Goal: Task Accomplishment & Management: Complete application form

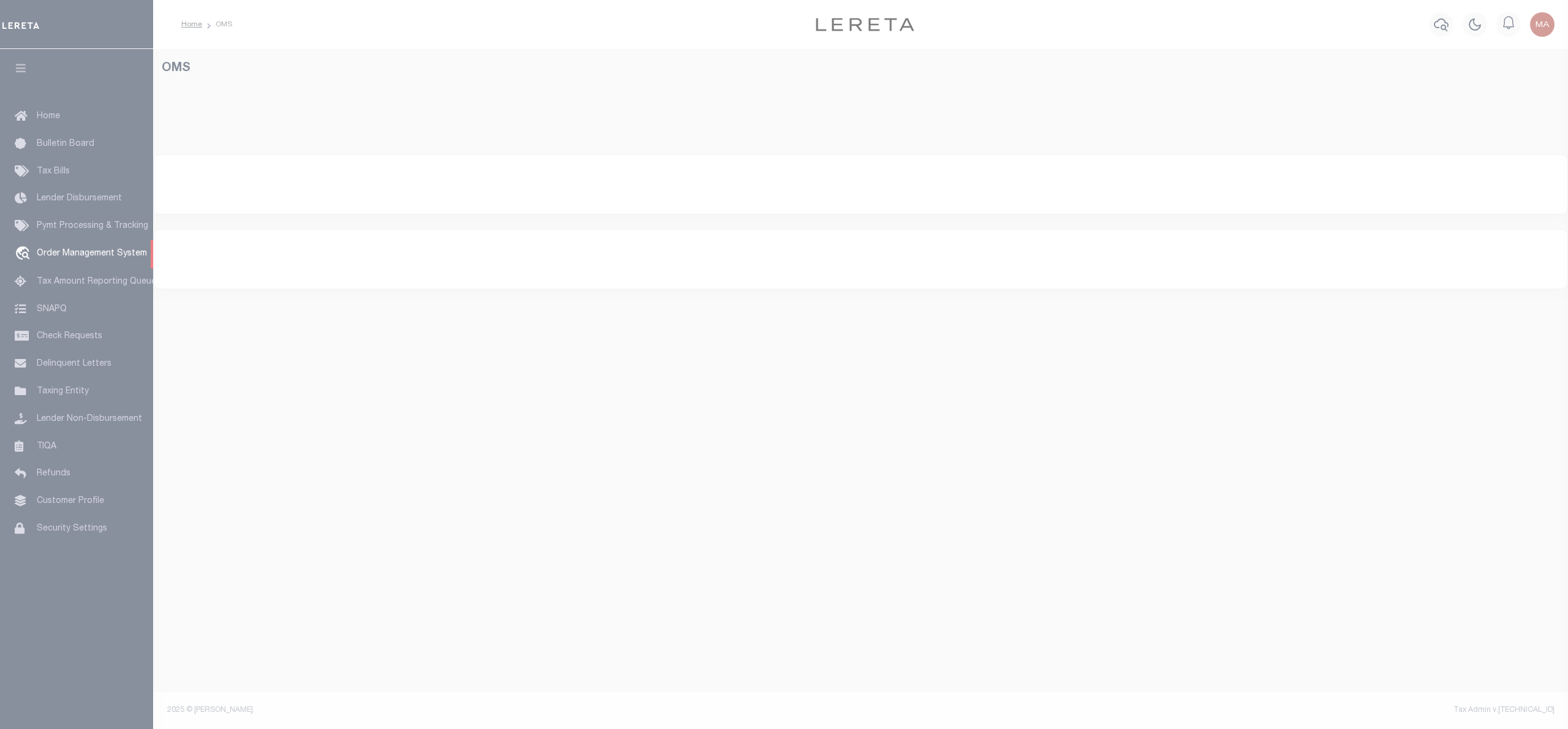
select select "200"
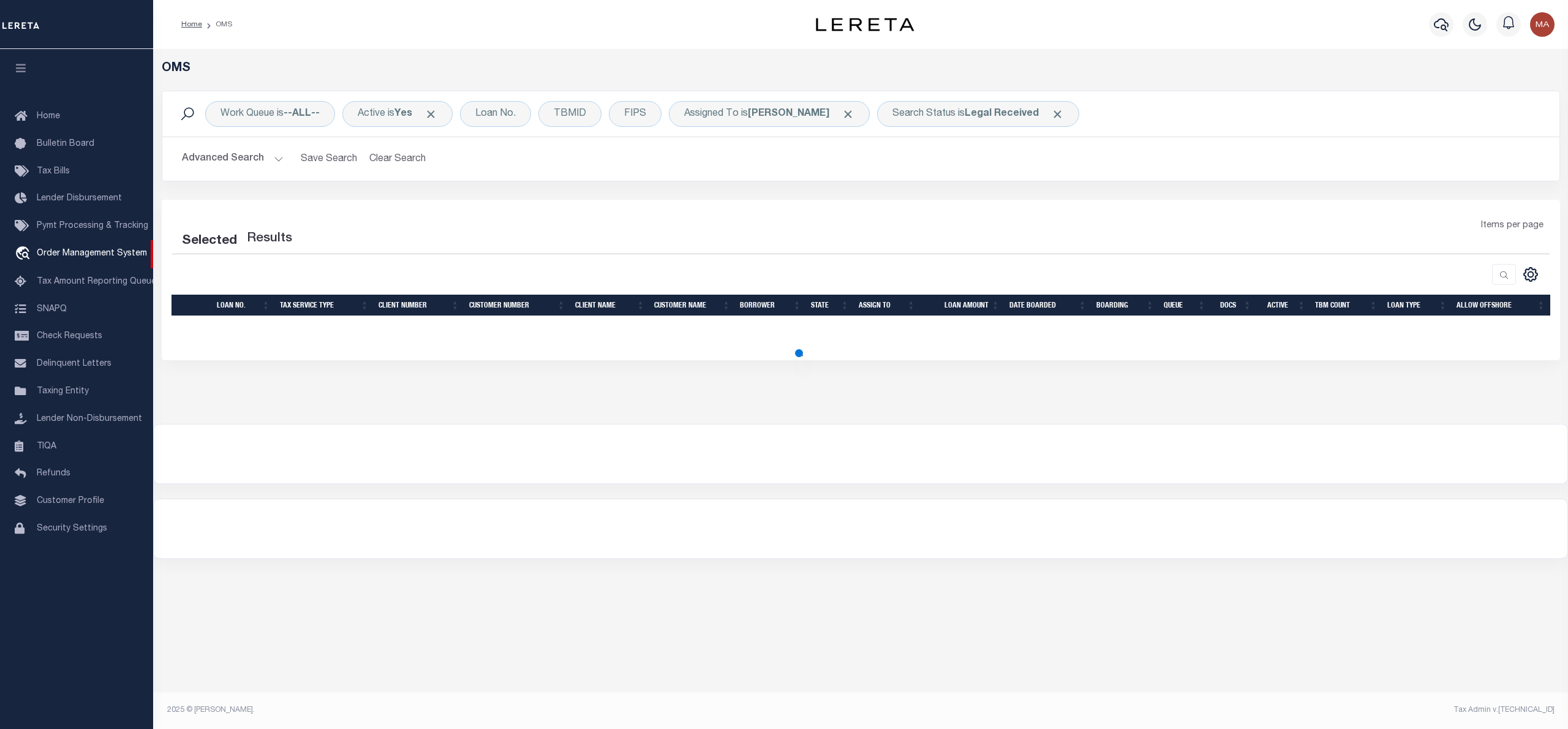
select select "200"
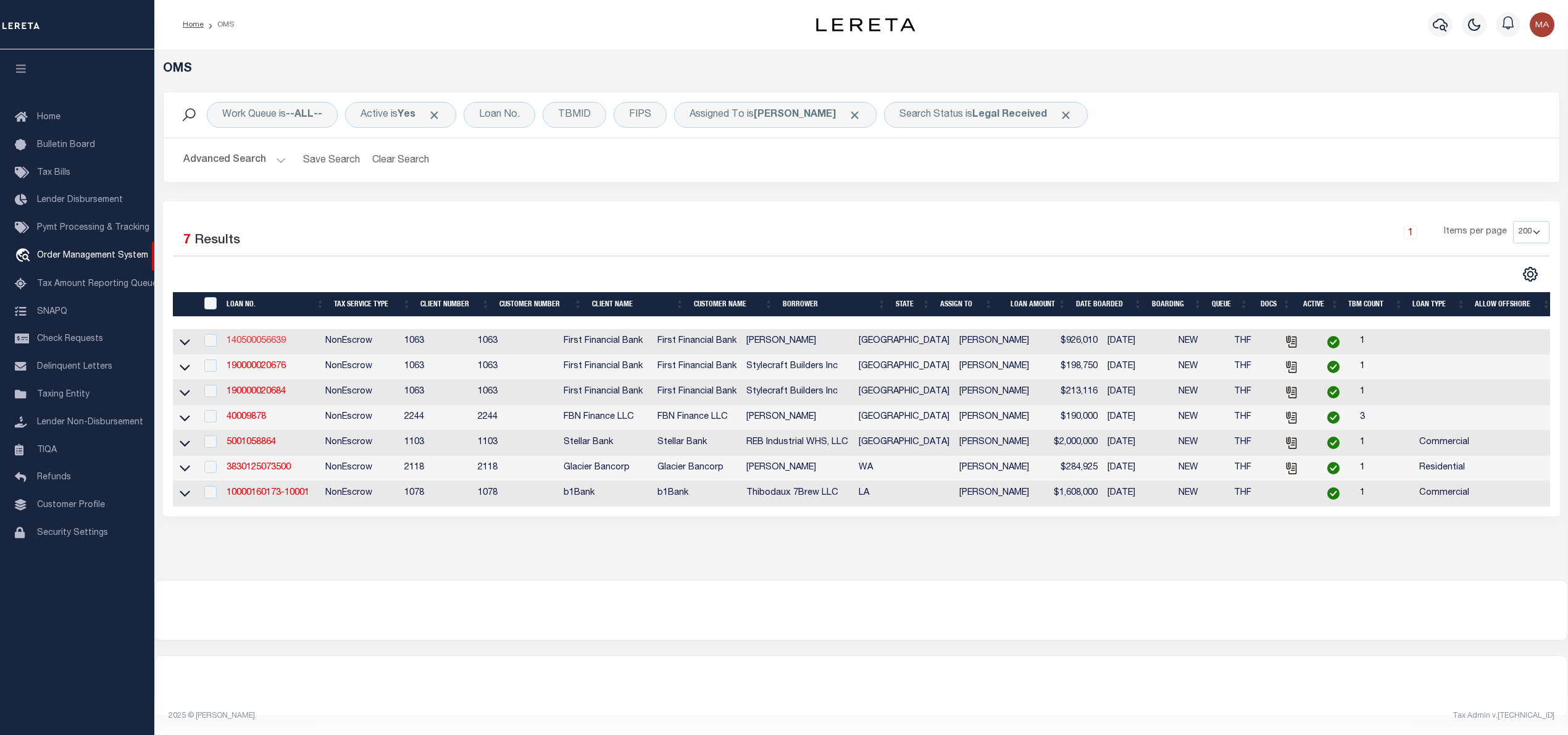
click at [244, 345] on link "140500056639" at bounding box center [256, 341] width 59 height 9
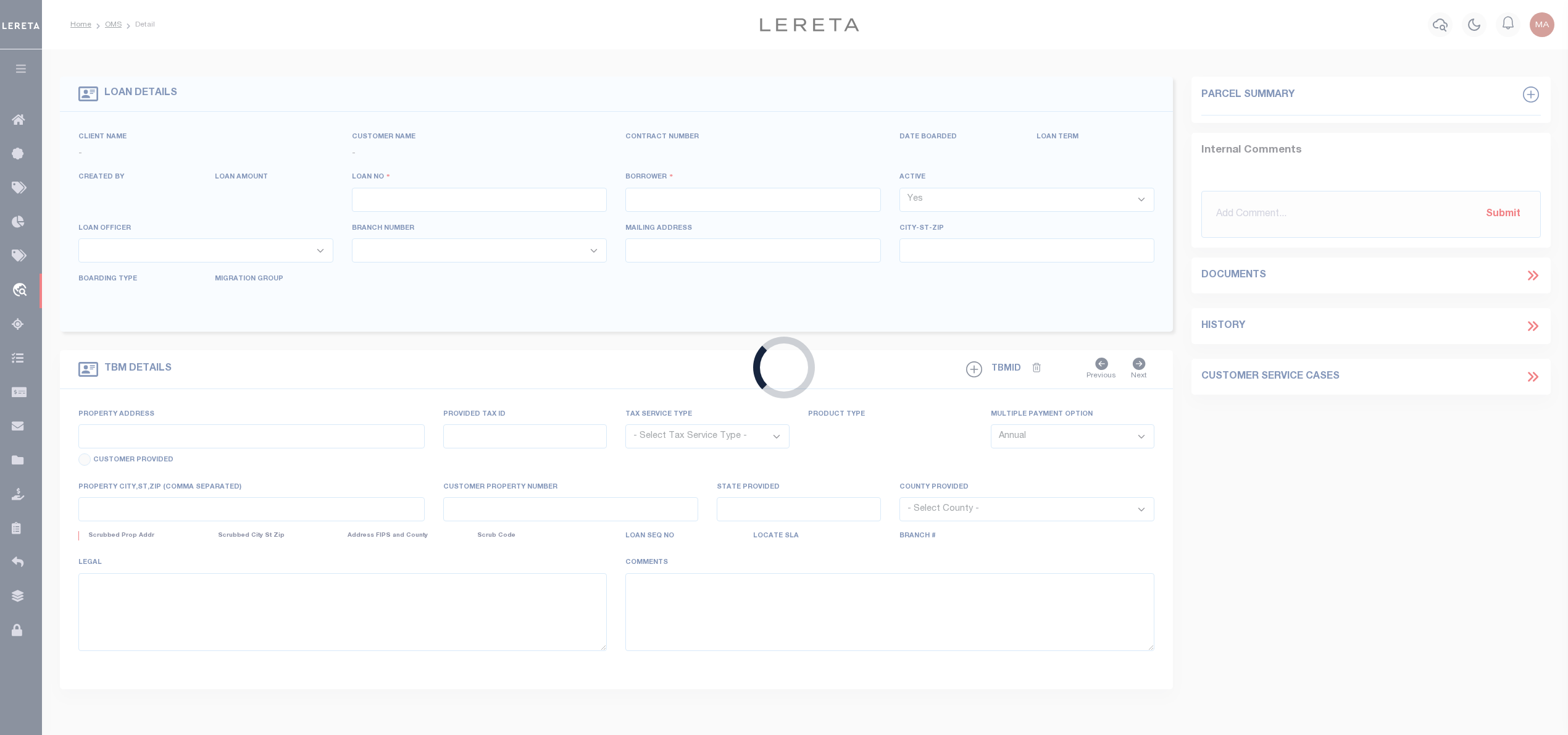
type input "140500056639"
type input "Mark Kenneth Petter"
select select
select select "400"
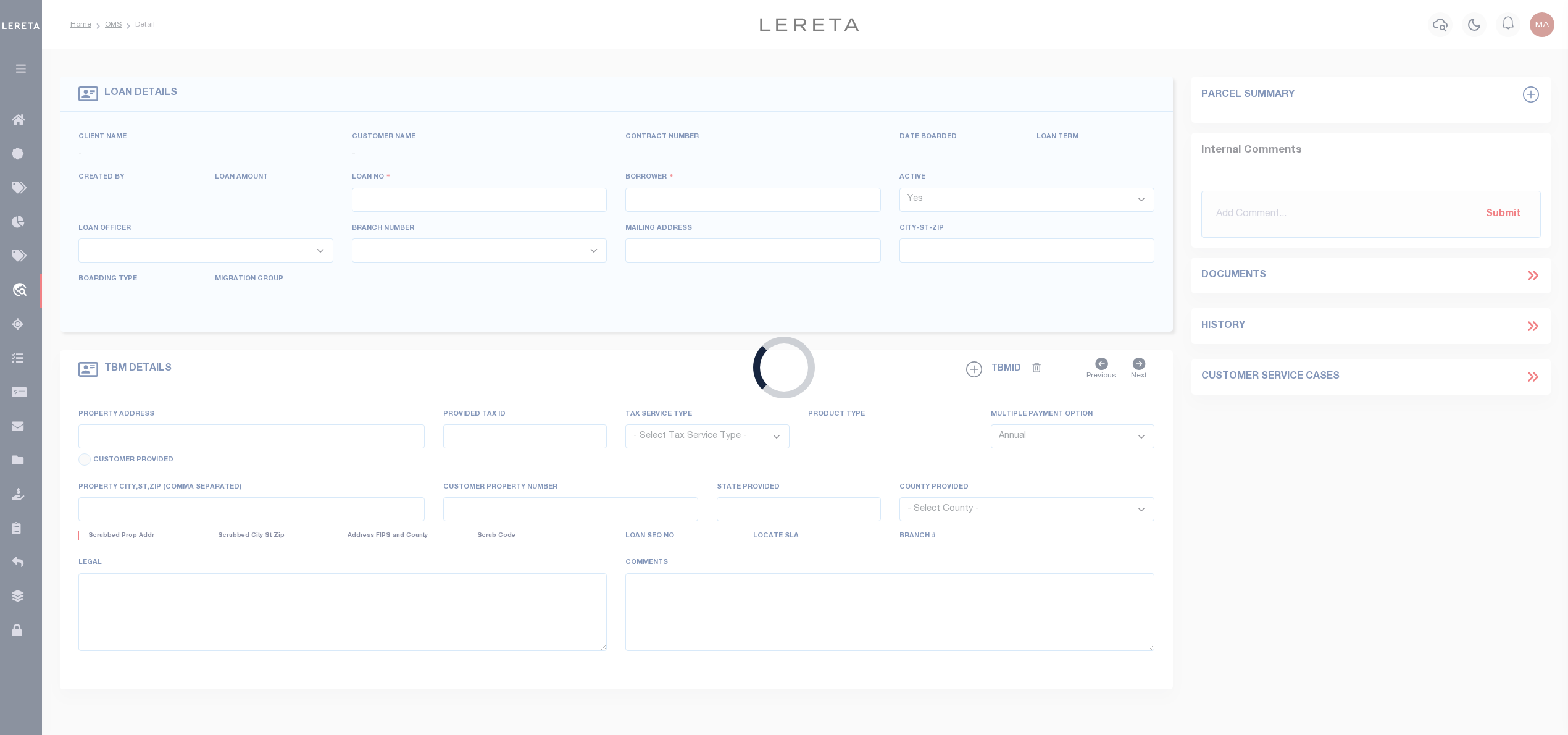
select select "NonEscrow"
type input "135 SHADOWLANE CT"
select select
type input "HUNTSVILLE TX 773401133"
type input "[GEOGRAPHIC_DATA]"
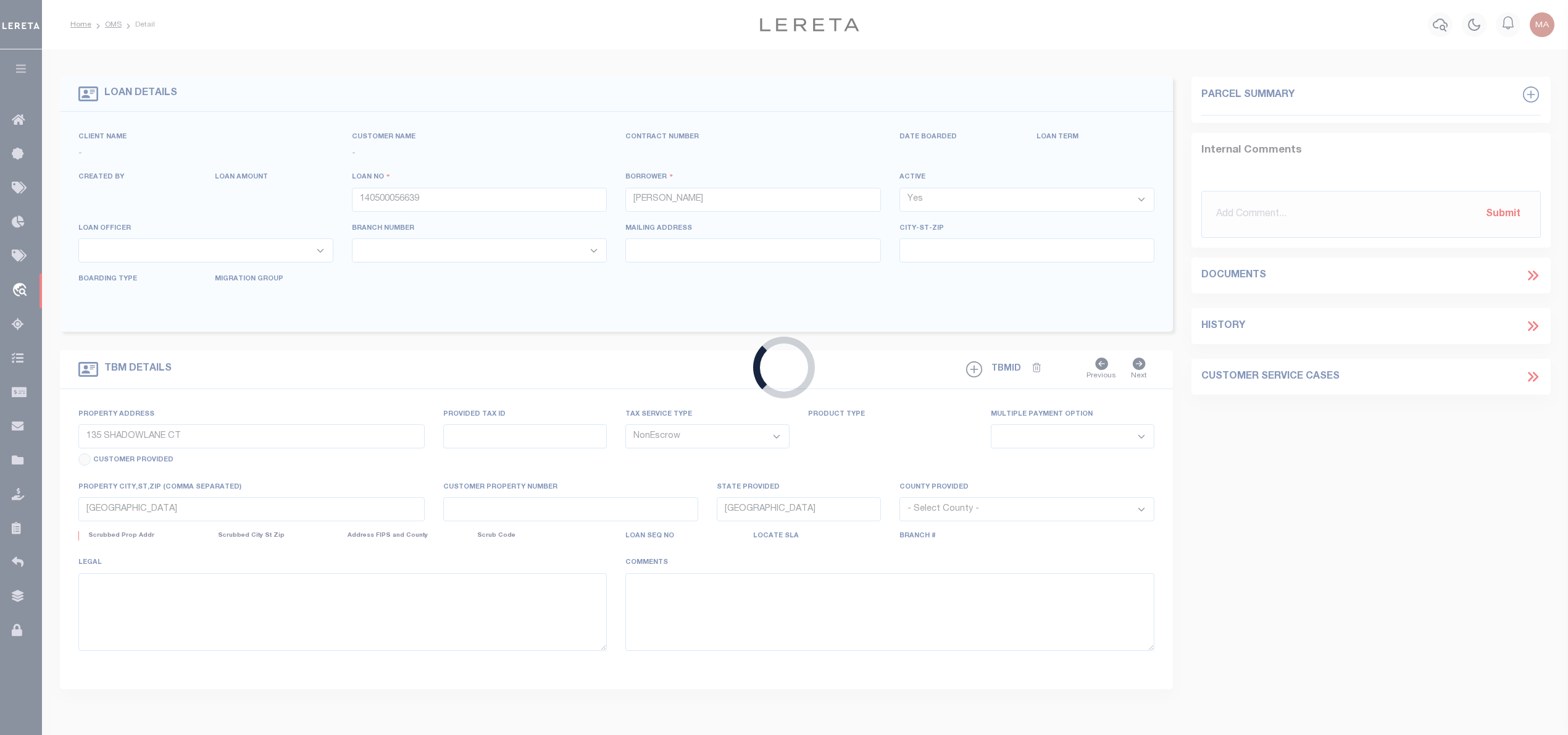
select select
select select "1529"
select select "791"
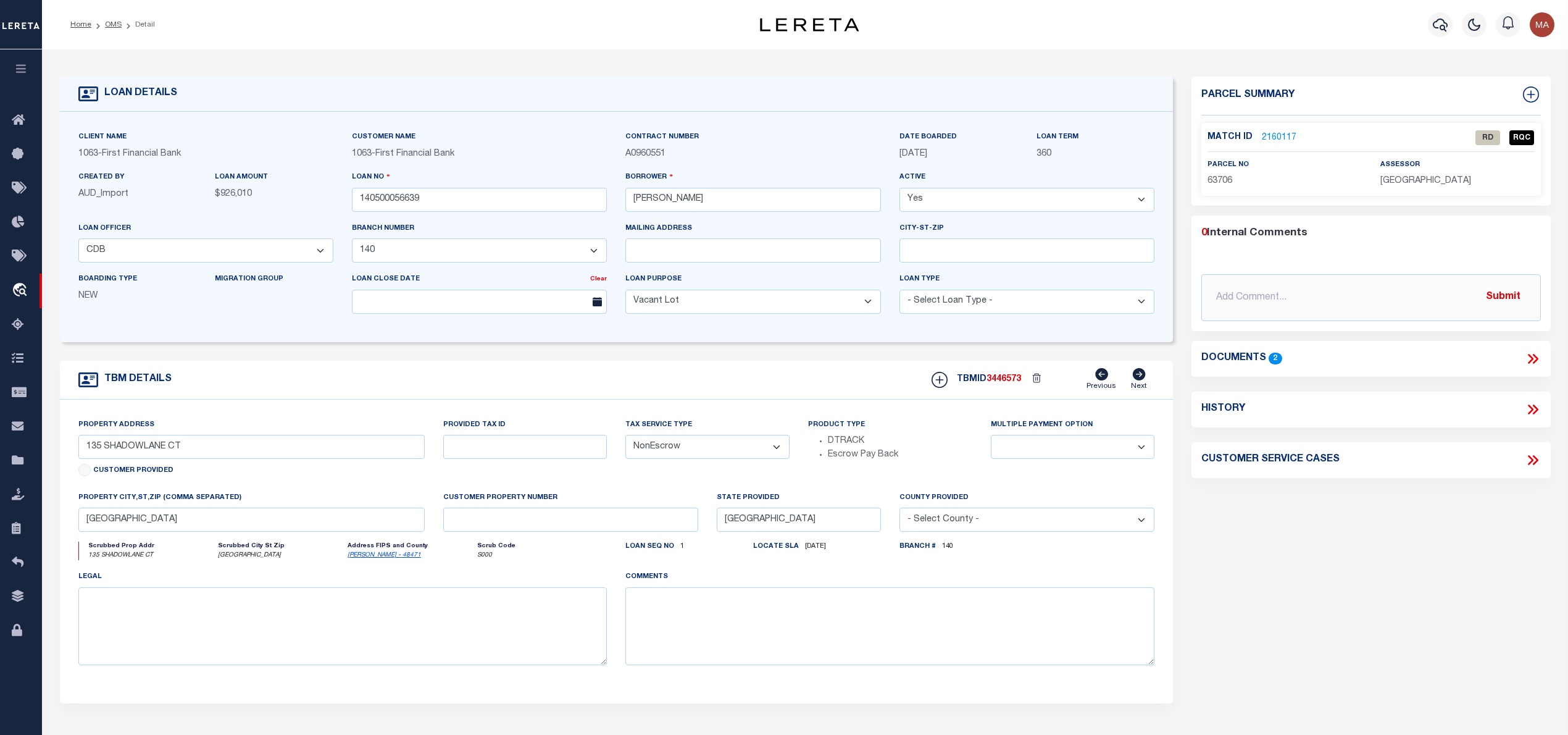
click at [1270, 131] on link "2160117" at bounding box center [1279, 138] width 34 height 13
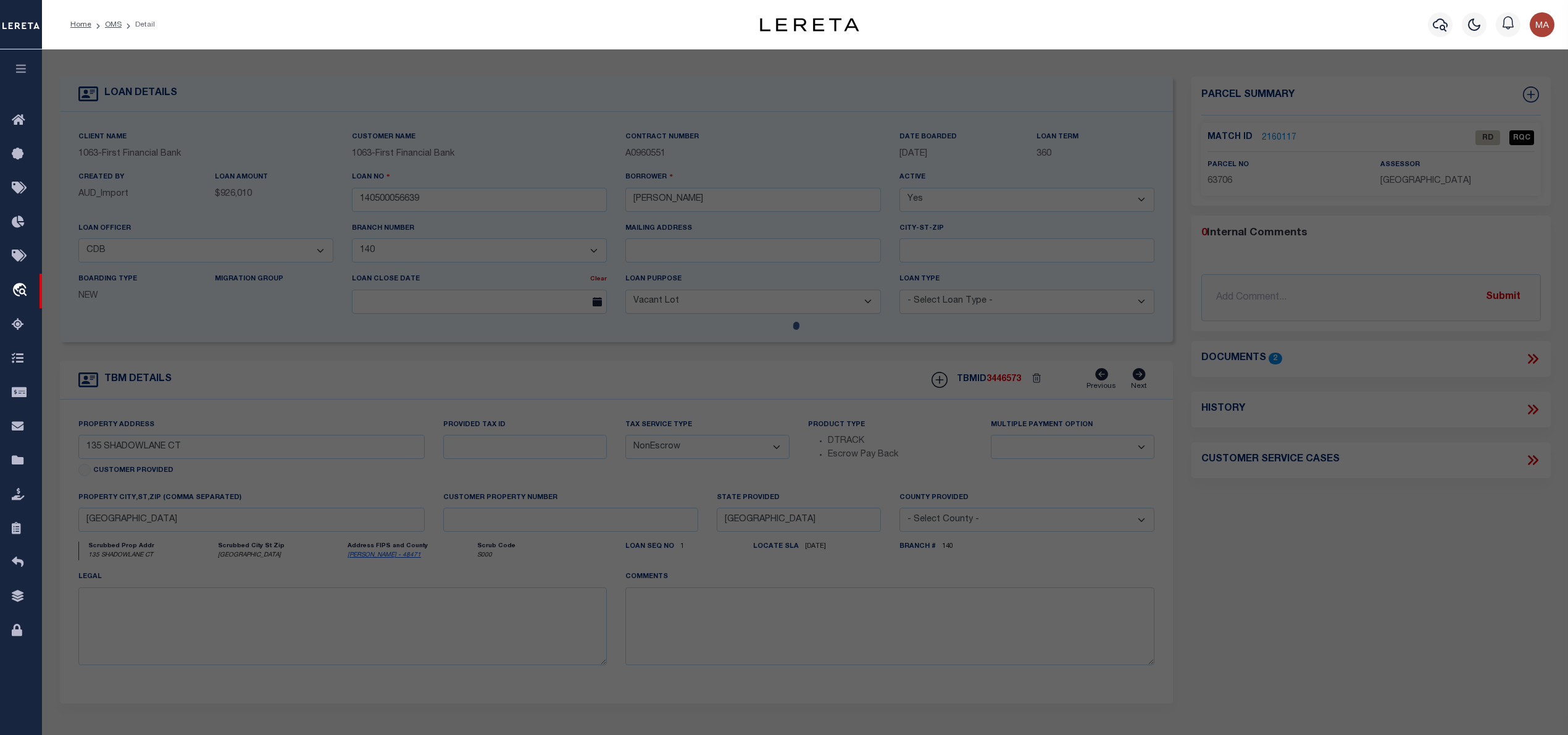
checkbox input "false"
select select "RD"
type input "PETTER MARK"
select select "AGW"
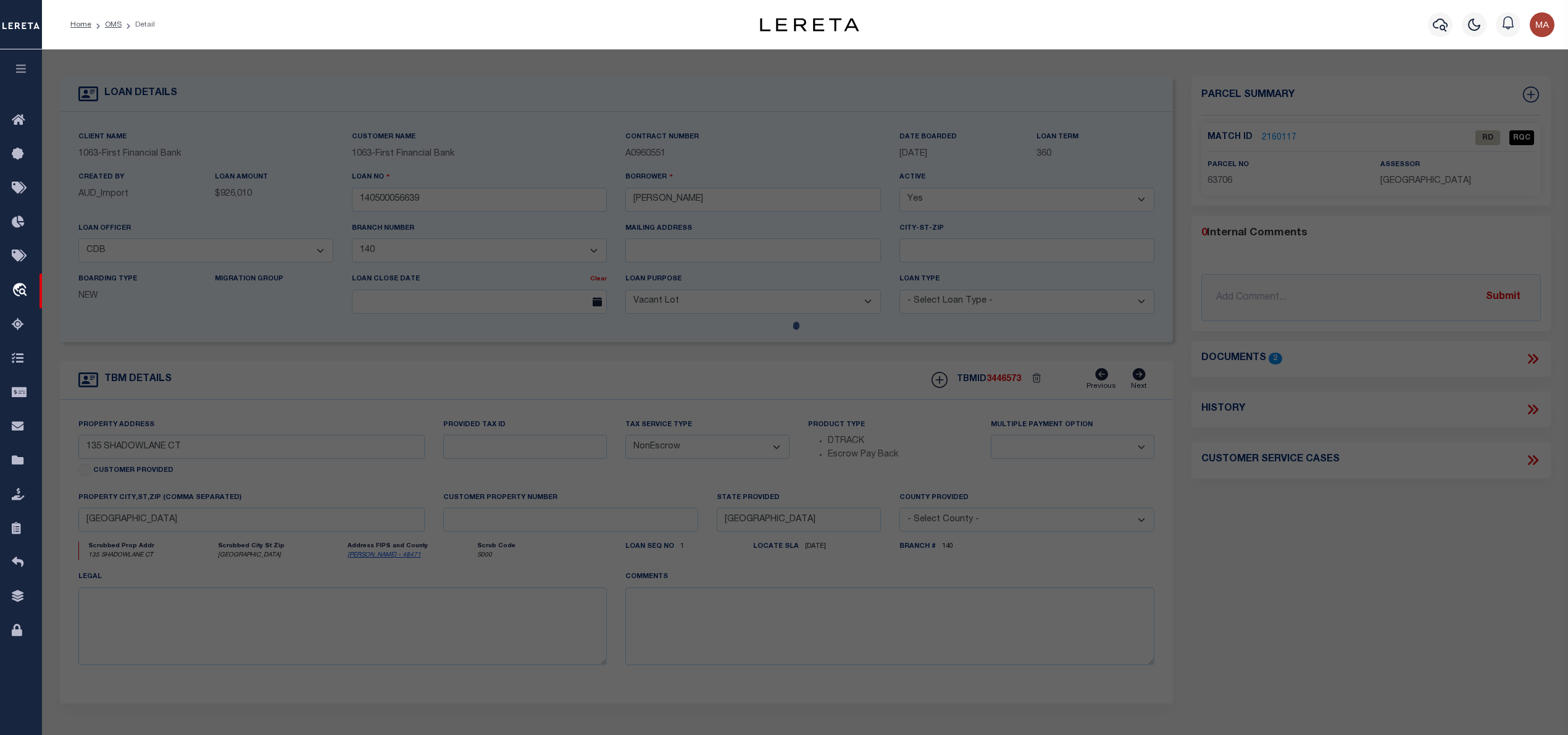
select select "ADD"
type input "135 SHADOWLANE COURT"
type input "HUNTSVILLE, TX 77340"
type textarea "I TEXAS GRAND RANCH PHASE 4A, BLOCK 11, LOT 64, ACRES 13.581"
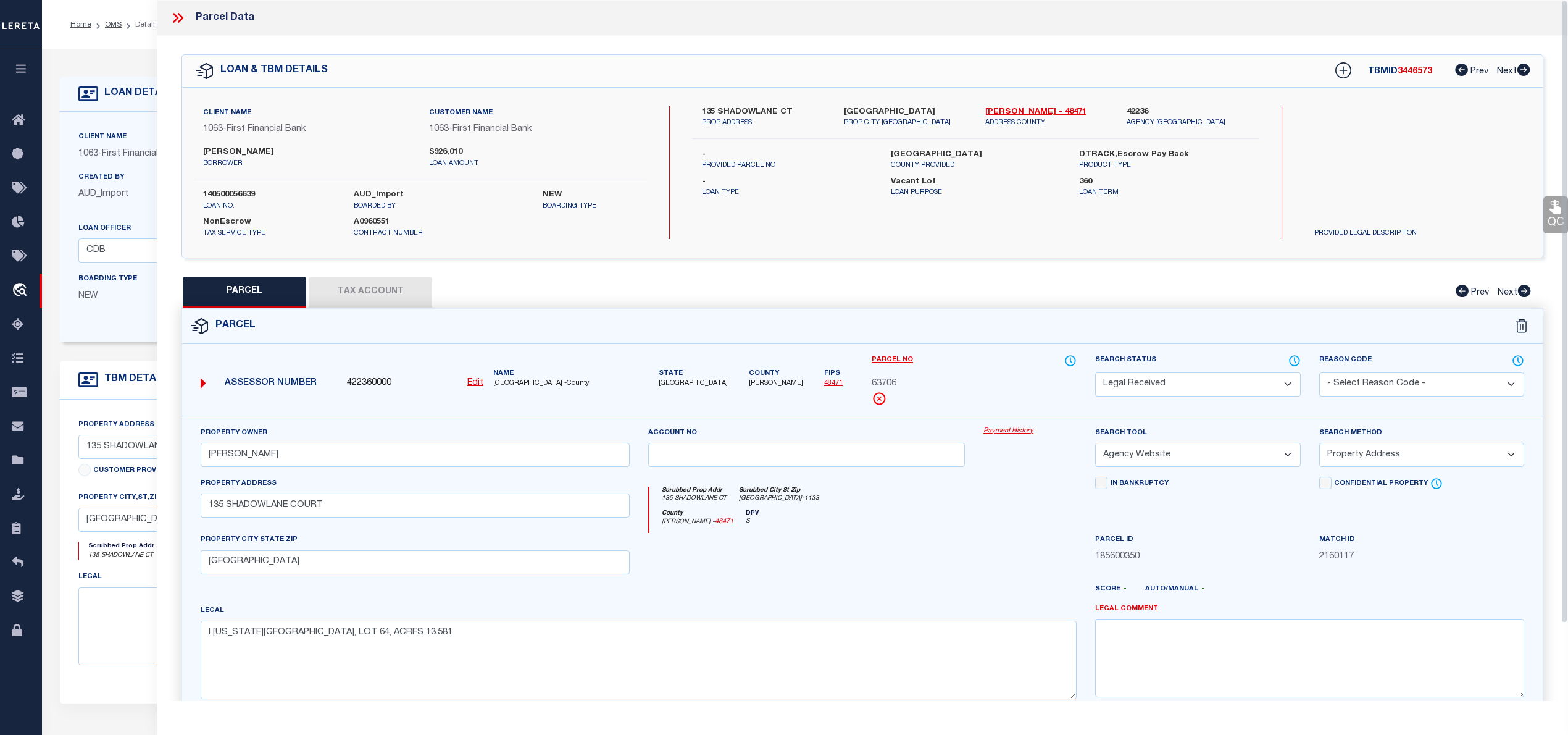
click at [174, 15] on icon at bounding box center [175, 17] width 6 height 10
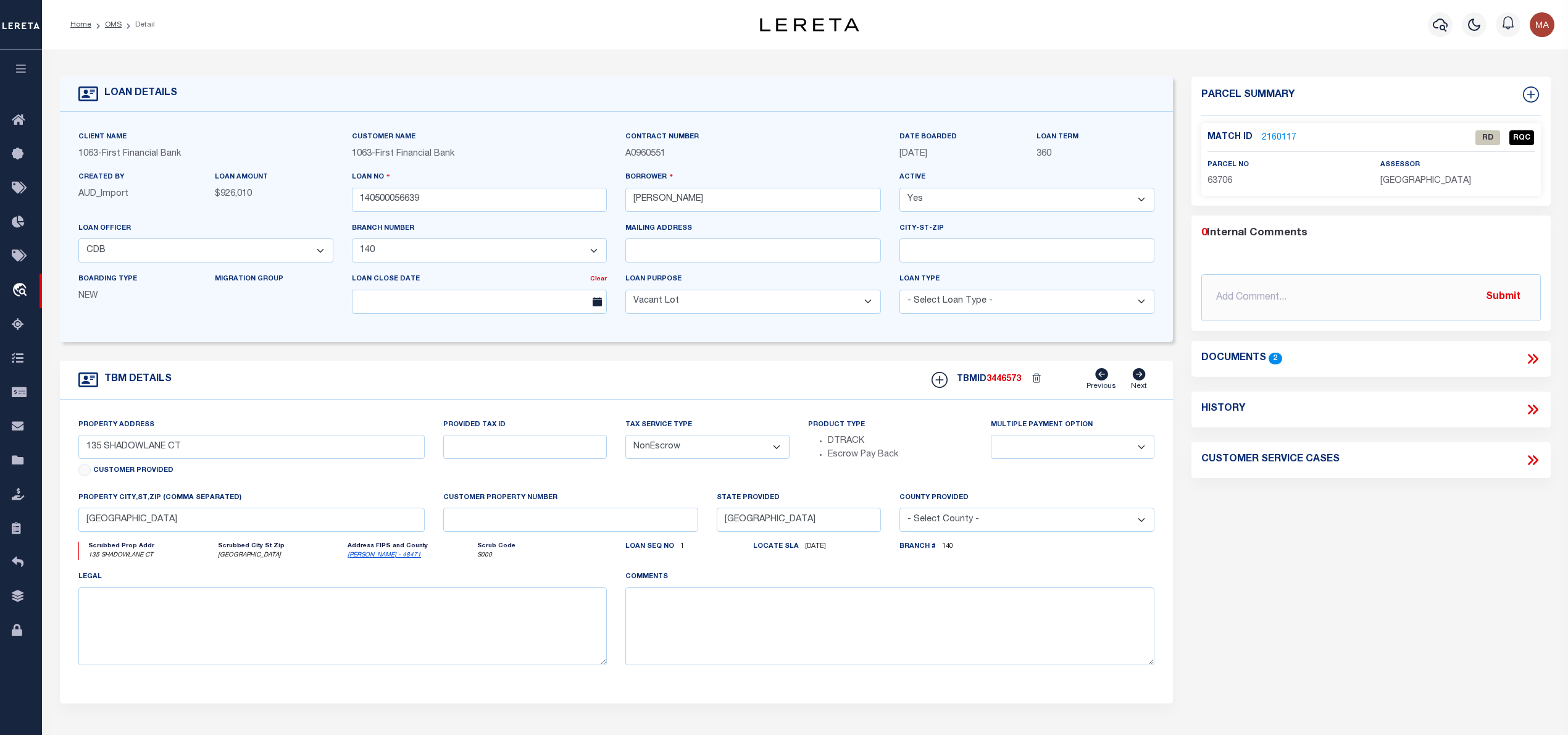
click at [1534, 362] on icon at bounding box center [1535, 358] width 6 height 10
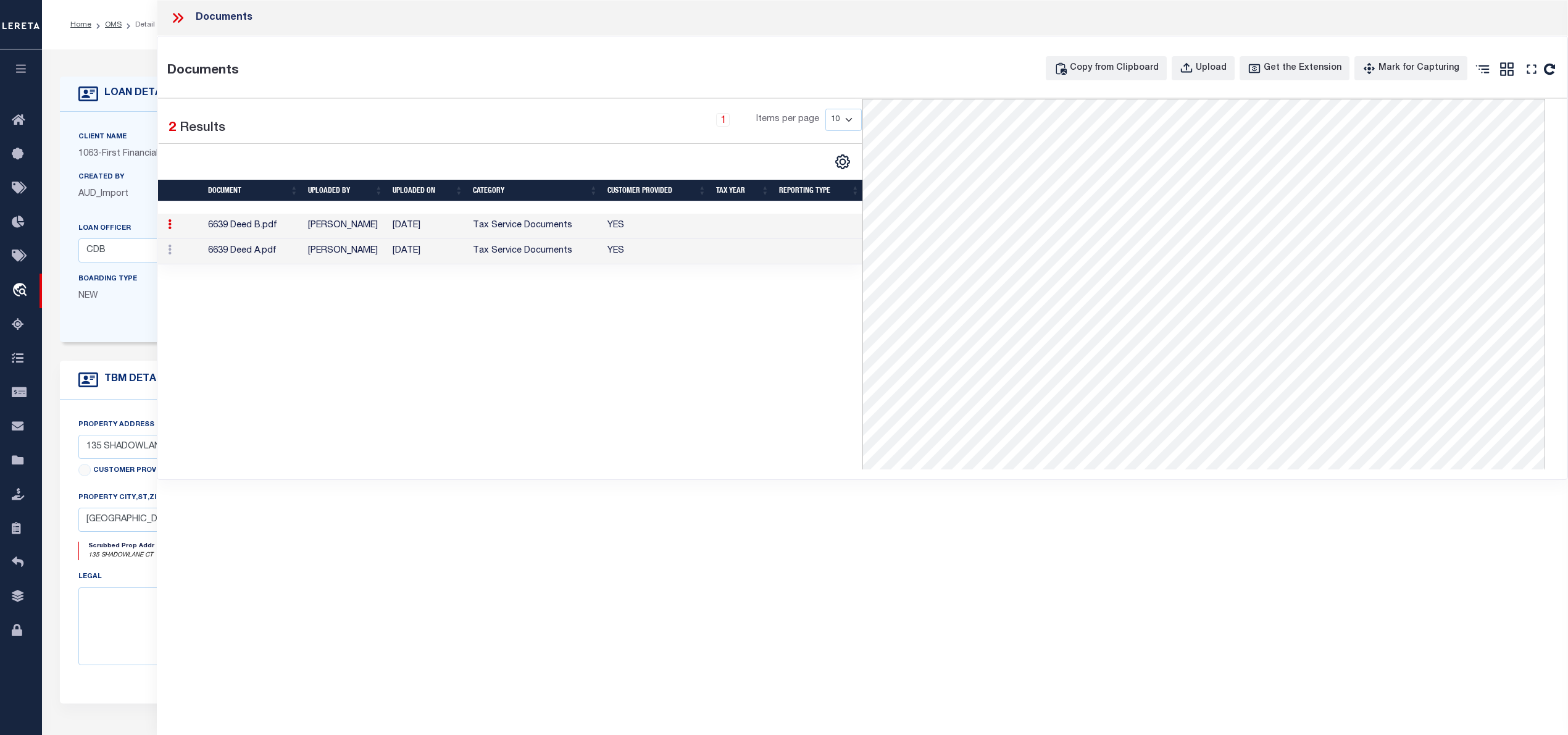
click at [667, 260] on td "YES" at bounding box center [656, 252] width 108 height 26
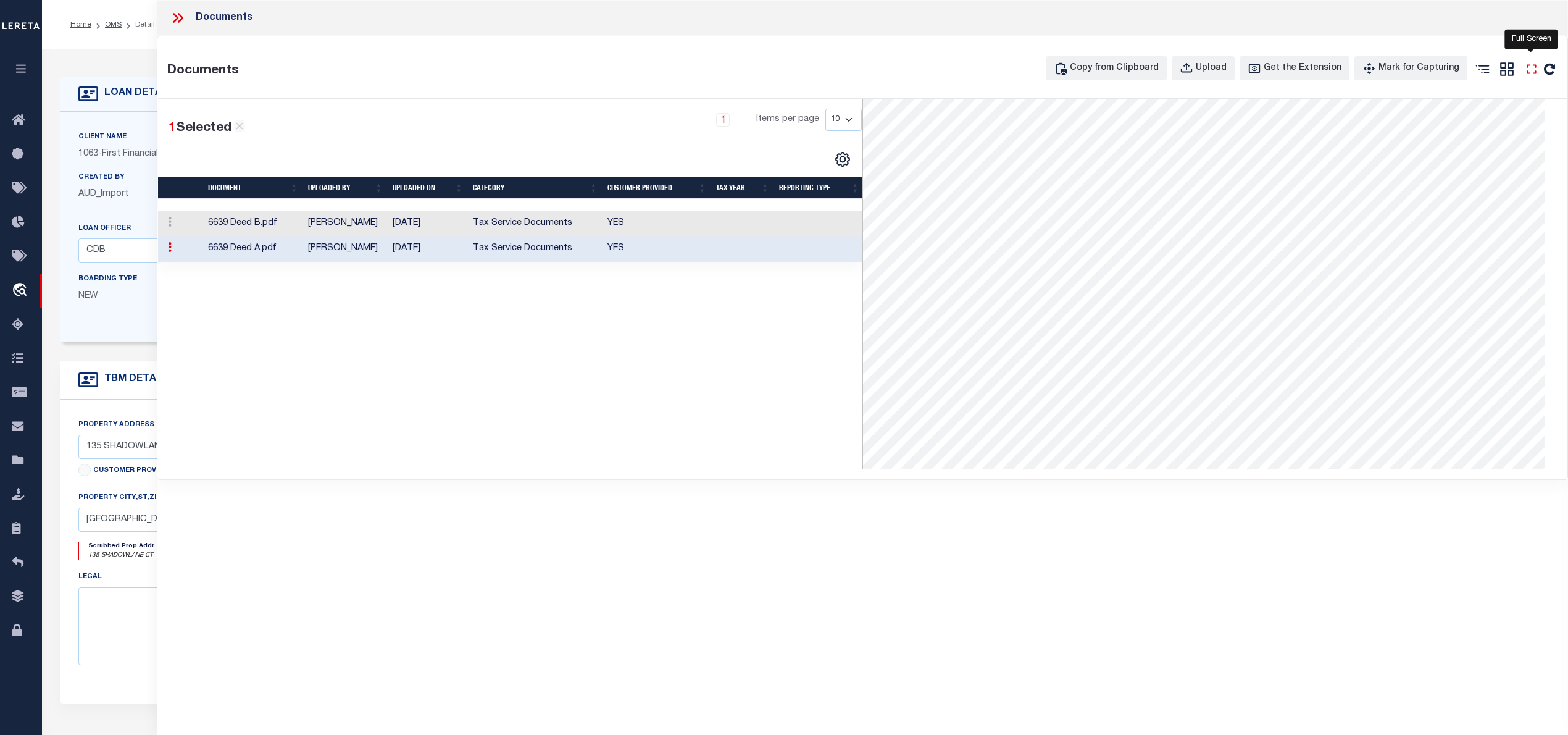
click at [1524, 70] on icon at bounding box center [1531, 69] width 16 height 16
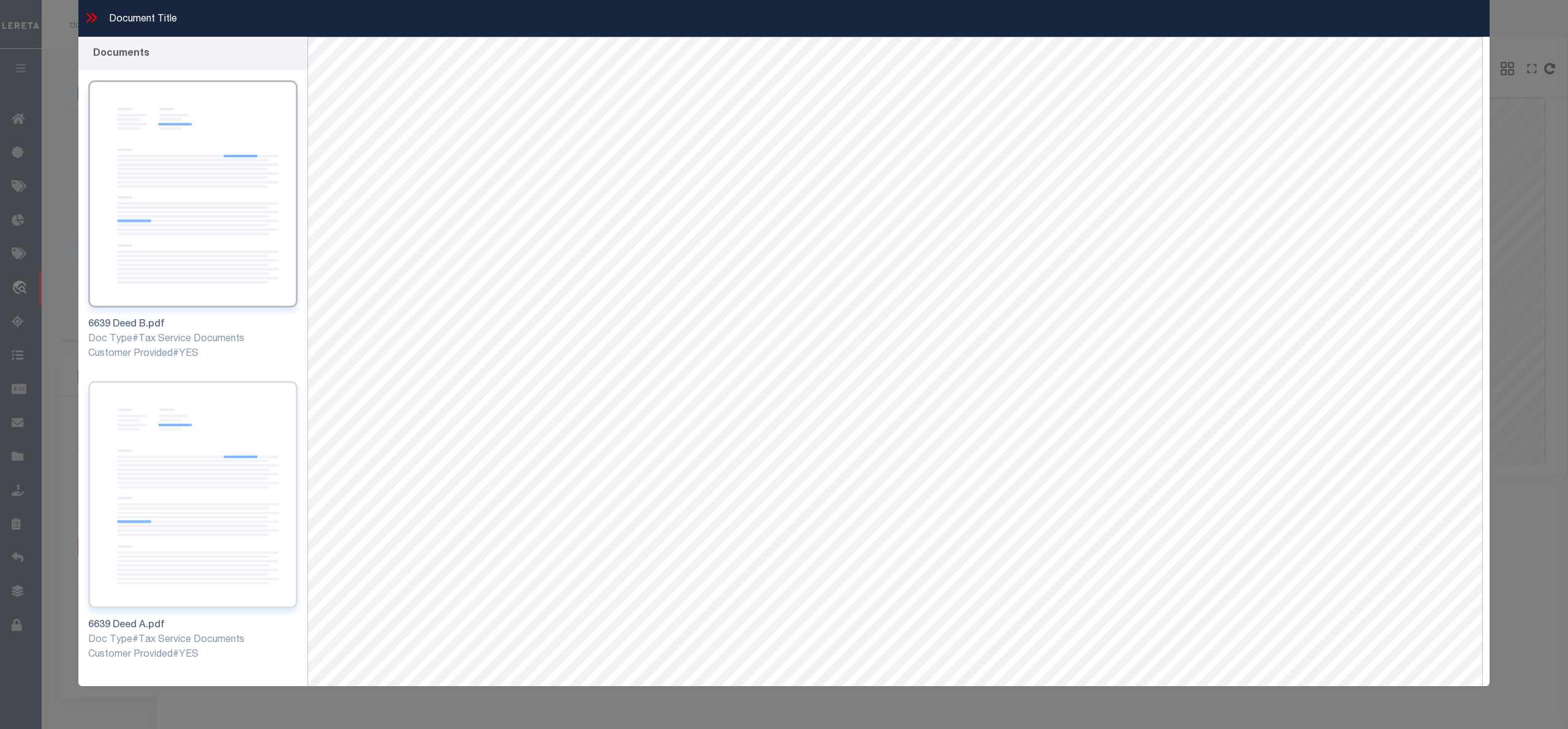
click at [226, 474] on img at bounding box center [192, 494] width 210 height 227
click at [88, 20] on icon at bounding box center [91, 17] width 16 height 16
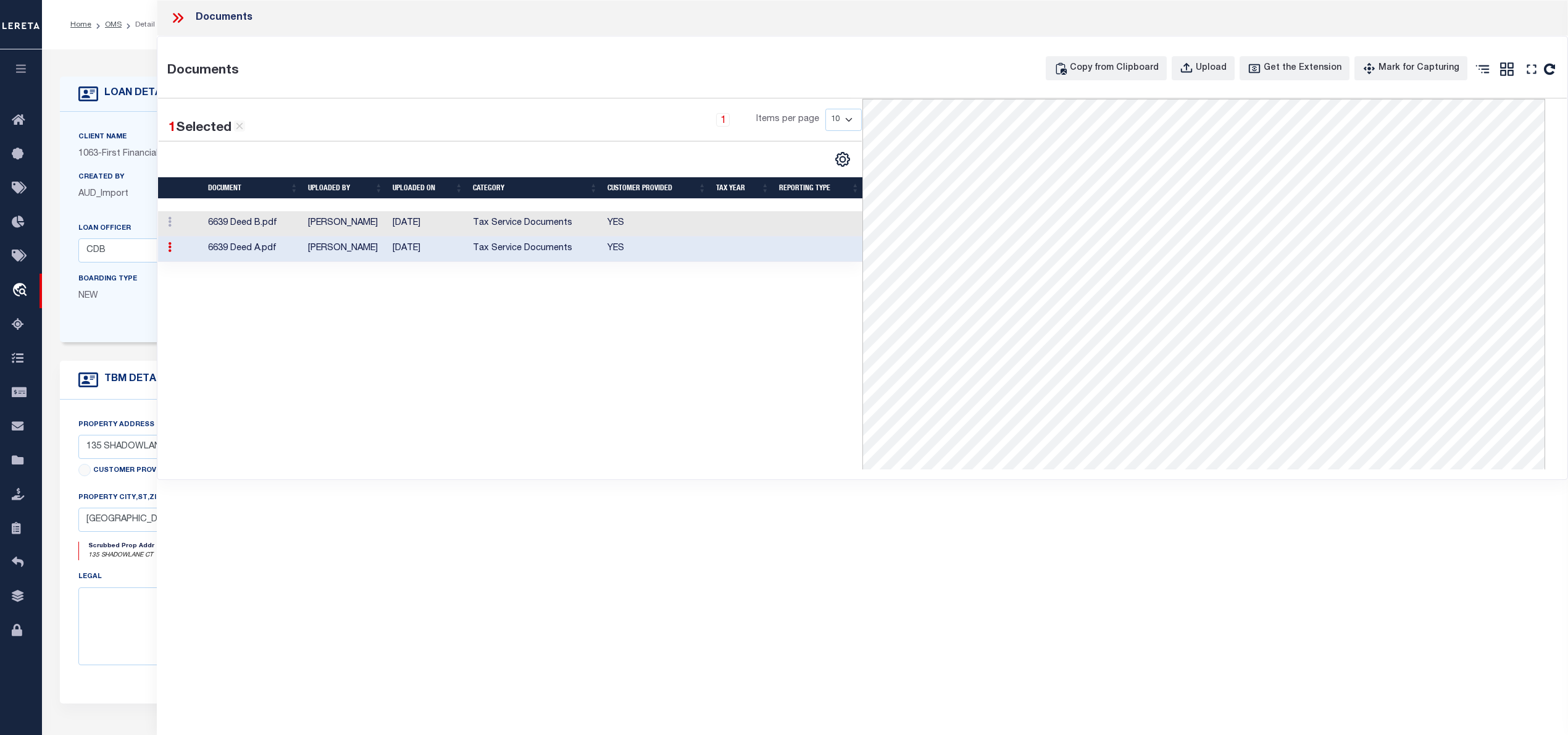
click at [174, 17] on icon at bounding box center [177, 17] width 16 height 16
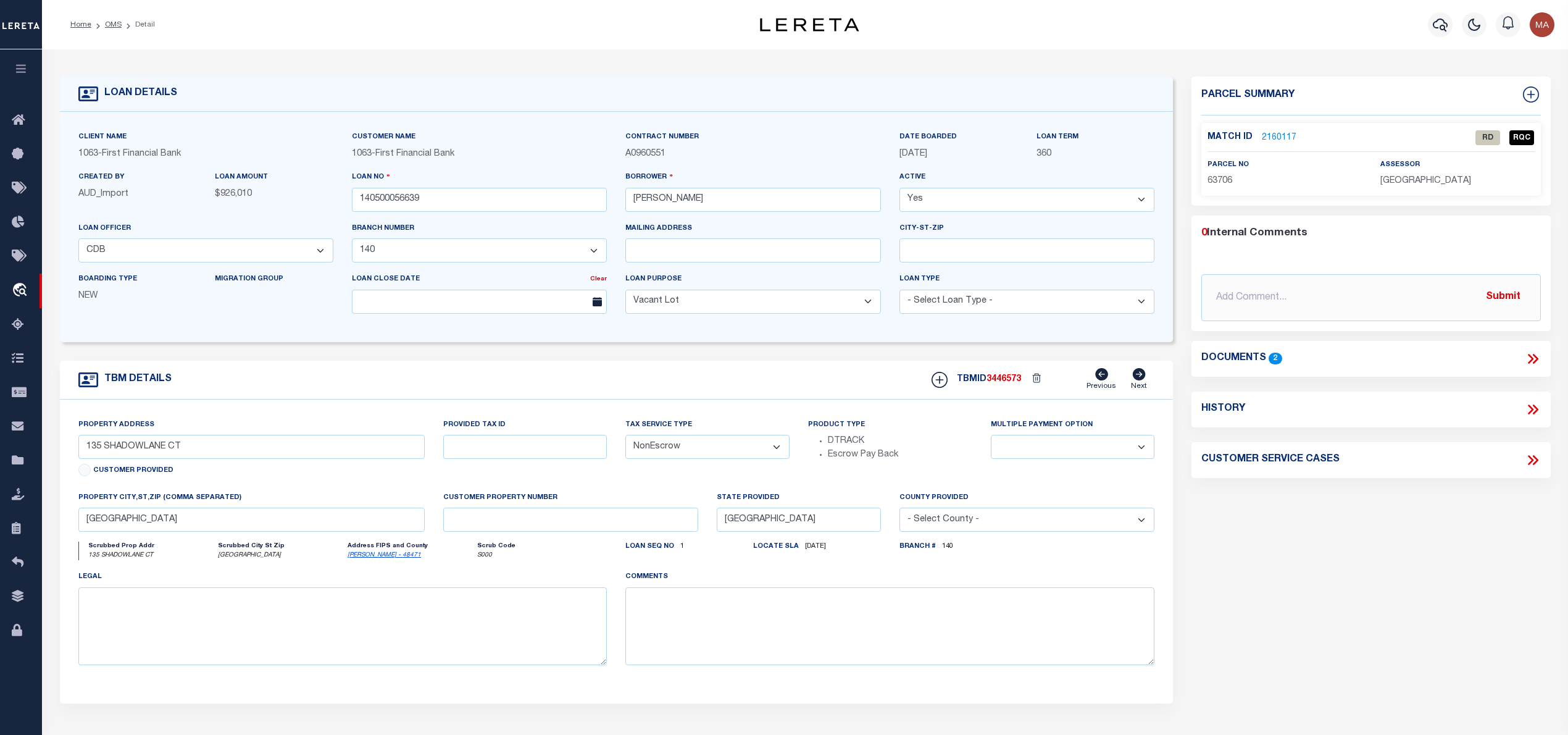
click at [104, 23] on li "OMS" at bounding box center [106, 24] width 30 height 11
click at [111, 24] on link "OMS" at bounding box center [114, 25] width 17 height 8
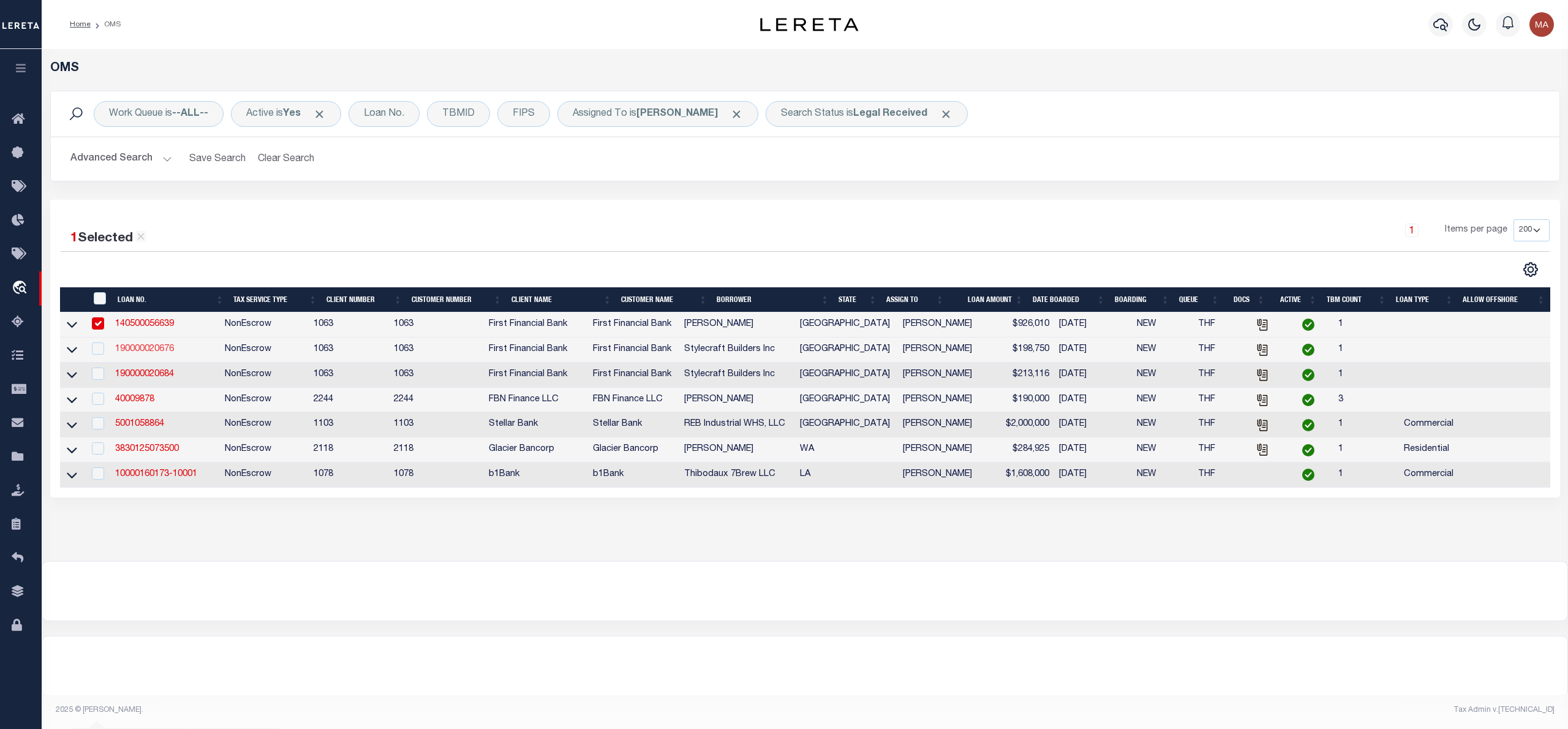
click at [148, 351] on link "190000020676" at bounding box center [144, 349] width 59 height 9
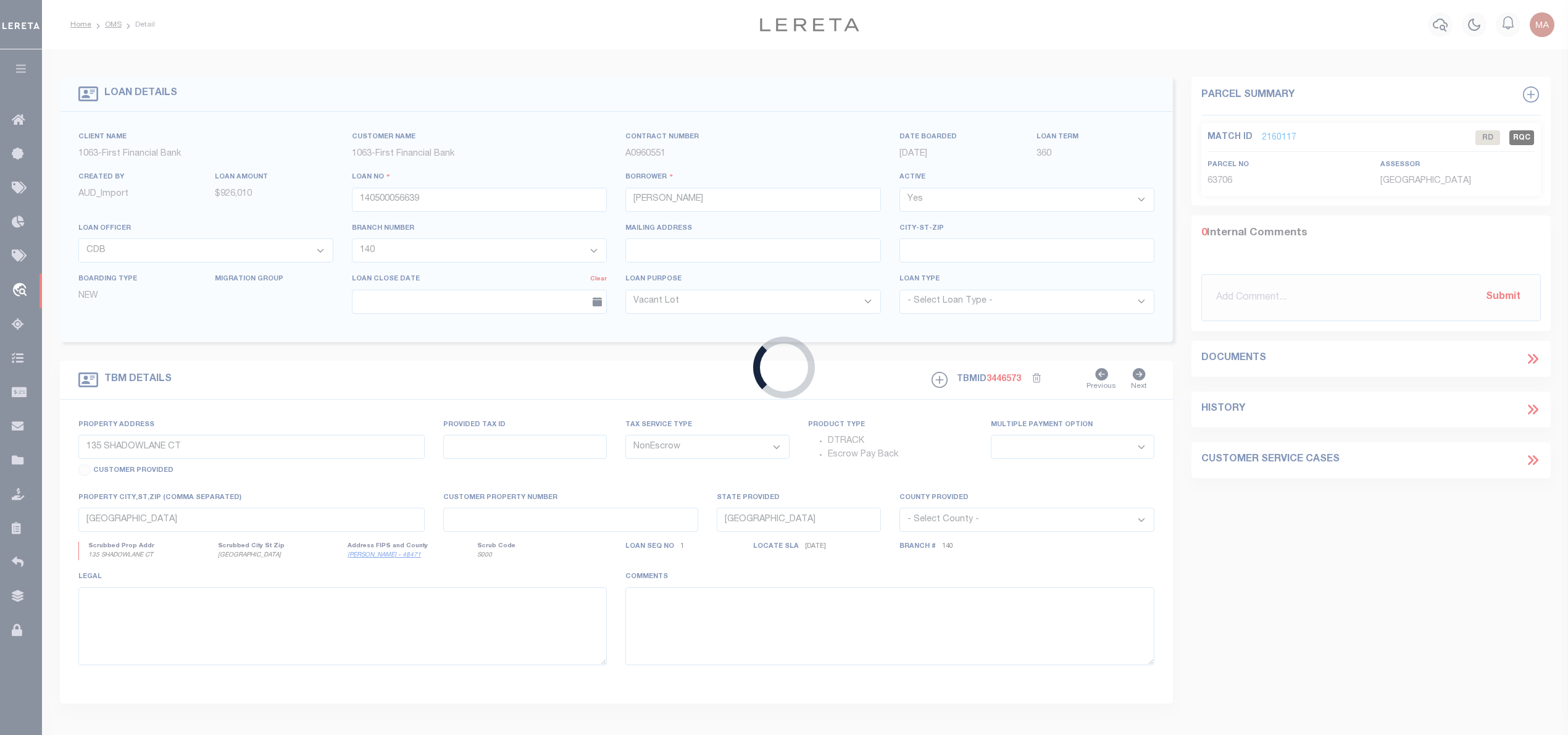
type input "190000020676"
type input "Stylecraft Builders Inc"
select select "9376"
select select "3703"
select select
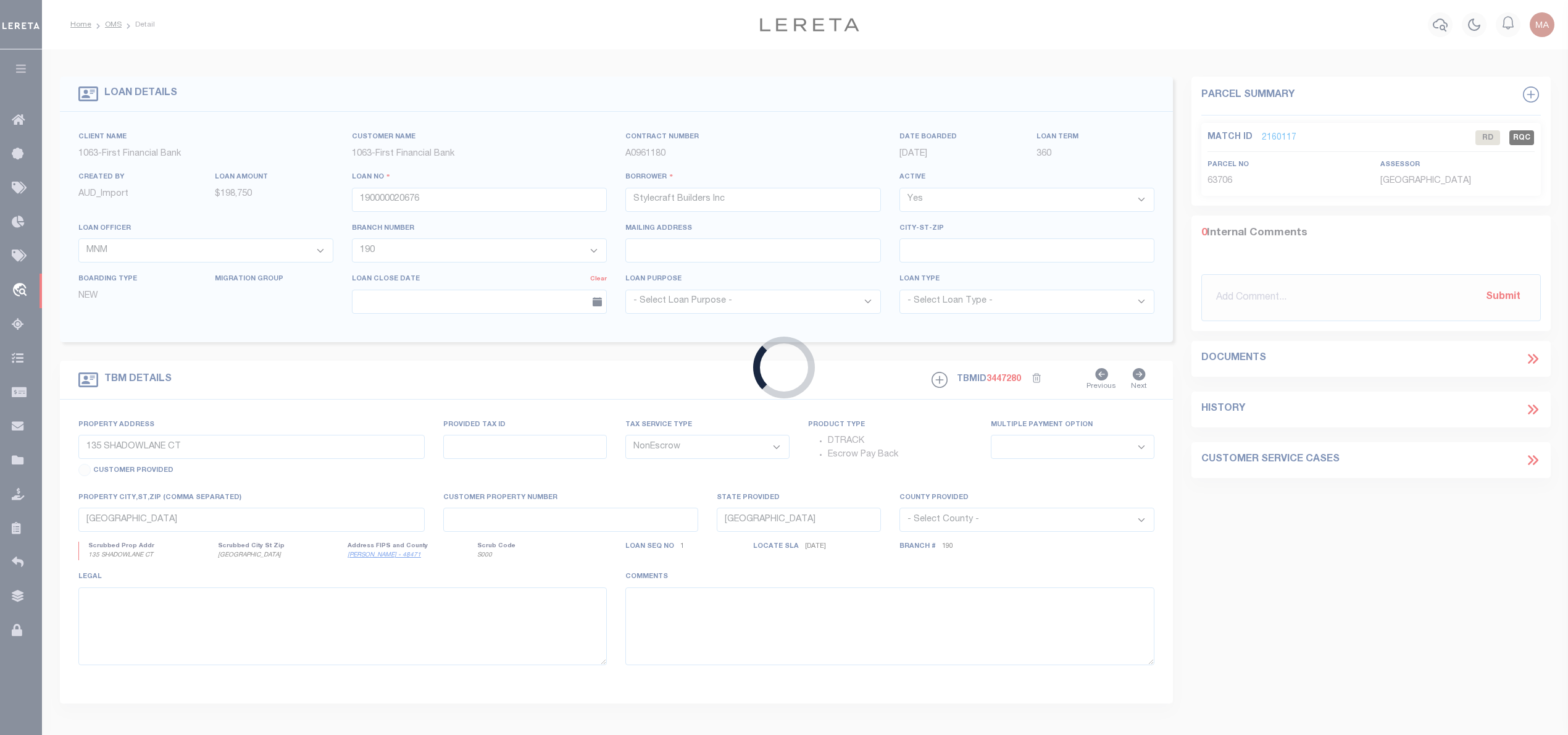
type input "Lot 6, Redbud Road"
select select
type input "Navasota TX 77868"
select select
select select "9376"
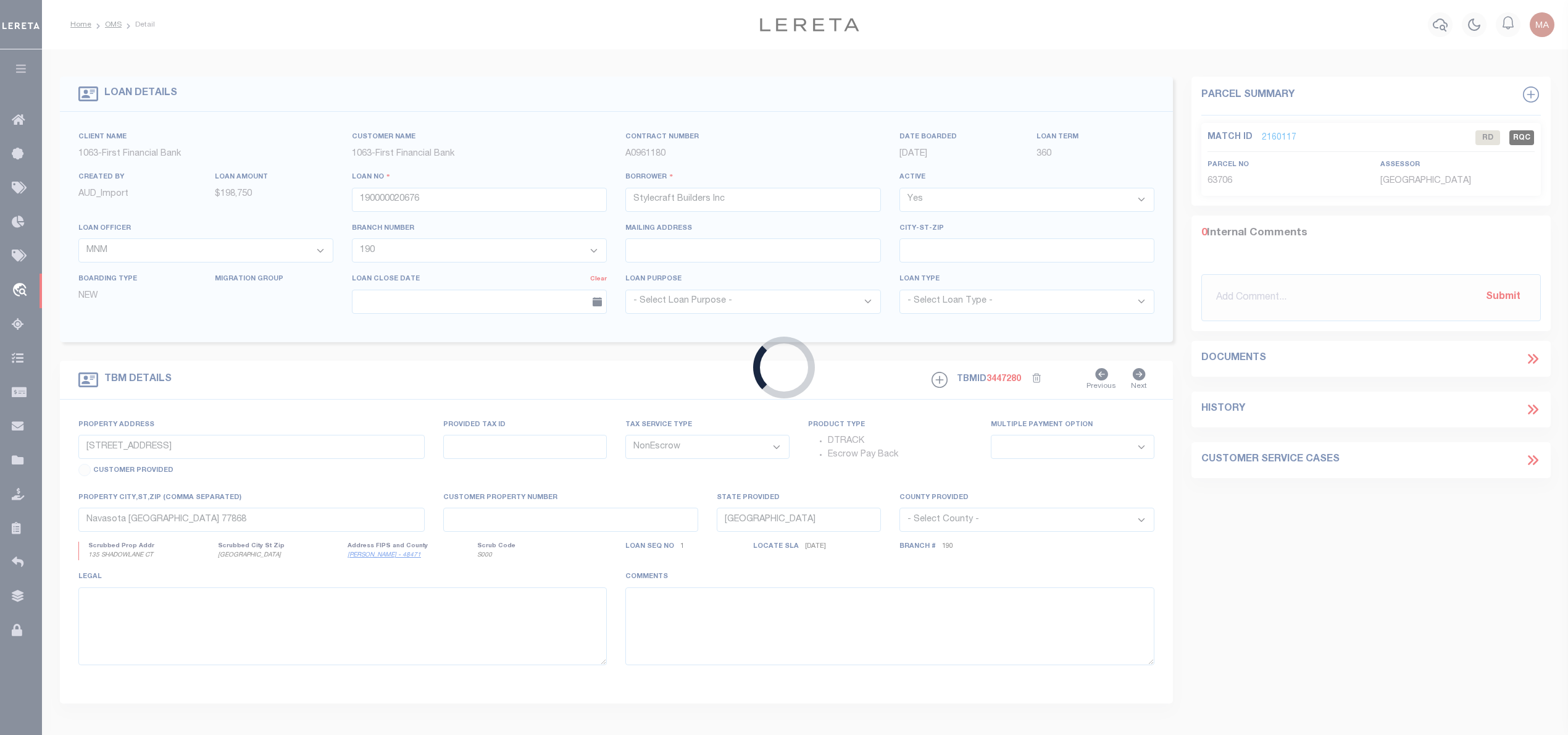
select select "3703"
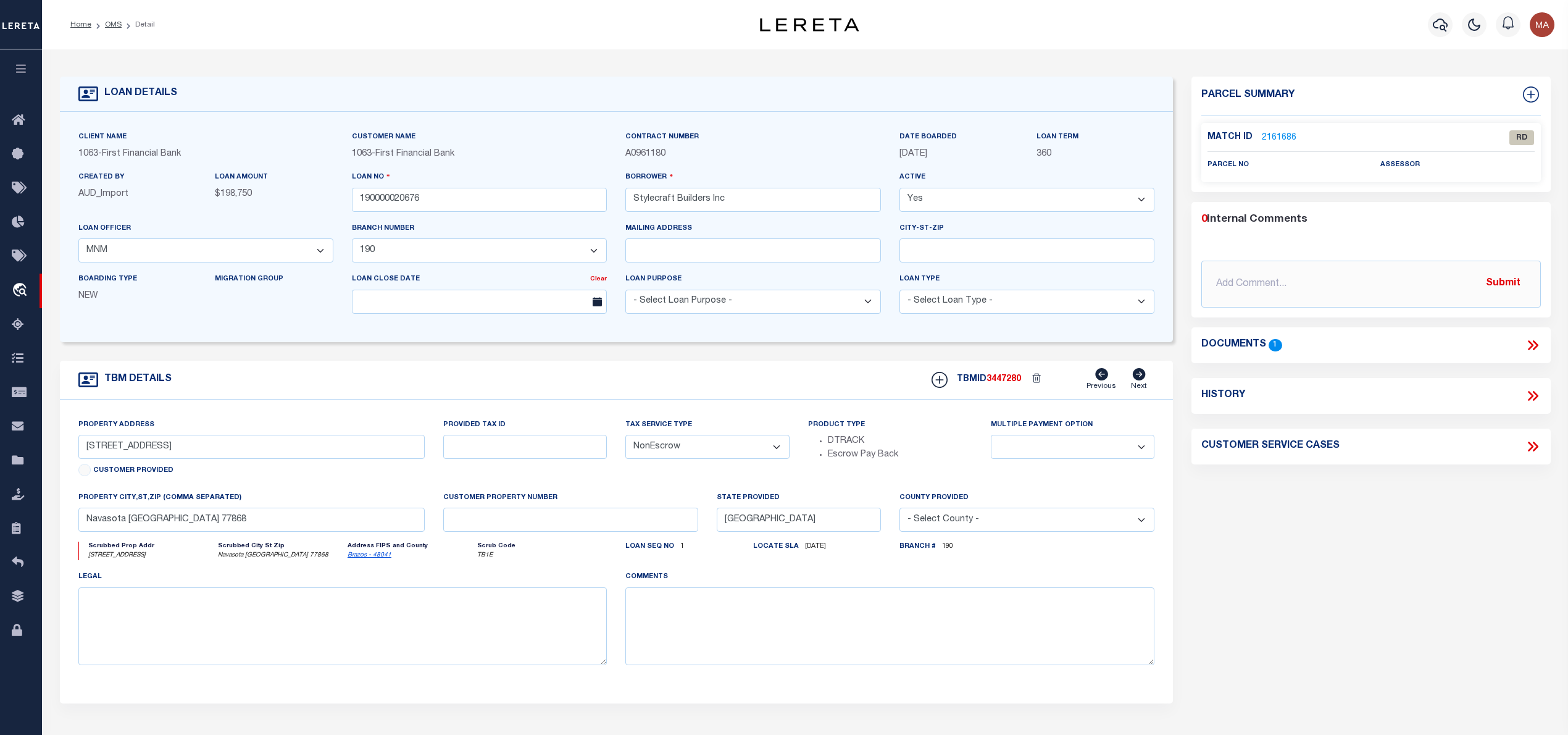
click at [1278, 138] on link "2161686" at bounding box center [1279, 138] width 34 height 13
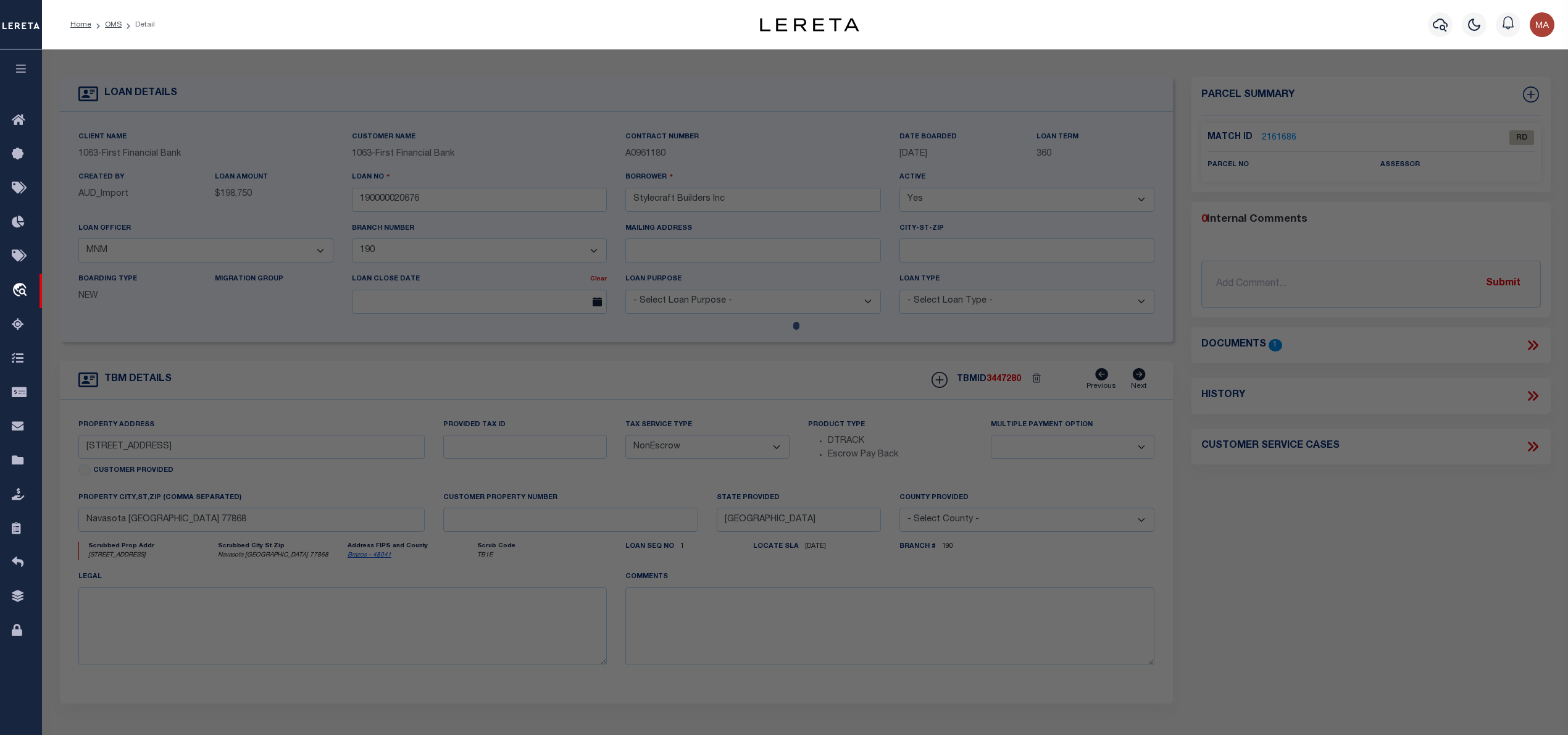
select select "AS"
select select
checkbox input "false"
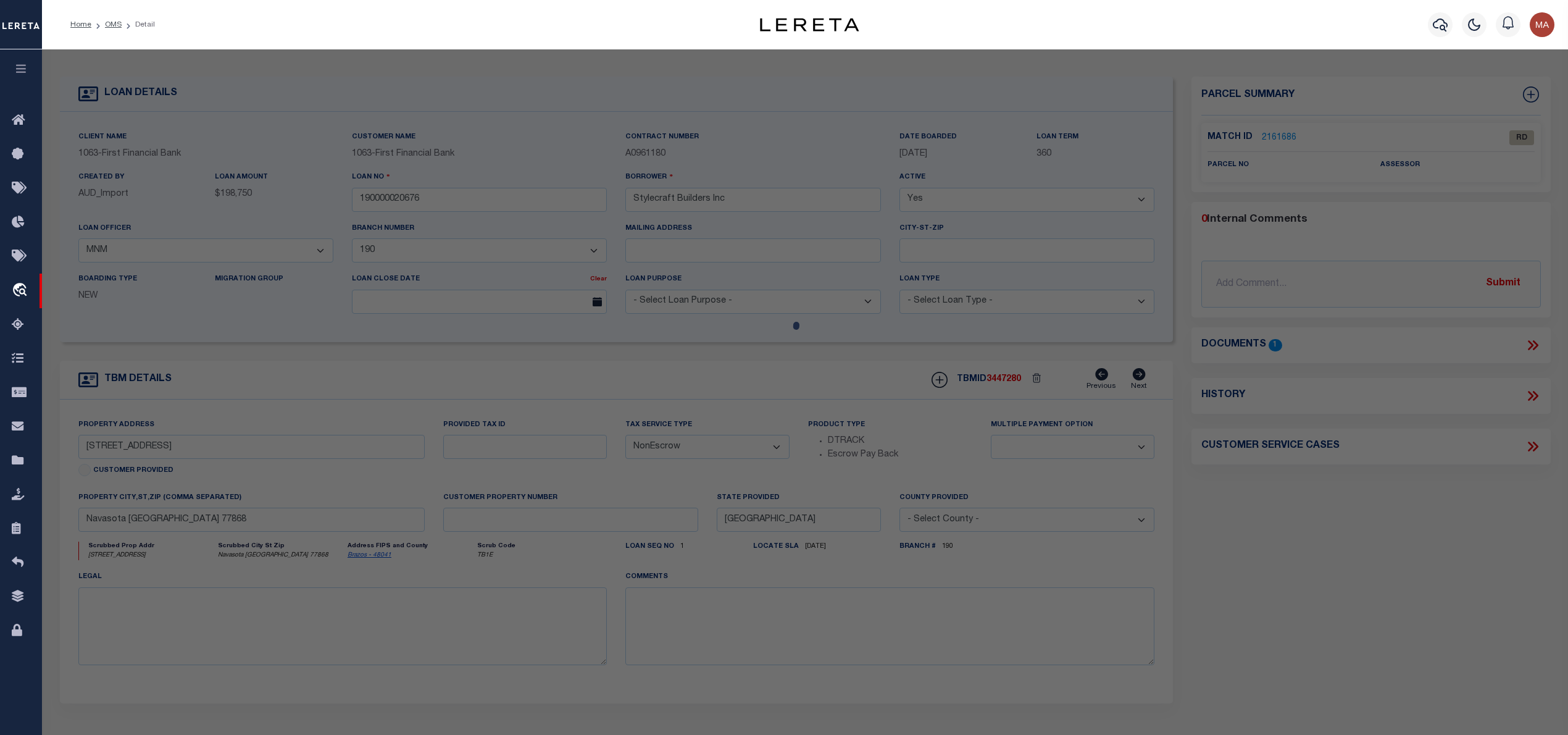
select select "RD"
checkbox input "false"
type textarea "Document uploaded that satisfies a legal requirement, changing from ND to RD"
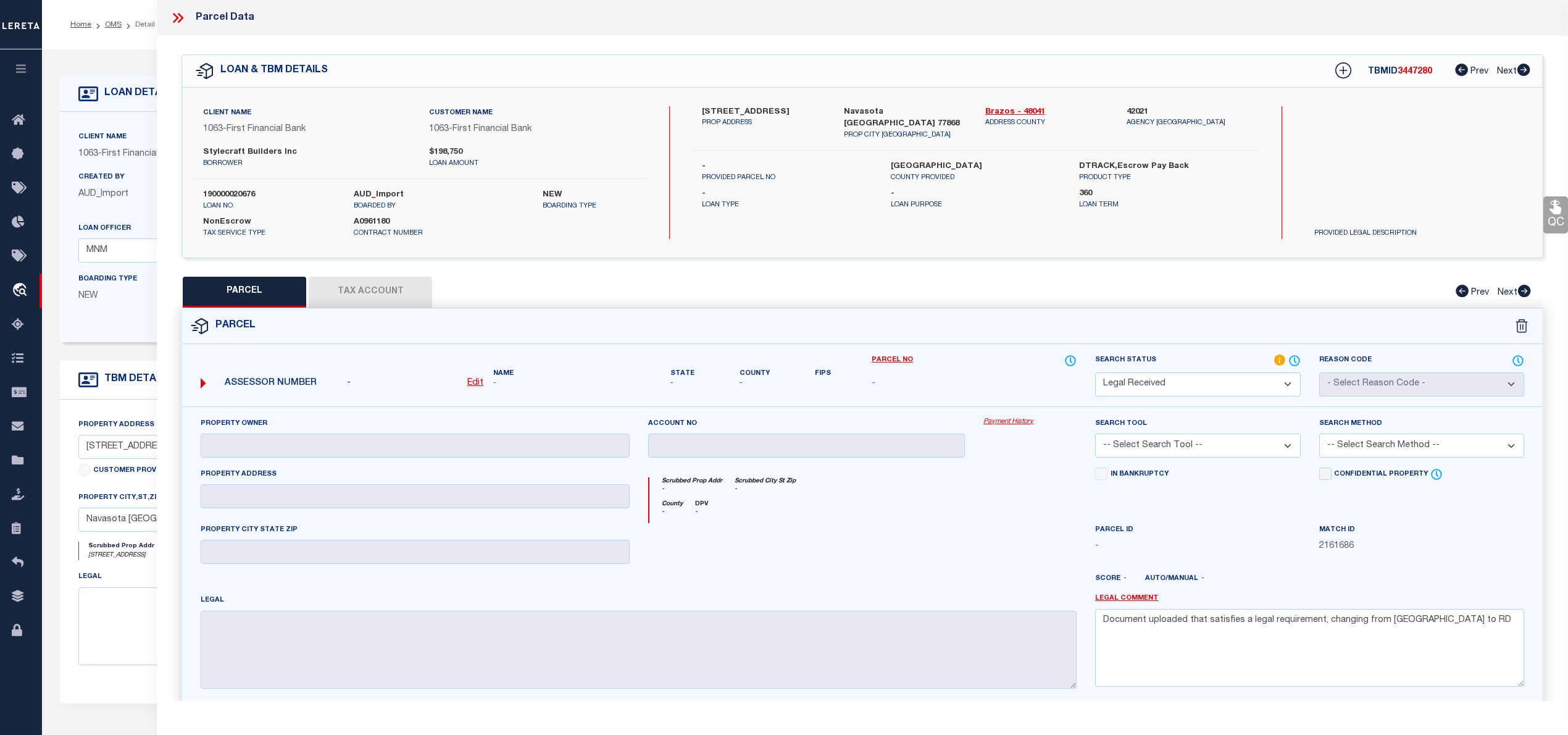
click at [182, 16] on icon at bounding box center [181, 17] width 6 height 10
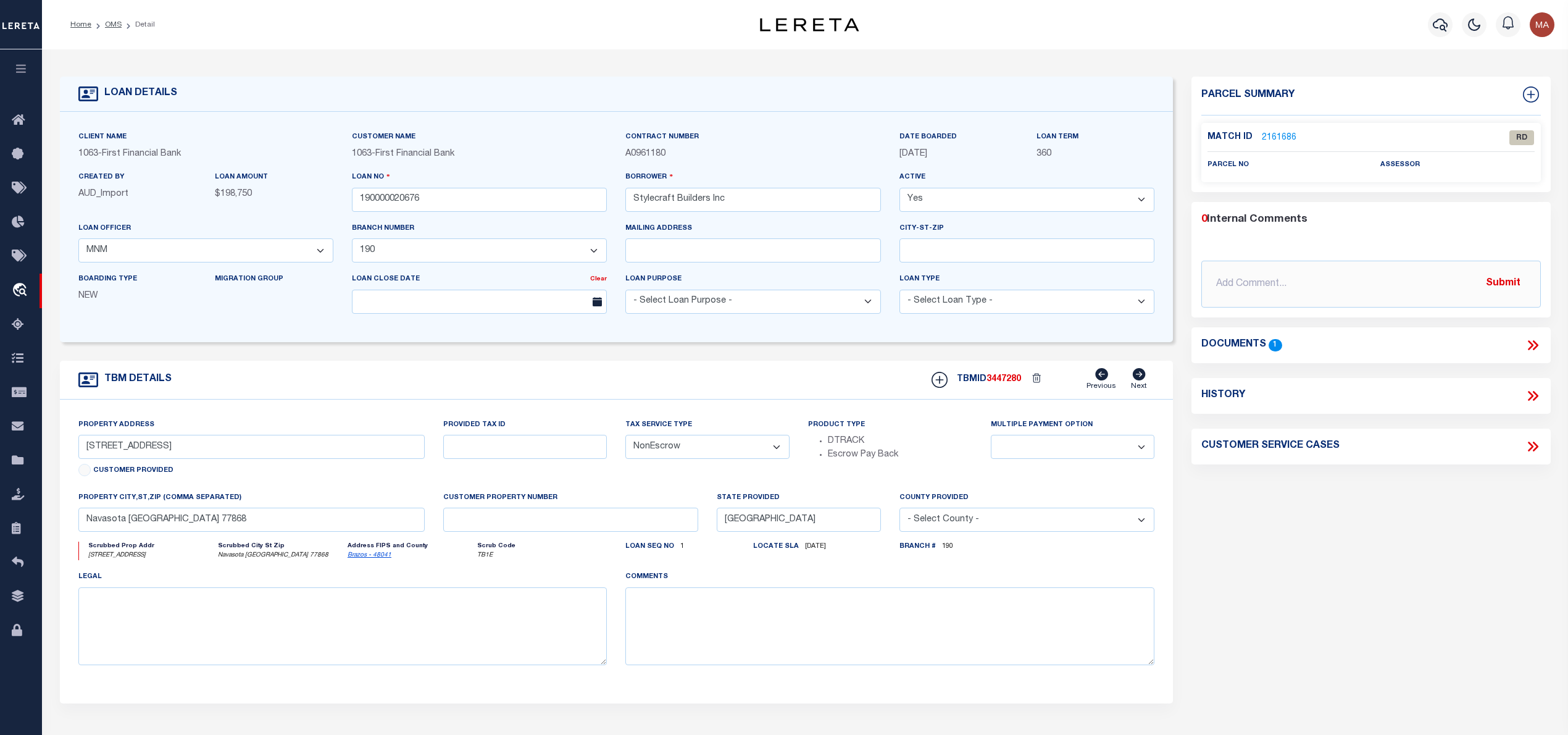
click at [1527, 351] on icon at bounding box center [1532, 345] width 16 height 16
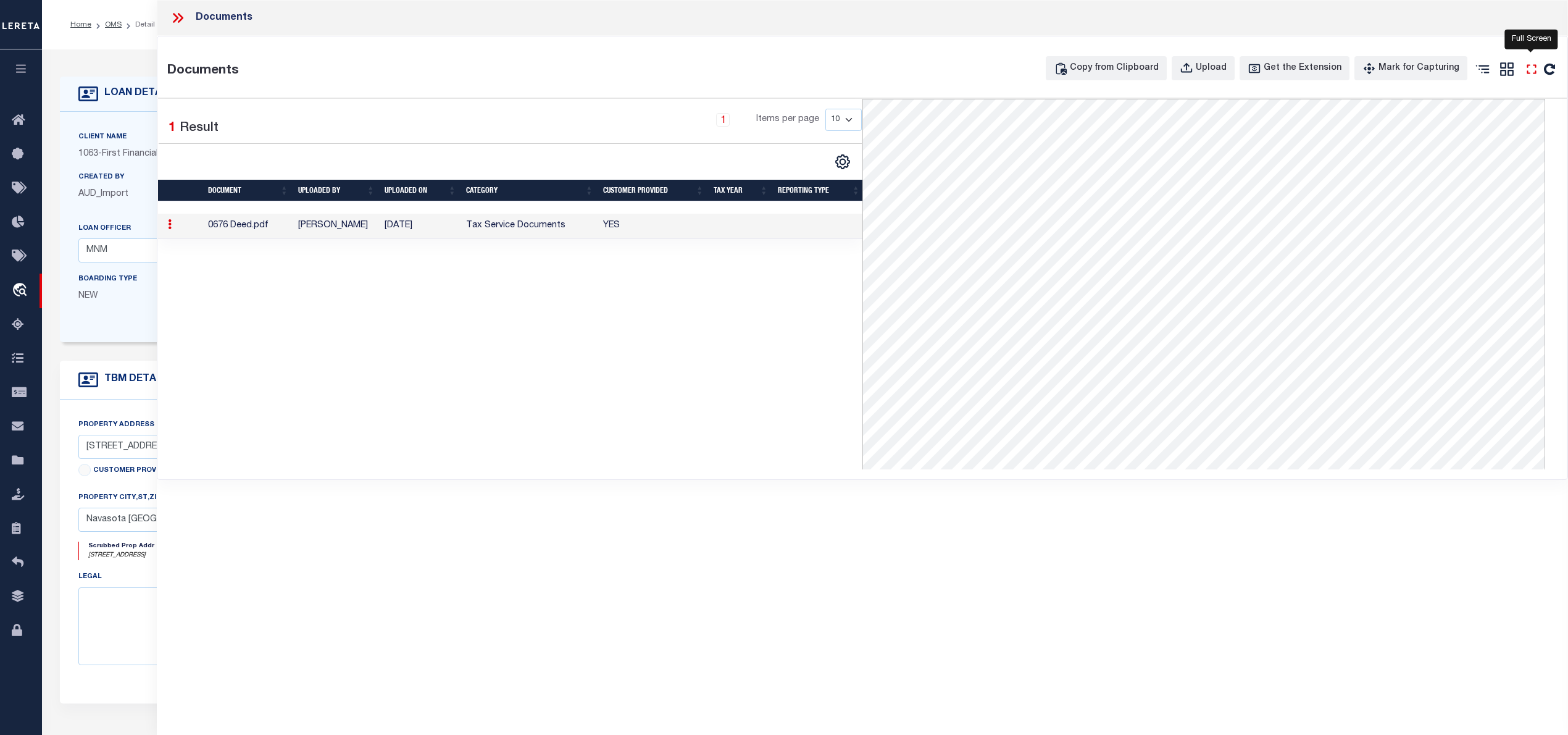
click at [1532, 77] on icon at bounding box center [1531, 69] width 16 height 16
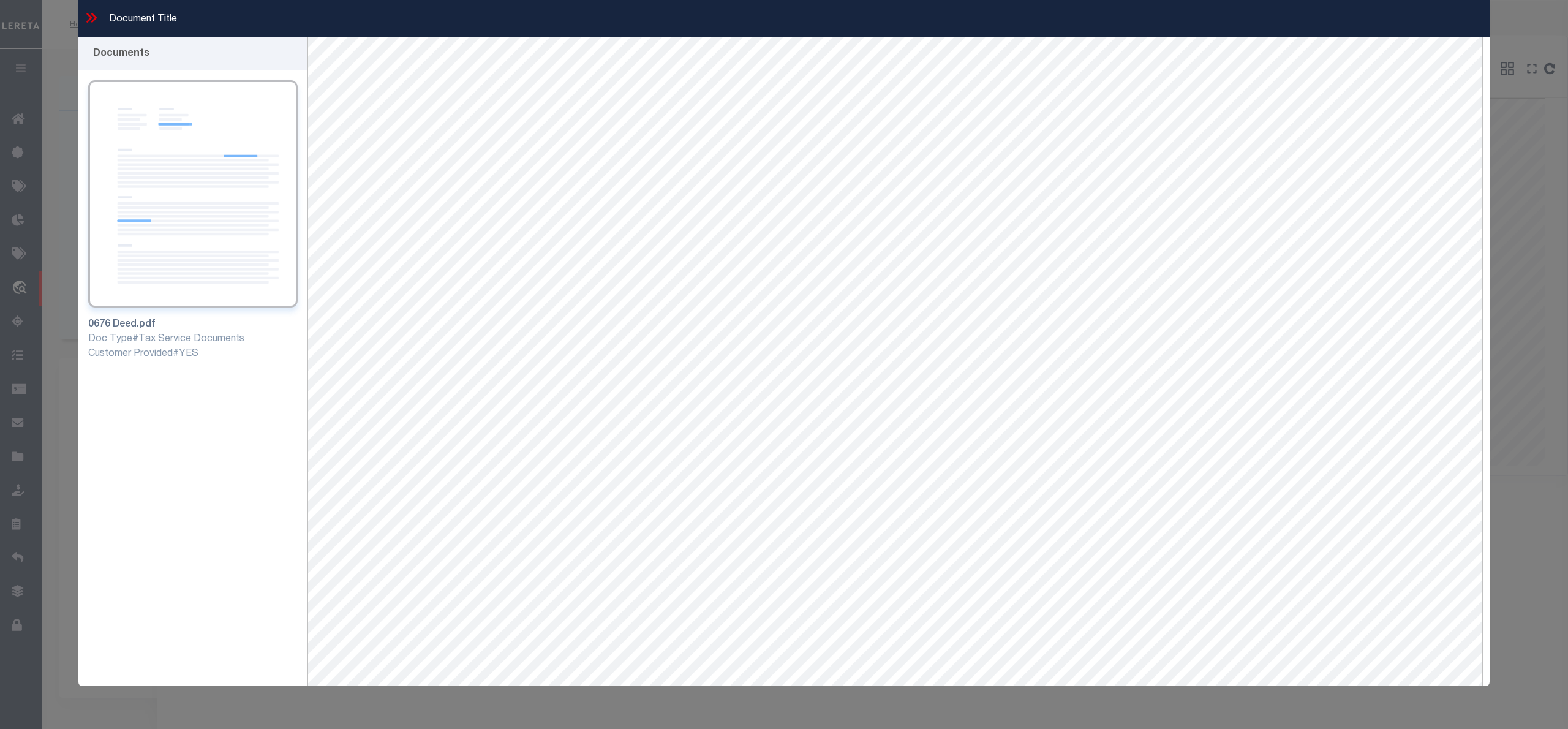
click at [92, 18] on icon at bounding box center [91, 17] width 16 height 16
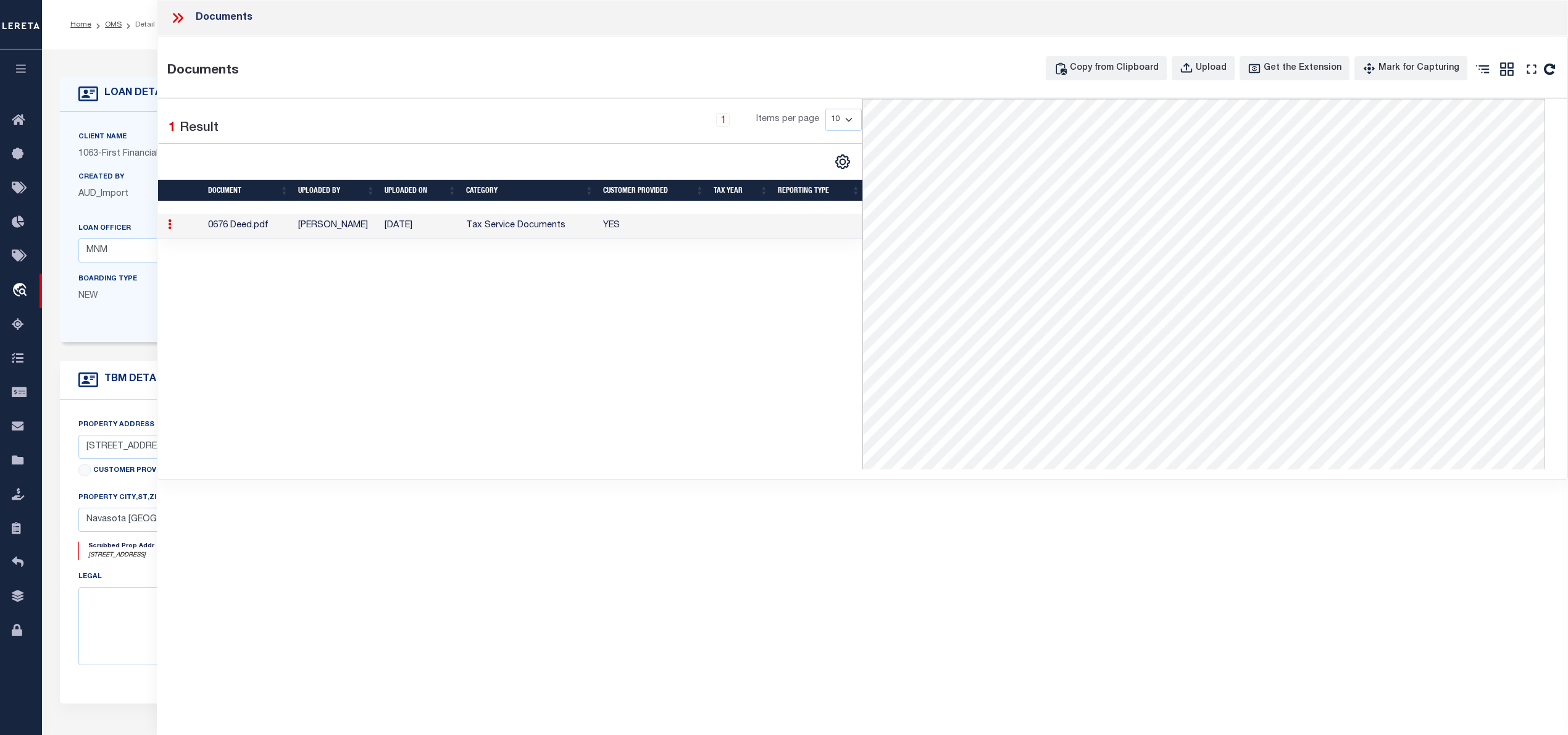
click at [188, 16] on div at bounding box center [182, 17] width 26 height 16
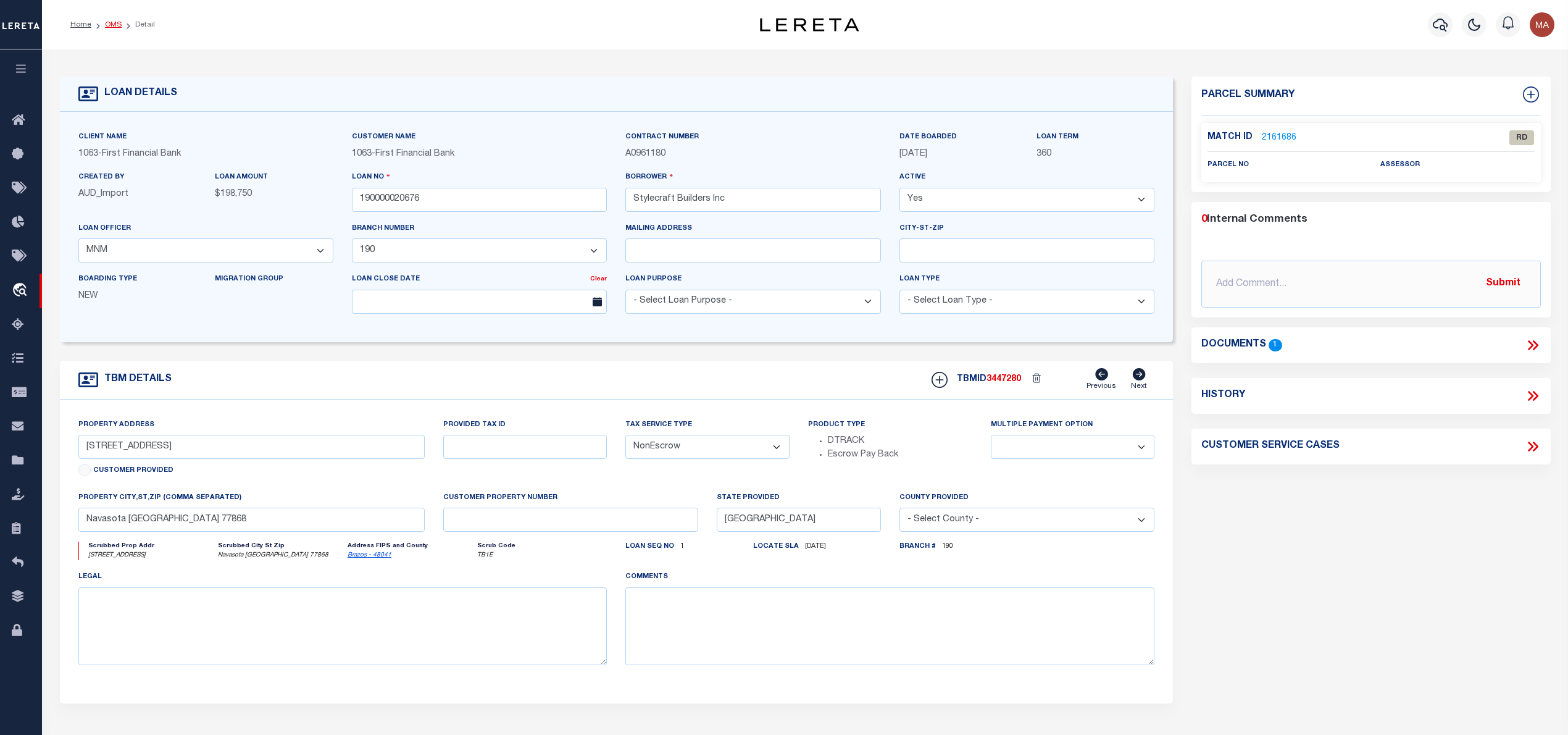
click at [111, 25] on link "OMS" at bounding box center [114, 25] width 17 height 8
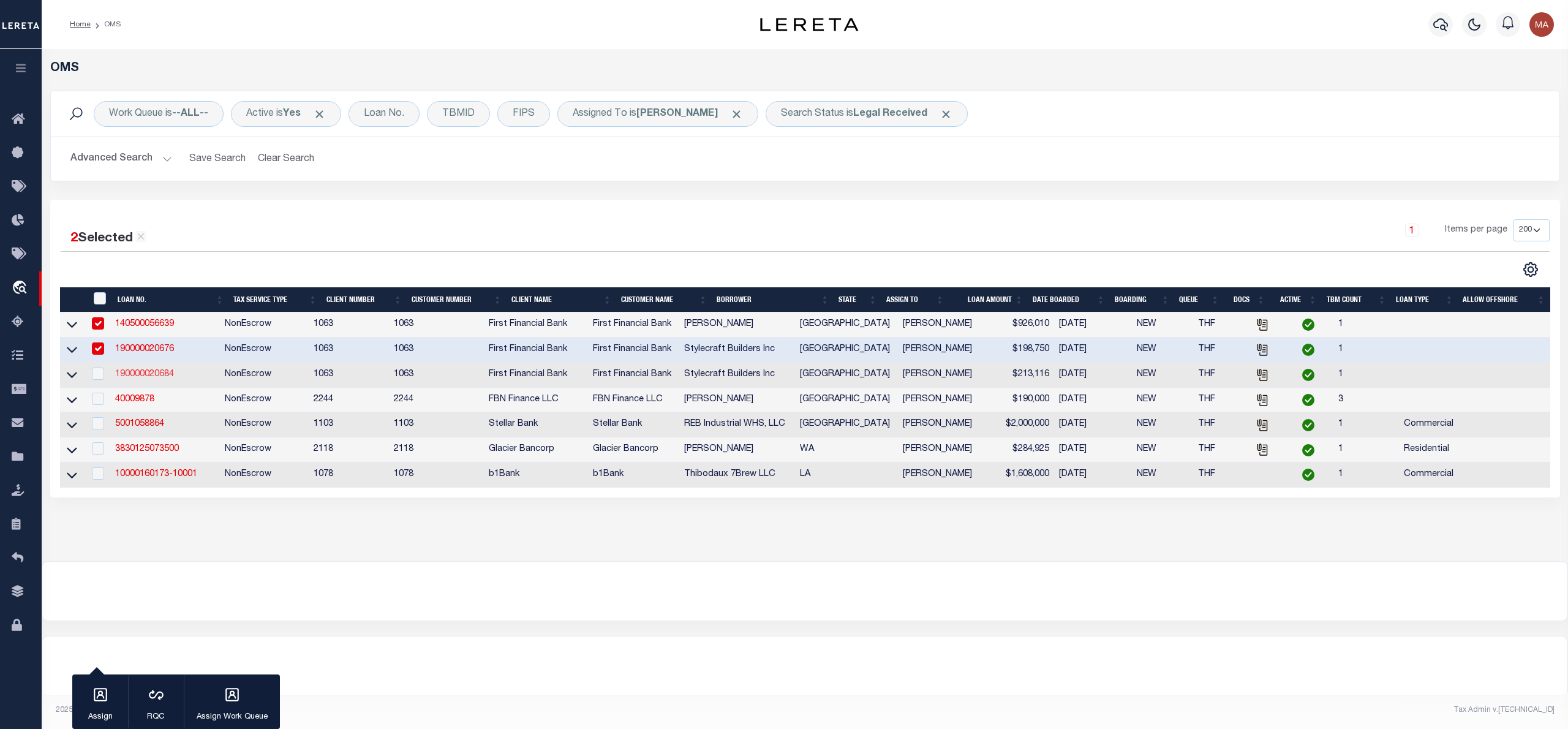
click at [150, 376] on link "190000020684" at bounding box center [144, 374] width 59 height 9
type input "190000020684"
select select
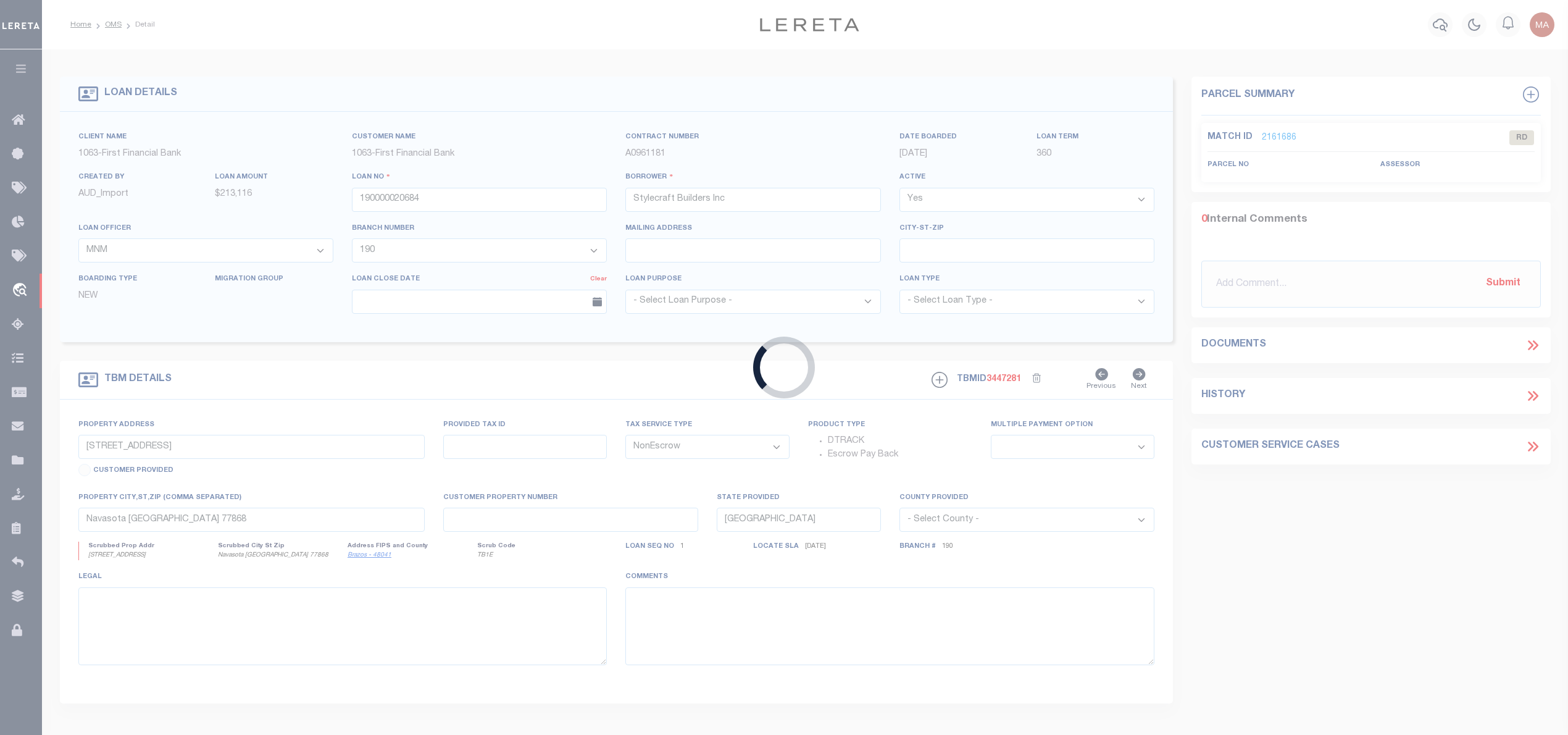
type input "Lot 7, Redbud Road"
select select
select select "9376"
select select "3703"
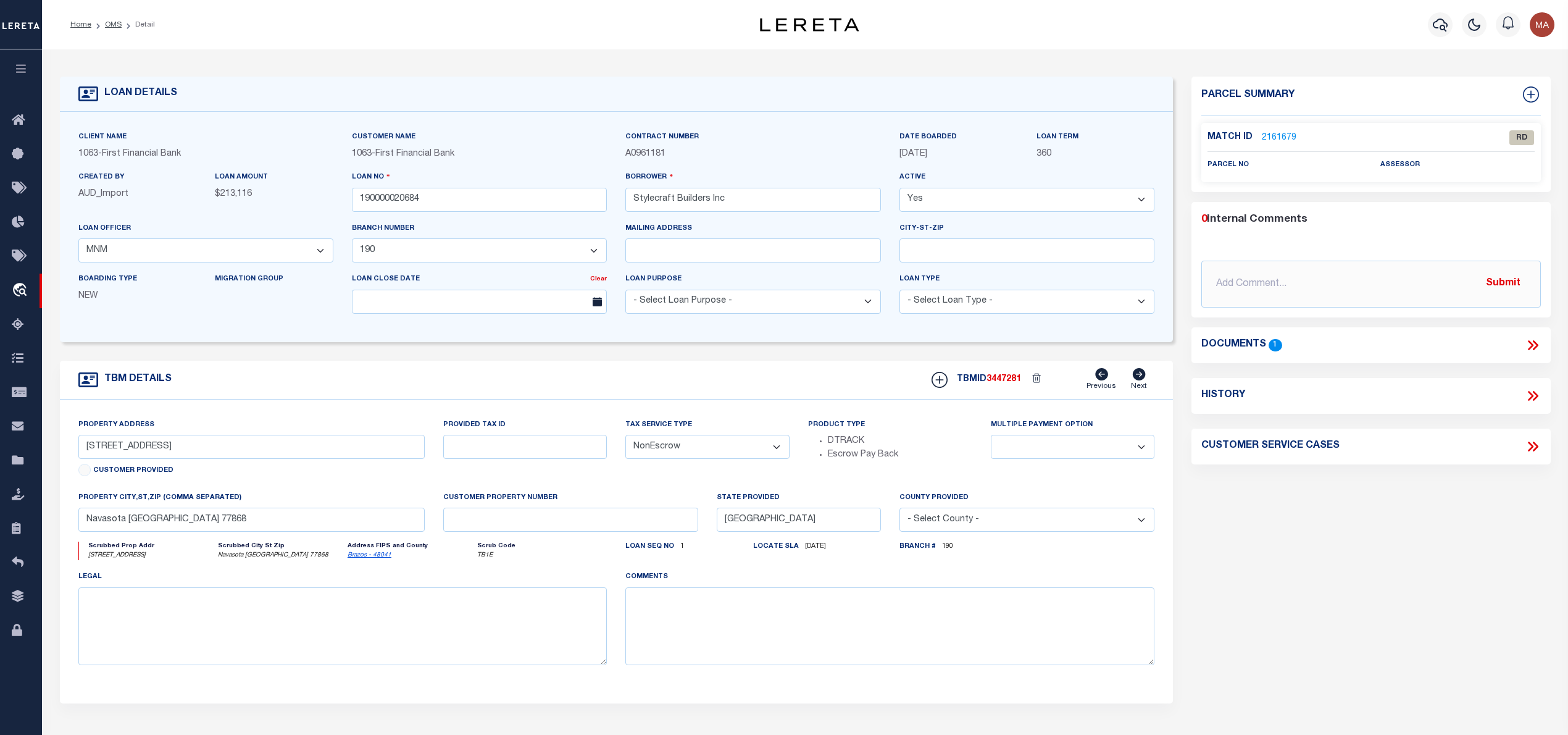
click at [1529, 344] on icon at bounding box center [1532, 345] width 16 height 16
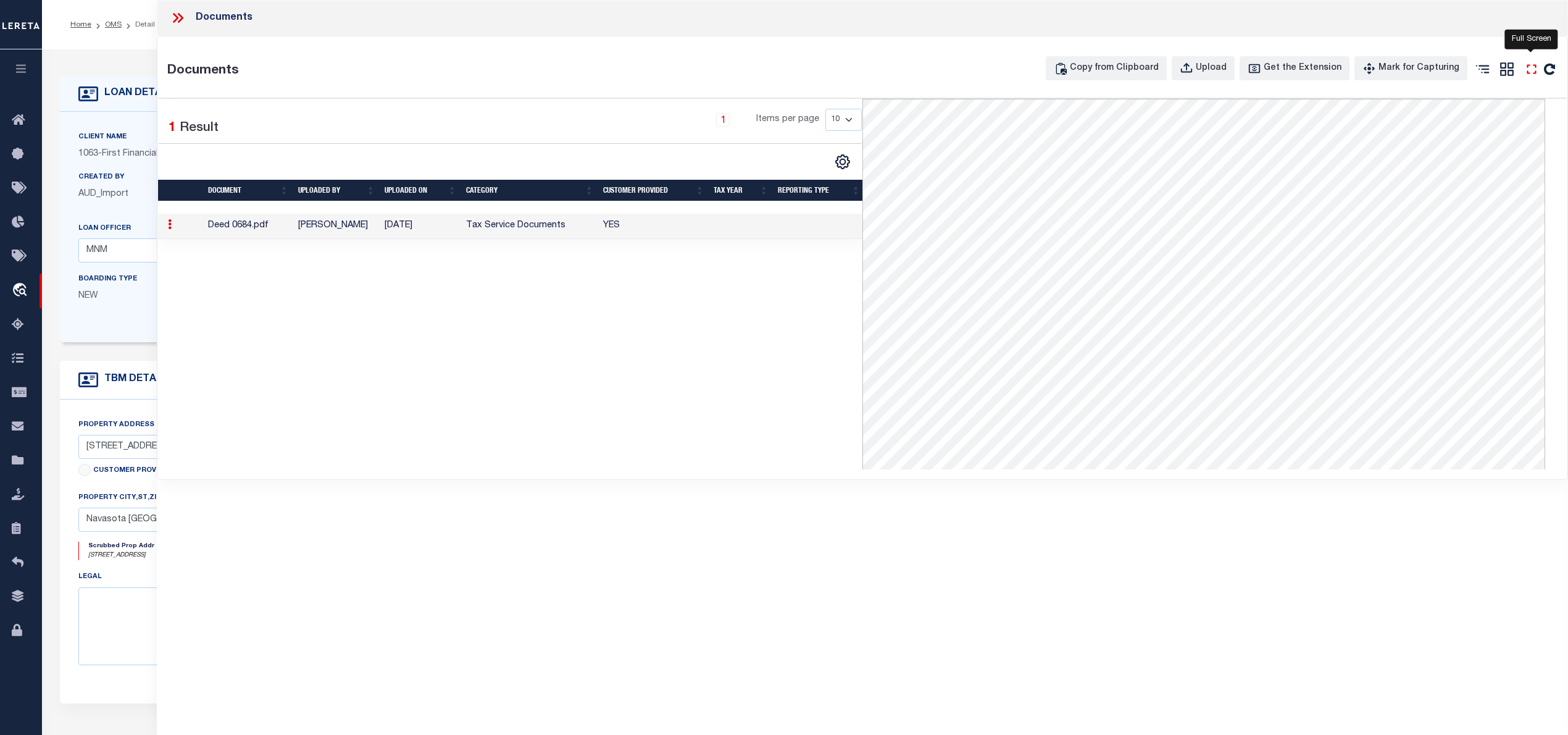
click at [1530, 72] on icon at bounding box center [1531, 69] width 16 height 16
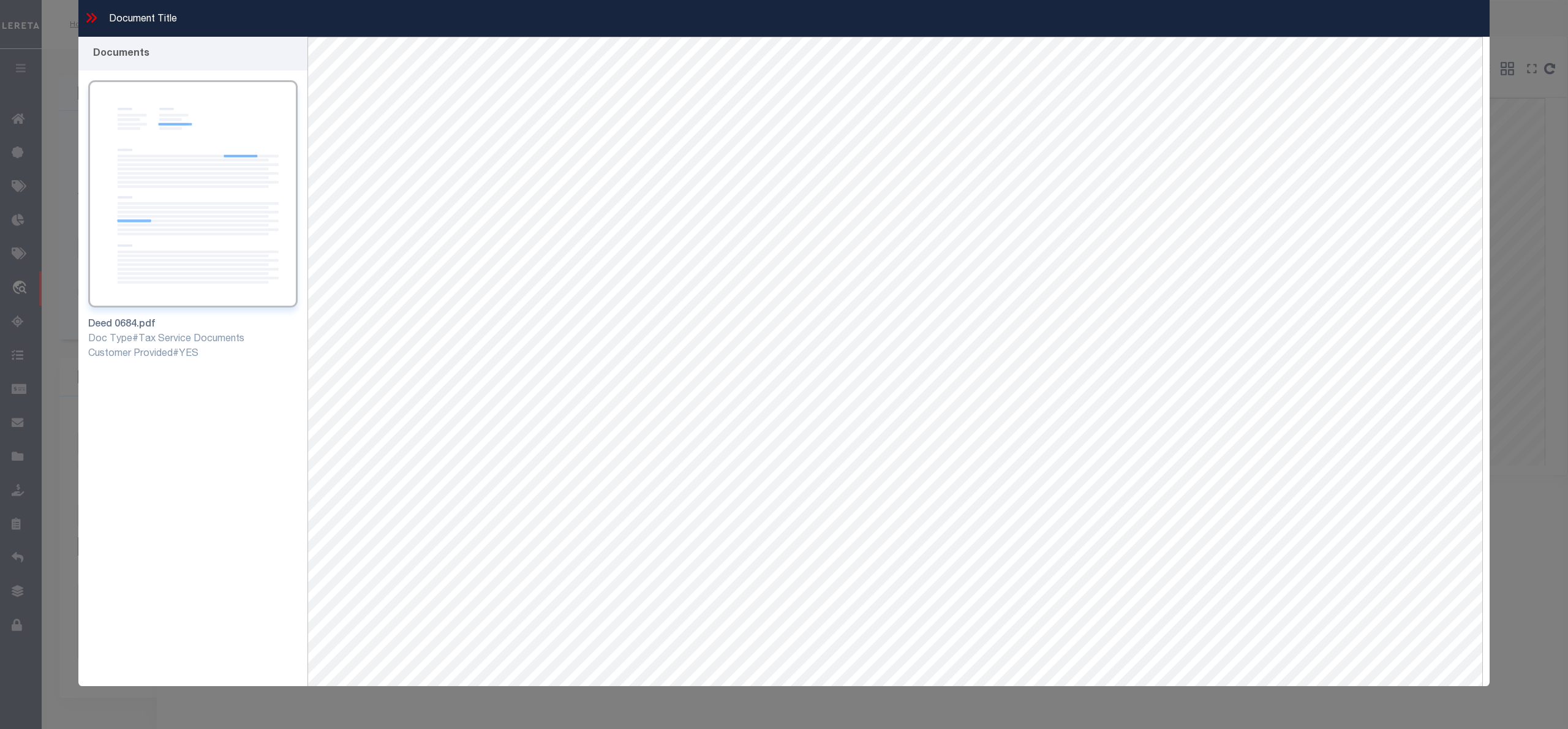
scroll to position [21, 0]
click at [91, 15] on icon at bounding box center [91, 17] width 16 height 16
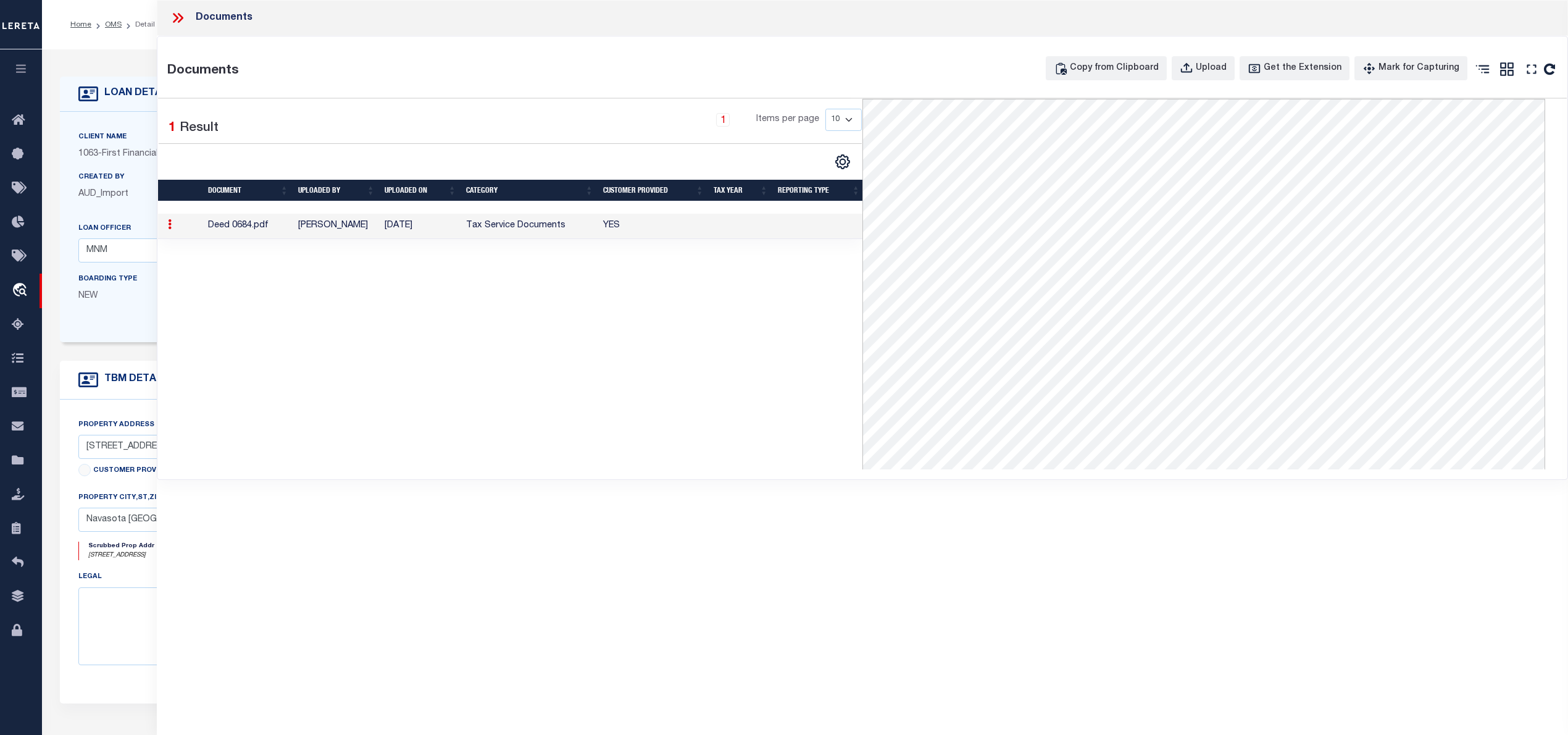
click at [177, 13] on icon at bounding box center [177, 17] width 16 height 16
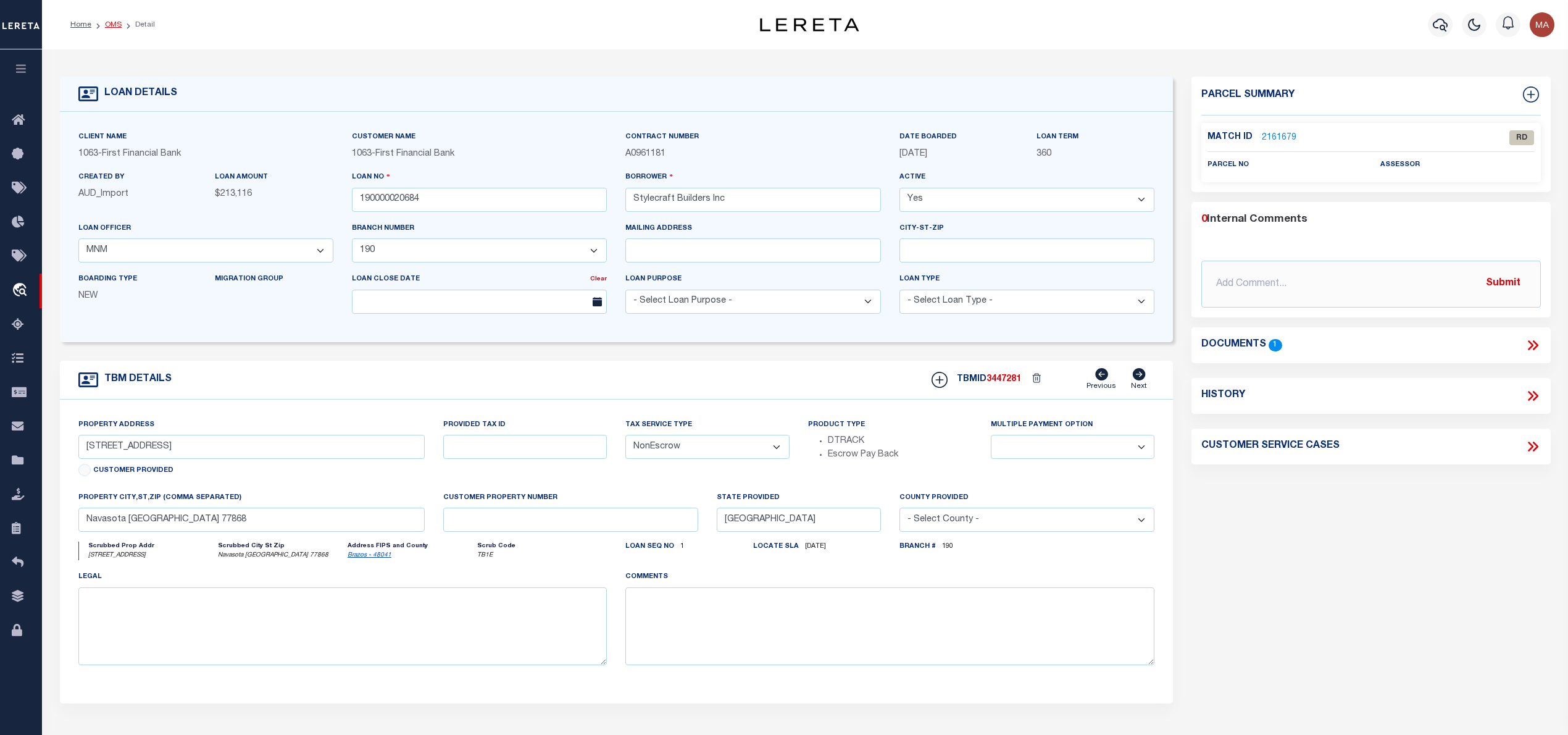
click at [107, 23] on link "OMS" at bounding box center [114, 25] width 17 height 8
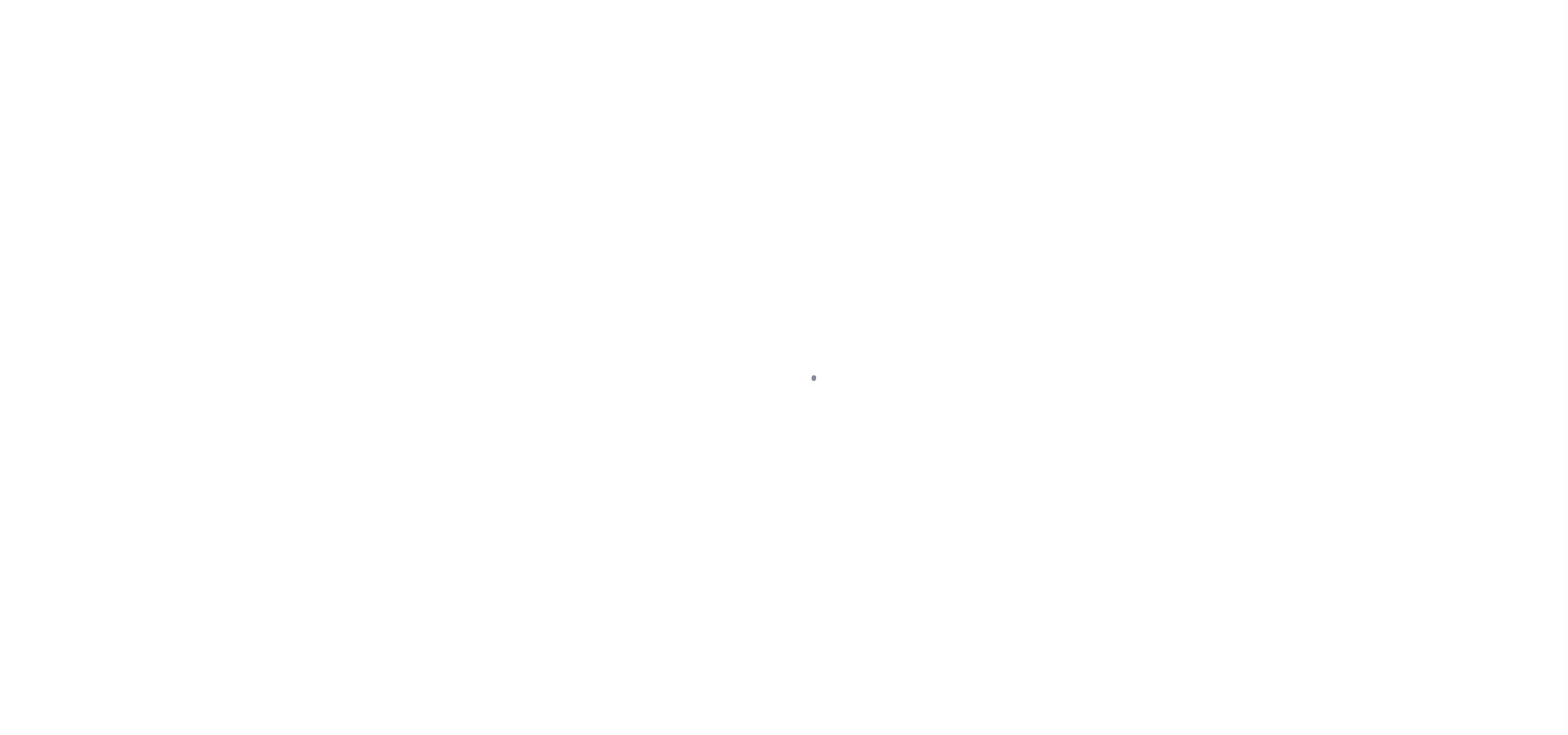
select select "RD"
select select "AGW"
select select "ADD"
select select "1529"
select select "791"
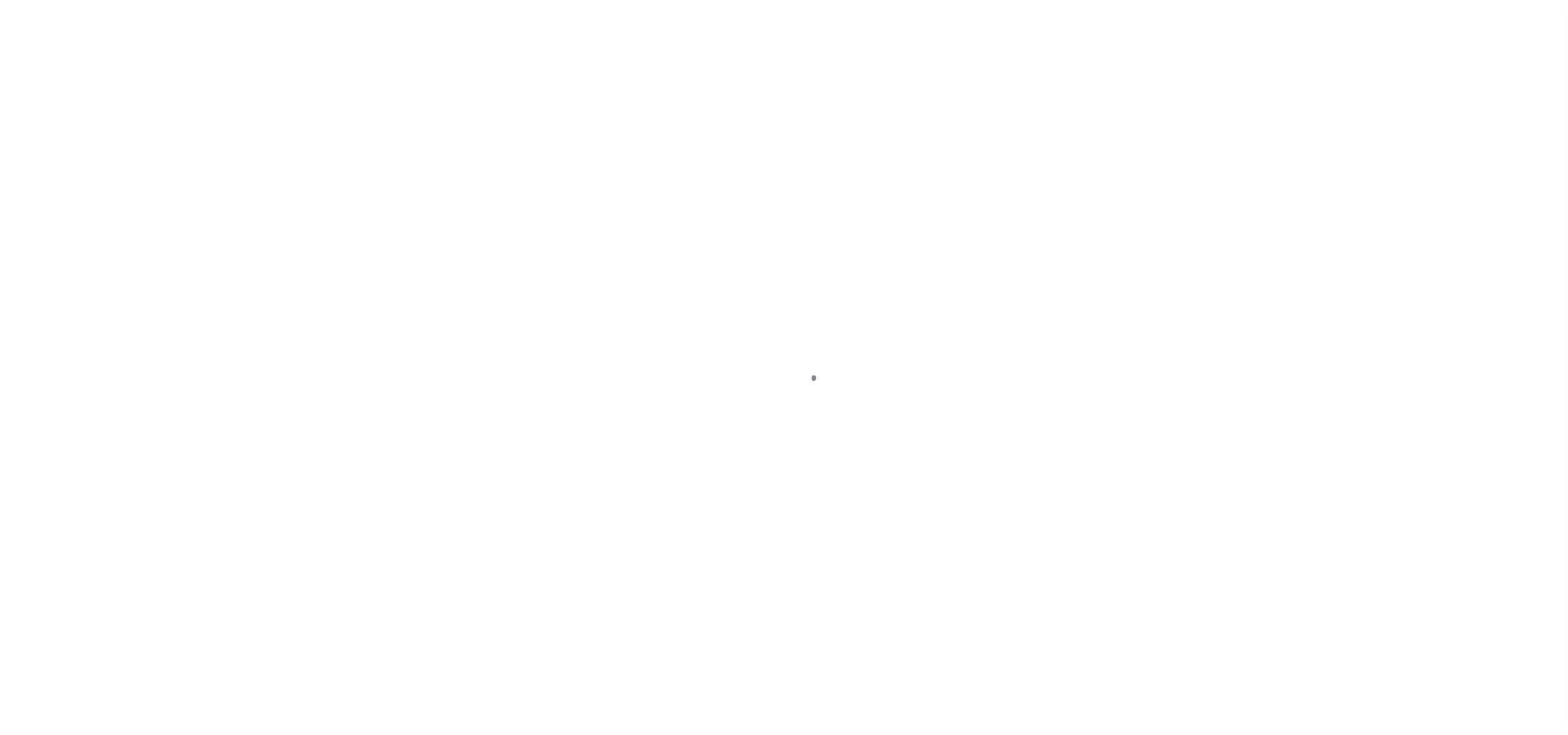
select select "400"
select select "NonEscrow"
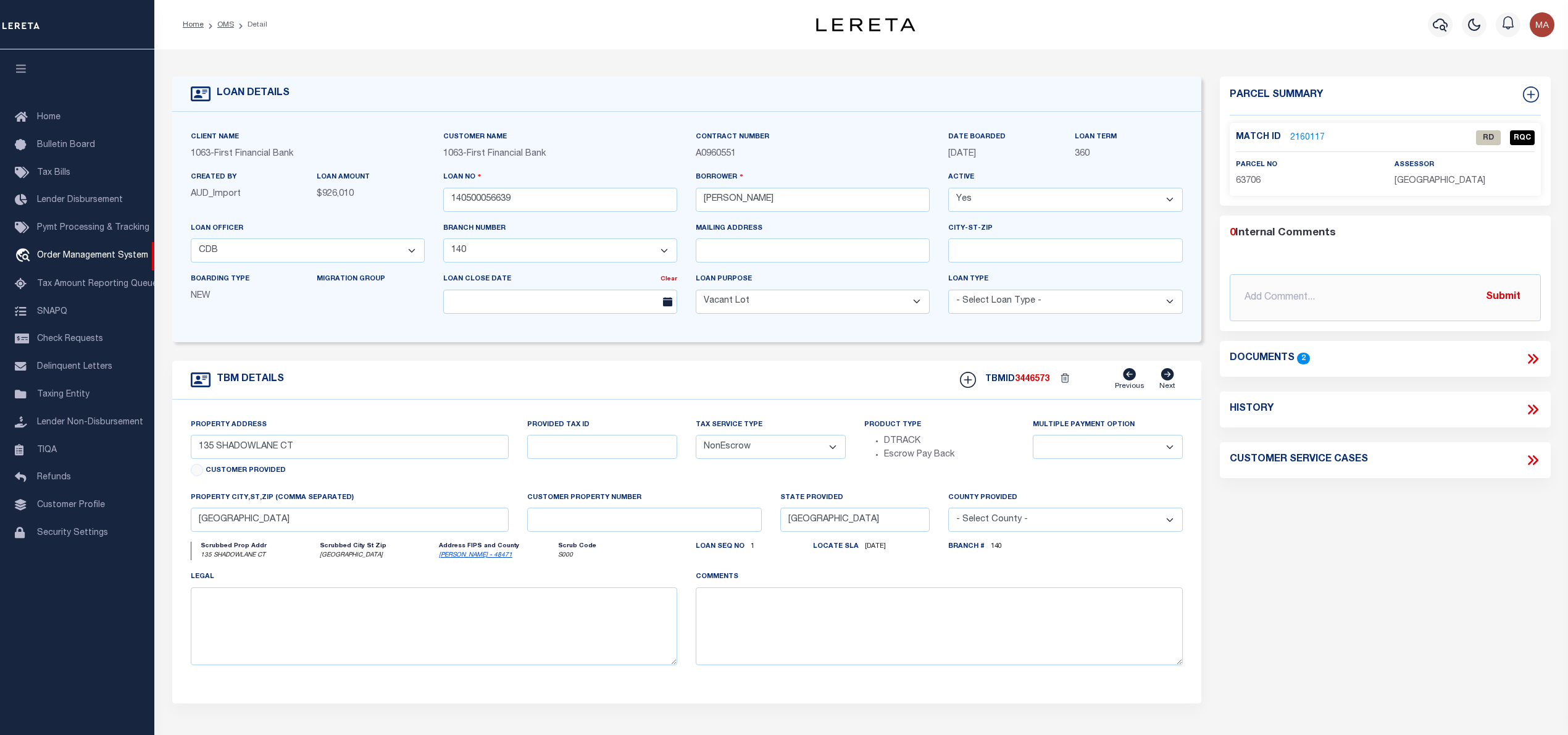
click at [1304, 131] on link "2160117" at bounding box center [1308, 138] width 34 height 13
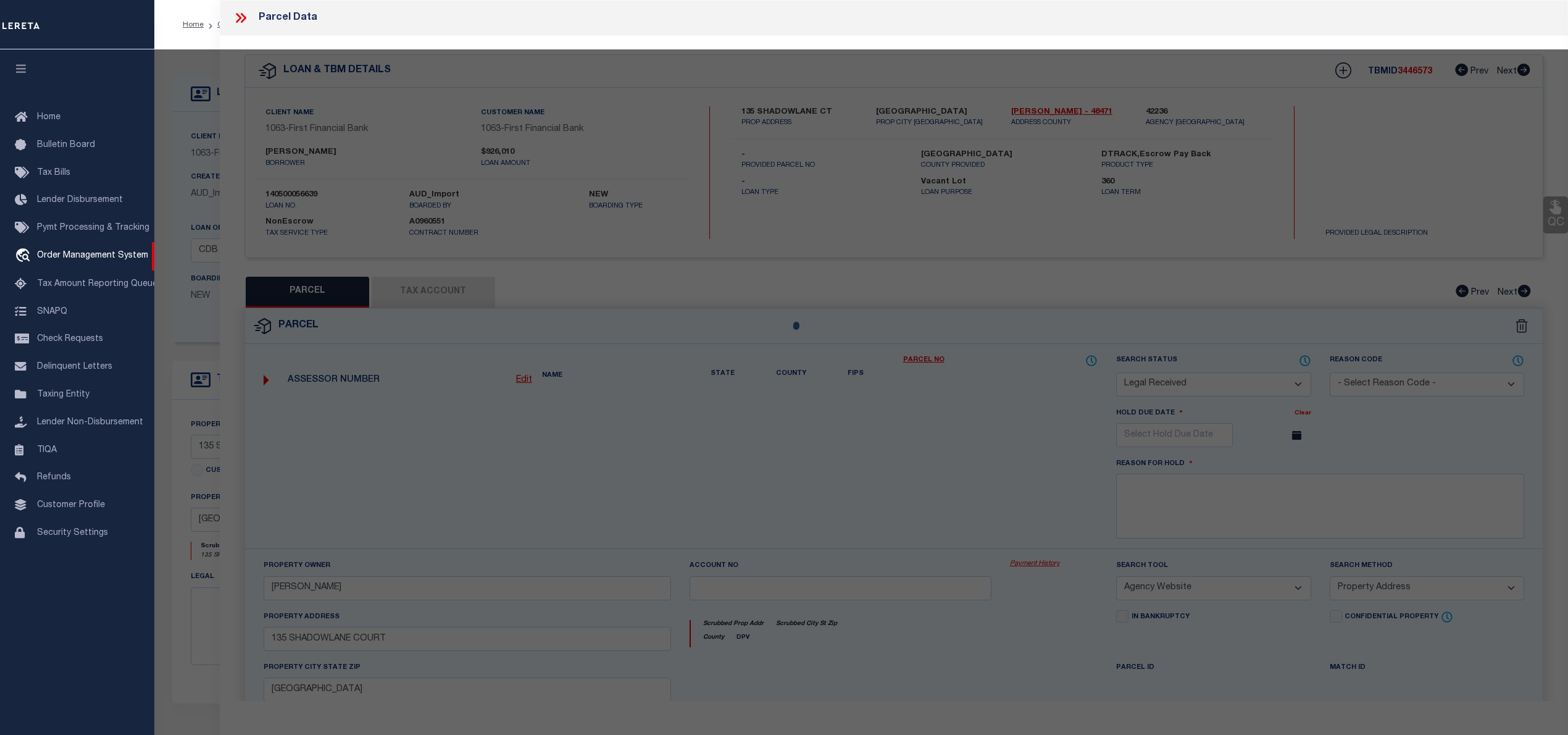
select select "AS"
select select
checkbox input "false"
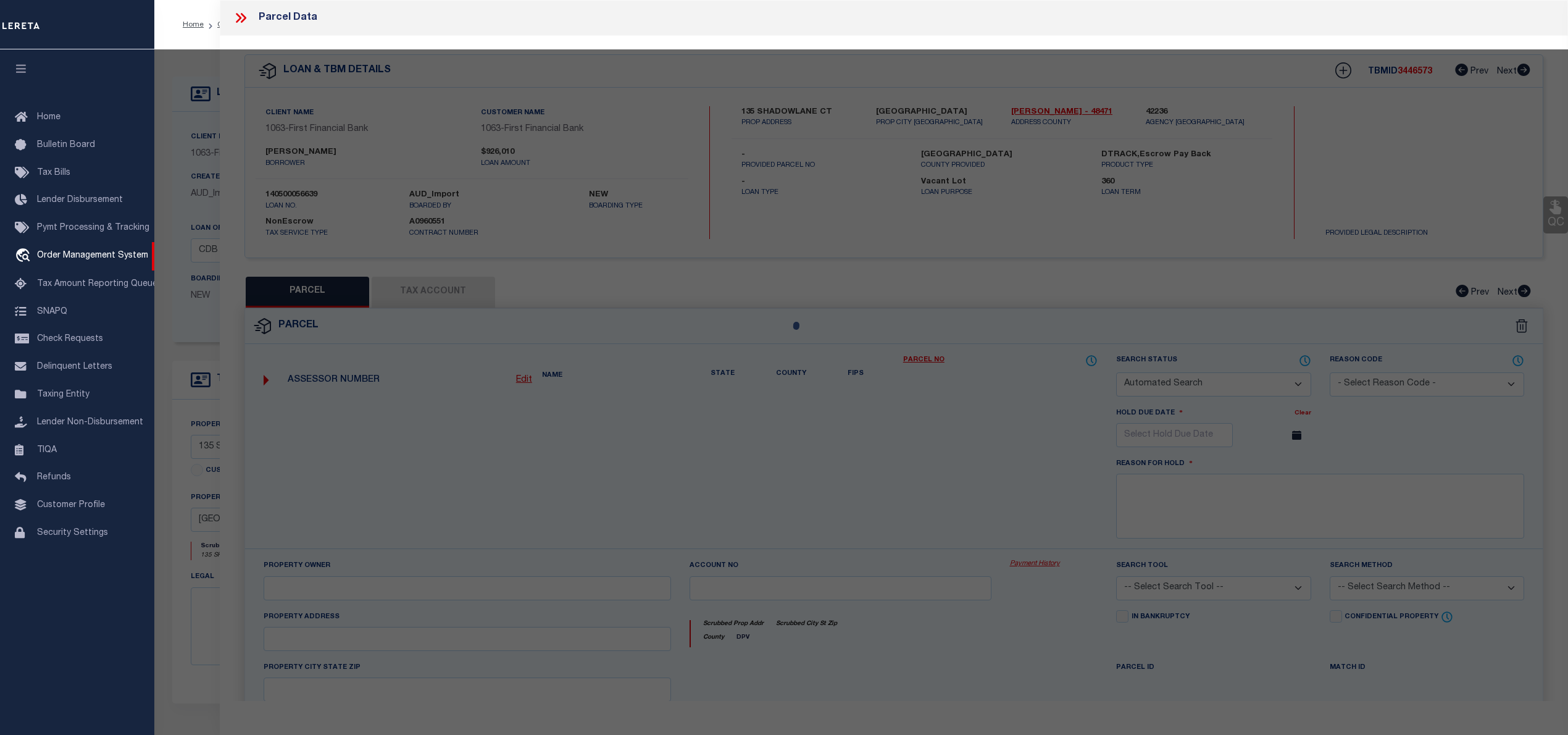
select select "RD"
type input "PETTER MARK"
select select "AGW"
select select "ADD"
type input "135 SHADOWLANE COURT"
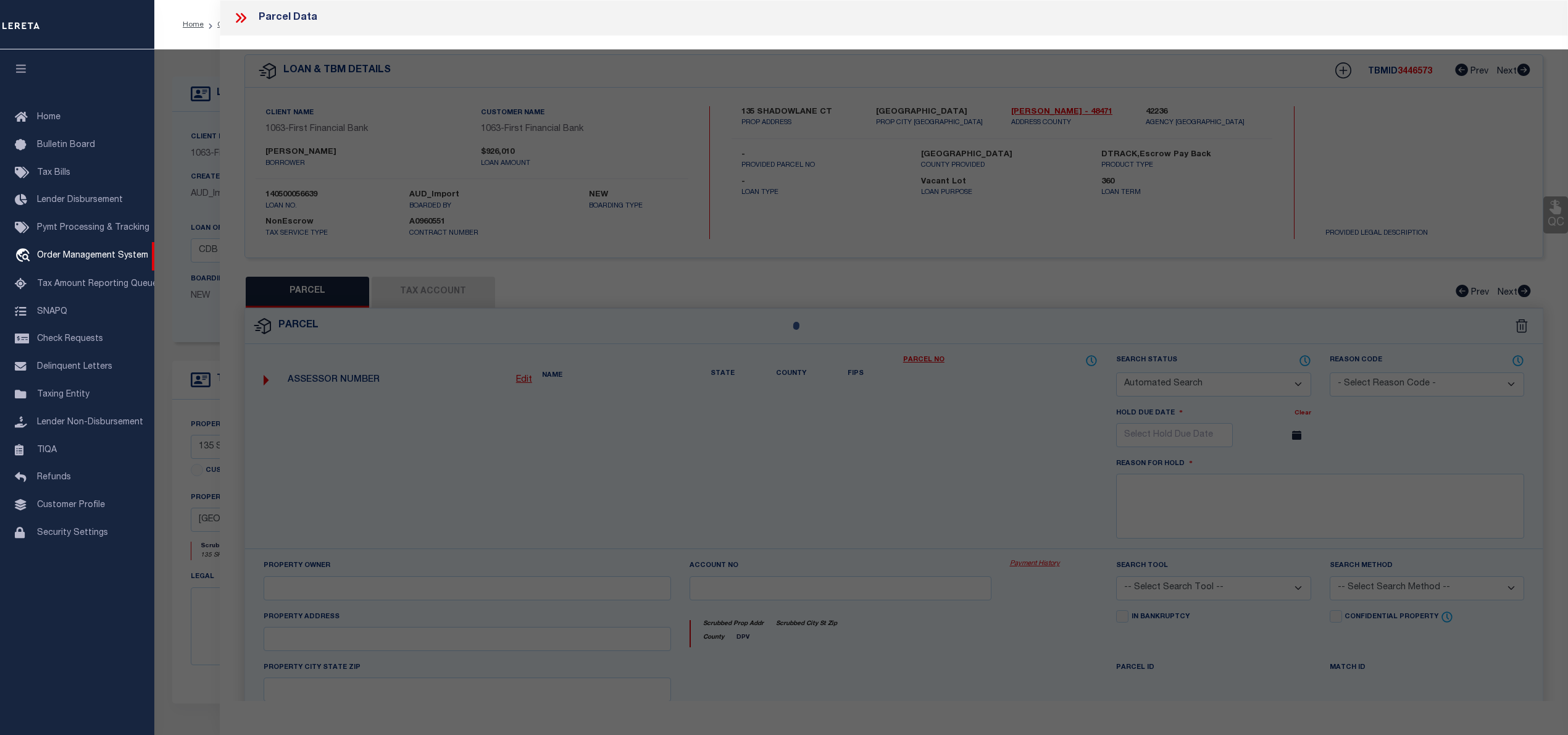
type input "HUNTSVILLE, TX 77340"
type textarea "I TEXAS GRAND RANCH PHASE 4A, BLOCK 11, LOT 64, ACRES 13.581"
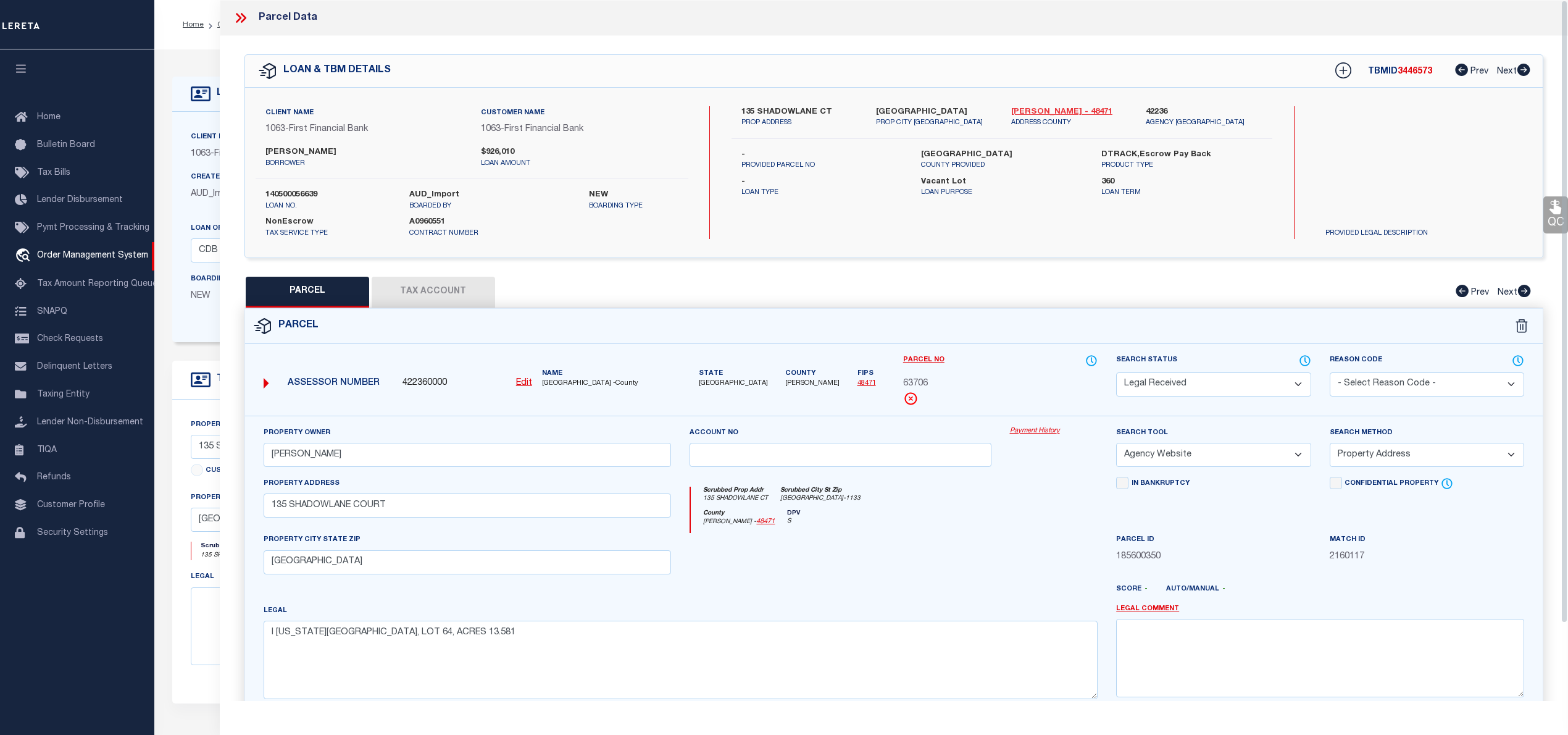
click at [1047, 107] on link "Walker - 48471" at bounding box center [1069, 112] width 116 height 12
click at [317, 515] on input "135 SHADOWLANE COURT" at bounding box center [468, 505] width 408 height 24
click at [512, 383] on div "422360000 Edit" at bounding box center [467, 383] width 129 height 13
click at [532, 383] on div "422360000 Edit" at bounding box center [467, 383] width 140 height 13
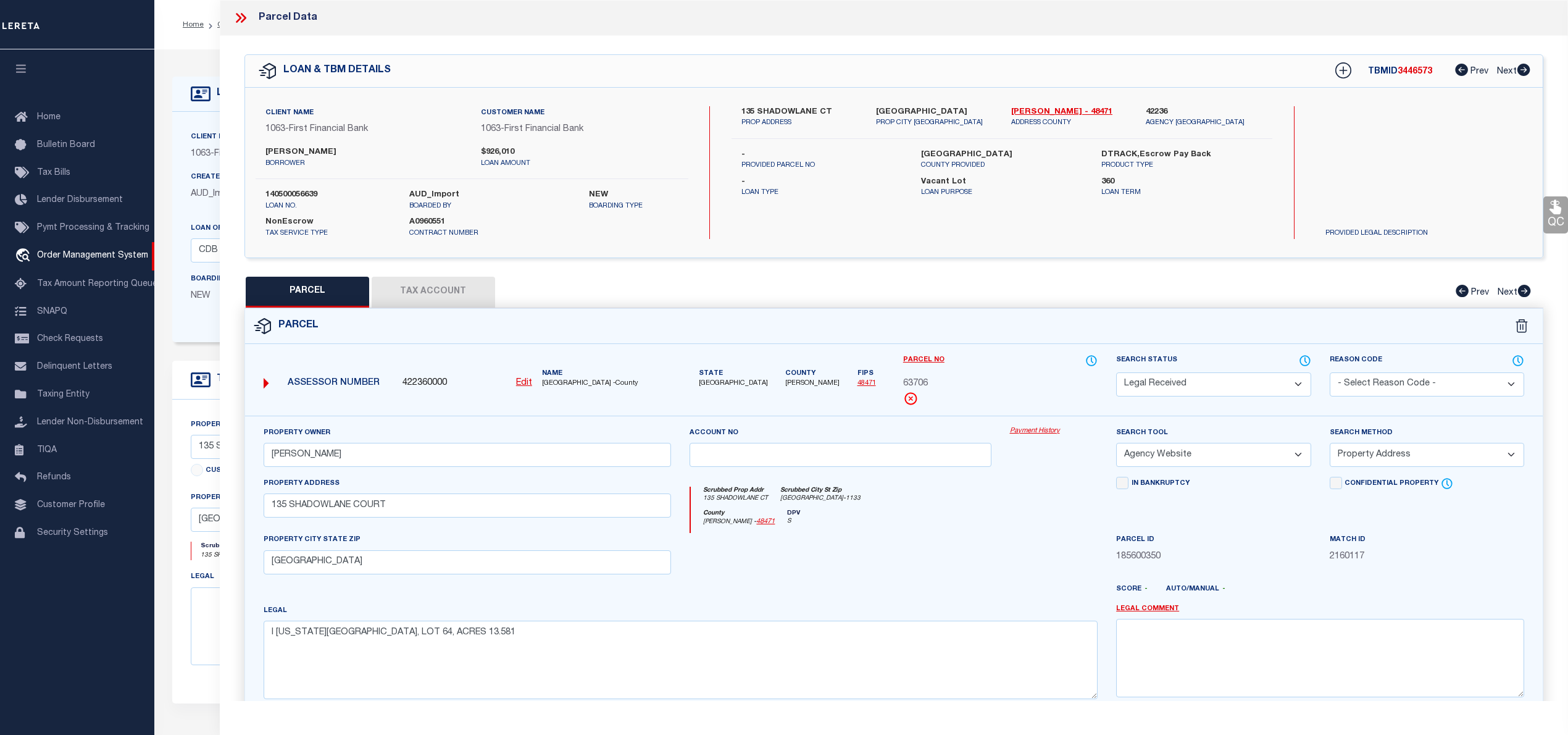
click at [413, 293] on button "Tax Account" at bounding box center [434, 292] width 124 height 31
select select "100"
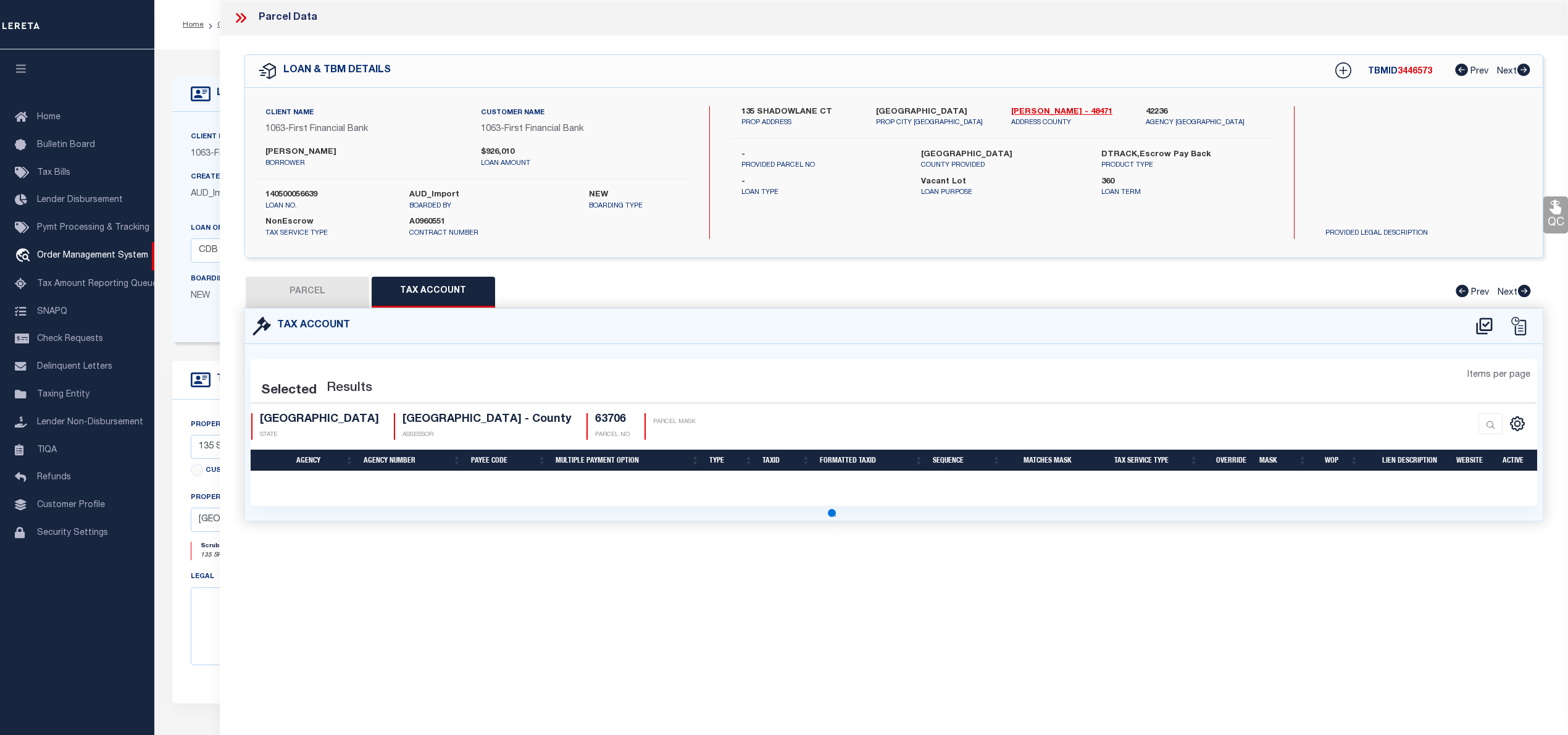
select select "100"
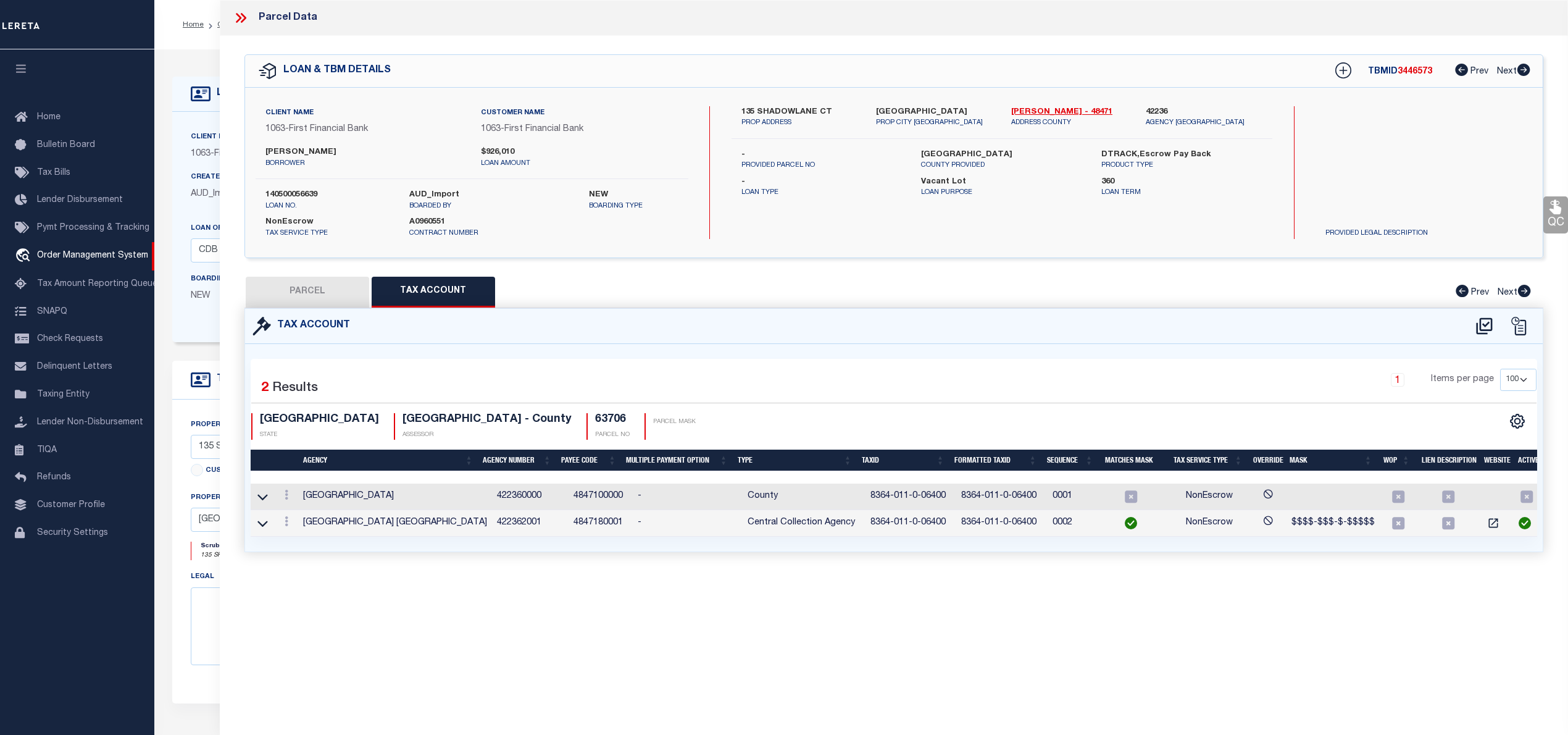
click at [302, 300] on button "PARCEL" at bounding box center [307, 292] width 124 height 31
select select "AS"
select select
checkbox input "false"
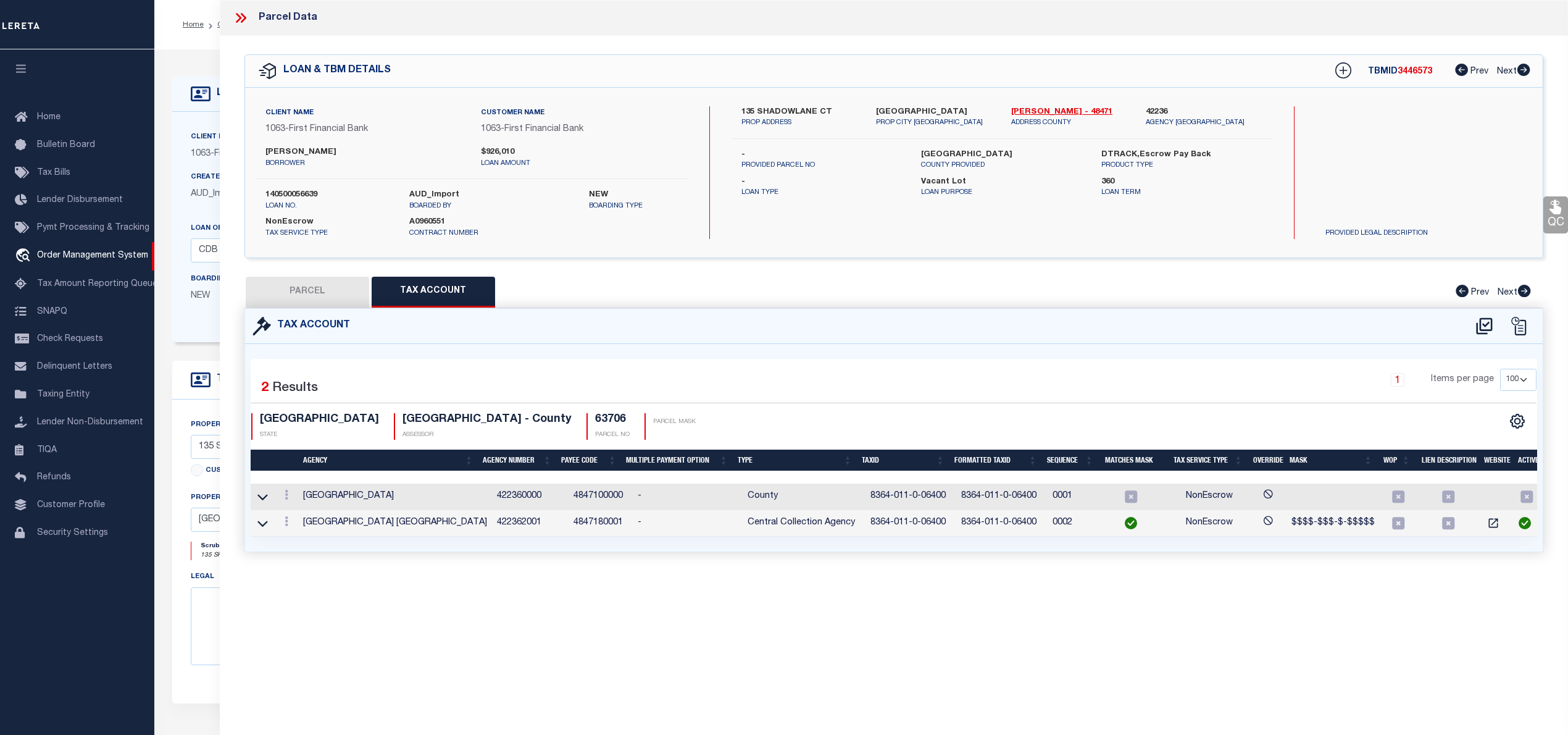
checkbox input "false"
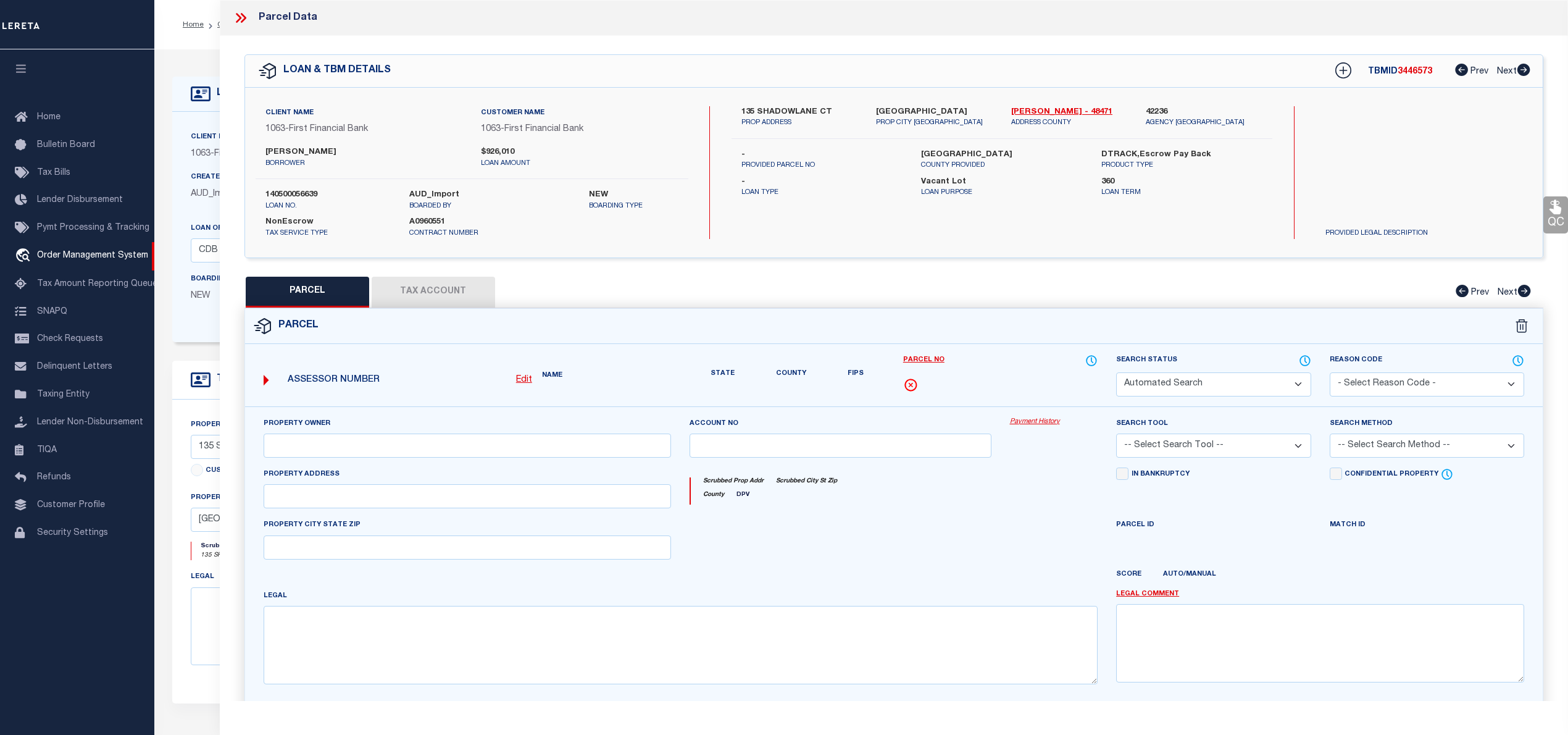
select select "RD"
type input "PETTER MARK"
select select "AGW"
select select "ADD"
type input "135 SHADOWLANE COURT"
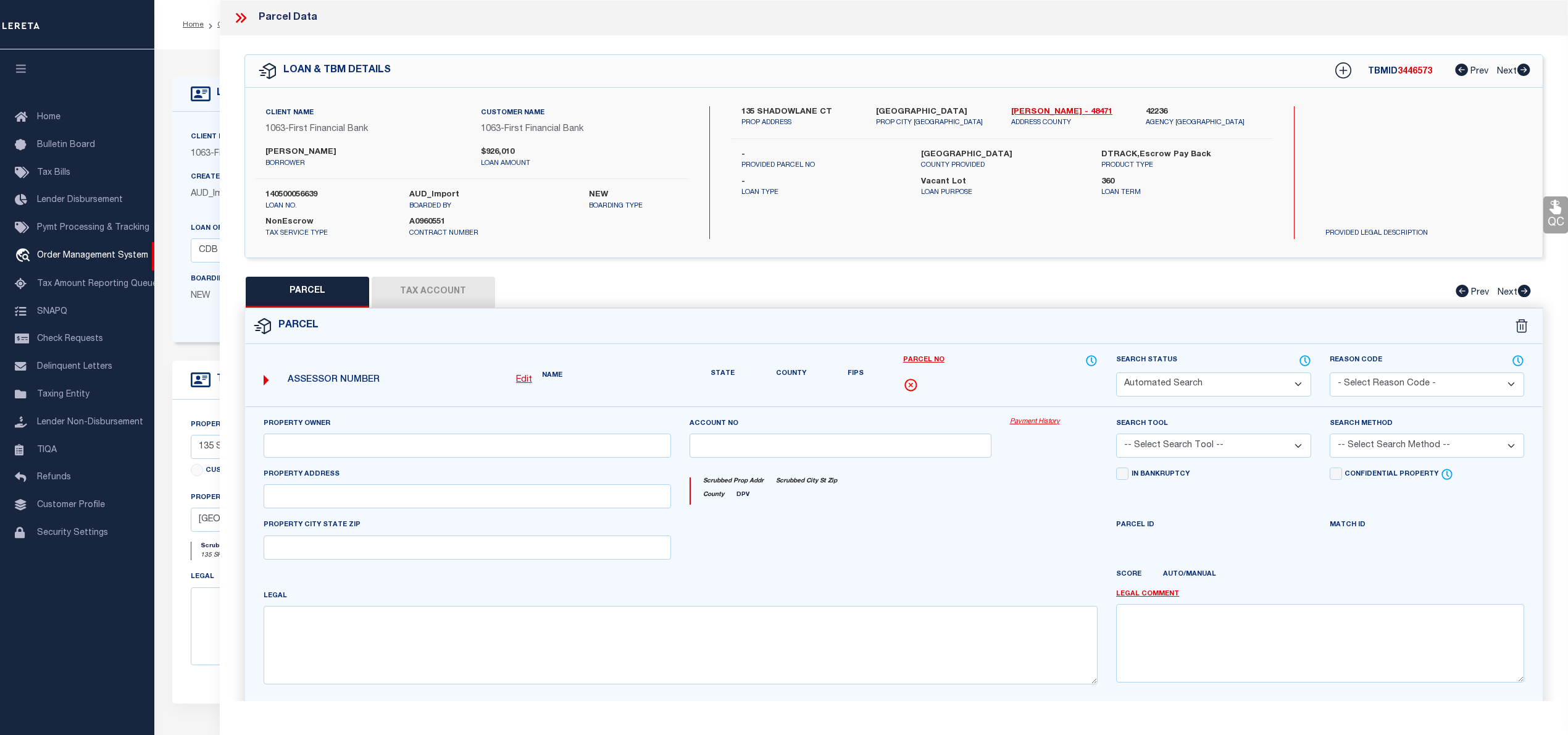
type input "HUNTSVILLE, TX 77340"
type textarea "I TEXAS GRAND RANCH PHASE 4A, BLOCK 11, LOT 64, ACRES 13.581"
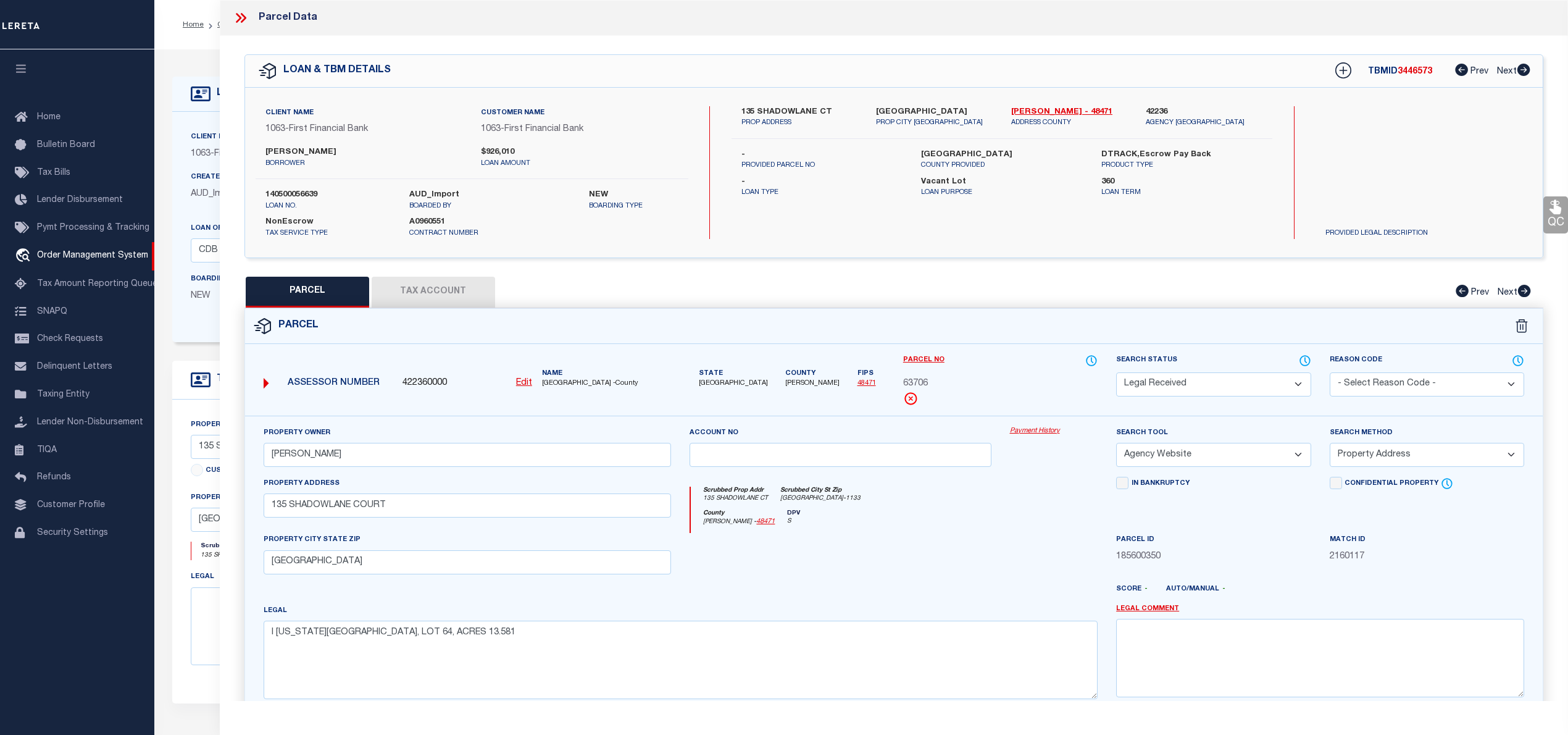
click at [1215, 389] on select "Automated Search Bad Parcel Complete Duplicate Parcel High Dollar Reporting In …" at bounding box center [1213, 385] width 195 height 24
select select "PC"
click at [1116, 373] on select "Automated Search Bad Parcel Complete Duplicate Parcel High Dollar Reporting In …" at bounding box center [1213, 385] width 195 height 24
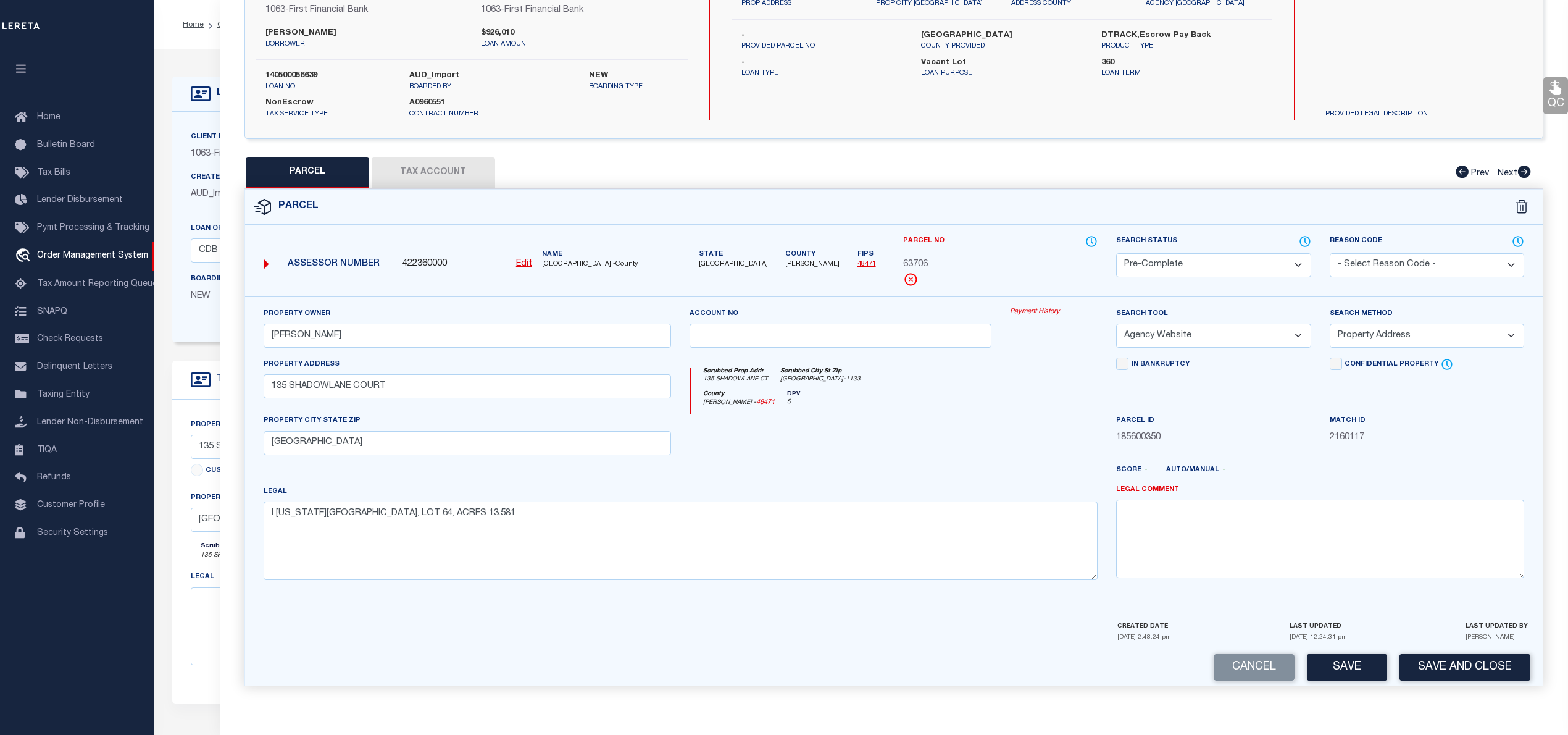
click at [1370, 341] on select "-- Select Search Method -- Property Address Legal Liability Info Provided" at bounding box center [1426, 336] width 195 height 24
select select "LEG"
click at [1329, 323] on select "-- Select Search Method -- Property Address Legal Liability Info Provided" at bounding box center [1426, 336] width 195 height 24
click at [1365, 660] on button "Save" at bounding box center [1347, 667] width 80 height 27
select select "AS"
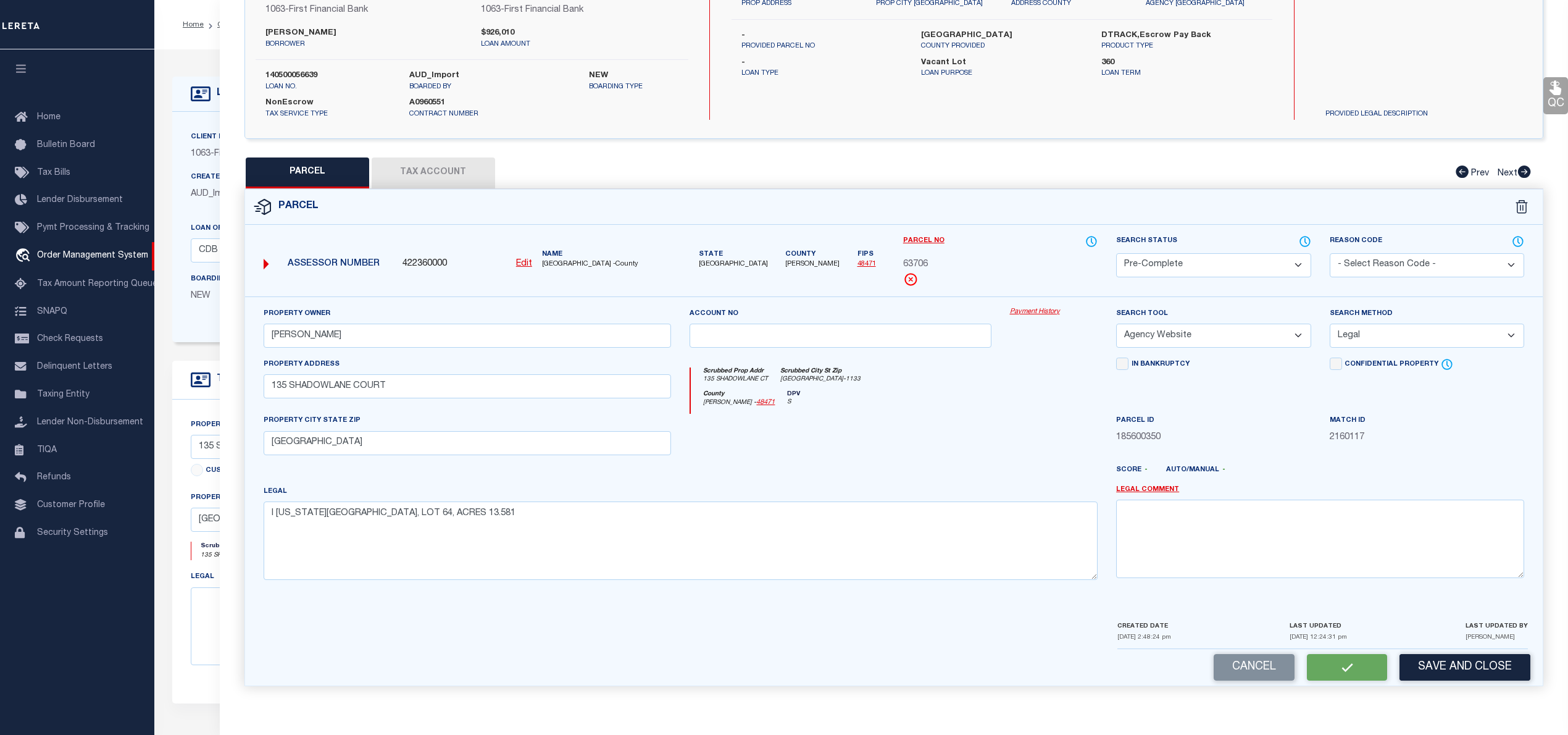
select select
checkbox input "false"
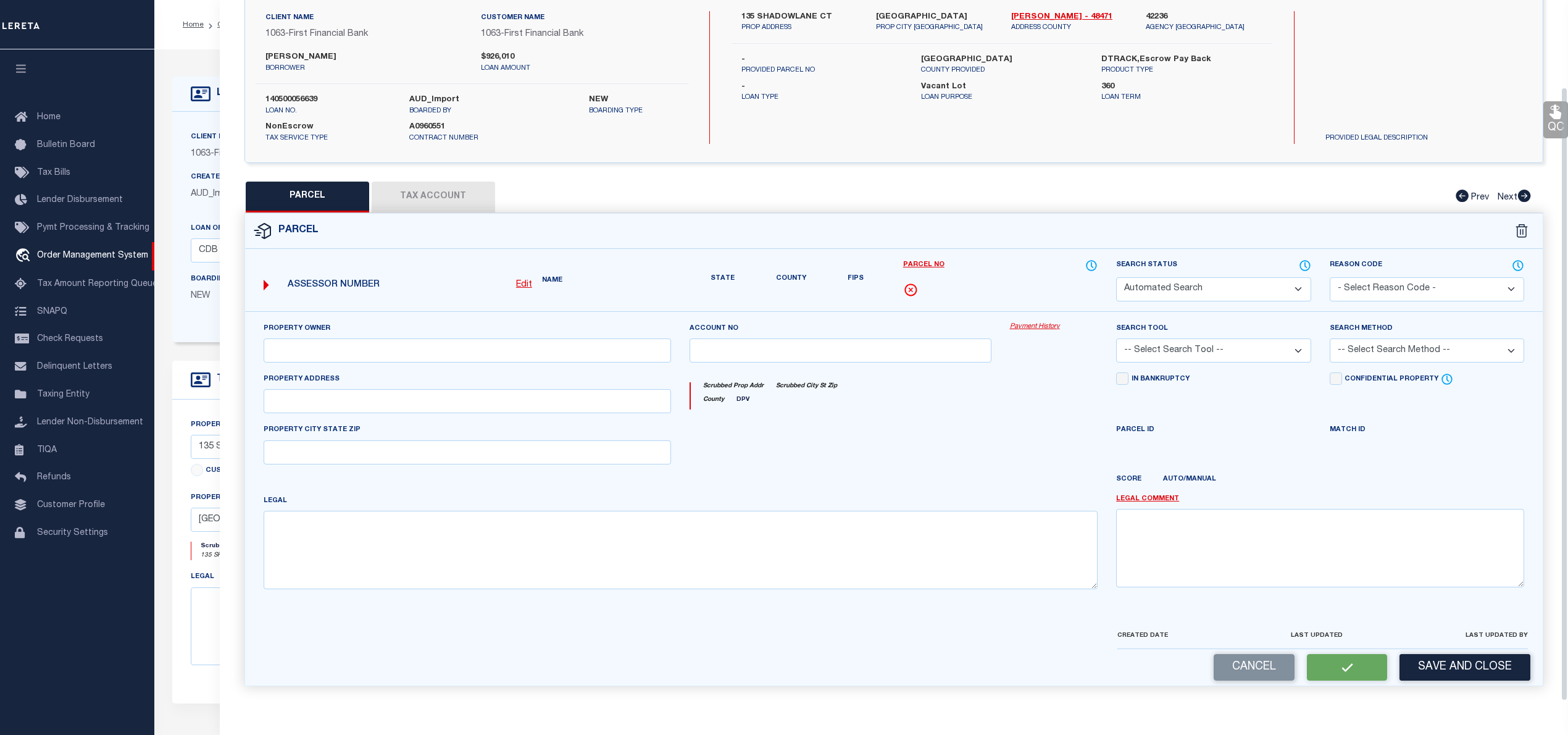
select select "PC"
type input "PETTER MARK"
select select "AGW"
select select "LEG"
type input "135 SHADOWLANE COURT"
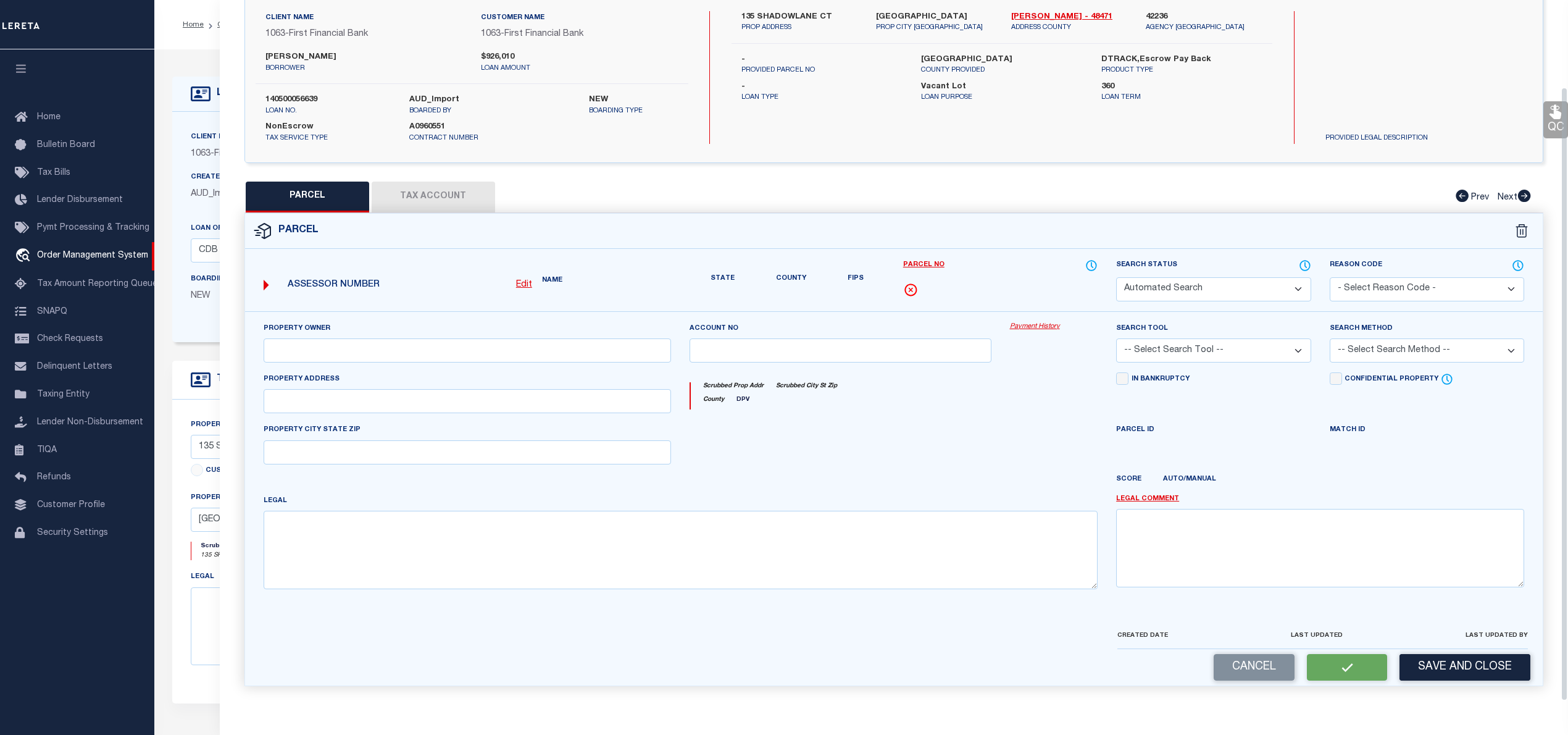
type input "HUNTSVILLE, TX 77340"
type textarea "I TEXAS GRAND RANCH PHASE 4A, BLOCK 11, LOT 64, ACRES 13.581"
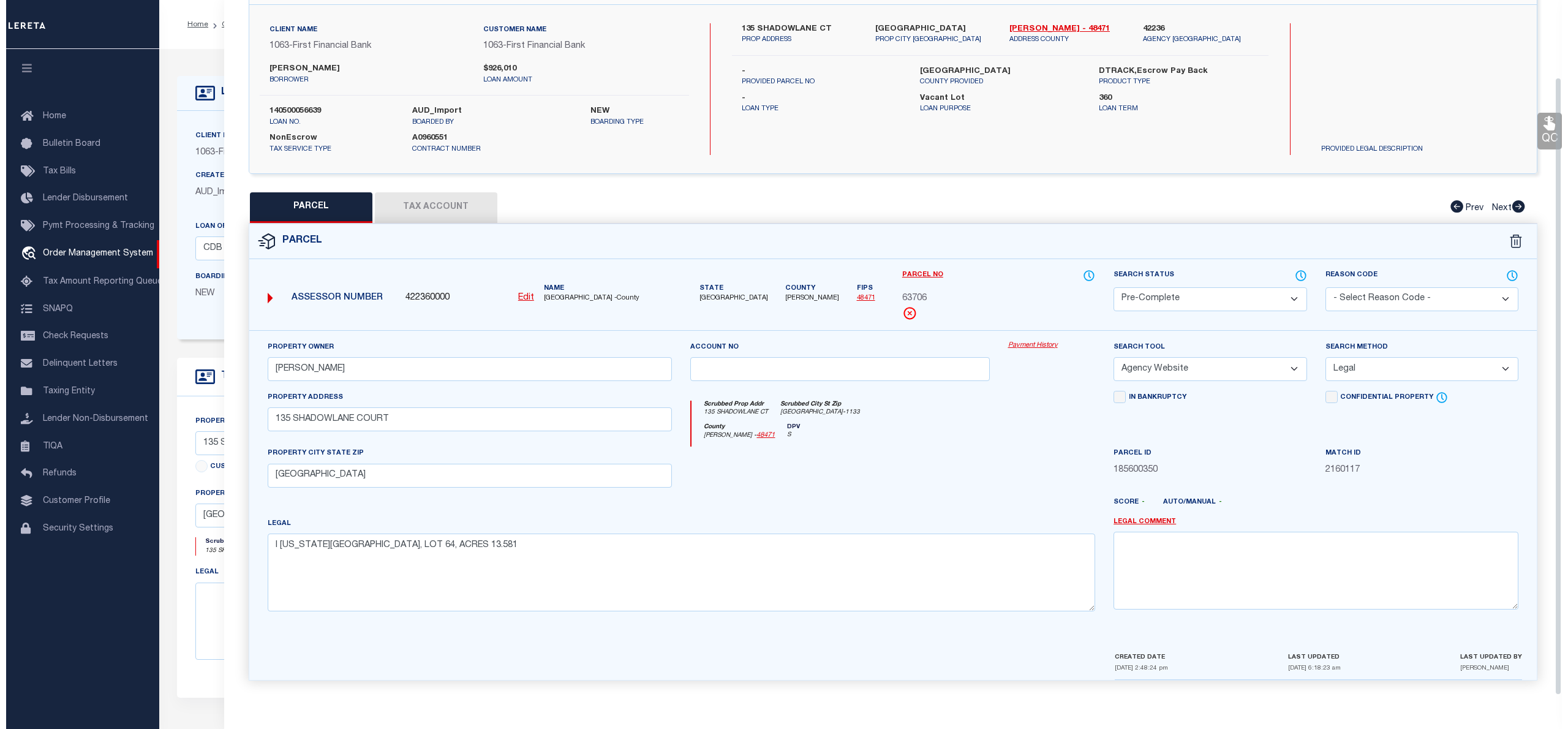
scroll to position [0, 0]
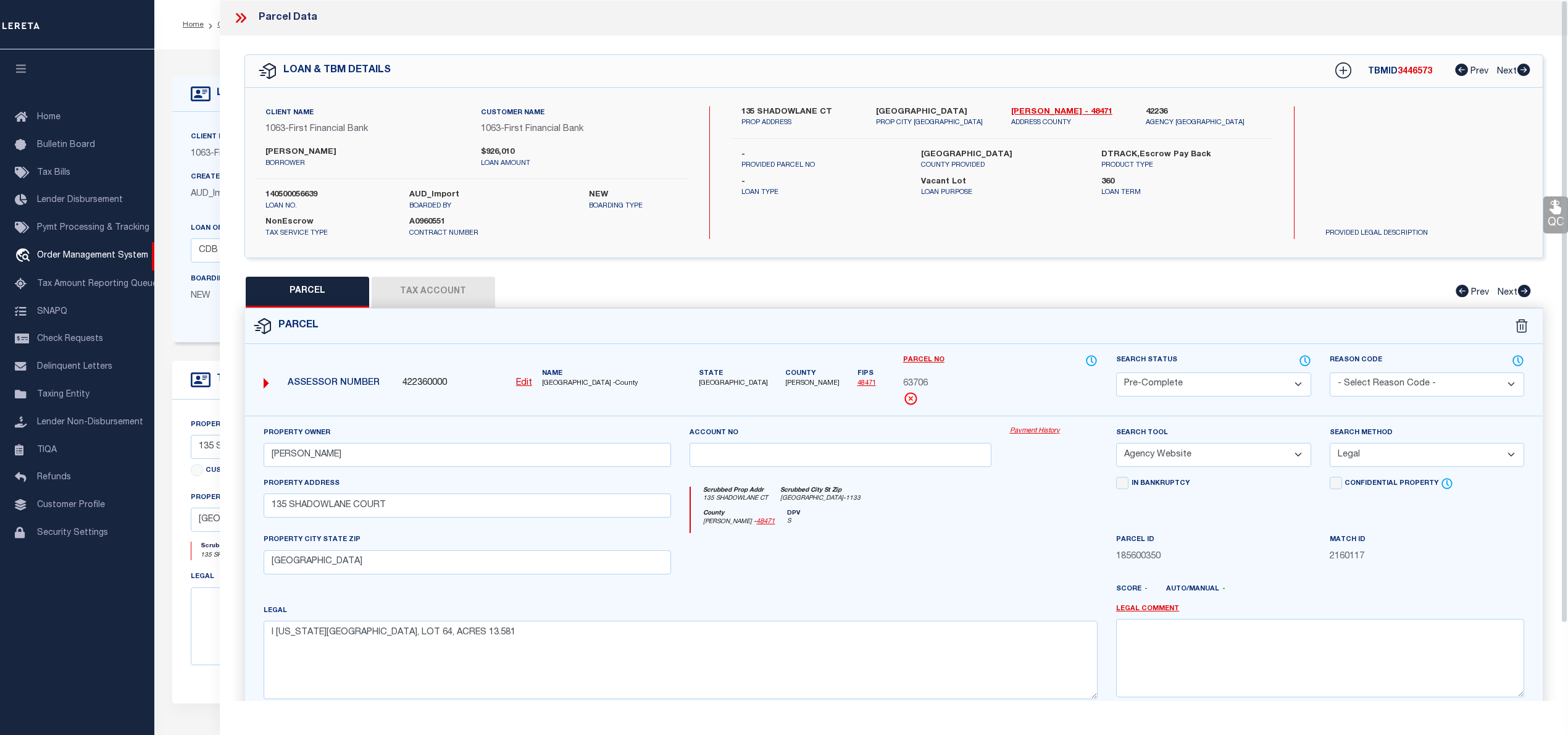
click at [239, 18] on icon at bounding box center [240, 17] width 16 height 16
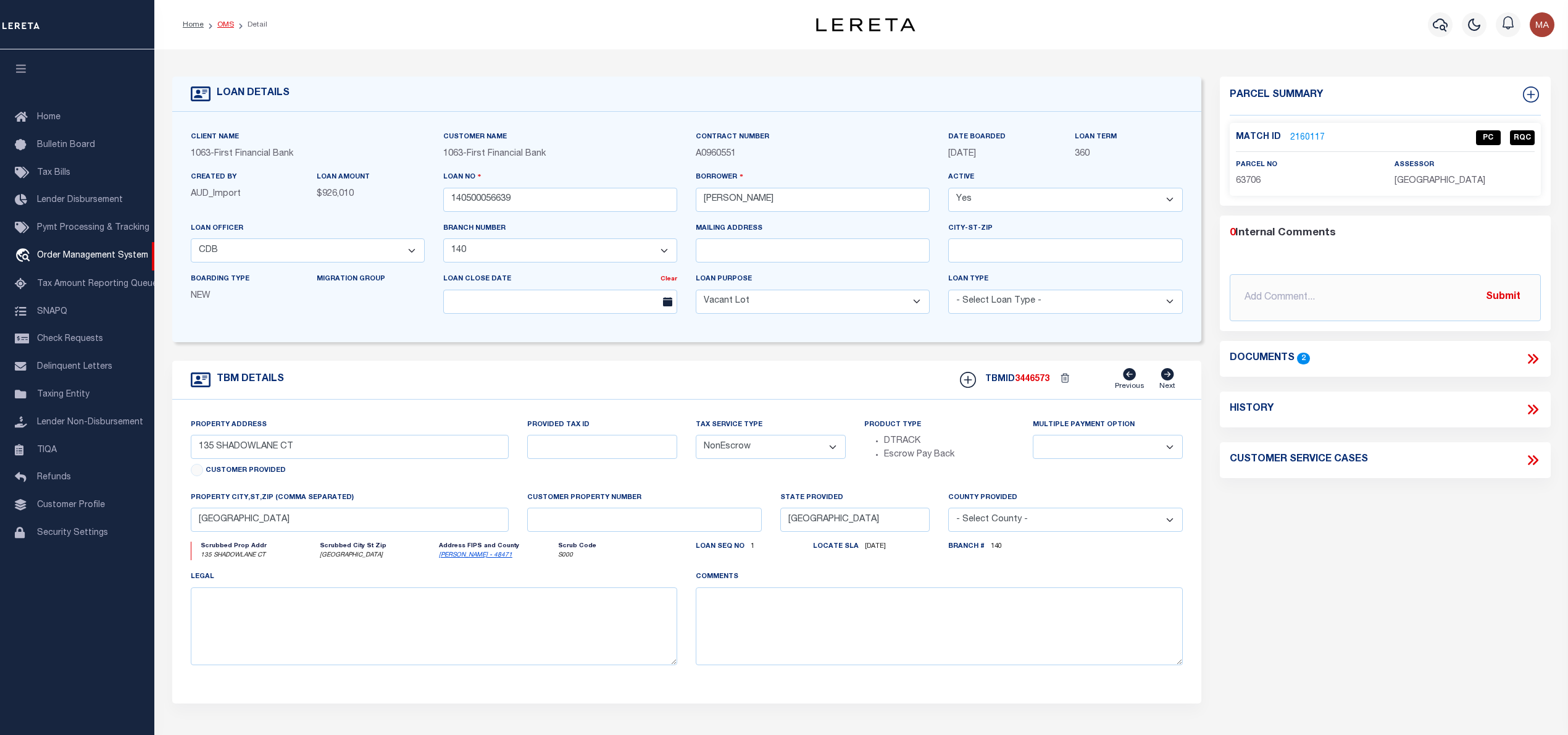
click at [232, 23] on link "OMS" at bounding box center [226, 25] width 17 height 8
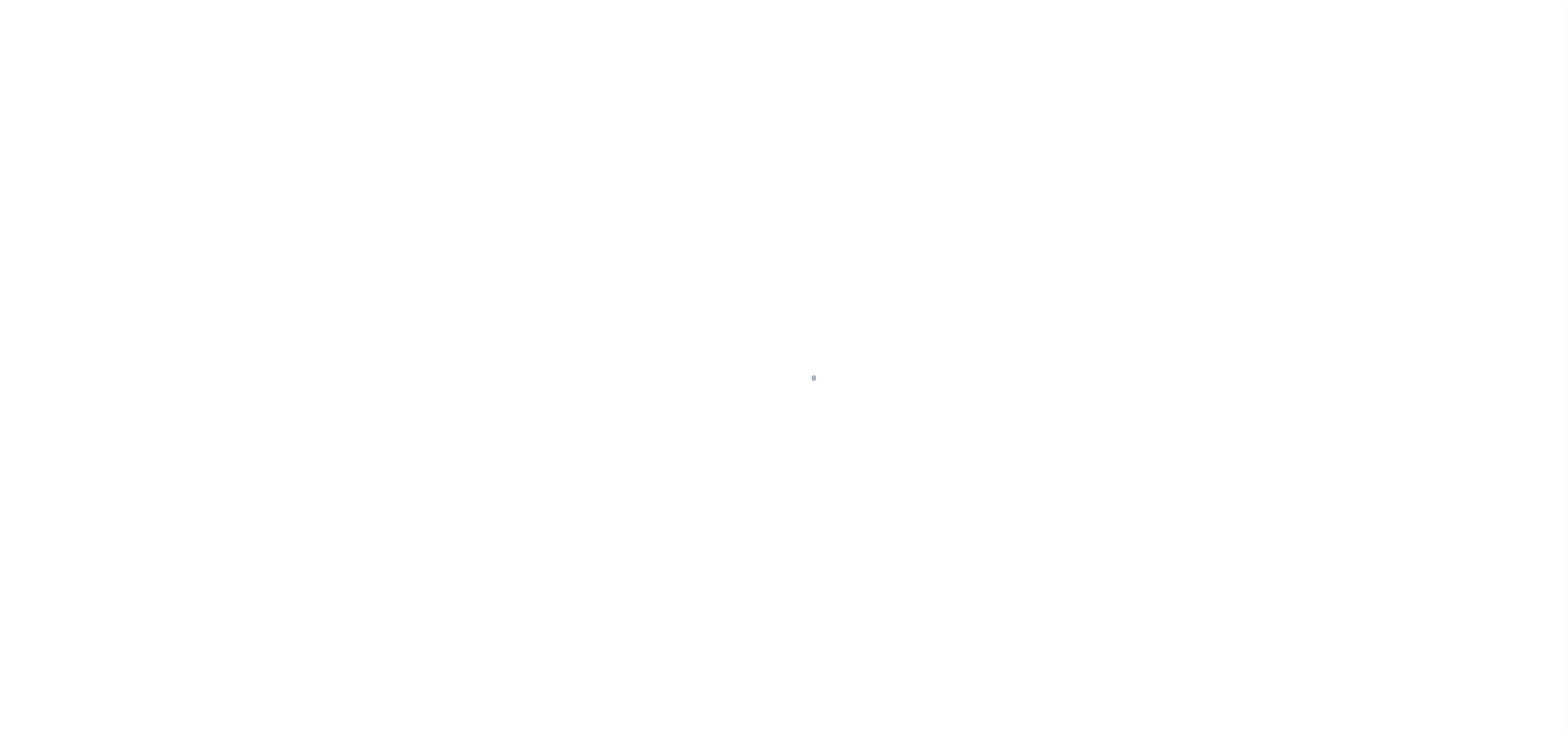
select select "RD"
select select "9376"
select select "3703"
select select "NonEscrow"
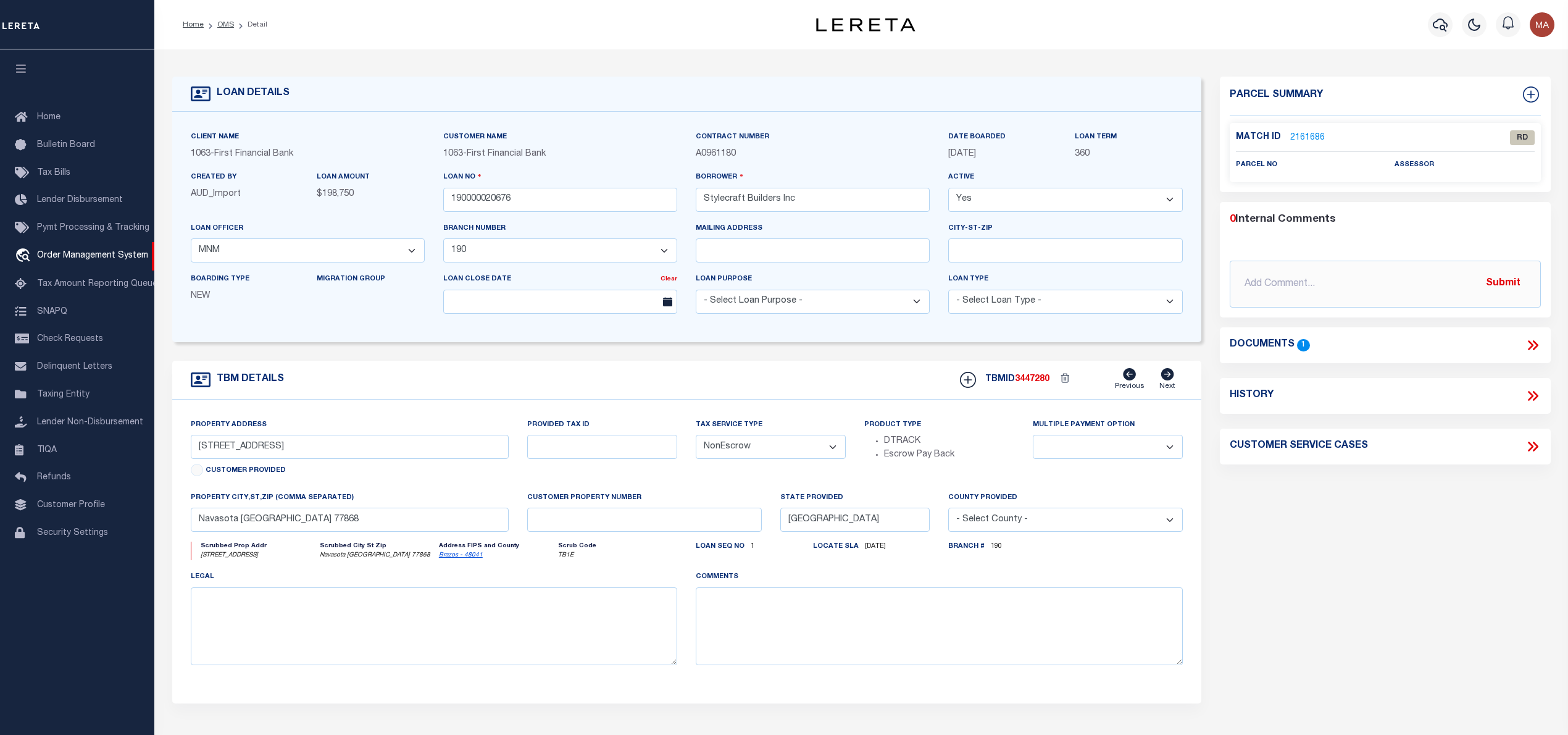
click at [1319, 139] on link "2161686" at bounding box center [1308, 138] width 34 height 13
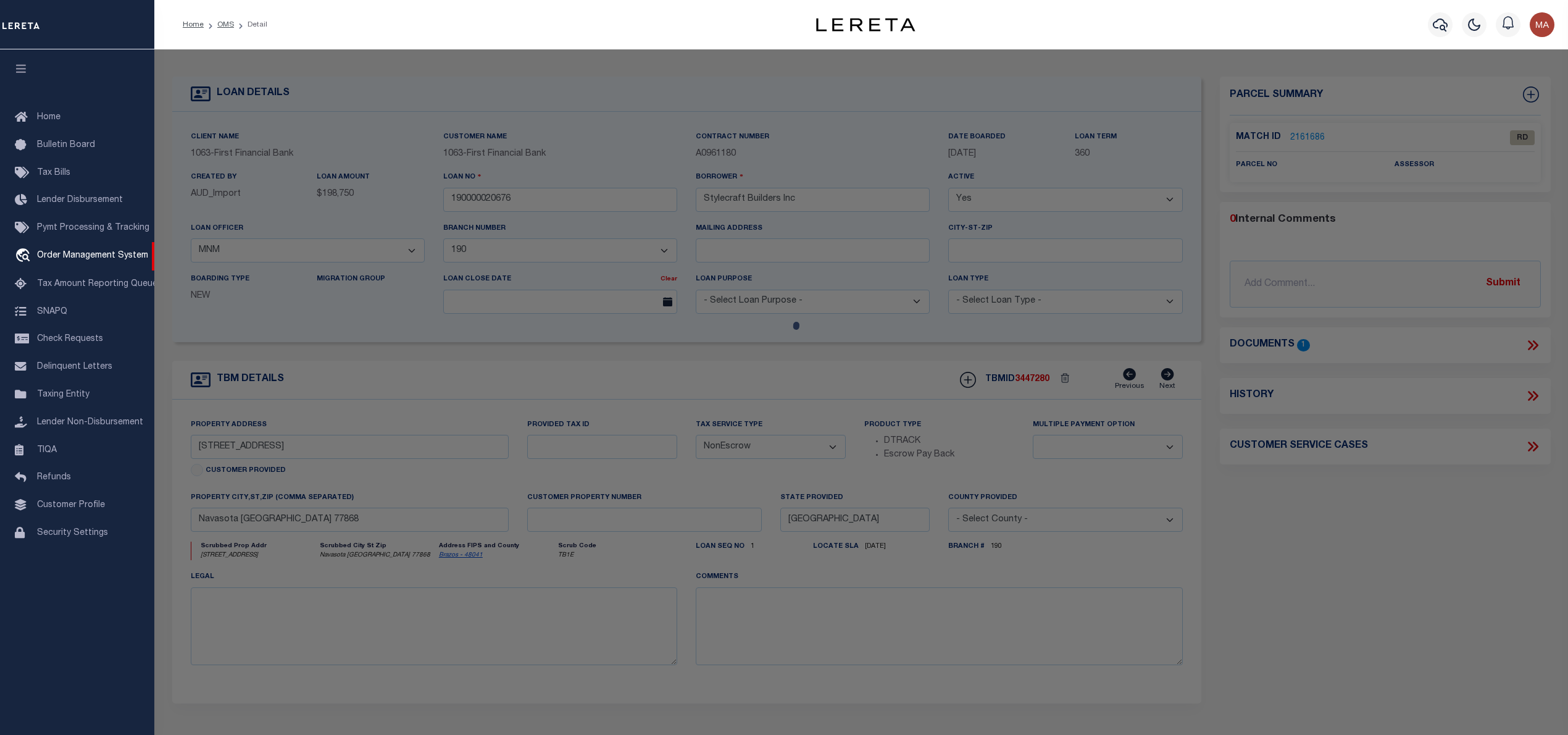
select select "AS"
checkbox input "false"
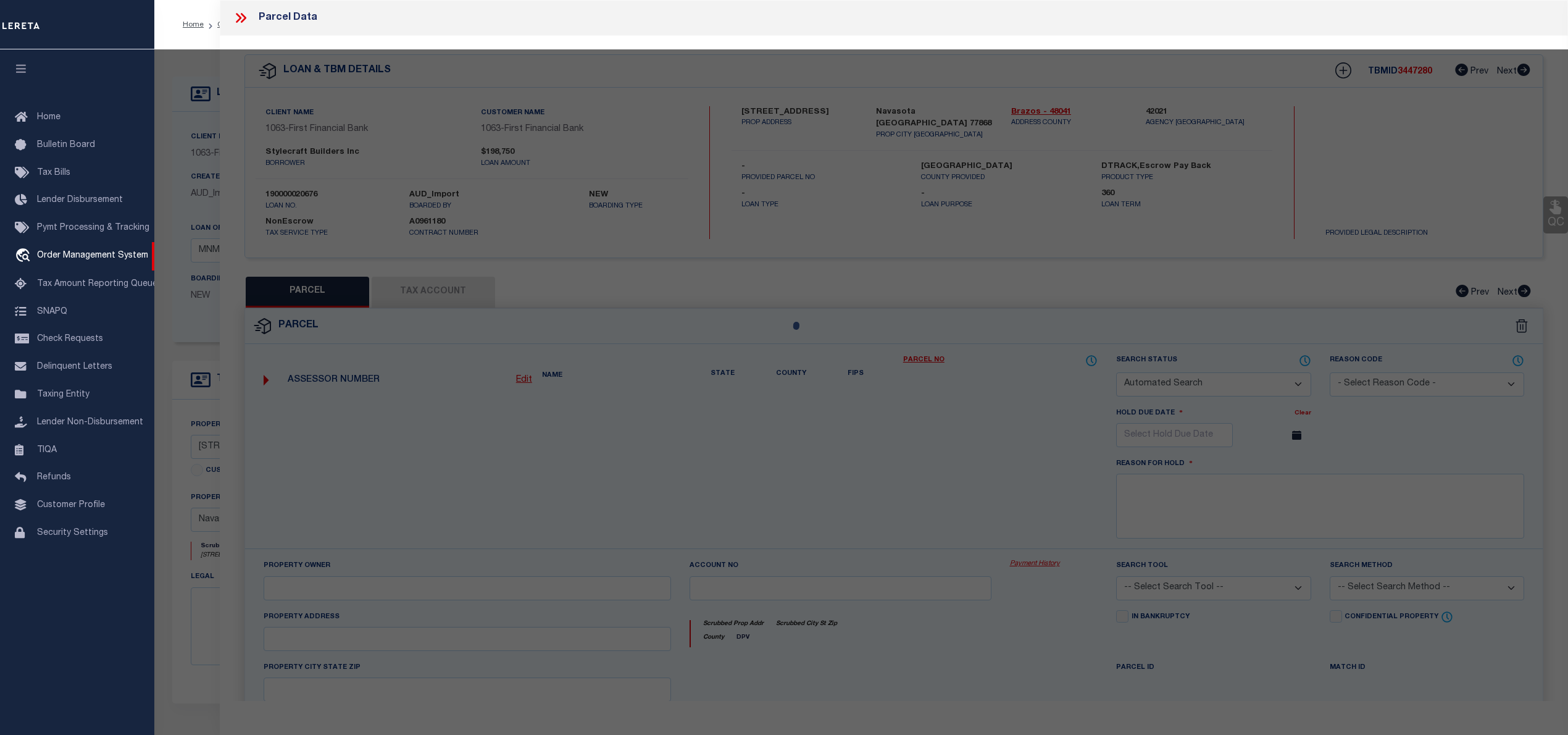
select select "RD"
checkbox input "false"
type textarea "Document uploaded that satisfies a legal requirement, changing from ND to RD"
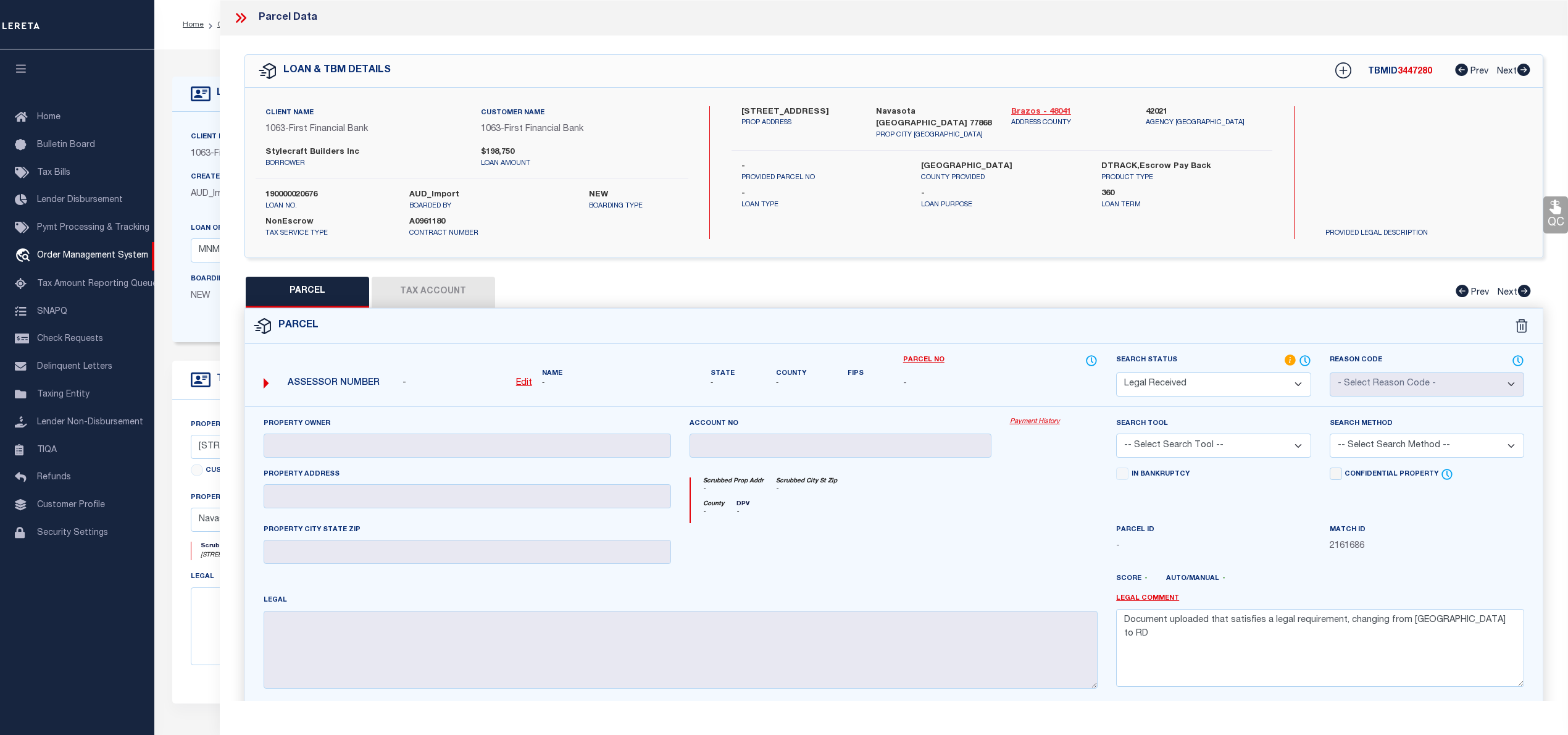
click at [1045, 112] on link "Brazos - 48041" at bounding box center [1069, 112] width 116 height 12
click at [297, 149] on label "Stylecraft Builders Inc" at bounding box center [364, 152] width 197 height 12
copy div "Stylecraft Builders Inc"
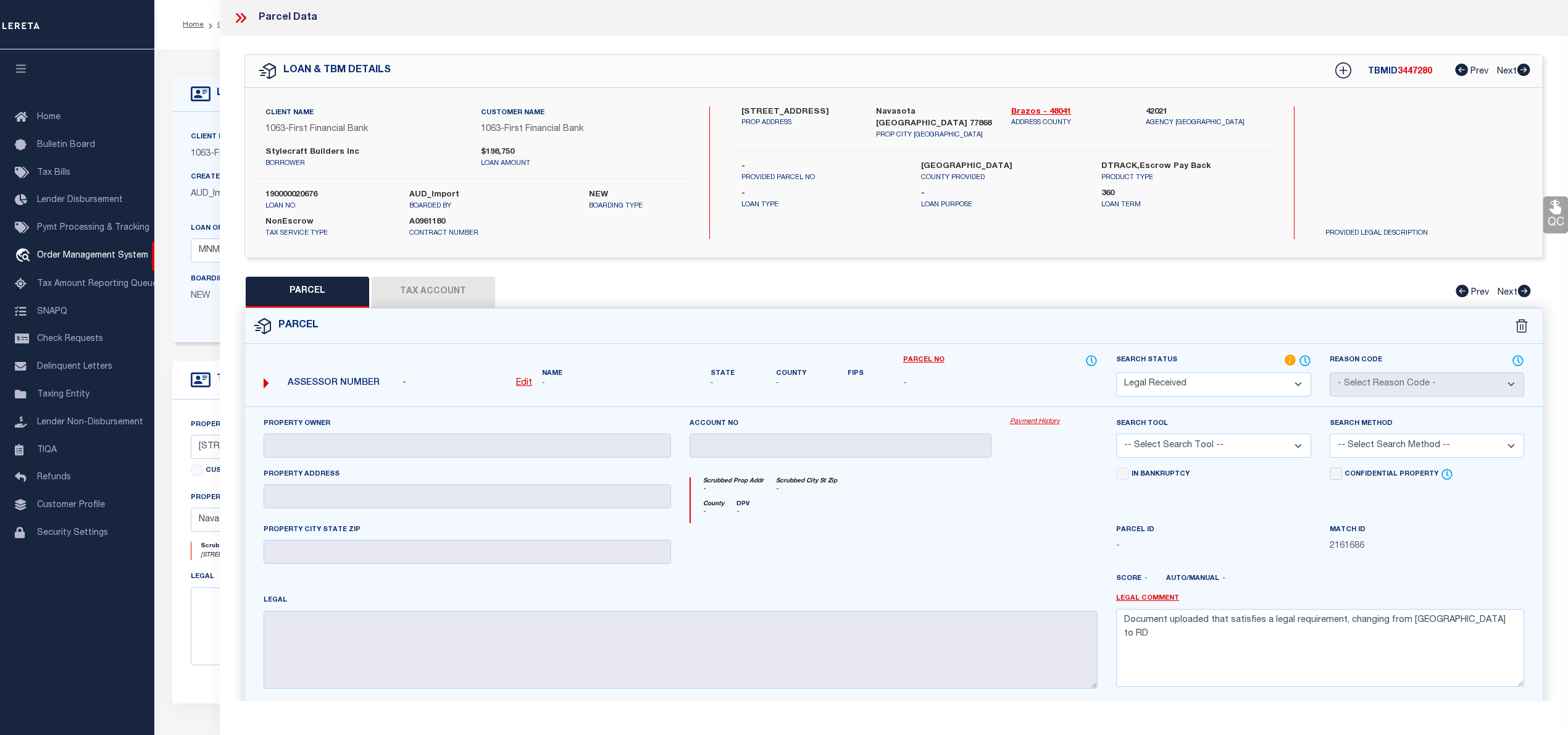
click at [512, 389] on div "- Edit" at bounding box center [467, 383] width 129 height 13
click at [521, 386] on u "Edit" at bounding box center [524, 383] width 16 height 9
select select "RD"
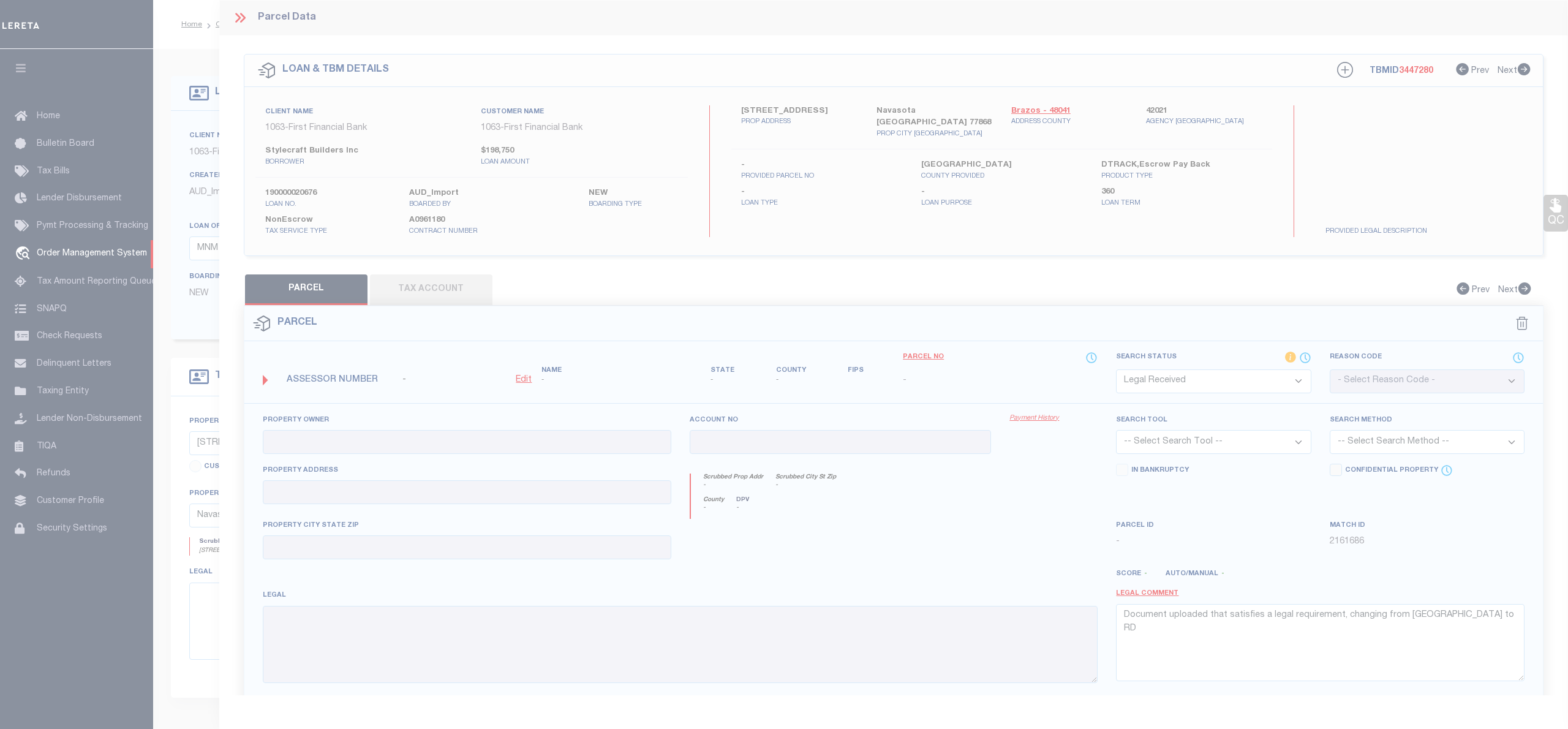
type textarea "-"
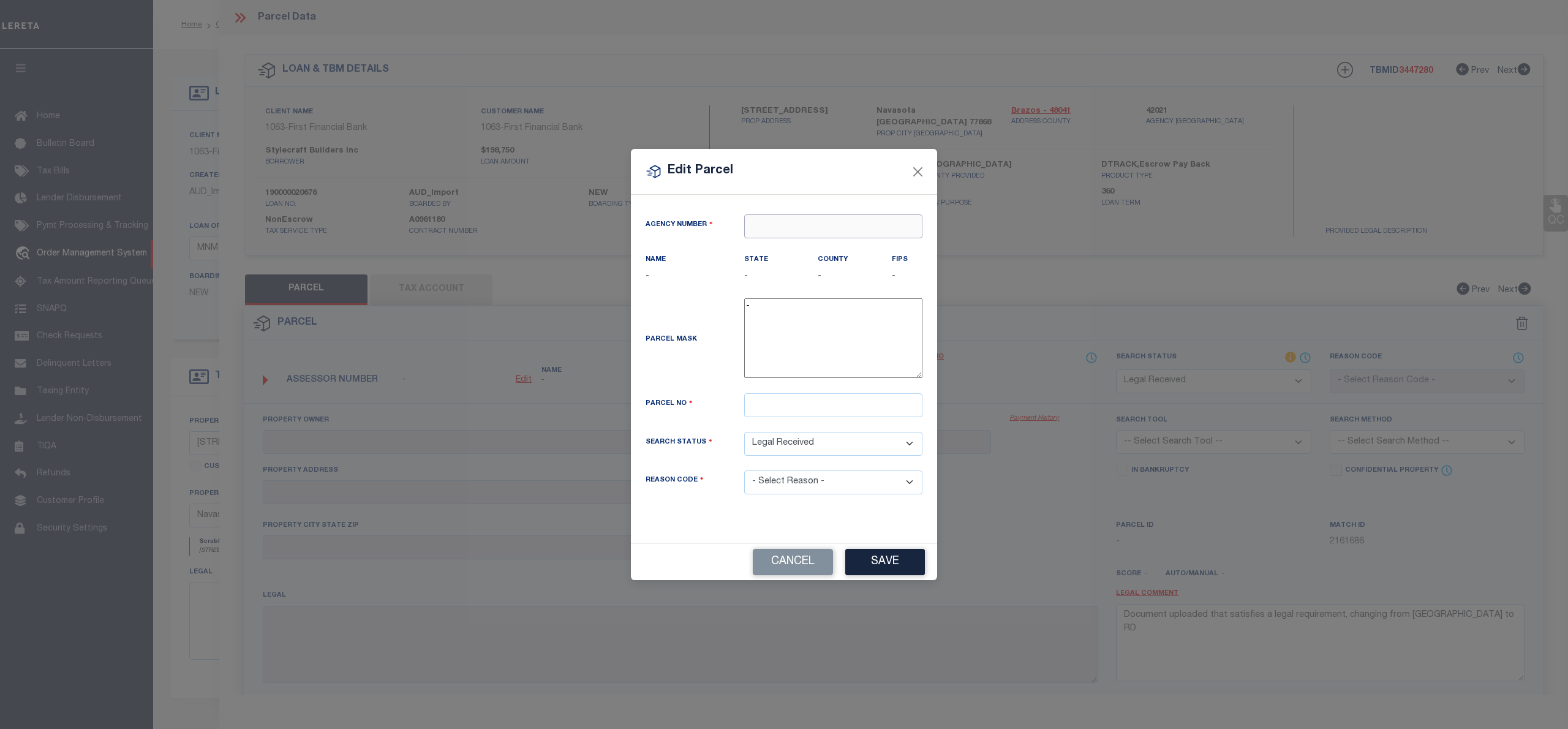
click at [804, 226] on input "text" at bounding box center [834, 227] width 179 height 24
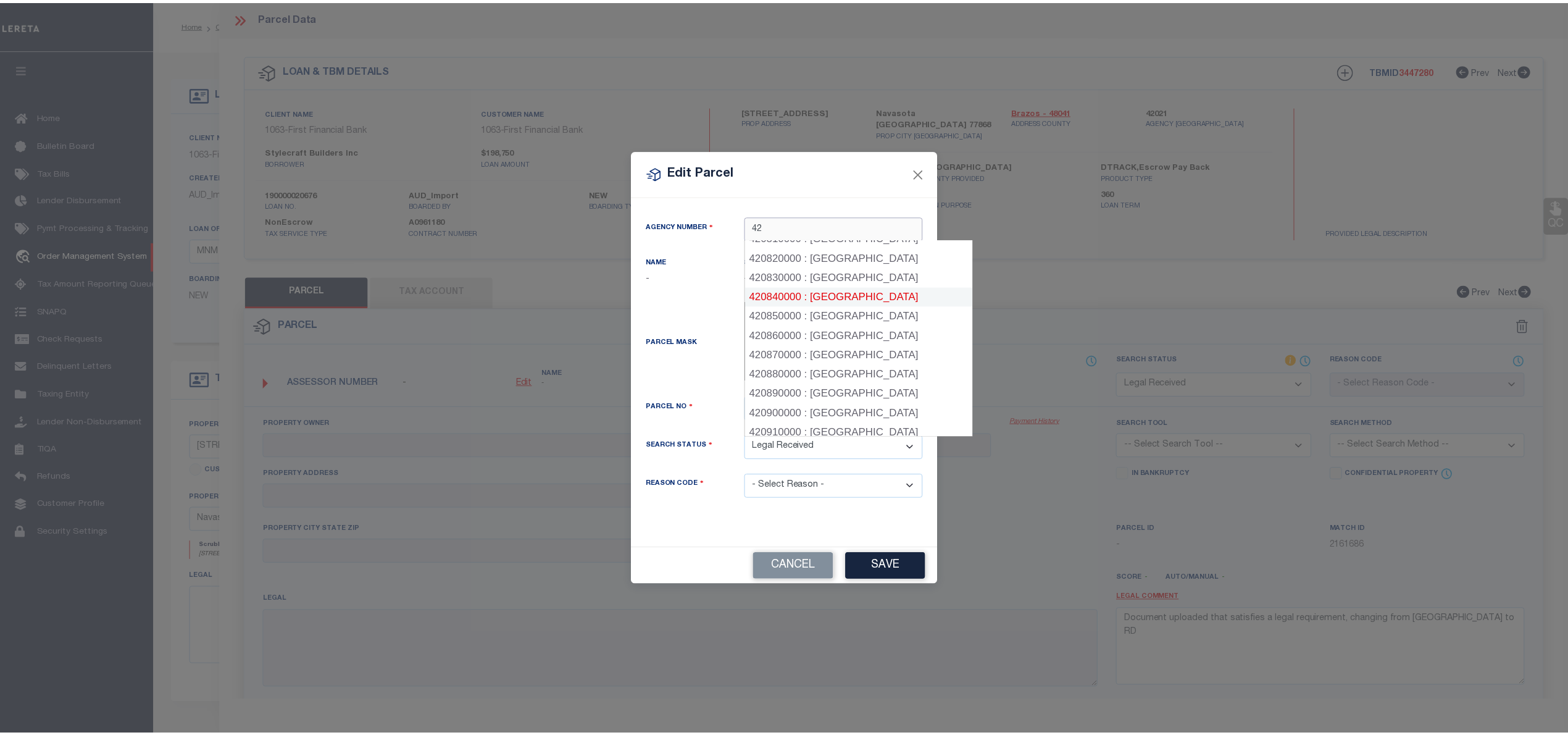
scroll to position [1646, 0]
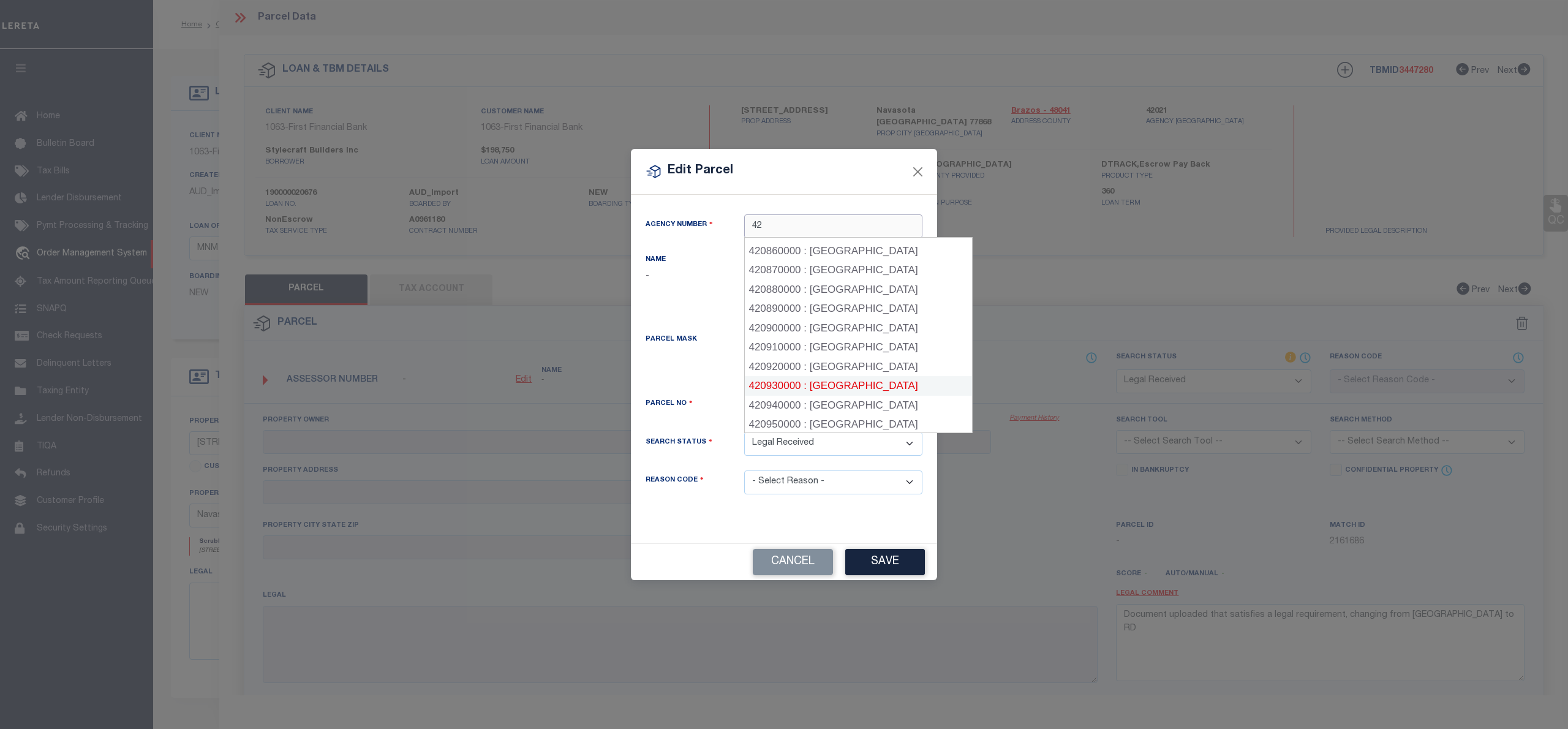
click at [841, 376] on div "420930000 : [GEOGRAPHIC_DATA]" at bounding box center [858, 385] width 227 height 20
type input "420930000"
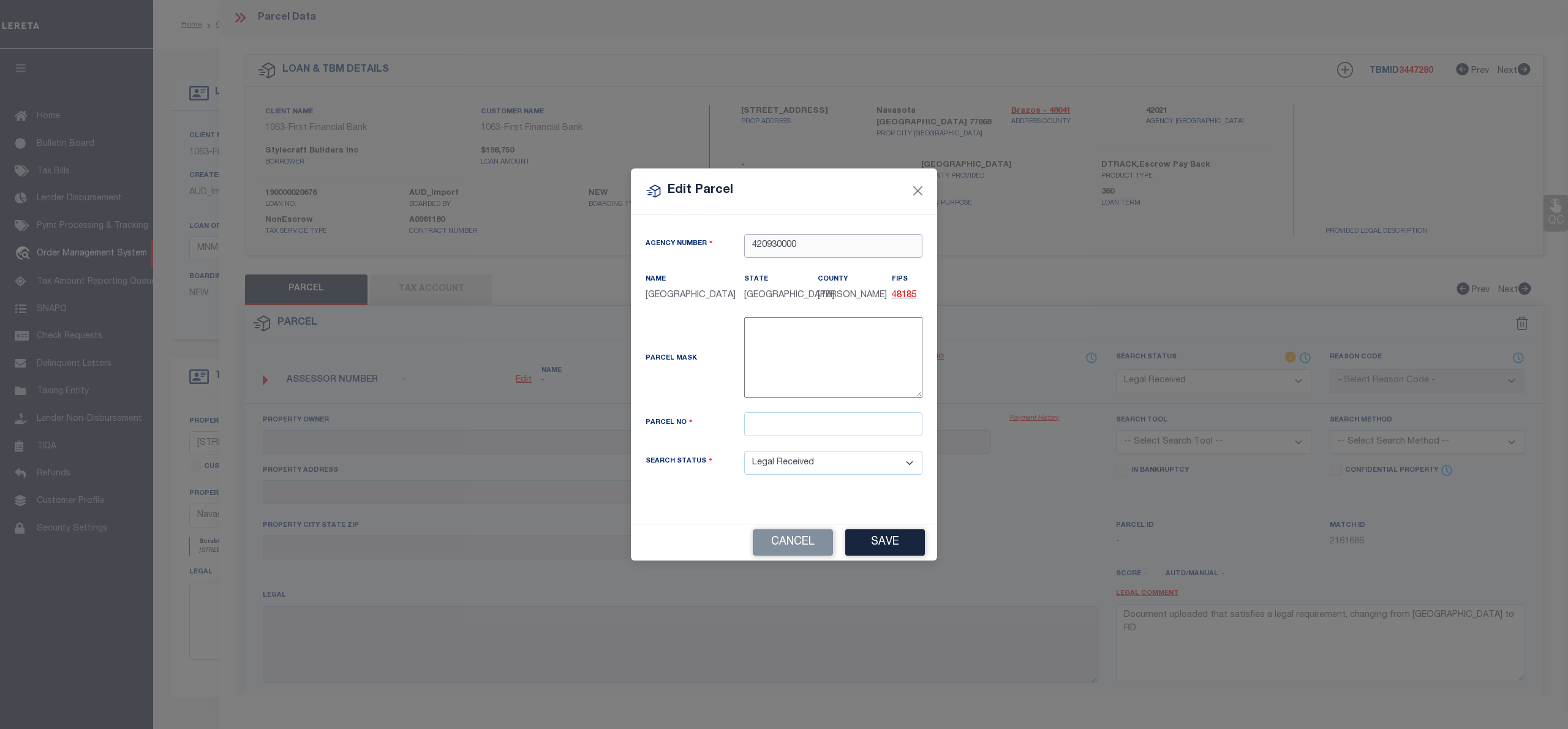
type input "420930000"
click at [795, 425] on input "text" at bounding box center [834, 424] width 179 height 24
click at [793, 413] on input "text" at bounding box center [834, 424] width 179 height 24
paste input "R79396"
type input "R79396"
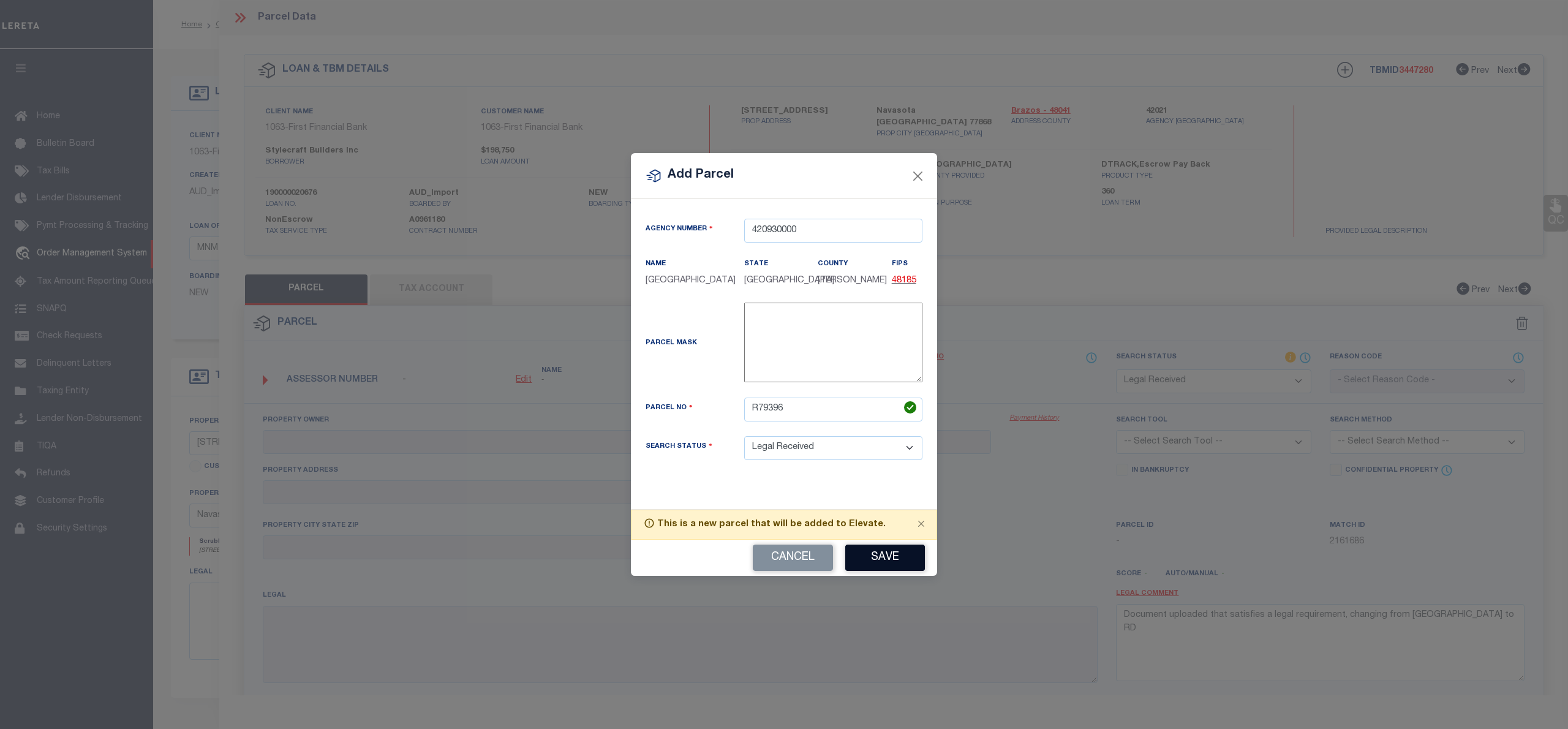
click at [888, 544] on div "Cancel Save" at bounding box center [784, 558] width 306 height 36
click at [906, 563] on button "Save" at bounding box center [885, 558] width 80 height 27
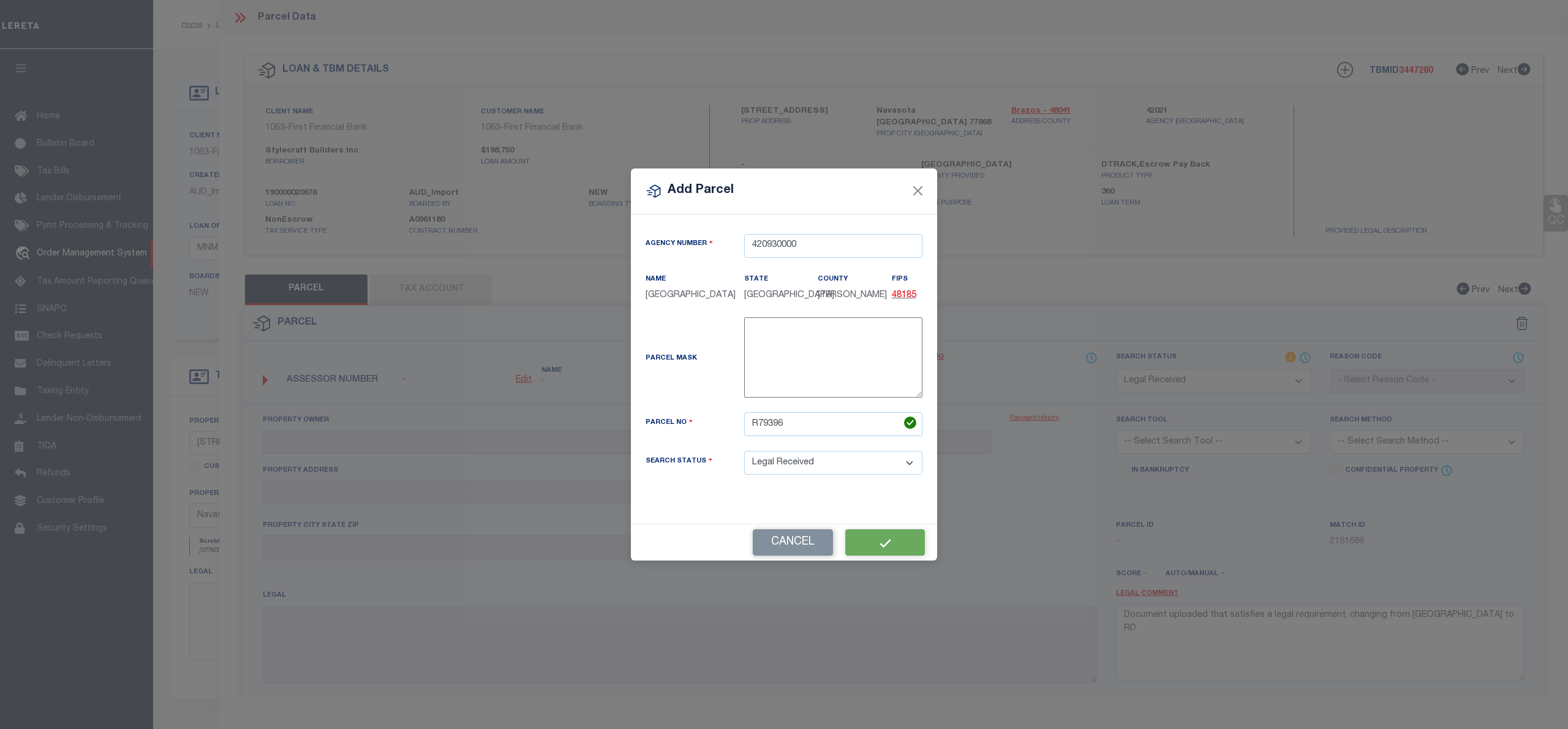
select select "RD"
checkbox input "false"
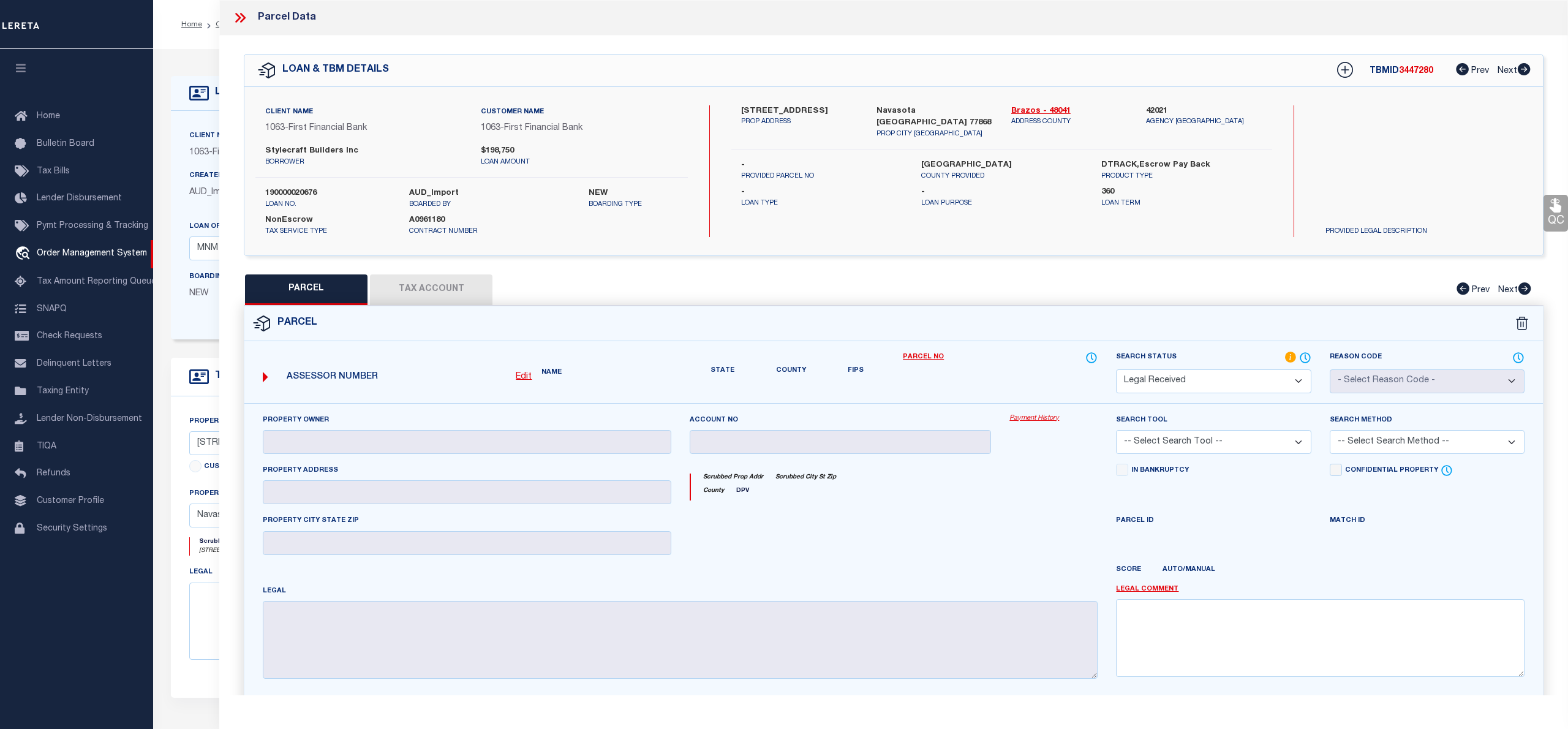
type input "STYLECRAFT BUILDERS, INC"
type input "REDBUD RD"
type input "NAVASOTA, [GEOGRAPHIC_DATA] 77868"
type textarea "[GEOGRAPHIC_DATA], Lot 1, ACRES 0.197"
type textarea "Document uploaded that satisfies a legal requirement, changing from [GEOGRAPHIC…"
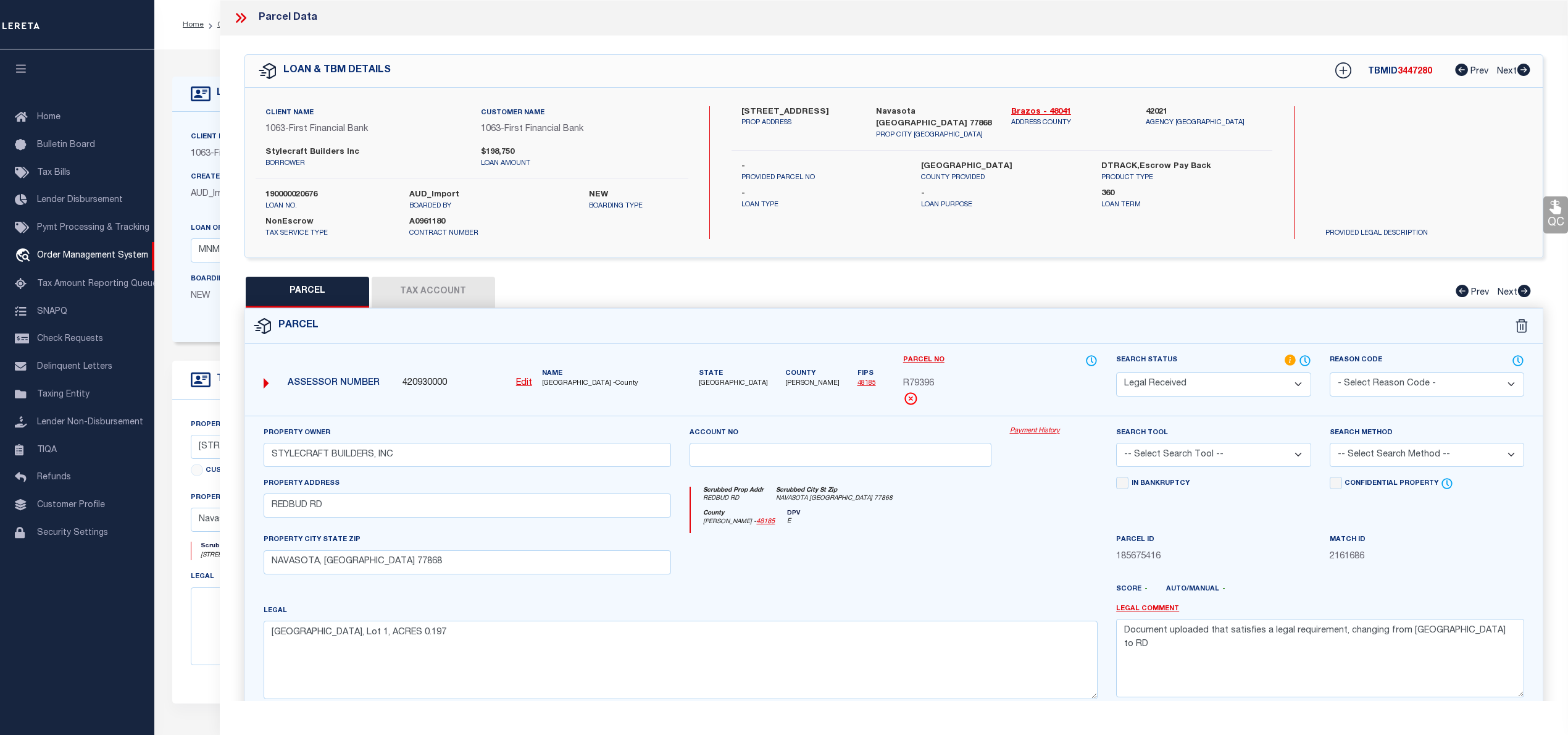
click at [1171, 386] on select "Automated Search Bad Parcel Complete Duplicate Parcel High Dollar Reporting In …" at bounding box center [1213, 385] width 195 height 24
select select "PC"
click at [1116, 373] on select "Automated Search Bad Parcel Complete Duplicate Parcel High Dollar Reporting In …" at bounding box center [1213, 385] width 195 height 24
click at [1173, 461] on select "-- Select Search Tool -- 3rd Party Website Agency File Agency Website ATLS CNV-…" at bounding box center [1213, 455] width 195 height 24
select select "AGW"
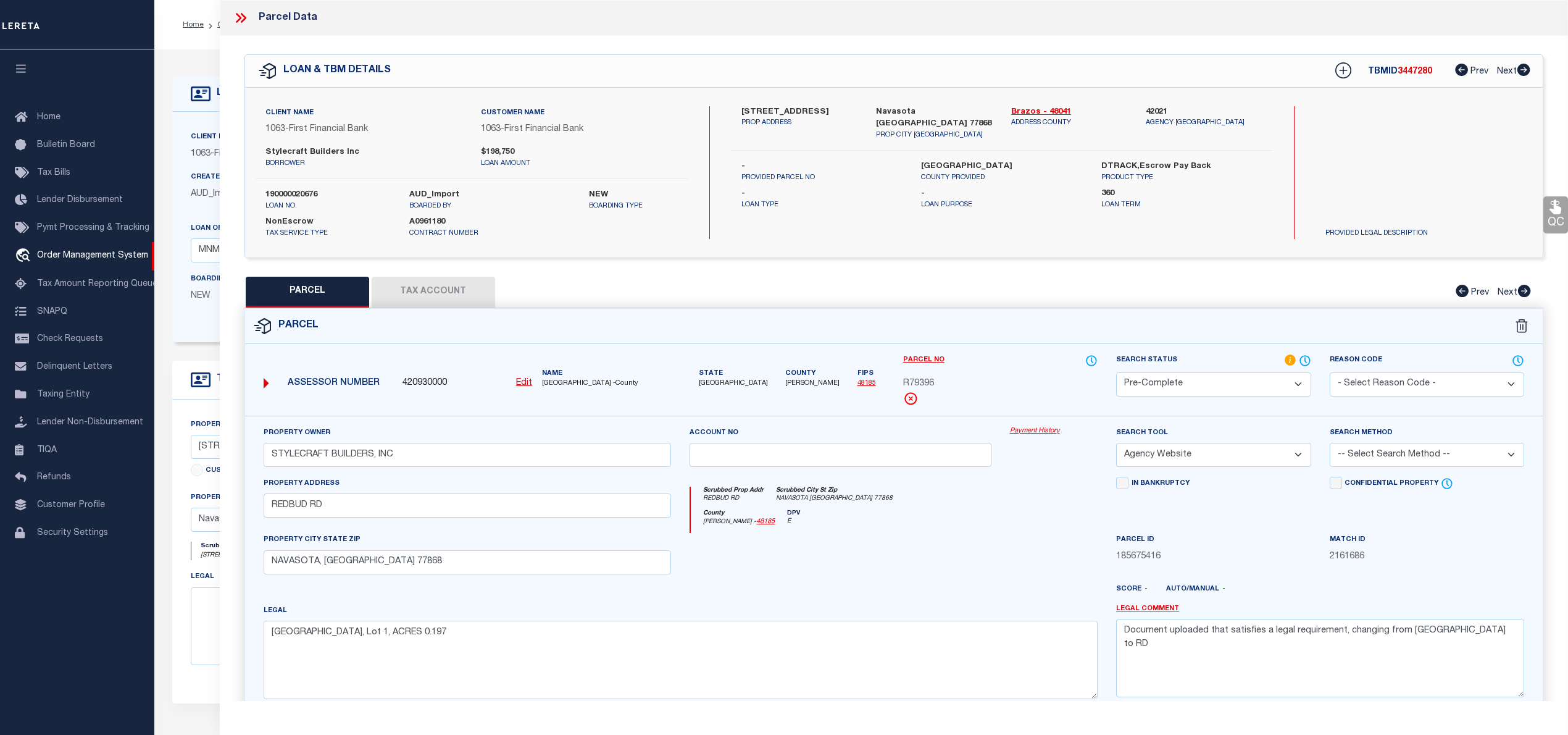
click at [1116, 445] on select "-- Select Search Tool -- 3rd Party Website Agency File Agency Website ATLS CNV-…" at bounding box center [1213, 455] width 195 height 24
click at [1368, 454] on select "-- Select Search Method -- Property Address Legal Liability Info Provided" at bounding box center [1426, 455] width 195 height 24
select select "LEG"
click at [1329, 445] on select "-- Select Search Method -- Property Address Legal Liability Info Provided" at bounding box center [1426, 455] width 195 height 24
click at [1214, 637] on textarea "Document uploaded that satisfies a legal requirement, changing from ND to RD" at bounding box center [1320, 658] width 408 height 78
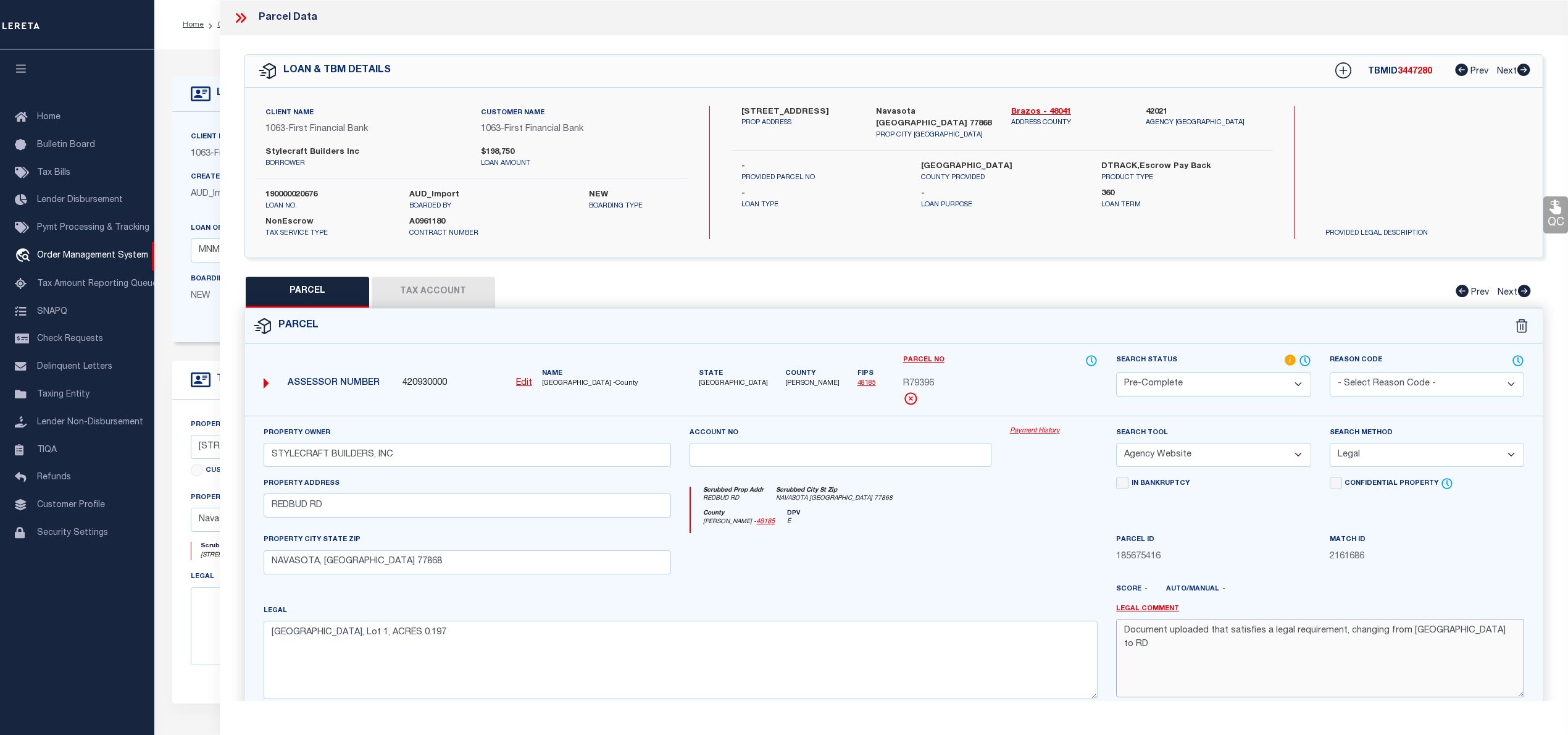
click at [1214, 637] on textarea "Document uploaded that satisfies a legal requirement, changing from ND to RD" at bounding box center [1320, 658] width 408 height 78
click at [1213, 637] on textarea "Document uploaded that satisfies a legal requirement, changing from ND to RD" at bounding box center [1320, 658] width 408 height 78
click at [436, 284] on button "Tax Account" at bounding box center [434, 292] width 124 height 31
select select "100"
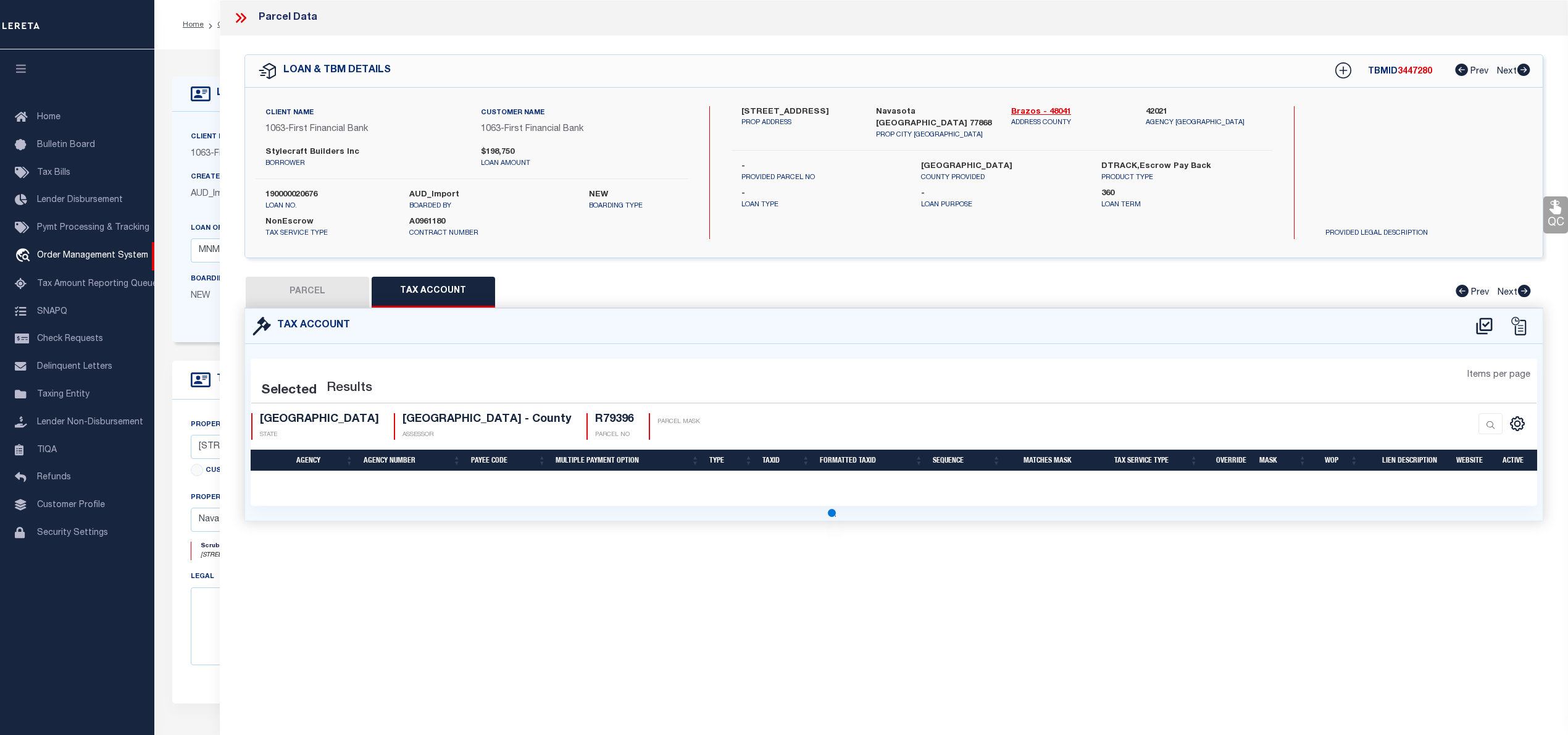
select select "100"
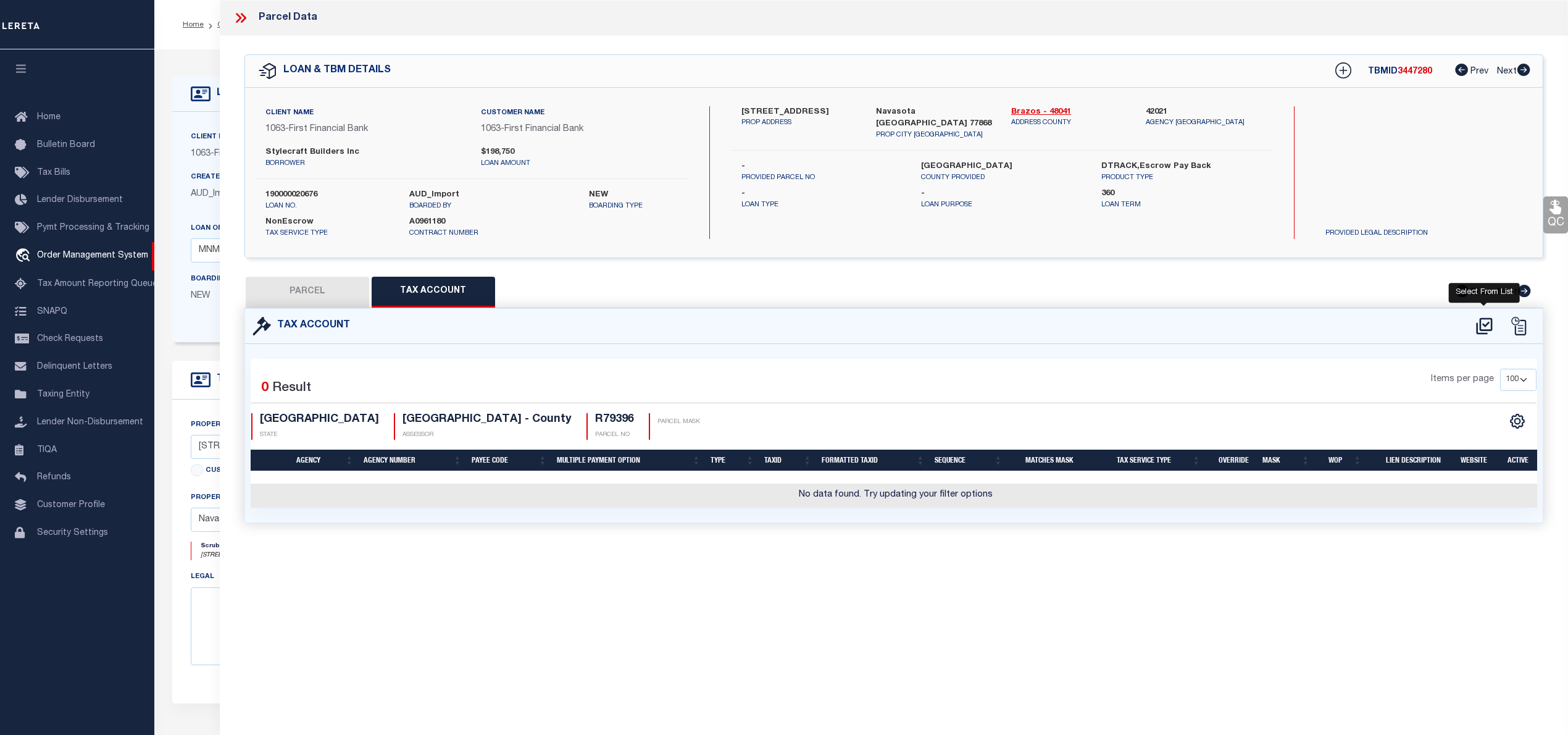
click at [1486, 329] on icon at bounding box center [1484, 325] width 20 height 20
select select "100"
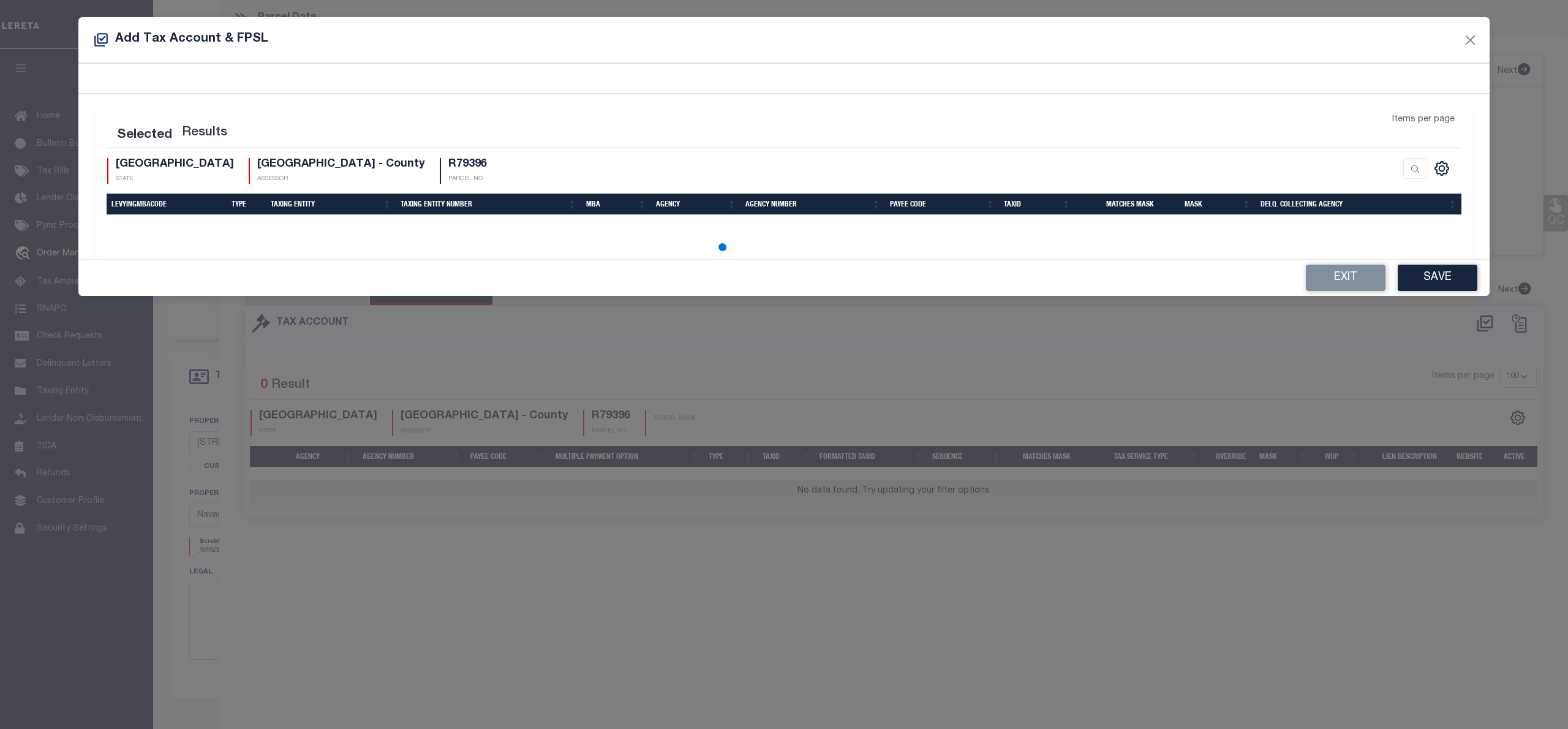
select select "100"
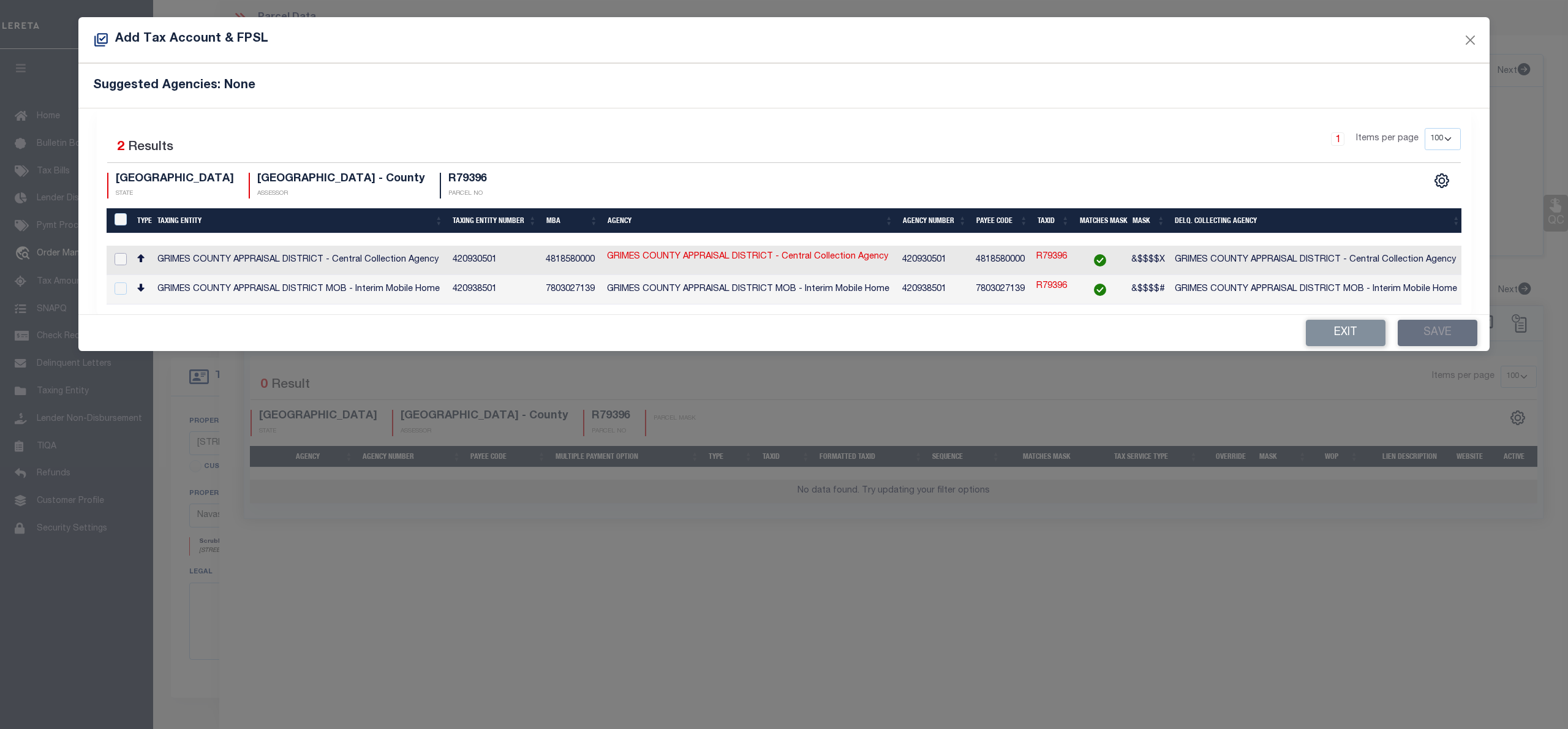
click at [120, 256] on input "checkbox" at bounding box center [120, 259] width 12 height 12
checkbox input "true"
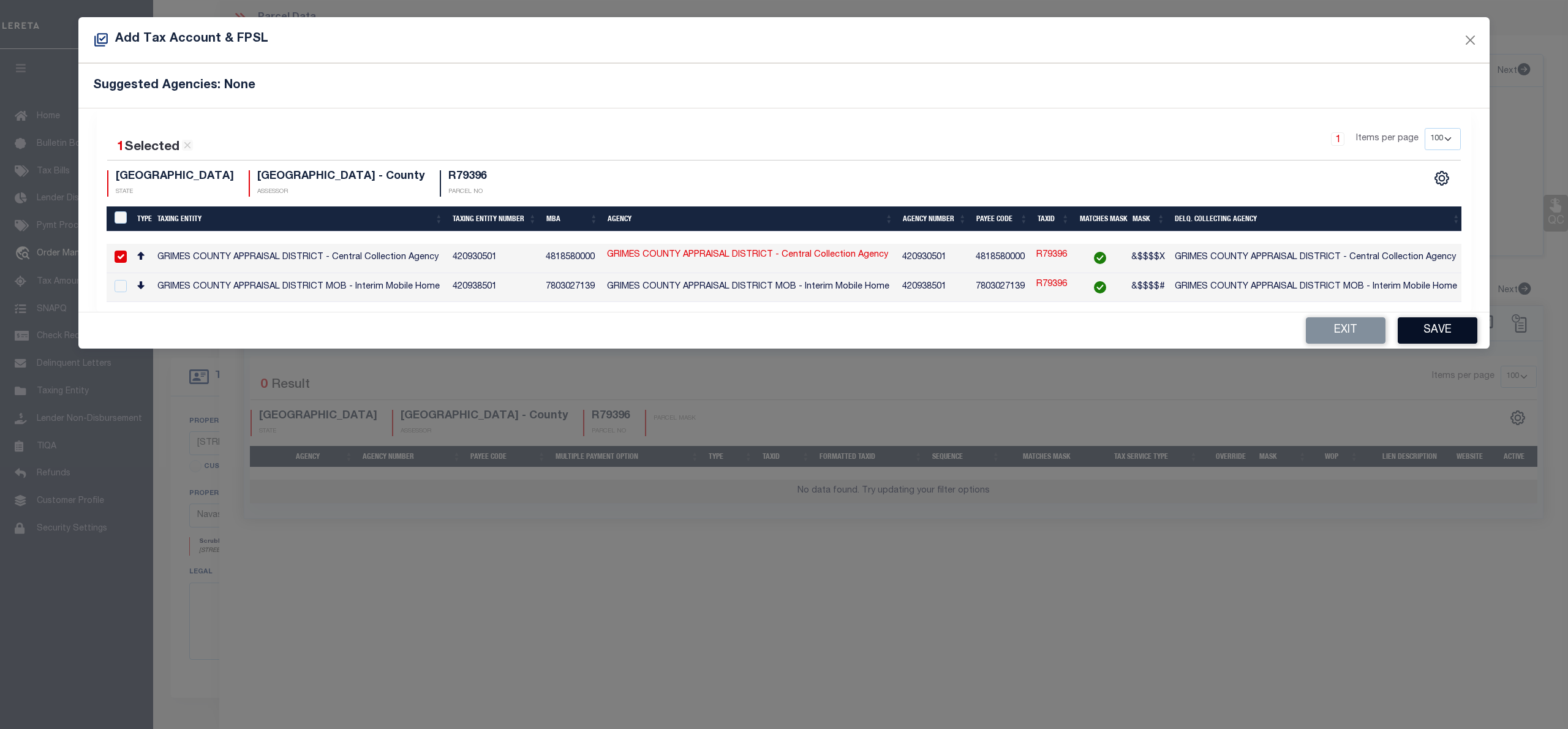
click at [1442, 333] on button "Save" at bounding box center [1438, 330] width 80 height 27
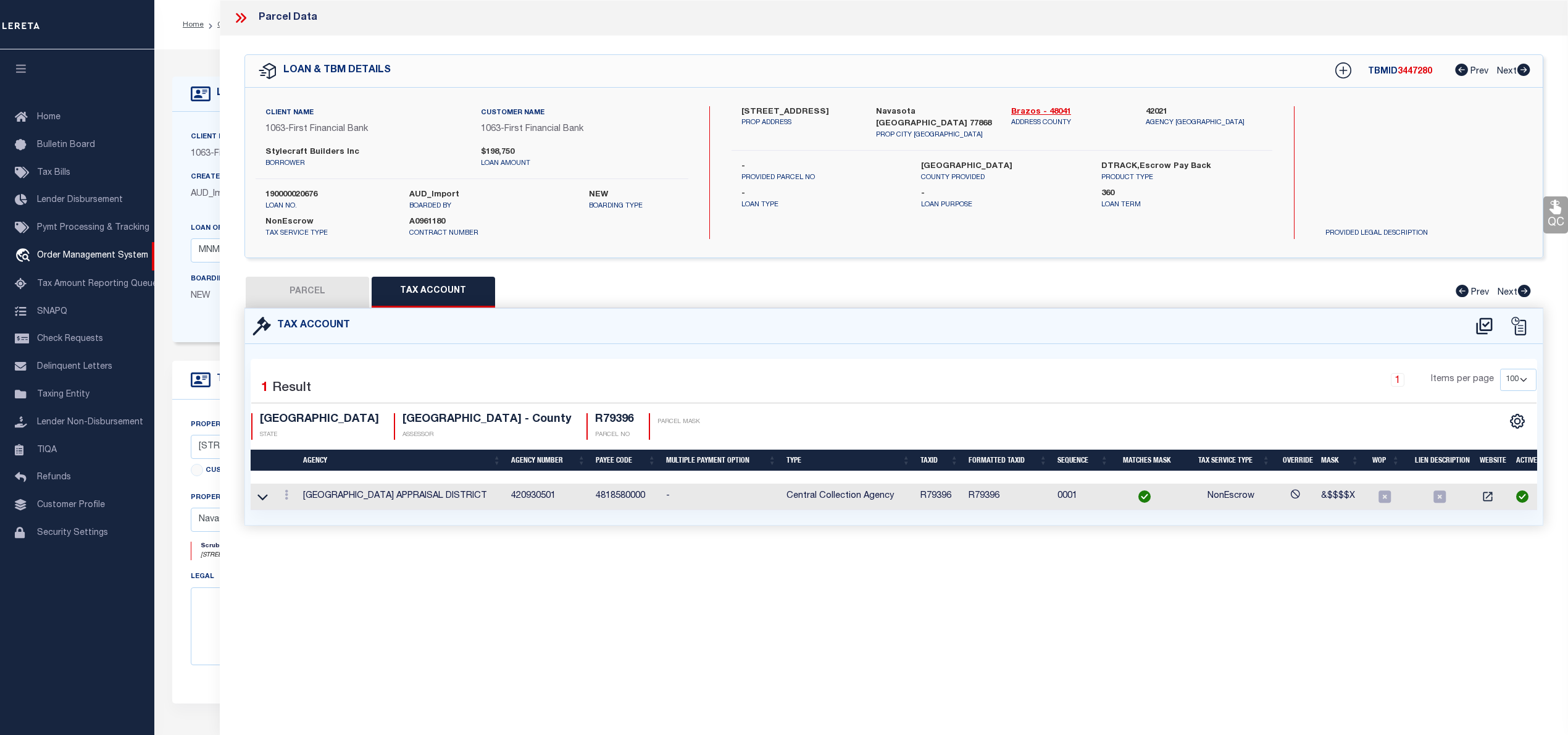
click at [309, 288] on button "PARCEL" at bounding box center [307, 292] width 124 height 31
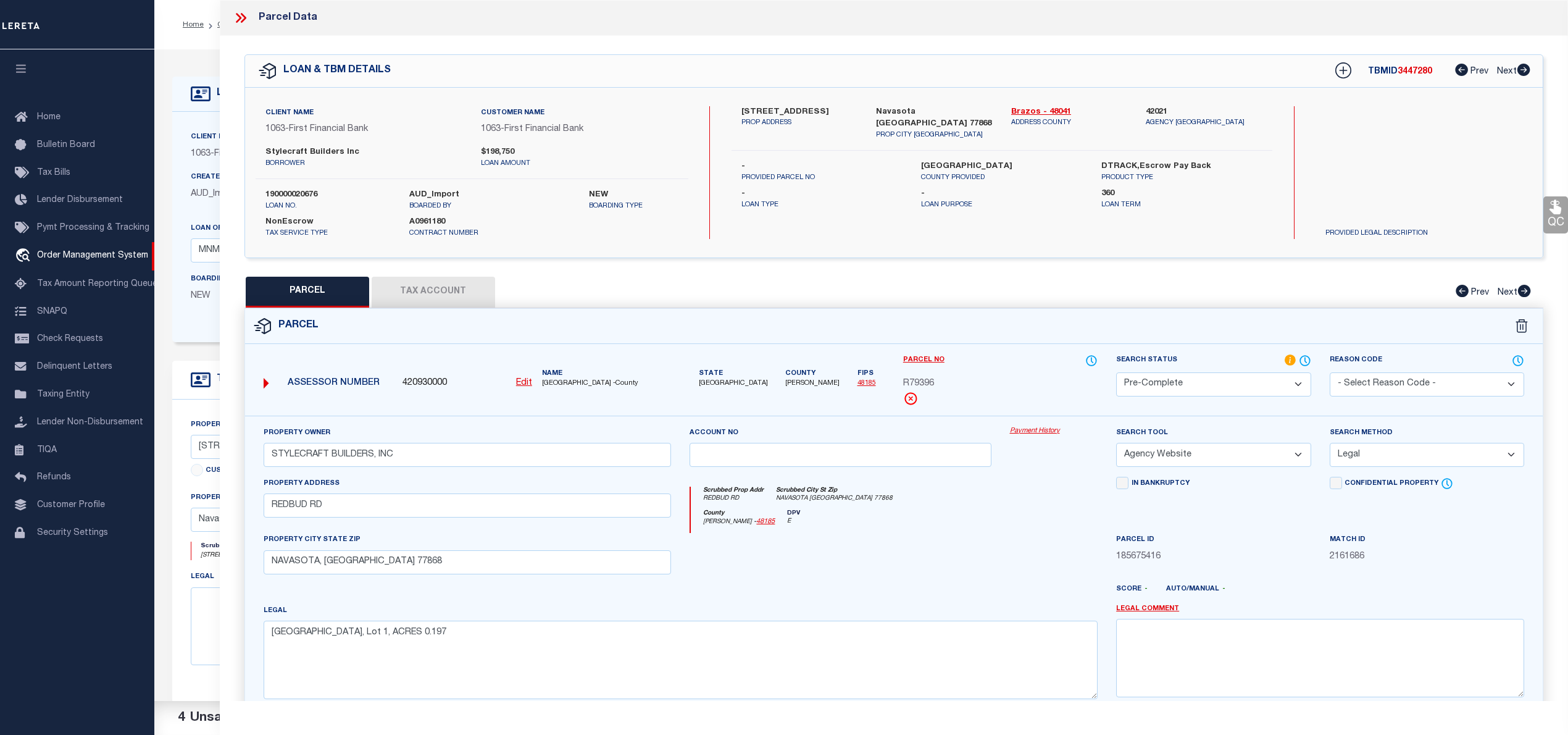
scroll to position [124, 0]
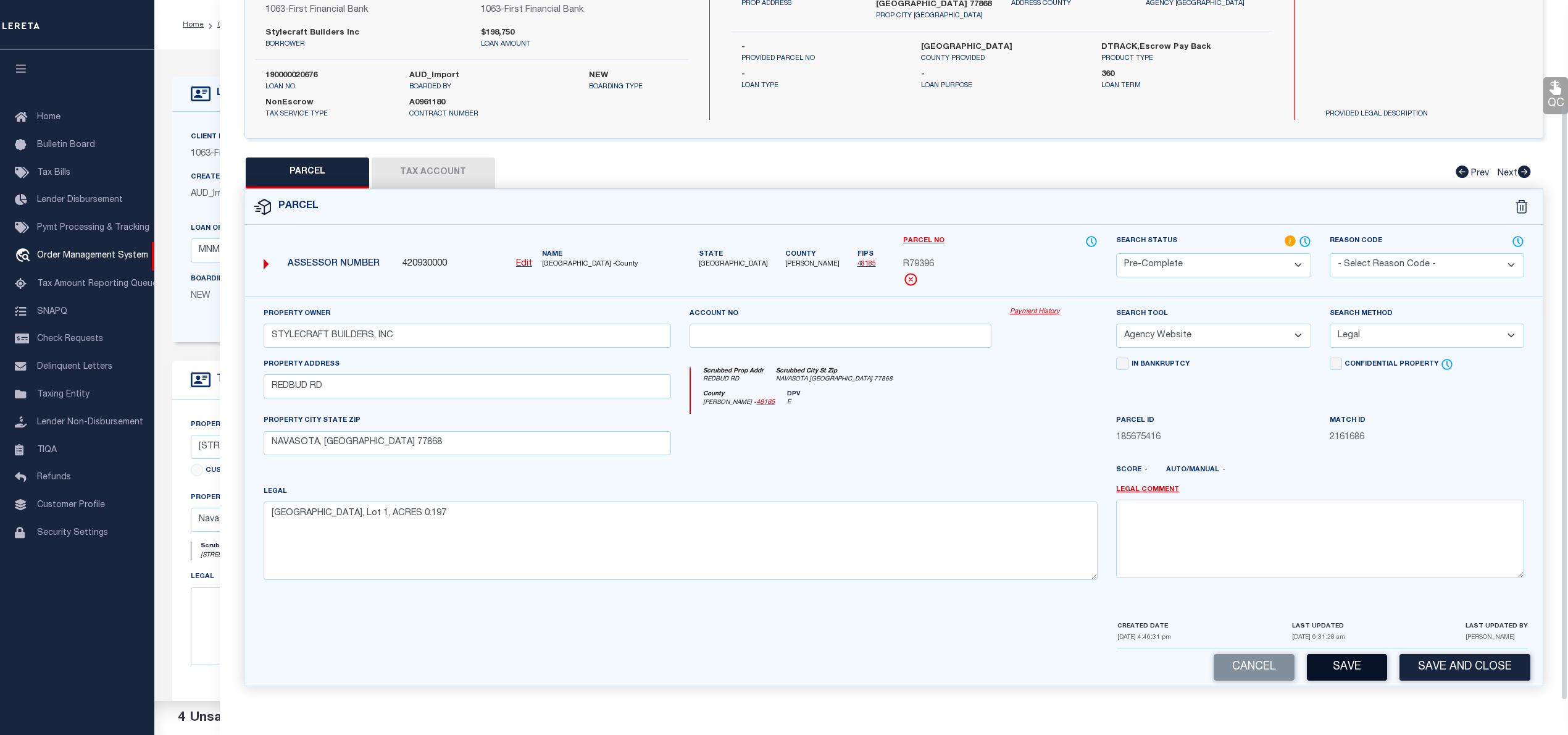
click at [1356, 676] on button "Save" at bounding box center [1347, 667] width 80 height 27
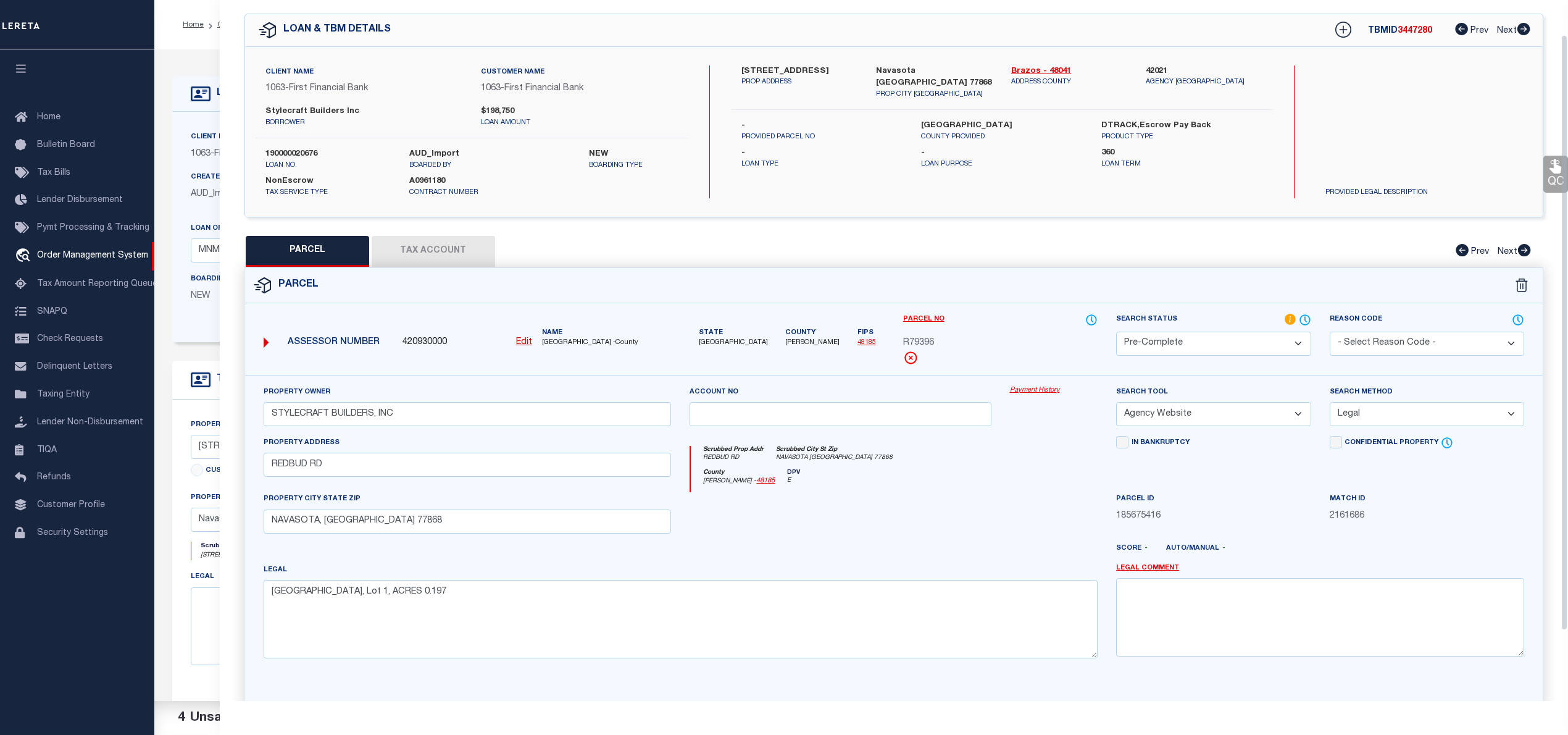
select select "AS"
select select
checkbox input "false"
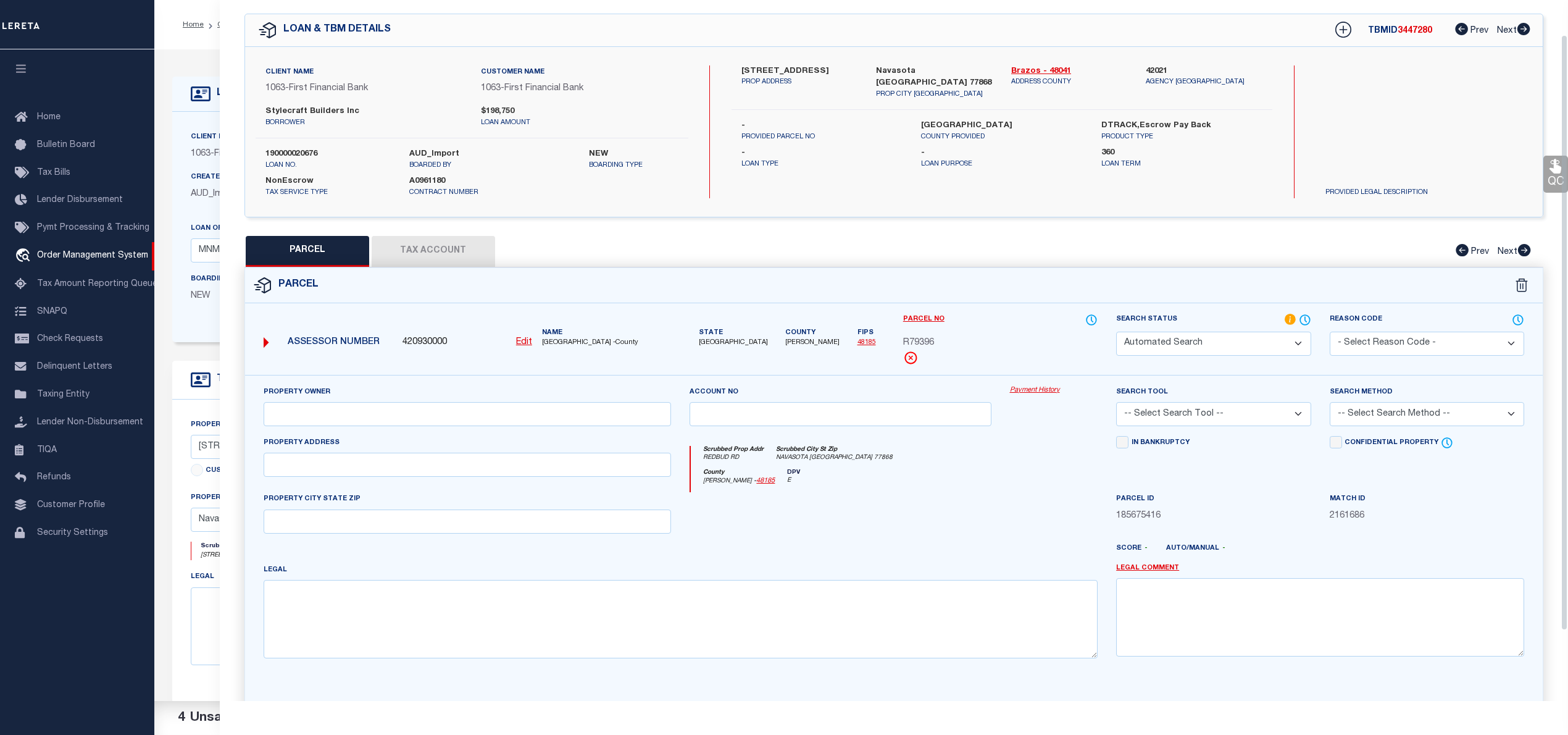
select select "QC"
type input "STYLECRAFT BUILDERS, INC"
select select "AGW"
select select "LEG"
type input "REDBUD RD"
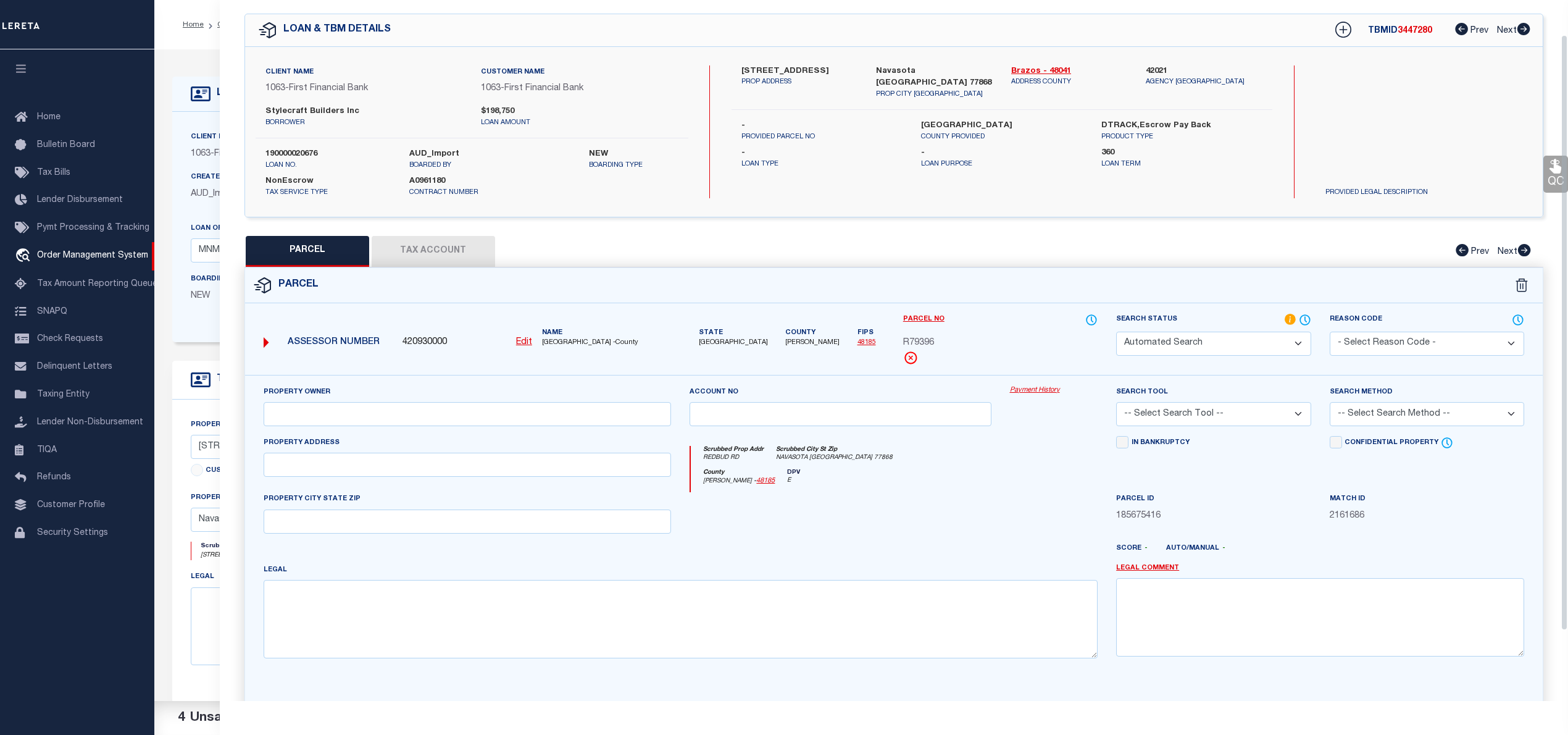
type input "NAVASOTA, TX 77868"
type textarea "PECAN GROVE ESTATES PHASE 1, BLOCK 2, Lot 1, ACRES 0.197"
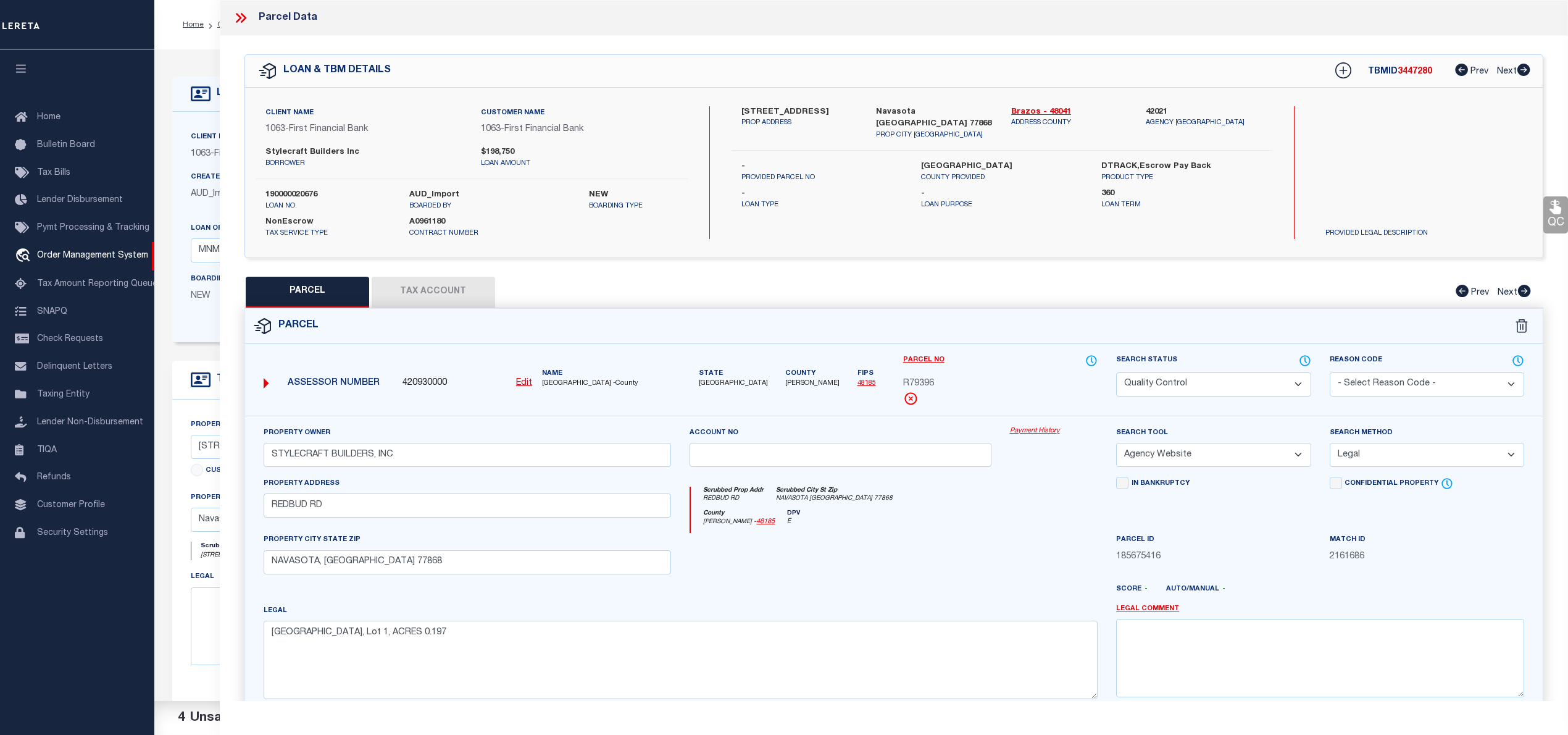
scroll to position [124, 0]
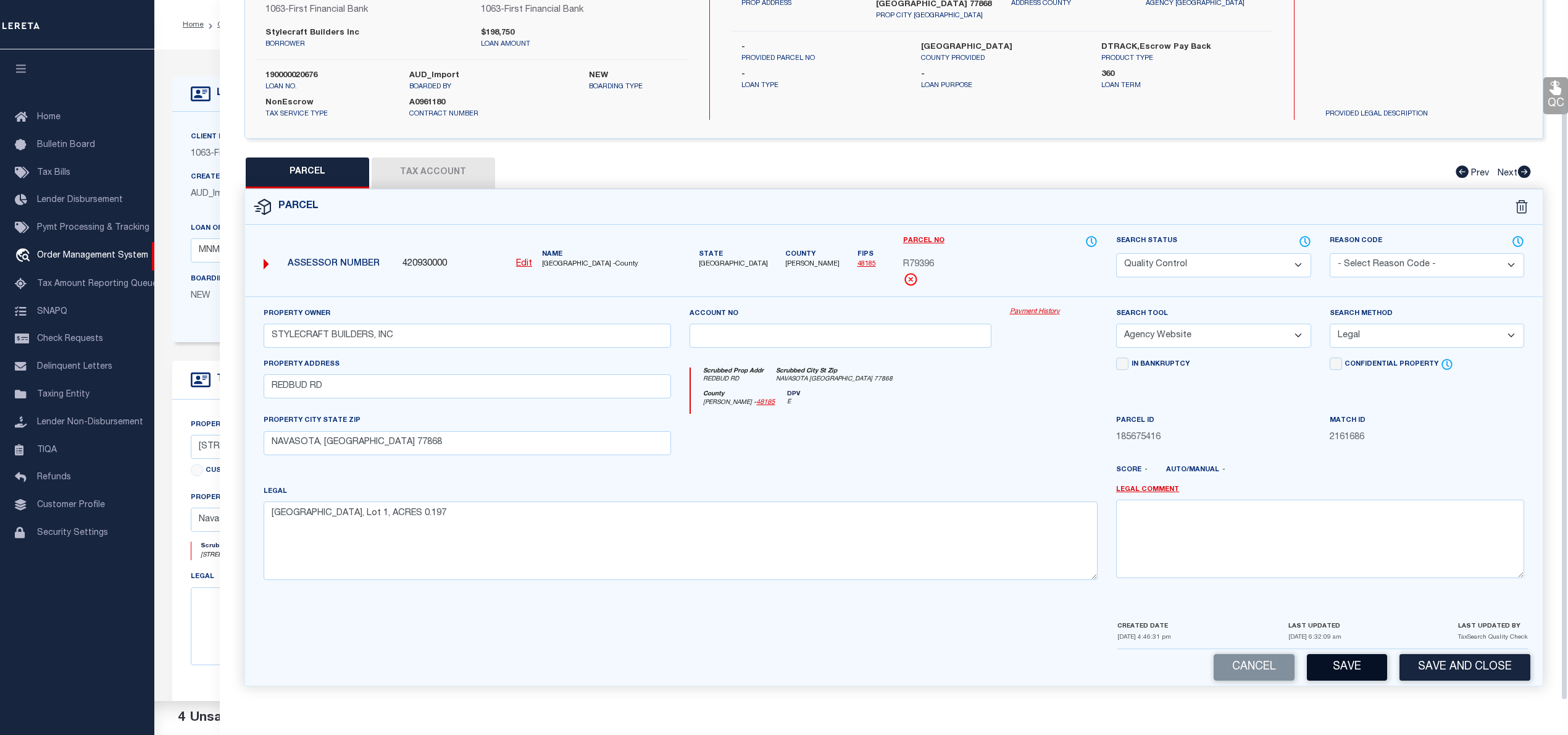
click at [1334, 664] on button "Save" at bounding box center [1347, 667] width 80 height 27
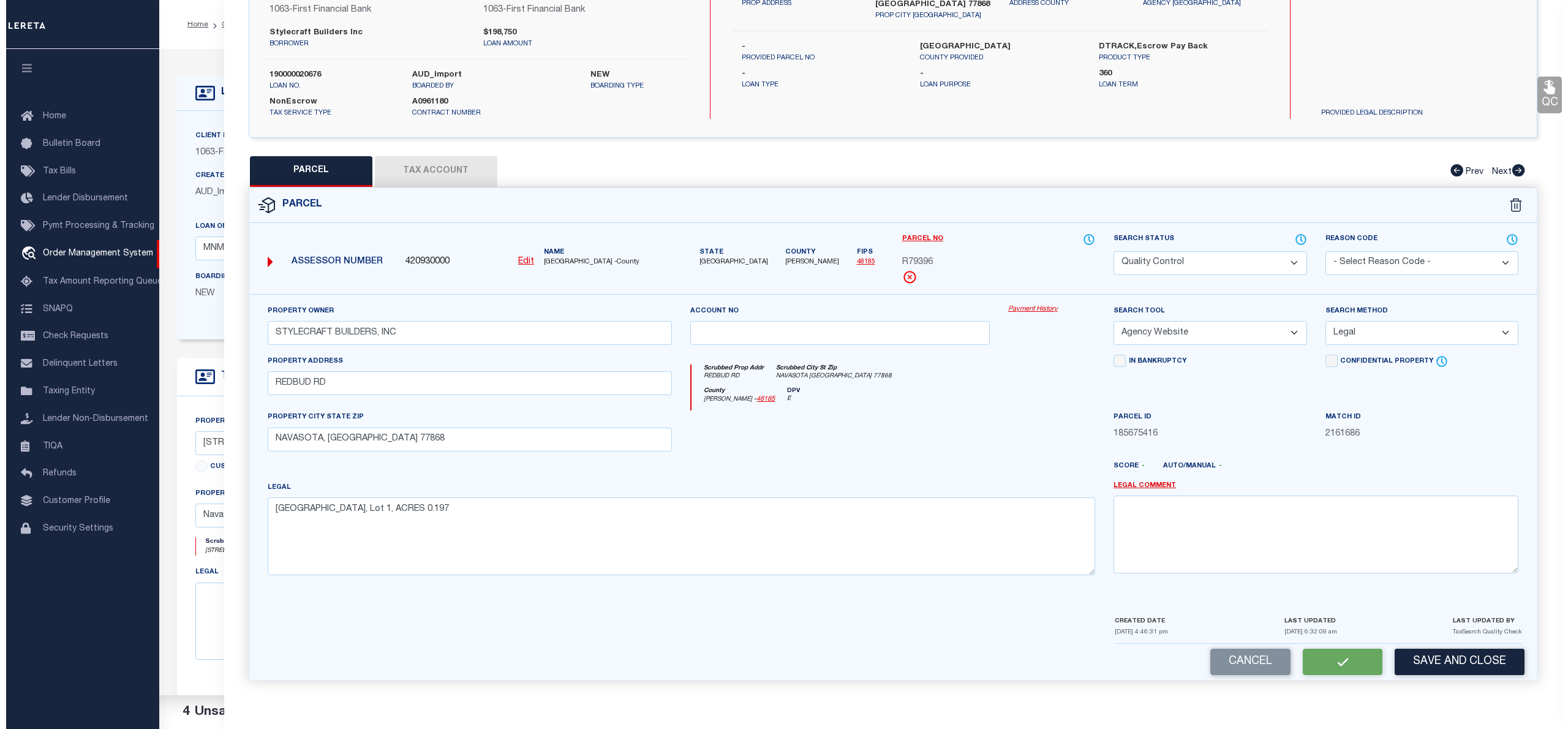
scroll to position [0, 0]
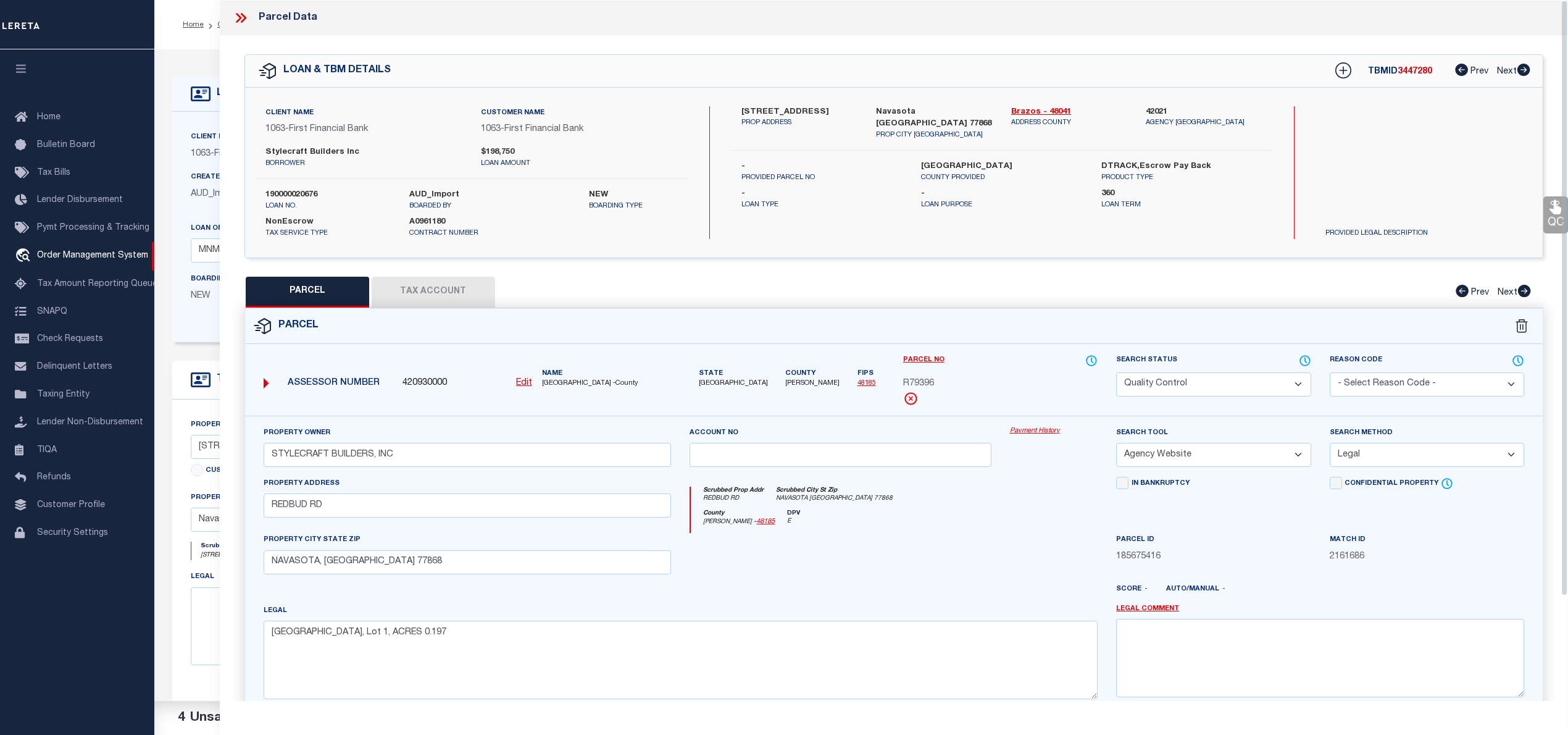
select select "AS"
select select
checkbox input "false"
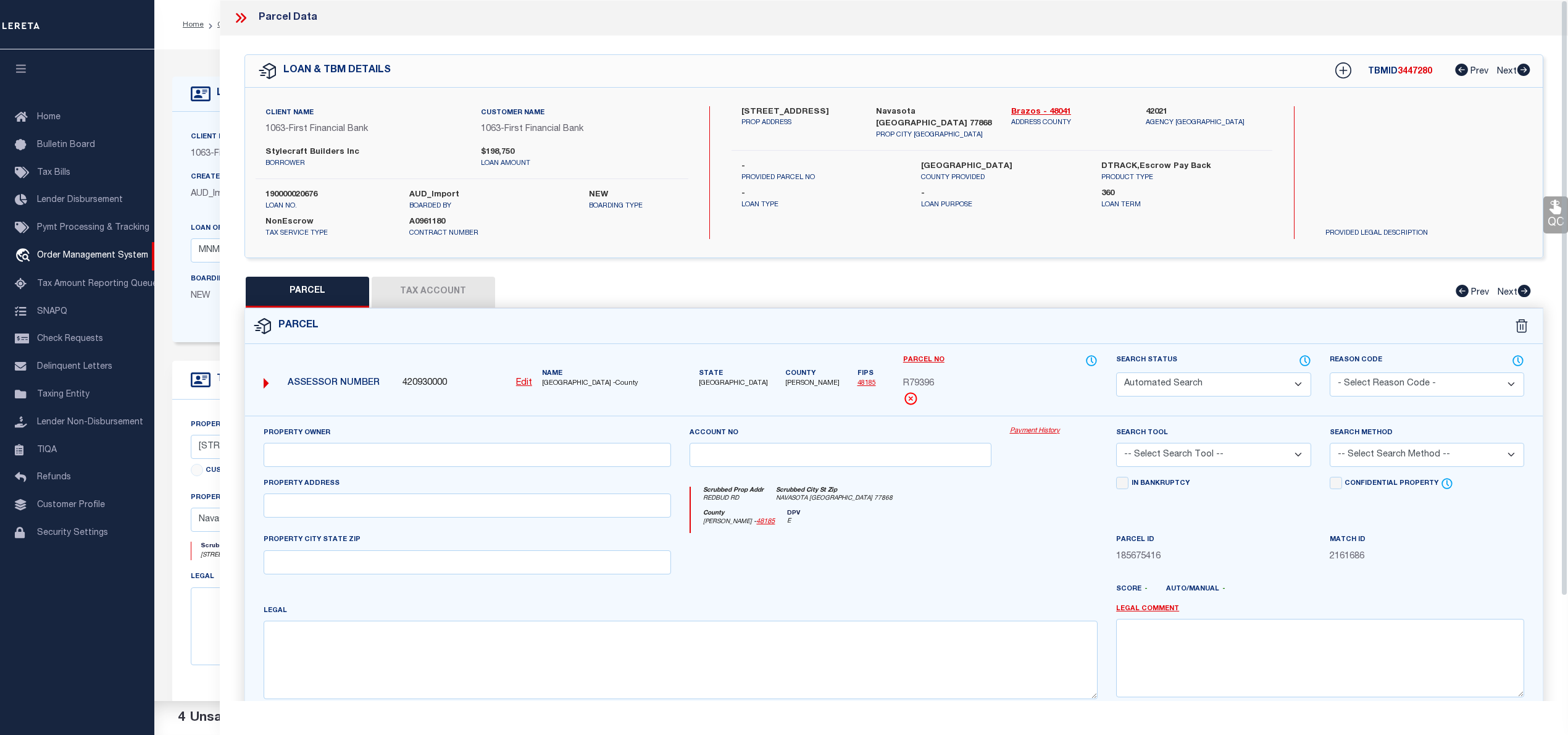
select select "QC"
type input "STYLECRAFT BUILDERS, INC"
select select "AGW"
select select "LEG"
type input "REDBUD RD"
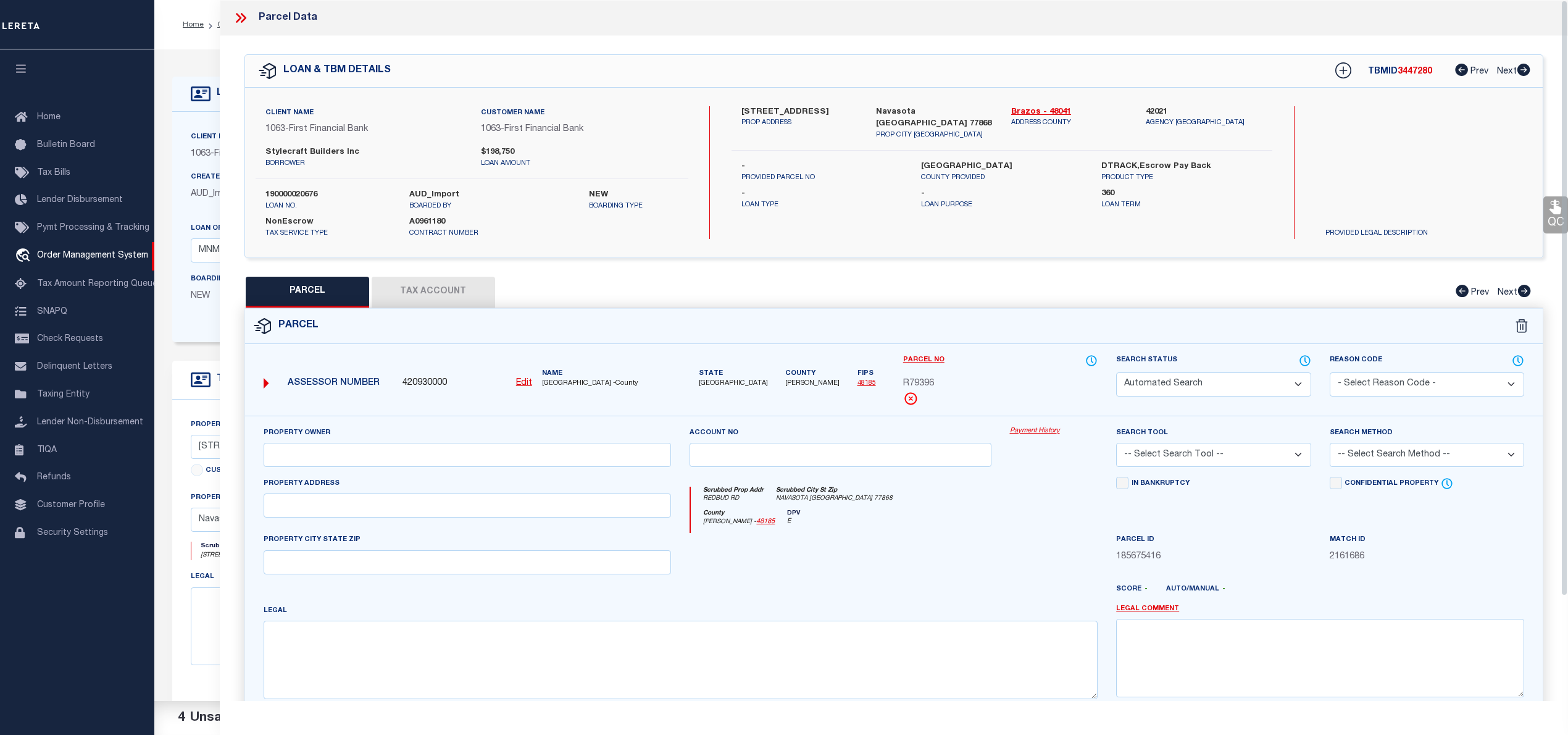
type input "NAVASOTA, TX 77868"
type textarea "PECAN GROVE ESTATES PHASE 1, BLOCK 2, Lot 1, ACRES 0.197"
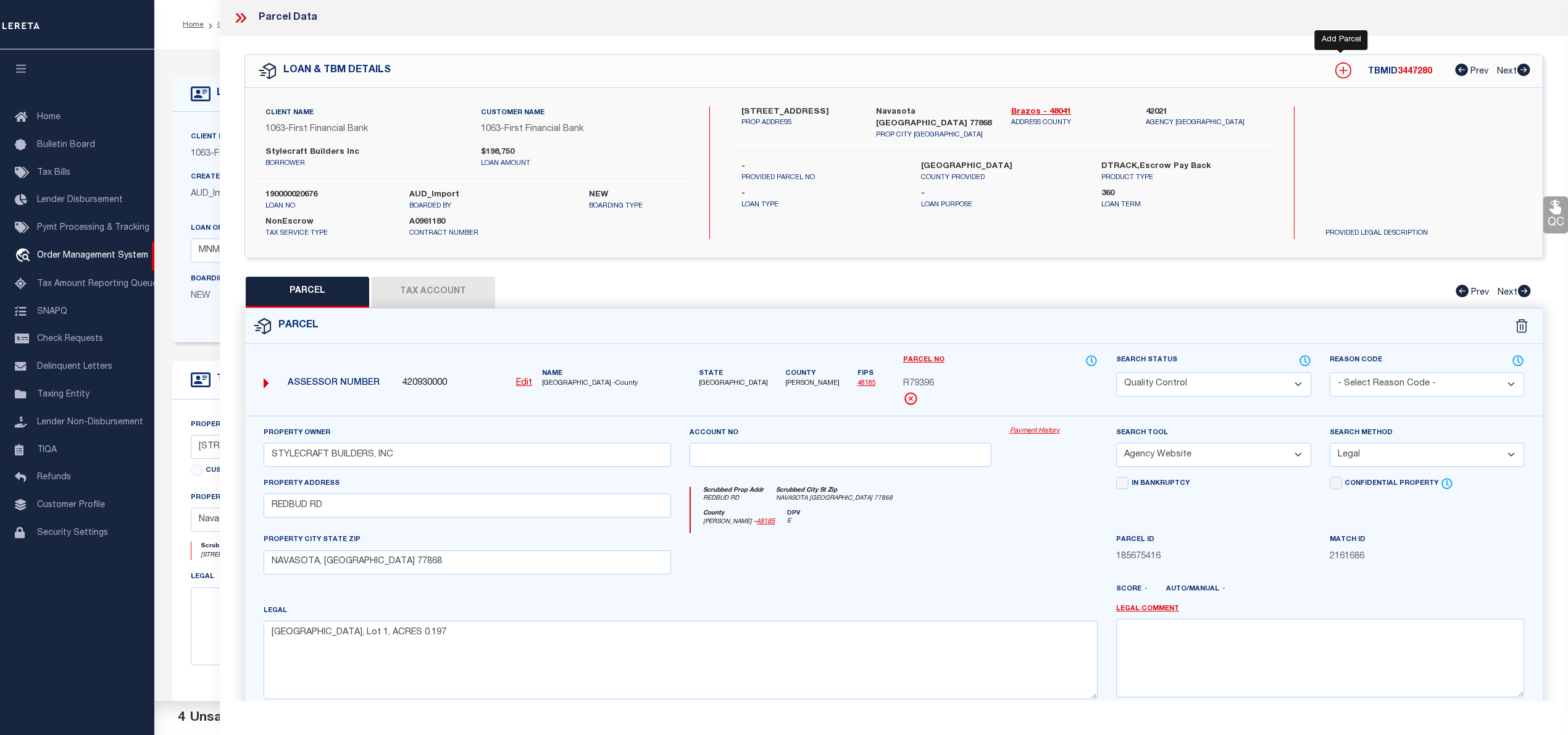
click at [1342, 69] on icon at bounding box center [1343, 70] width 16 height 16
select select "IP"
type textarea "-"
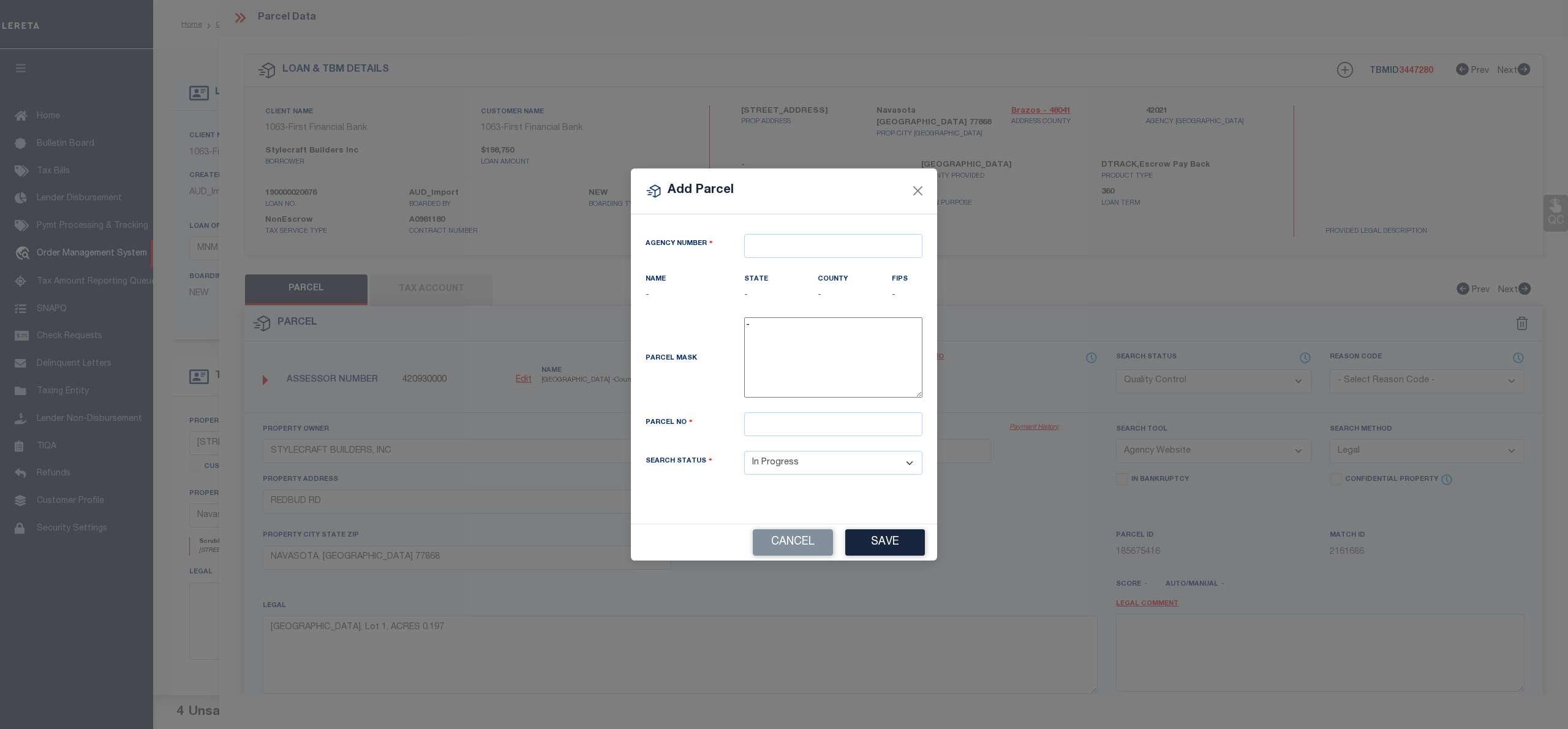
click at [1331, 72] on div "Add Parcel Agency Number Name - State - County" at bounding box center [784, 364] width 1568 height 729
click at [787, 246] on input "text" at bounding box center [834, 246] width 179 height 24
click at [799, 271] on div "420210000 : [GEOGRAPHIC_DATA]" at bounding box center [834, 274] width 177 height 35
type input "420210000"
click at [799, 273] on div "State TX" at bounding box center [772, 287] width 56 height 30
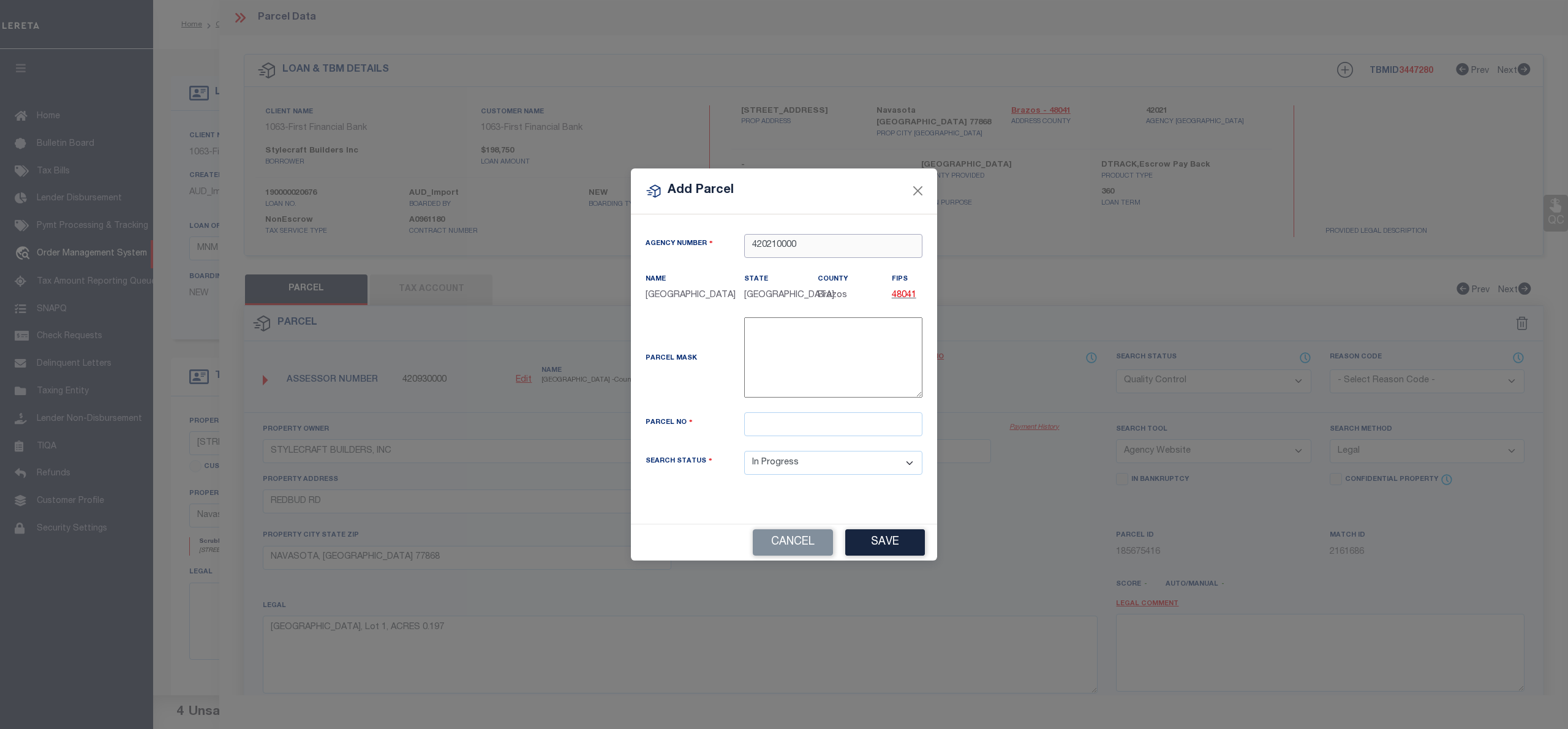
click at [821, 234] on input "420210000" at bounding box center [834, 246] width 179 height 24
click at [820, 246] on input "420210000" at bounding box center [834, 246] width 179 height 24
click at [844, 265] on div "420930000 : GRIMES COUNTY" at bounding box center [834, 274] width 177 height 35
type input "420930000"
click at [780, 427] on input "text" at bounding box center [834, 424] width 179 height 24
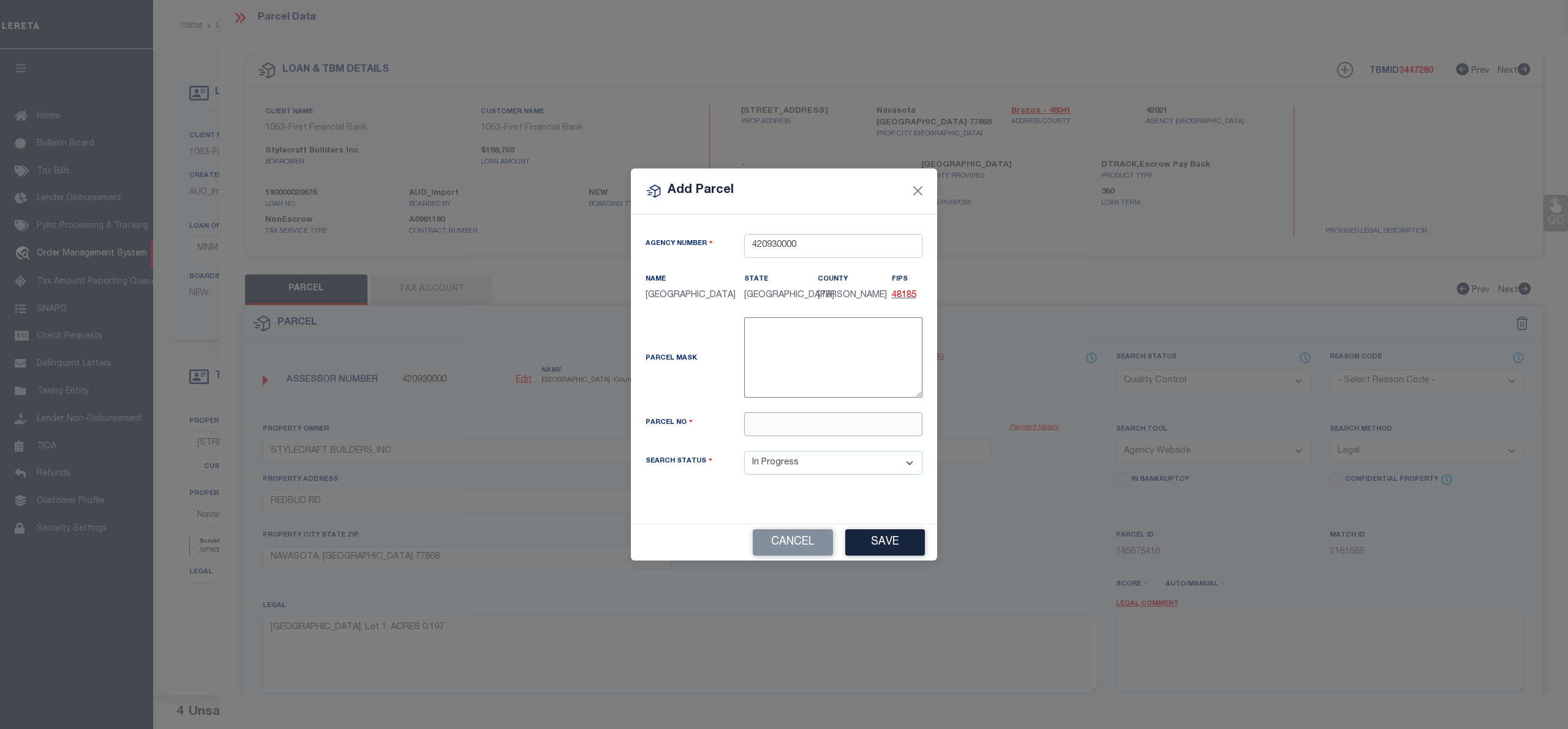
paste input "R79400"
type input "R79400"
click at [900, 541] on button "Save" at bounding box center [885, 542] width 80 height 27
select select "IP"
select select
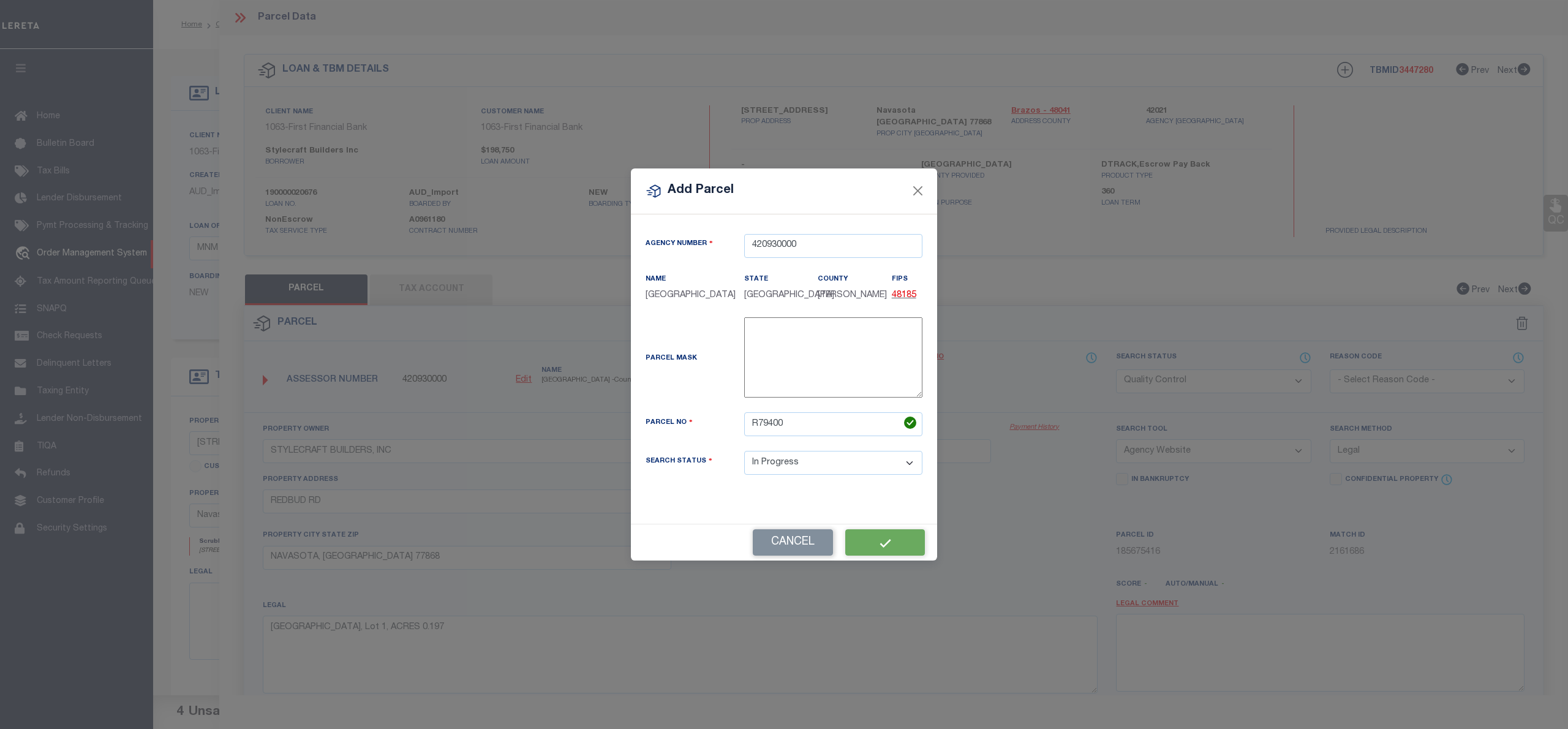
select select
checkbox input "false"
type input "STYLECRAFT BUILDERS, INC"
type input "REDBUD RD"
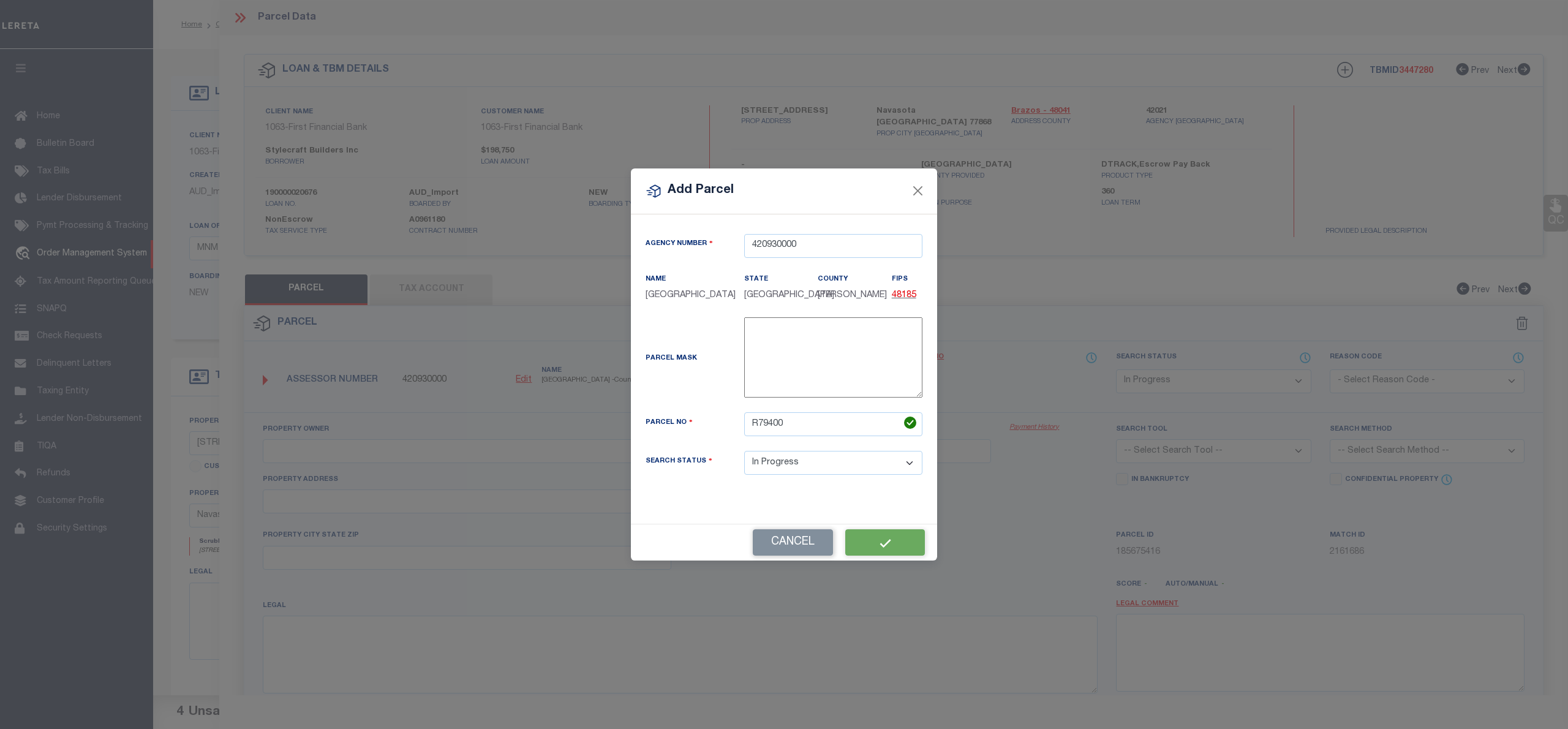
type input "NAVASOTA, TX 77868"
type textarea "PECAN GROVE ESTATES PHASE 1, BLOCK 2, Lot 5, ACRES 0.162"
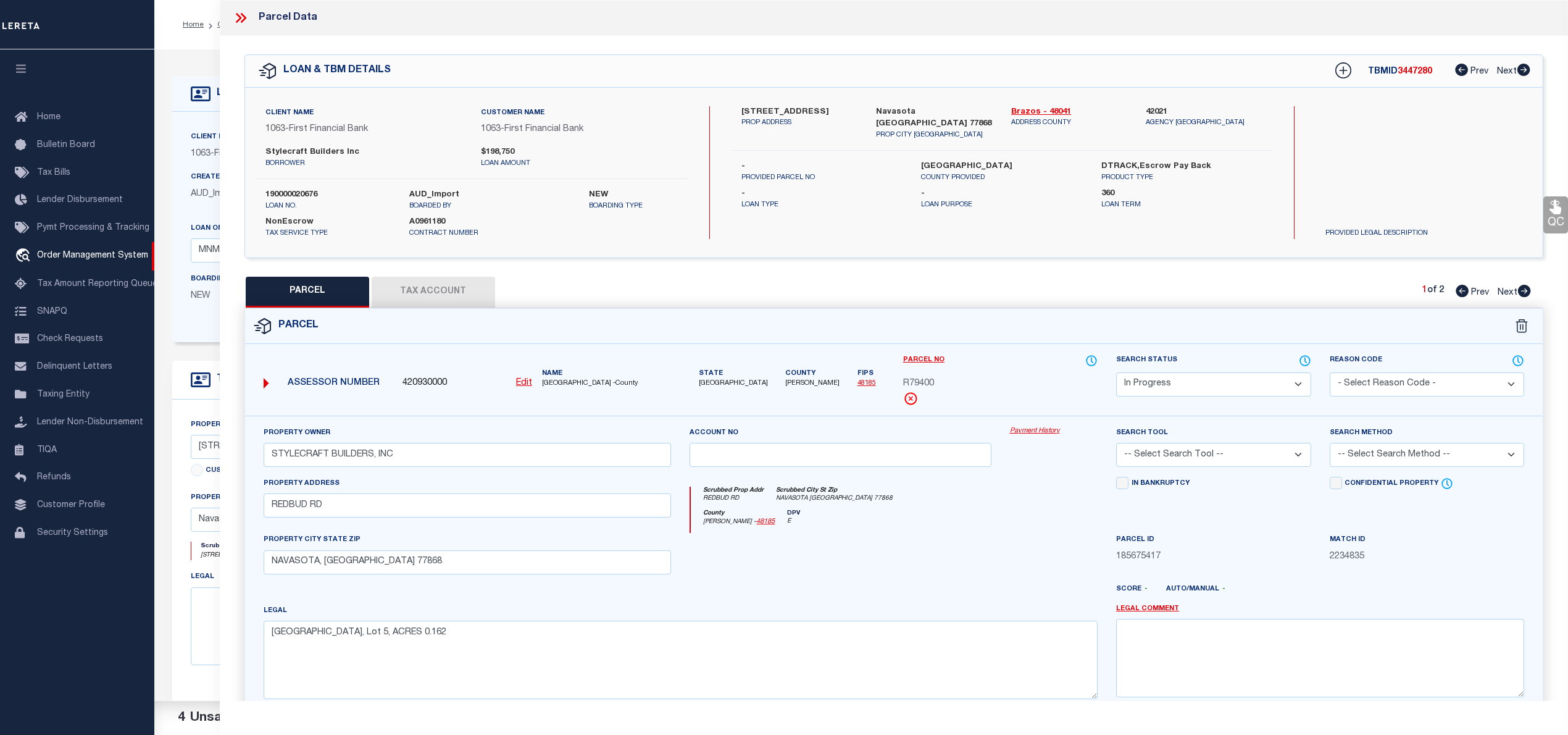
click at [1176, 384] on select "Automated Search Bad Parcel Complete Duplicate Parcel High Dollar Reporting In …" at bounding box center [1213, 385] width 195 height 24
select select "PC"
click at [1116, 373] on select "Automated Search Bad Parcel Complete Duplicate Parcel High Dollar Reporting In …" at bounding box center [1213, 385] width 195 height 24
click at [1144, 452] on select "-- Select Search Tool -- 3rd Party Website Agency File Agency Website ATLS CNV-…" at bounding box center [1213, 455] width 195 height 24
select select "AGW"
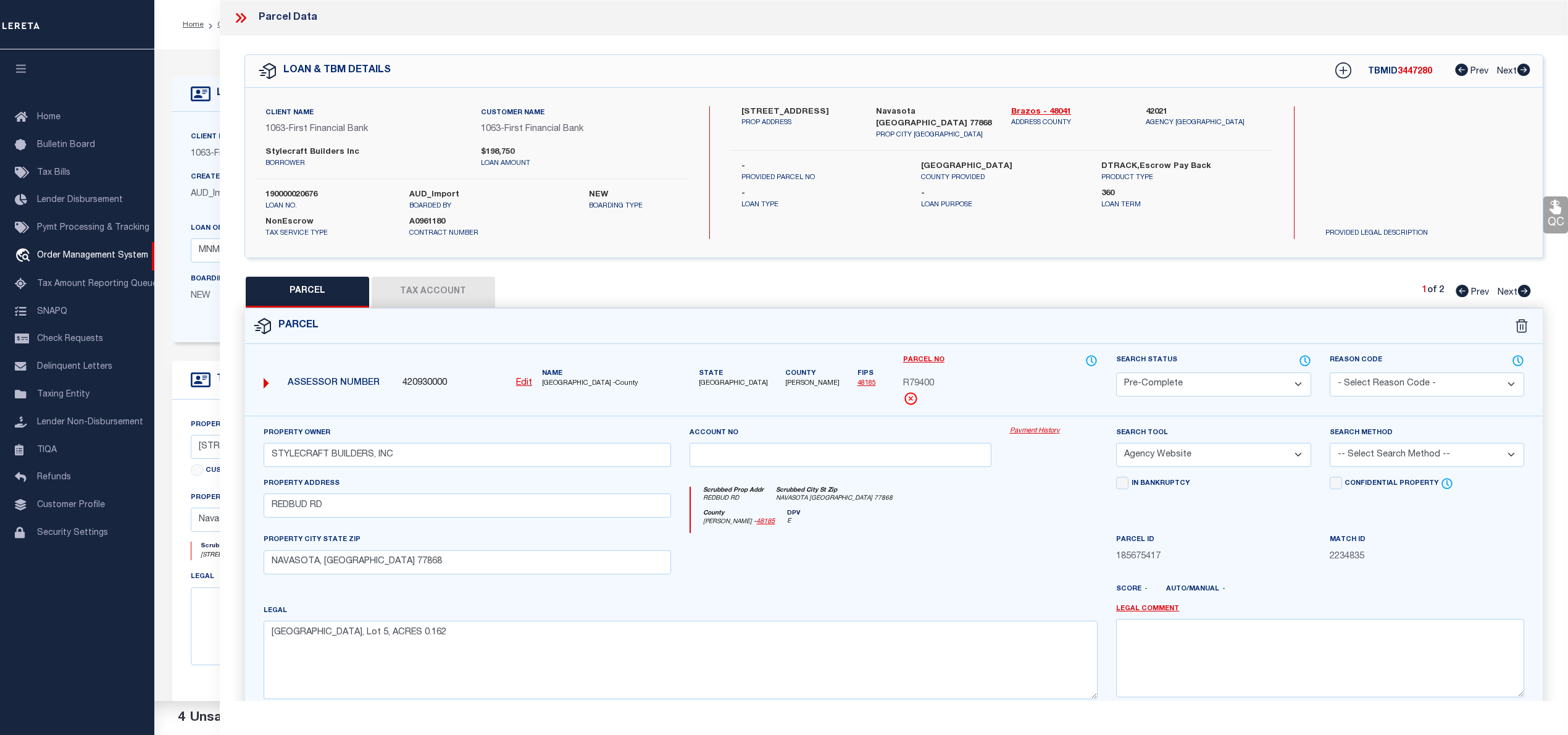
click at [1116, 445] on select "-- Select Search Tool -- 3rd Party Website Agency File Agency Website ATLS CNV-…" at bounding box center [1213, 455] width 195 height 24
click at [1370, 455] on select "-- Select Search Method -- Property Address Legal Liability Info Provided" at bounding box center [1426, 455] width 195 height 24
select select "LEG"
click at [1329, 445] on select "-- Select Search Method -- Property Address Legal Liability Info Provided" at bounding box center [1426, 455] width 195 height 24
click at [409, 292] on button "Tax Account" at bounding box center [434, 292] width 124 height 31
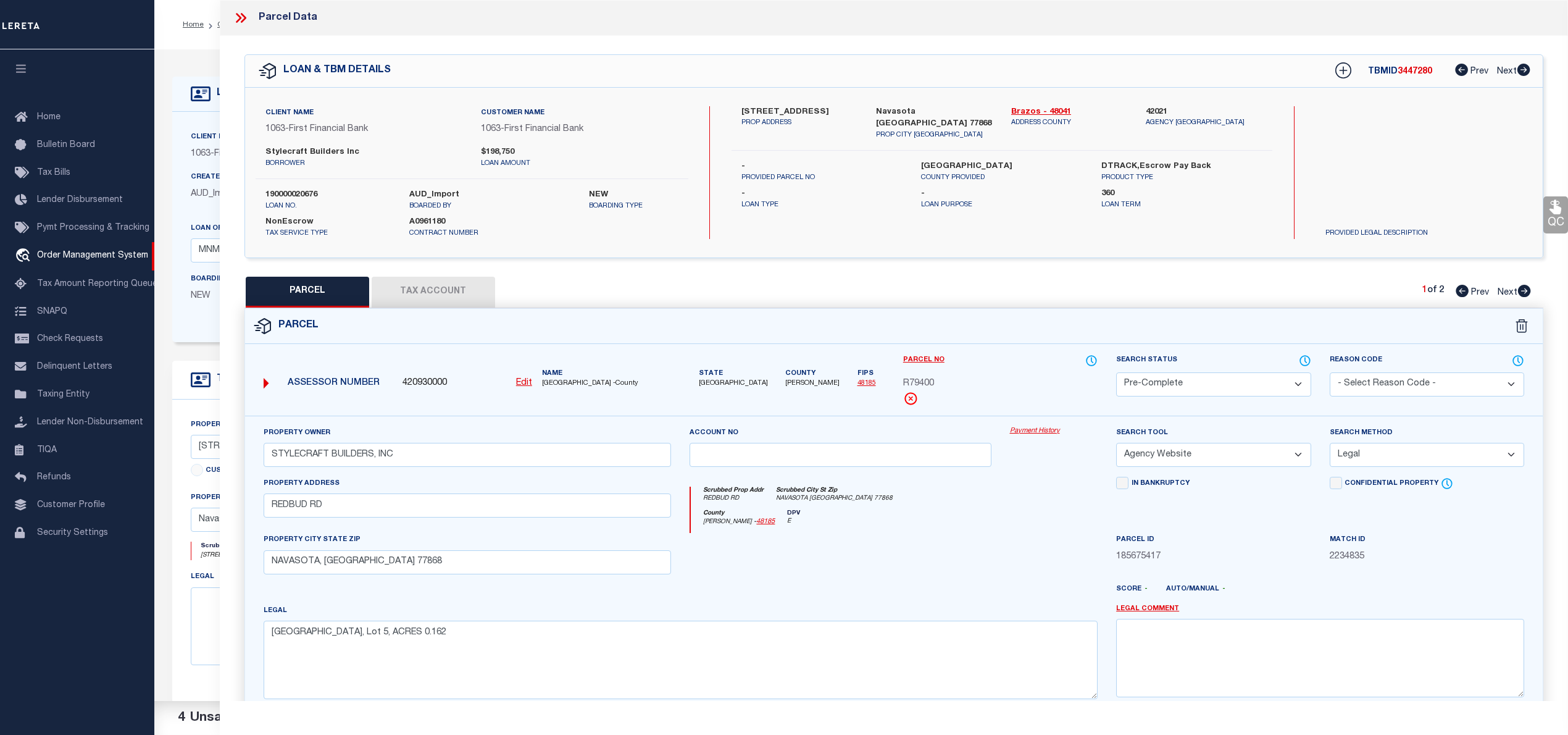
select select "100"
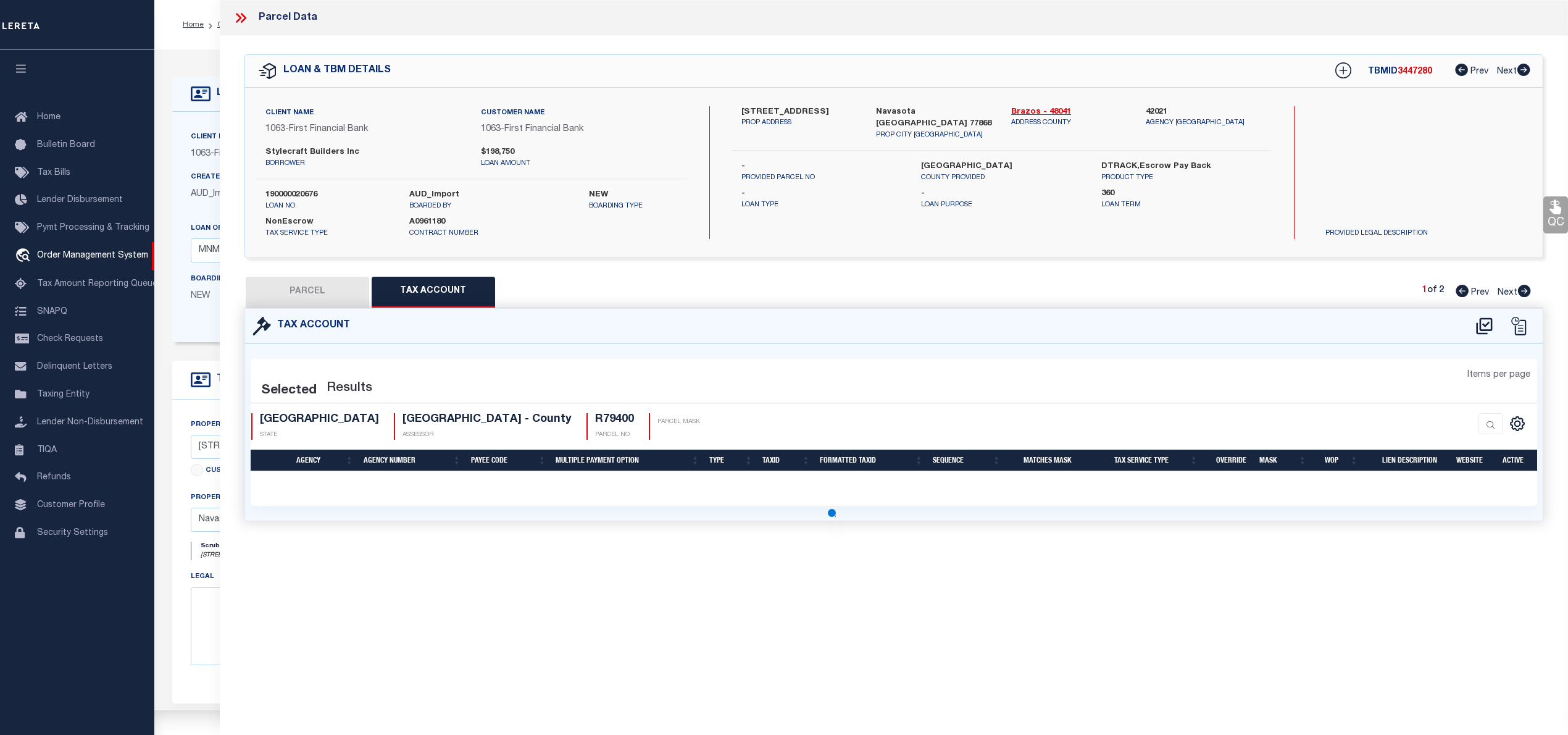
select select "100"
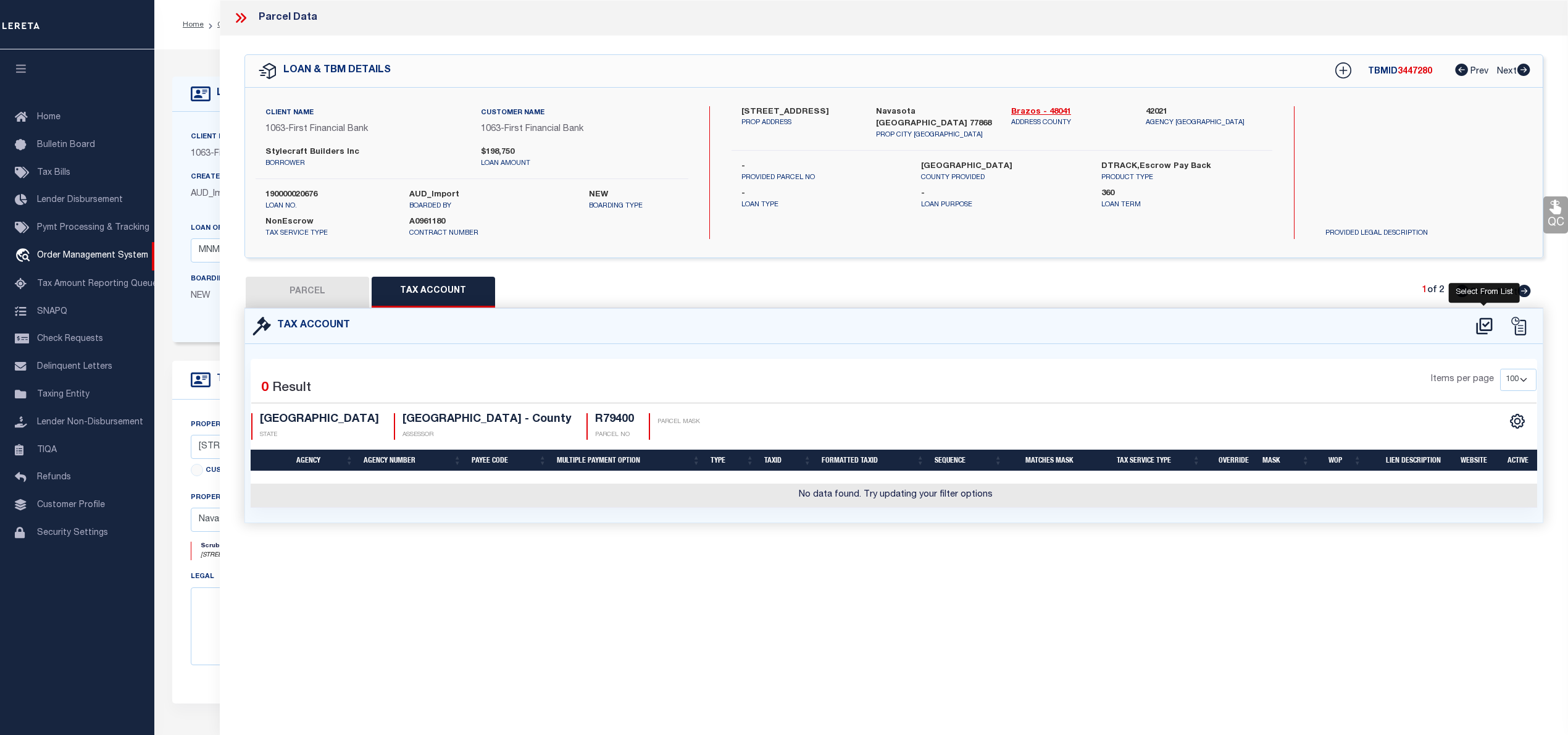
click at [1482, 334] on icon at bounding box center [1484, 325] width 20 height 20
select select "100"
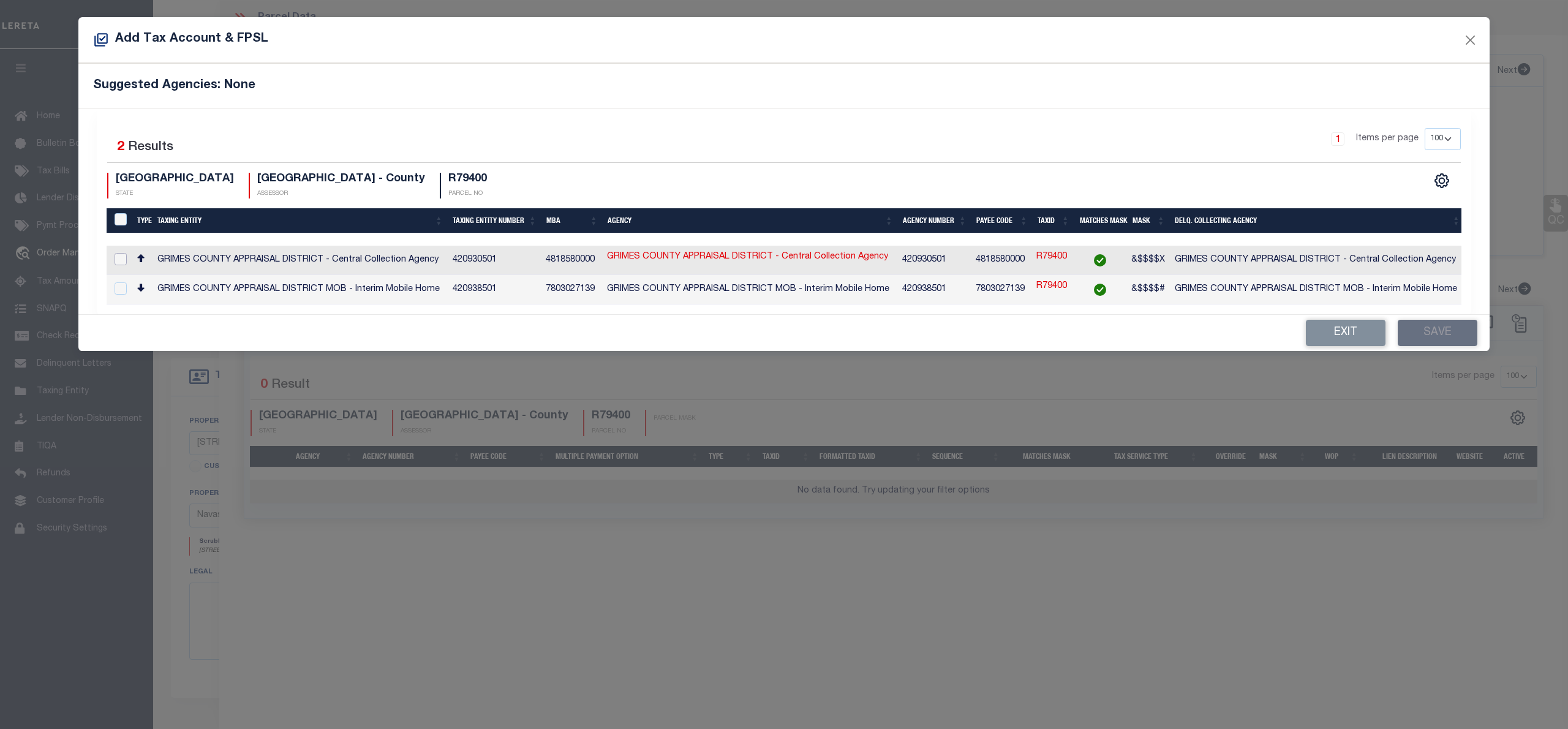
click at [123, 261] on input "checkbox" at bounding box center [120, 259] width 12 height 12
checkbox input "true"
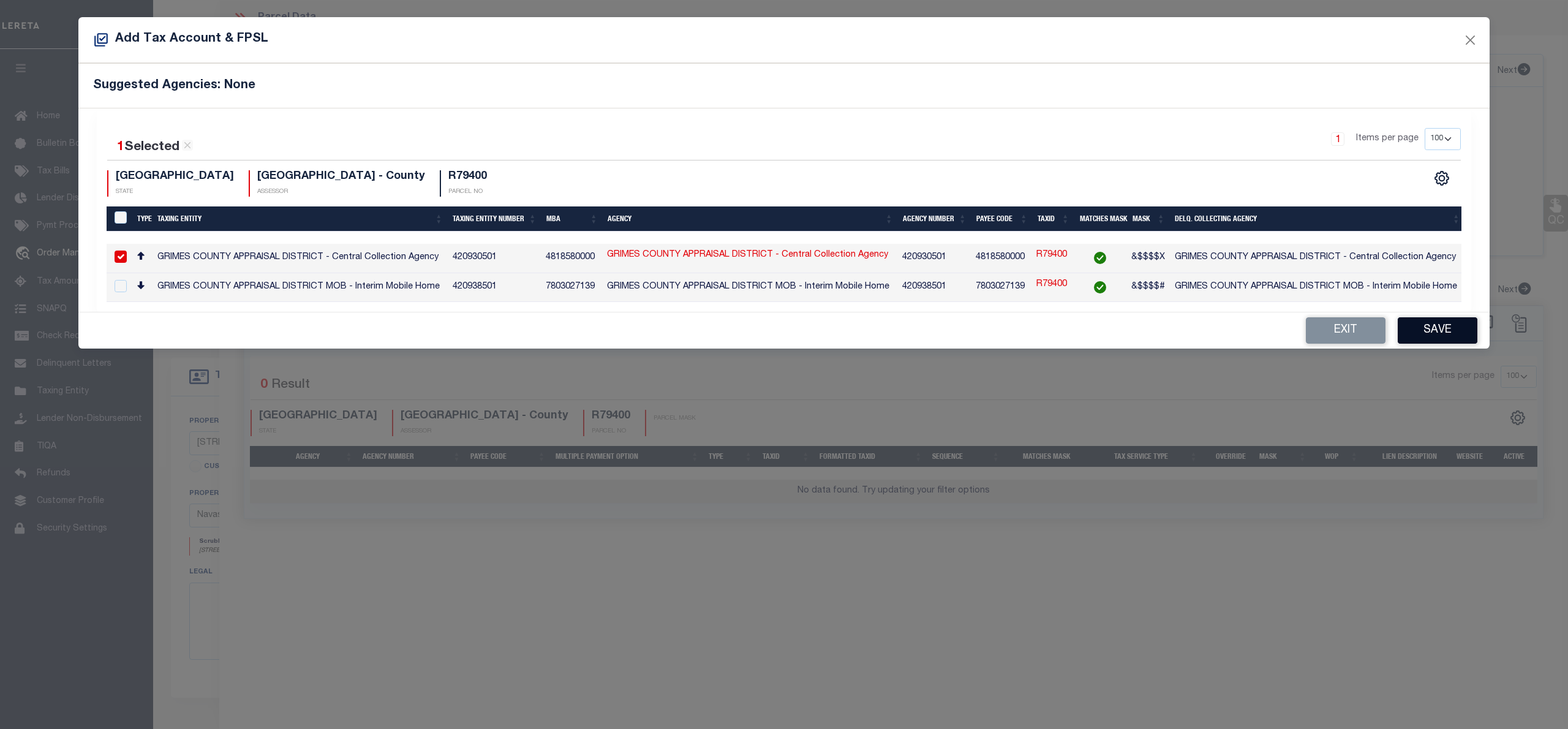
click at [1430, 336] on button "Save" at bounding box center [1438, 330] width 80 height 27
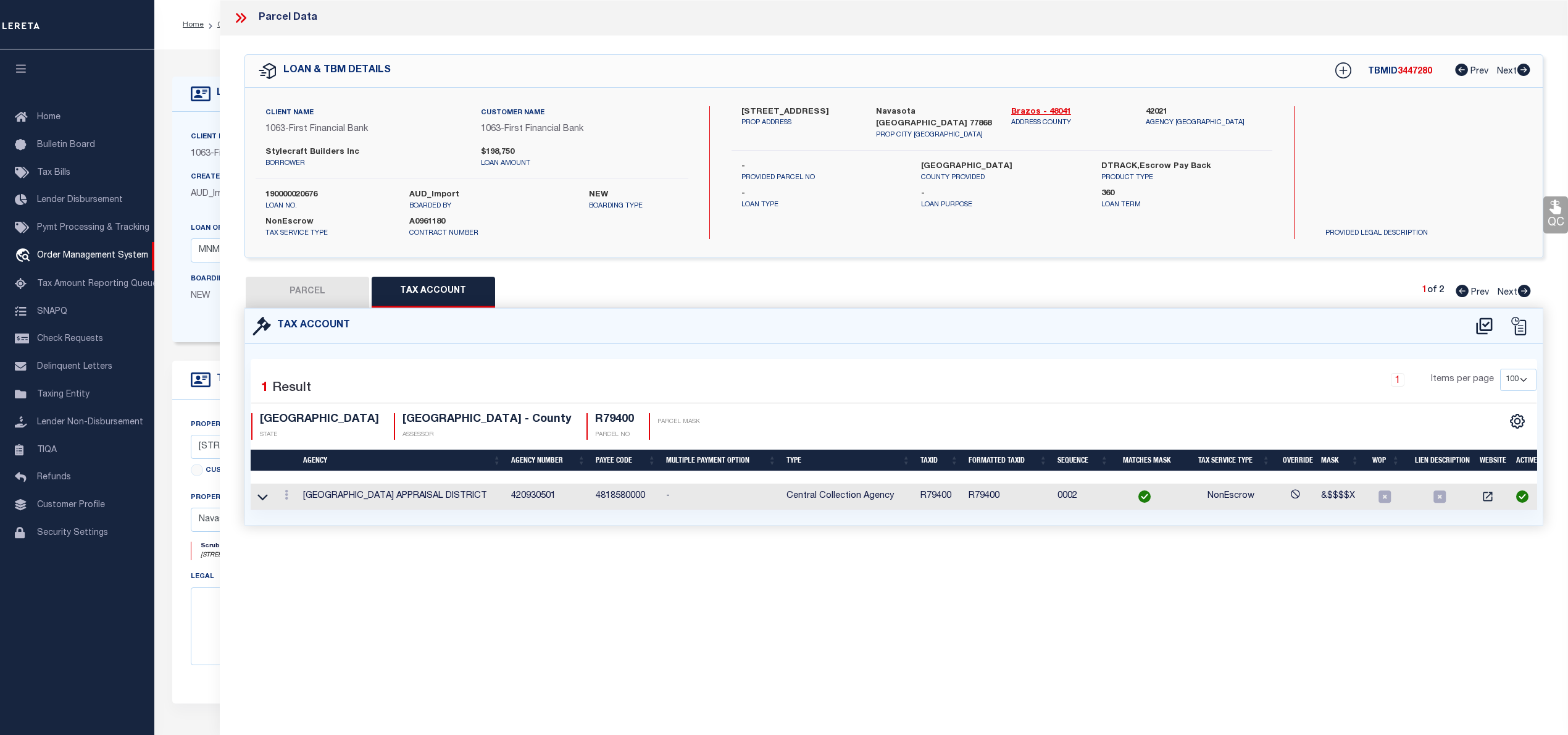
click at [311, 295] on button "PARCEL" at bounding box center [307, 292] width 124 height 31
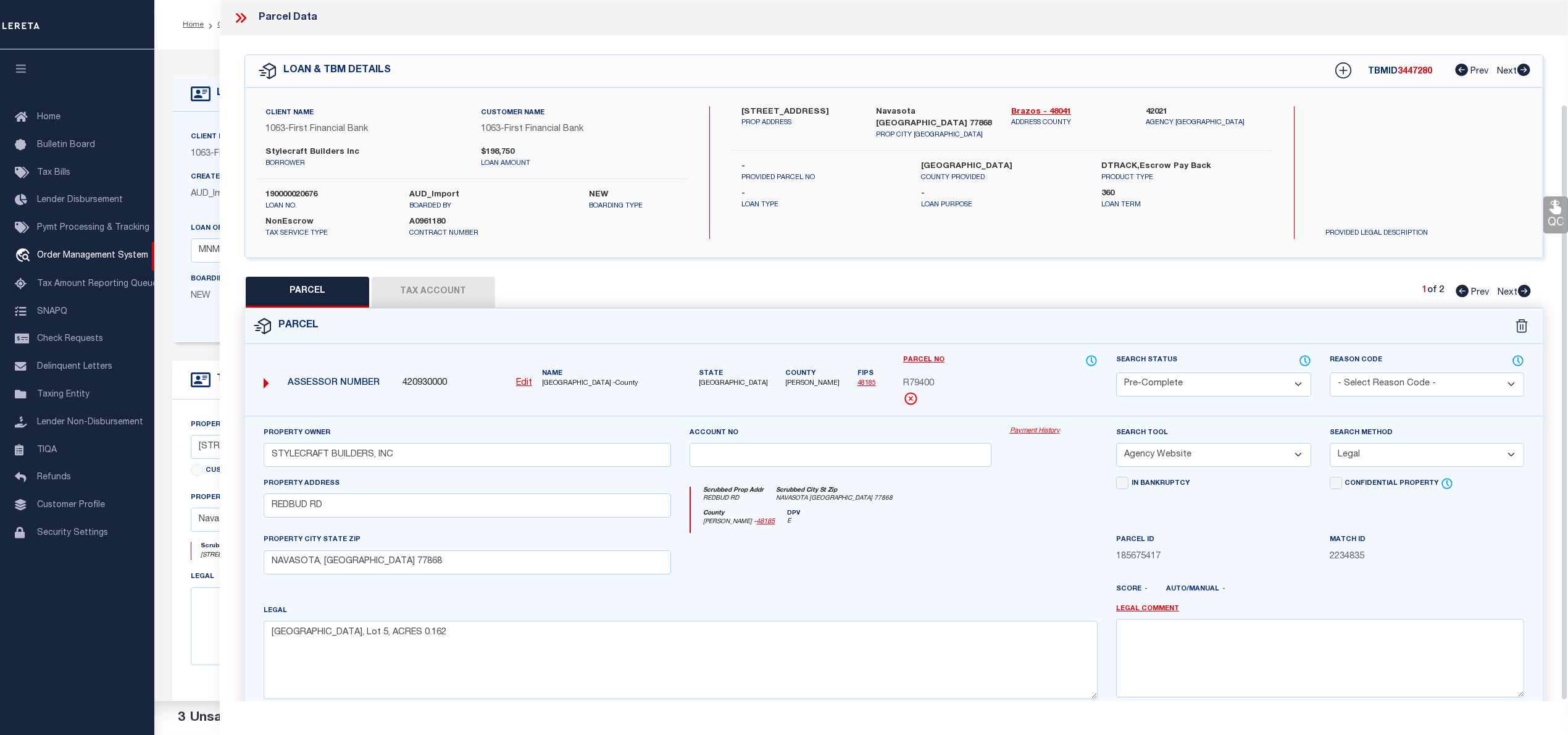
scroll to position [124, 0]
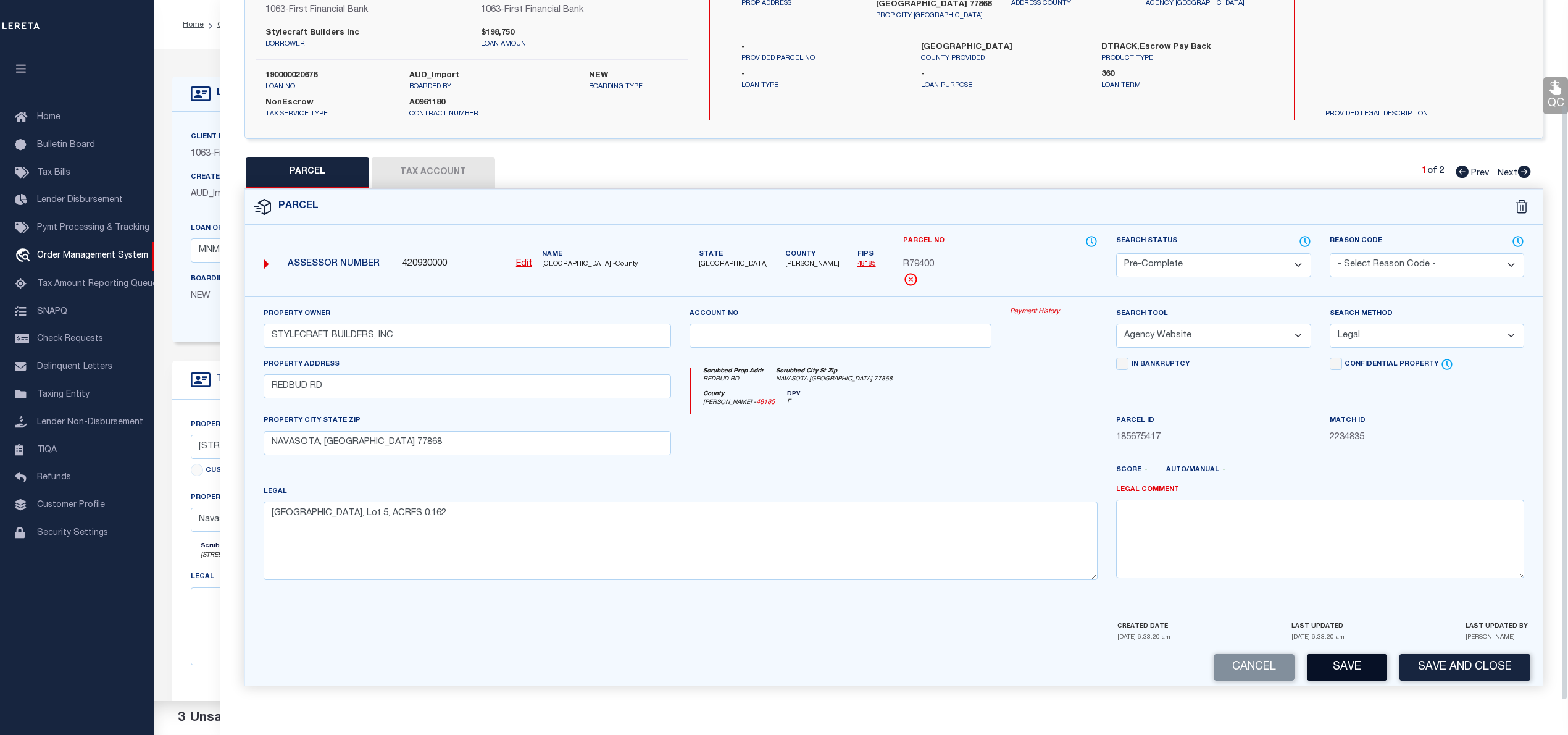
click at [1349, 679] on button "Save" at bounding box center [1347, 667] width 80 height 27
select select "AS"
select select
checkbox input "false"
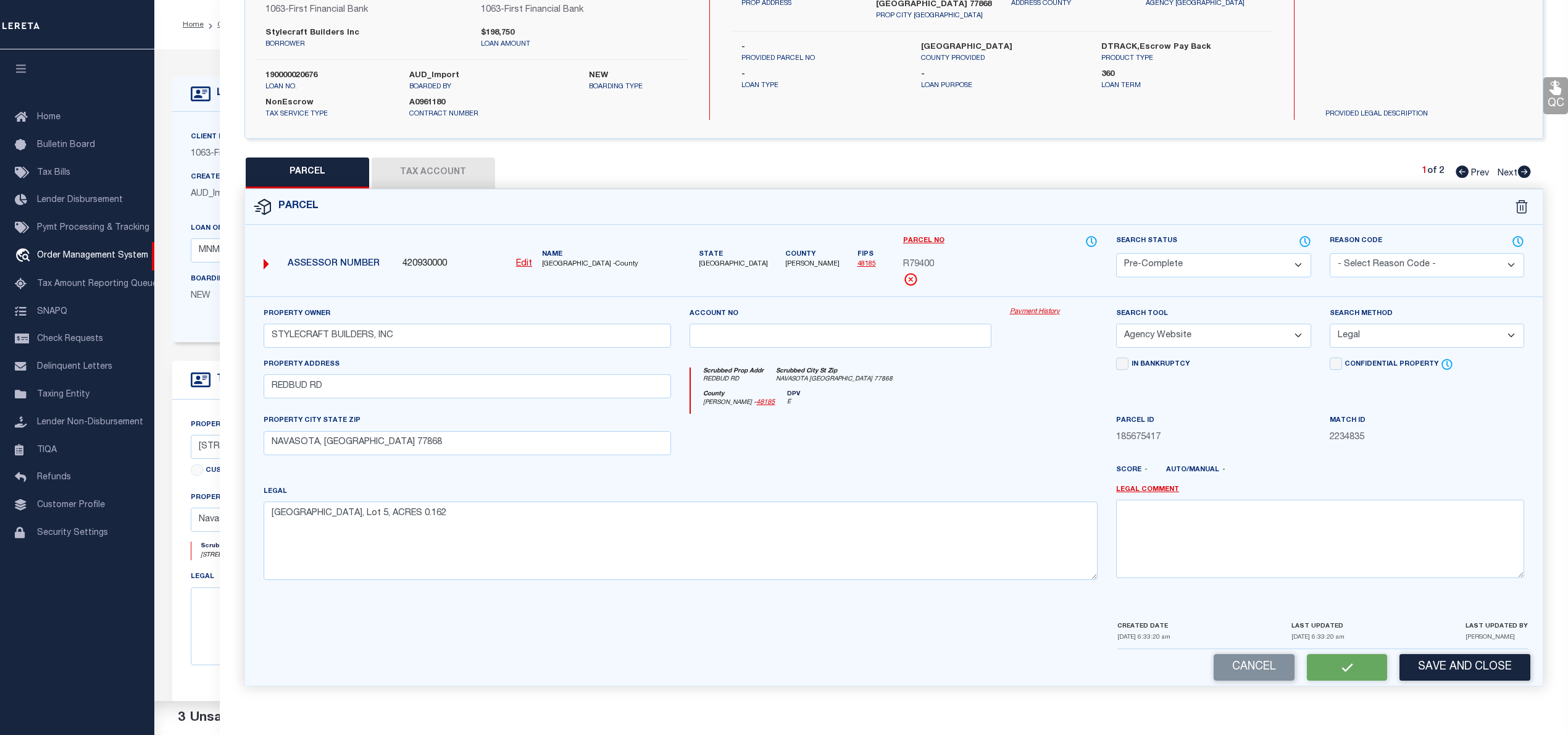
checkbox input "false"
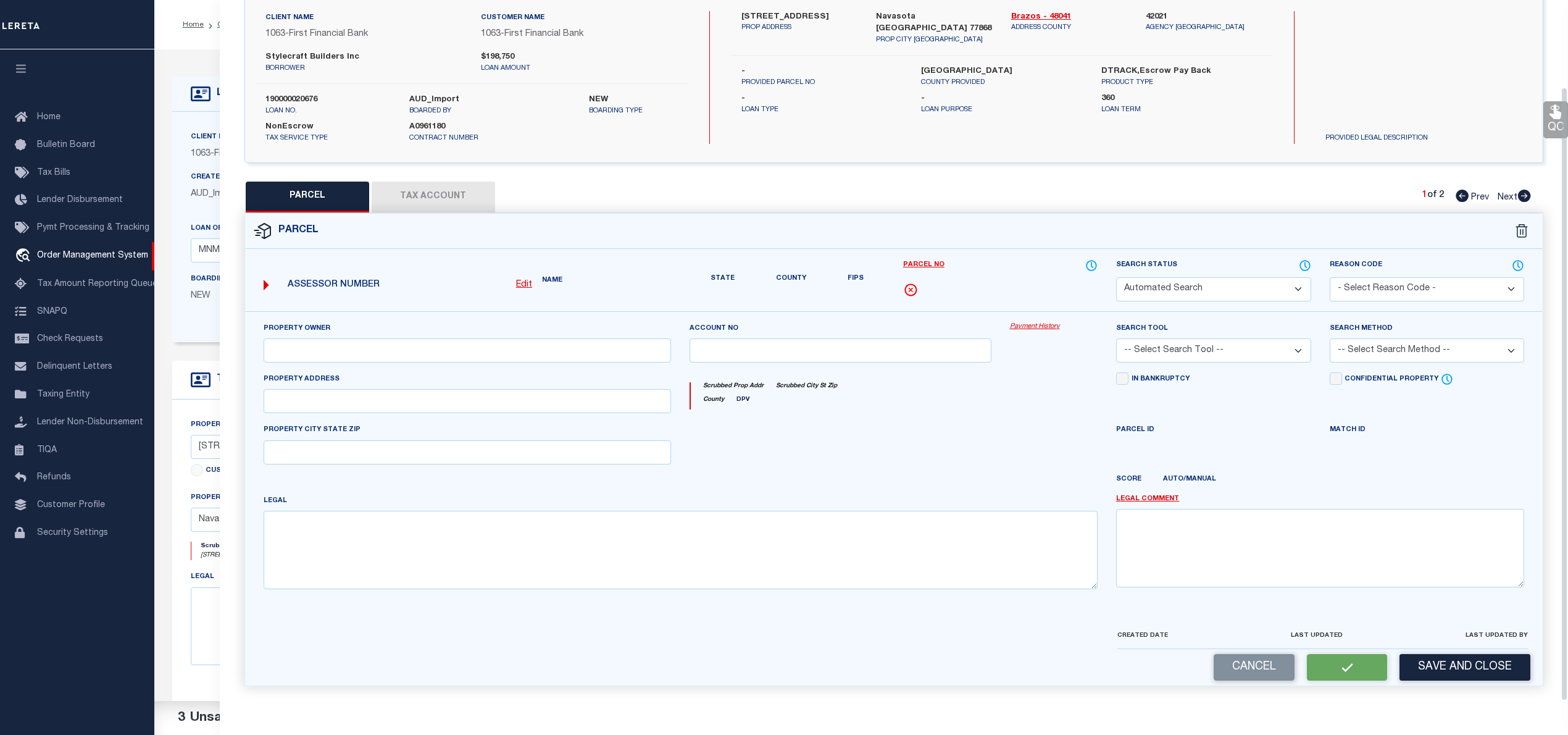
select select "PC"
type input "STYLECRAFT BUILDERS, INC"
select select "AGW"
select select "LEG"
type input "REDBUD RD"
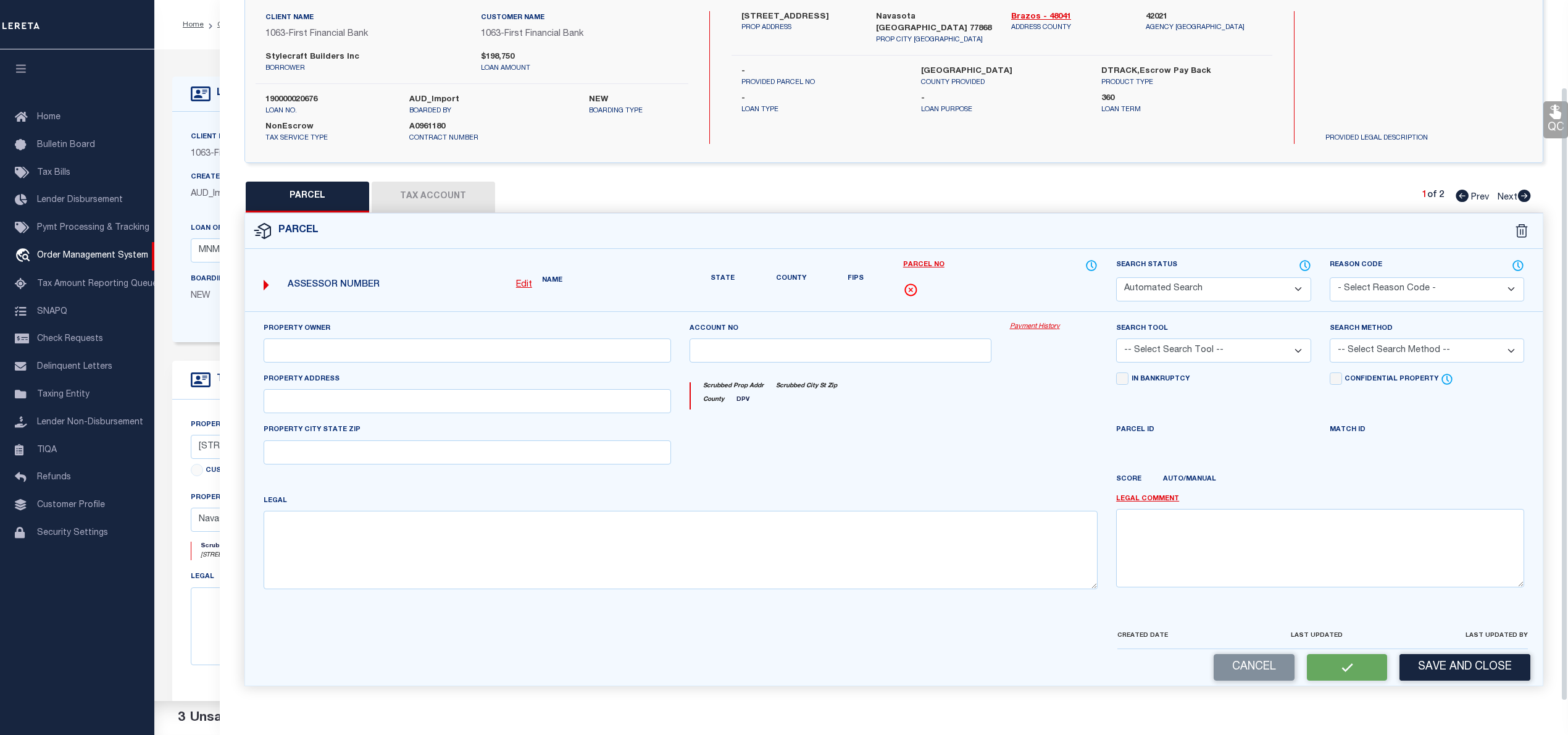
type input "NAVASOTA, TX 77868"
type textarea "PECAN GROVE ESTATES PHASE 1, BLOCK 2, Lot 5, ACRES 0.162"
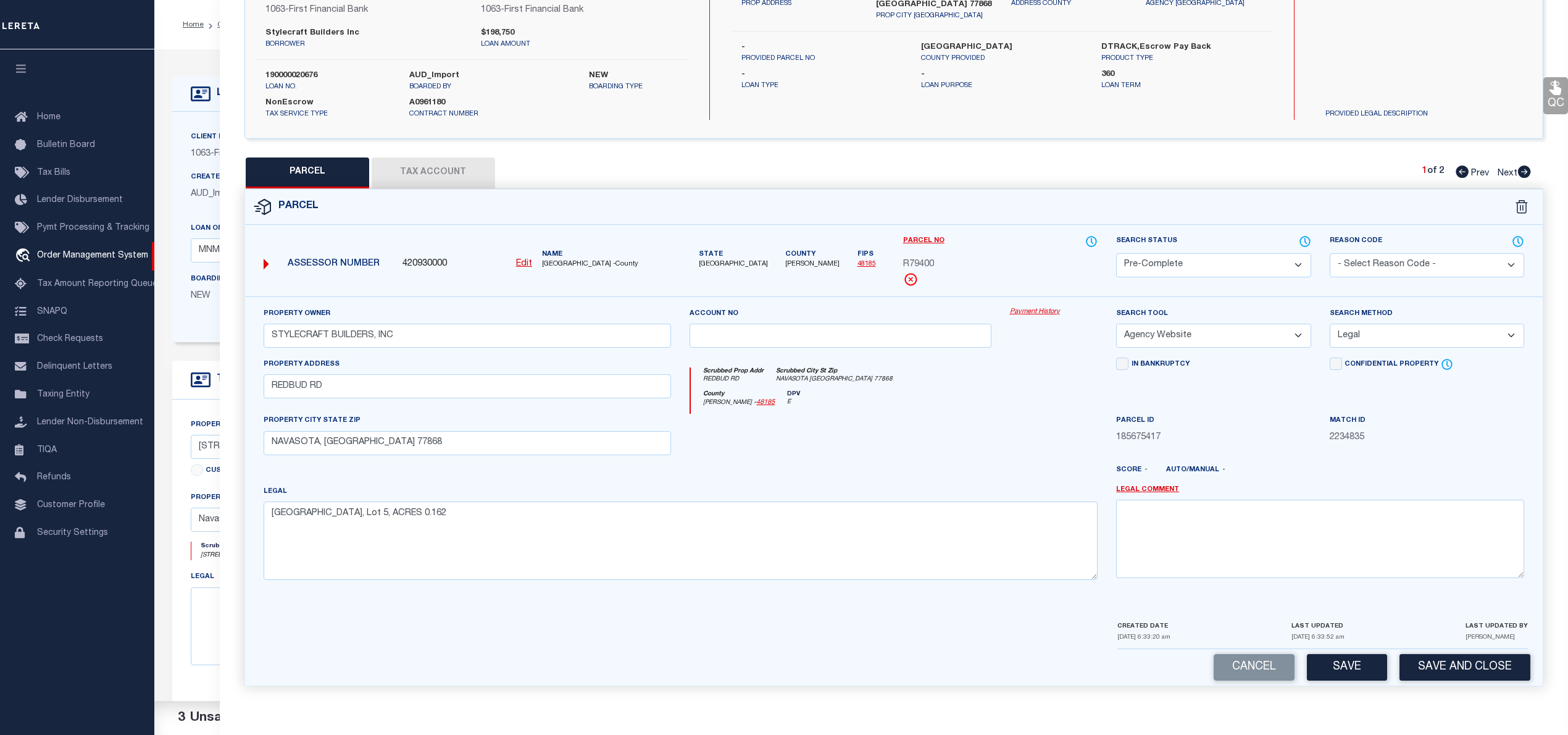
click at [1350, 669] on button "Save" at bounding box center [1347, 667] width 80 height 27
select select "AS"
select select
checkbox input "false"
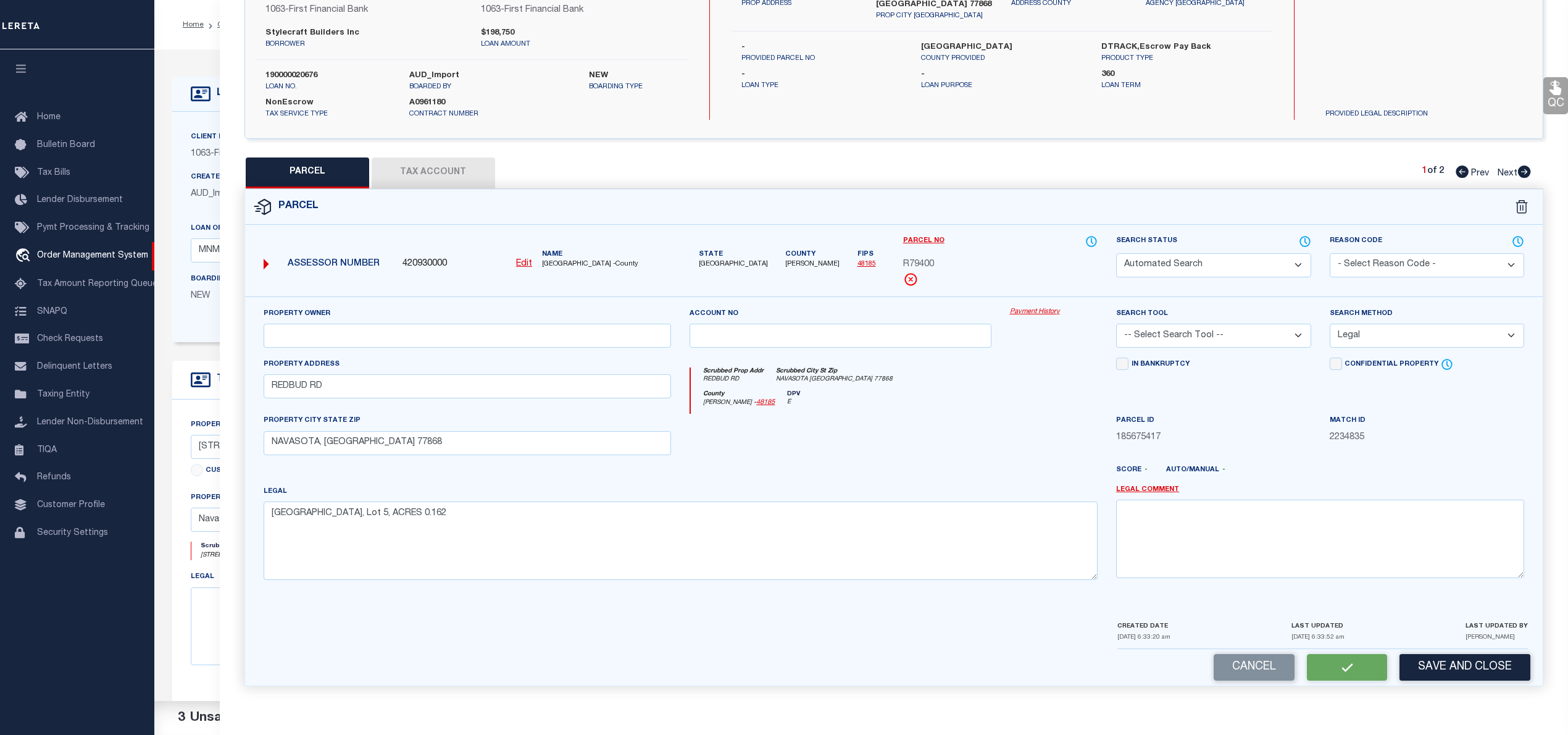
checkbox input "false"
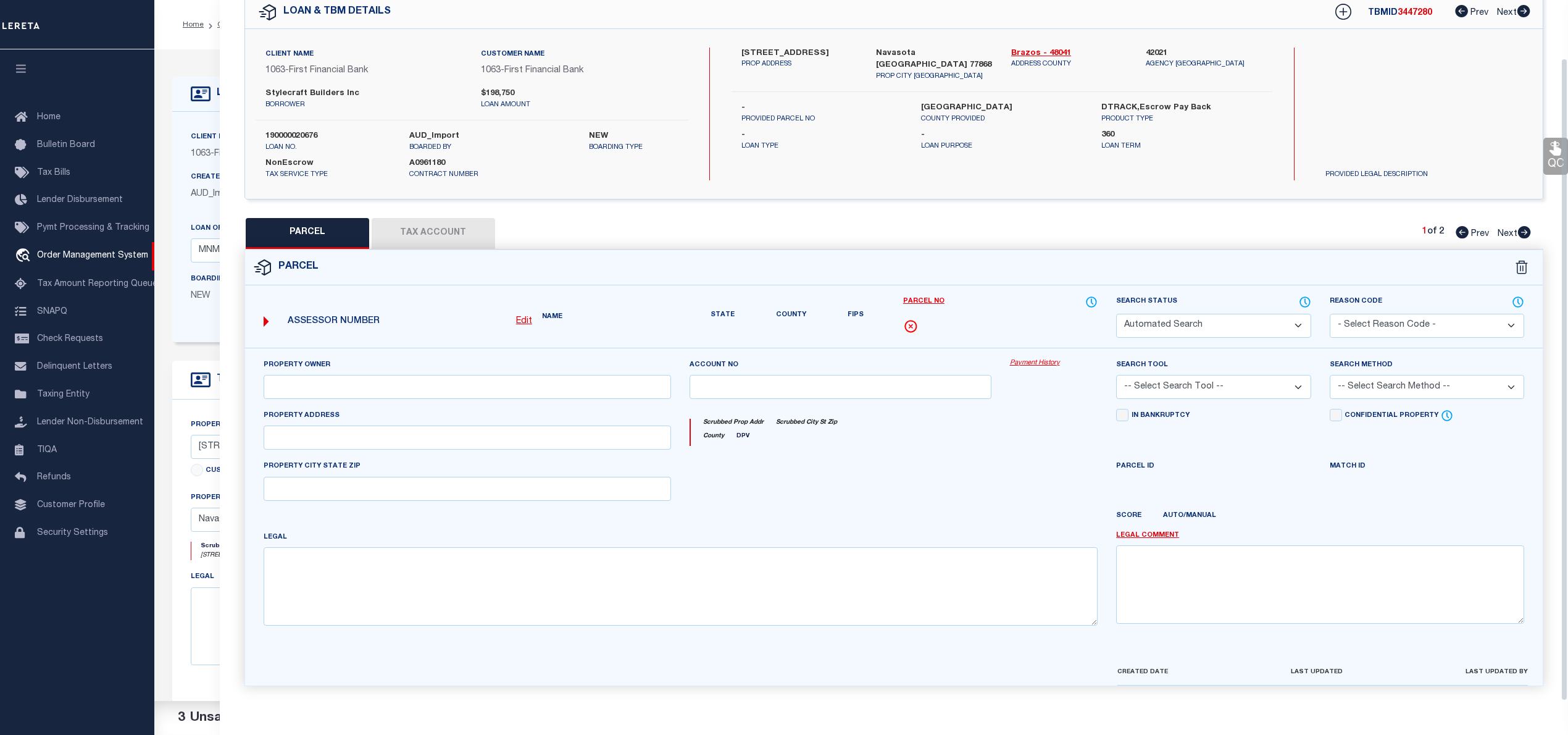
select select "PC"
type input "STYLECRAFT BUILDERS, INC"
select select "AGW"
select select "LEG"
type input "REDBUD RD"
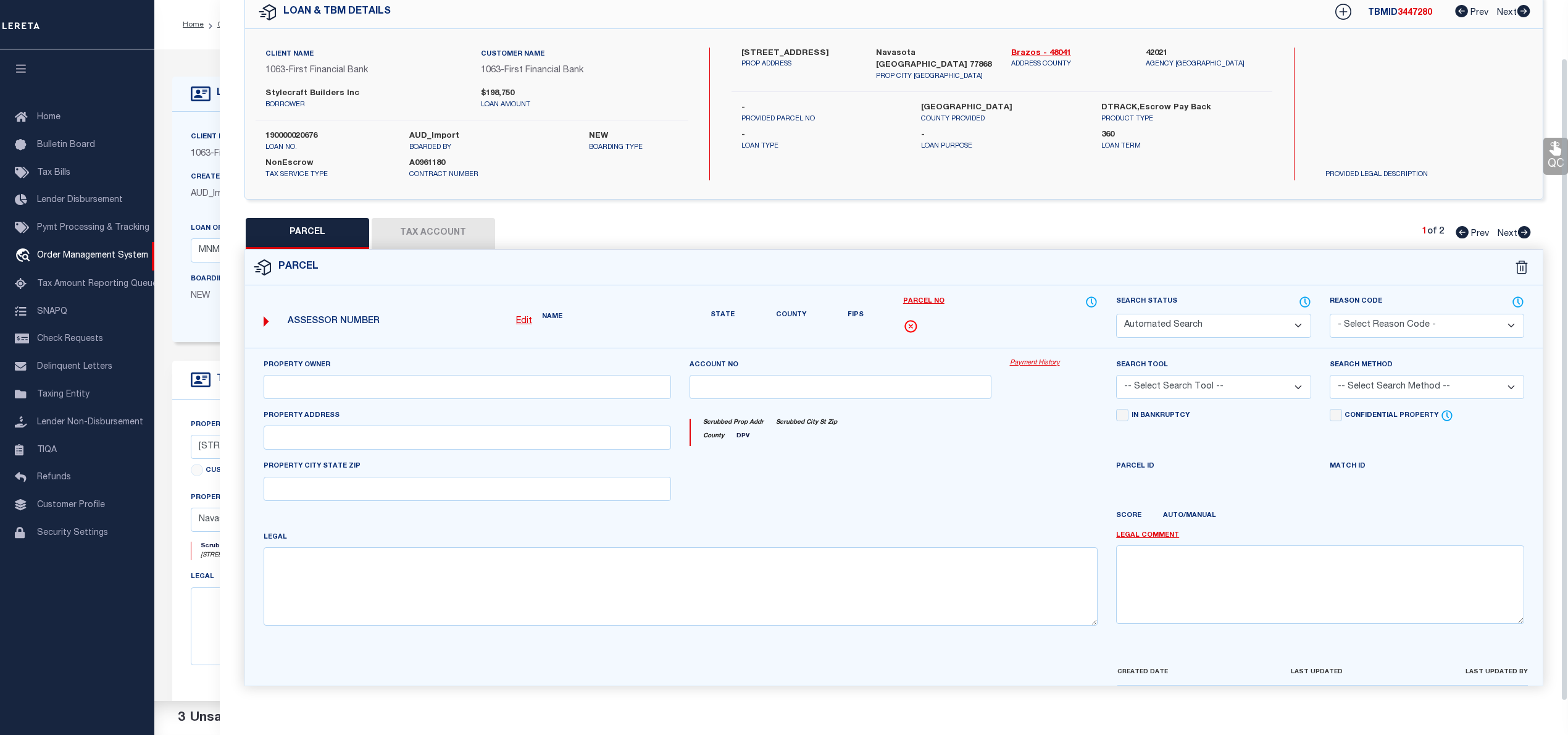
type input "NAVASOTA, TX 77868"
type textarea "PECAN GROVE ESTATES PHASE 1, BLOCK 2, Lot 5, ACRES 0.162"
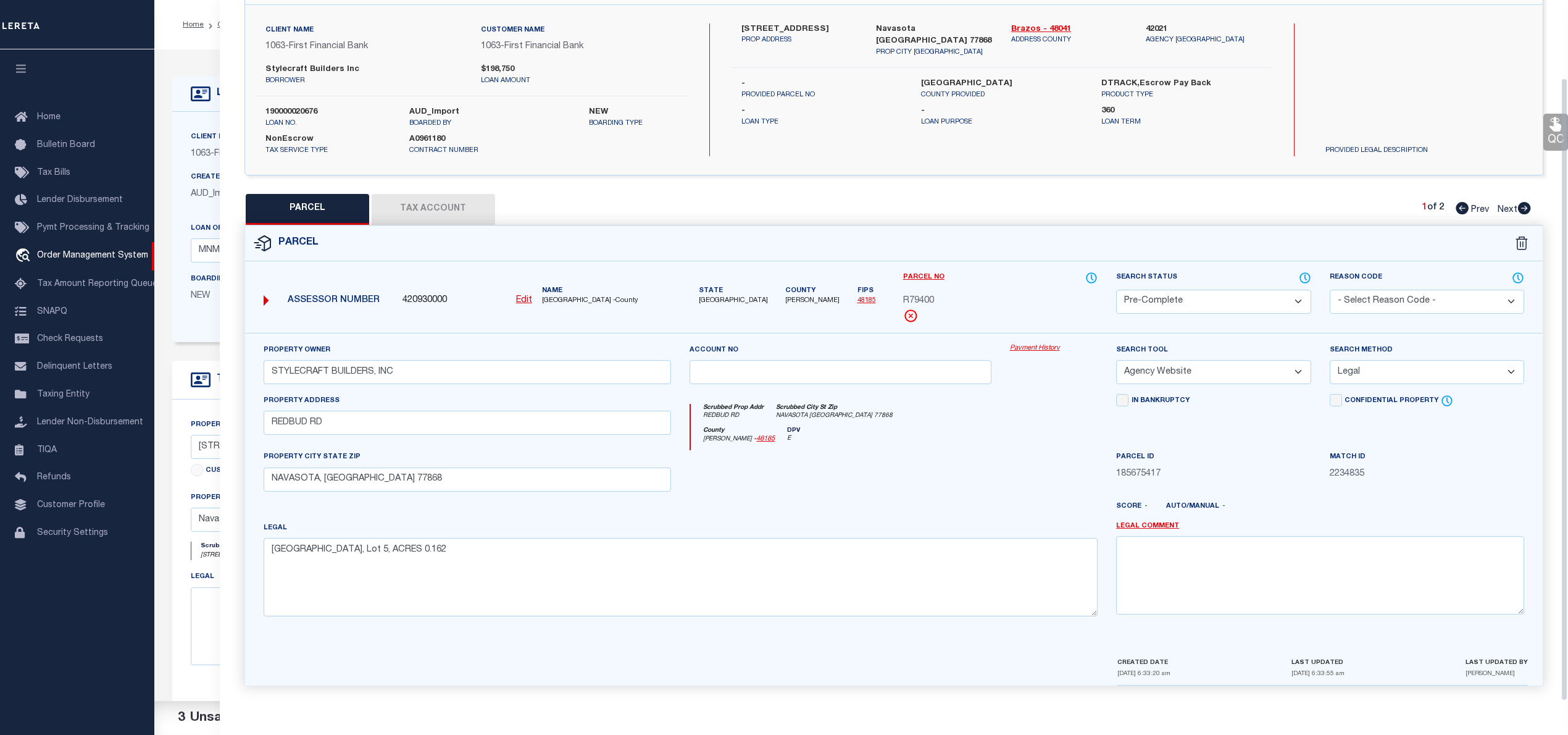
scroll to position [0, 0]
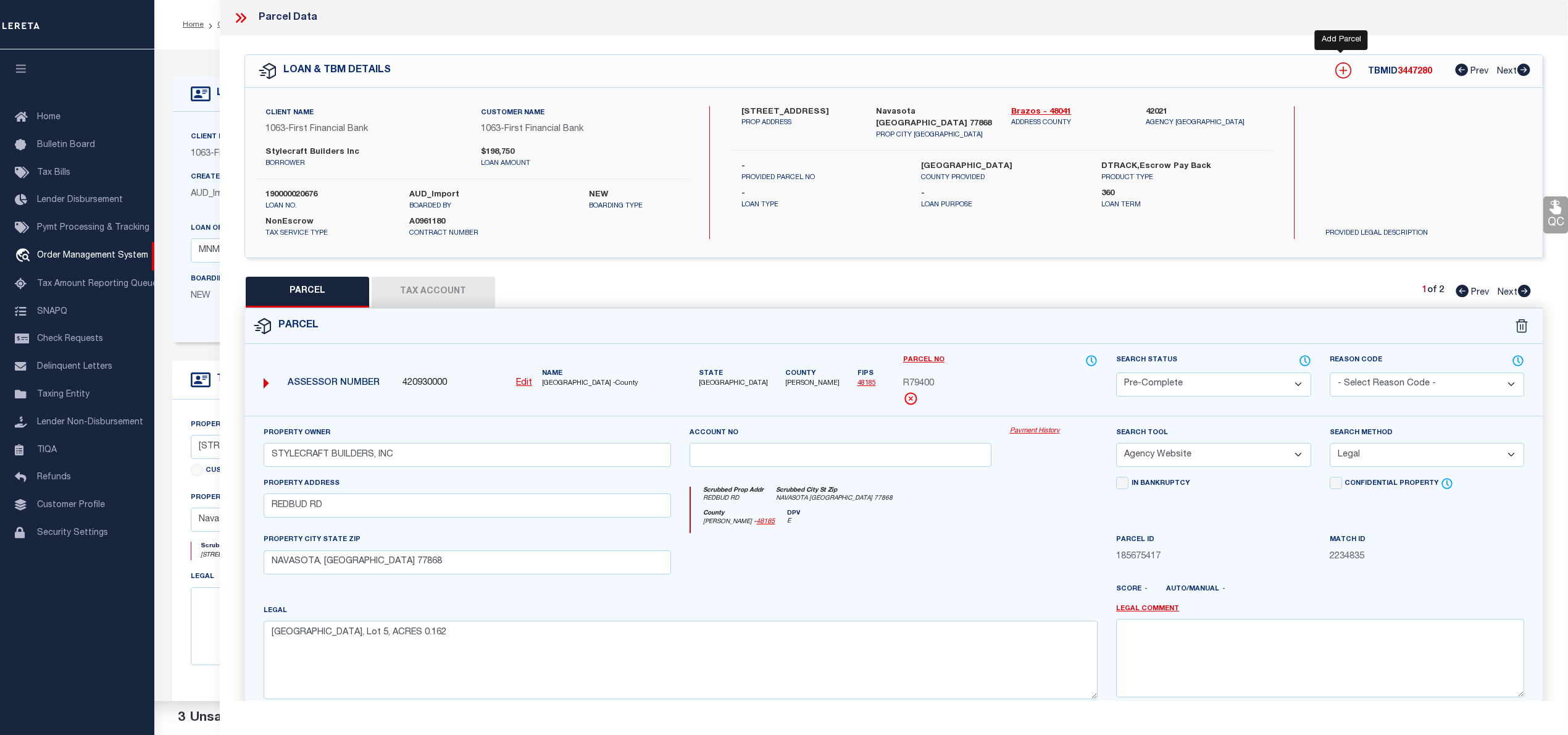
click at [1346, 75] on icon at bounding box center [1343, 70] width 16 height 16
select select "IP"
type textarea "-"
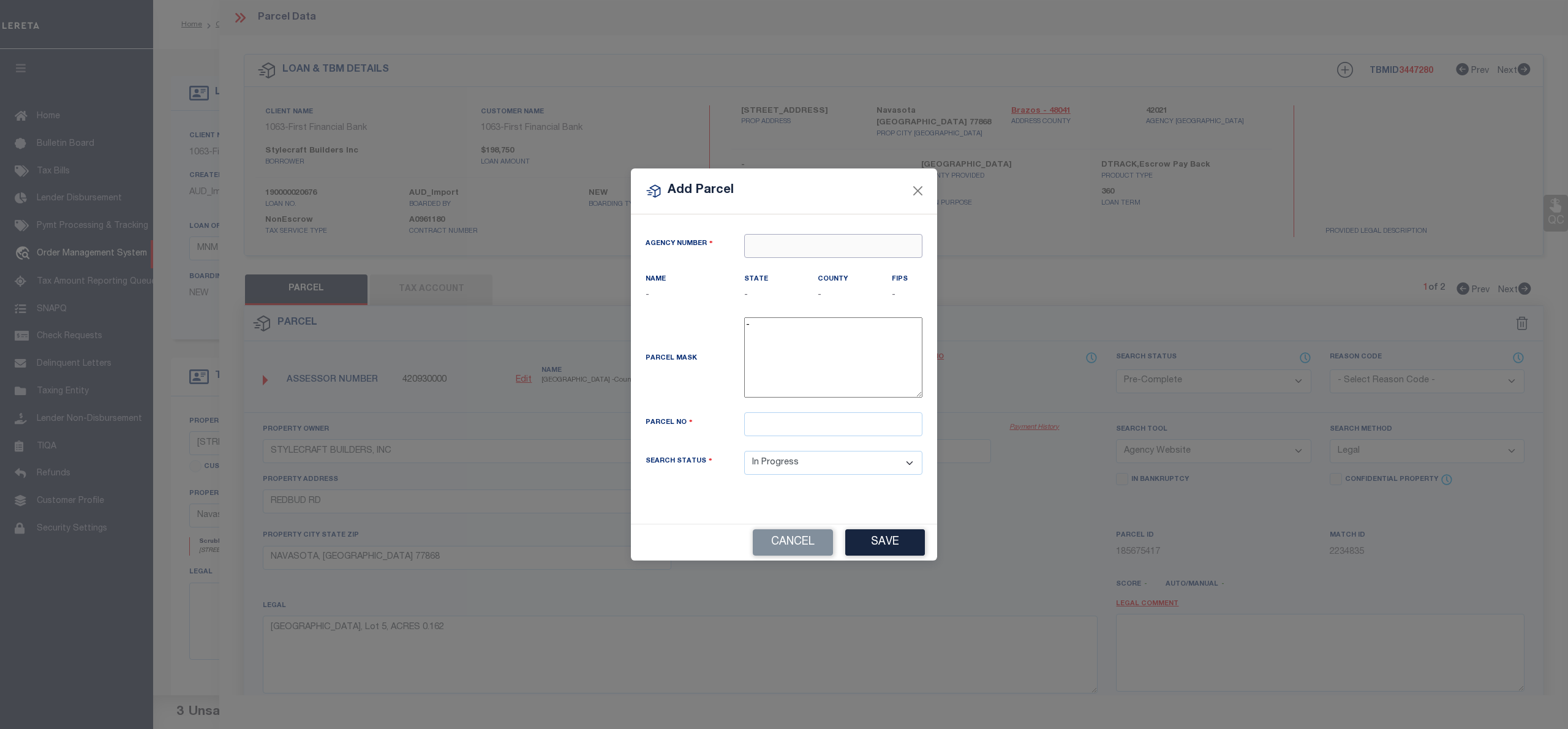
click at [853, 248] on input "text" at bounding box center [834, 246] width 179 height 24
click at [853, 270] on div "420210000 : BRAZOS COUNTY" at bounding box center [834, 274] width 177 height 35
type input "420210000"
click at [843, 265] on div "420930000 : GRIMES COUNTY" at bounding box center [834, 274] width 177 height 35
type input "420930000"
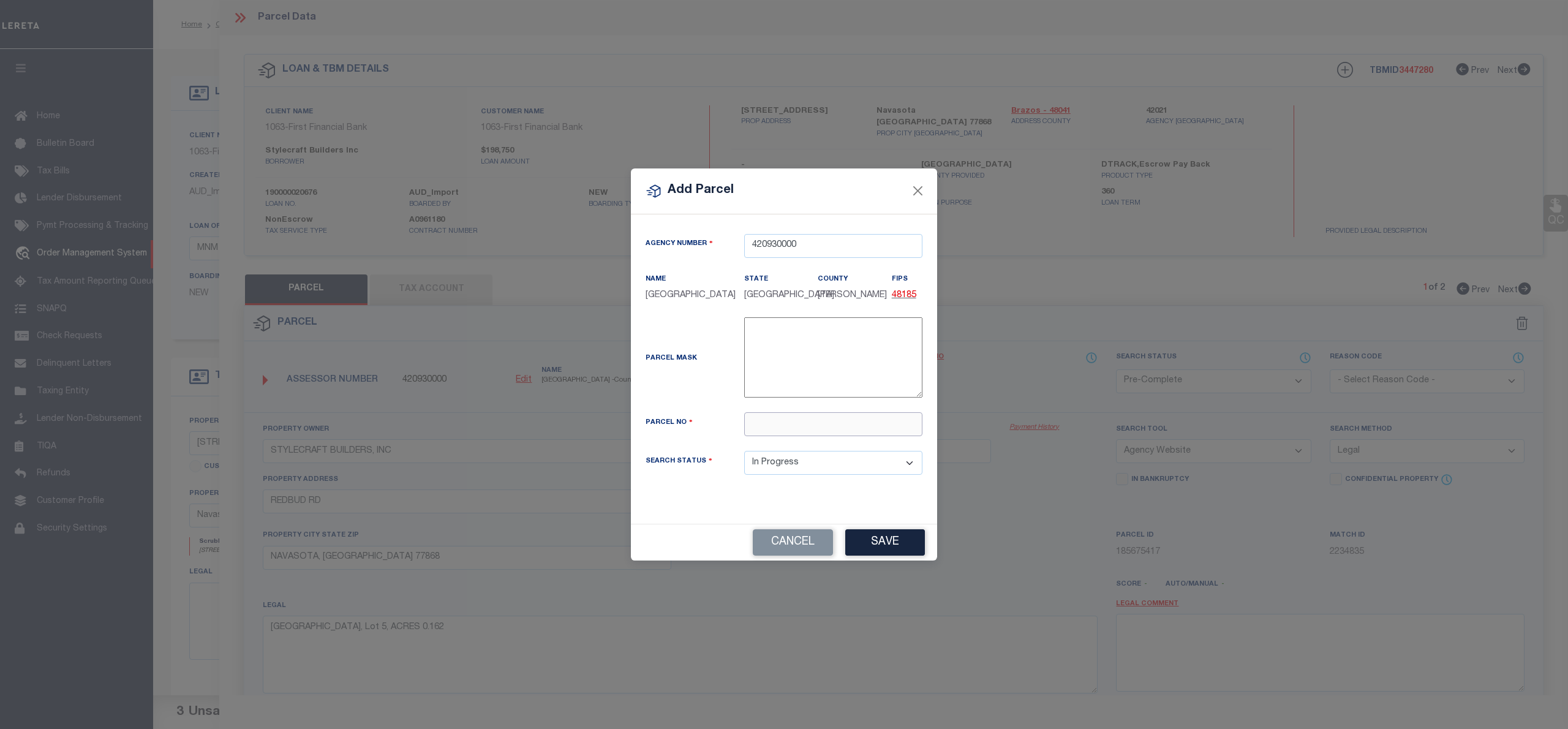
click at [775, 432] on input "text" at bounding box center [834, 424] width 179 height 24
paste input "R79401"
type input "R79401"
click at [901, 535] on button "Save" at bounding box center [885, 542] width 80 height 27
select select "IP"
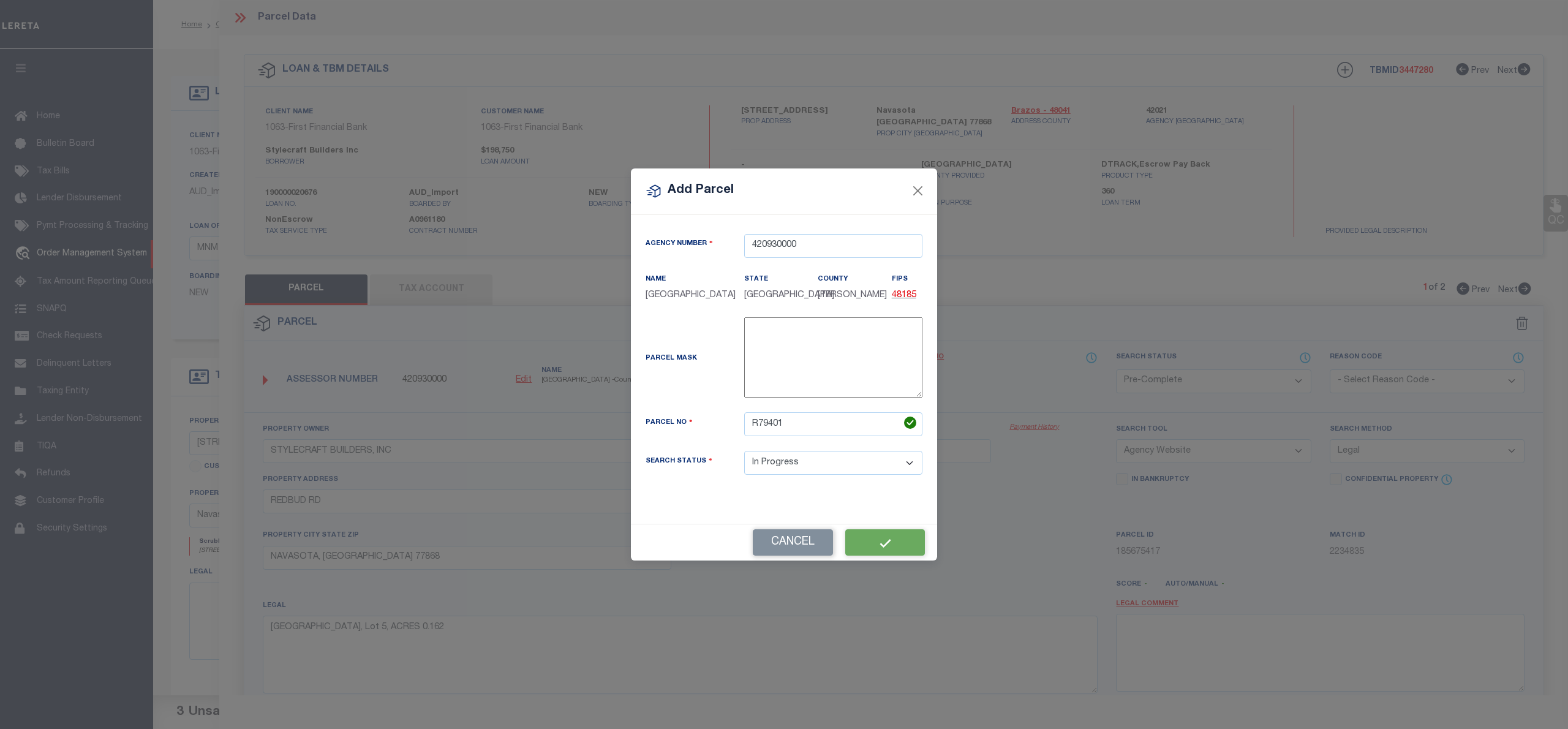
select select
checkbox input "false"
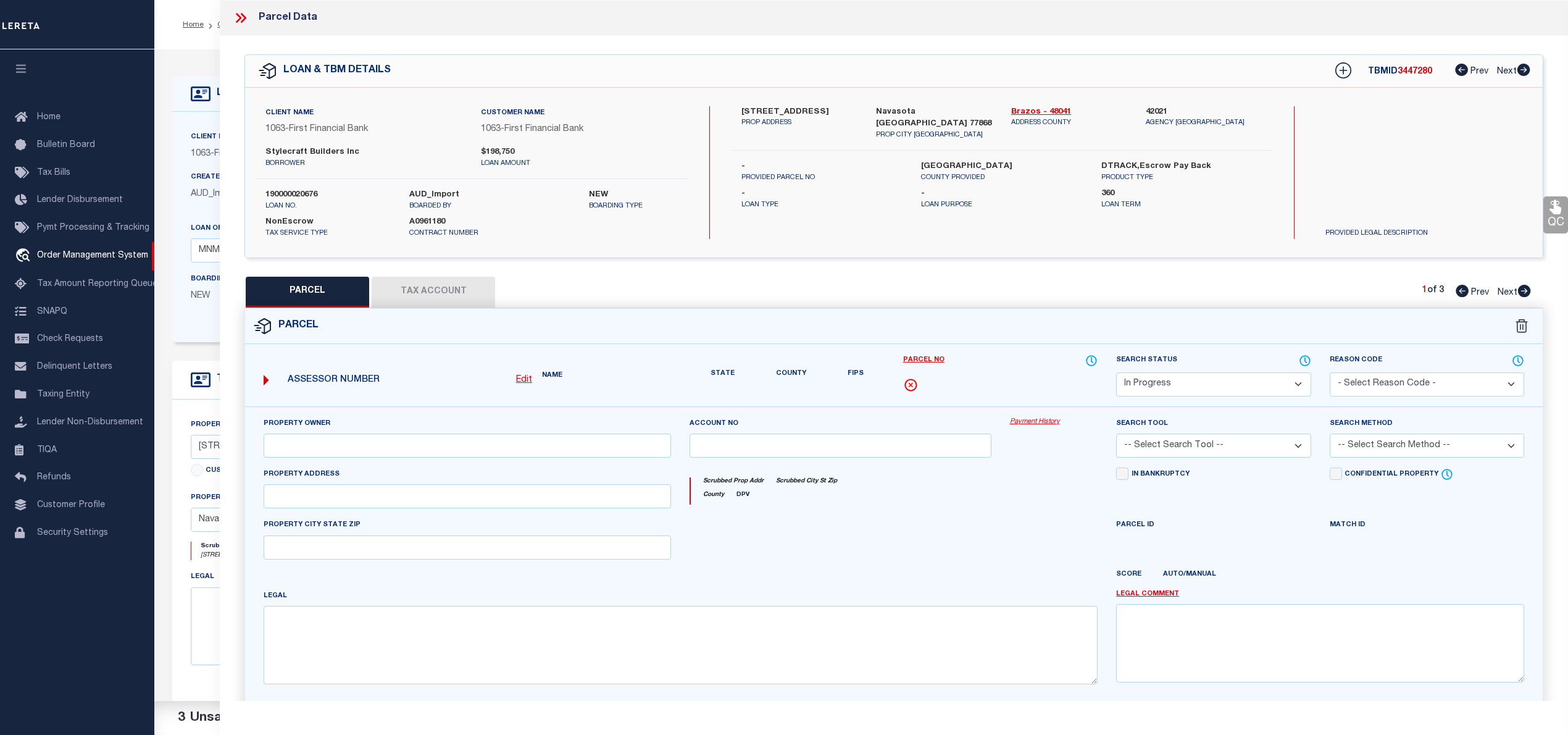
type input "STYLECRAFT BUILDERS, INC"
type input "REDBUD RD"
type input "NAVASOTA, TX 77868"
type textarea "PECAN GROVE ESTATES PHASE 1, BLOCK 2, Lot 6, ACRES 0.162"
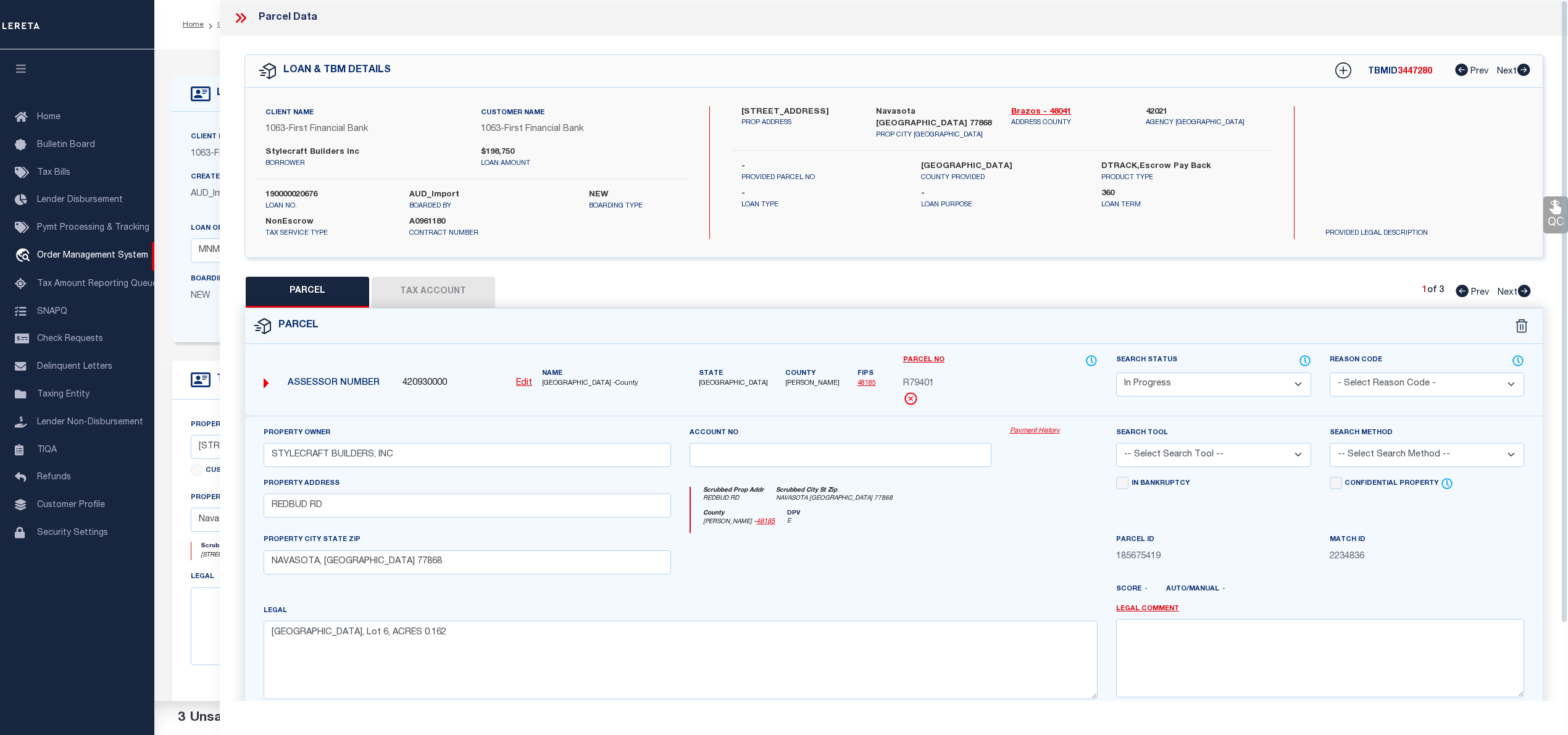
click at [1195, 393] on select "Automated Search Bad Parcel Complete Duplicate Parcel High Dollar Reporting In …" at bounding box center [1213, 385] width 195 height 24
select select "PC"
click at [1116, 373] on select "Automated Search Bad Parcel Complete Duplicate Parcel High Dollar Reporting In …" at bounding box center [1213, 385] width 195 height 24
click at [1187, 465] on select "-- Select Search Tool -- 3rd Party Website Agency File Agency Website ATLS CNV-…" at bounding box center [1213, 455] width 195 height 24
select select "AGW"
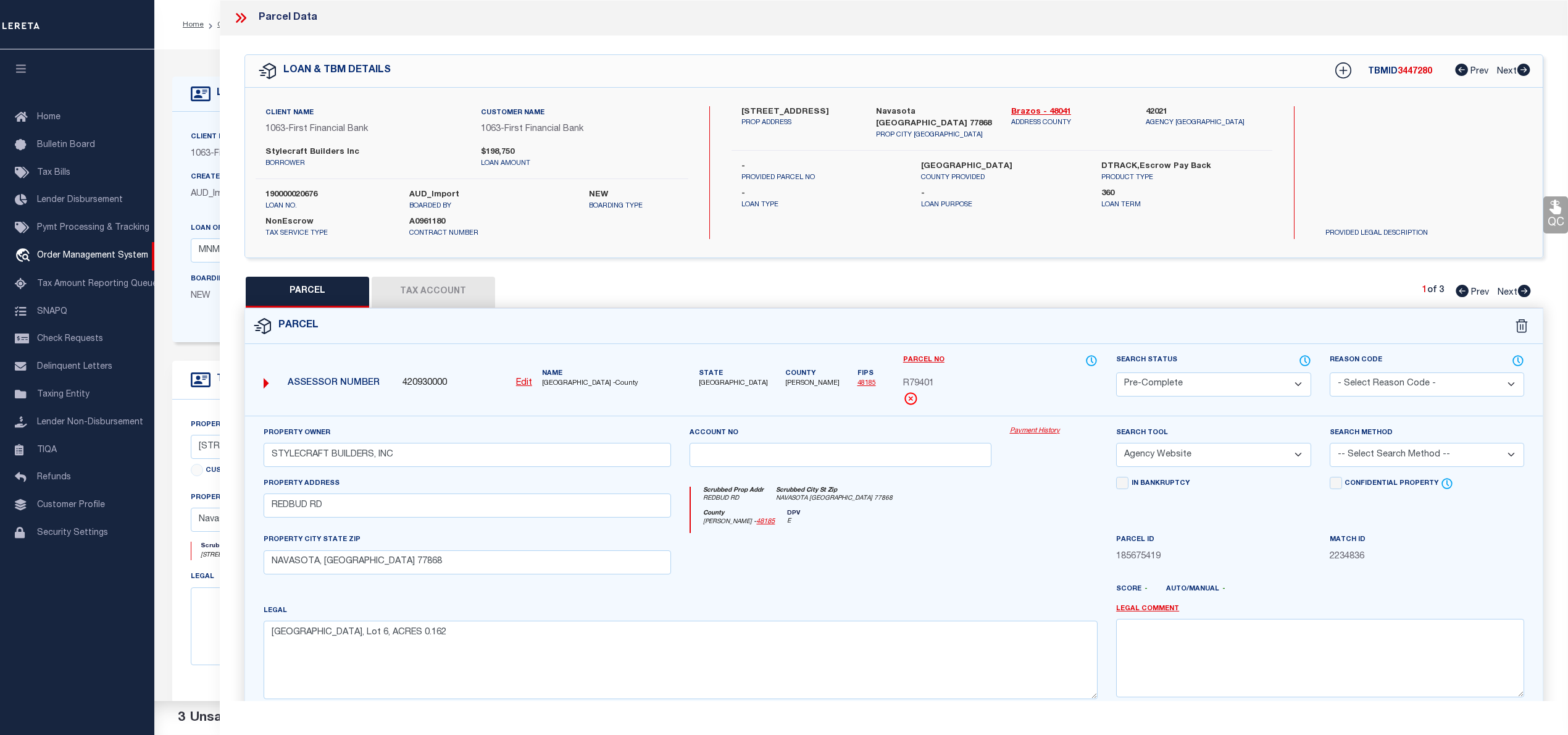
click at [1116, 445] on select "-- Select Search Tool -- 3rd Party Website Agency File Agency Website ATLS CNV-…" at bounding box center [1213, 455] width 195 height 24
click at [1358, 464] on select "-- Select Search Method -- Property Address Legal Liability Info Provided" at bounding box center [1426, 455] width 195 height 24
select select "LEG"
click at [1329, 445] on select "-- Select Search Method -- Property Address Legal Liability Info Provided" at bounding box center [1426, 455] width 195 height 24
click at [453, 297] on button "Tax Account" at bounding box center [434, 292] width 124 height 31
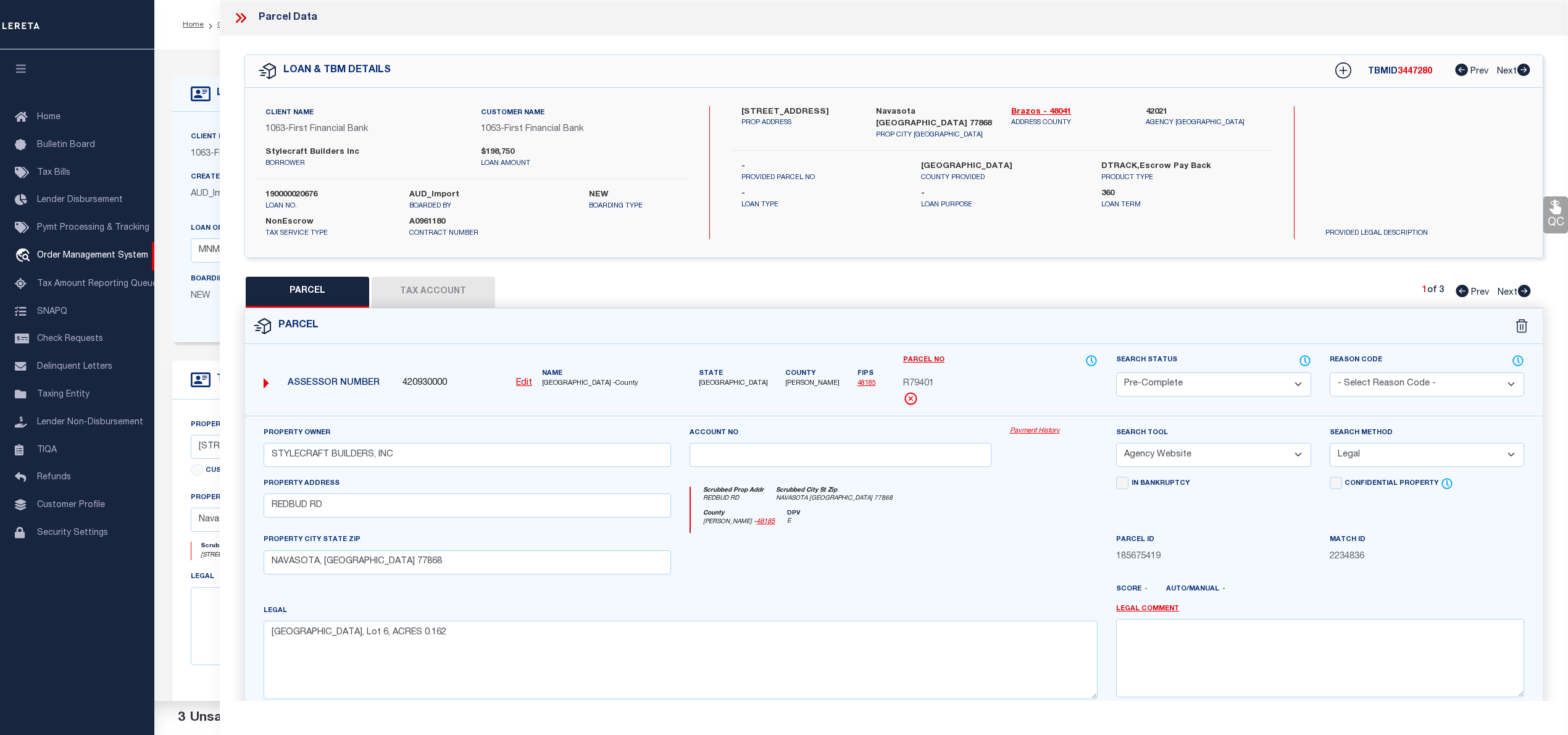
select select "100"
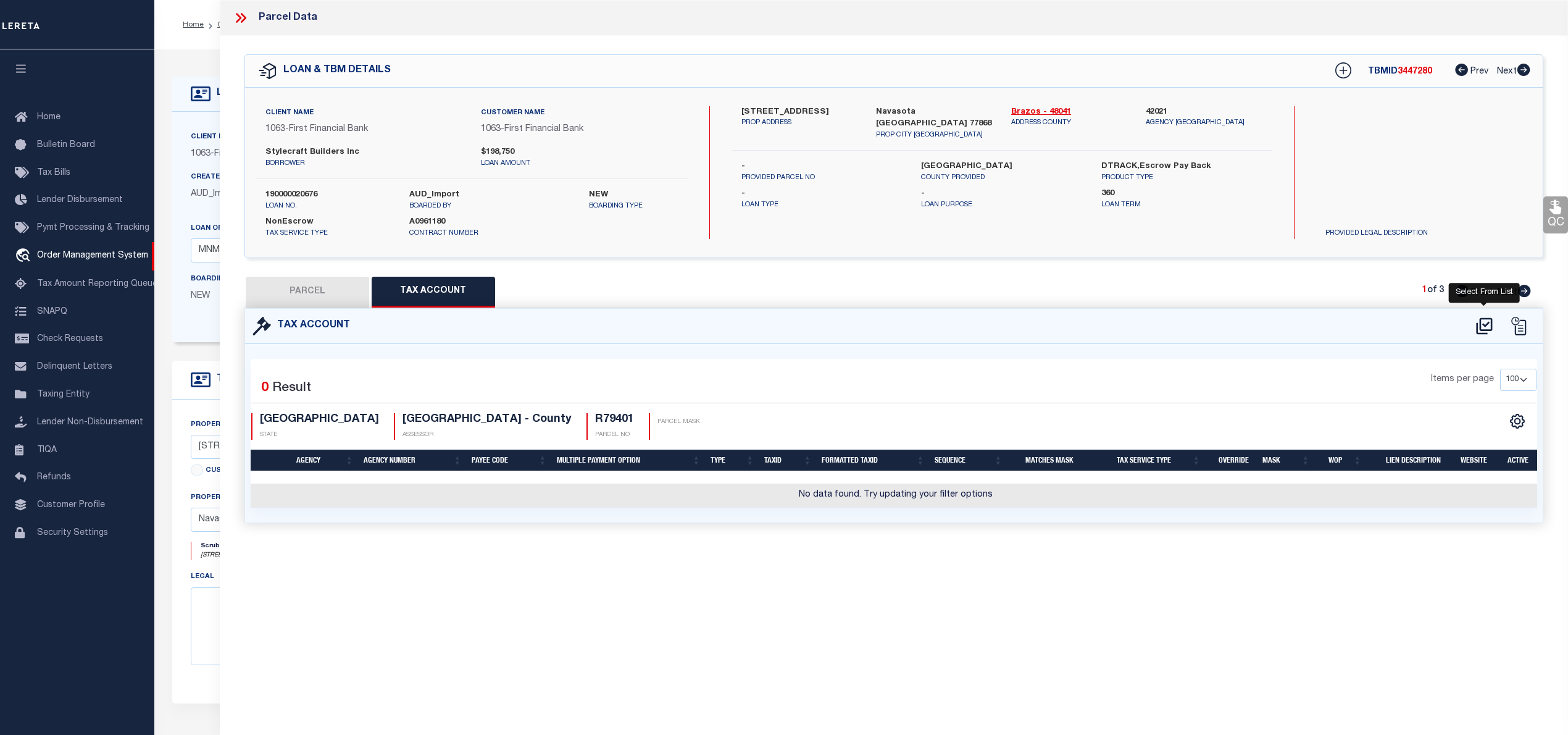
click at [1488, 327] on icon at bounding box center [1484, 325] width 20 height 20
select select "100"
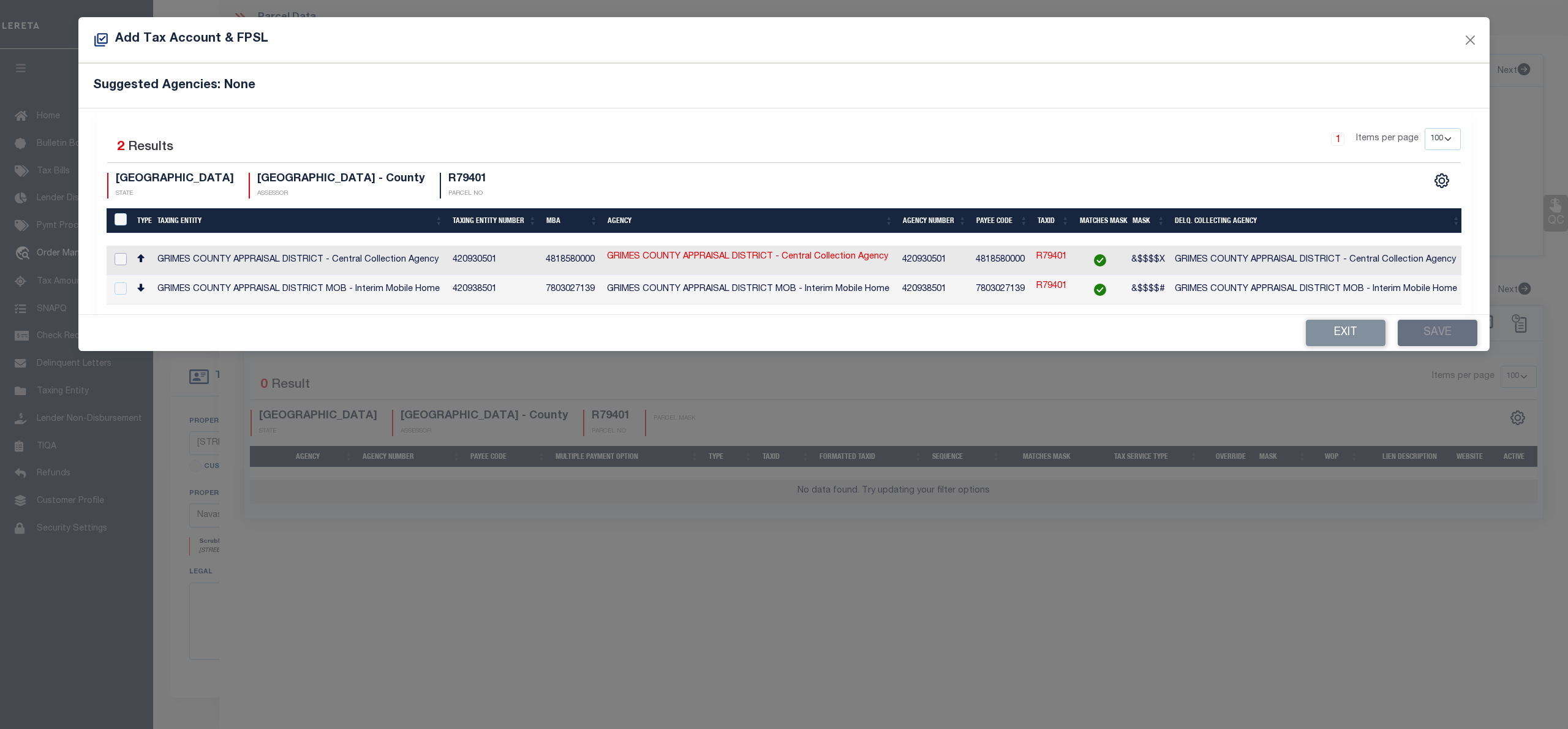
click at [123, 260] on input "checkbox" at bounding box center [120, 259] width 12 height 12
checkbox input "true"
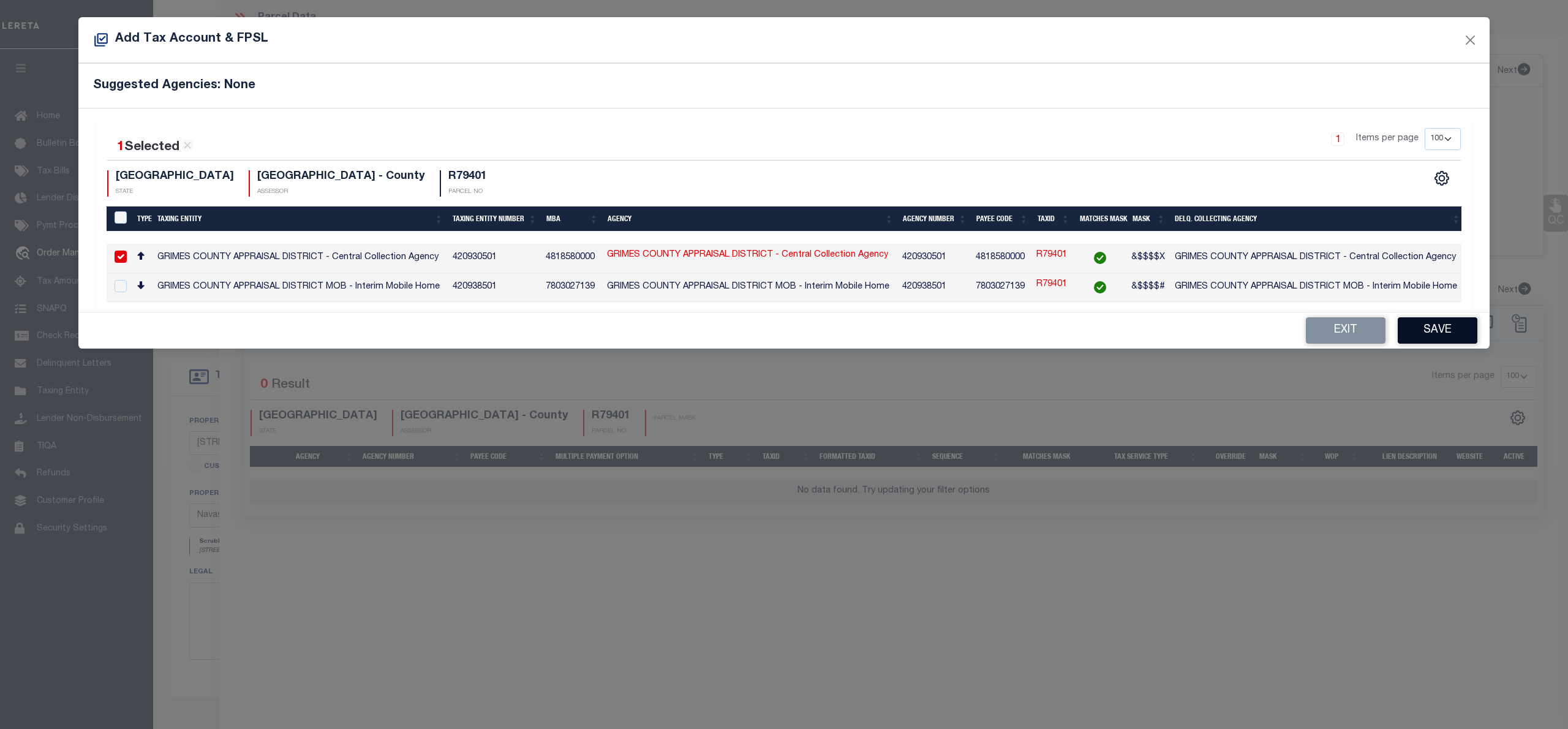
click at [1419, 331] on button "Save" at bounding box center [1438, 330] width 80 height 27
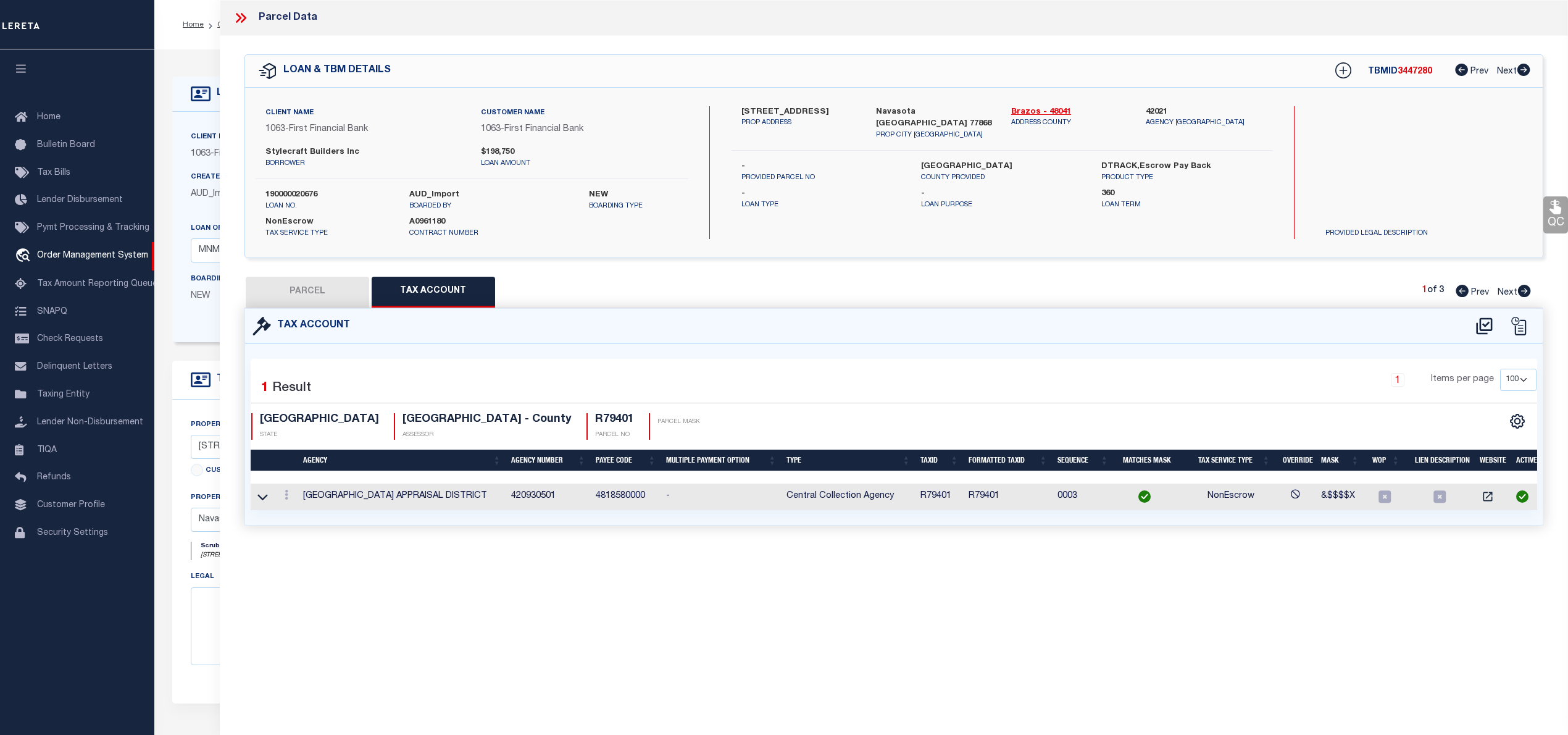
click at [320, 294] on button "PARCEL" at bounding box center [307, 292] width 124 height 31
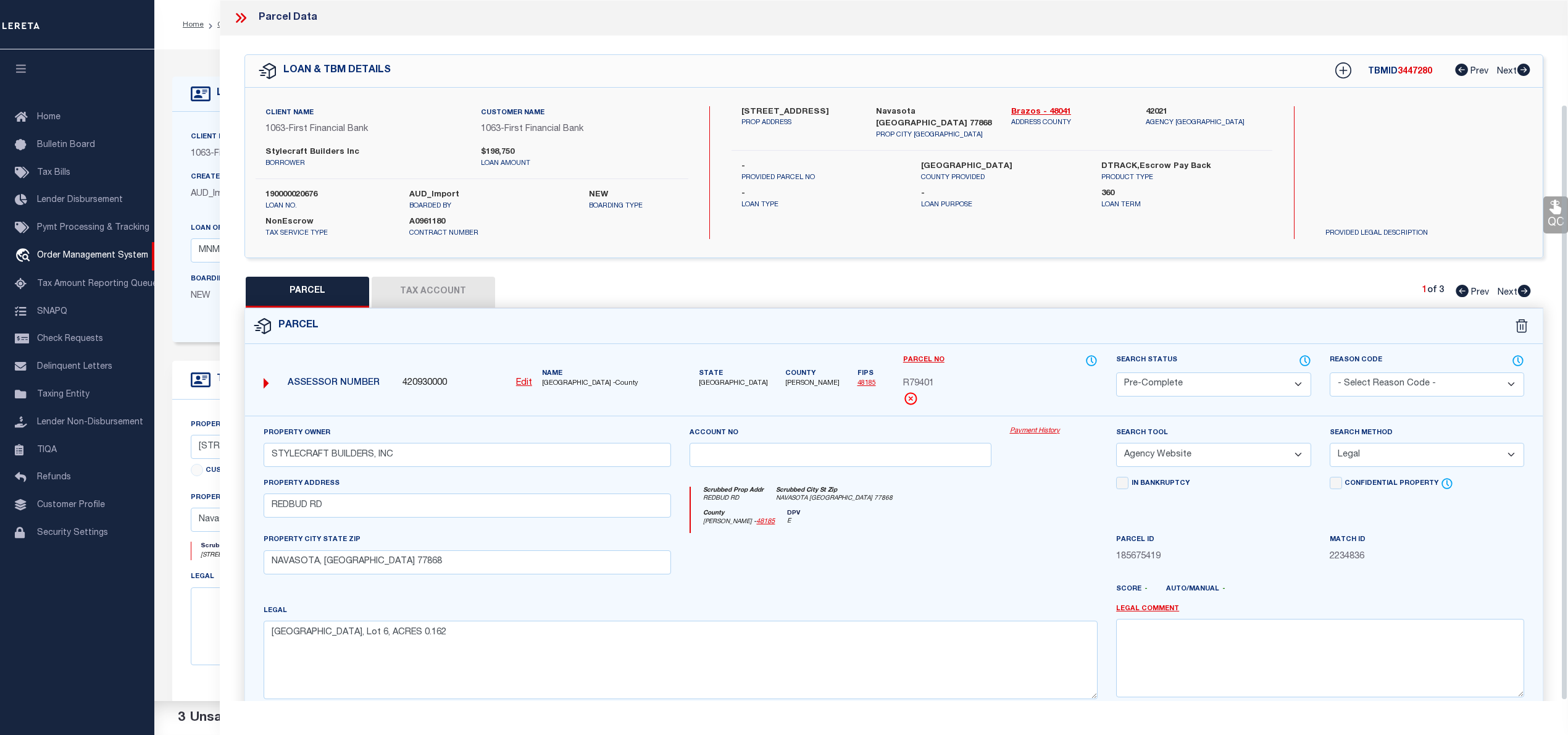
scroll to position [124, 0]
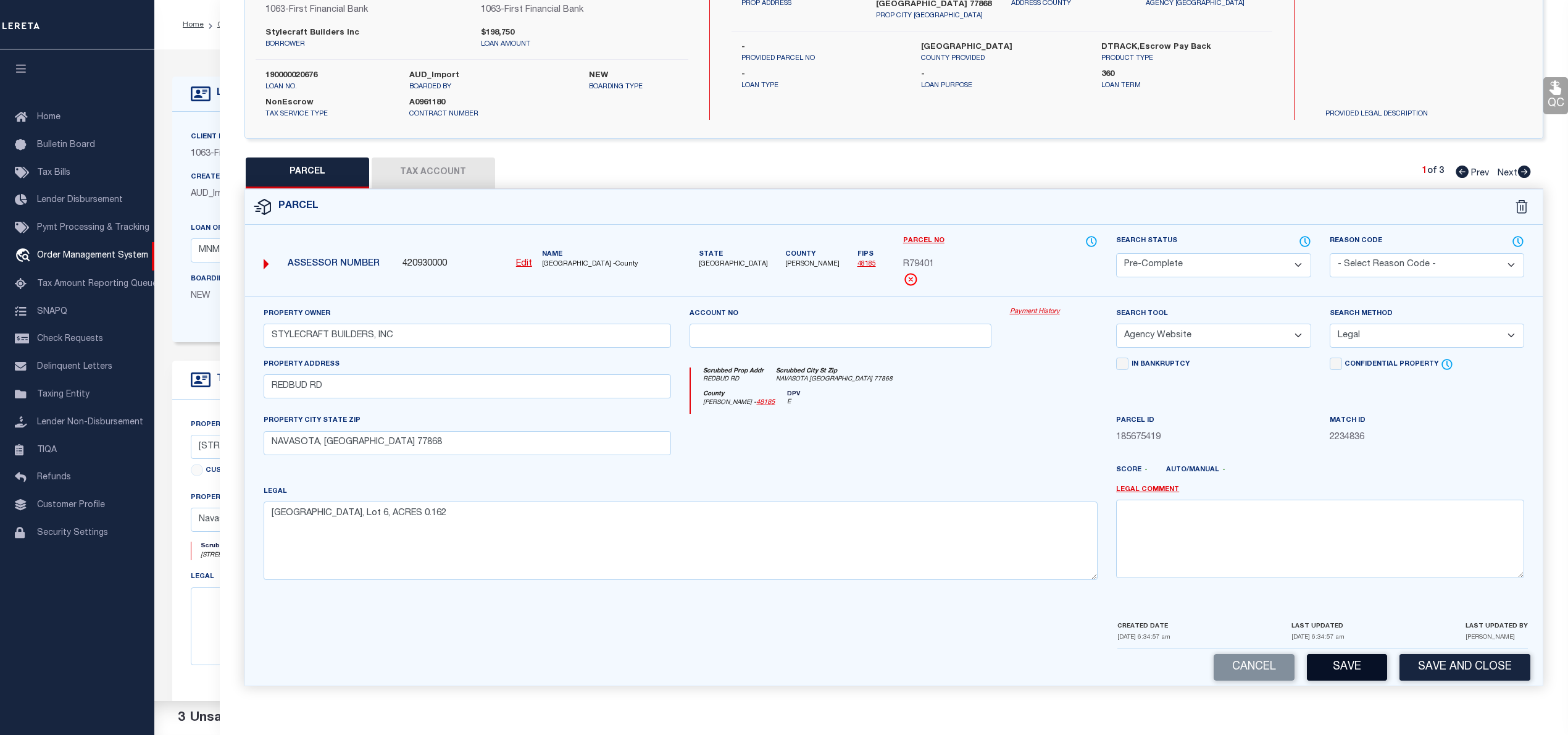
click at [1337, 664] on button "Save" at bounding box center [1347, 667] width 80 height 27
select select "AS"
select select
checkbox input "false"
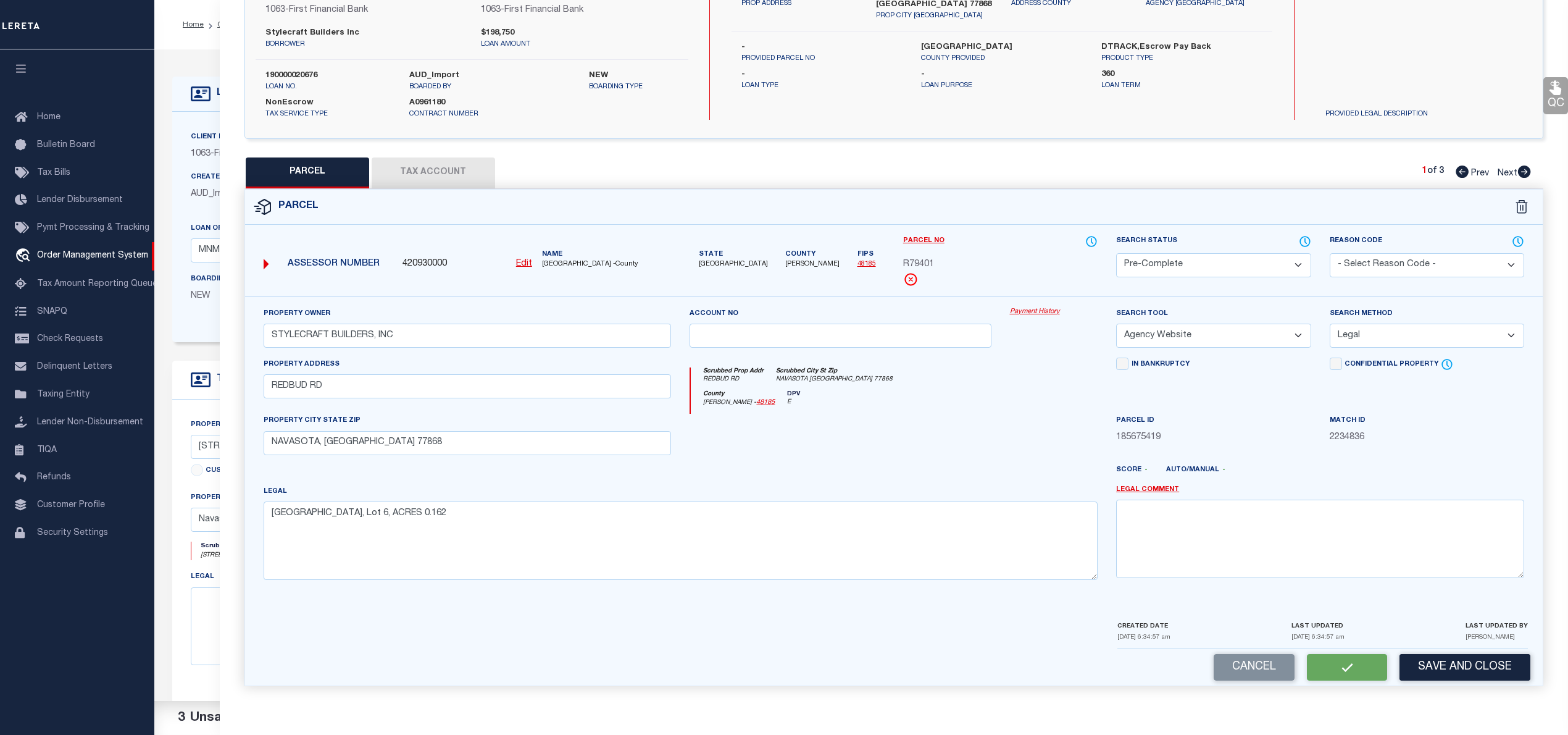
checkbox input "false"
select select "PC"
type input "STYLECRAFT BUILDERS, INC"
select select "AGW"
select select "LEG"
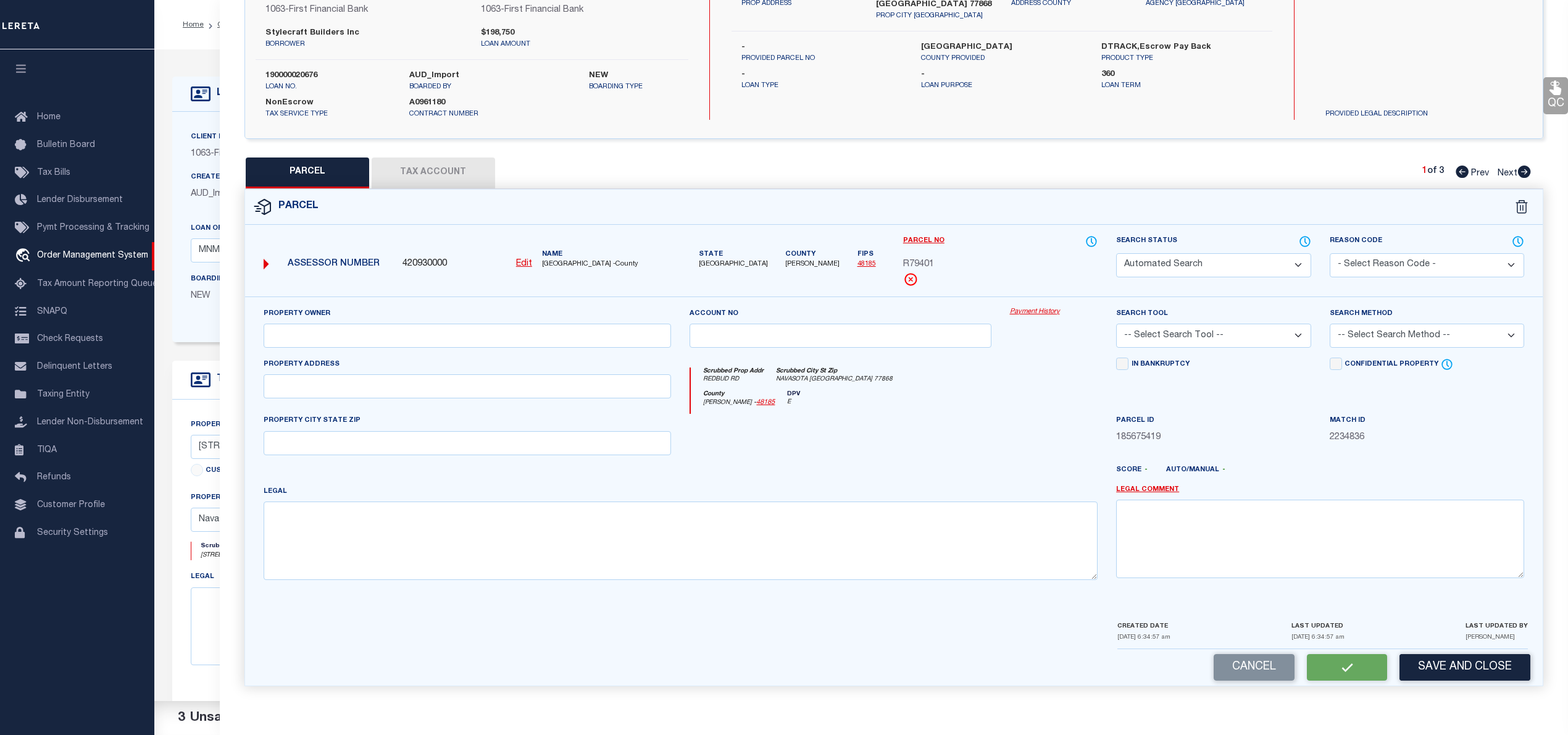
type input "REDBUD RD"
type input "NAVASOTA, TX 77868"
type textarea "PECAN GROVE ESTATES PHASE 1, BLOCK 2, Lot 6, ACRES 0.162"
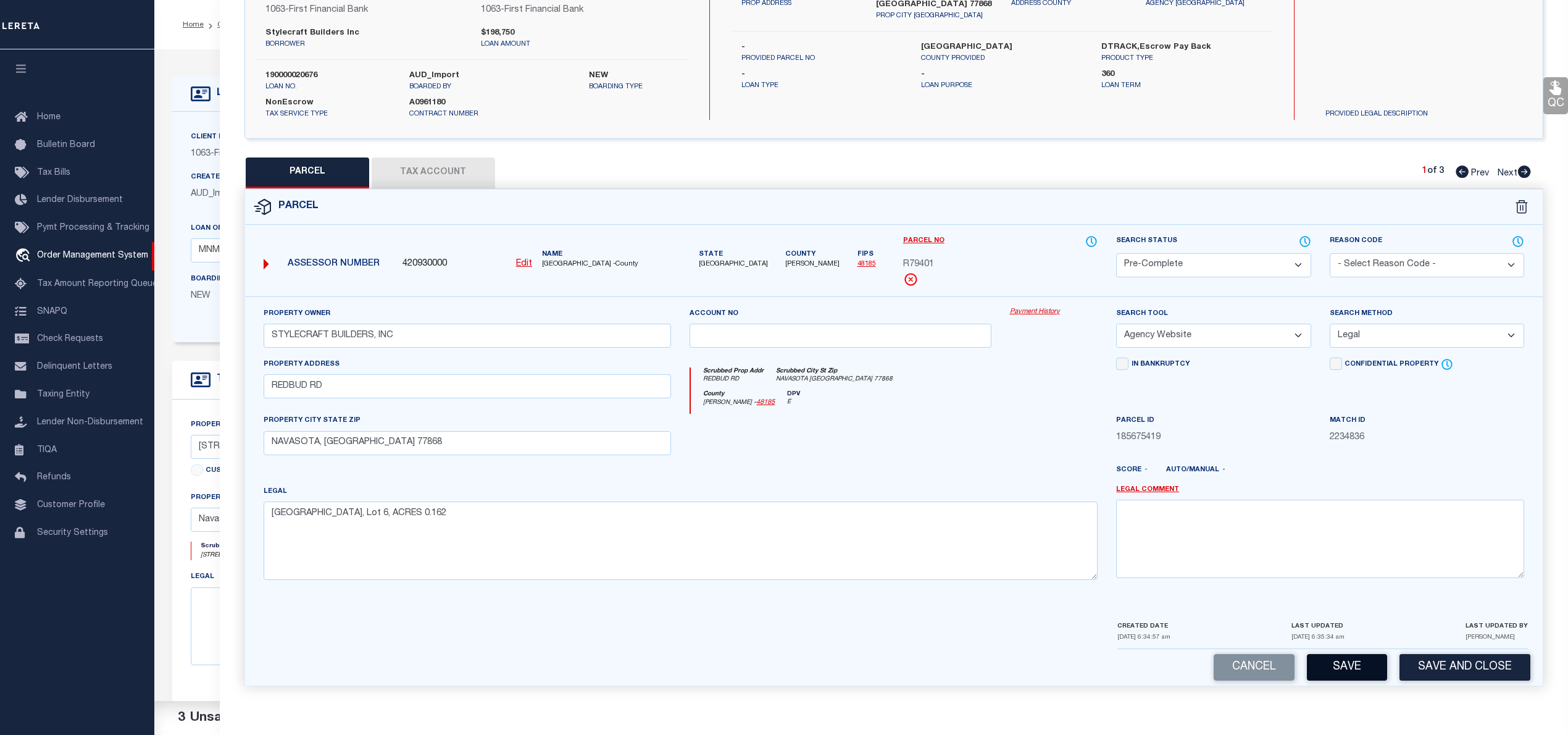
click at [1368, 672] on button "Save" at bounding box center [1347, 667] width 80 height 27
select select "AS"
select select
checkbox input "false"
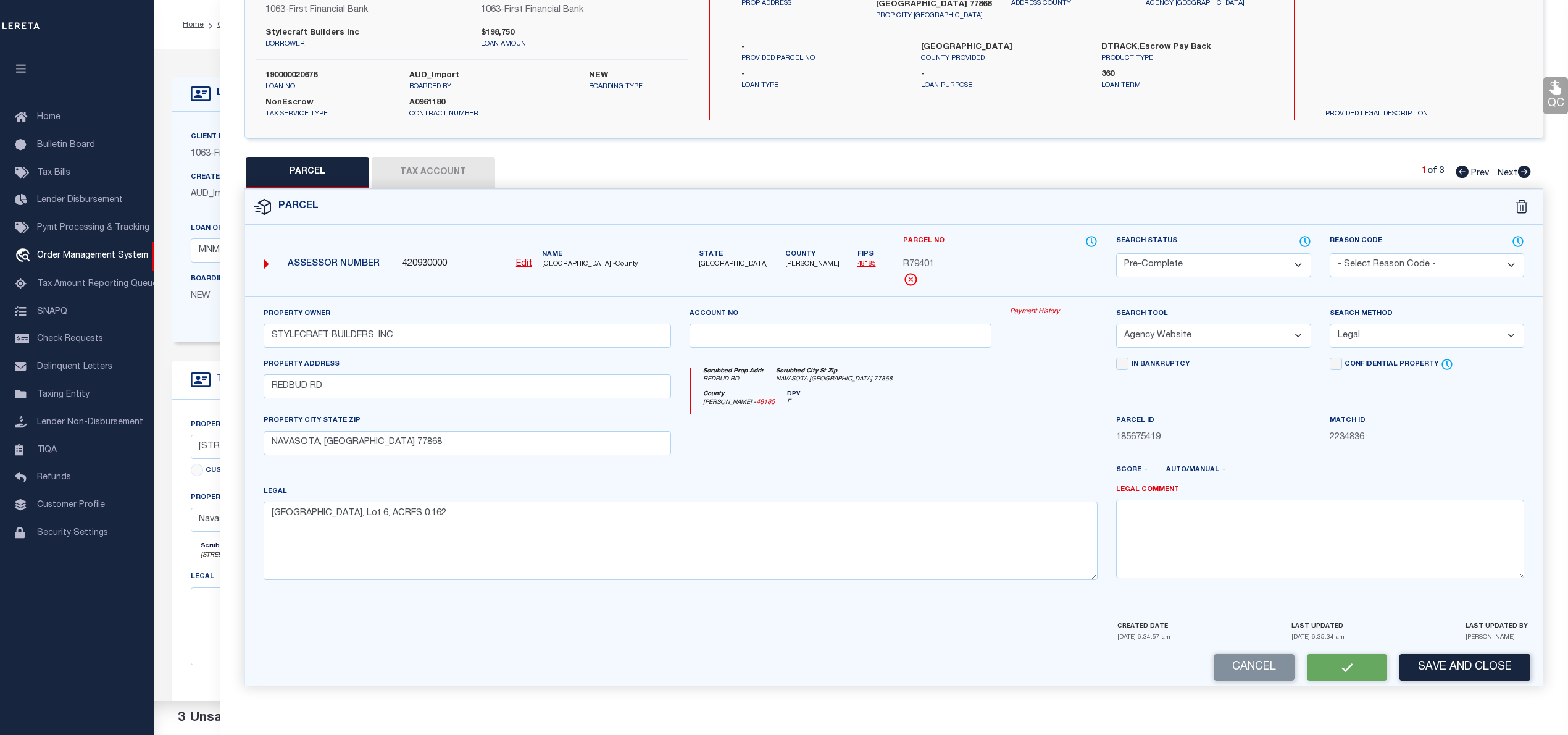
checkbox input "false"
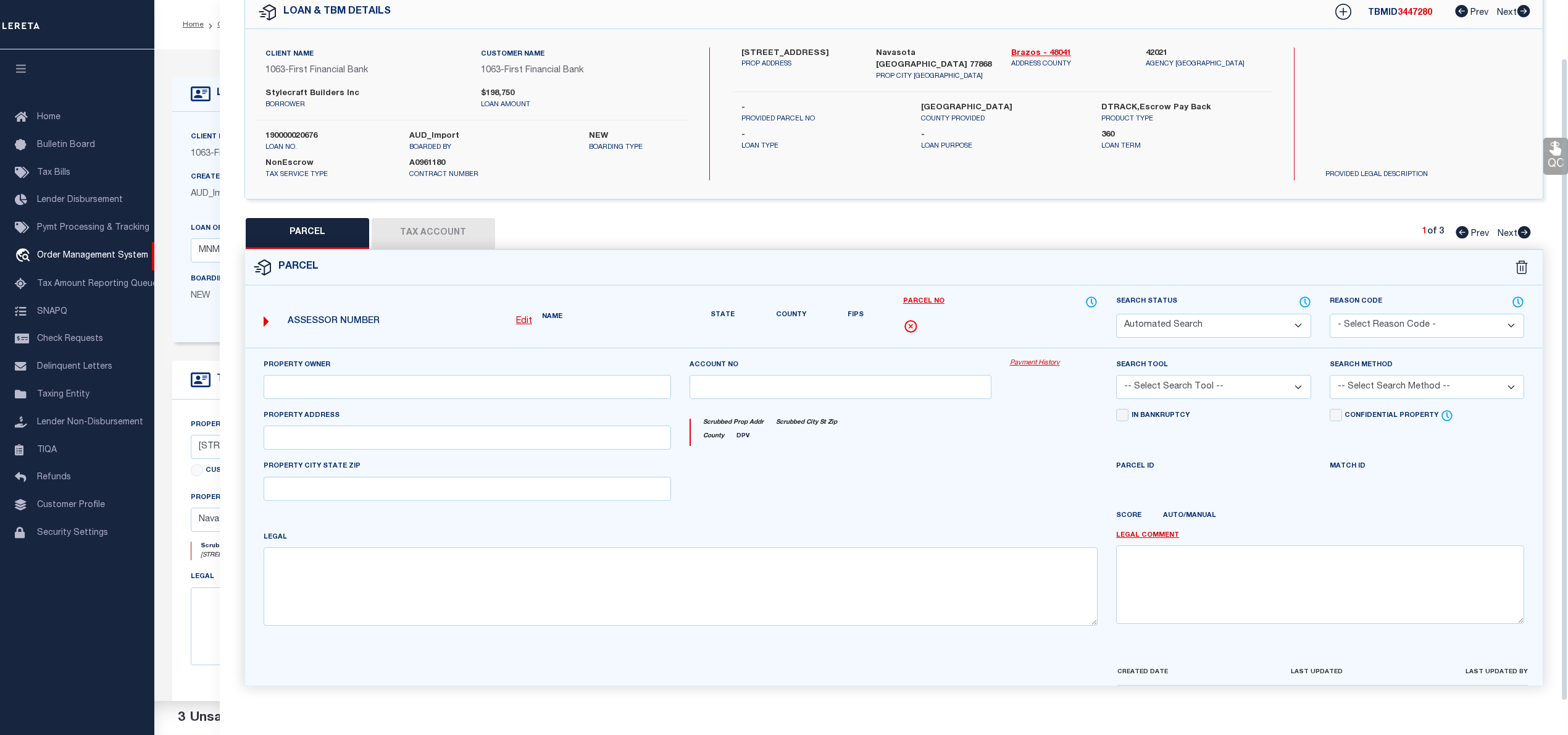
select select "PC"
type input "STYLECRAFT BUILDERS, INC"
select select "AGW"
select select "LEG"
type input "REDBUD RD"
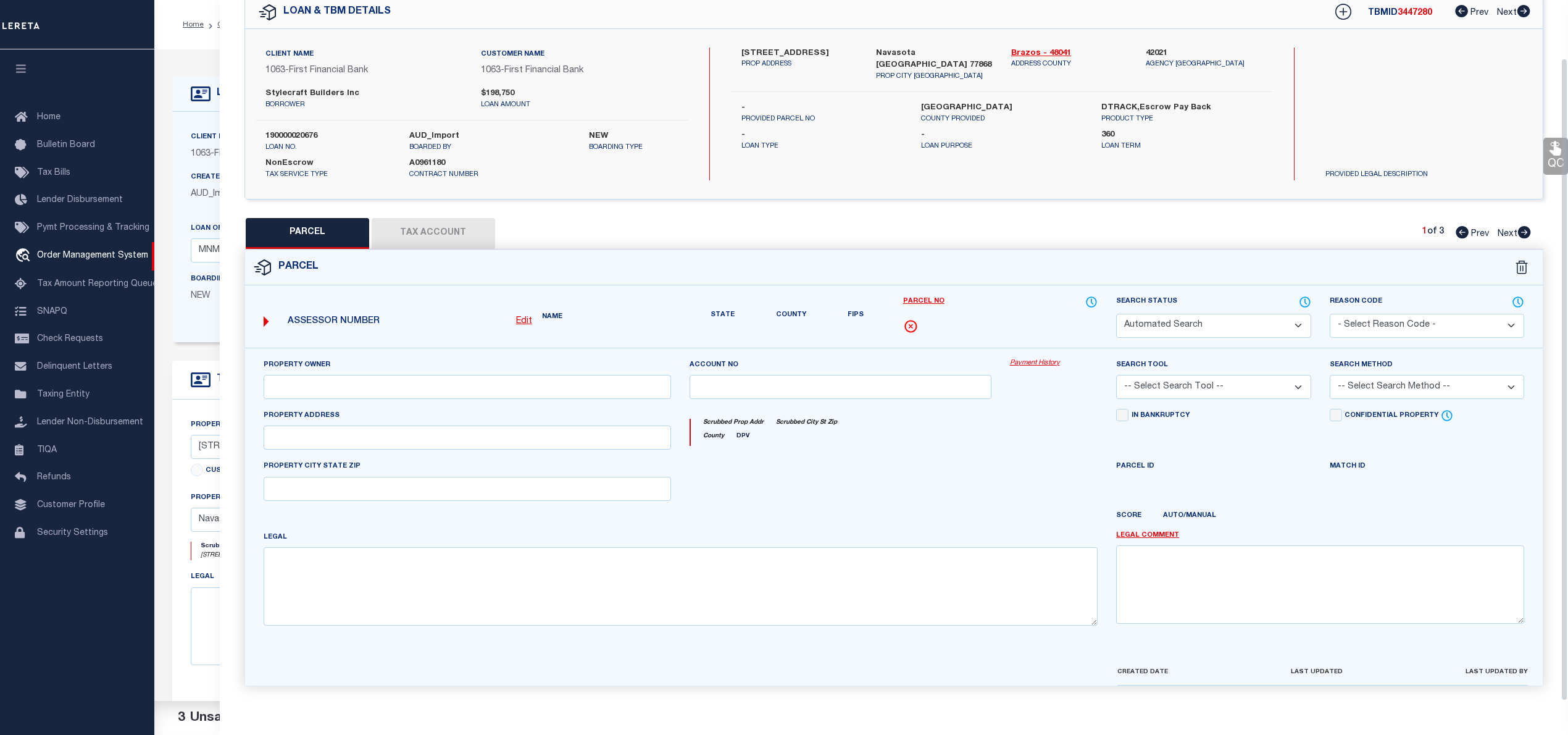
type input "NAVASOTA, TX 77868"
type textarea "PECAN GROVE ESTATES PHASE 1, BLOCK 2, Lot 6, ACRES 0.162"
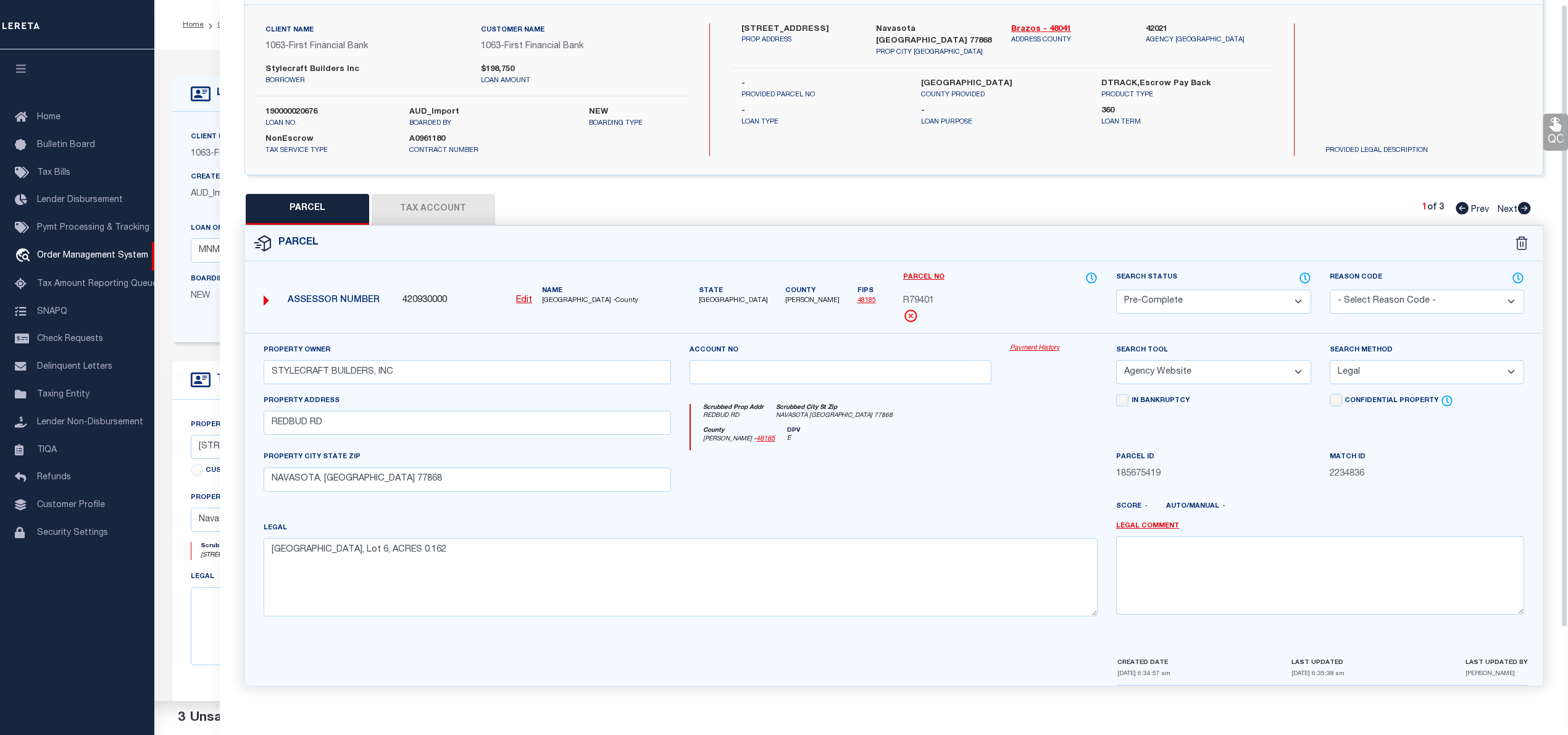
scroll to position [0, 0]
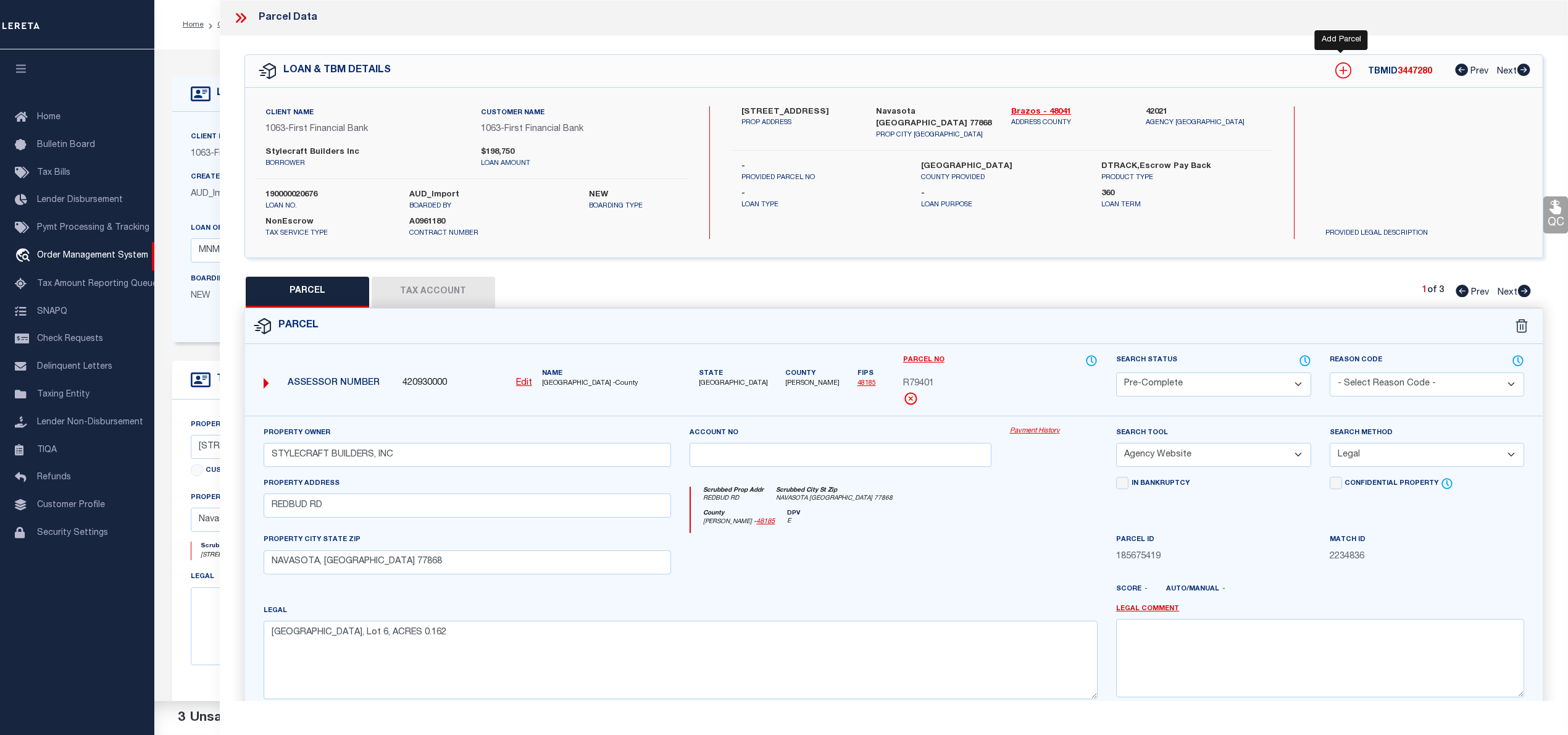
click at [1346, 72] on icon at bounding box center [1343, 70] width 16 height 16
select select "IP"
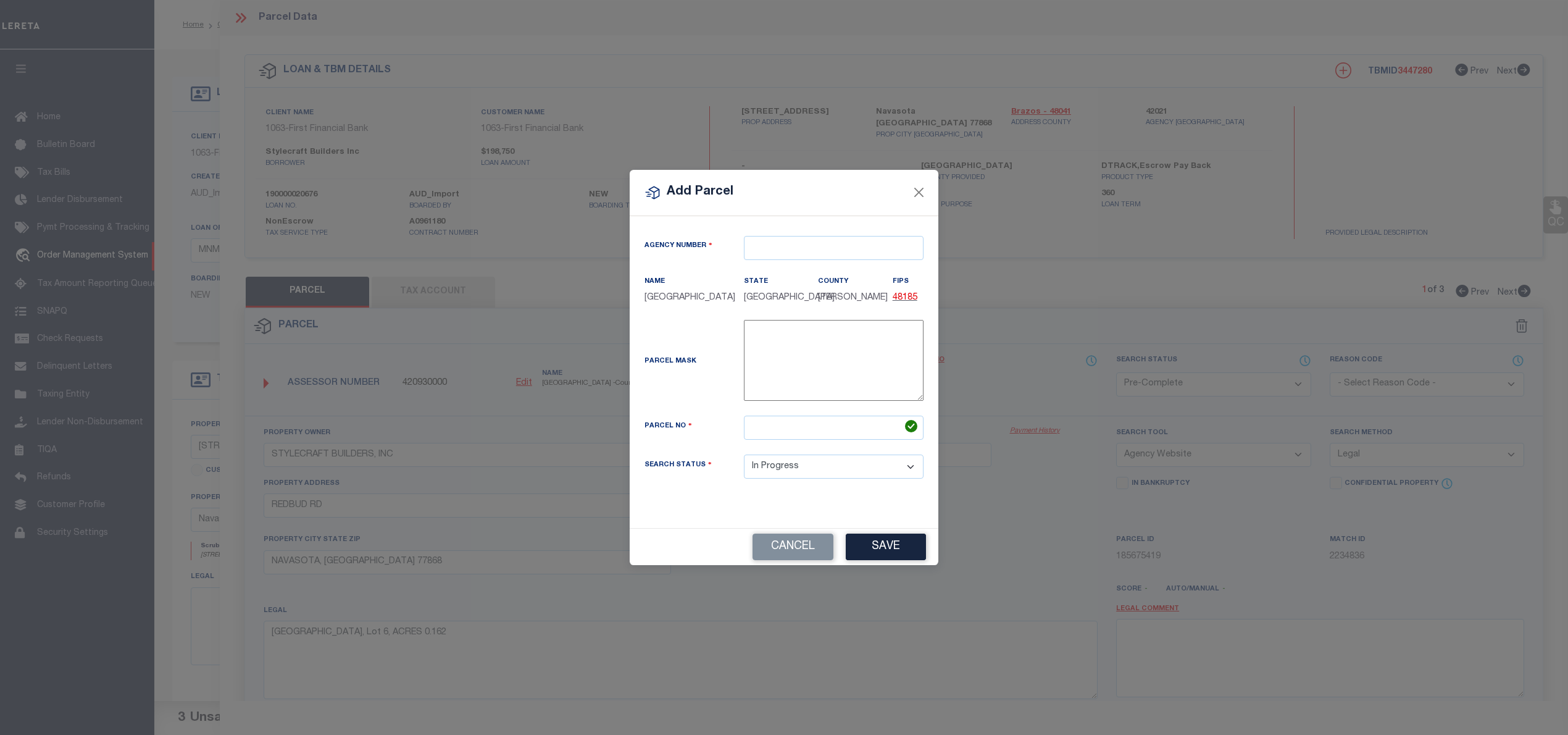
type textarea "-"
click at [801, 253] on input "text" at bounding box center [840, 248] width 180 height 24
click at [845, 265] on div "420930000 : GRIMES COUNTY" at bounding box center [840, 276] width 179 height 35
type input "420930000"
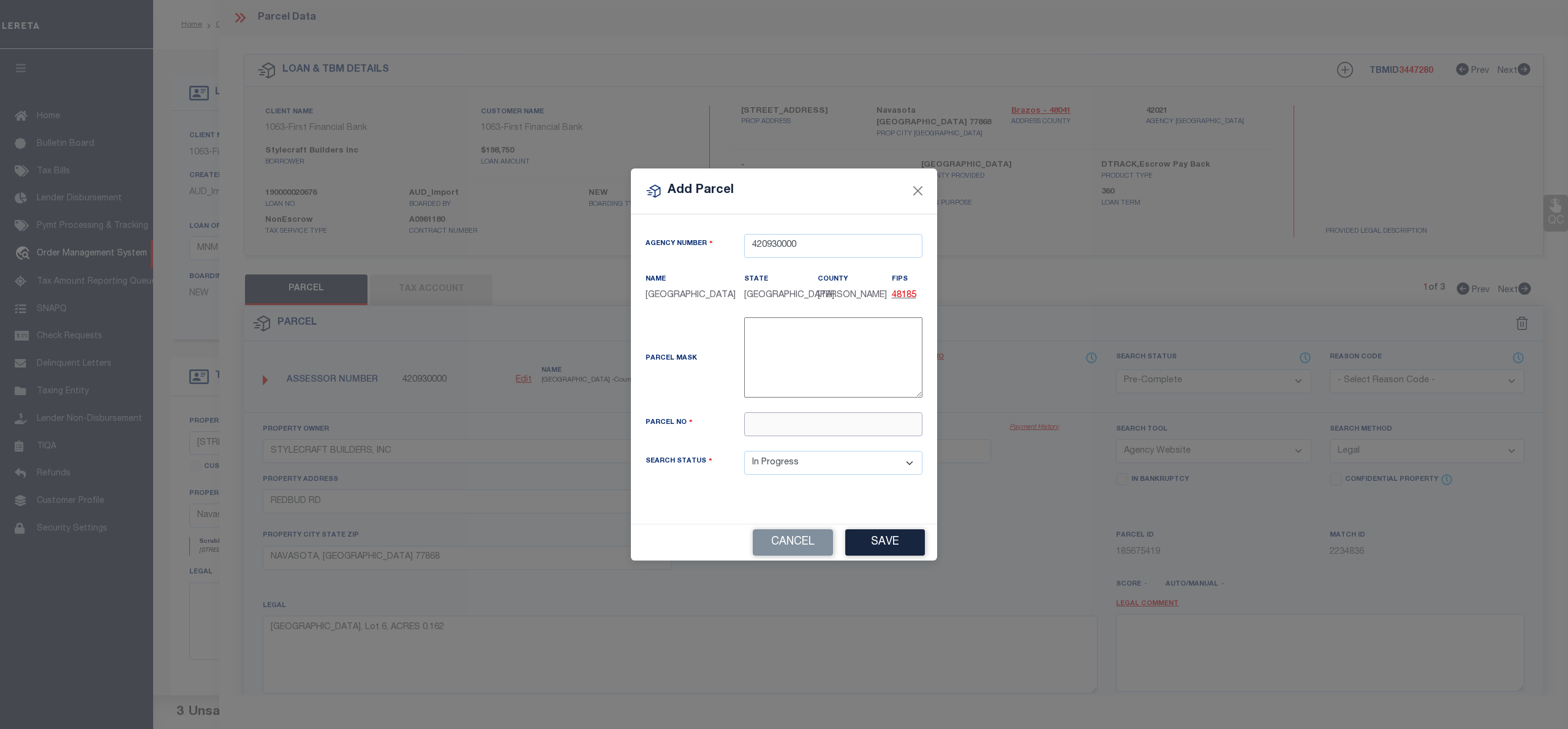
click at [787, 430] on input "text" at bounding box center [834, 424] width 179 height 24
click at [789, 420] on input "text" at bounding box center [834, 424] width 179 height 24
paste input "R79402"
type input "R79402"
click at [897, 542] on button "Save" at bounding box center [885, 542] width 80 height 27
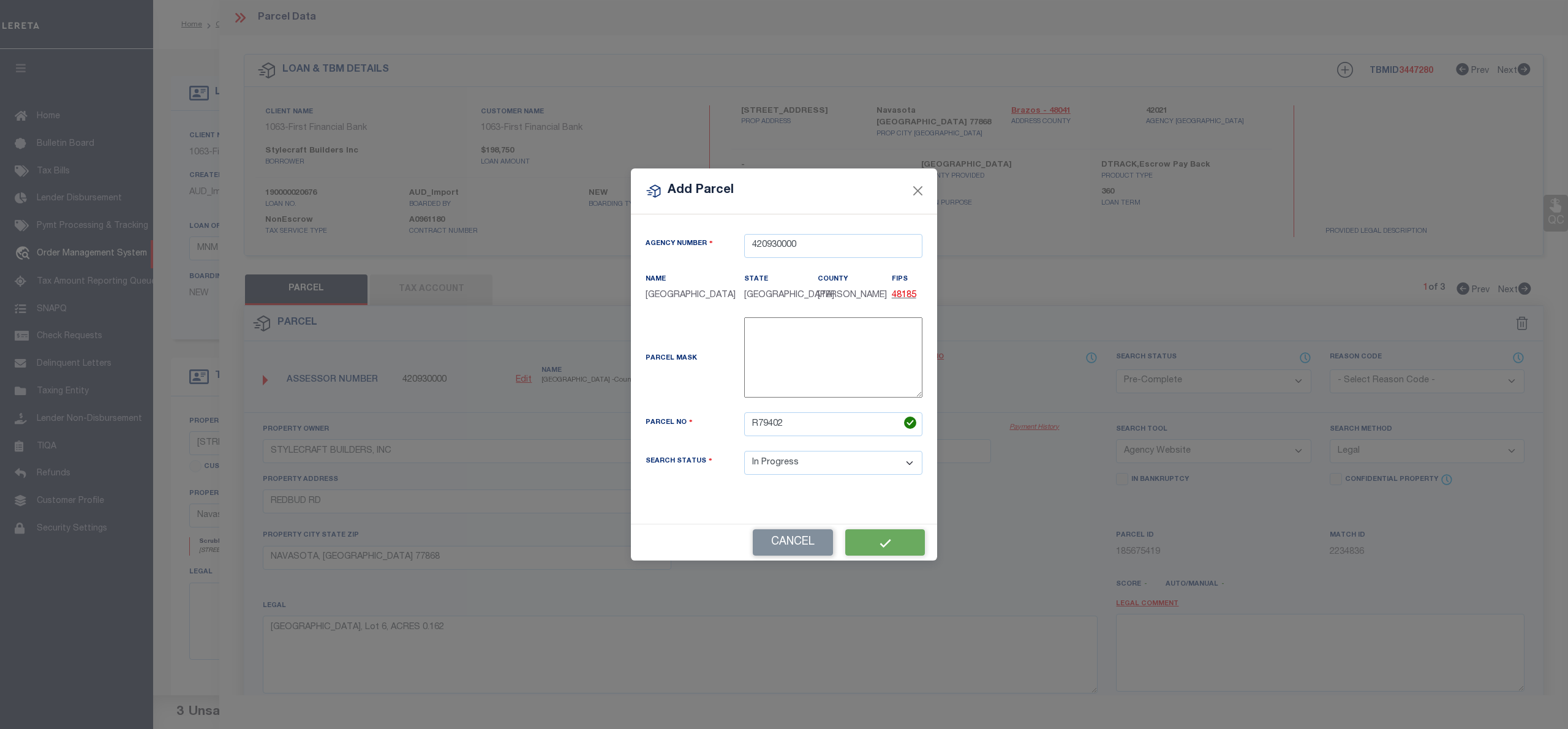
select select "IP"
select select
checkbox input "false"
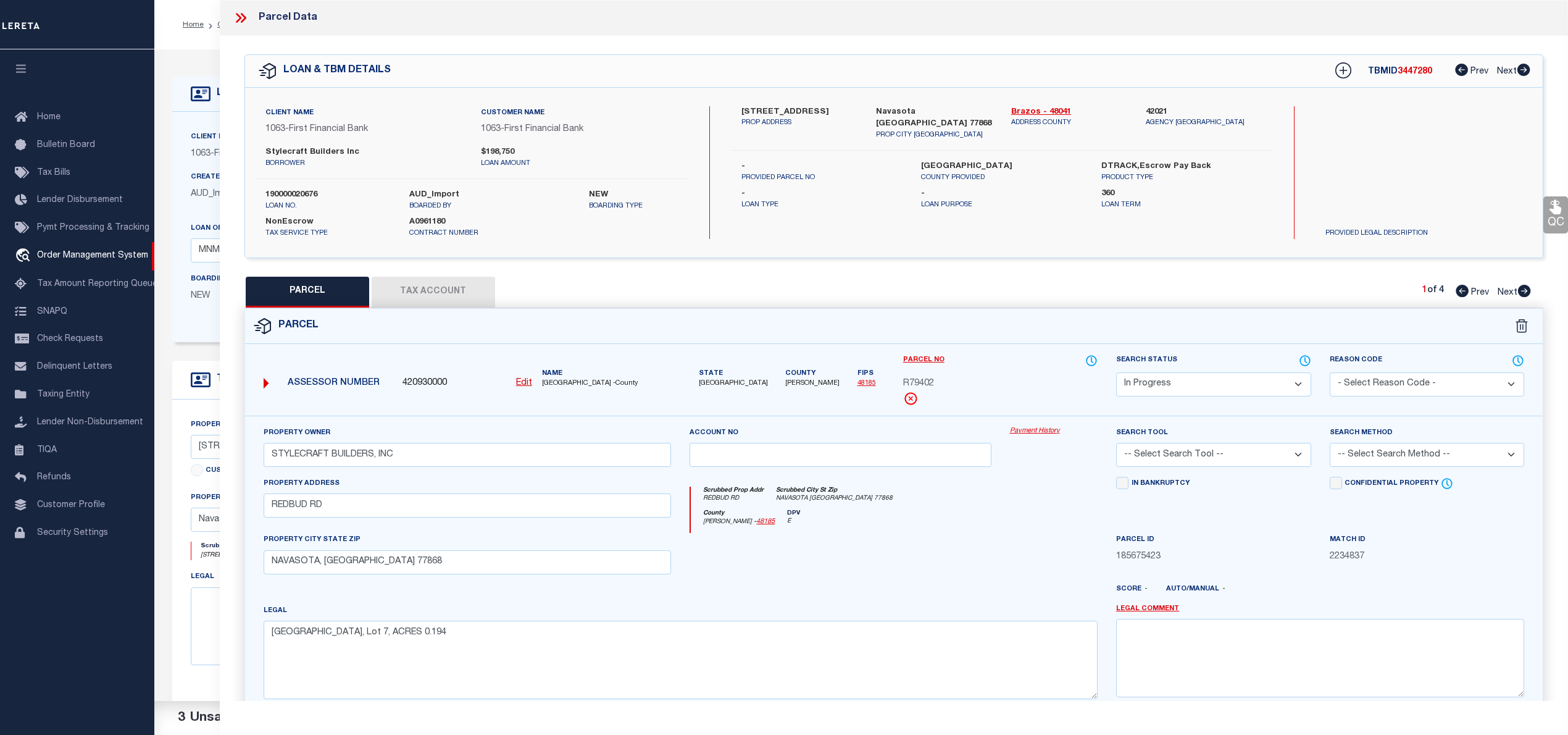
click at [1178, 392] on select "Automated Search Bad Parcel Complete Duplicate Parcel High Dollar Reporting In …" at bounding box center [1213, 385] width 195 height 24
click at [1116, 373] on select "Automated Search Bad Parcel Complete Duplicate Parcel High Dollar Reporting In …" at bounding box center [1213, 385] width 195 height 24
click at [1174, 449] on select "-- Select Search Tool -- 3rd Party Website Agency File Agency Website ATLS CNV-…" at bounding box center [1213, 455] width 195 height 24
click at [1116, 445] on select "-- Select Search Tool -- 3rd Party Website Agency File Agency Website ATLS CNV-…" at bounding box center [1213, 455] width 195 height 24
click at [1380, 460] on select "-- Select Search Method -- Property Address Legal Liability Info Provided" at bounding box center [1426, 455] width 195 height 24
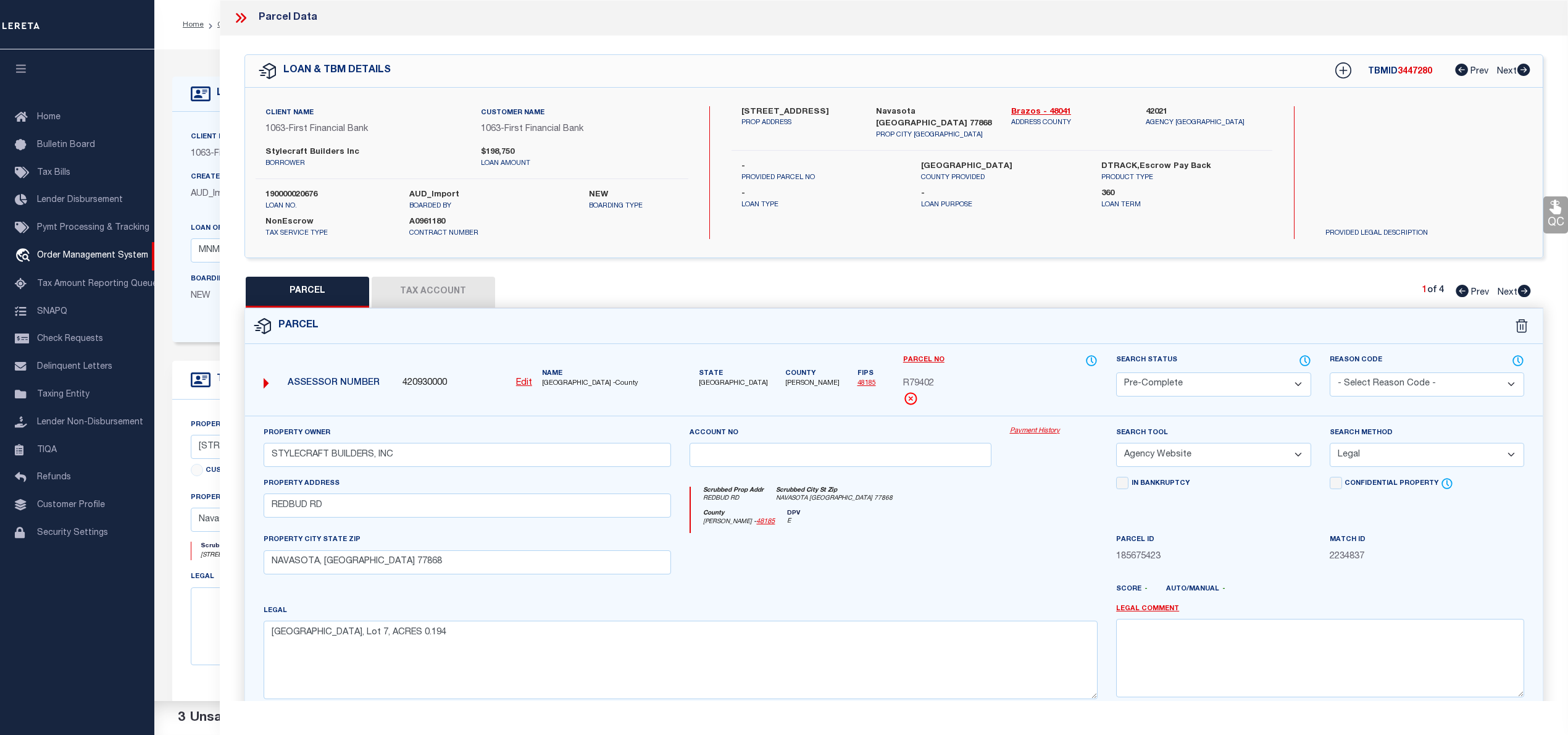
click at [1329, 445] on select "-- Select Search Method -- Property Address Legal Liability Info Provided" at bounding box center [1426, 455] width 195 height 24
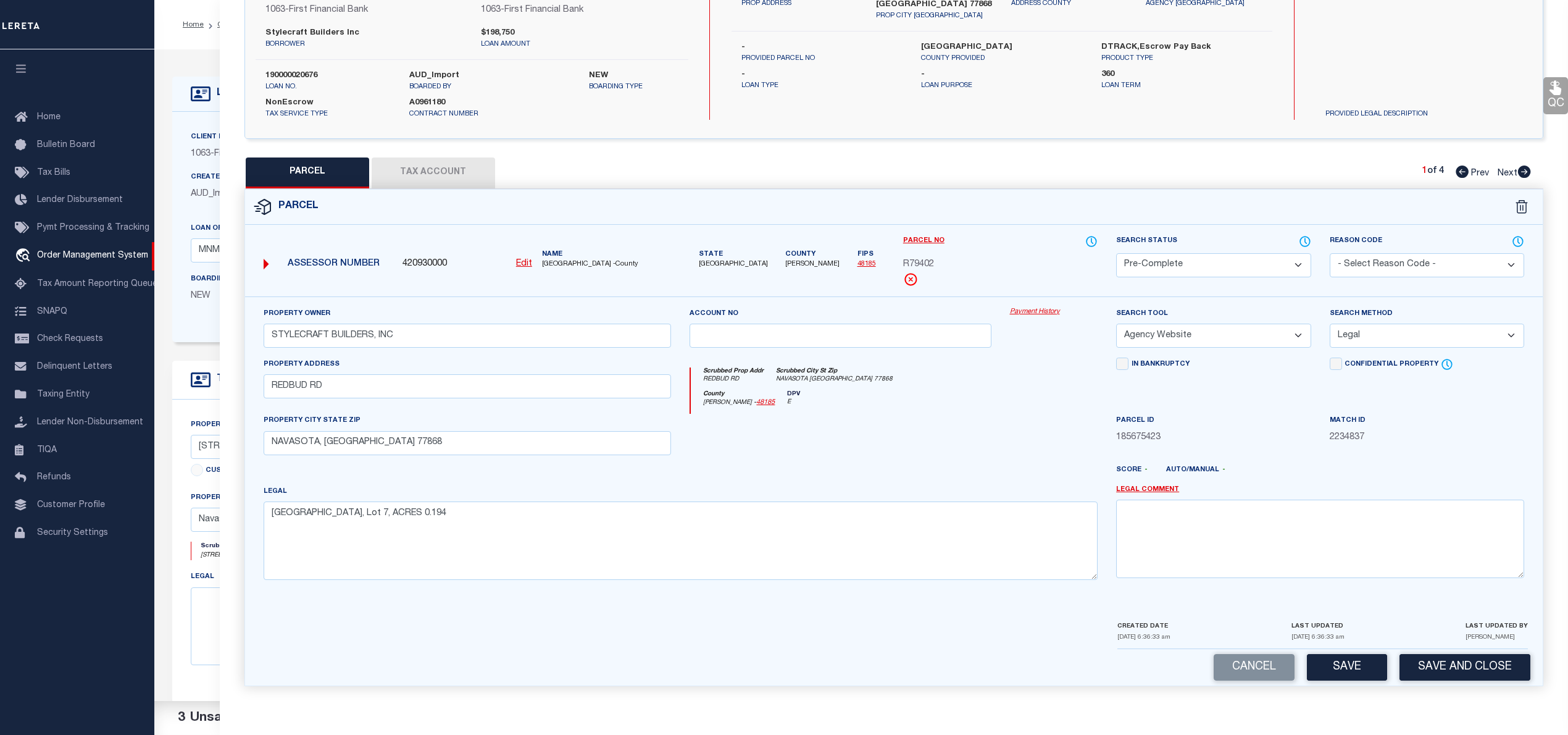
click at [422, 166] on button "Tax Account" at bounding box center [434, 173] width 124 height 31
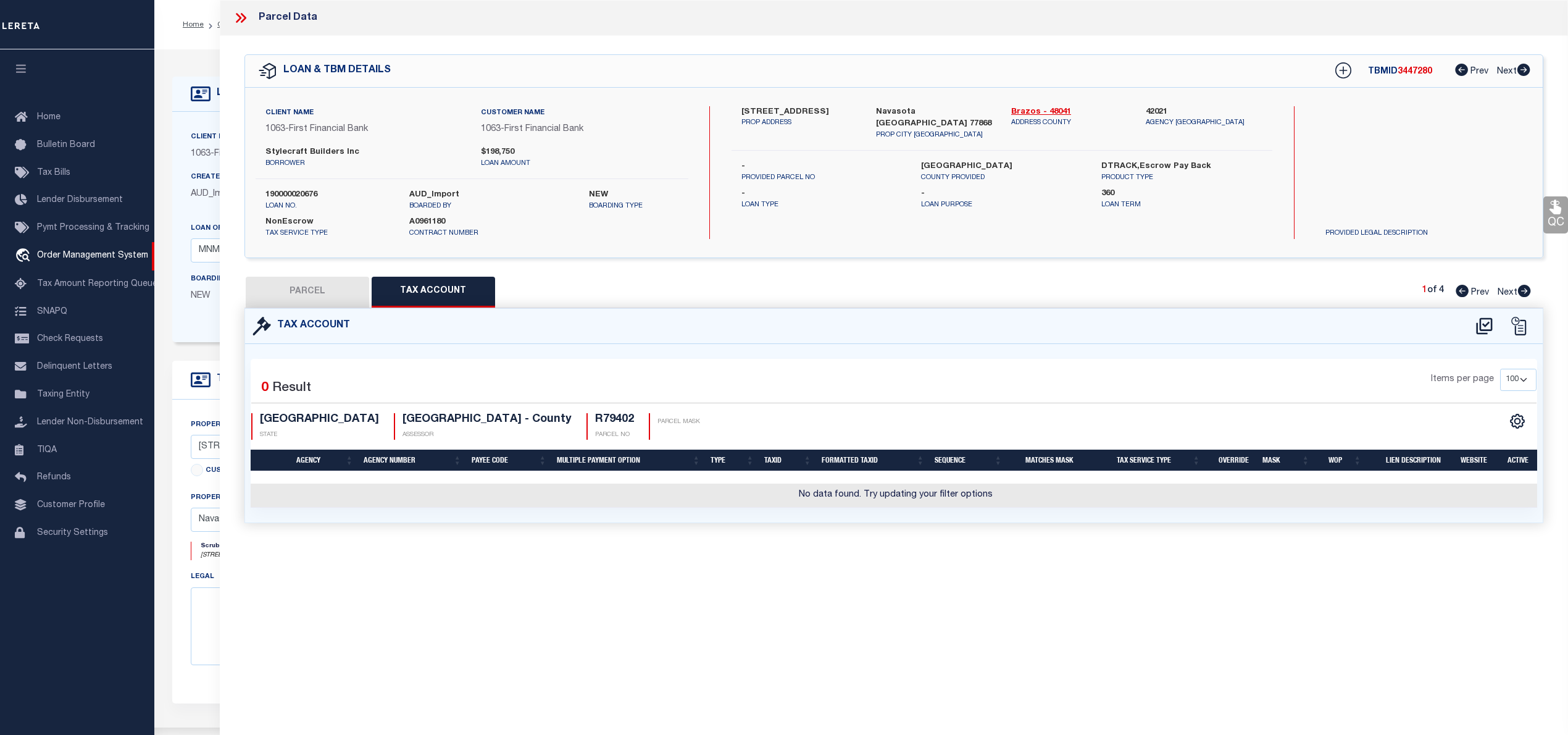
scroll to position [0, 0]
click at [1479, 330] on icon at bounding box center [1484, 325] width 20 height 20
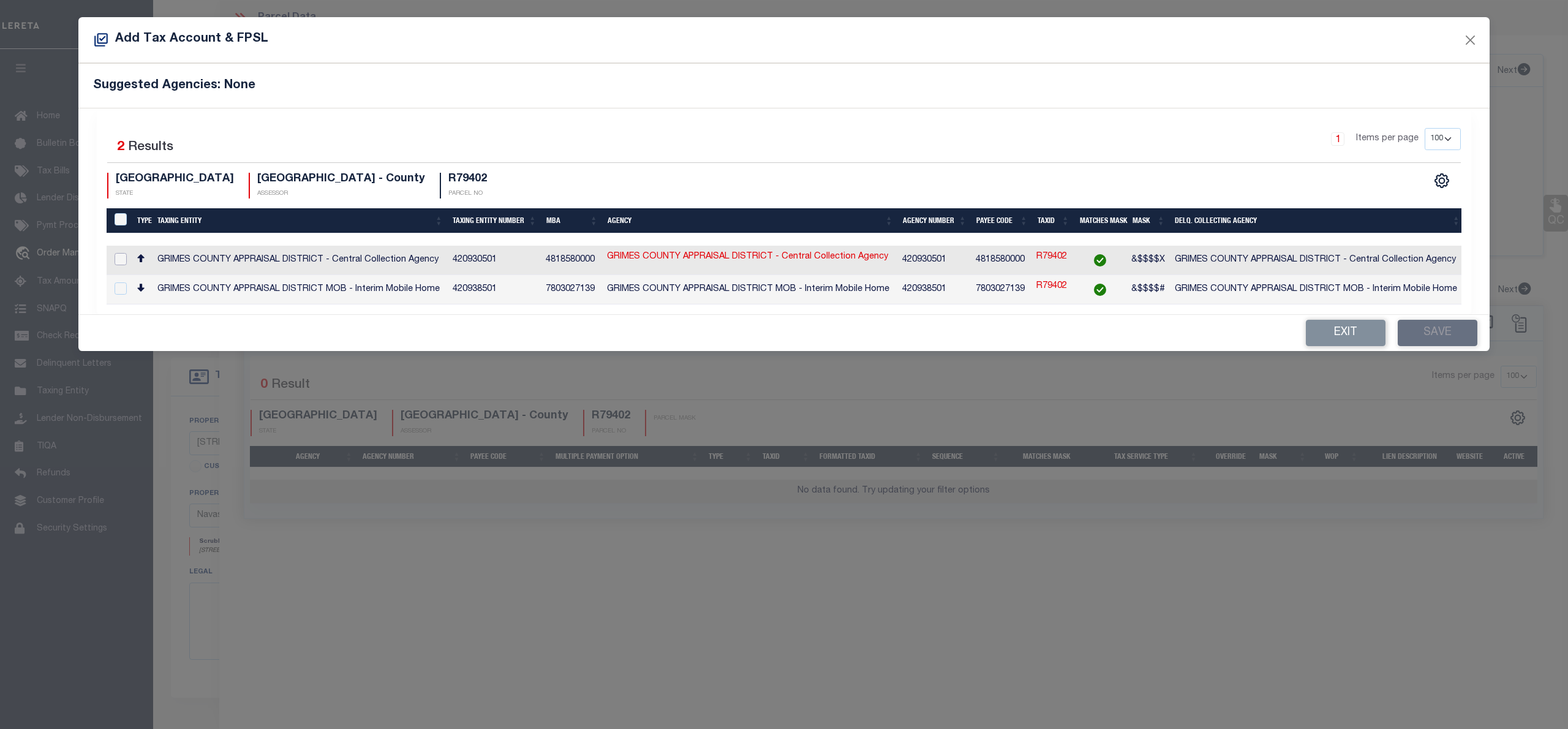
click at [120, 254] on input "checkbox" at bounding box center [120, 259] width 12 height 12
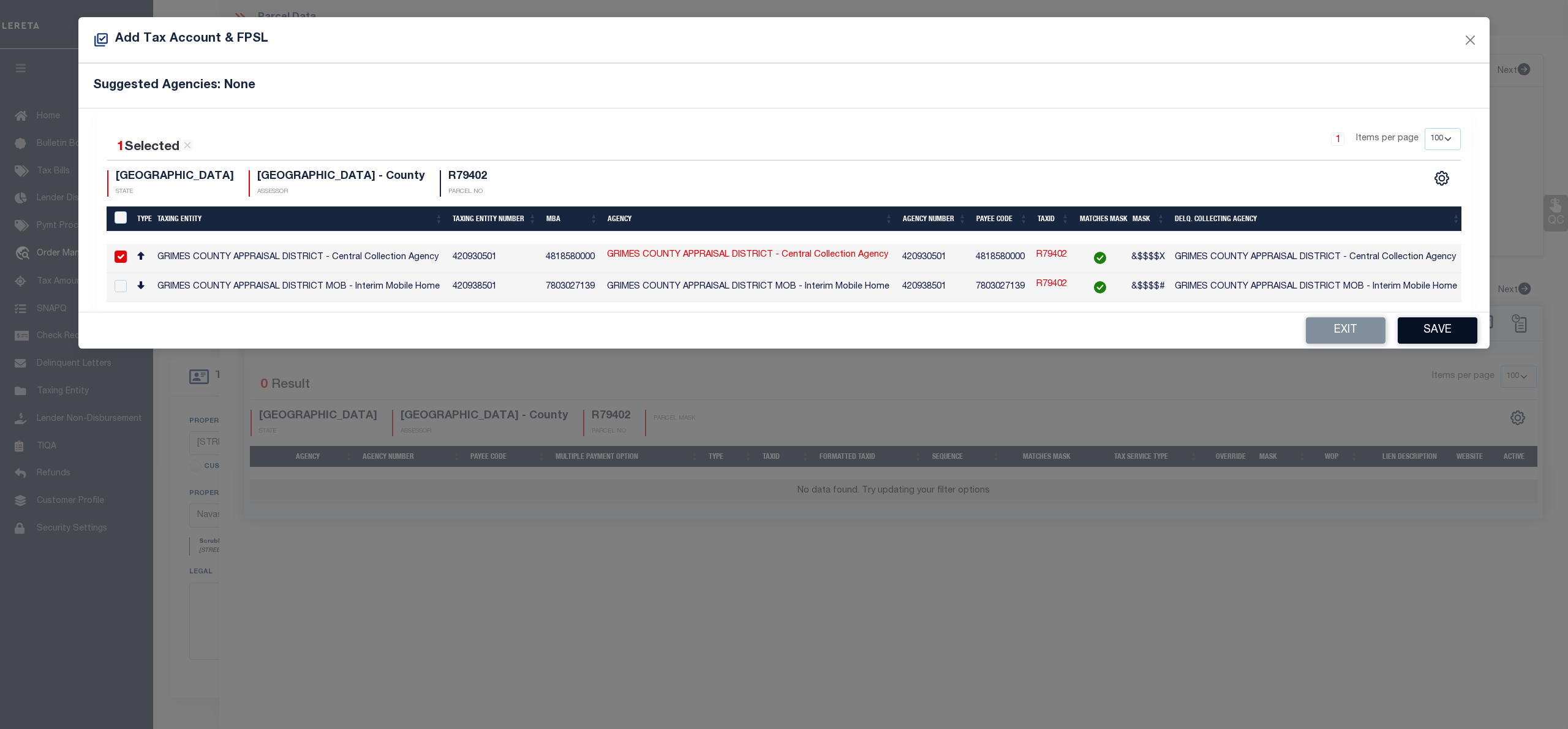
click at [1444, 330] on button "Save" at bounding box center [1438, 330] width 80 height 27
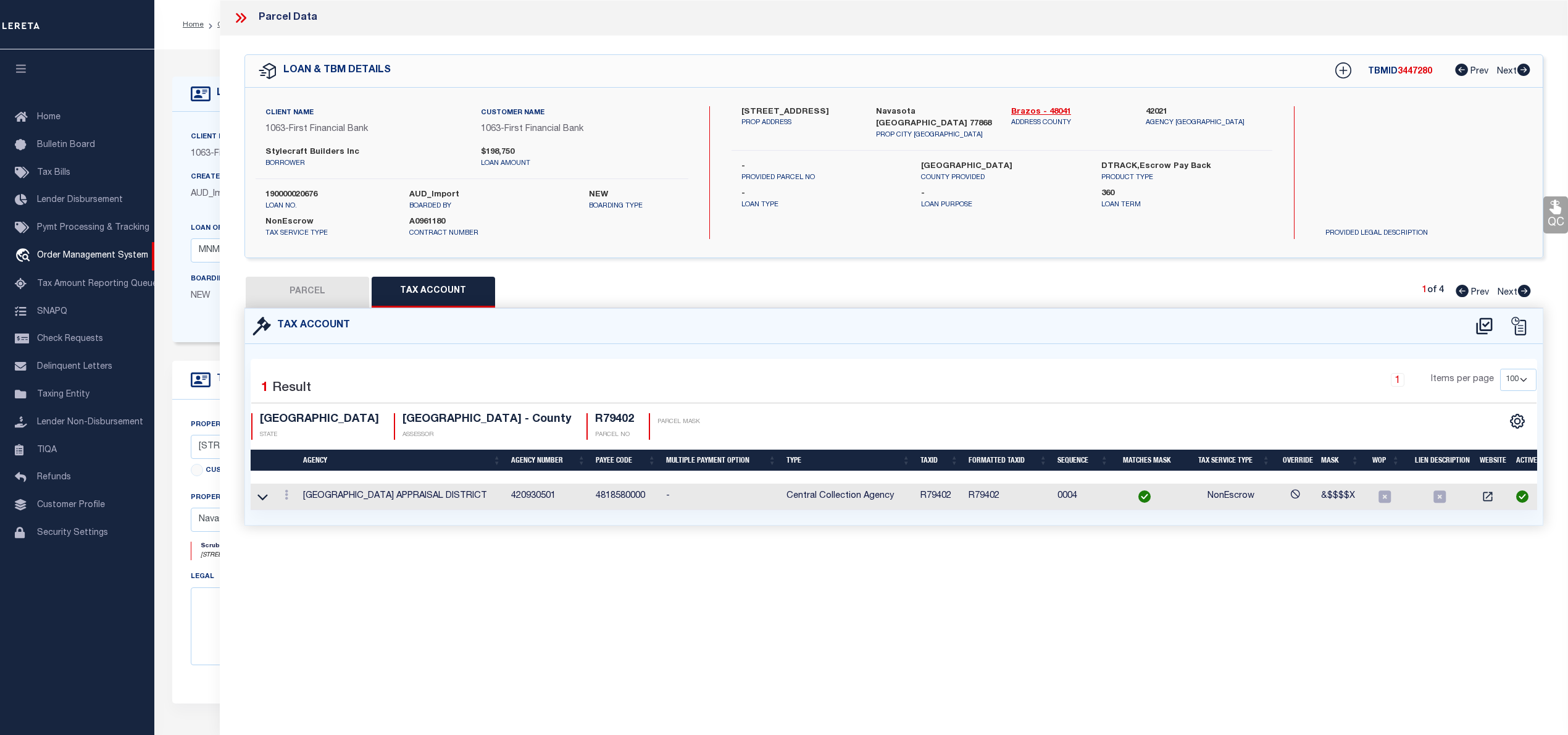
click at [321, 292] on button "PARCEL" at bounding box center [307, 292] width 124 height 31
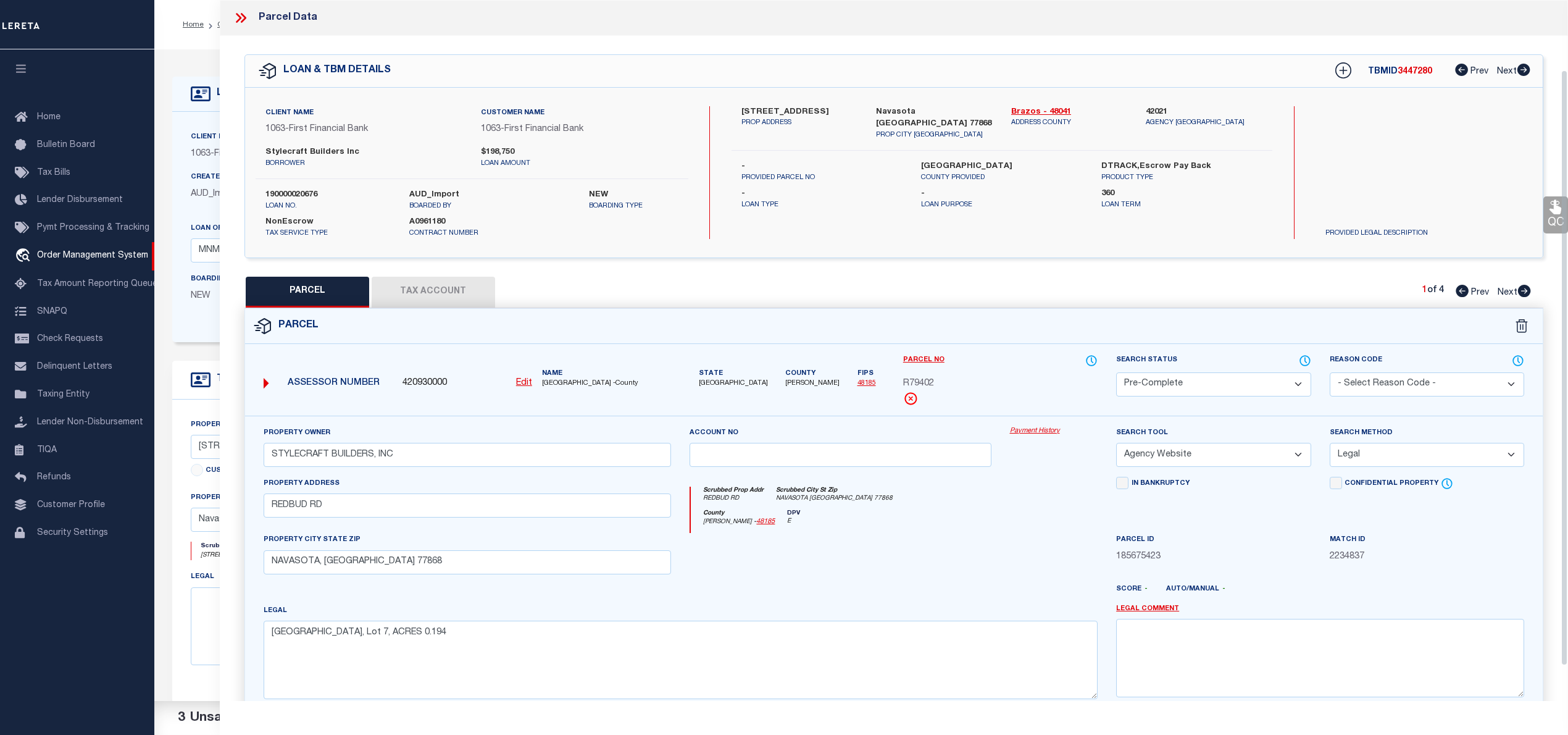
scroll to position [124, 0]
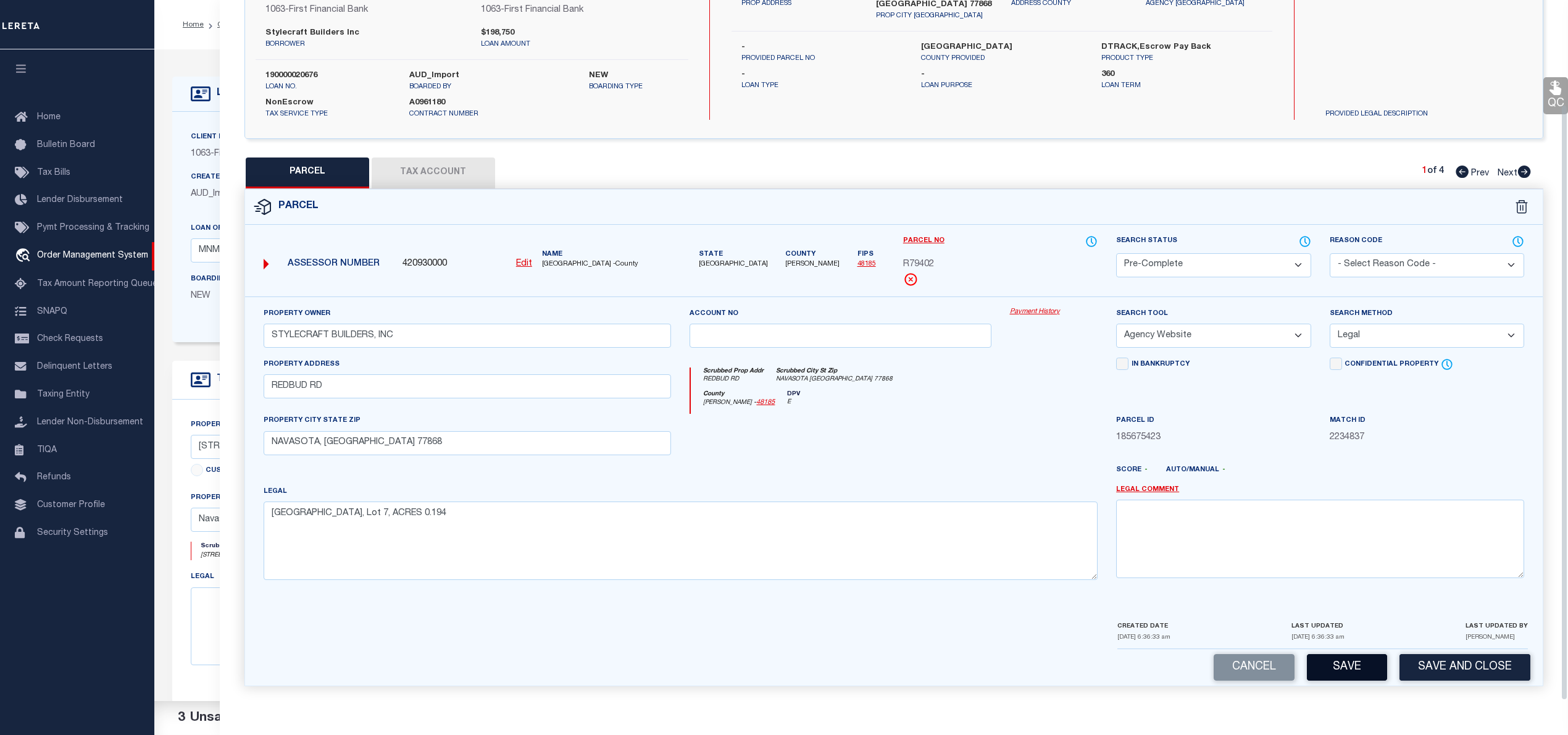
click at [1345, 658] on button "Save" at bounding box center [1347, 667] width 80 height 27
click at [1527, 165] on icon at bounding box center [1525, 171] width 13 height 12
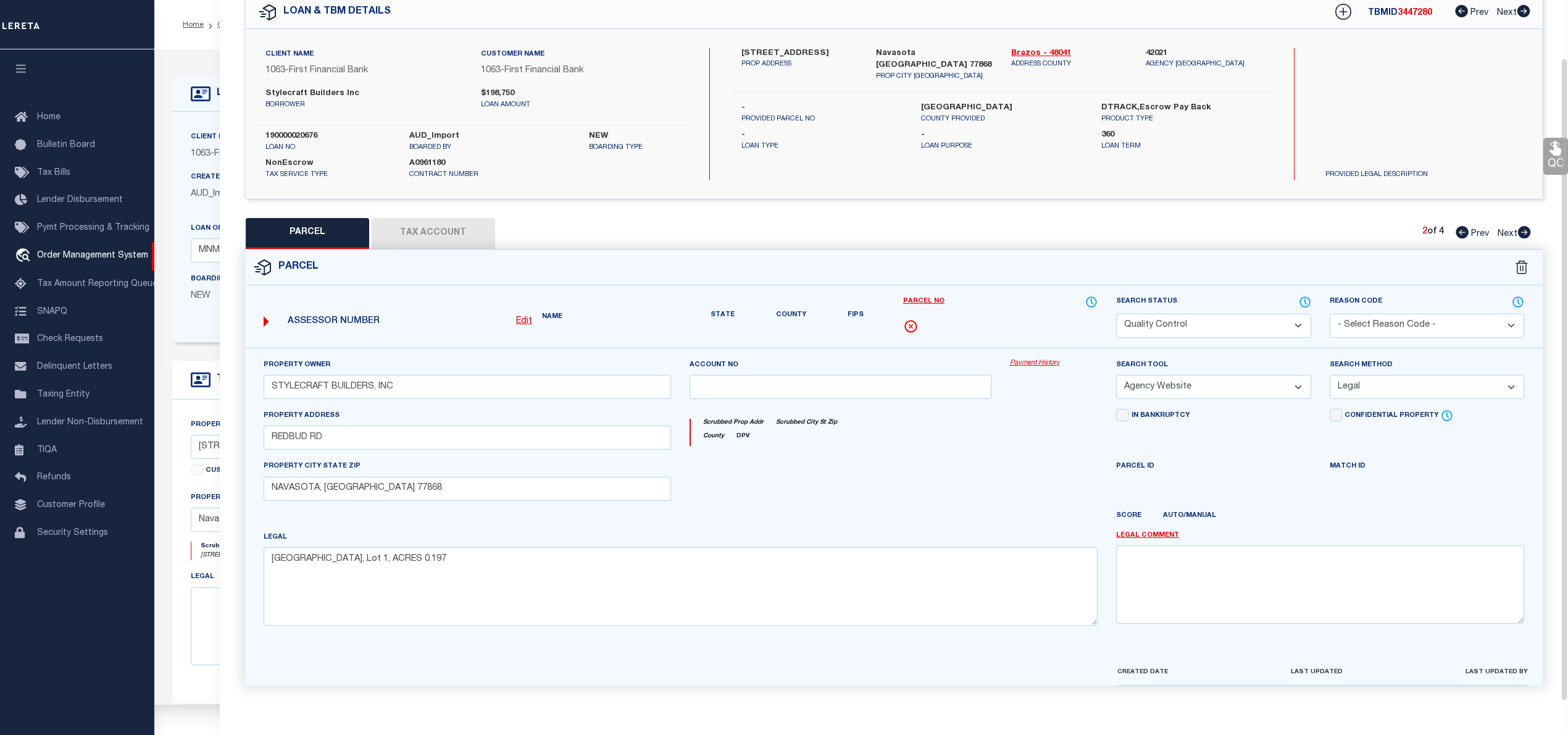
scroll to position [87, 0]
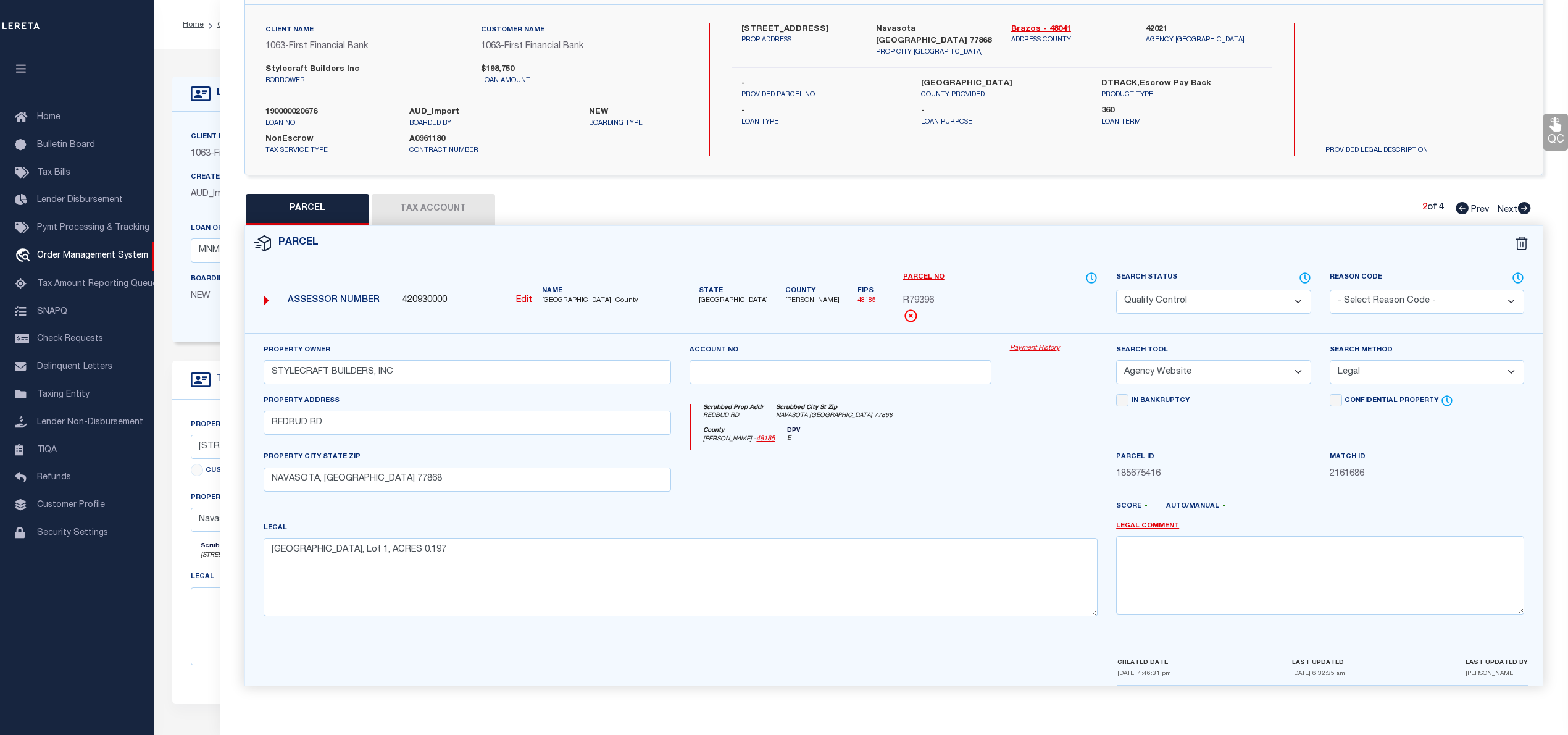
click at [1521, 202] on icon at bounding box center [1525, 207] width 13 height 12
click at [1465, 204] on link "Prev" at bounding box center [1476, 207] width 40 height 9
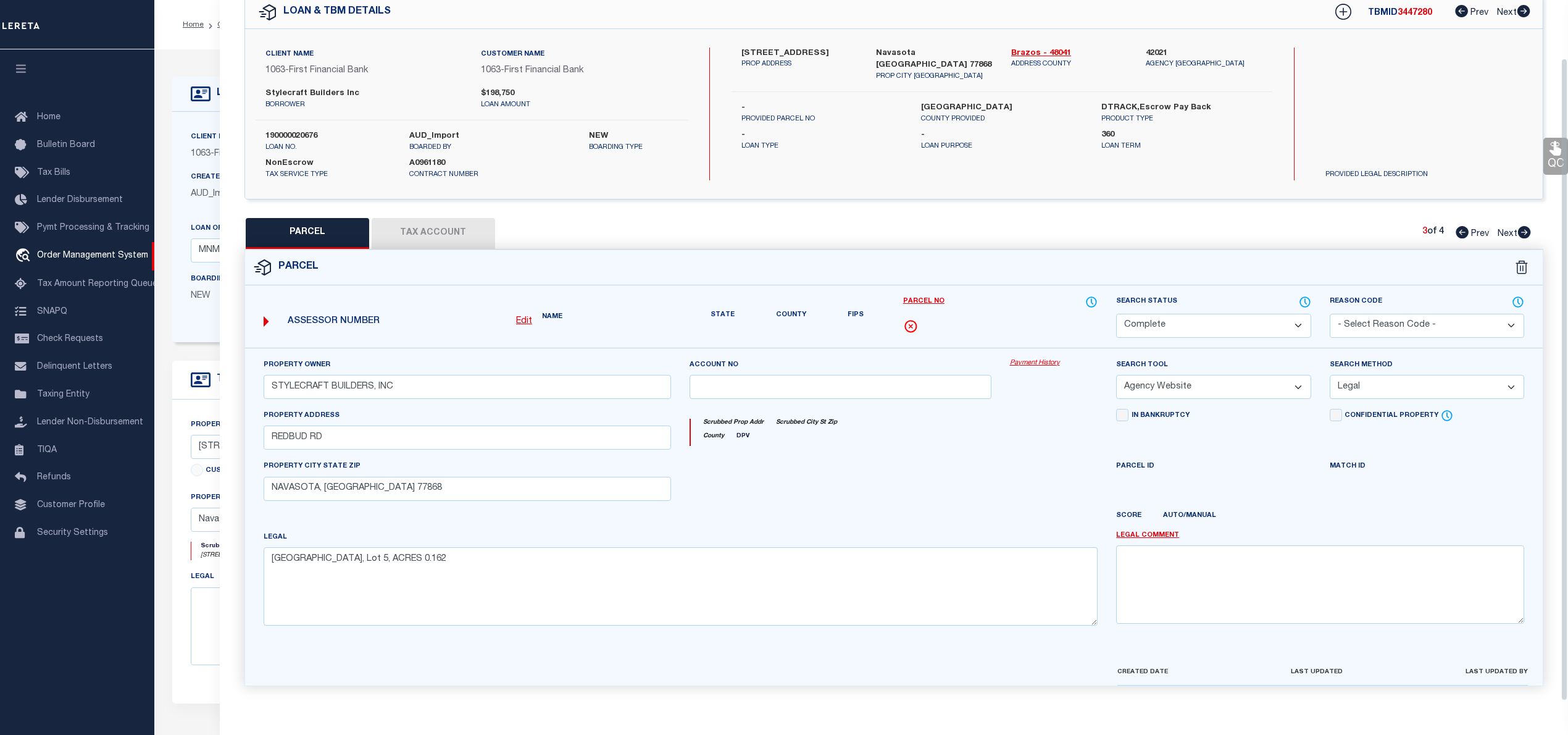
click at [1465, 227] on link "Prev" at bounding box center [1476, 232] width 40 height 9
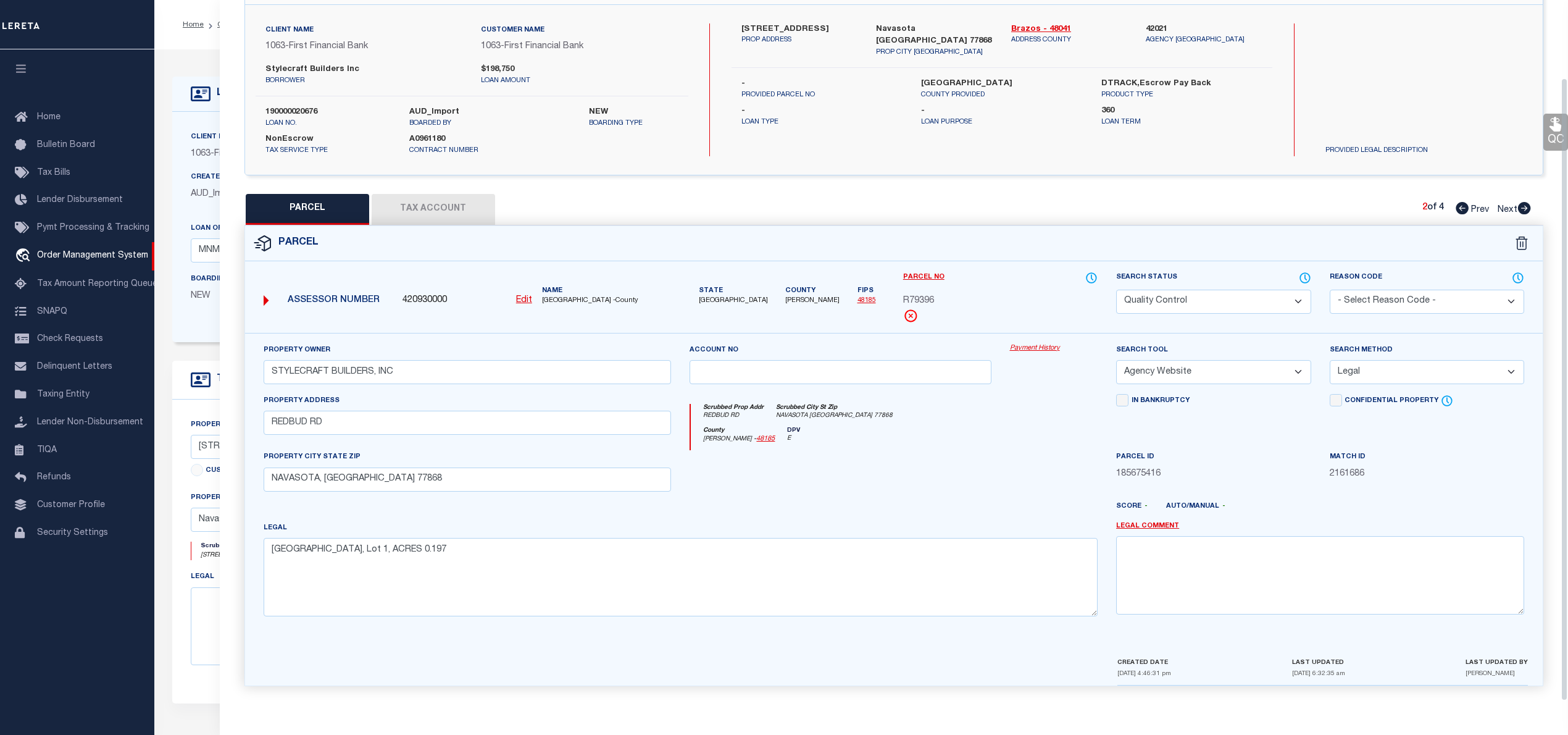
click at [1463, 203] on icon at bounding box center [1462, 207] width 13 height 12
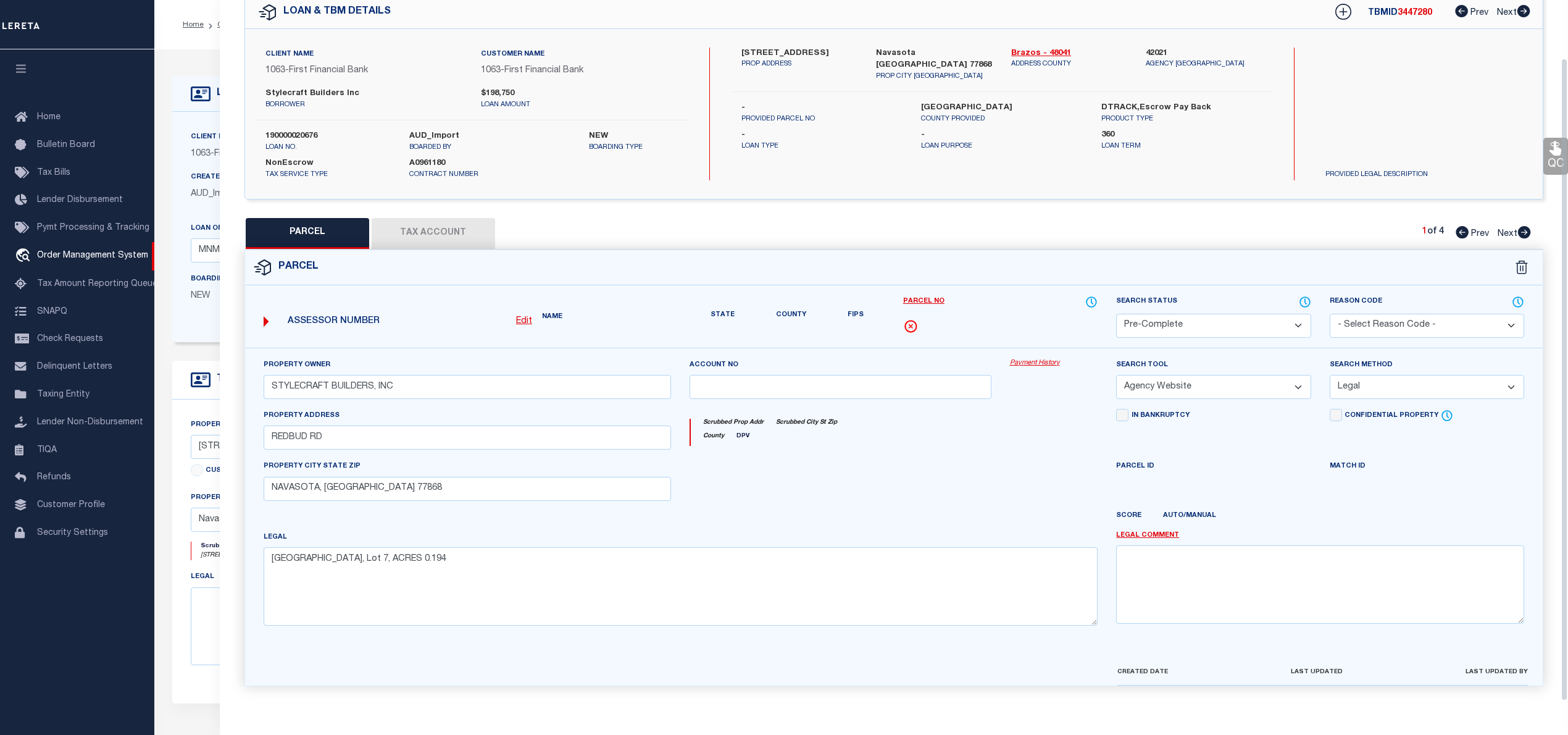
click at [1463, 226] on icon at bounding box center [1462, 232] width 13 height 12
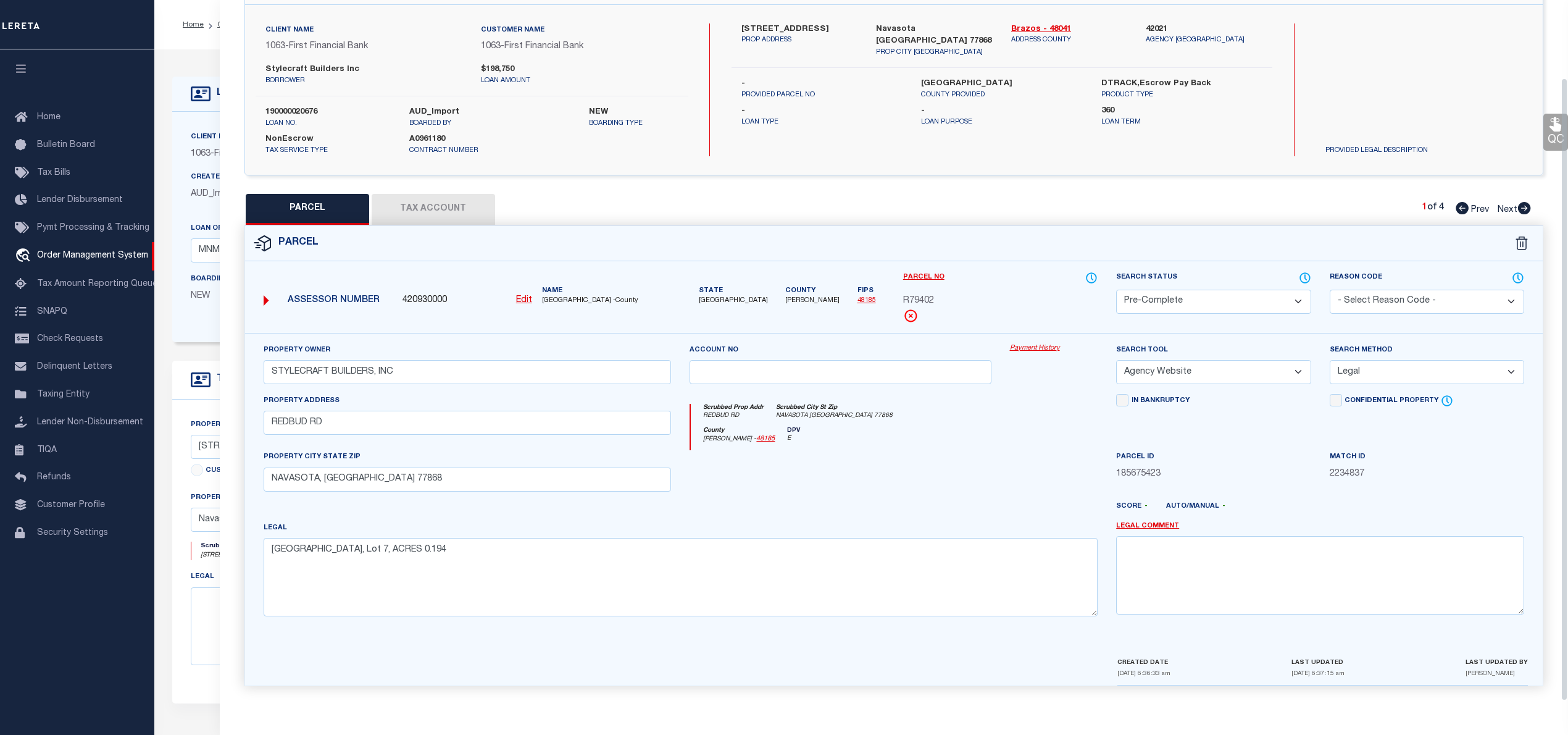
scroll to position [0, 0]
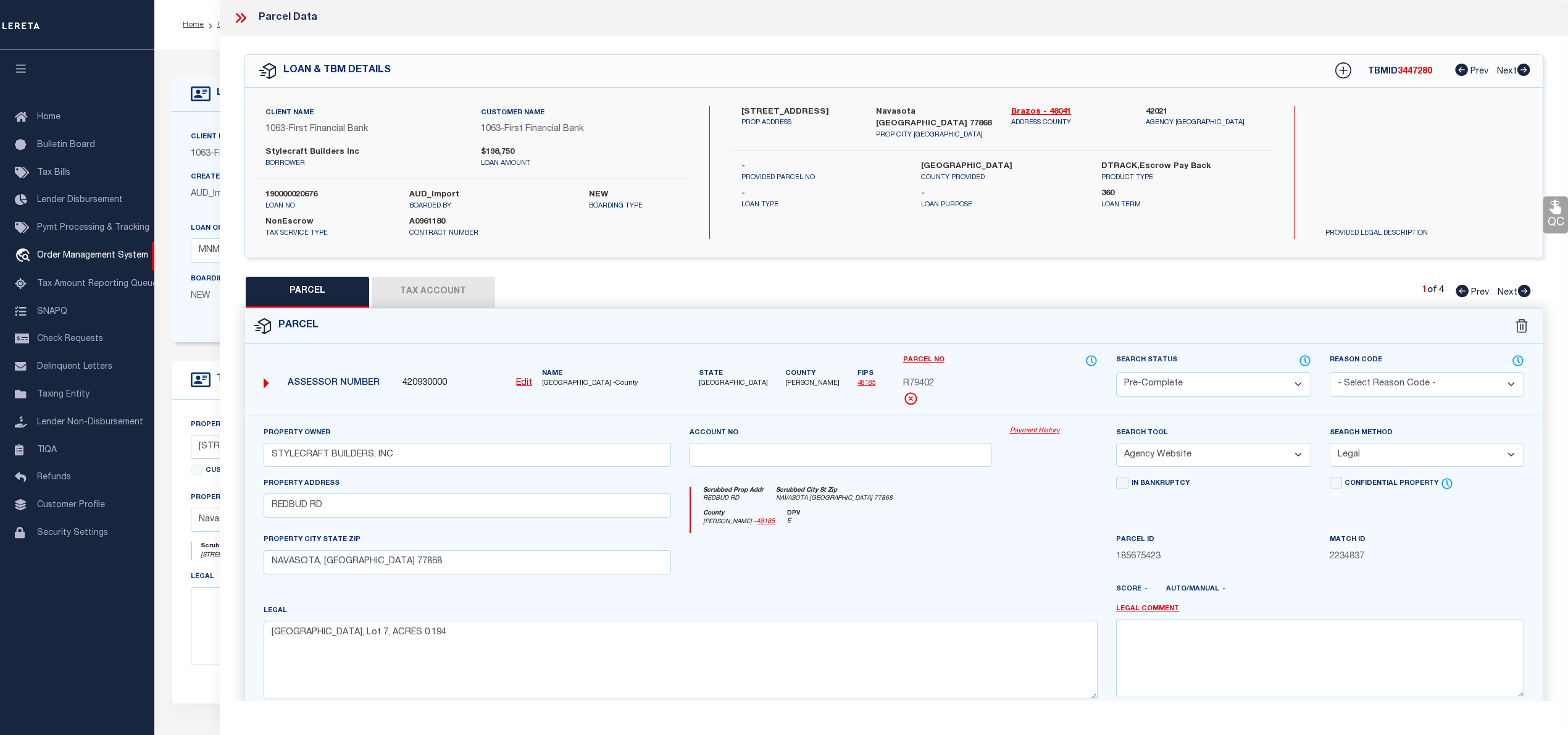
click at [1415, 69] on span "3447280" at bounding box center [1415, 71] width 34 height 9
copy span "3447280"
click at [310, 194] on label "190000020676" at bounding box center [328, 195] width 125 height 12
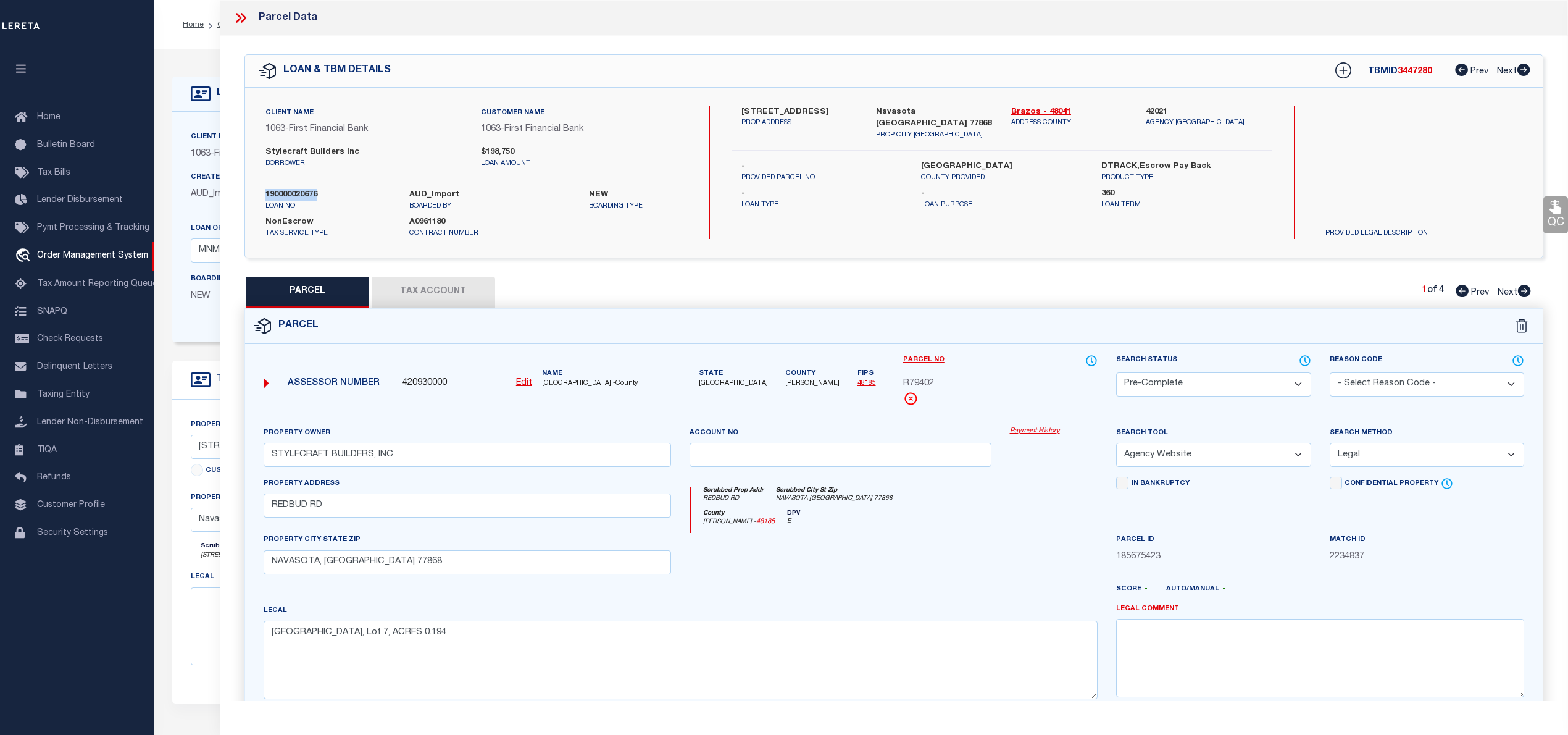
copy label "190000020676"
click at [239, 19] on icon at bounding box center [240, 17] width 16 height 16
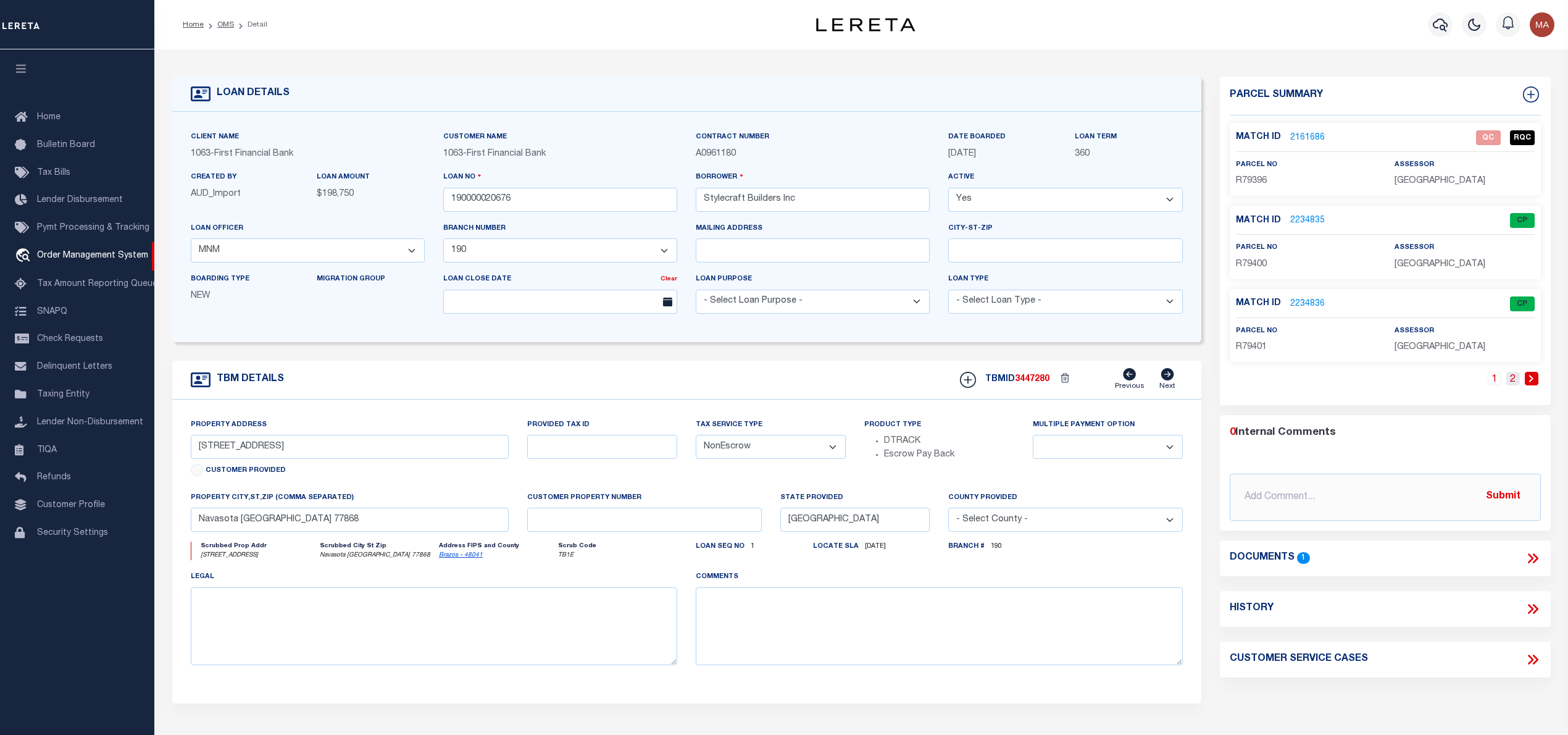
click at [1512, 381] on link "2" at bounding box center [1513, 378] width 13 height 13
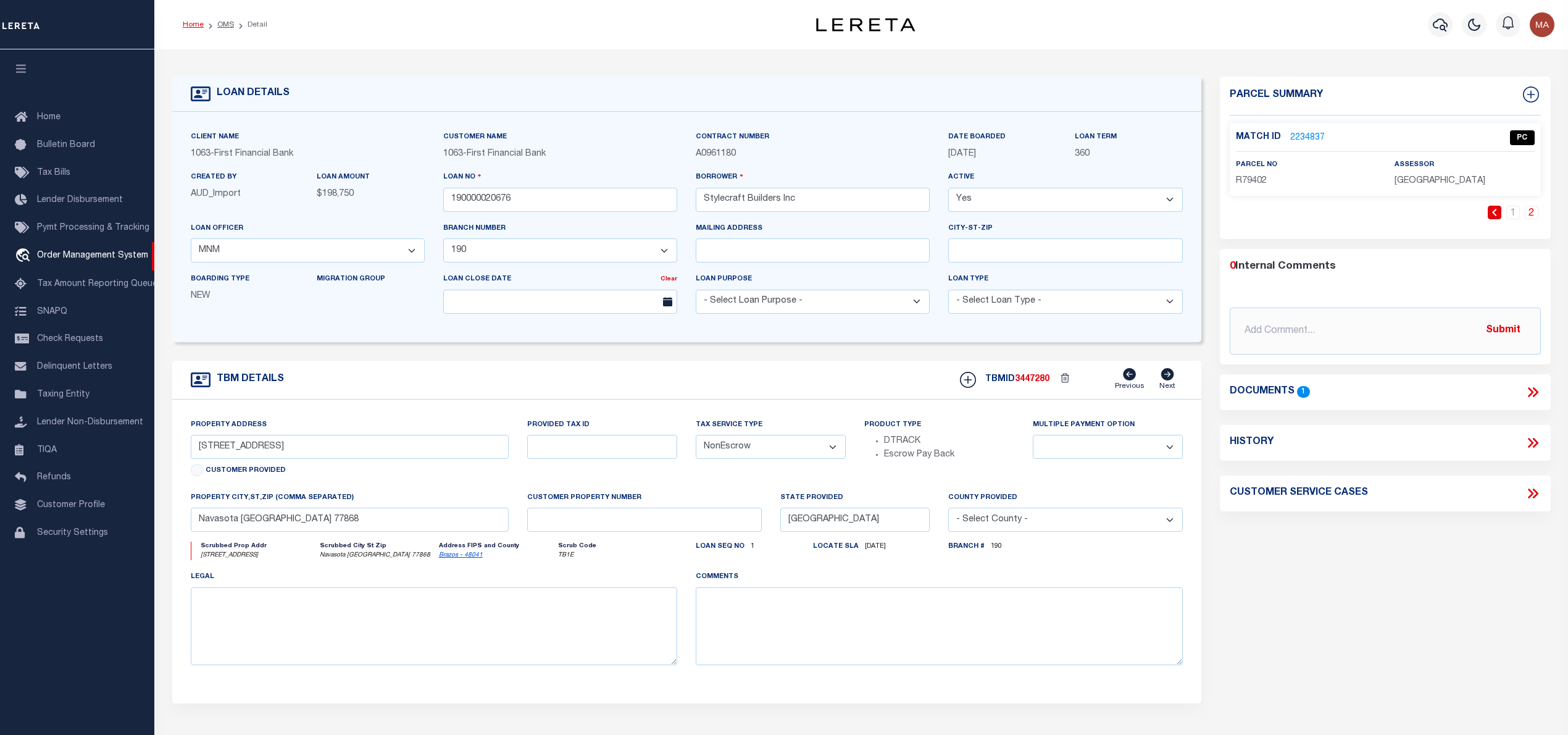
click at [191, 25] on link "Home" at bounding box center [193, 25] width 21 height 8
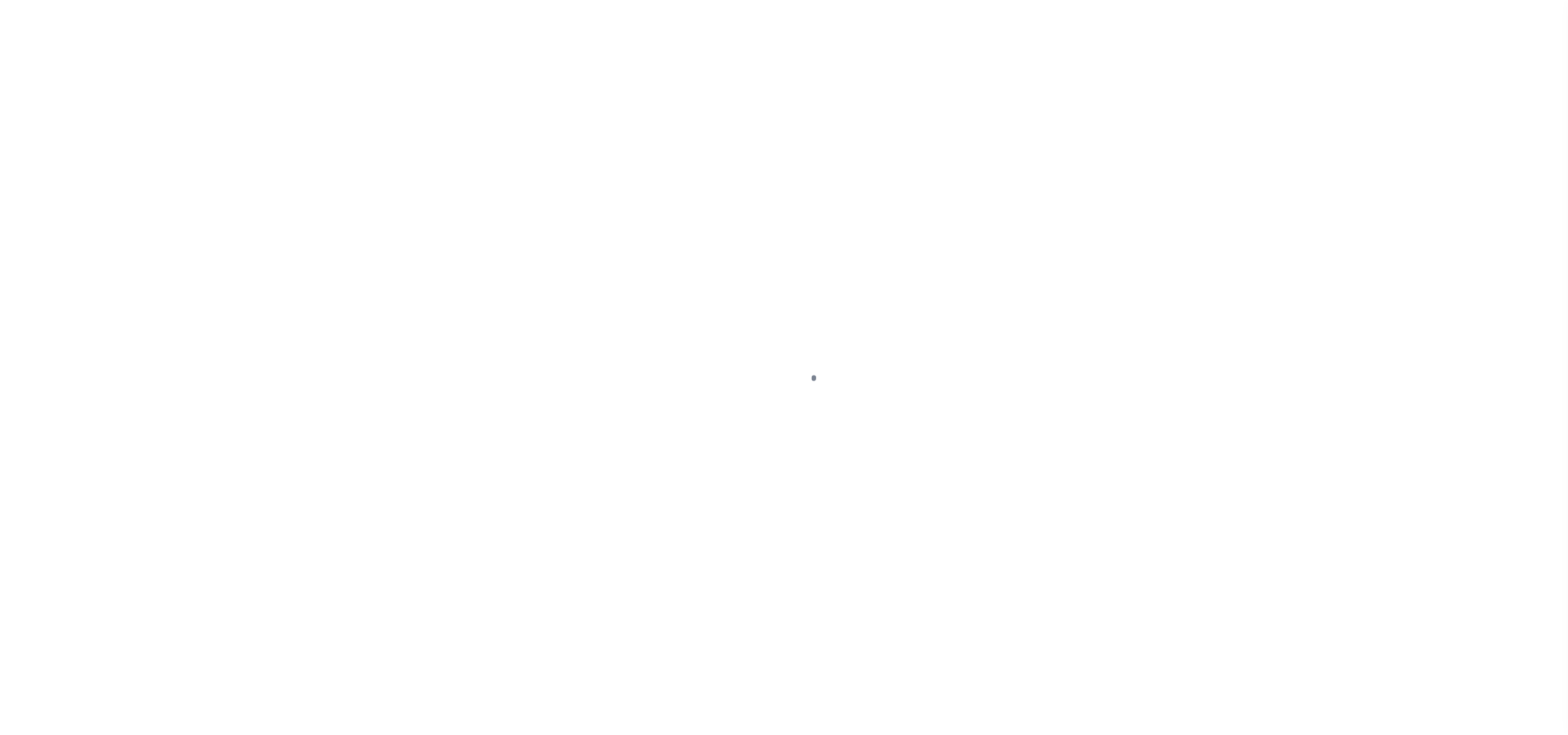
select select "9376"
select select "NonEscrow"
select select
select select "3703"
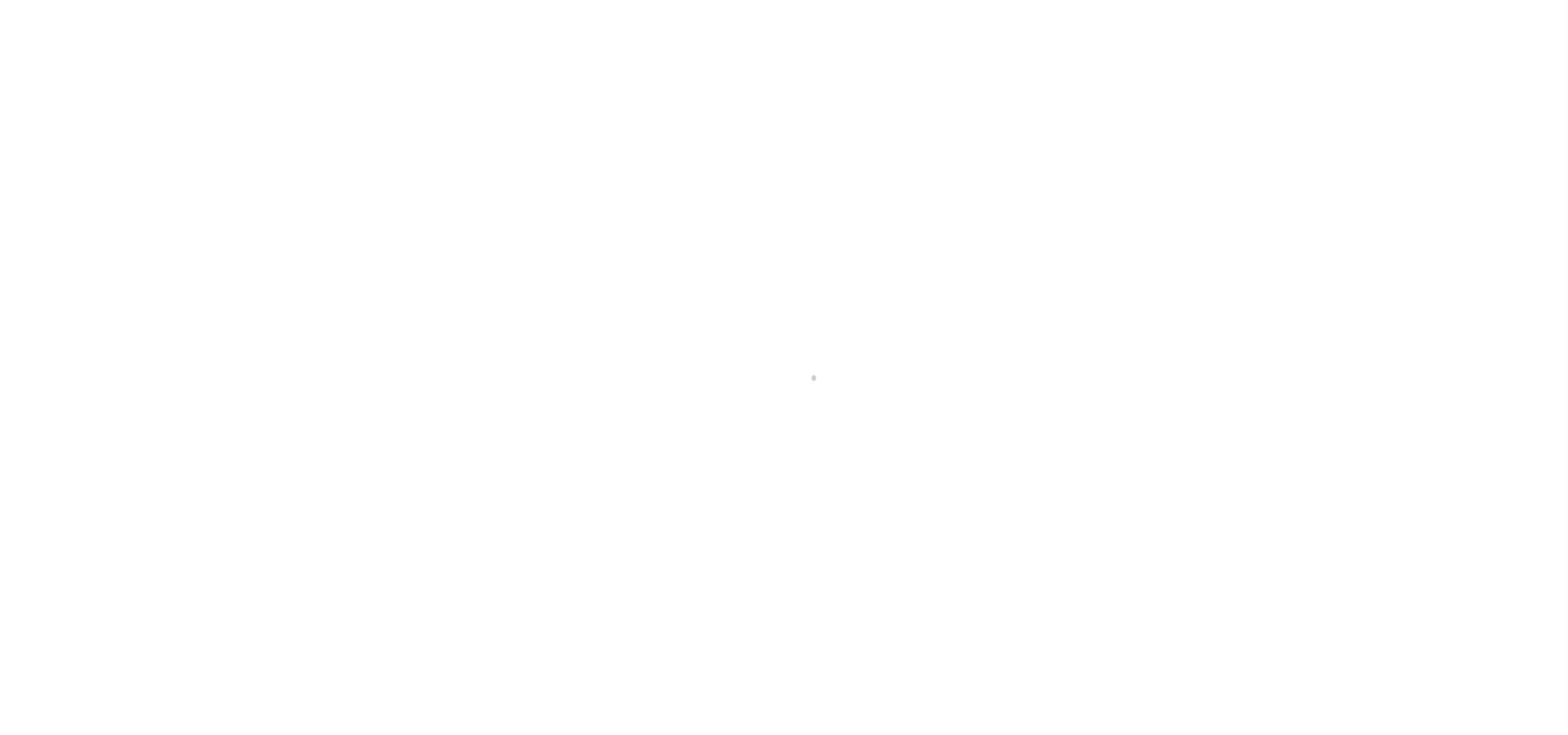
select select "RD"
select select "9376"
select select "3703"
select select "NonEscrow"
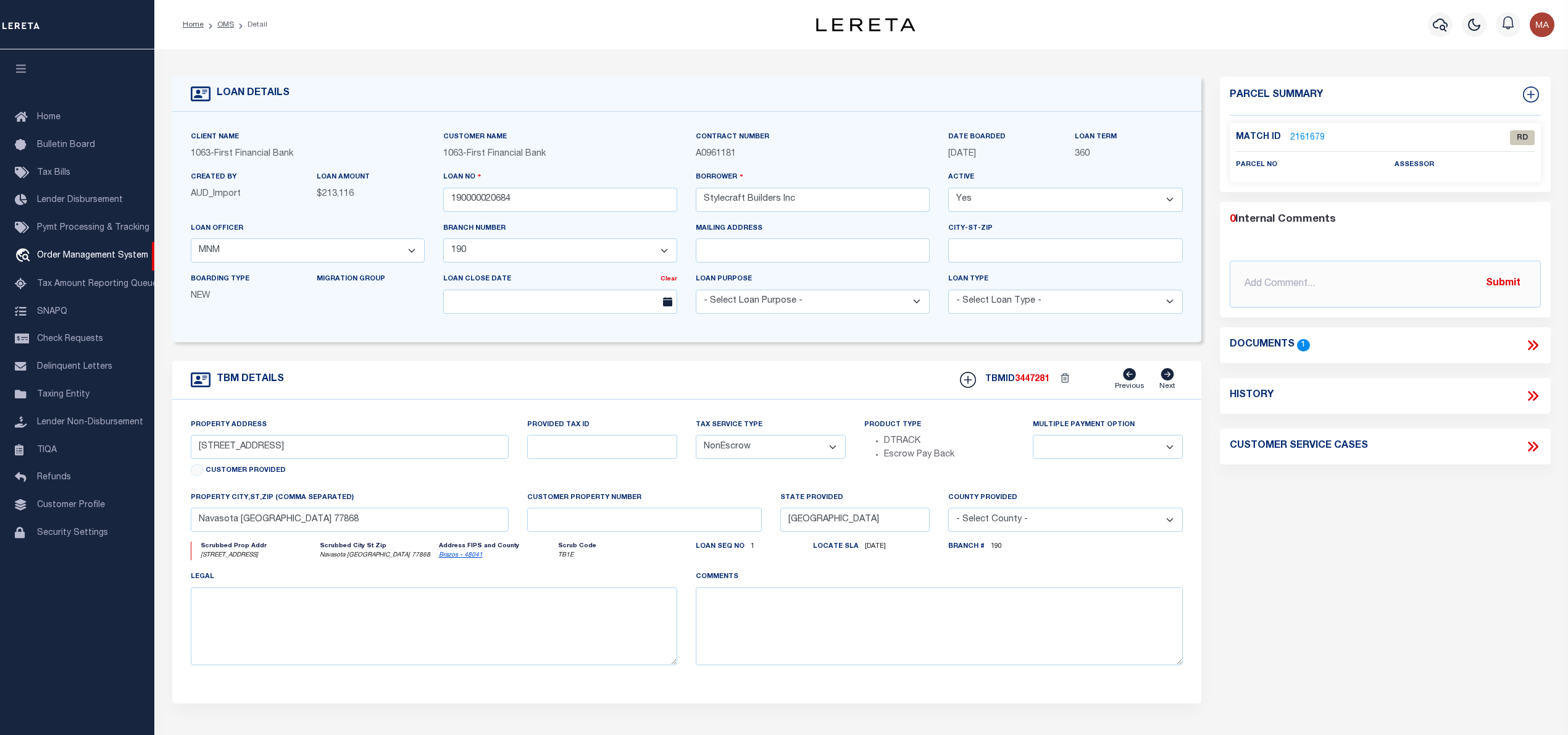
click at [1312, 132] on link "2161679" at bounding box center [1308, 138] width 34 height 13
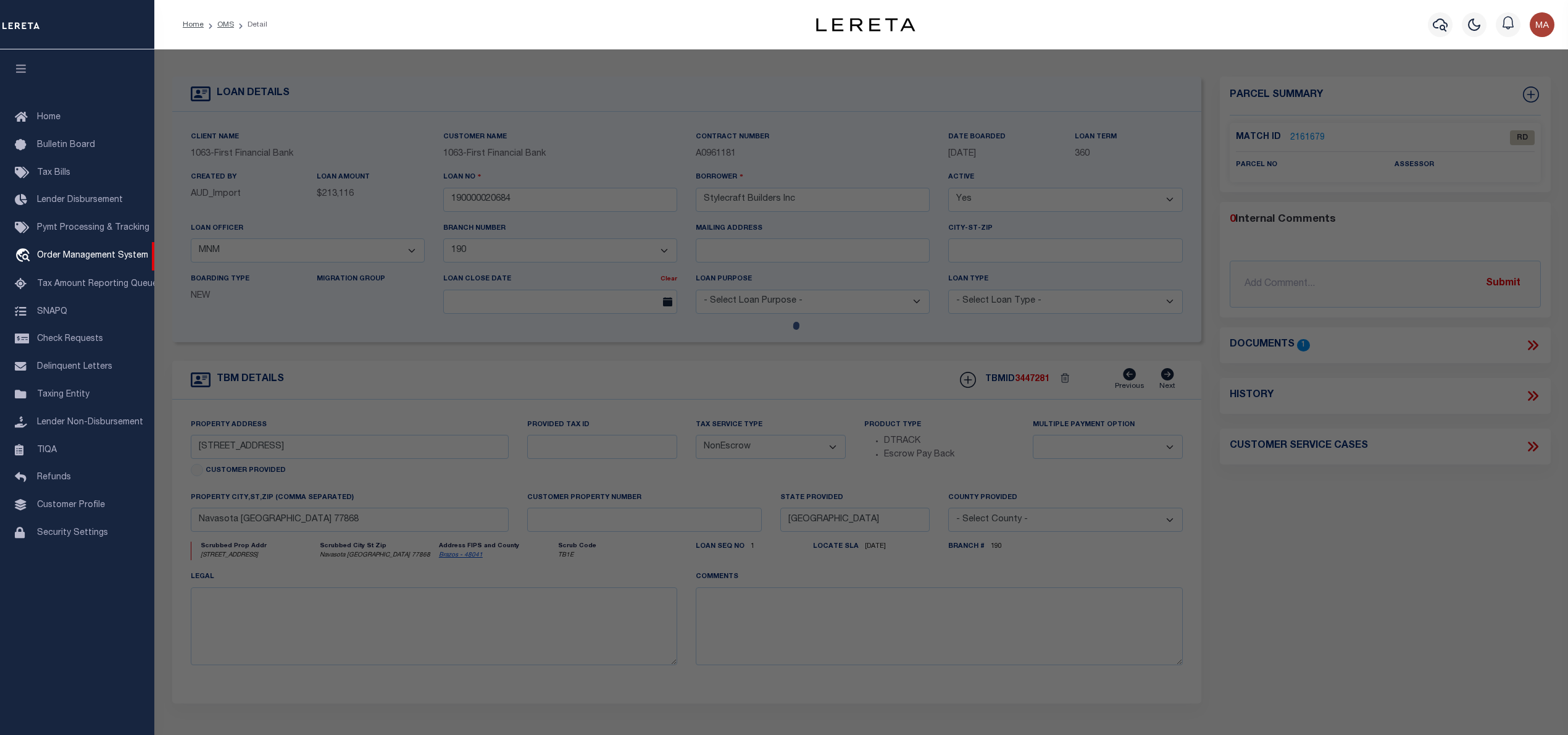
select select "AS"
checkbox input "false"
select select "RD"
checkbox input "false"
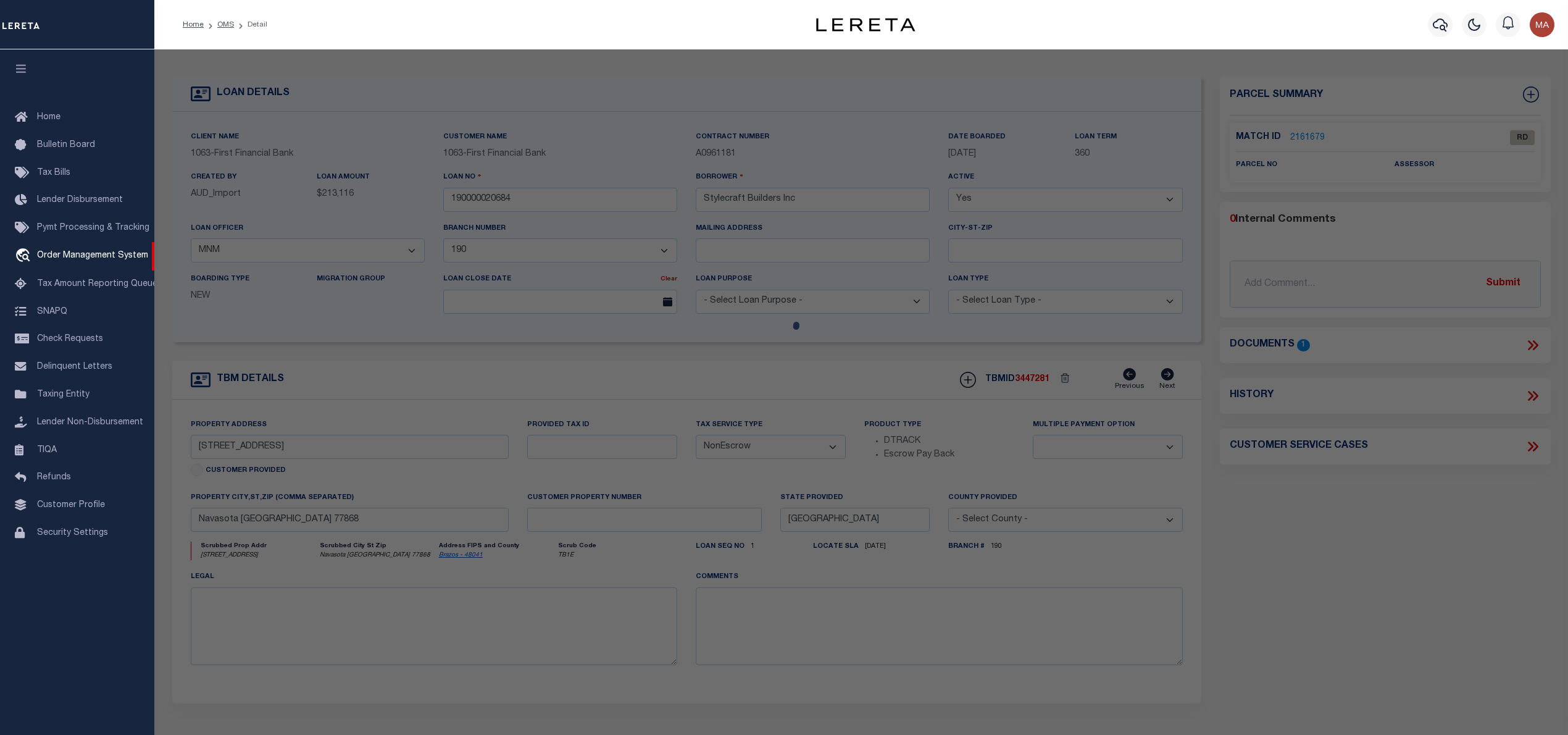
type textarea "Document uploaded that satisfies a legal requirement, changing from [GEOGRAPHIC…"
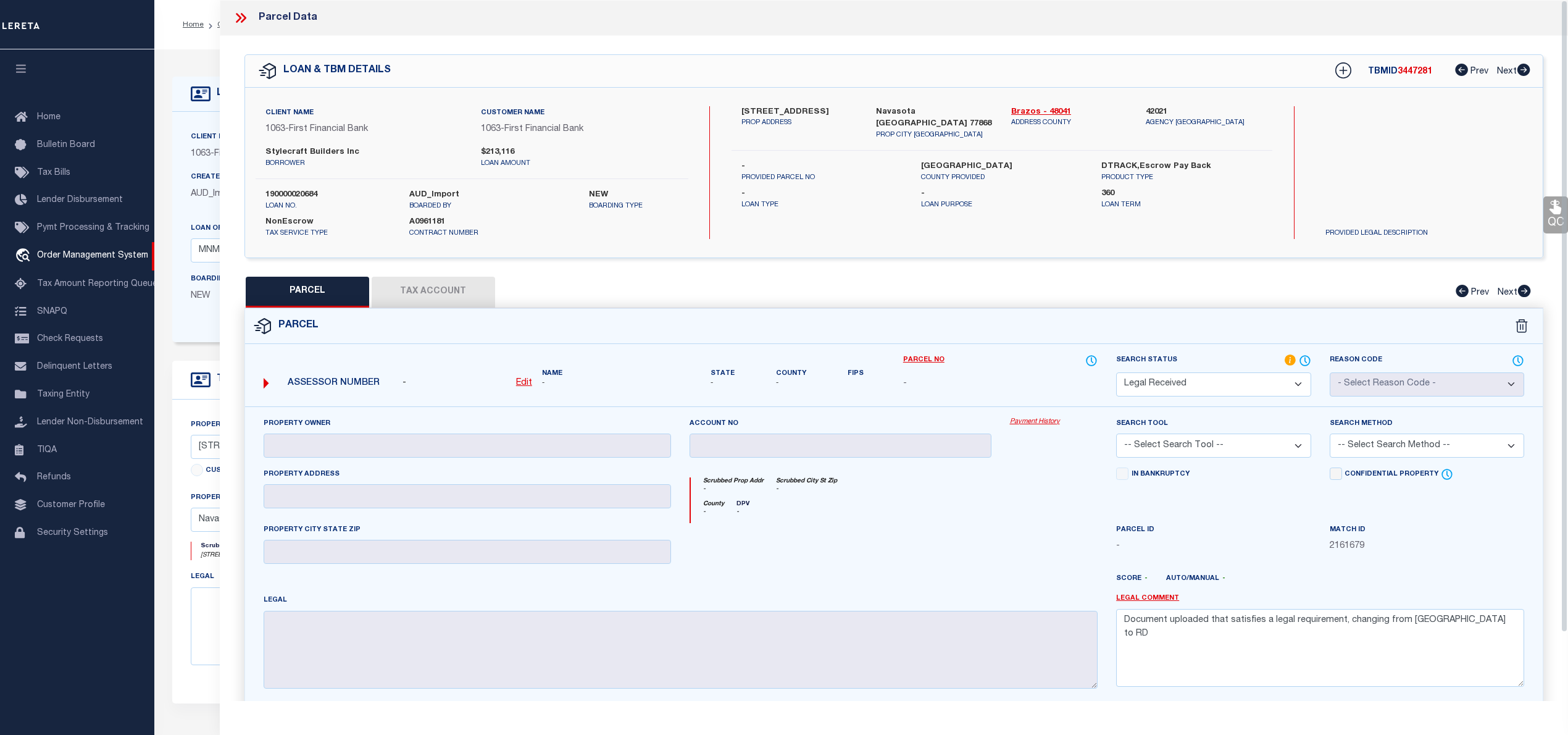
click at [301, 159] on p "borrower" at bounding box center [364, 164] width 197 height 10
click at [300, 149] on label "Stylecraft Builders Inc" at bounding box center [364, 152] width 197 height 12
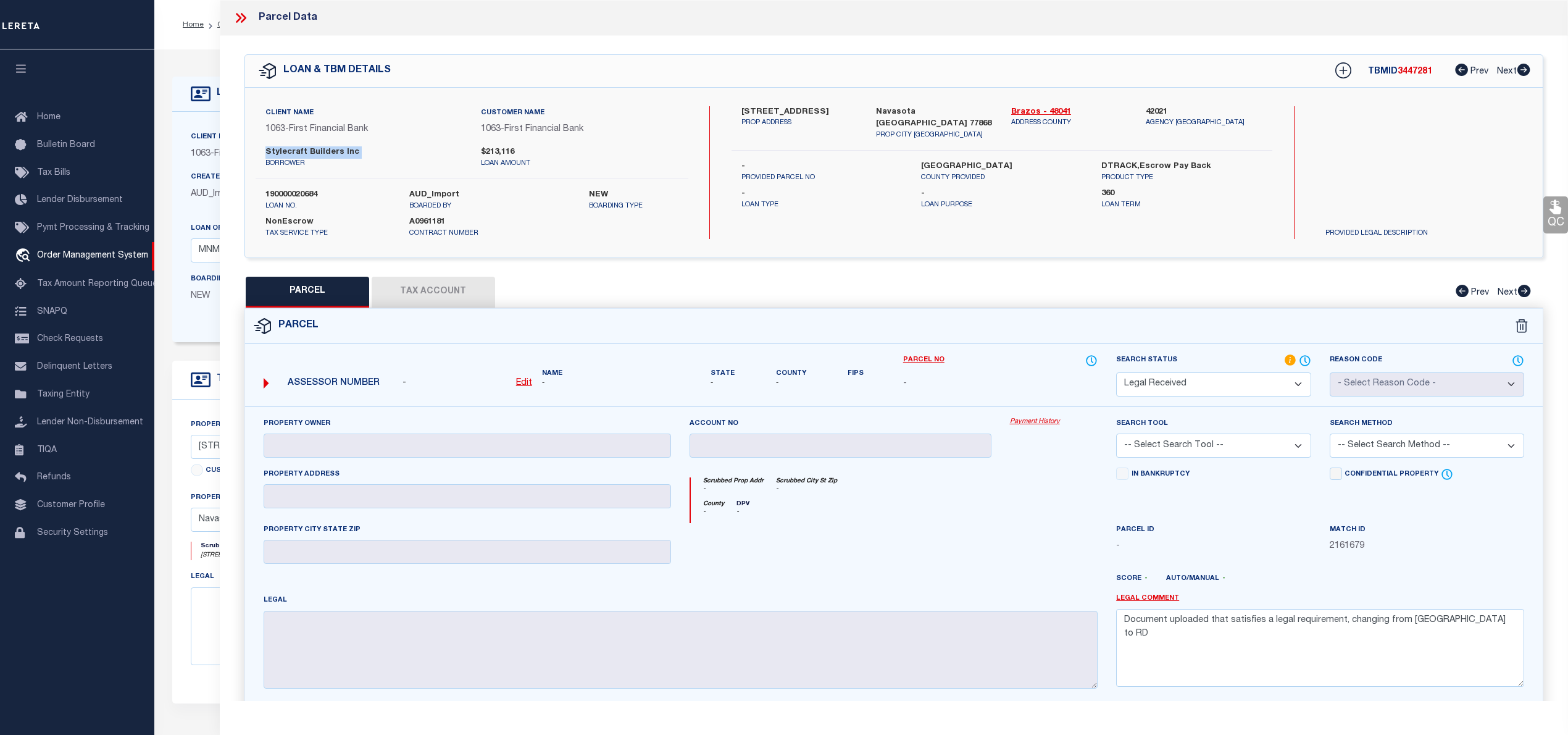
click at [300, 149] on label "Stylecraft Builders Inc" at bounding box center [364, 152] width 197 height 12
copy div "Stylecraft Builders Inc"
click at [520, 381] on u "Edit" at bounding box center [524, 383] width 16 height 9
select select "RD"
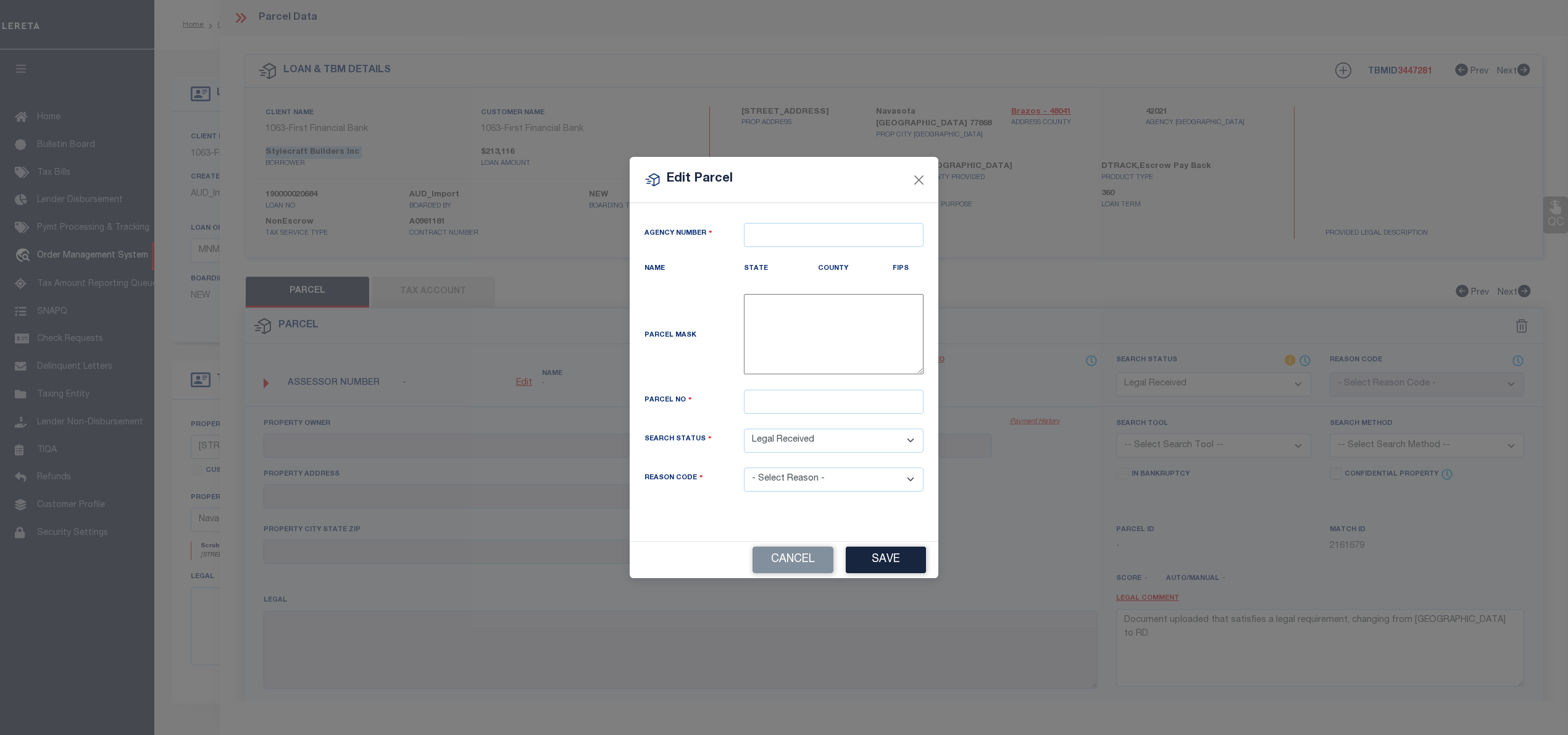
type textarea "-"
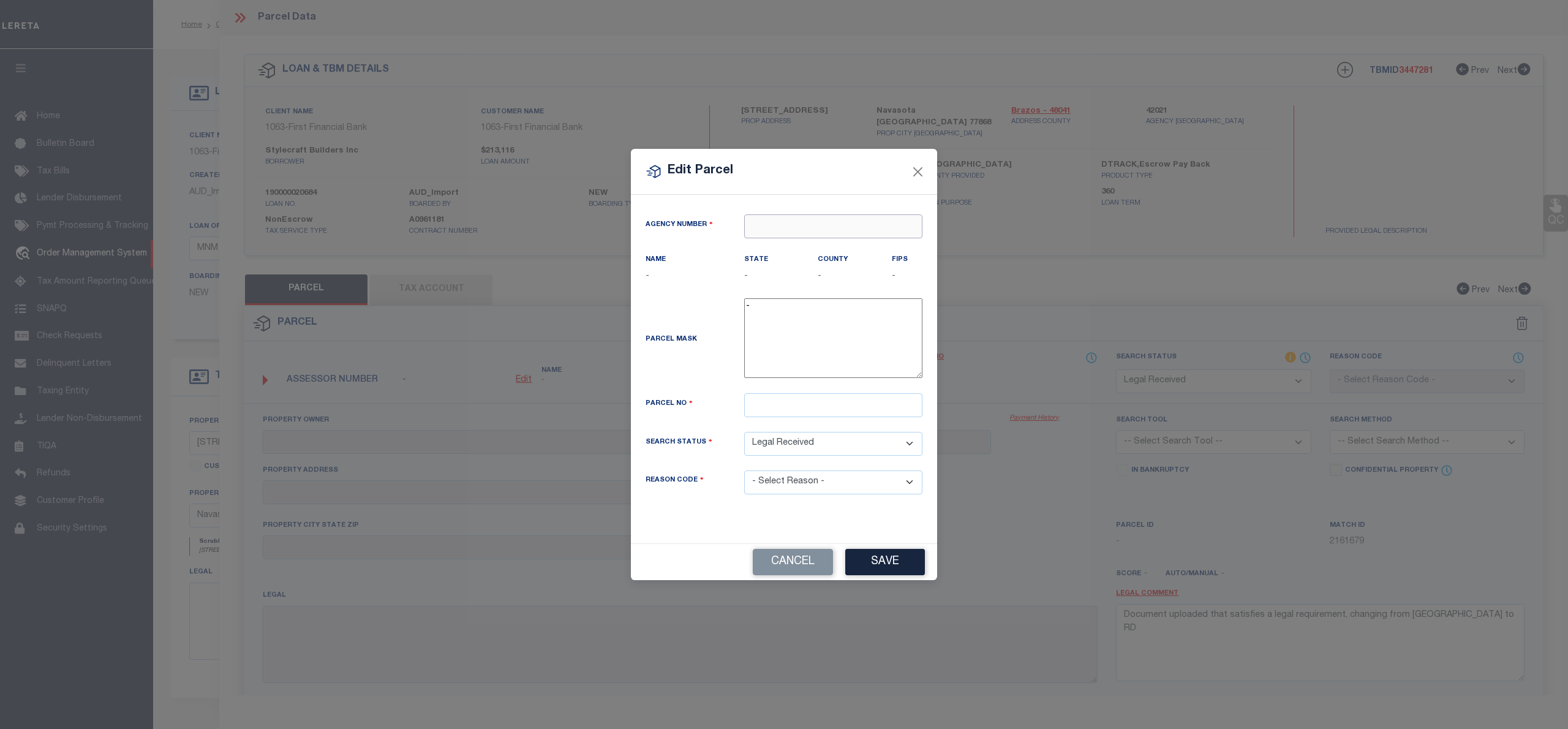
click at [765, 217] on input "text" at bounding box center [834, 227] width 179 height 24
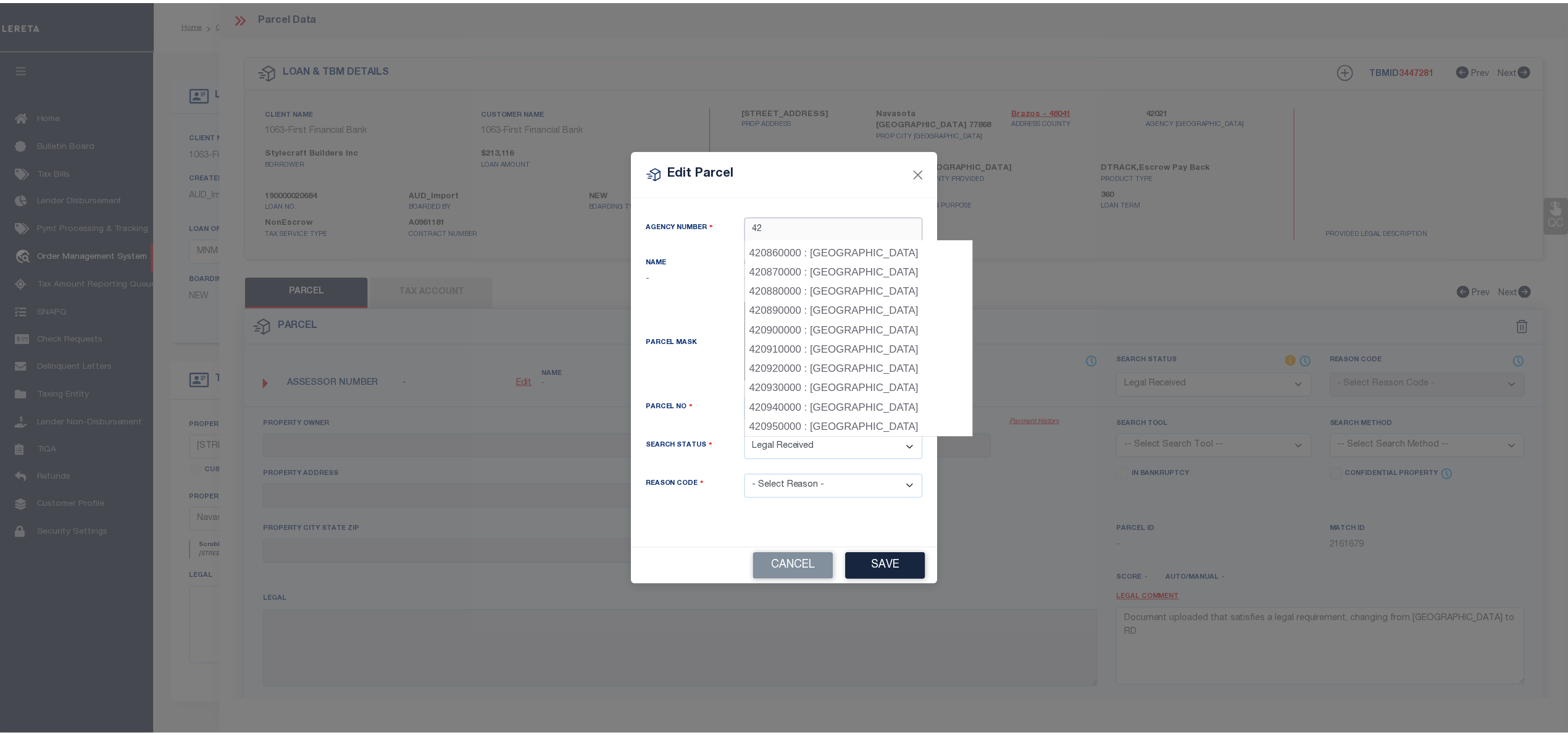
scroll to position [1729, 0]
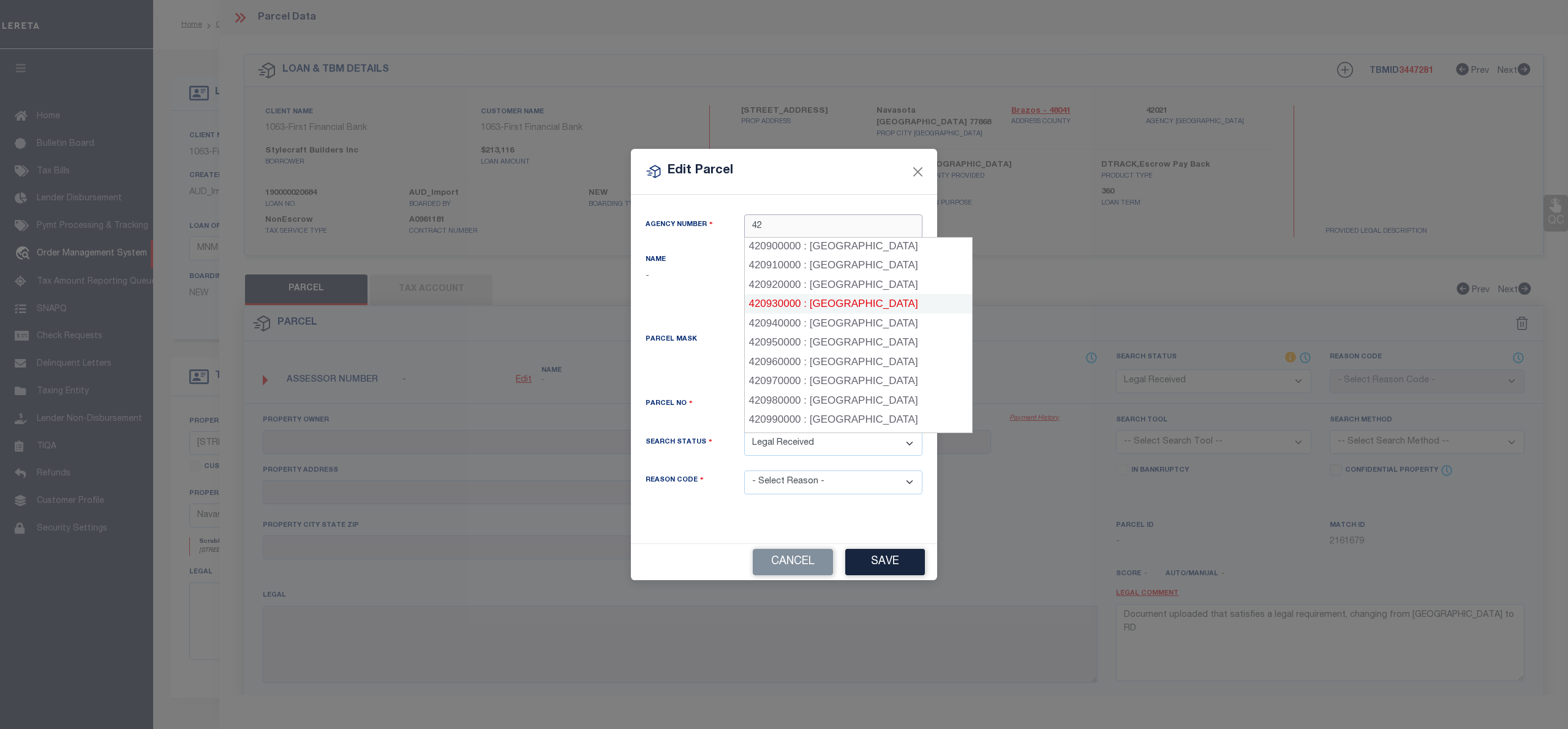
click at [875, 294] on div "420930000 : [GEOGRAPHIC_DATA]" at bounding box center [858, 304] width 227 height 20
type input "420930000"
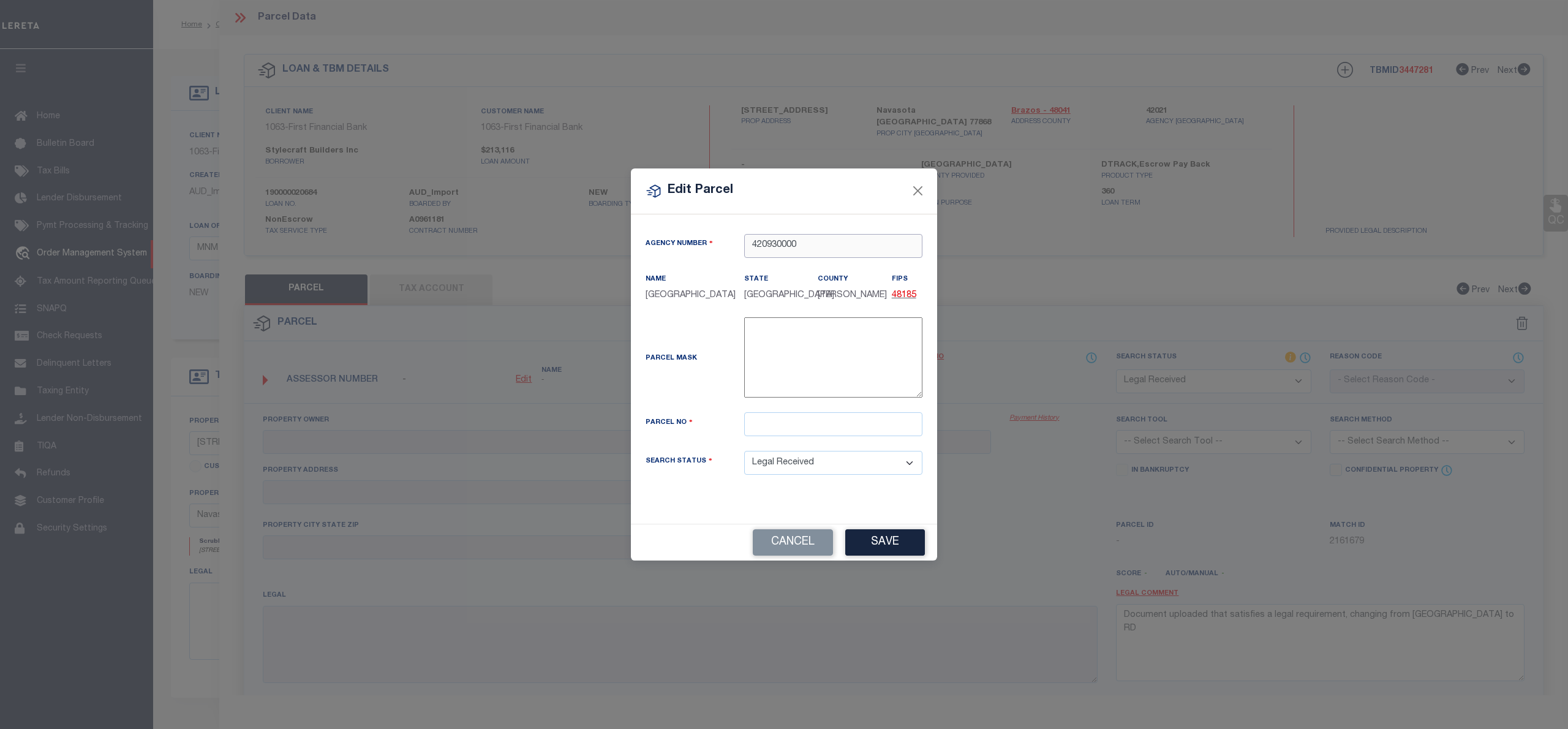
type input "420930000"
click at [780, 446] on div "Parcel No" at bounding box center [784, 431] width 295 height 39
click at [780, 431] on input "text" at bounding box center [834, 424] width 179 height 24
paste input "R79402"
type input "R79402"
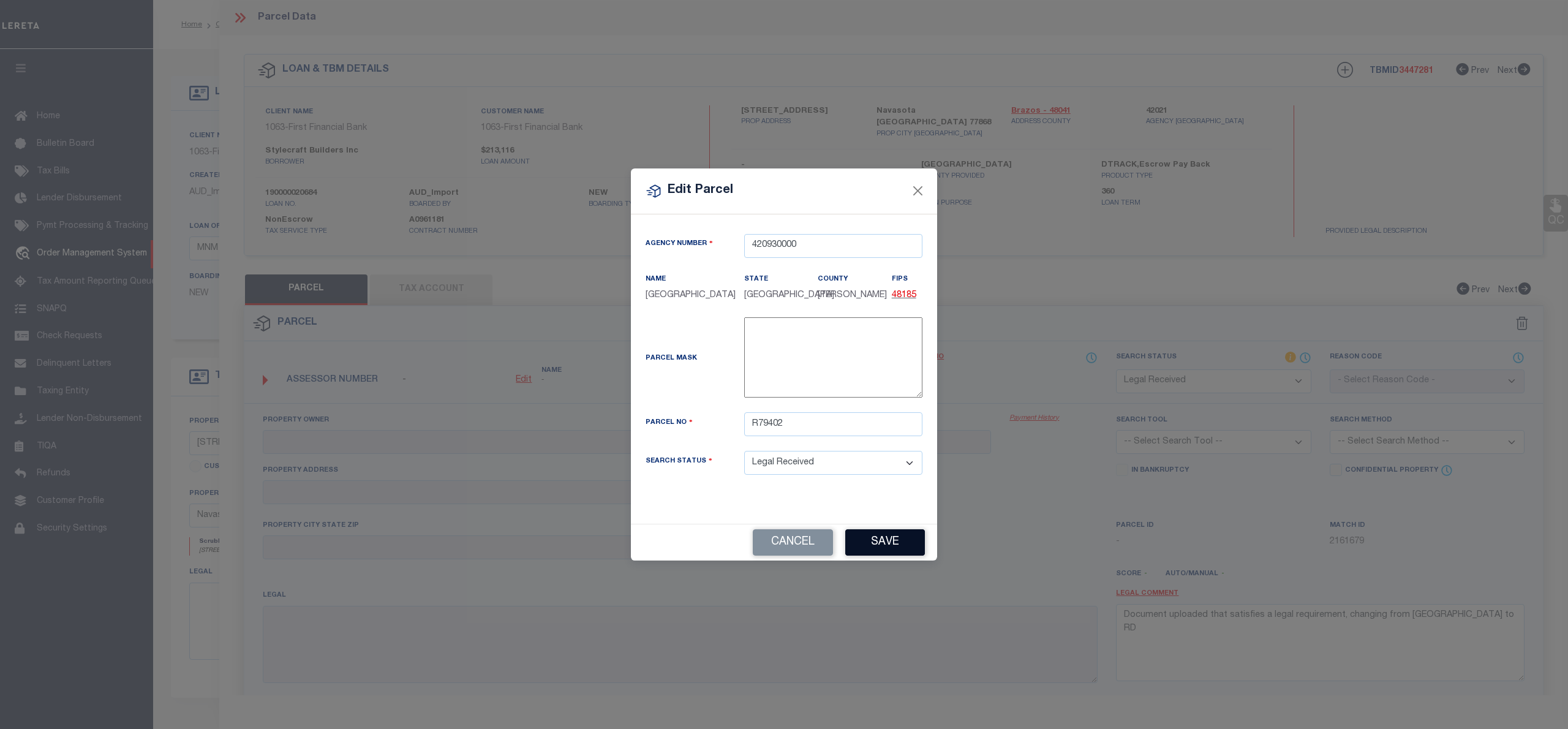
click at [900, 554] on div "Cancel Save" at bounding box center [784, 542] width 306 height 37
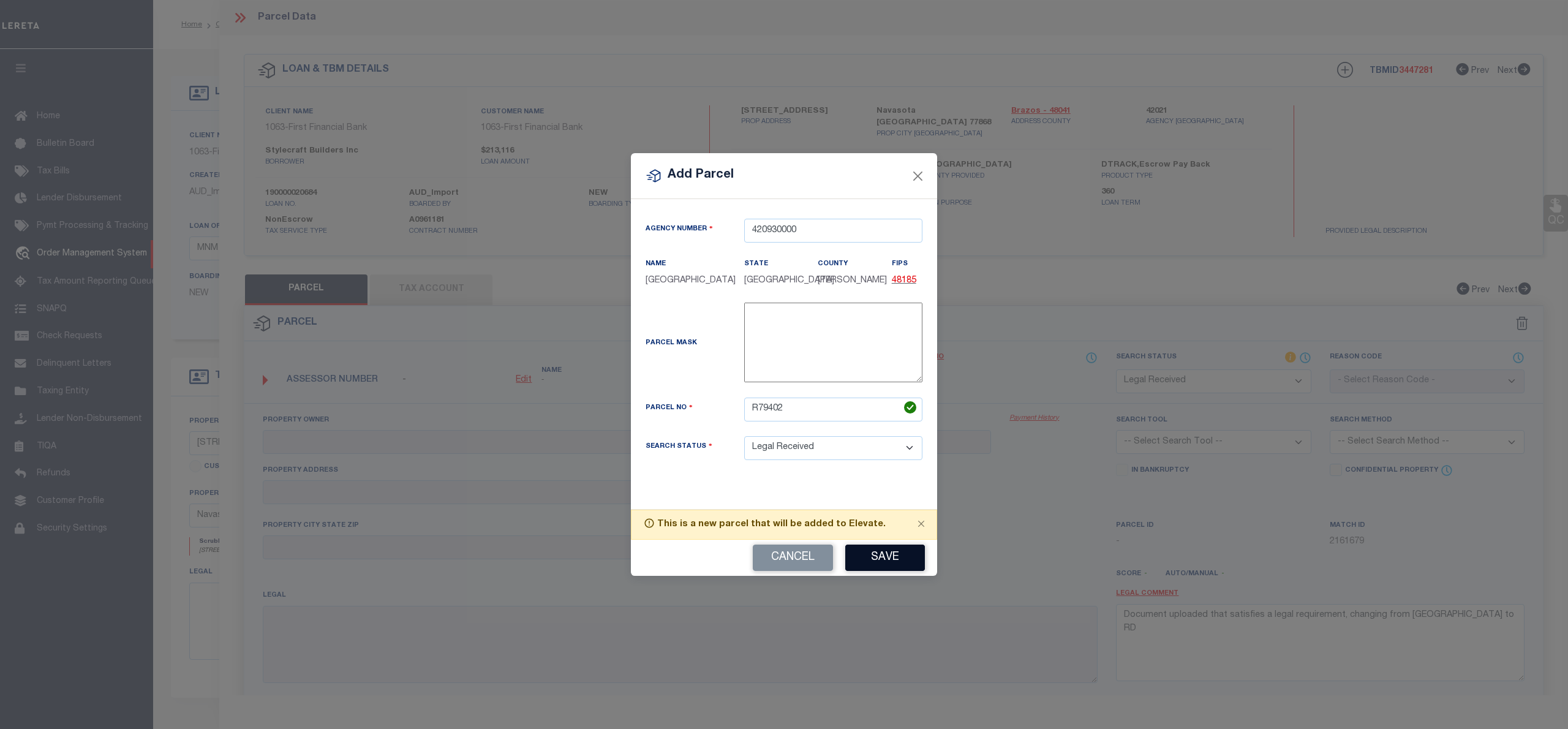
click at [900, 556] on button "Save" at bounding box center [885, 558] width 80 height 27
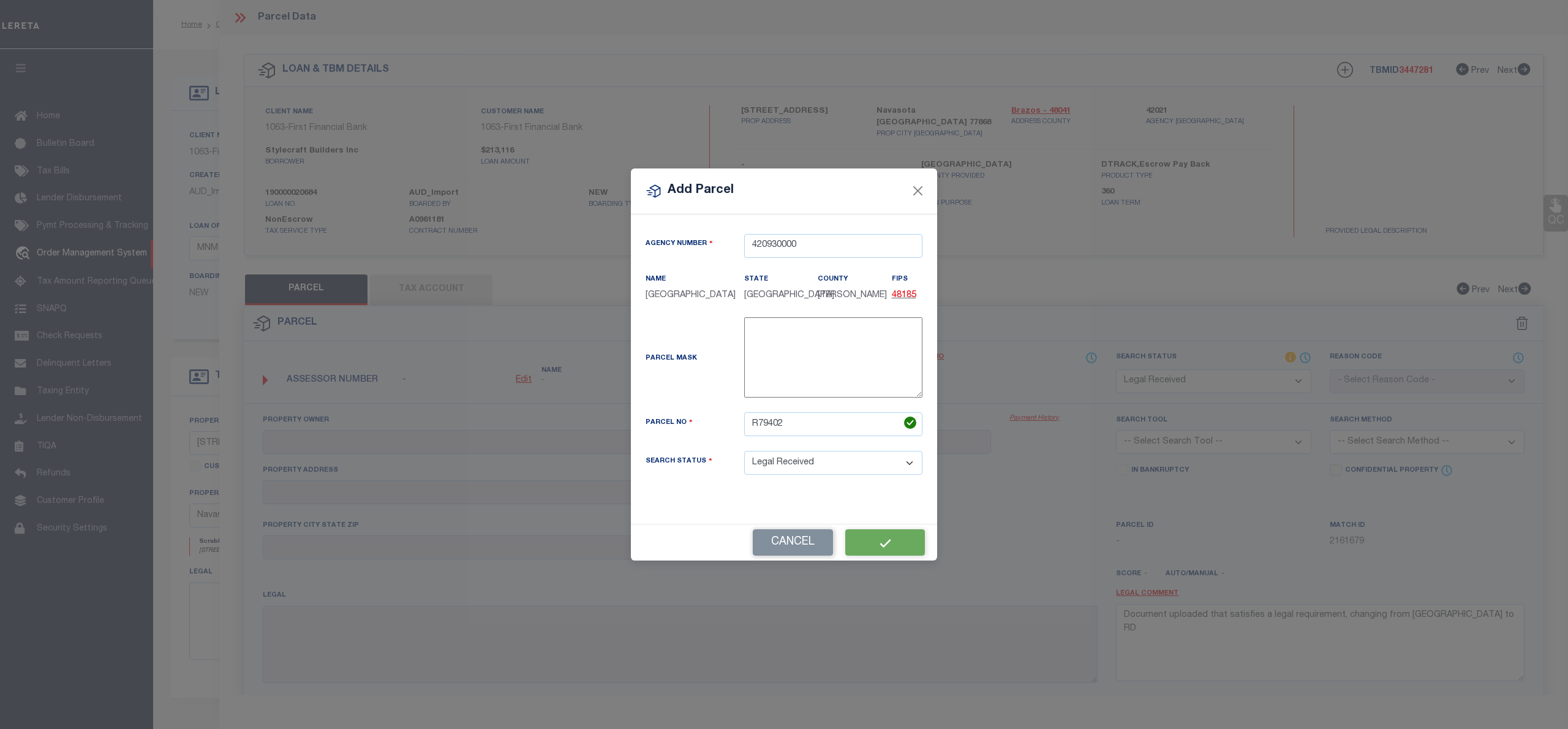
select select "RD"
checkbox input "false"
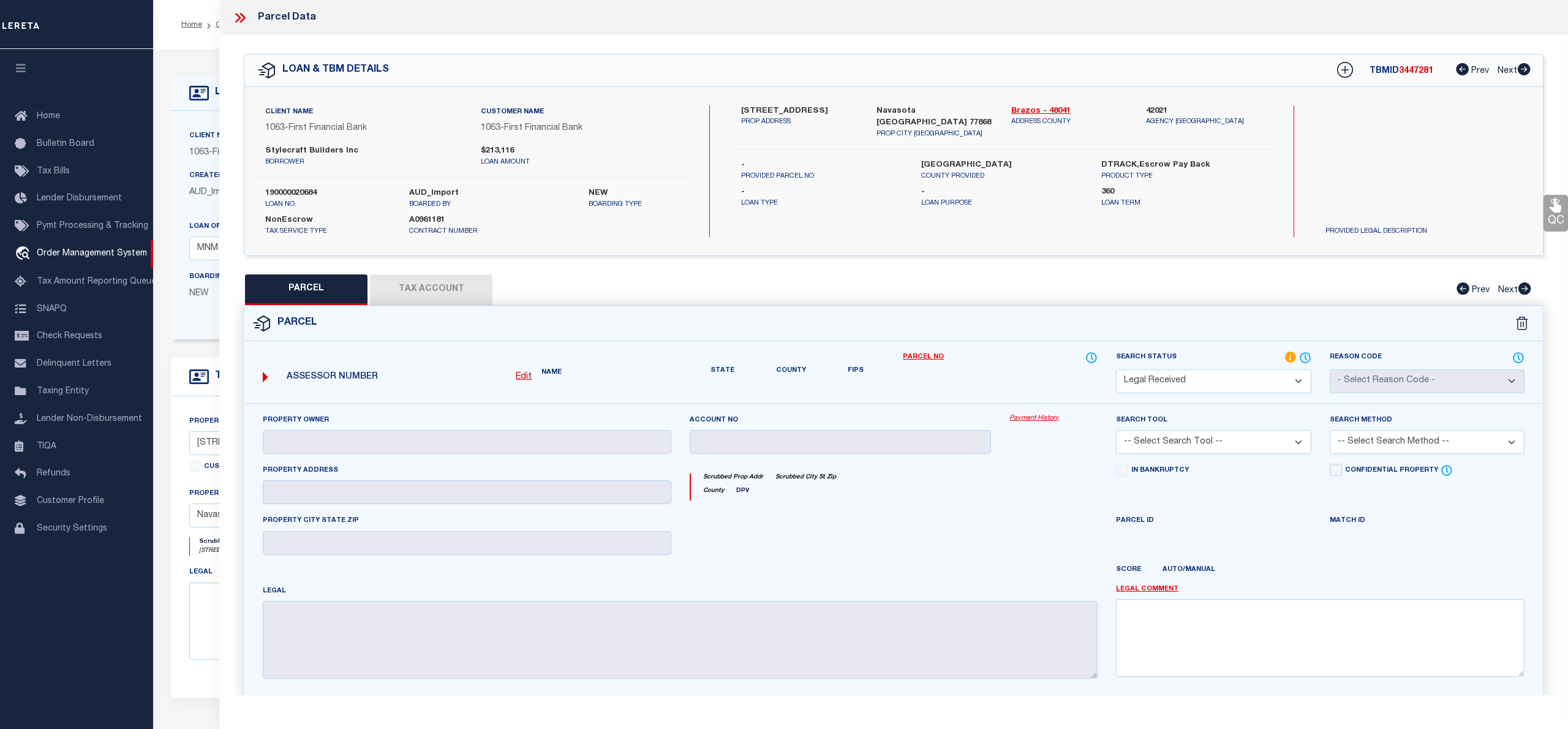
type input "STYLECRAFT BUILDERS, INC"
type input "REDBUD RD"
type input "NAVASOTA, TX 77868"
type textarea "PECAN GROVE ESTATES PHASE 1, BLOCK 2, Lot 7, ACRES 0.194"
type textarea "Document uploaded that satisfies a legal requirement, changing from ND to RD"
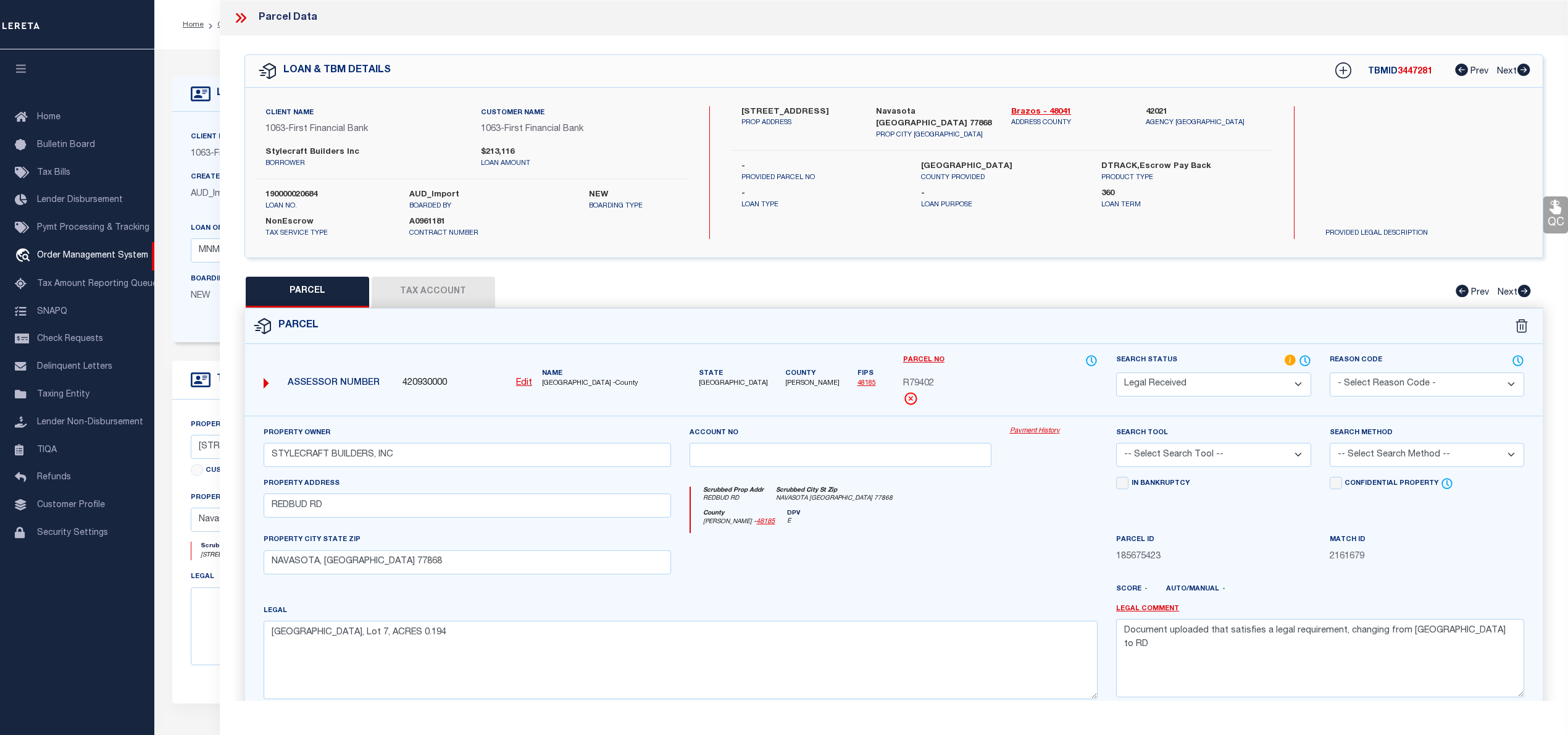
click at [1211, 375] on select "Automated Search Bad Parcel Complete Duplicate Parcel High Dollar Reporting In …" at bounding box center [1213, 385] width 195 height 24
select select "PC"
click at [1116, 373] on select "Automated Search Bad Parcel Complete Duplicate Parcel High Dollar Reporting In …" at bounding box center [1213, 385] width 195 height 24
click at [1172, 455] on select "-- Select Search Tool -- 3rd Party Website Agency File Agency Website ATLS CNV-…" at bounding box center [1213, 455] width 195 height 24
select select "AGW"
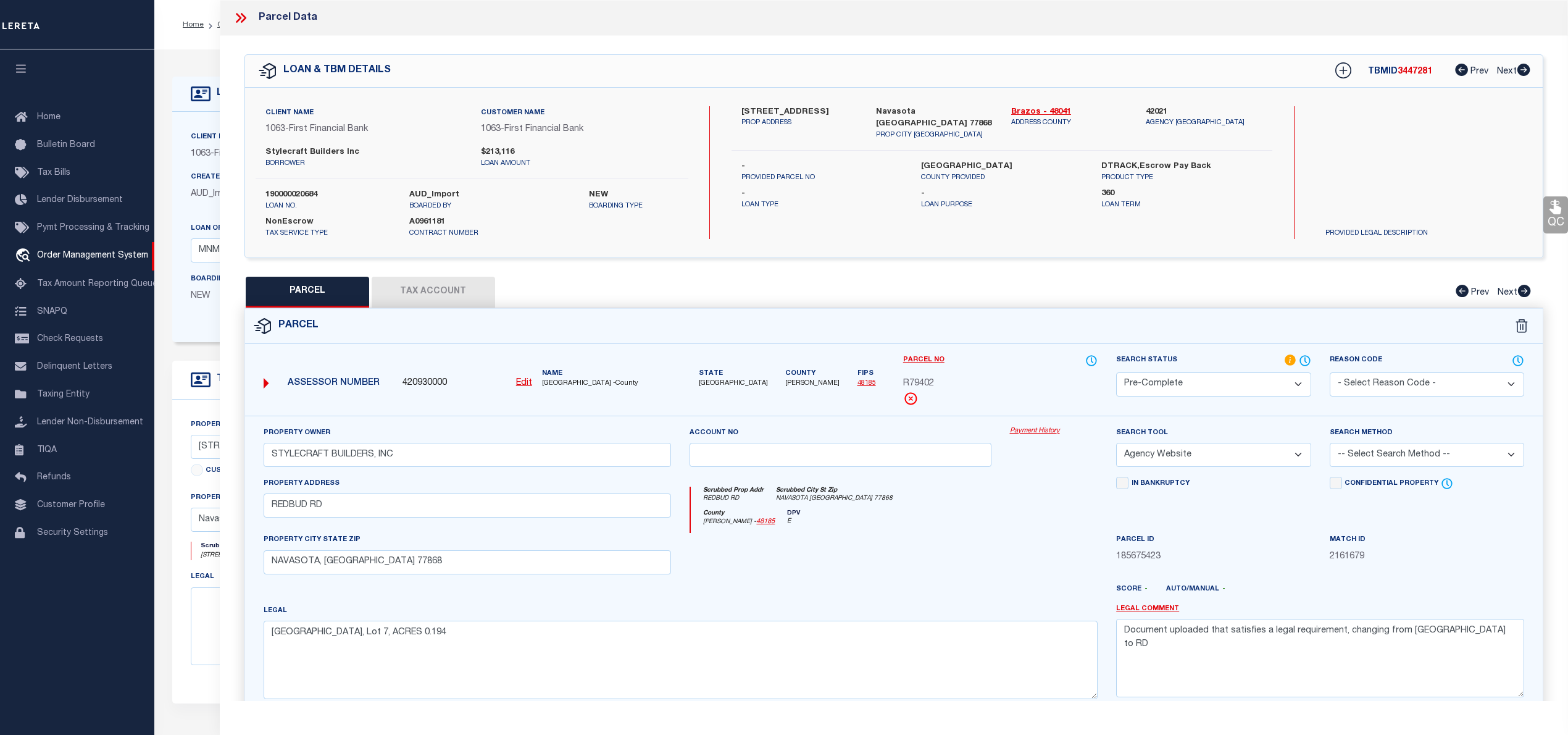
click at [1116, 445] on select "-- Select Search Tool -- 3rd Party Website Agency File Agency Website ATLS CNV-…" at bounding box center [1213, 455] width 195 height 24
click at [1366, 450] on select "-- Select Search Method -- Property Address Legal Liability Info Provided" at bounding box center [1426, 455] width 195 height 24
select select "LEG"
click at [1329, 445] on select "-- Select Search Method -- Property Address Legal Liability Info Provided" at bounding box center [1426, 455] width 195 height 24
click at [1302, 632] on textarea "Document uploaded that satisfies a legal requirement, changing from ND to RD" at bounding box center [1320, 658] width 408 height 78
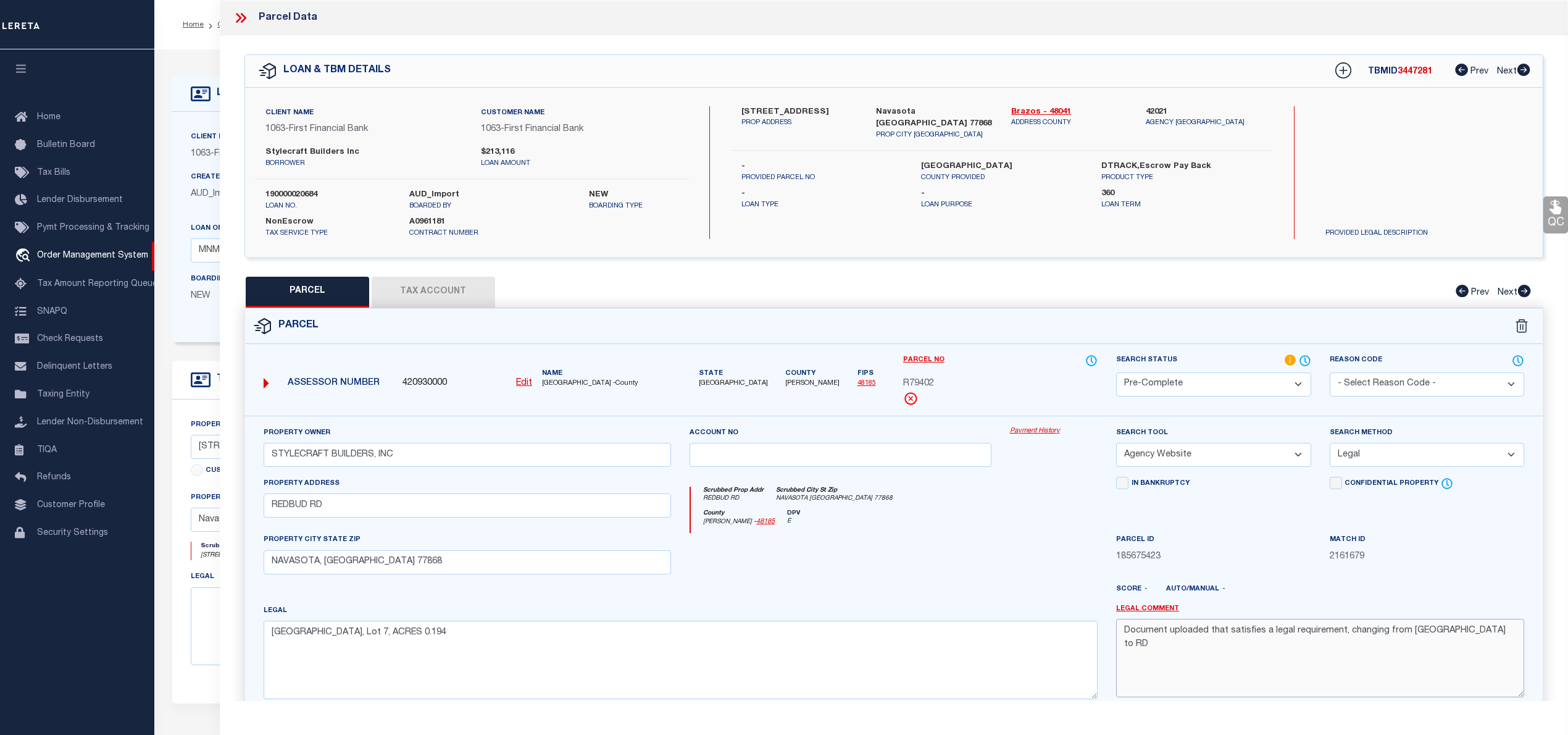
click at [1302, 632] on textarea "Document uploaded that satisfies a legal requirement, changing from ND to RD" at bounding box center [1320, 658] width 408 height 78
click at [438, 290] on button "Tax Account" at bounding box center [434, 292] width 124 height 31
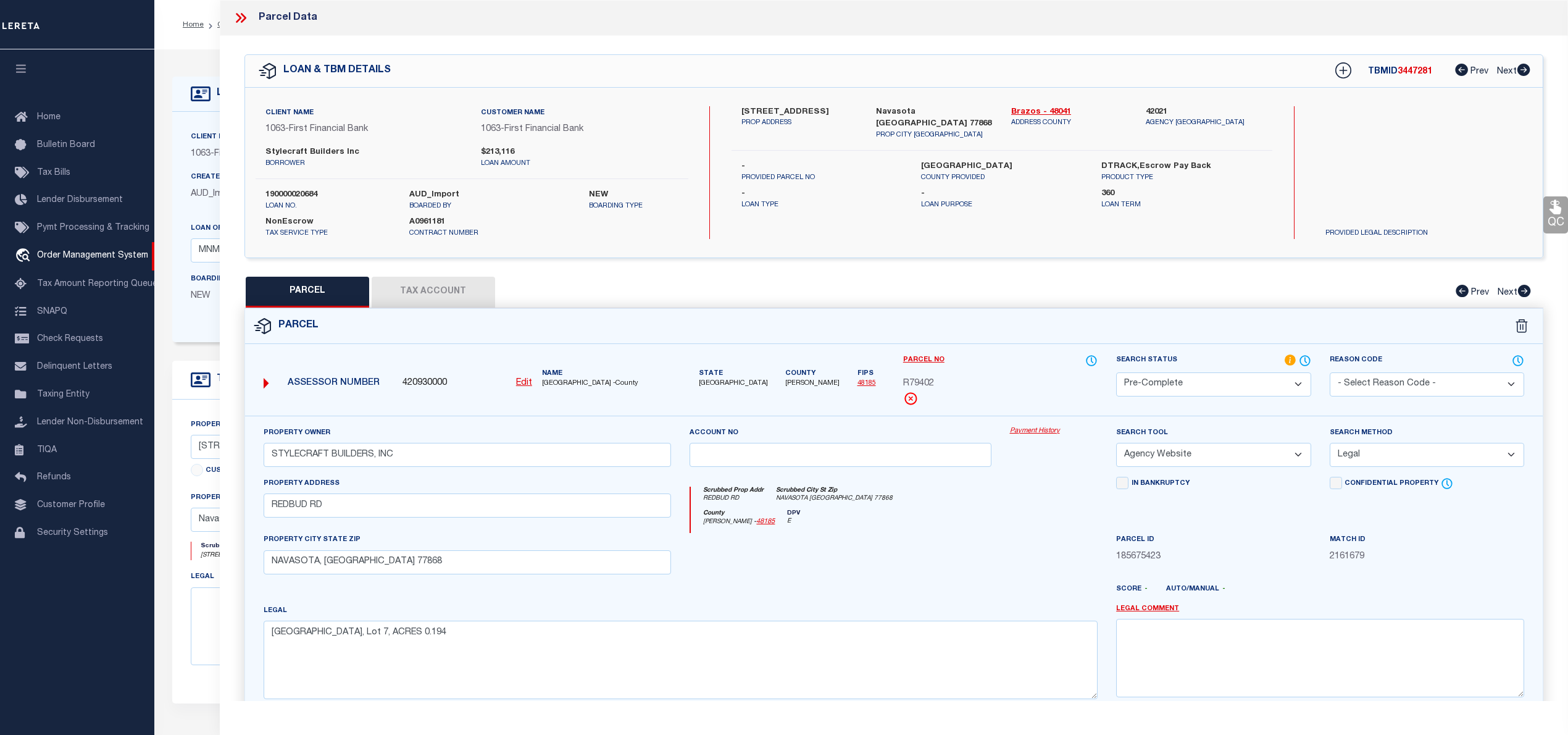
select select "100"
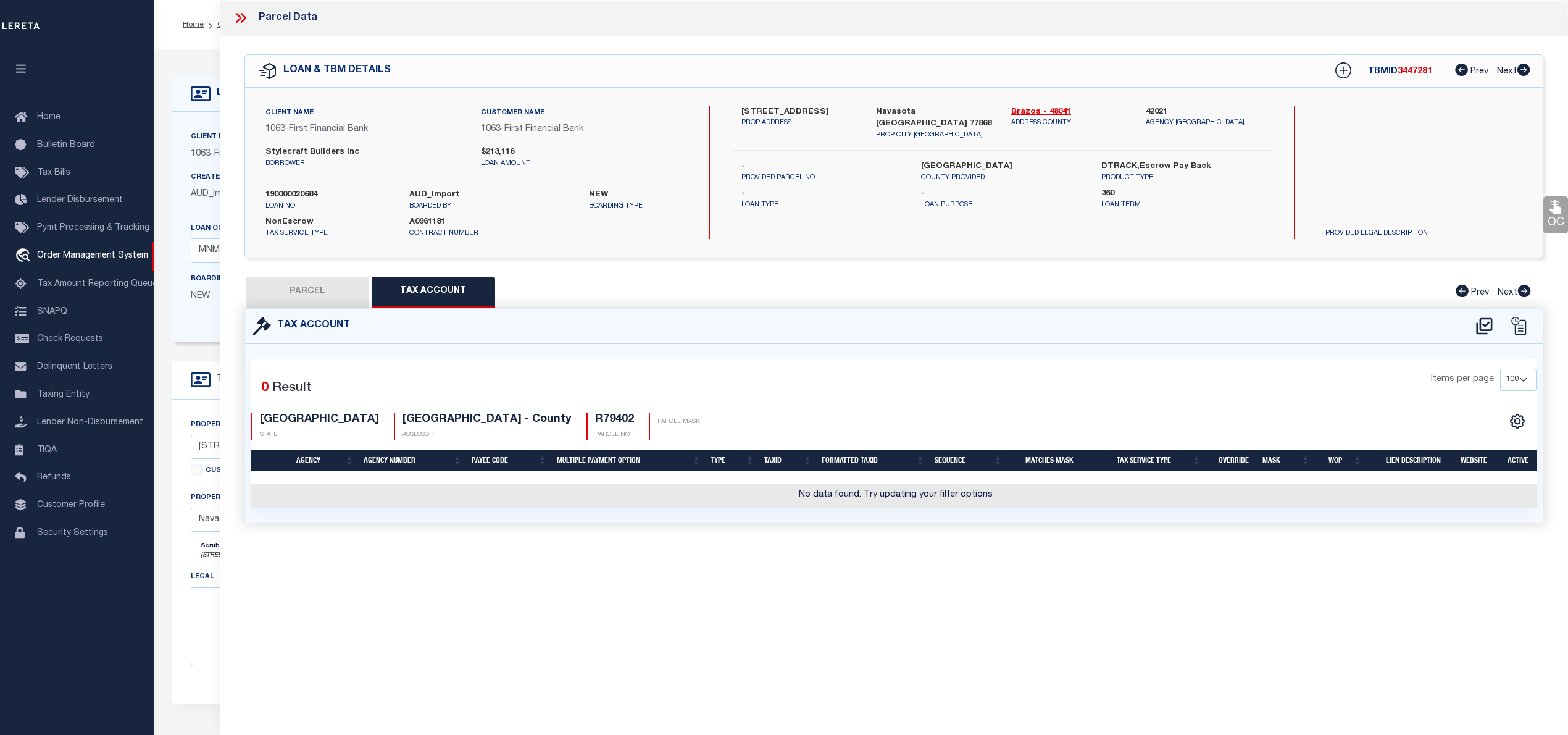
click at [1486, 336] on div "Tax Account" at bounding box center [894, 326] width 1298 height 35
click at [1486, 329] on icon at bounding box center [1484, 325] width 16 height 17
select select "100"
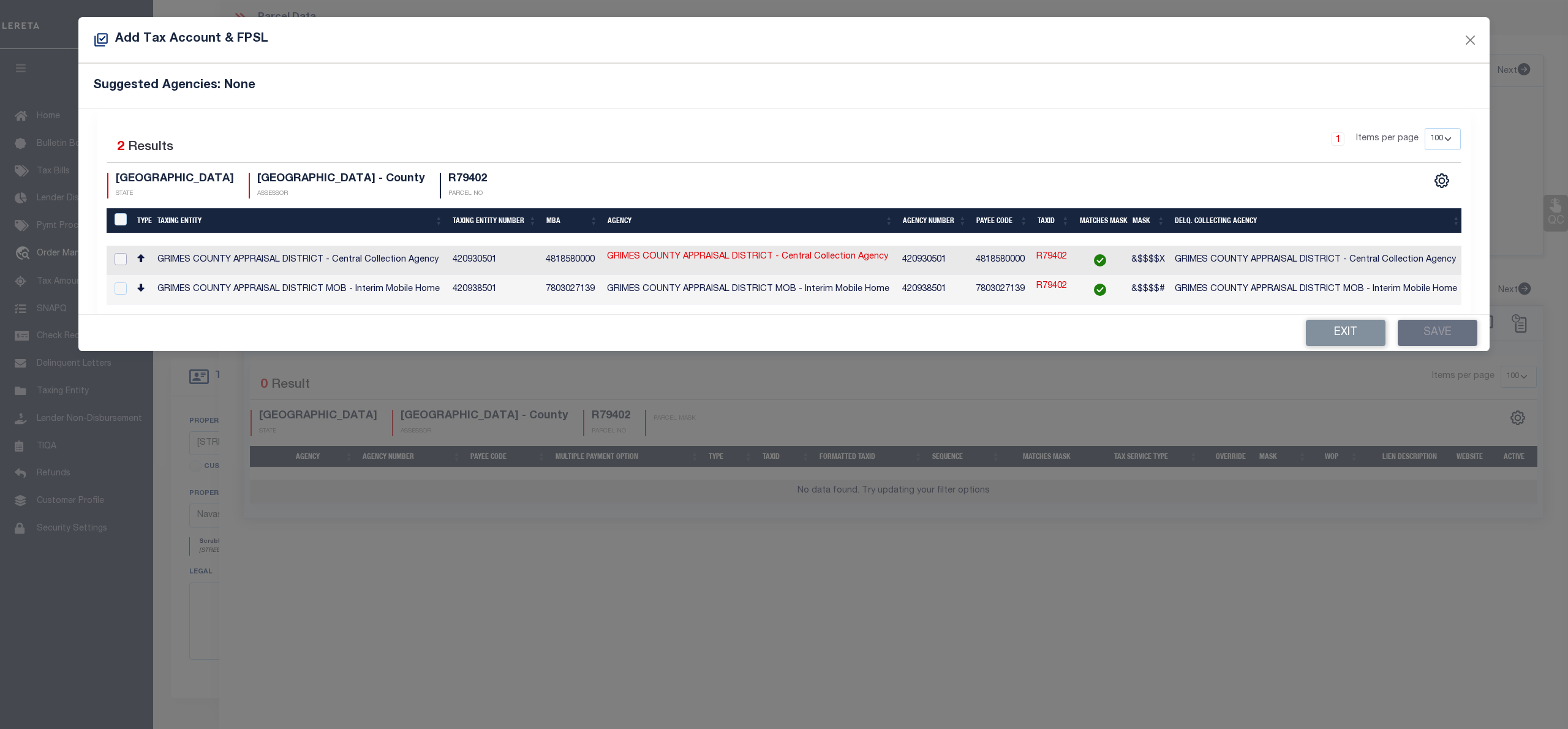
click at [122, 259] on input "checkbox" at bounding box center [120, 259] width 12 height 12
checkbox input "true"
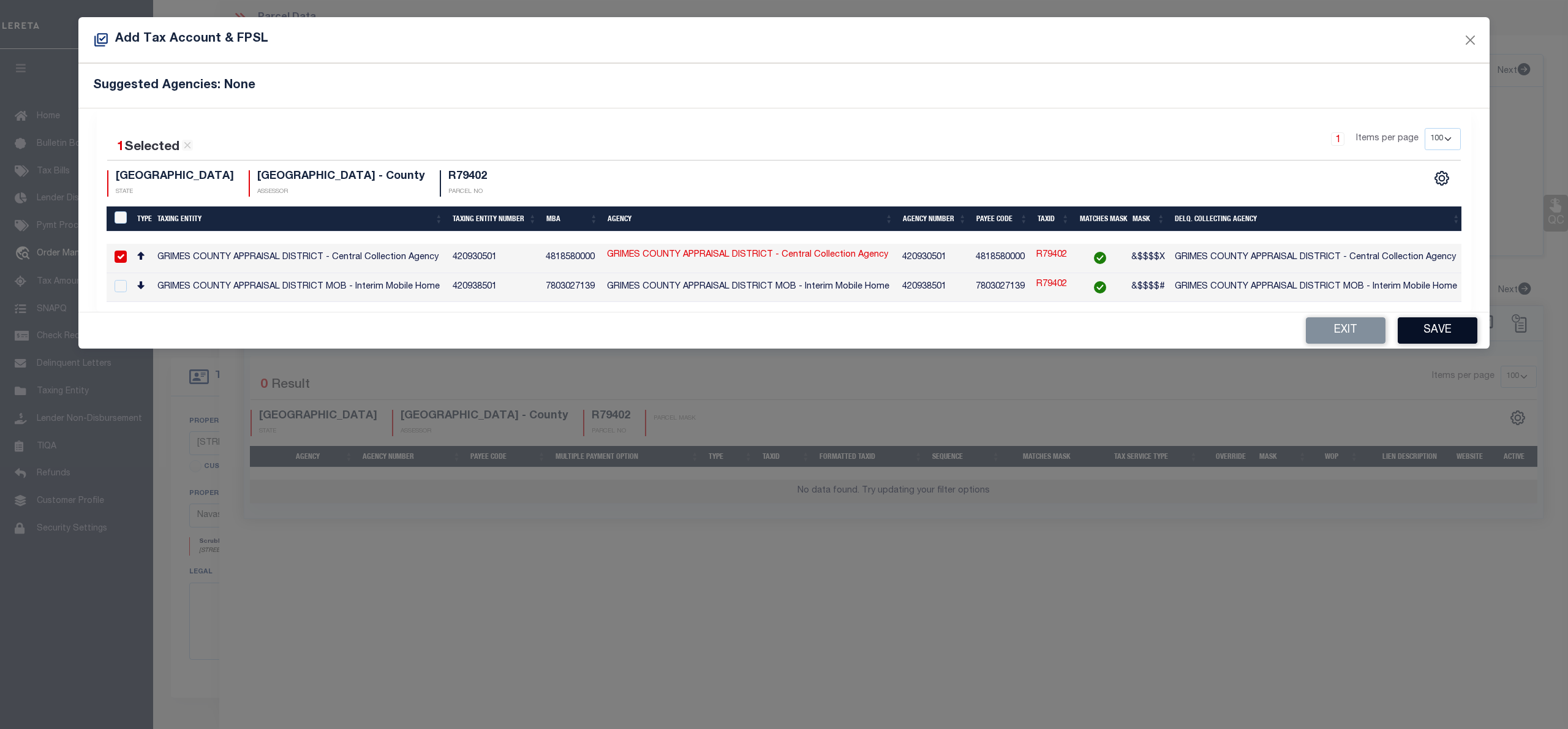
click at [1434, 332] on button "Save" at bounding box center [1438, 330] width 80 height 27
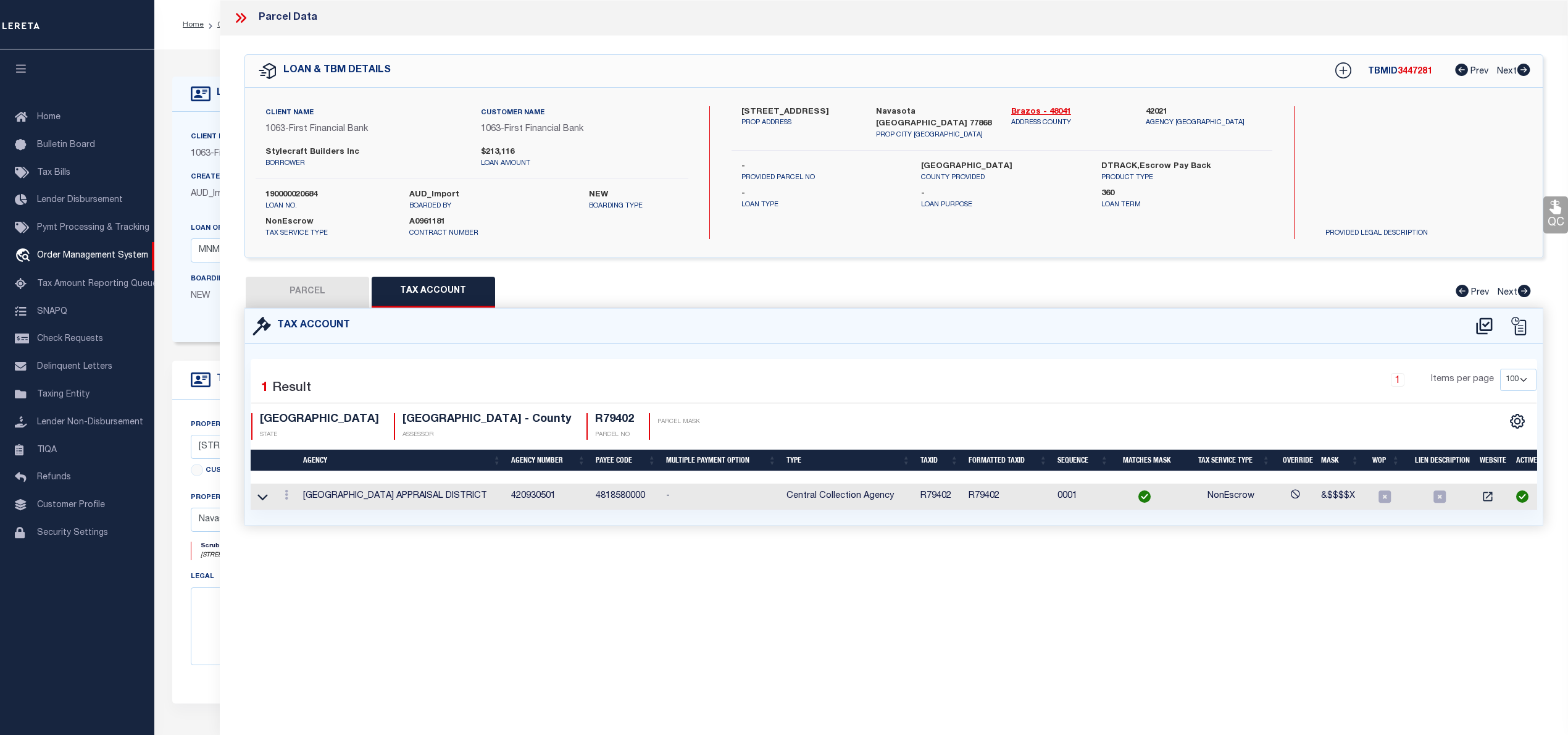
click at [346, 294] on button "PARCEL" at bounding box center [307, 292] width 124 height 31
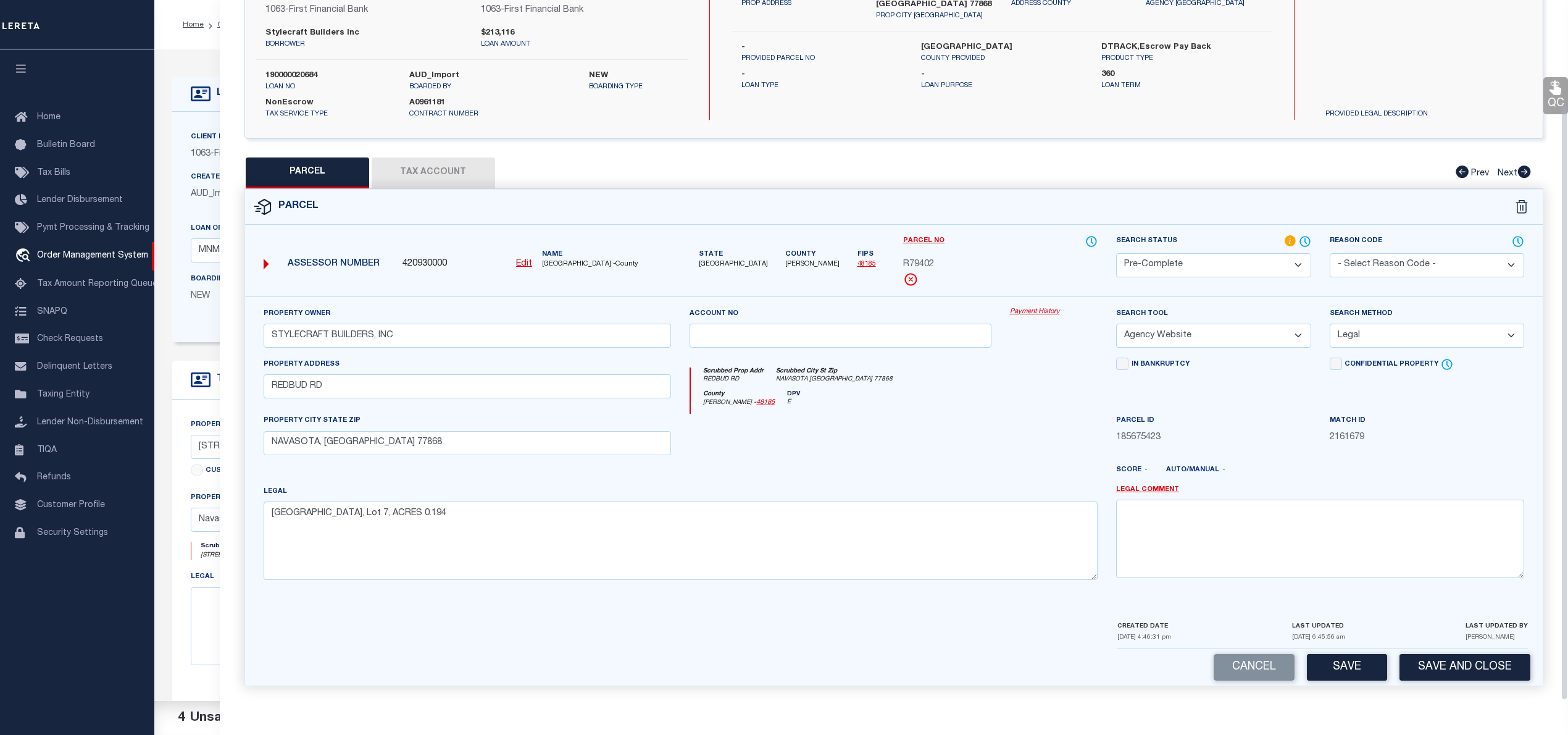
scroll to position [164, 0]
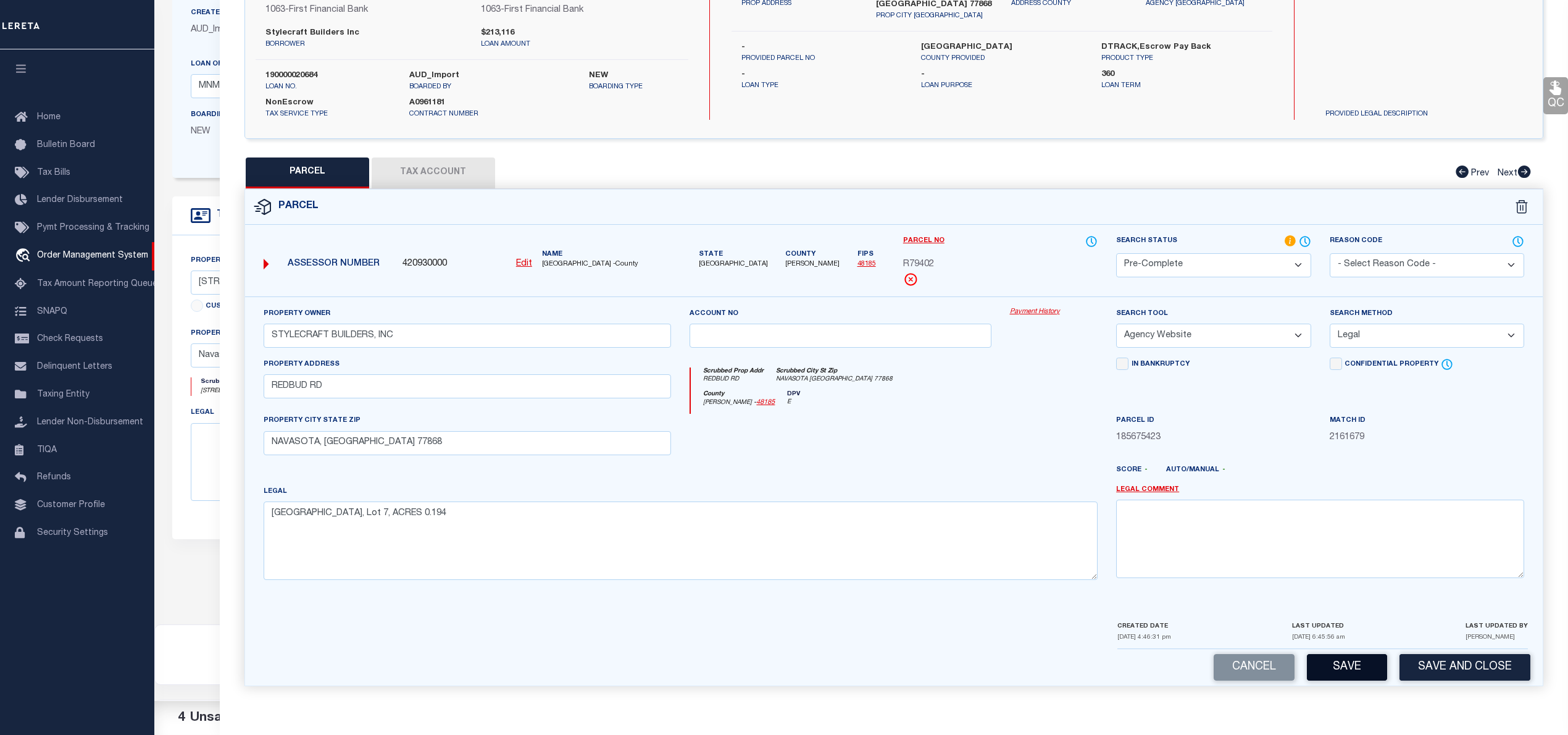
click at [1352, 672] on button "Save" at bounding box center [1347, 667] width 80 height 27
select select "AS"
select select
checkbox input "false"
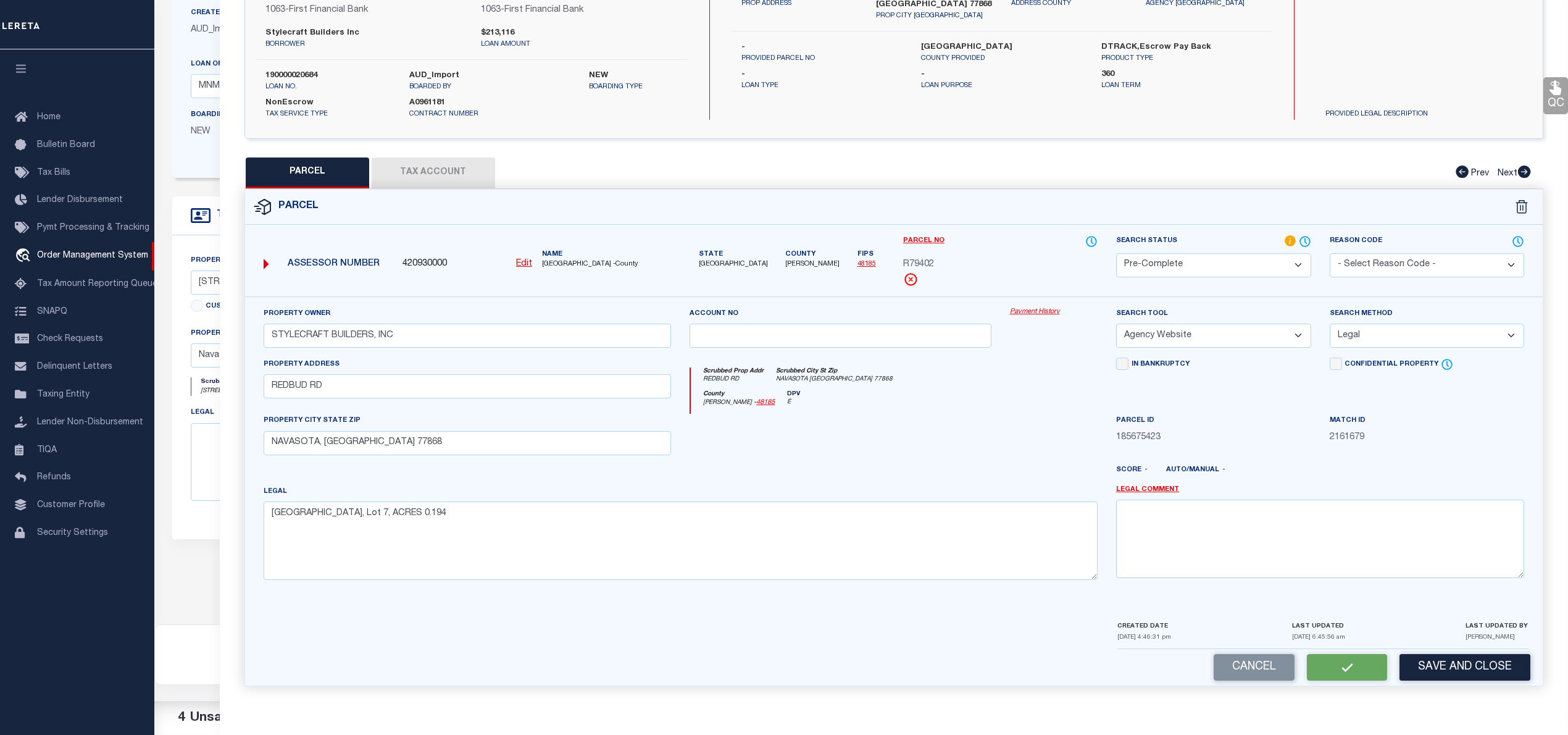
checkbox input "false"
select select "PC"
type input "STYLECRAFT BUILDERS, INC"
select select "AGW"
select select "LEG"
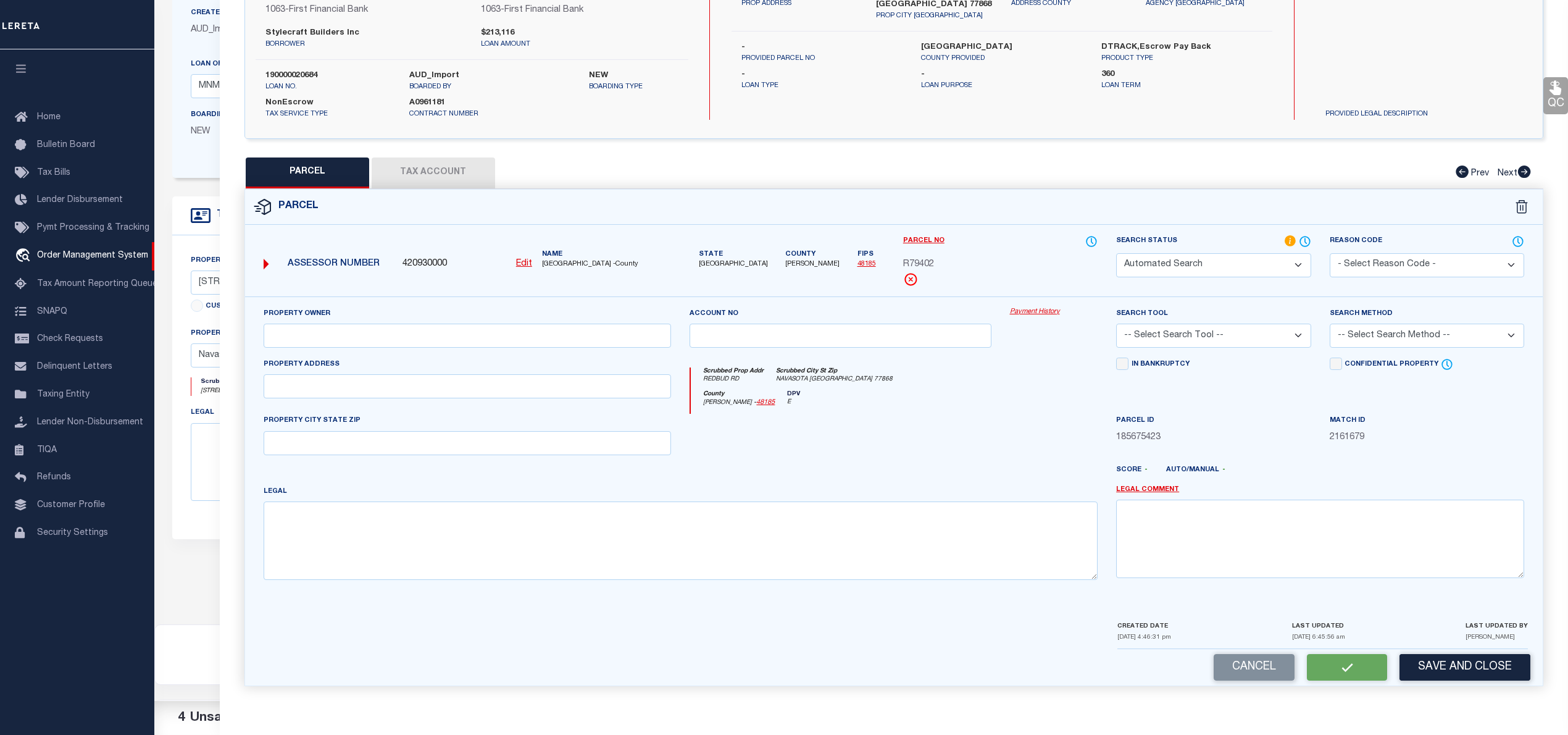
type input "REDBUD RD"
type input "NAVASOTA, TX 77868"
type textarea "PECAN GROVE ESTATES PHASE 1, BLOCK 2, Lot 7, ACRES 0.194"
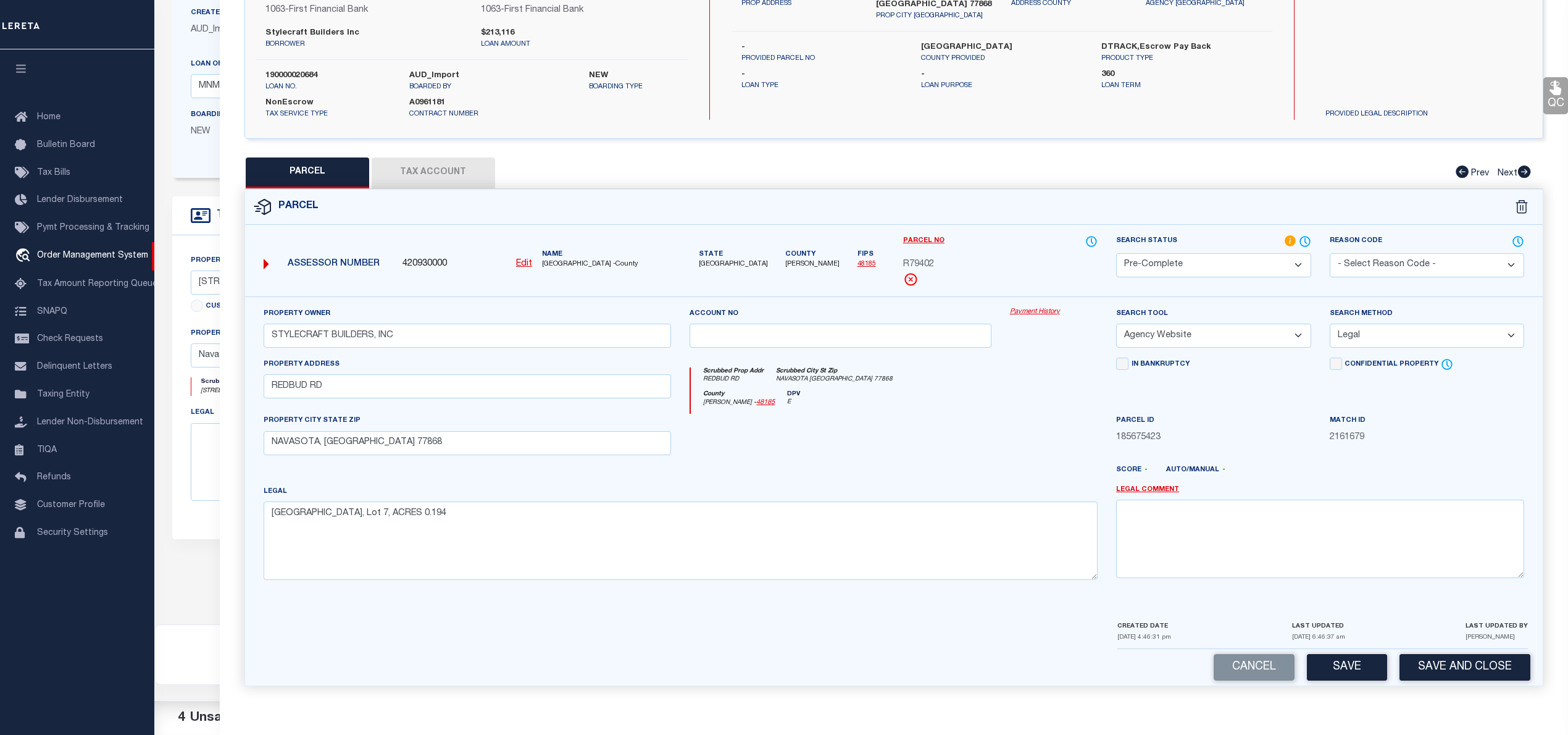
click at [1329, 658] on button "Save" at bounding box center [1347, 667] width 80 height 27
select select "AS"
select select
checkbox input "false"
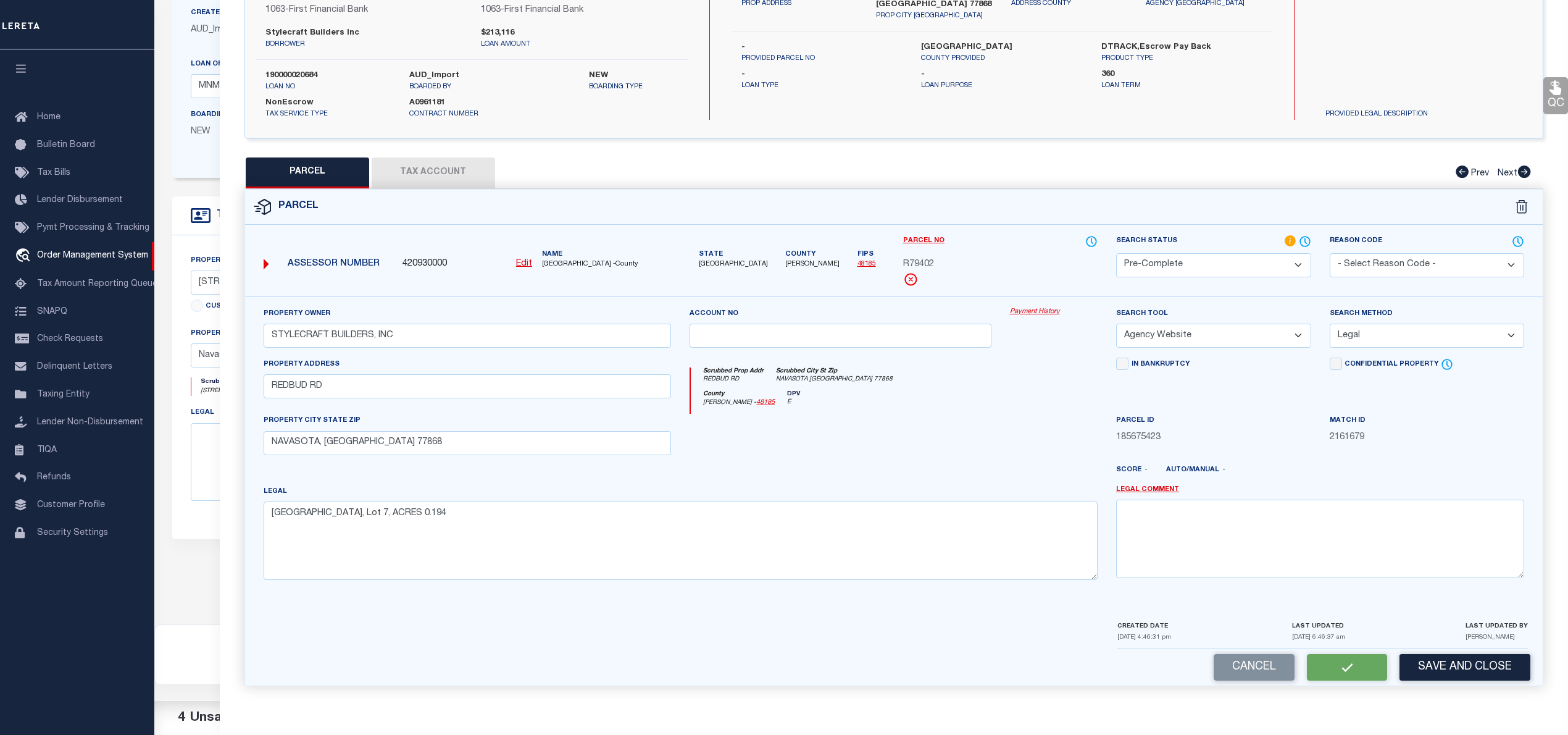
checkbox input "false"
select select "PC"
type input "STYLECRAFT BUILDERS, INC"
select select "AGW"
select select "LEG"
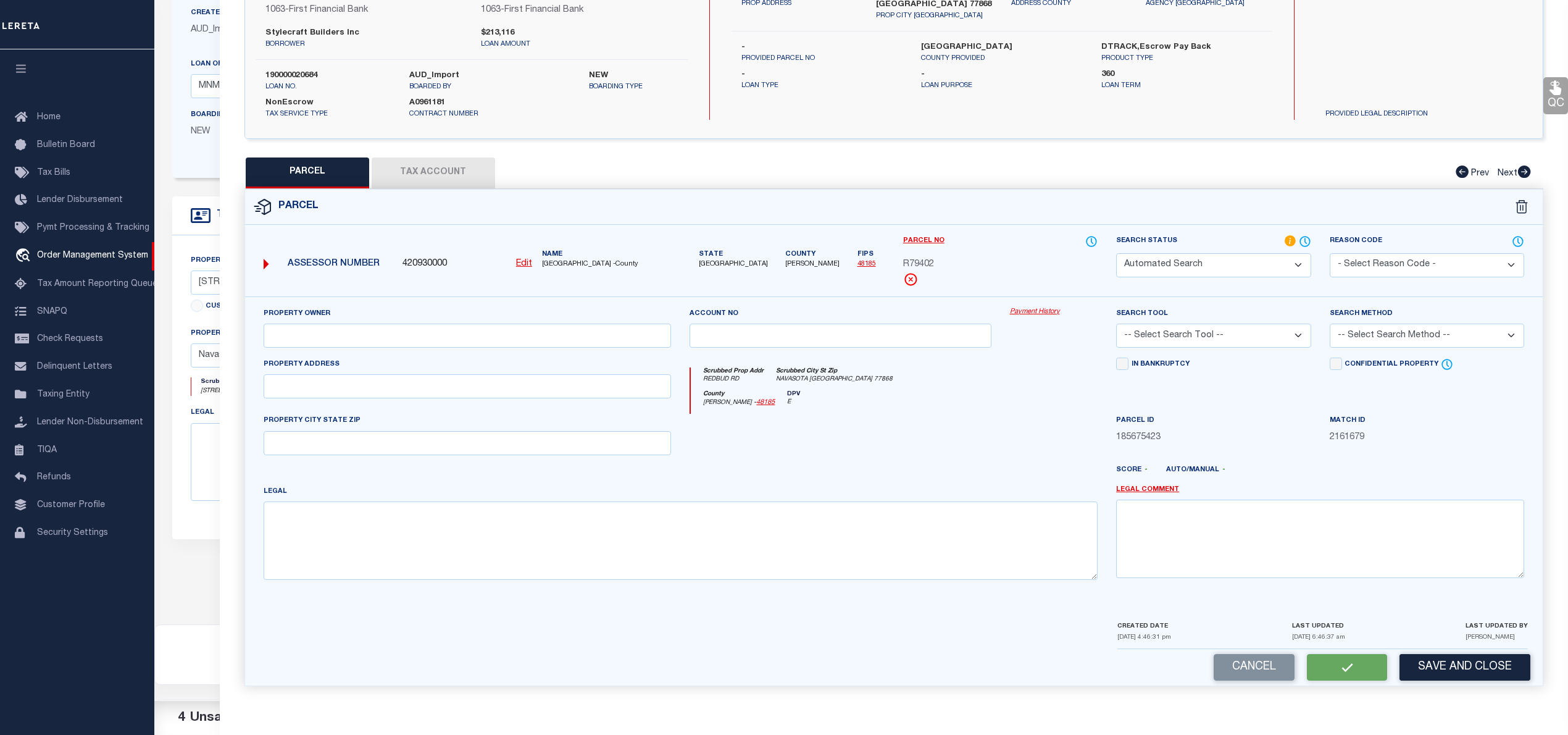
type input "REDBUD RD"
type input "NAVASOTA, TX 77868"
type textarea "PECAN GROVE ESTATES PHASE 1, BLOCK 2, Lot 7, ACRES 0.194"
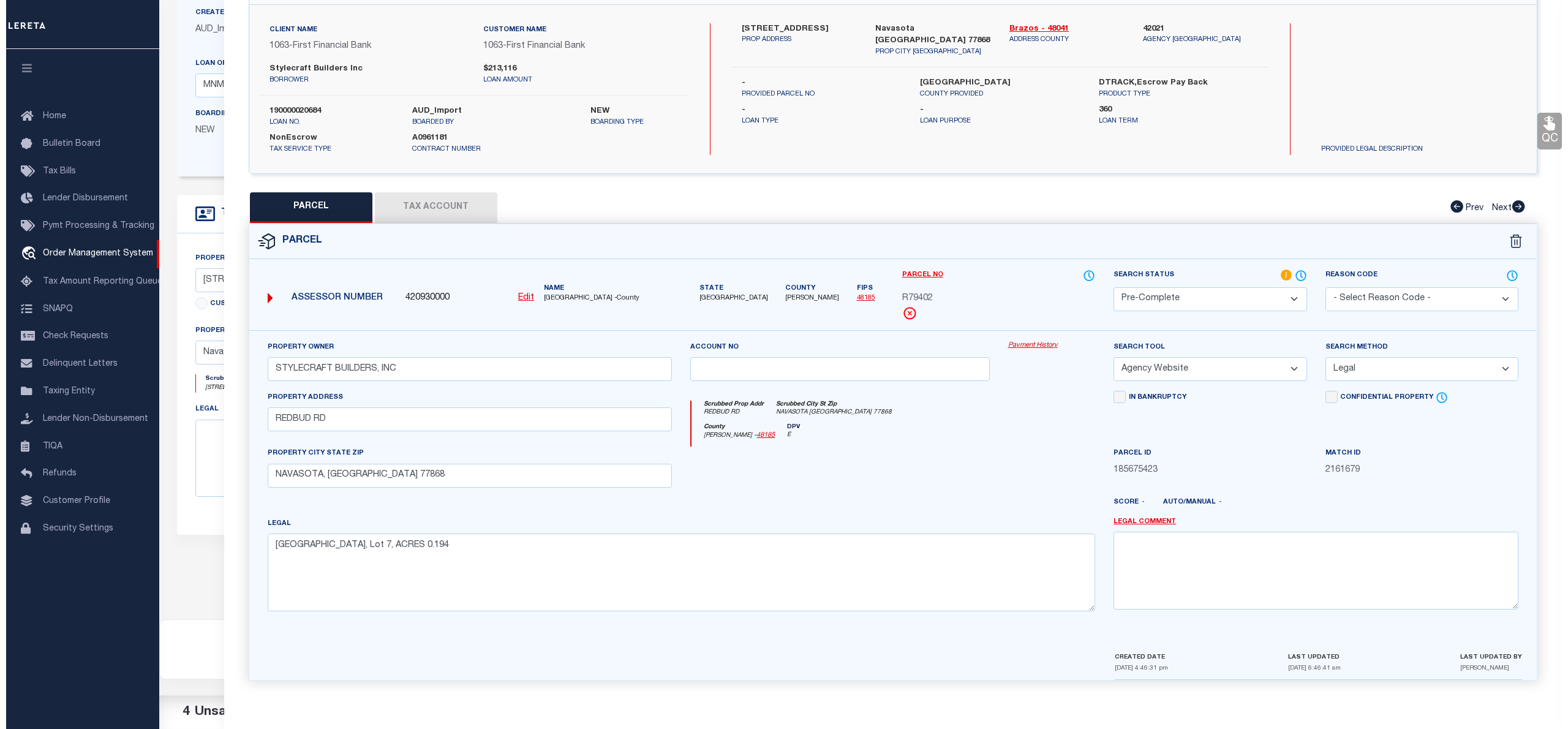
scroll to position [0, 0]
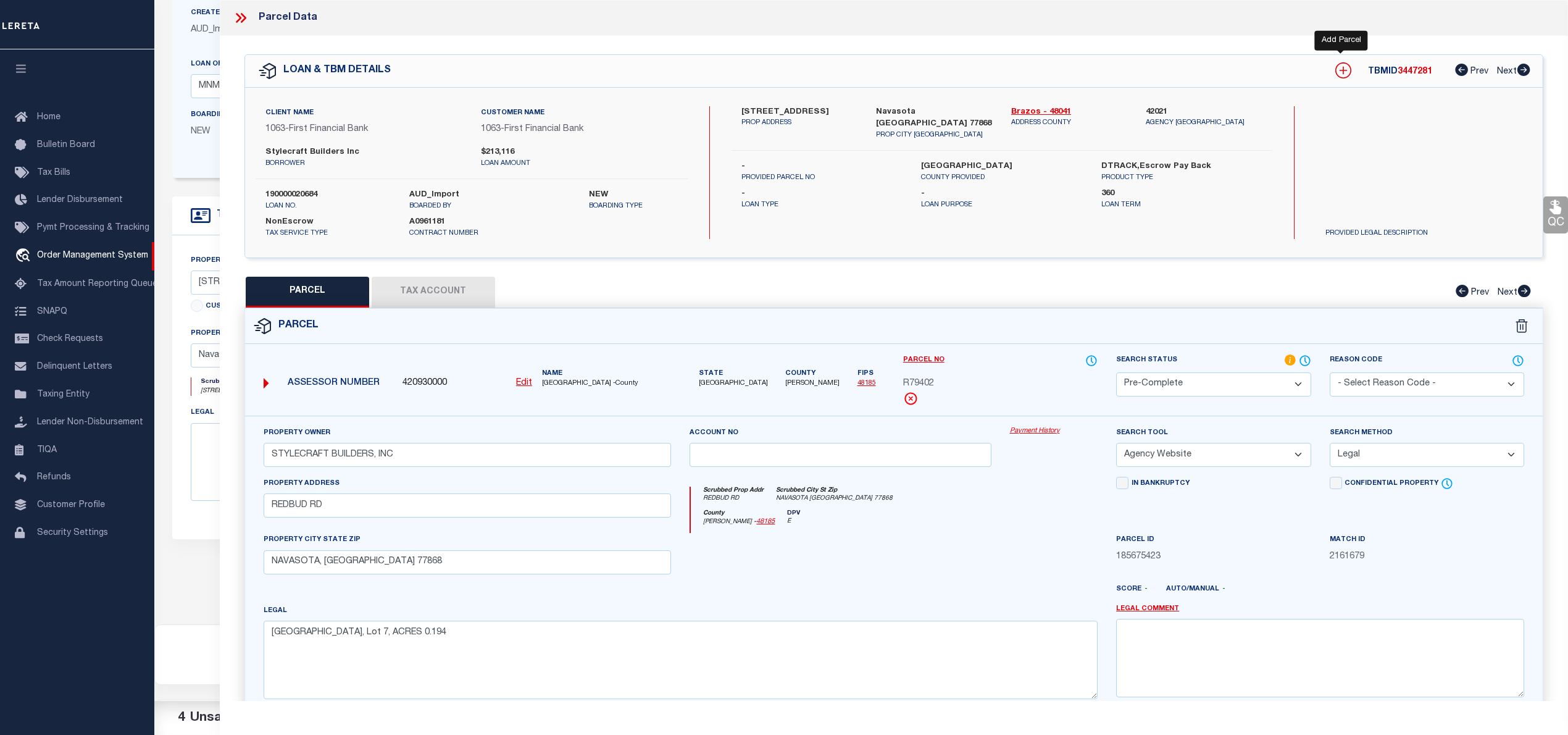
click at [1341, 72] on icon at bounding box center [1343, 71] width 8 height 8
select select "IP"
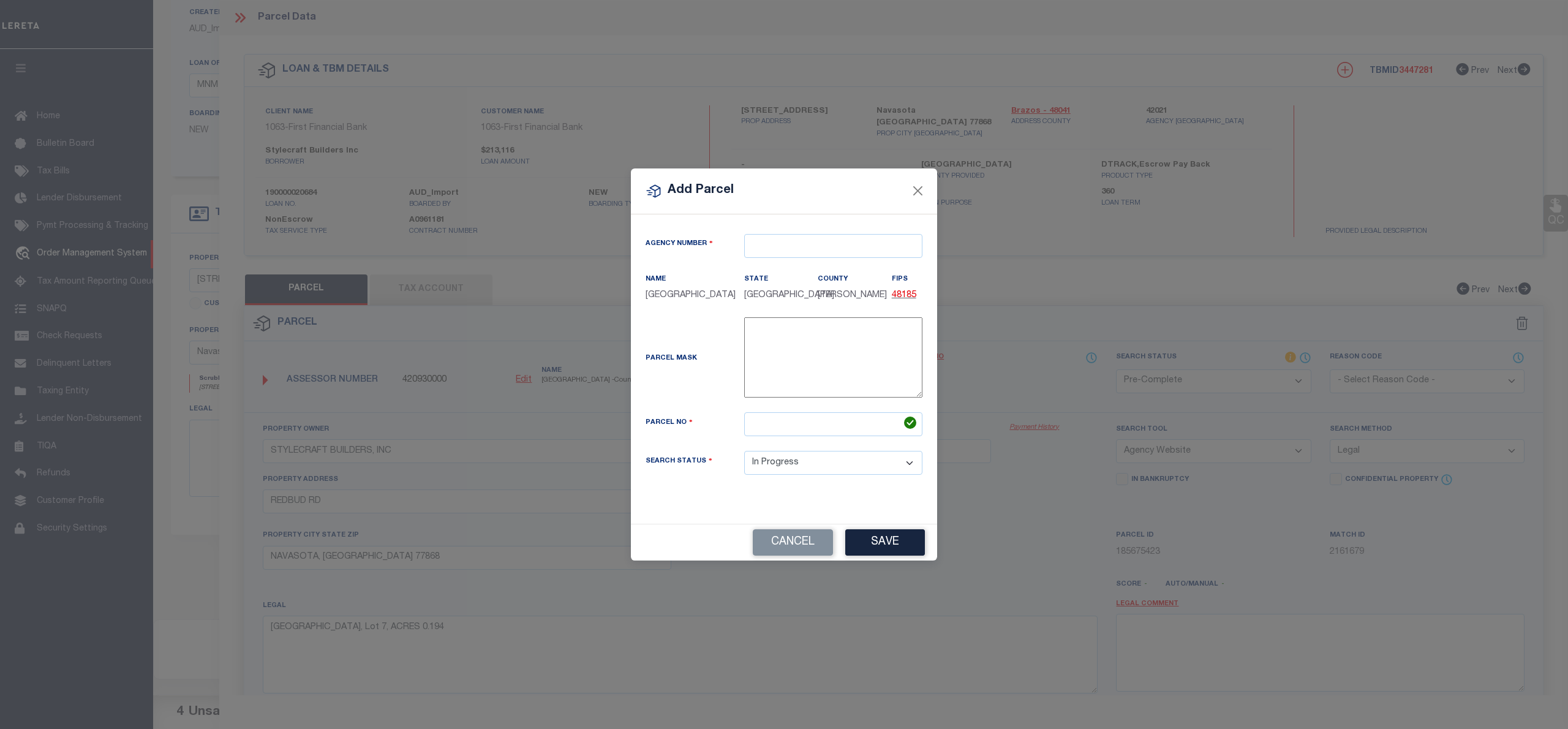
type textarea "-"
click at [756, 252] on input "text" at bounding box center [834, 246] width 179 height 24
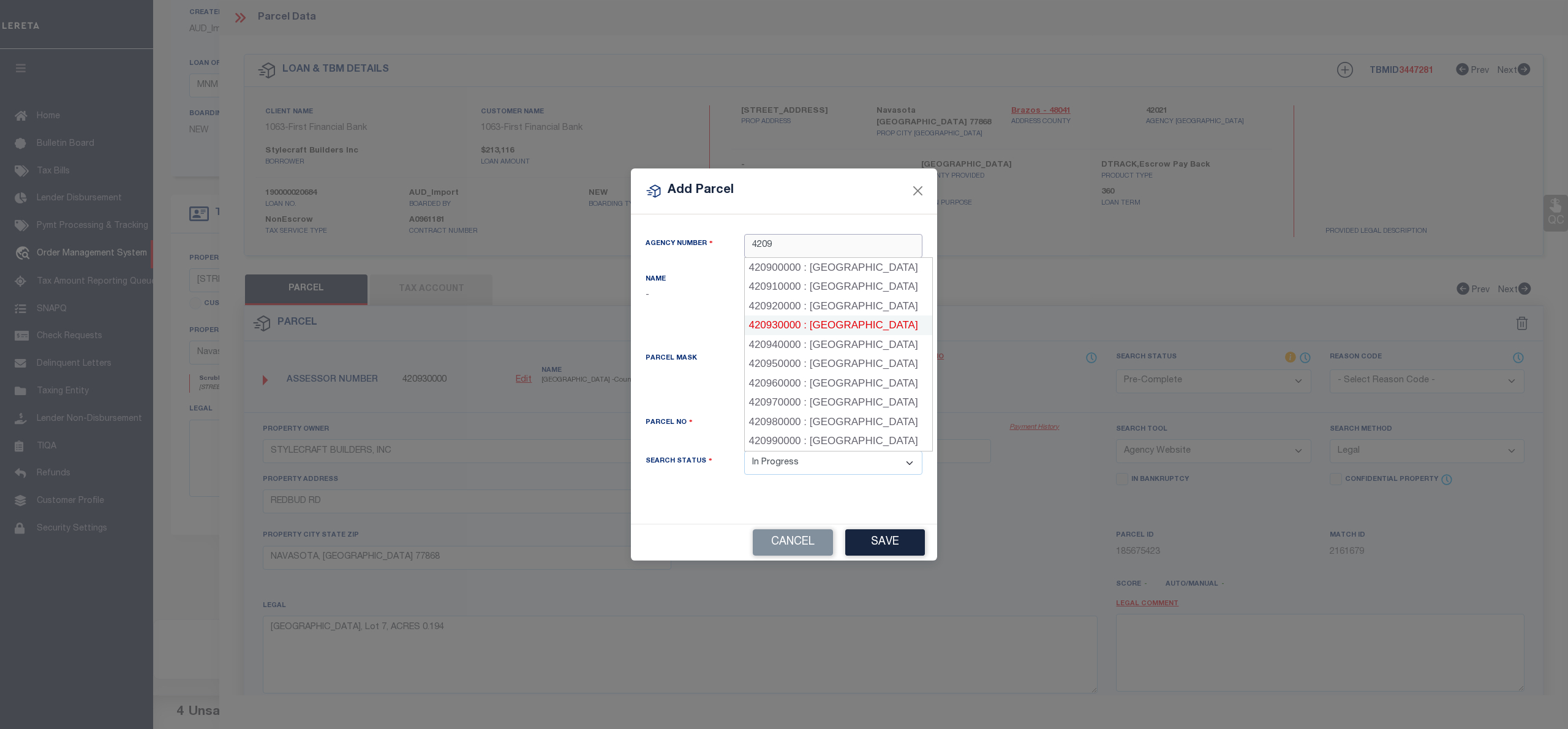
click at [831, 325] on div "420930000 : [GEOGRAPHIC_DATA]" at bounding box center [839, 325] width 187 height 20
type input "420930000"
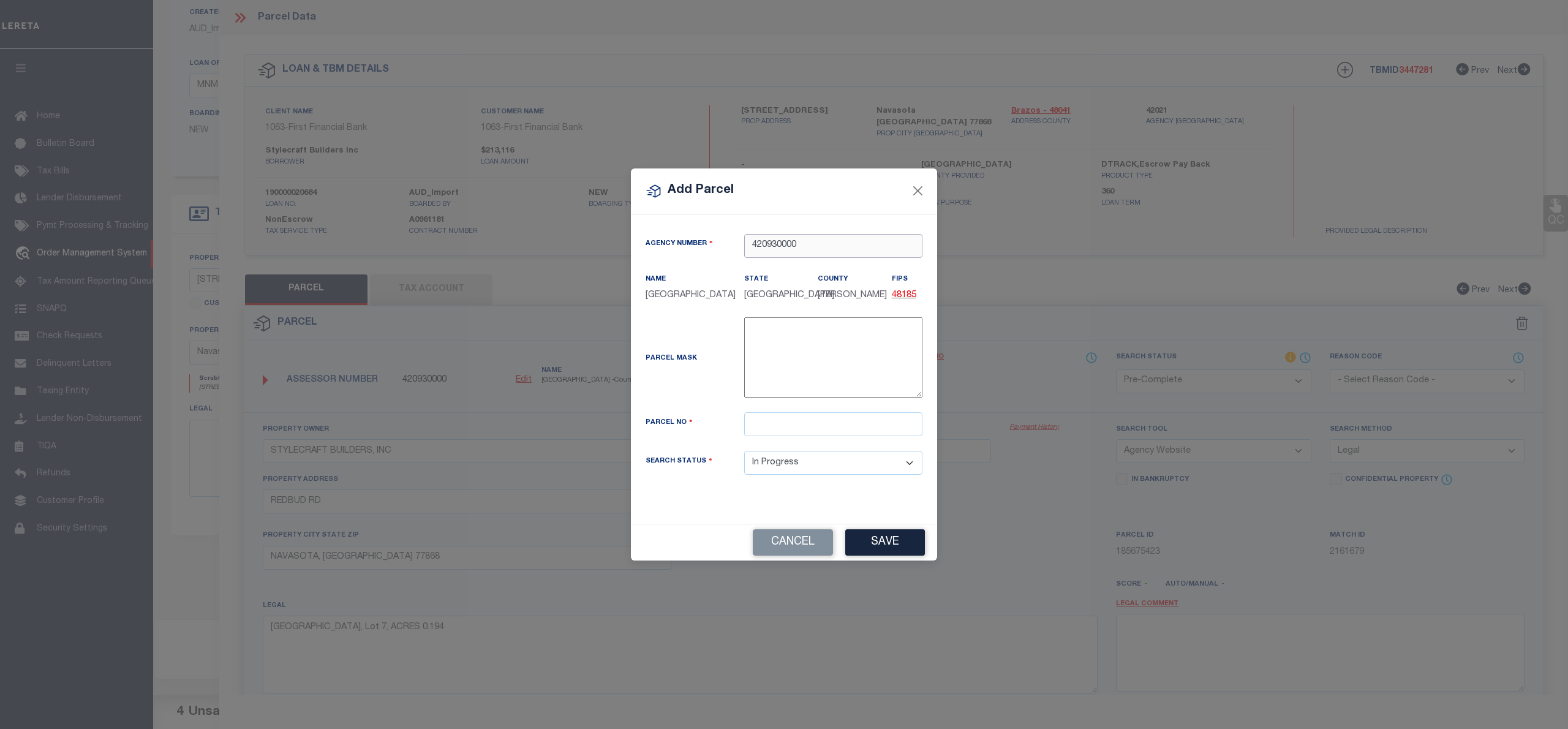
type input "420930000"
click at [756, 428] on input "text" at bounding box center [834, 424] width 179 height 24
paste input "R79396"
type input "R79396"
click at [890, 551] on button "Save" at bounding box center [885, 542] width 80 height 27
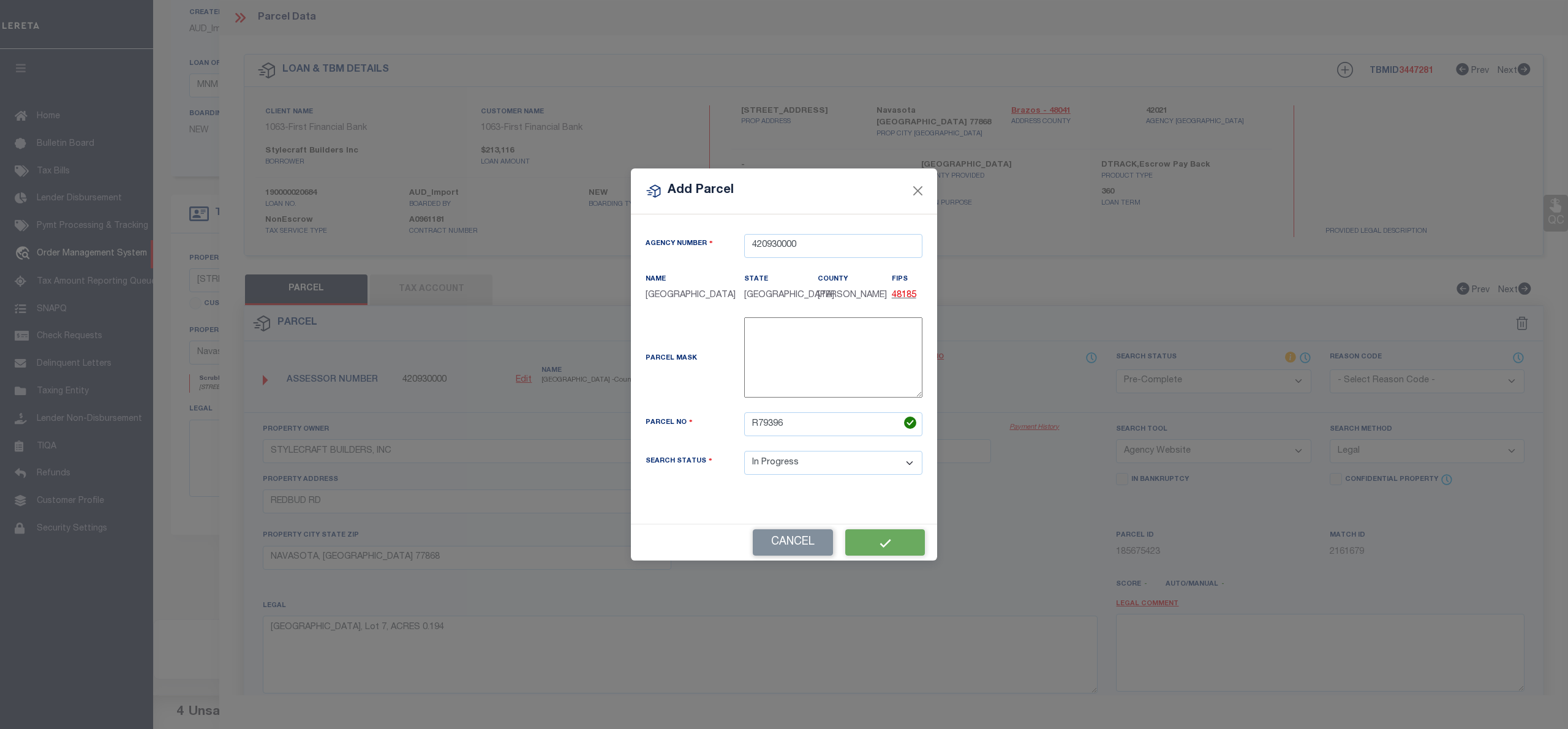
select select "IP"
select select
checkbox input "false"
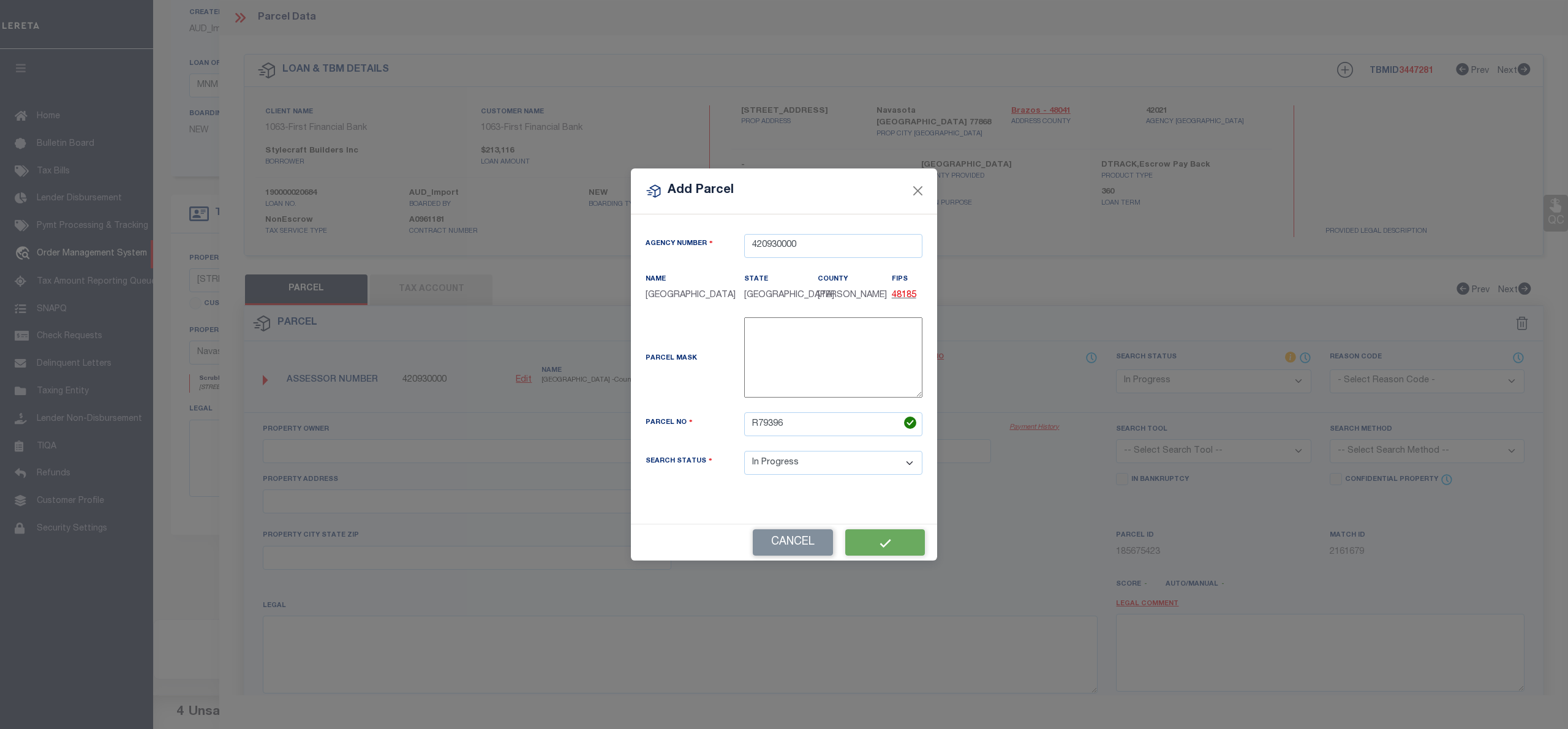
type input "STYLECRAFT BUILDERS, INC"
type input "REDBUD RD"
type input "NAVASOTA, TX 77868"
type textarea "PECAN GROVE ESTATES PHASE 1, BLOCK 2, Lot 1, ACRES 0.197"
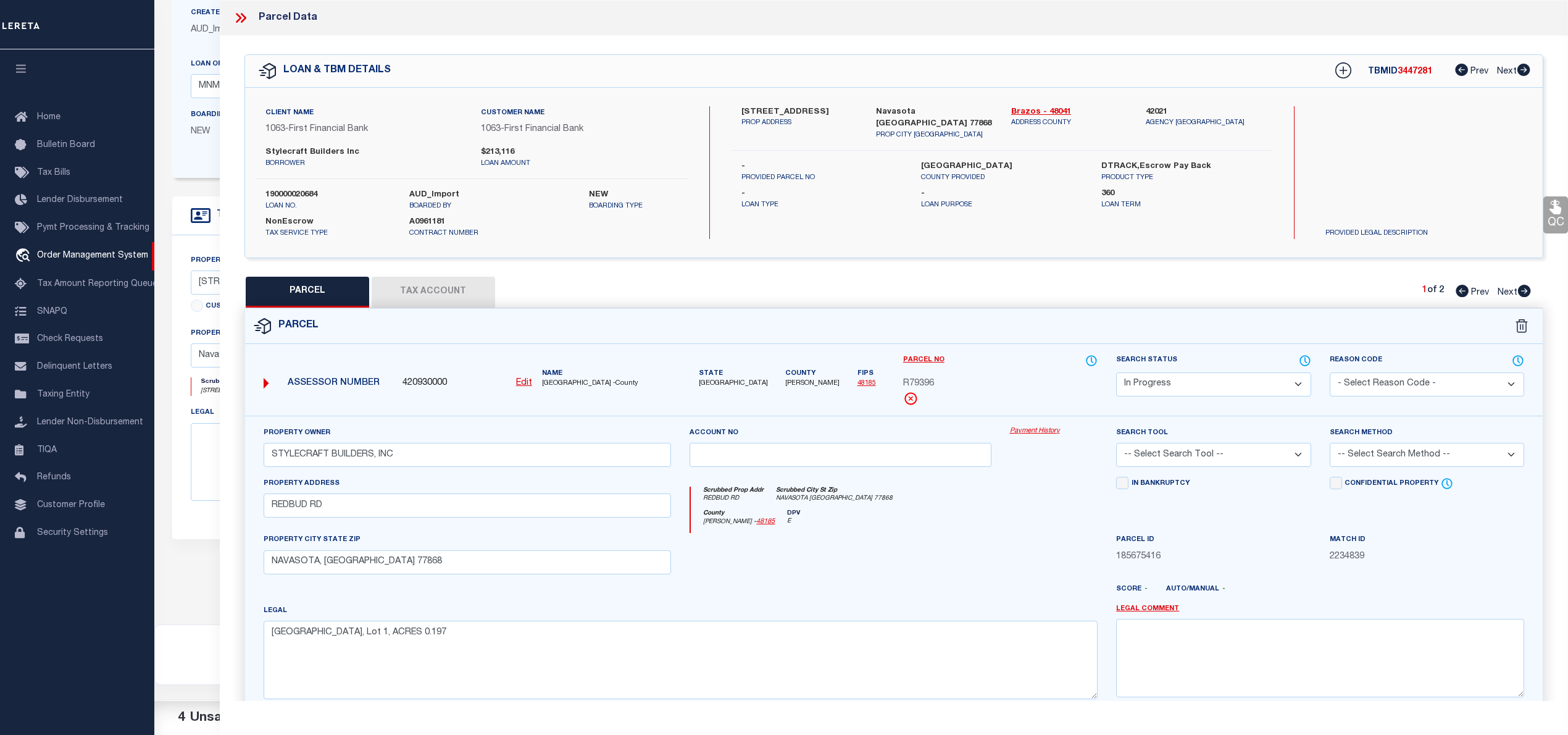
click at [1187, 385] on select "Automated Search Bad Parcel Complete Duplicate Parcel High Dollar Reporting In …" at bounding box center [1213, 385] width 195 height 24
select select "PC"
click at [1116, 373] on select "Automated Search Bad Parcel Complete Duplicate Parcel High Dollar Reporting In …" at bounding box center [1213, 385] width 195 height 24
click at [1157, 460] on select "-- Select Search Tool -- 3rd Party Website Agency File Agency Website ATLS CNV-…" at bounding box center [1213, 455] width 195 height 24
select select "AGW"
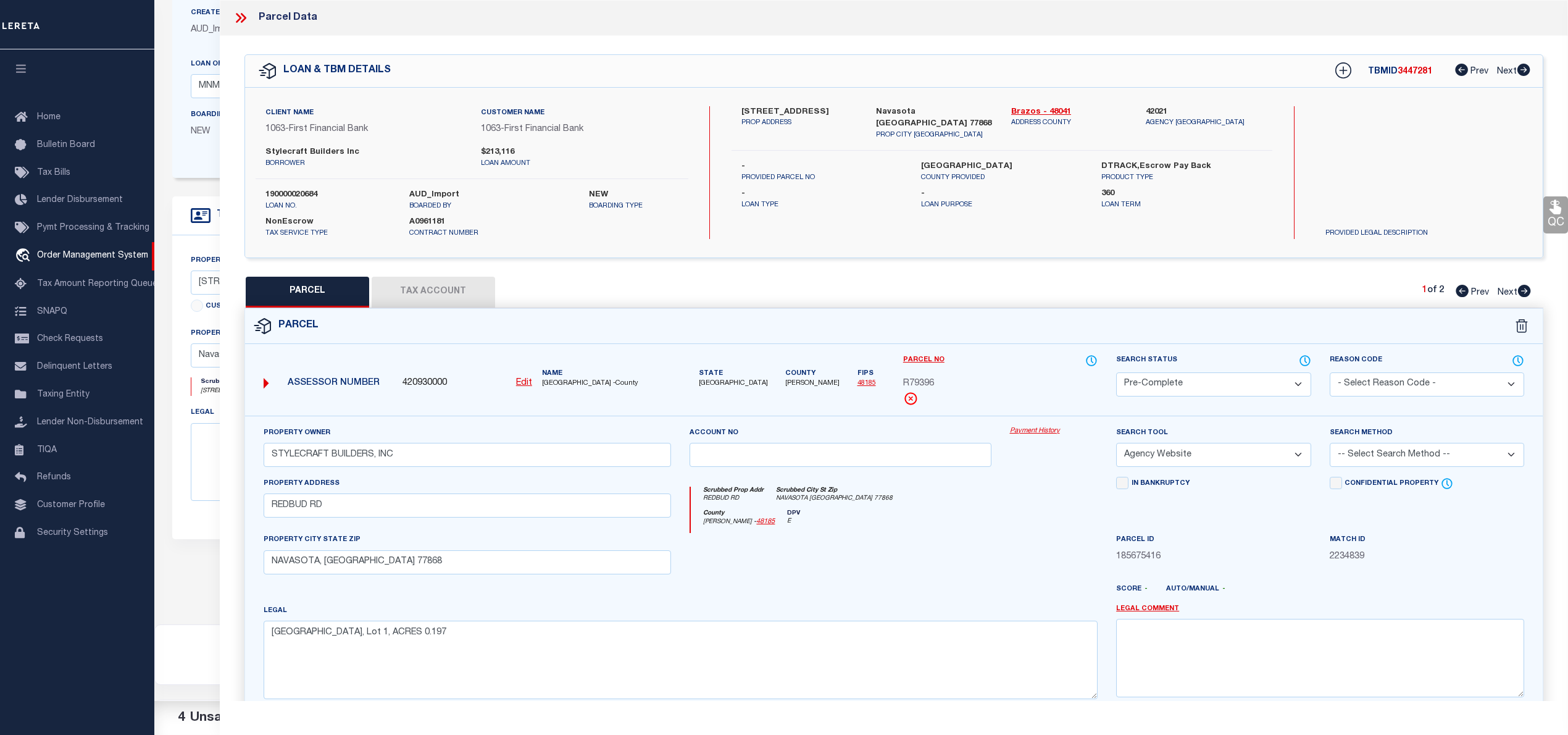
click at [1116, 445] on select "-- Select Search Tool -- 3rd Party Website Agency File Agency Website ATLS CNV-…" at bounding box center [1213, 455] width 195 height 24
click at [1350, 459] on select "-- Select Search Method -- Property Address Legal Liability Info Provided" at bounding box center [1426, 455] width 195 height 24
select select "LEG"
click at [1329, 445] on select "-- Select Search Method -- Property Address Legal Liability Info Provided" at bounding box center [1426, 455] width 195 height 24
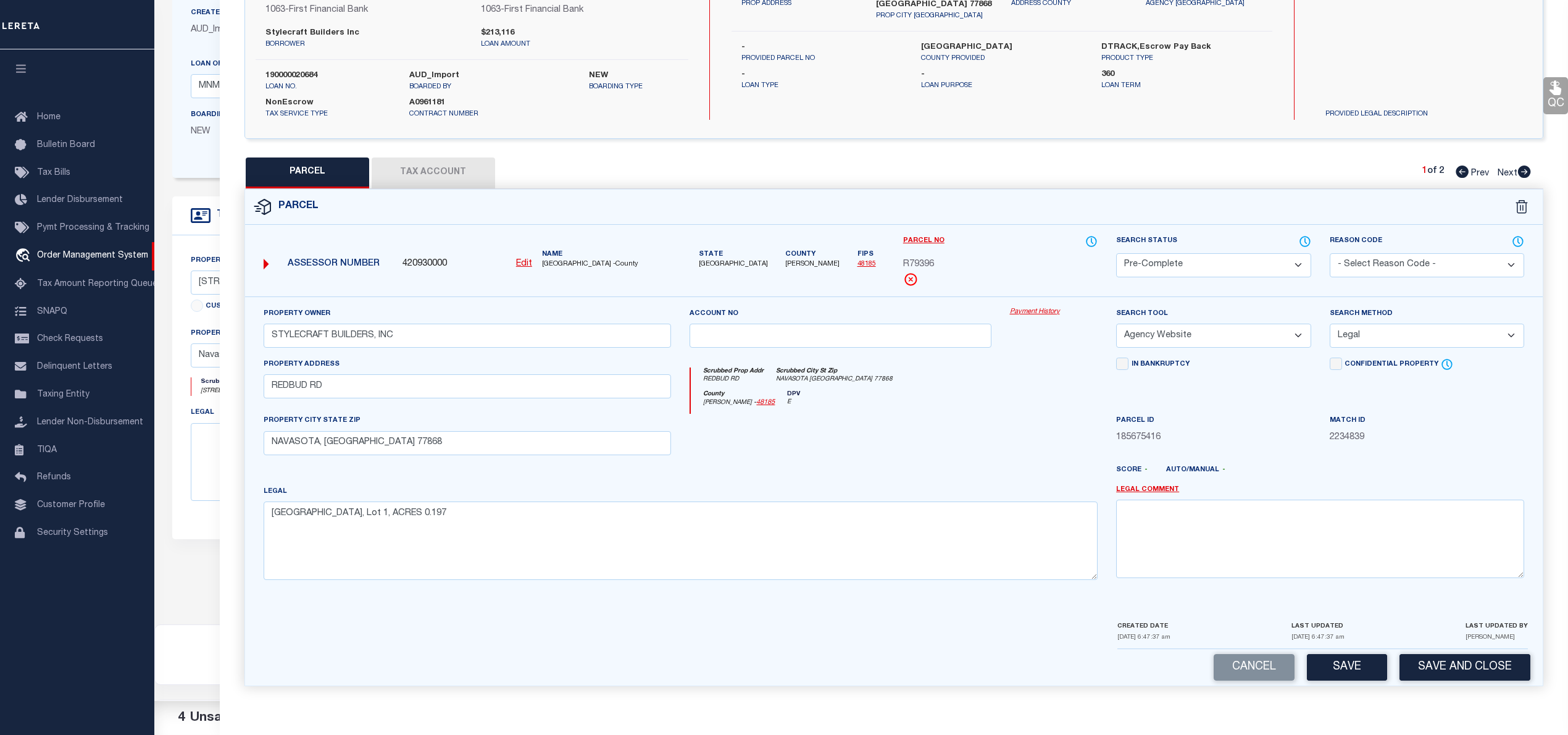
click at [463, 167] on button "Tax Account" at bounding box center [434, 173] width 124 height 31
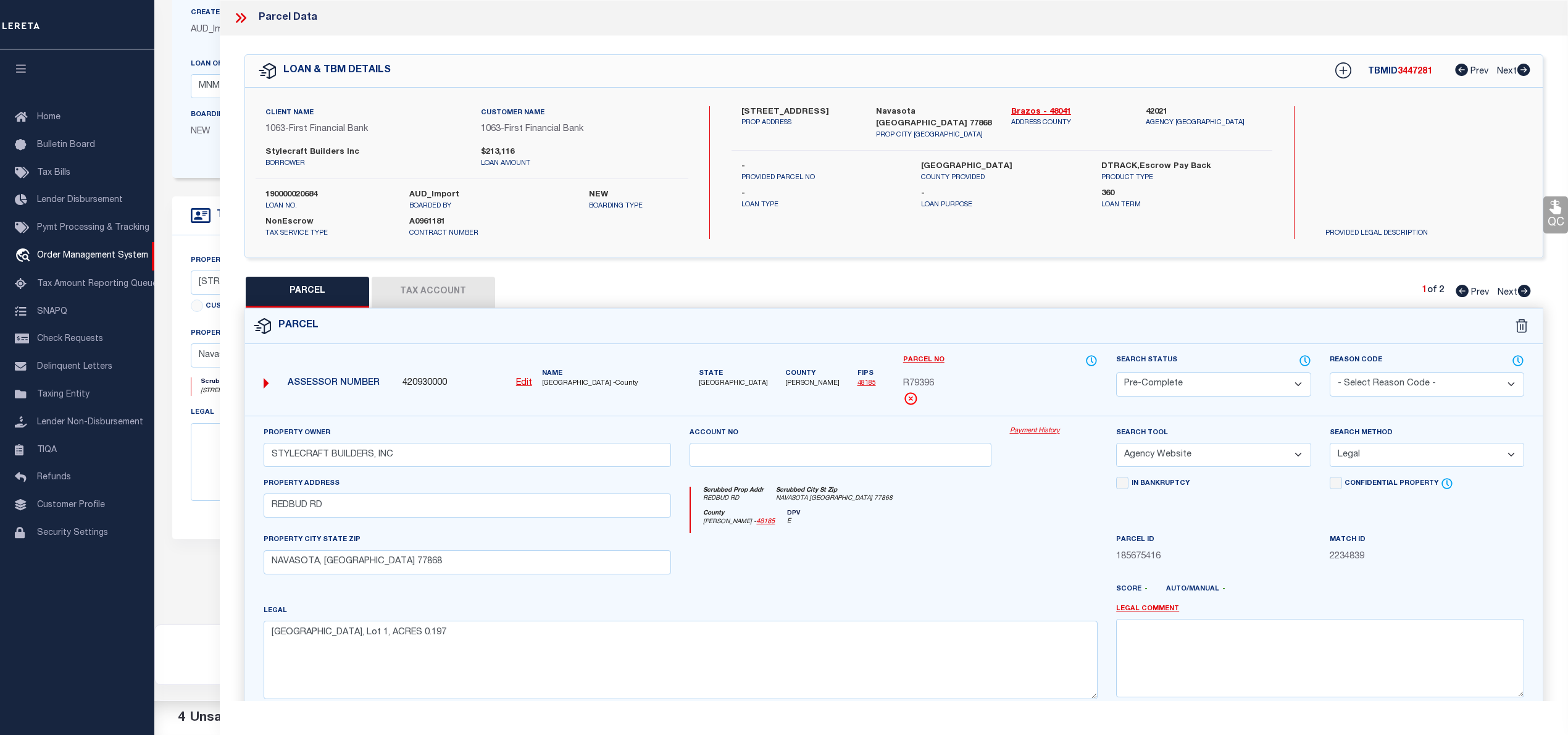
select select "100"
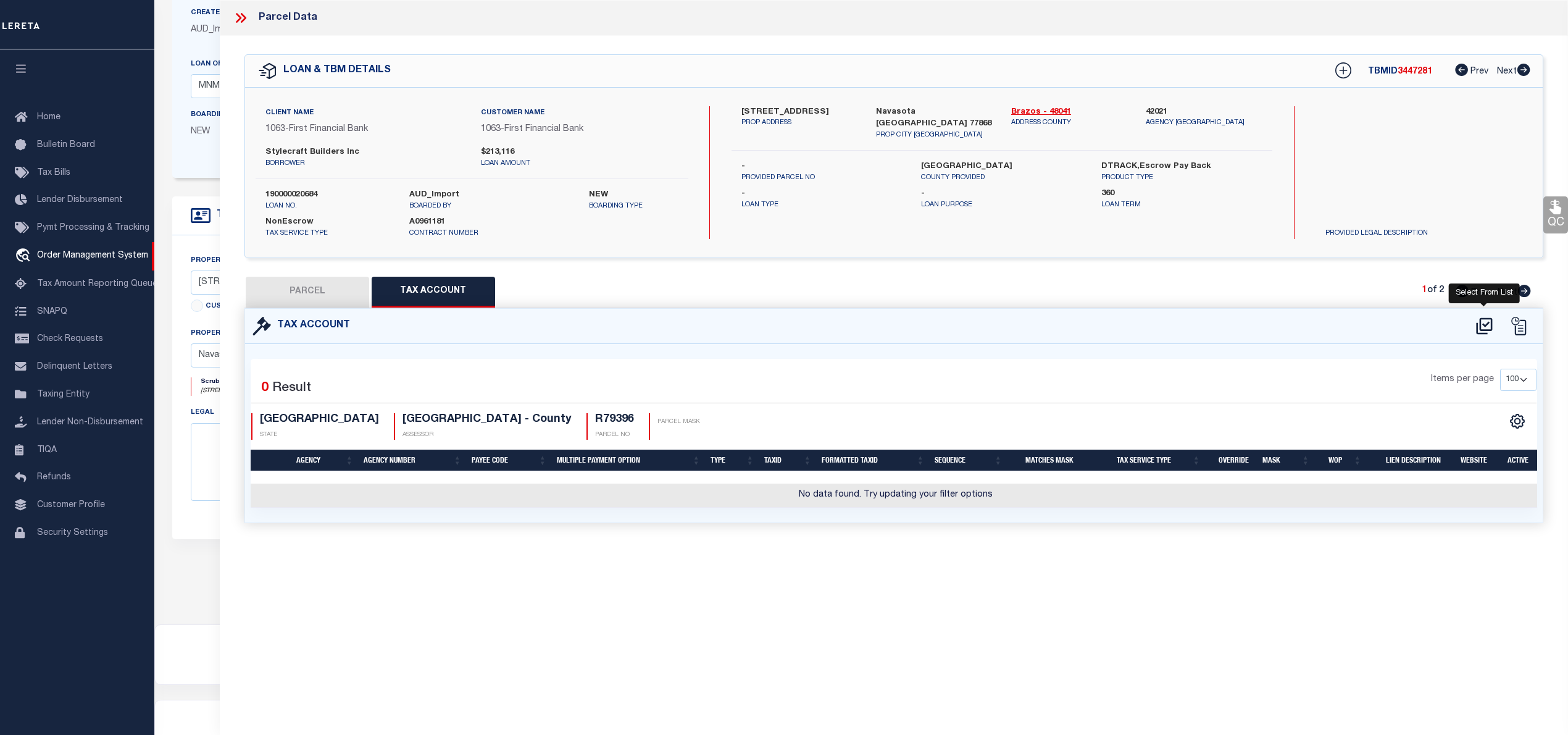
click at [1475, 321] on icon at bounding box center [1484, 325] width 20 height 20
select select "100"
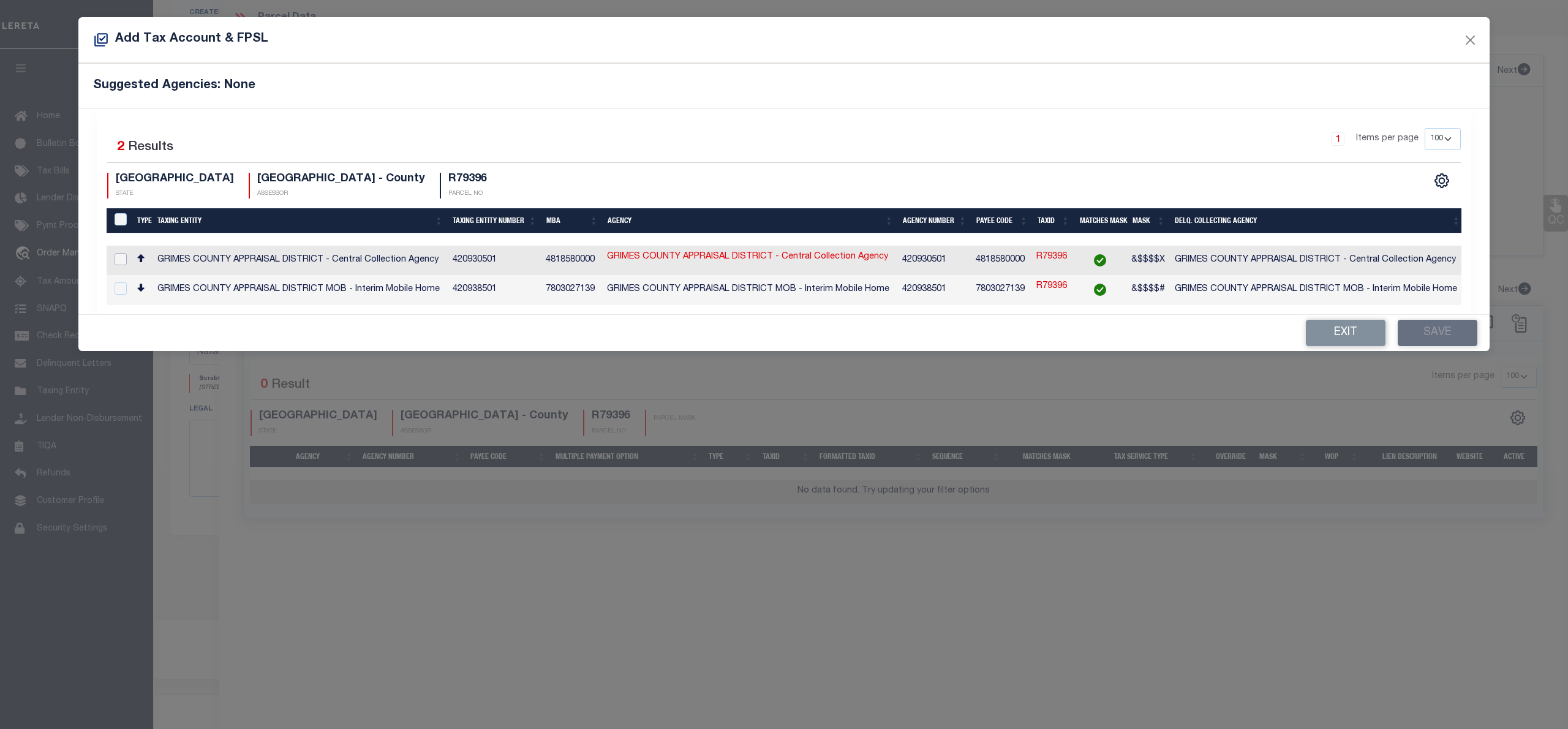
click at [119, 257] on input "checkbox" at bounding box center [120, 259] width 12 height 12
checkbox input "true"
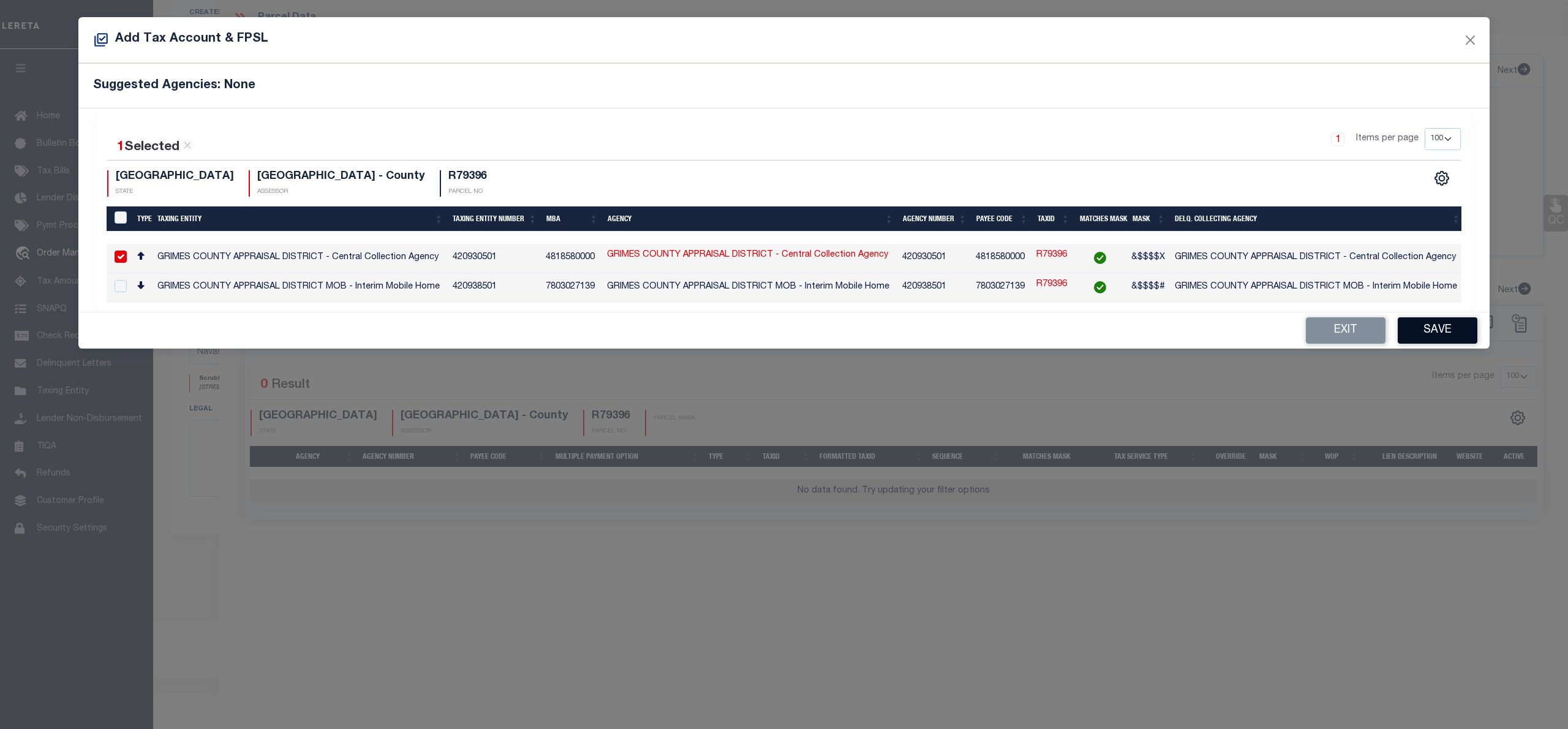
click at [1441, 329] on button "Save" at bounding box center [1438, 330] width 80 height 27
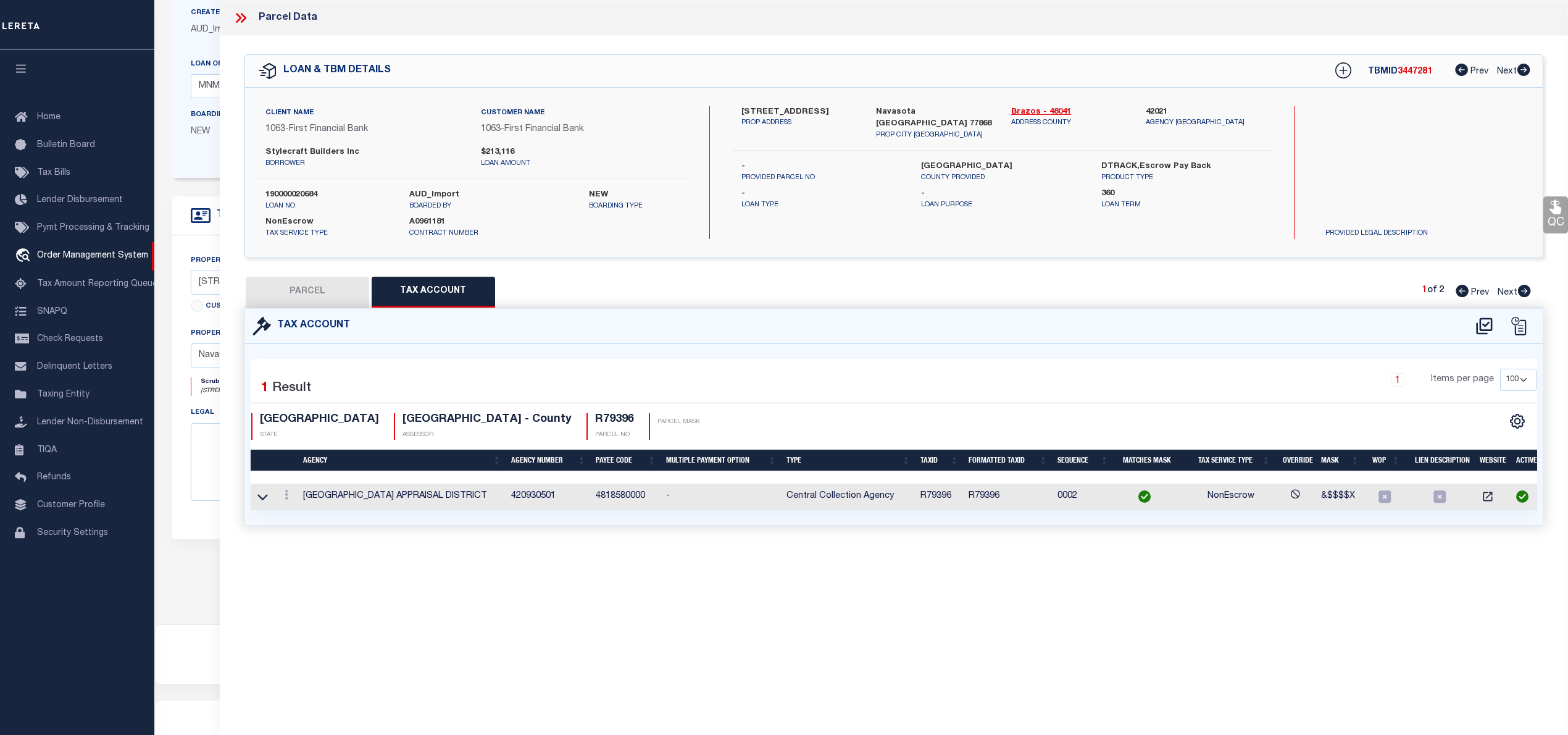
click at [327, 293] on button "PARCEL" at bounding box center [307, 292] width 124 height 31
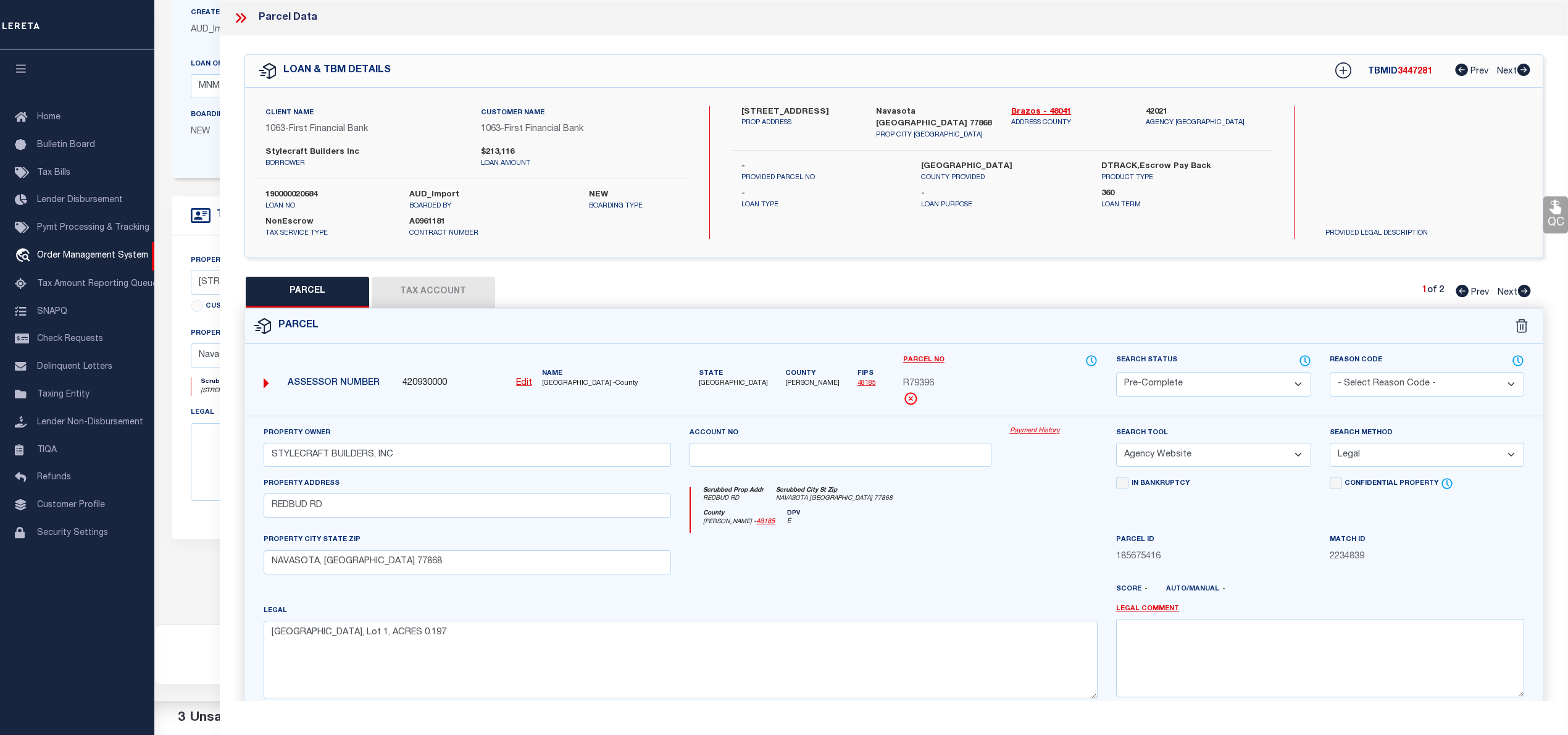
scroll to position [124, 0]
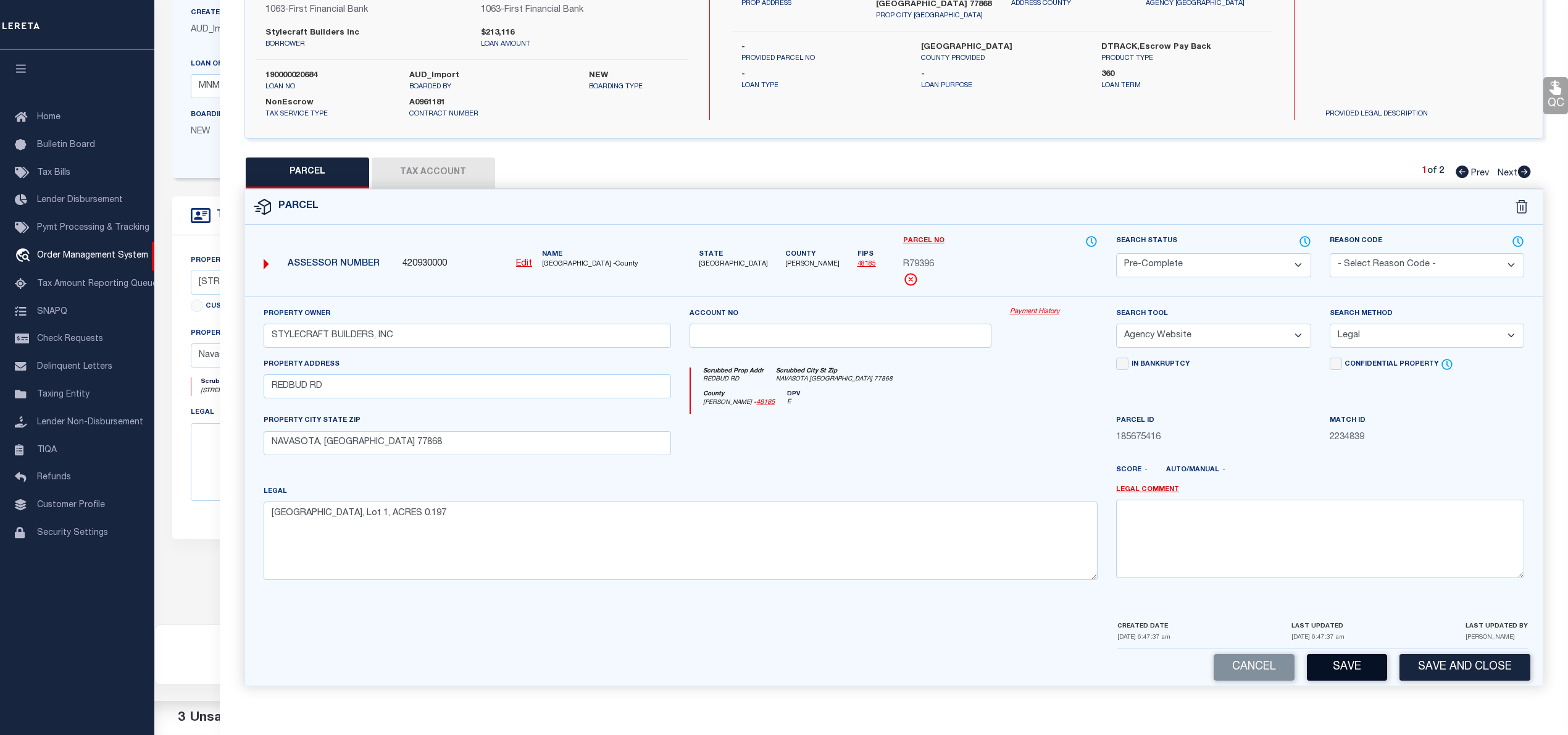
click at [1357, 668] on button "Save" at bounding box center [1347, 667] width 80 height 27
select select "AS"
select select
checkbox input "false"
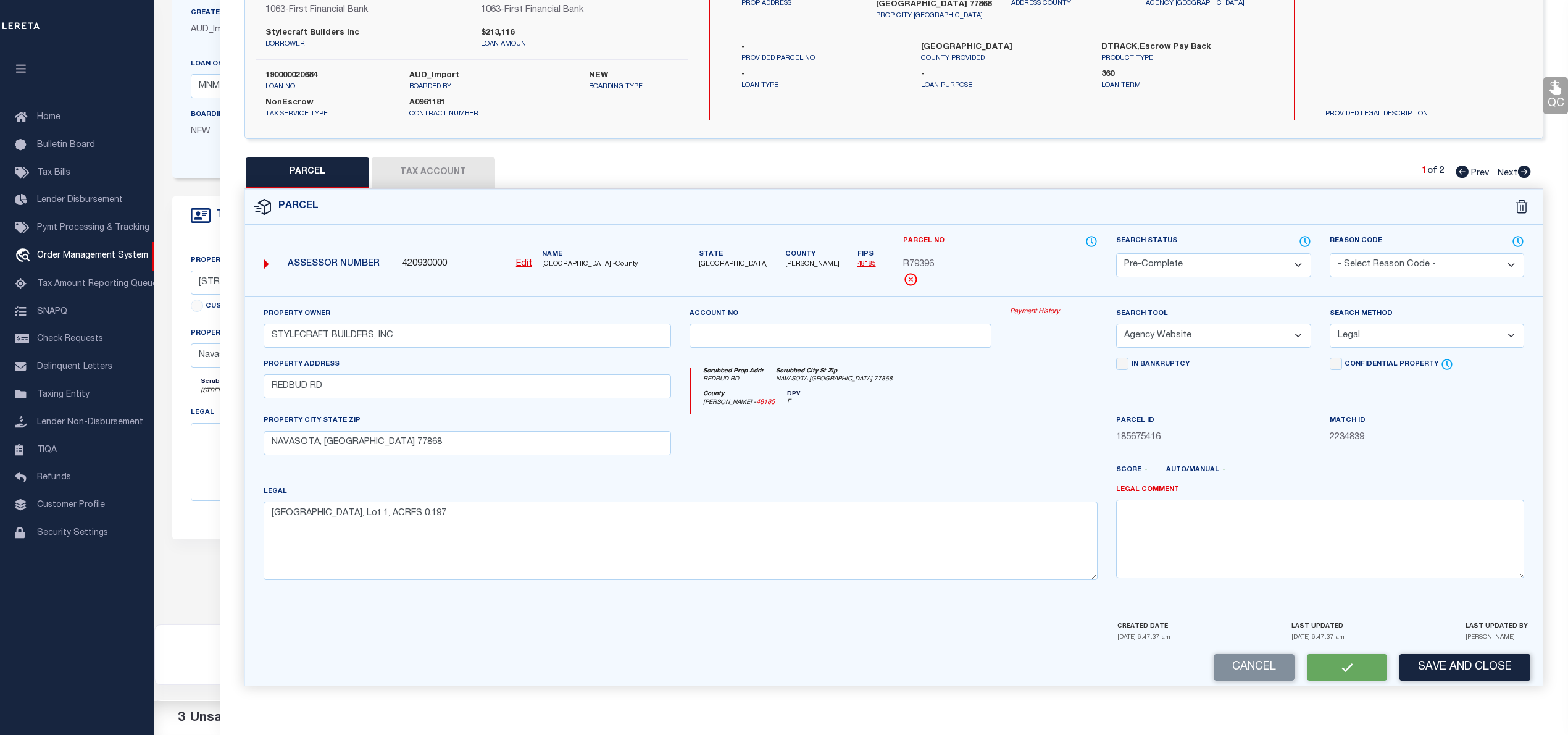
checkbox input "false"
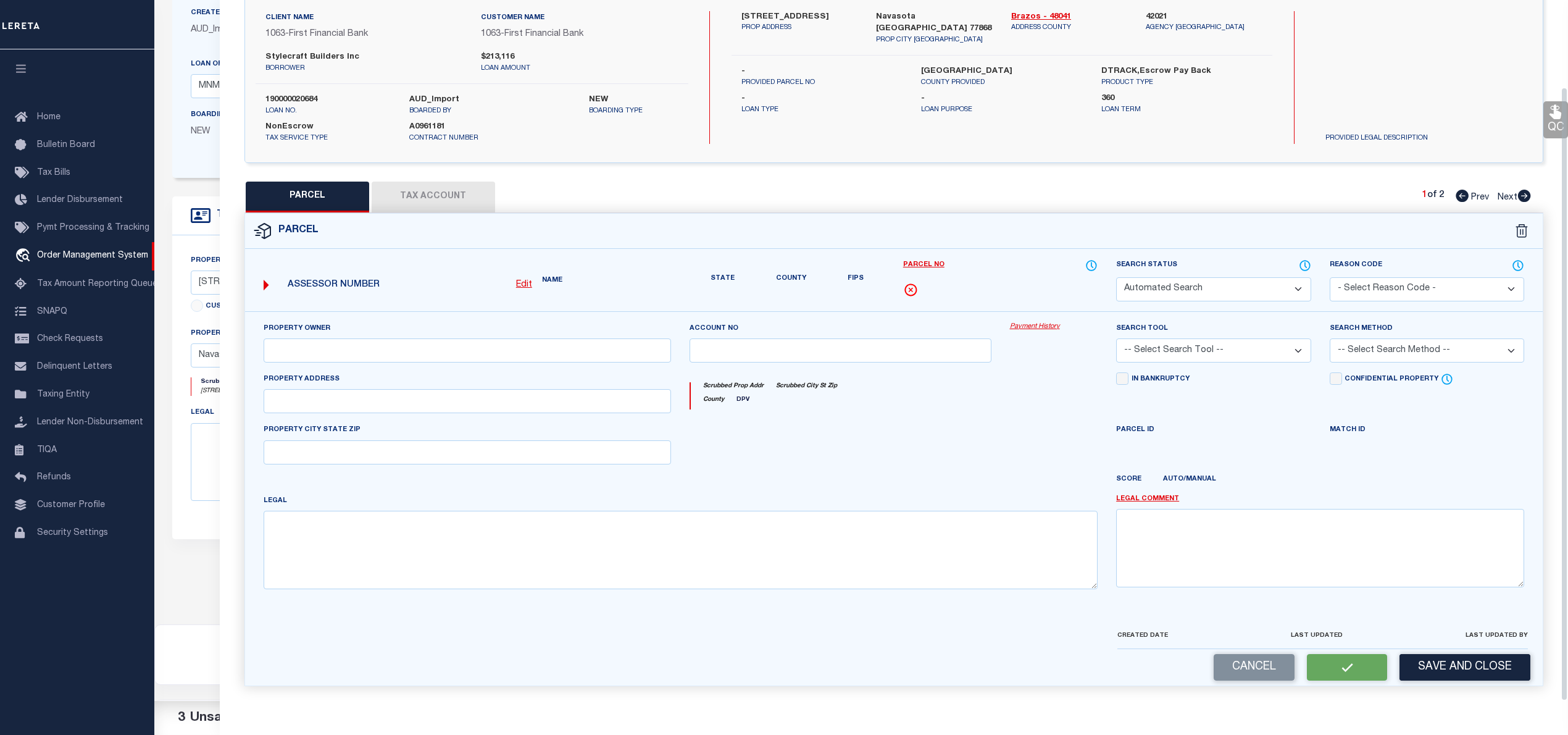
select select "PC"
type input "STYLECRAFT BUILDERS, INC"
select select "AGW"
select select "LEG"
type input "REDBUD RD"
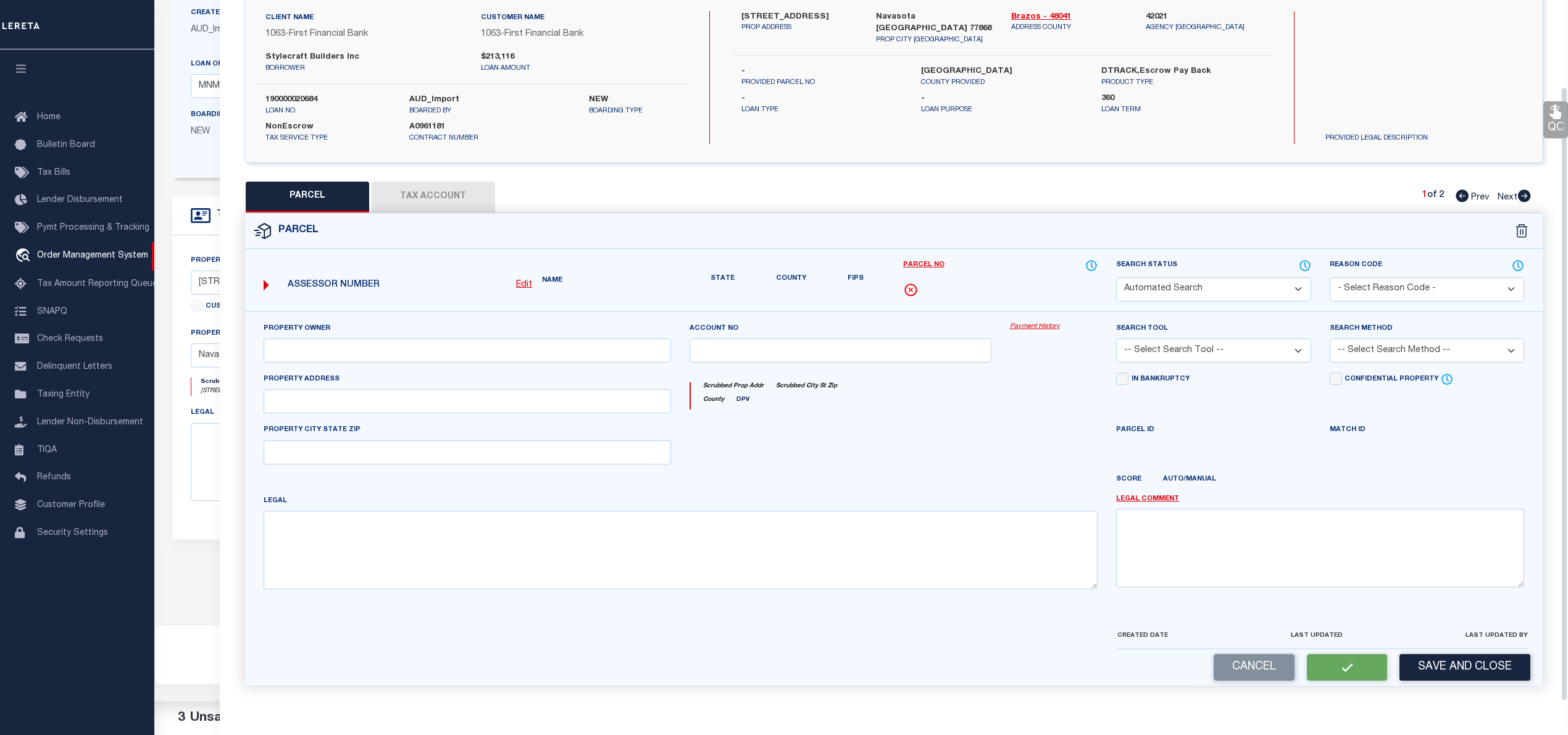
type input "NAVASOTA, TX 77868"
type textarea "PECAN GROVE ESTATES PHASE 1, BLOCK 2, Lot 1, ACRES 0.197"
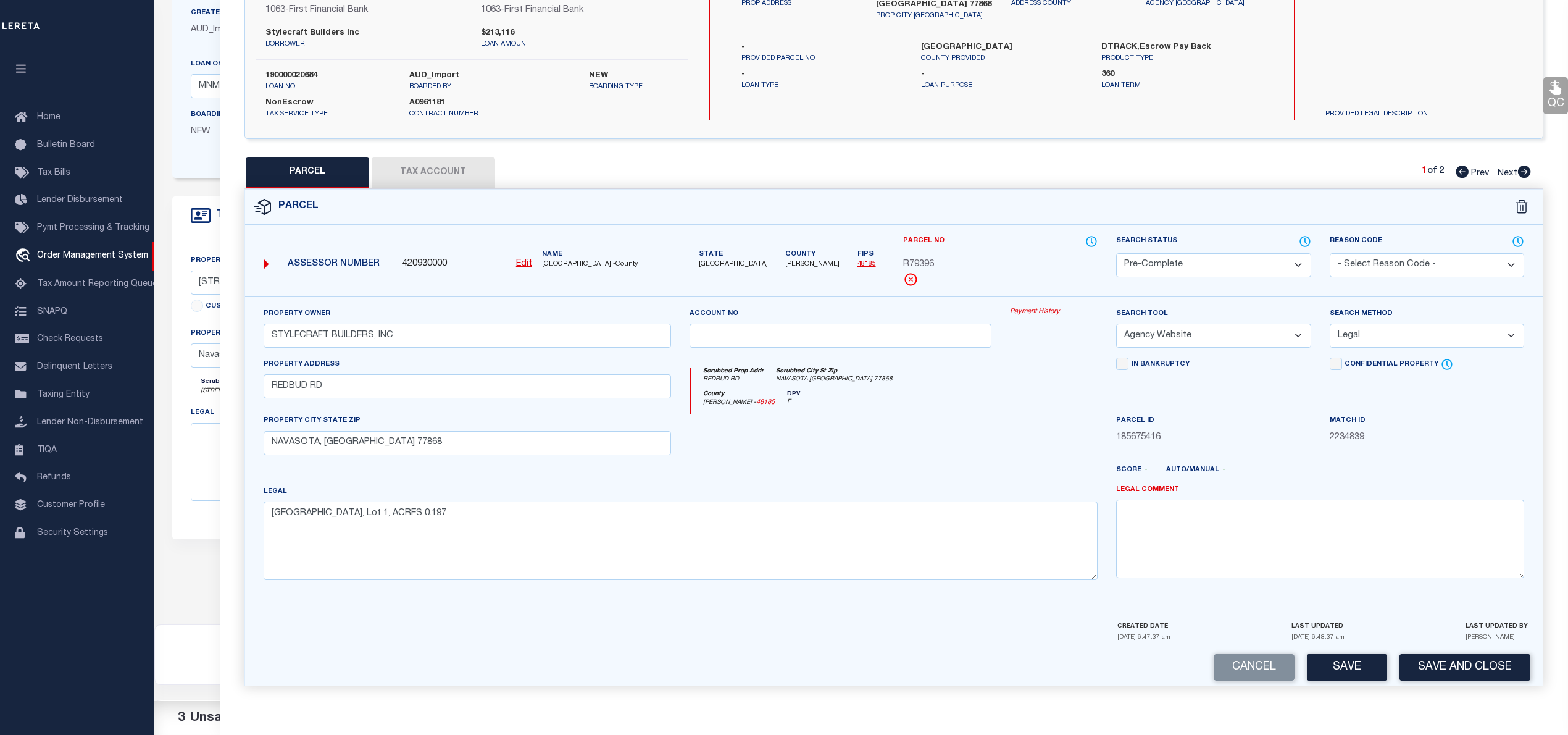
click at [1337, 670] on button "Save" at bounding box center [1347, 667] width 80 height 27
select select "AS"
select select
checkbox input "false"
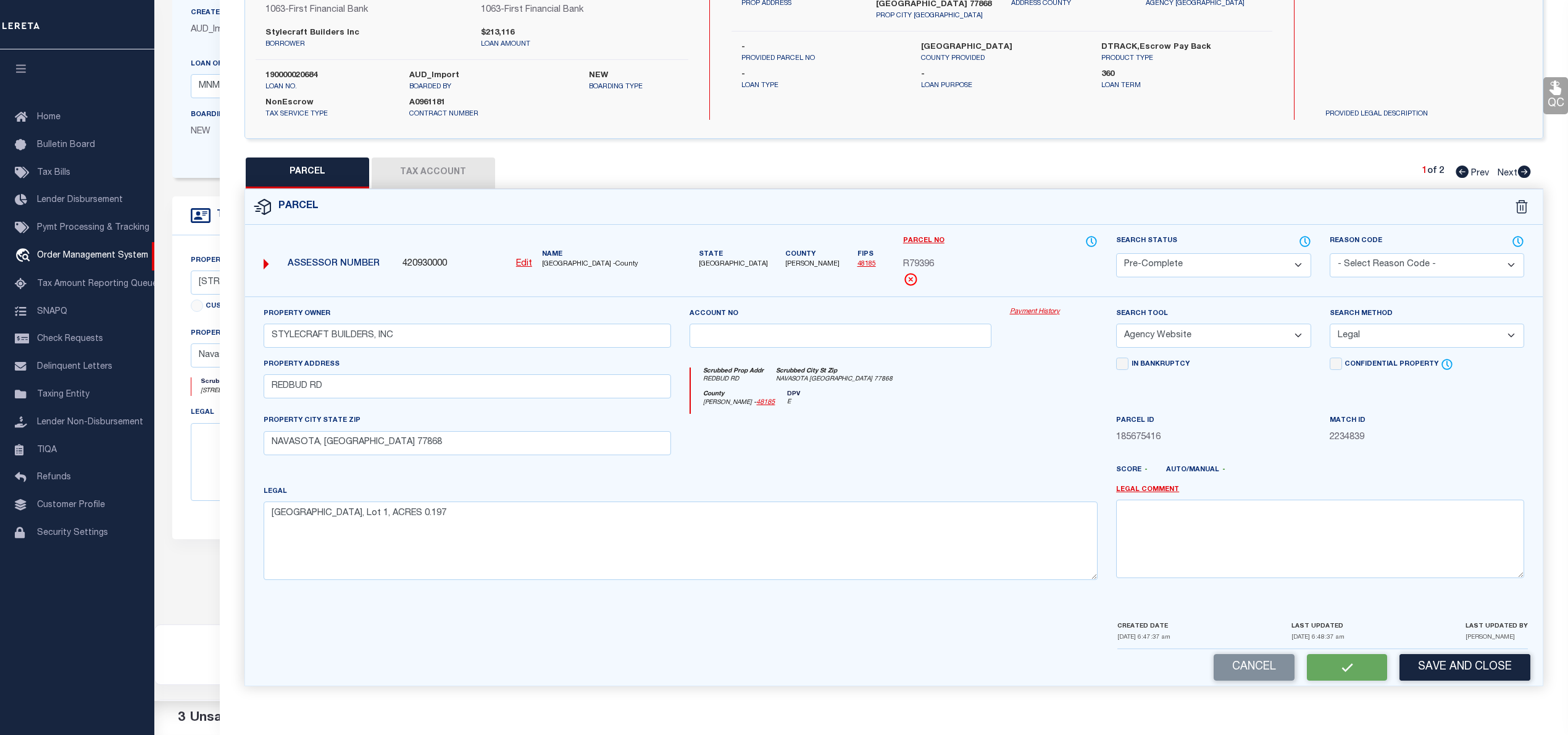
checkbox input "false"
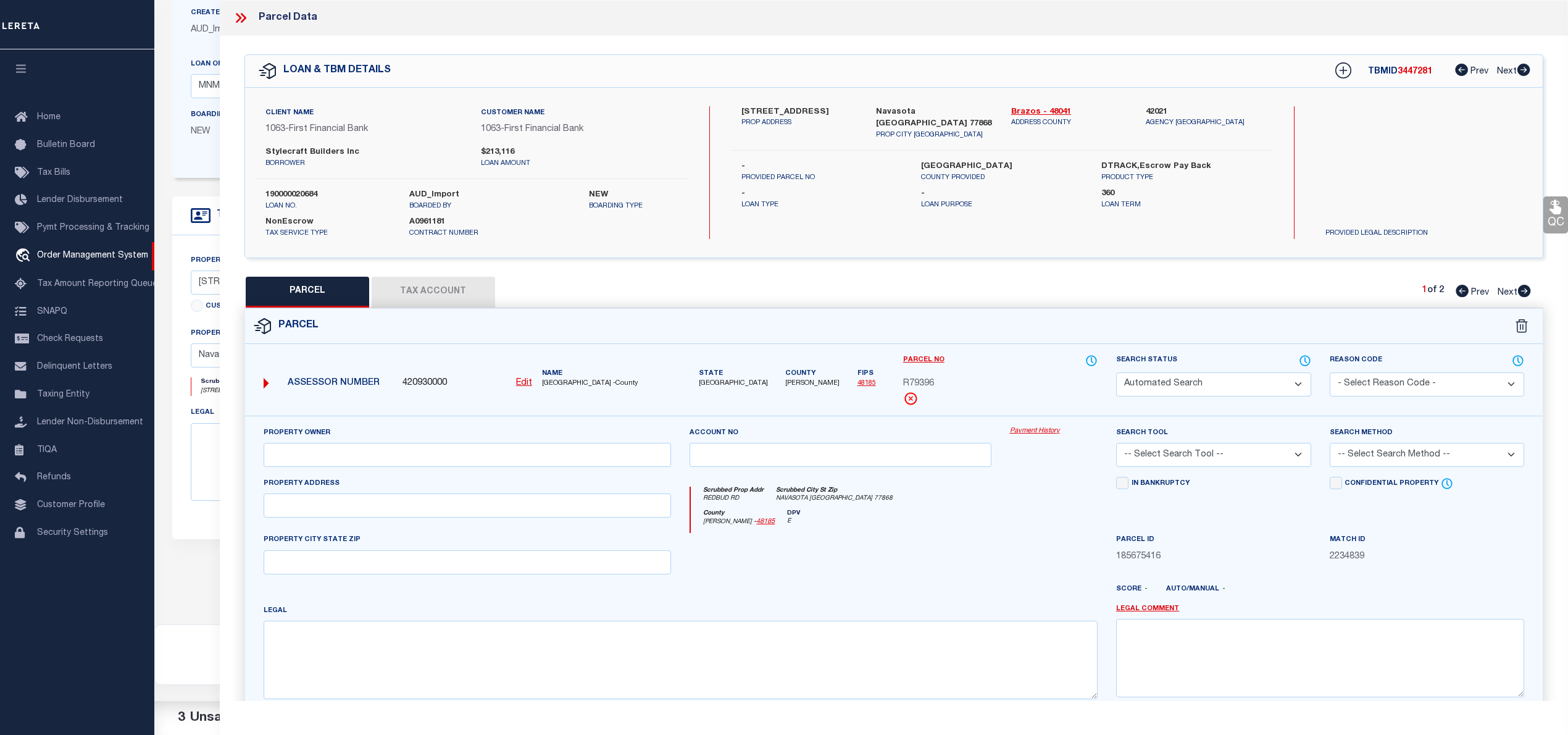
select select "PC"
type input "STYLECRAFT BUILDERS, INC"
select select "AGW"
select select "LEG"
type input "REDBUD RD"
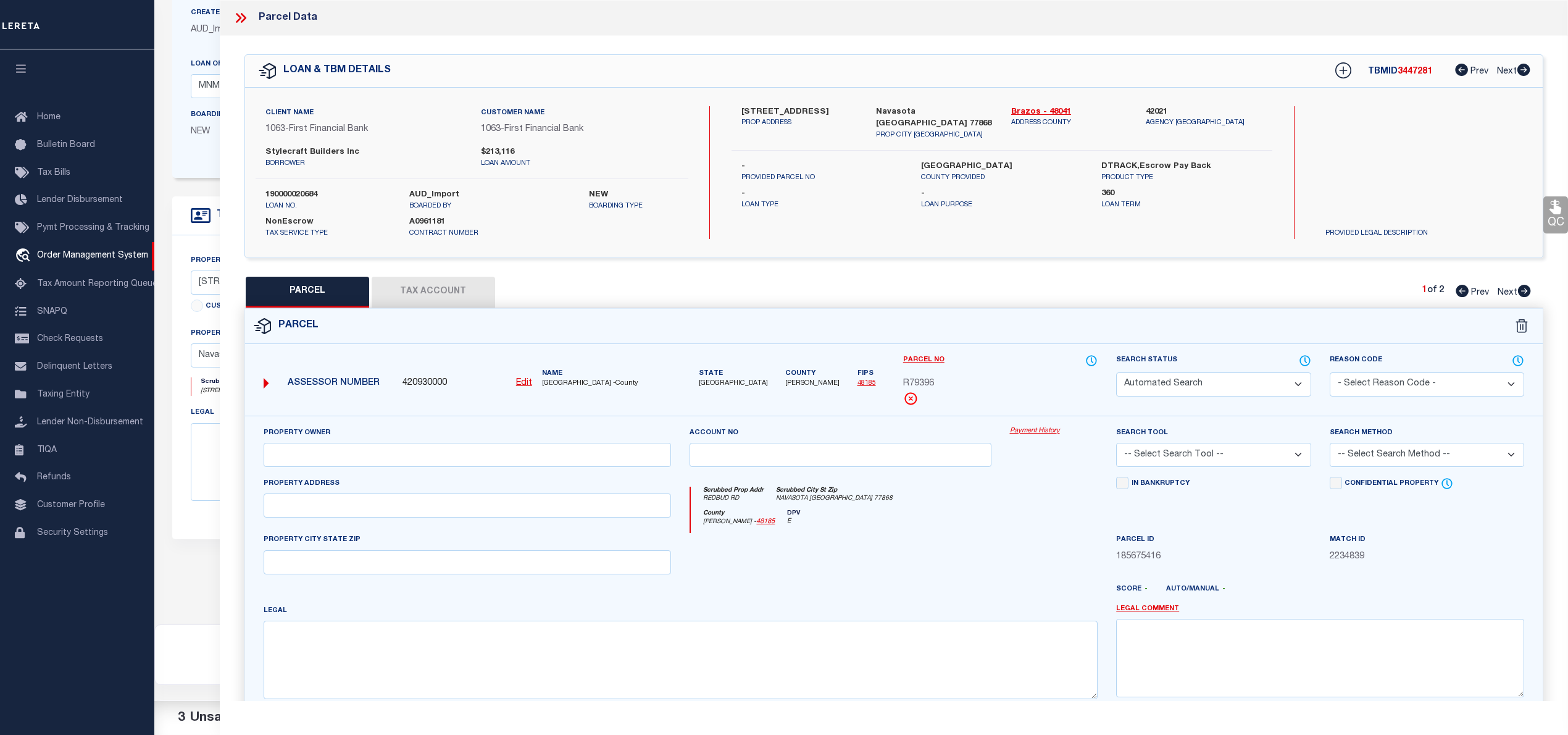
type input "NAVASOTA, TX 77868"
type textarea "PECAN GROVE ESTATES PHASE 1, BLOCK 2, Lot 1, ACRES 0.197"
click at [1341, 70] on icon at bounding box center [1343, 71] width 8 height 8
select select "IP"
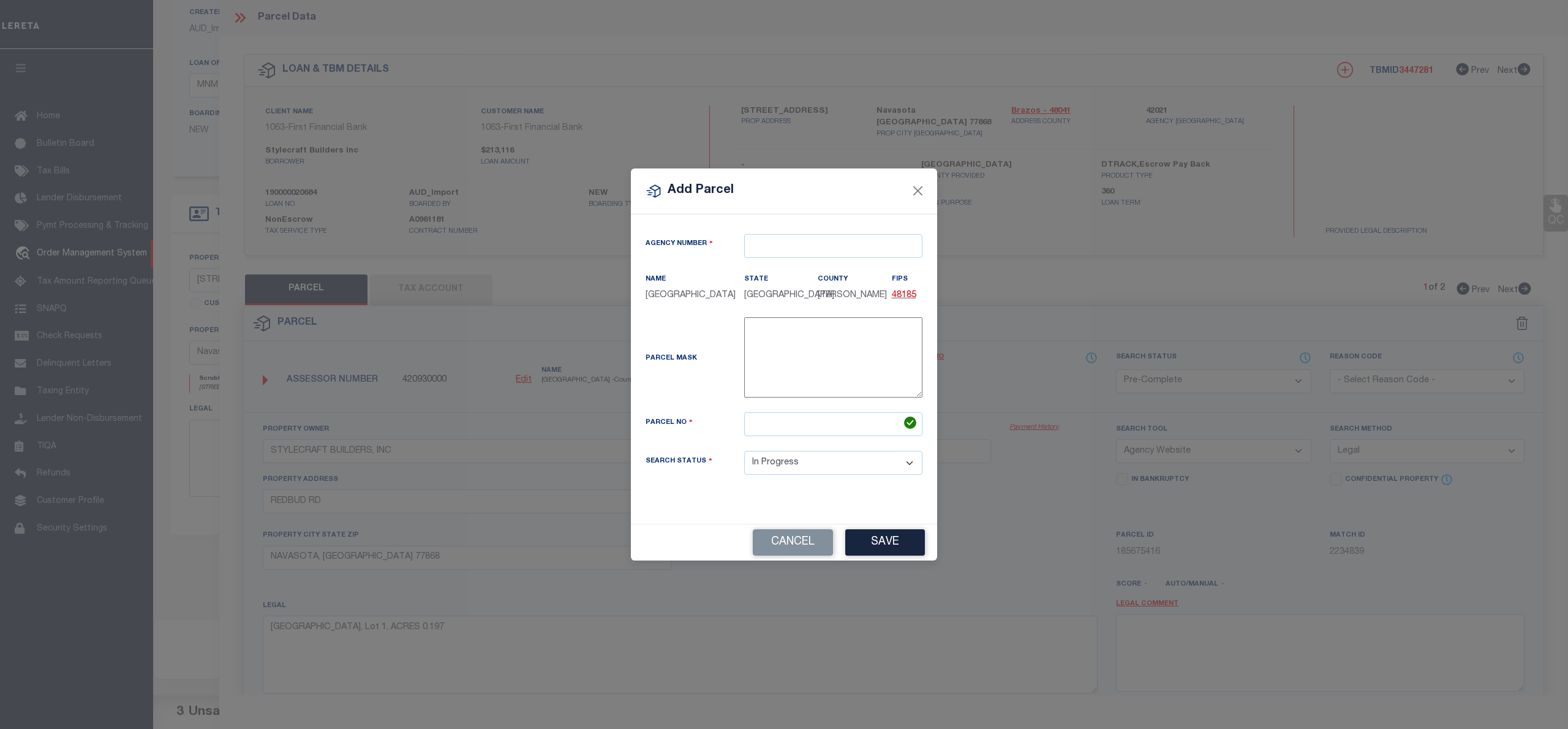
type textarea "-"
click at [804, 245] on input "text" at bounding box center [834, 246] width 179 height 24
drag, startPoint x: 811, startPoint y: 265, endPoint x: 817, endPoint y: 238, distance: 27.7
click at [817, 238] on body "Home OMS Detail" at bounding box center [784, 303] width 1568 height 932
click at [833, 262] on div "420930000 : GRIMES COUNTY" at bounding box center [834, 275] width 177 height 35
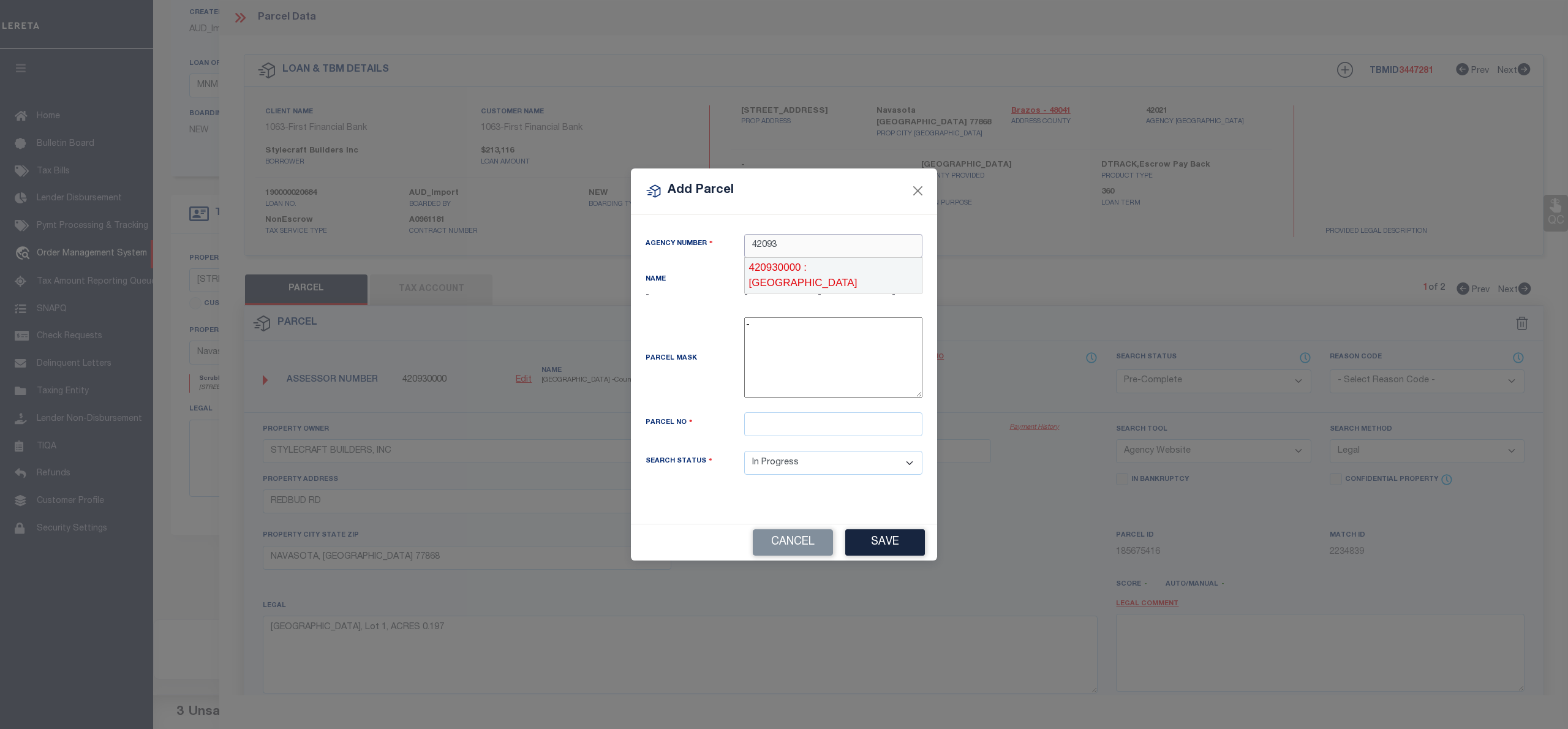
type input "420930000"
click at [849, 420] on input "text" at bounding box center [834, 424] width 179 height 24
paste input "R79400"
type input "R79400"
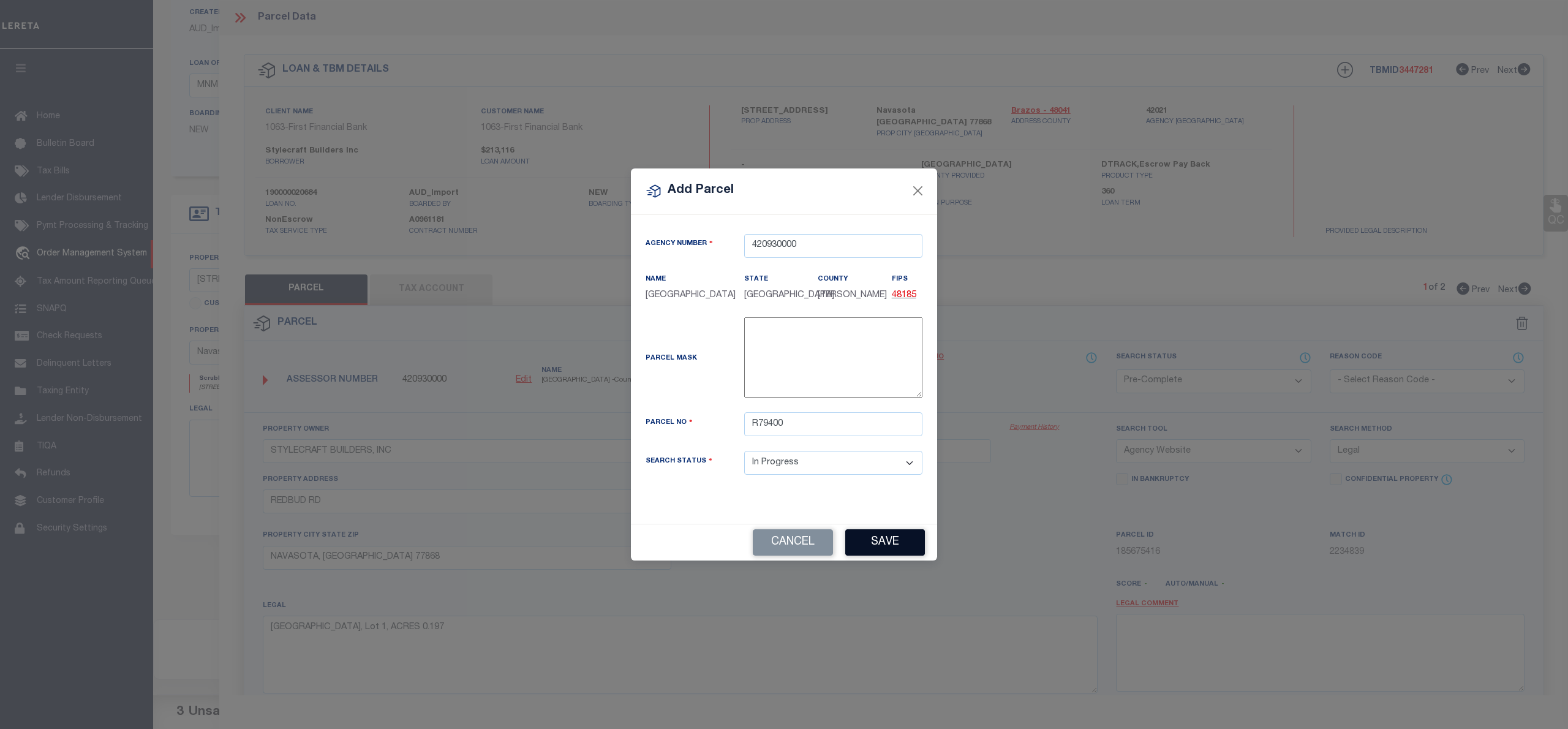
click at [895, 541] on button "Save" at bounding box center [885, 542] width 80 height 27
select select "IP"
select select
checkbox input "false"
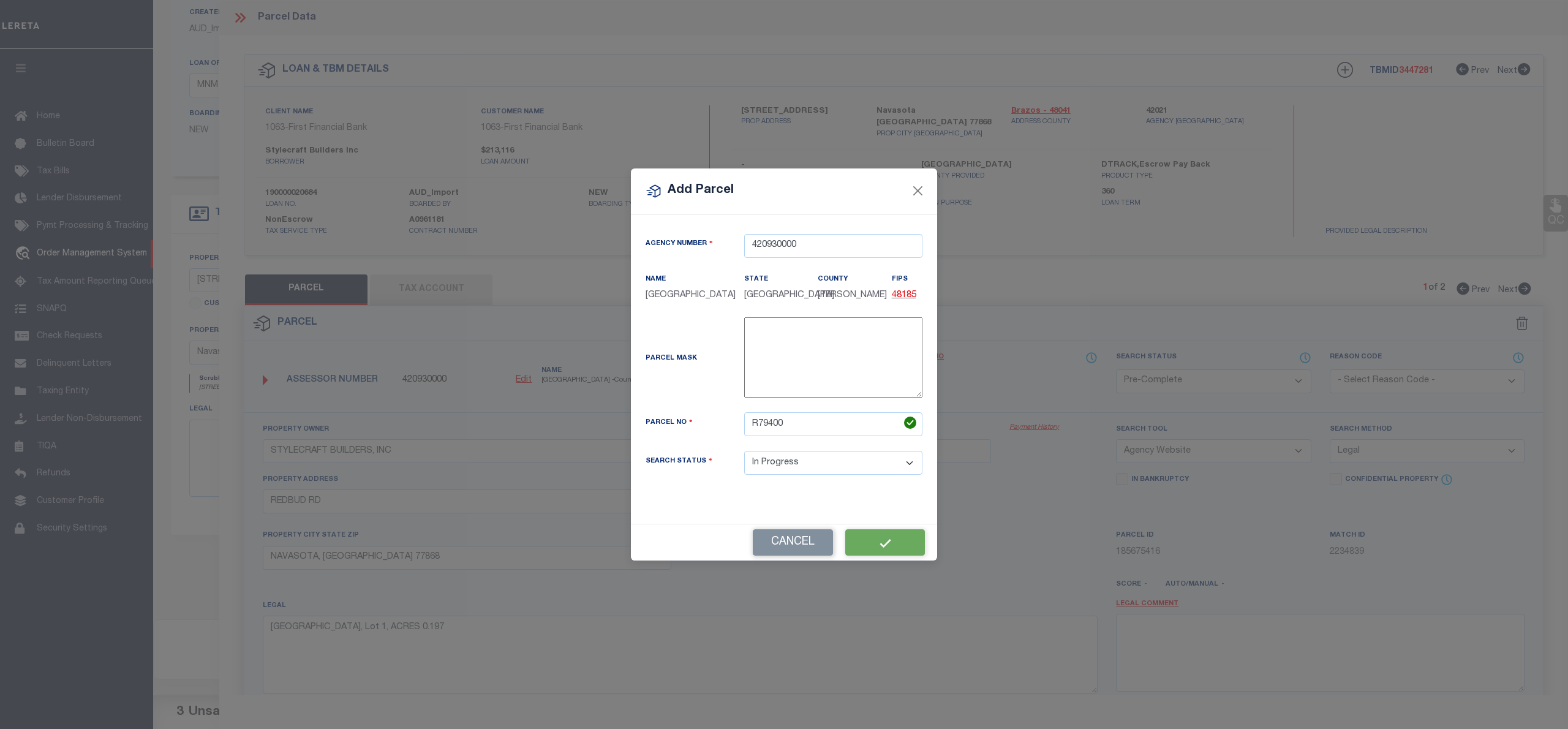
checkbox input "false"
type input "STYLECRAFT BUILDERS, INC"
type input "REDBUD RD"
type input "NAVASOTA, TX 77868"
type textarea "PECAN GROVE ESTATES PHASE 1, BLOCK 2, Lot 5, ACRES 0.162"
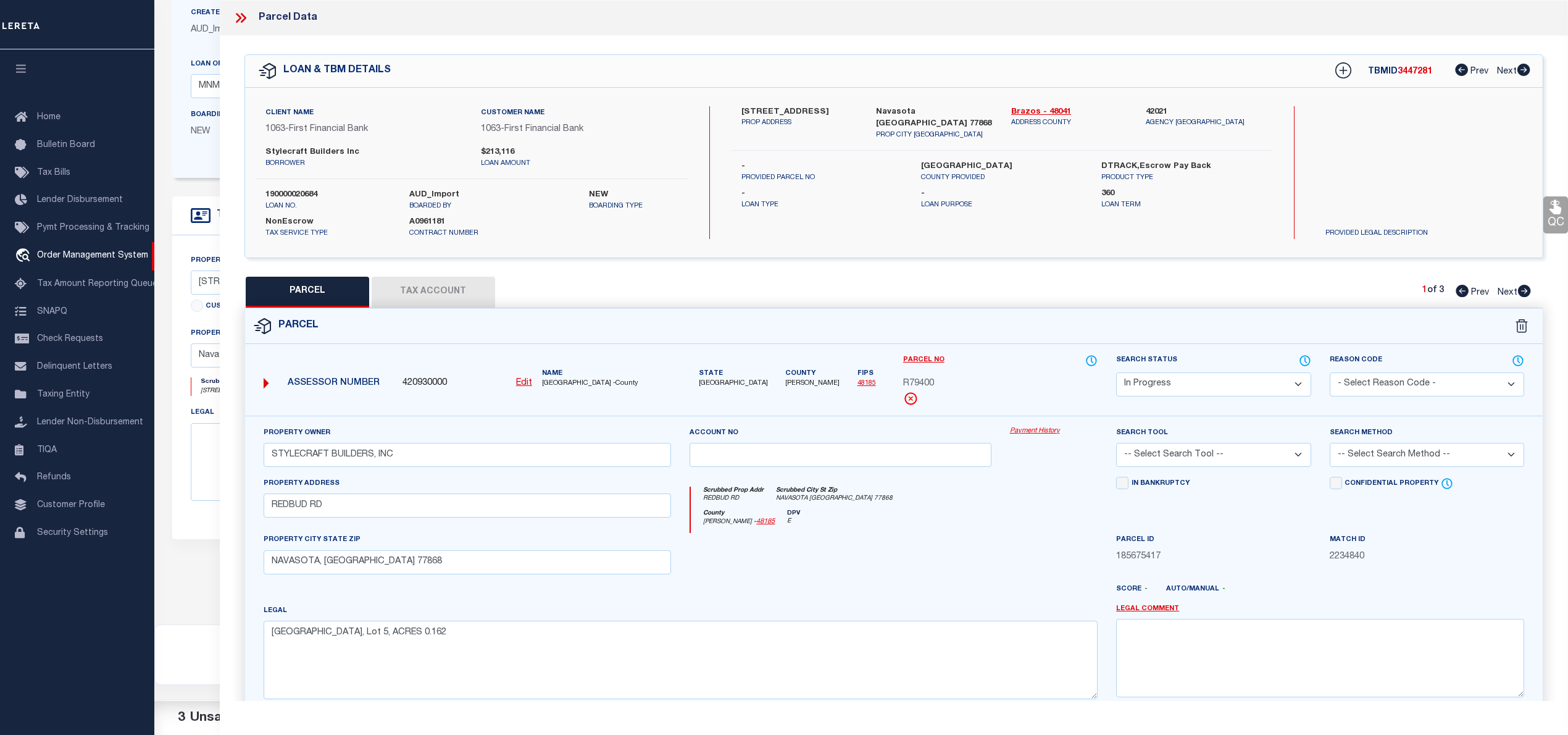
click at [1259, 387] on select "Automated Search Bad Parcel Complete Duplicate Parcel High Dollar Reporting In …" at bounding box center [1213, 385] width 195 height 24
select select "PC"
click at [1116, 373] on select "Automated Search Bad Parcel Complete Duplicate Parcel High Dollar Reporting In …" at bounding box center [1213, 385] width 195 height 24
click at [1213, 459] on select "-- Select Search Tool -- 3rd Party Website Agency File Agency Website ATLS CNV-…" at bounding box center [1213, 455] width 195 height 24
select select "AGW"
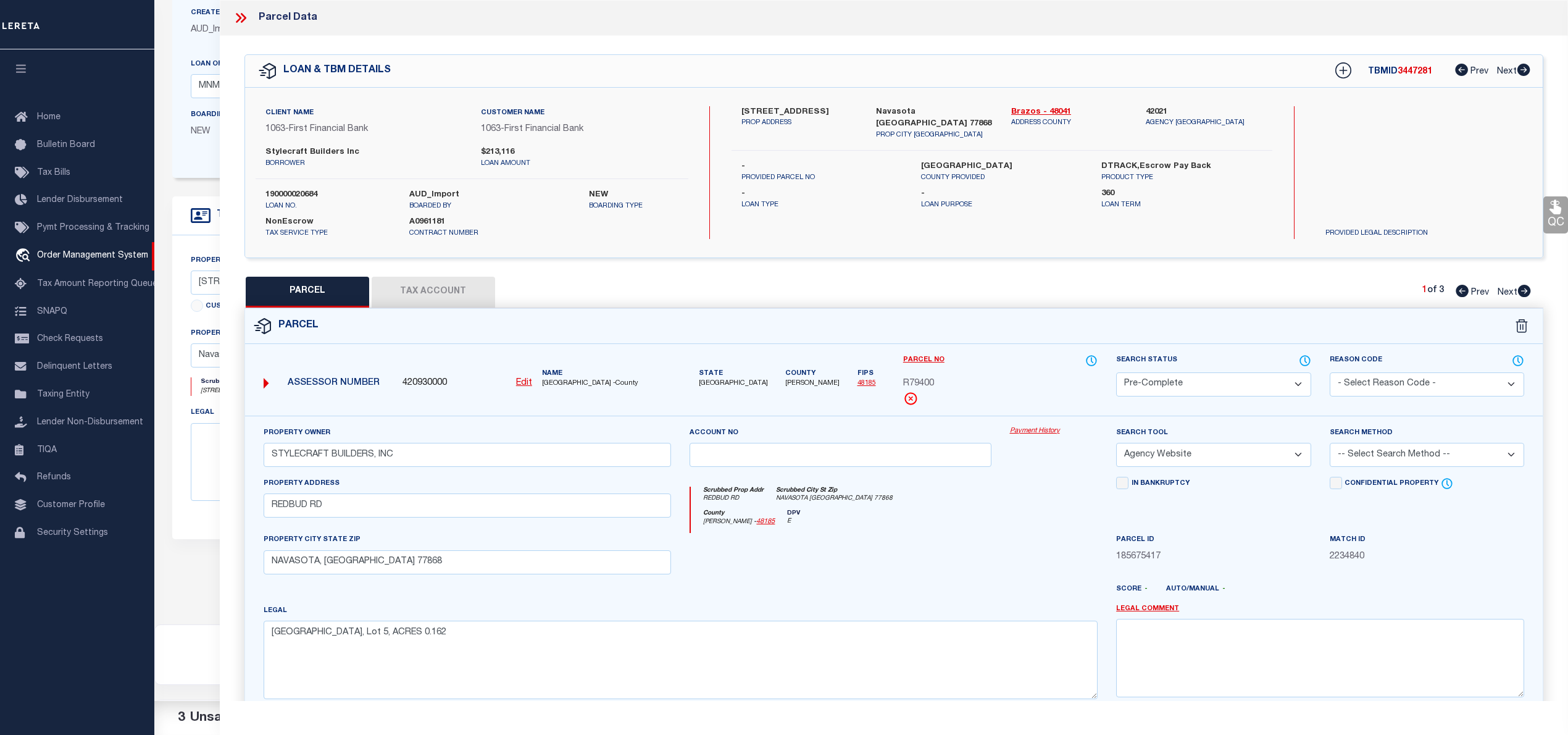
click at [1116, 445] on select "-- Select Search Tool -- 3rd Party Website Agency File Agency Website ATLS CNV-…" at bounding box center [1213, 455] width 195 height 24
click at [1427, 452] on select "-- Select Search Method -- Property Address Legal Liability Info Provided" at bounding box center [1426, 455] width 195 height 24
select select "LEG"
click at [1329, 445] on select "-- Select Search Method -- Property Address Legal Liability Info Provided" at bounding box center [1426, 455] width 195 height 24
click at [411, 295] on button "Tax Account" at bounding box center [434, 292] width 124 height 31
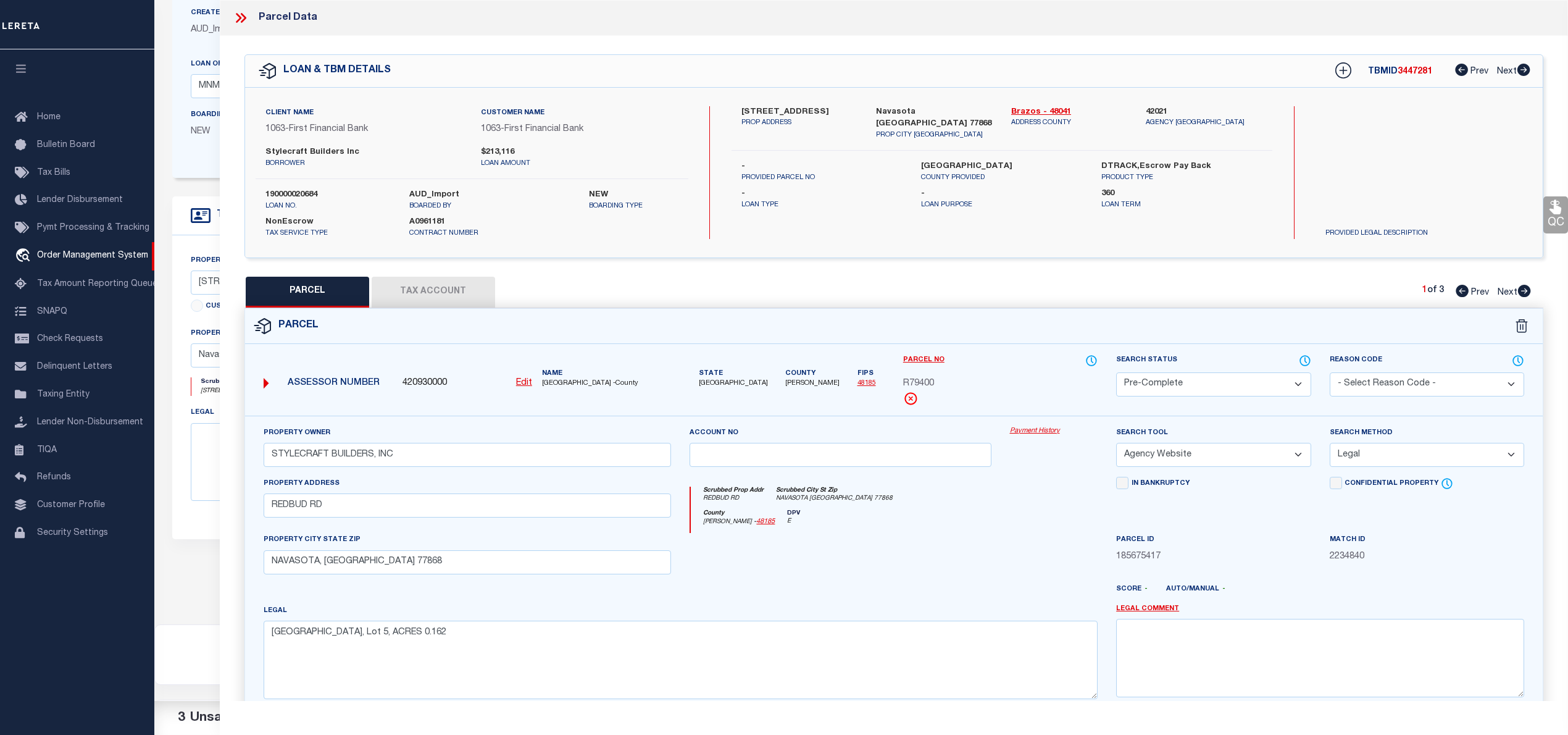
select select "100"
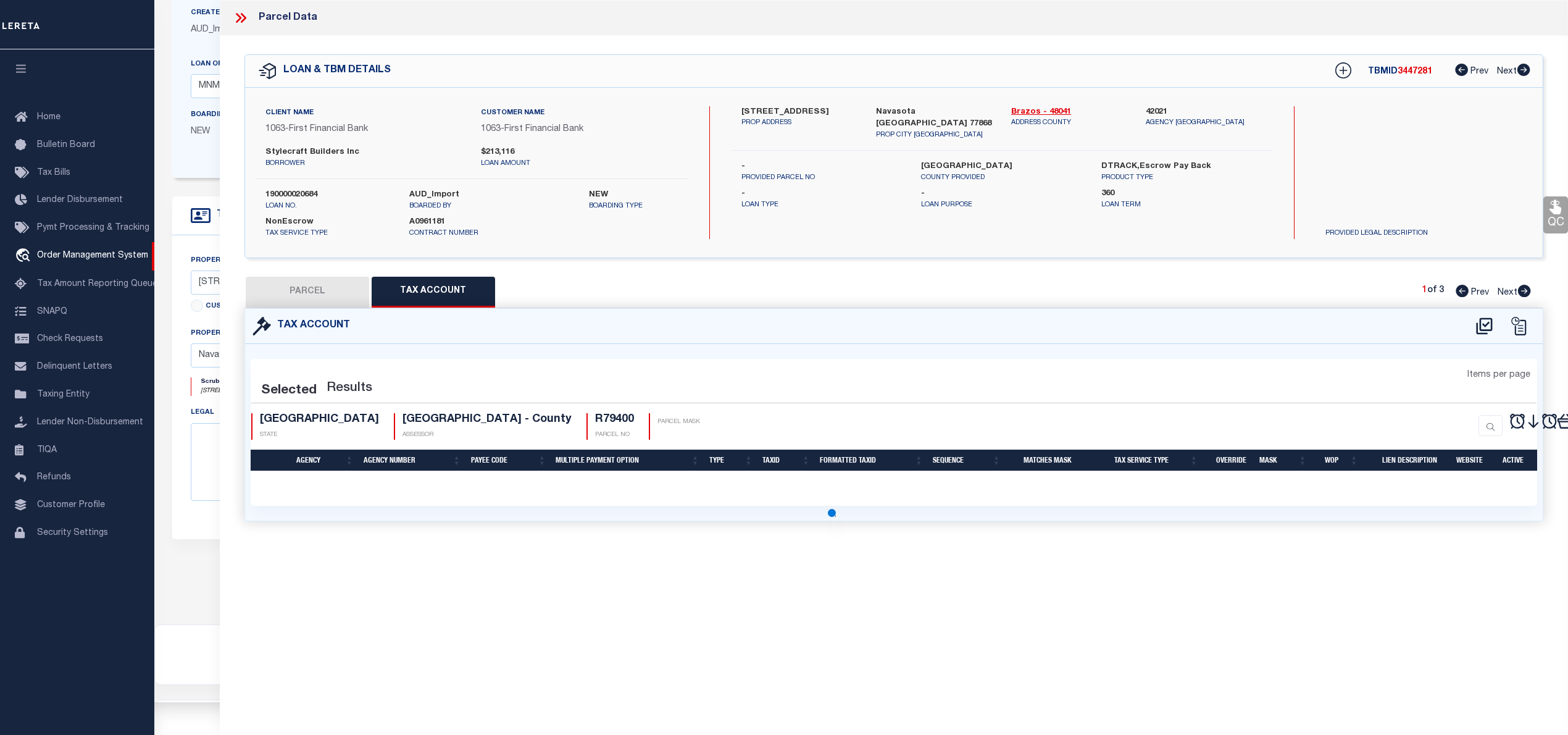
select select "100"
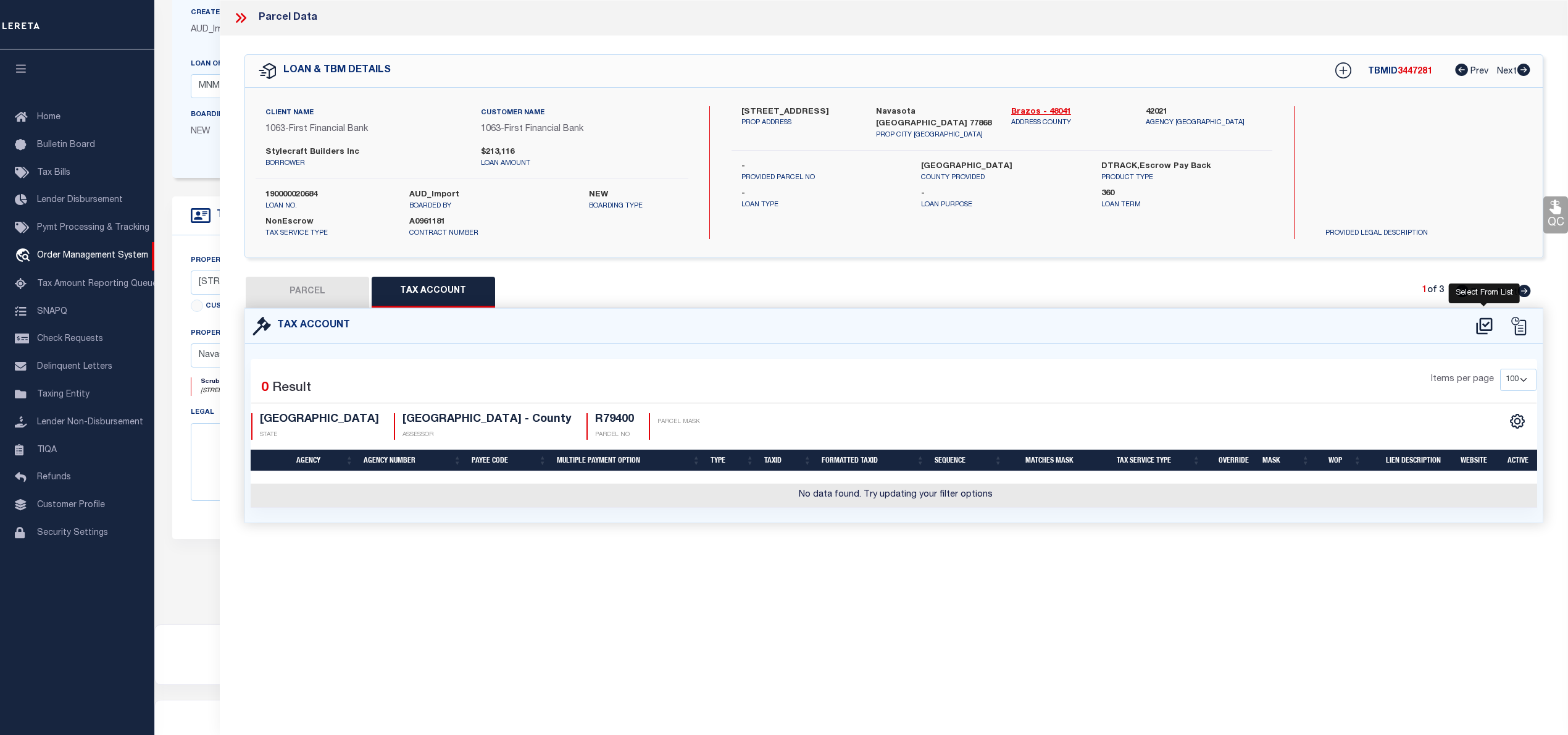
click at [1477, 322] on icon at bounding box center [1484, 325] width 20 height 20
select select "100"
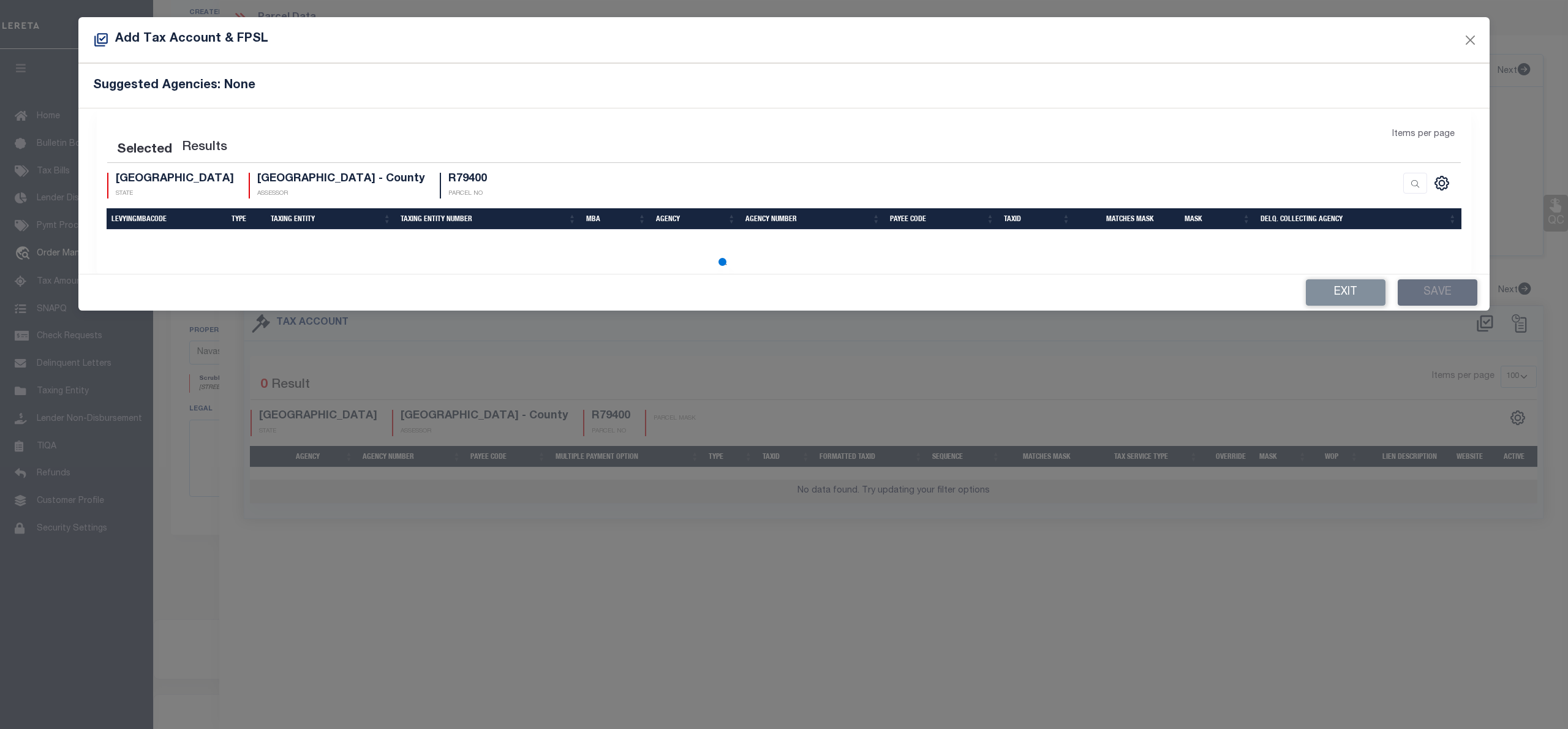
select select "100"
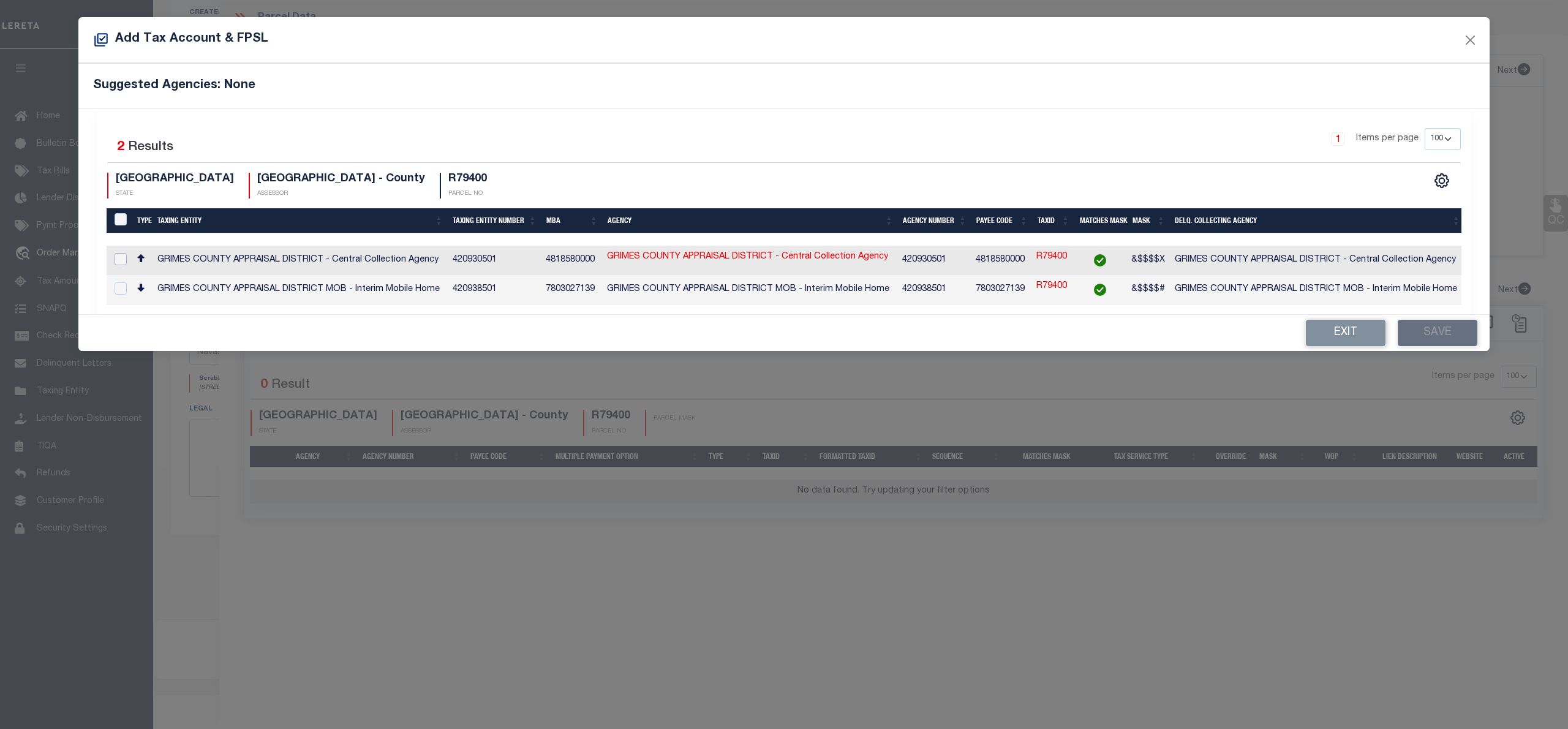
click at [120, 258] on input "checkbox" at bounding box center [120, 259] width 12 height 12
checkbox input "true"
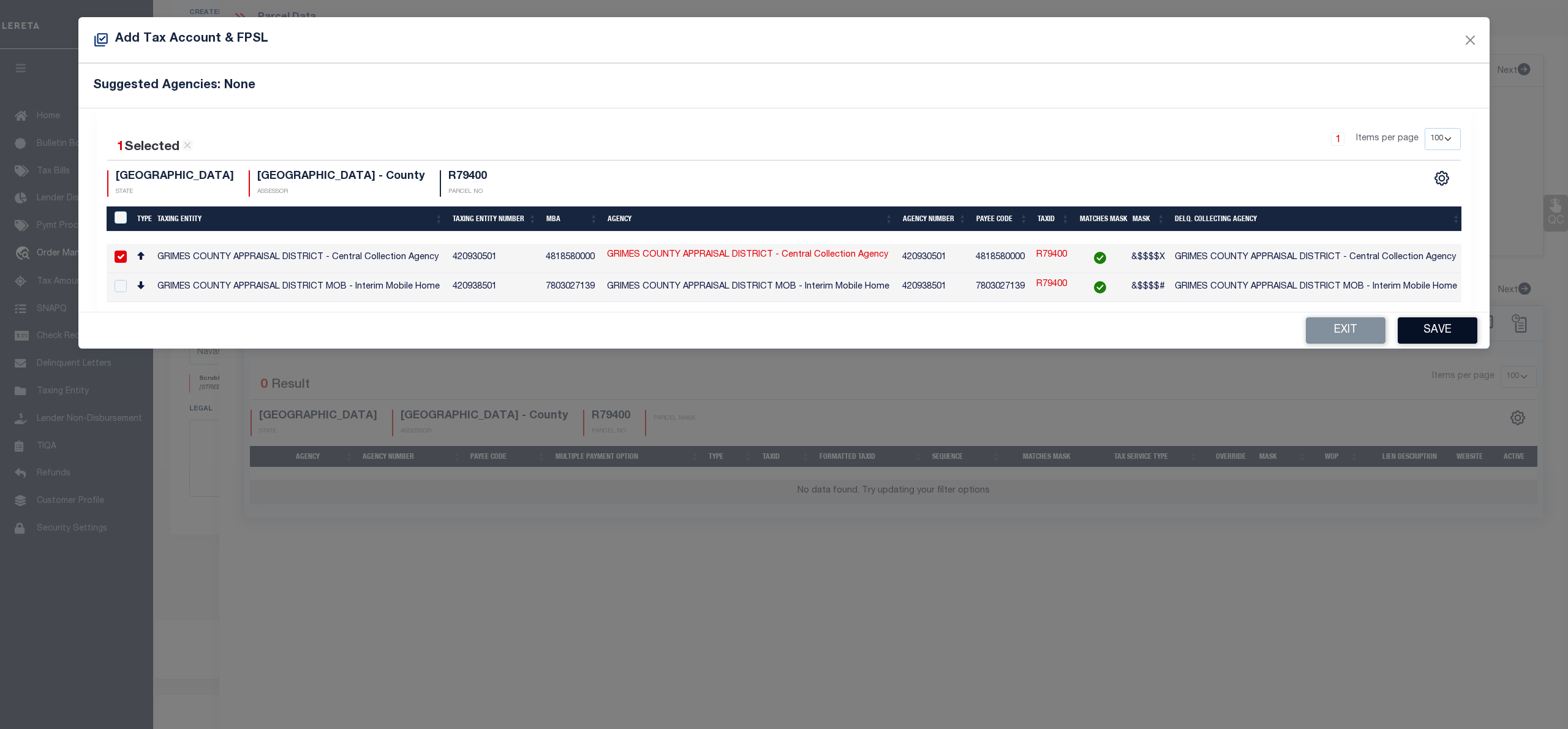
click at [1424, 332] on button "Save" at bounding box center [1438, 330] width 80 height 27
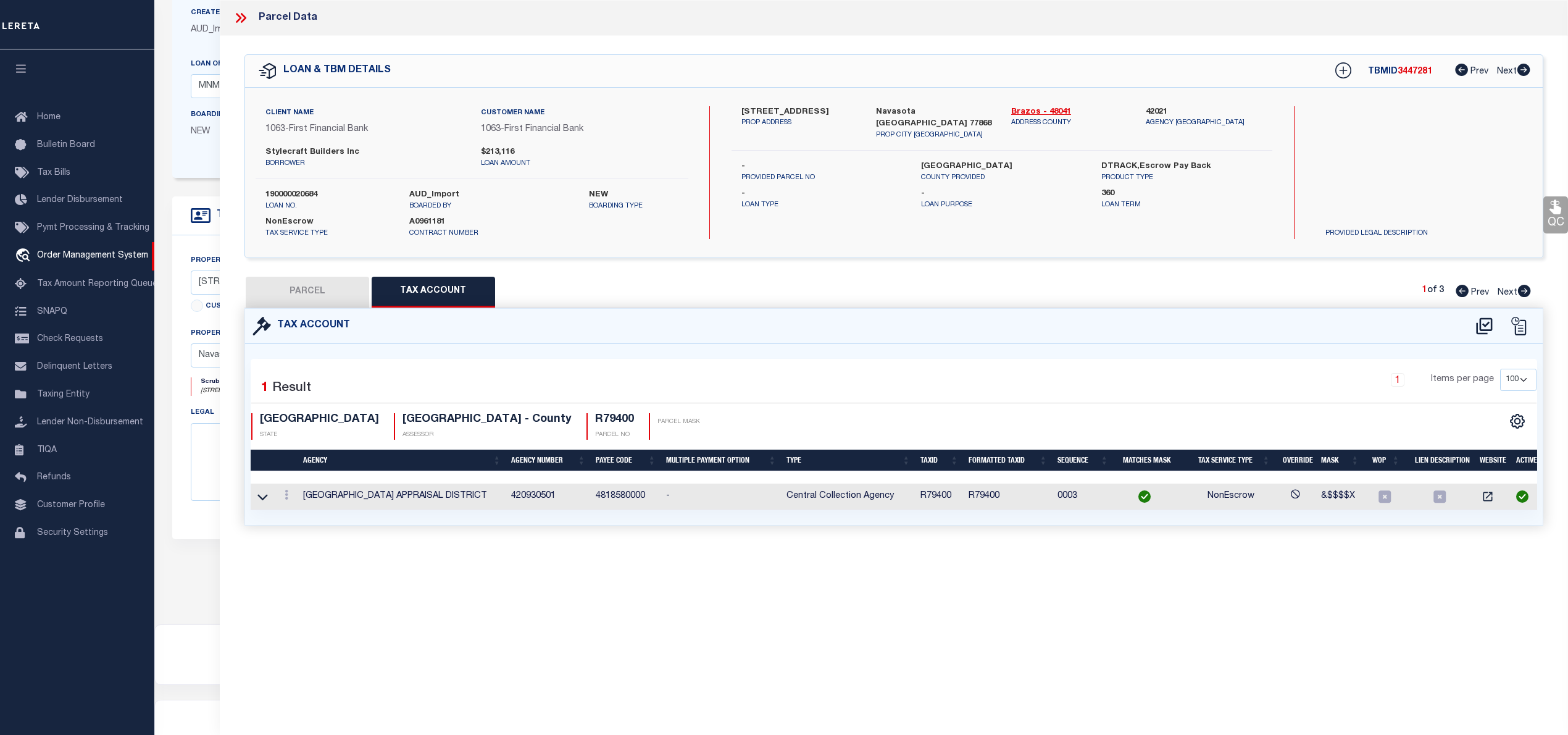
click at [304, 292] on button "PARCEL" at bounding box center [307, 292] width 124 height 31
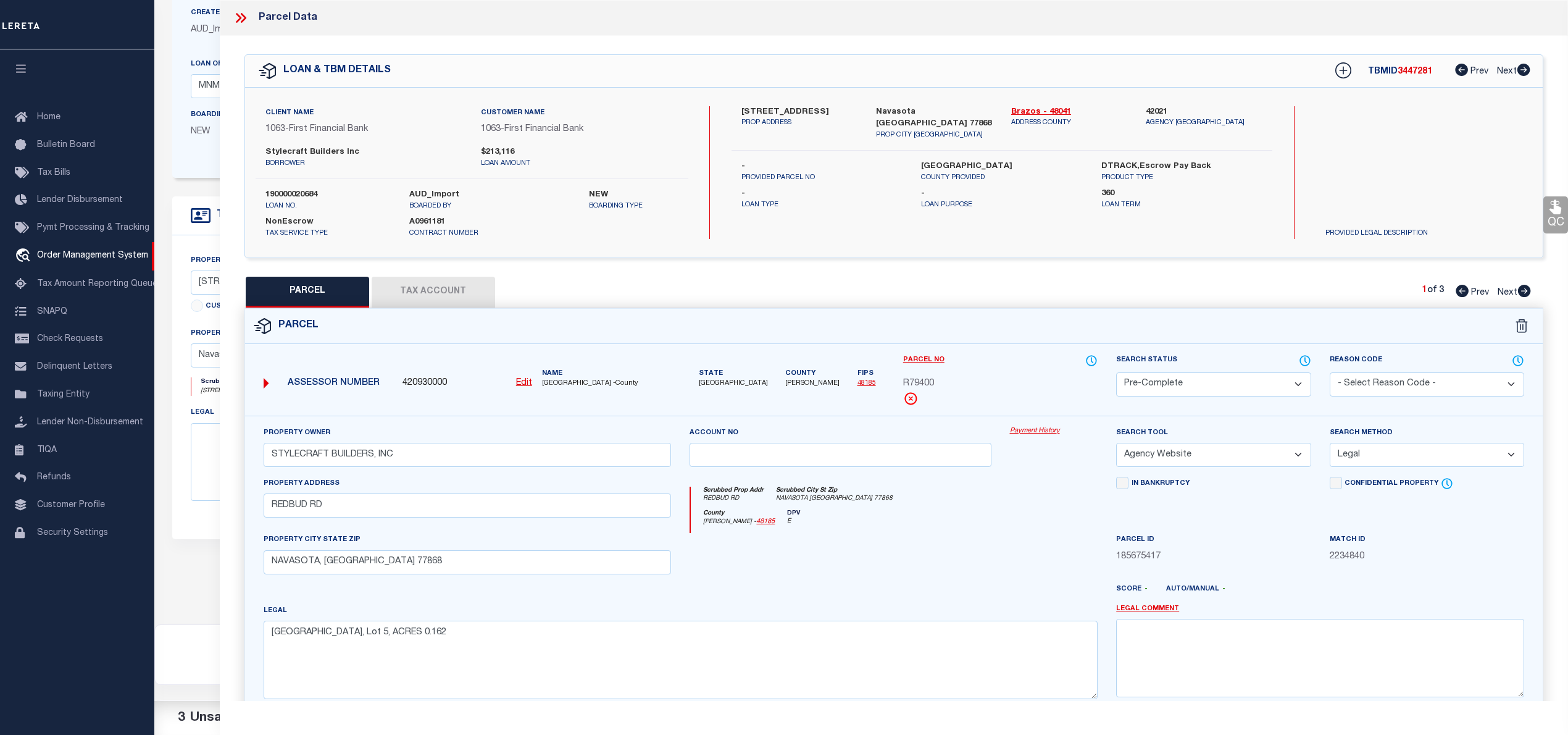
scroll to position [124, 0]
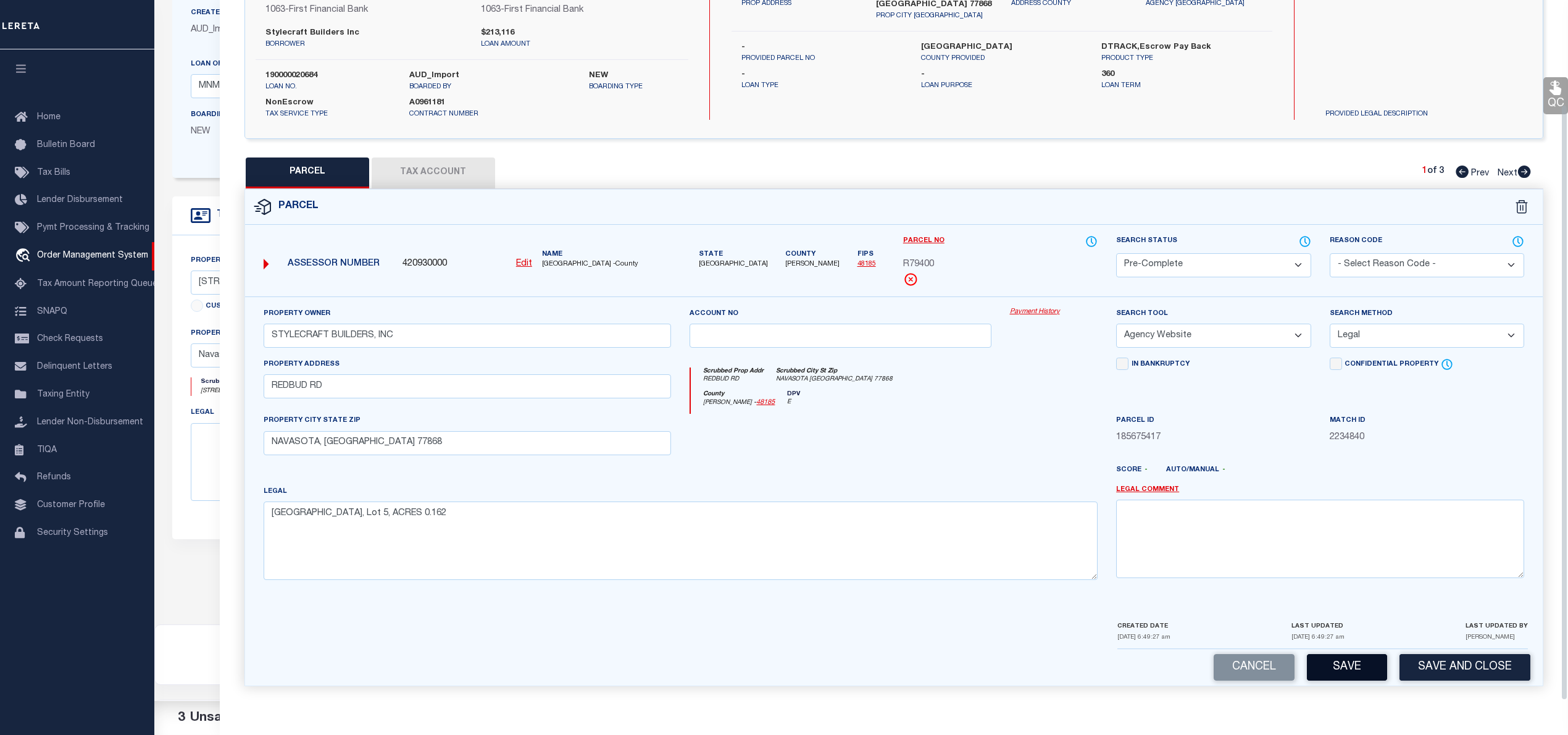
click at [1345, 671] on button "Save" at bounding box center [1347, 667] width 80 height 27
select select "AS"
select select
checkbox input "false"
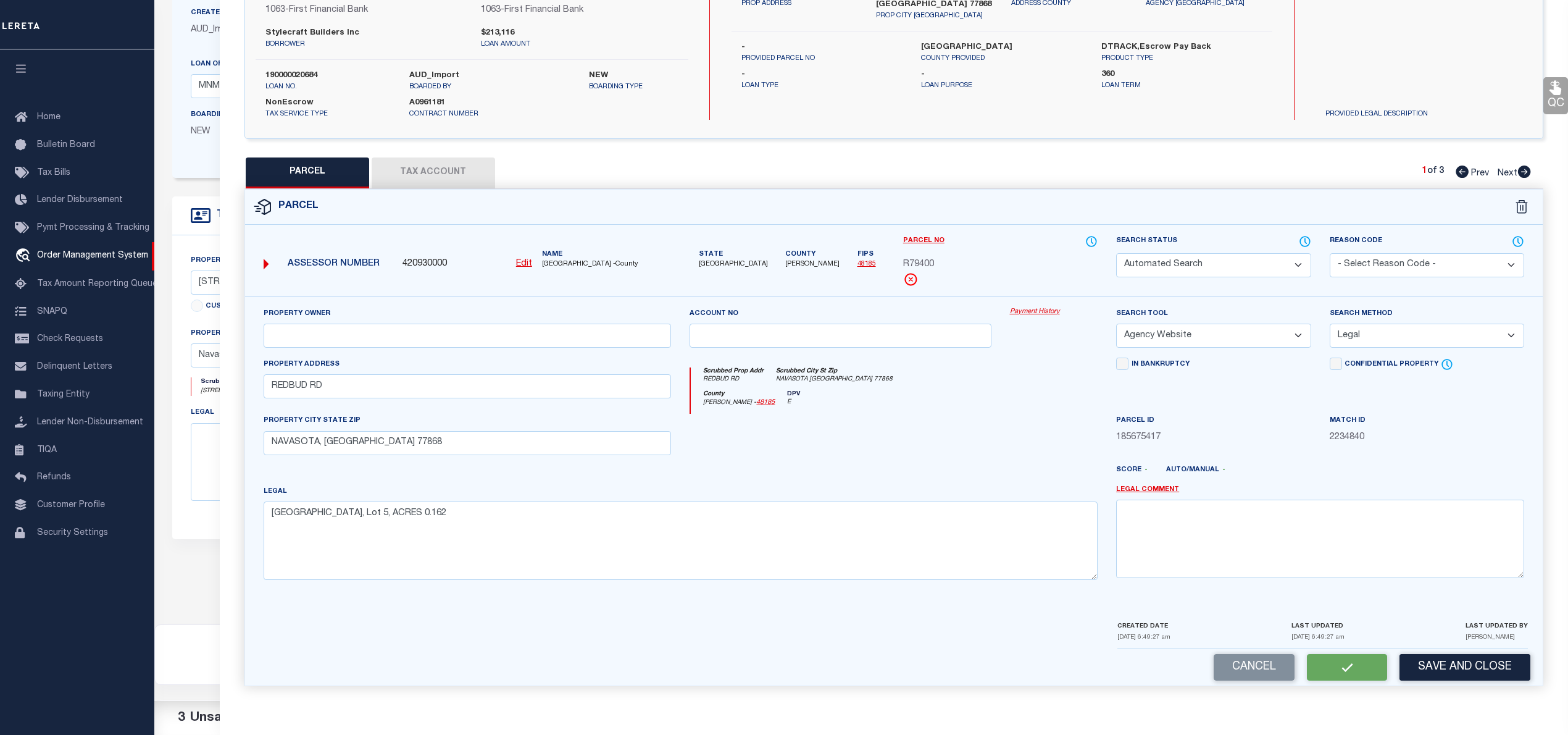
checkbox input "false"
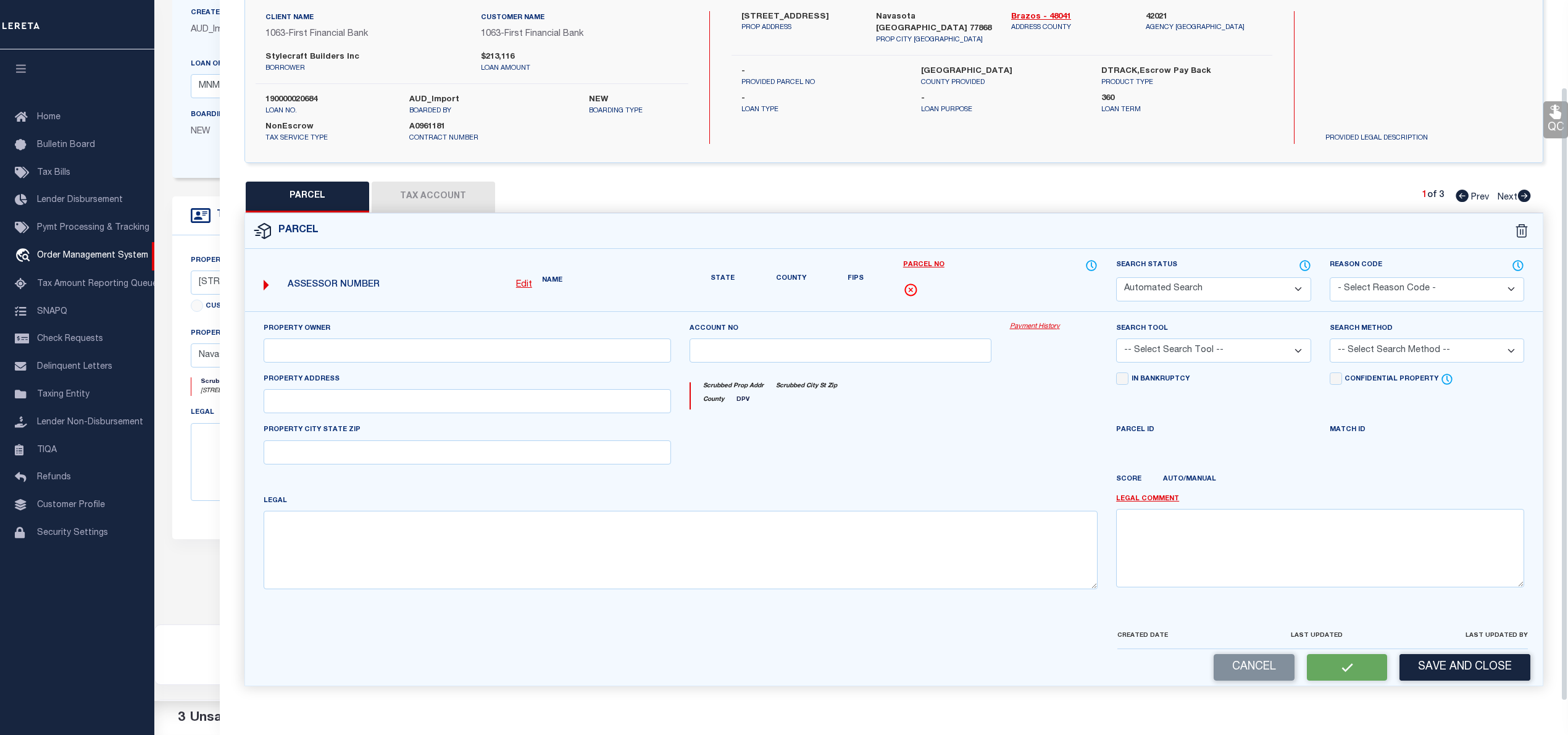
select select "PC"
type input "STYLECRAFT BUILDERS, INC"
select select "AGW"
select select "LEG"
type input "REDBUD RD"
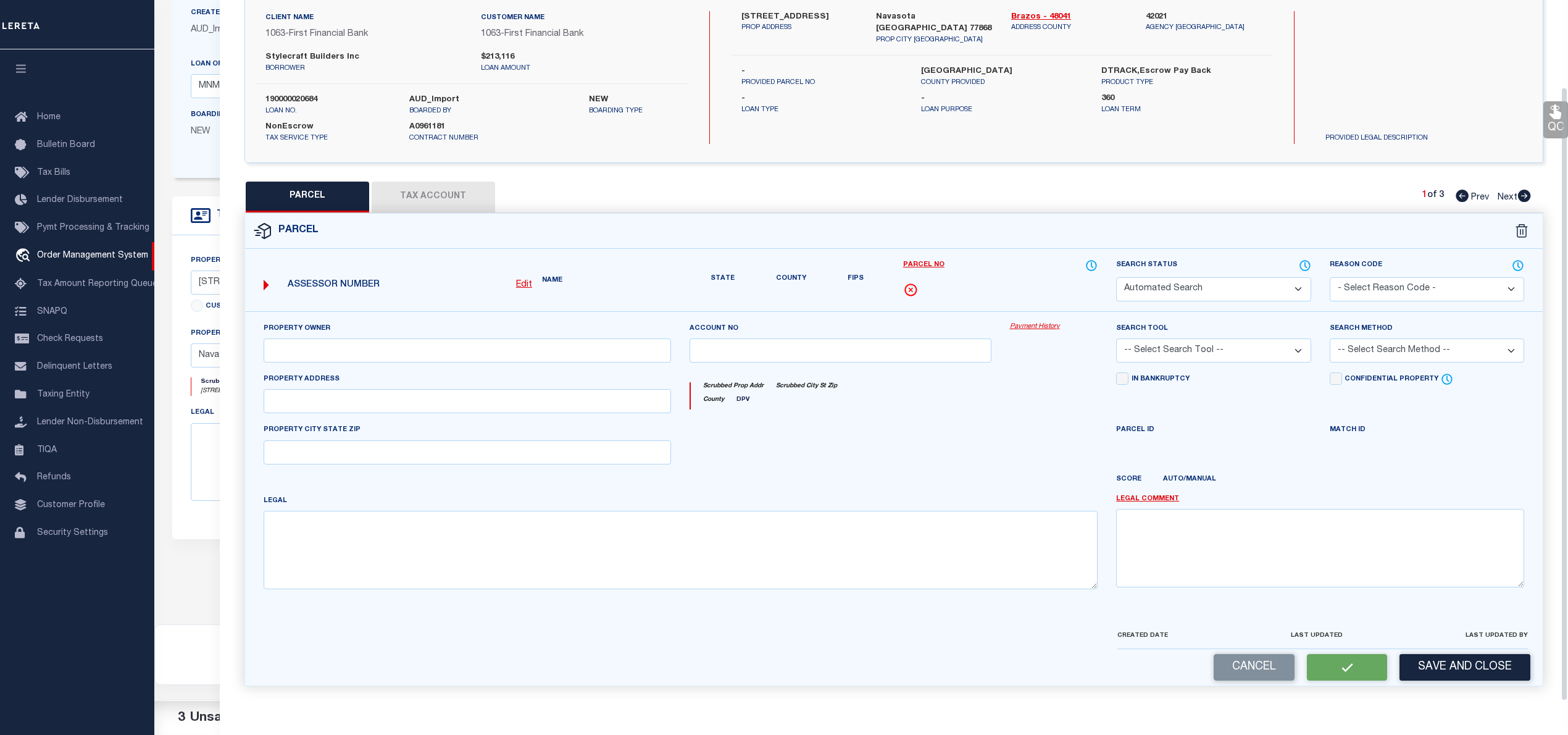
type input "NAVASOTA, TX 77868"
type textarea "PECAN GROVE ESTATES PHASE 1, BLOCK 2, Lot 5, ACRES 0.162"
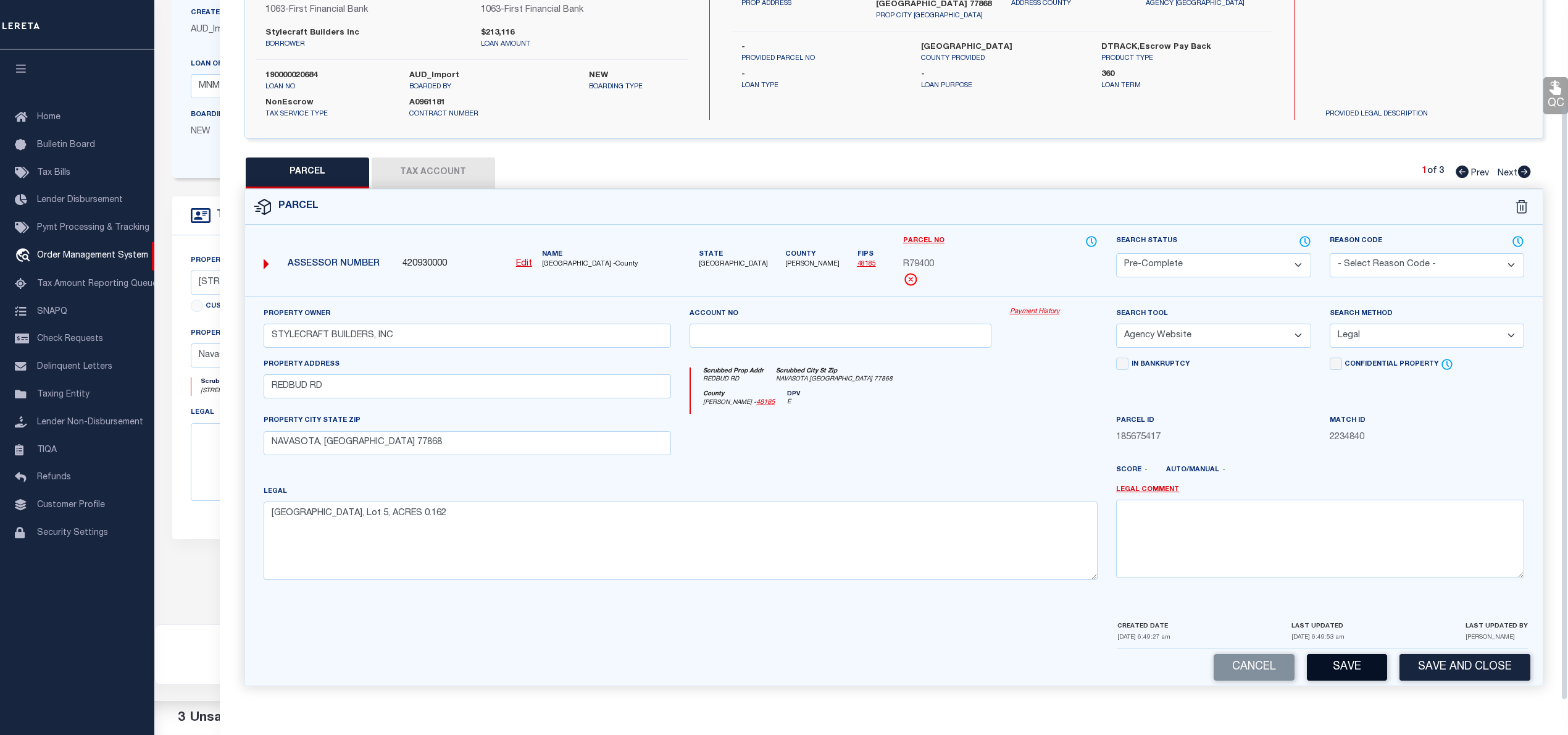
click at [1351, 662] on button "Save" at bounding box center [1347, 667] width 80 height 27
select select "AS"
select select
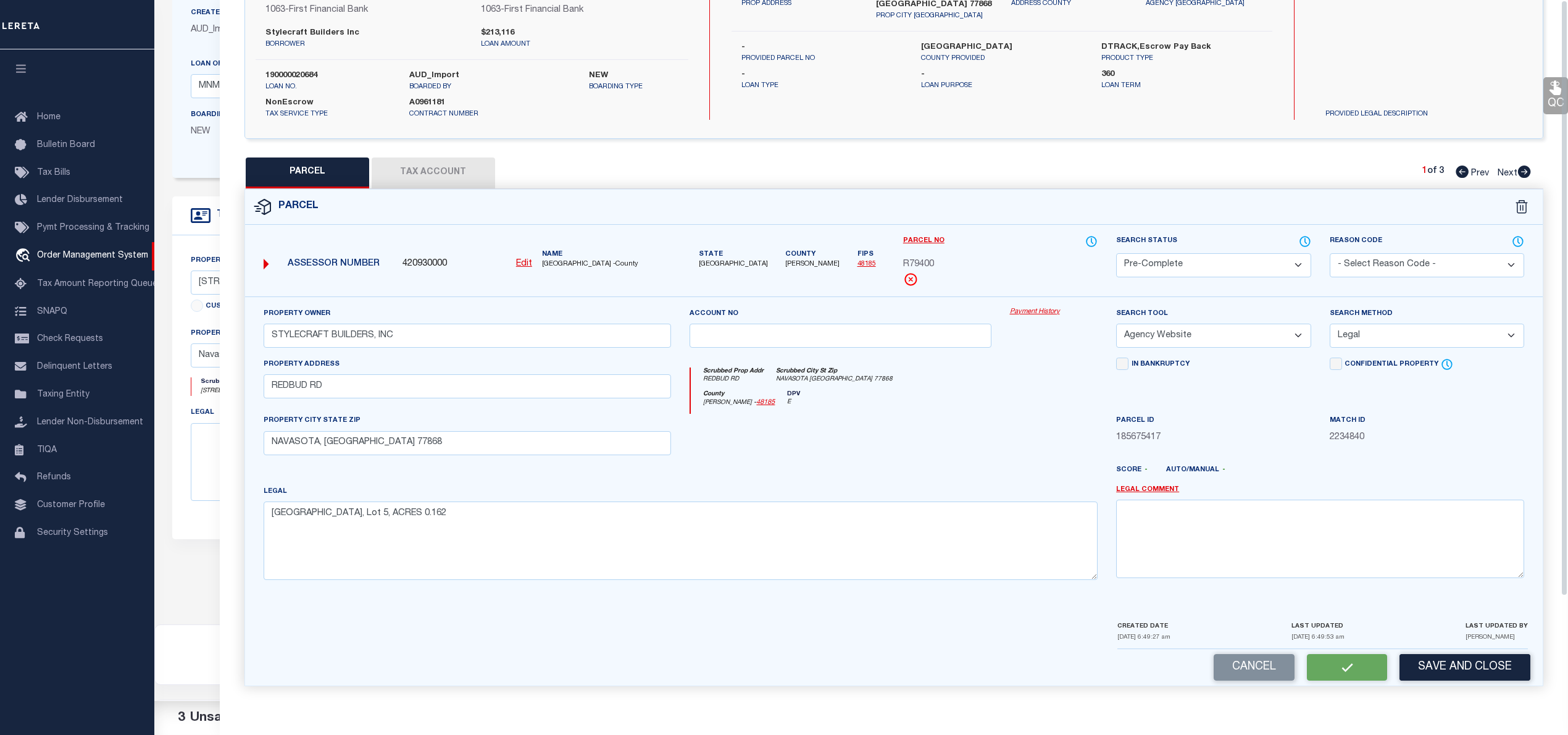
checkbox input "false"
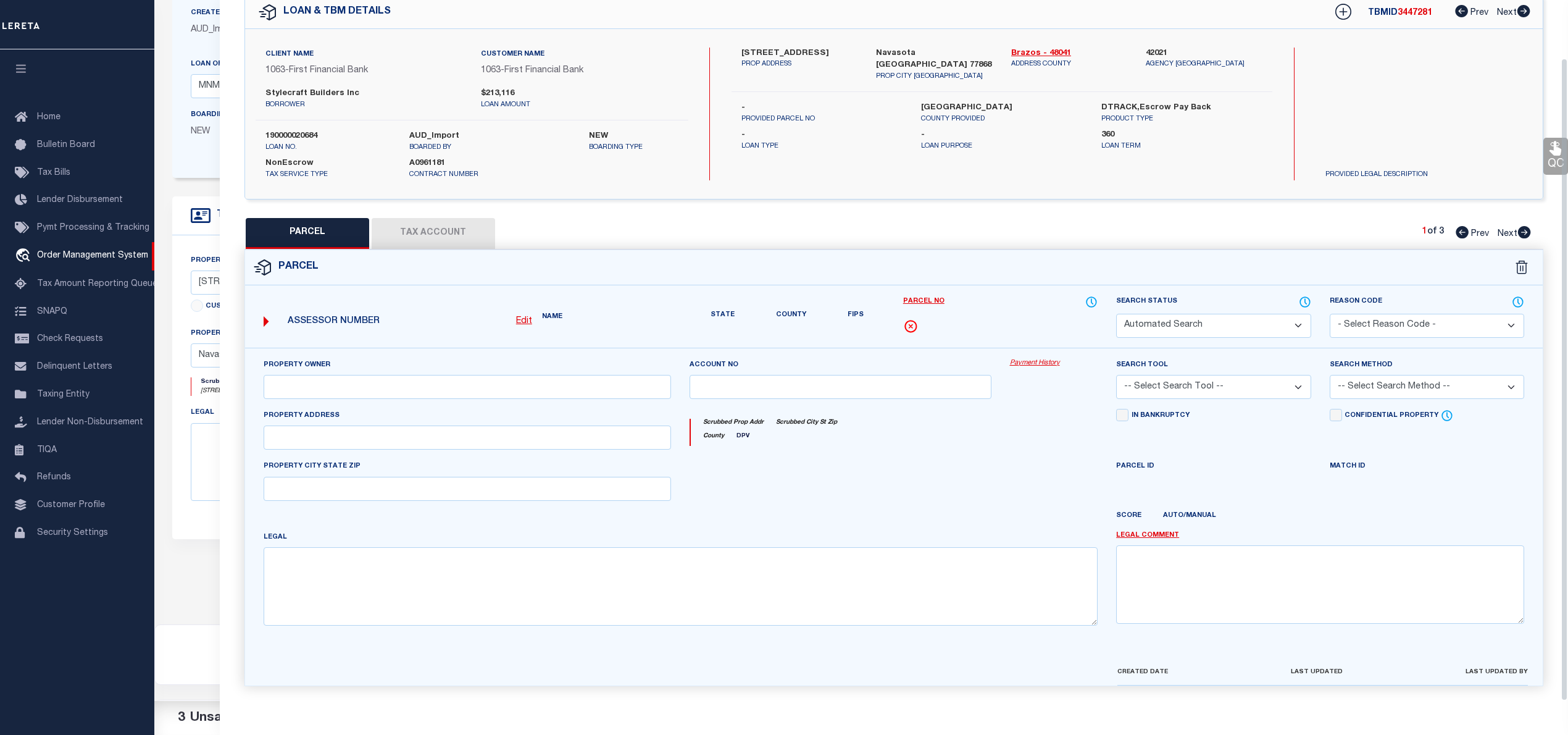
select select "PC"
type input "STYLECRAFT BUILDERS, INC"
select select "AGW"
select select "LEG"
type input "REDBUD RD"
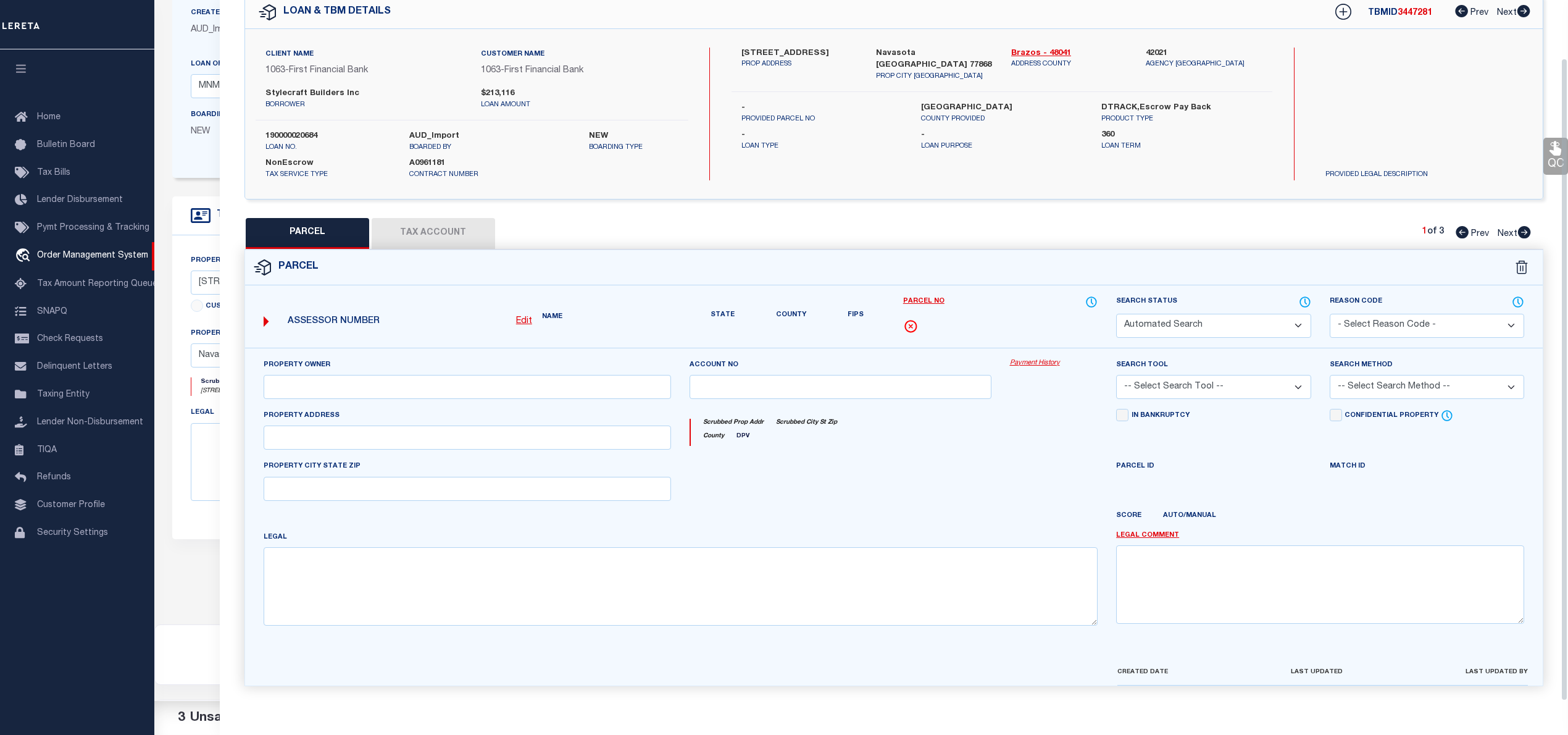
type input "NAVASOTA, TX 77868"
type textarea "PECAN GROVE ESTATES PHASE 1, BLOCK 2, Lot 5, ACRES 0.162"
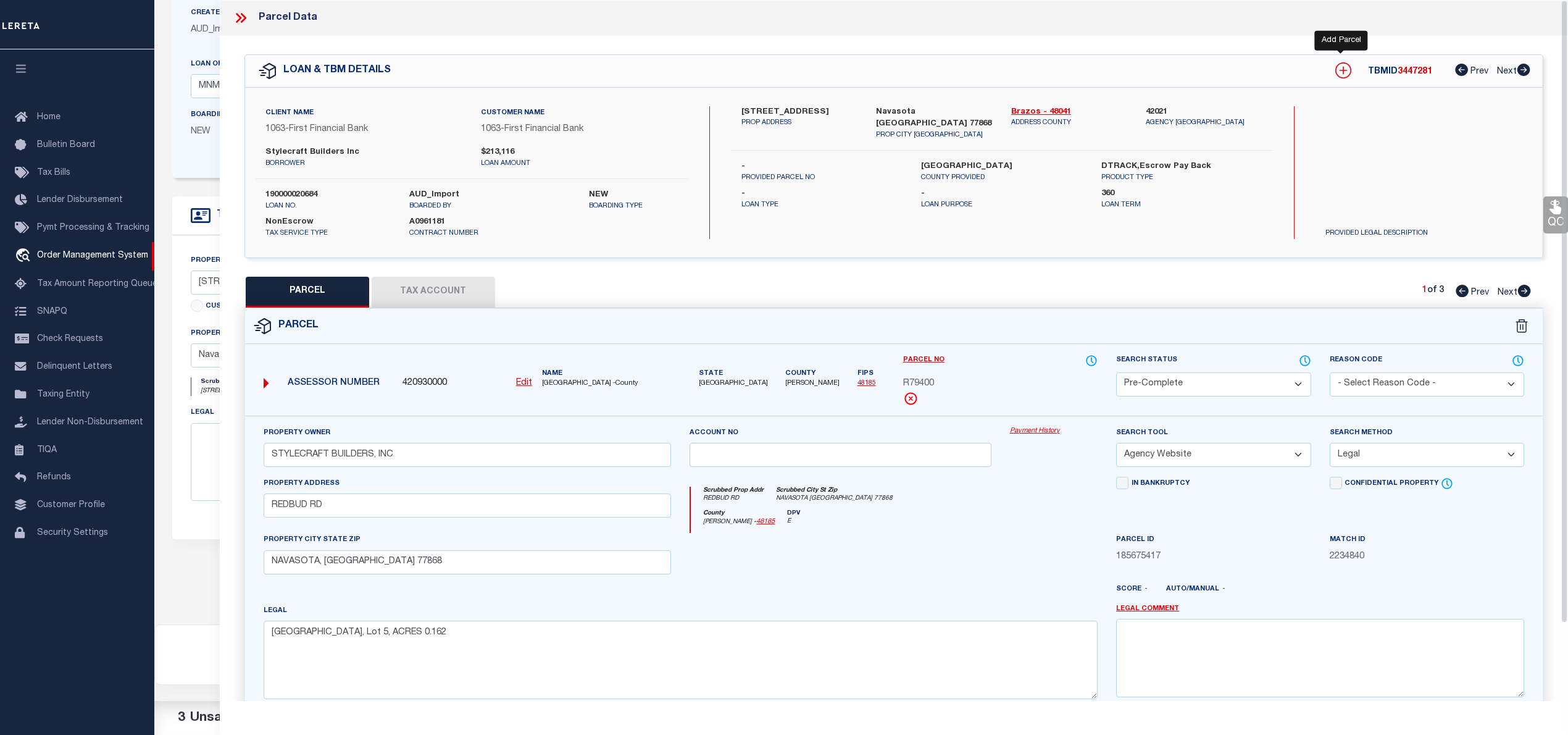
click at [1342, 70] on icon at bounding box center [1343, 71] width 8 height 8
select select "IP"
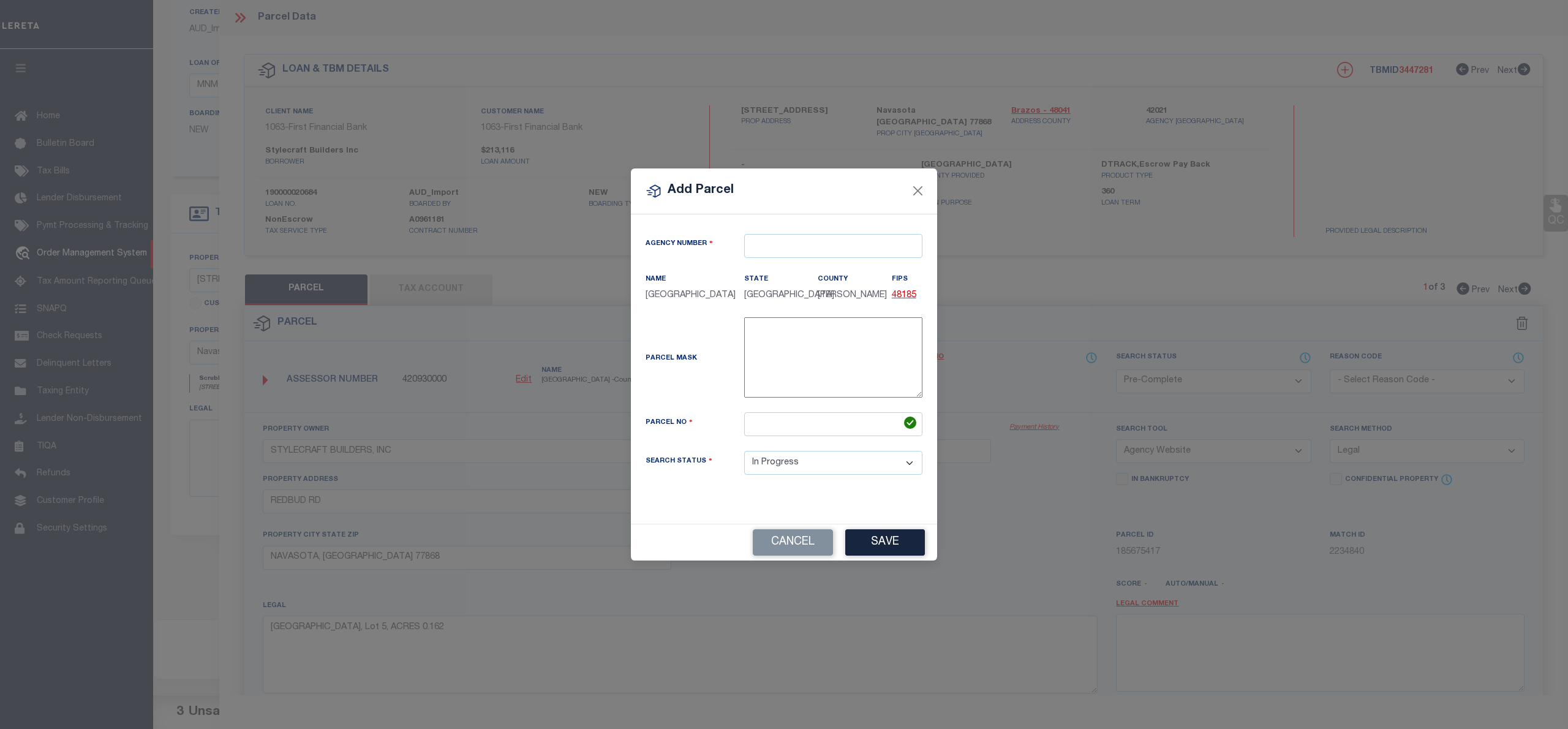
type textarea "-"
click at [766, 234] on input "text" at bounding box center [834, 246] width 179 height 24
click at [787, 268] on div "420930000 : GRIMES COUNTY" at bounding box center [834, 275] width 177 height 35
type input "420930000"
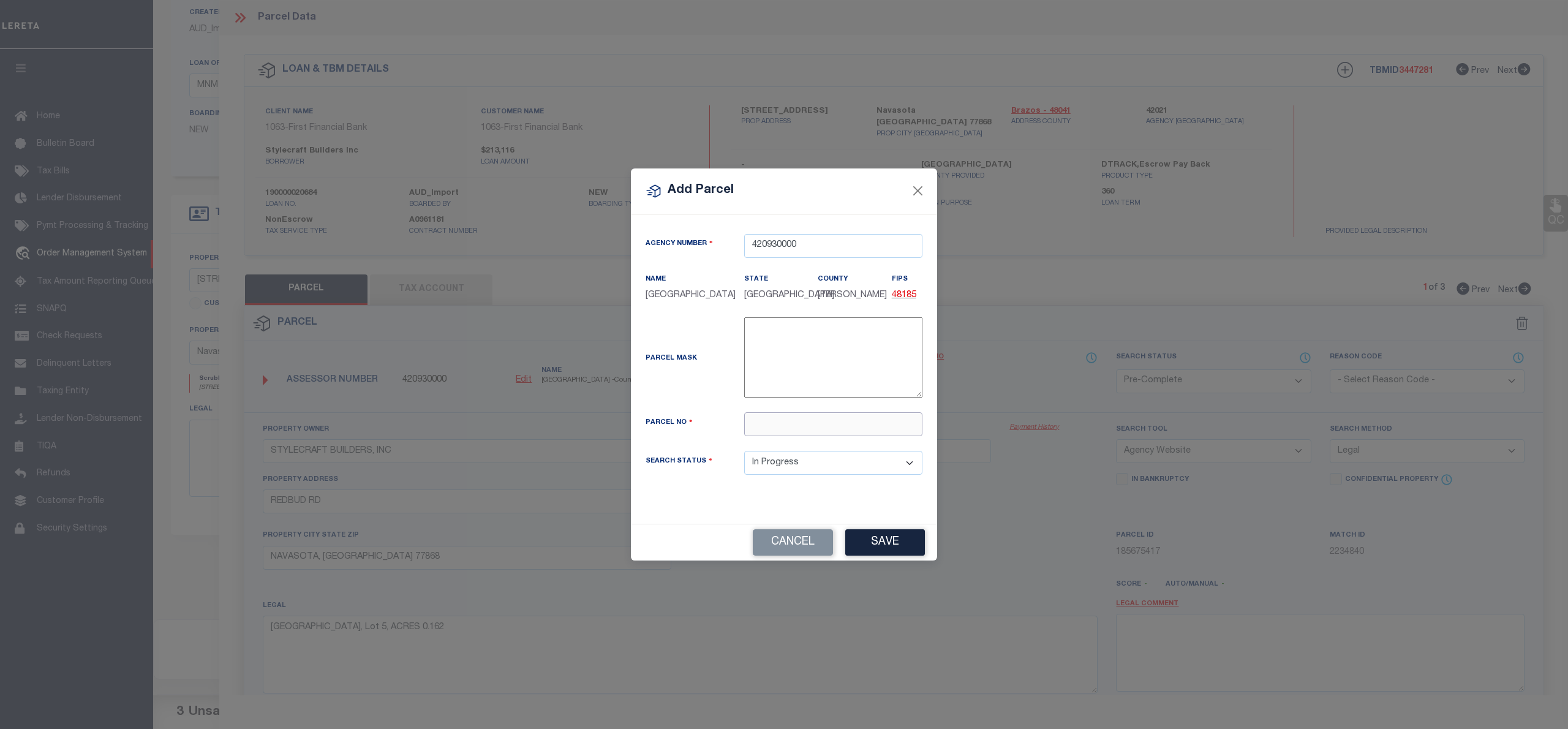
click at [902, 435] on input "text" at bounding box center [834, 424] width 179 height 24
paste input "R79401"
type input "R79401"
click at [912, 541] on button "Save" at bounding box center [885, 542] width 80 height 27
select select "IP"
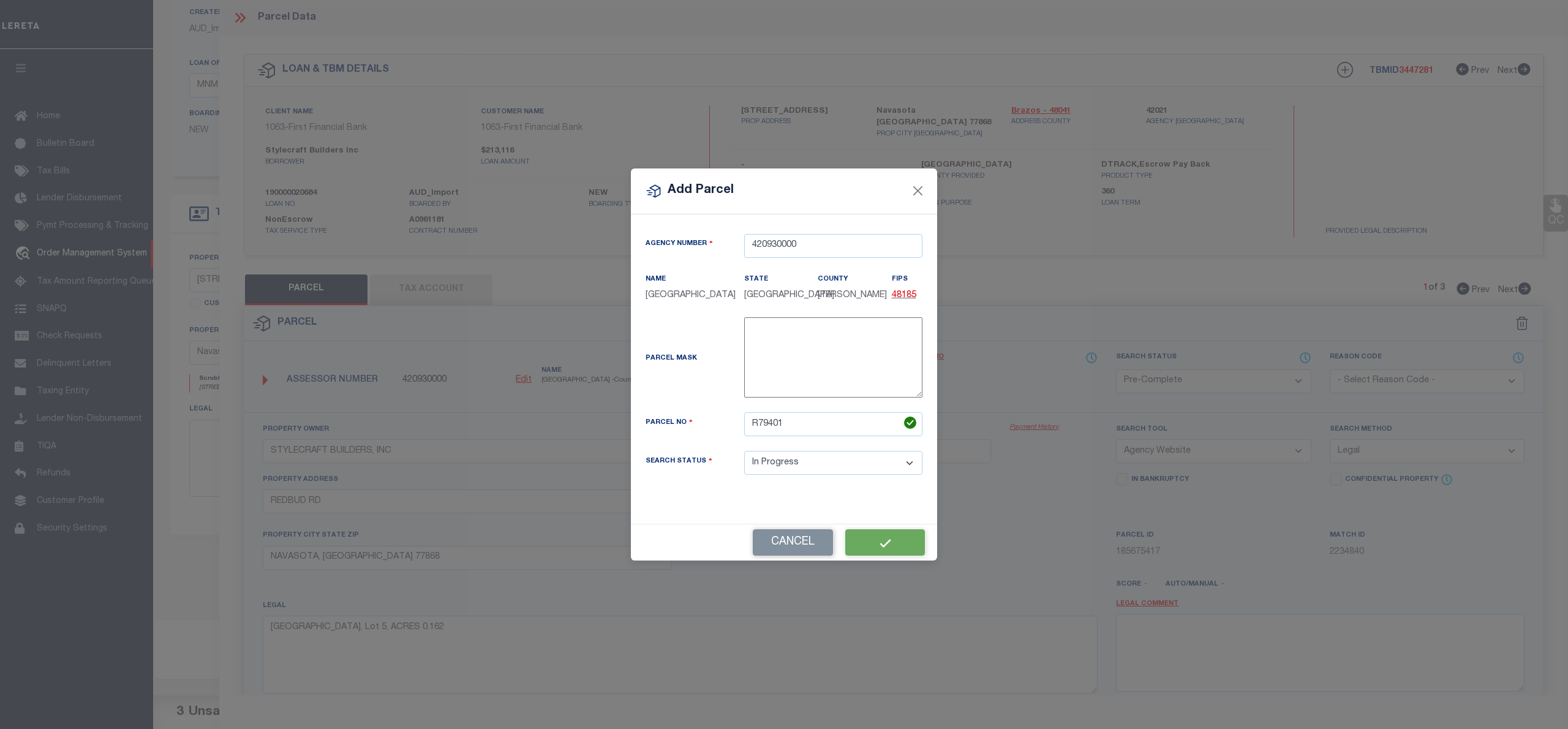
select select
checkbox input "false"
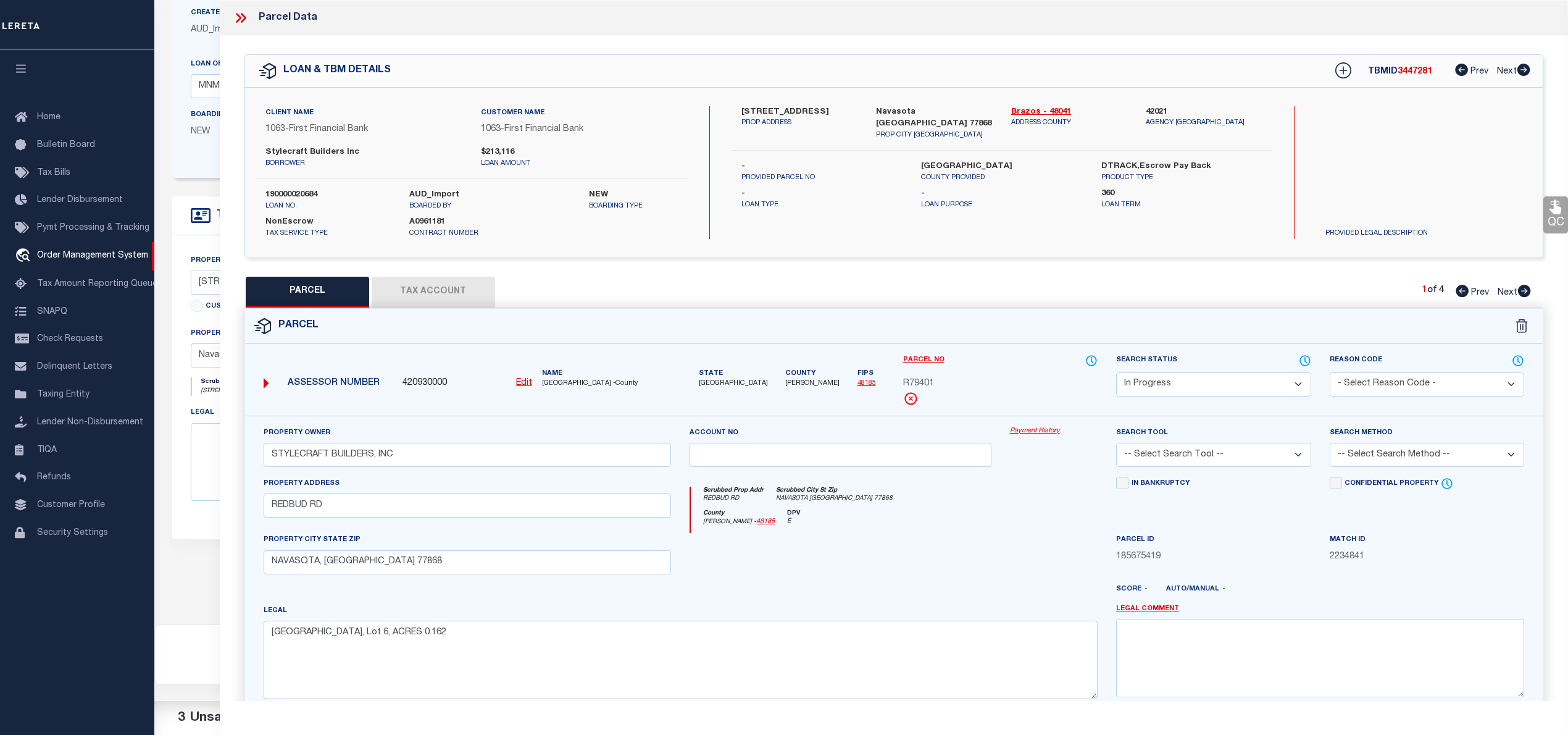
click at [1200, 376] on select "Automated Search Bad Parcel Complete Duplicate Parcel High Dollar Reporting In …" at bounding box center [1213, 385] width 195 height 24
click at [1116, 373] on select "Automated Search Bad Parcel Complete Duplicate Parcel High Dollar Reporting In …" at bounding box center [1213, 385] width 195 height 24
click at [1169, 454] on select "-- Select Search Tool -- 3rd Party Website Agency File Agency Website ATLS CNV-…" at bounding box center [1213, 455] width 195 height 24
click at [1116, 445] on select "-- Select Search Tool -- 3rd Party Website Agency File Agency Website ATLS CNV-…" at bounding box center [1213, 455] width 195 height 24
click at [1359, 458] on select "-- Select Search Method -- Property Address Legal Liability Info Provided" at bounding box center [1426, 455] width 195 height 24
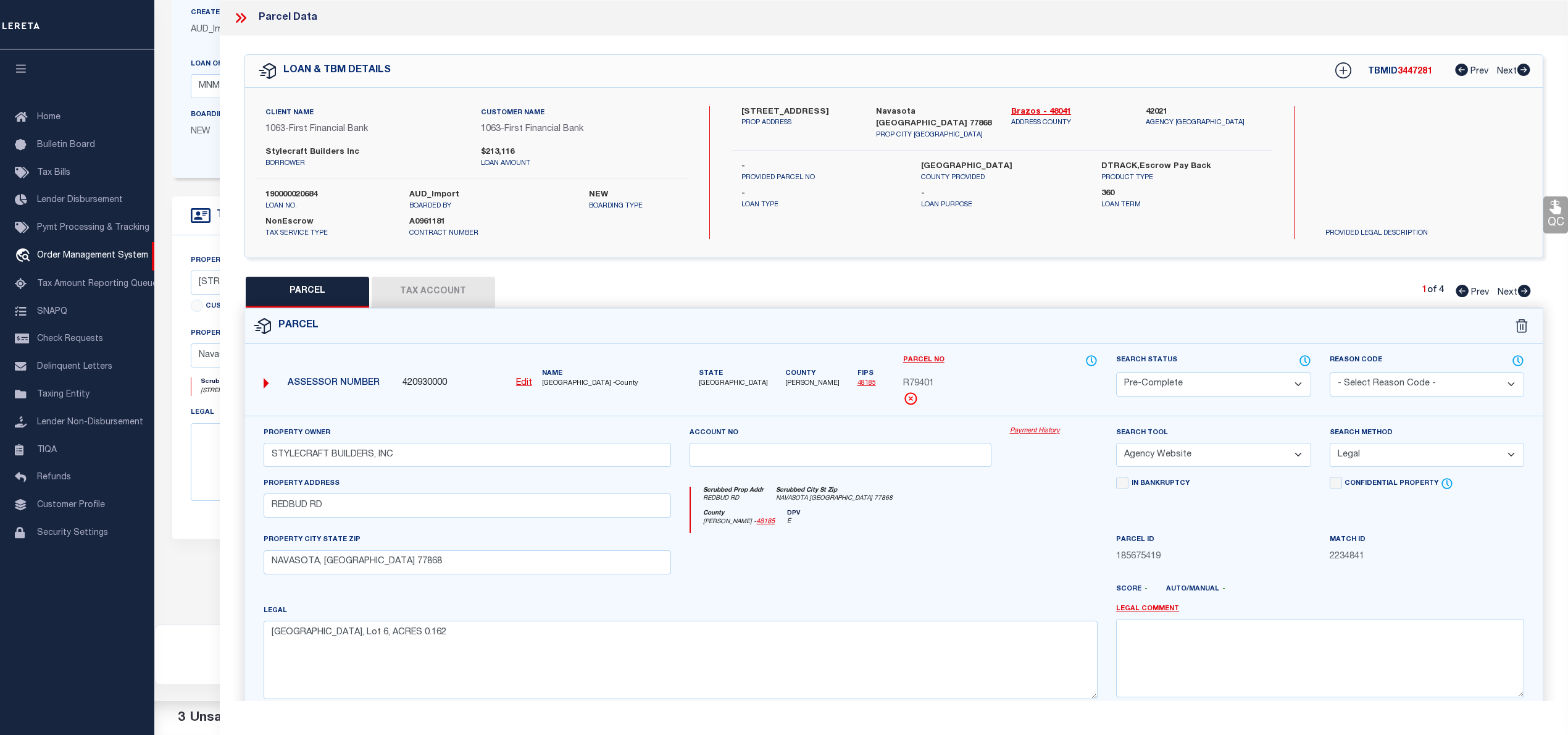
click at [1329, 445] on select "-- Select Search Method -- Property Address Legal Liability Info Provided" at bounding box center [1426, 455] width 195 height 24
click at [383, 300] on button "Tax Account" at bounding box center [434, 292] width 124 height 31
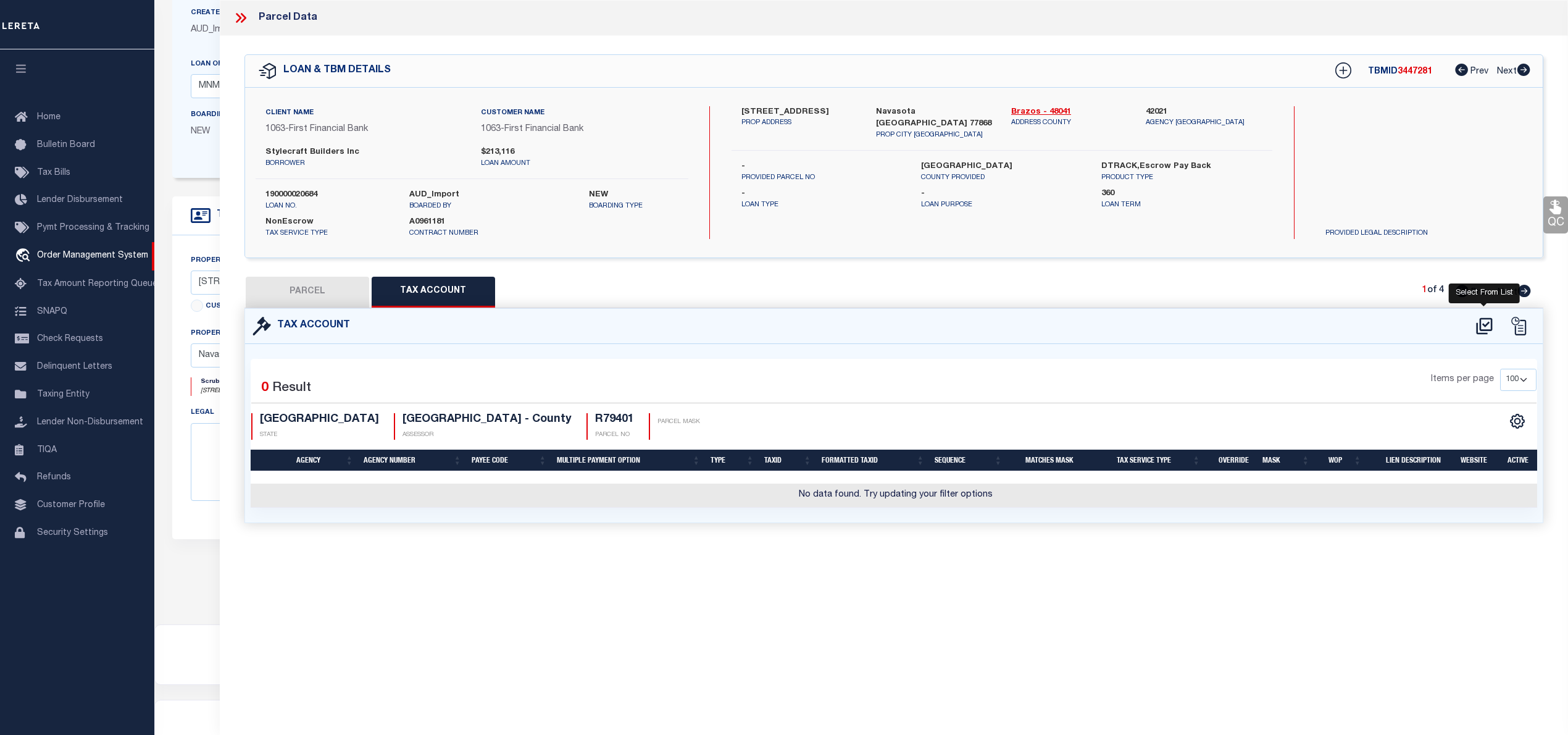
click at [1487, 331] on icon at bounding box center [1484, 325] width 20 height 20
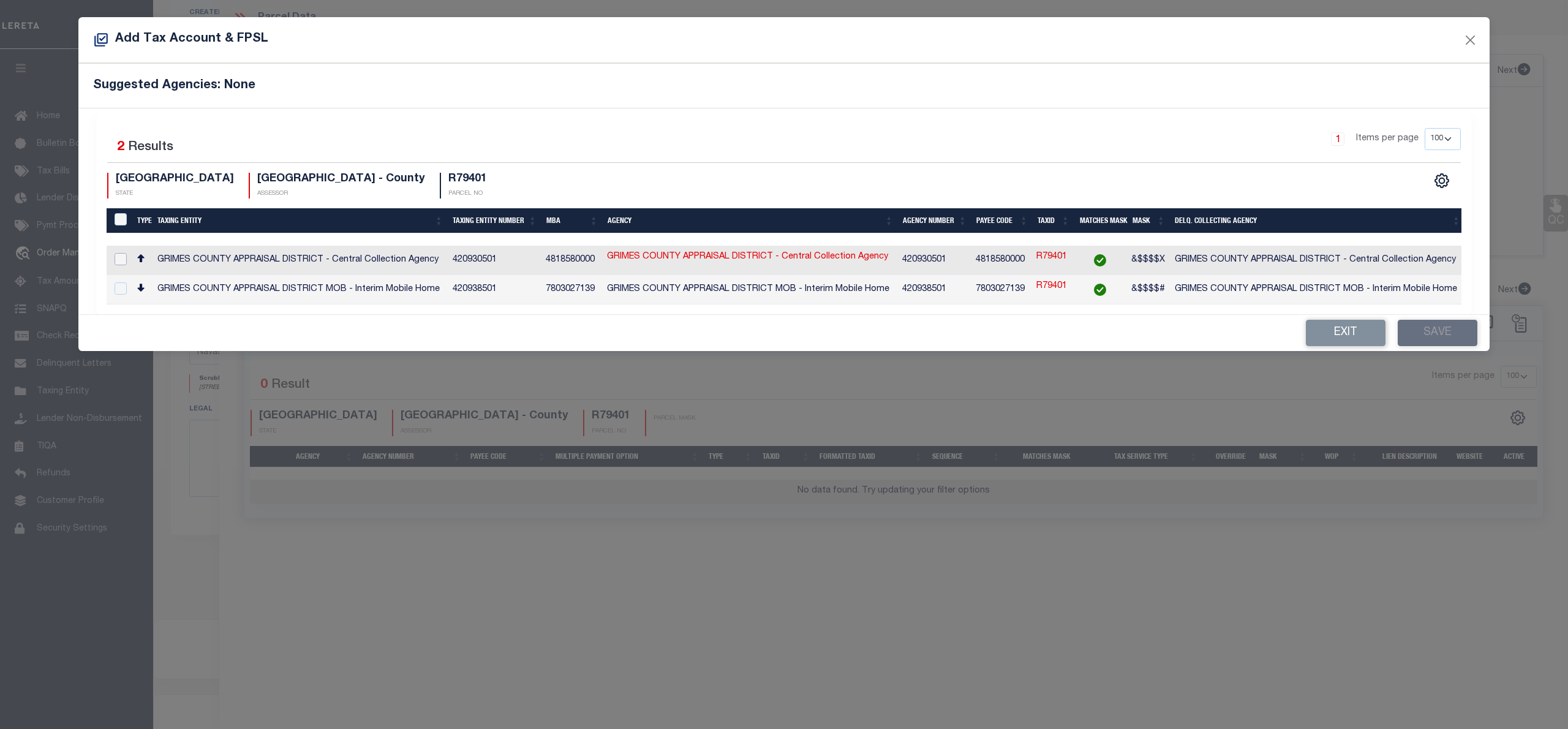
click at [123, 263] on input "checkbox" at bounding box center [120, 259] width 12 height 12
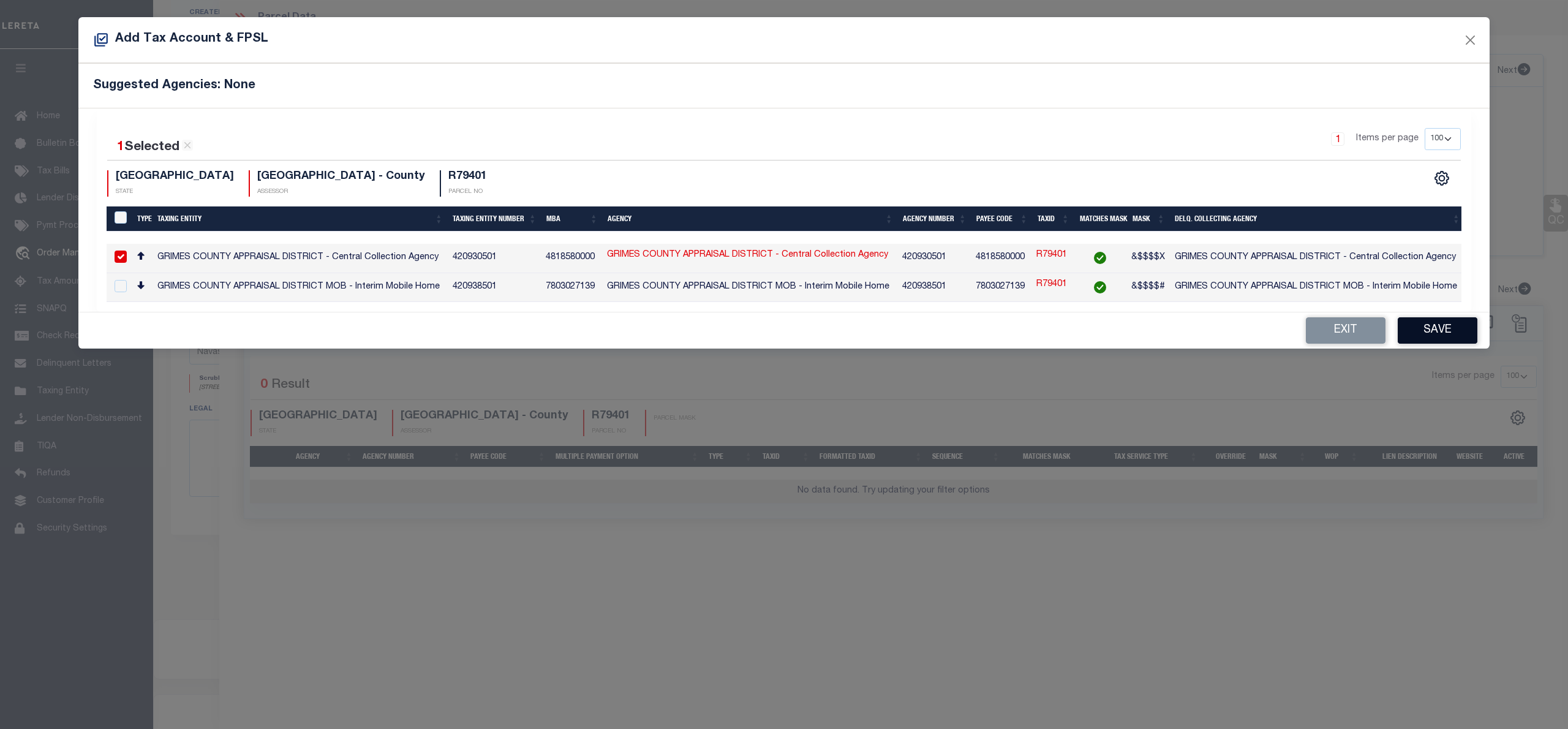
click at [1464, 332] on button "Save" at bounding box center [1438, 330] width 80 height 27
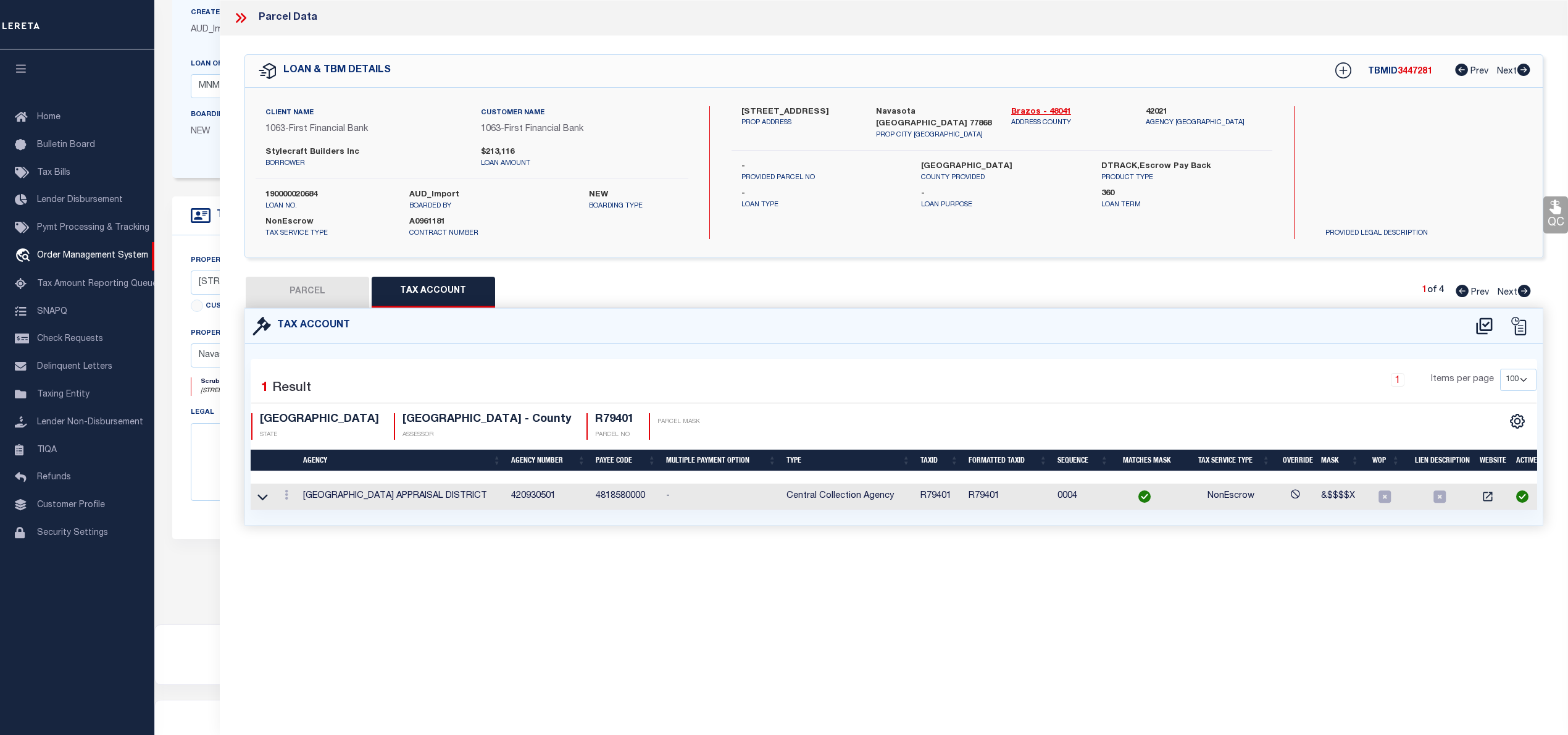
click at [350, 286] on button "PARCEL" at bounding box center [307, 292] width 124 height 31
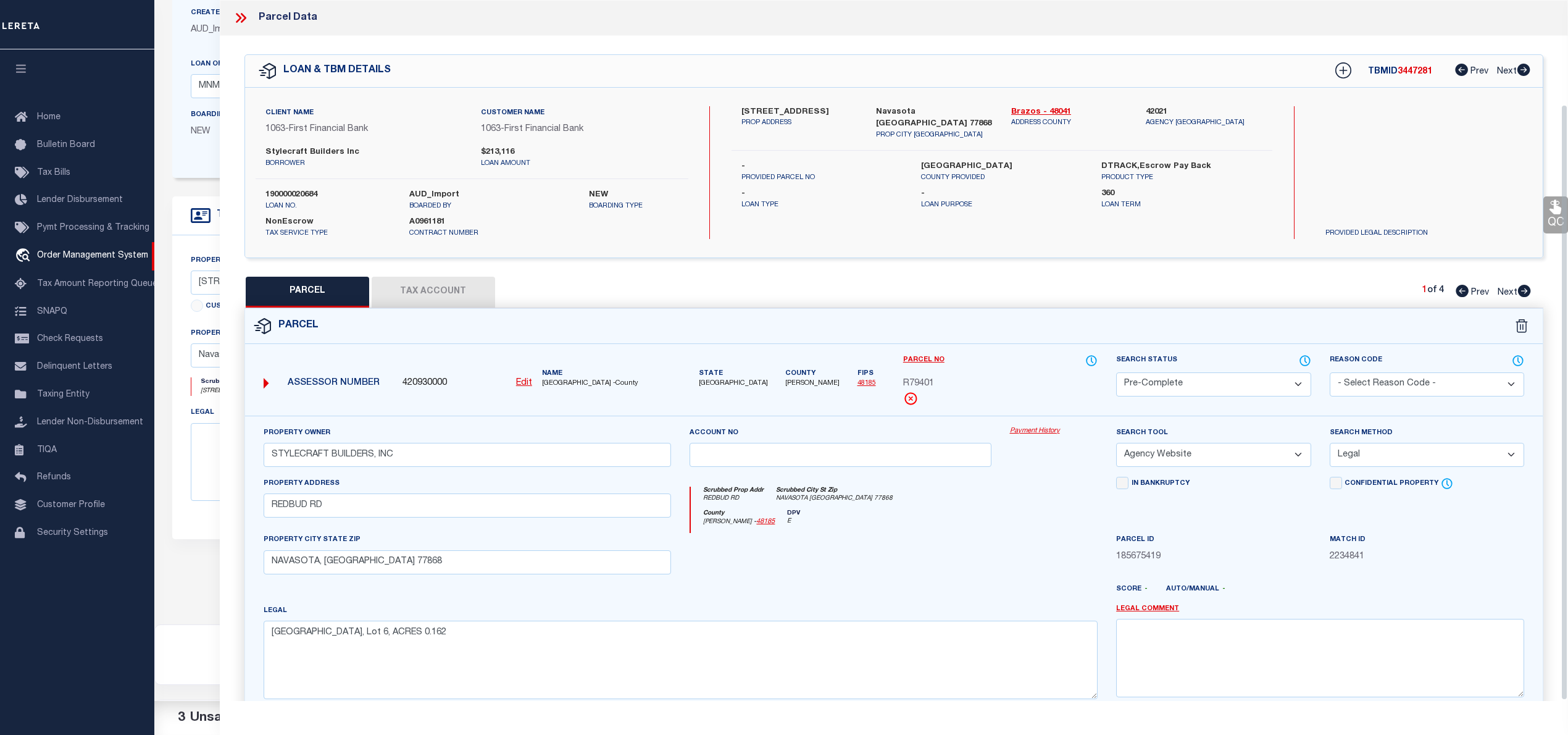
scroll to position [124, 0]
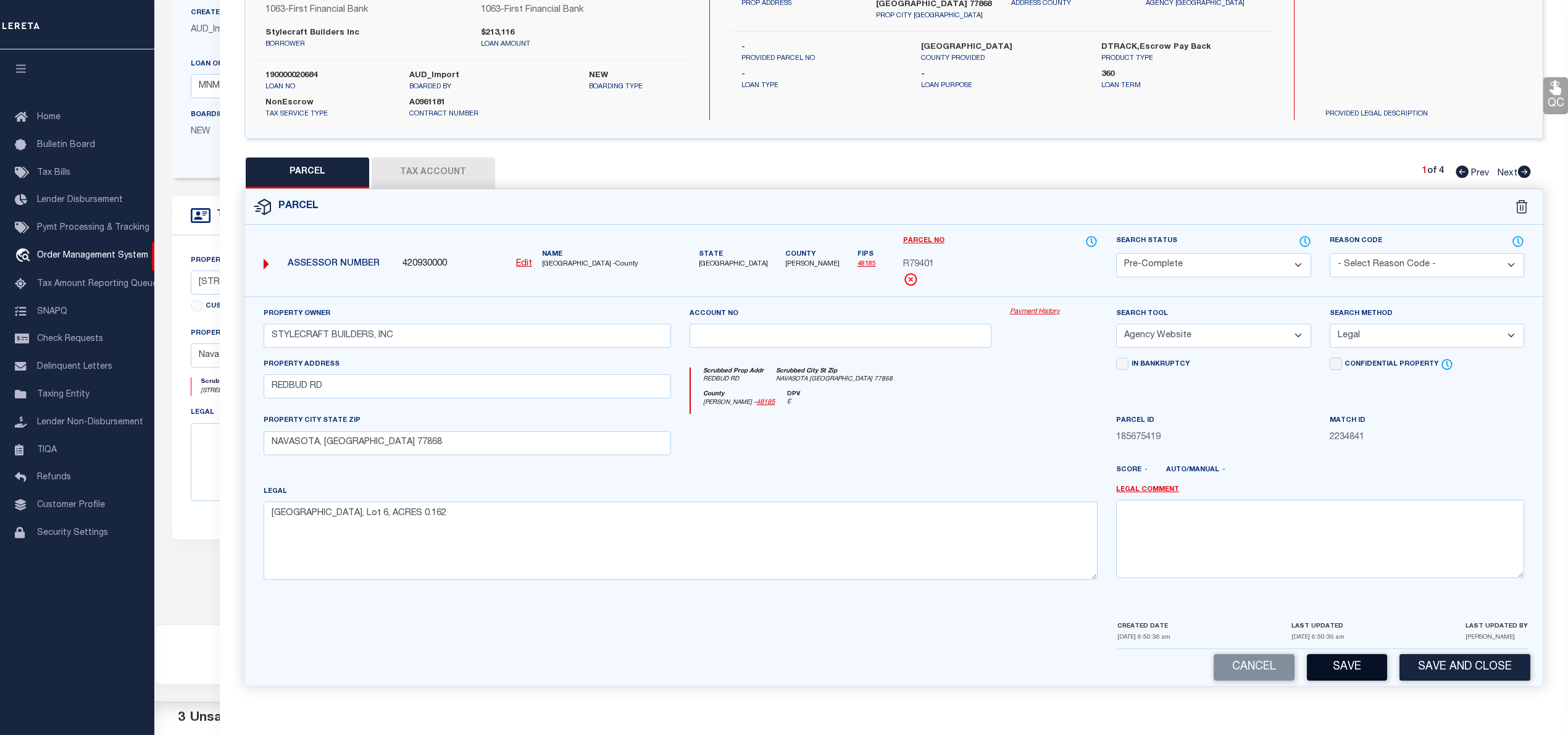
click at [1342, 679] on button "Save" at bounding box center [1347, 667] width 80 height 27
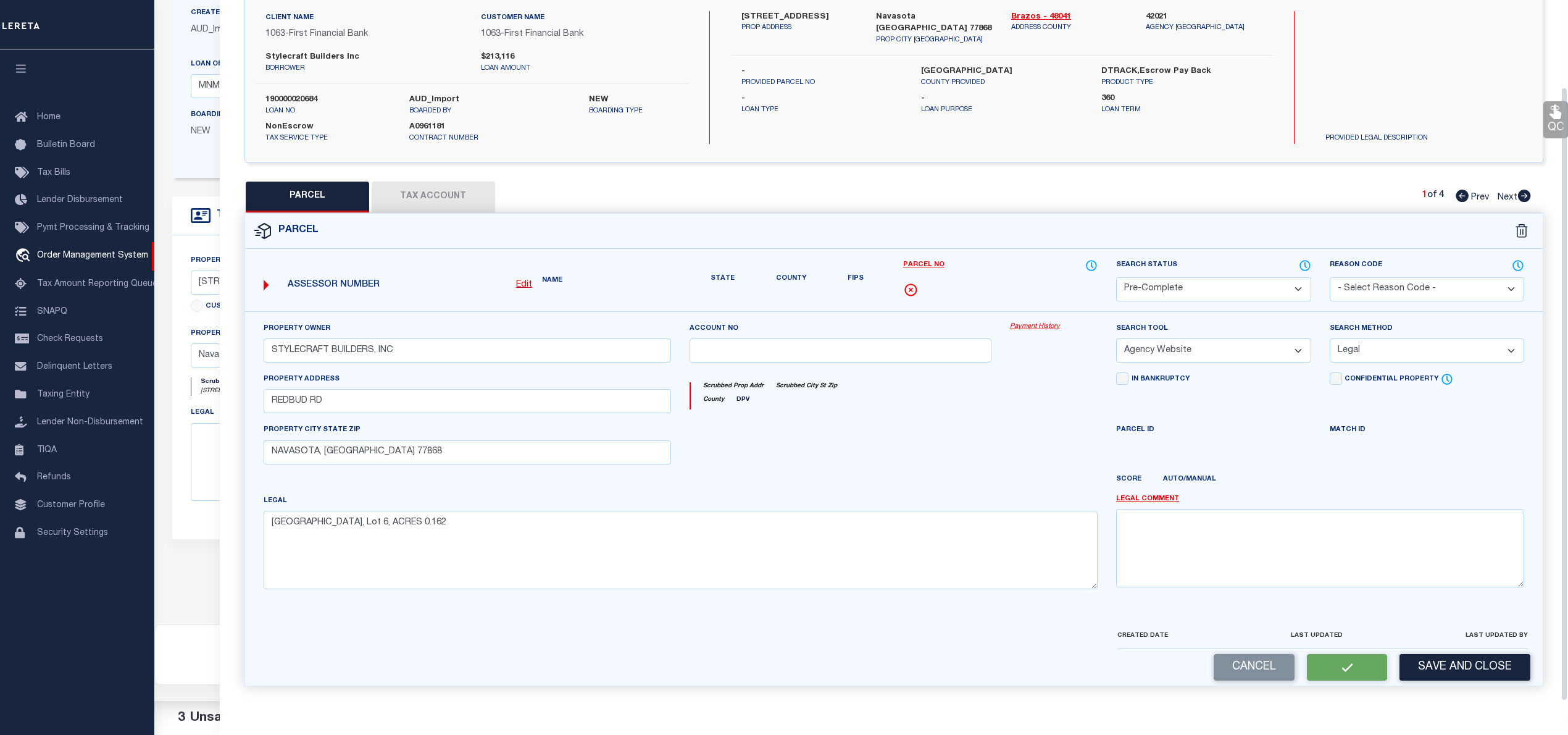
scroll to position [87, 0]
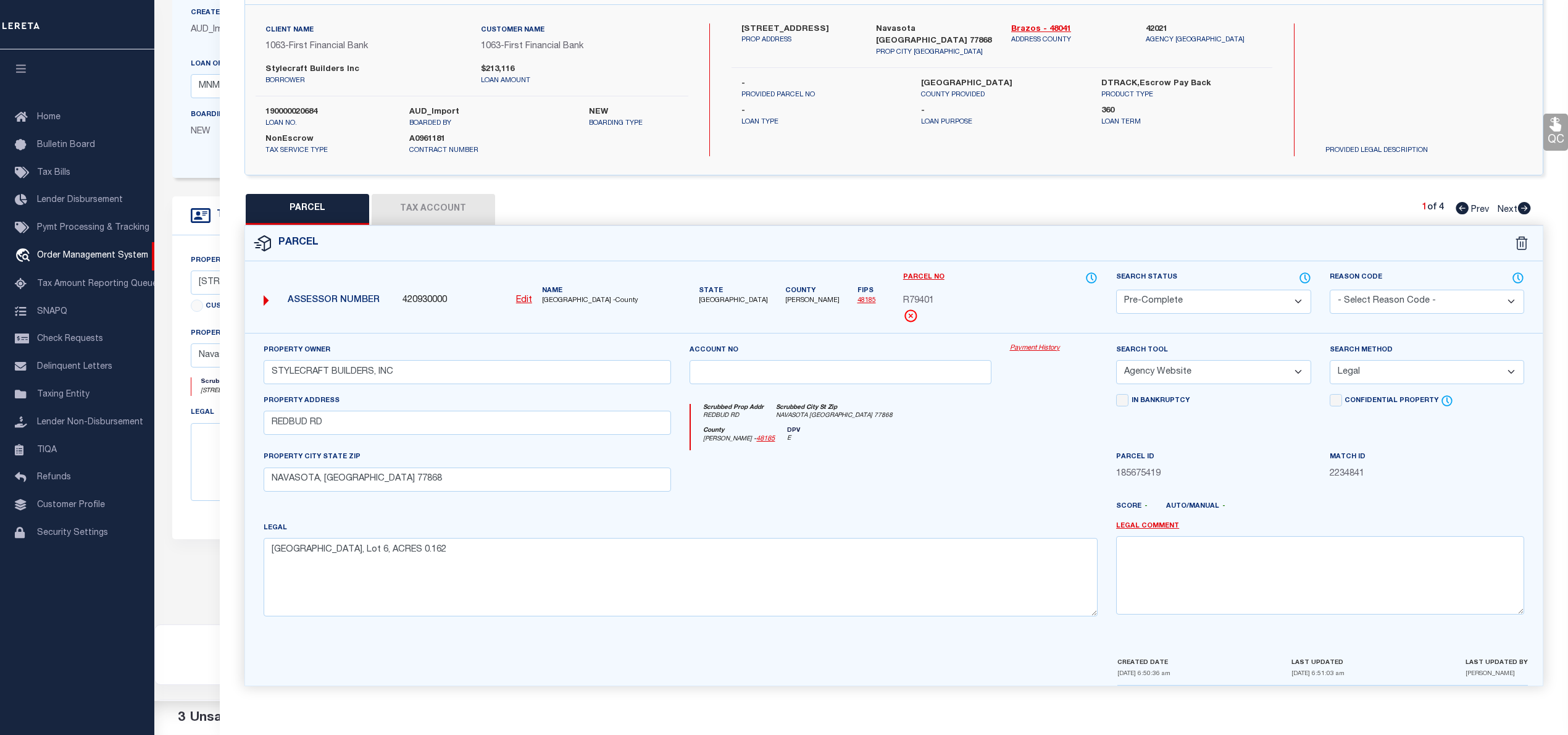
click at [1527, 202] on icon at bounding box center [1525, 207] width 13 height 12
click at [1456, 204] on icon at bounding box center [1462, 207] width 13 height 12
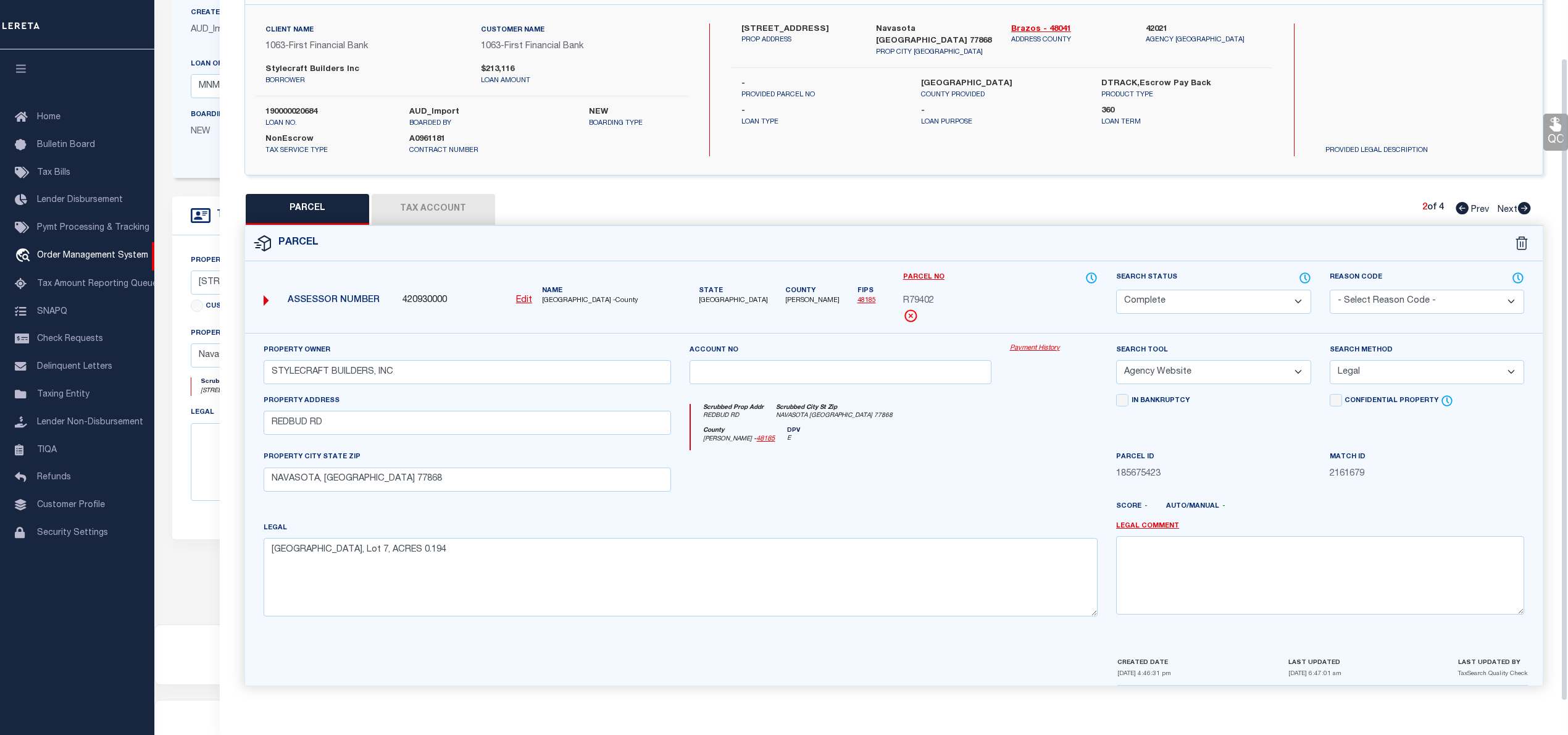
click at [1456, 204] on icon at bounding box center [1462, 207] width 13 height 12
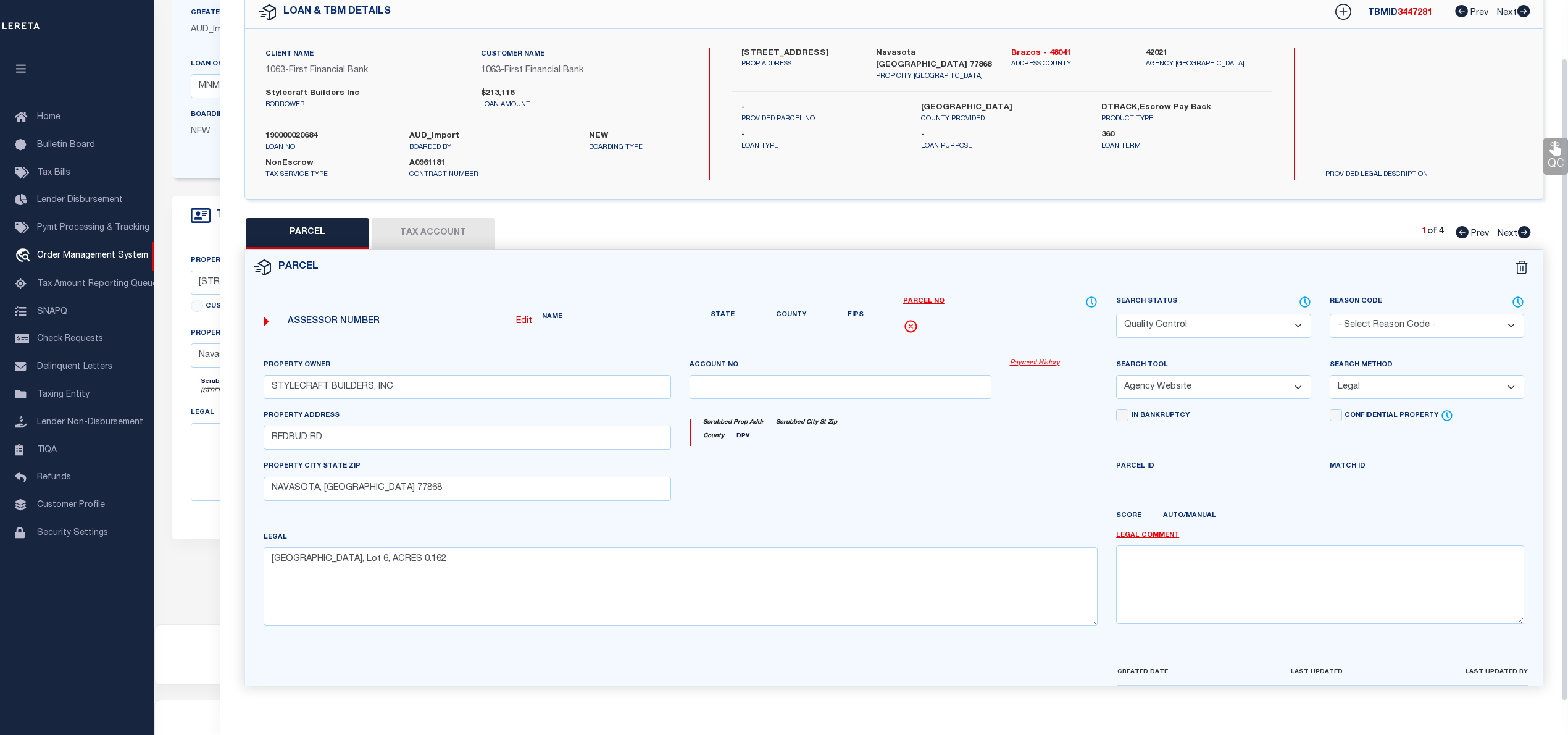
click at [1454, 204] on div "QC QC QC" at bounding box center [894, 339] width 1348 height 724
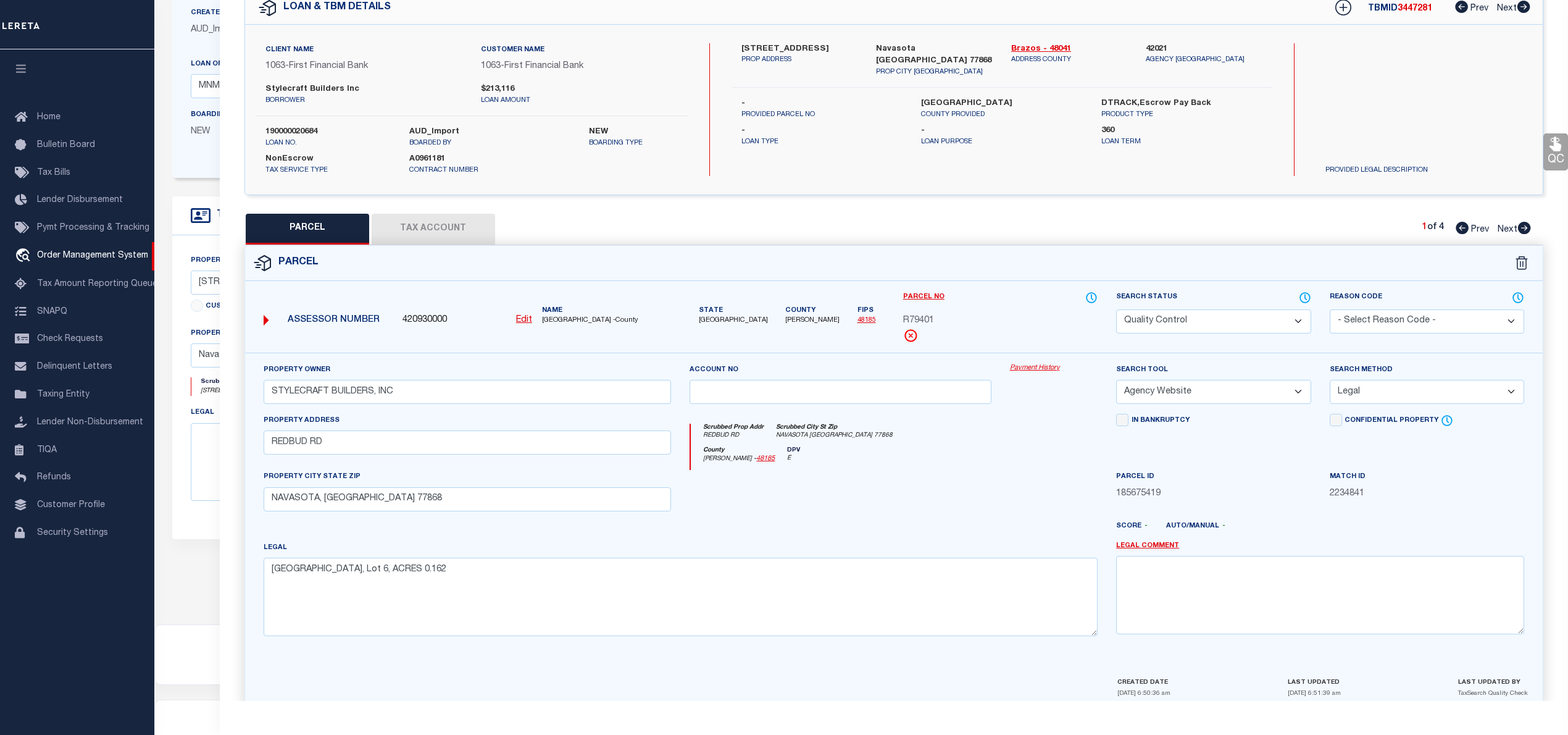
click at [1423, 12] on span "3447281" at bounding box center [1415, 9] width 34 height 9
copy span "3447281"
click at [306, 130] on label "190000020684" at bounding box center [328, 131] width 125 height 12
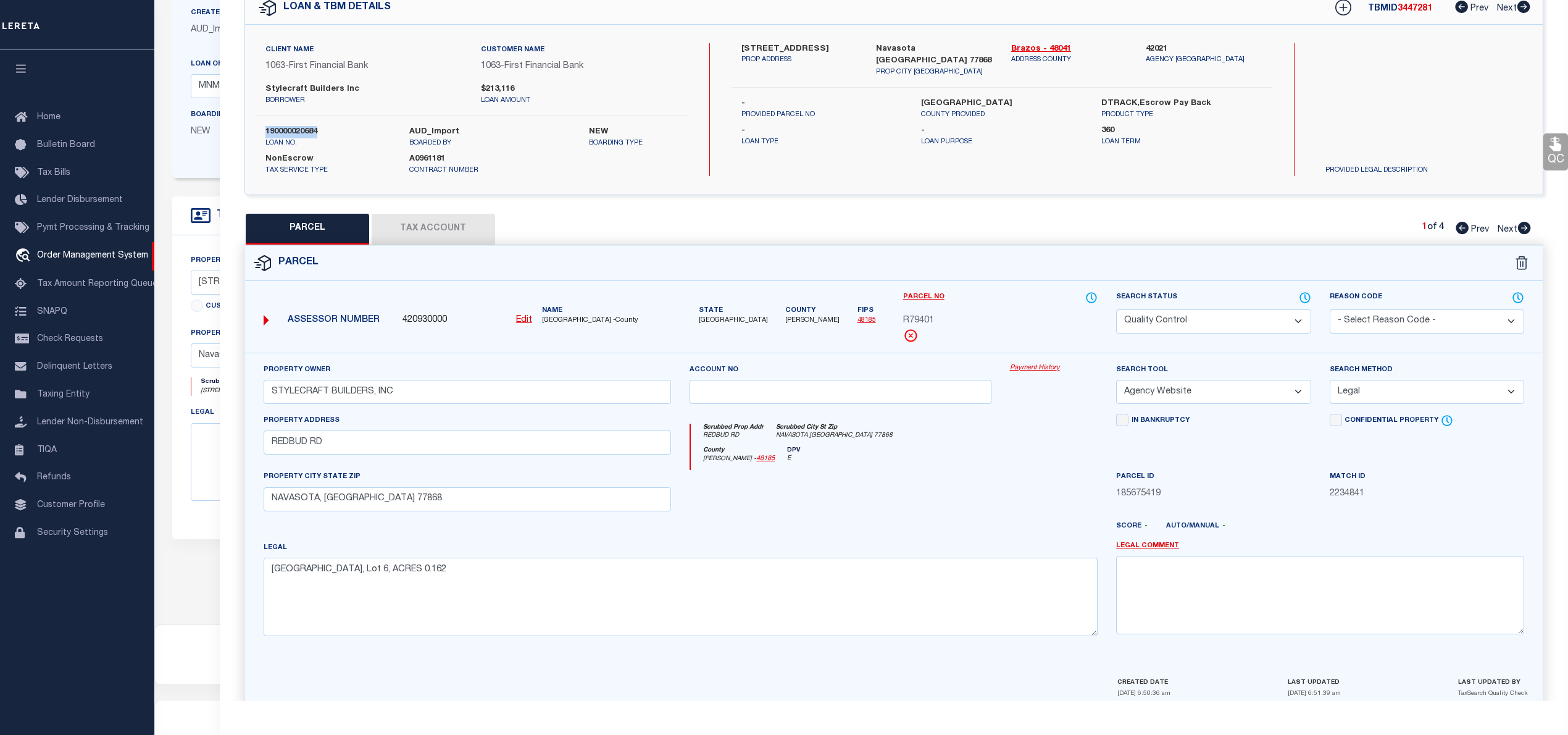
copy label "190000020684"
click at [1421, 6] on span "3447281" at bounding box center [1415, 9] width 34 height 9
copy span "3447281"
drag, startPoint x: 539, startPoint y: 324, endPoint x: 566, endPoint y: 321, distance: 27.2
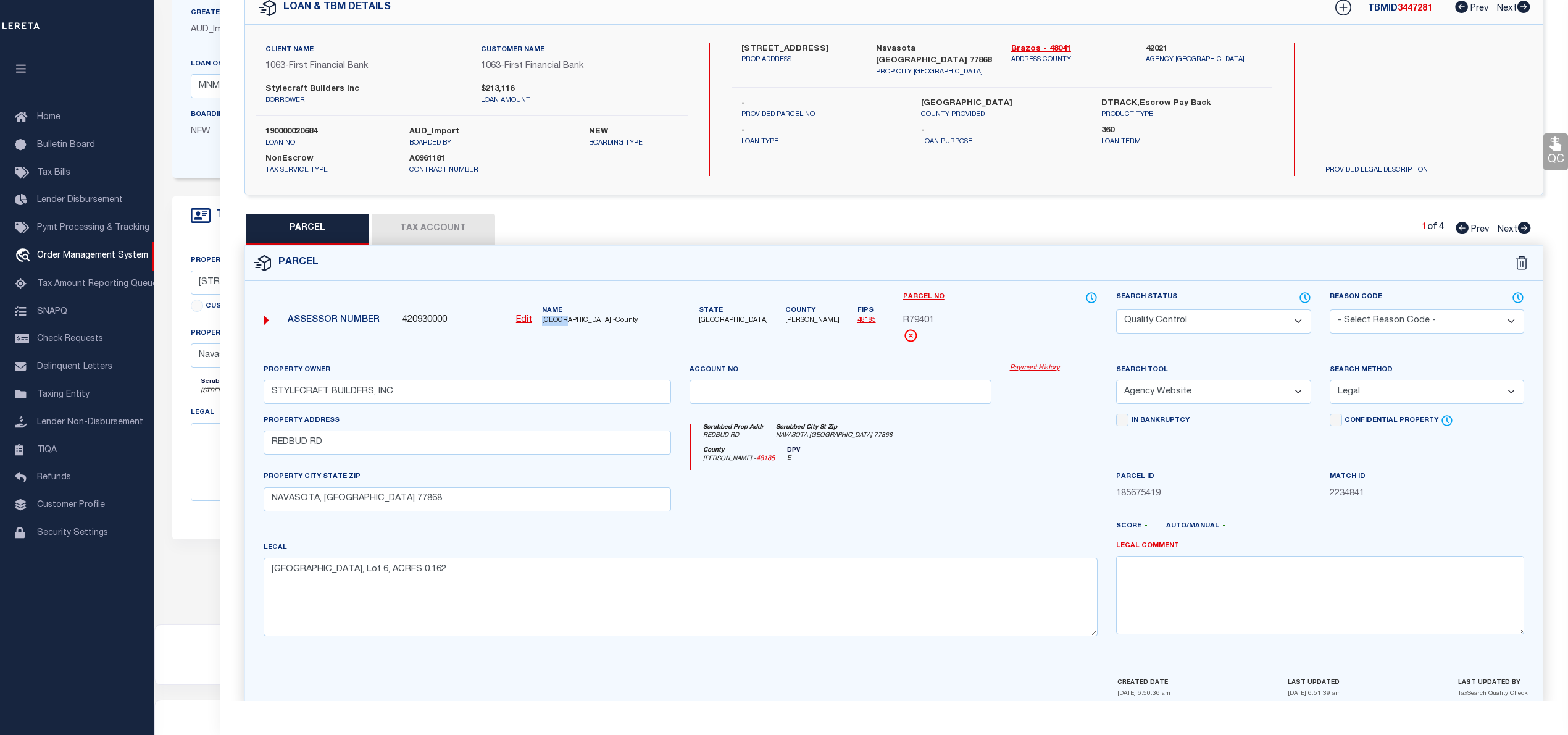
click at [566, 321] on div "Name GRIMES COUNTY -County" at bounding box center [607, 316] width 140 height 20
copy span "GRIMES"
click at [1524, 226] on icon at bounding box center [1524, 227] width 13 height 12
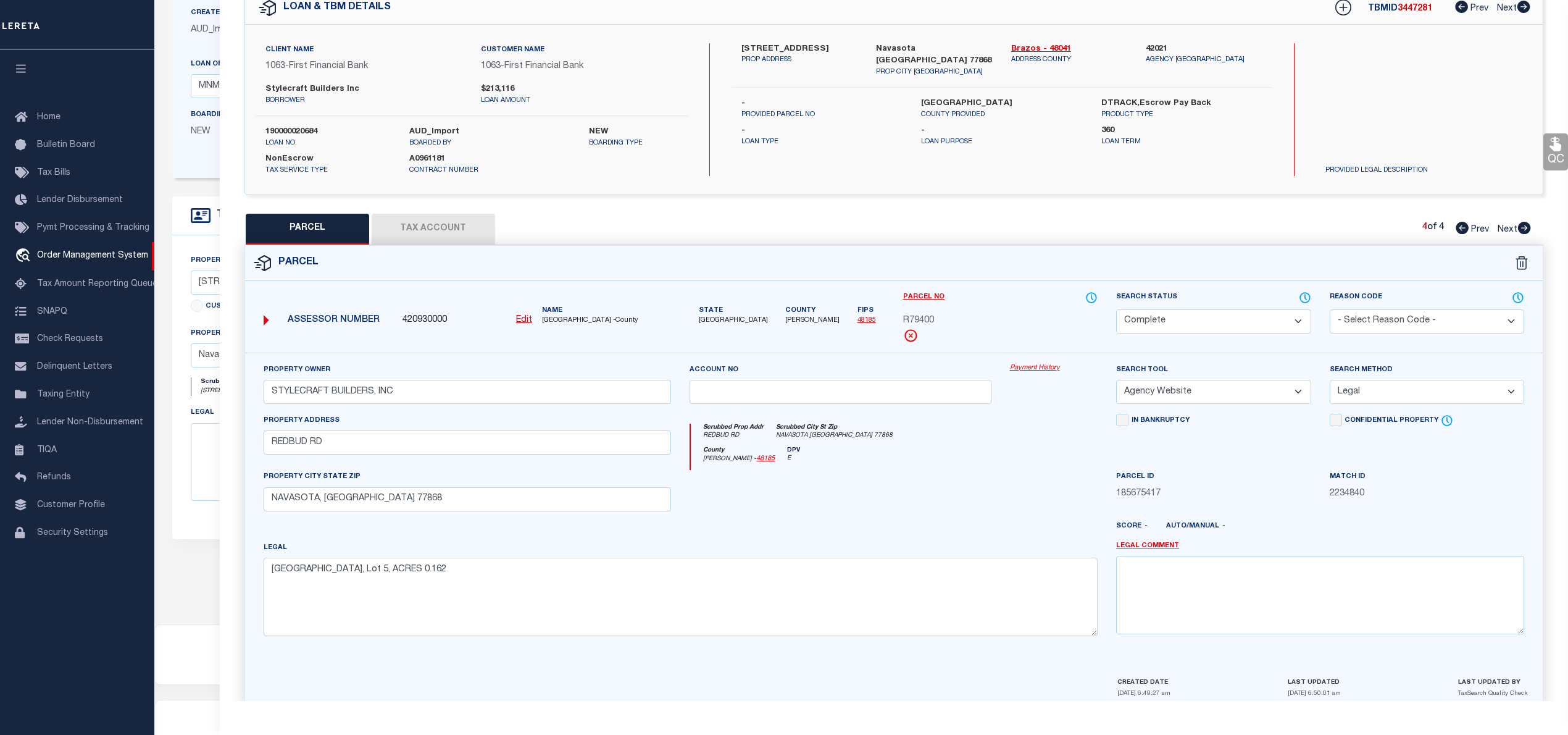
click at [1460, 230] on icon at bounding box center [1462, 227] width 13 height 12
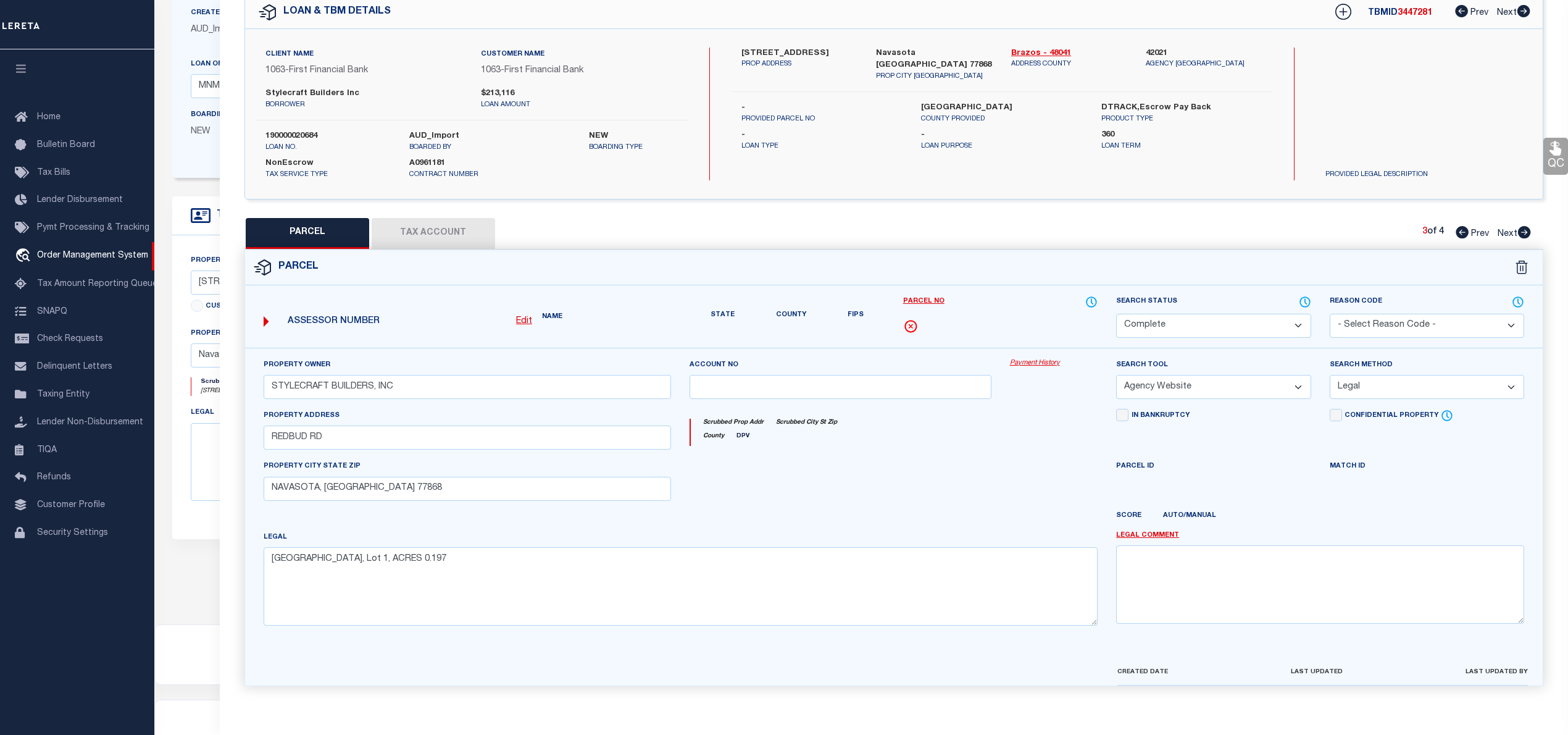
click at [1460, 230] on icon at bounding box center [1462, 232] width 13 height 12
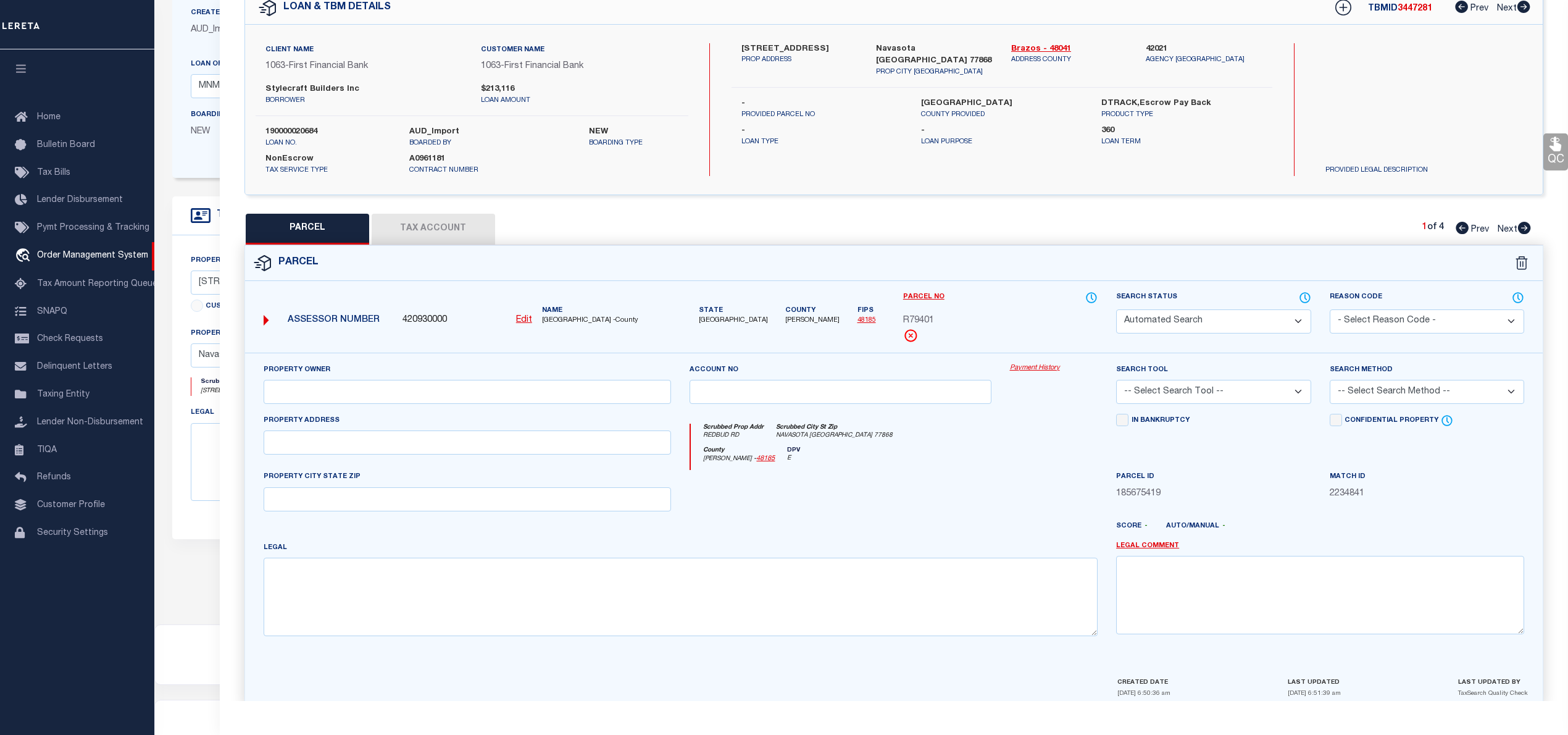
click at [1460, 230] on icon at bounding box center [1462, 227] width 13 height 12
click at [919, 322] on span "R79401" at bounding box center [919, 321] width 31 height 13
copy span "R79401"
click at [1523, 228] on icon at bounding box center [1525, 227] width 13 height 12
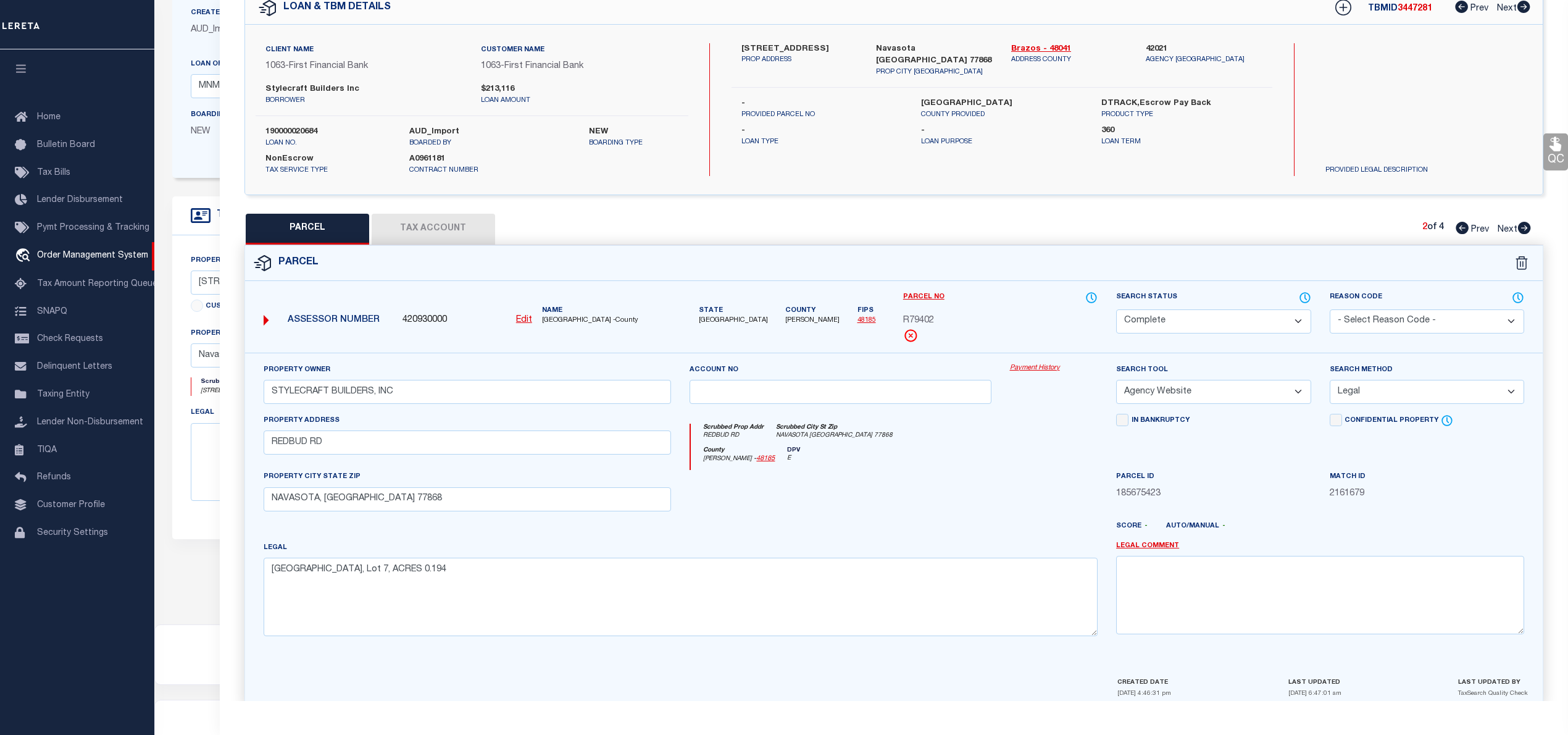
click at [925, 323] on span "R79402" at bounding box center [919, 321] width 31 height 13
copy span "R79402"
click at [1527, 226] on icon at bounding box center [1525, 227] width 13 height 12
click at [922, 317] on span "R79396" at bounding box center [919, 321] width 31 height 13
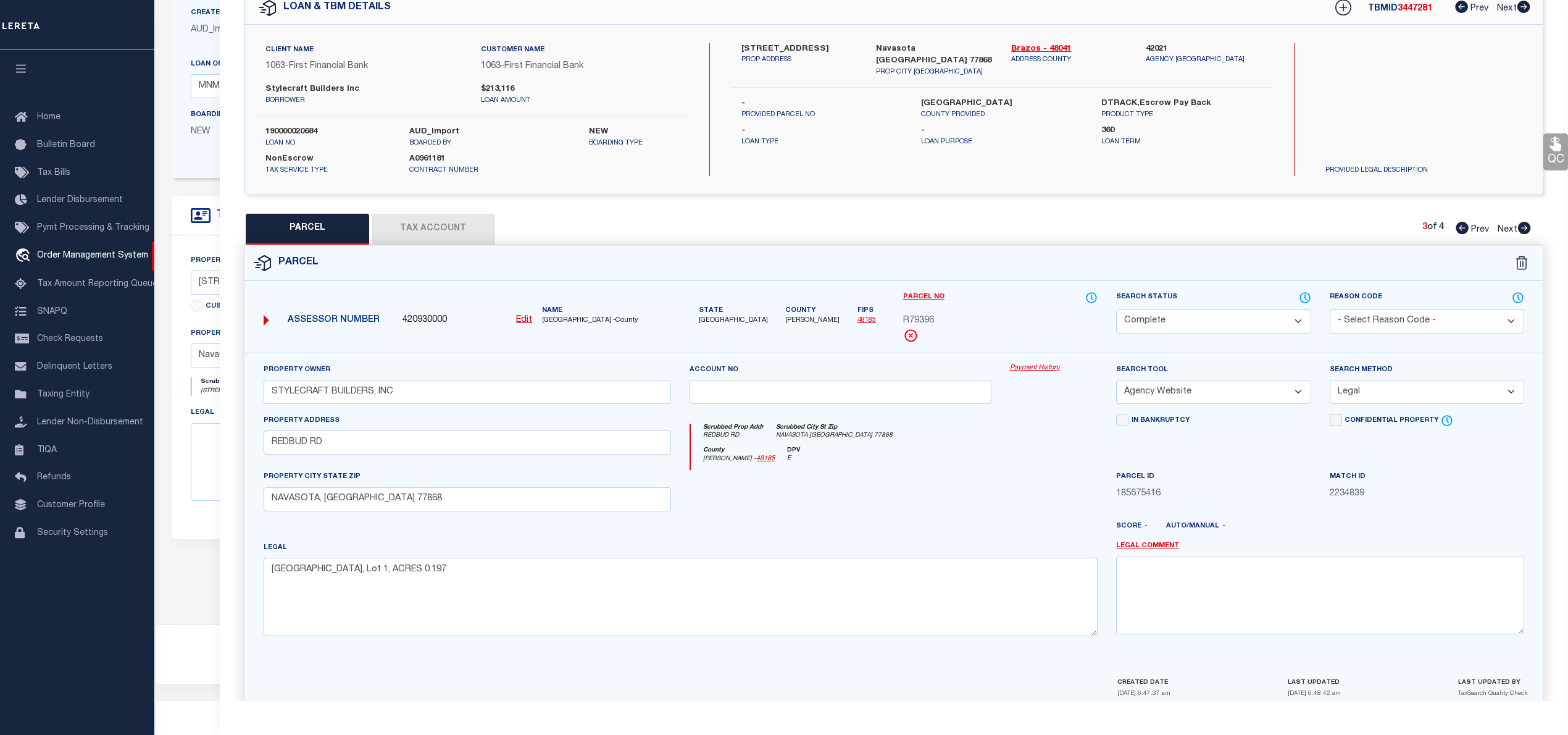
click at [922, 317] on span "R79396" at bounding box center [919, 321] width 31 height 13
copy span "R79396"
click at [1527, 226] on icon at bounding box center [1525, 227] width 13 height 12
click at [927, 317] on span "R79400" at bounding box center [919, 321] width 31 height 13
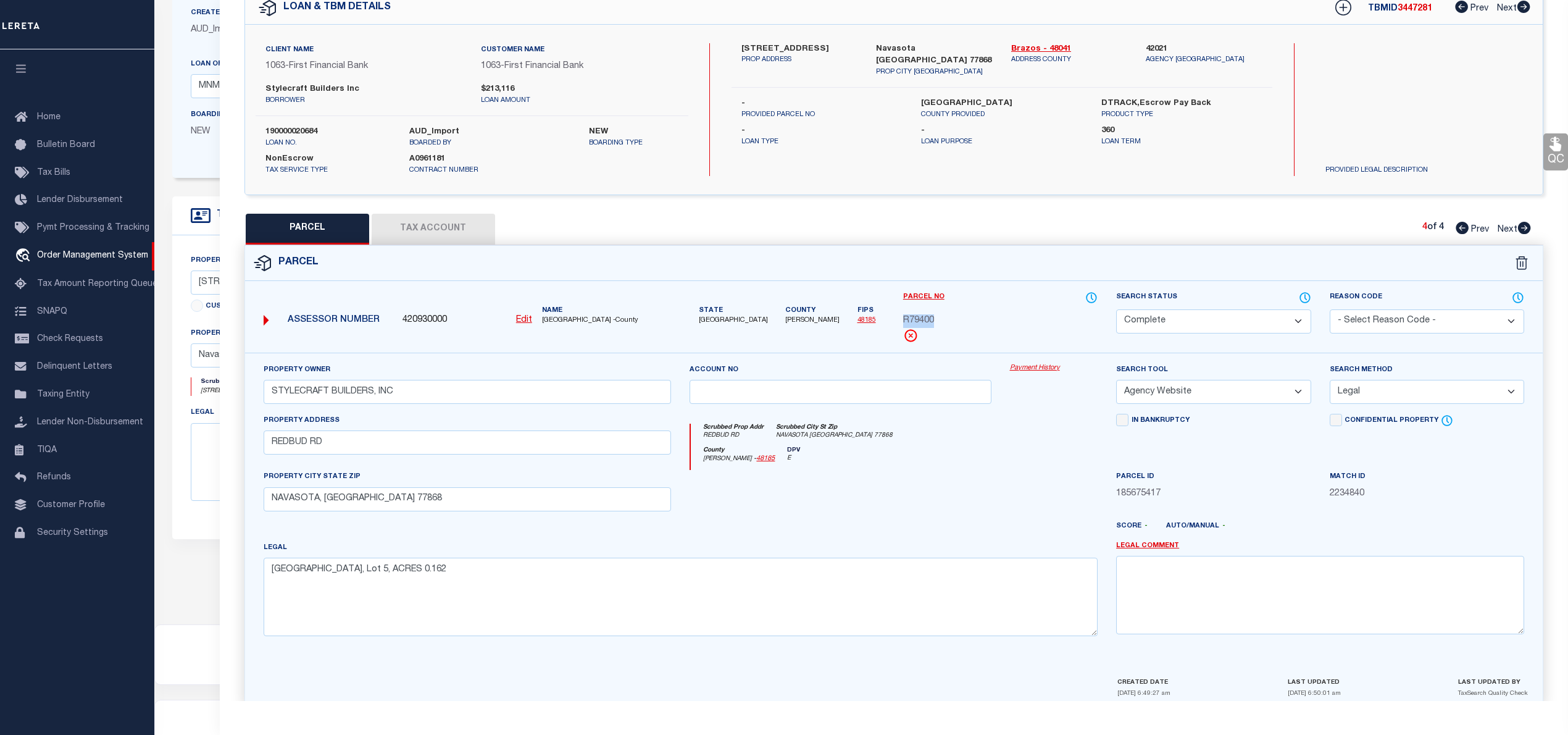
copy span "R79400"
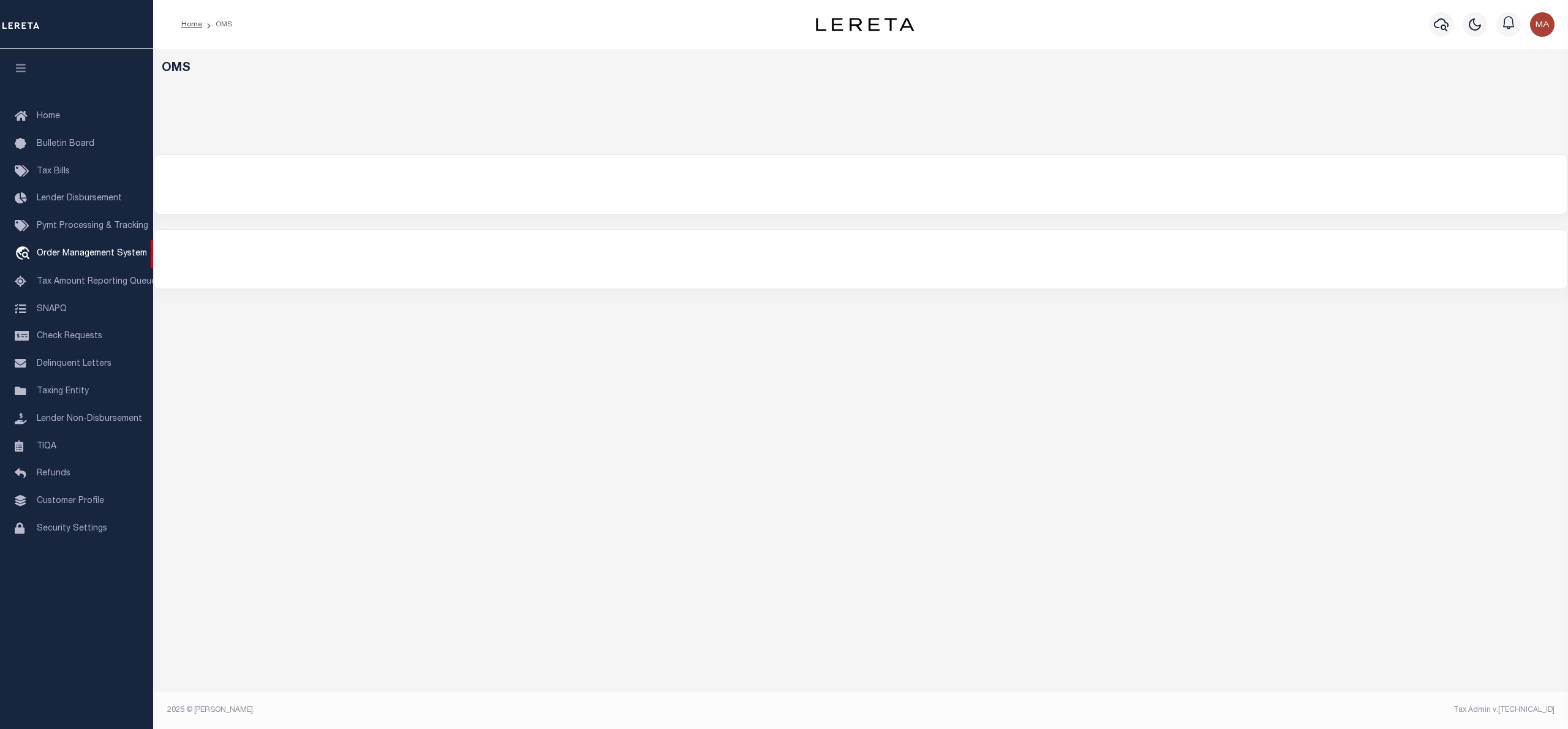
select select "200"
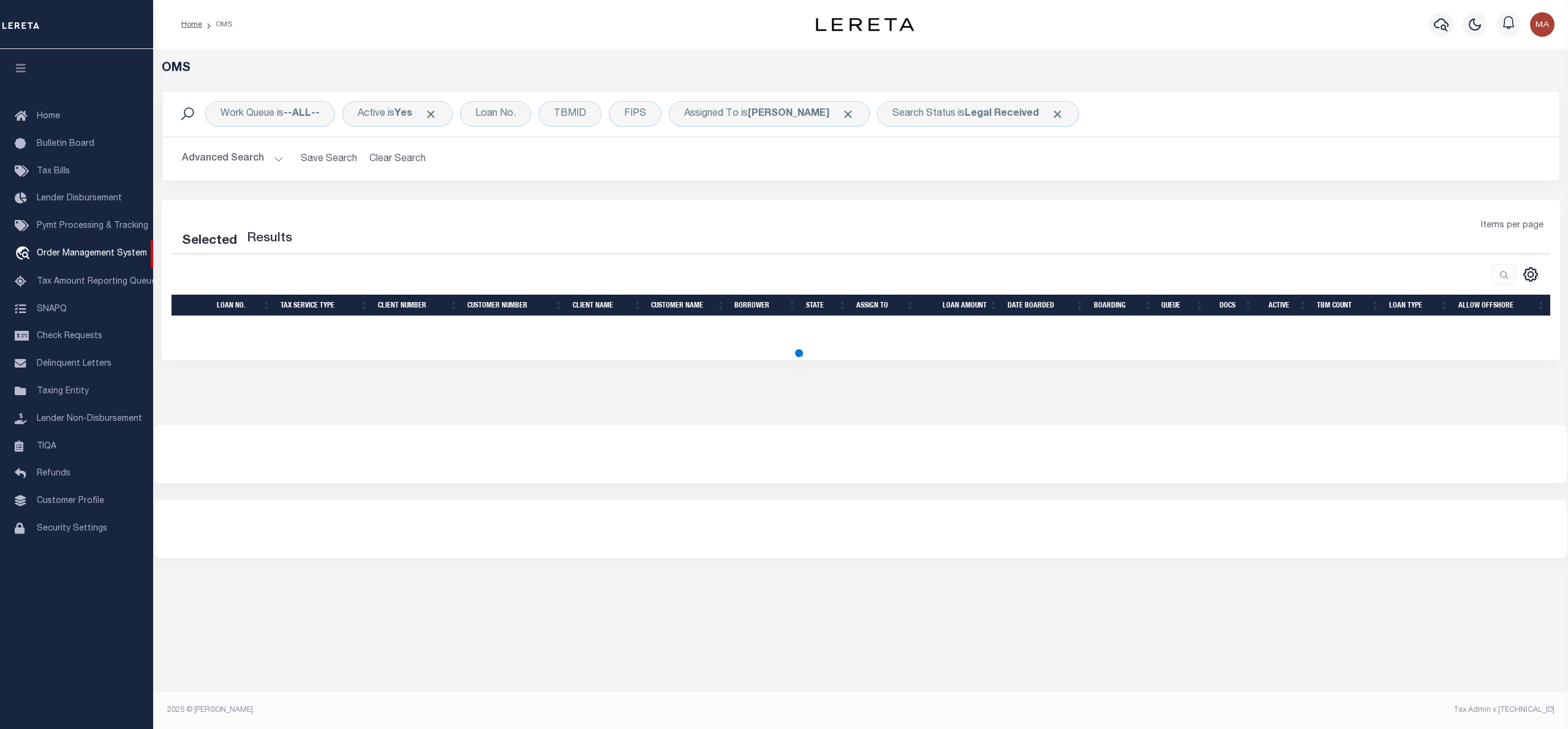
select select "200"
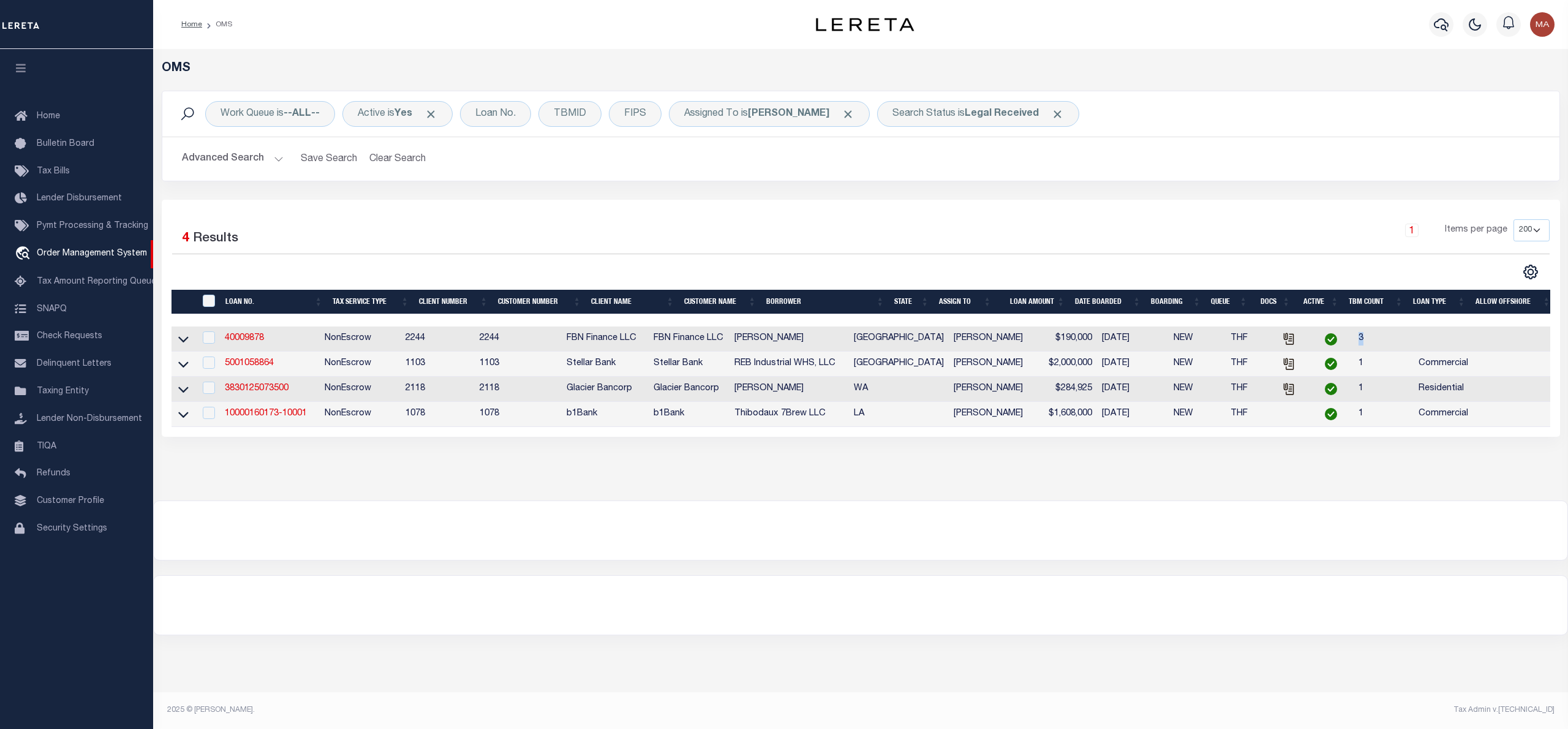
click at [1354, 339] on td "3" at bounding box center [1384, 339] width 60 height 25
checkbox input "true"
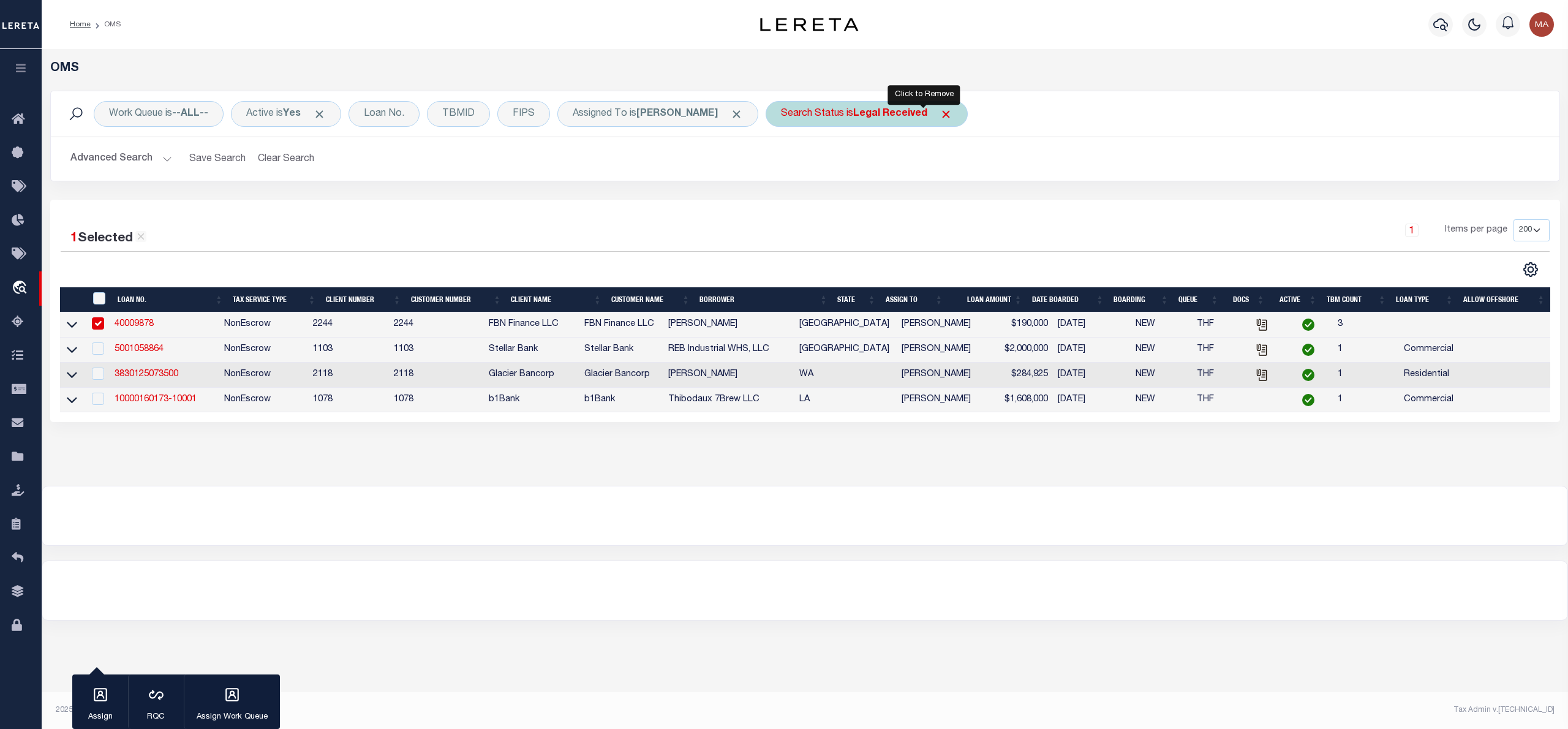
click at [939, 108] on span "Click to Remove" at bounding box center [946, 114] width 13 height 13
click at [799, 113] on div "Search Status" at bounding box center [813, 114] width 94 height 26
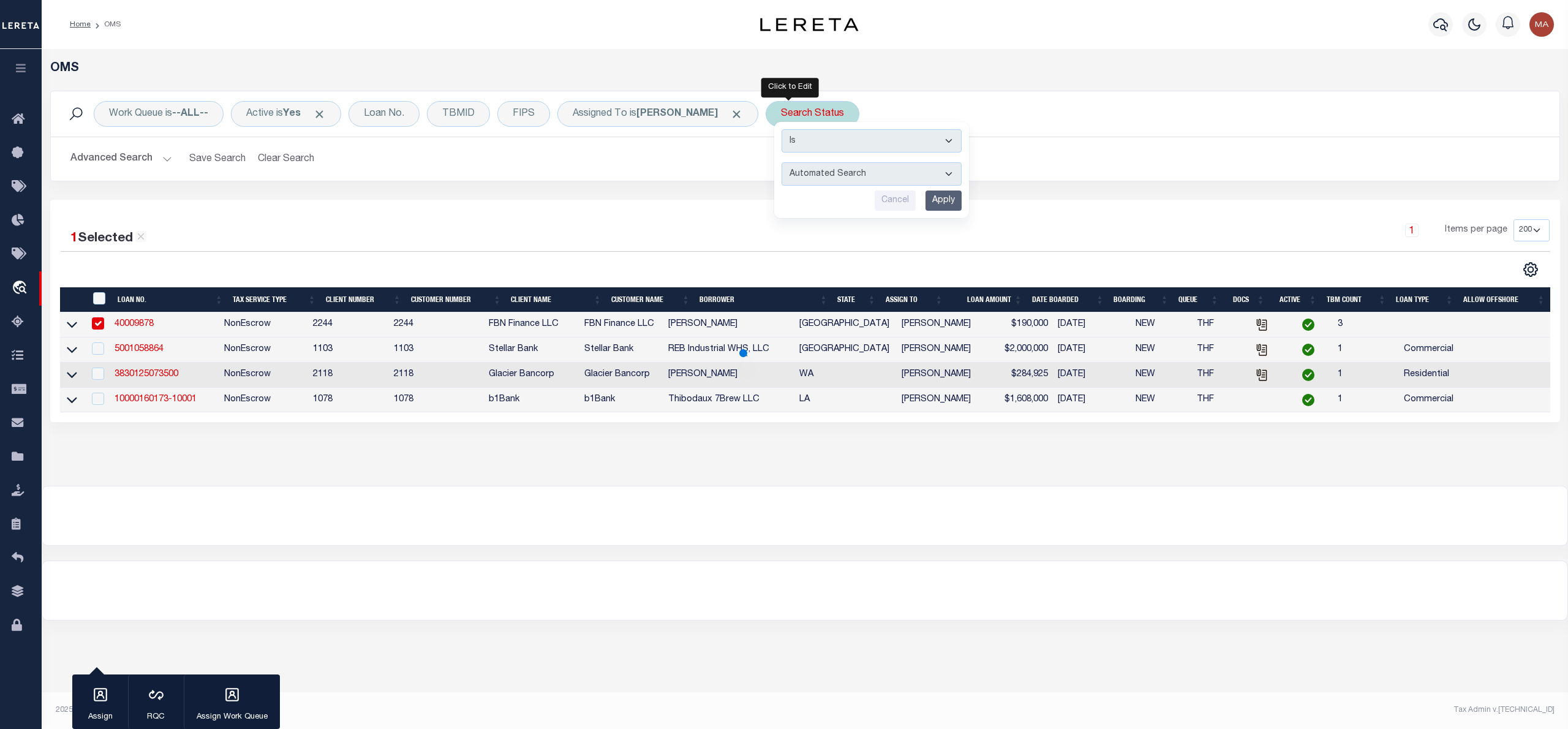
click at [851, 167] on select "Automated Search Bad Parcel Complete Duplicate Parcel High Dollar Reporting In …" at bounding box center [872, 173] width 180 height 23
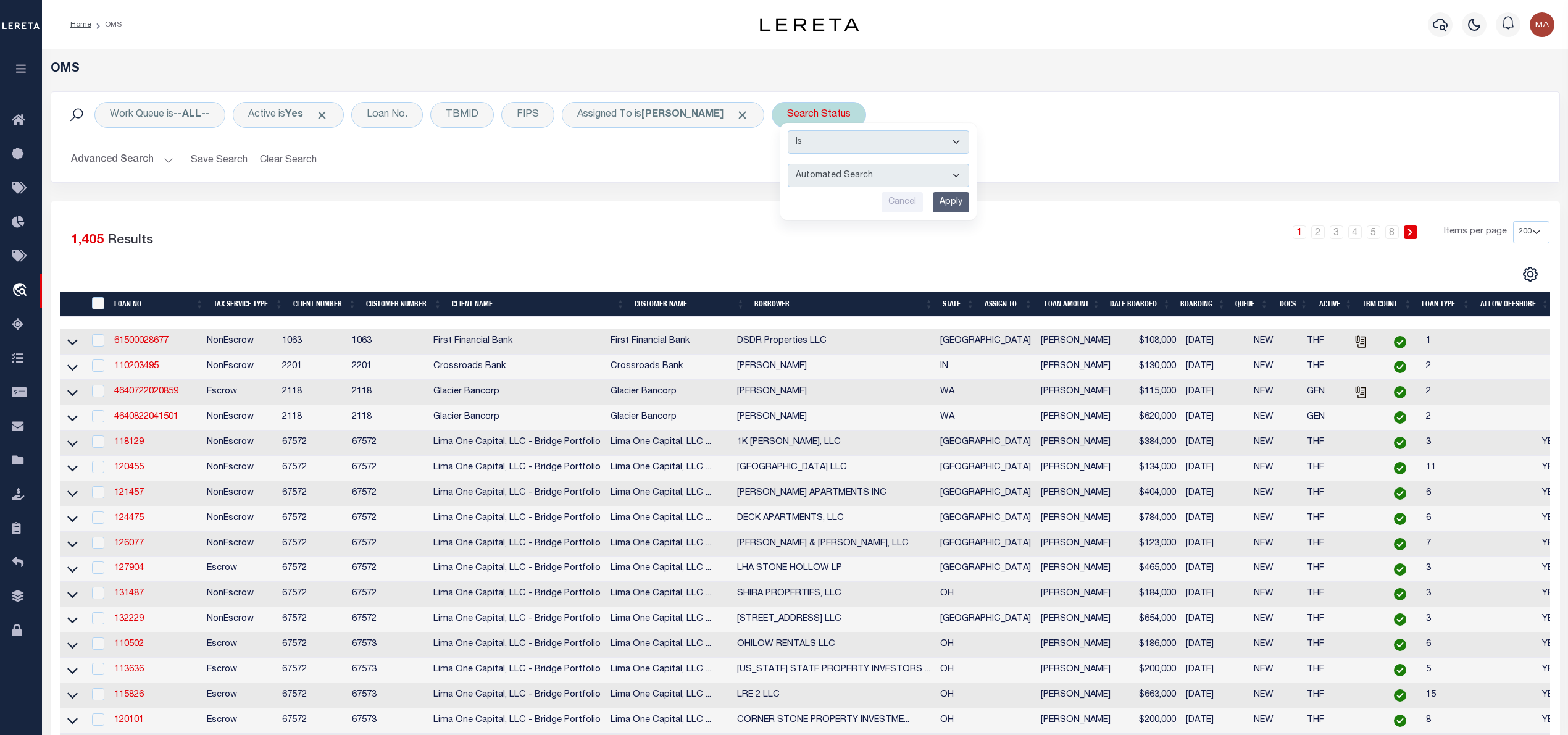
select select "IP"
click at [788, 164] on select "Automated Search Bad Parcel Complete Duplicate Parcel High Dollar Reporting In …" at bounding box center [878, 175] width 182 height 24
click at [933, 206] on input "Apply" at bounding box center [950, 202] width 36 height 20
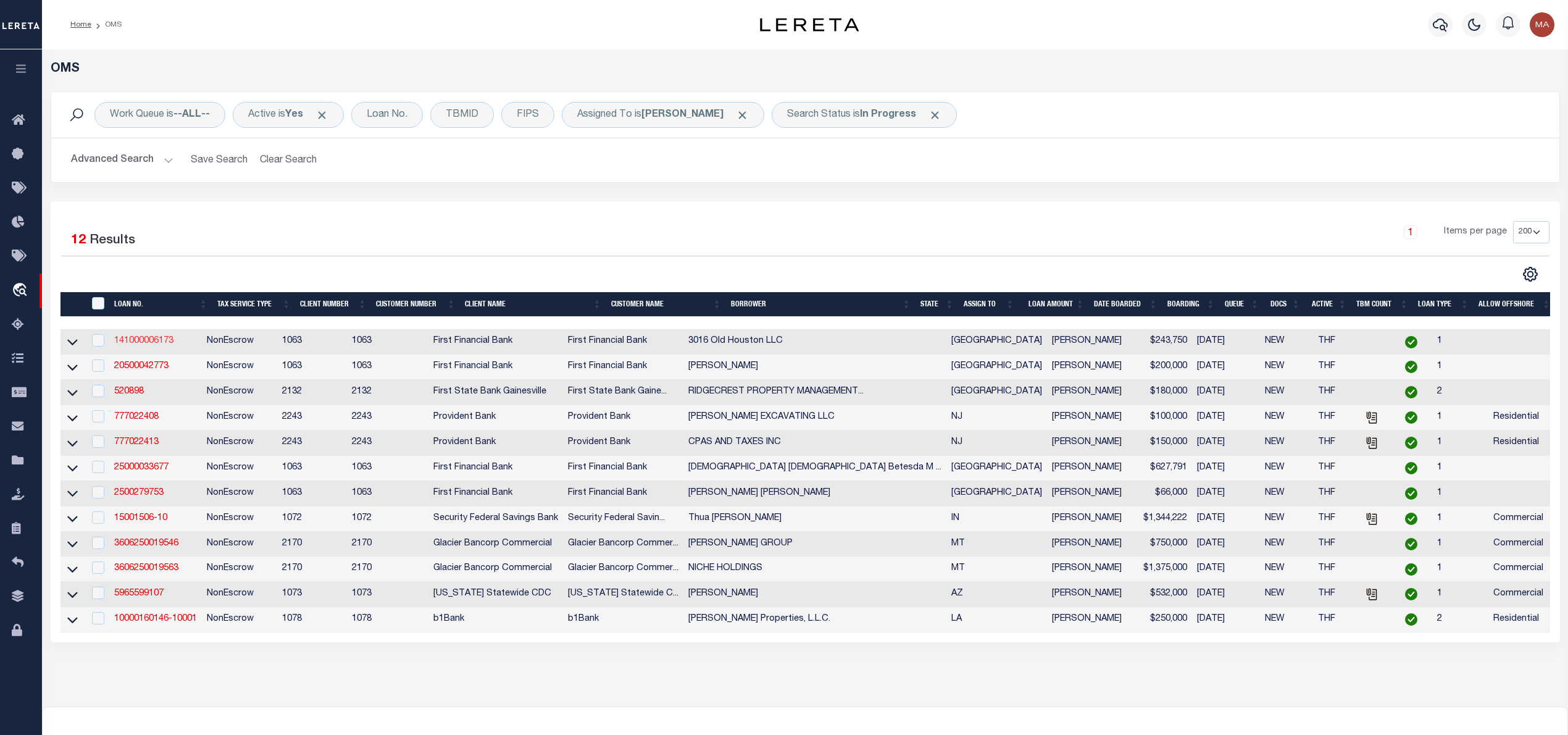
click at [161, 345] on link "141000006173" at bounding box center [144, 341] width 59 height 9
type input "141000006173"
type input "3016 Old Houston LLC"
select select
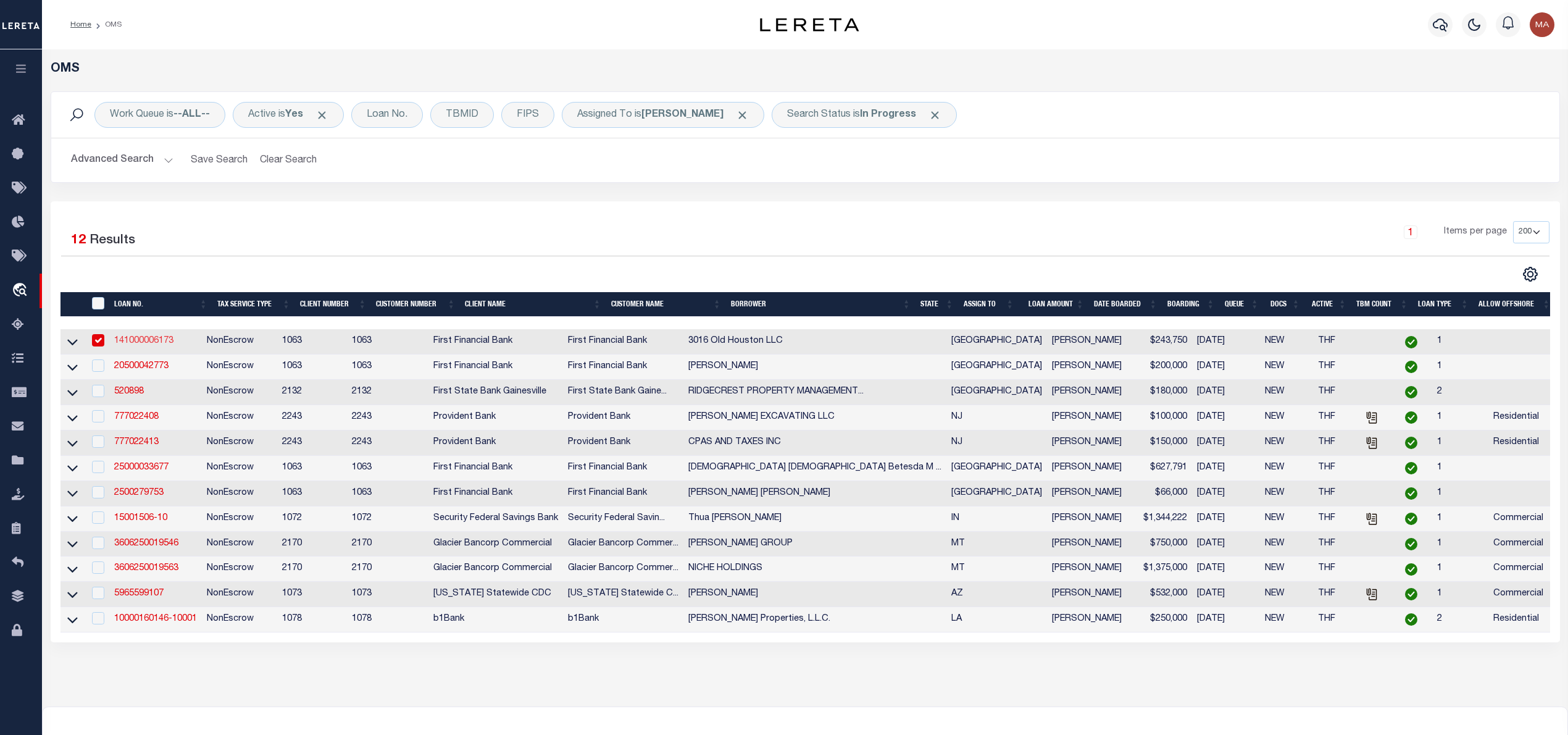
select select "100"
select select "NonEscrow"
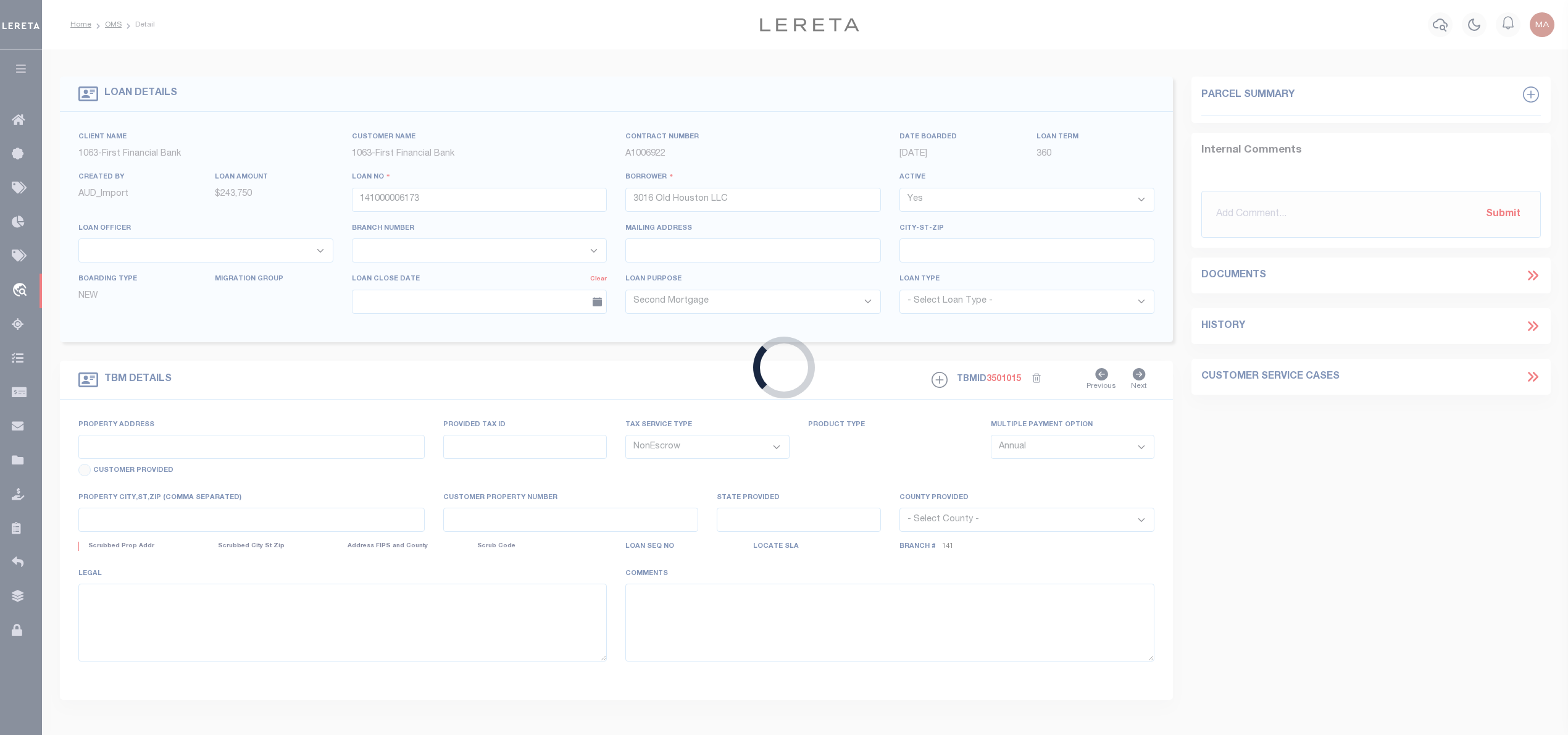
type input "[STREET_ADDRESS]"
select select
type input "[GEOGRAPHIC_DATA]"
select select
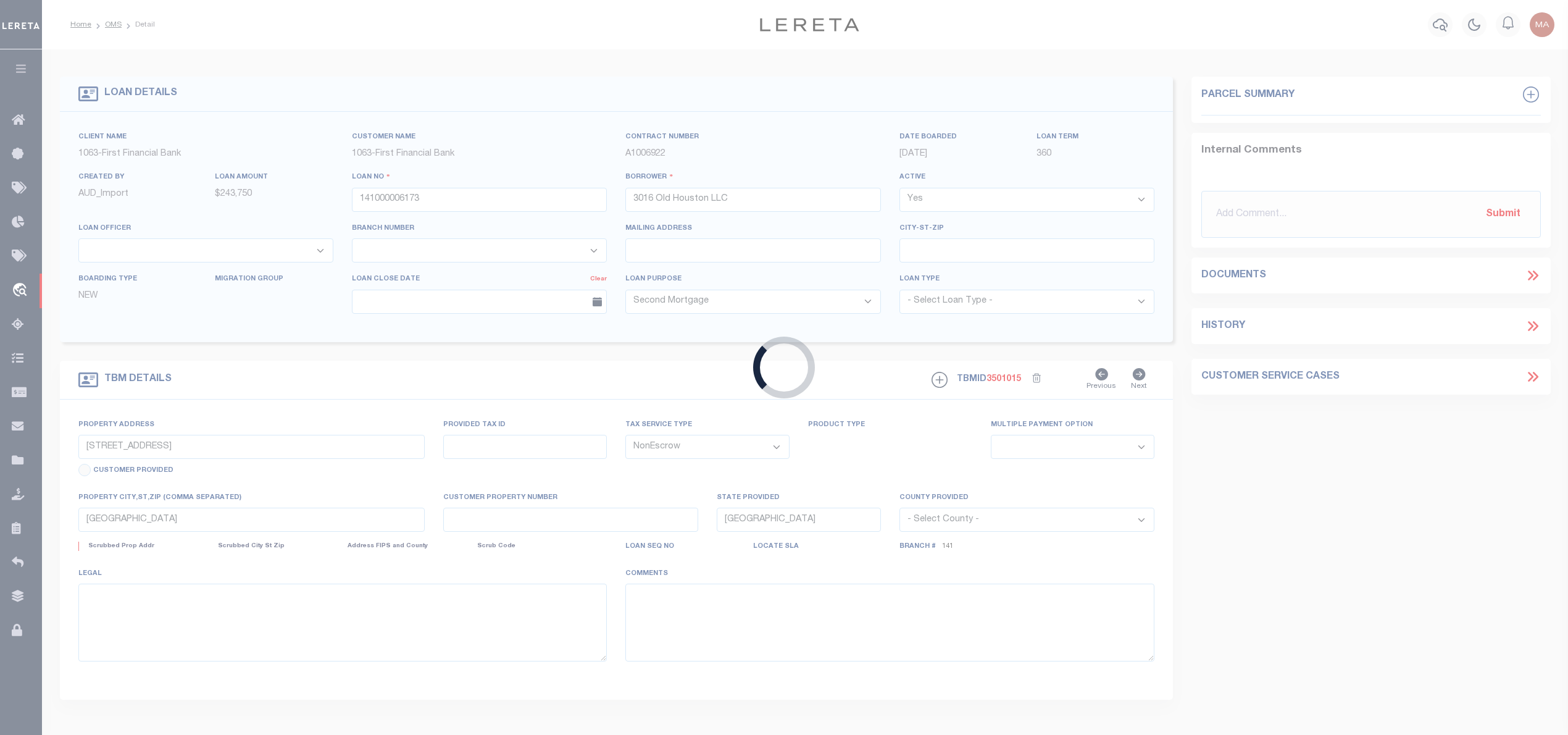
select select "1519"
select select "792"
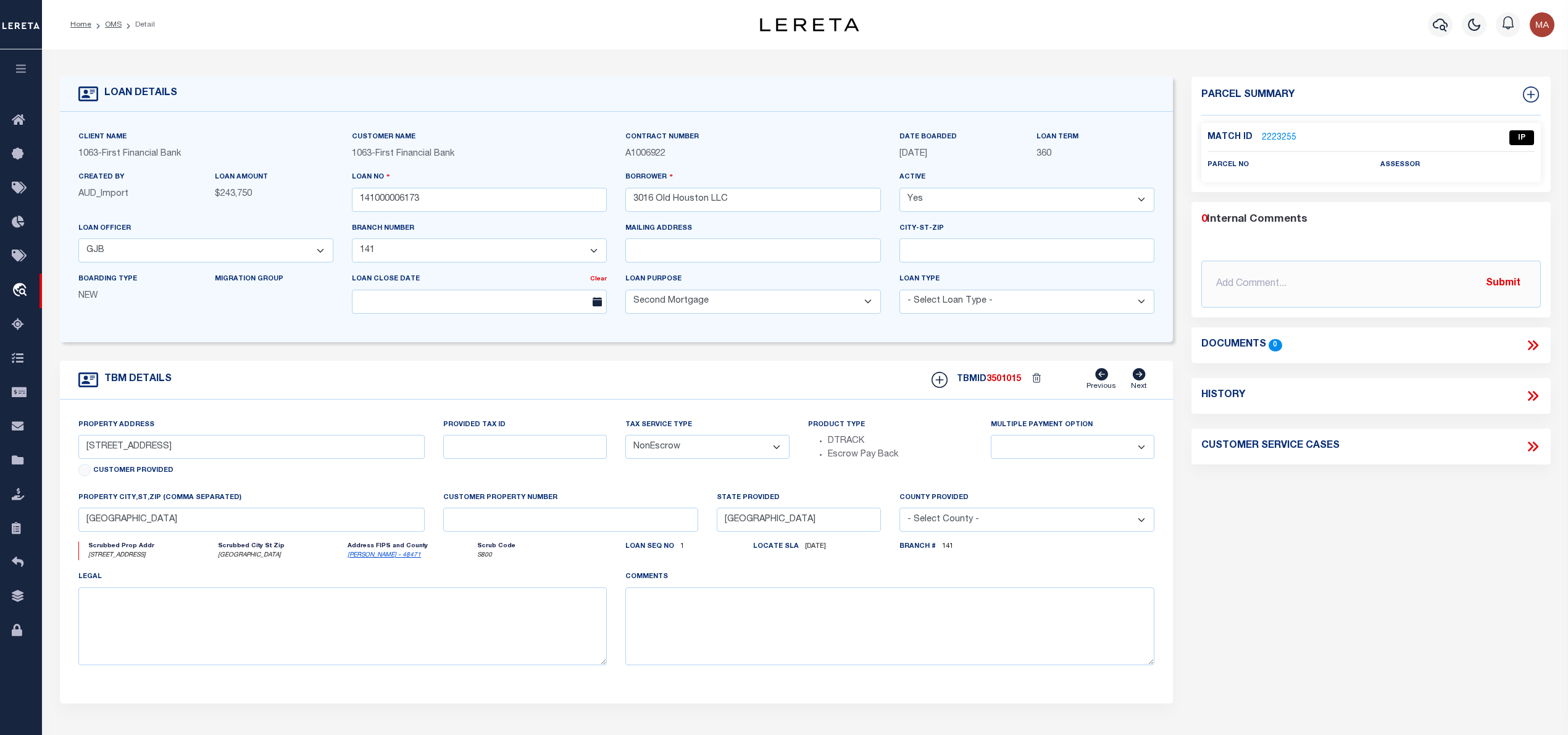
click at [1278, 127] on div "Match ID 2223255 IP parcel no assessor" at bounding box center [1370, 153] width 339 height 60
click at [1275, 133] on link "2223255" at bounding box center [1279, 138] width 34 height 13
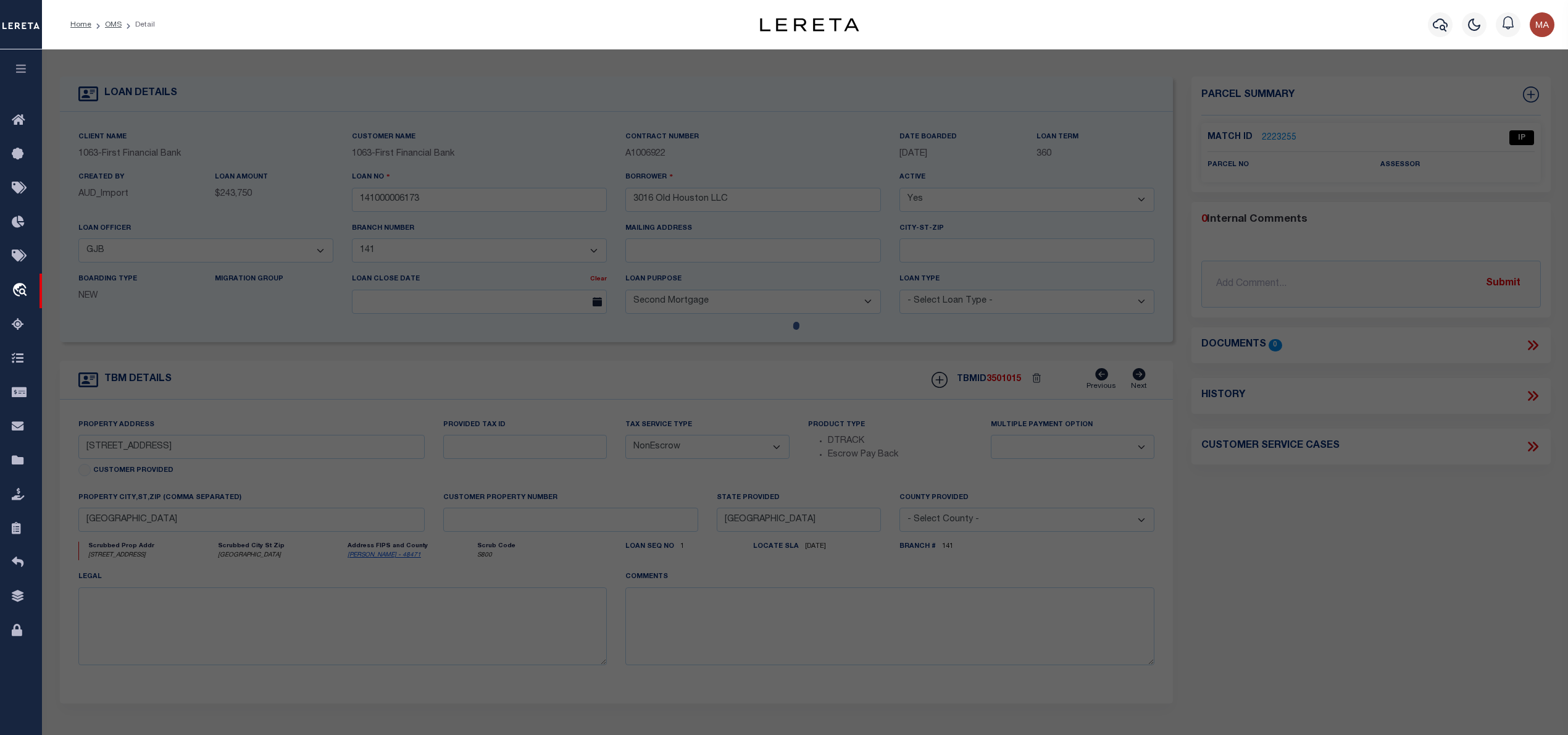
checkbox input "false"
select select "IP"
checkbox input "false"
type textarea "Should be able to locate manually. MLC [DATE]"
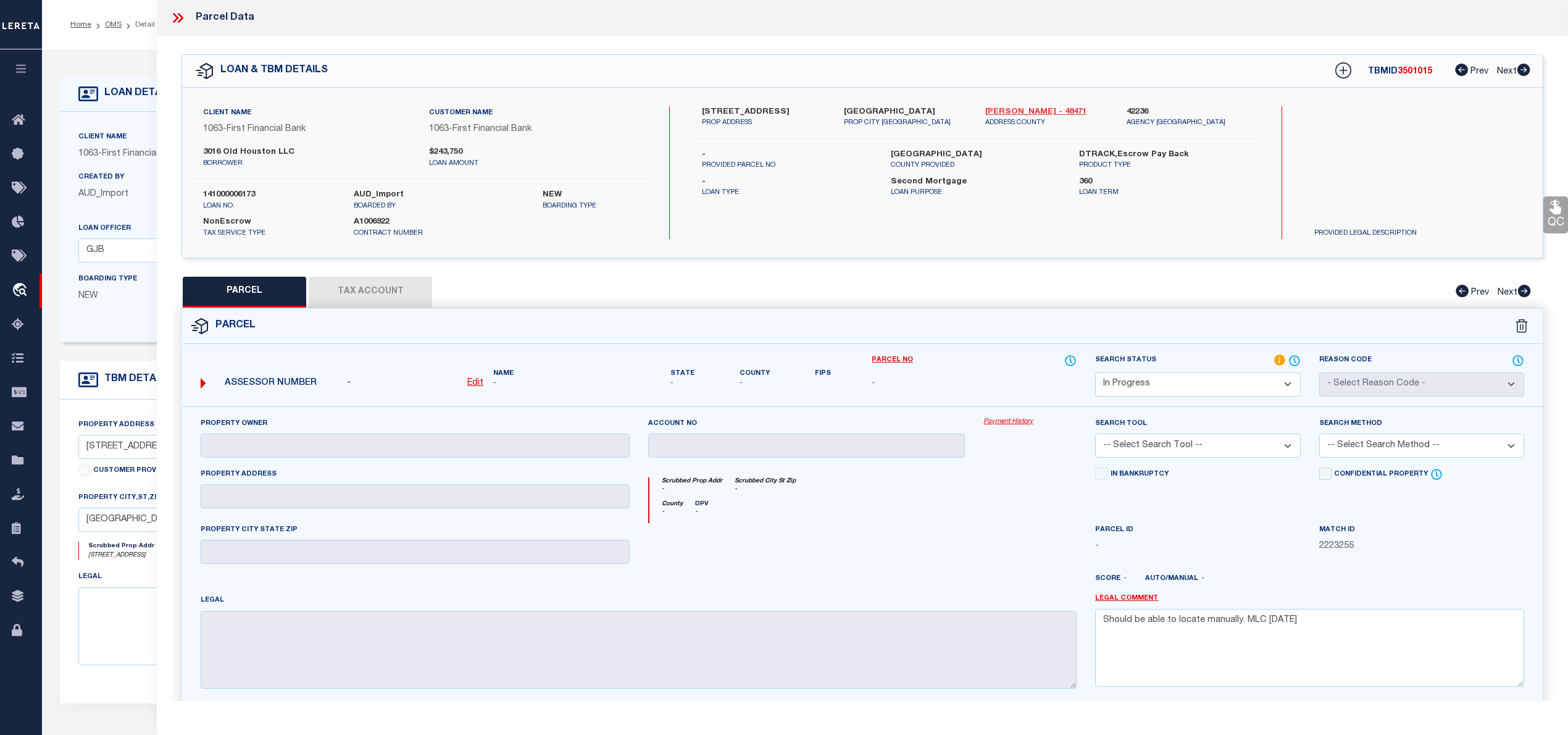
click at [998, 112] on link "[PERSON_NAME] - 48471" at bounding box center [1046, 112] width 123 height 12
click at [707, 108] on label "[STREET_ADDRESS]" at bounding box center [763, 112] width 123 height 12
copy div "[STREET_ADDRESS]"
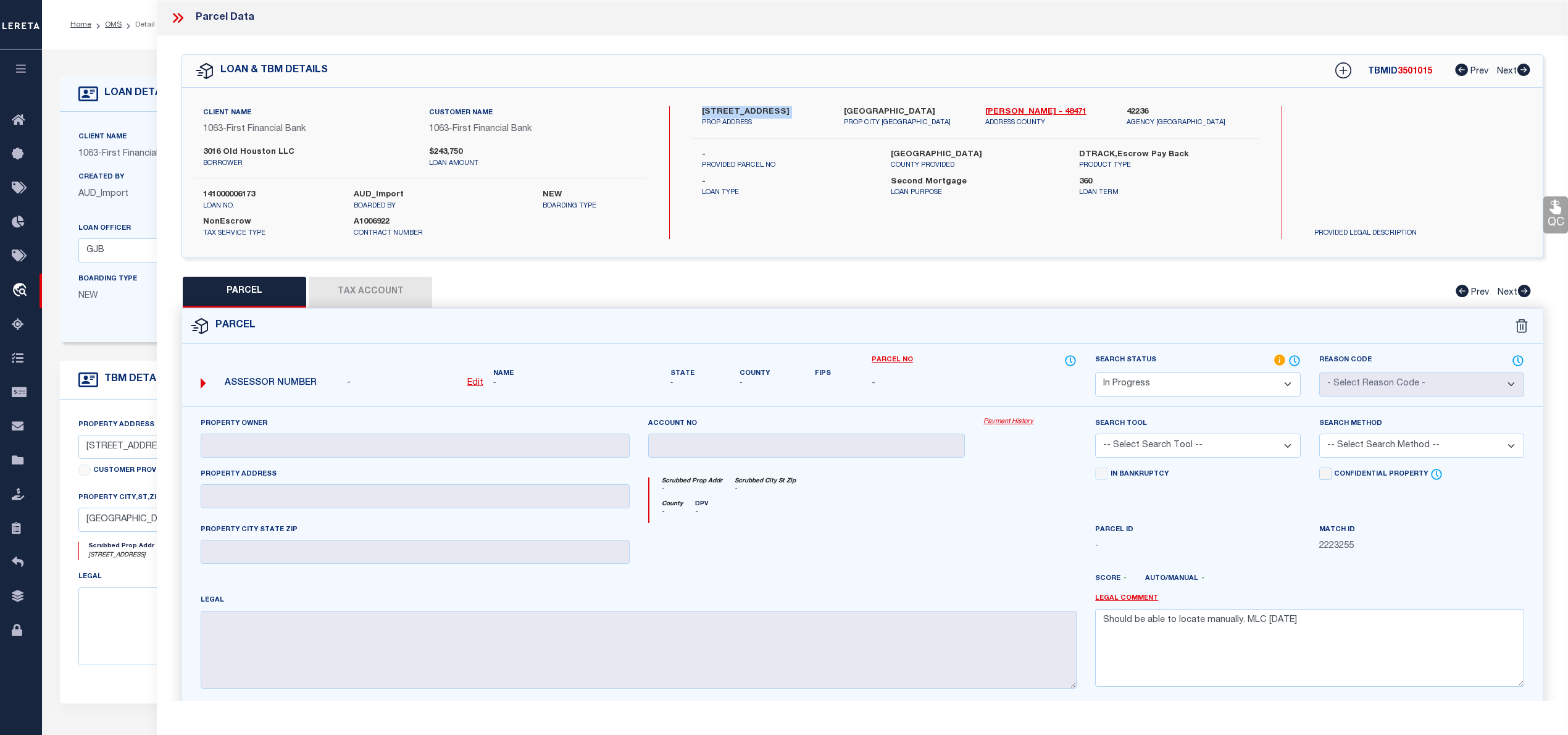
click at [469, 386] on u "Edit" at bounding box center [475, 383] width 16 height 9
select select "IP"
type textarea "-"
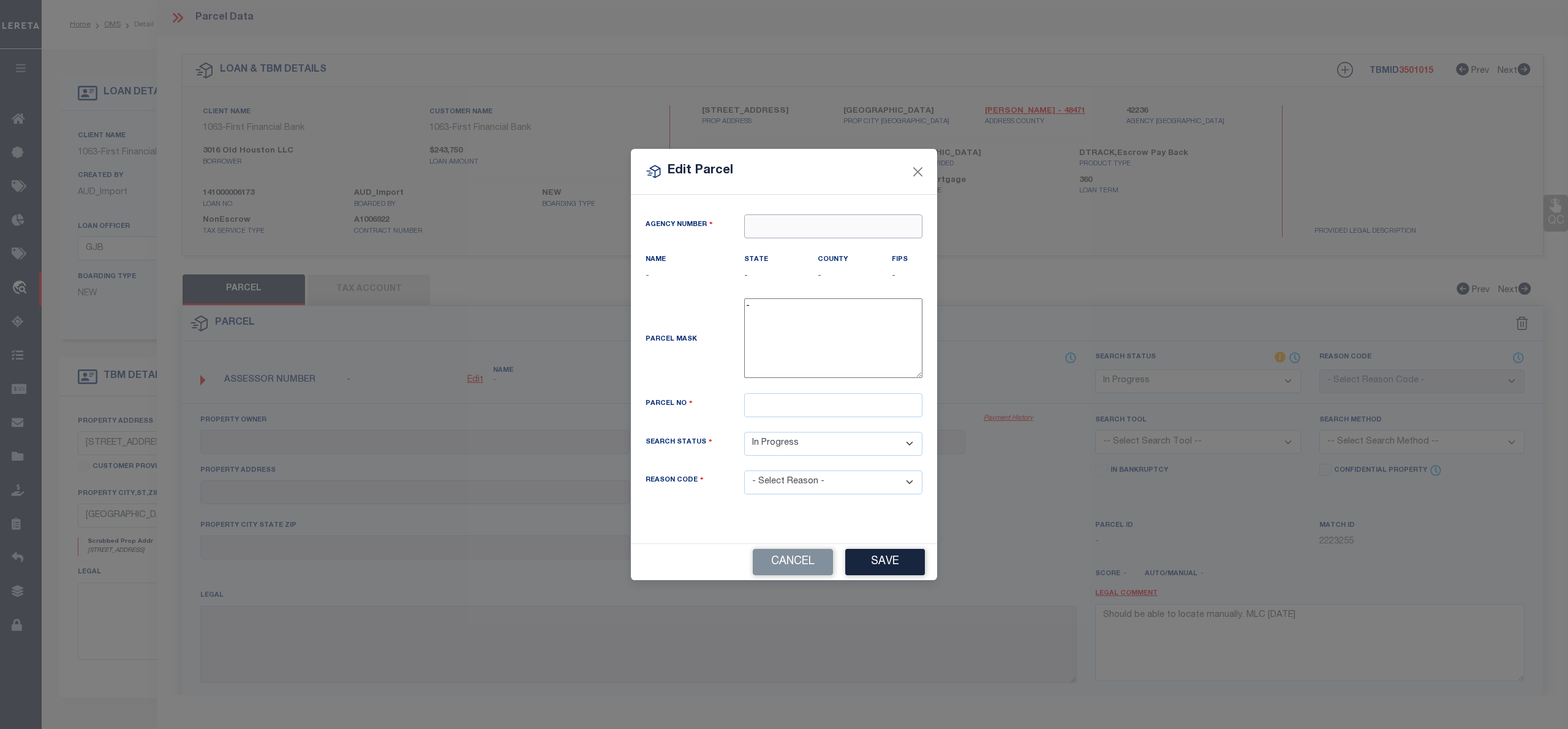
click at [755, 234] on input "text" at bounding box center [834, 227] width 179 height 24
click at [855, 249] on div "422360000 : [GEOGRAPHIC_DATA]" at bounding box center [834, 254] width 177 height 35
type input "422360000"
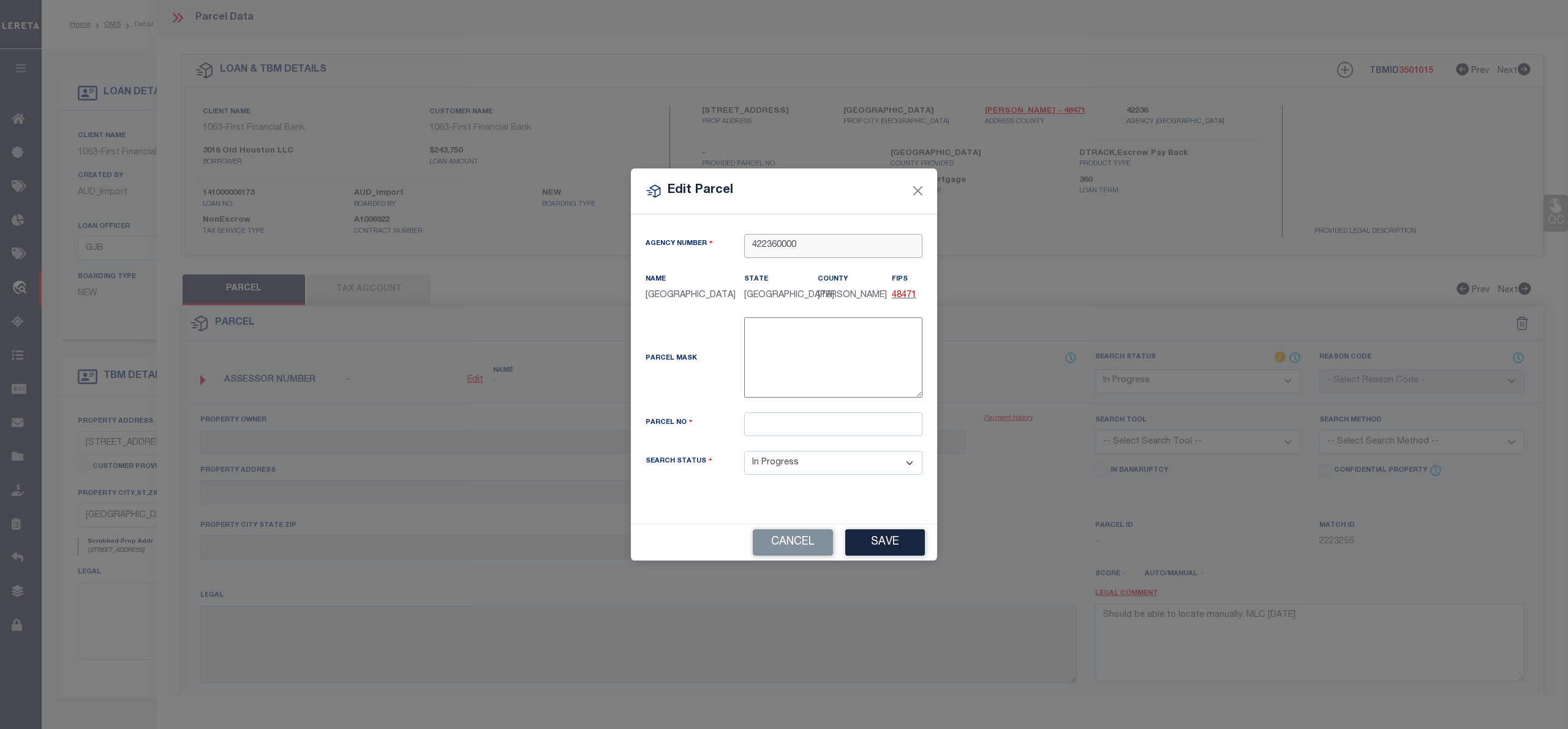
type input "422360000"
click at [809, 413] on input "text" at bounding box center [834, 424] width 179 height 24
click at [779, 431] on input "text" at bounding box center [834, 424] width 179 height 24
paste input "3000-026-0-00800"
drag, startPoint x: 802, startPoint y: 423, endPoint x: 818, endPoint y: 421, distance: 16.1
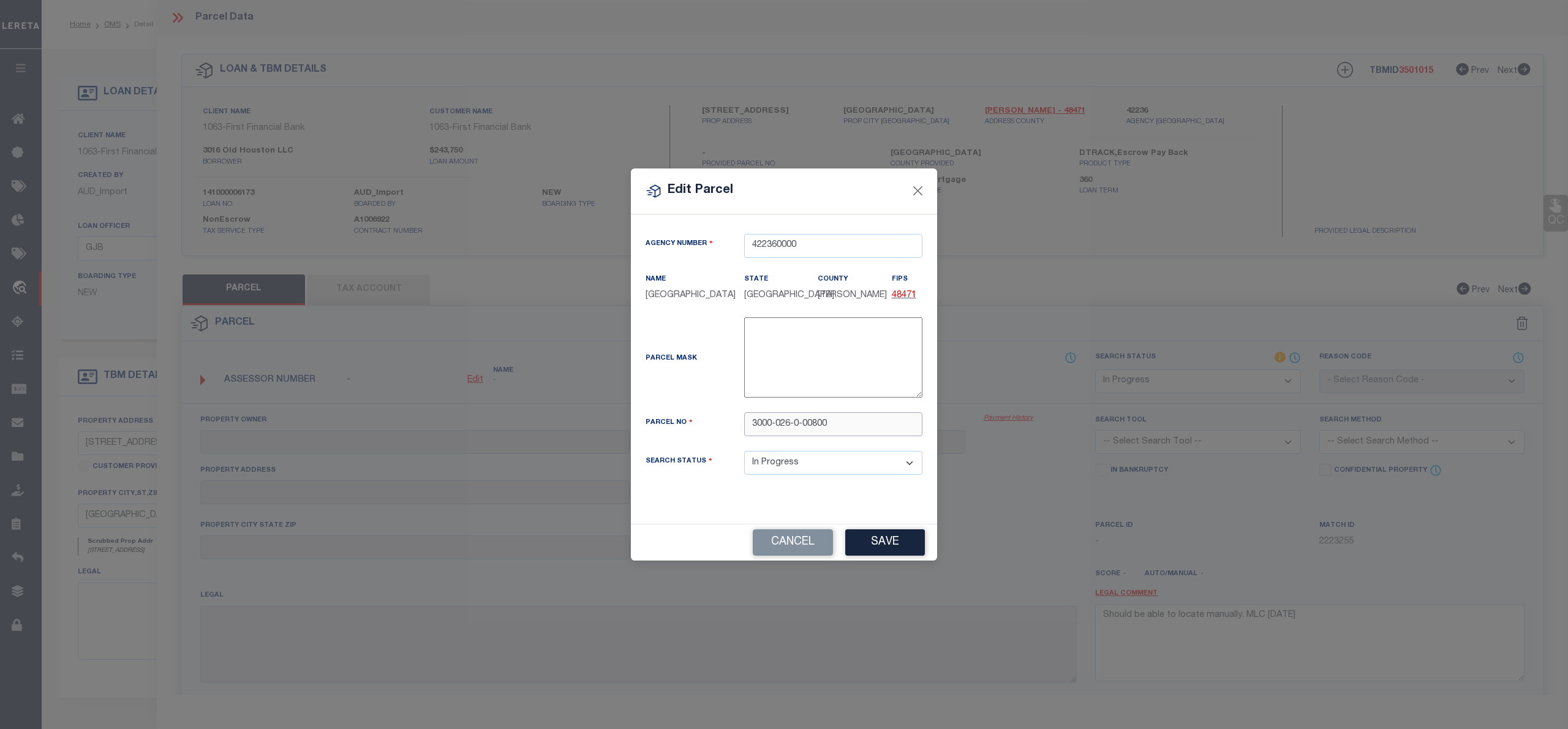
click at [804, 423] on input "3000-026-0-00800" at bounding box center [834, 424] width 179 height 24
type input "3000026000800"
click at [874, 540] on div "Cancel Save" at bounding box center [784, 542] width 306 height 37
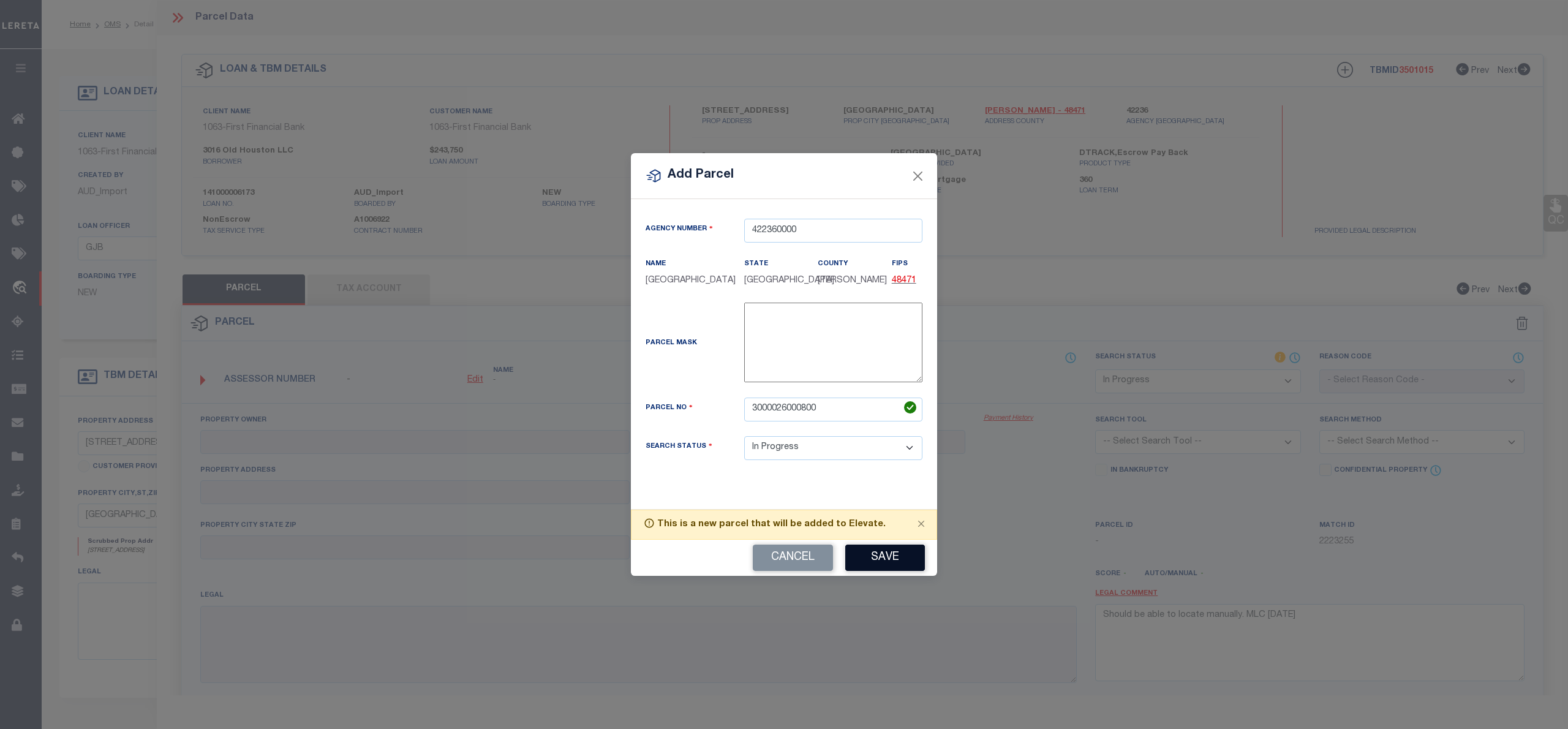
click at [879, 562] on button "Save" at bounding box center [885, 558] width 80 height 27
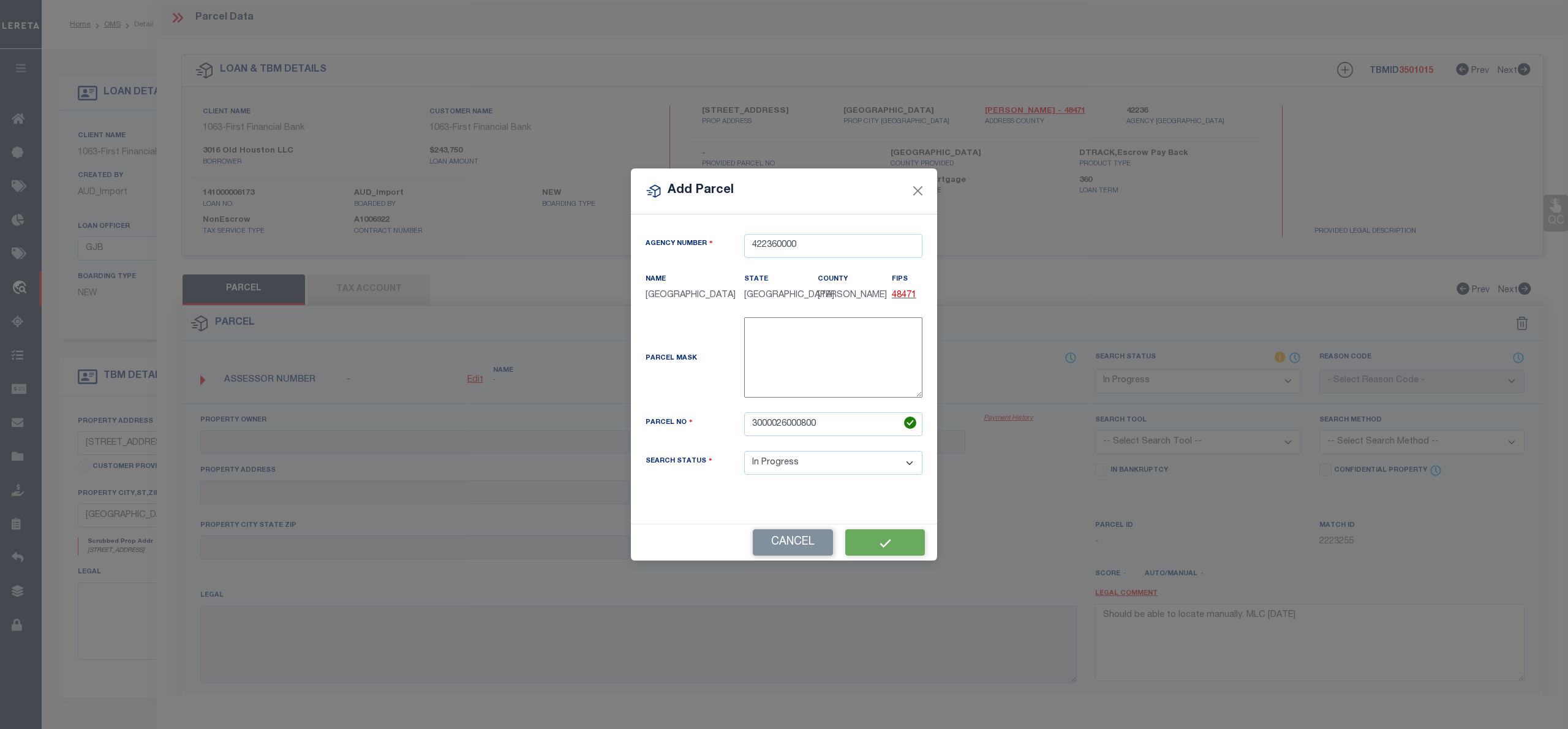
select select "IP"
checkbox input "false"
type textarea "Should be able to locate manually. MLC [DATE]"
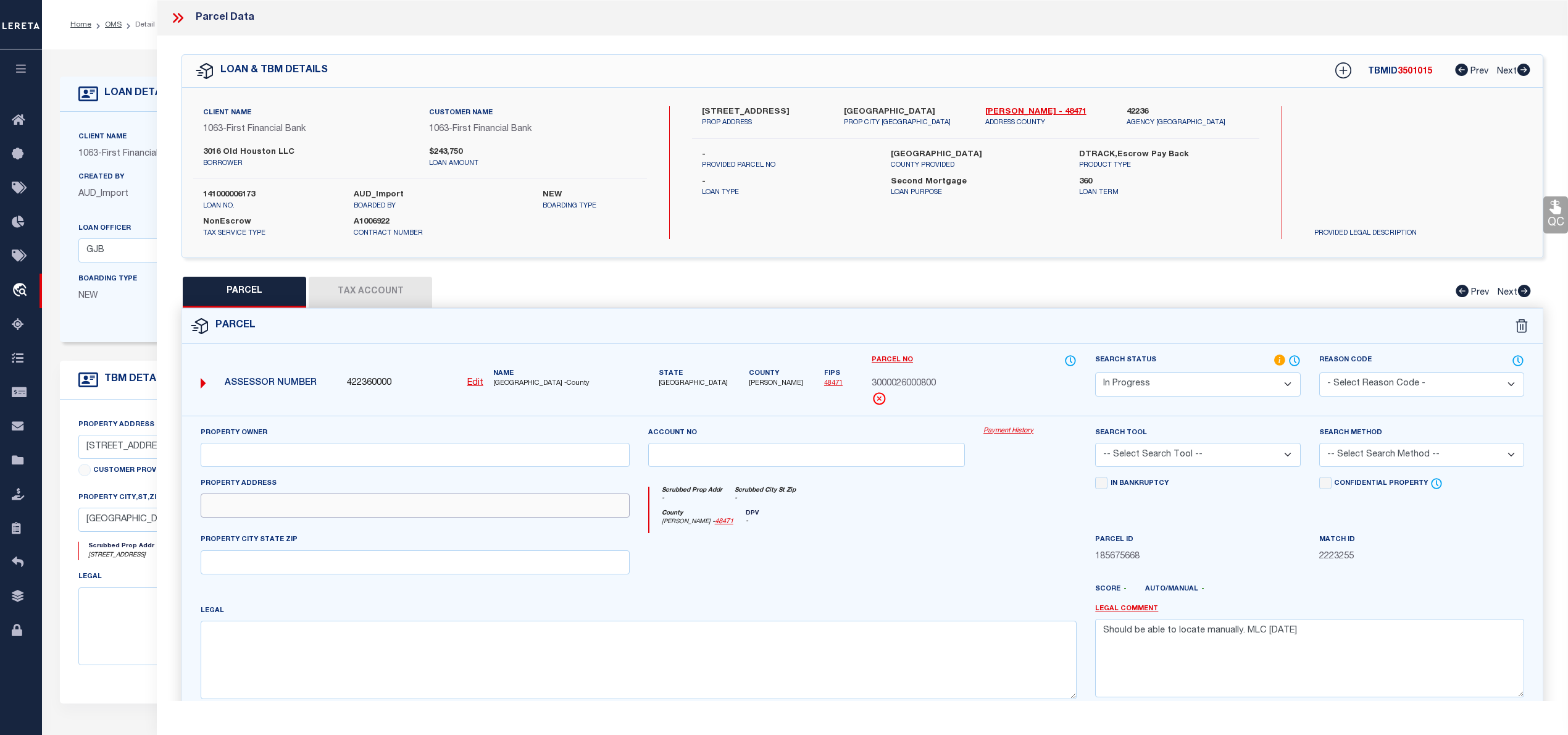
click at [378, 499] on input "text" at bounding box center [415, 505] width 429 height 24
paste input "[STREET_ADDRESS]"
drag, startPoint x: 316, startPoint y: 507, endPoint x: 576, endPoint y: 510, distance: 260.0
click at [576, 510] on input "[STREET_ADDRESS]" at bounding box center [415, 505] width 429 height 24
type input "[STREET_ADDRESS]"
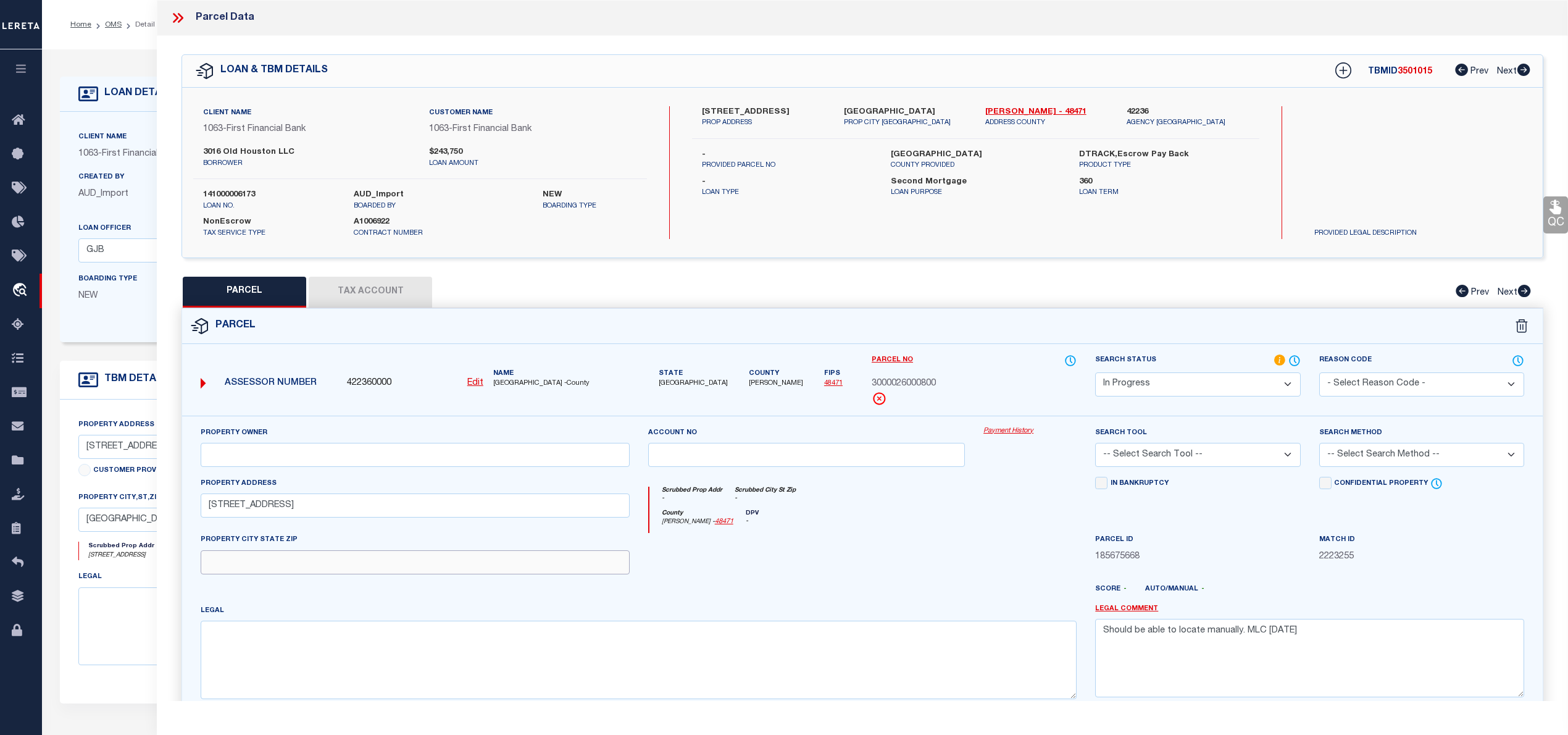
click at [371, 559] on input "text" at bounding box center [415, 562] width 429 height 24
paste input "[GEOGRAPHIC_DATA]"
type input "[GEOGRAPHIC_DATA]"
click at [309, 688] on textarea at bounding box center [639, 660] width 876 height 78
paste textarea "[PERSON_NAME] E SURVEY, LOT 8, ACRES 5.09"
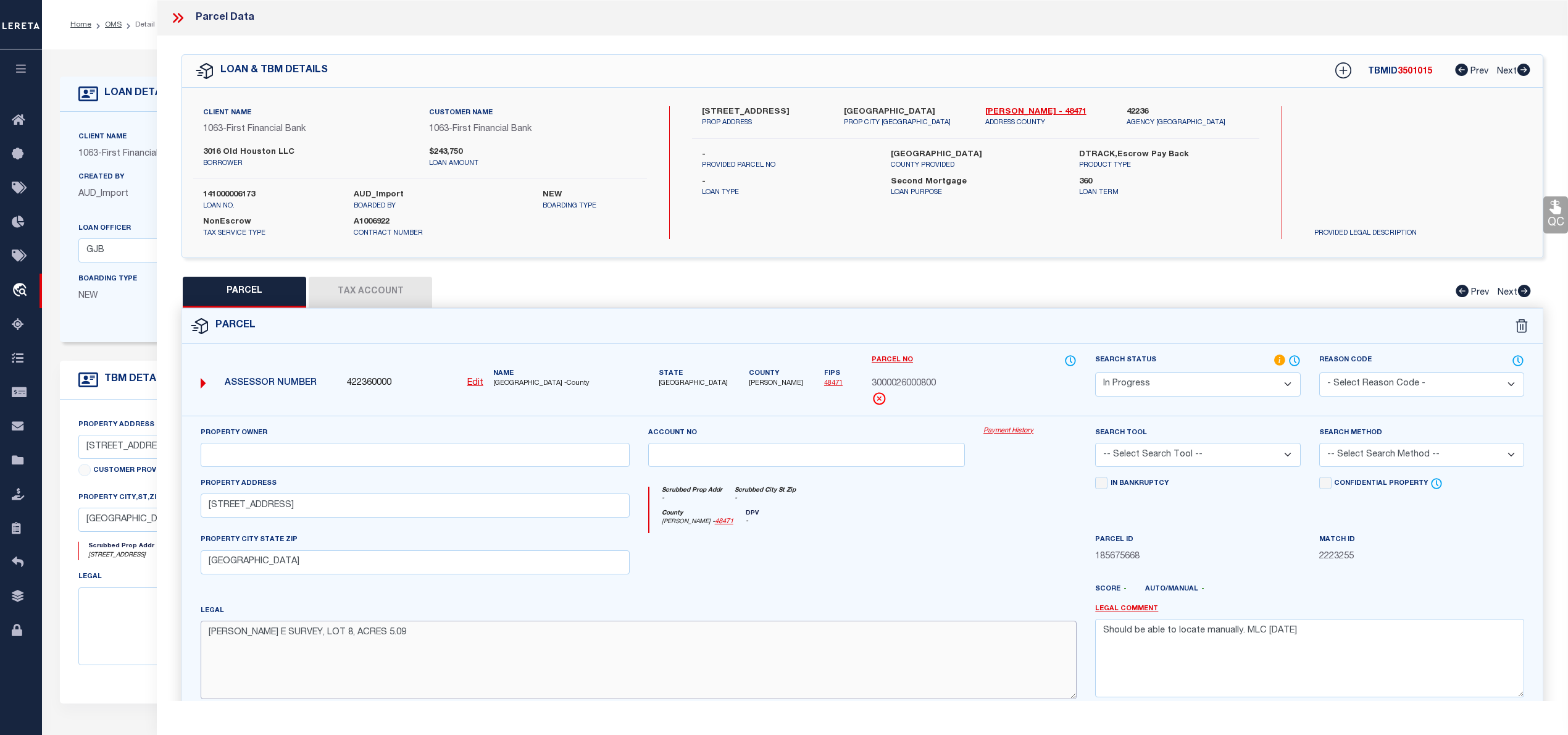
type textarea "[PERSON_NAME] E SURVEY, LOT 8, ACRES 5.09"
click at [522, 456] on input "text" at bounding box center [415, 455] width 429 height 24
paste input "[PERSON_NAME] & [PERSON_NAME]"
type input "[PERSON_NAME] & [PERSON_NAME]"
click at [1235, 387] on select "Automated Search Bad Parcel Complete Duplicate Parcel High Dollar Reporting In …" at bounding box center [1197, 385] width 205 height 24
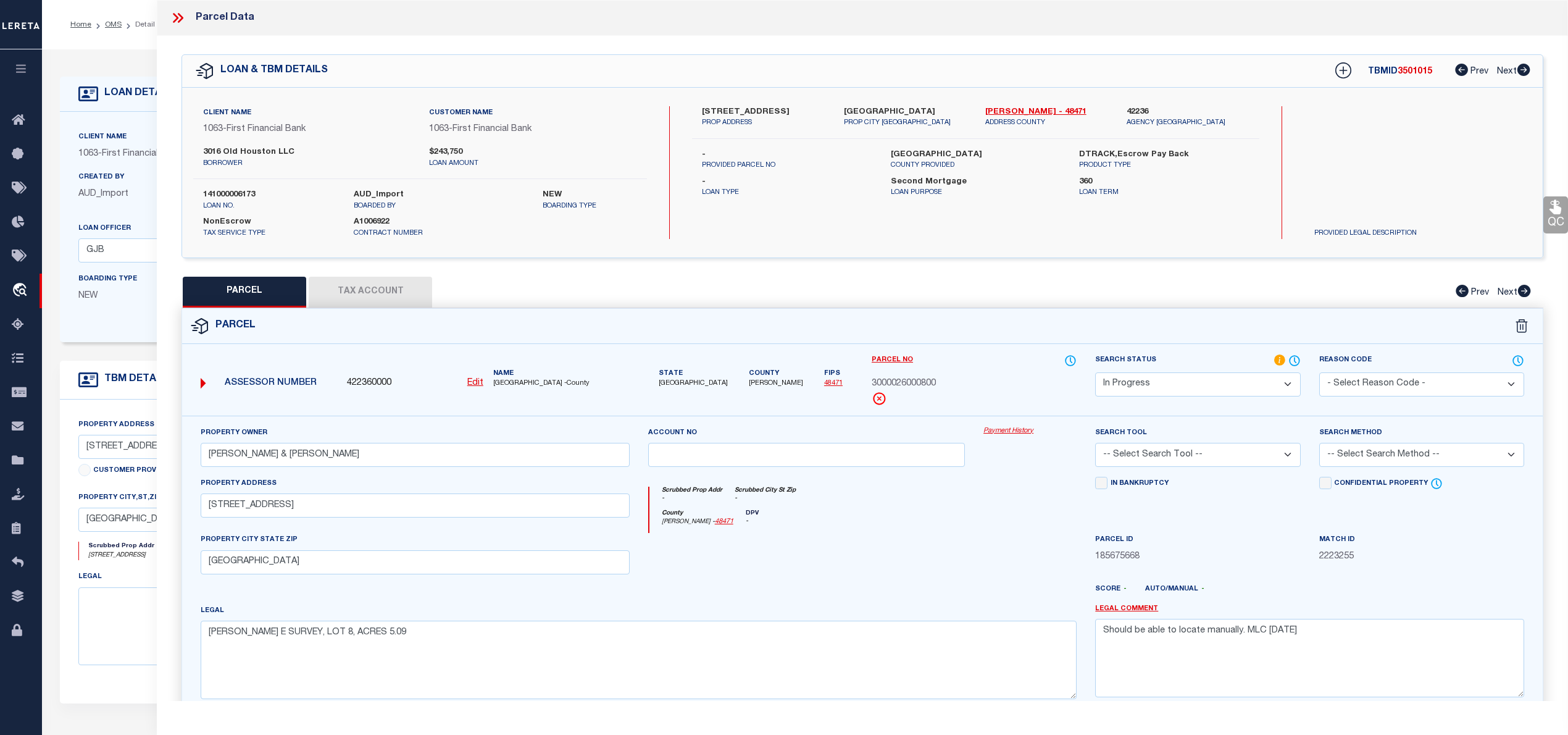
select select "PC"
click at [1095, 373] on select "Automated Search Bad Parcel Complete Duplicate Parcel High Dollar Reporting In …" at bounding box center [1197, 385] width 205 height 24
click at [1169, 452] on select "-- Select Search Tool -- 3rd Party Website Agency File Agency Website ATLS CNV-…" at bounding box center [1197, 455] width 205 height 24
select select "AGW"
click at [1095, 445] on select "-- Select Search Tool -- 3rd Party Website Agency File Agency Website ATLS CNV-…" at bounding box center [1197, 455] width 205 height 24
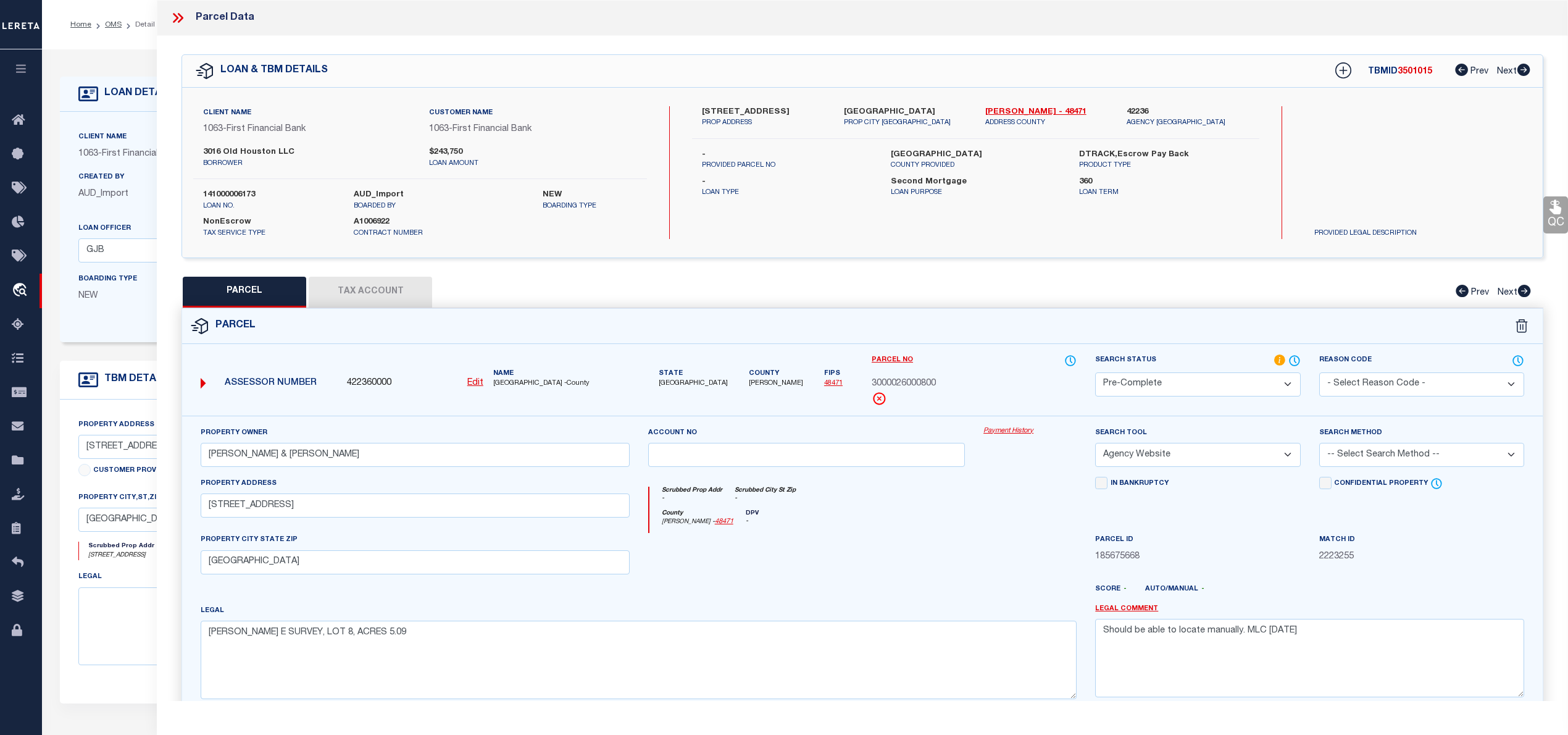
click at [1368, 457] on select "-- Select Search Method -- Property Address Legal Liability Info Provided" at bounding box center [1421, 455] width 205 height 24
select select "ADD"
click at [1319, 445] on select "-- Select Search Method -- Property Address Legal Liability Info Provided" at bounding box center [1421, 455] width 205 height 24
click at [1233, 633] on textarea "Should be able to locate manually. MLC 8/19/2025" at bounding box center [1310, 658] width 429 height 78
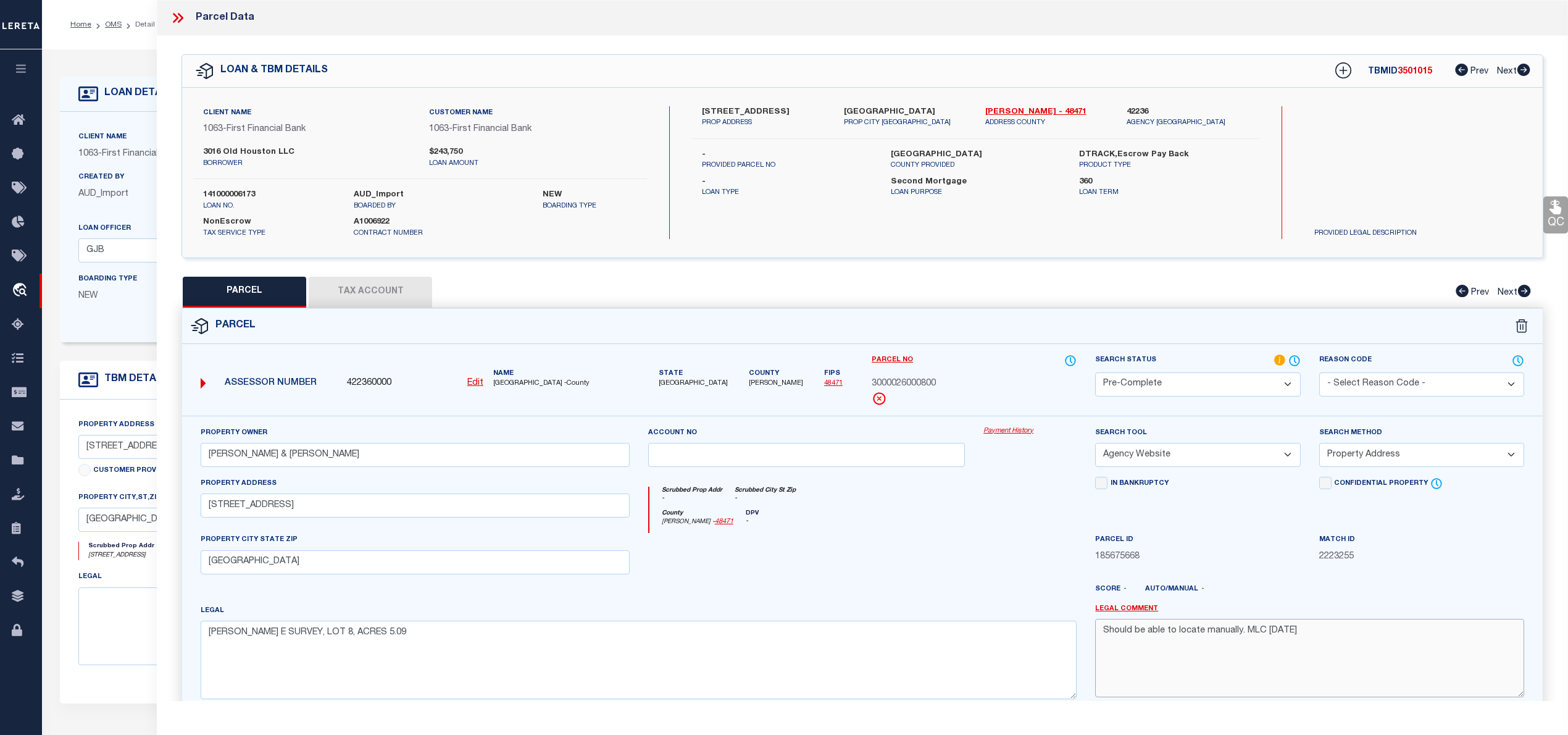
click at [1233, 633] on textarea "Should be able to locate manually. MLC 8/19/2025" at bounding box center [1310, 658] width 429 height 78
click at [417, 288] on button "Tax Account" at bounding box center [371, 292] width 124 height 31
select select "100"
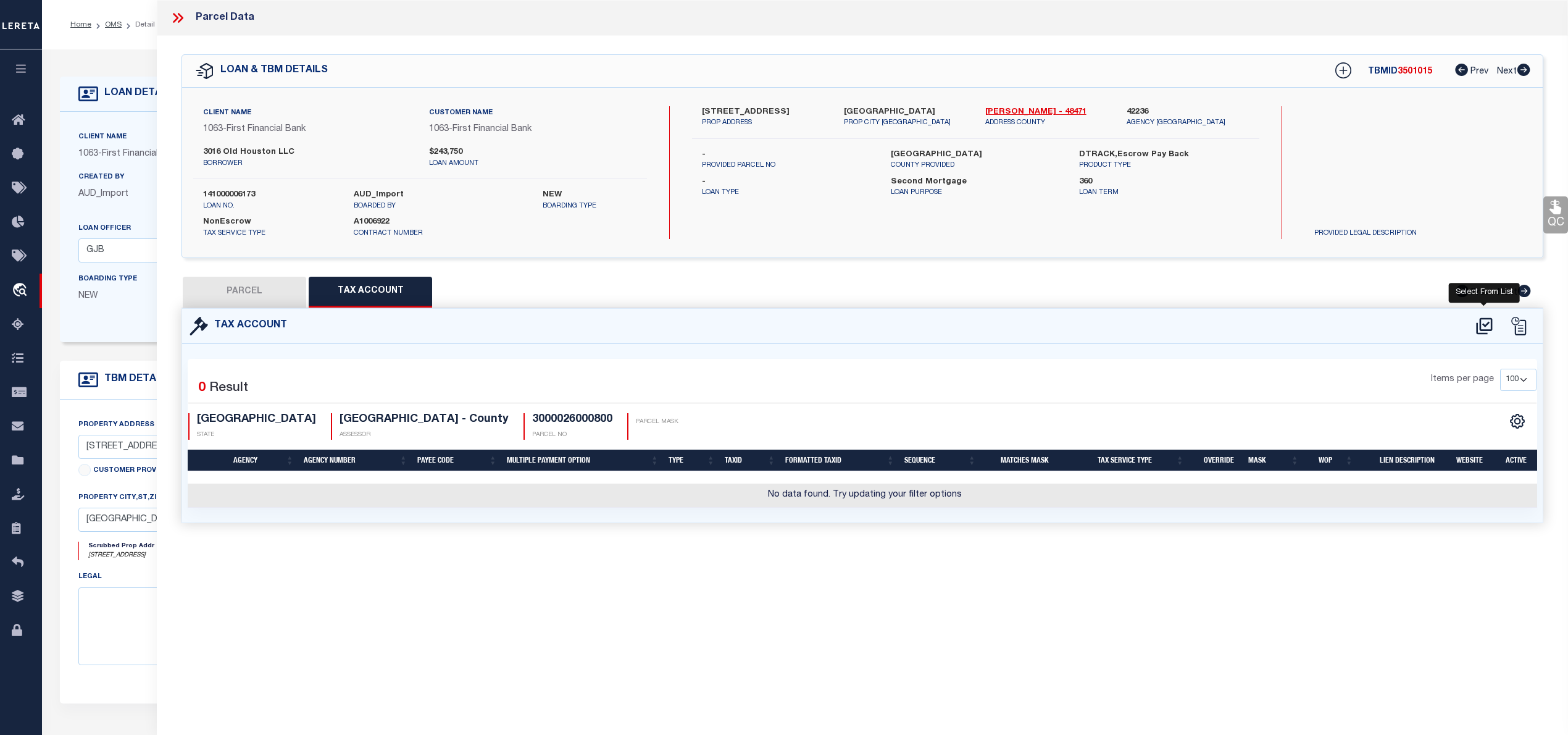
click at [1490, 326] on icon at bounding box center [1484, 325] width 20 height 20
select select "100"
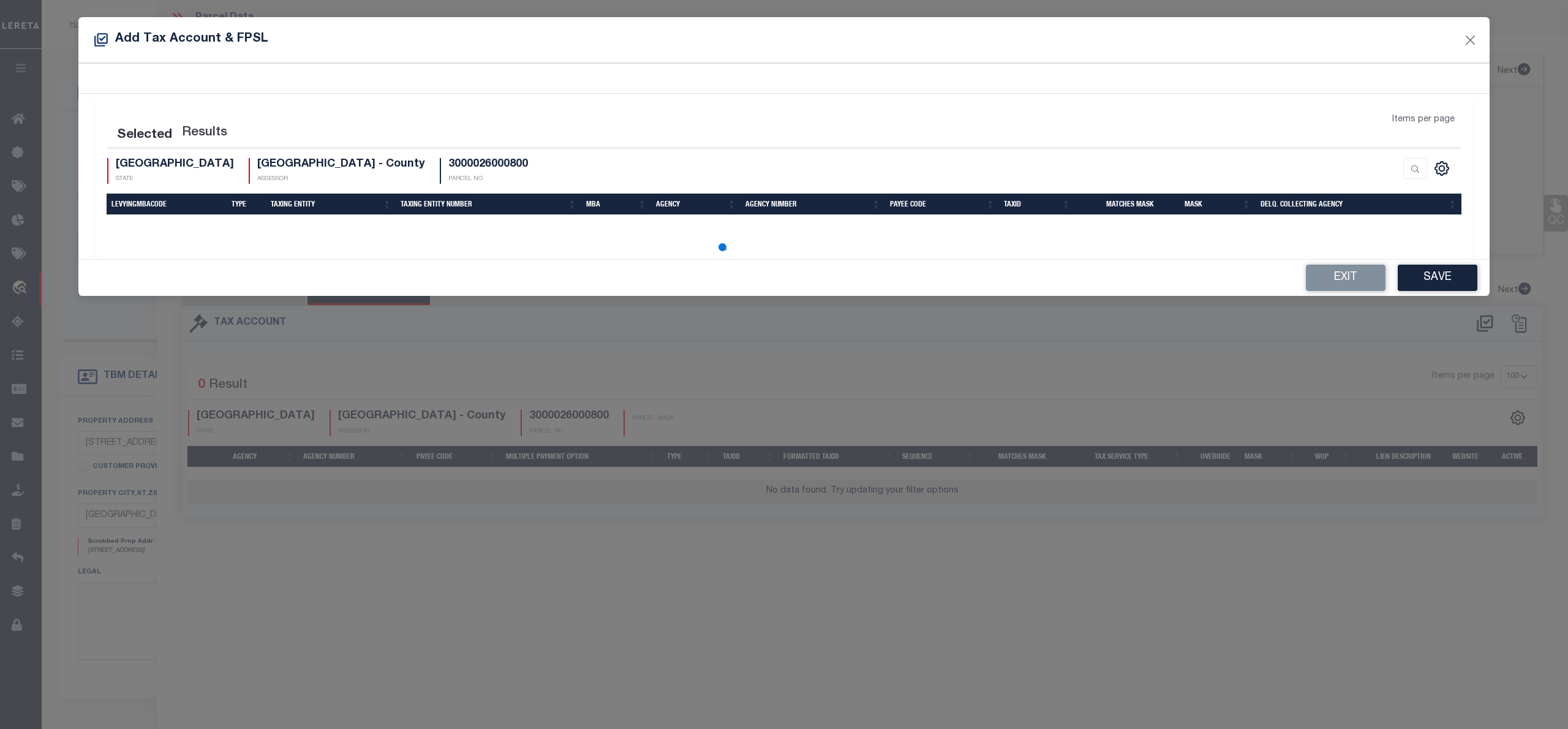
select select "100"
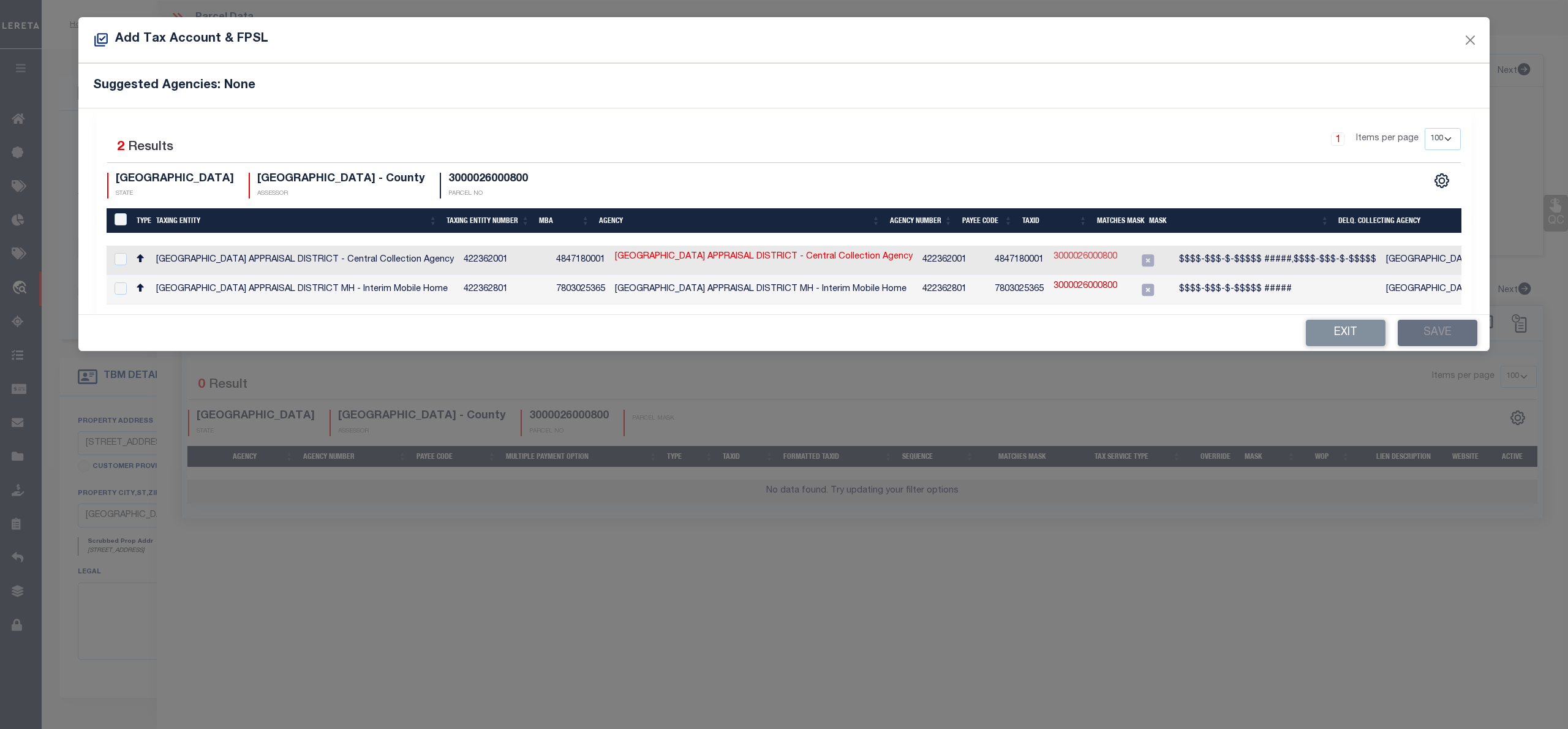
click at [1072, 258] on link "3000026000800" at bounding box center [1085, 257] width 64 height 13
type input "3000026000800"
type textarea "$$$$-$$$-$-$$$$$ #####,$$$$-$$$-$-$$$$$"
checkbox input "true"
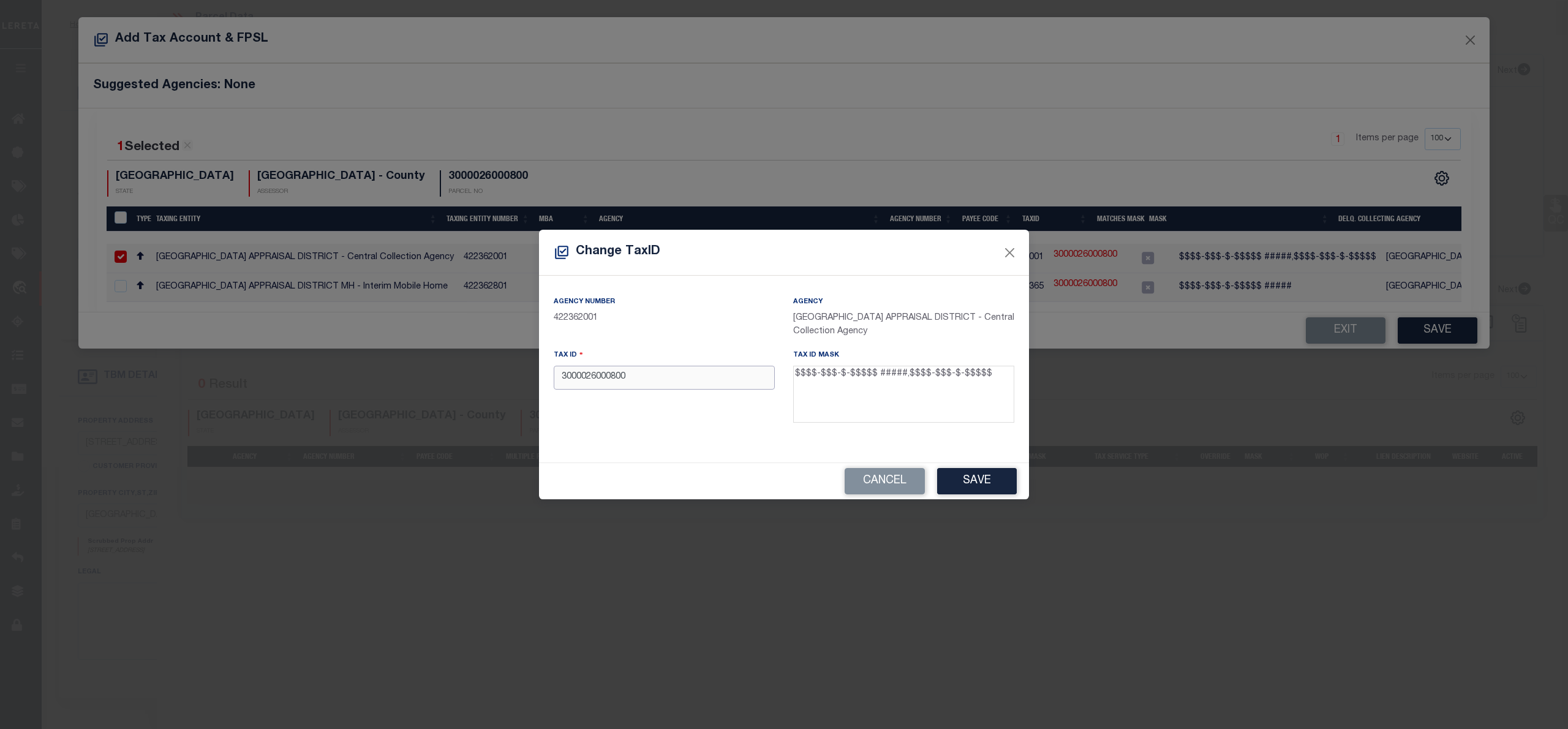
click at [577, 381] on input "3000026000800" at bounding box center [664, 378] width 221 height 24
paste input "-026-0-"
type input "3000-026-0-00800"
click at [959, 477] on button "Save" at bounding box center [977, 481] width 80 height 27
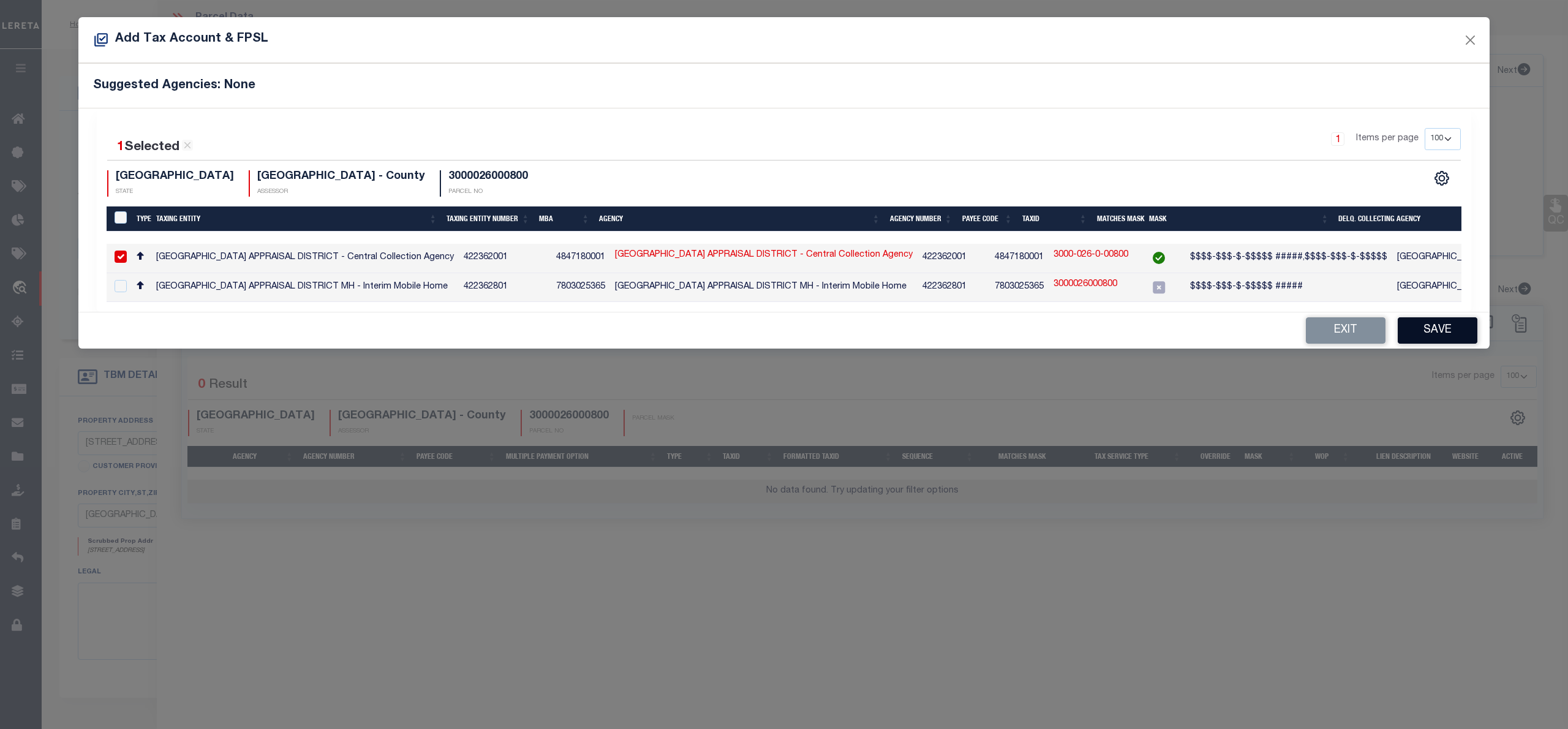
click at [1433, 334] on button "Save" at bounding box center [1438, 330] width 80 height 27
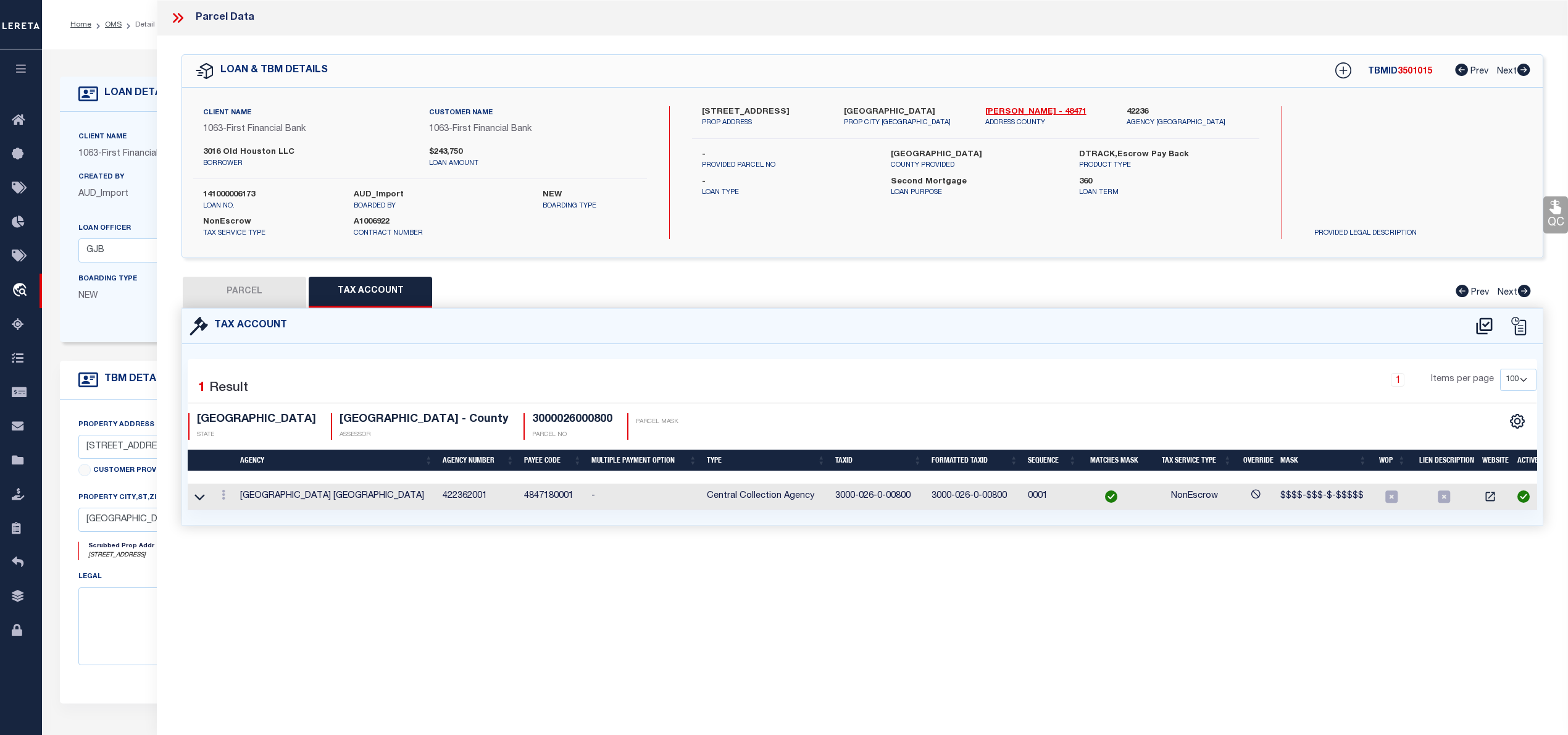
click at [260, 292] on button "PARCEL" at bounding box center [244, 292] width 124 height 31
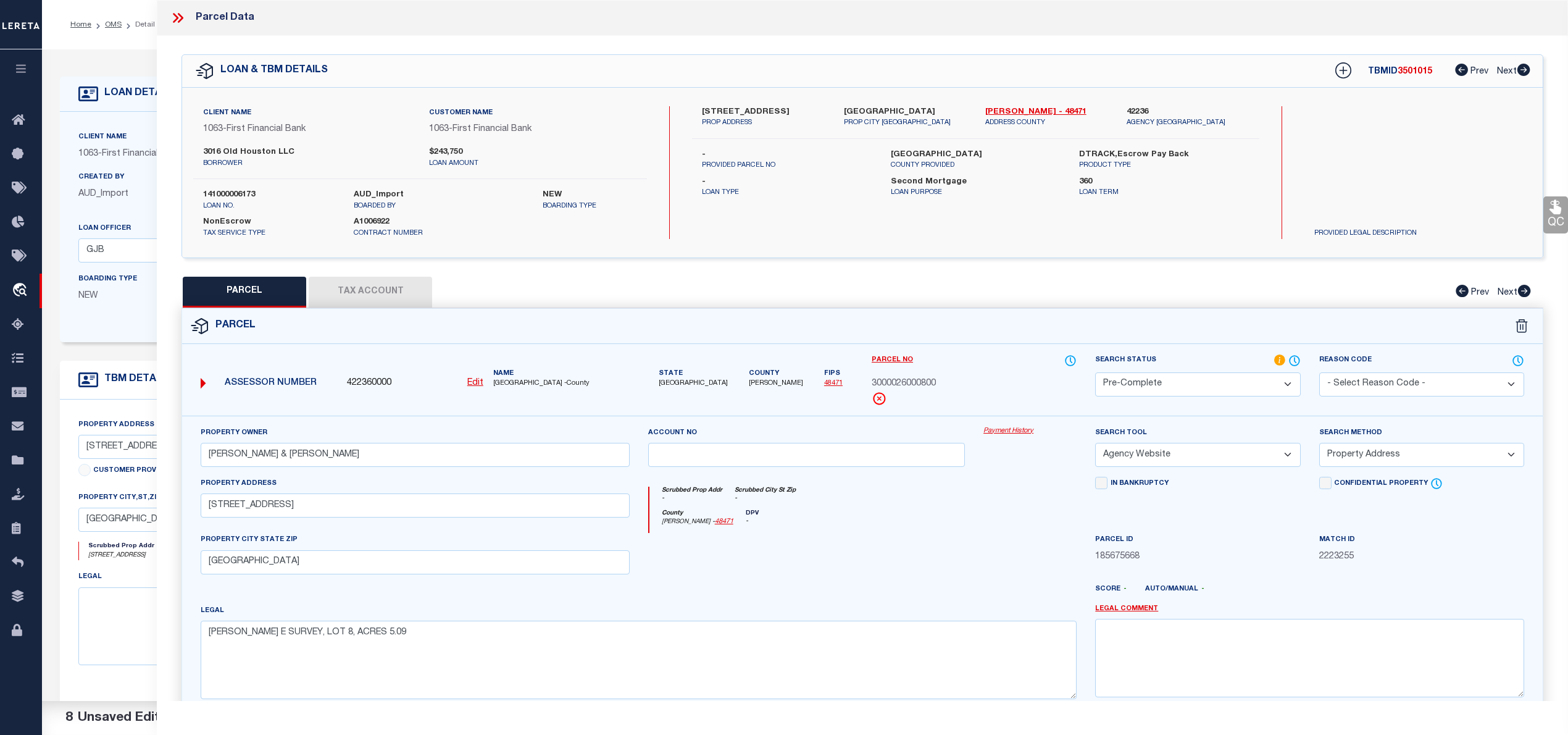
scroll to position [124, 0]
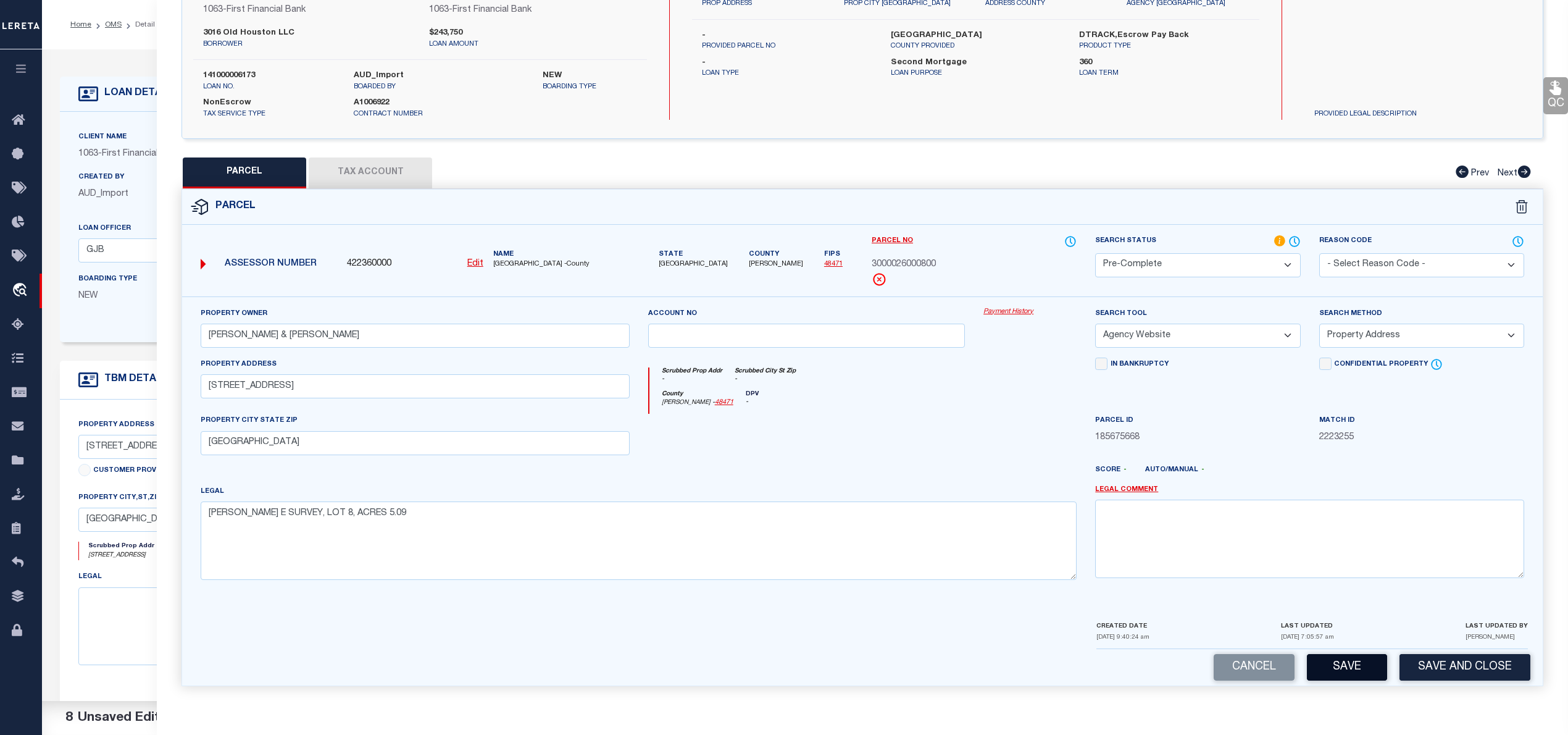
click at [1354, 658] on button "Save" at bounding box center [1347, 667] width 80 height 27
select select "AS"
select select
checkbox input "false"
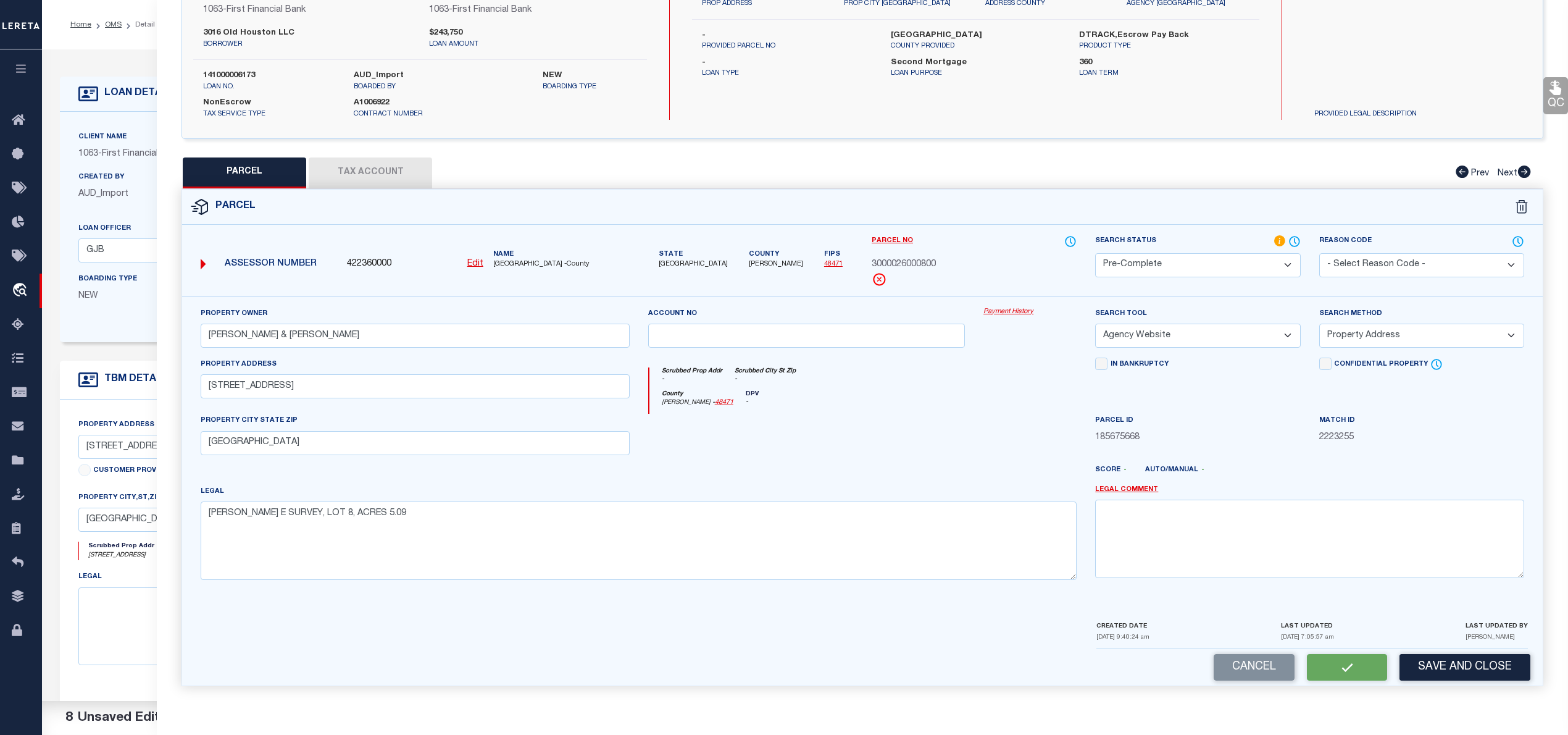
checkbox input "false"
select select "PC"
type input "MANWARING KYUNG & COLE J"
select select "AGW"
select select "ADD"
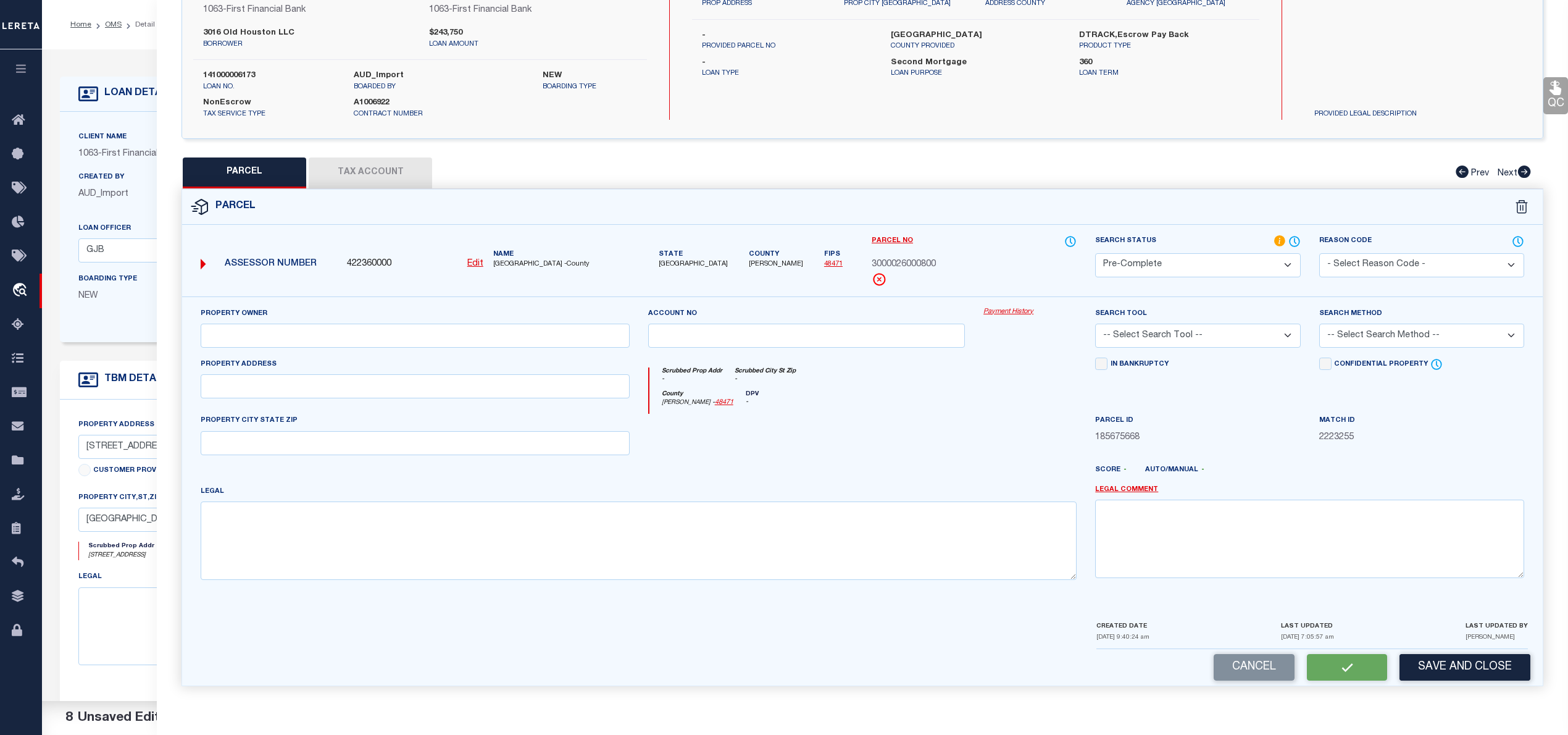
type input "3016 OLD HOUSTON RD"
type input "HUNTSVILLE, TX 77340"
type textarea "DAVIDS E SURVEY, LOT 8, ACRES 5.09"
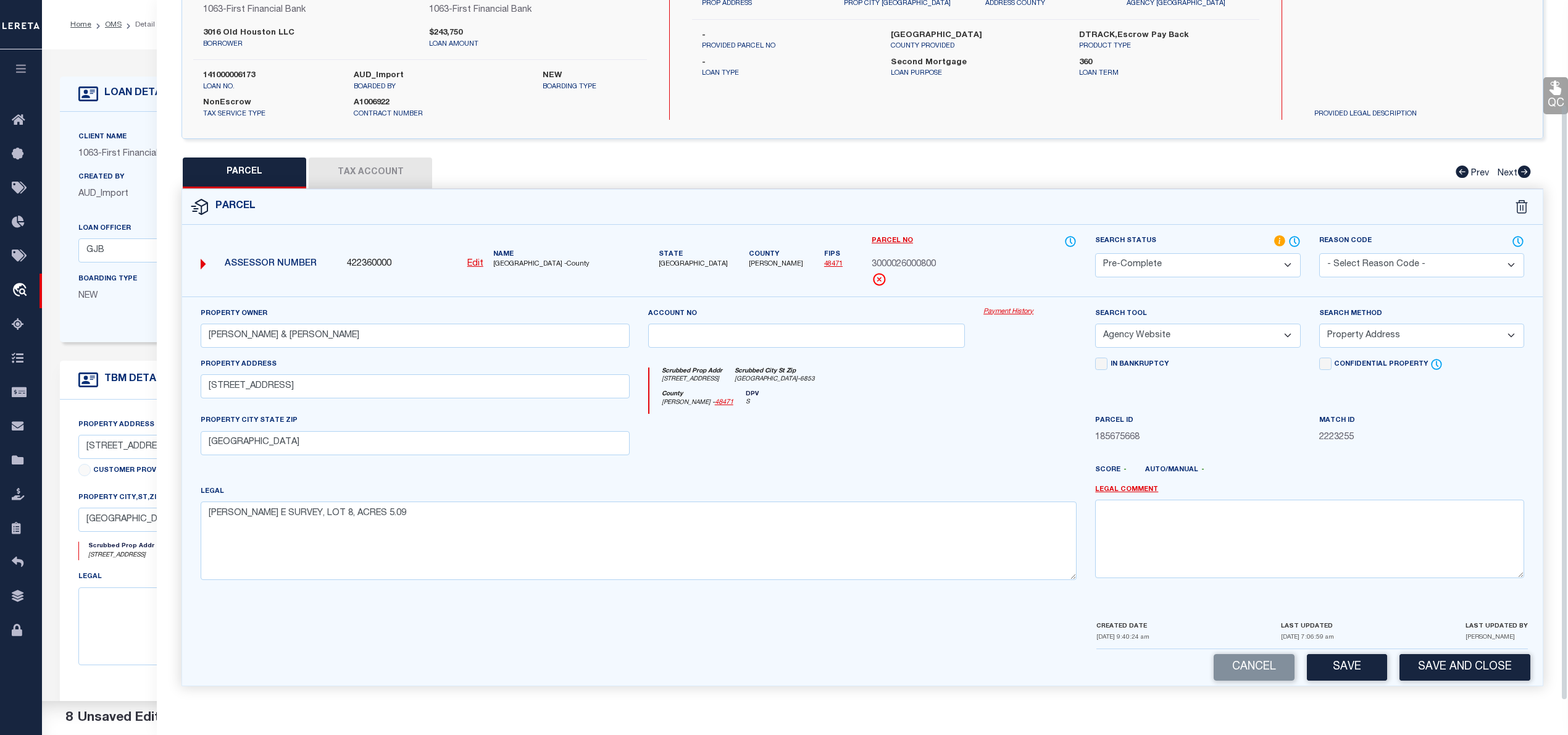
scroll to position [0, 0]
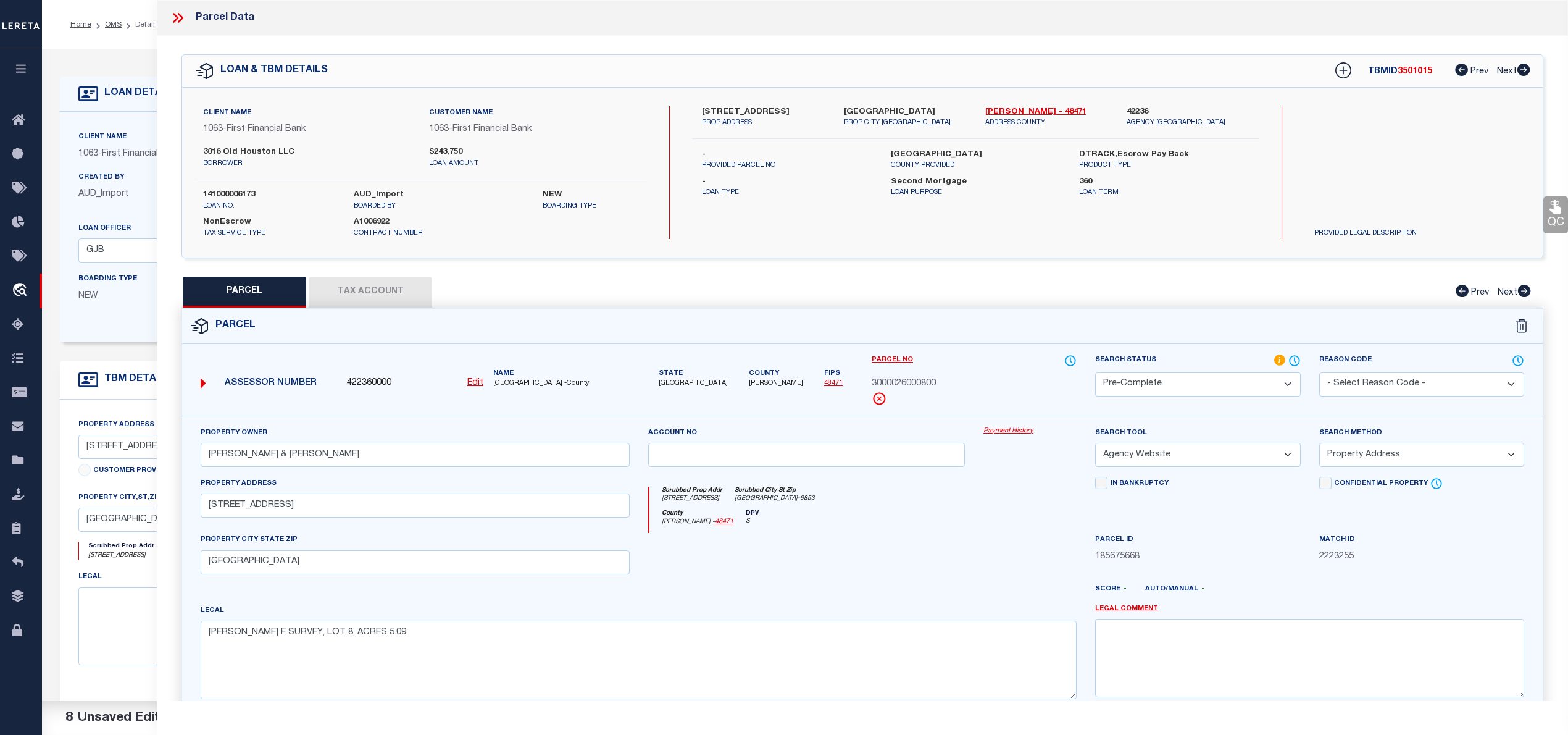
click at [1410, 73] on span "3501015" at bounding box center [1415, 71] width 34 height 9
copy span "3501015"
click at [920, 151] on label "WALKER COUNTY" at bounding box center [975, 154] width 170 height 12
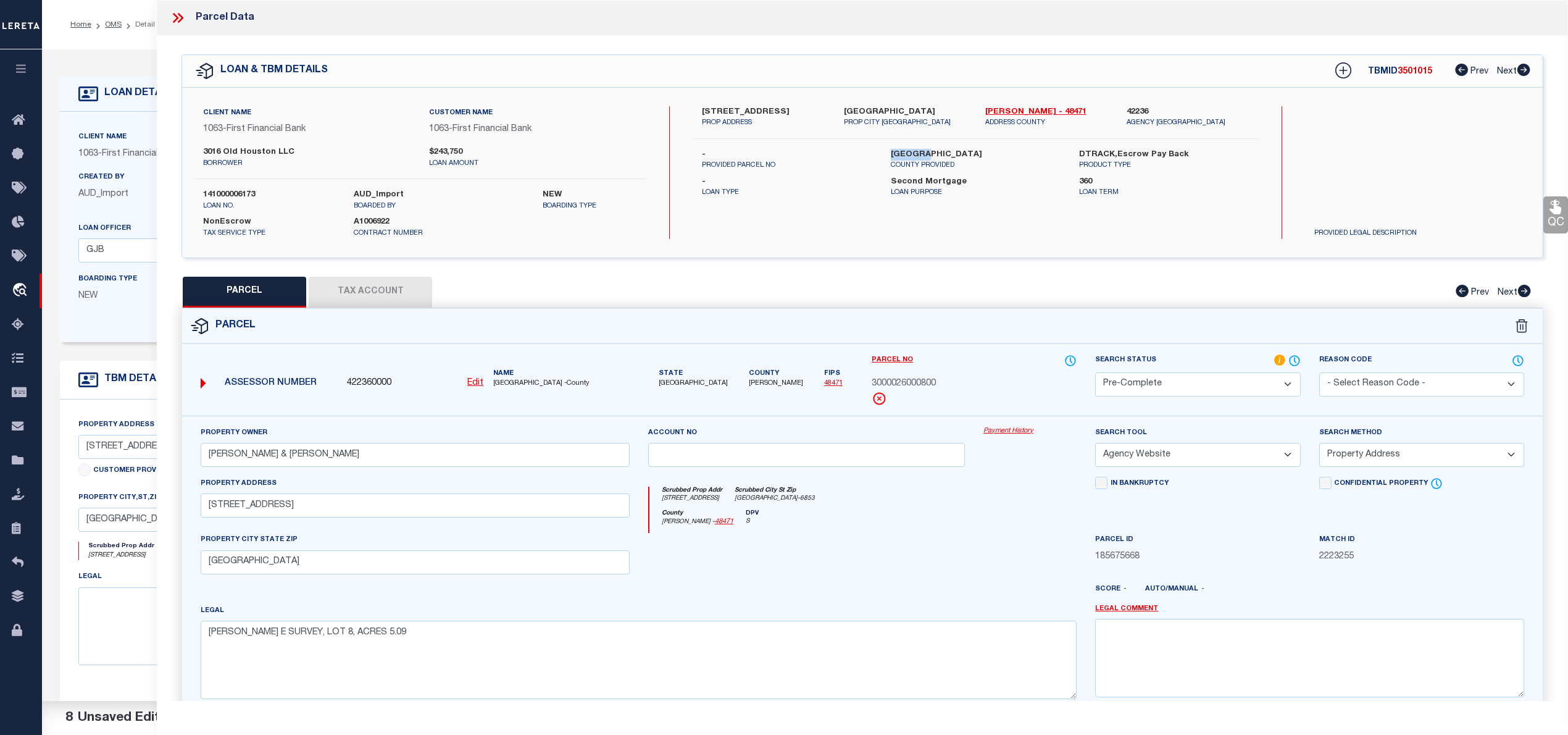
copy label "WALKER"
click at [917, 376] on div "Parcel No 3000026000800" at bounding box center [973, 379] width 205 height 52
copy div "3000026000800"
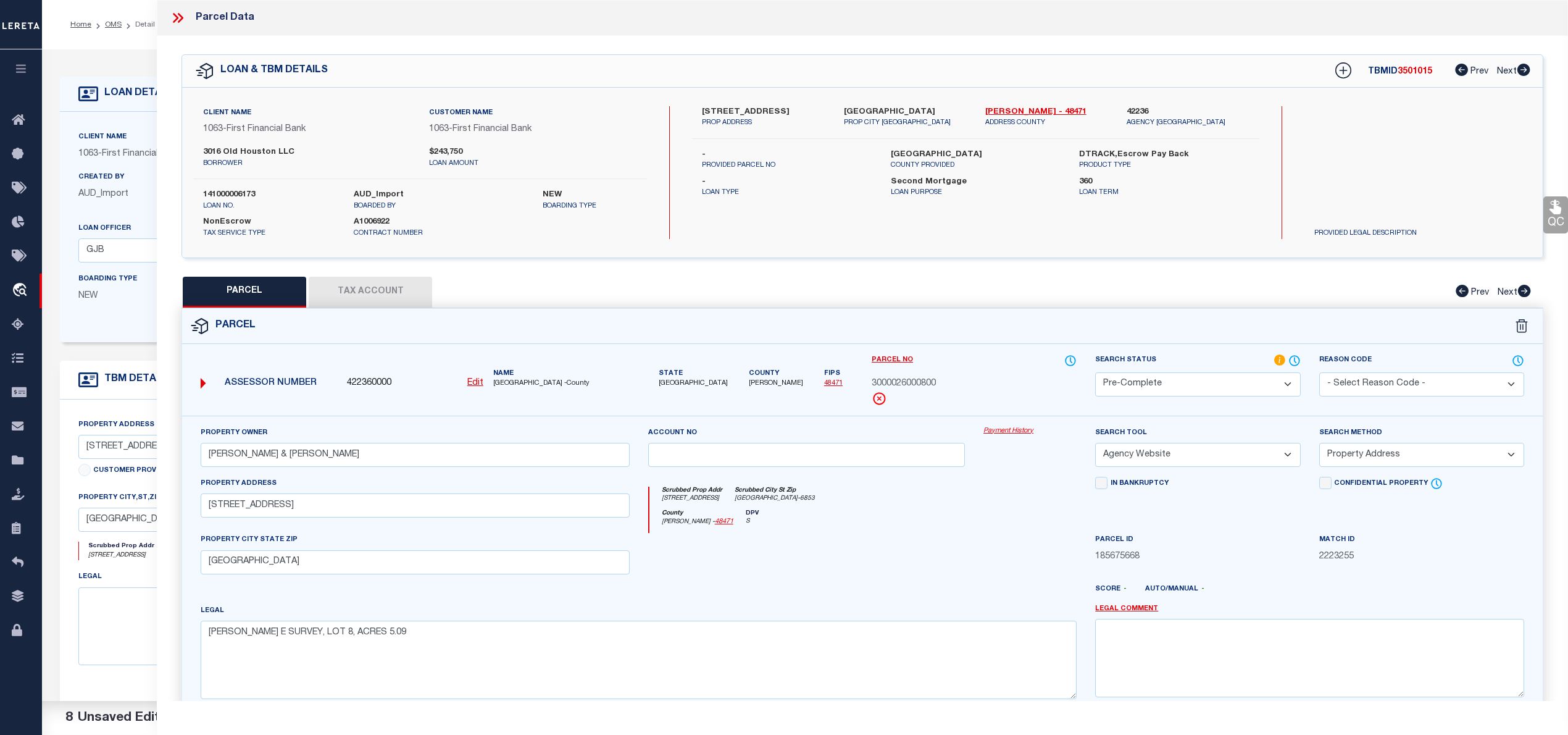
click at [181, 12] on icon at bounding box center [177, 17] width 16 height 16
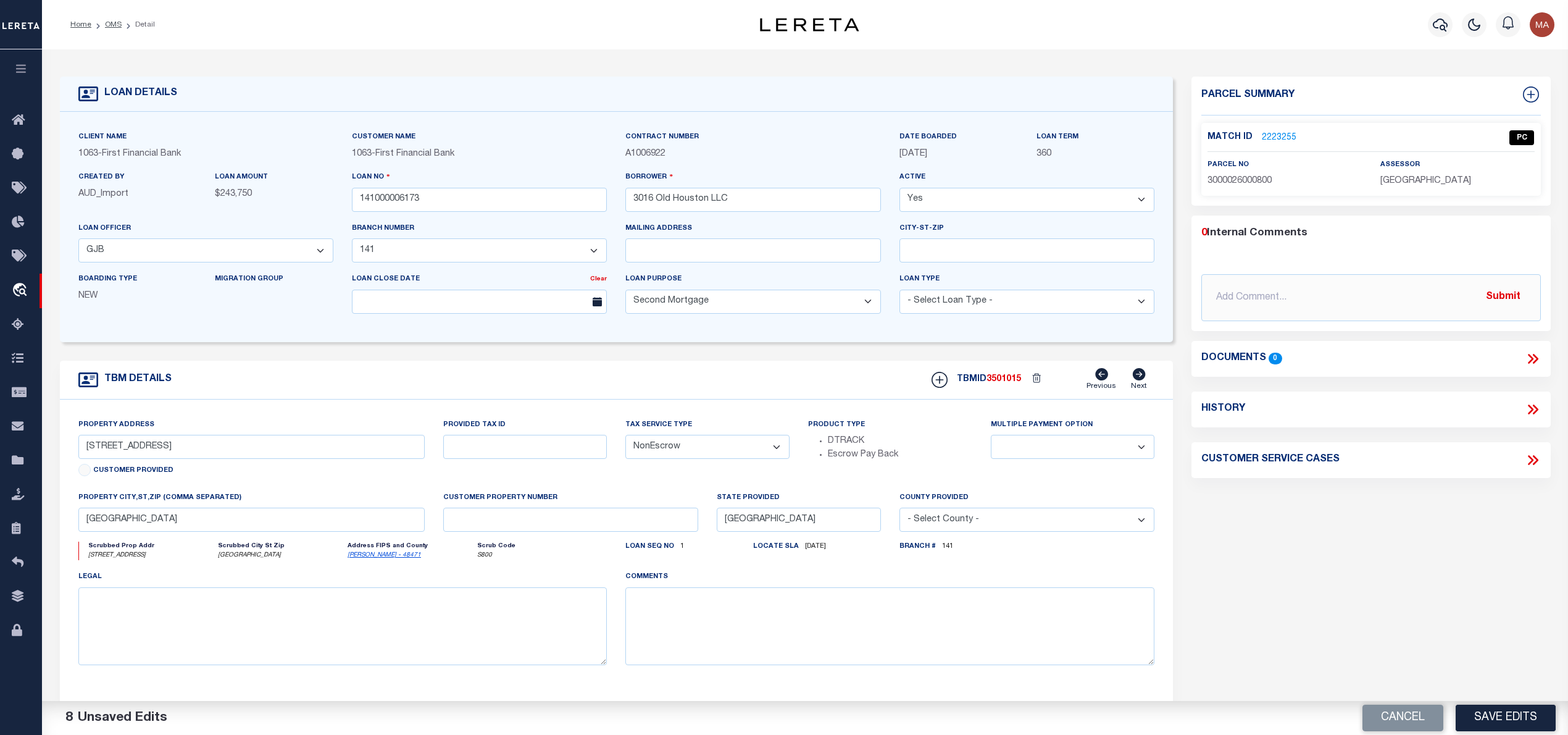
click at [122, 27] on li "Detail" at bounding box center [138, 24] width 33 height 11
click at [112, 27] on link "OMS" at bounding box center [114, 25] width 17 height 8
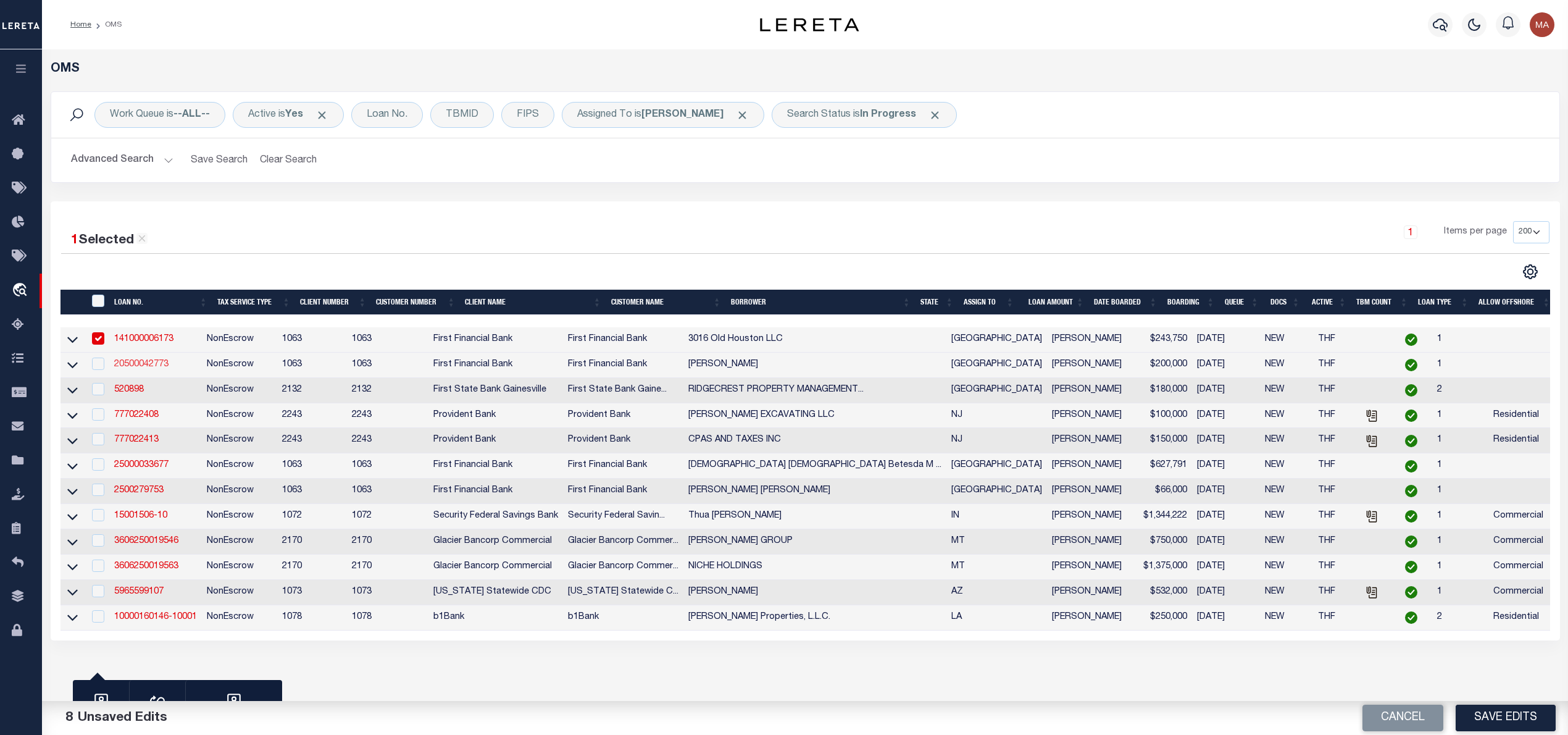
click at [152, 368] on link "20500042773" at bounding box center [141, 364] width 54 height 9
type input "20500042773"
type input "Lawrence P Selensky"
select select "13404"
select select "506"
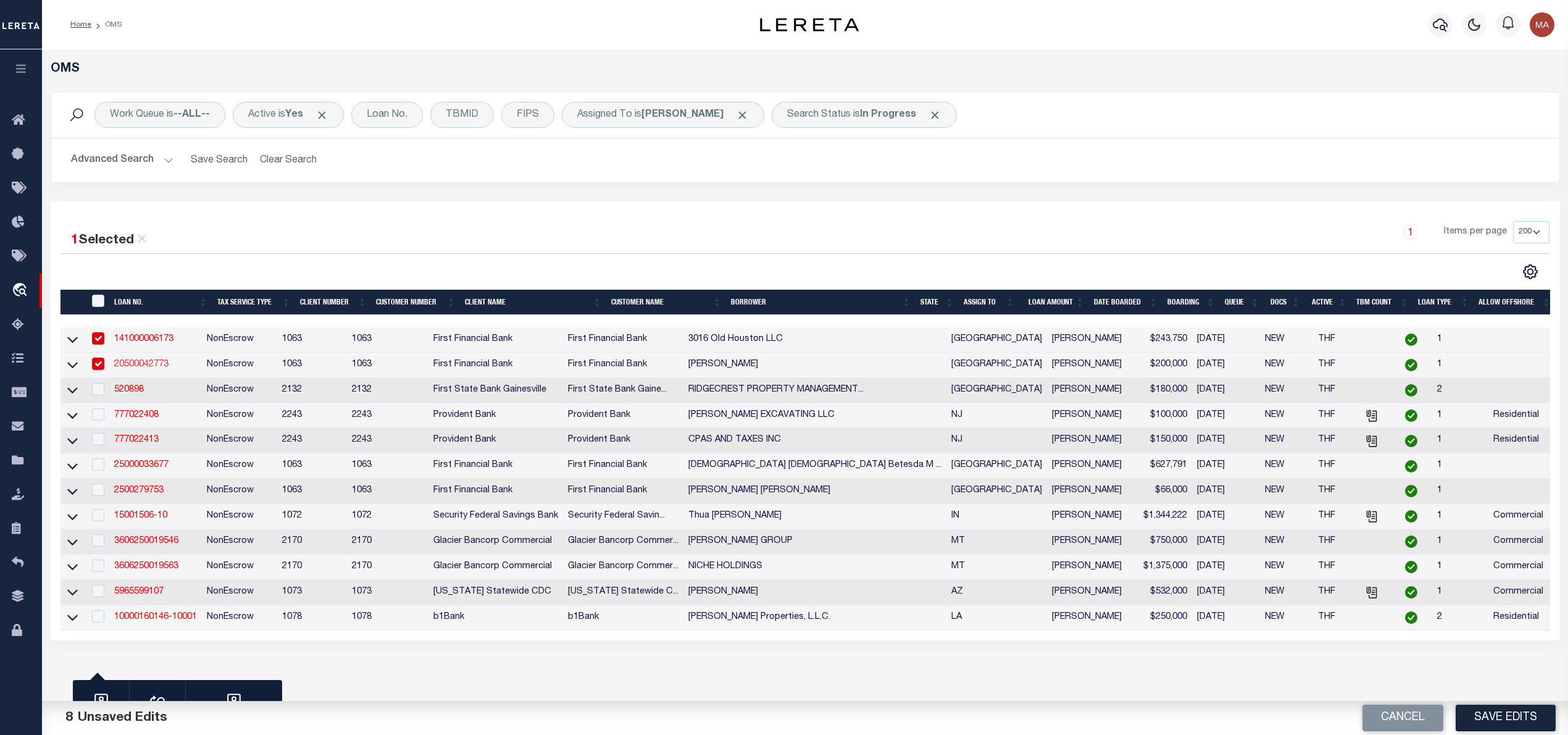
select select
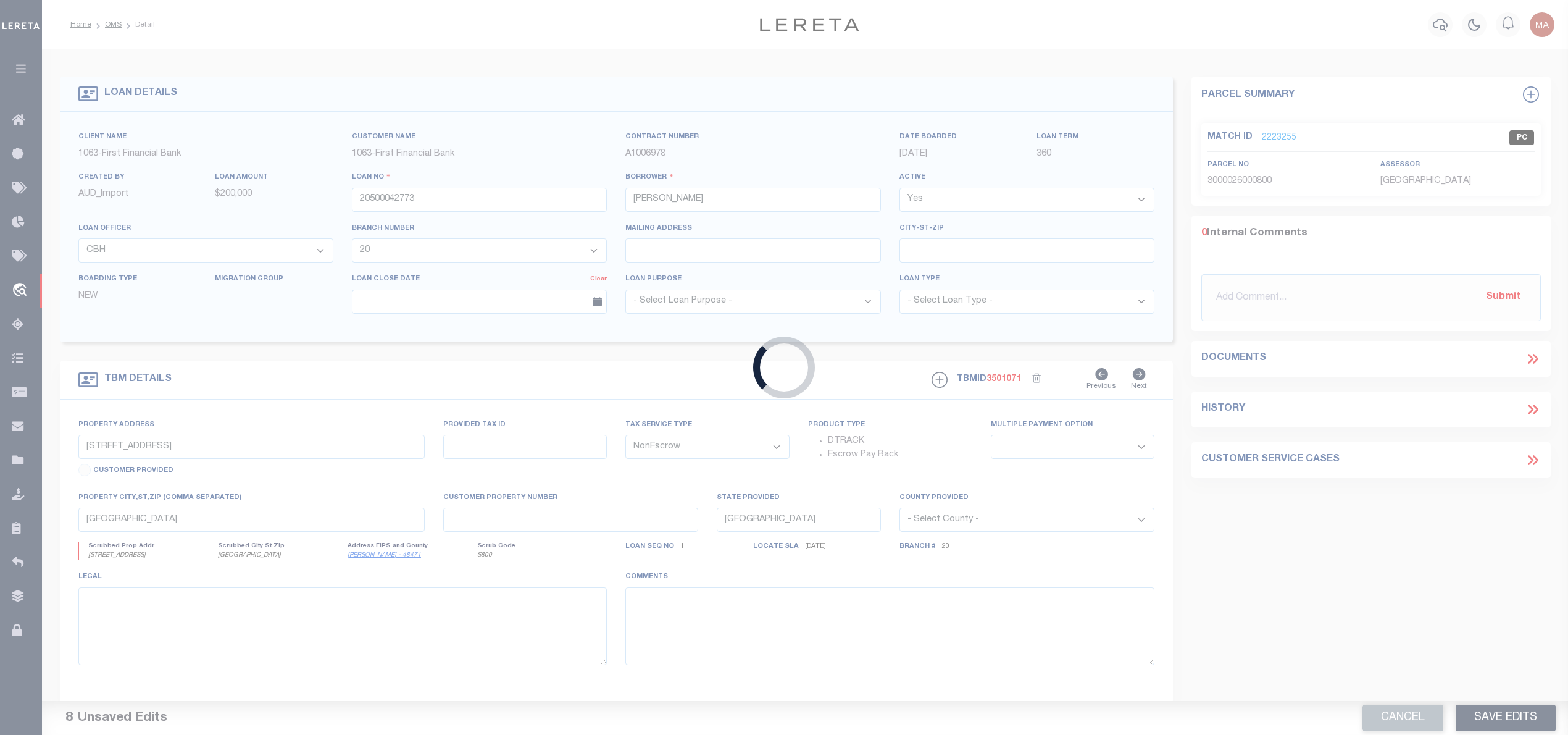
type input "400 E 17TH ST"
select select
type input "BRADY TX 768256705"
select select
select select "13404"
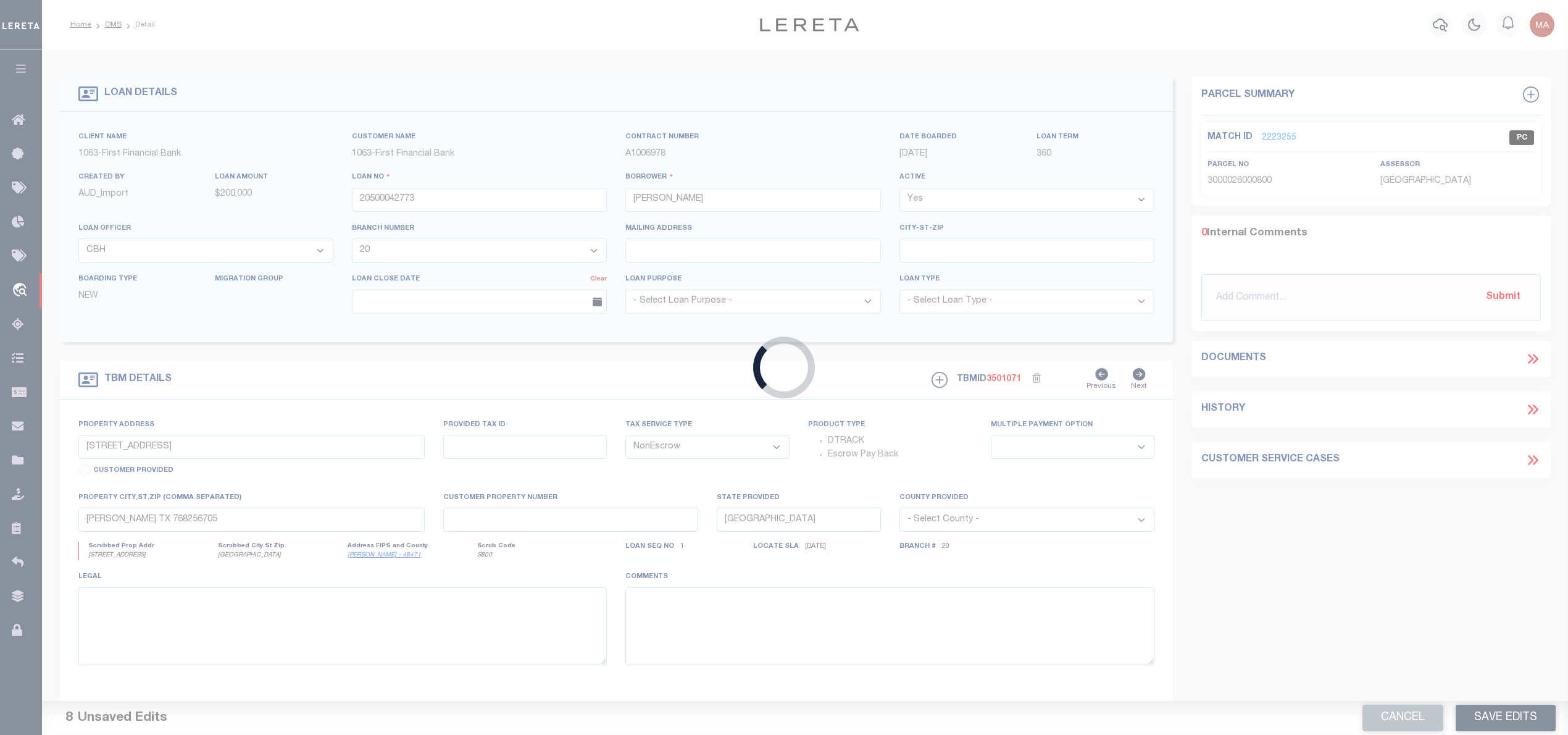
select select "506"
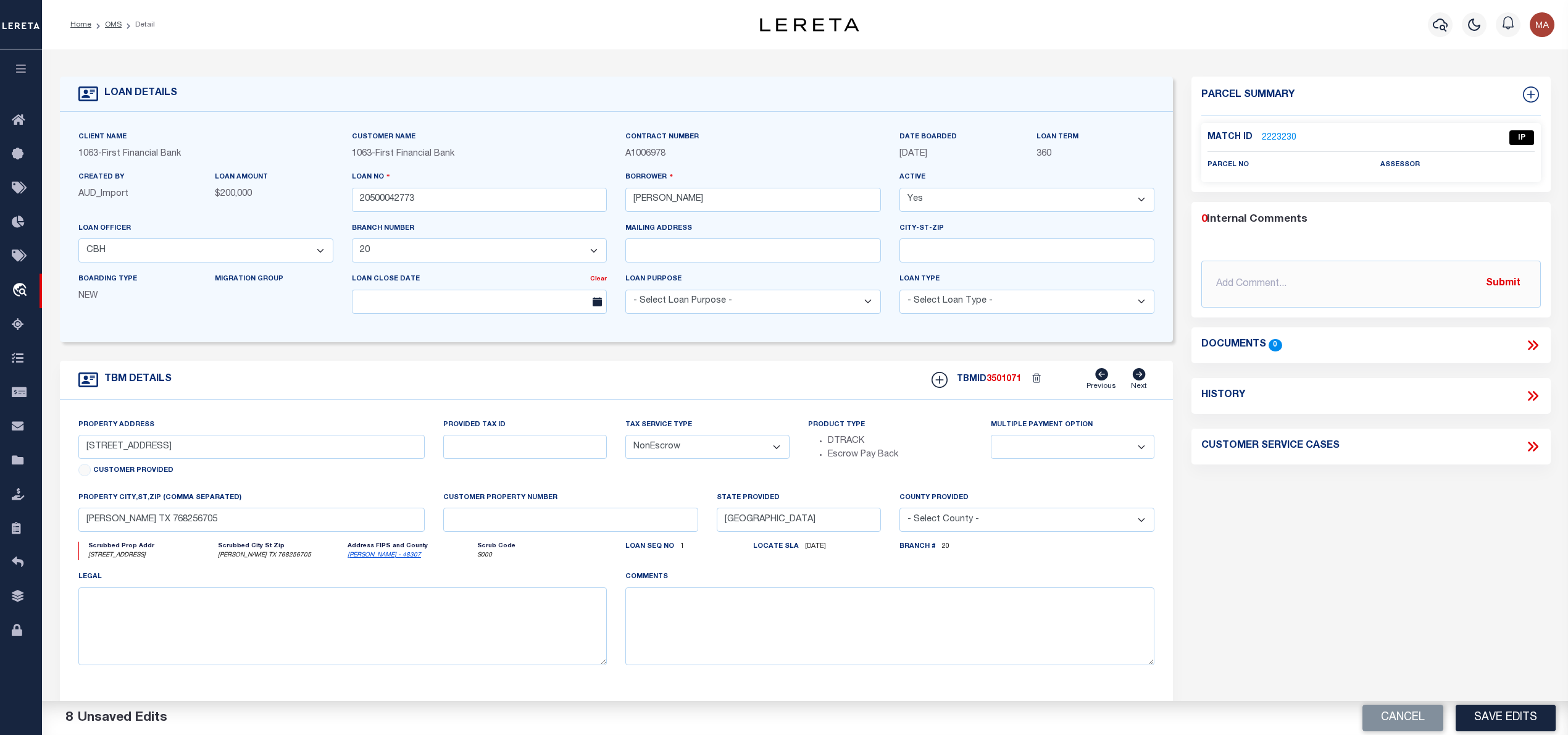
click at [1278, 137] on link "2223230" at bounding box center [1279, 138] width 34 height 13
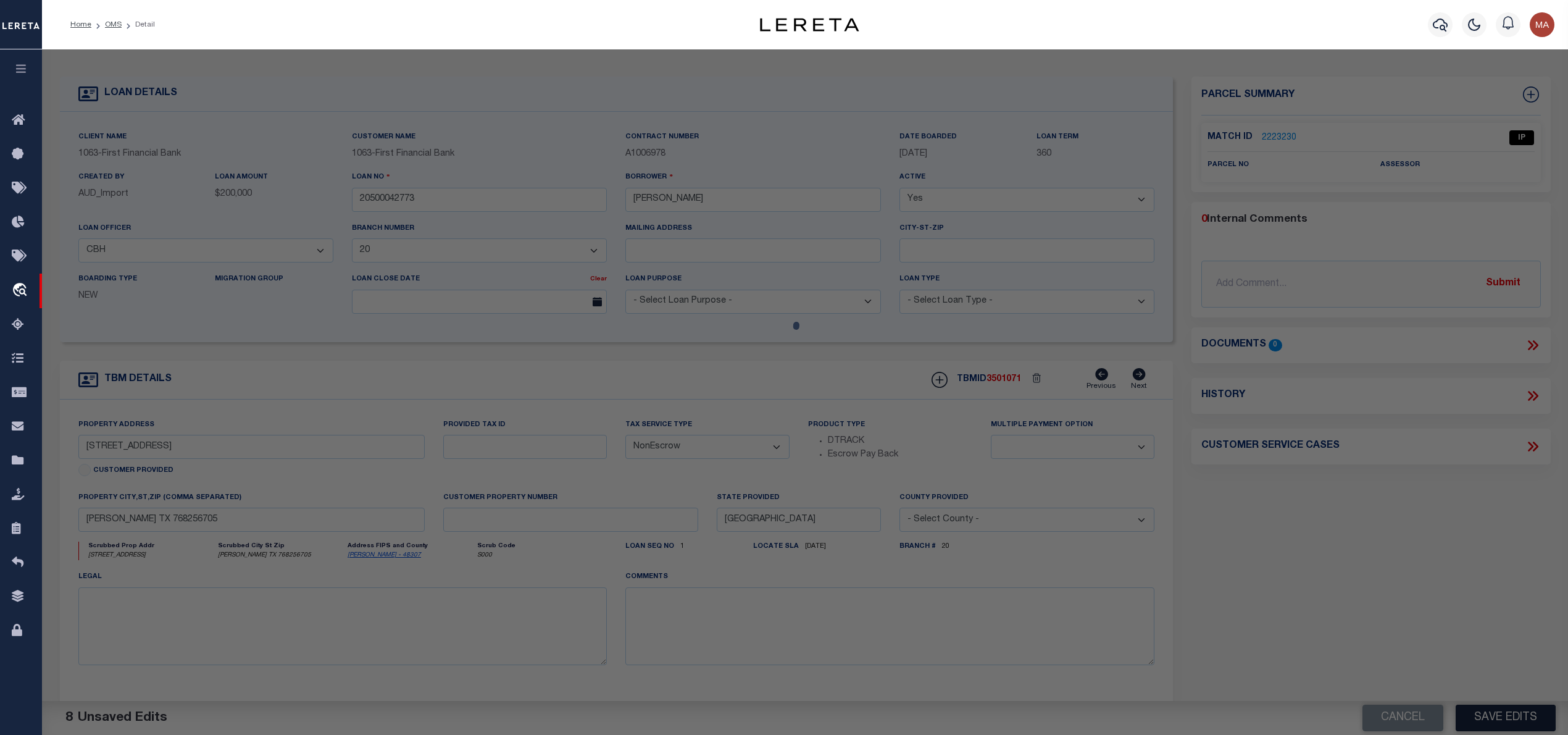
select select "AS"
select select
checkbox input "false"
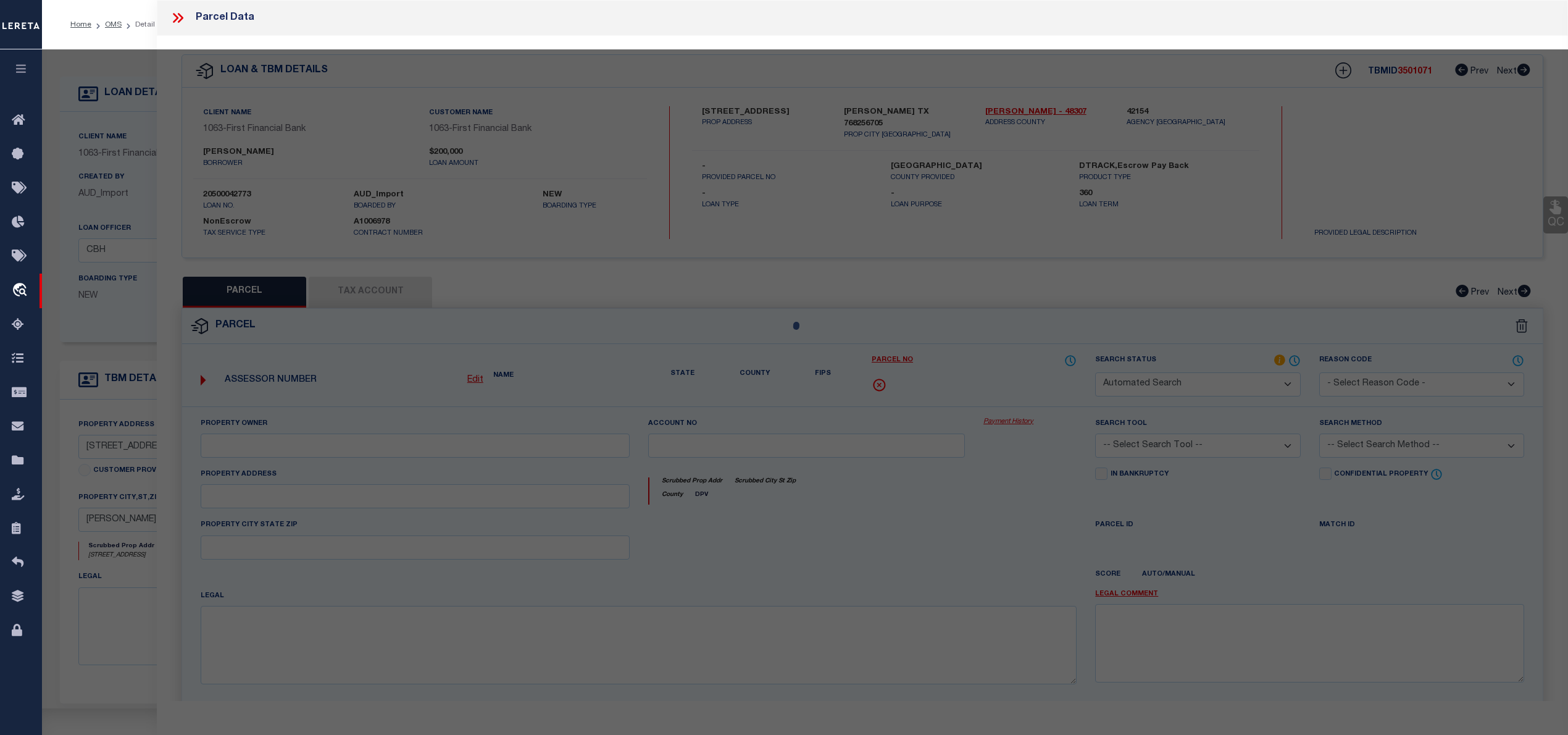
select select "IP"
checkbox input "false"
type textarea "Should be able to locate manually. MLC 8/19/2025"
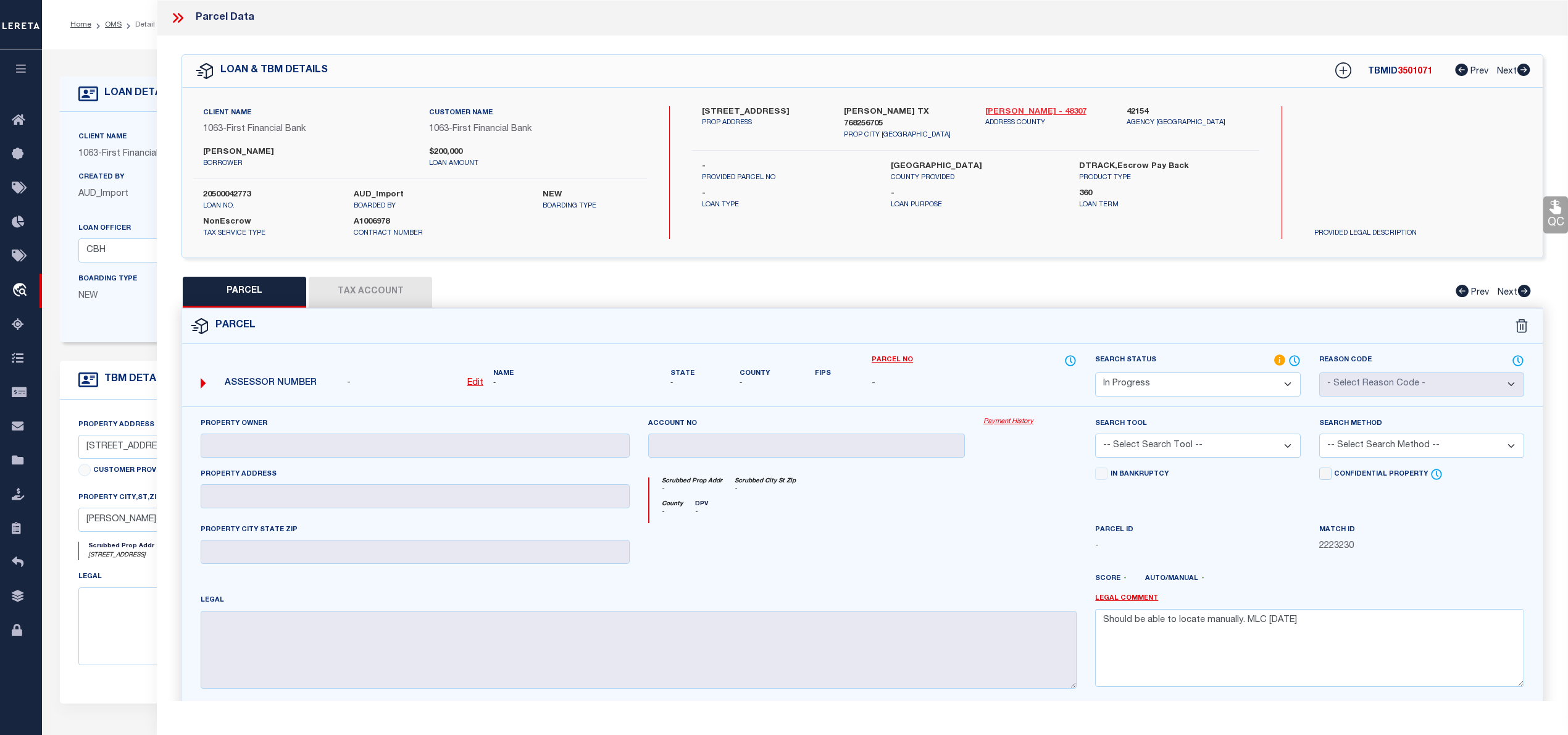
click at [1012, 110] on link "McCulloch - 48307" at bounding box center [1046, 112] width 123 height 12
click at [717, 111] on label "400 E 17TH ST" at bounding box center [763, 112] width 123 height 12
copy div "400 E 17TH ST"
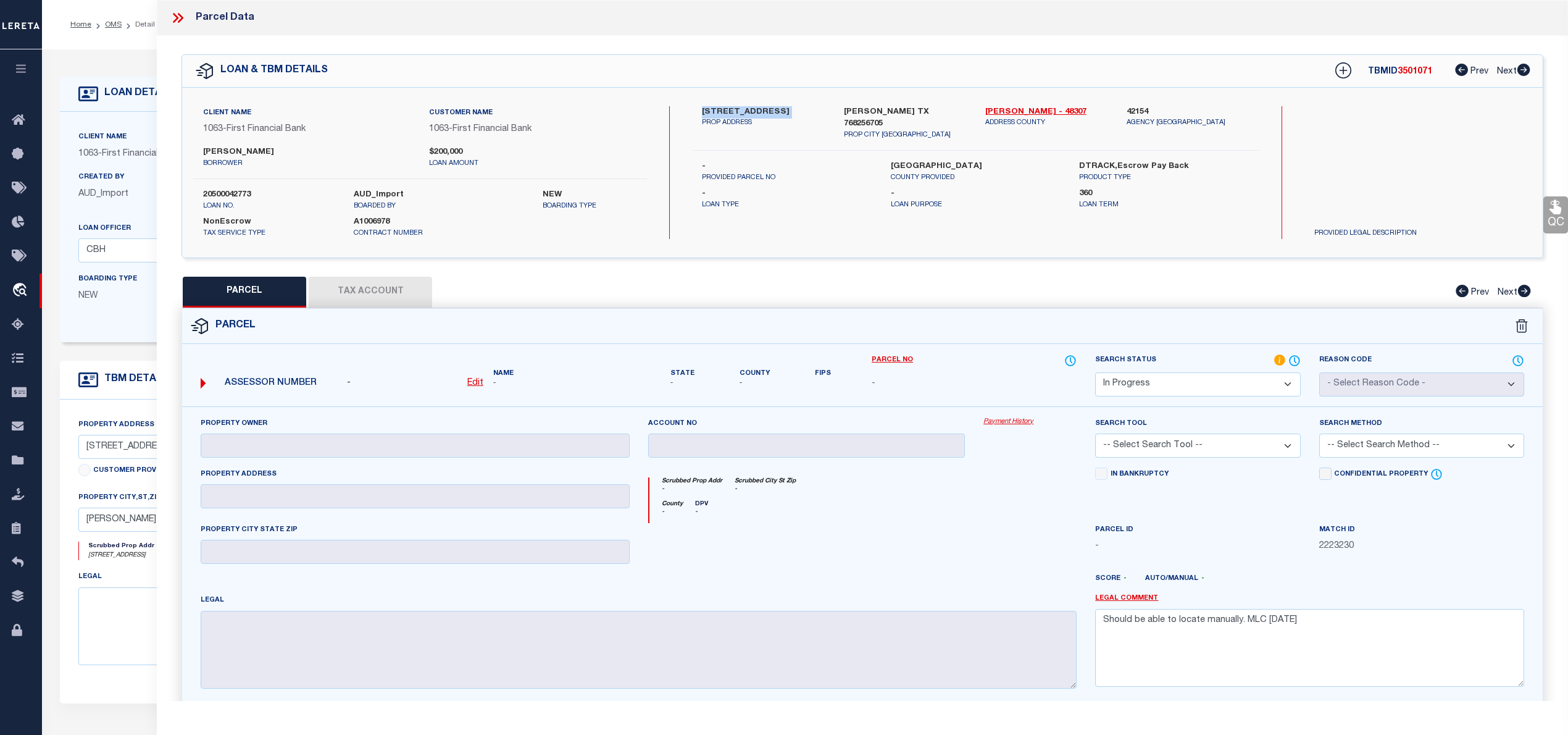
click at [477, 378] on u "Edit" at bounding box center [475, 383] width 16 height 9
select select "IP"
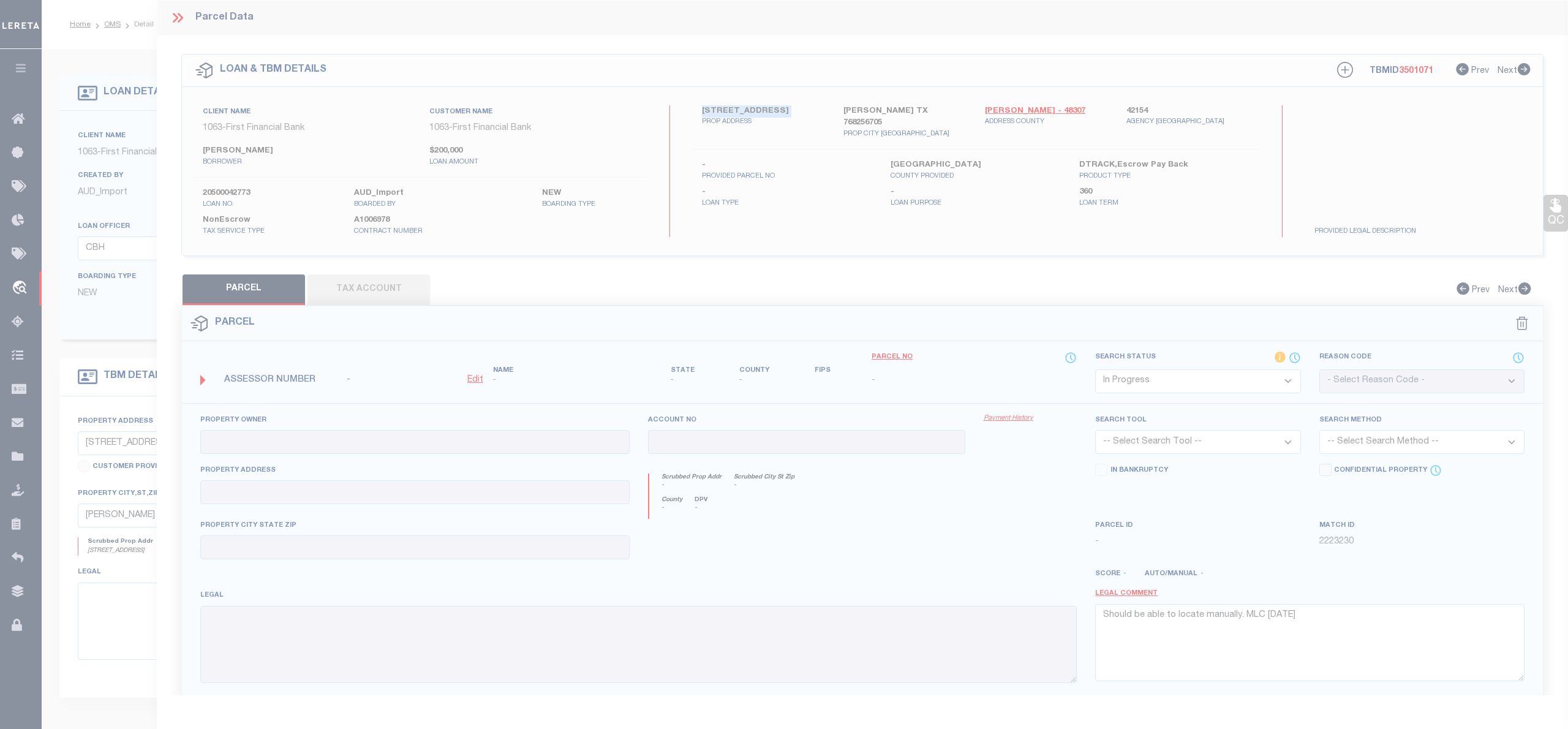
type textarea "-"
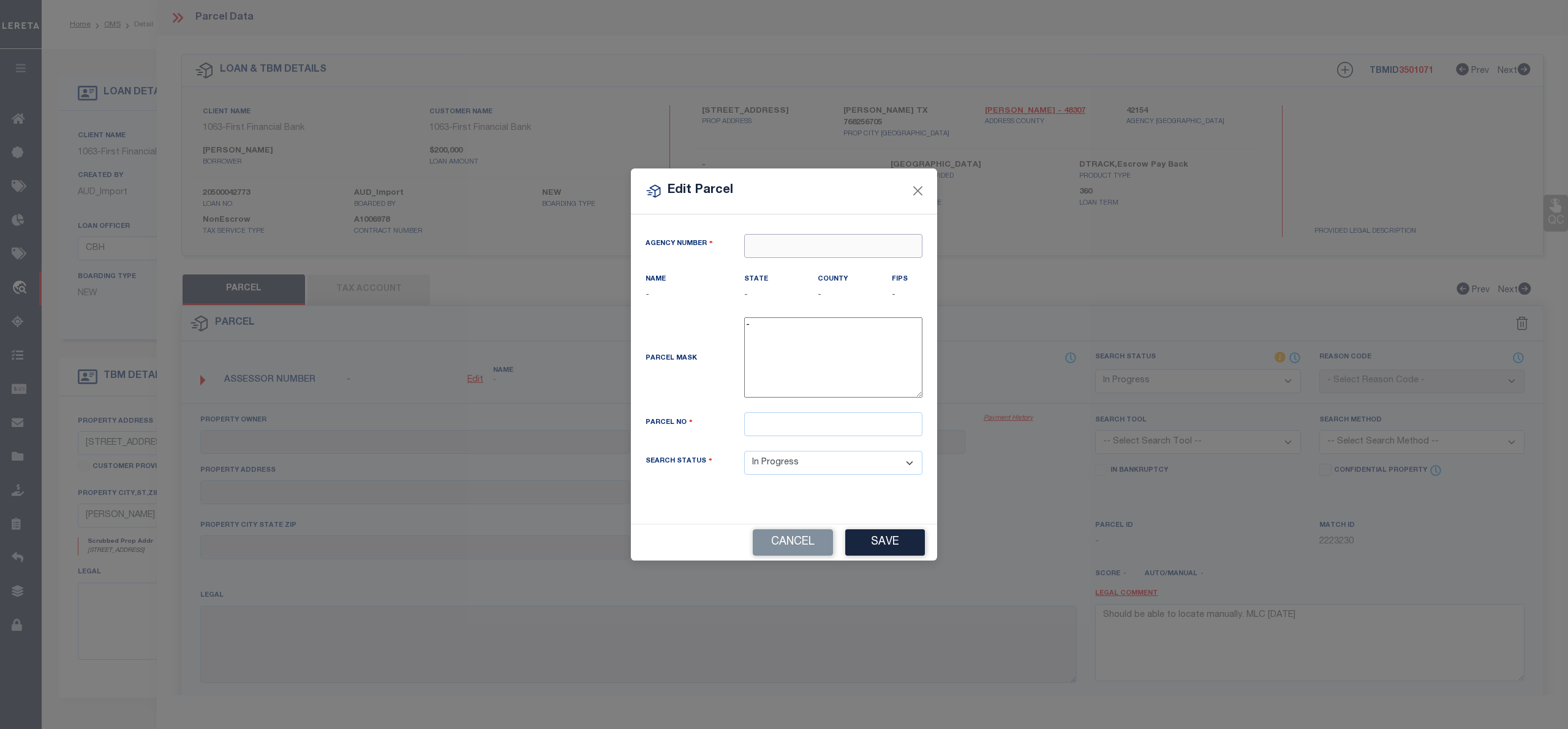
click at [856, 244] on input "text" at bounding box center [834, 246] width 179 height 24
click at [826, 262] on div "421540000 : MC CULLOCH COUNTY" at bounding box center [841, 266] width 192 height 20
type input "421540000"
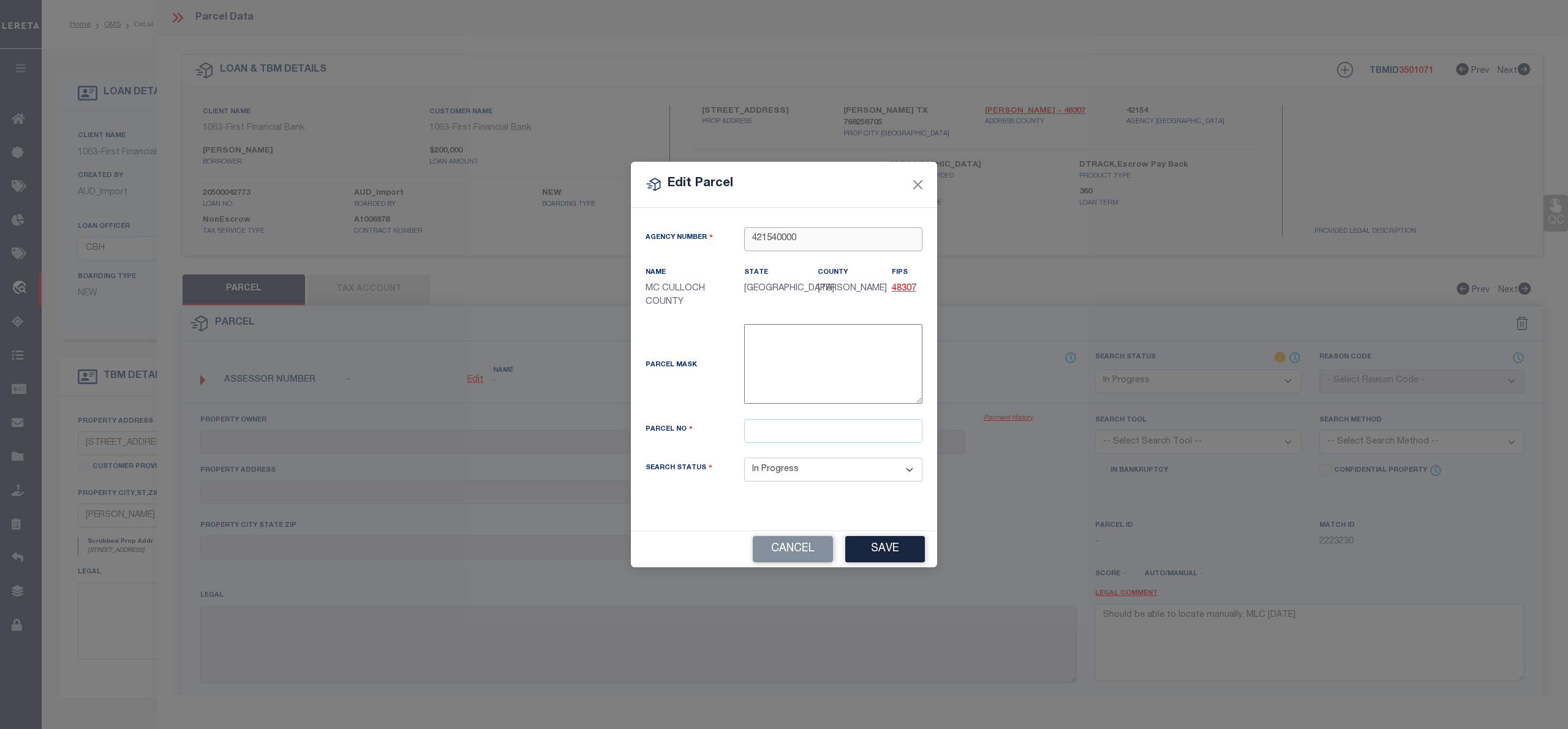
type input "421540000"
click at [789, 435] on input "text" at bounding box center [834, 431] width 179 height 24
paste input "00000-06225-00000-000000"
type input "000000622500000000000"
click at [876, 547] on div "Cancel Save" at bounding box center [784, 549] width 306 height 37
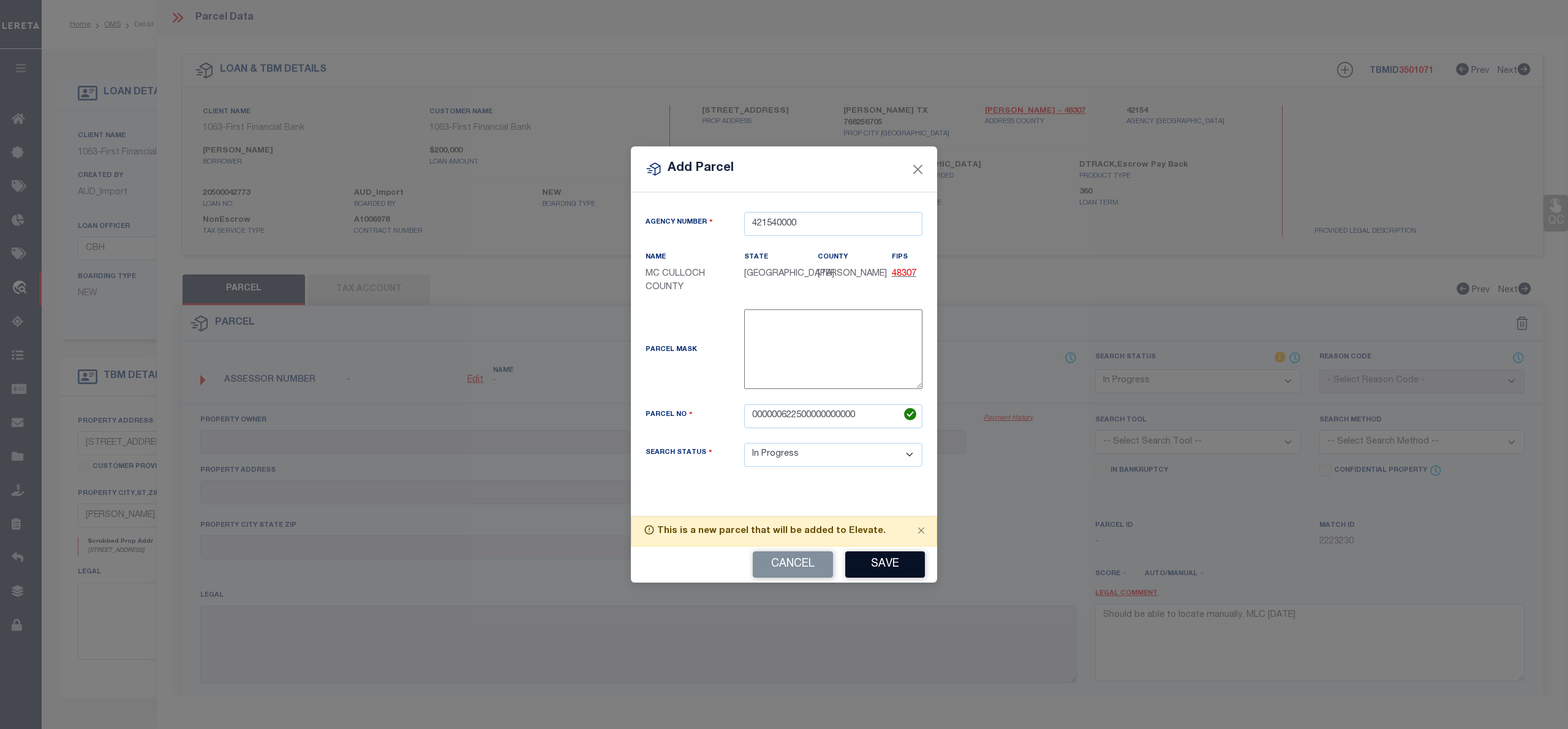
click at [886, 572] on button "Save" at bounding box center [885, 564] width 80 height 27
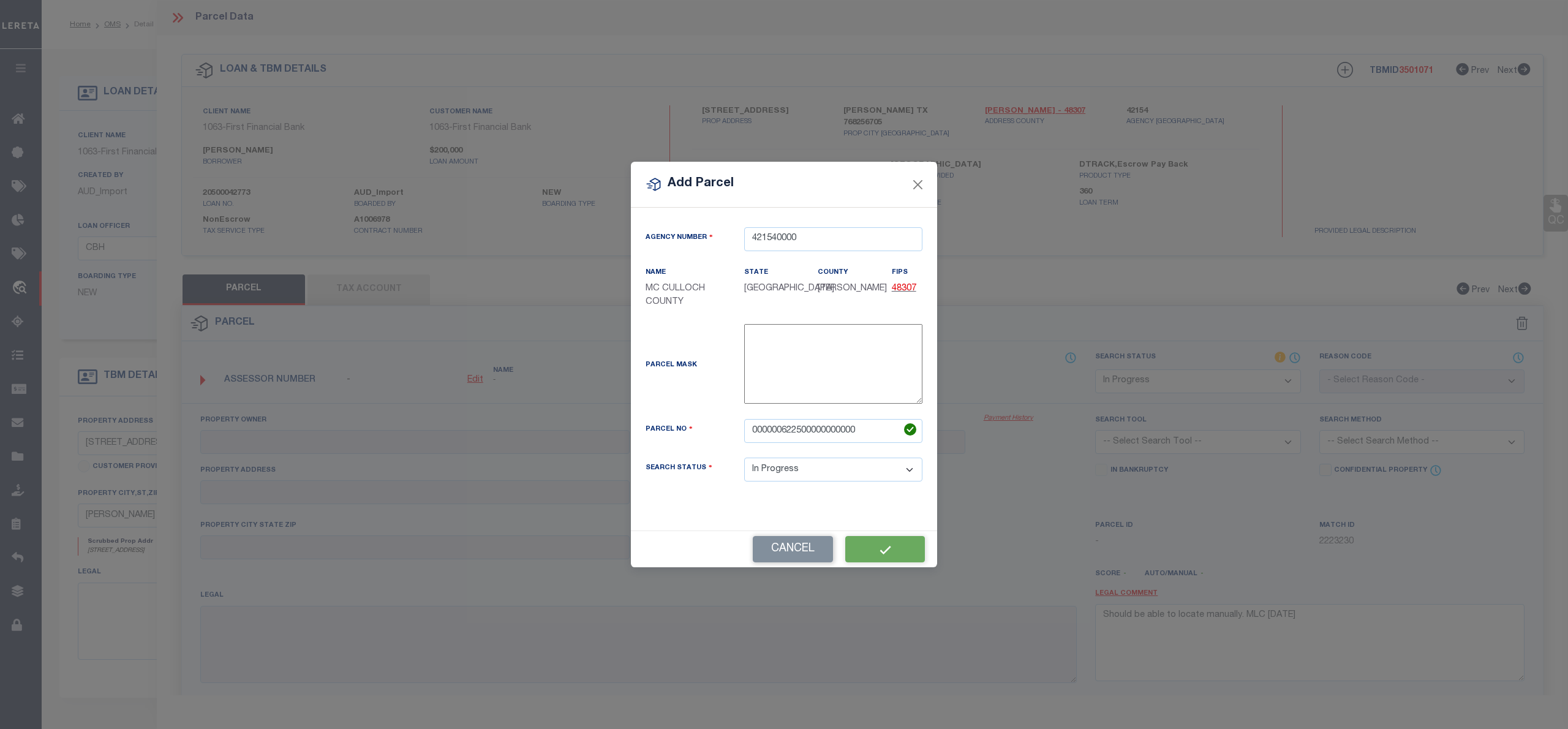
select select "IP"
checkbox input "false"
type textarea "Should be able to locate manually. MLC 8/19/2025"
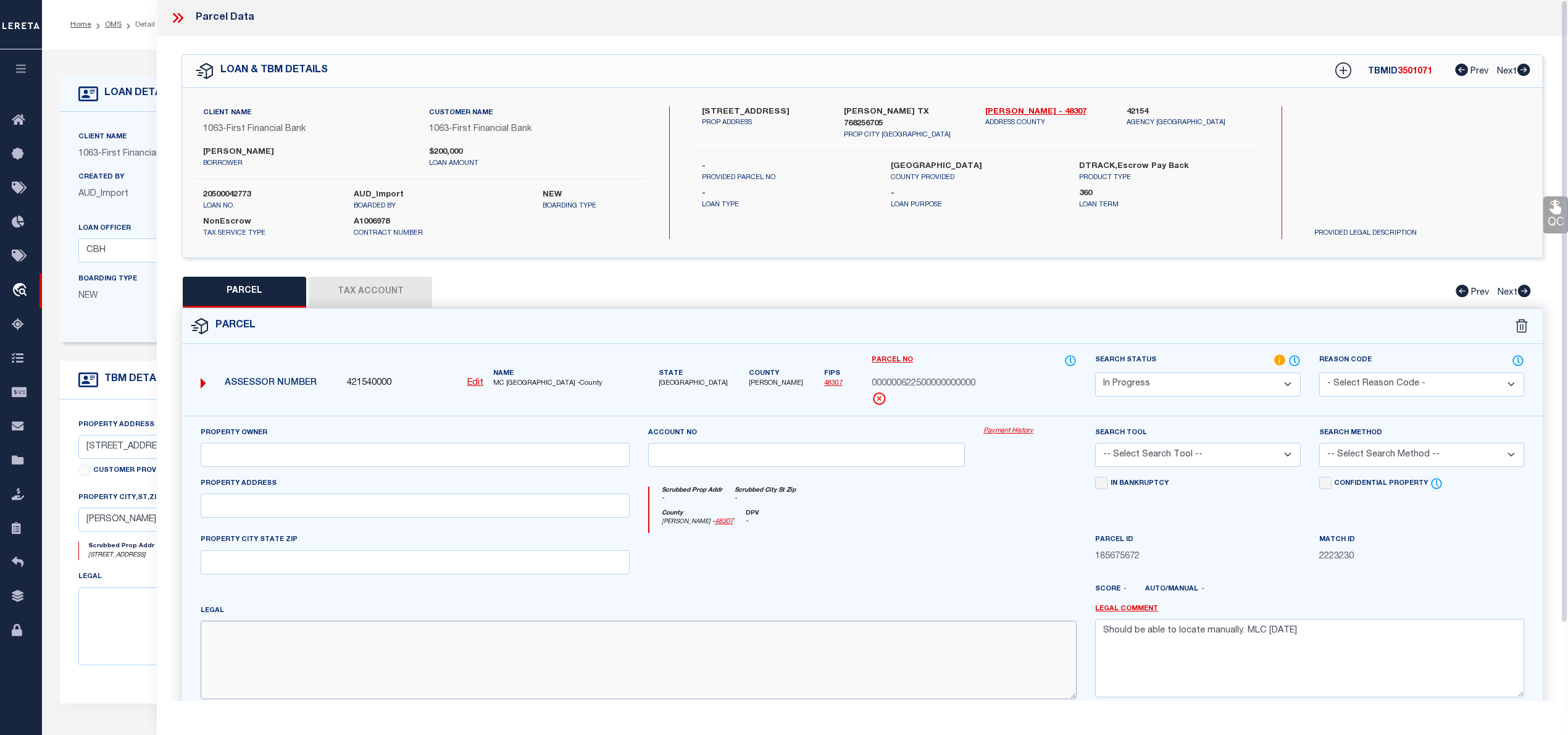
click at [286, 647] on textarea at bounding box center [639, 660] width 876 height 78
paste textarea "693 179H & TC RR CO"
type textarea "693 179H & TC RR CO"
click at [245, 509] on input "text" at bounding box center [415, 505] width 429 height 24
paste input "400 E 17TH BRADY TX 76825"
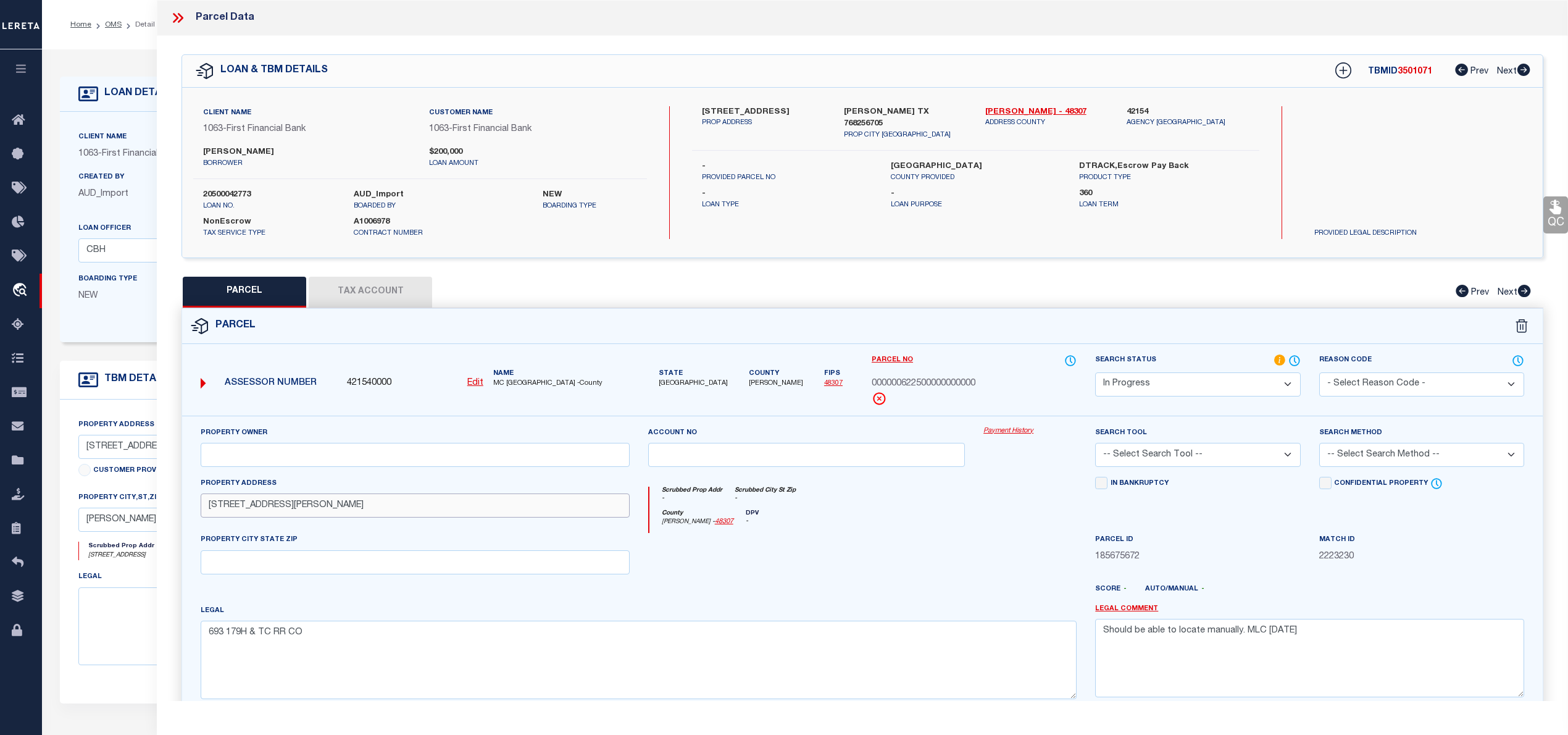
drag, startPoint x: 260, startPoint y: 507, endPoint x: 387, endPoint y: 503, distance: 127.1
click at [387, 503] on input "400 E 17TH BRADY TX 76825" at bounding box center [415, 505] width 429 height 24
type input "400 E 17TH"
click at [279, 568] on input "text" at bounding box center [415, 562] width 429 height 24
paste input "BRADY TX 76825"
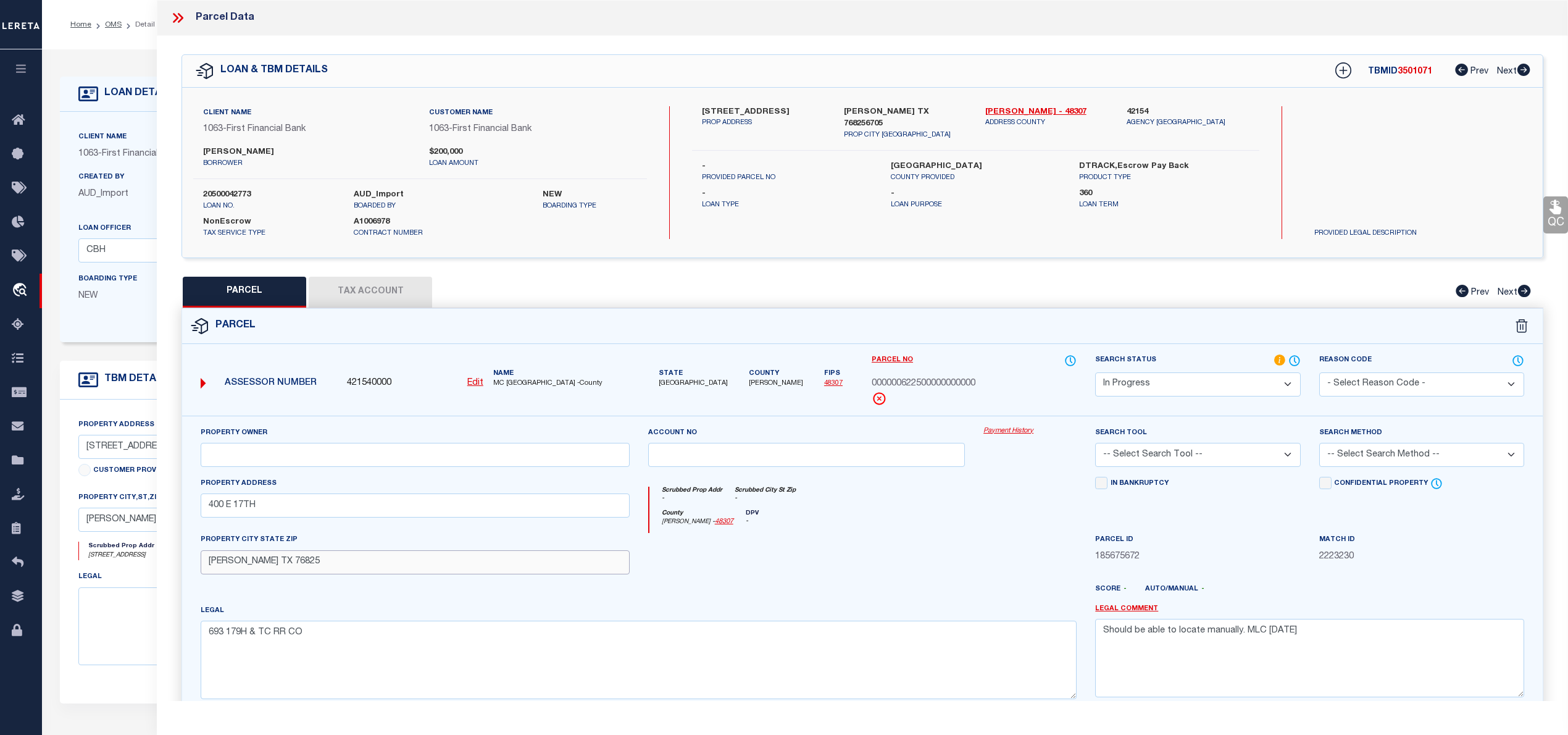
type input "BRADY TX 76825"
click at [334, 465] on input "text" at bounding box center [415, 455] width 429 height 24
paste input "SELENSKY LAWRENCE P"
type input "SELENSKY LAWRENCE P"
click at [1163, 387] on select "Automated Search Bad Parcel Complete Duplicate Parcel High Dollar Reporting In …" at bounding box center [1197, 385] width 205 height 24
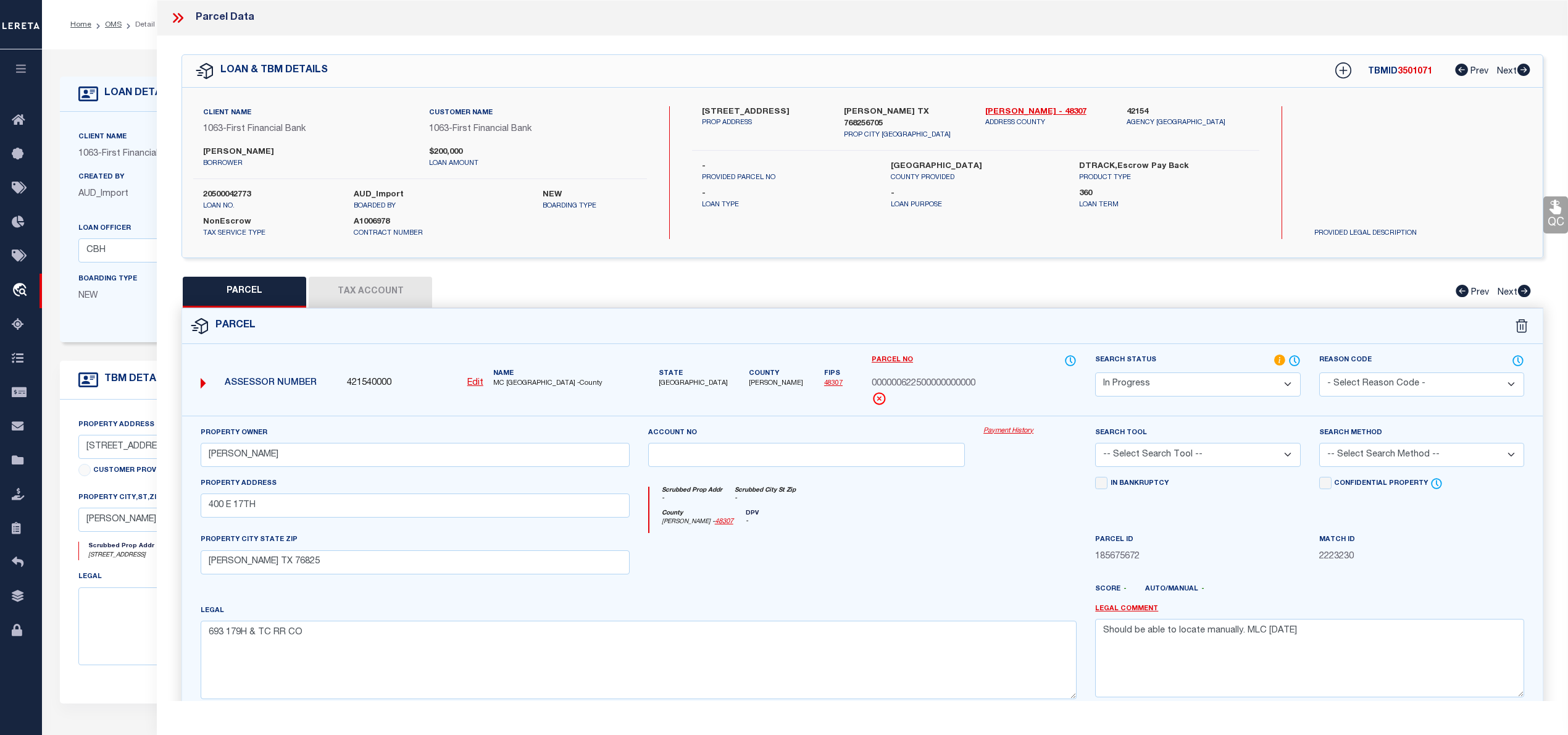
select select "PC"
click at [1095, 373] on select "Automated Search Bad Parcel Complete Duplicate Parcel High Dollar Reporting In …" at bounding box center [1197, 385] width 205 height 24
click at [1157, 455] on select "-- Select Search Tool -- 3rd Party Website Agency File Agency Website ATLS CNV-…" at bounding box center [1197, 455] width 205 height 24
select select "AGW"
click at [1095, 445] on select "-- Select Search Tool -- 3rd Party Website Agency File Agency Website ATLS CNV-…" at bounding box center [1197, 455] width 205 height 24
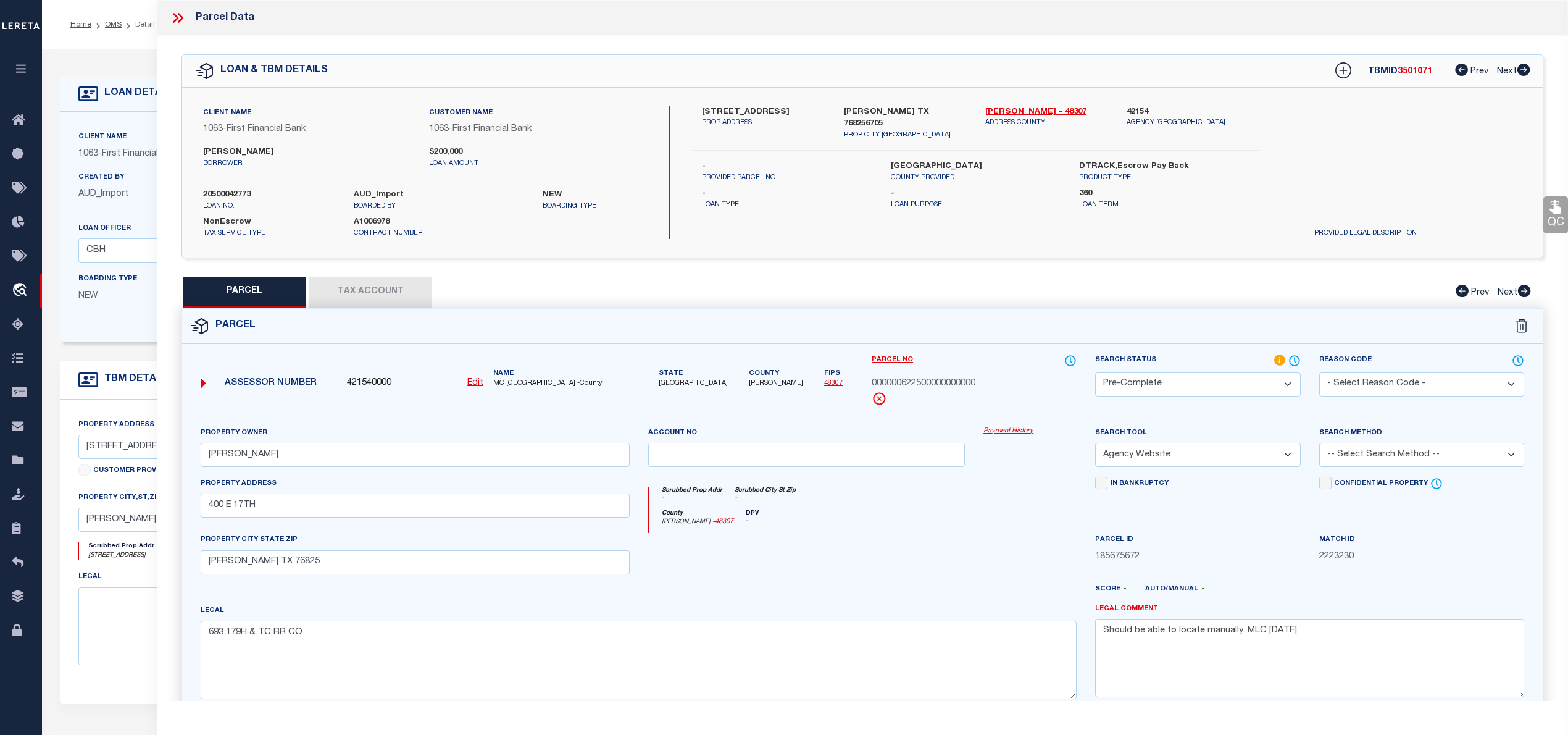
click at [1376, 461] on select "-- Select Search Method -- Property Address Legal Liability Info Provided" at bounding box center [1421, 455] width 205 height 24
select select "ADD"
click at [1319, 445] on select "-- Select Search Method -- Property Address Legal Liability Info Provided" at bounding box center [1421, 455] width 205 height 24
click at [1157, 647] on textarea "Should be able to locate manually. MLC 8/19/2025" at bounding box center [1310, 658] width 429 height 78
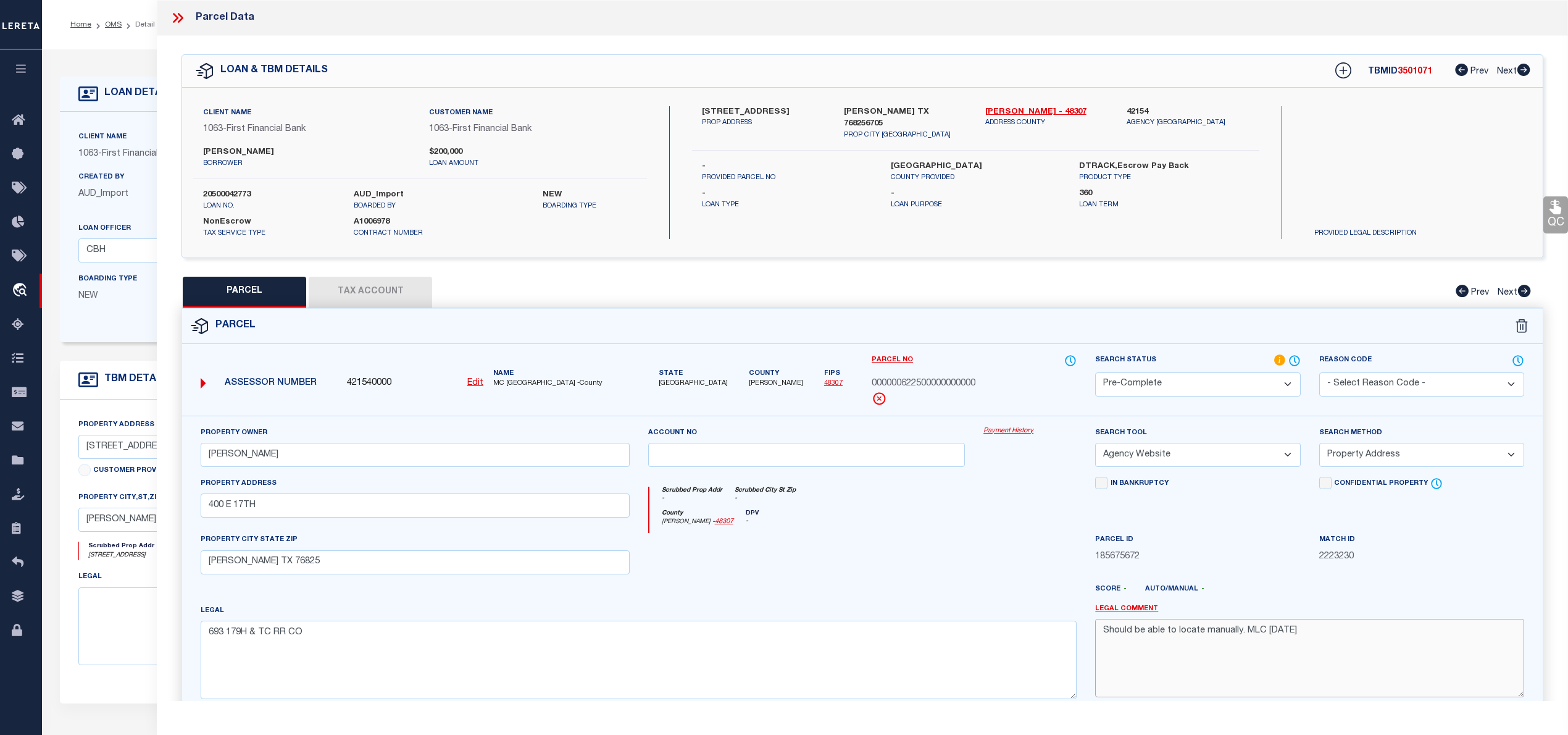
click at [1157, 647] on textarea "Should be able to locate manually. MLC 8/19/2025" at bounding box center [1310, 658] width 429 height 78
click at [349, 282] on button "Tax Account" at bounding box center [371, 292] width 124 height 31
select select "100"
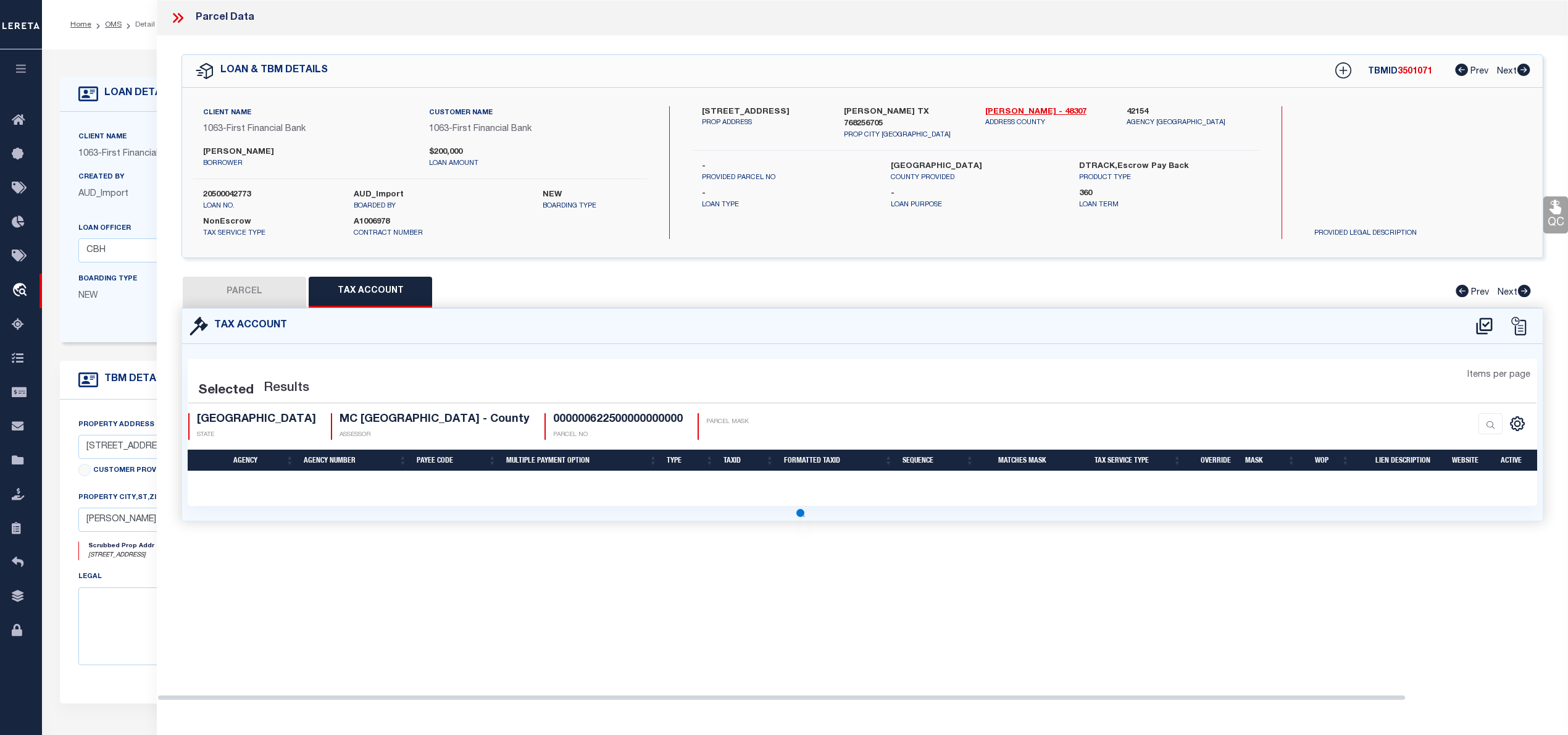
select select "100"
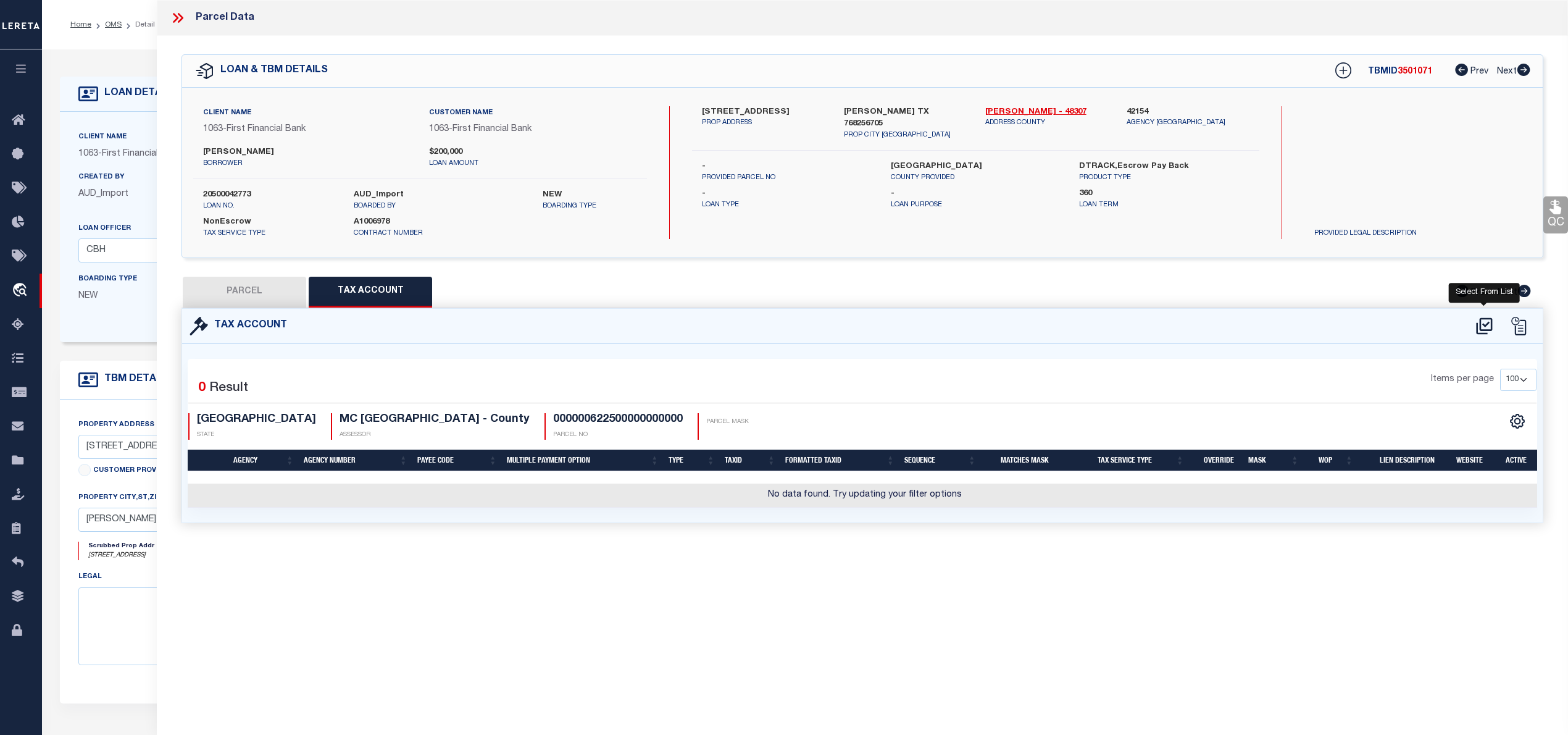
click at [1485, 326] on icon at bounding box center [1484, 325] width 16 height 17
select select "100"
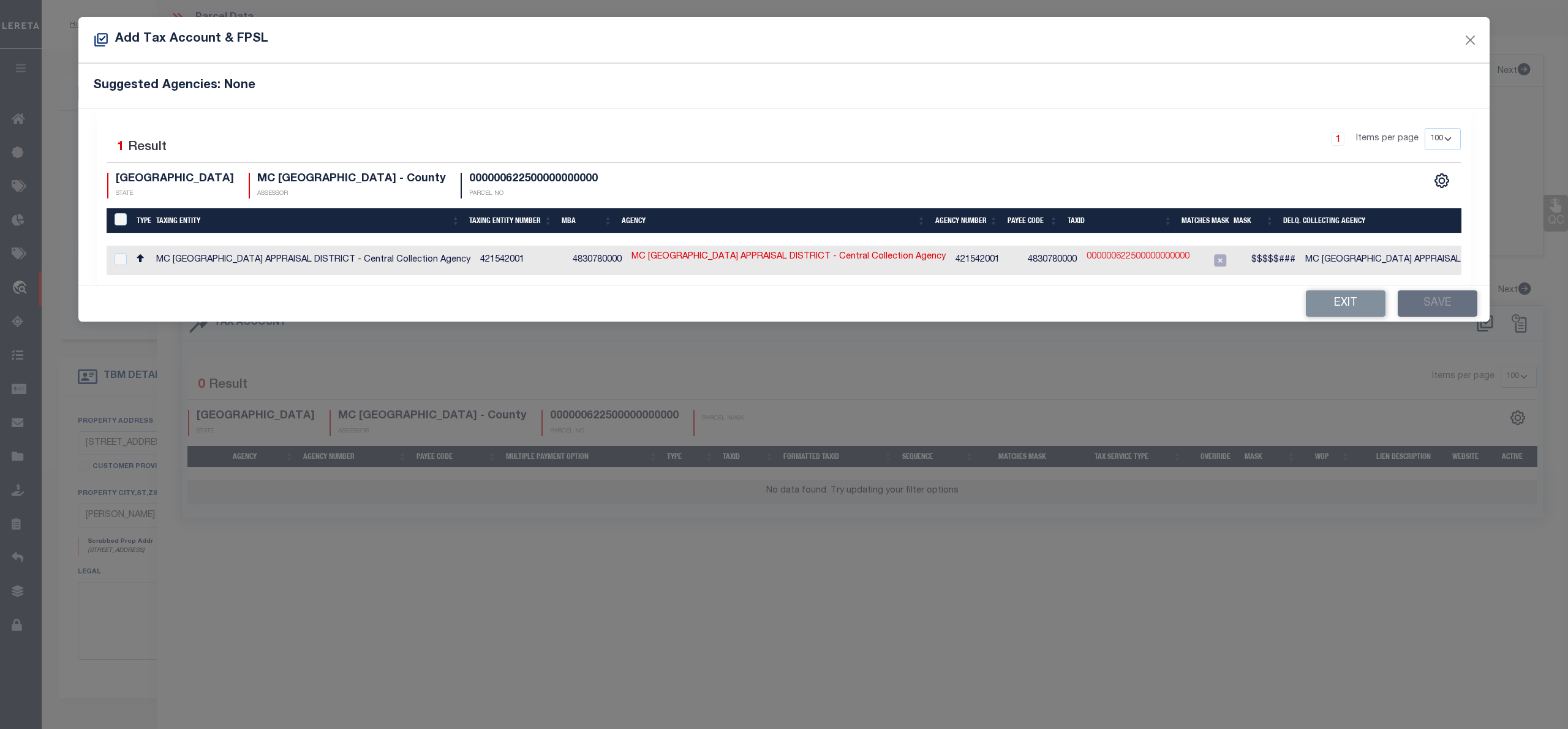
click at [1158, 256] on link "000000622500000000000" at bounding box center [1138, 257] width 103 height 13
type input "000000622500000000000"
type textarea "$$$$$###"
checkbox input "true"
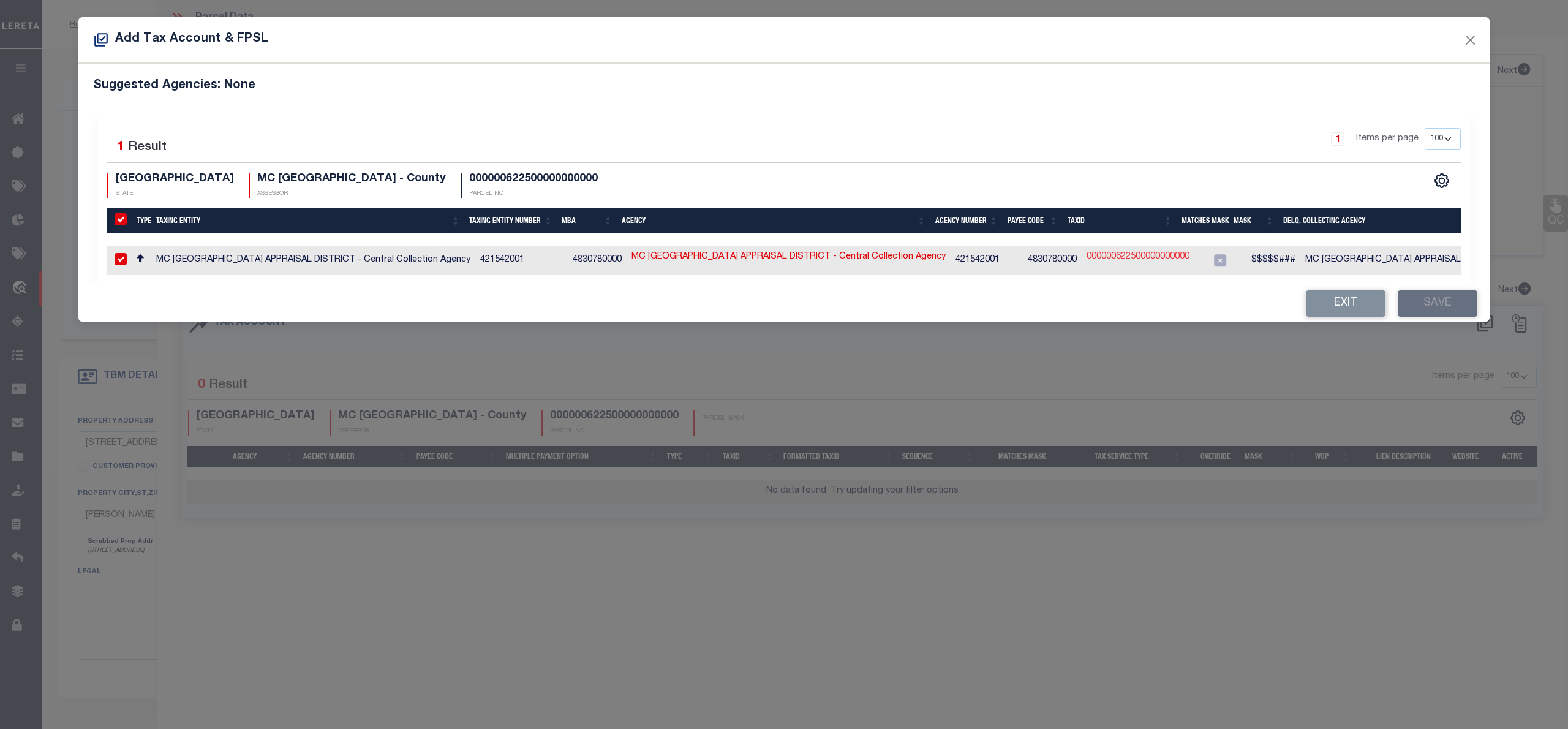
checkbox input "true"
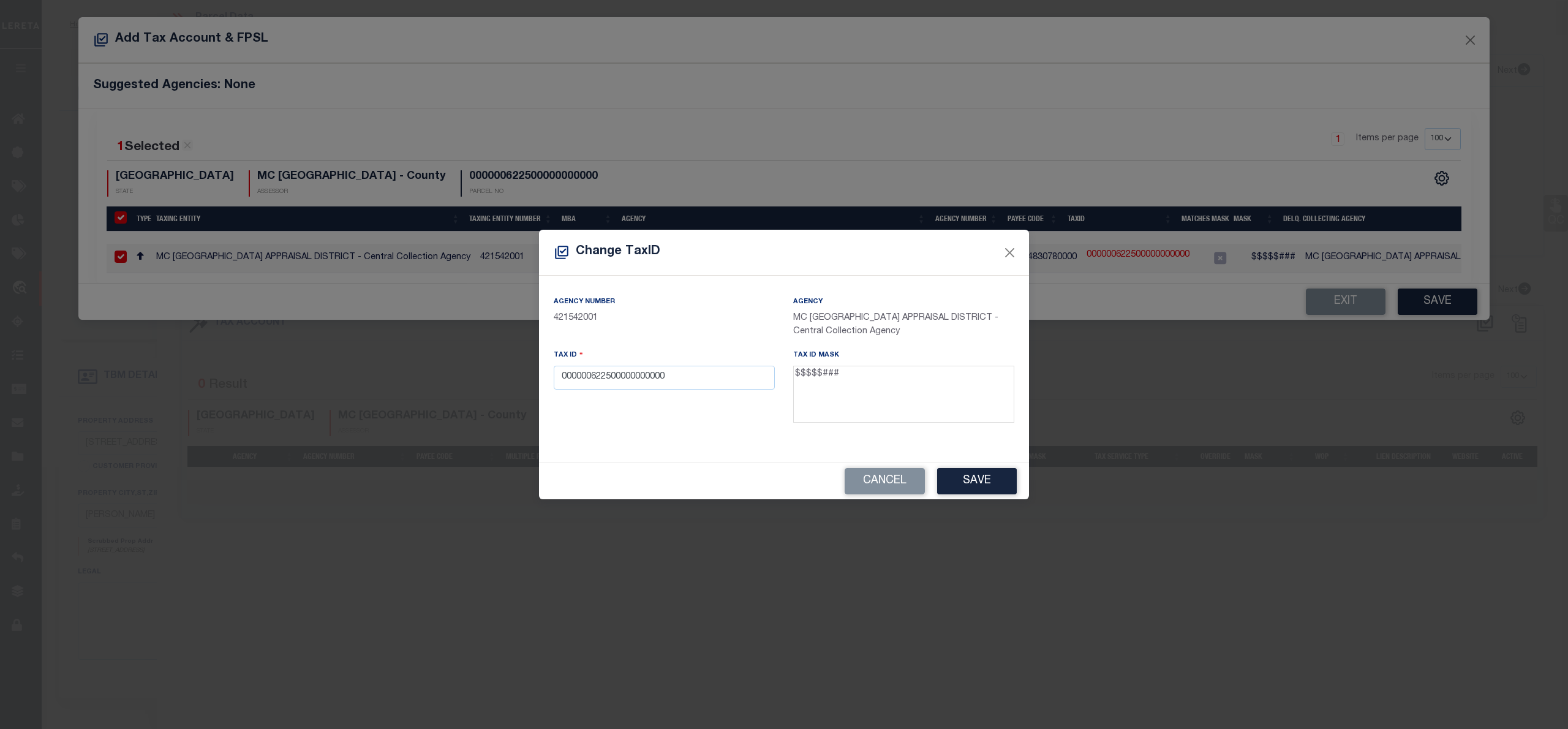
click at [620, 365] on div "Tax ID 000000622500000000000" at bounding box center [664, 369] width 221 height 40
click at [618, 368] on input "000000622500000000000" at bounding box center [664, 378] width 221 height 24
paste input "26948"
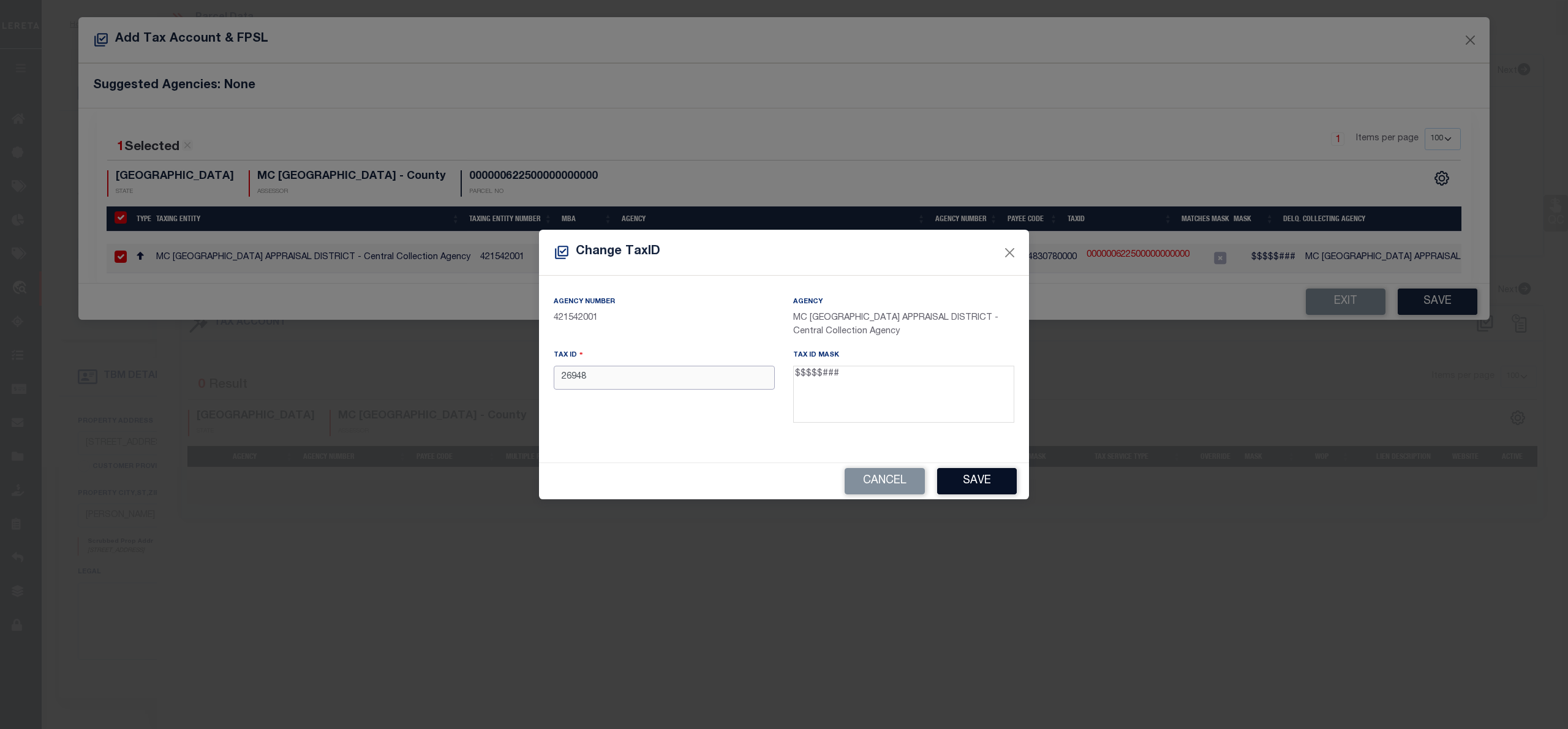
type input "26948"
click at [973, 475] on button "Save" at bounding box center [977, 481] width 80 height 27
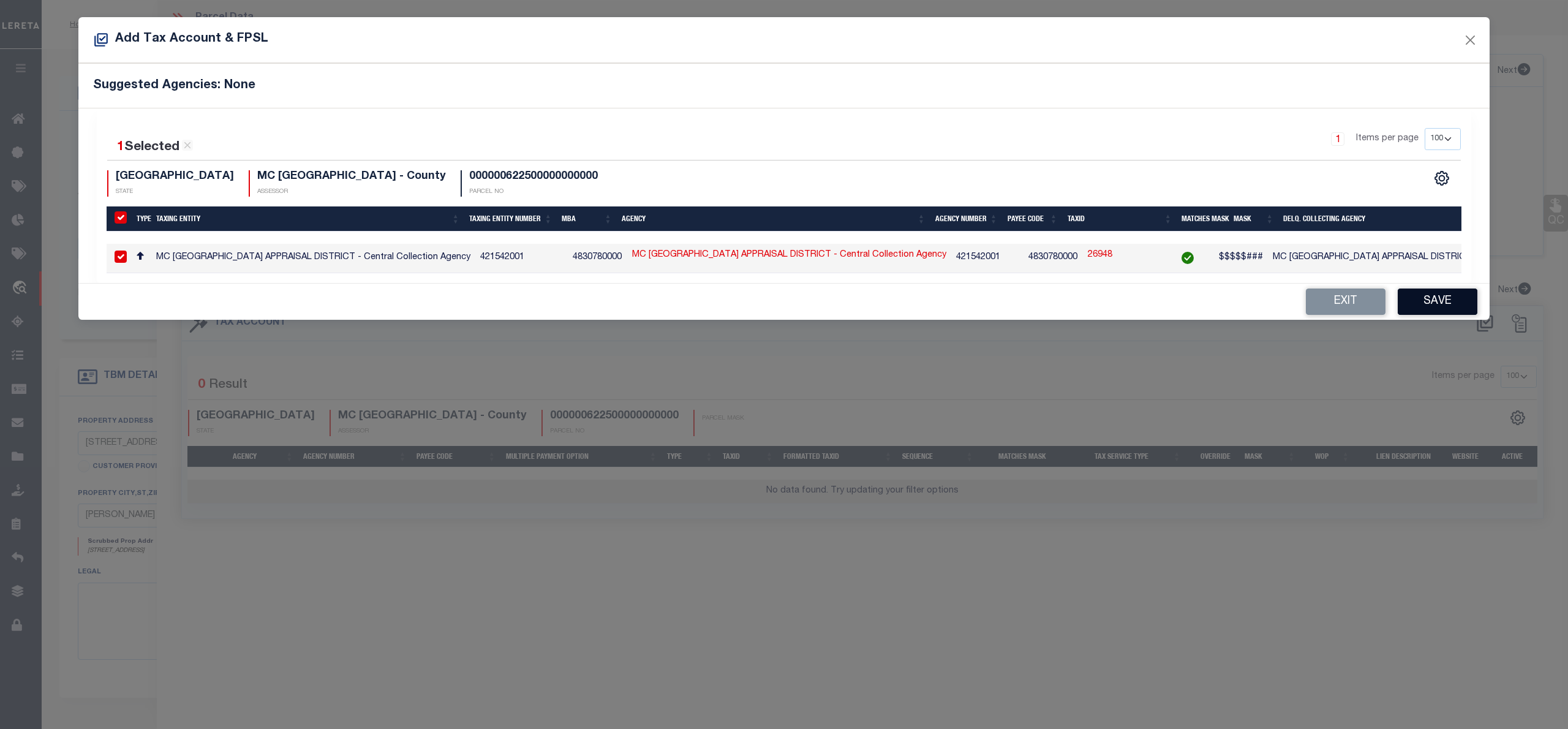
click at [1455, 315] on button "Save" at bounding box center [1438, 302] width 80 height 27
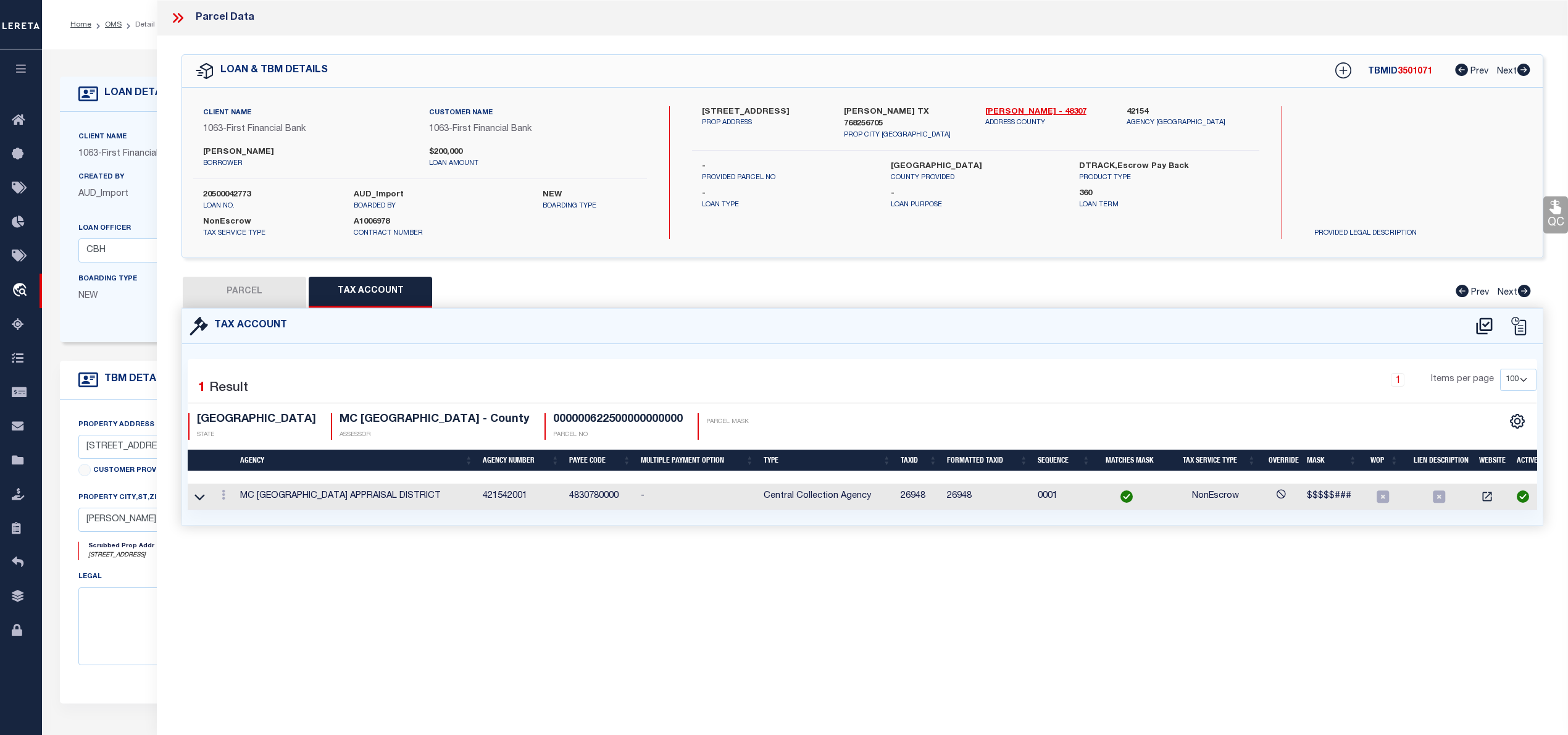
click at [215, 304] on button "PARCEL" at bounding box center [244, 292] width 124 height 31
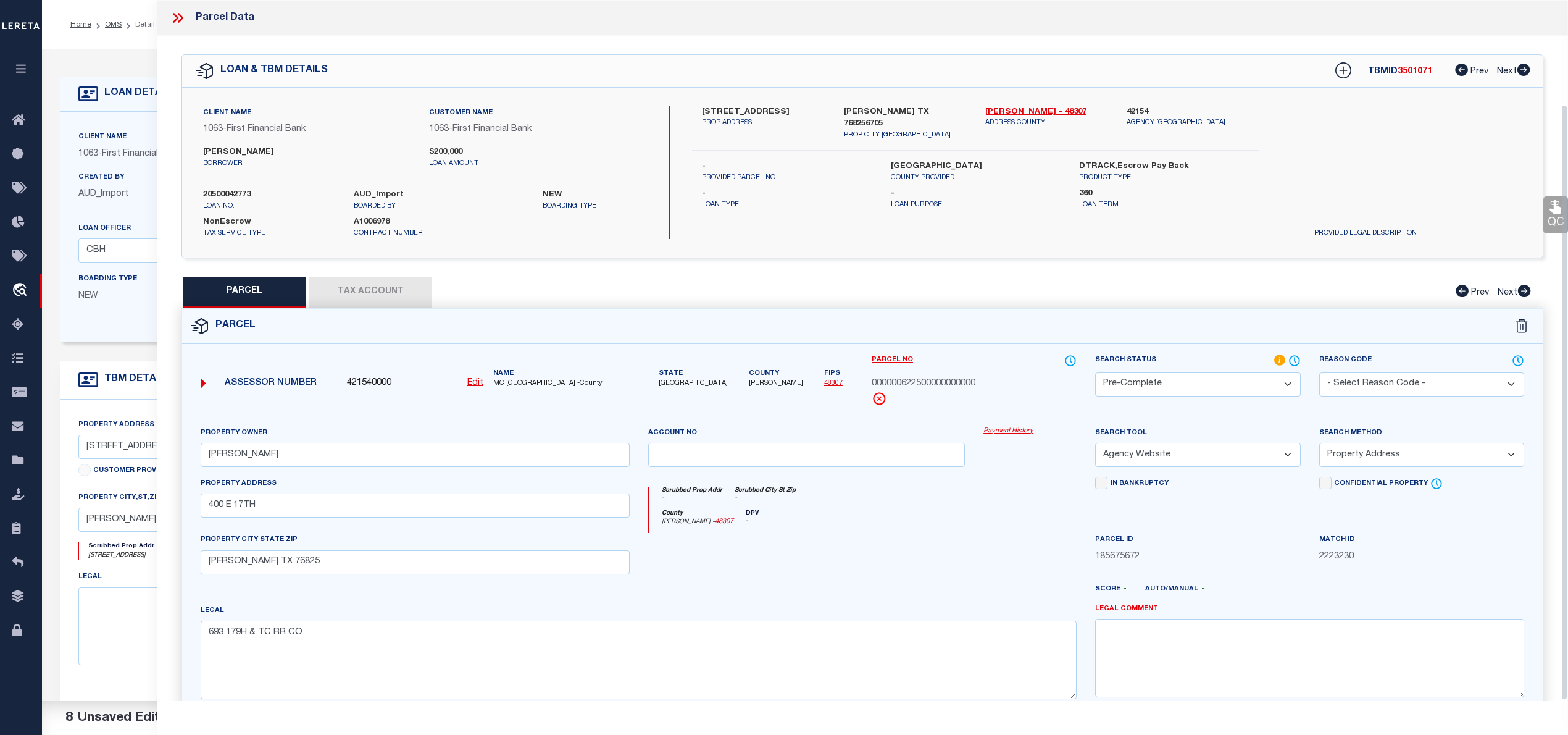
scroll to position [124, 0]
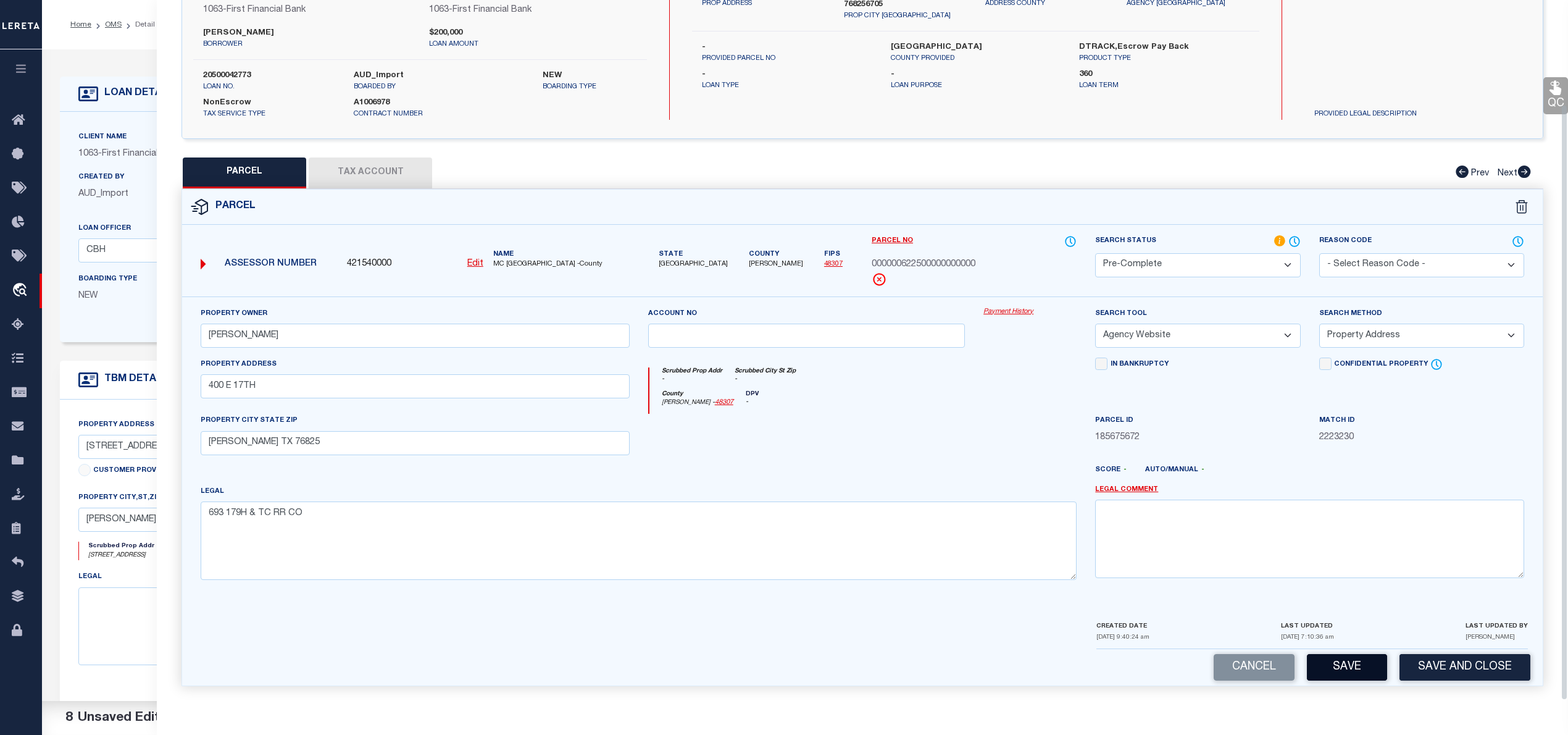
click at [1345, 672] on button "Save" at bounding box center [1347, 667] width 80 height 27
select select "AS"
select select
checkbox input "false"
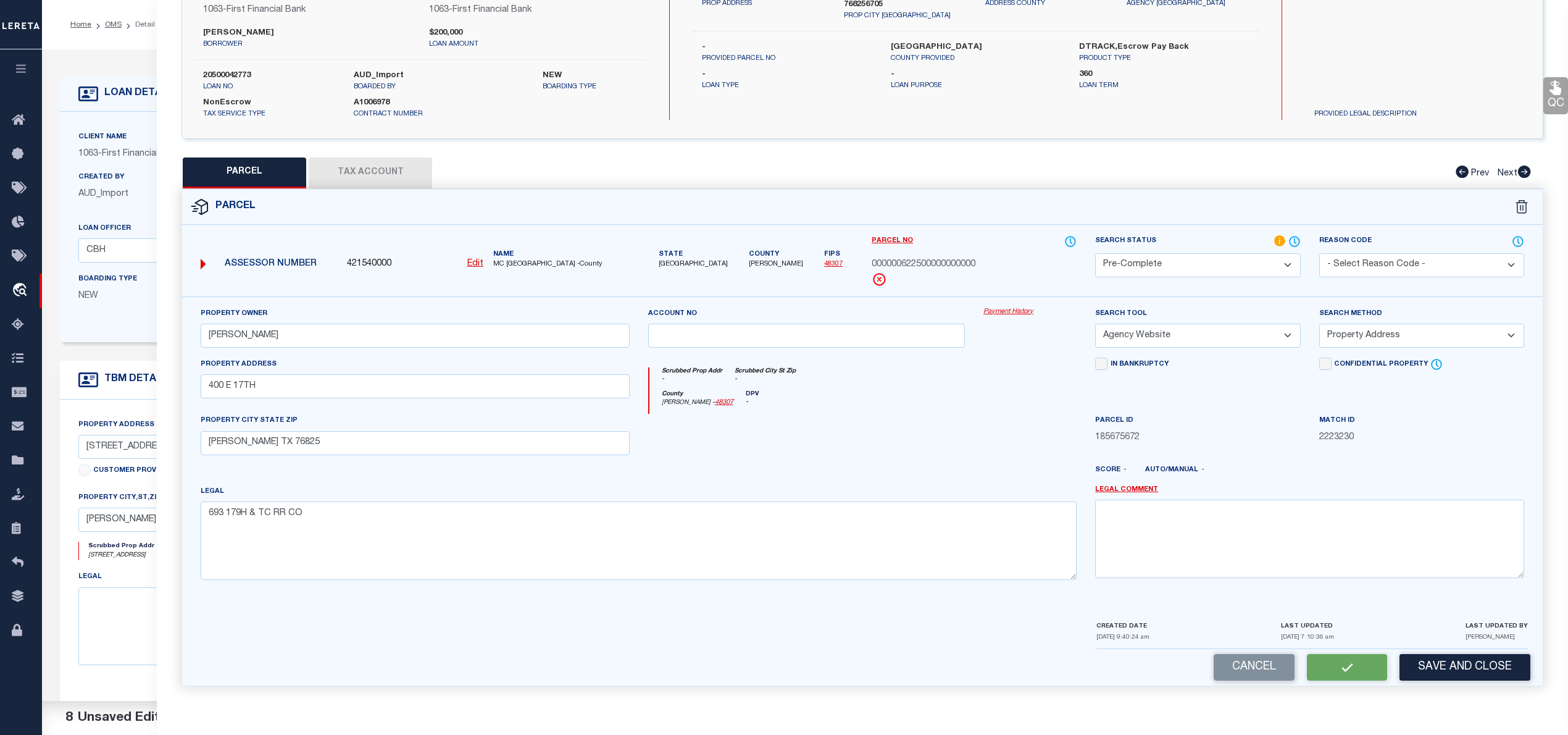
checkbox input "false"
select select "PC"
type input "SELENSKY LAWRENCE P"
select select "AGW"
select select "ADD"
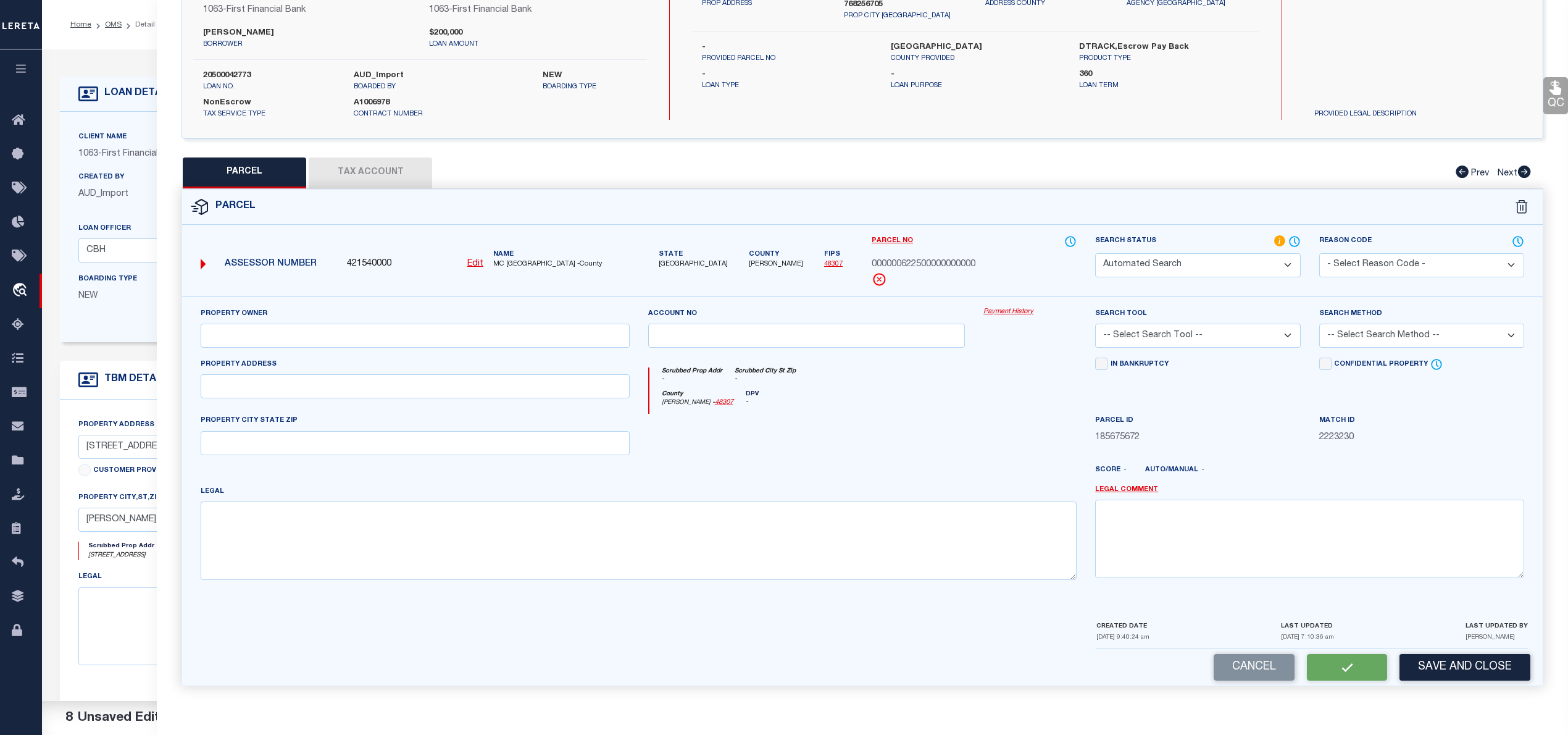
type input "400 E 17TH"
type input "BRADY TX 76825"
type textarea "693 179H & TC RR CO"
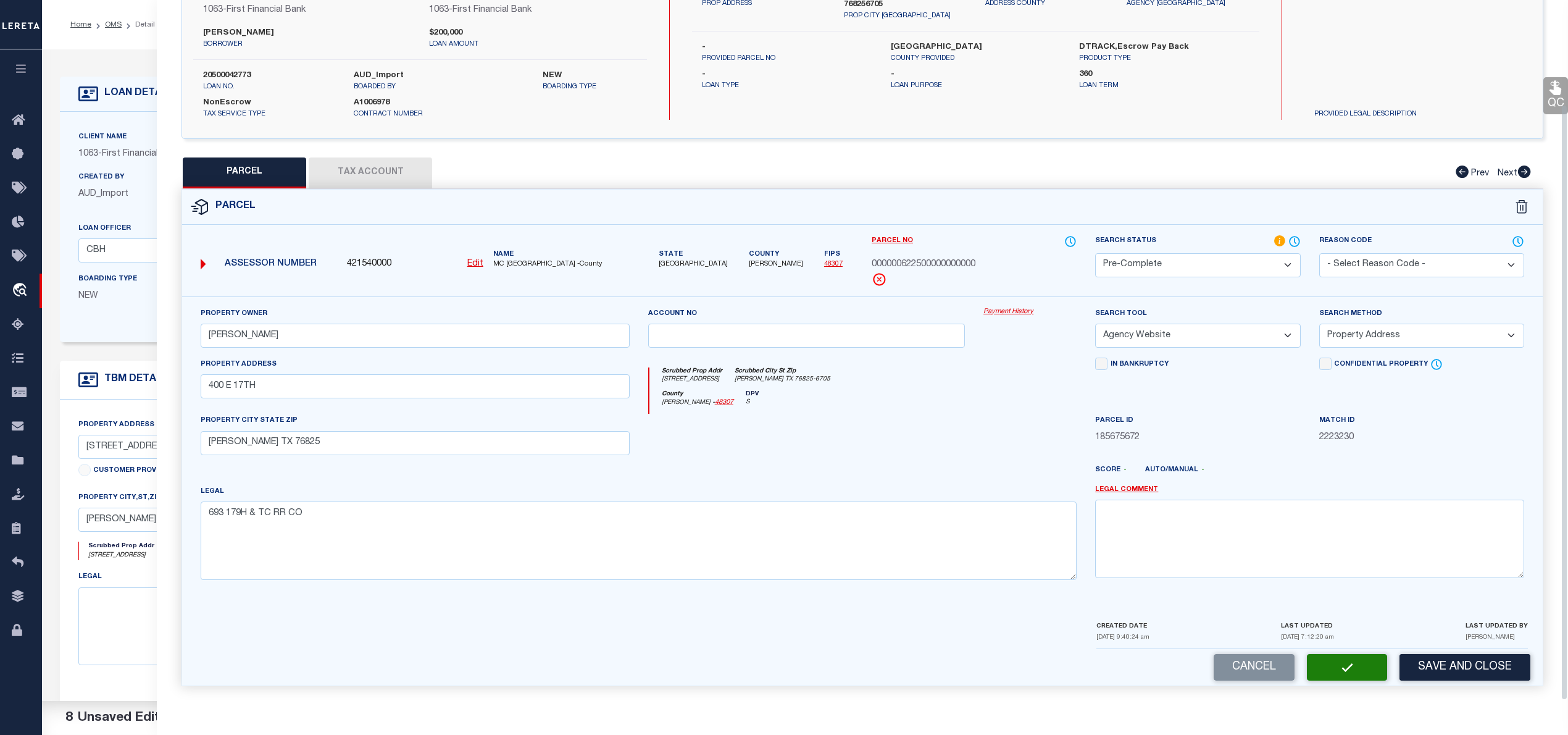
scroll to position [0, 0]
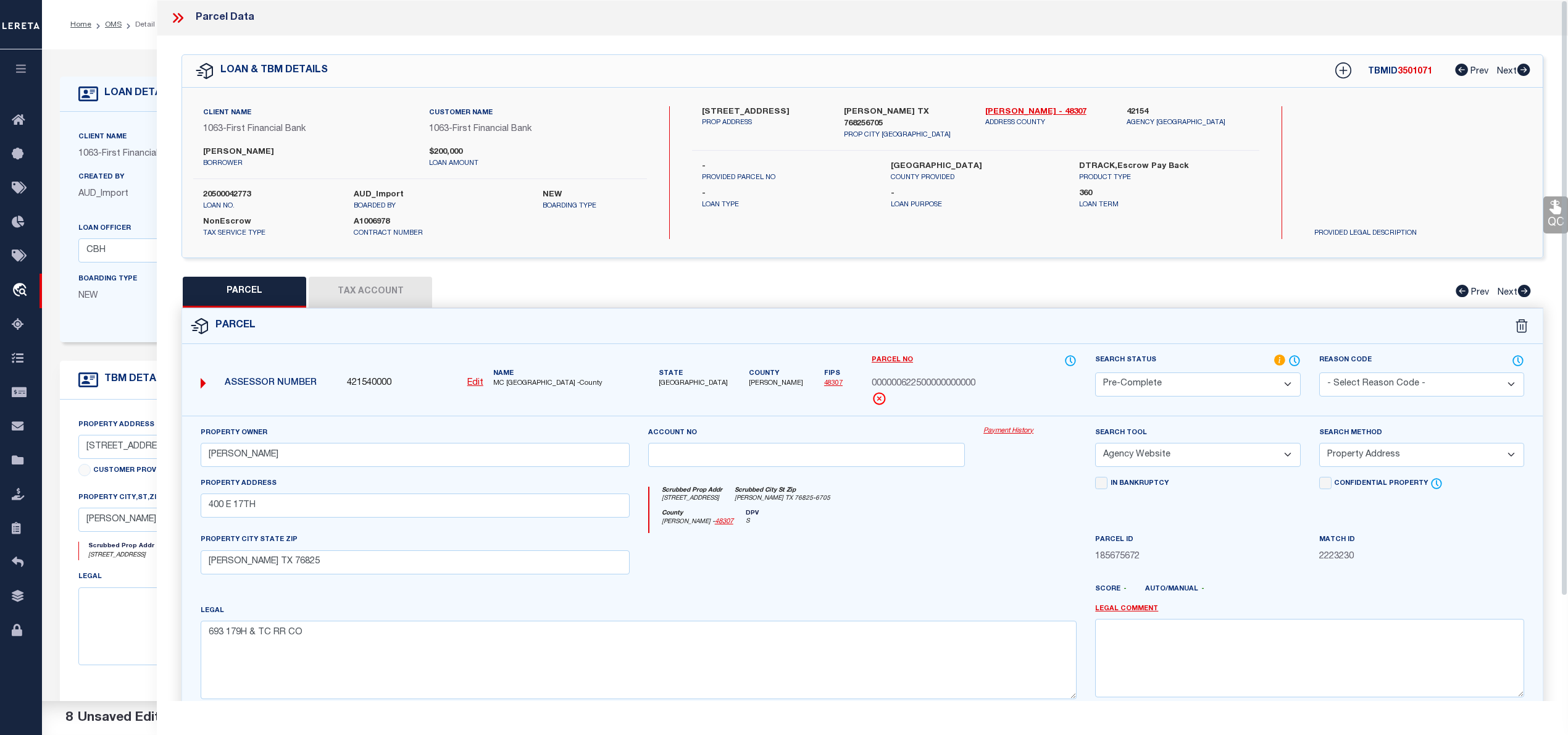
click at [1415, 70] on span "3501071" at bounding box center [1415, 71] width 34 height 9
copy span "3501071"
click at [959, 382] on span "000000622500000000000" at bounding box center [923, 383] width 104 height 13
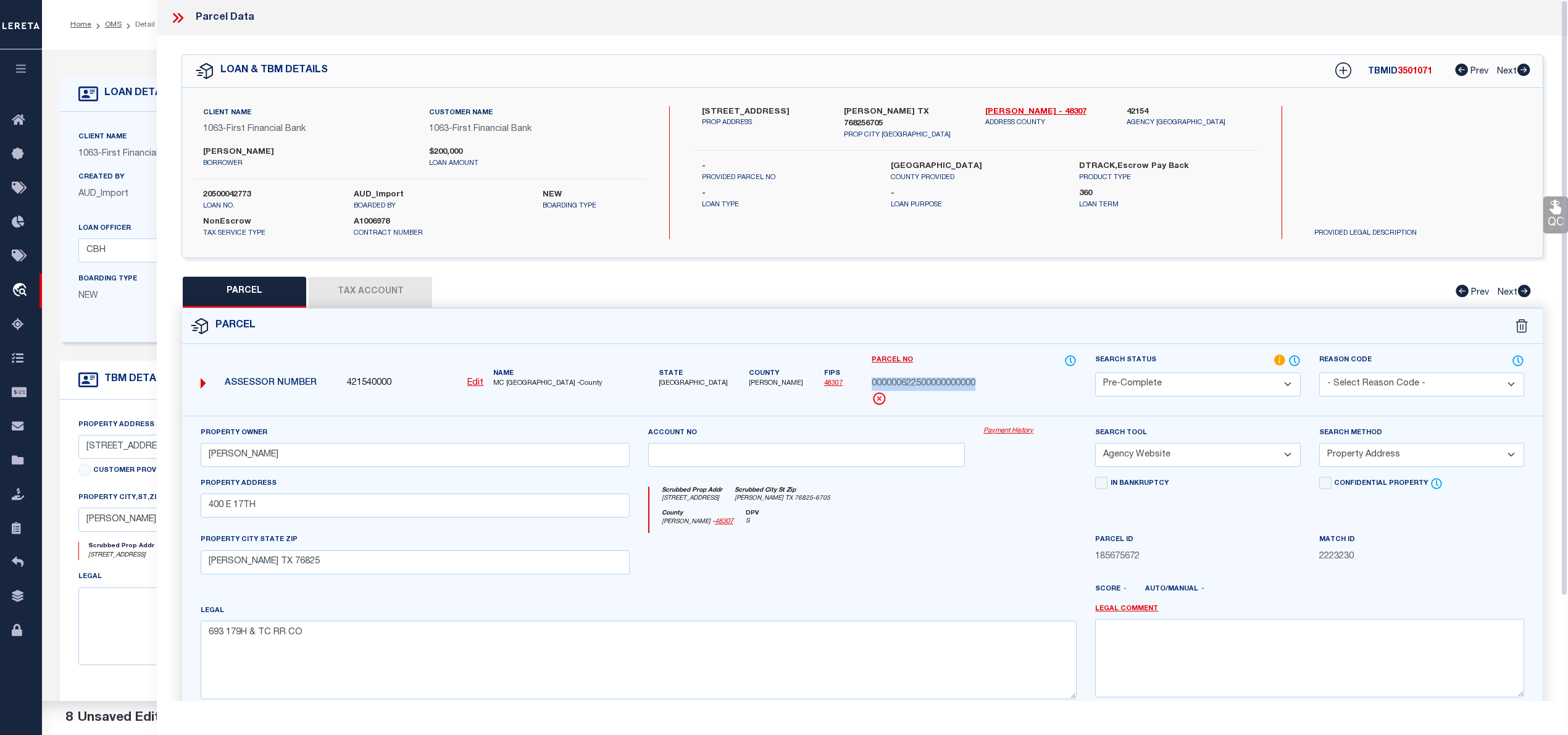
click at [959, 382] on span "000000622500000000000" at bounding box center [923, 383] width 104 height 13
copy div "000000622500000000000"
click at [913, 161] on label "MCCULLOCH COUNTY" at bounding box center [975, 167] width 170 height 12
copy label "MCCULLOCH"
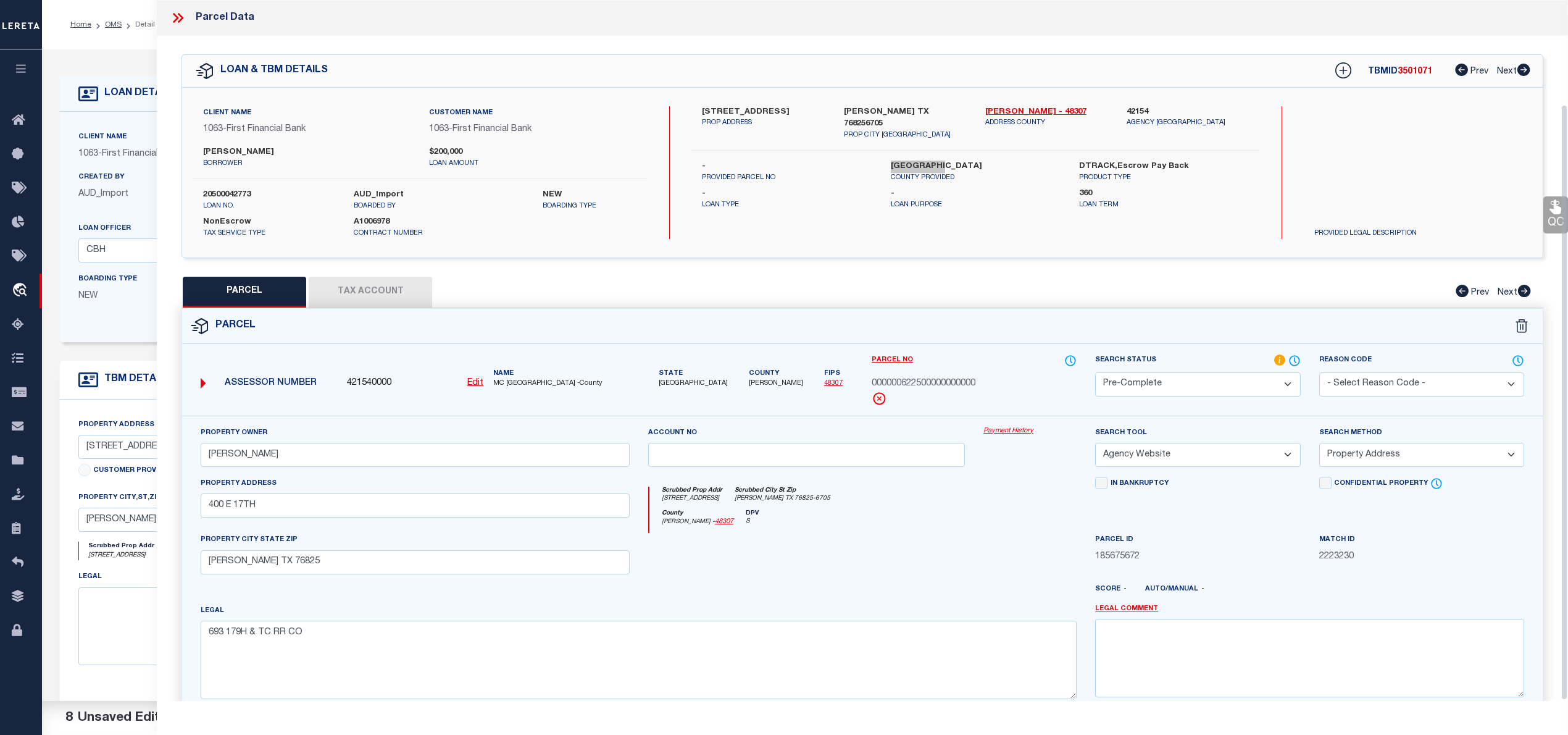
scroll to position [124, 0]
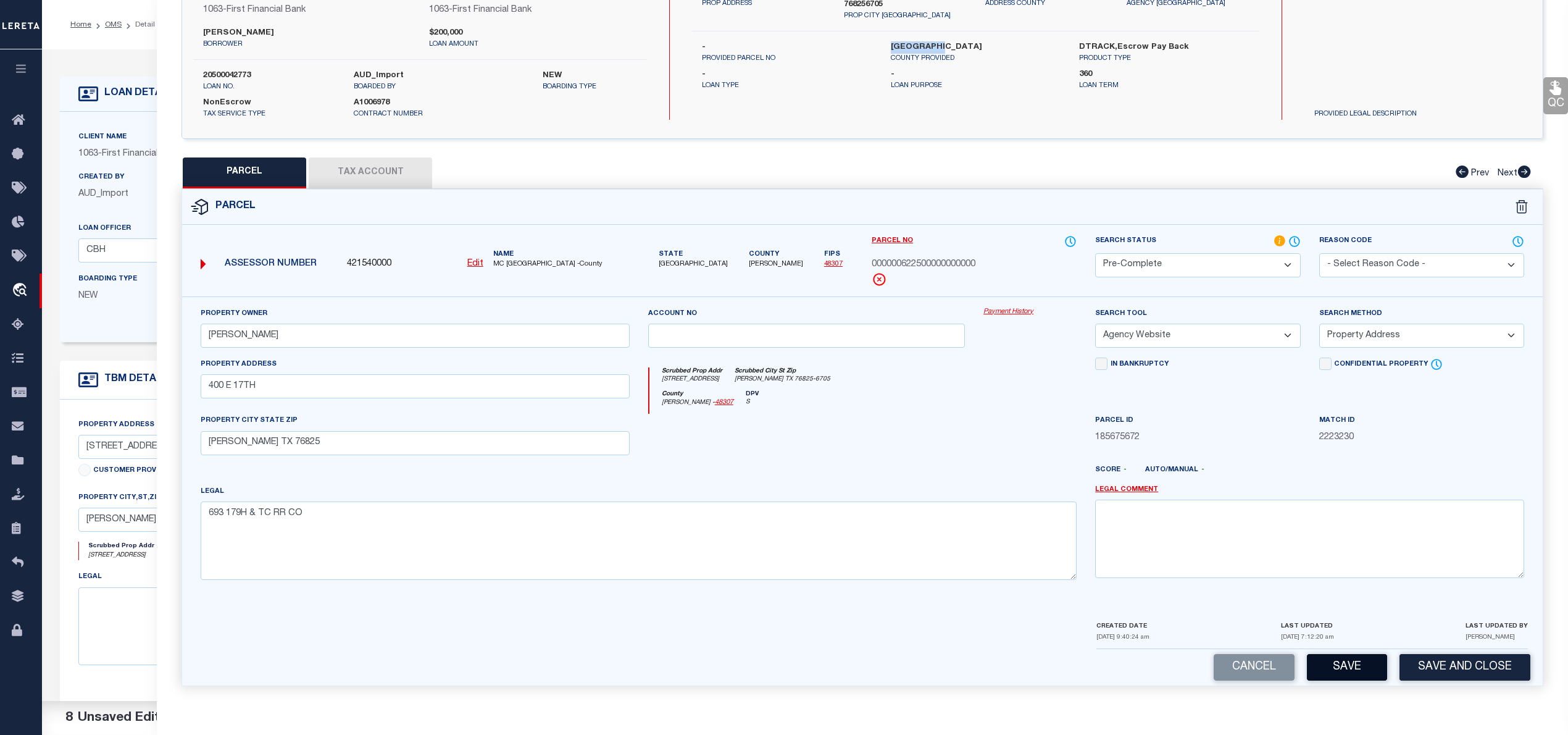
click at [1344, 673] on button "Save" at bounding box center [1347, 667] width 80 height 27
select select "AS"
select select
checkbox input "false"
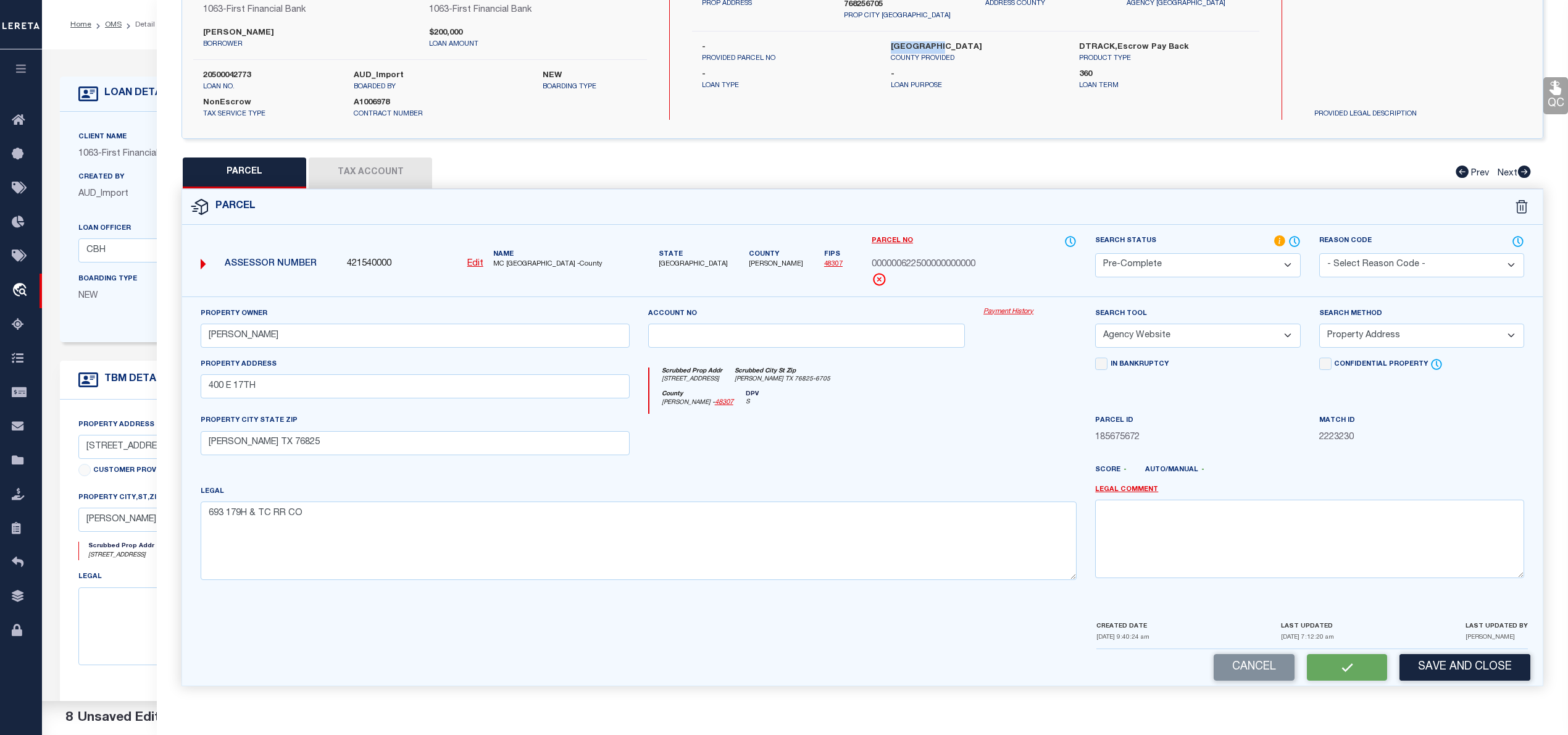
checkbox input "false"
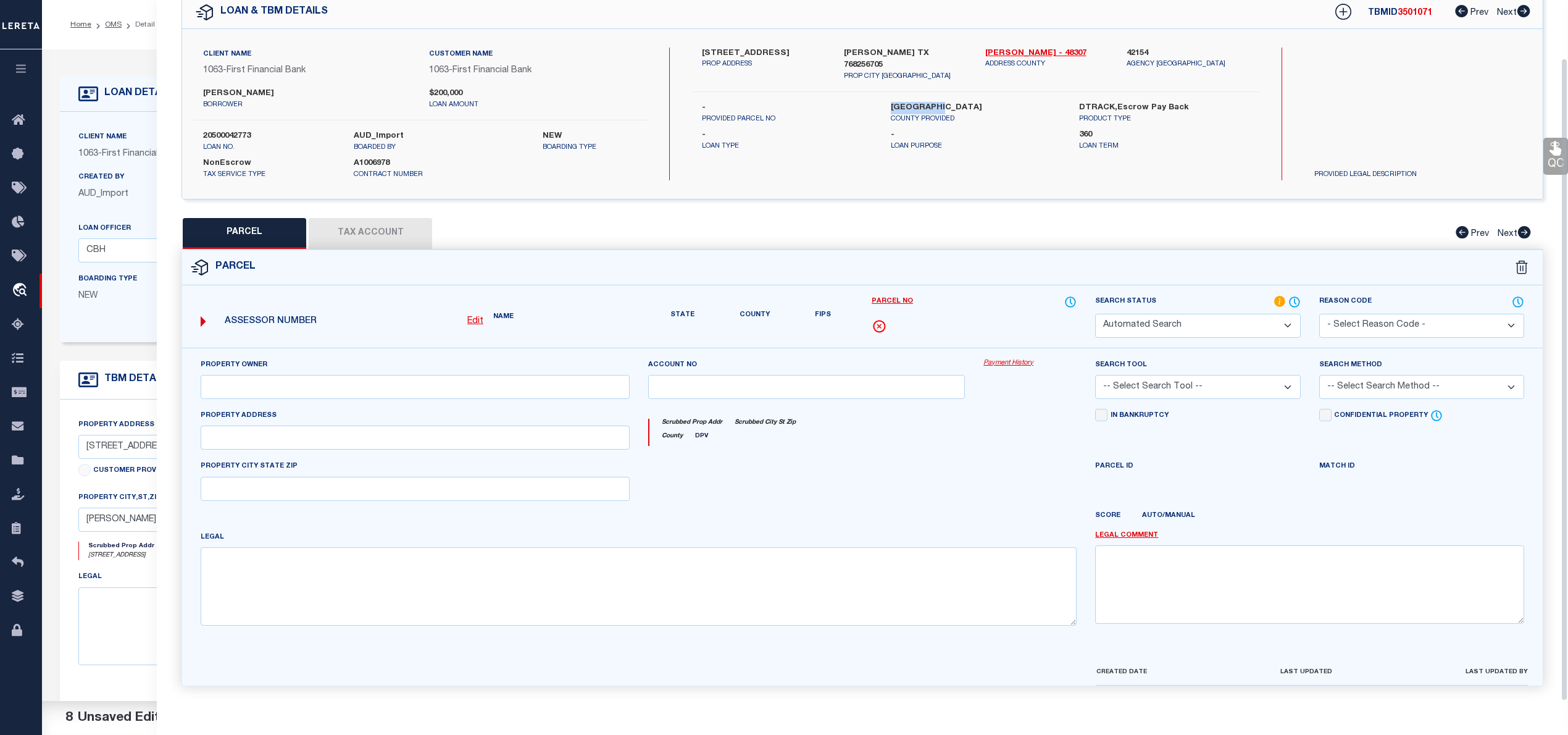
select select "PC"
type input "SELENSKY LAWRENCE P"
select select "AGW"
select select "ADD"
type input "400 E 17TH"
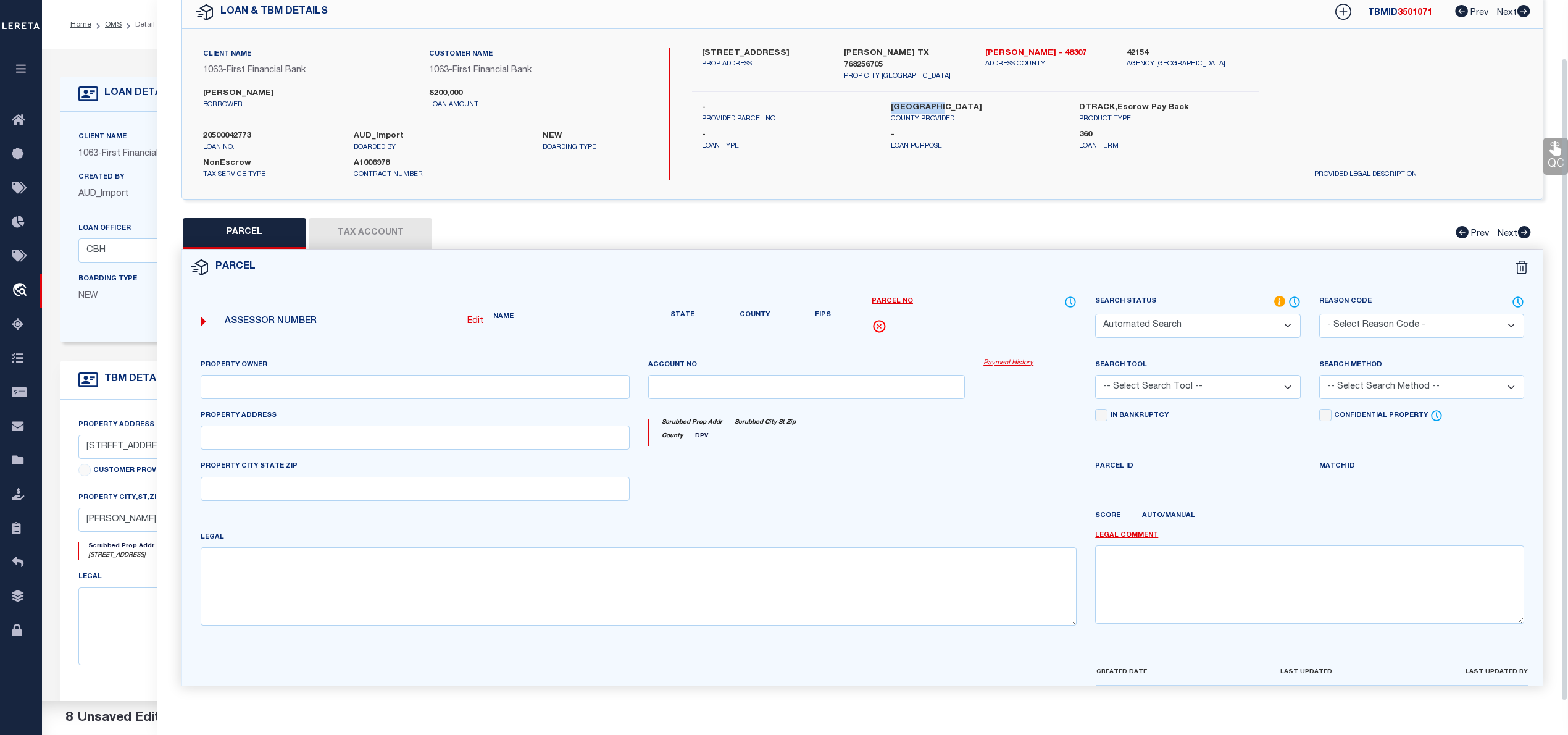
type input "BRADY TX 76825"
type textarea "693 179H & TC RR CO"
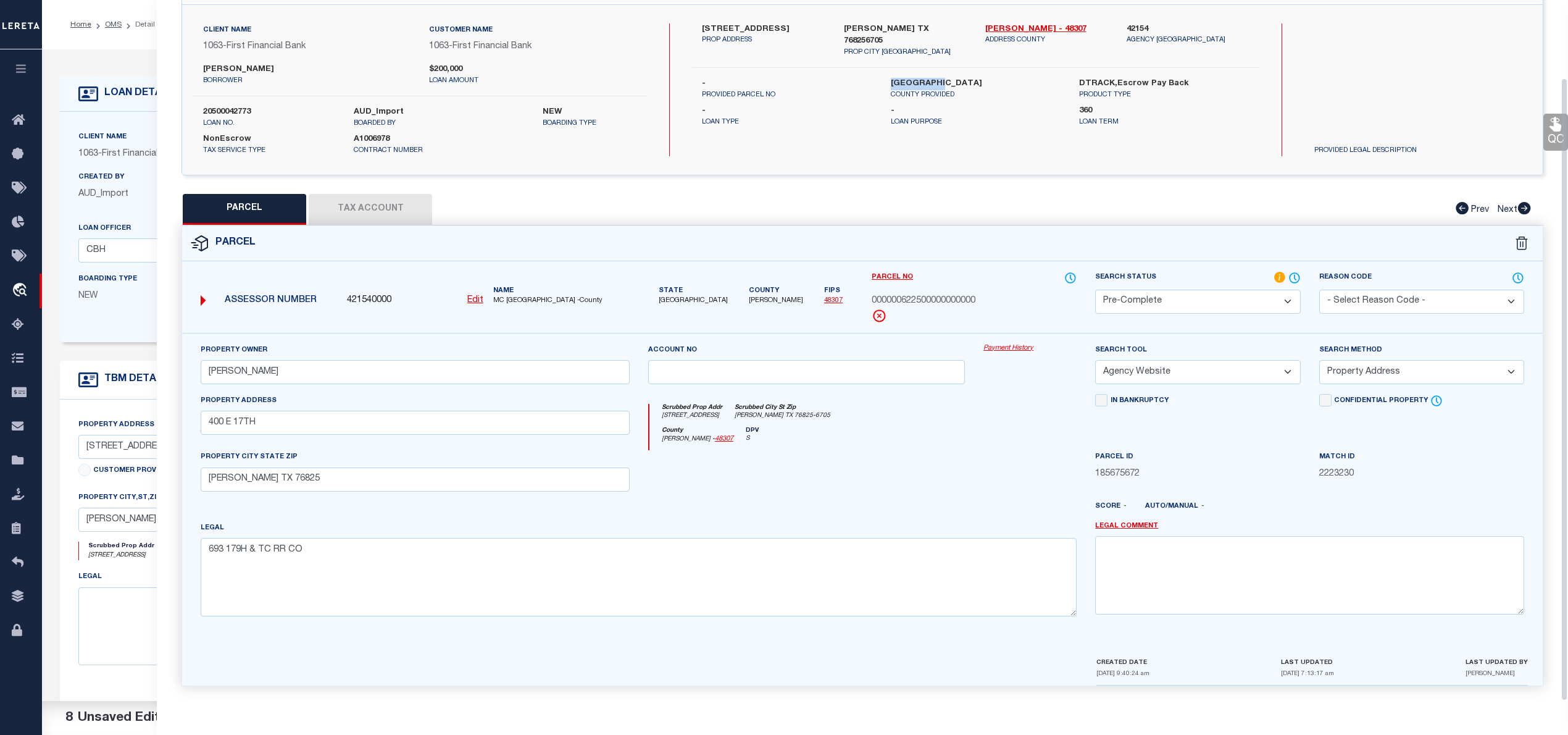
scroll to position [0, 0]
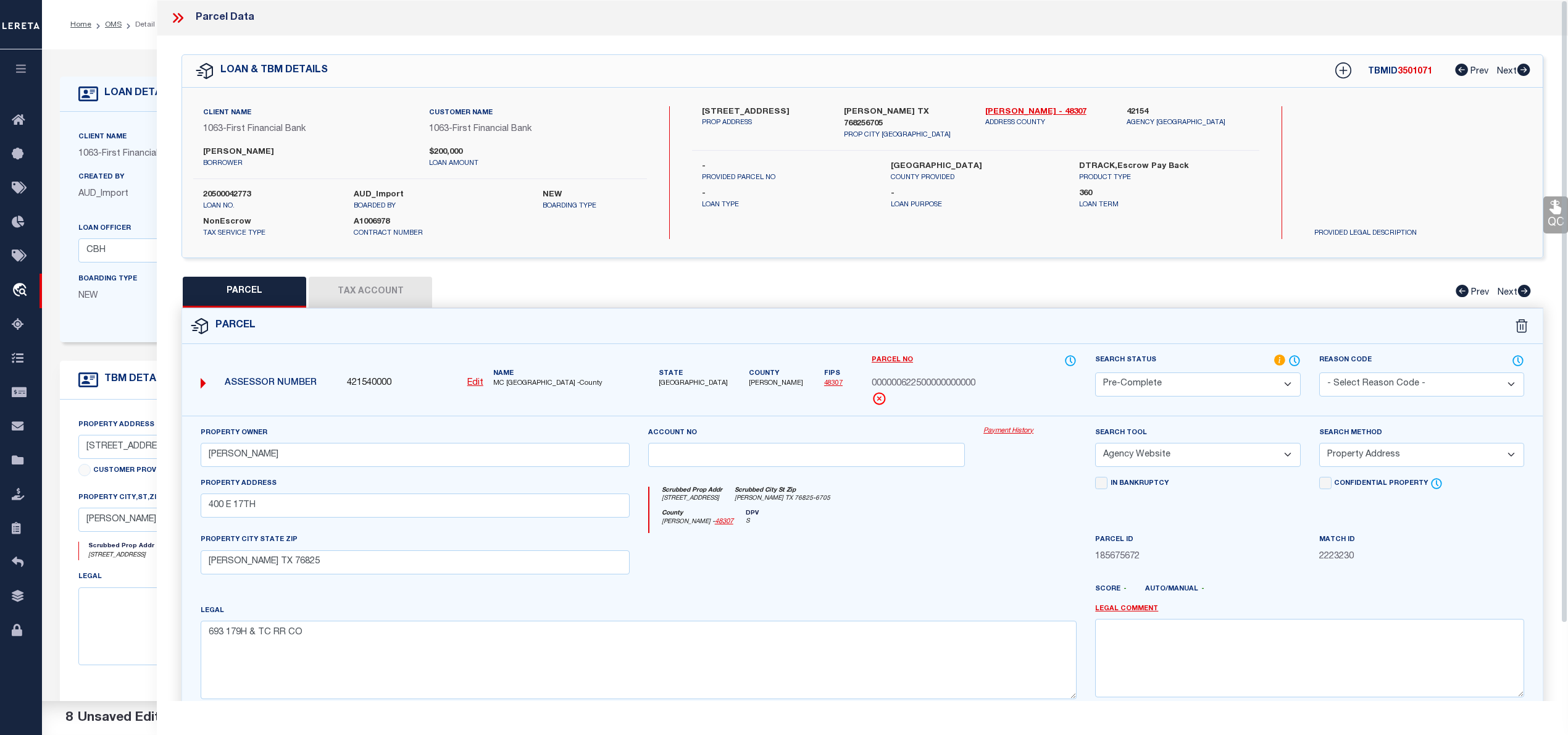
click at [175, 6] on div "Parcel Data" at bounding box center [862, 18] width 1411 height 36
click at [176, 13] on icon at bounding box center [177, 17] width 16 height 16
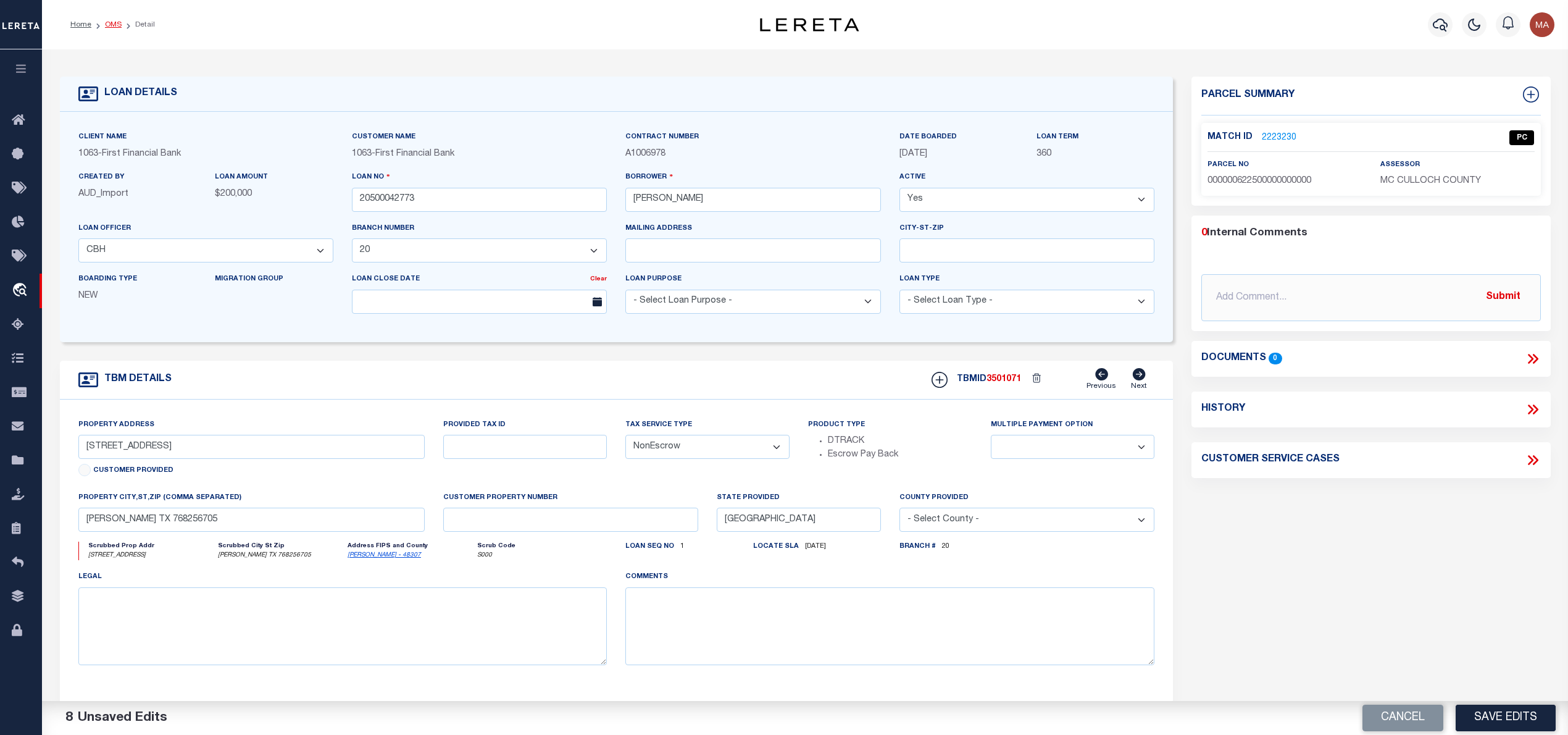
click at [108, 22] on link "OMS" at bounding box center [114, 25] width 17 height 8
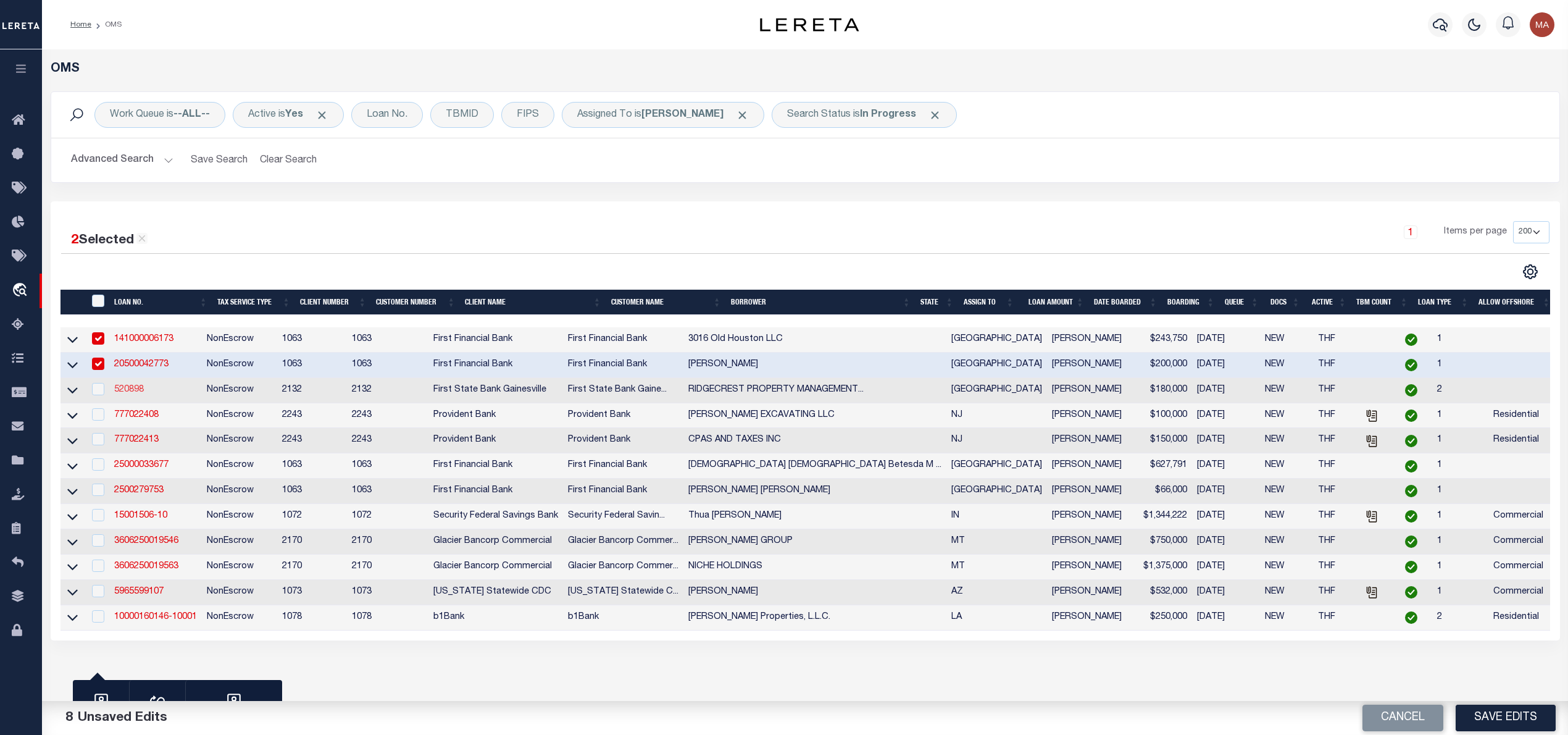
click at [129, 394] on link "520898" at bounding box center [129, 390] width 29 height 9
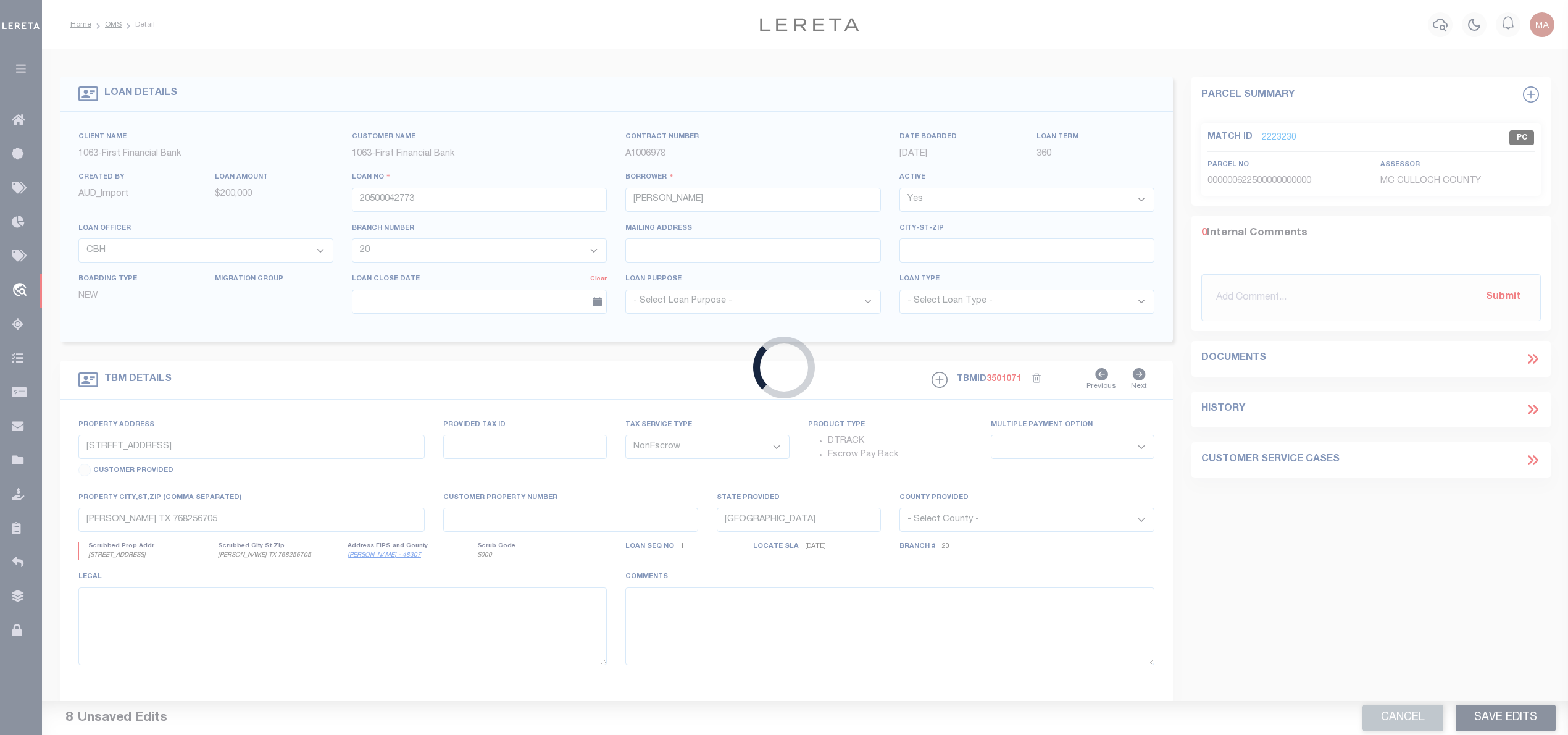
type input "520898"
type input "RIDGECREST PROPERTY MANAGEMENT LLC"
select select
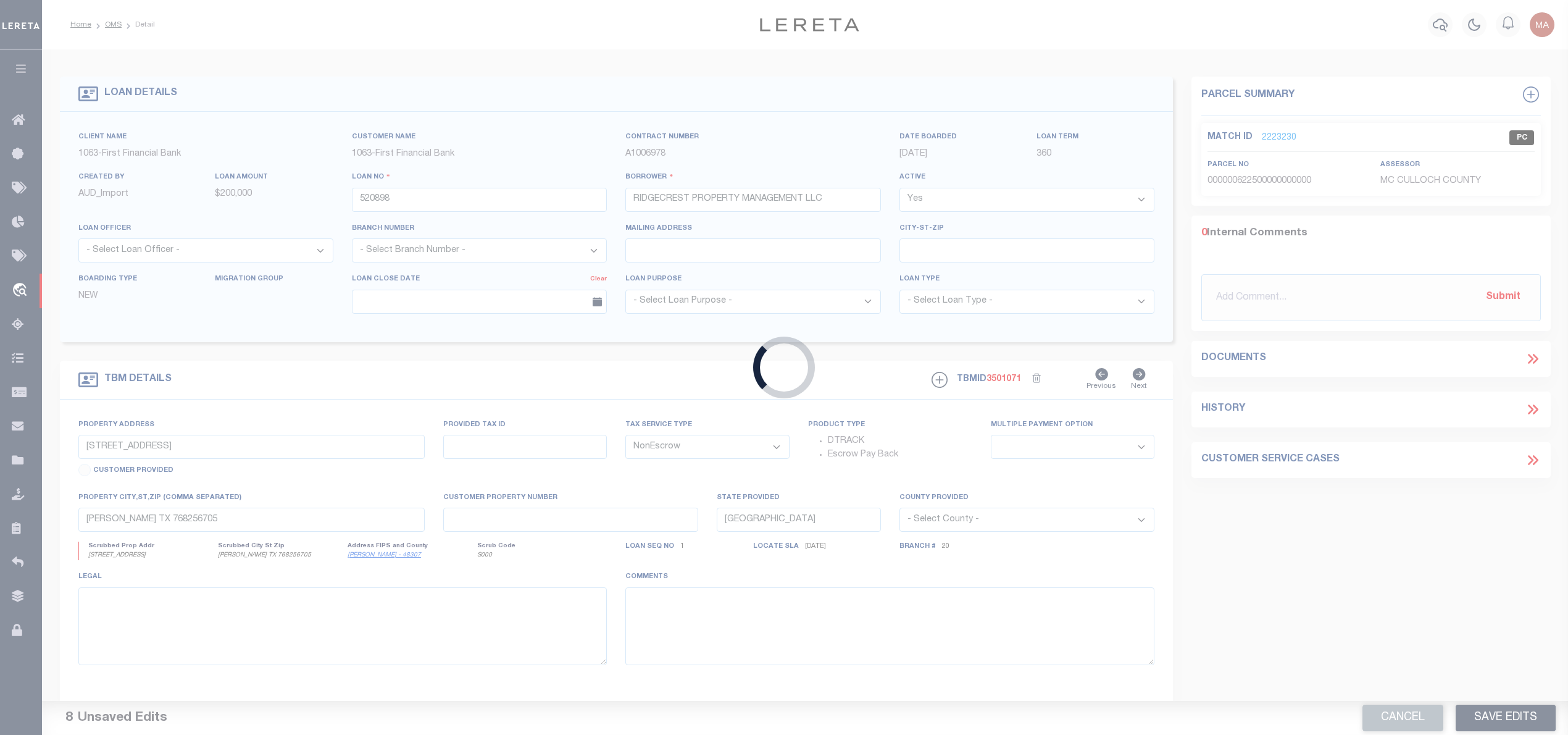
select select "5043"
select select "2482"
type input "1213 S CLEMENTS ST"
select select
type input "GAINESVILLE, TX 76240"
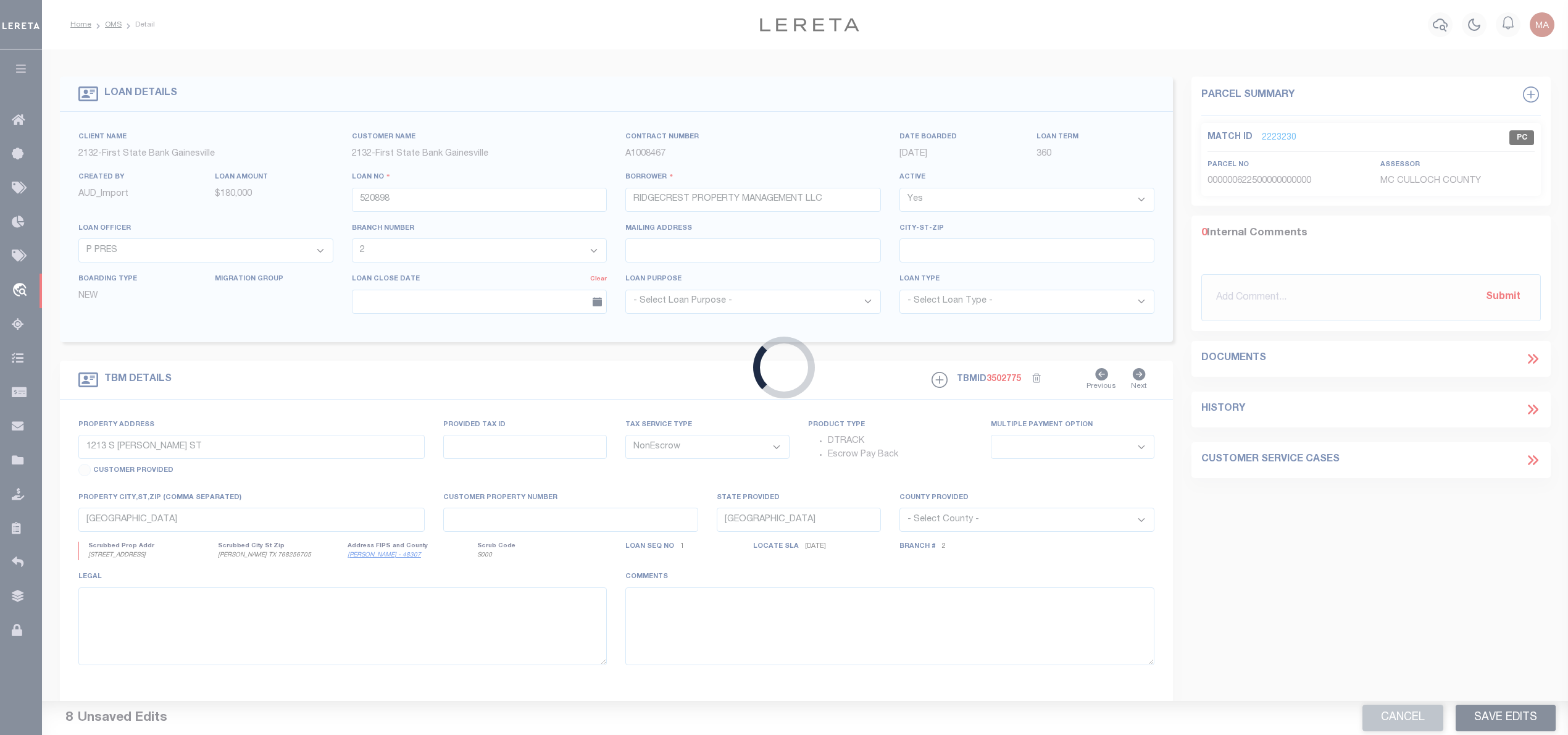
select select
type textarea "SEE EXHIBIT "A""
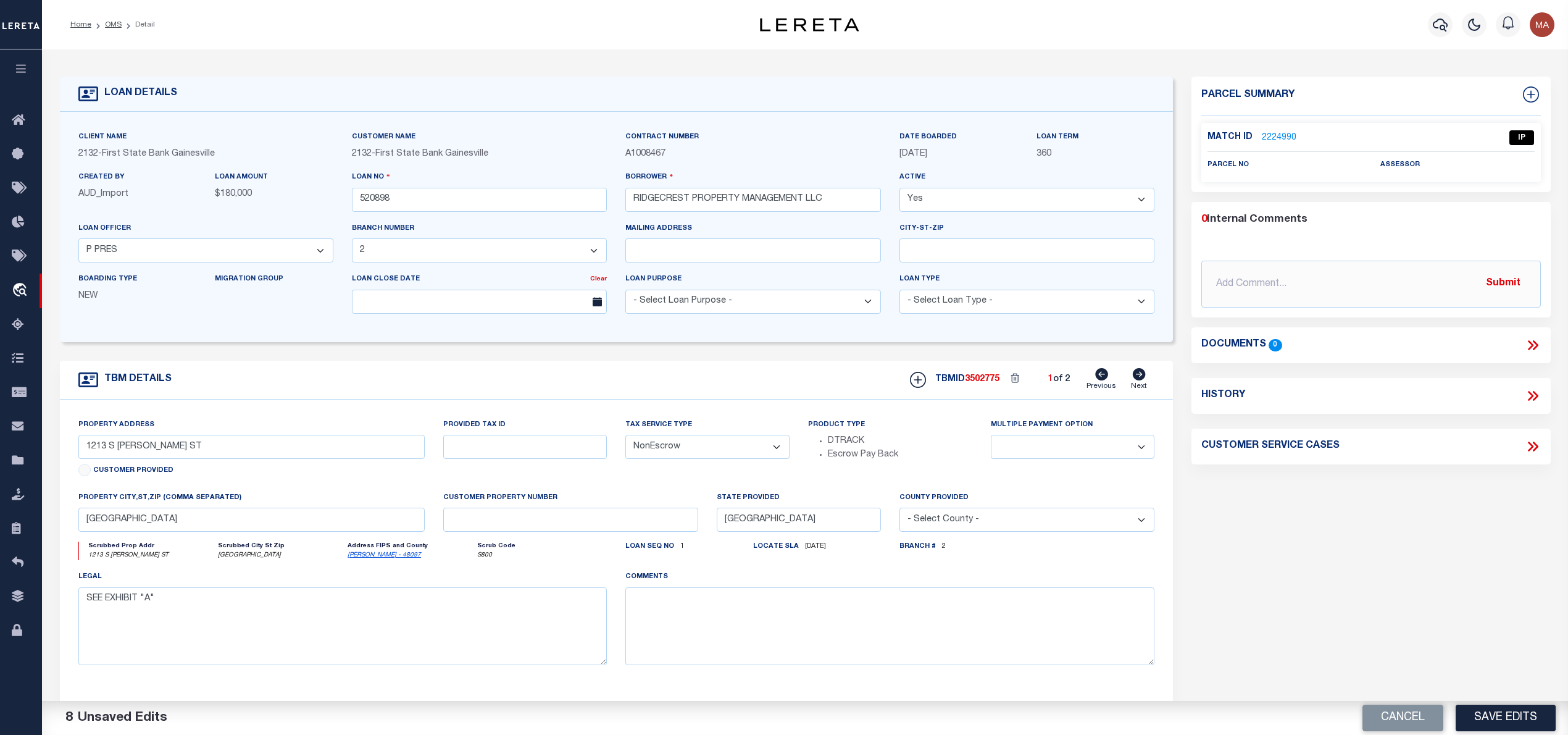
click at [1280, 136] on link "2224990" at bounding box center [1279, 138] width 34 height 13
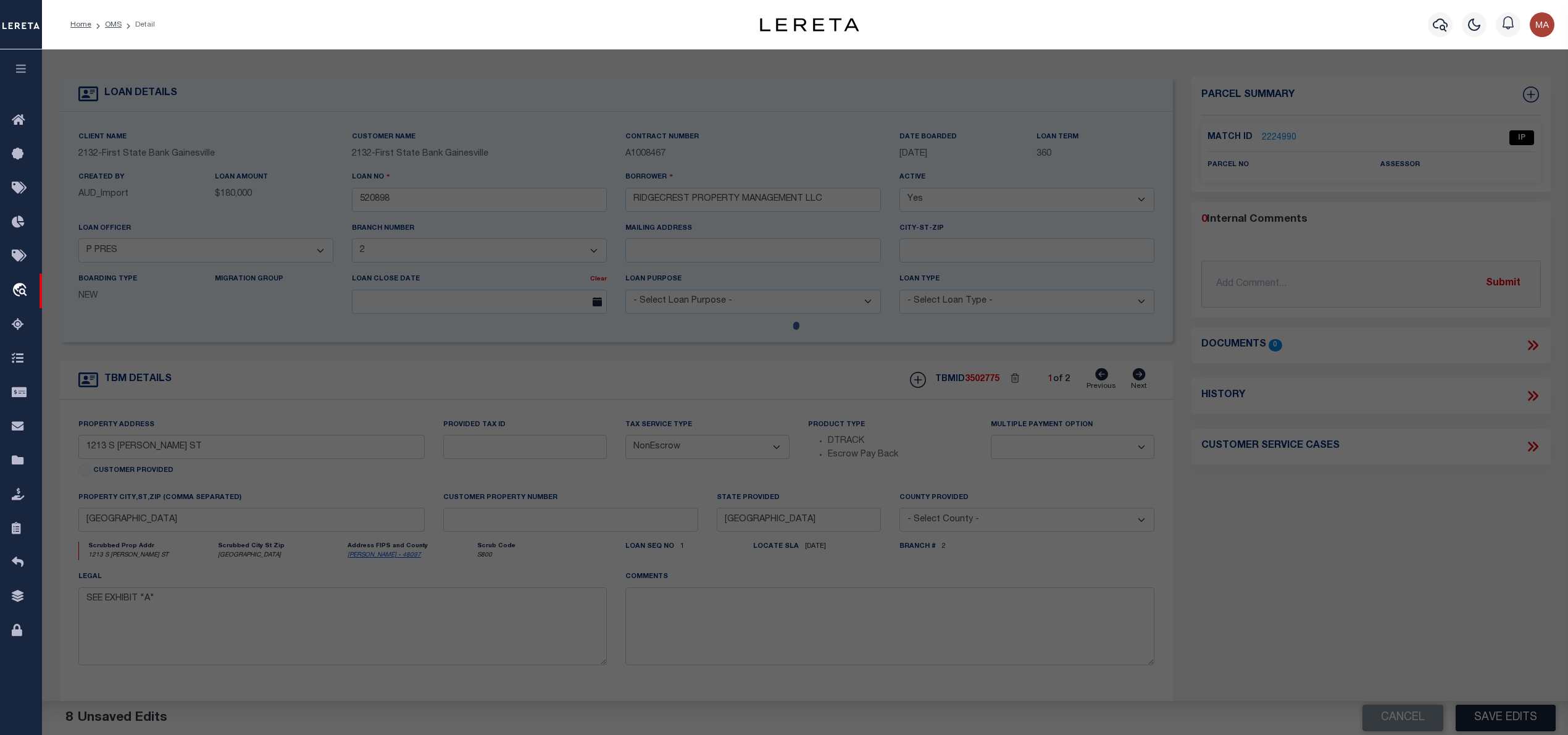
select select "AS"
select select
checkbox input "false"
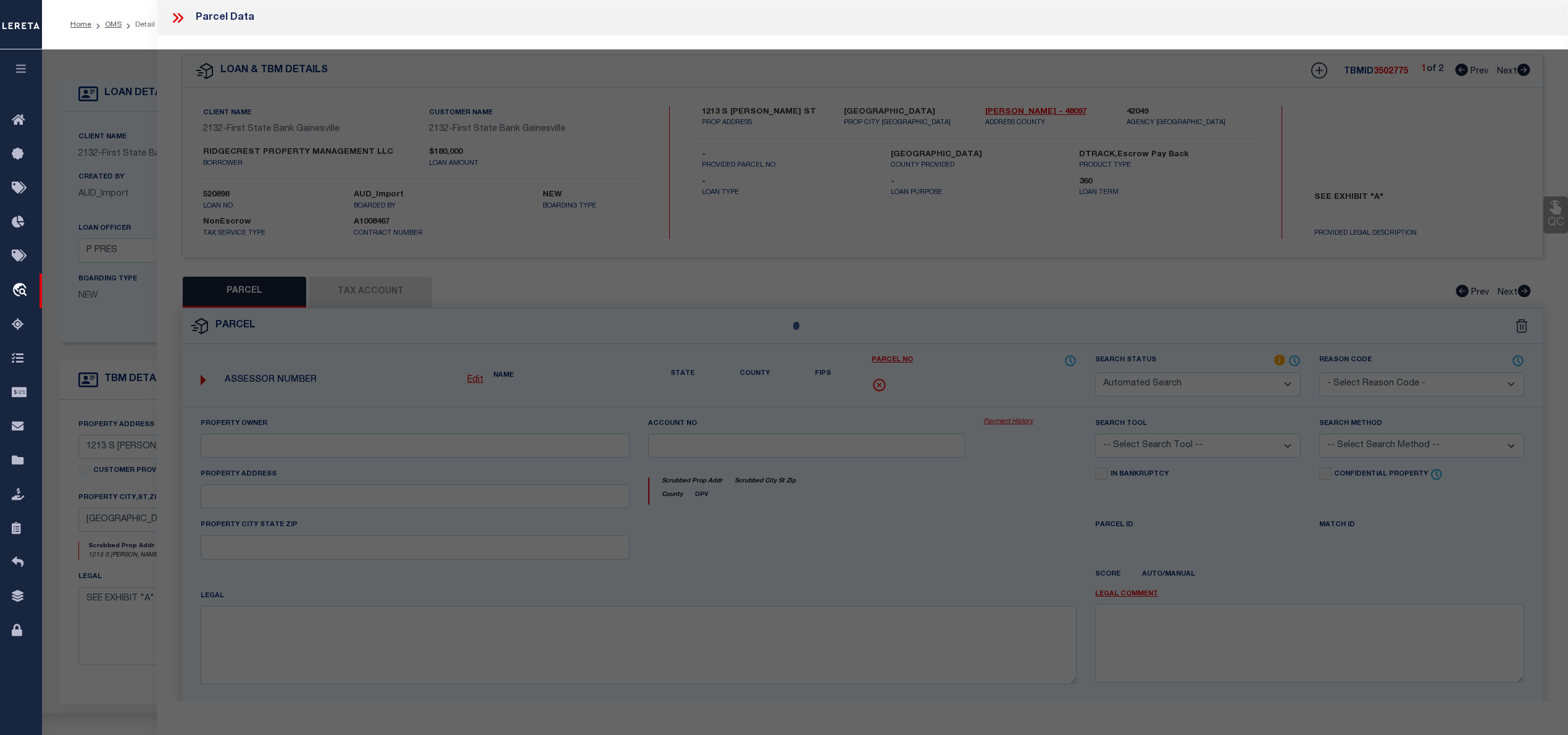
select select "IP"
checkbox input "false"
type textarea "Should be able to locate manually. MLC 8/19/2025"
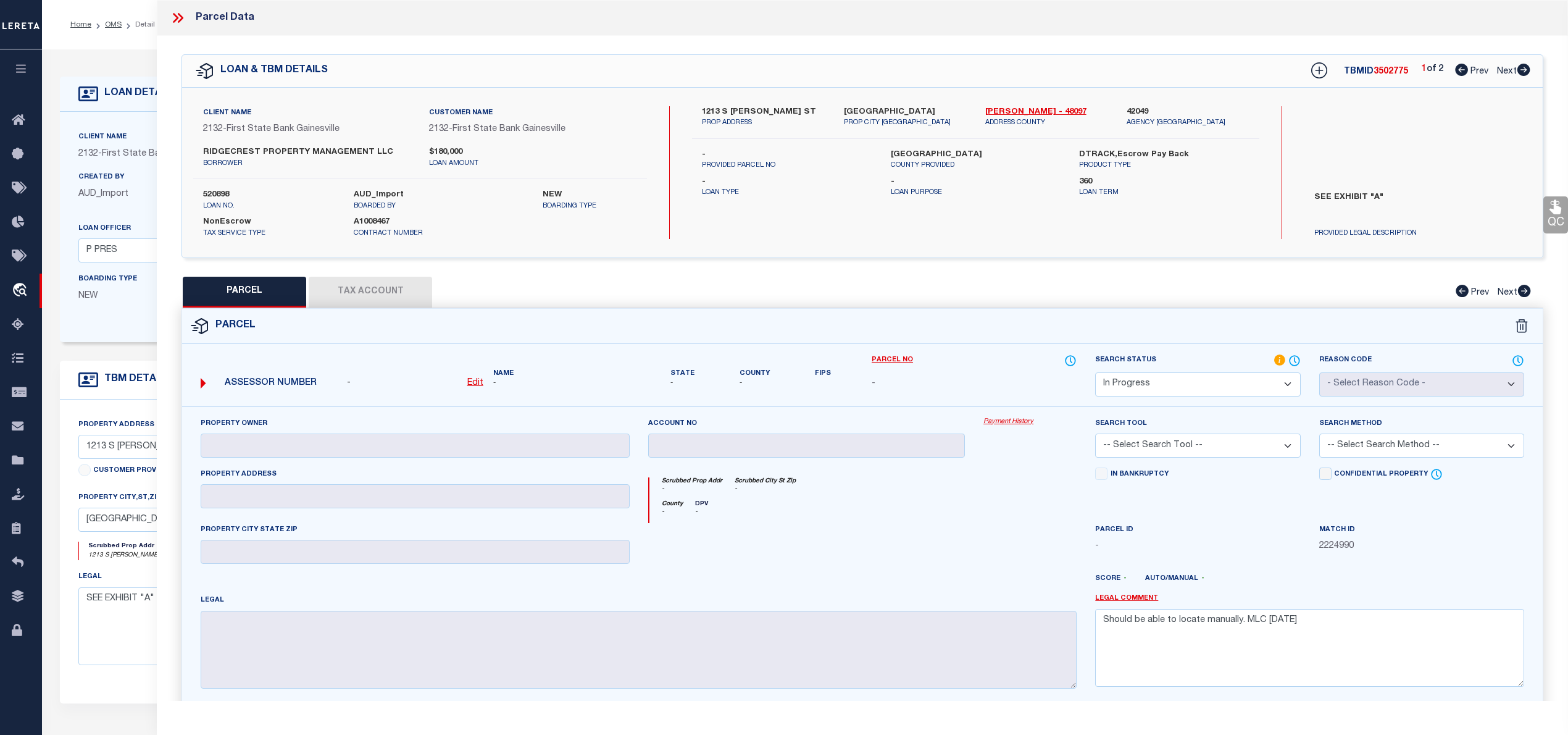
click at [178, 20] on icon at bounding box center [177, 17] width 16 height 16
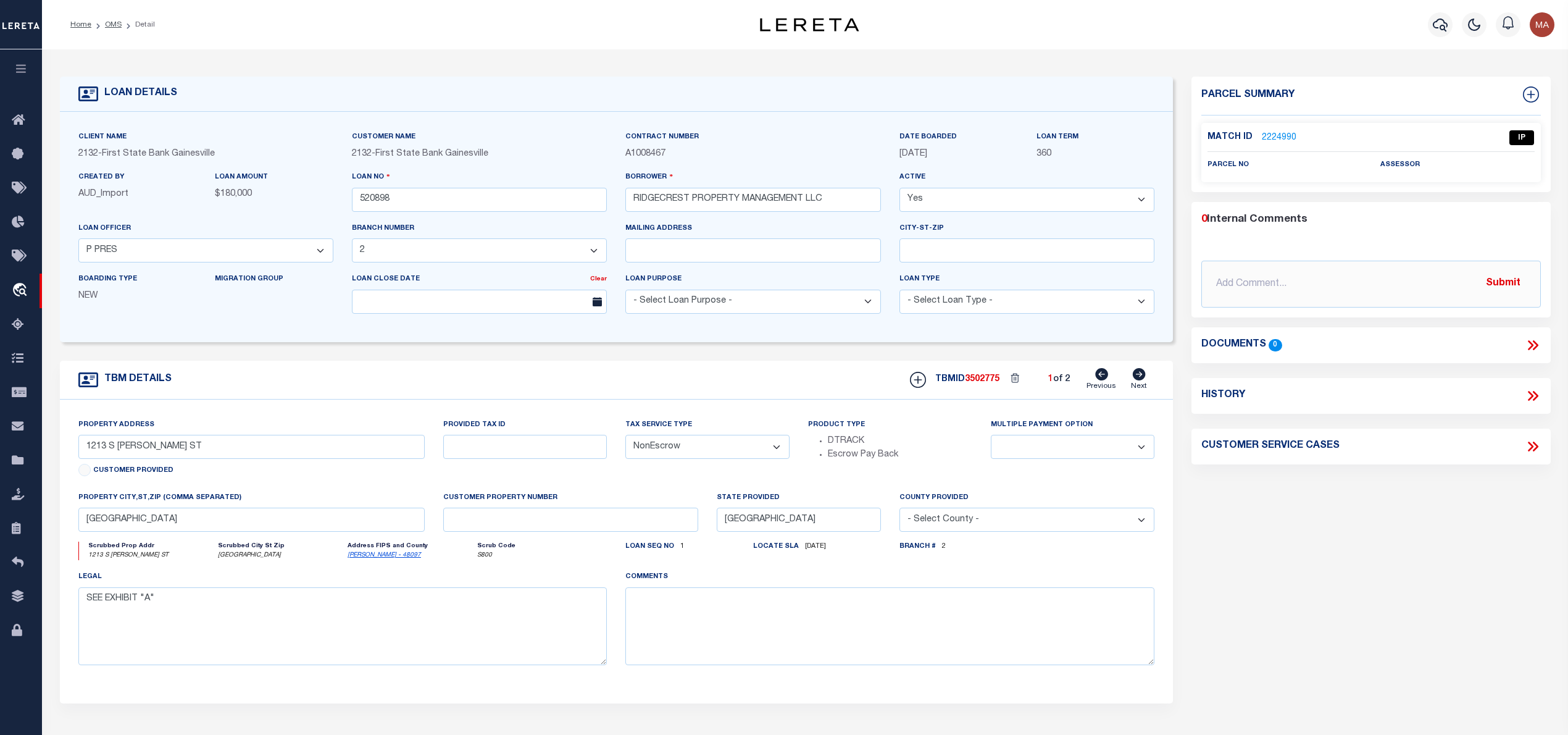
click at [1280, 133] on link "2224990" at bounding box center [1279, 138] width 34 height 13
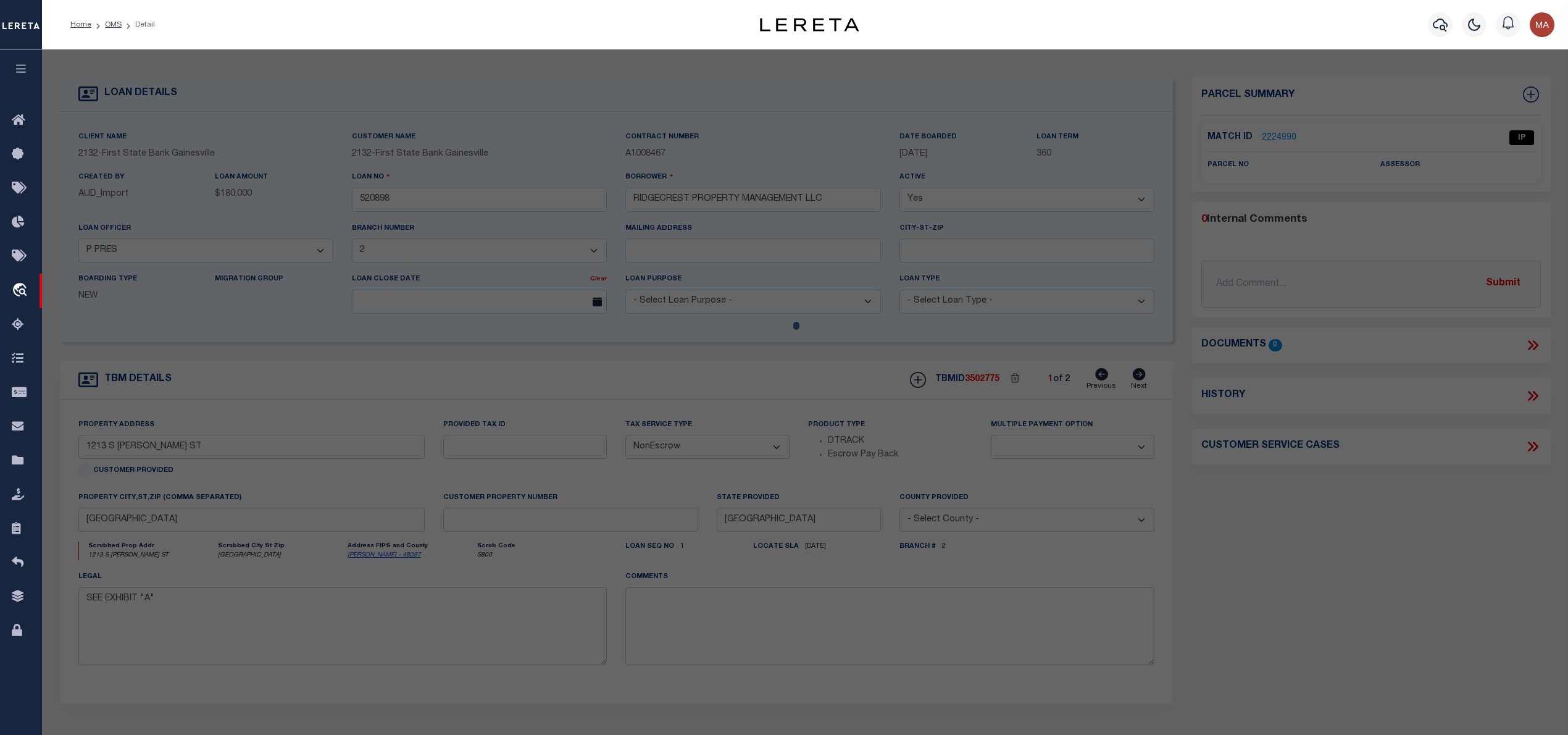
select select "AS"
checkbox input "false"
select select "IP"
checkbox input "false"
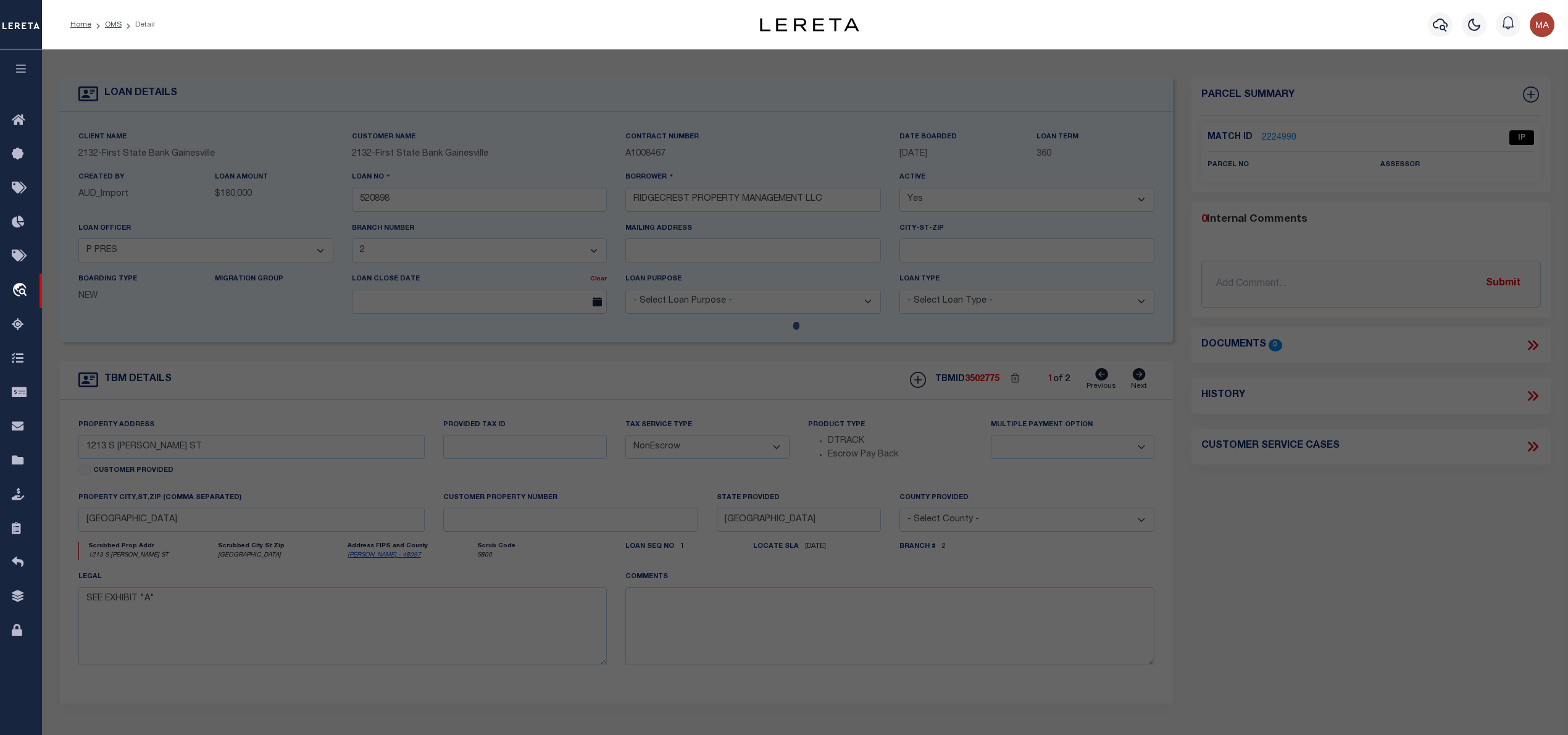
type textarea "Should be able to locate manually. MLC 8/19/2025"
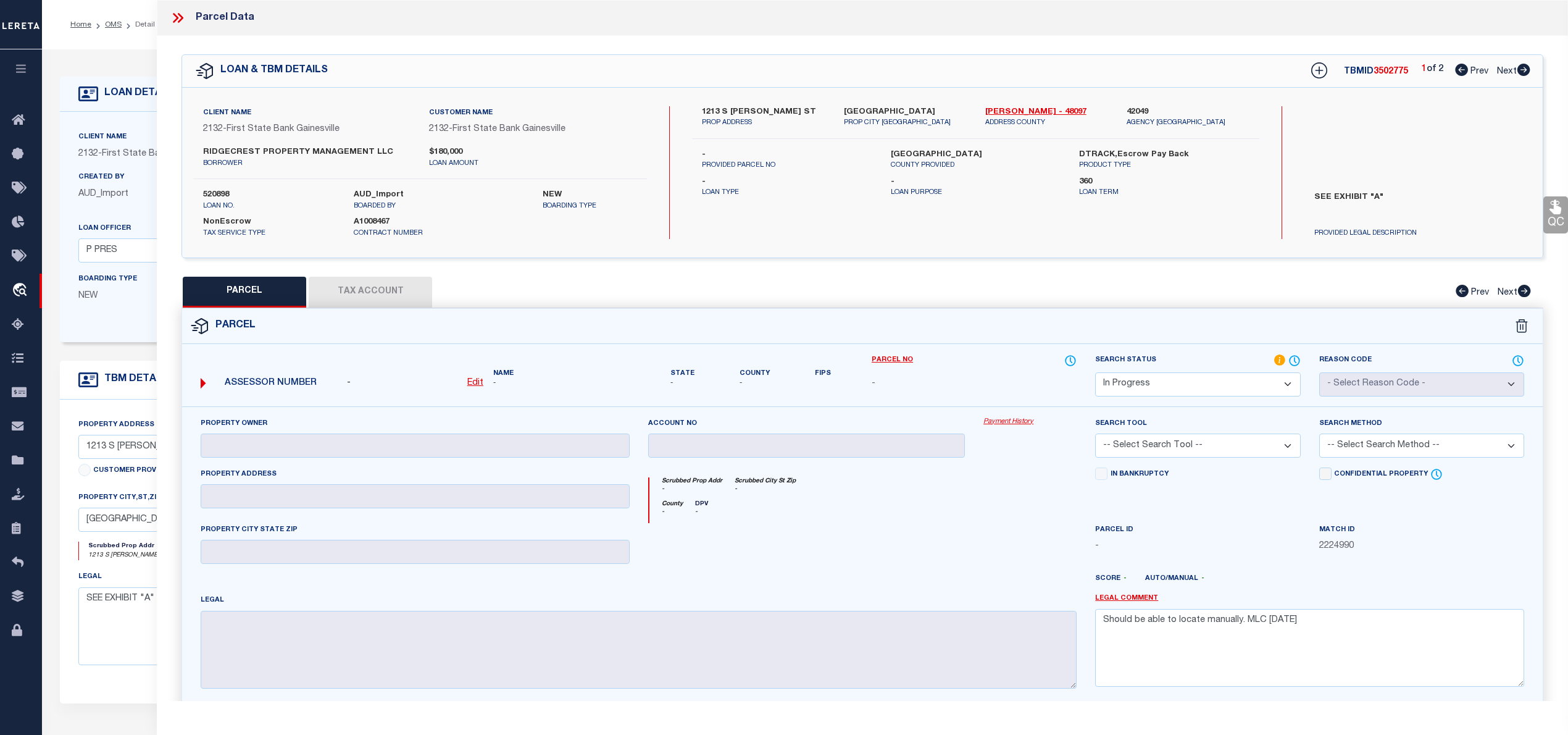
click at [1524, 69] on icon at bounding box center [1523, 70] width 13 height 12
select select "AS"
checkbox input "false"
select select "IP"
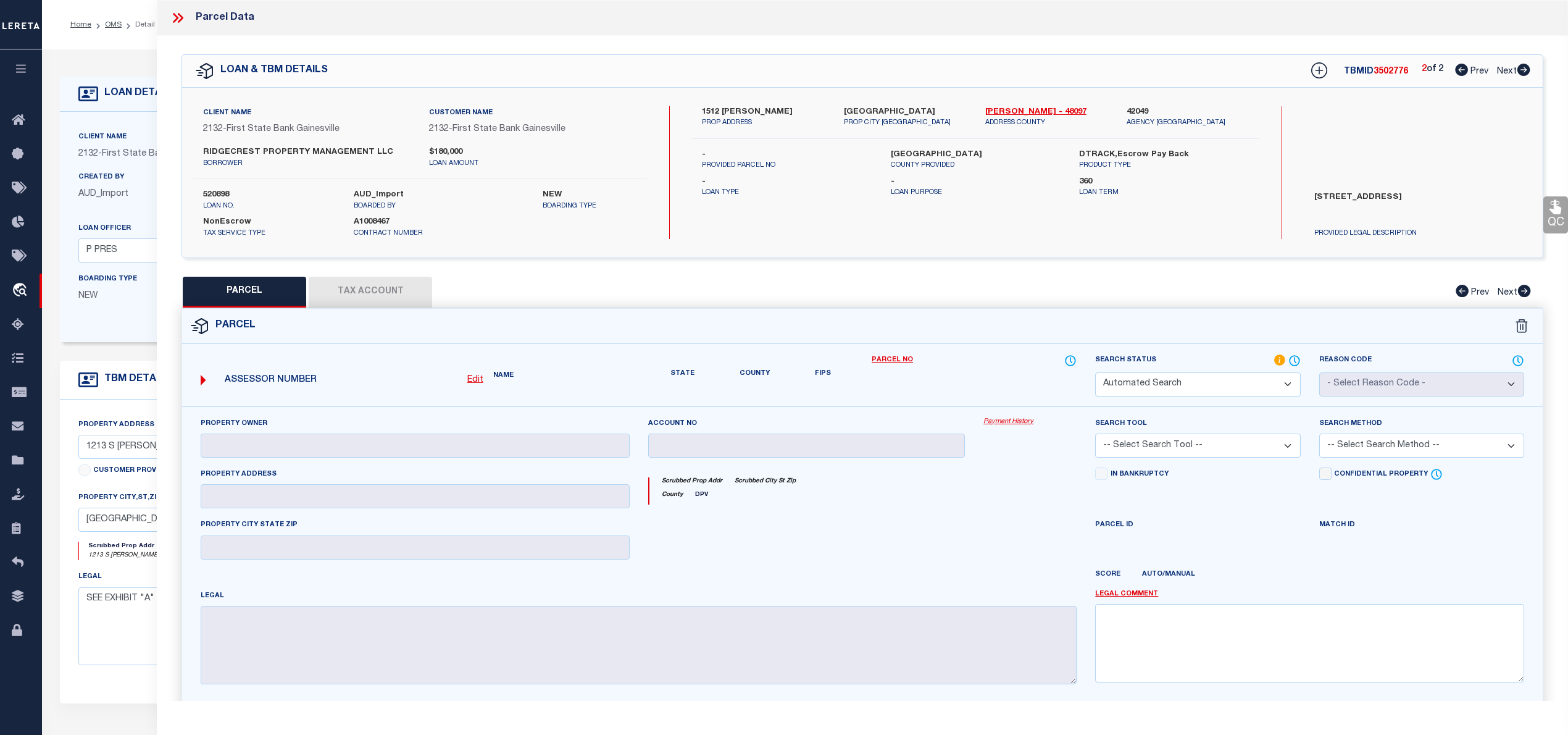
checkbox input "false"
type textarea "Should be able to locate manually. MLC 8/19/2025"
click at [1457, 75] on icon at bounding box center [1461, 70] width 13 height 12
select select "AS"
checkbox input "false"
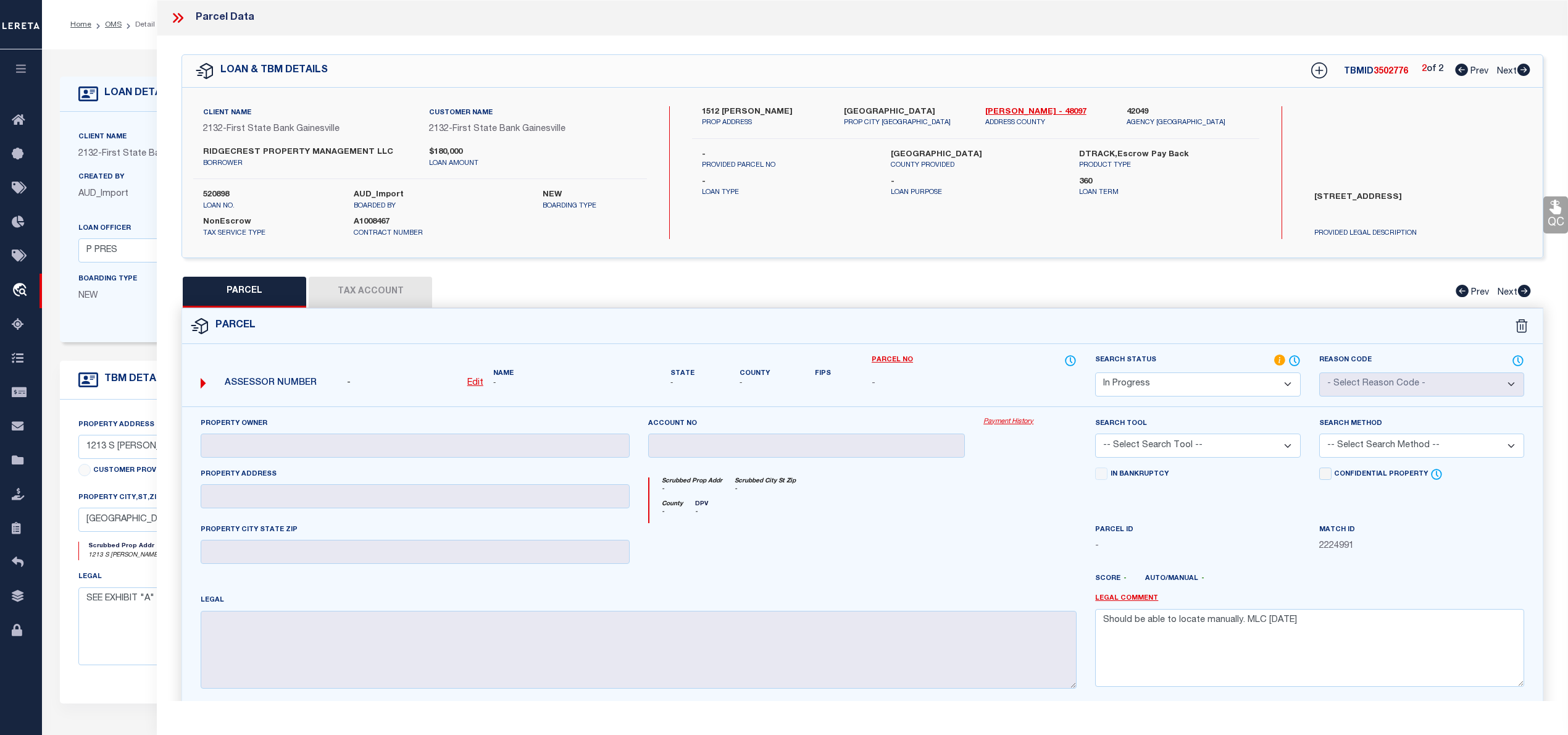
checkbox input "false"
select select "IP"
checkbox input "false"
type textarea "Should be able to locate manually. MLC 8/19/2025"
click at [1003, 114] on link "Cooke - 48097" at bounding box center [1046, 112] width 123 height 12
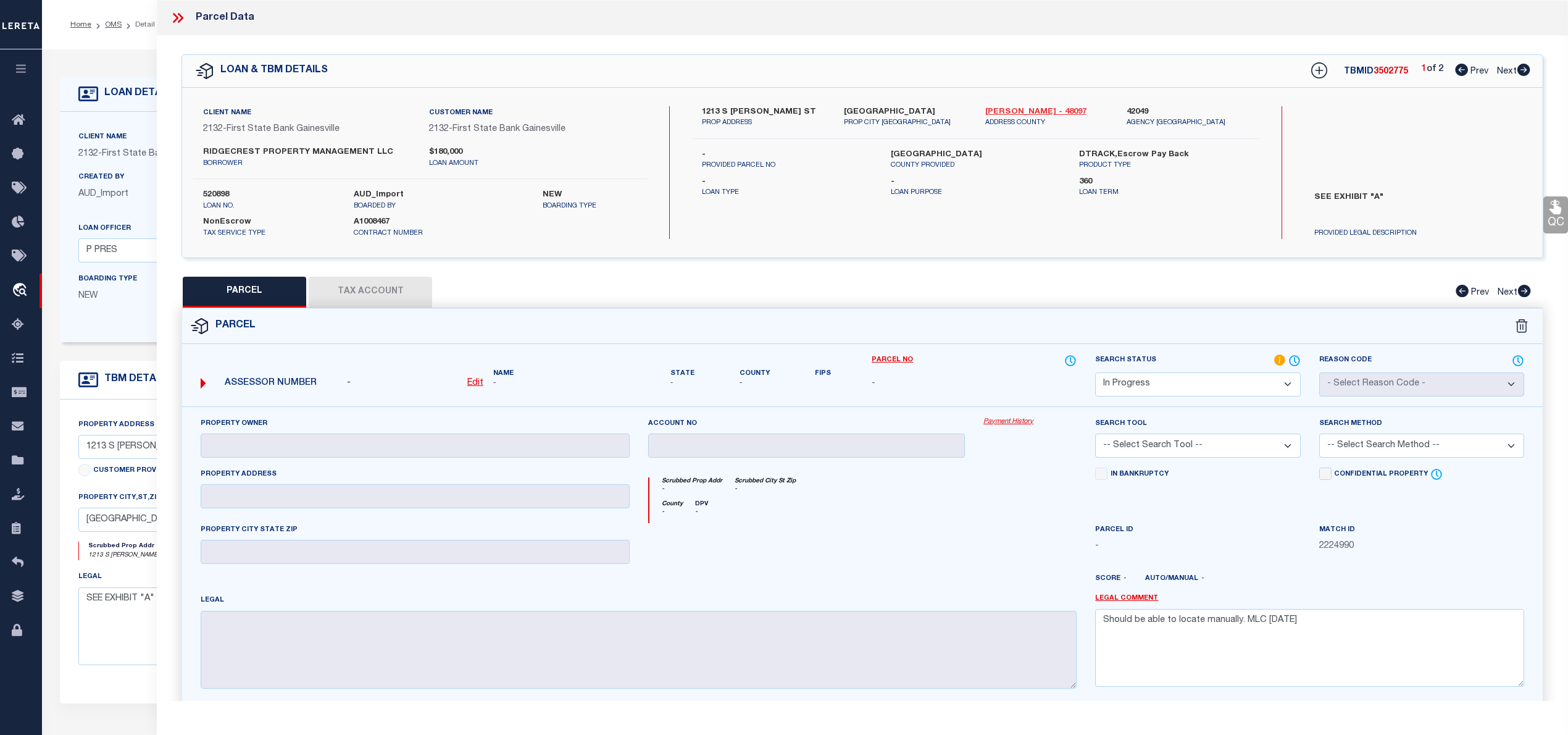
click at [994, 111] on link "Cooke - 48097" at bounding box center [1046, 112] width 123 height 12
click at [721, 107] on label "1213 S CLEMENTS ST" at bounding box center [763, 112] width 123 height 12
copy div "1213 S CLEMENTS ST"
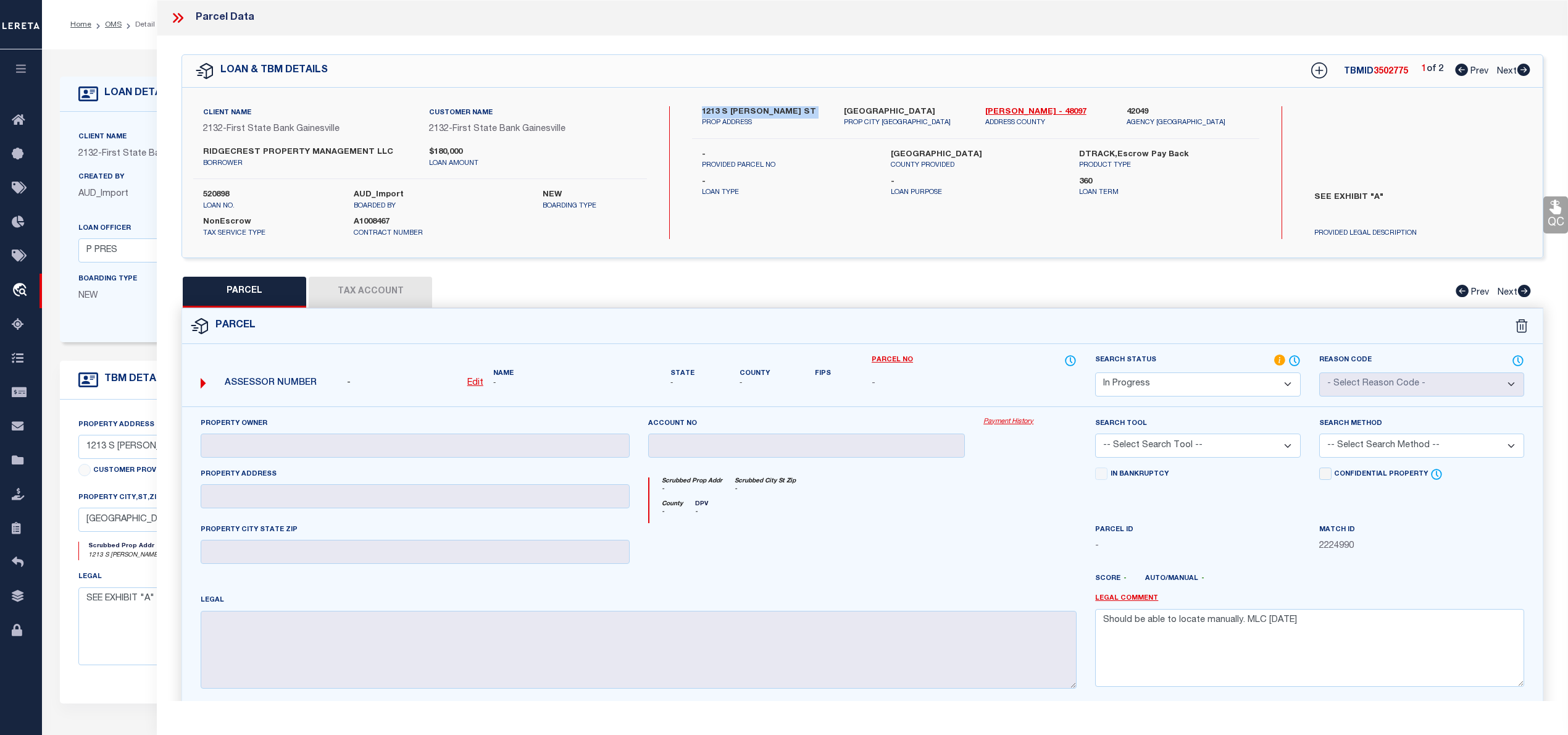
click at [470, 379] on u "Edit" at bounding box center [475, 383] width 16 height 9
select select "IP"
type textarea "-"
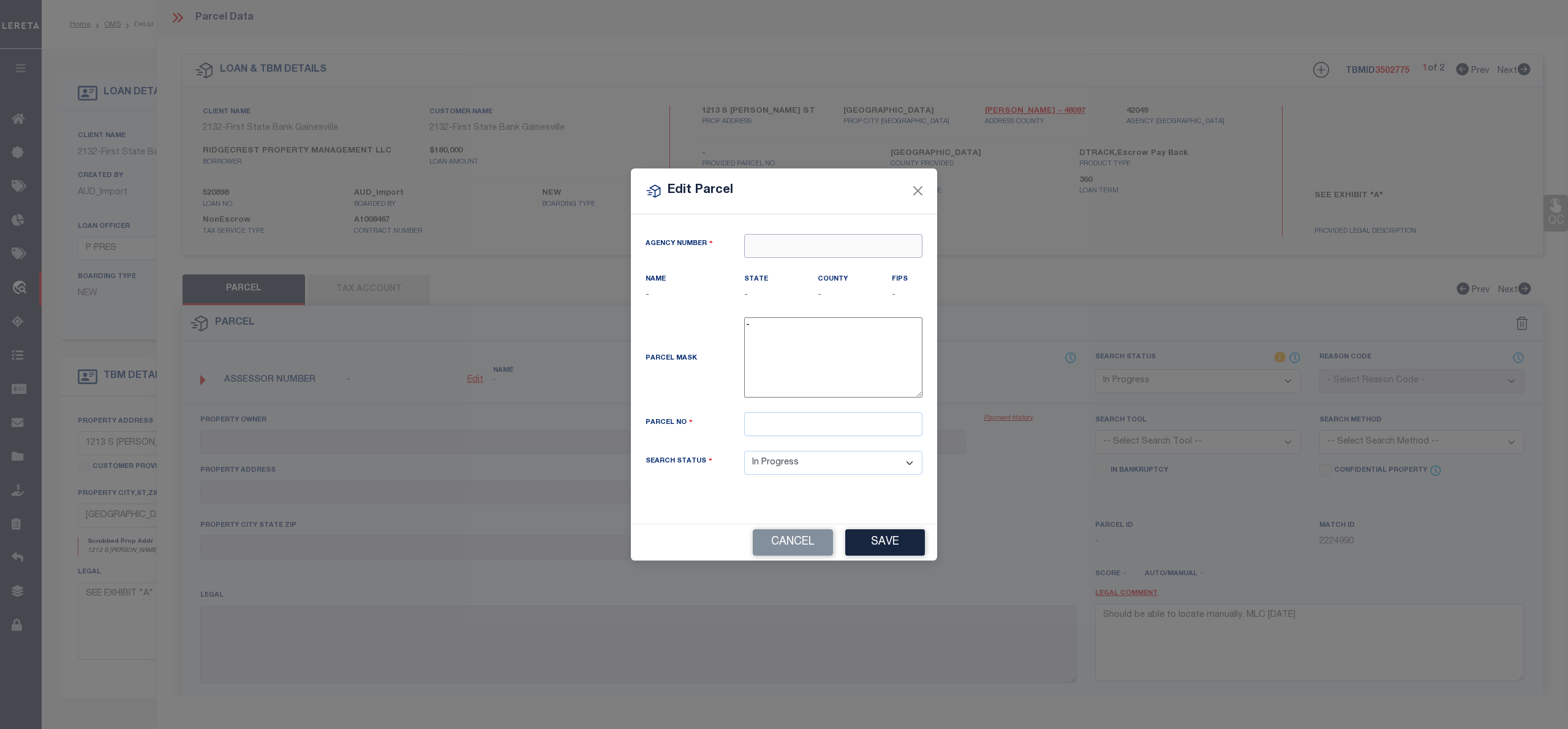
click at [787, 244] on input "text" at bounding box center [834, 246] width 179 height 24
click at [820, 263] on div "420290000 : CALHOUN COUNTY" at bounding box center [834, 274] width 177 height 35
click at [865, 254] on div "420490000 : COOKE COUNTY" at bounding box center [834, 268] width 177 height 35
click at [753, 433] on input "text" at bounding box center [834, 424] width 179 height 24
paste input "2300-115-00013"
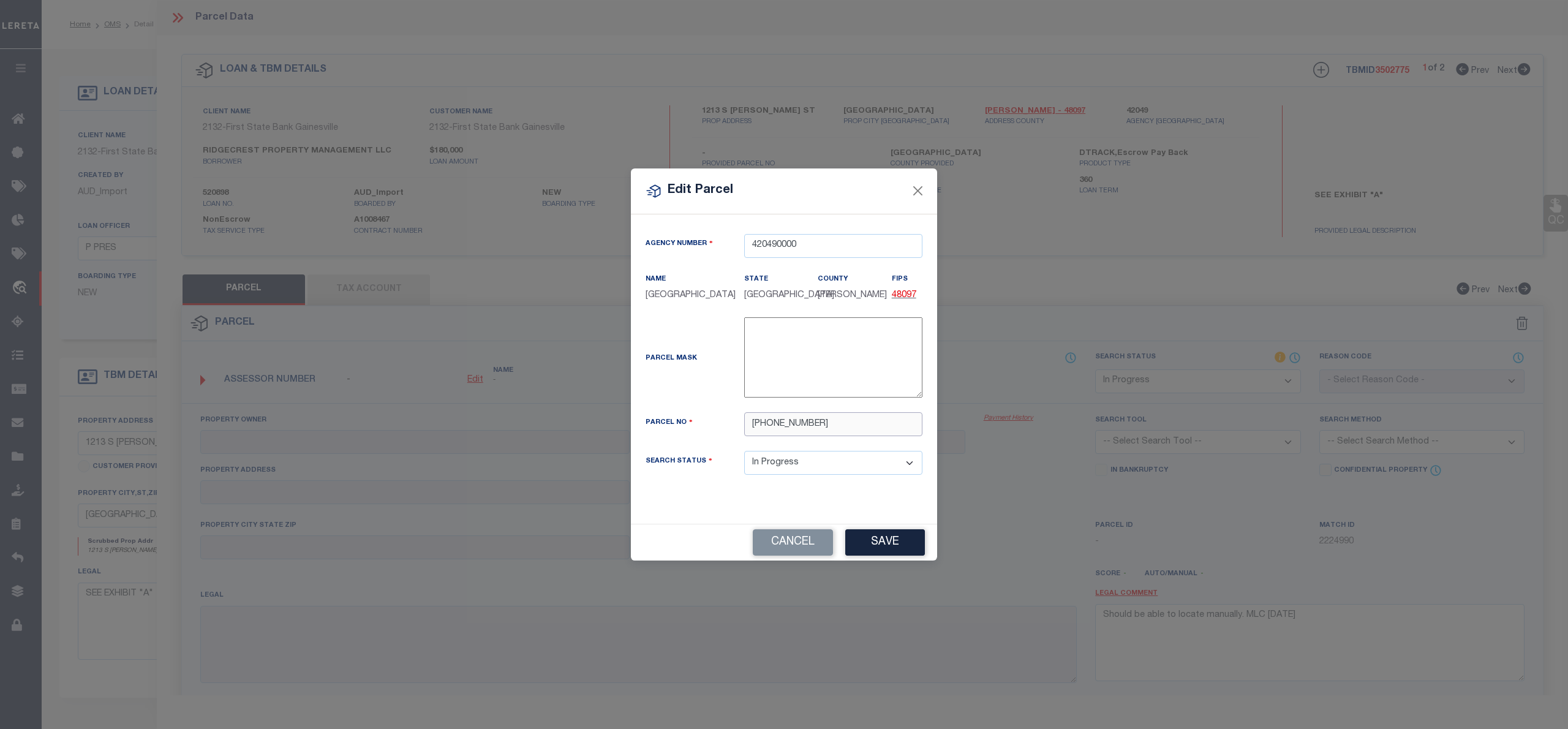
click at [792, 425] on input "2300-115-00013" at bounding box center [834, 424] width 179 height 24
click at [887, 546] on button "Save" at bounding box center [885, 542] width 80 height 27
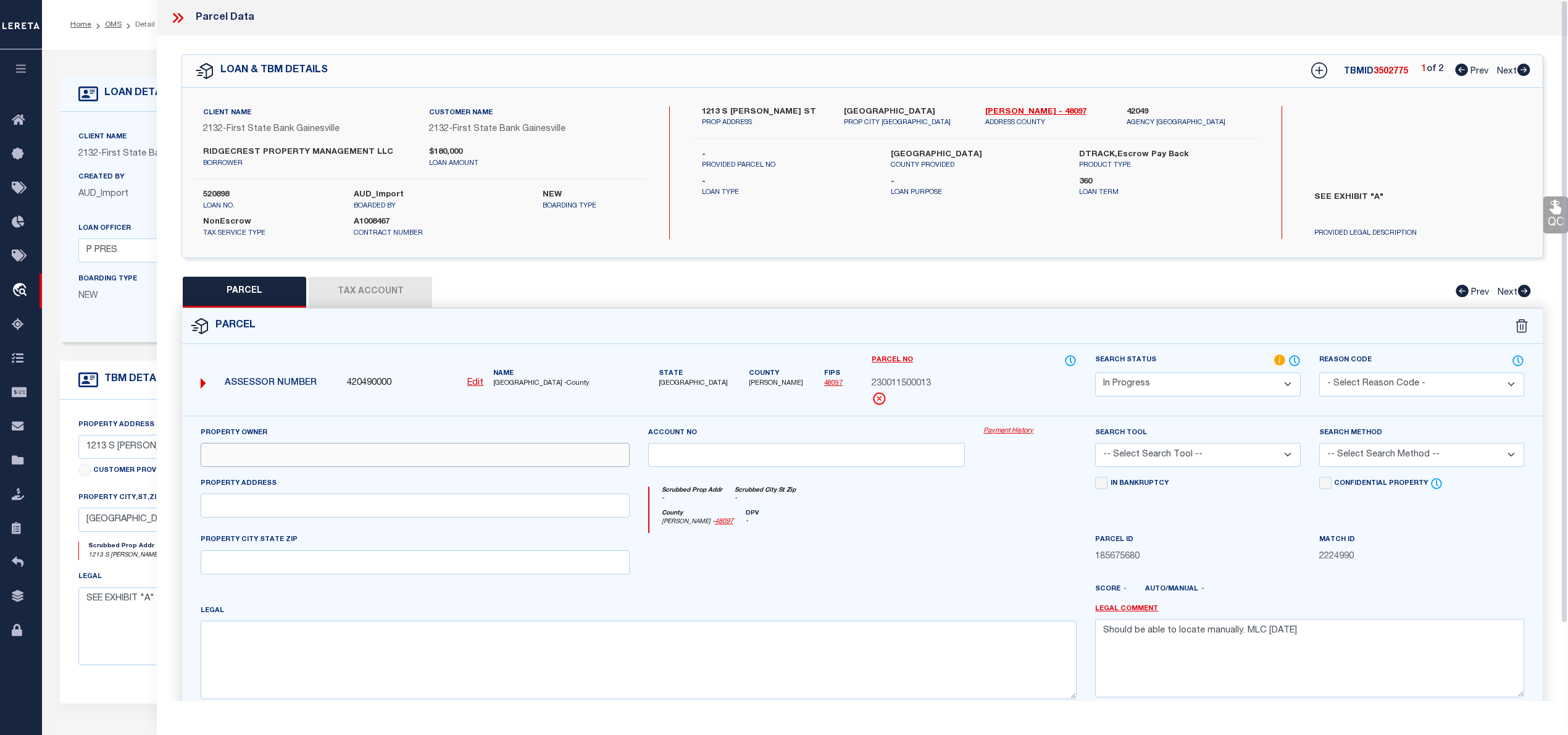
click at [625, 452] on input "text" at bounding box center [415, 455] width 429 height 24
paste input "KNIGHT WILLIAM T & ELIZABETH, JENCE KELLING"
click at [258, 655] on textarea at bounding box center [639, 660] width 876 height 78
paste textarea "GAINESVILLE ADDN; BLOCK 115; TR 13"
click at [383, 516] on input "text" at bounding box center [415, 505] width 429 height 24
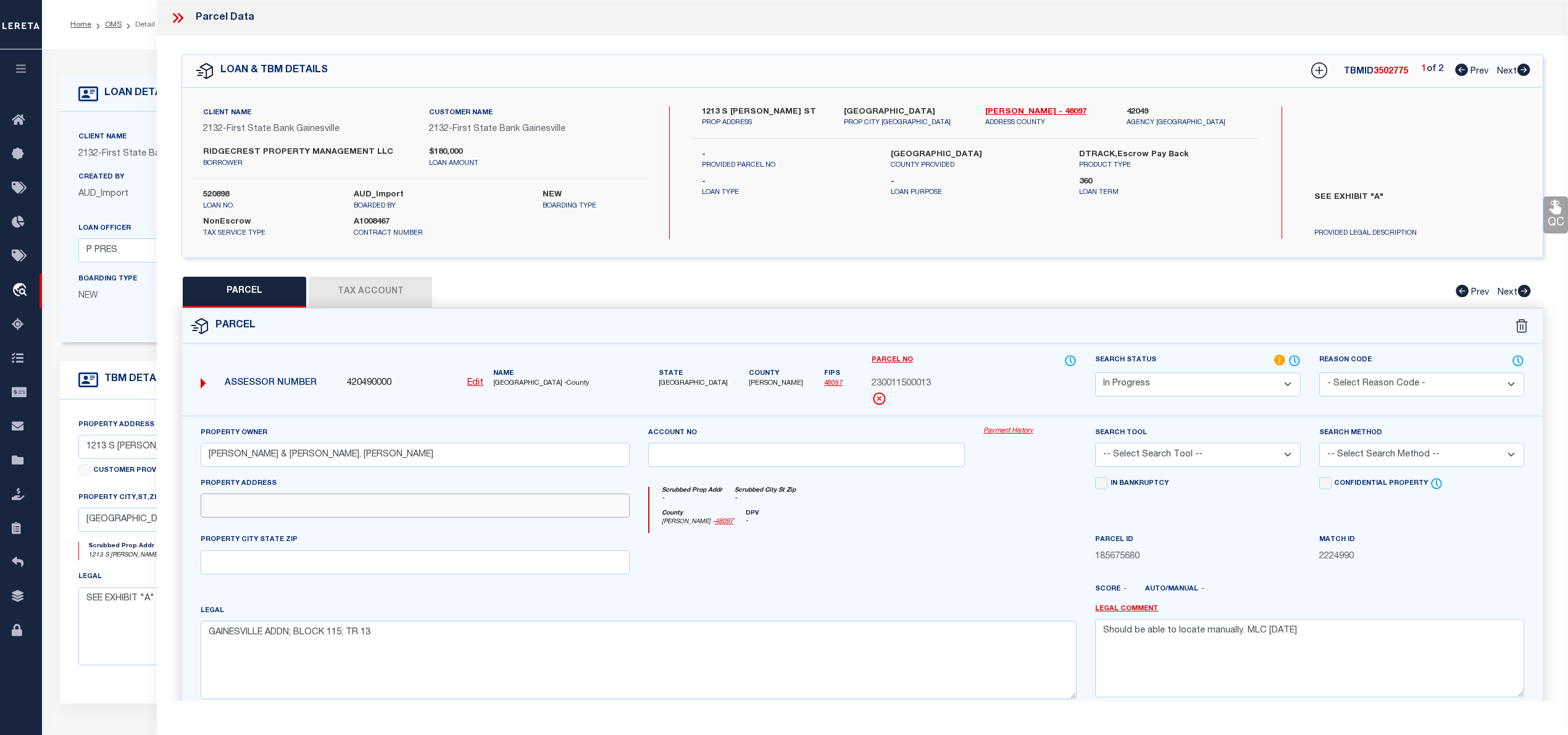
paste input "1213 S CLEMENTS, GAINESVILLE TX 76240"
drag, startPoint x: 293, startPoint y: 509, endPoint x: 434, endPoint y: 509, distance: 141.0
click at [434, 509] on input "1213 S CLEMENTS, GAINESVILLE TX 76240" at bounding box center [415, 505] width 429 height 24
click at [287, 563] on input "text" at bounding box center [415, 562] width 429 height 24
paste input "GAINESVILLE TX 76240"
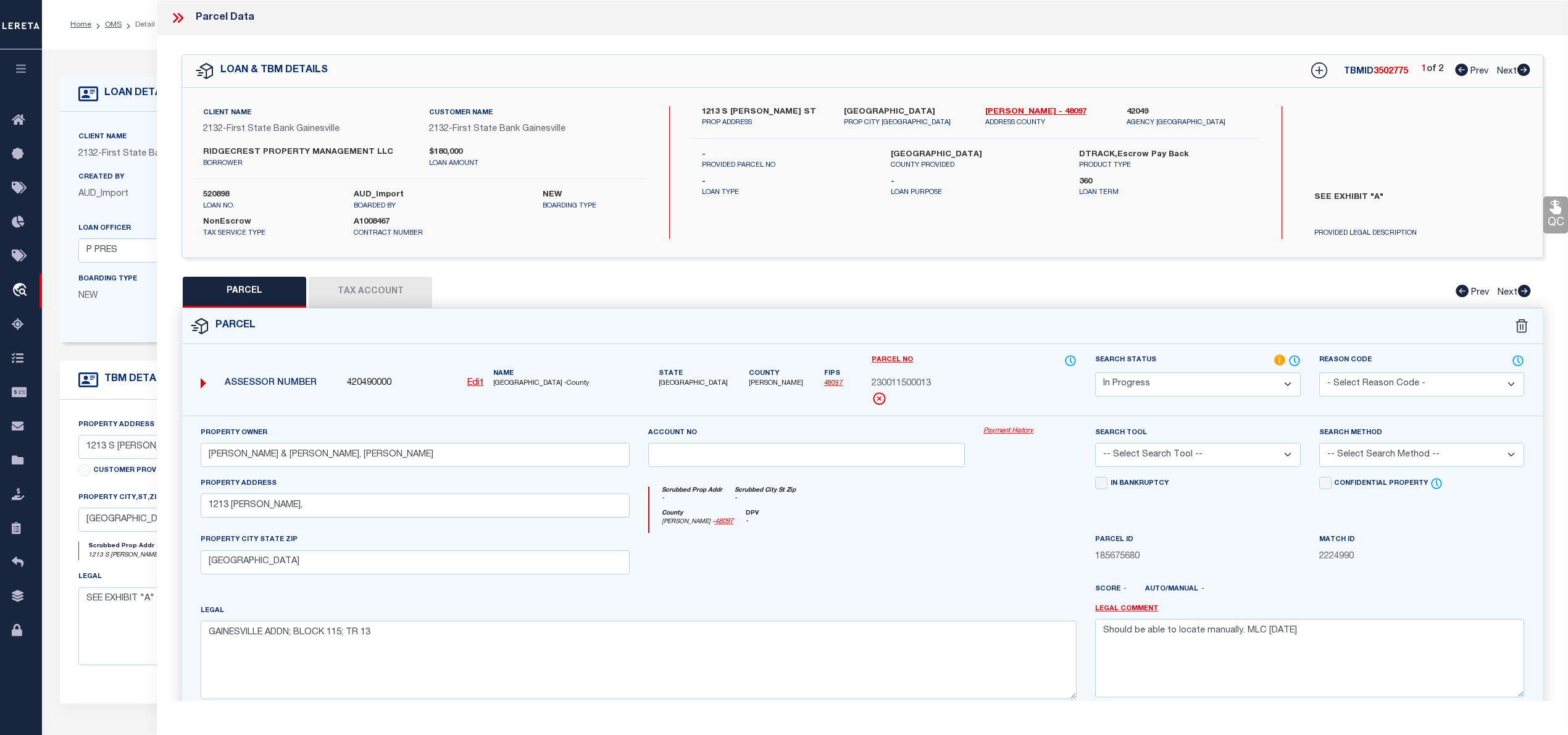
click at [1215, 383] on select "Automated Search Bad Parcel Complete Duplicate Parcel High Dollar Reporting In …" at bounding box center [1197, 385] width 205 height 24
click at [1095, 373] on select "Automated Search Bad Parcel Complete Duplicate Parcel High Dollar Reporting In …" at bounding box center [1197, 385] width 205 height 24
click at [1188, 453] on select "-- Select Search Tool -- 3rd Party Website Agency File Agency Website ATLS CNV-…" at bounding box center [1197, 455] width 205 height 24
click at [1095, 445] on select "-- Select Search Tool -- 3rd Party Website Agency File Agency Website ATLS CNV-…" at bounding box center [1197, 455] width 205 height 24
click at [1368, 450] on select "-- Select Search Method -- Property Address Legal Liability Info Provided" at bounding box center [1421, 455] width 205 height 24
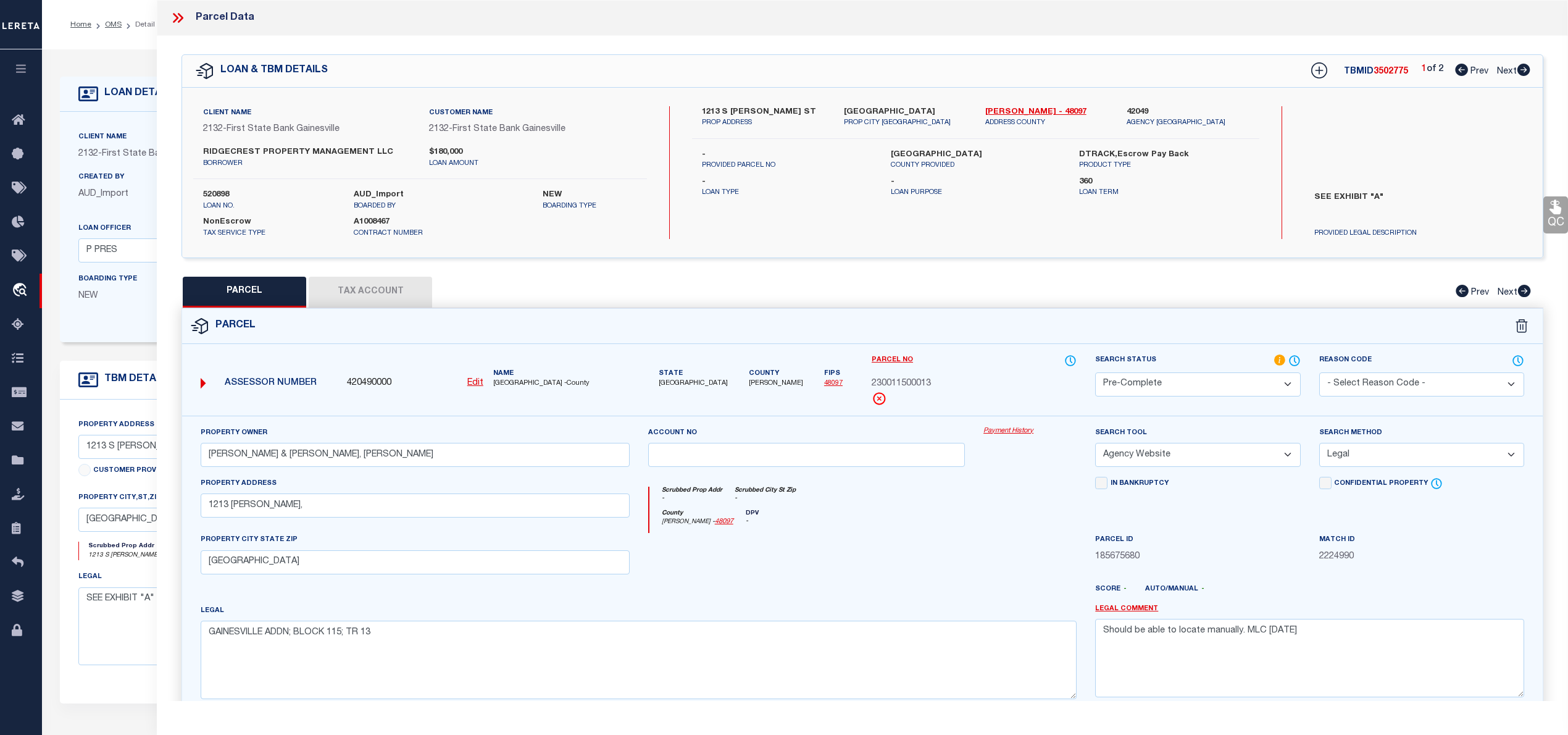
click at [1319, 445] on select "-- Select Search Method -- Property Address Legal Liability Info Provided" at bounding box center [1421, 455] width 205 height 24
click at [1176, 644] on textarea "Should be able to locate manually. MLC 8/19/2025" at bounding box center [1310, 658] width 429 height 78
click at [1176, 642] on textarea "Should be able to locate manually. MLC 8/19/2025" at bounding box center [1310, 658] width 429 height 78
click at [413, 290] on button "Tax Account" at bounding box center [371, 292] width 124 height 31
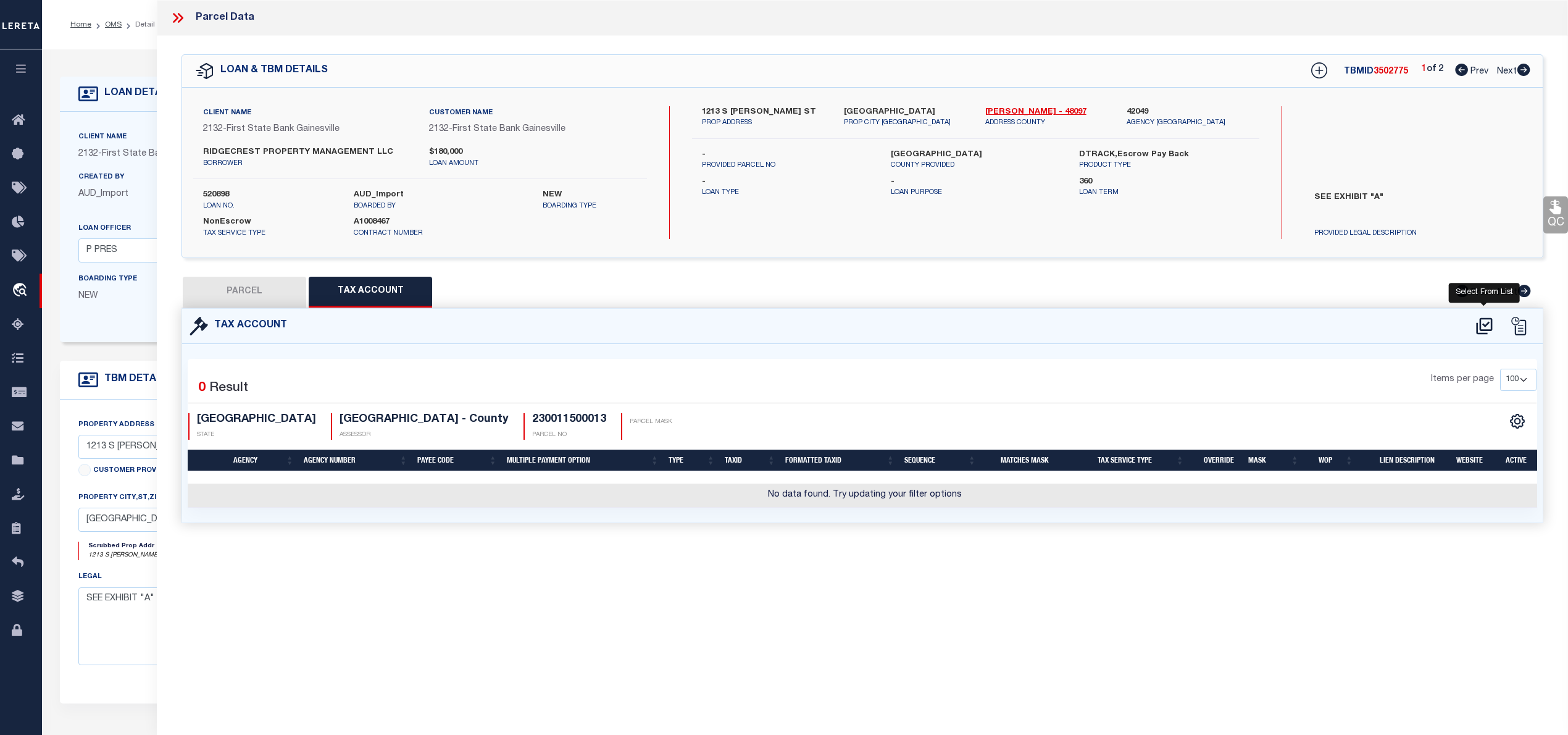
click at [1481, 330] on icon at bounding box center [1484, 325] width 16 height 17
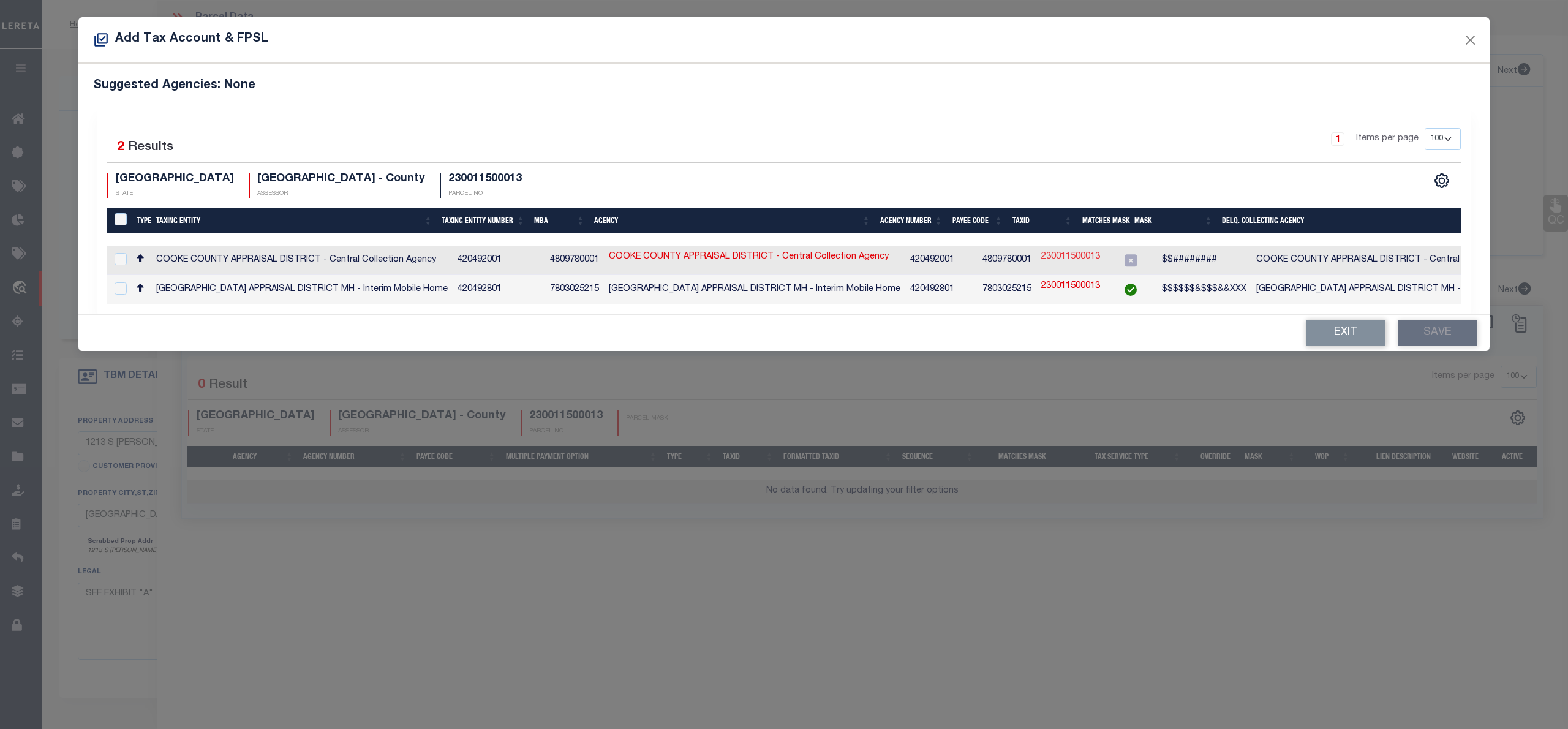
click at [1067, 256] on link "230011500013" at bounding box center [1070, 257] width 59 height 13
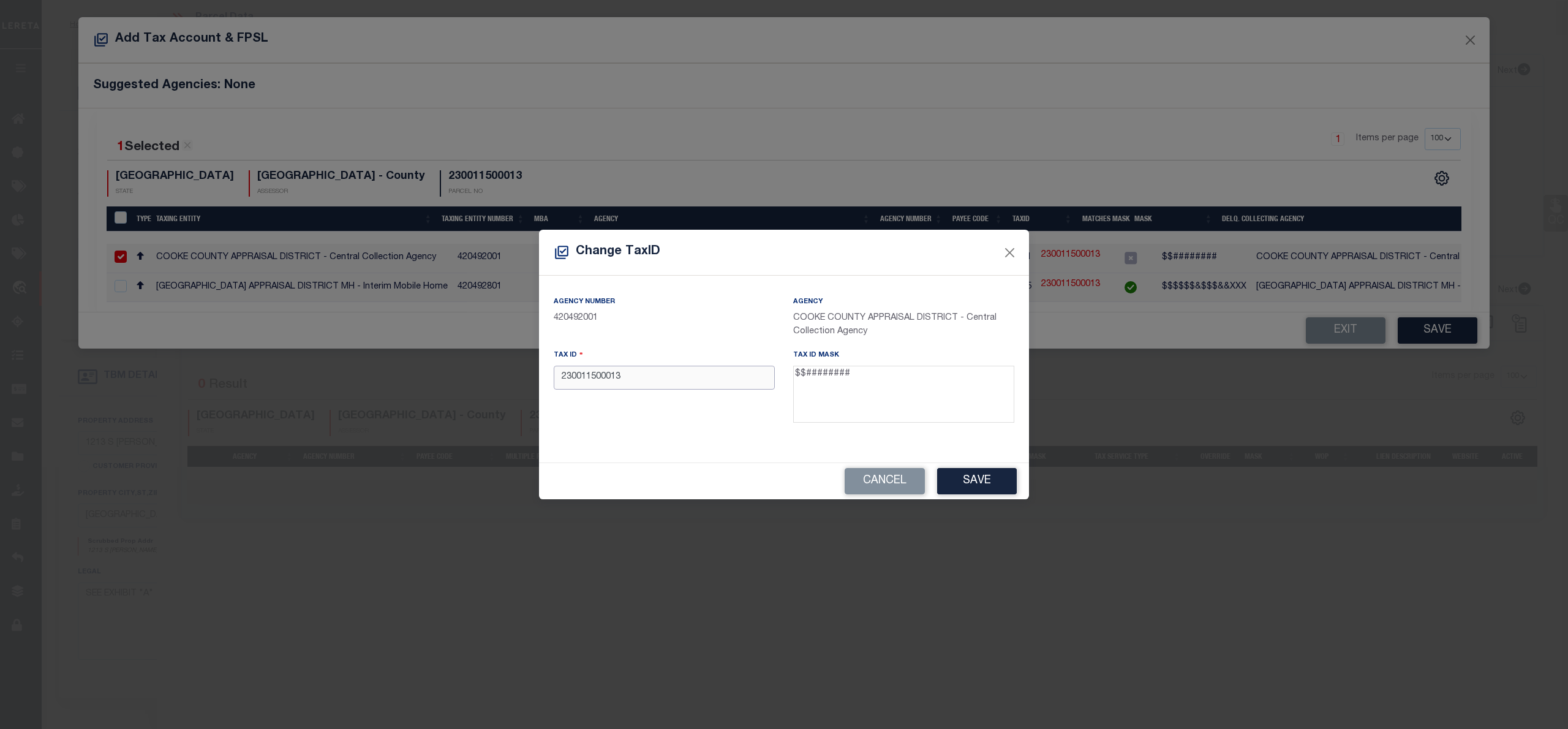
click at [575, 383] on input "230011500013" at bounding box center [664, 378] width 221 height 24
paste input "1097"
click at [991, 490] on button "Save" at bounding box center [977, 481] width 80 height 27
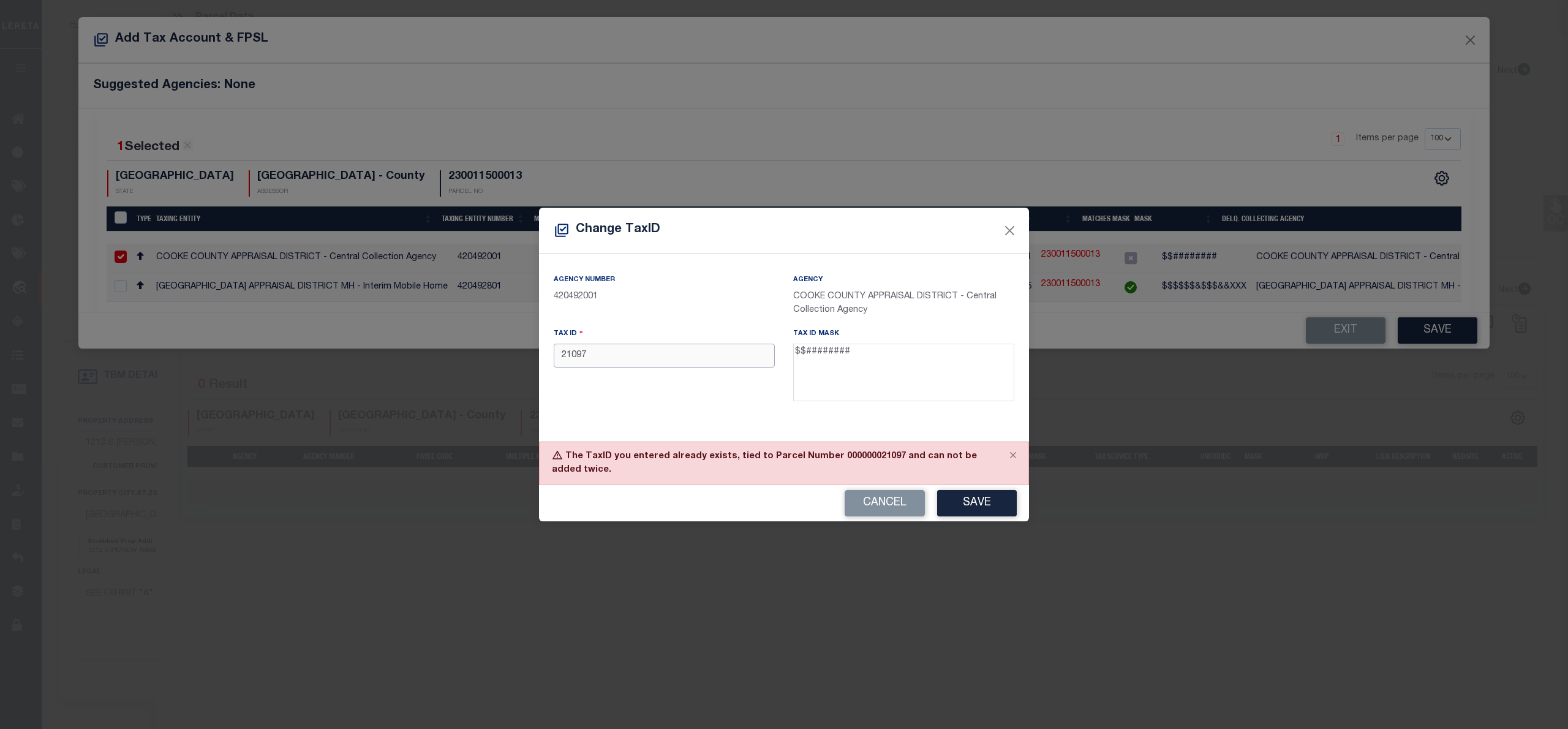
click at [582, 355] on input "21097" at bounding box center [664, 356] width 221 height 24
click at [1008, 231] on button "Close" at bounding box center [1010, 230] width 16 height 16
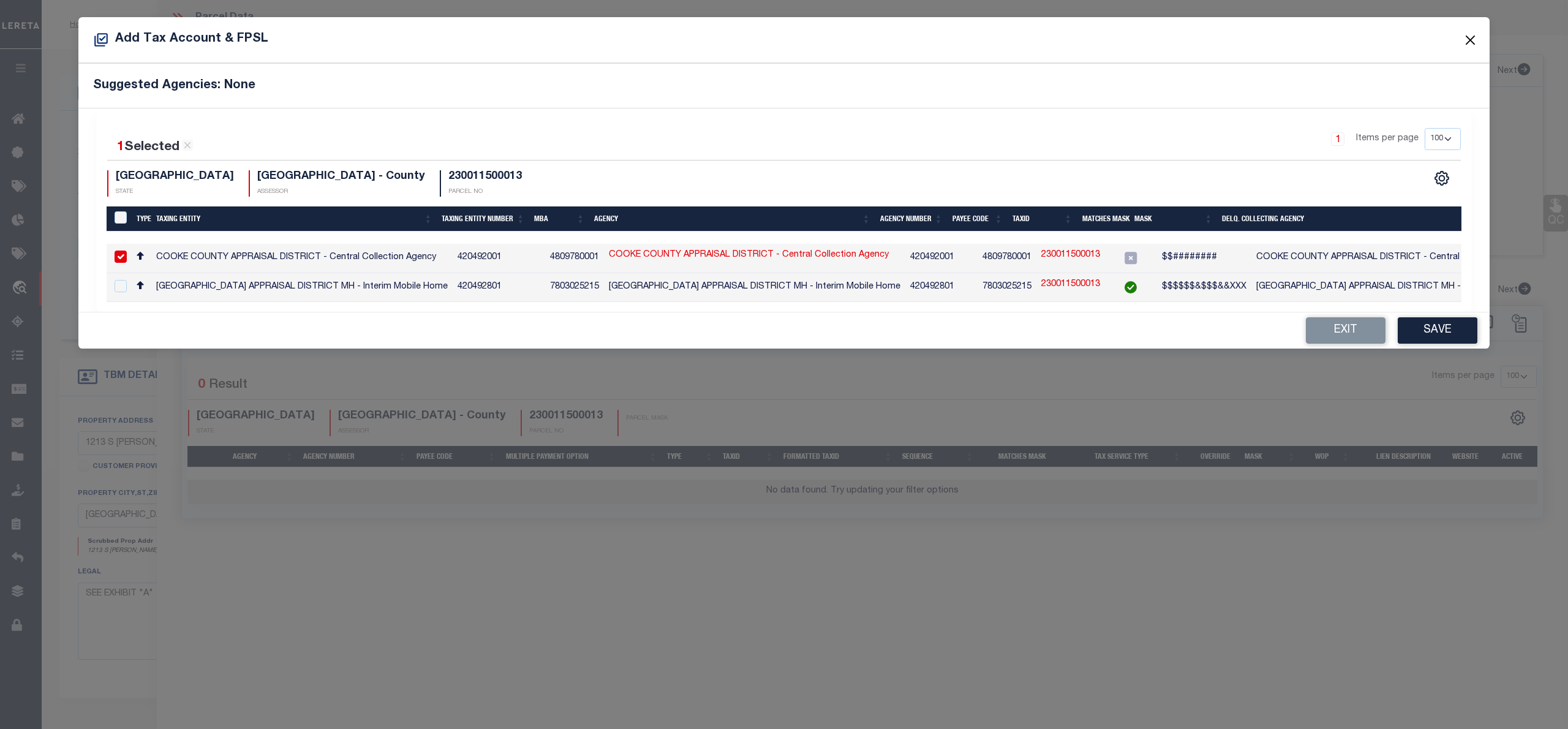
click at [1471, 40] on button "Close" at bounding box center [1471, 39] width 16 height 16
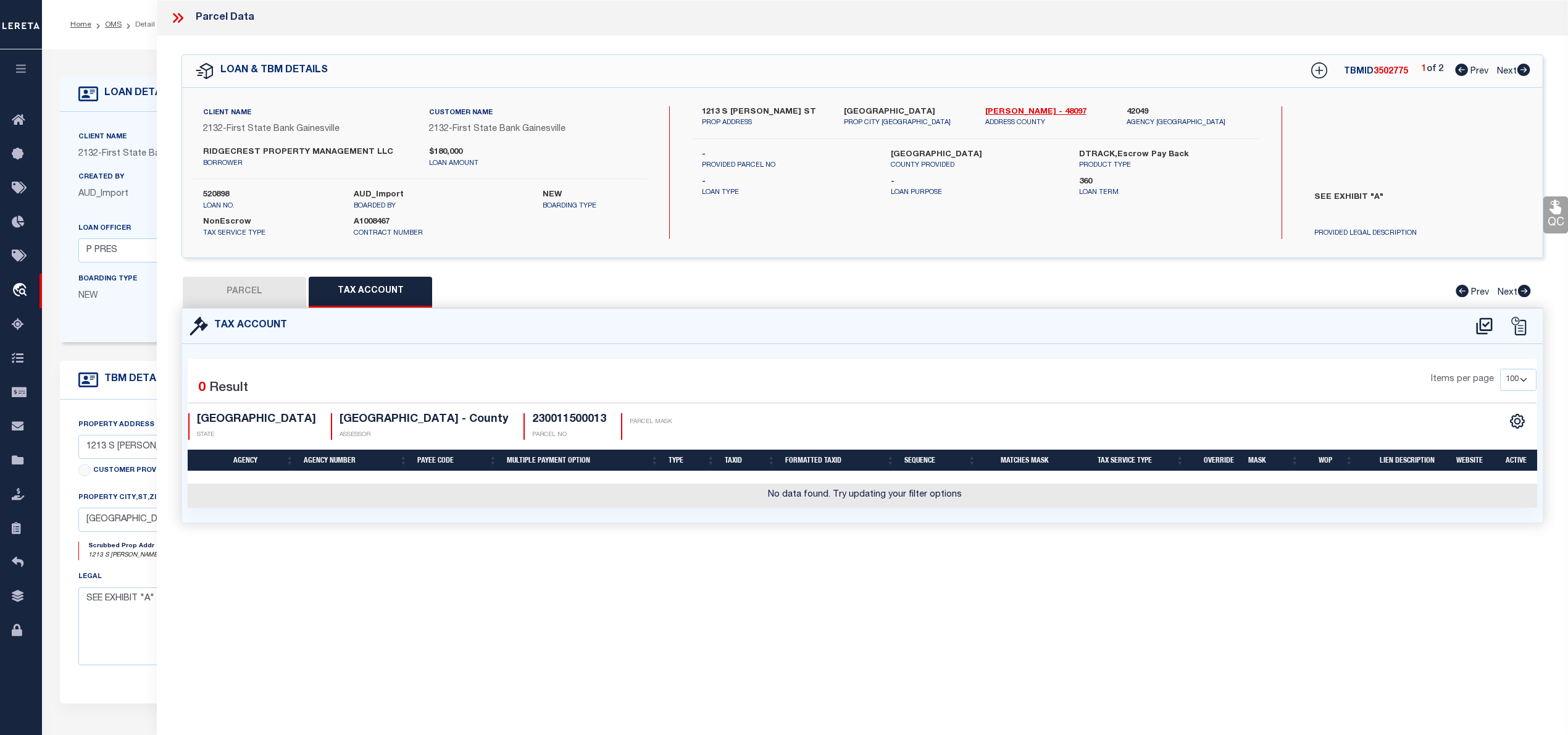
click at [283, 289] on button "PARCEL" at bounding box center [244, 292] width 124 height 31
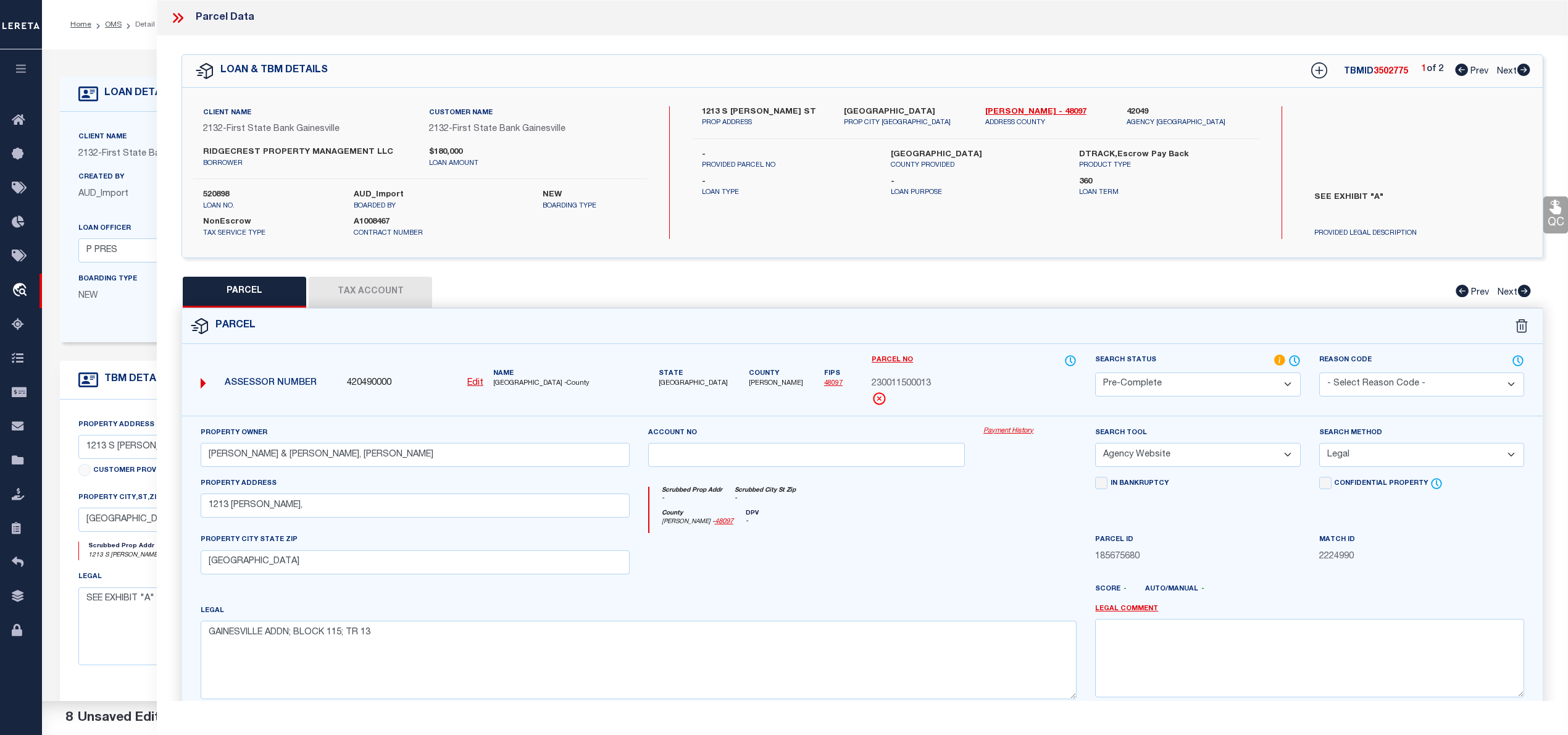
click at [474, 382] on u "Edit" at bounding box center [475, 383] width 16 height 9
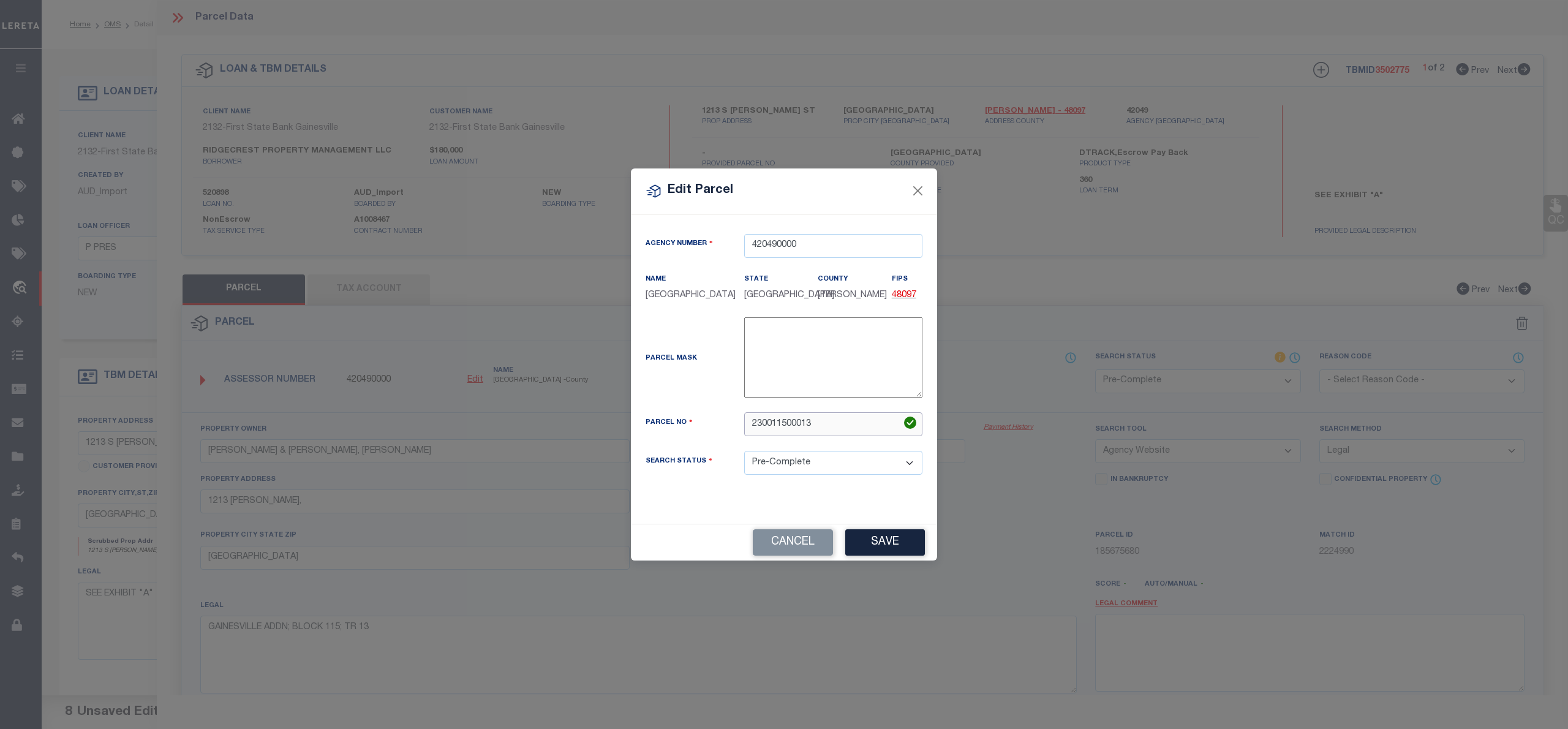
click at [775, 432] on input "230011500013" at bounding box center [834, 424] width 179 height 24
paste input "1097"
click at [863, 545] on button "Save" at bounding box center [885, 542] width 80 height 27
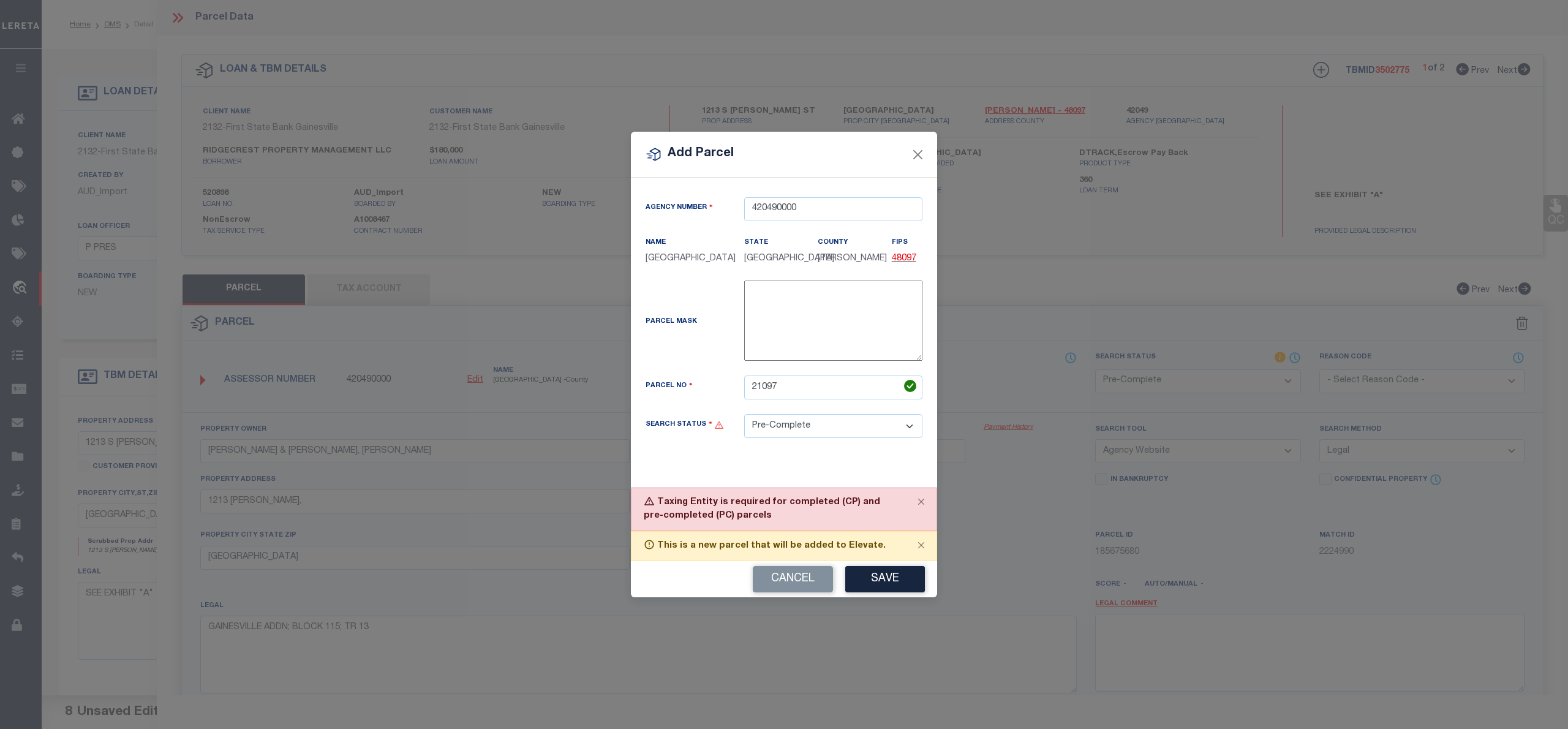
click at [875, 437] on select "Automated Search Bad Parcel Complete Duplicate Parcel High Dollar Reporting In …" at bounding box center [834, 426] width 179 height 24
click at [744, 416] on select "Automated Search Bad Parcel Complete Duplicate Parcel High Dollar Reporting In …" at bounding box center [834, 426] width 179 height 24
click at [905, 588] on button "Save" at bounding box center [885, 579] width 80 height 27
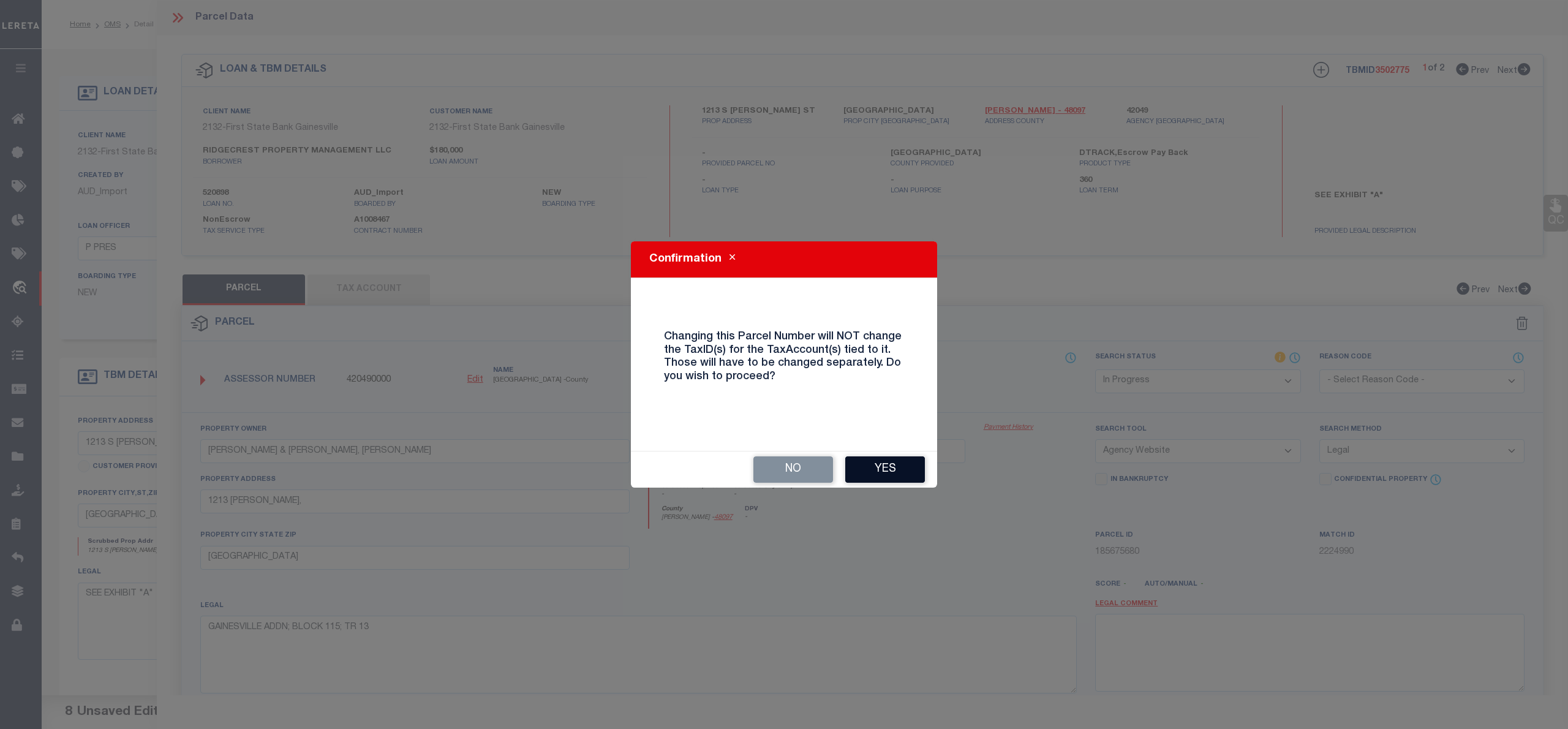
click at [910, 478] on button "Yes" at bounding box center [885, 470] width 80 height 27
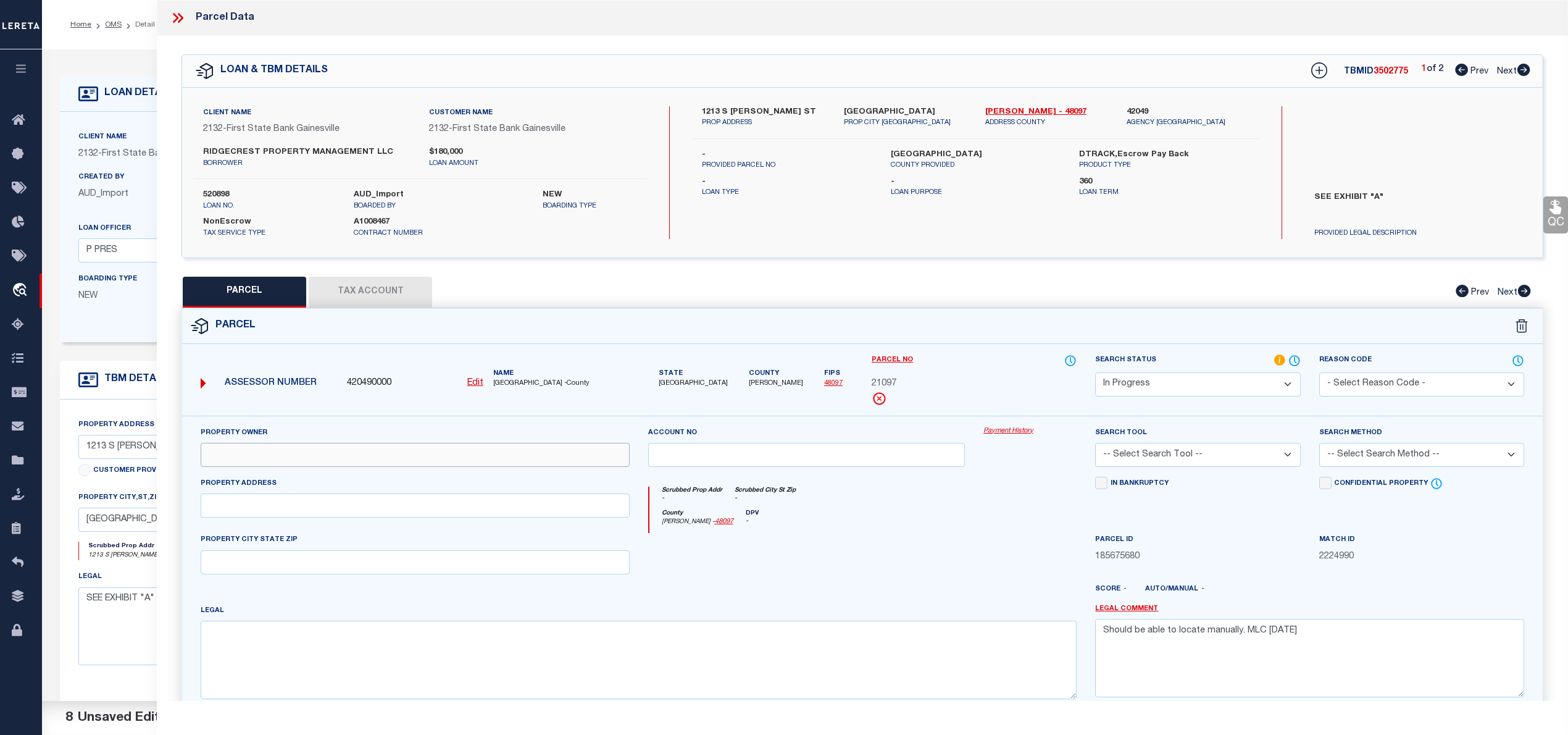
click at [569, 457] on input "text" at bounding box center [415, 455] width 429 height 24
paste input "KNIGHT WILLIAM T & ELIZABETH, JENCE KELLING"
click at [556, 675] on textarea at bounding box center [639, 660] width 876 height 78
paste textarea "GAINESVILLE ADDN; BLOCK 115; TR 13"
click at [380, 494] on div "Property Address" at bounding box center [415, 497] width 429 height 41
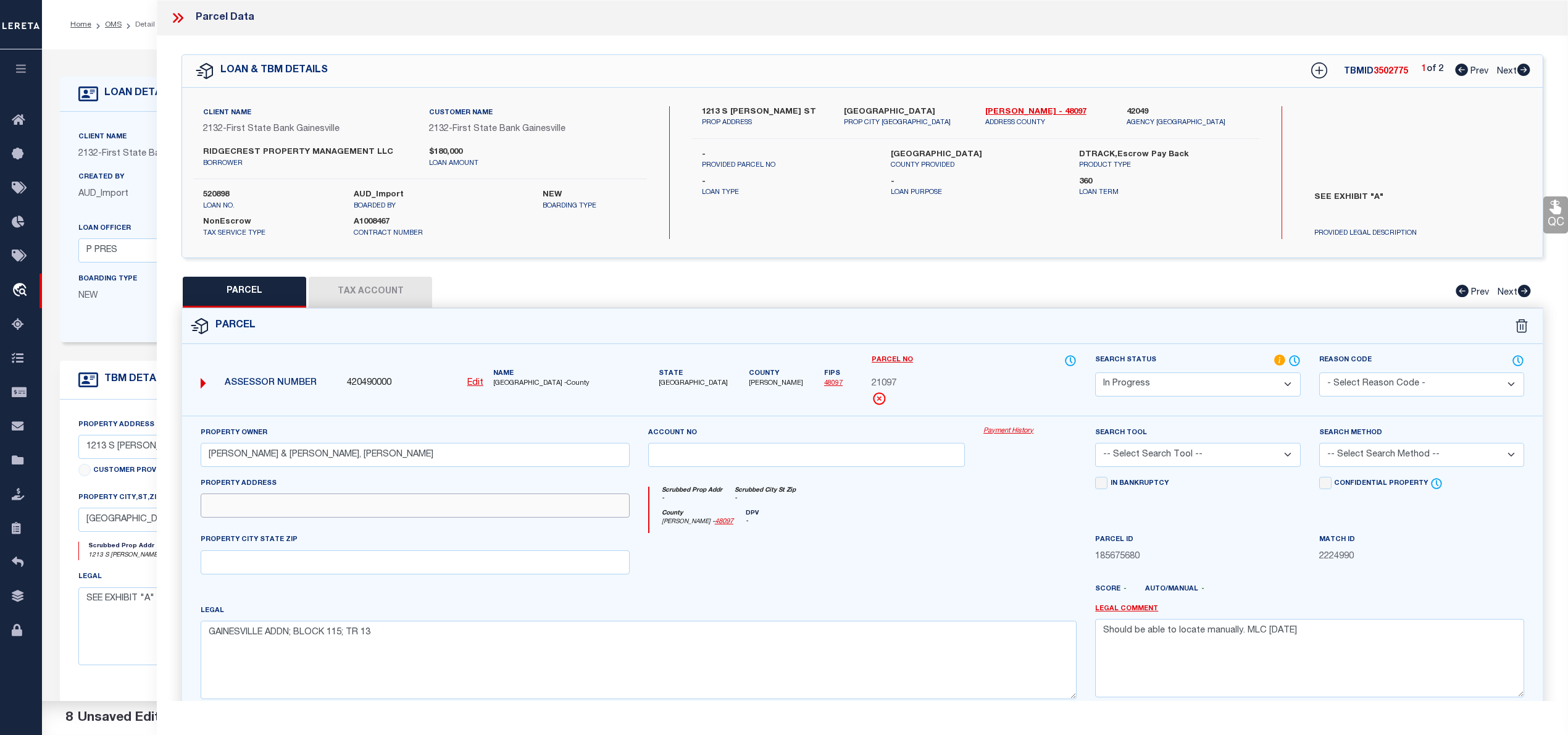
click at [380, 501] on input "text" at bounding box center [415, 505] width 429 height 24
paste input "1213 S CLEMENTS, GAINESVILLE TX 76240"
drag, startPoint x: 295, startPoint y: 505, endPoint x: 463, endPoint y: 507, distance: 168.0
click at [463, 507] on input "1213 S CLEMENTS, GAINESVILLE TX 76240" at bounding box center [415, 505] width 429 height 24
click at [283, 560] on input "text" at bounding box center [415, 562] width 429 height 24
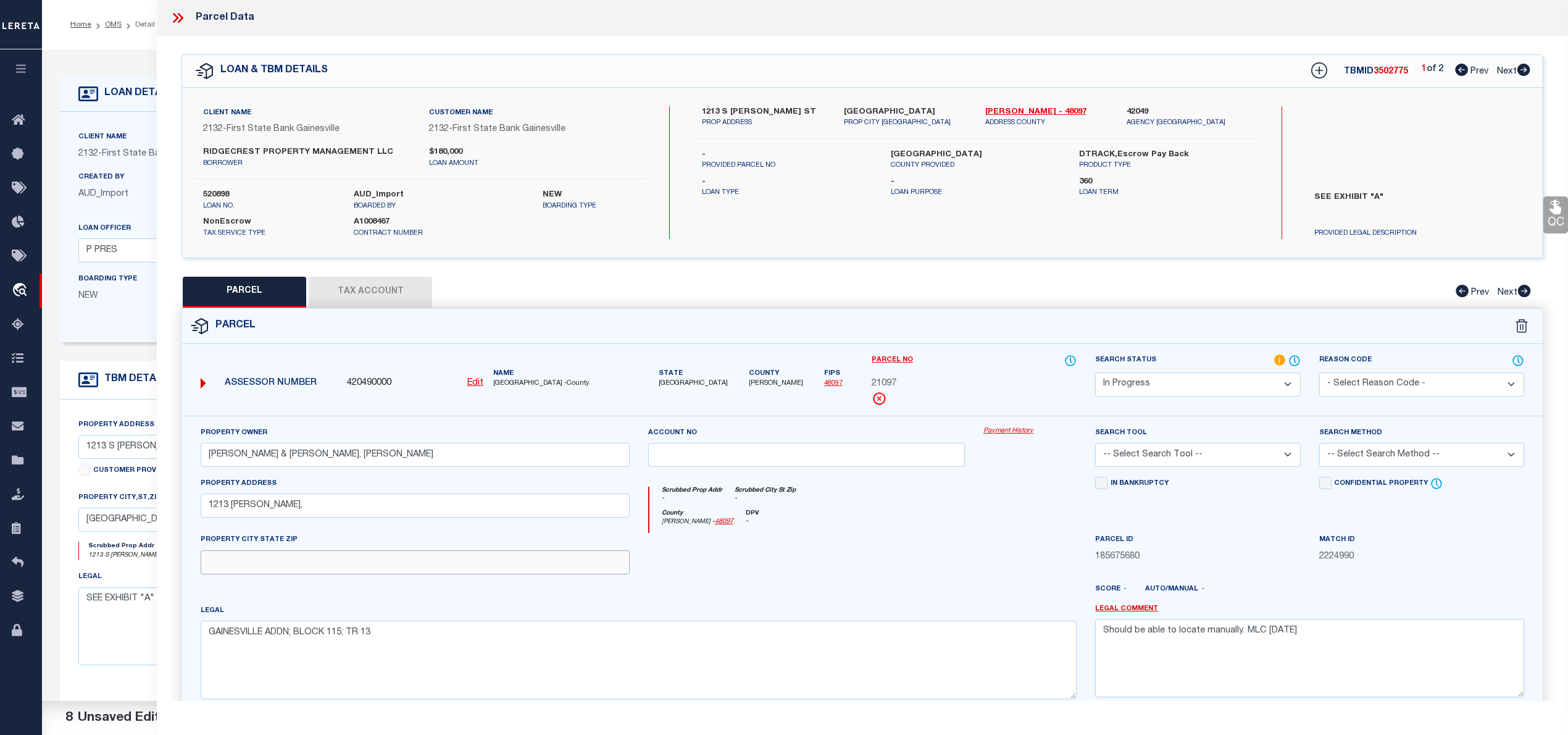
paste input "GAINESVILLE TX 76240"
click at [1136, 387] on select "Automated Search Bad Parcel Complete Duplicate Parcel High Dollar Reporting In …" at bounding box center [1197, 385] width 205 height 24
click at [1095, 373] on select "Automated Search Bad Parcel Complete Duplicate Parcel High Dollar Reporting In …" at bounding box center [1197, 385] width 205 height 24
click at [1162, 448] on select "-- Select Search Tool -- 3rd Party Website Agency File Agency Website ATLS CNV-…" at bounding box center [1197, 455] width 205 height 24
click at [1095, 445] on select "-- Select Search Tool -- 3rd Party Website Agency File Agency Website ATLS CNV-…" at bounding box center [1197, 455] width 205 height 24
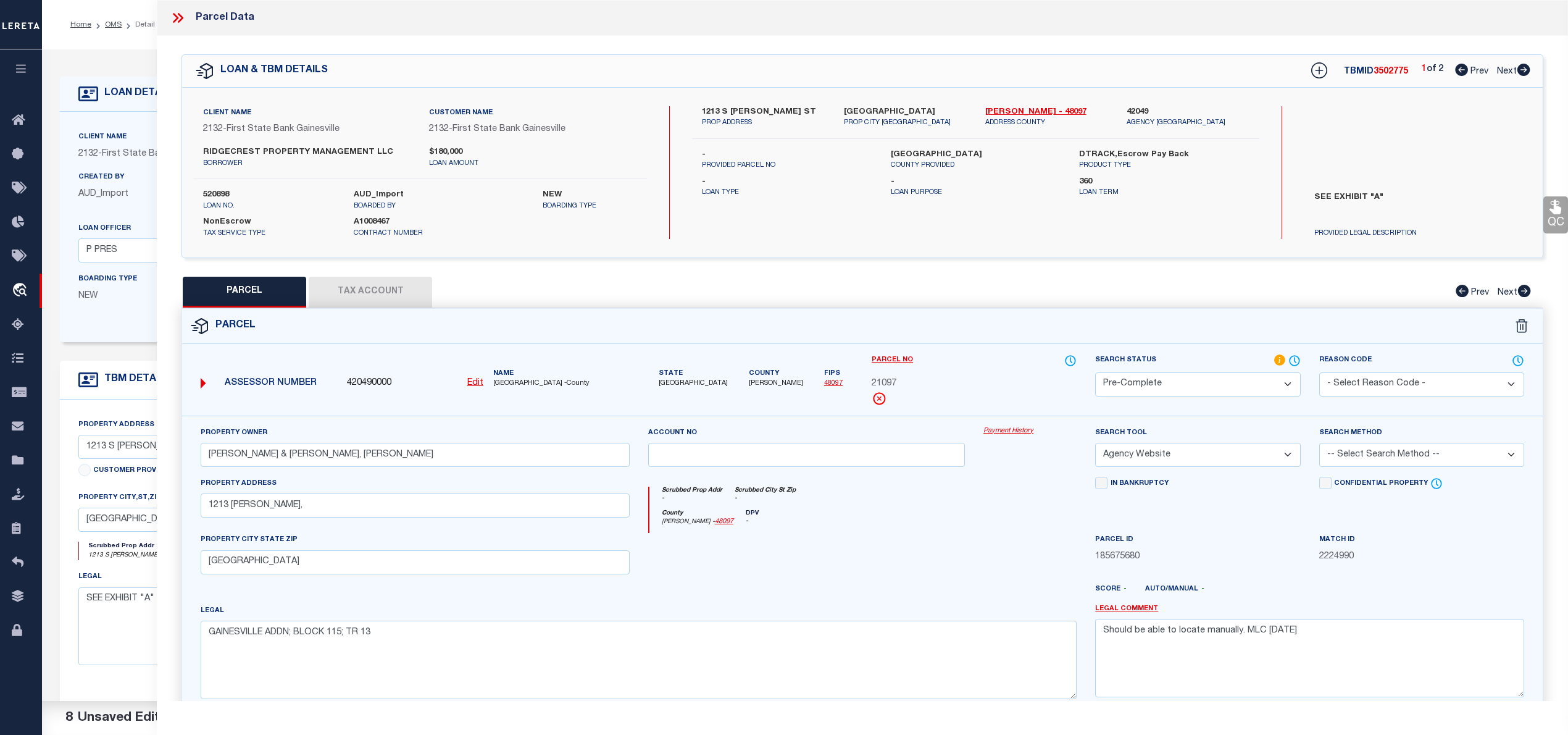
click at [1347, 457] on select "-- Select Search Method -- Property Address Legal Liability Info Provided" at bounding box center [1421, 455] width 205 height 24
click at [1319, 445] on select "-- Select Search Method -- Property Address Legal Liability Info Provided" at bounding box center [1421, 455] width 205 height 24
click at [1280, 641] on textarea "Should be able to locate manually. MLC 8/19/2025" at bounding box center [1310, 658] width 429 height 78
drag, startPoint x: 1280, startPoint y: 641, endPoint x: 1285, endPoint y: 657, distance: 16.8
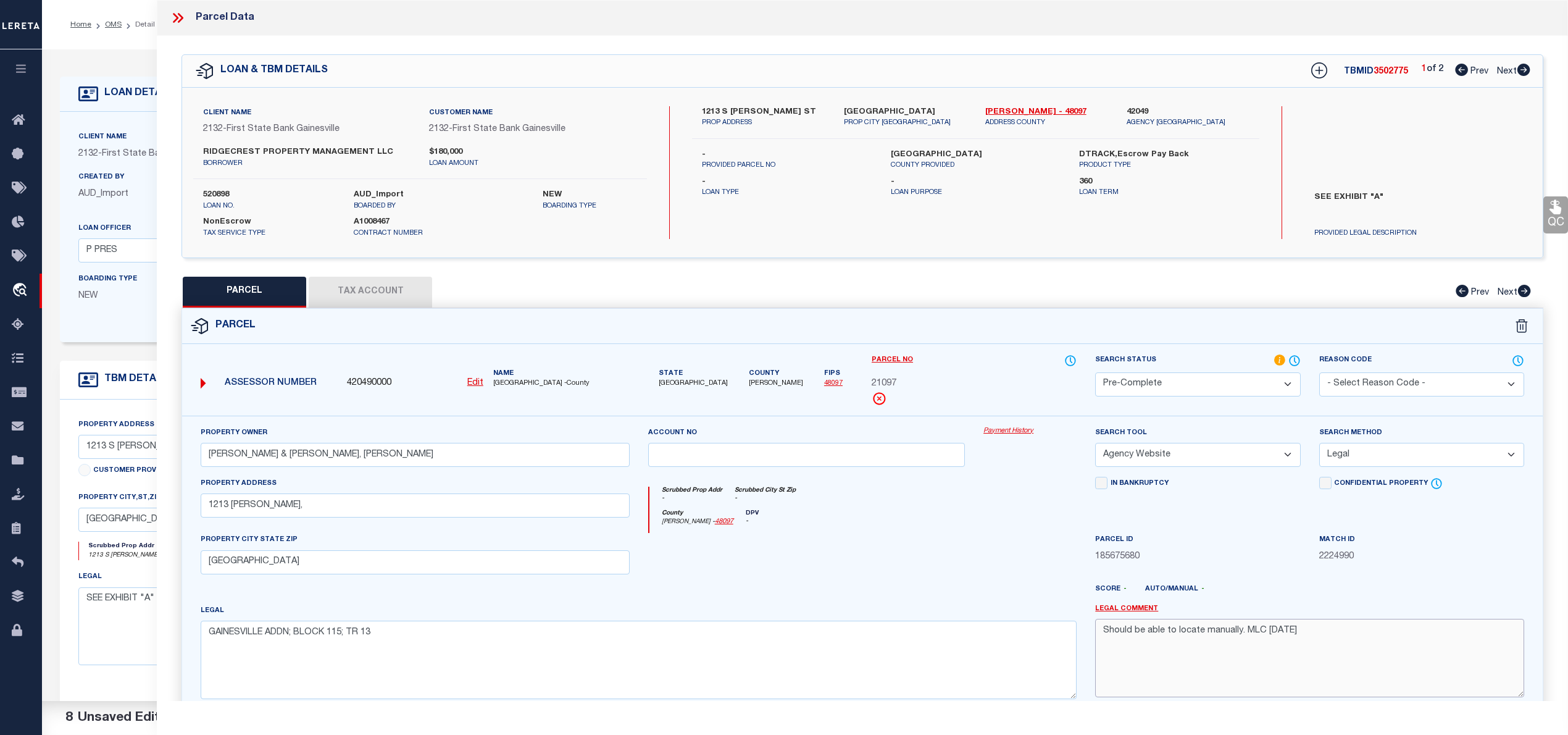
click at [1280, 642] on textarea "Should be able to locate manually. MLC 8/19/2025" at bounding box center [1310, 658] width 429 height 78
click at [1383, 471] on div "Search Method -- Select Search Method -- Property Address Legal Liability Info …" at bounding box center [1421, 451] width 223 height 50
click at [1386, 464] on select "-- Select Search Method -- Property Address Legal Liability Info Provided" at bounding box center [1421, 455] width 205 height 24
click at [1319, 445] on select "-- Select Search Method -- Property Address Legal Liability Info Provided" at bounding box center [1421, 455] width 205 height 24
click at [395, 295] on button "Tax Account" at bounding box center [371, 292] width 124 height 31
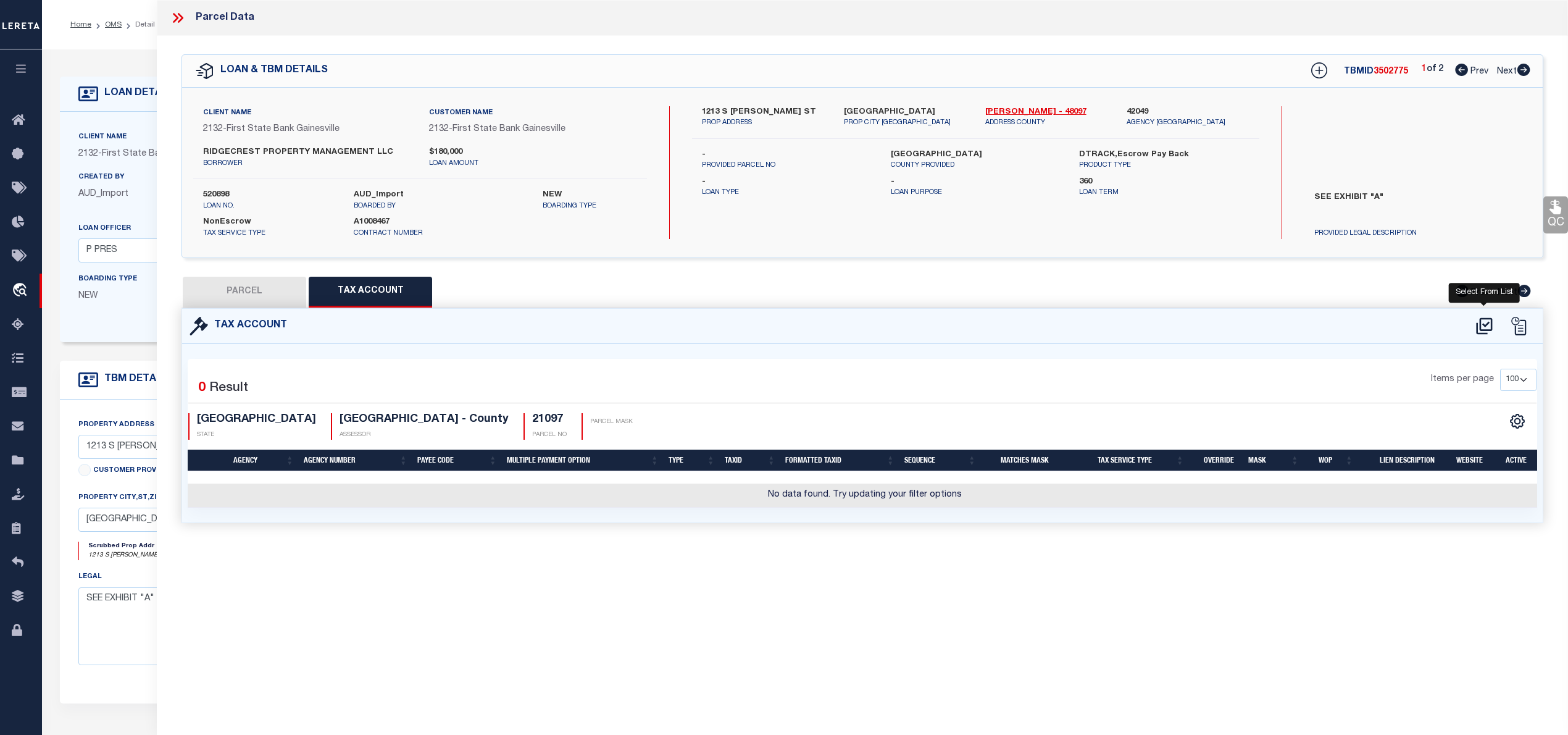
click at [1480, 324] on icon at bounding box center [1484, 325] width 16 height 17
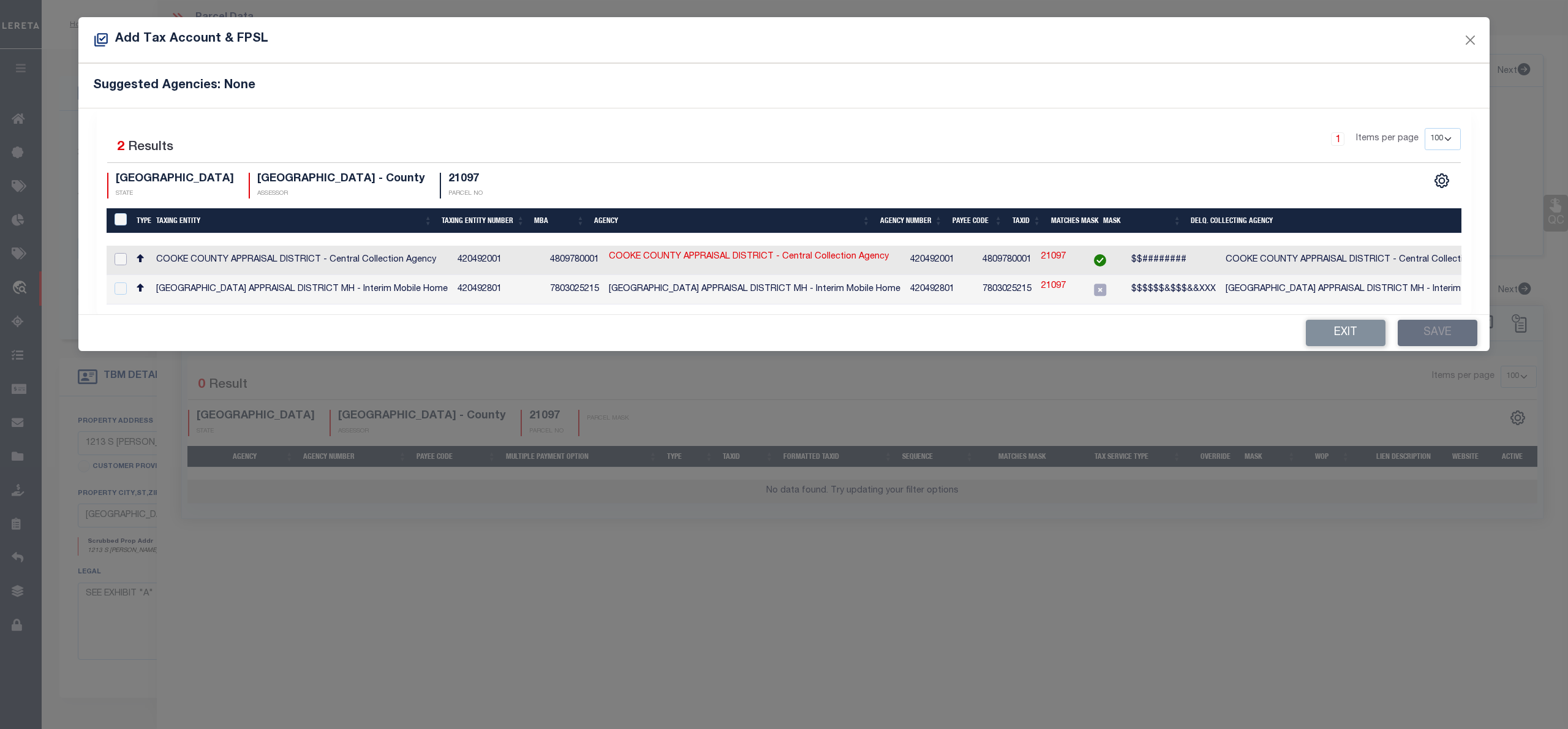
click at [126, 258] on input "checkbox" at bounding box center [120, 259] width 12 height 12
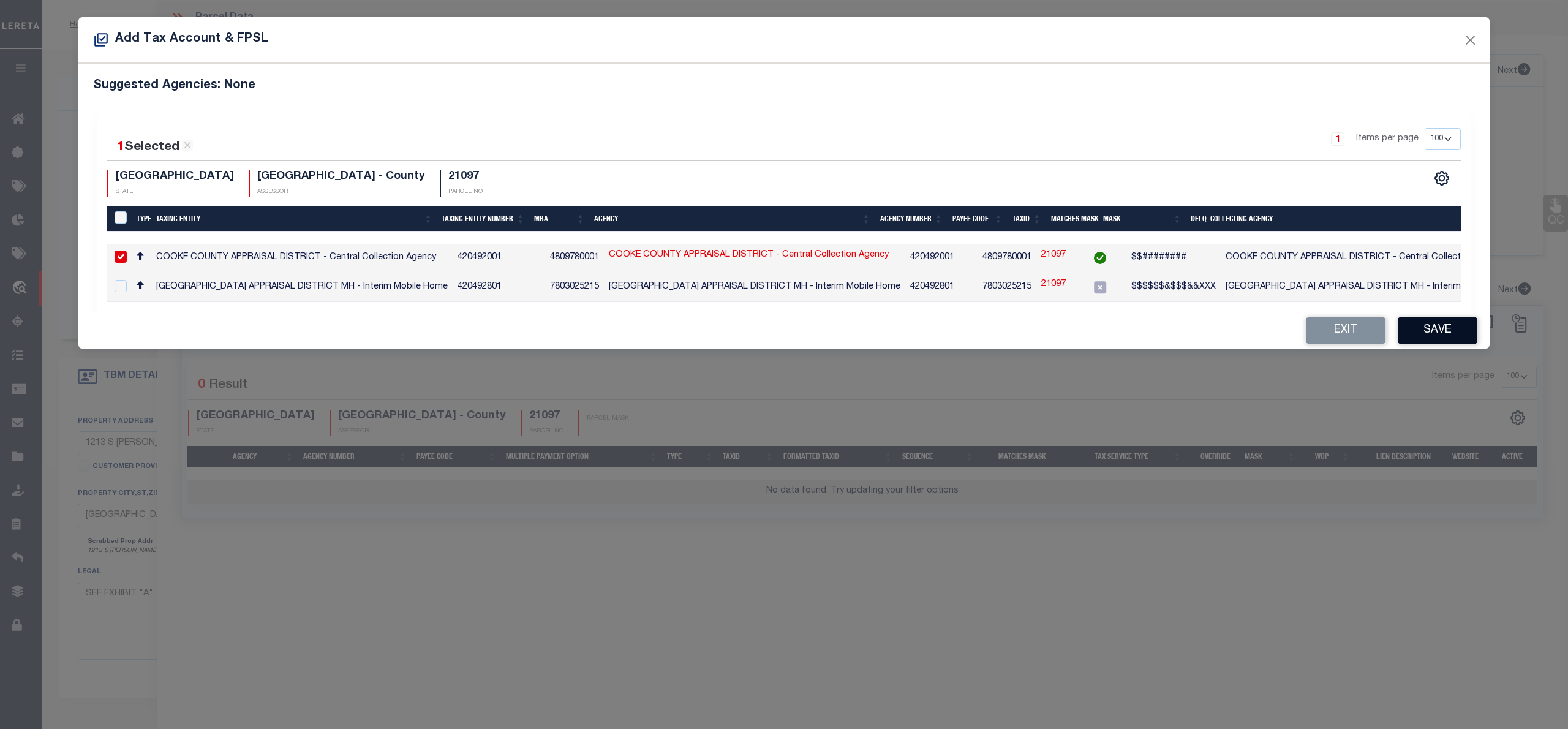
click at [1458, 333] on button "Save" at bounding box center [1438, 330] width 80 height 27
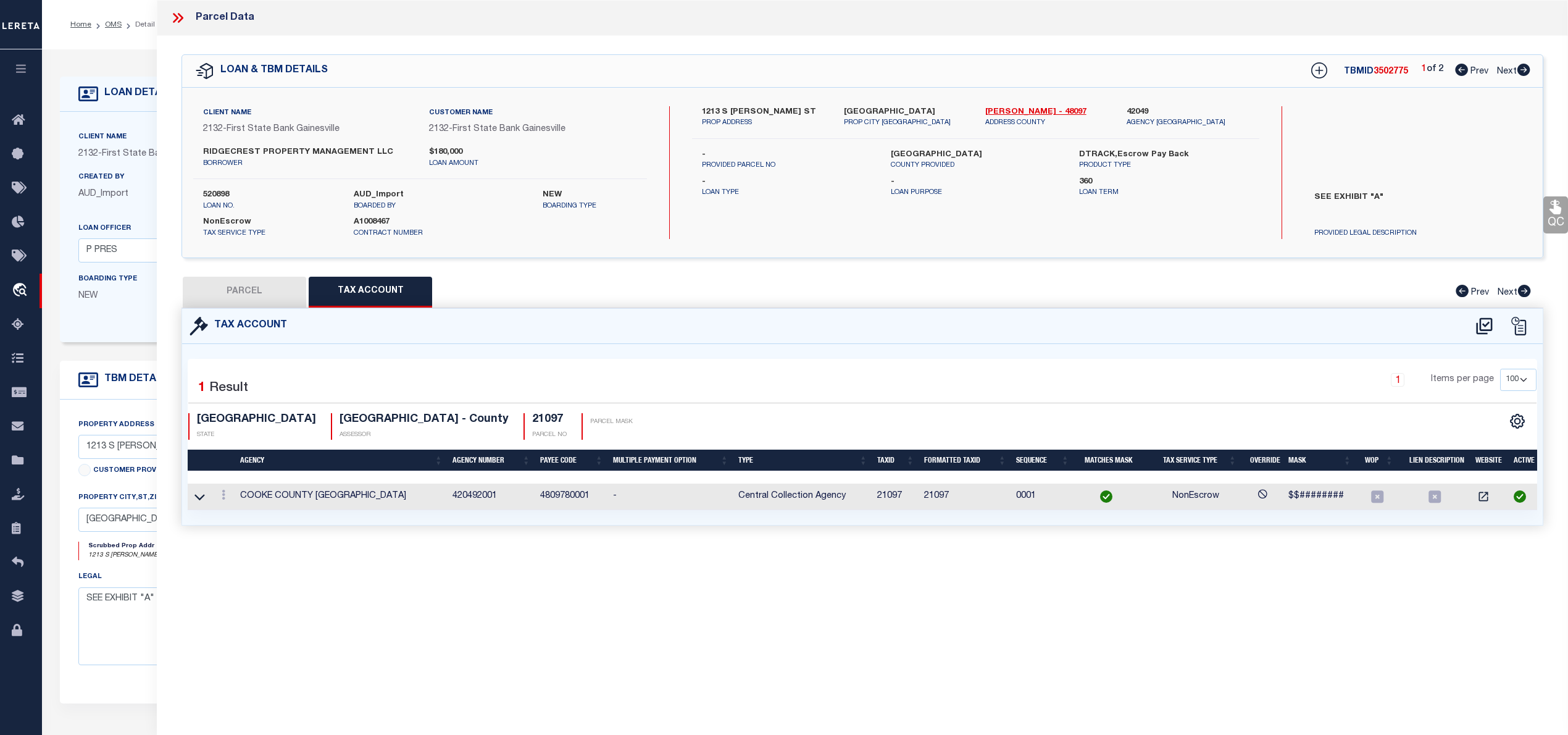
click at [253, 300] on button "PARCEL" at bounding box center [244, 292] width 124 height 31
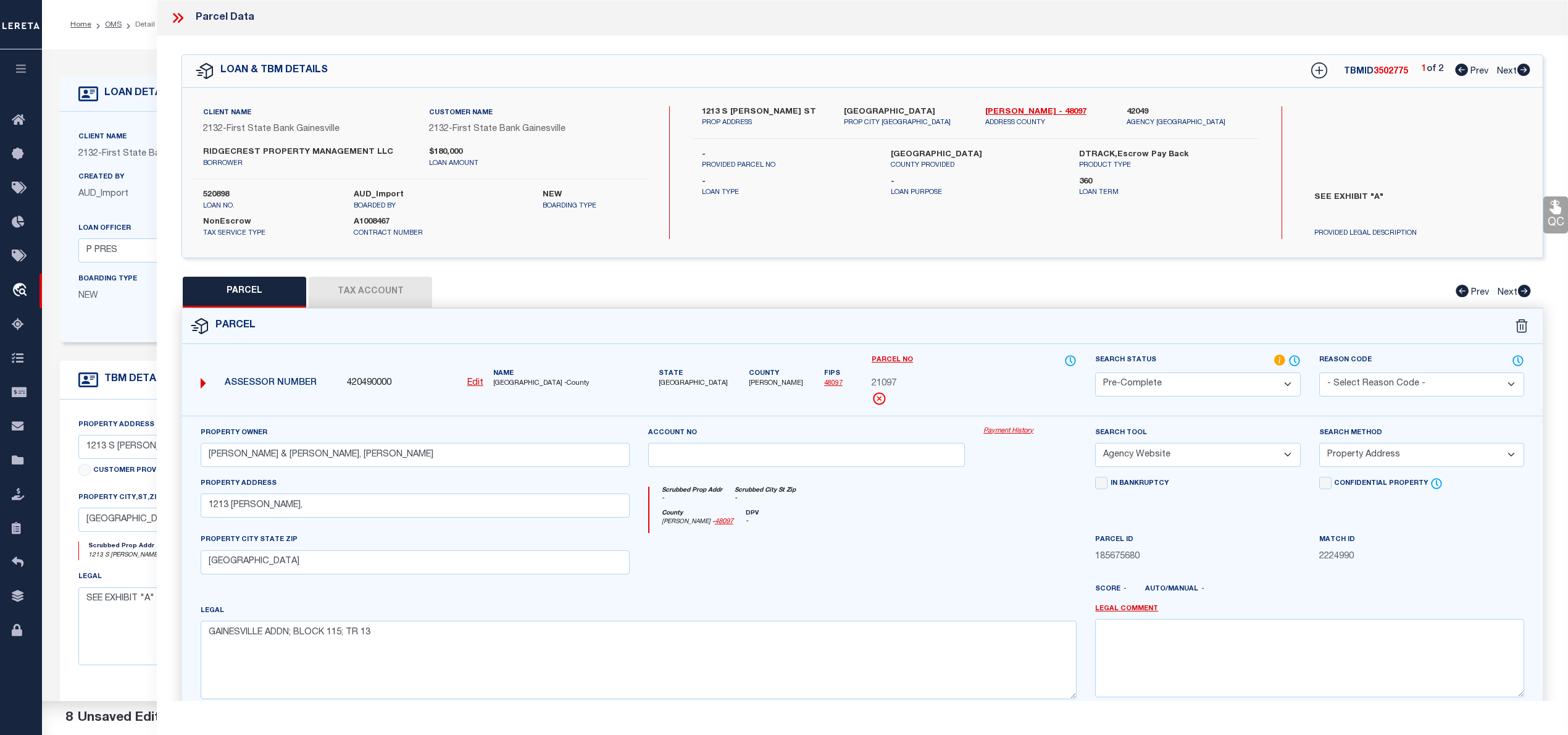
scroll to position [124, 0]
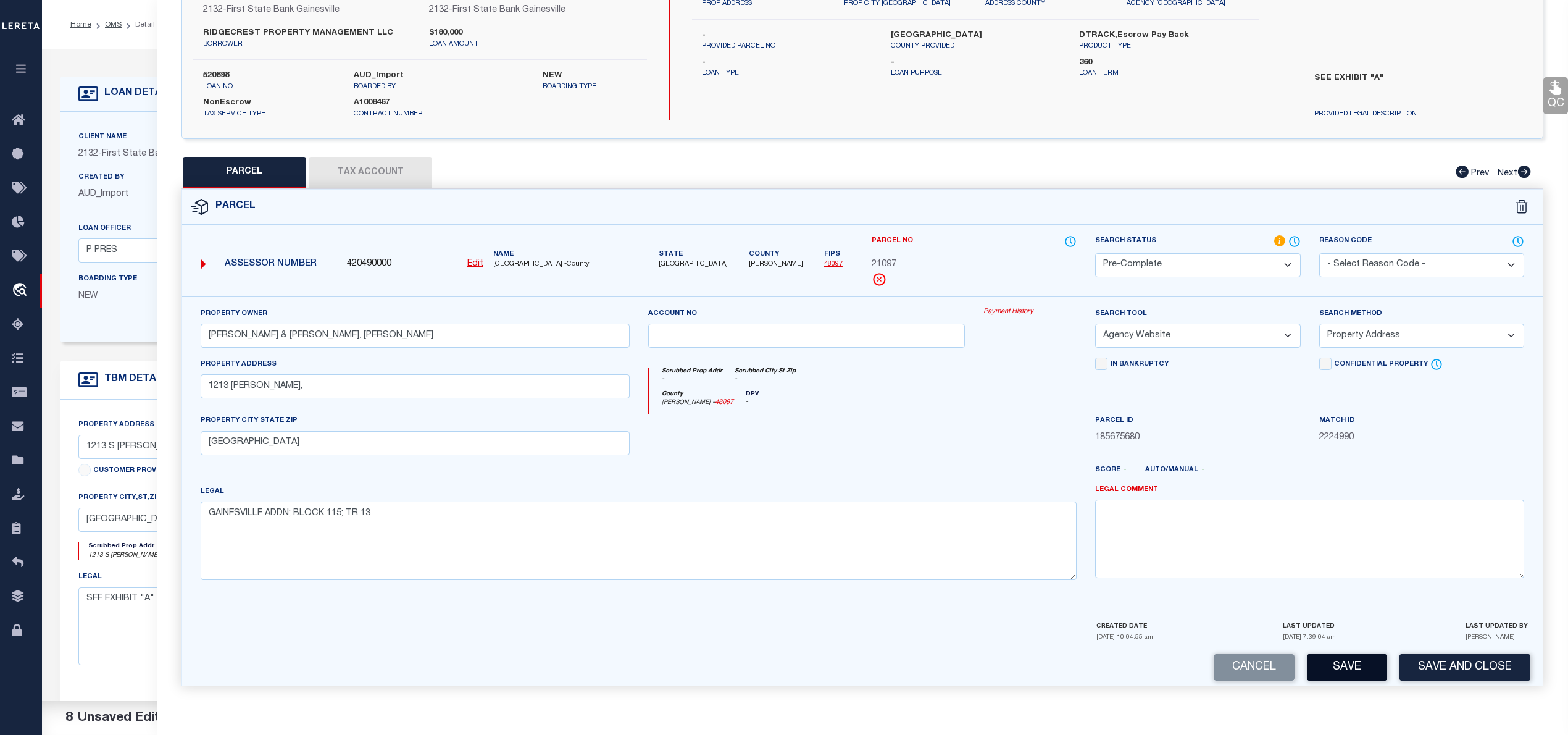
click at [1370, 674] on button "Save" at bounding box center [1347, 667] width 80 height 27
click at [1324, 674] on button "Save" at bounding box center [1347, 667] width 80 height 27
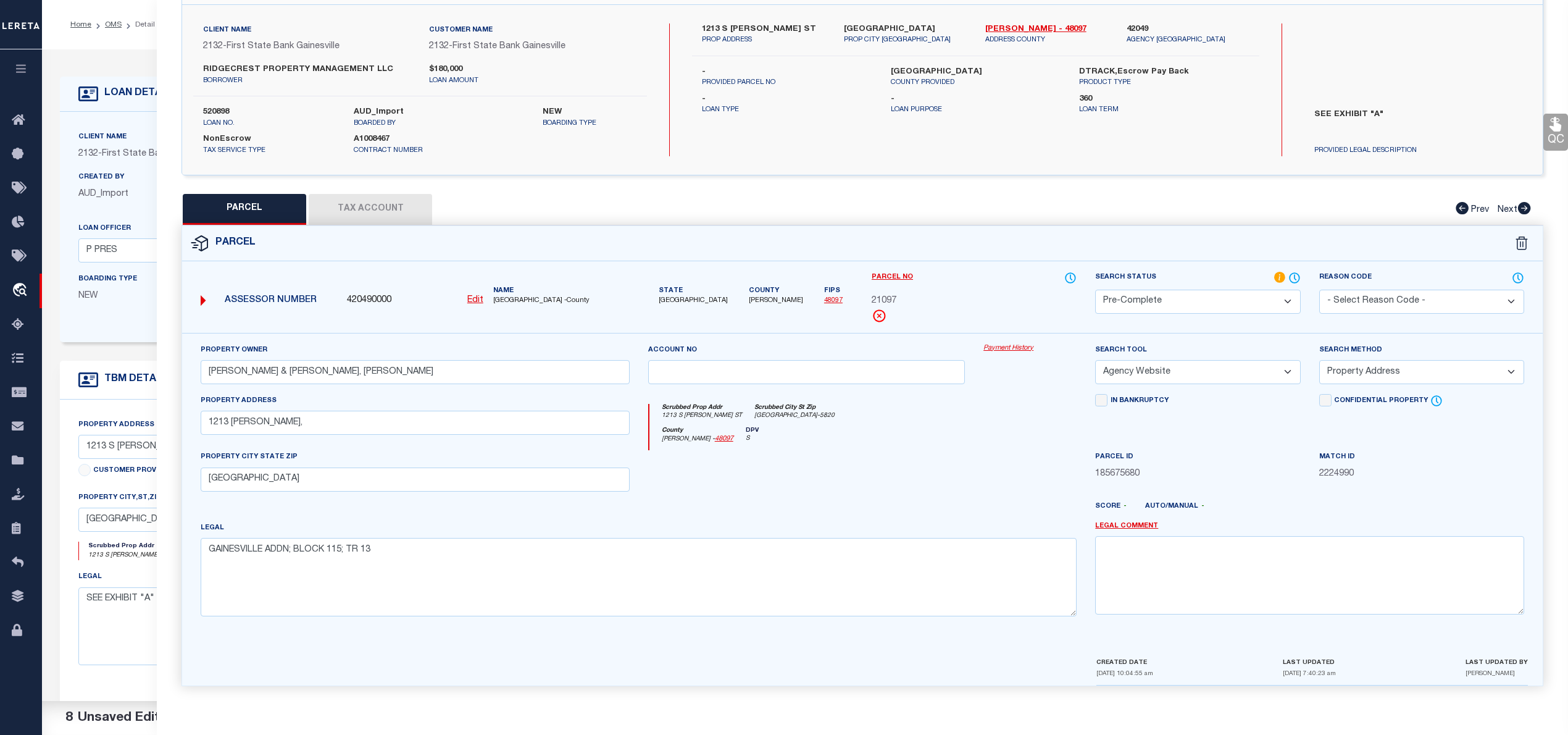
scroll to position [0, 0]
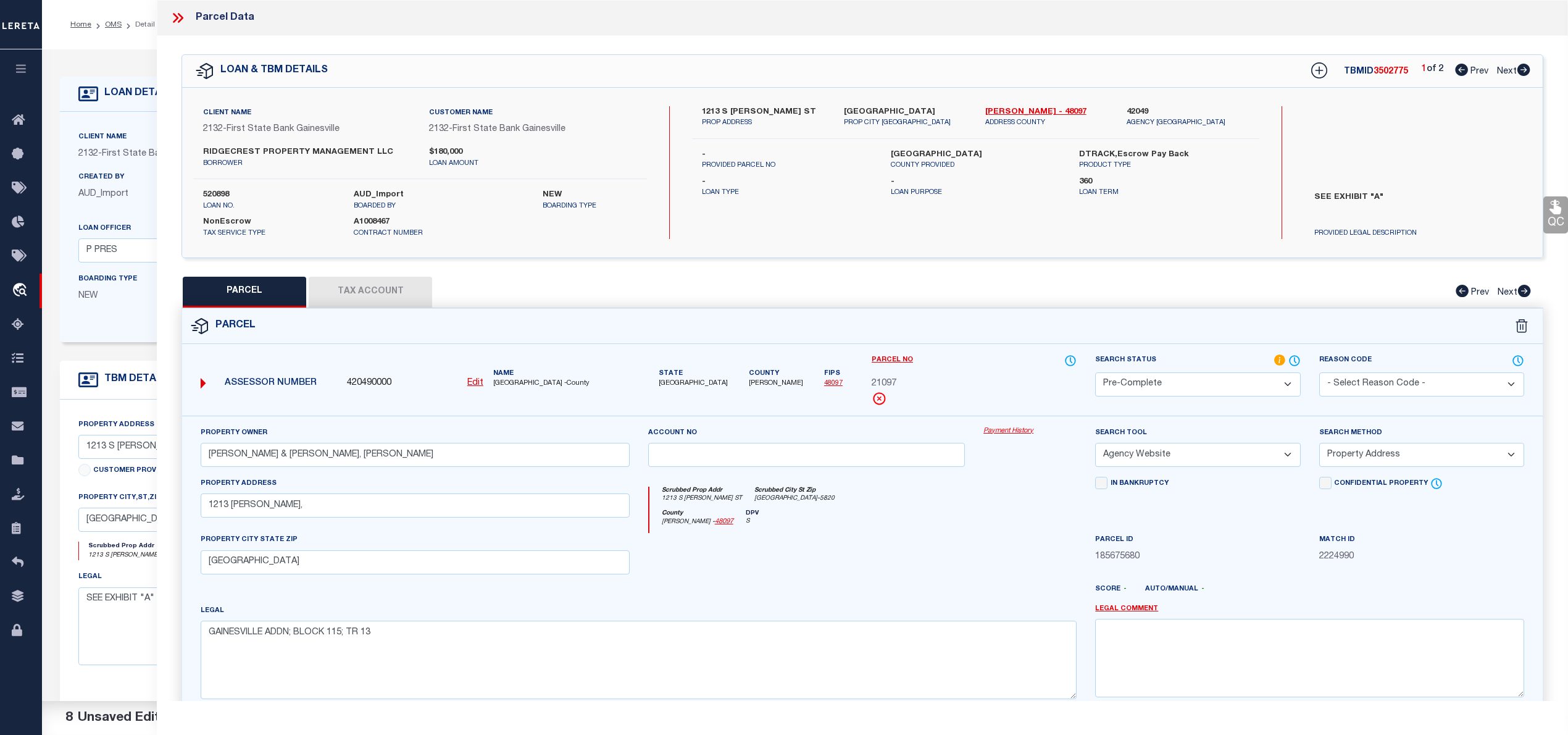
click at [1383, 75] on span "3502775" at bounding box center [1391, 71] width 34 height 9
copy span "3502775"
click at [882, 380] on span "21097" at bounding box center [884, 383] width 25 height 13
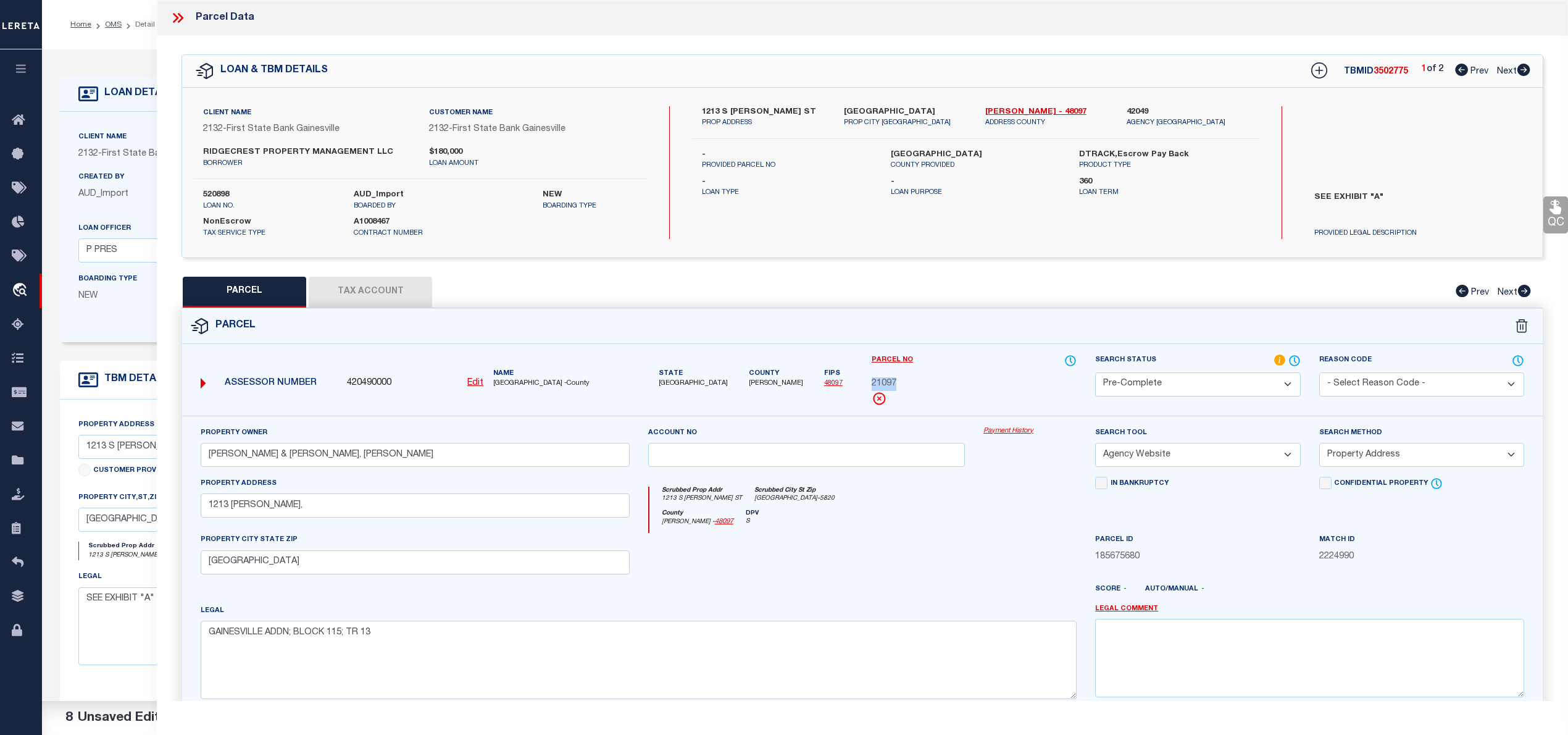
click at [1523, 70] on icon at bounding box center [1524, 70] width 13 height 12
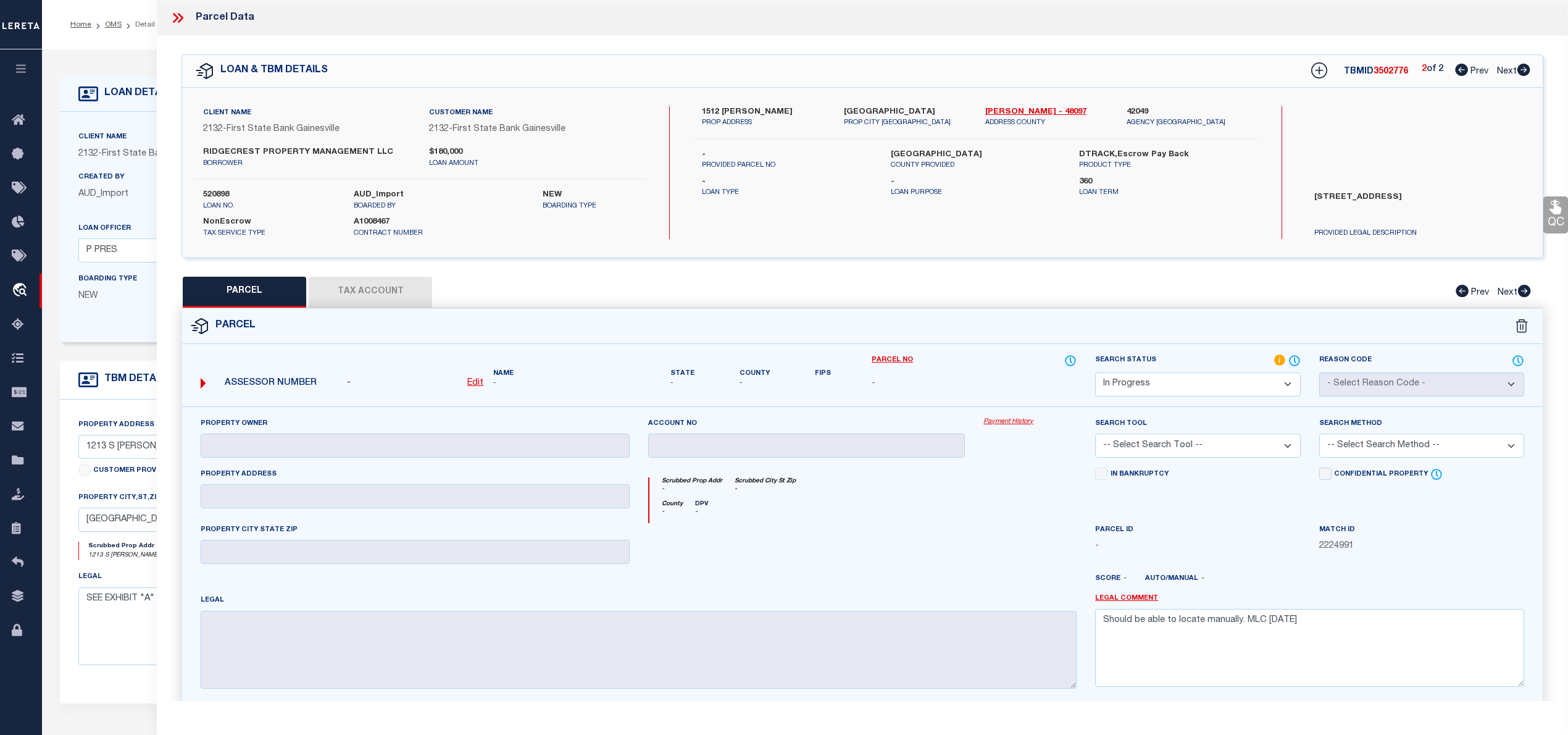
click at [717, 107] on label "1512 PATRICIA DR" at bounding box center [763, 112] width 123 height 12
click at [480, 373] on div "Assessor Number - Edit Name -" at bounding box center [415, 378] width 439 height 40
click at [477, 383] on u "Edit" at bounding box center [475, 383] width 16 height 9
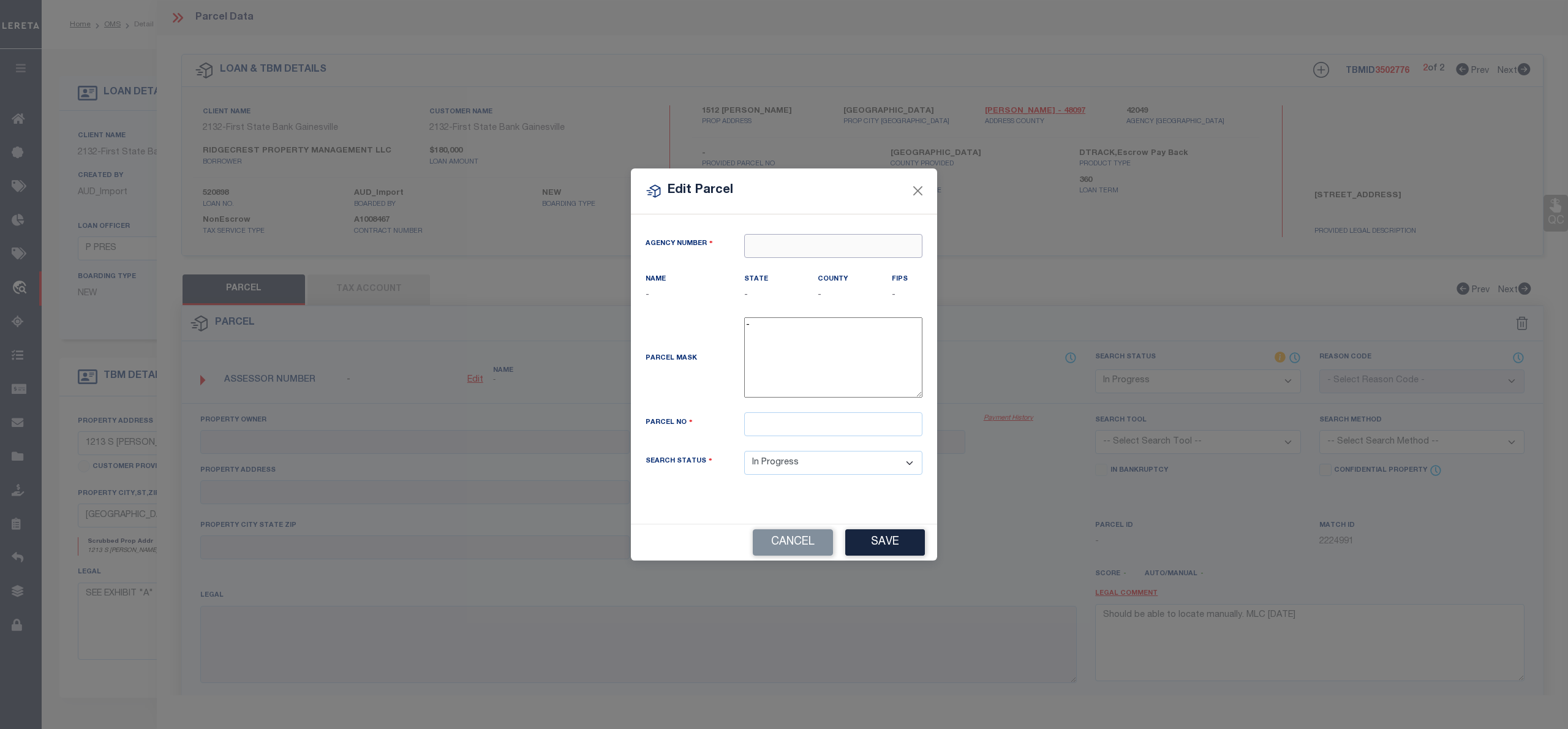
click at [836, 245] on input "text" at bounding box center [834, 246] width 179 height 24
click at [809, 263] on div "420290000 : CALHOUN COUNTY" at bounding box center [834, 274] width 177 height 35
click at [901, 267] on div "420490000 : COOKE COUNTY" at bounding box center [834, 268] width 177 height 35
click at [765, 428] on input "text" at bounding box center [834, 424] width 179 height 24
paste input "15453"
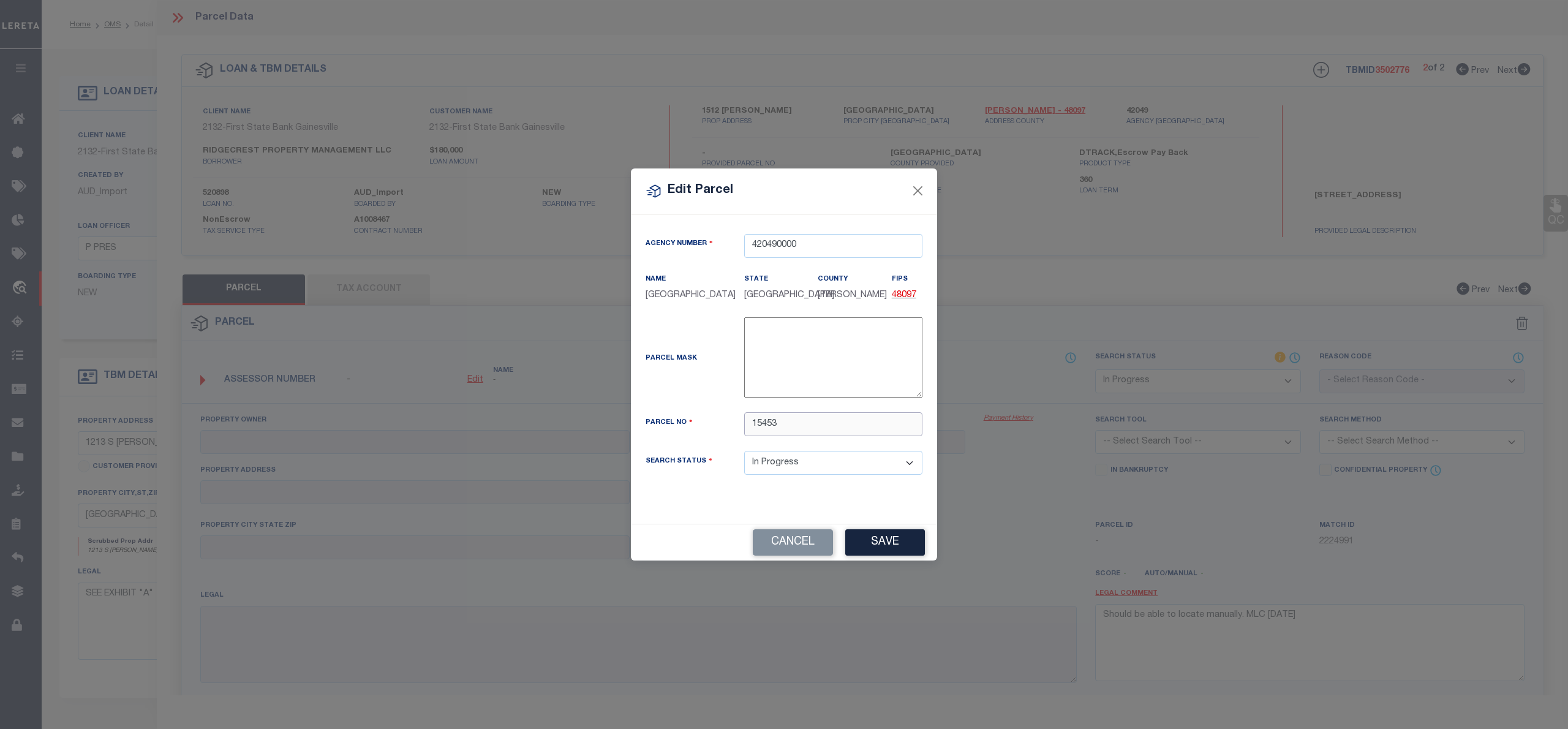
paste input "15453"
click at [870, 550] on button "Save" at bounding box center [885, 542] width 80 height 27
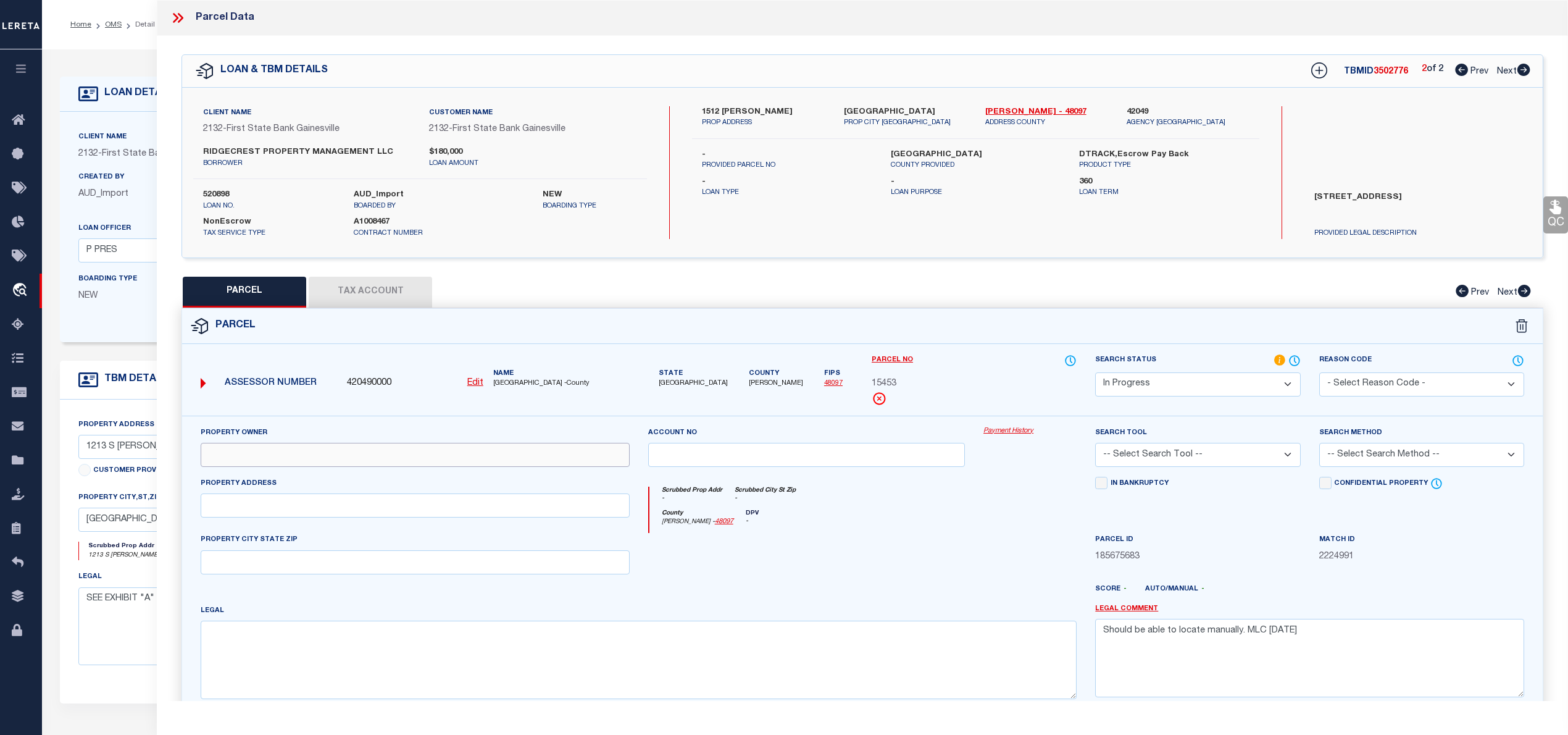
click at [352, 465] on input "text" at bounding box center [415, 455] width 429 height 24
paste input "REITER WANDA J"
click at [443, 675] on textarea at bounding box center [639, 660] width 876 height 78
paste textarea "RIDGECREST; BLOCK 3; LOT 18; LIFE ESTATE DEED FILED"
click at [251, 507] on input "text" at bounding box center [415, 505] width 429 height 24
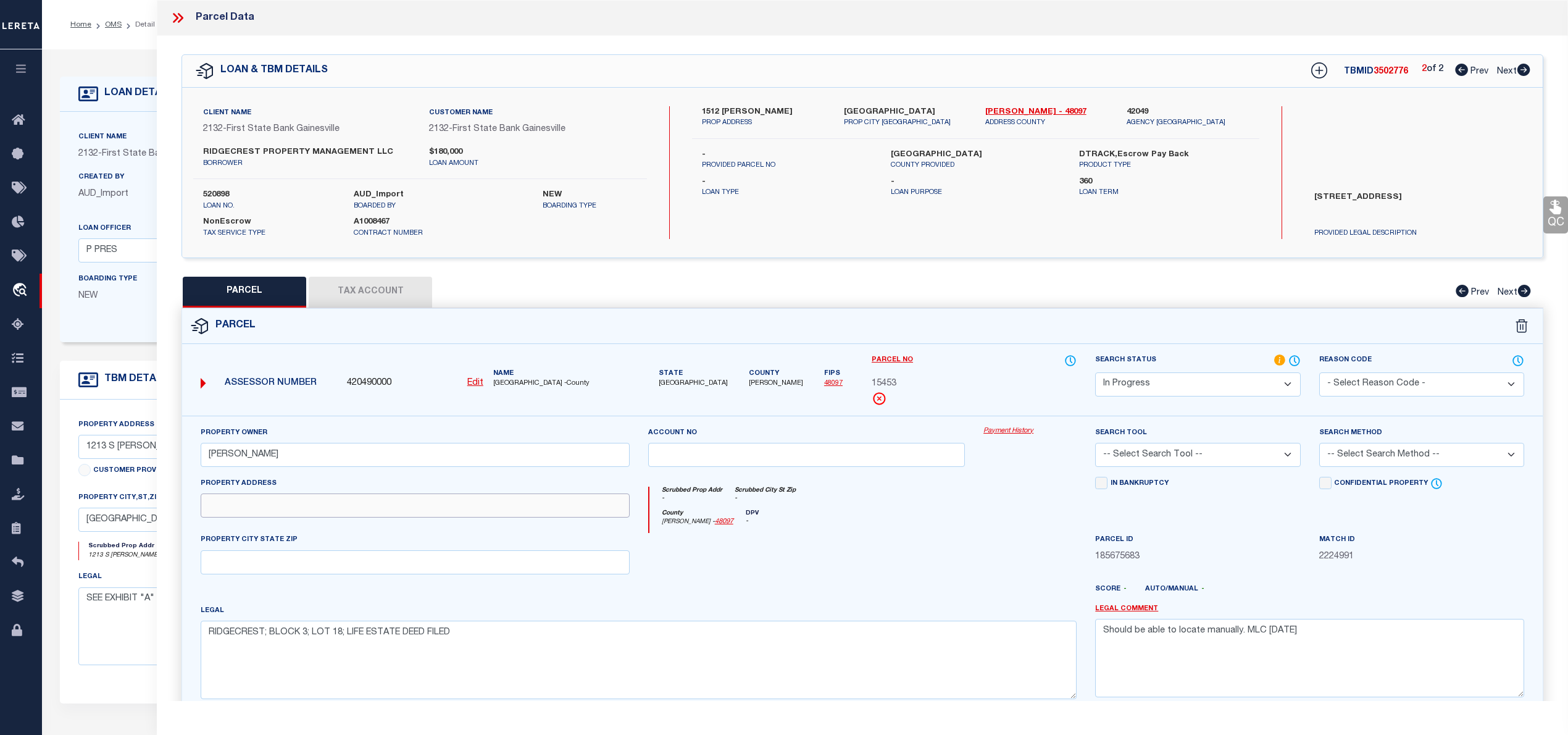
paste input "1512 PATRICIA, GAINESVILLE TX 76240"
drag, startPoint x: 276, startPoint y: 507, endPoint x: 504, endPoint y: 507, distance: 228.0
click at [504, 507] on input "1512 PATRICIA, GAINESVILLE TX 76240" at bounding box center [415, 505] width 429 height 24
click at [272, 571] on input "text" at bounding box center [415, 562] width 429 height 24
paste input "GAINESVILLE TX 76240"
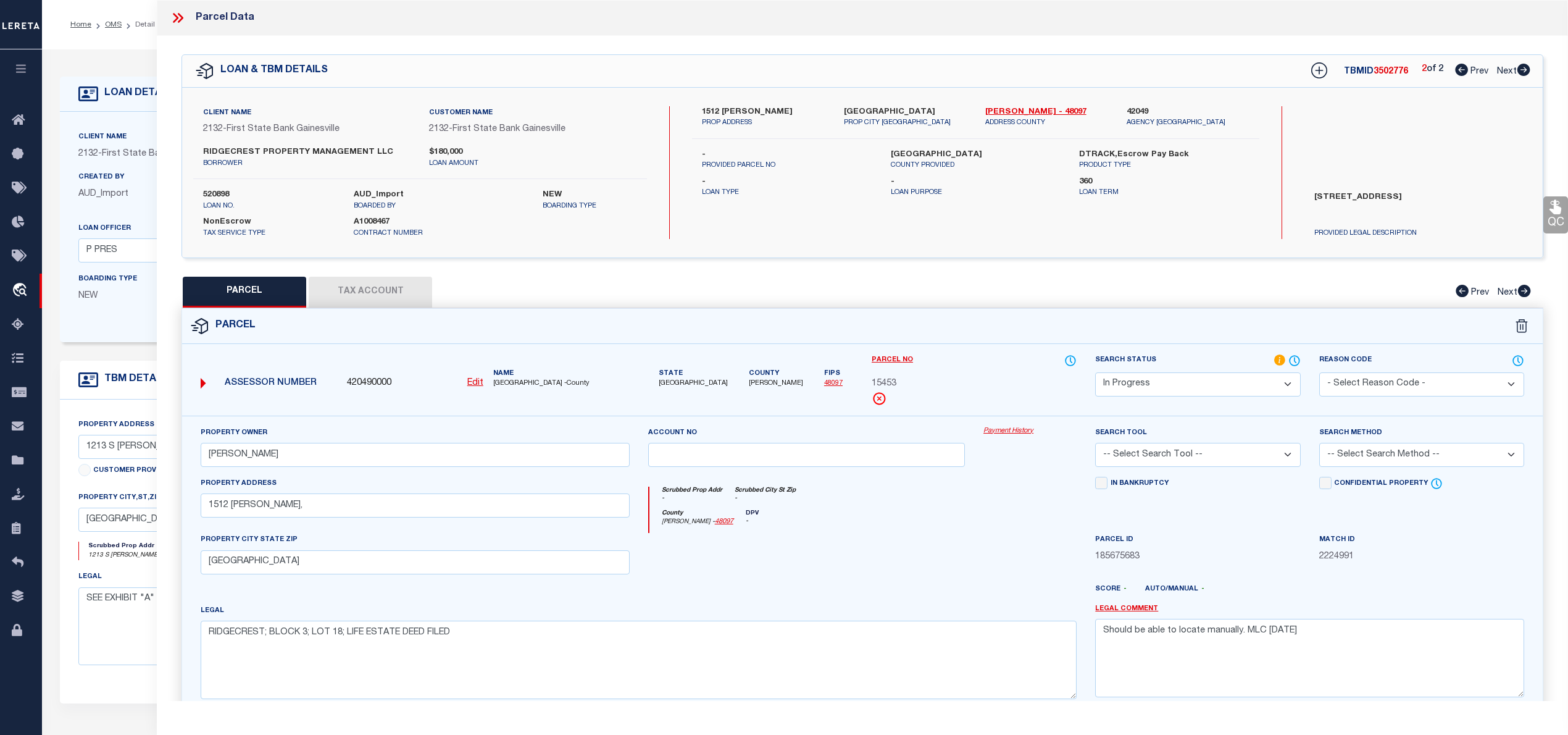
click at [1141, 379] on select "Automated Search Bad Parcel Complete Duplicate Parcel High Dollar Reporting In …" at bounding box center [1197, 385] width 205 height 24
click at [1095, 373] on select "Automated Search Bad Parcel Complete Duplicate Parcel High Dollar Reporting In …" at bounding box center [1197, 385] width 205 height 24
click at [1171, 449] on select "-- Select Search Tool -- 3rd Party Website Agency File Agency Website ATLS CNV-…" at bounding box center [1197, 455] width 205 height 24
click at [1095, 445] on select "-- Select Search Tool -- 3rd Party Website Agency File Agency Website ATLS CNV-…" at bounding box center [1197, 455] width 205 height 24
click at [1431, 461] on select "-- Select Search Method -- Property Address Legal Liability Info Provided" at bounding box center [1421, 455] width 205 height 24
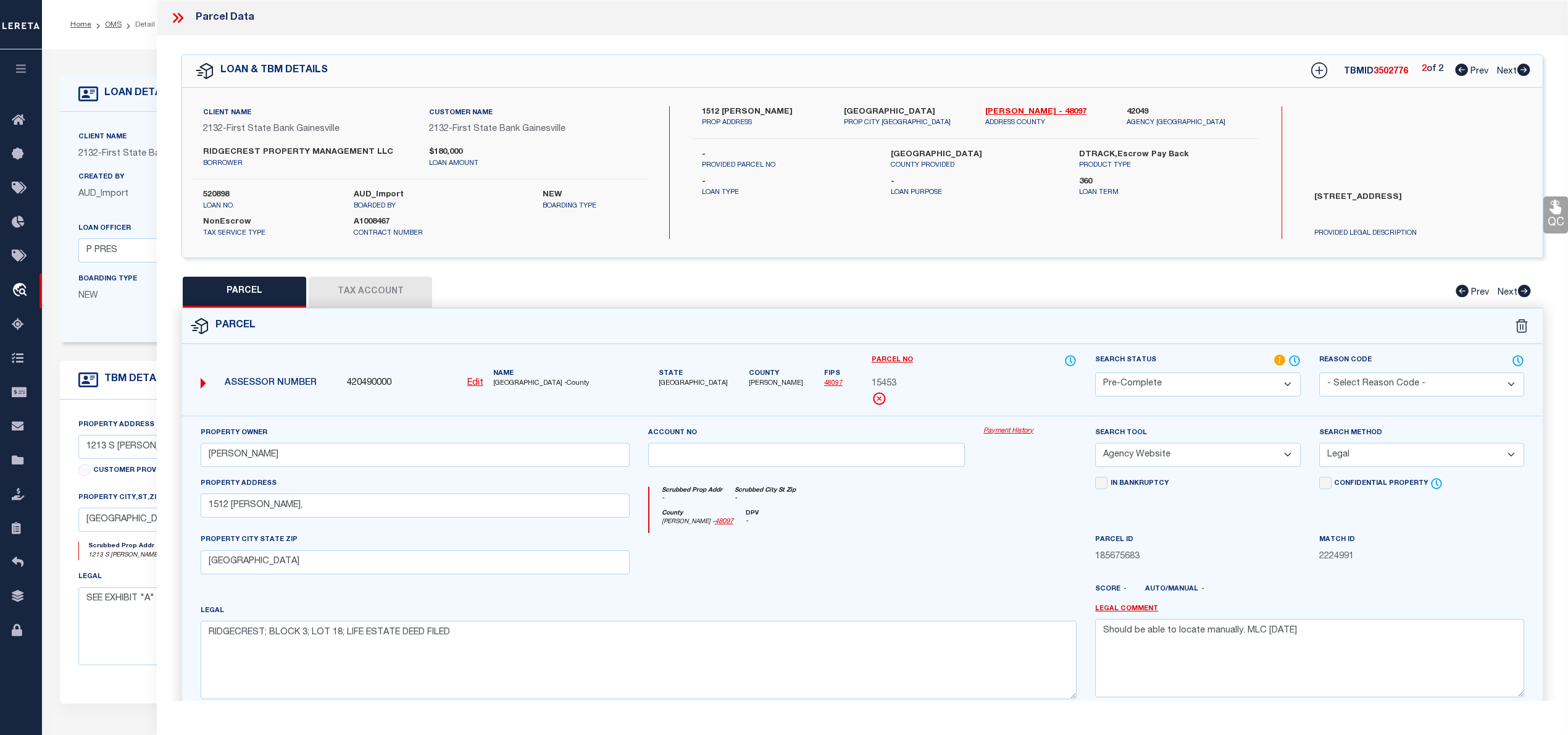
click at [1319, 445] on select "-- Select Search Method -- Property Address Legal Liability Info Provided" at bounding box center [1421, 455] width 205 height 24
click at [1230, 635] on textarea "Should be able to locate manually. MLC 8/19/2025" at bounding box center [1310, 658] width 429 height 78
click at [405, 292] on button "Tax Account" at bounding box center [371, 292] width 124 height 31
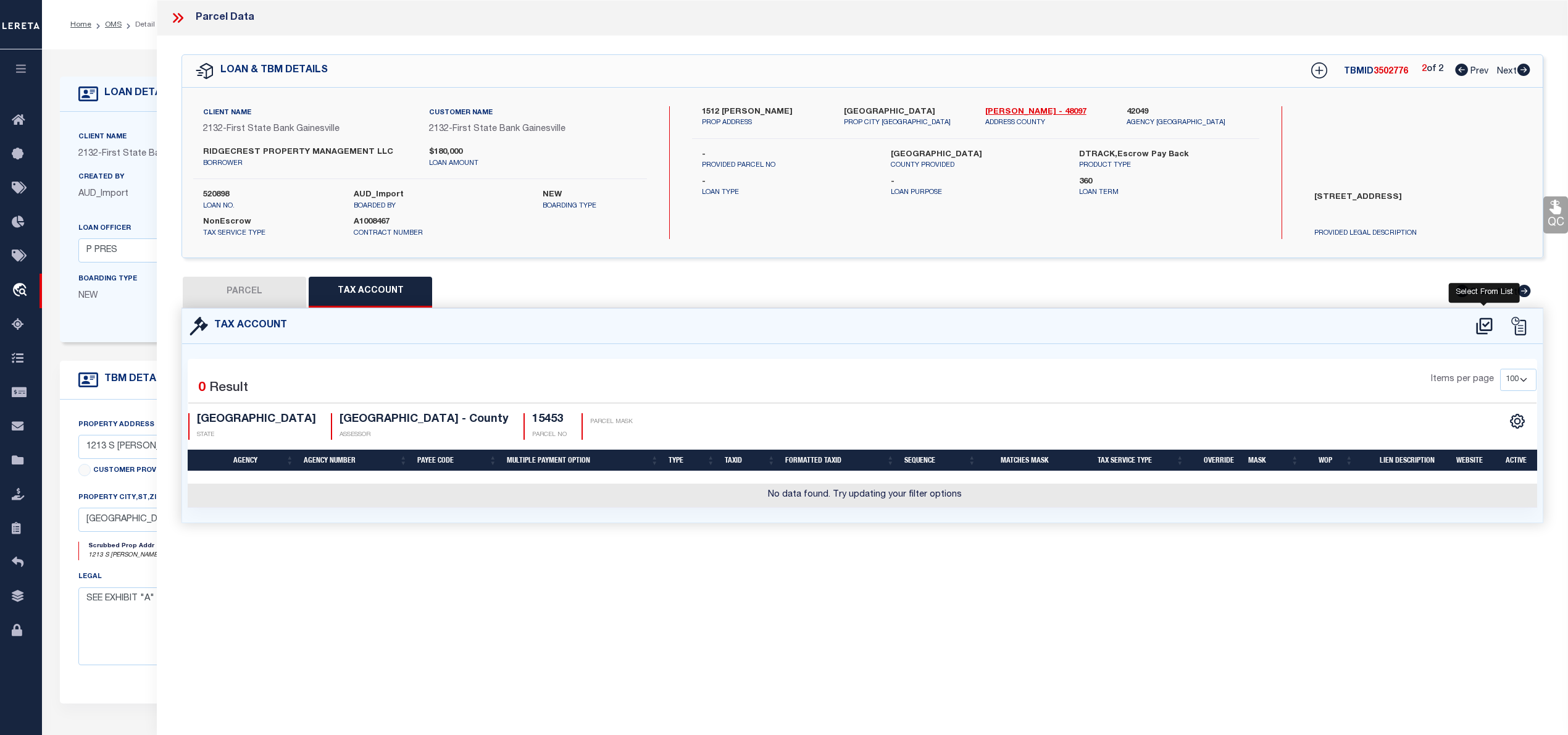
click at [1480, 322] on icon at bounding box center [1484, 325] width 16 height 17
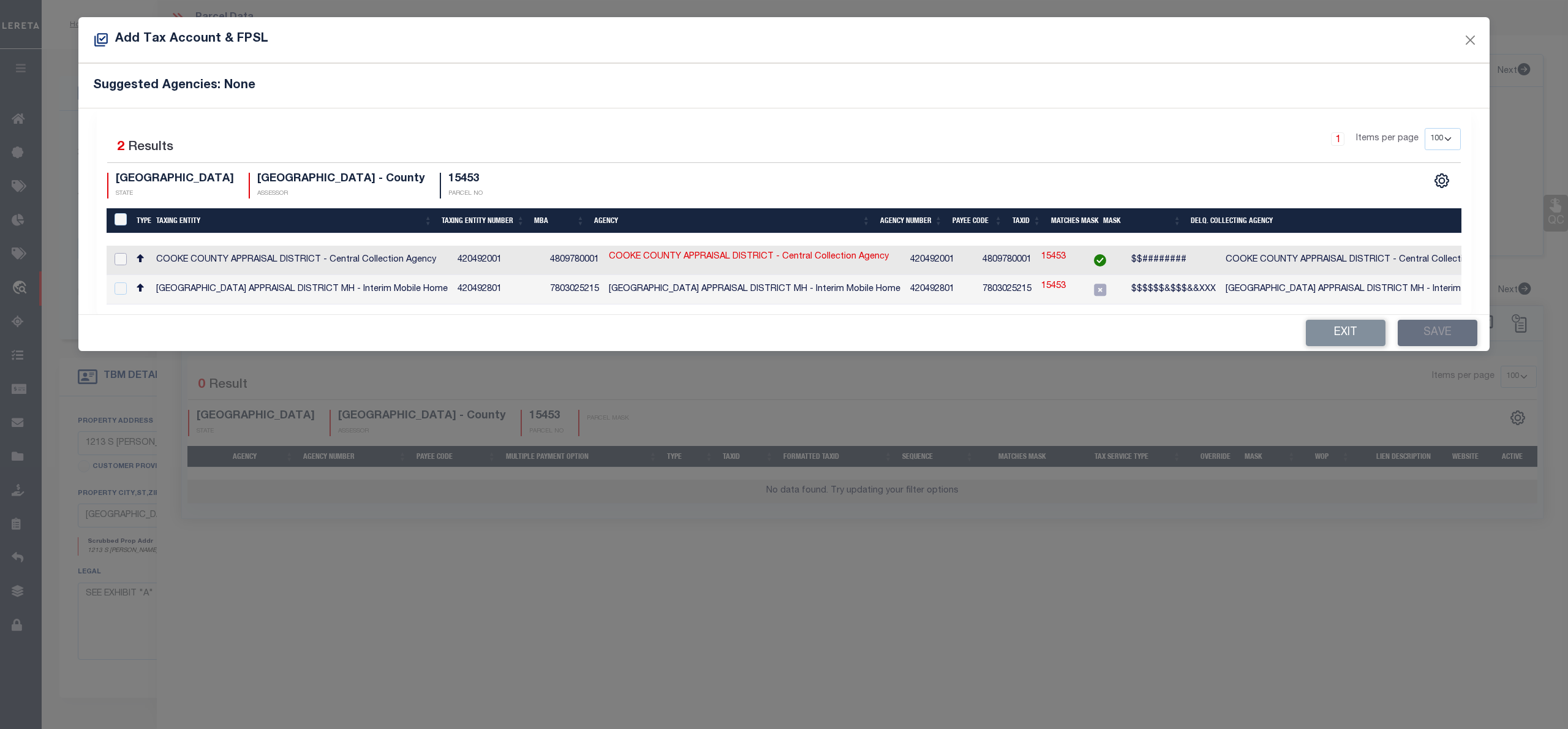
click at [118, 258] on input "checkbox" at bounding box center [120, 259] width 12 height 12
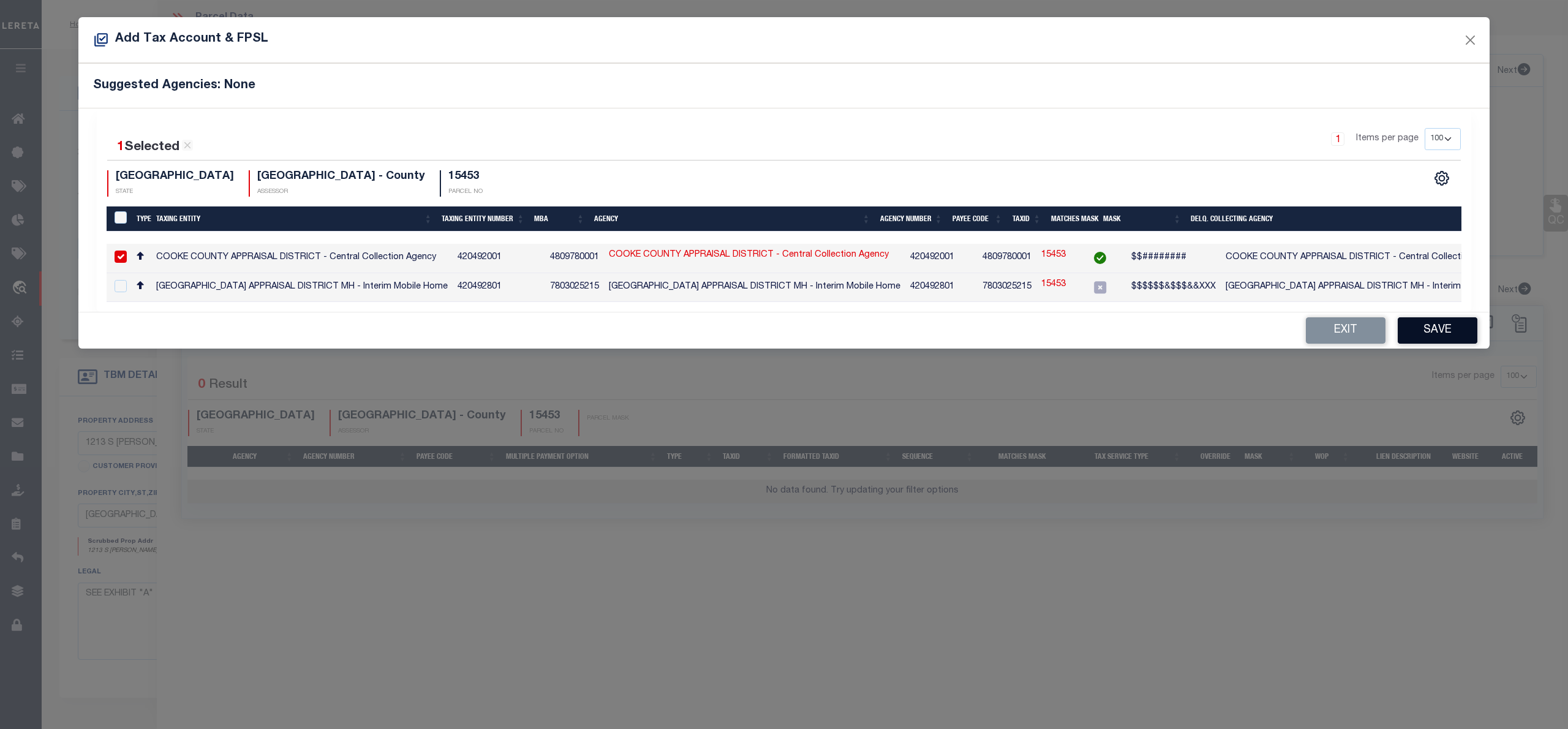
click at [1443, 334] on button "Save" at bounding box center [1438, 330] width 80 height 27
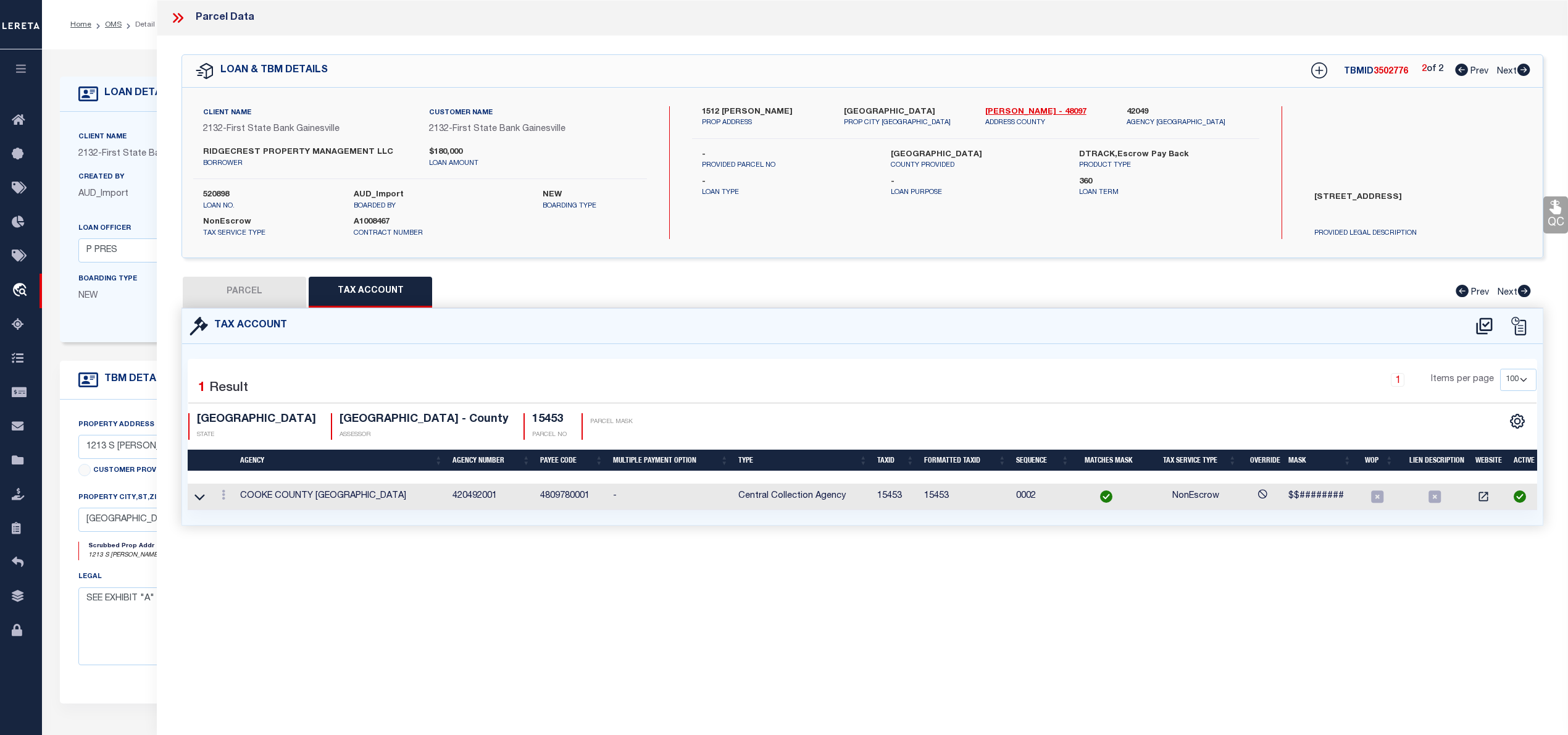
click at [255, 299] on button "PARCEL" at bounding box center [244, 292] width 124 height 31
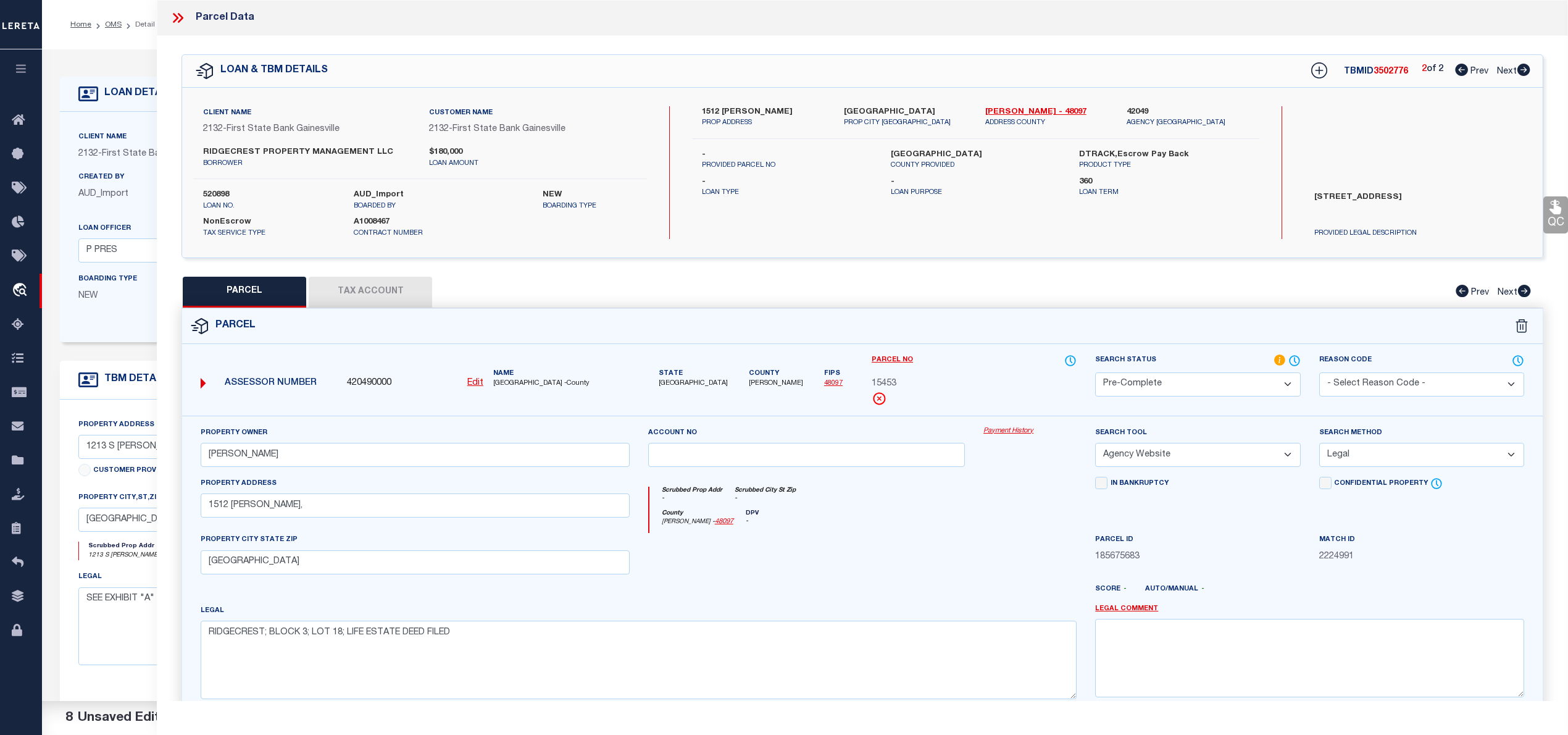
scroll to position [124, 0]
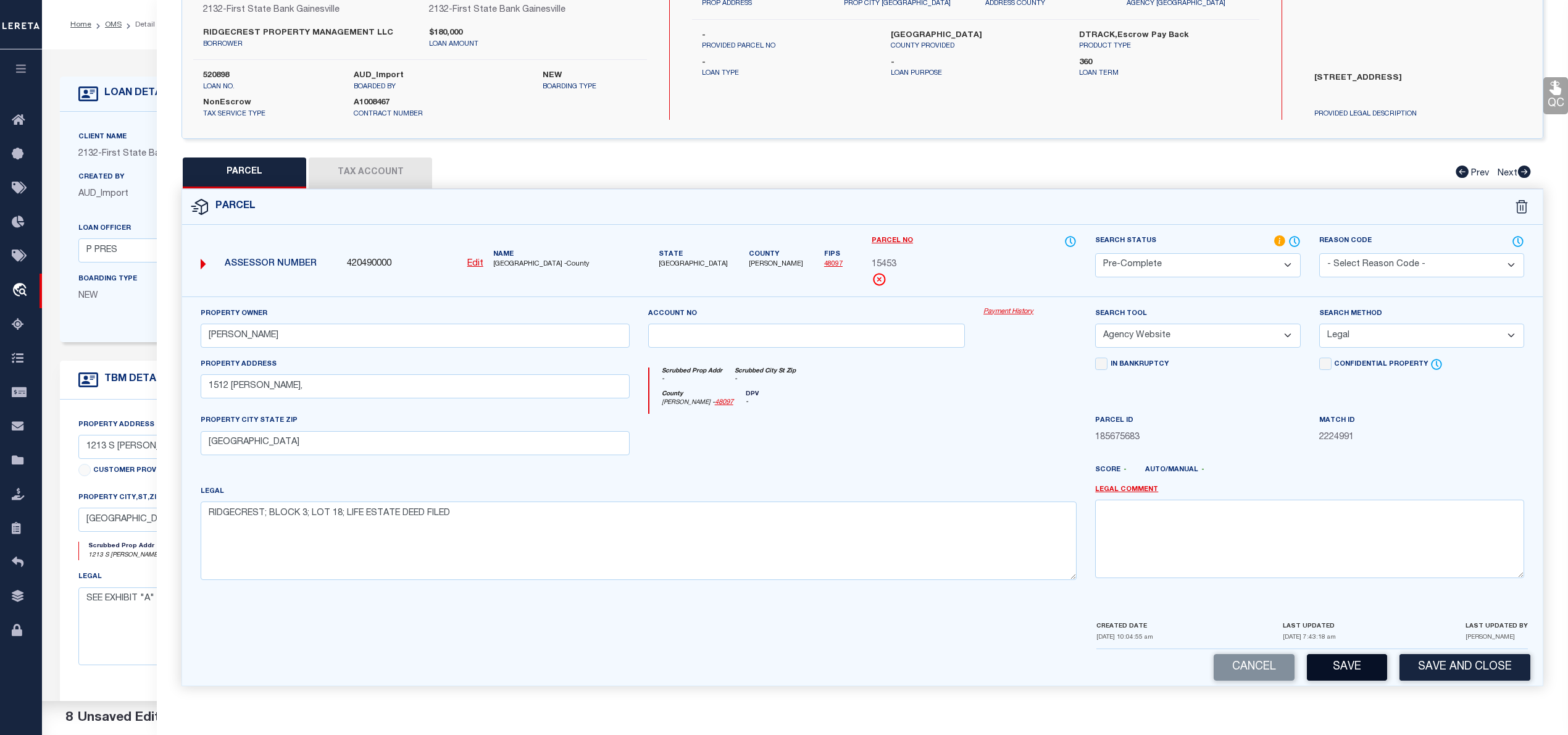
click at [1354, 660] on button "Save" at bounding box center [1347, 667] width 80 height 27
click at [892, 262] on span "15453" at bounding box center [884, 265] width 25 height 13
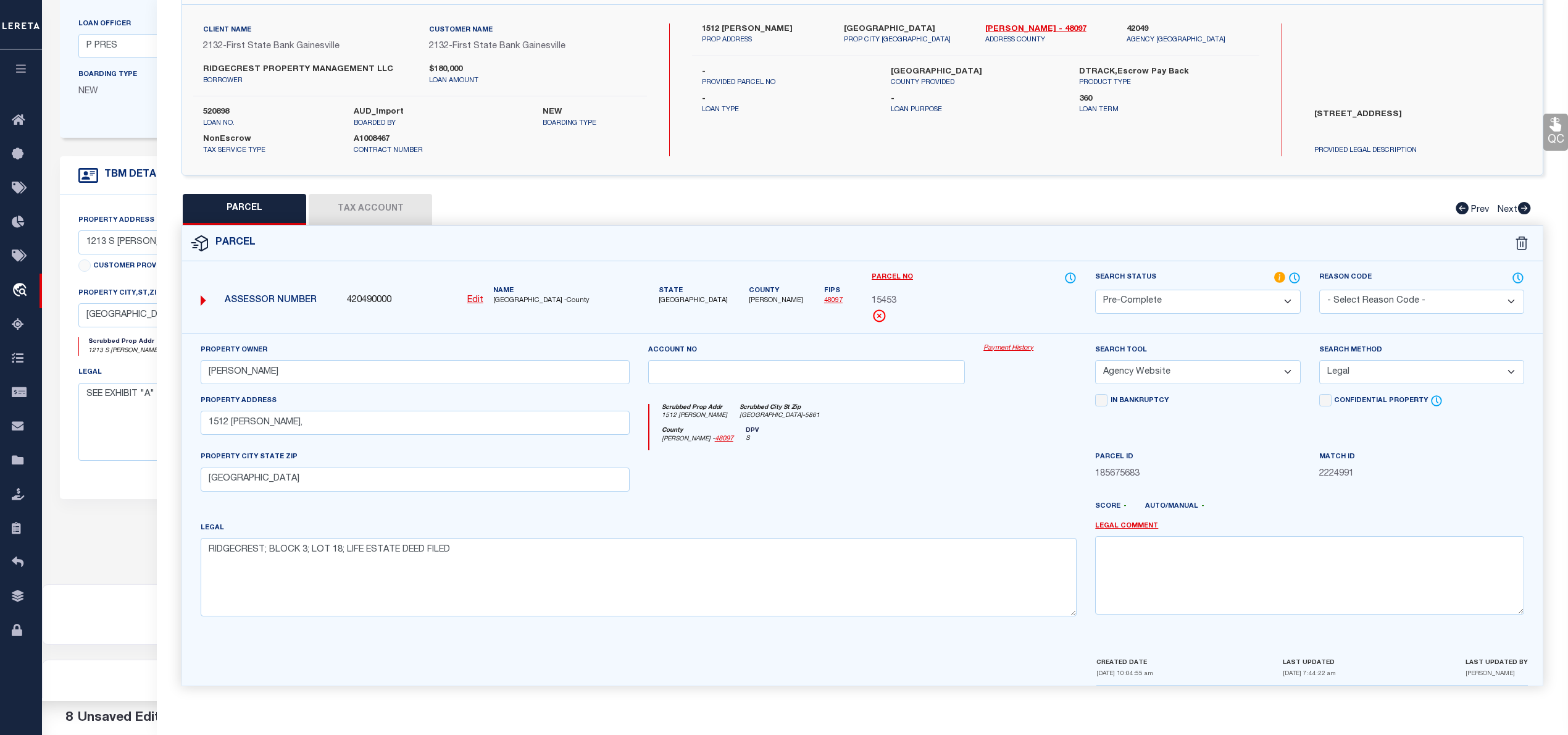
scroll to position [0, 0]
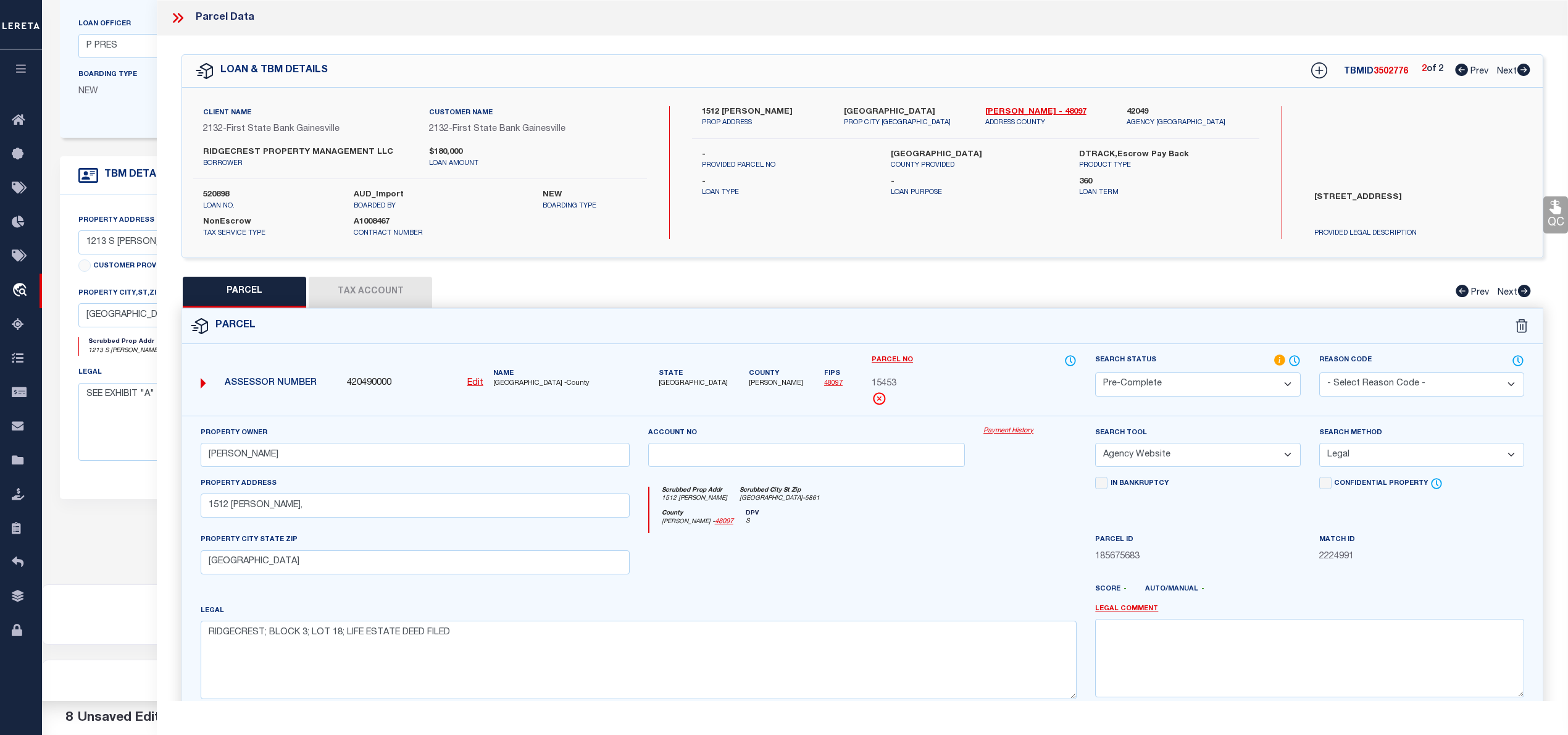
click at [890, 383] on span "15453" at bounding box center [884, 383] width 25 height 13
click at [1382, 69] on span "3502776" at bounding box center [1391, 71] width 34 height 9
click at [1462, 67] on icon at bounding box center [1461, 70] width 13 height 12
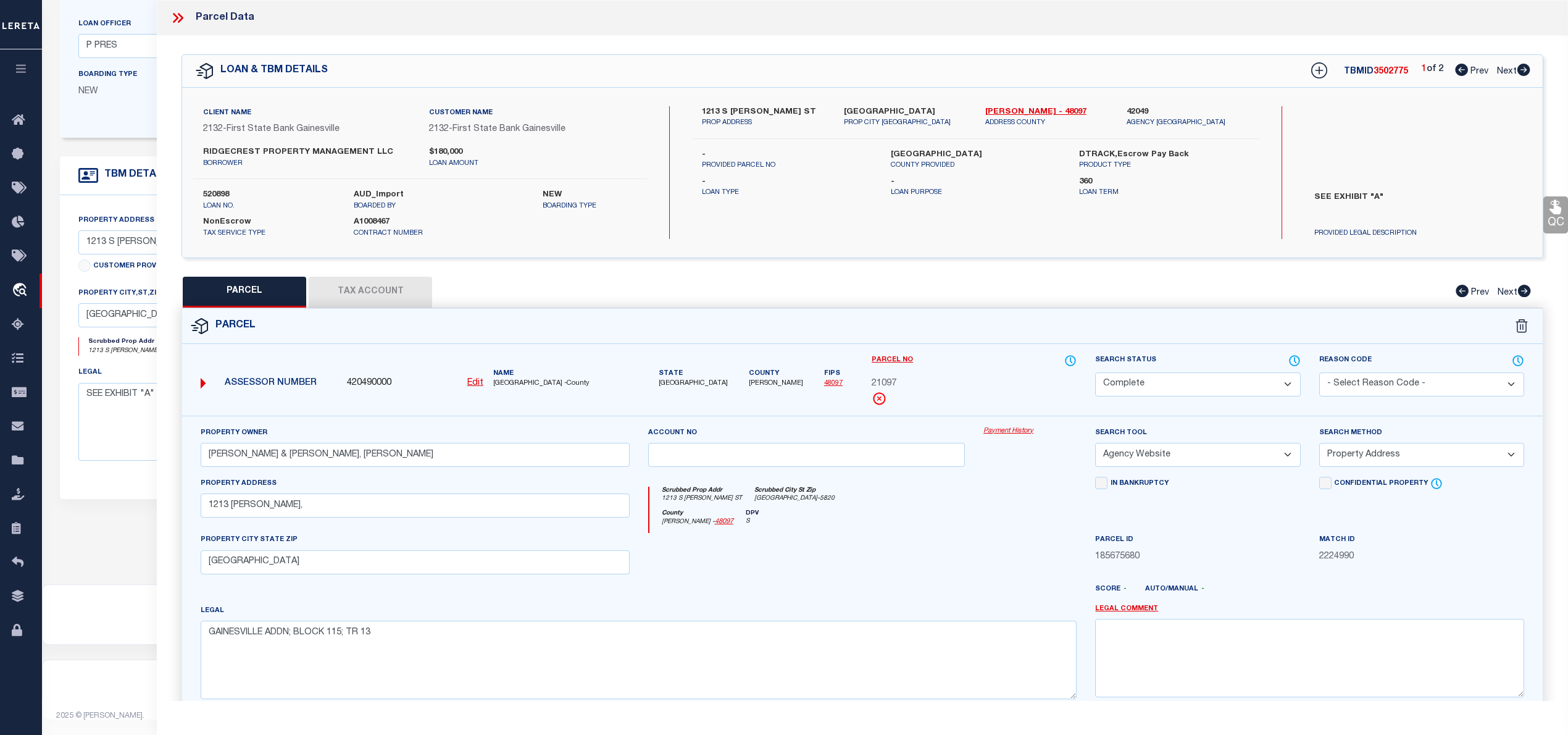
click at [175, 17] on icon at bounding box center [177, 17] width 16 height 16
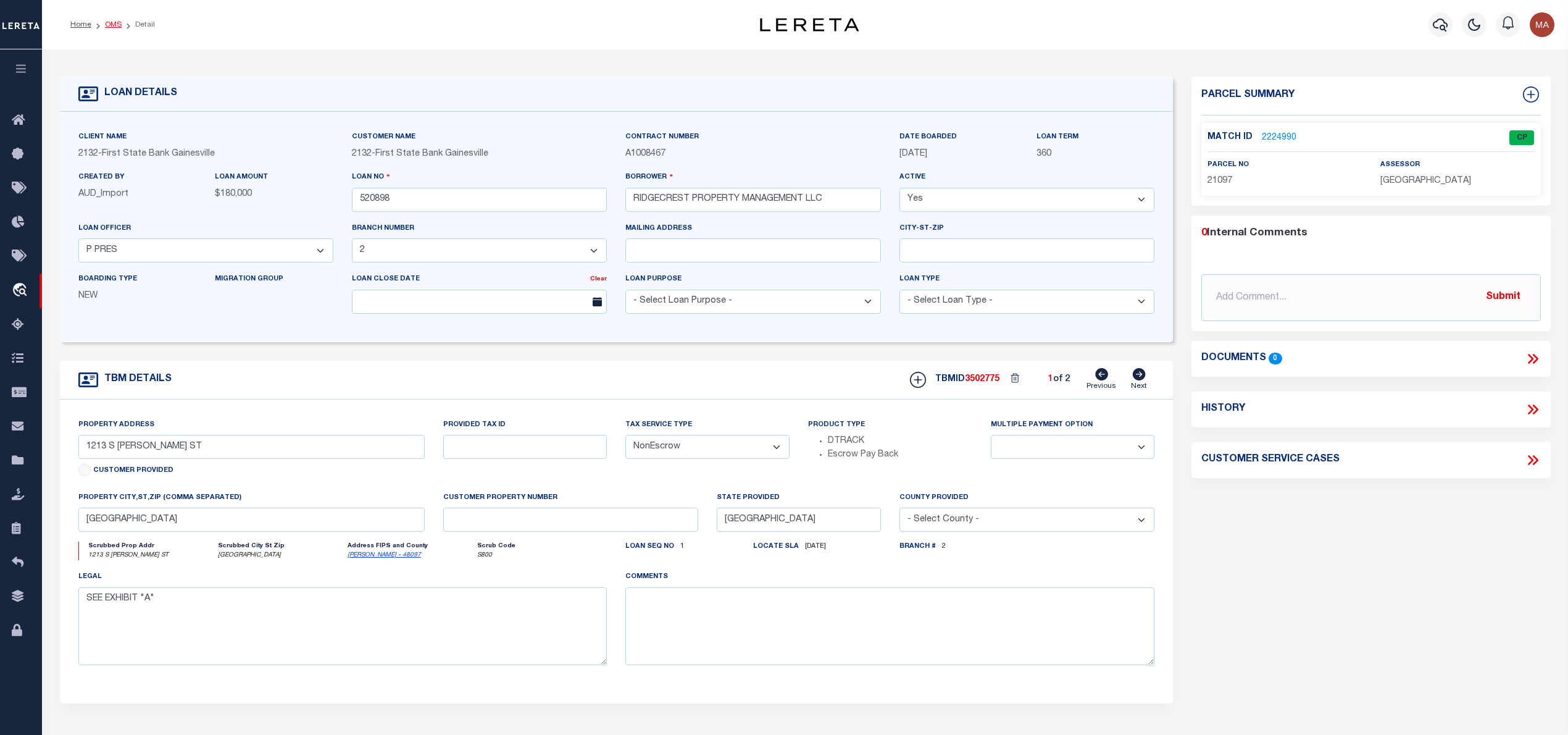
click at [114, 26] on link "OMS" at bounding box center [114, 25] width 17 height 8
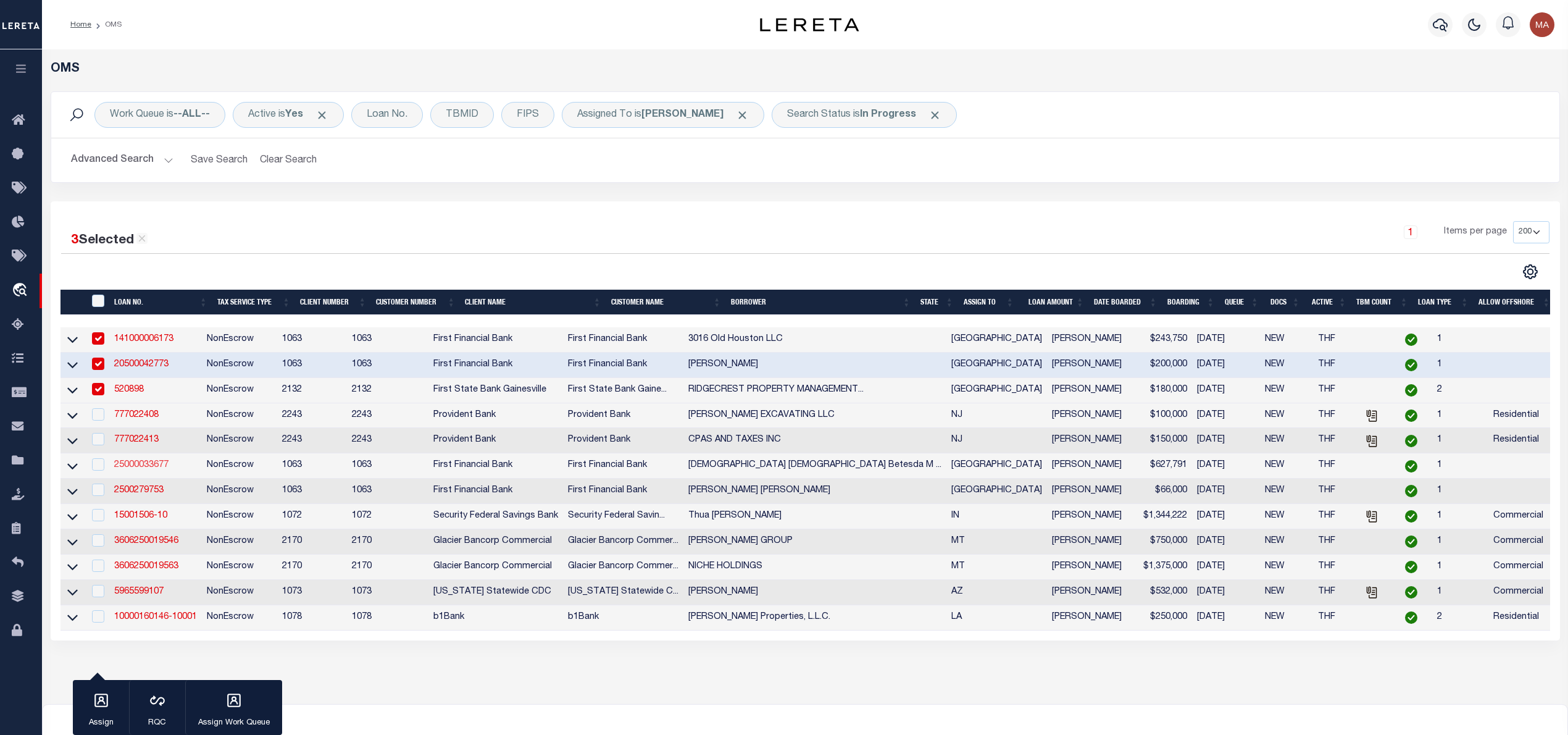
click at [138, 468] on link "25000033677" at bounding box center [141, 465] width 54 height 9
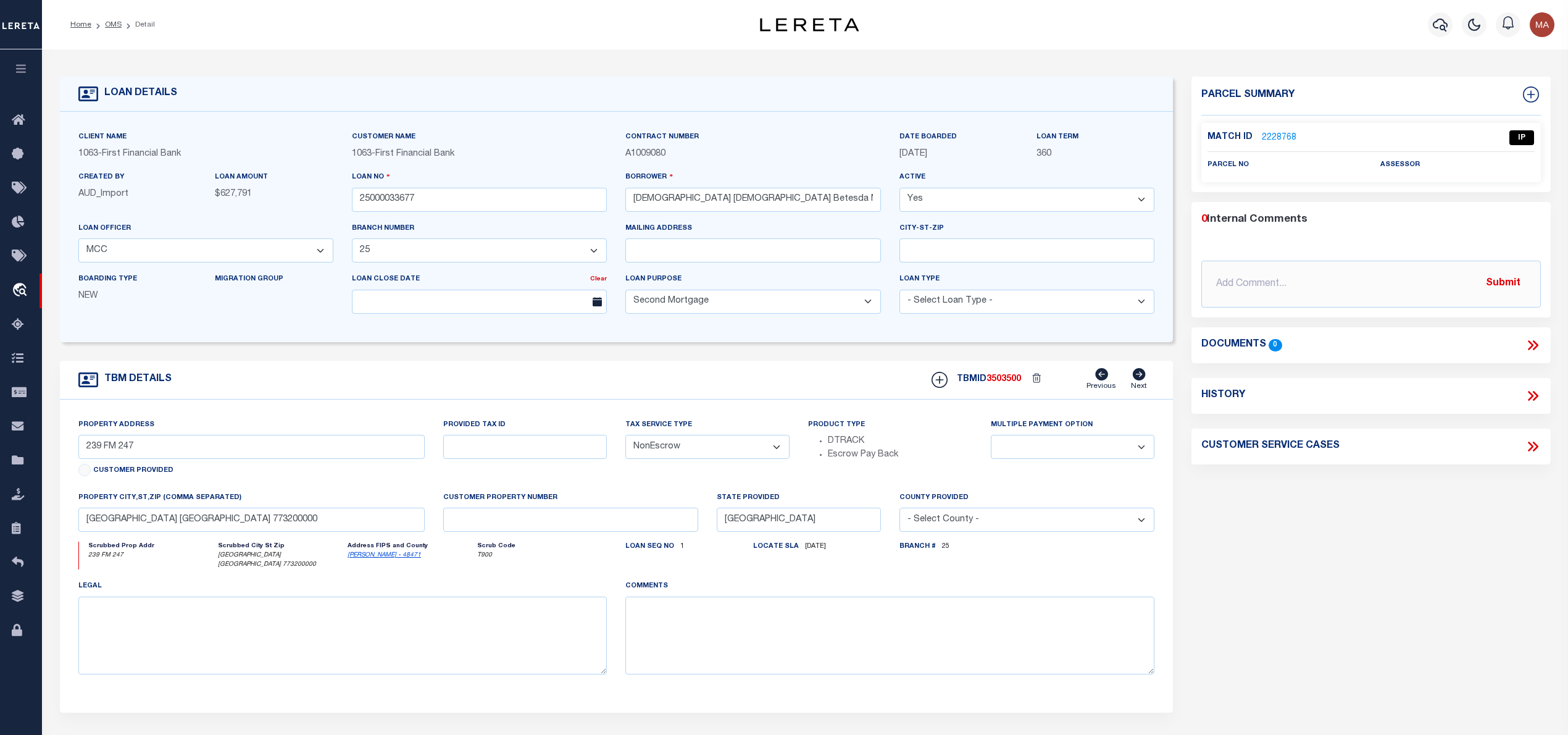
click at [1282, 134] on link "2228768" at bounding box center [1279, 138] width 34 height 13
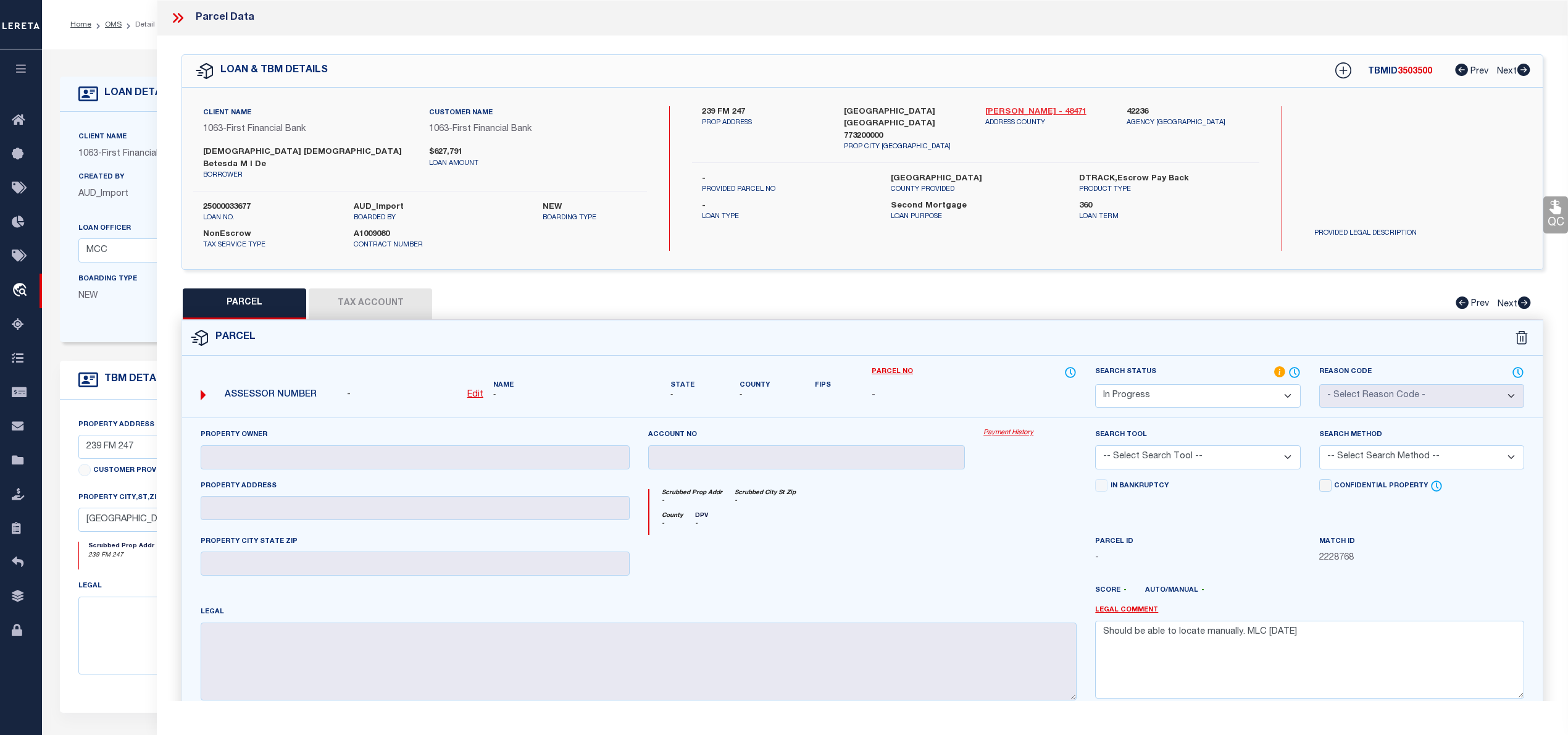
click at [993, 112] on link "Walker - 48471" at bounding box center [1046, 112] width 123 height 12
click at [477, 390] on u "Edit" at bounding box center [475, 395] width 16 height 9
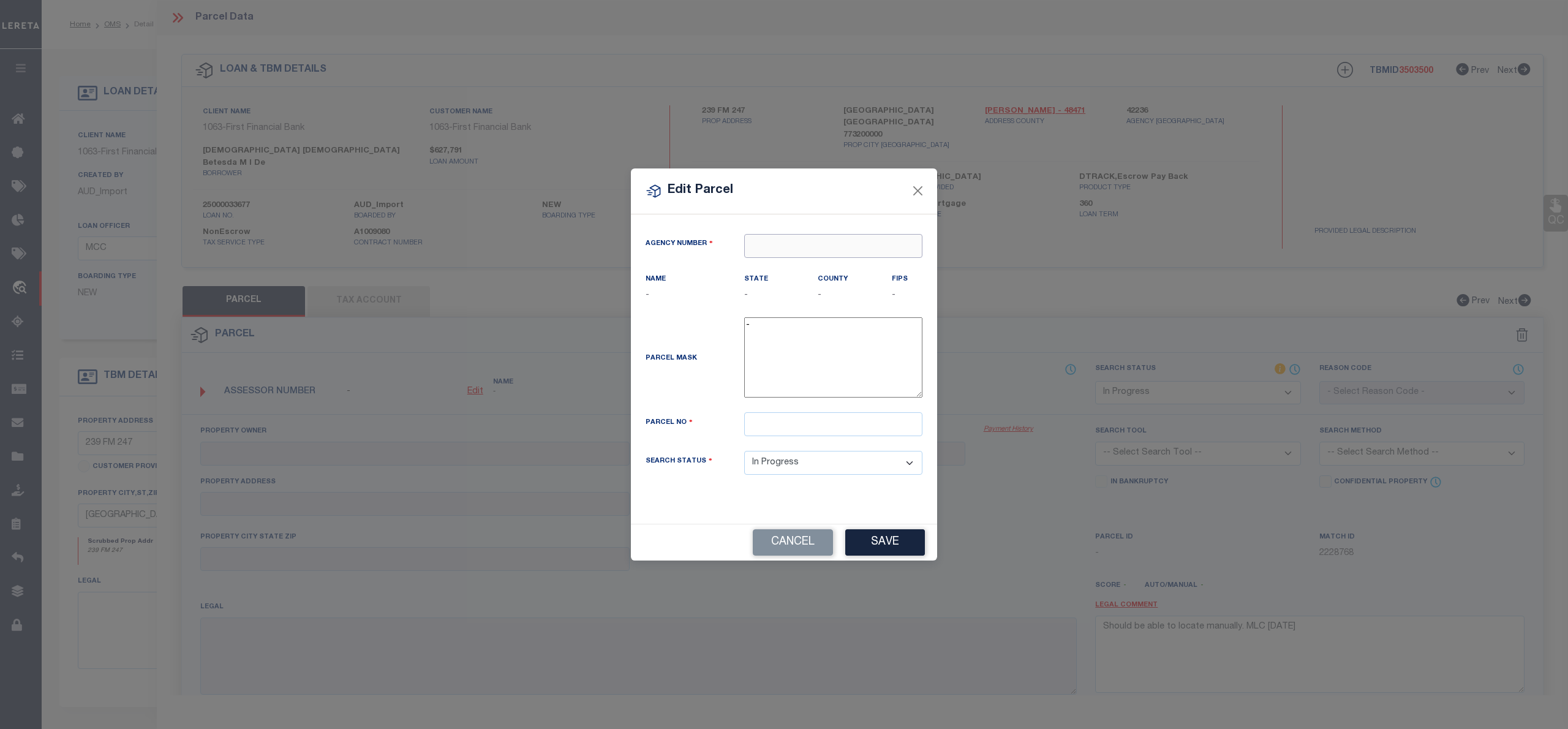
click at [781, 246] on input "text" at bounding box center [834, 246] width 179 height 24
paste input "0037-109-0"
click at [800, 257] on div "422360000 : WALKER COUNTY" at bounding box center [834, 274] width 177 height 35
click at [746, 428] on input "text" at bounding box center [834, 424] width 179 height 24
paste input "0037-109-0-16220"
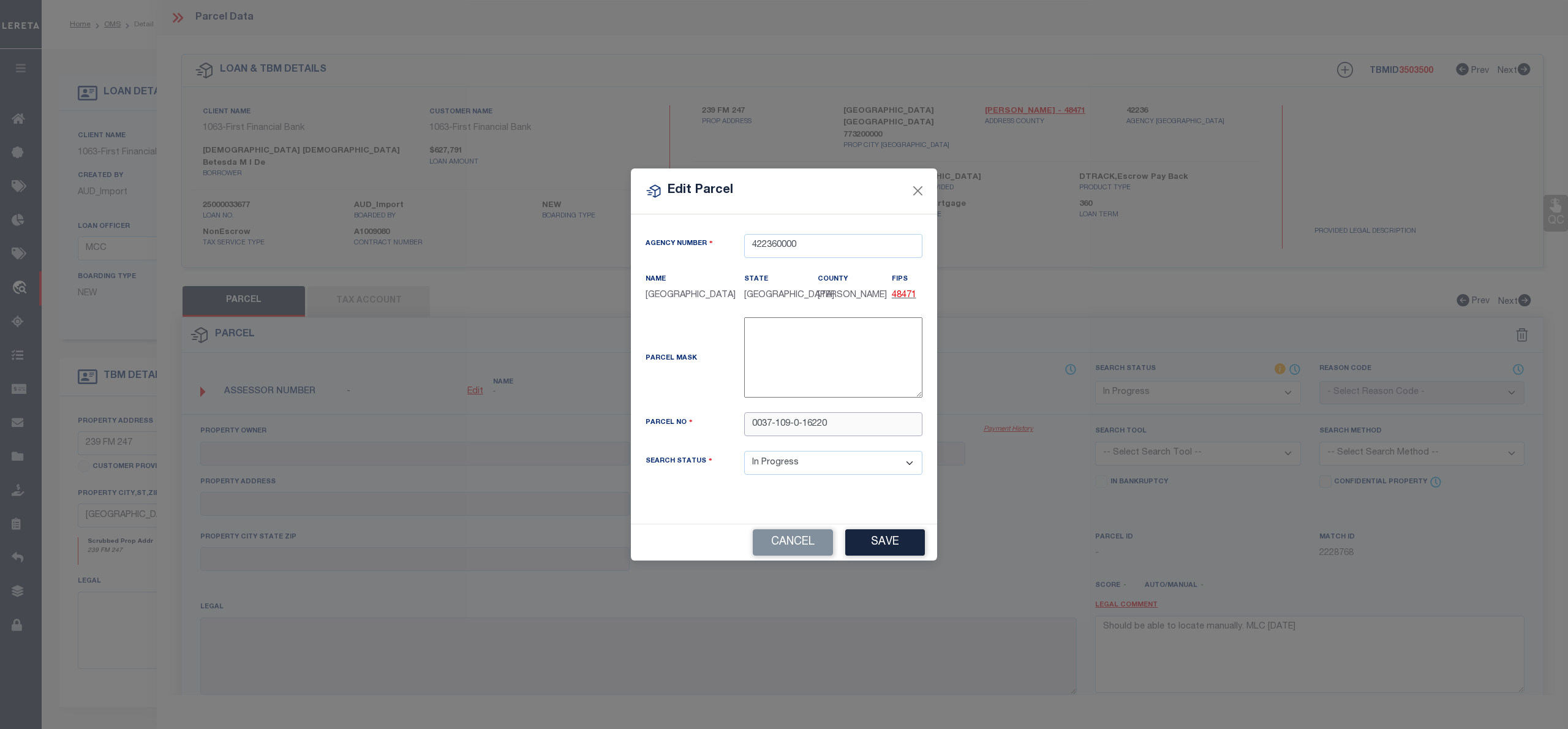
click at [805, 427] on input "0037-109-0-16220" at bounding box center [834, 424] width 179 height 24
click at [905, 545] on button "Save" at bounding box center [885, 542] width 80 height 27
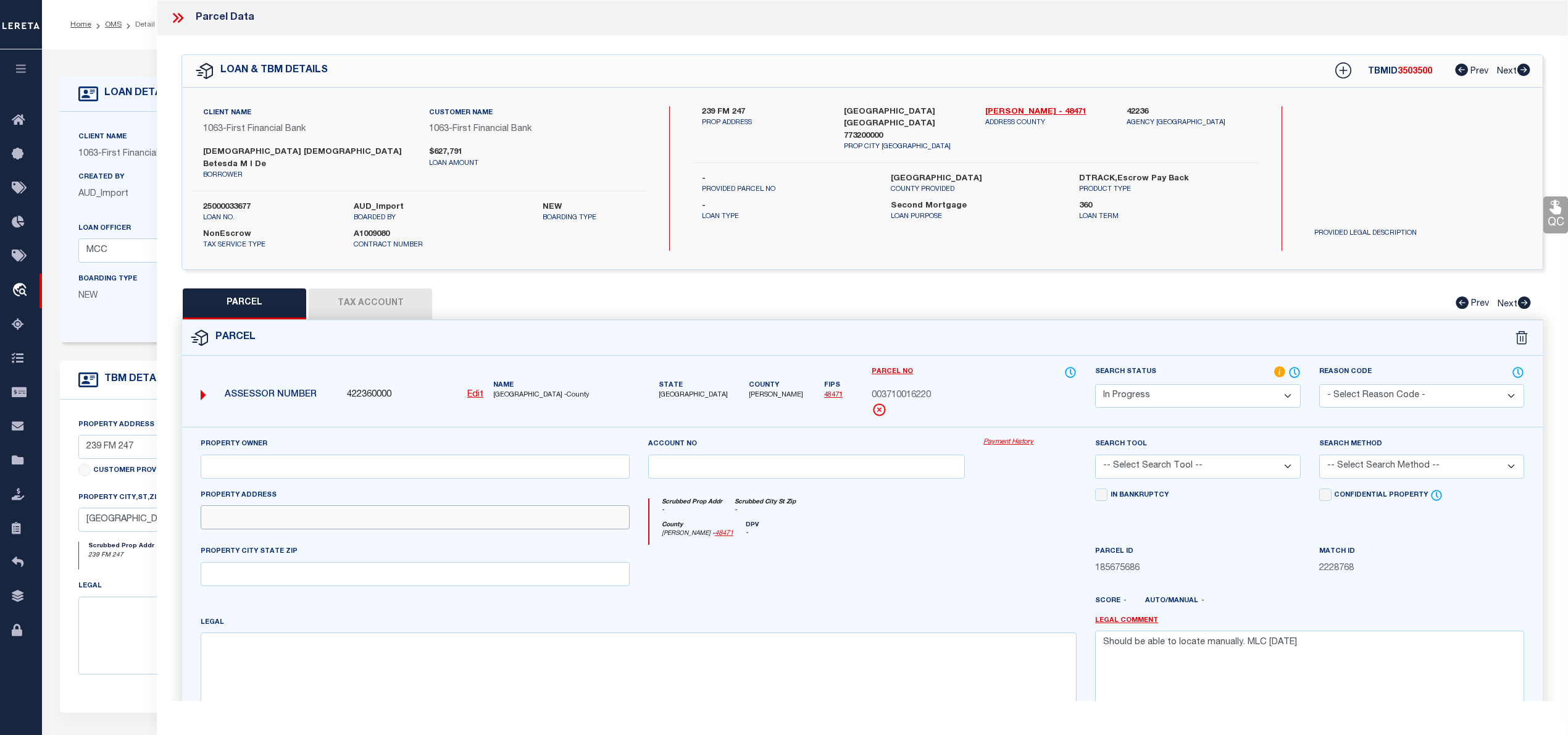
click at [270, 514] on input "text" at bounding box center [415, 517] width 429 height 24
paste input "239 FM 247 HUNTSVILLE, TX 77320"
drag, startPoint x: 260, startPoint y: 507, endPoint x: 397, endPoint y: 505, distance: 137.0
click at [397, 505] on input "239 FM 247 HUNTSVILLE, TX 77320" at bounding box center [415, 517] width 429 height 24
click at [312, 562] on input "text" at bounding box center [415, 574] width 429 height 24
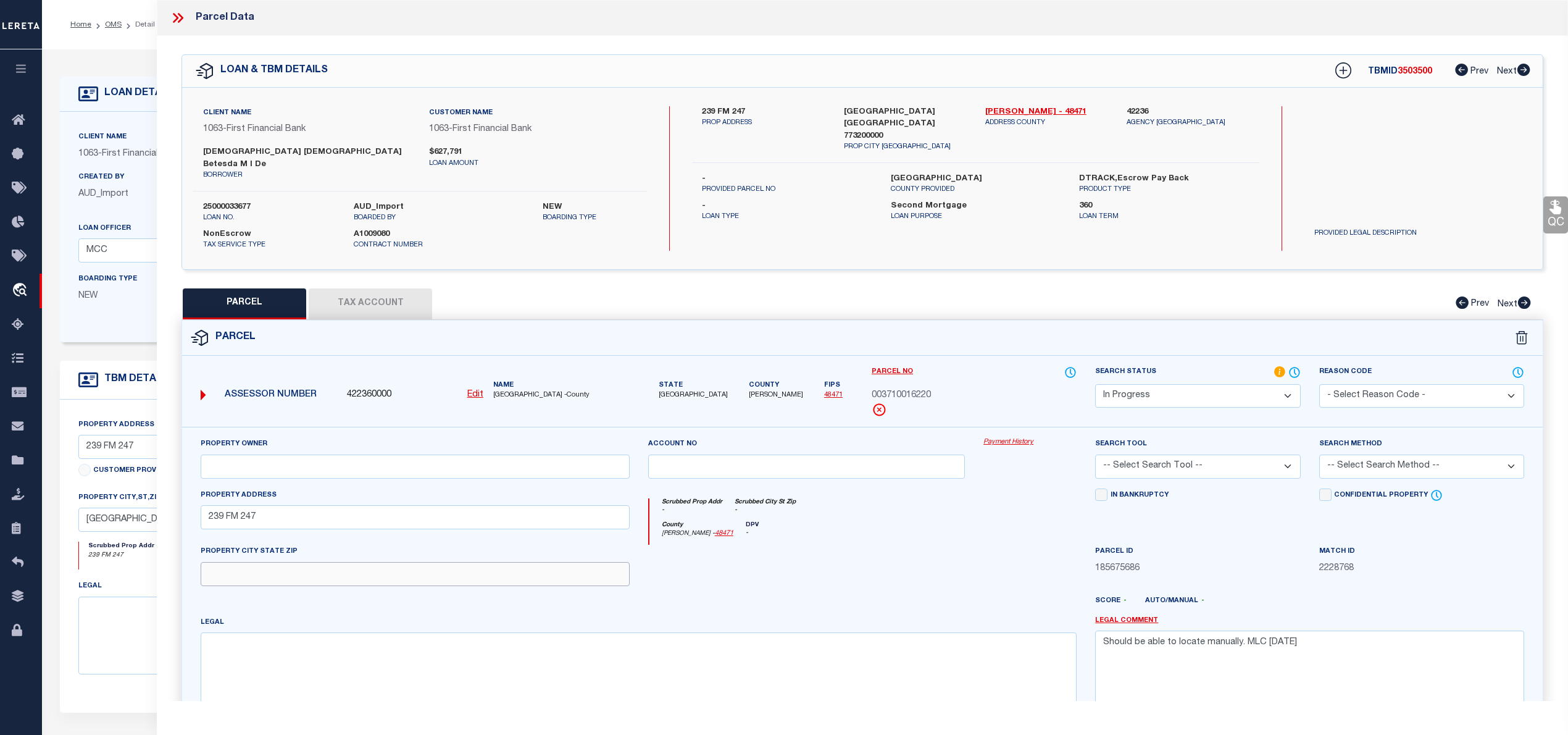
paste input "HUNTSVILLE, TX 77320"
click at [437, 634] on textarea at bounding box center [639, 671] width 876 height 78
paste textarea "PARKER W (A-37), TRACT 62.2, ACRES 3.002, AKA LOT 2 JOHN HICKS 46.71 AC SUBD"
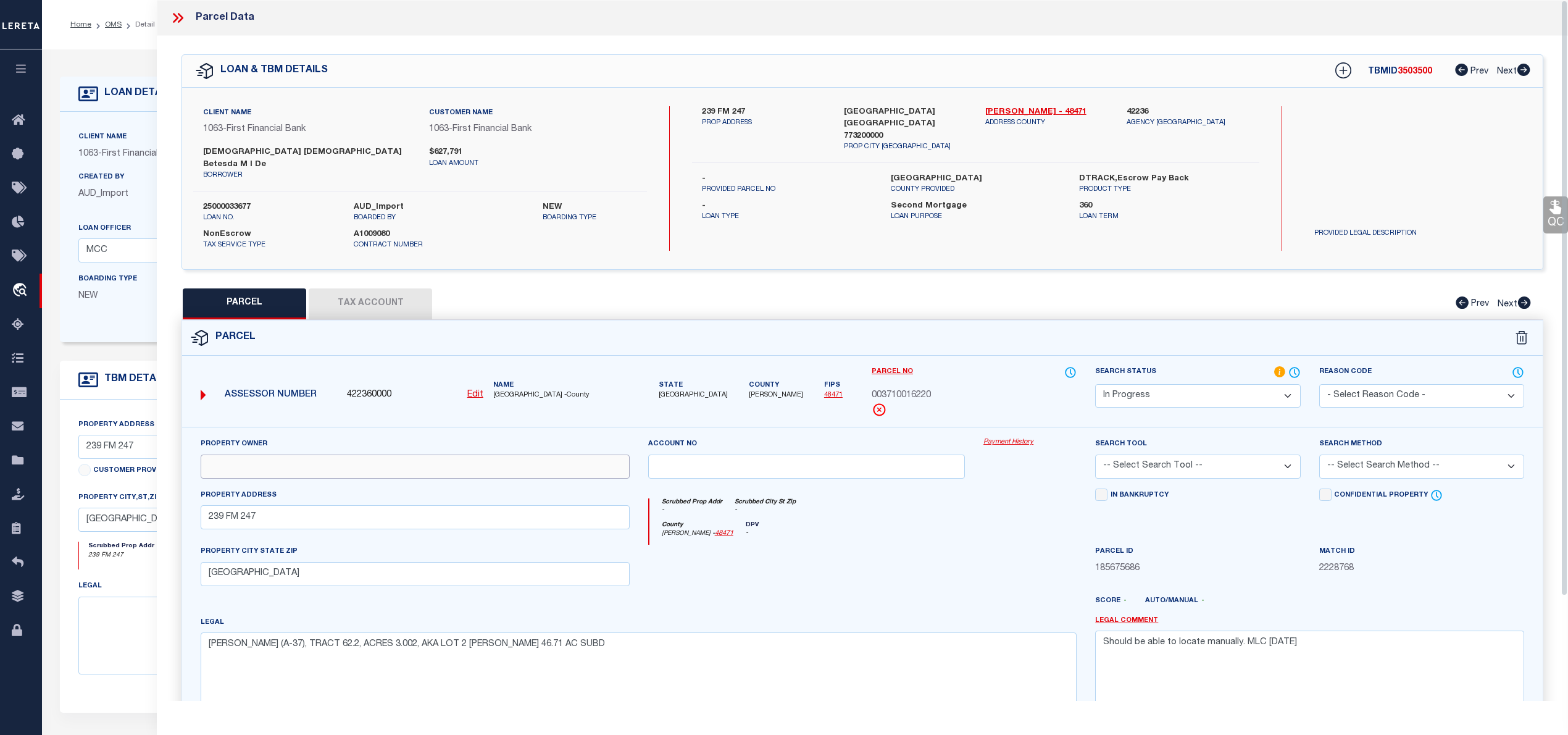
click at [297, 457] on input "text" at bounding box center [415, 466] width 429 height 24
paste input "IGLESIA MISION CRISTIANA BETESDA M I DE HUNTSVILLE INC"
click at [1154, 384] on select "Automated Search Bad Parcel Complete Duplicate Parcel High Dollar Reporting In …" at bounding box center [1197, 396] width 205 height 24
click at [1095, 384] on select "Automated Search Bad Parcel Complete Duplicate Parcel High Dollar Reporting In …" at bounding box center [1197, 396] width 205 height 24
click at [1171, 465] on select "-- Select Search Tool -- 3rd Party Website Agency File Agency Website ATLS CNV-…" at bounding box center [1197, 466] width 205 height 24
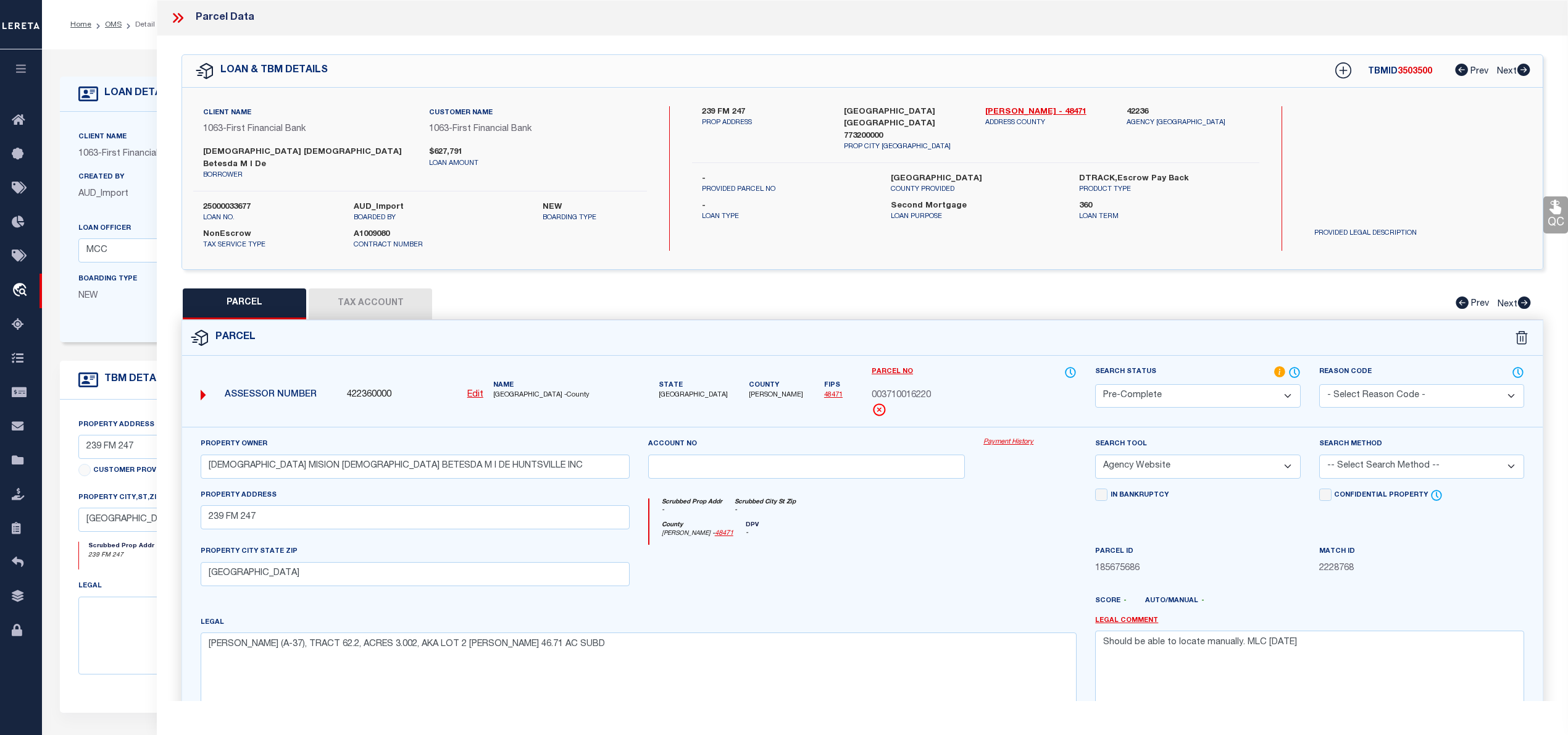
click at [1095, 454] on select "-- Select Search Tool -- 3rd Party Website Agency File Agency Website ATLS CNV-…" at bounding box center [1197, 466] width 205 height 24
click at [1408, 460] on select "-- Select Search Method -- Property Address Legal Liability Info Provided" at bounding box center [1421, 466] width 205 height 24
click at [1319, 454] on select "-- Select Search Method -- Property Address Legal Liability Info Provided" at bounding box center [1421, 466] width 205 height 24
click at [1217, 631] on textarea "Should be able to locate manually. MLC 8/19/2025" at bounding box center [1310, 669] width 429 height 78
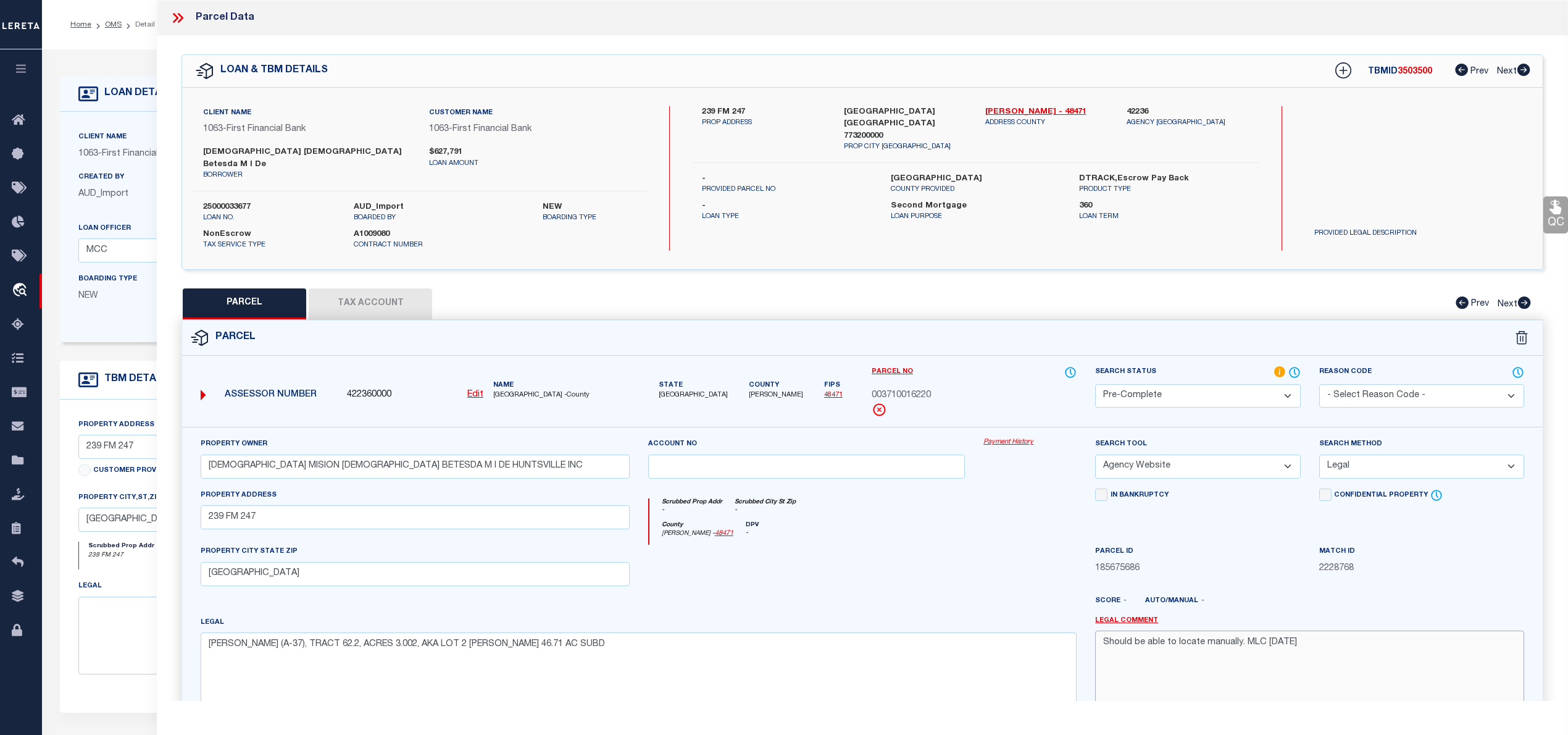
click at [1217, 631] on textarea "Should be able to locate manually. MLC 8/19/2025" at bounding box center [1310, 669] width 429 height 78
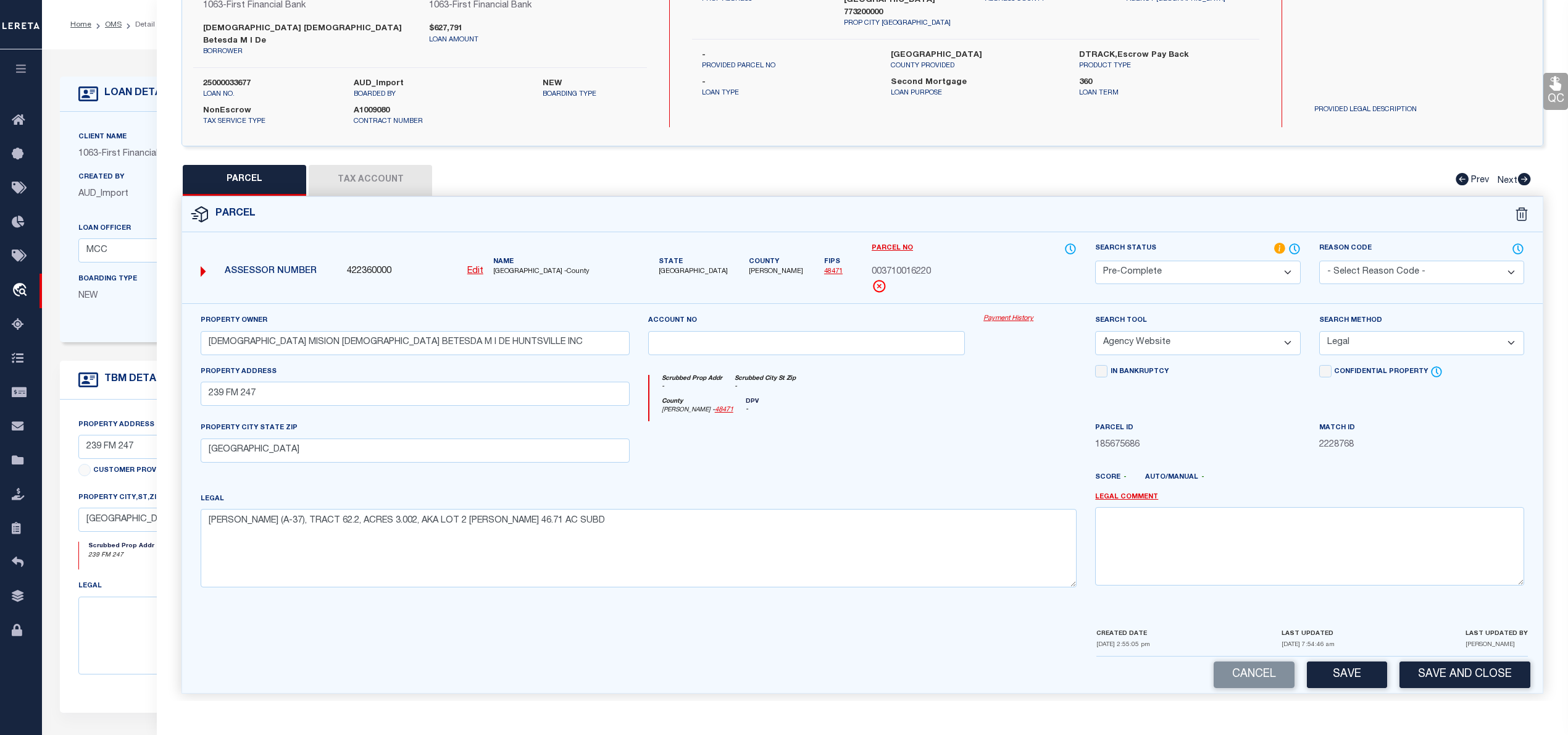
click at [1373, 339] on select "-- Select Search Method -- Property Address Legal Liability Info Provided" at bounding box center [1421, 343] width 205 height 24
click at [1319, 331] on select "-- Select Search Method -- Property Address Legal Liability Info Provided" at bounding box center [1421, 343] width 205 height 24
click at [346, 165] on button "Tax Account" at bounding box center [371, 180] width 124 height 31
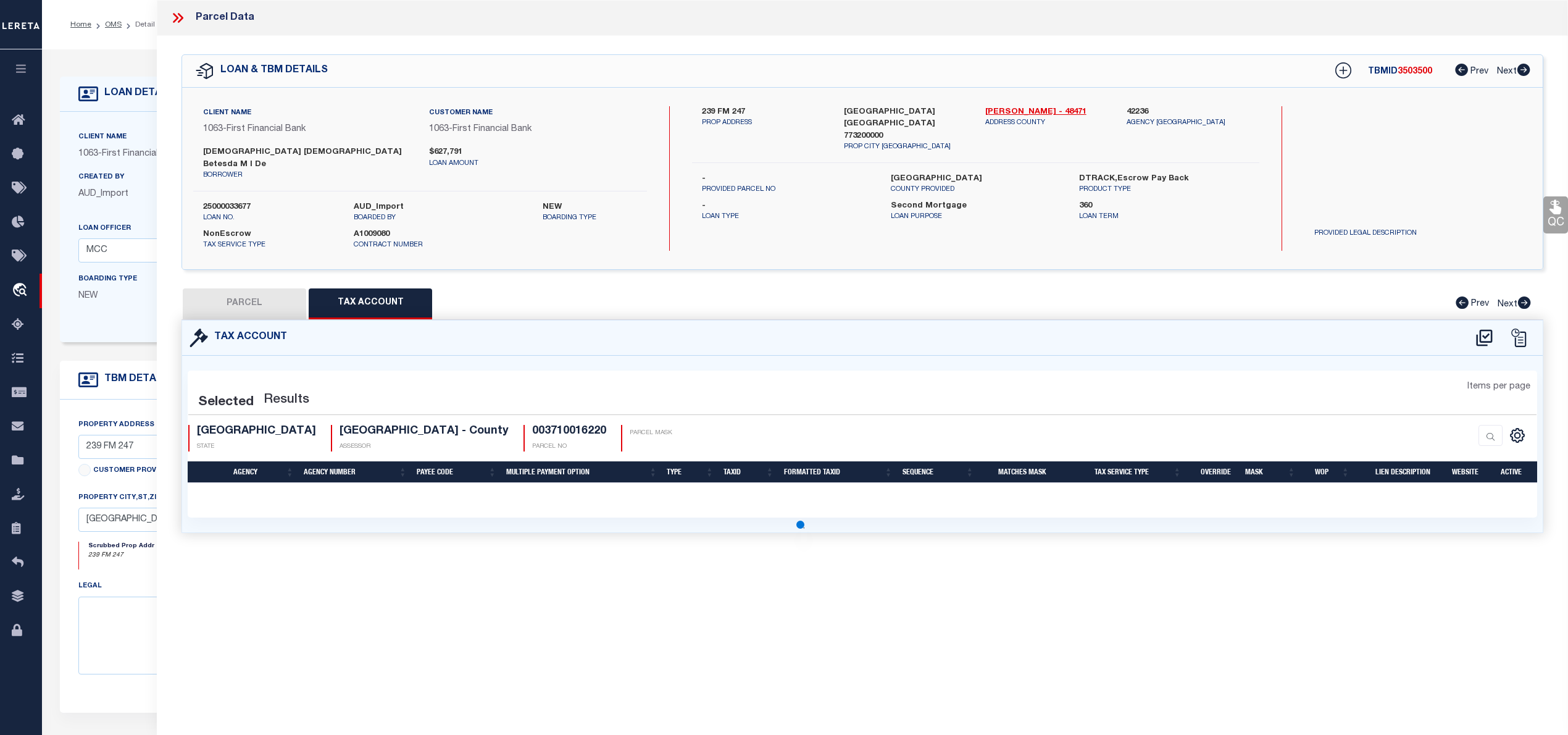
scroll to position [0, 0]
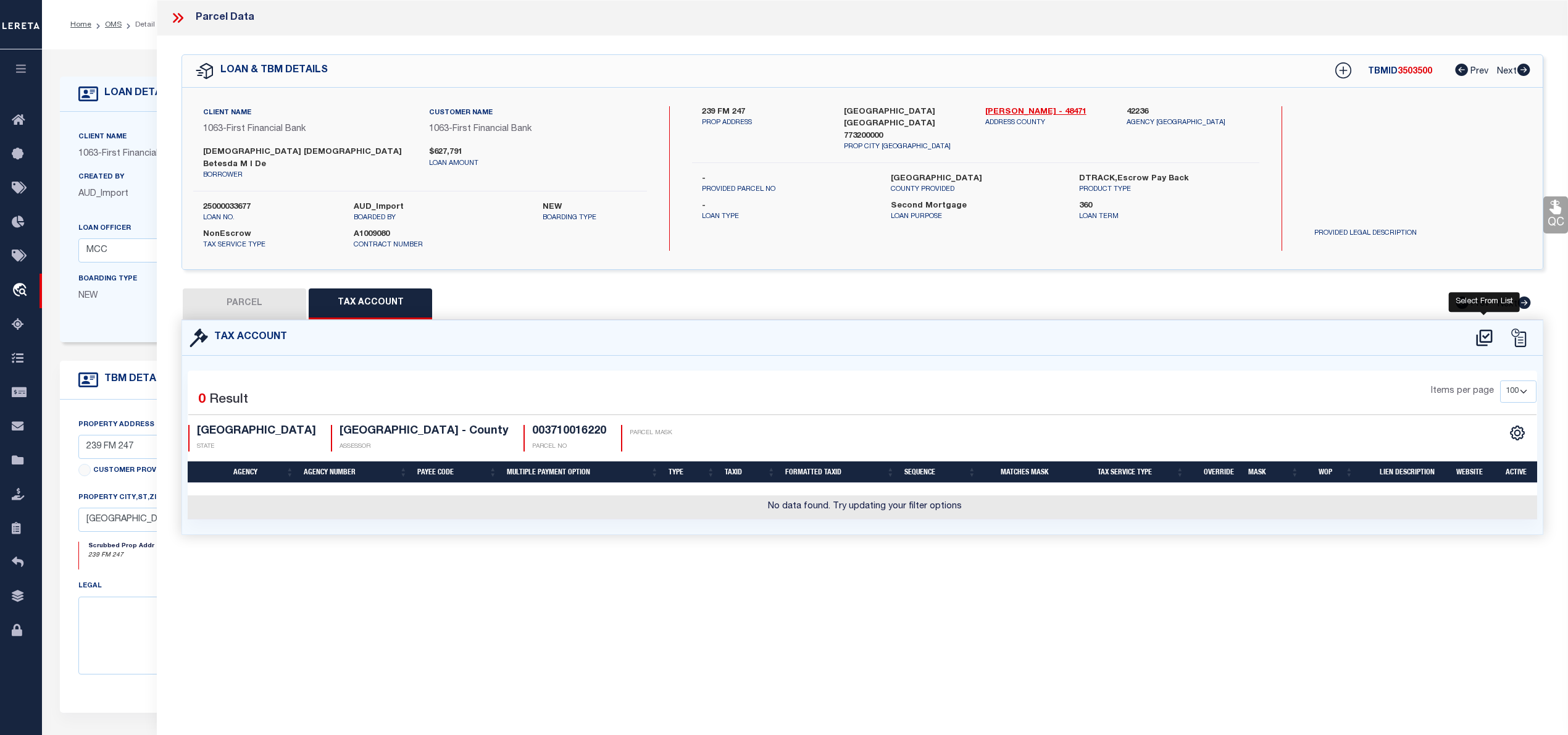
click at [1489, 328] on icon at bounding box center [1484, 338] width 20 height 20
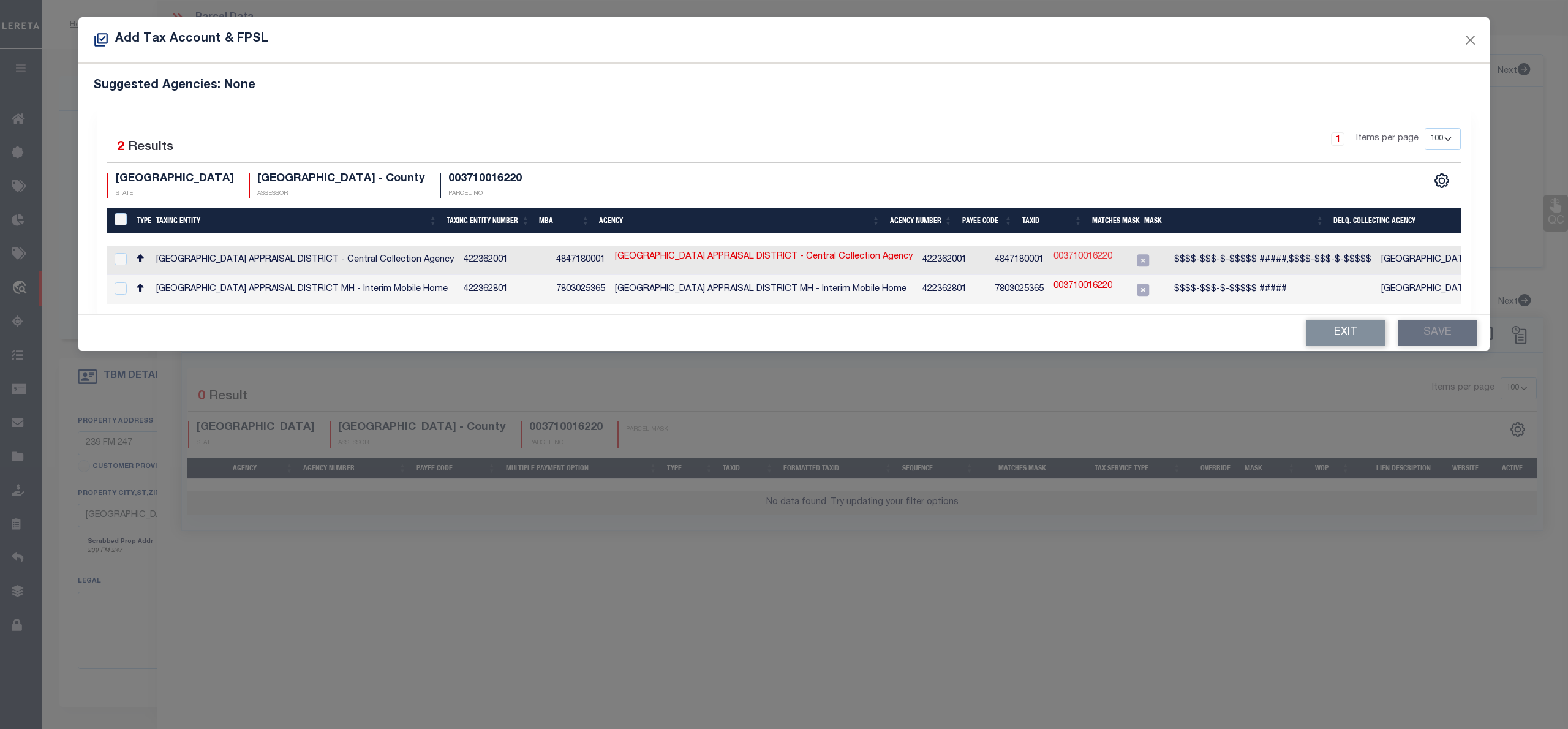
click at [1066, 257] on link "003710016220" at bounding box center [1082, 257] width 59 height 13
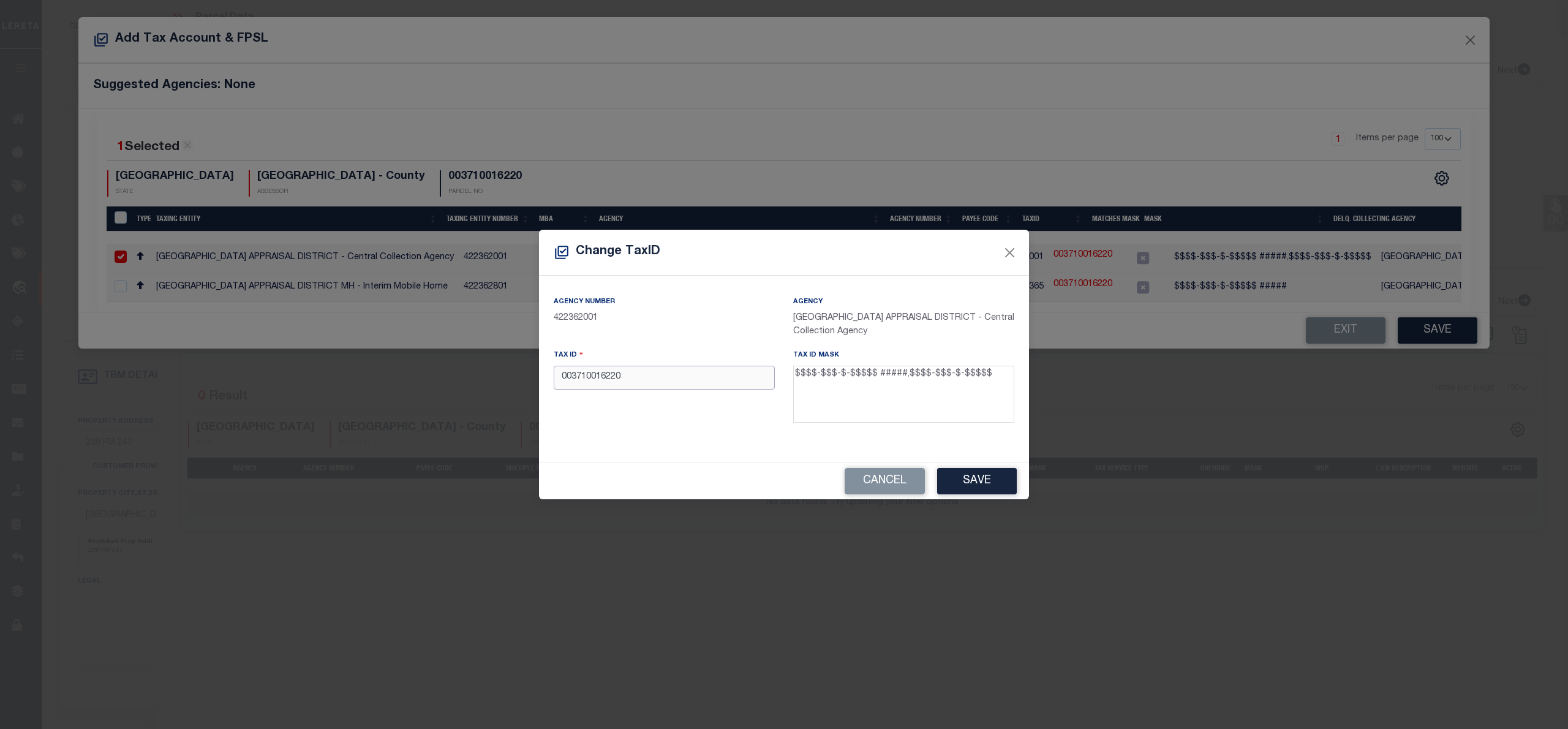
click at [583, 371] on input "003710016220" at bounding box center [664, 378] width 221 height 24
paste input "-109-0-"
click at [996, 487] on button "Save" at bounding box center [977, 481] width 80 height 27
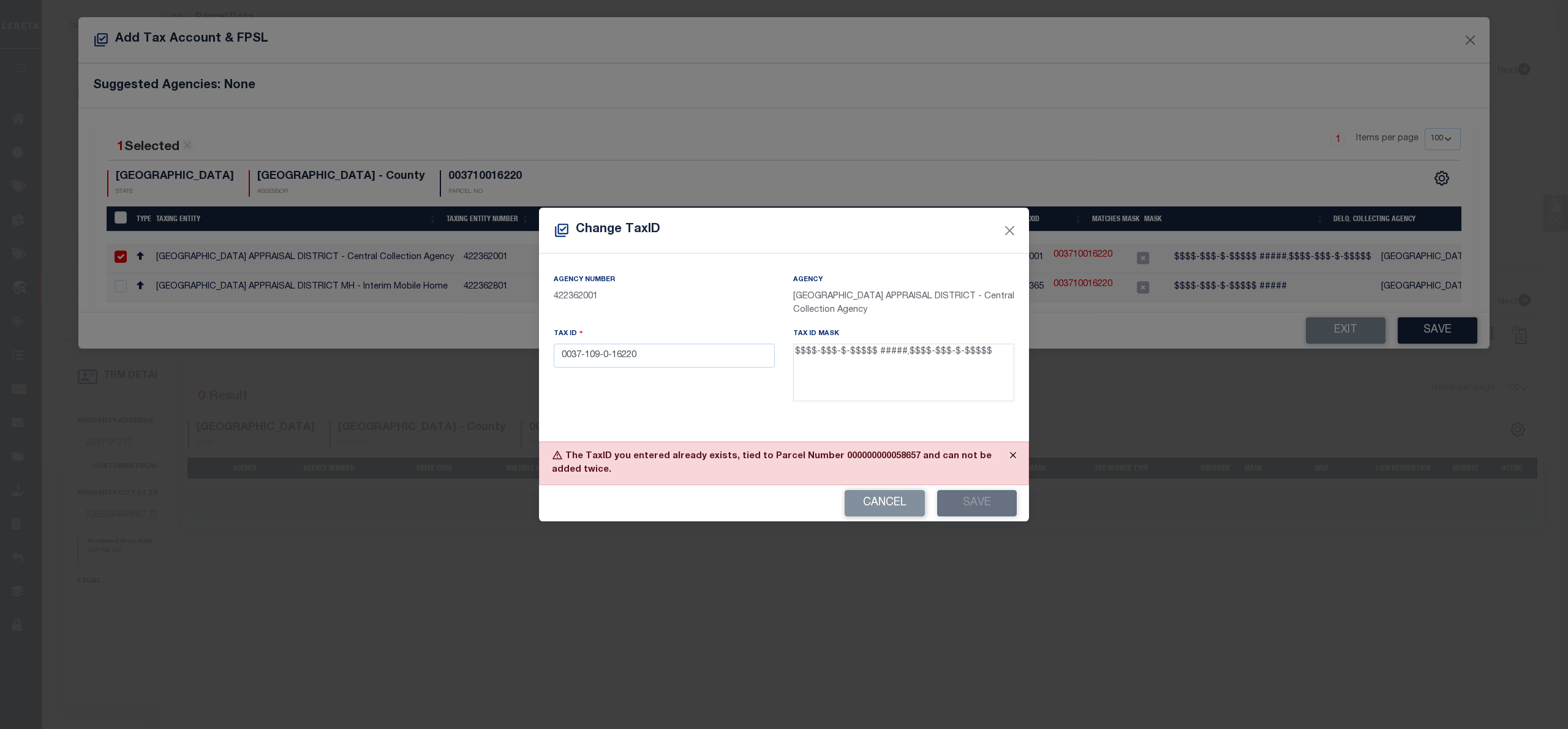
click at [1015, 442] on button "Close" at bounding box center [1013, 456] width 30 height 27
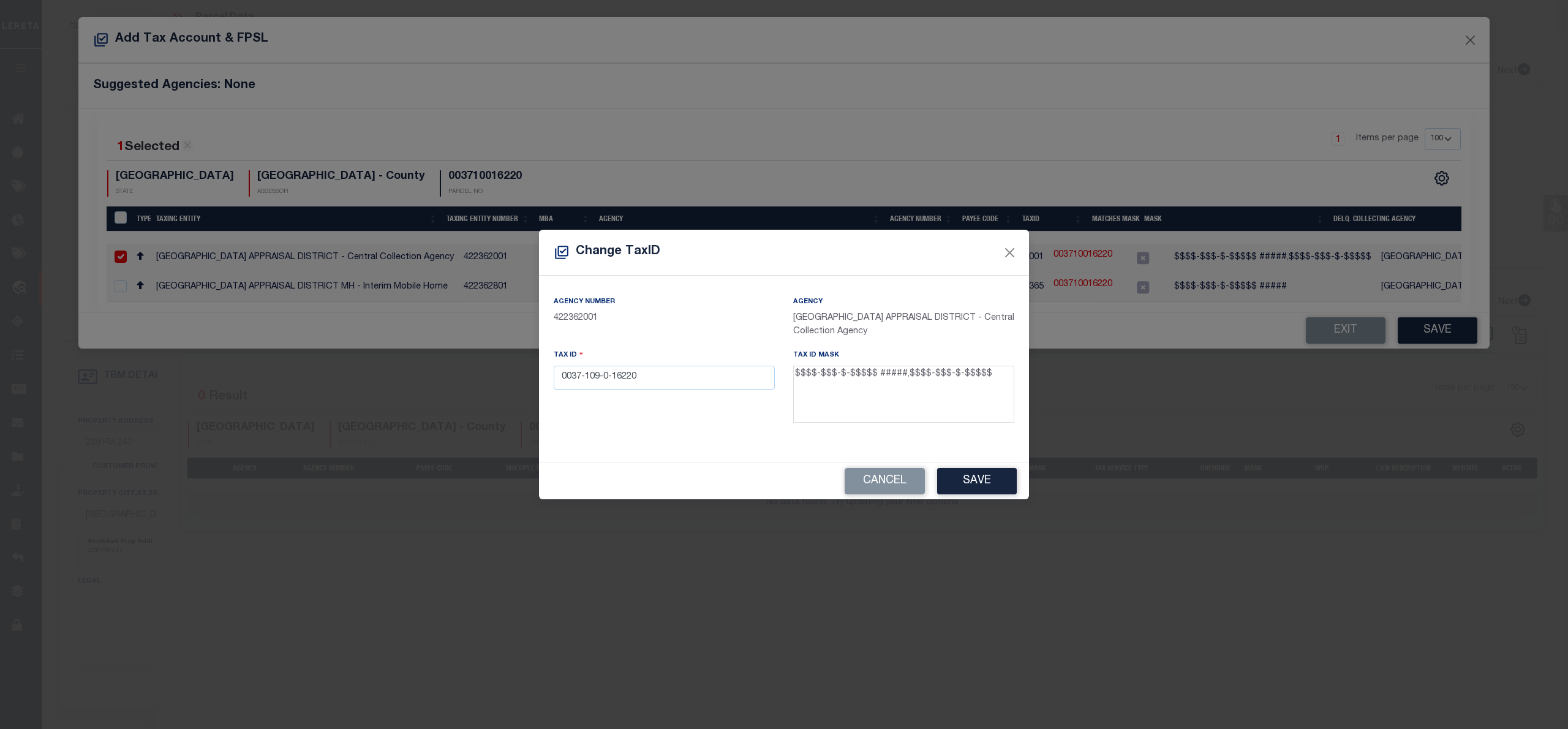
click at [1461, 35] on div "Change TaxID Agency Number 422362001 Agency WALKER COUNTY APPRAISAL DISTRICT - …" at bounding box center [784, 364] width 1568 height 729
click at [1471, 37] on div "Change TaxID Agency Number 422362001 Agency WALKER COUNTY APPRAISAL DISTRICT - …" at bounding box center [784, 364] width 1568 height 729
click at [898, 483] on button "Cancel" at bounding box center [884, 481] width 80 height 27
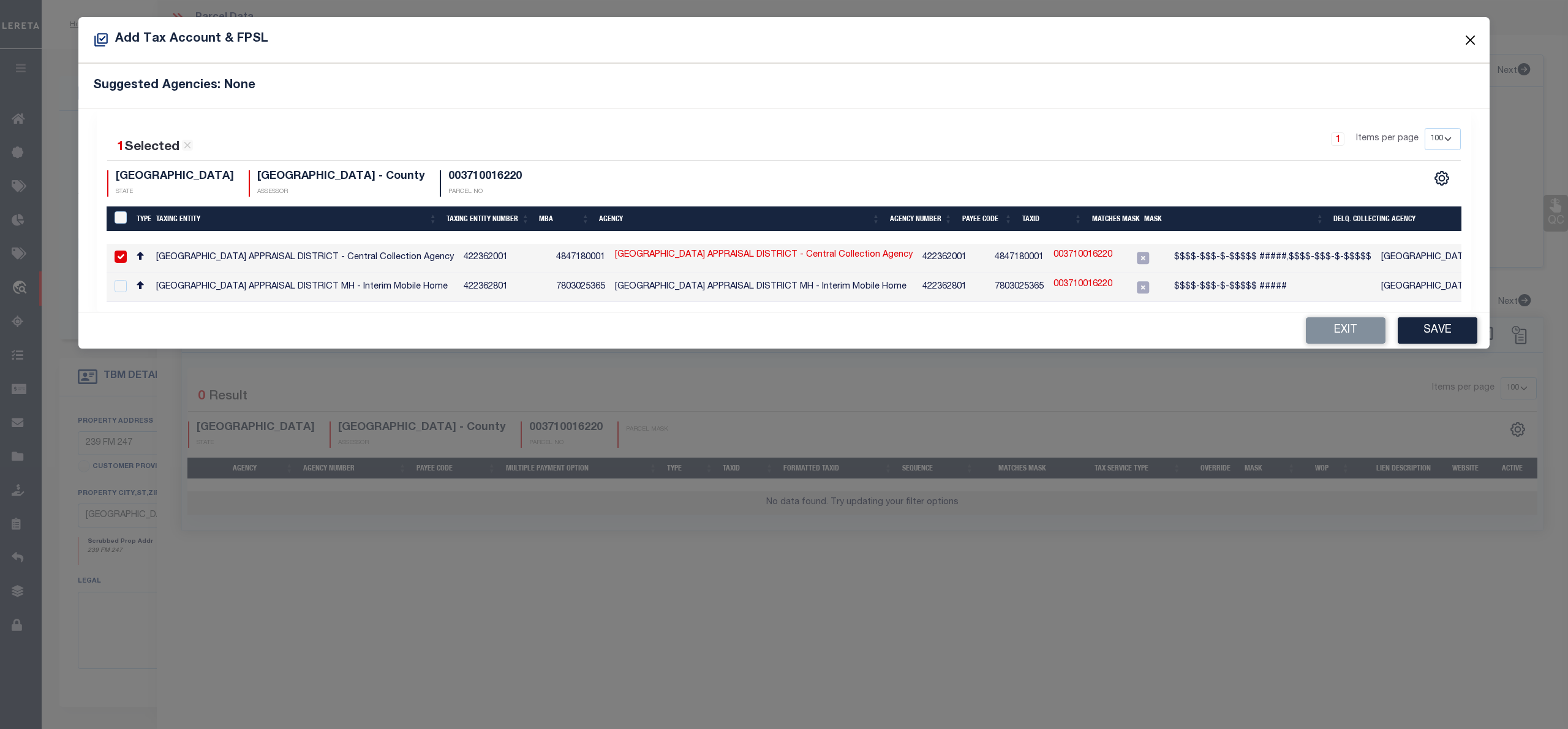
click at [1467, 46] on button "Close" at bounding box center [1471, 39] width 16 height 16
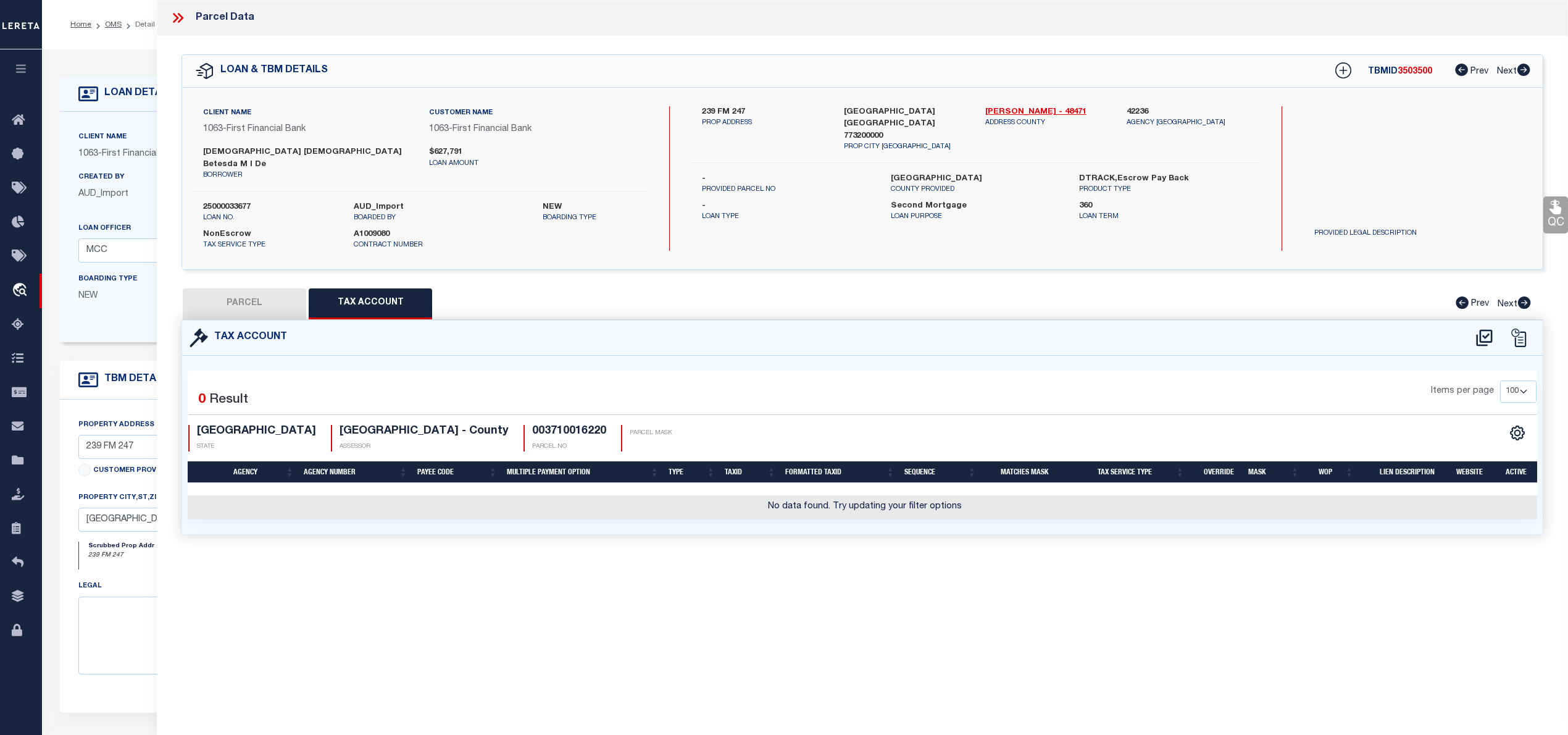
click at [265, 295] on button "PARCEL" at bounding box center [244, 304] width 124 height 31
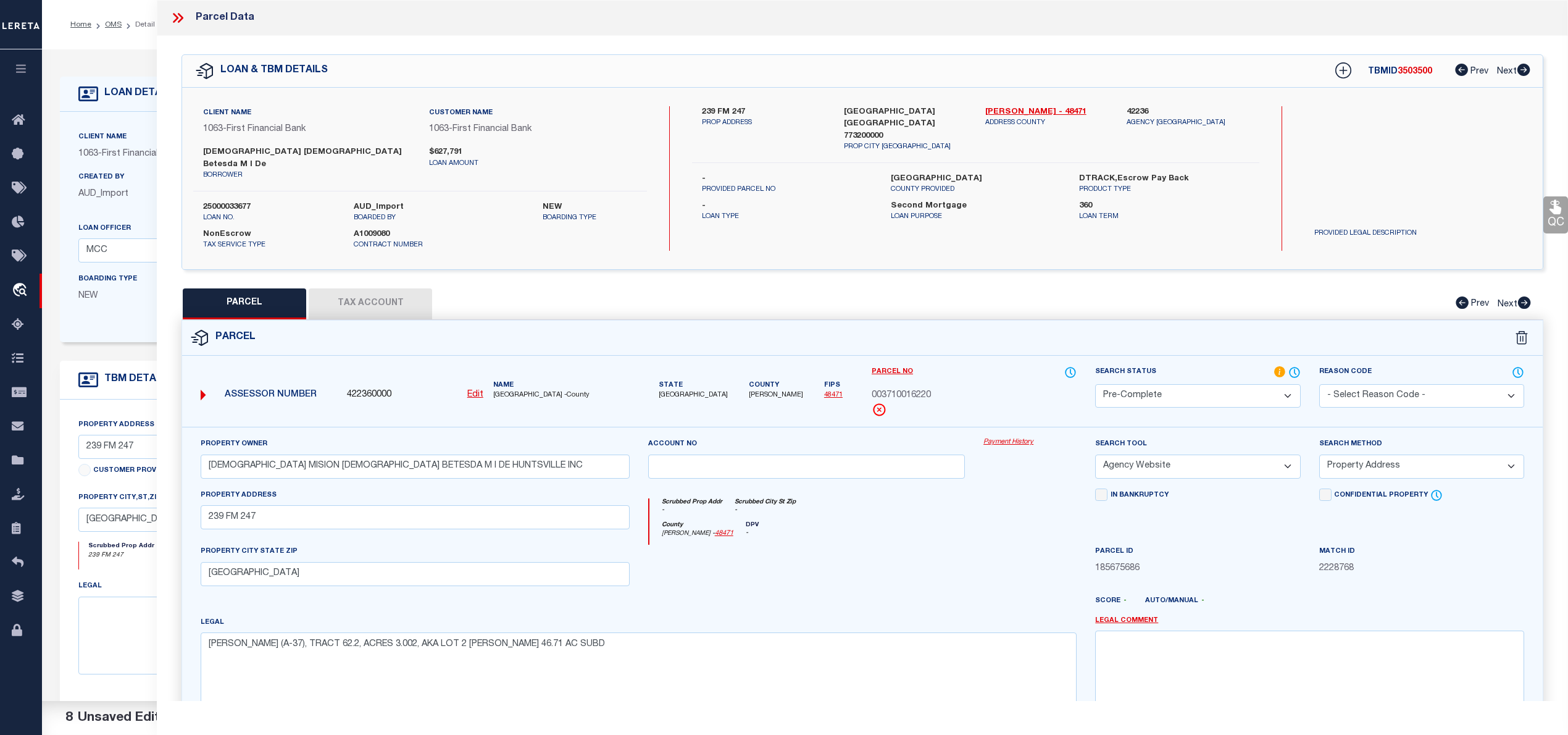
click at [489, 392] on div "Assessor Number 422360000 Edit Name WALKER COUNTY -County" at bounding box center [415, 390] width 439 height 40
click at [472, 390] on u "Edit" at bounding box center [475, 395] width 16 height 9
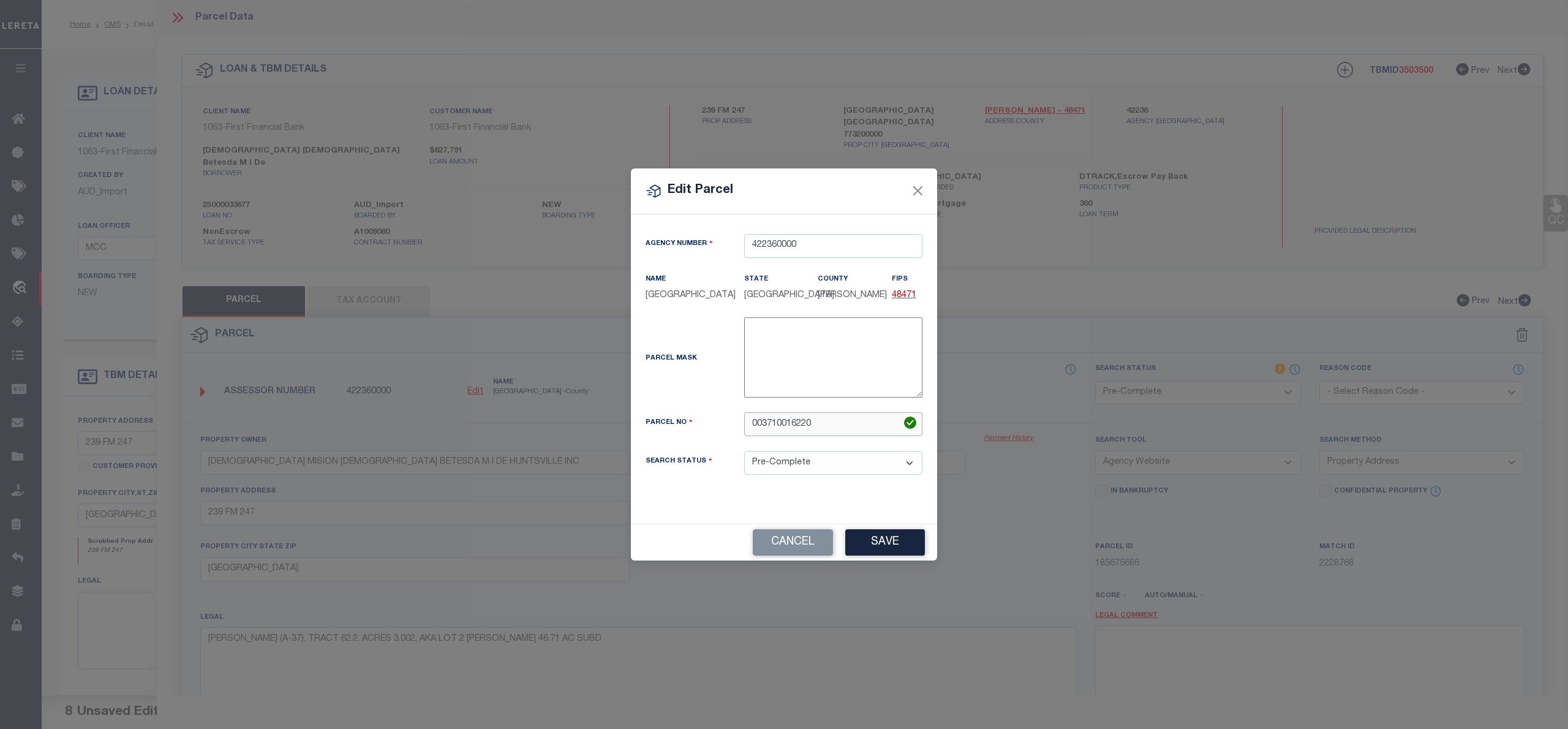
click at [806, 425] on input "003710016220" at bounding box center [834, 424] width 179 height 24
paste input "-109-0-"
click at [887, 549] on button "Save" at bounding box center [885, 542] width 80 height 27
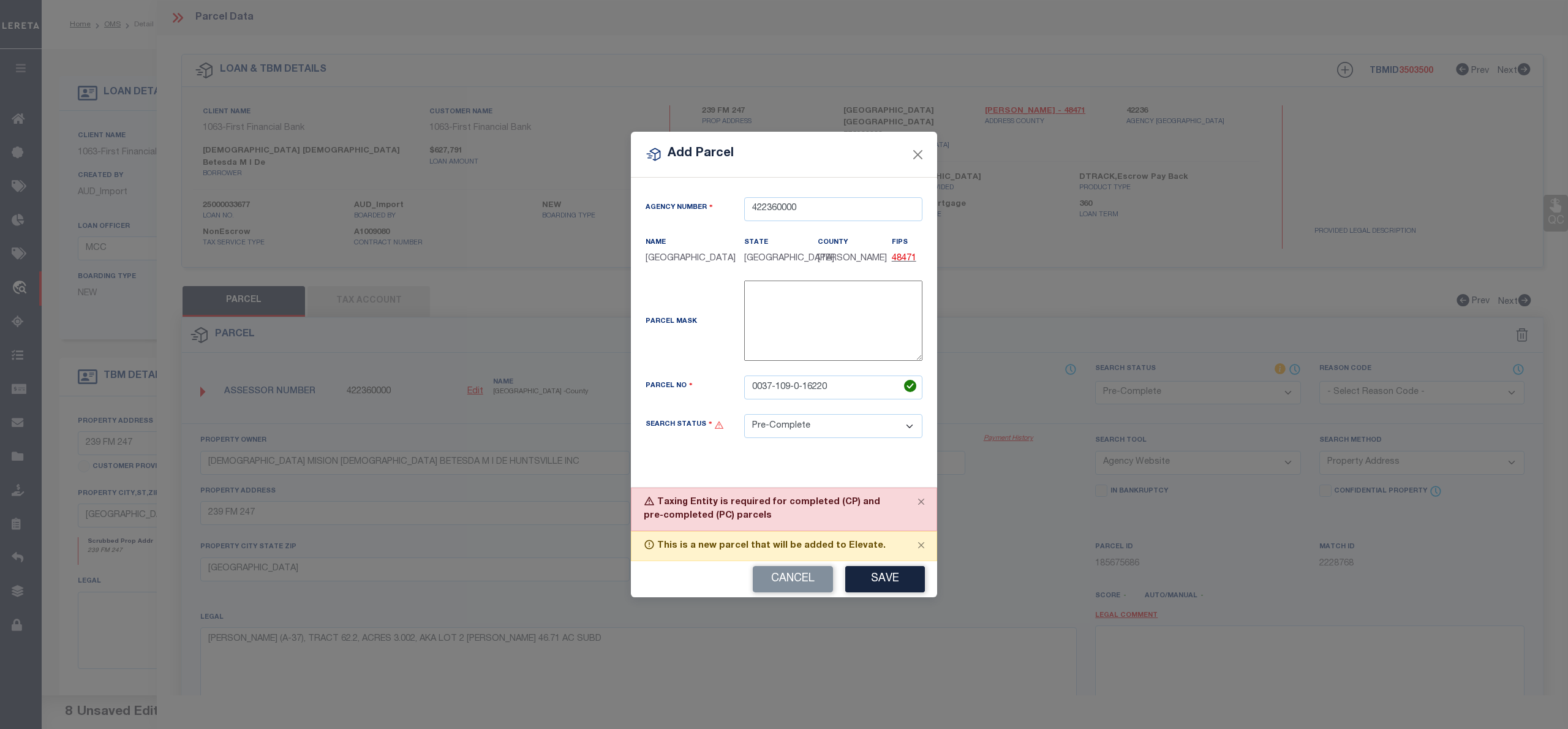
click at [892, 424] on select "Automated Search Bad Parcel Complete Duplicate Parcel High Dollar Reporting In …" at bounding box center [834, 426] width 179 height 24
click at [744, 416] on select "Automated Search Bad Parcel Complete Duplicate Parcel High Dollar Reporting In …" at bounding box center [834, 426] width 179 height 24
click at [892, 586] on button "Save" at bounding box center [885, 579] width 80 height 27
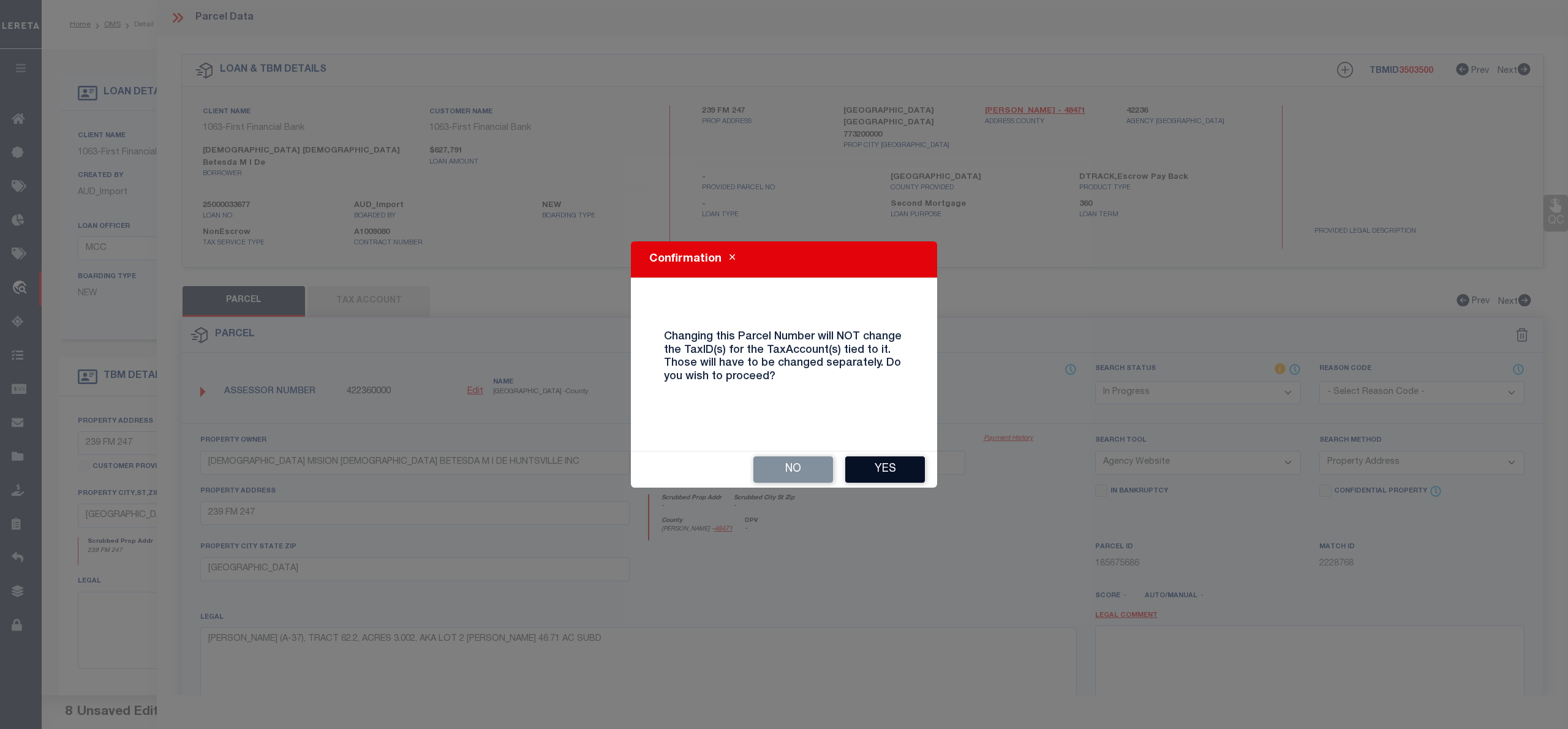
click at [909, 464] on button "Yes" at bounding box center [885, 470] width 80 height 27
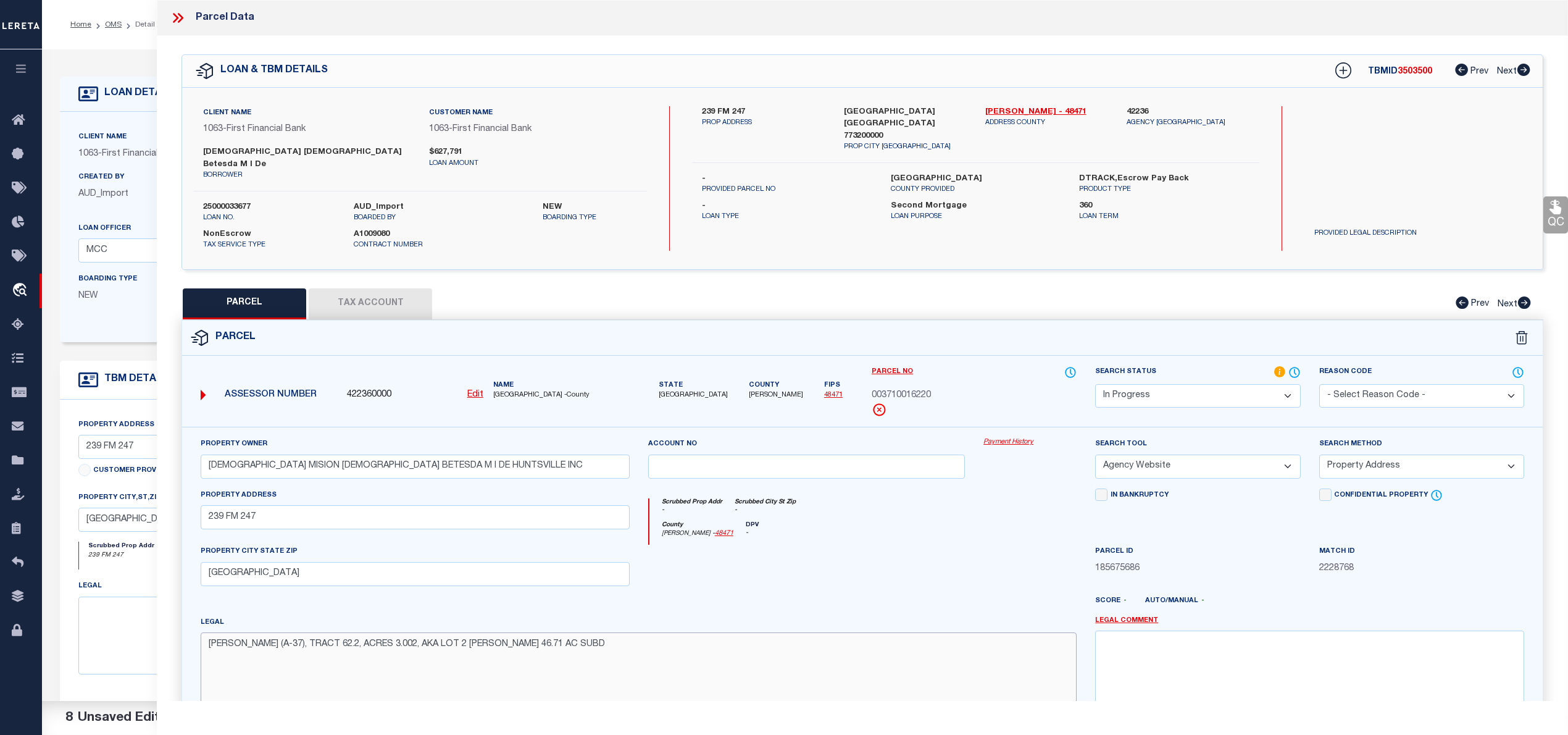
click at [272, 653] on textarea "PARKER W (A-37), TRACT 62.2, ACRES 3.002, AKA LOT 2 JOHN HICKS 46.71 AC SUBD" at bounding box center [639, 671] width 876 height 78
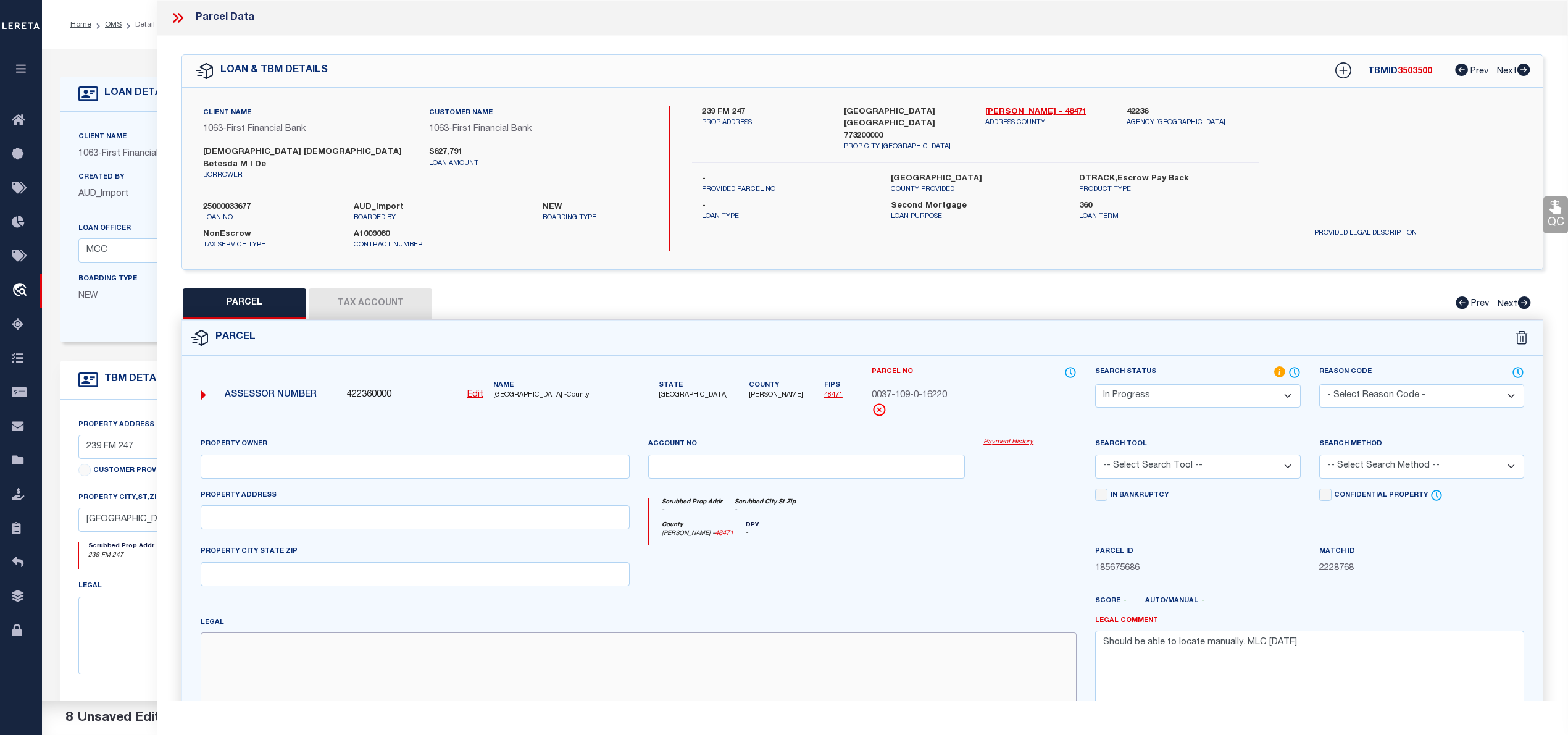
paste textarea "PARKER W (A-37), TRACT 62.2, ACRES 3.002, AKA LOT 2 JOHN HICKS 46.71 AC SUBD"
click at [448, 505] on input "text" at bounding box center [415, 517] width 429 height 24
paste input "239 FM 247 HUNTSVILLE, TX 77320"
drag, startPoint x: 258, startPoint y: 509, endPoint x: 403, endPoint y: 500, distance: 145.3
click at [403, 505] on input "239 FM 247 HUNTSVILLE, TX 77320" at bounding box center [415, 517] width 429 height 24
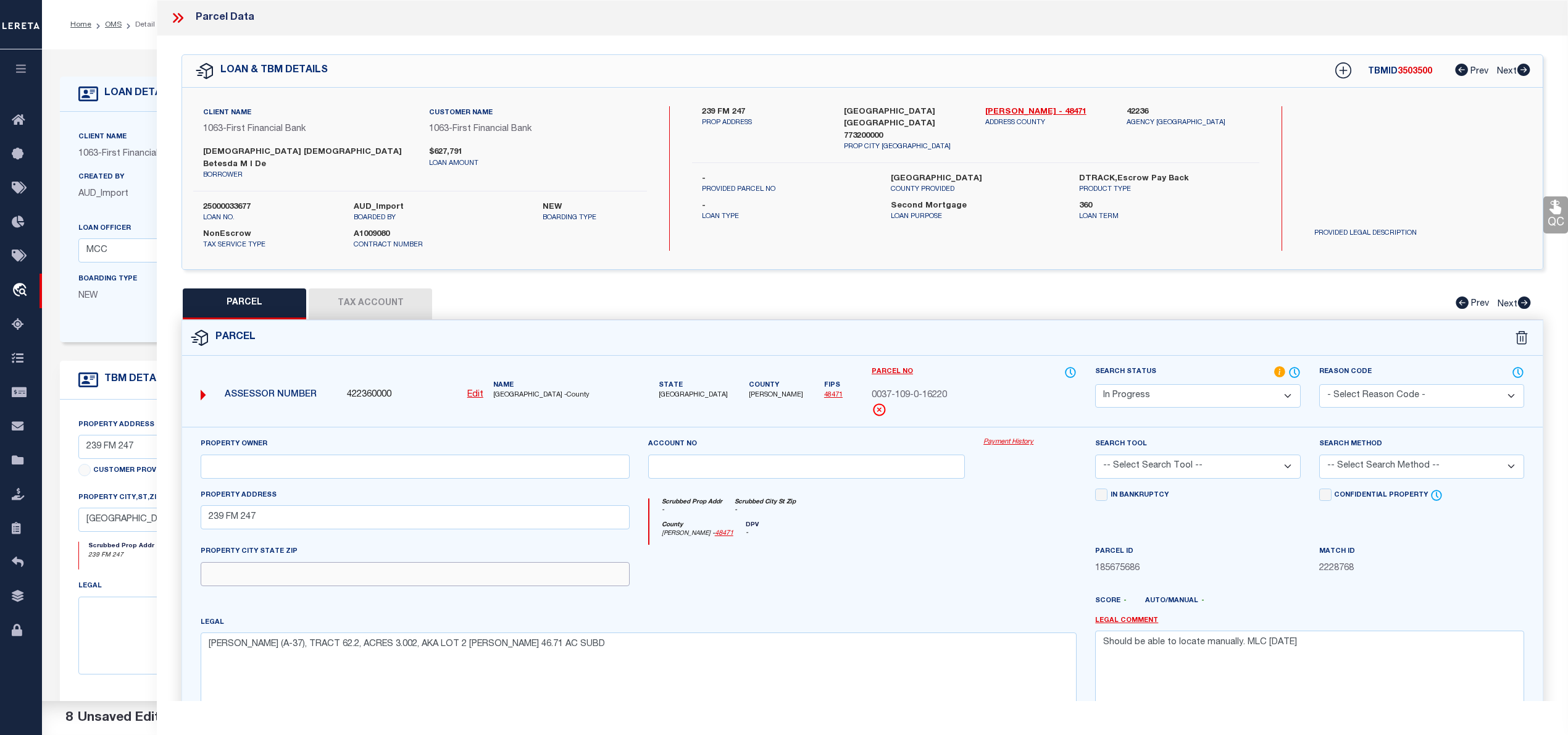
click at [299, 571] on input "text" at bounding box center [415, 574] width 429 height 24
paste input "HUNTSVILLE, TX 77320"
click at [501, 454] on input "text" at bounding box center [415, 466] width 429 height 24
paste input "IGLESIA MISION CRISTIANA BETESDA M I DE HUNTSVILLE INC"
click at [1113, 384] on select "Automated Search Bad Parcel Complete Duplicate Parcel High Dollar Reporting In …" at bounding box center [1197, 396] width 205 height 24
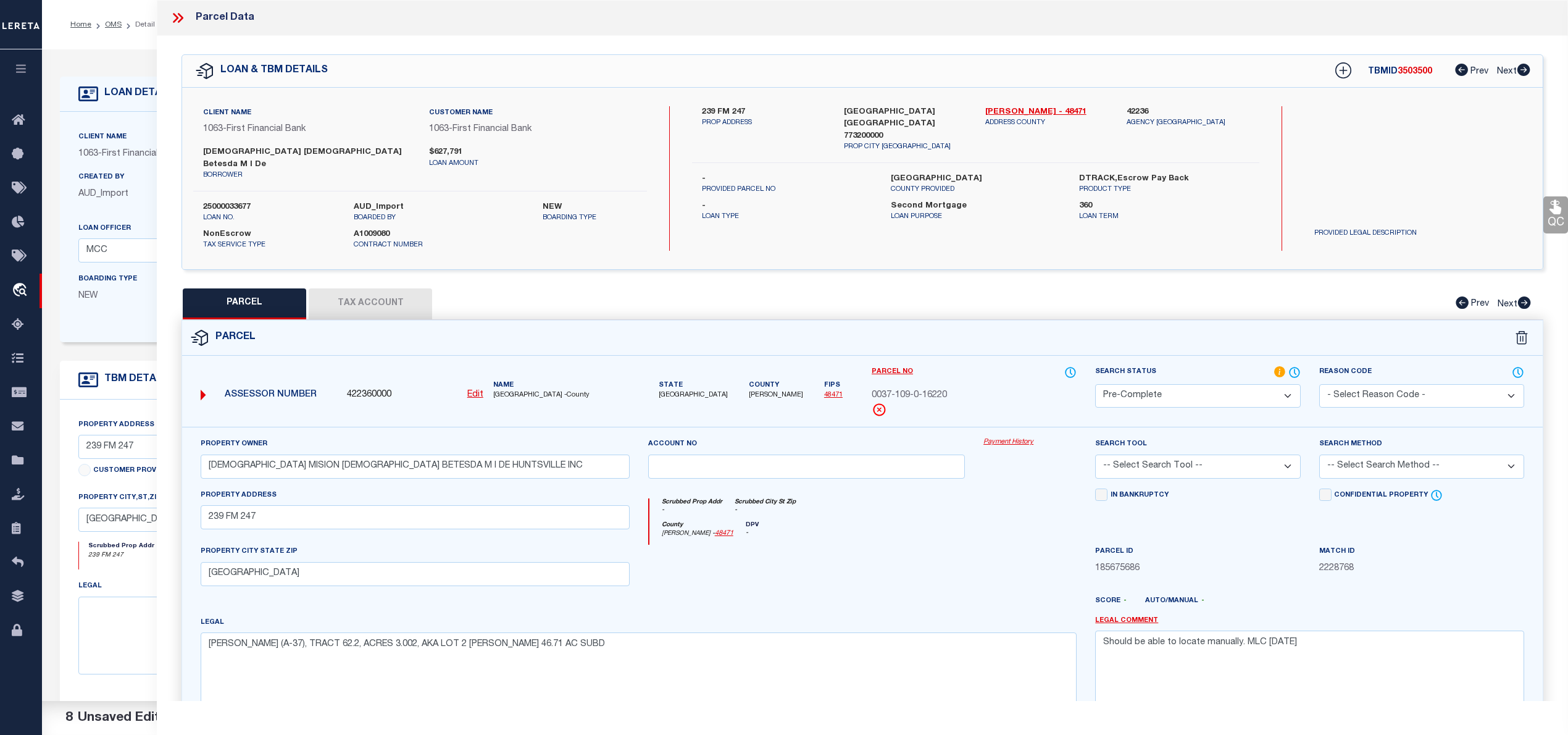
click at [1095, 384] on select "Automated Search Bad Parcel Complete Duplicate Parcel High Dollar Reporting In …" at bounding box center [1197, 396] width 205 height 24
click at [1151, 454] on select "-- Select Search Tool -- 3rd Party Website Agency File Agency Website ATLS CNV-…" at bounding box center [1197, 466] width 205 height 24
click at [1095, 454] on select "-- Select Search Tool -- 3rd Party Website Agency File Agency Website ATLS CNV-…" at bounding box center [1197, 466] width 205 height 24
click at [1435, 454] on select "-- Select Search Method -- Property Address Legal Liability Info Provided" at bounding box center [1421, 466] width 205 height 24
click at [1319, 454] on select "-- Select Search Method -- Property Address Legal Liability Info Provided" at bounding box center [1421, 466] width 205 height 24
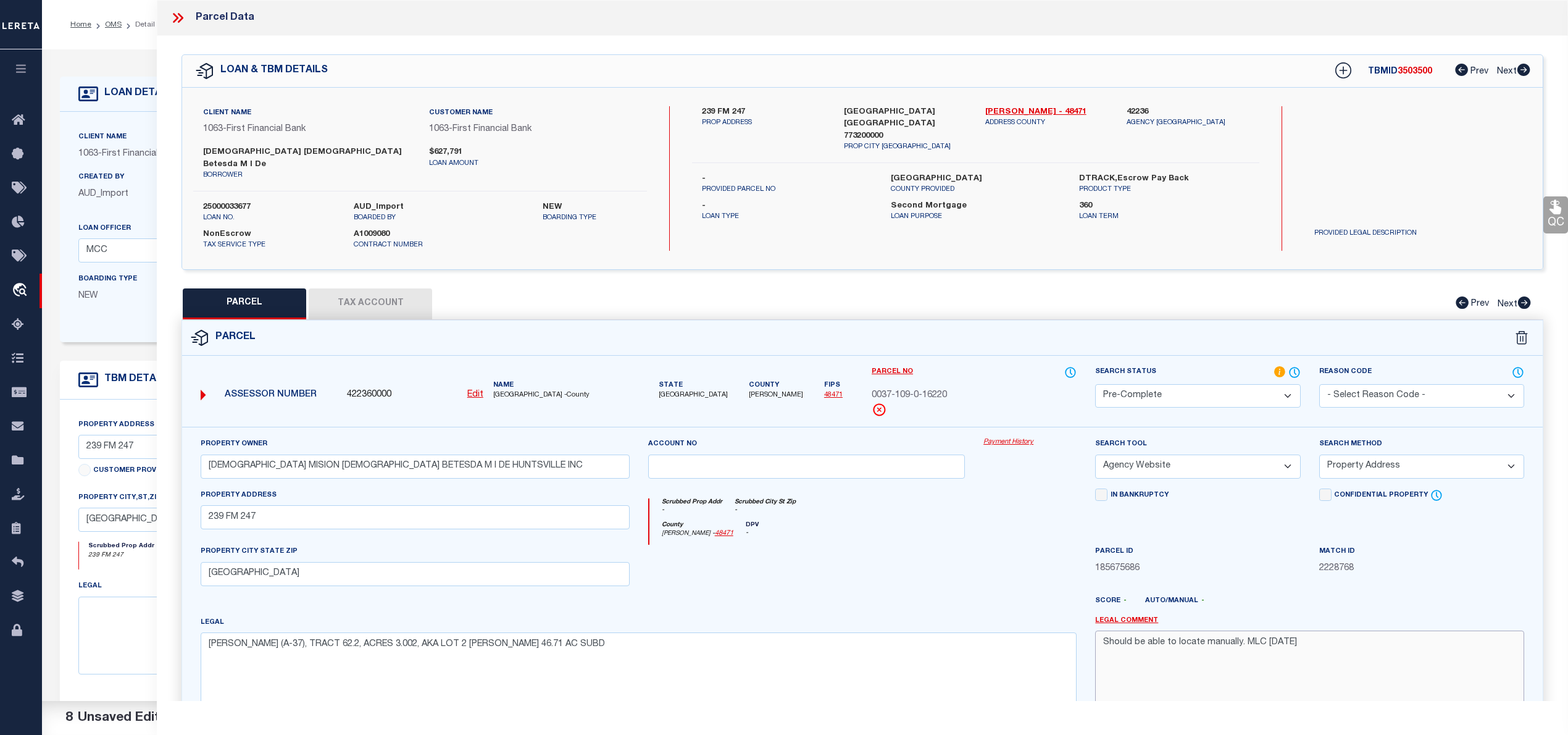
click at [1135, 630] on textarea "Should be able to locate manually. MLC 8/19/2025" at bounding box center [1310, 669] width 429 height 78
click at [398, 288] on button "Tax Account" at bounding box center [371, 304] width 124 height 31
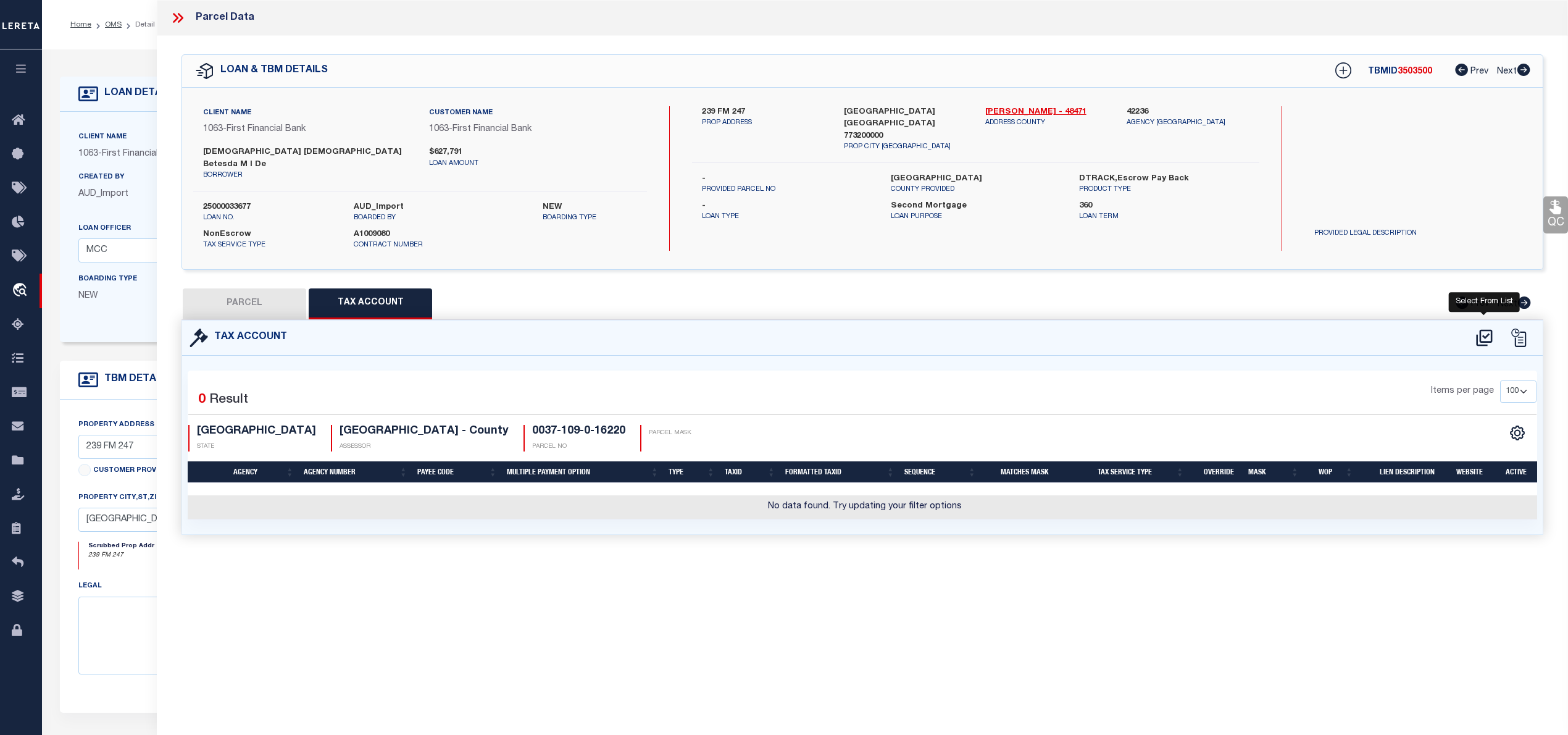
click at [1487, 328] on icon at bounding box center [1484, 338] width 20 height 20
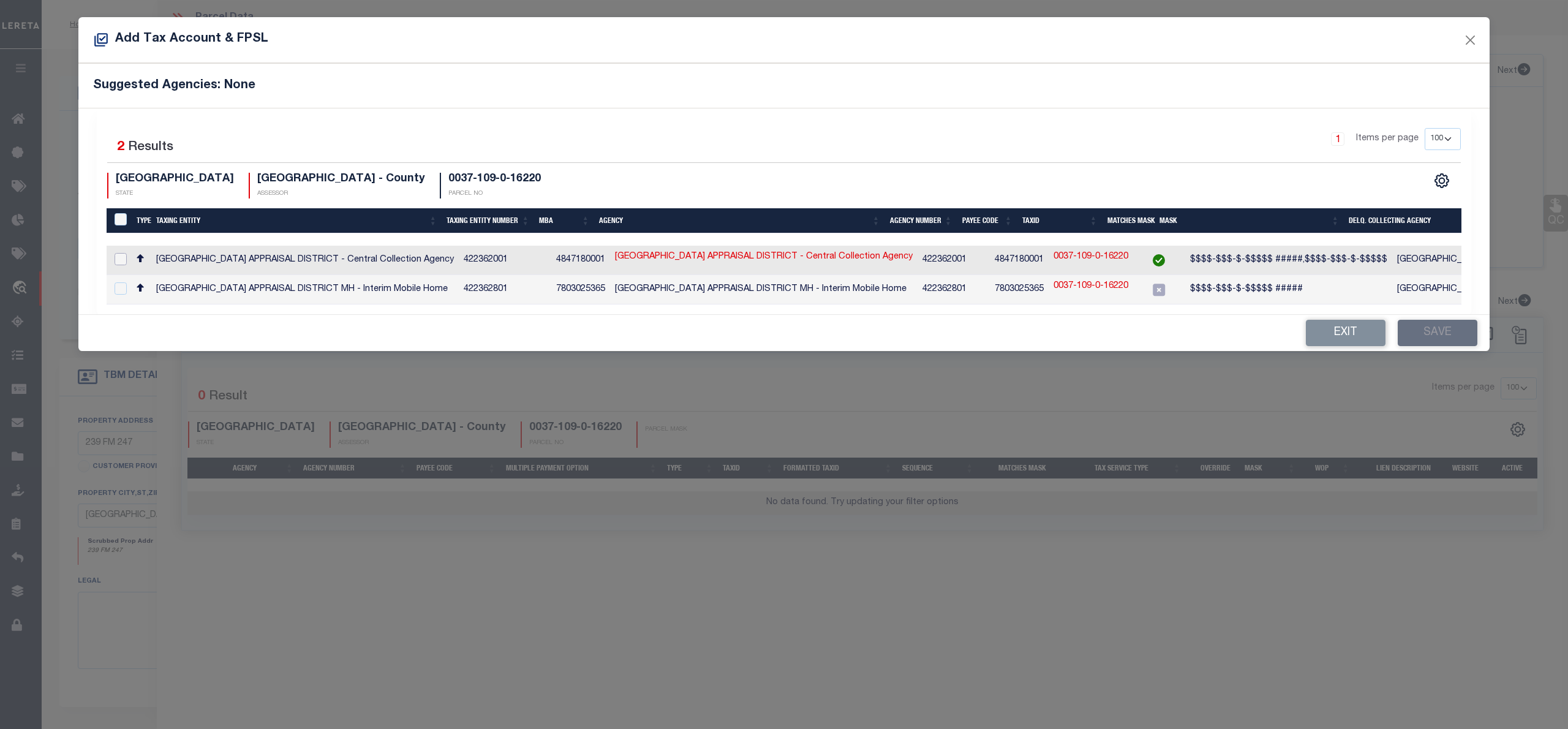
click at [121, 258] on input "checkbox" at bounding box center [120, 259] width 12 height 12
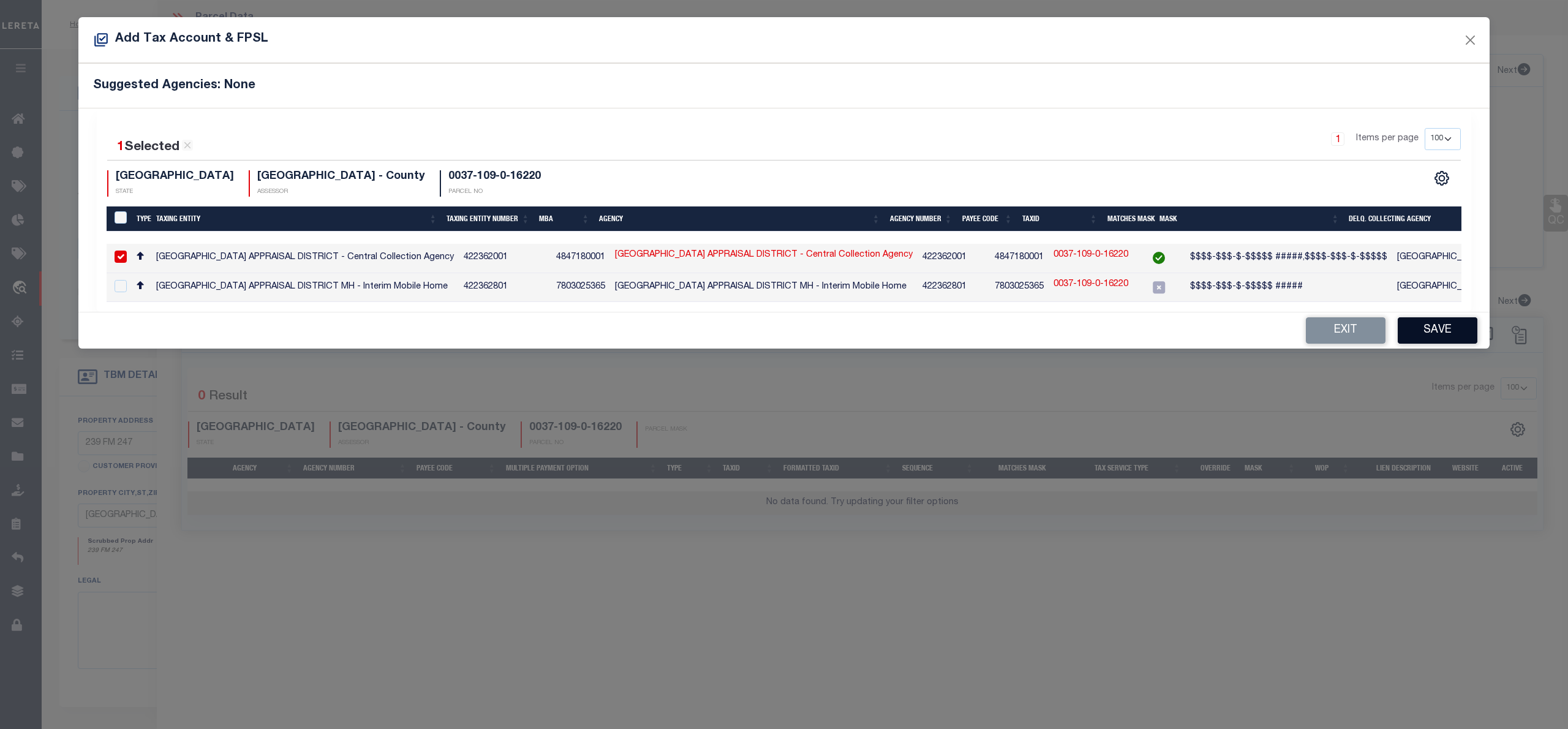
click at [1413, 332] on button "Save" at bounding box center [1438, 330] width 80 height 27
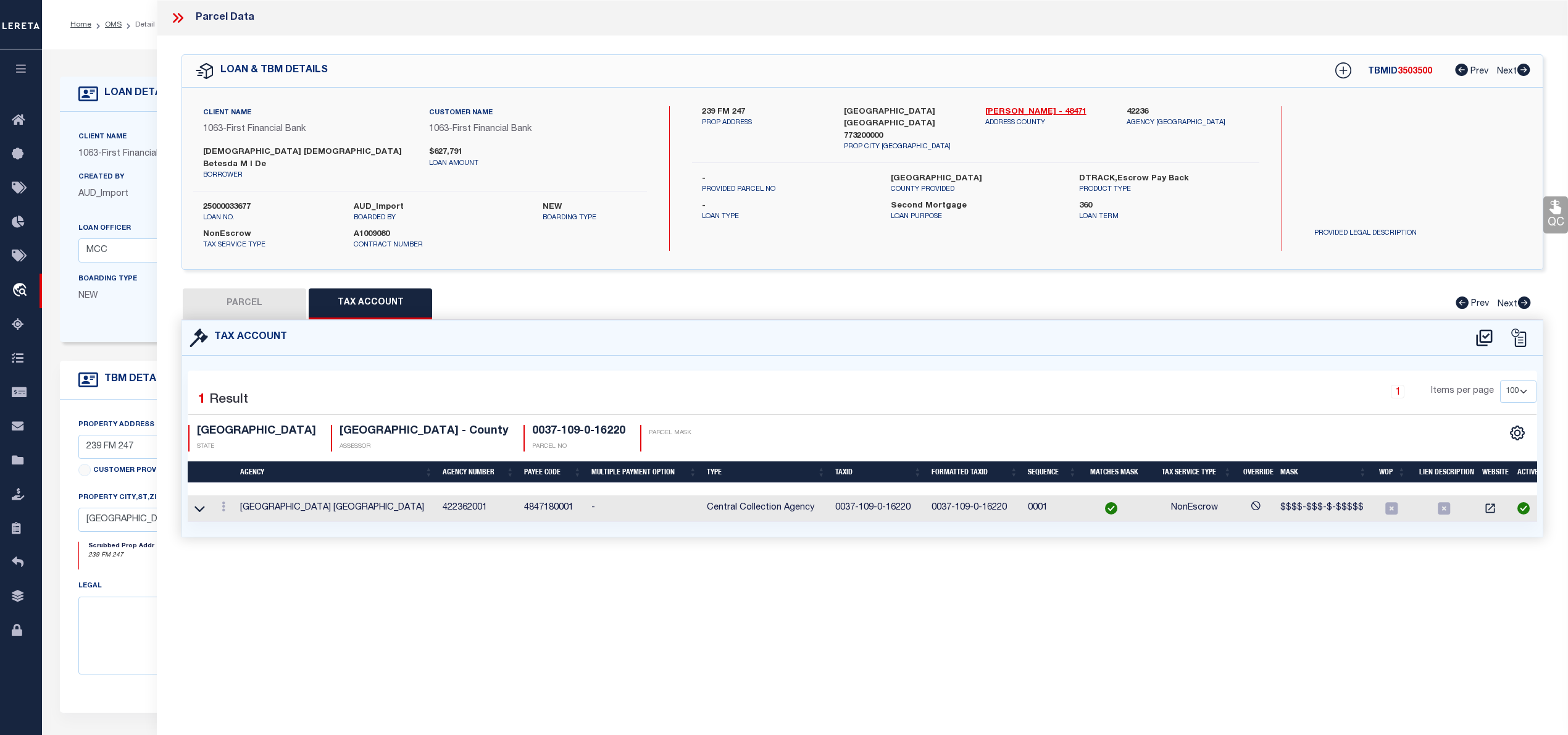
click at [244, 299] on button "PARCEL" at bounding box center [244, 304] width 124 height 31
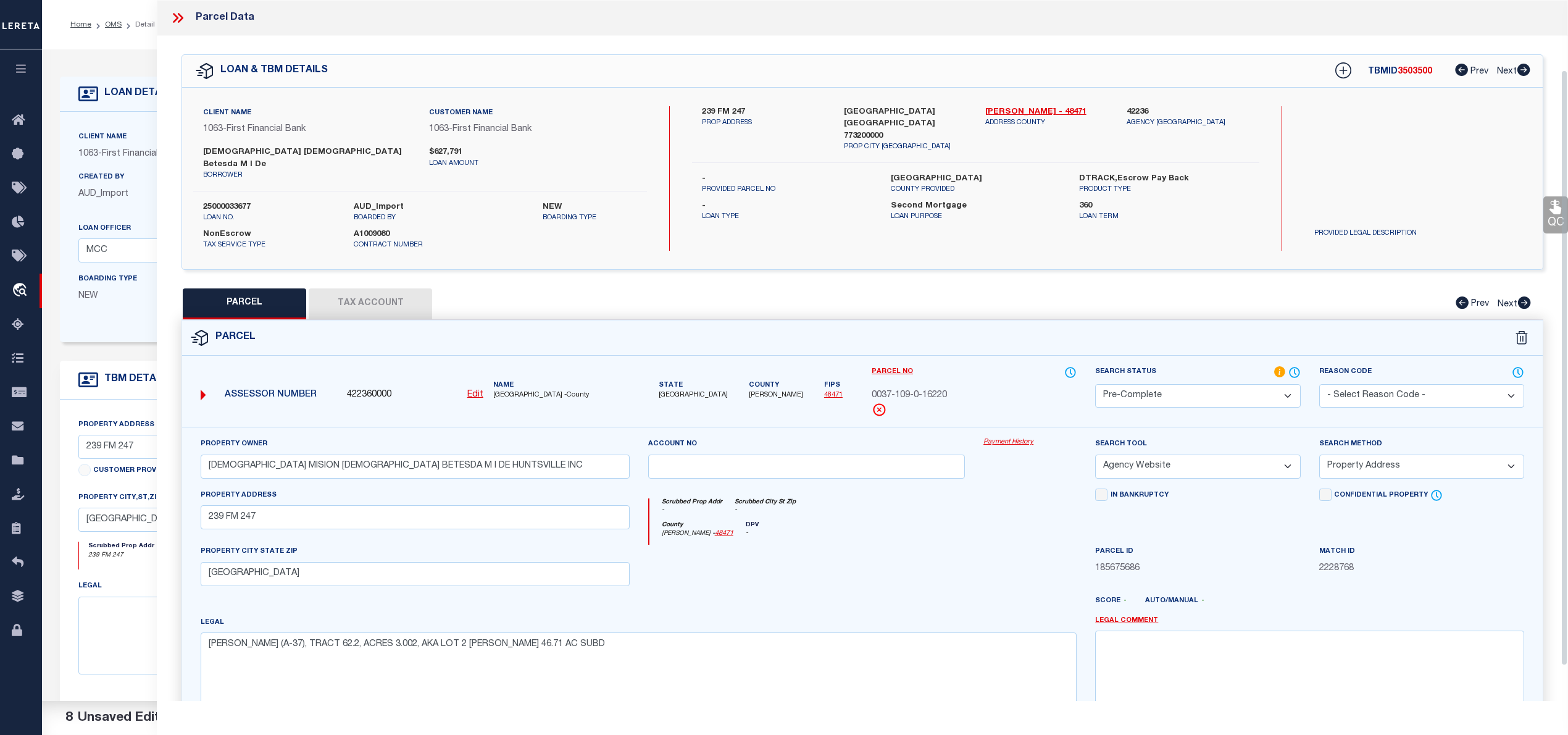
scroll to position [124, 0]
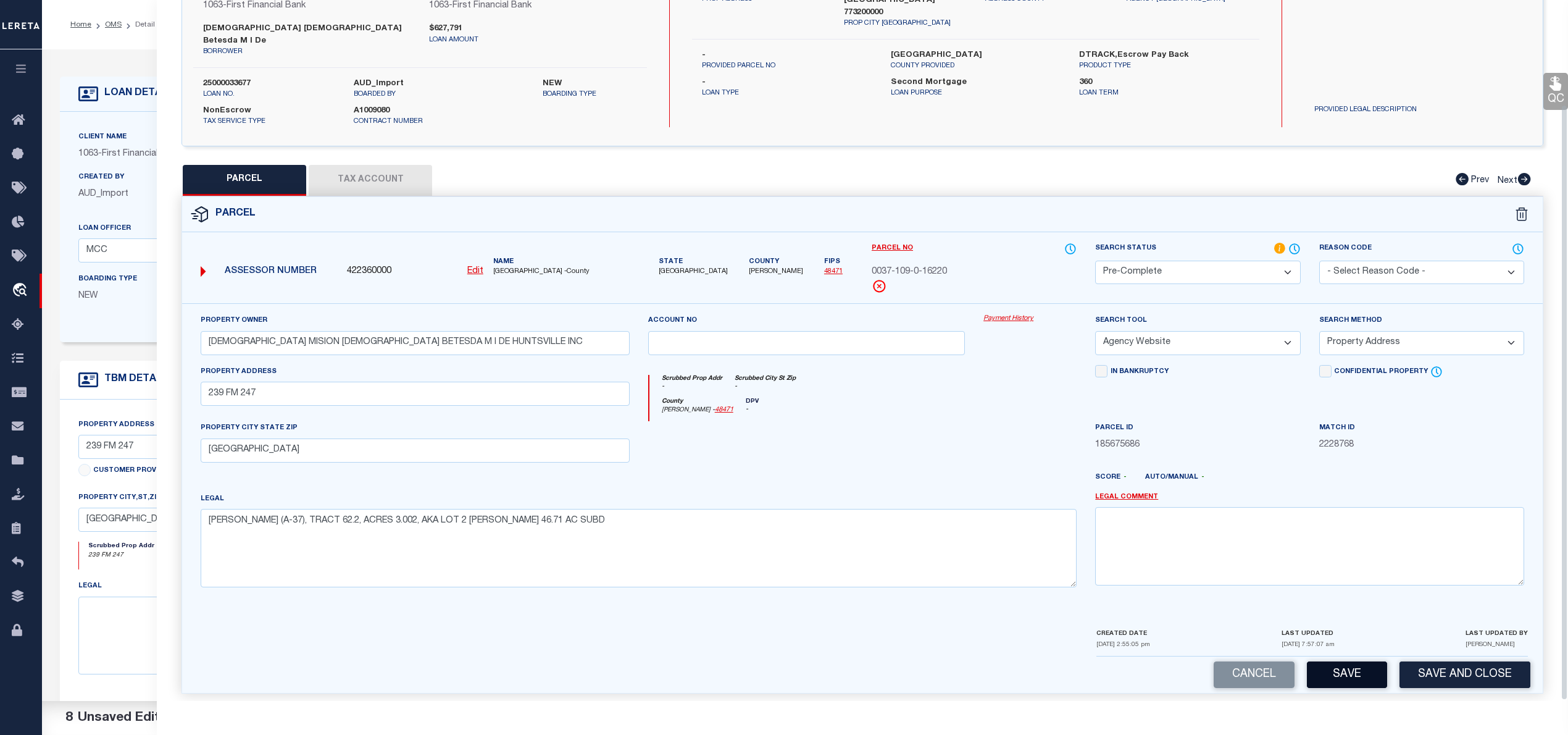
click at [1354, 661] on button "Save" at bounding box center [1347, 674] width 80 height 27
click at [1347, 661] on button "Save" at bounding box center [1347, 674] width 80 height 27
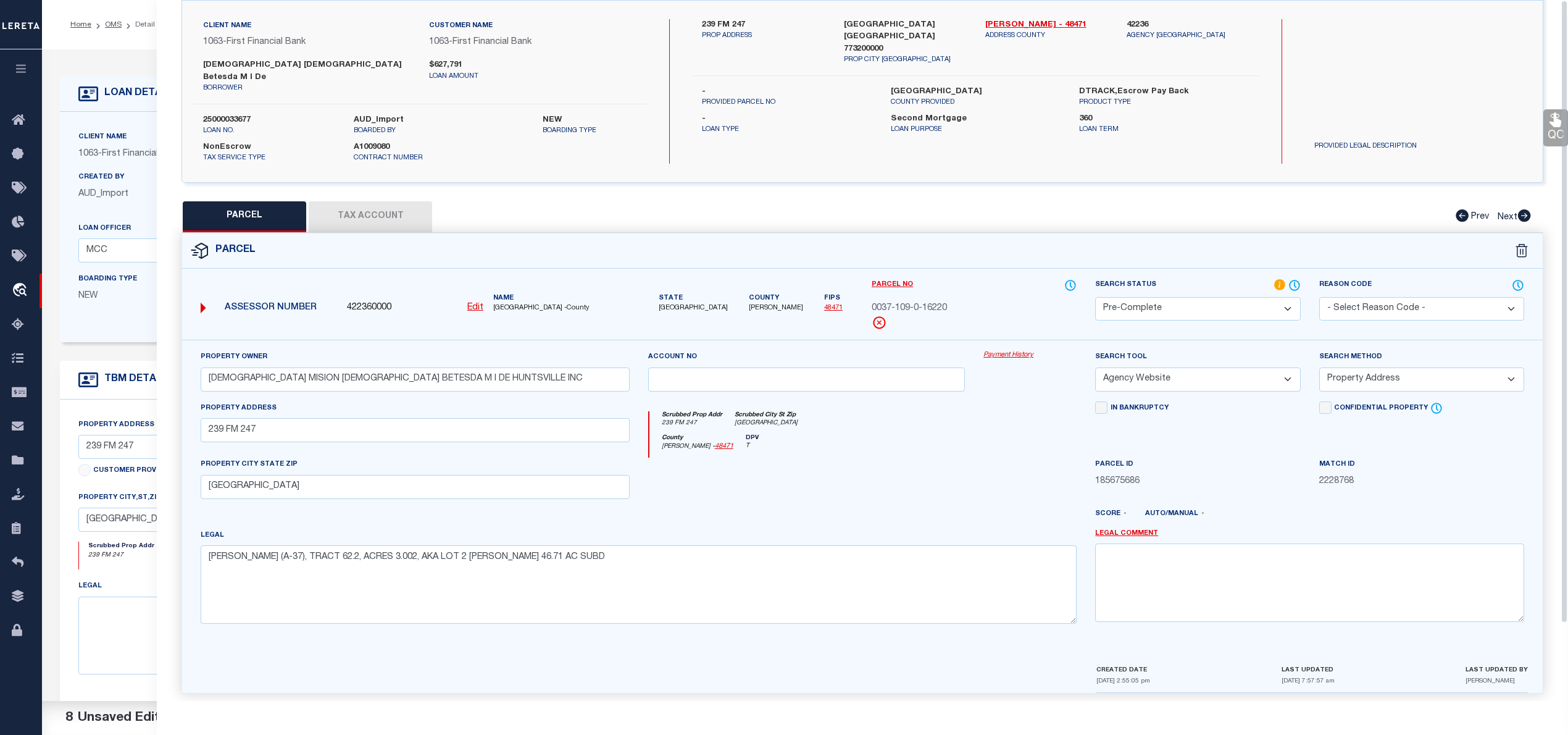
scroll to position [0, 0]
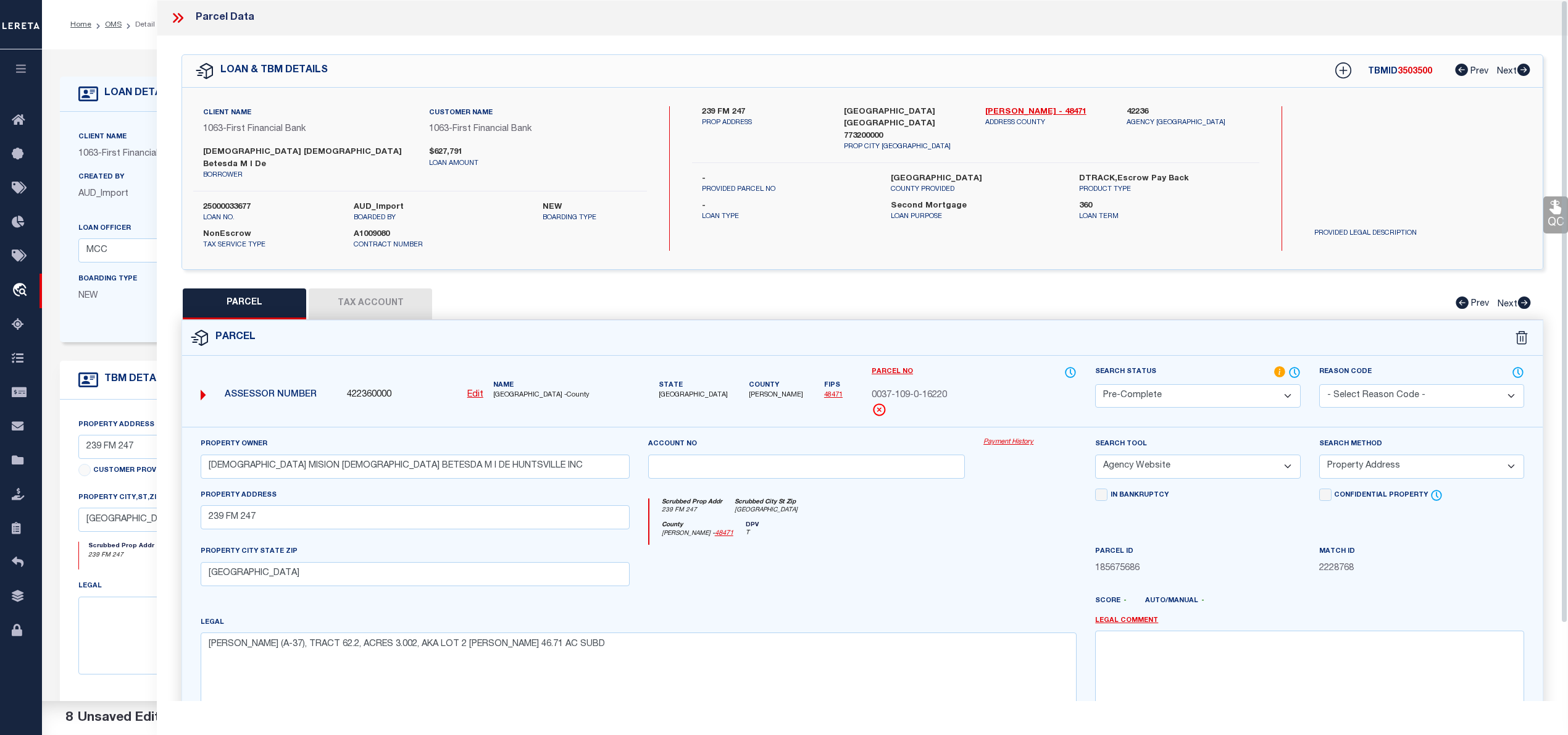
click at [1414, 75] on span "3503500" at bounding box center [1415, 71] width 34 height 9
click at [898, 389] on span "0037-109-0-16220" at bounding box center [909, 396] width 75 height 13
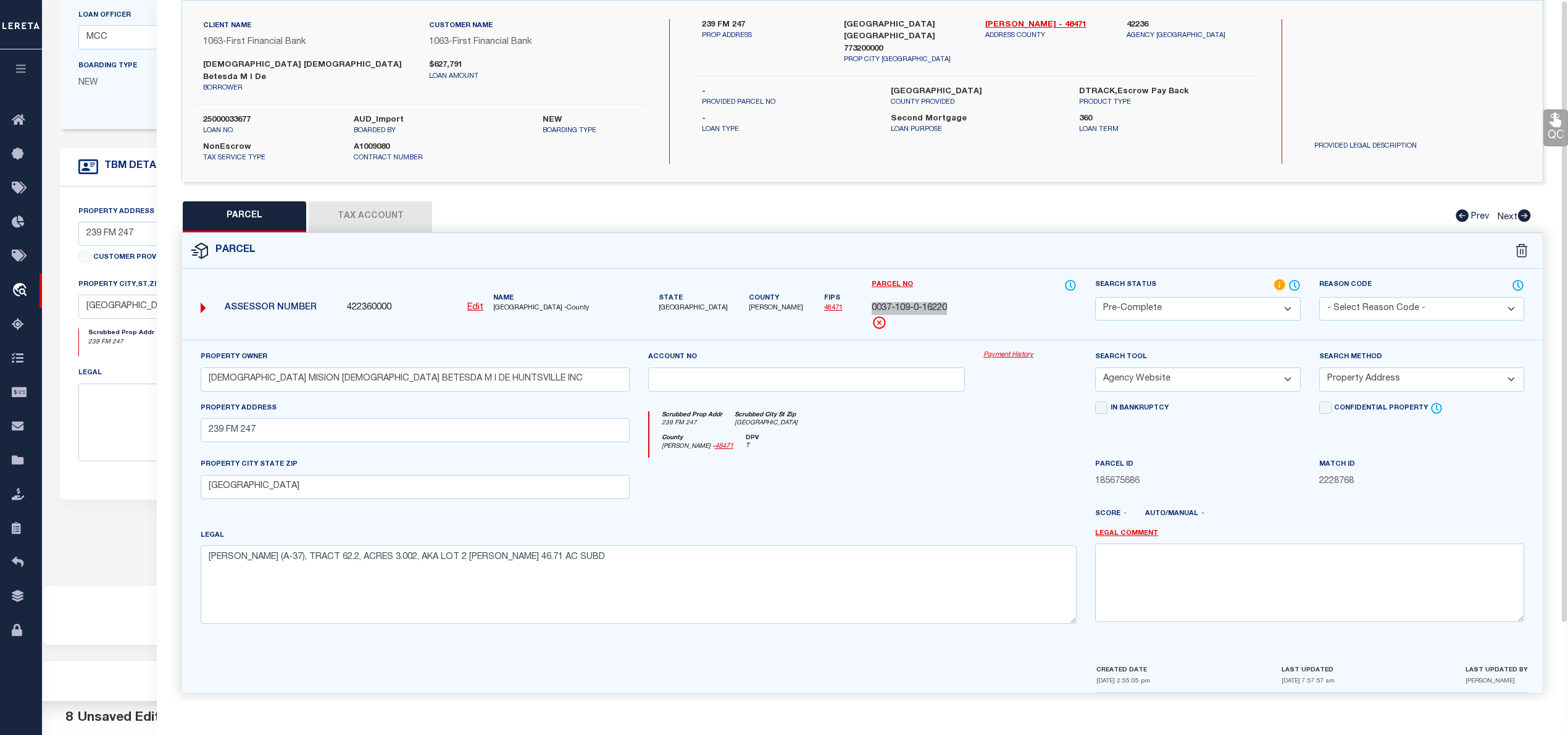
scroll to position [48, 0]
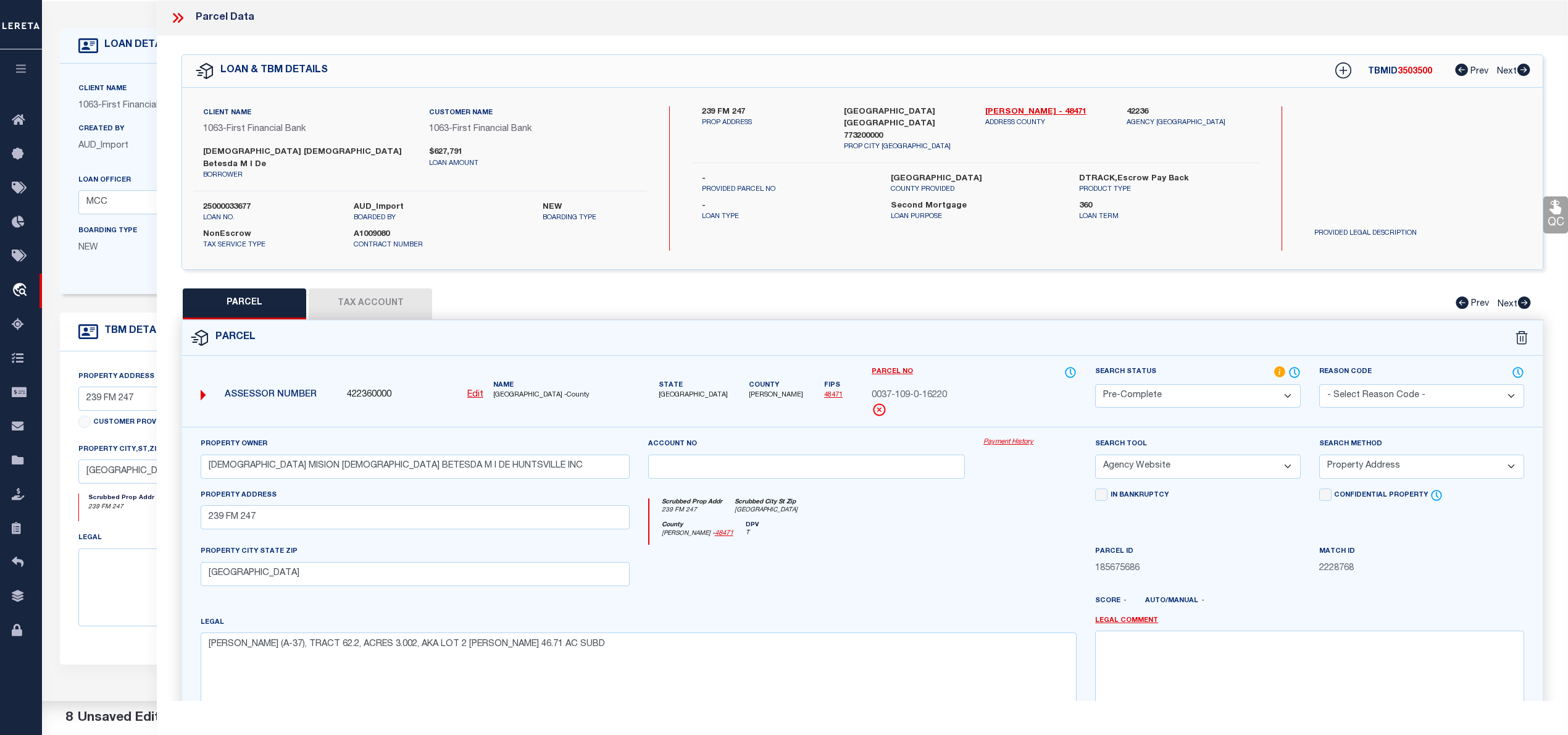
click at [175, 12] on icon at bounding box center [177, 17] width 16 height 16
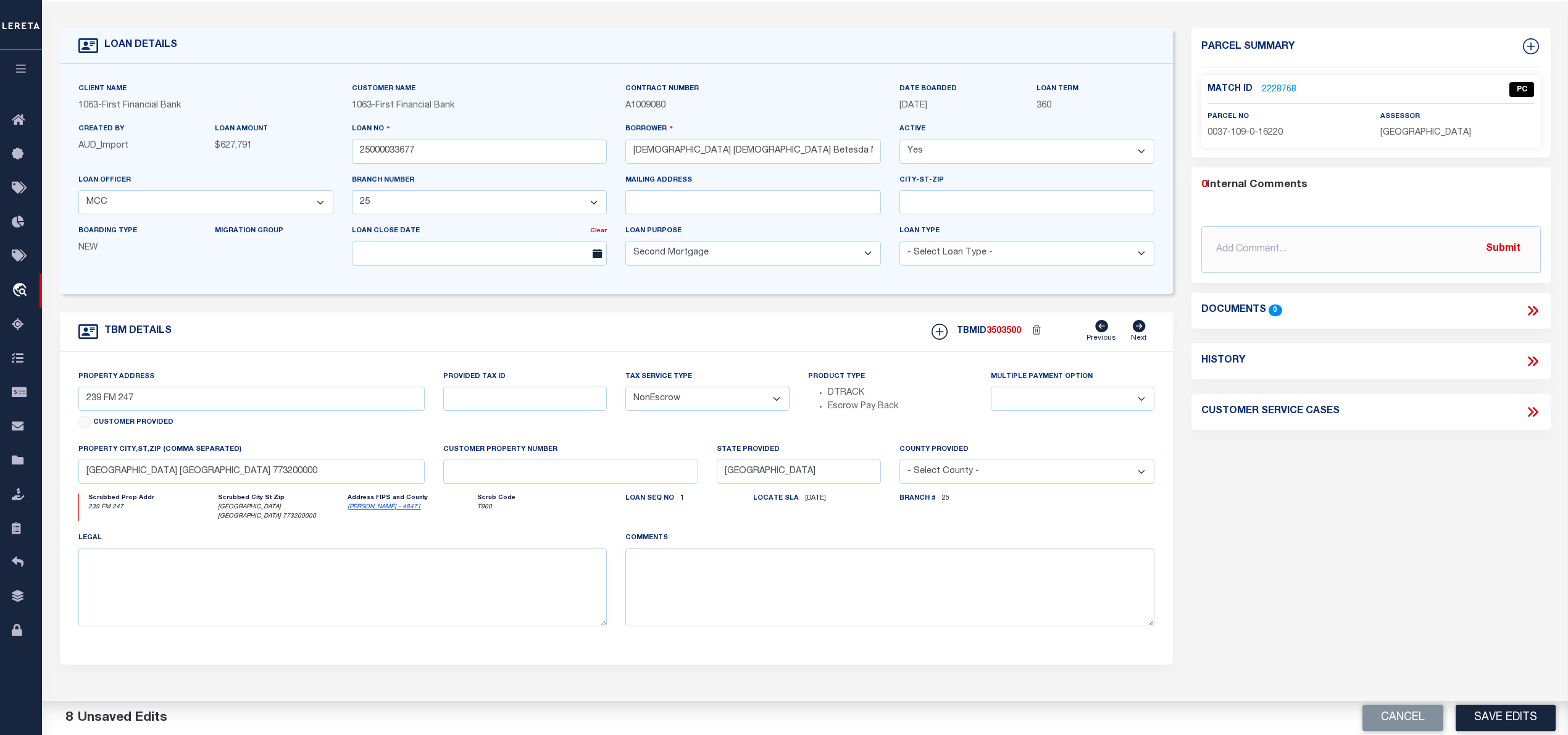
scroll to position [0, 0]
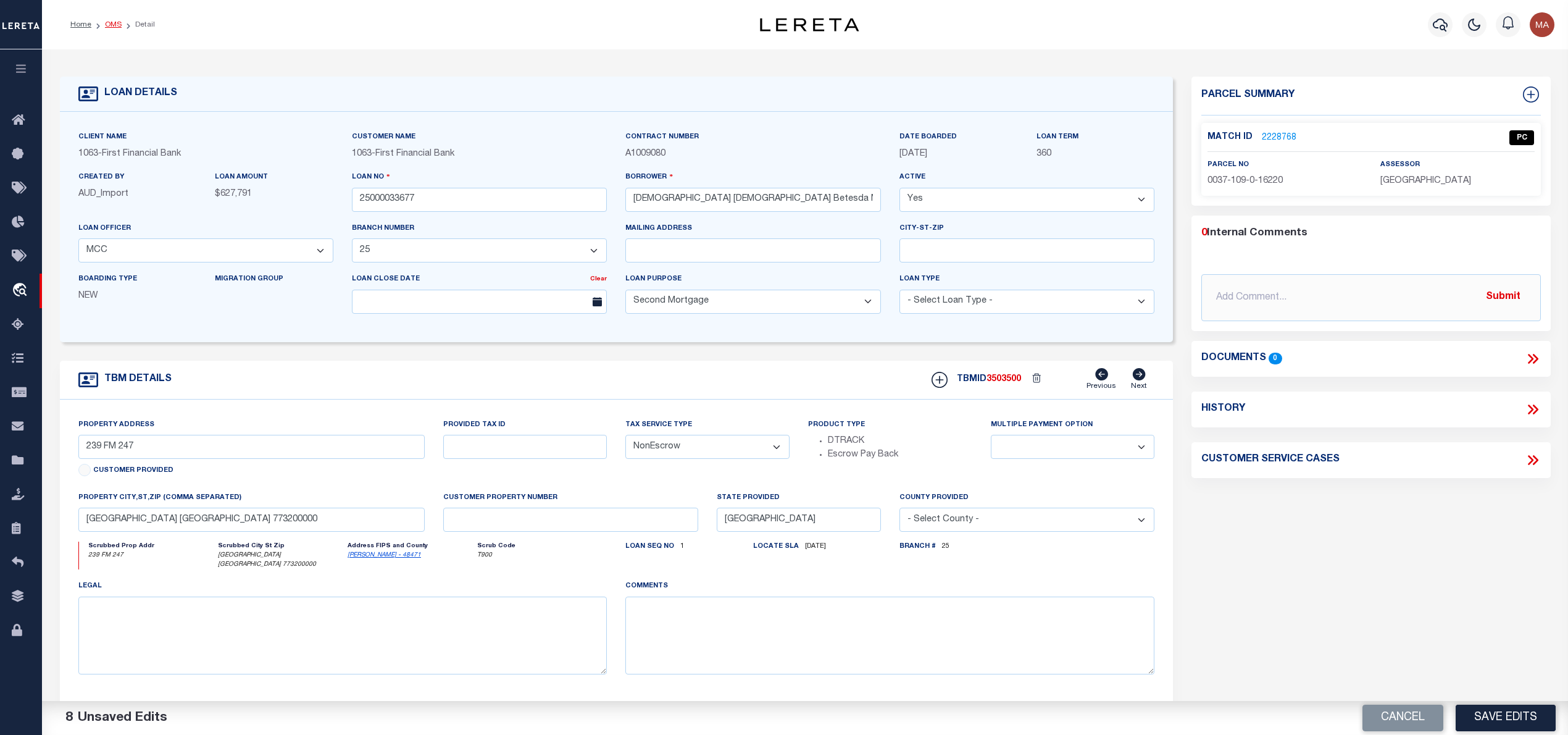
click at [112, 23] on link "OMS" at bounding box center [114, 25] width 17 height 8
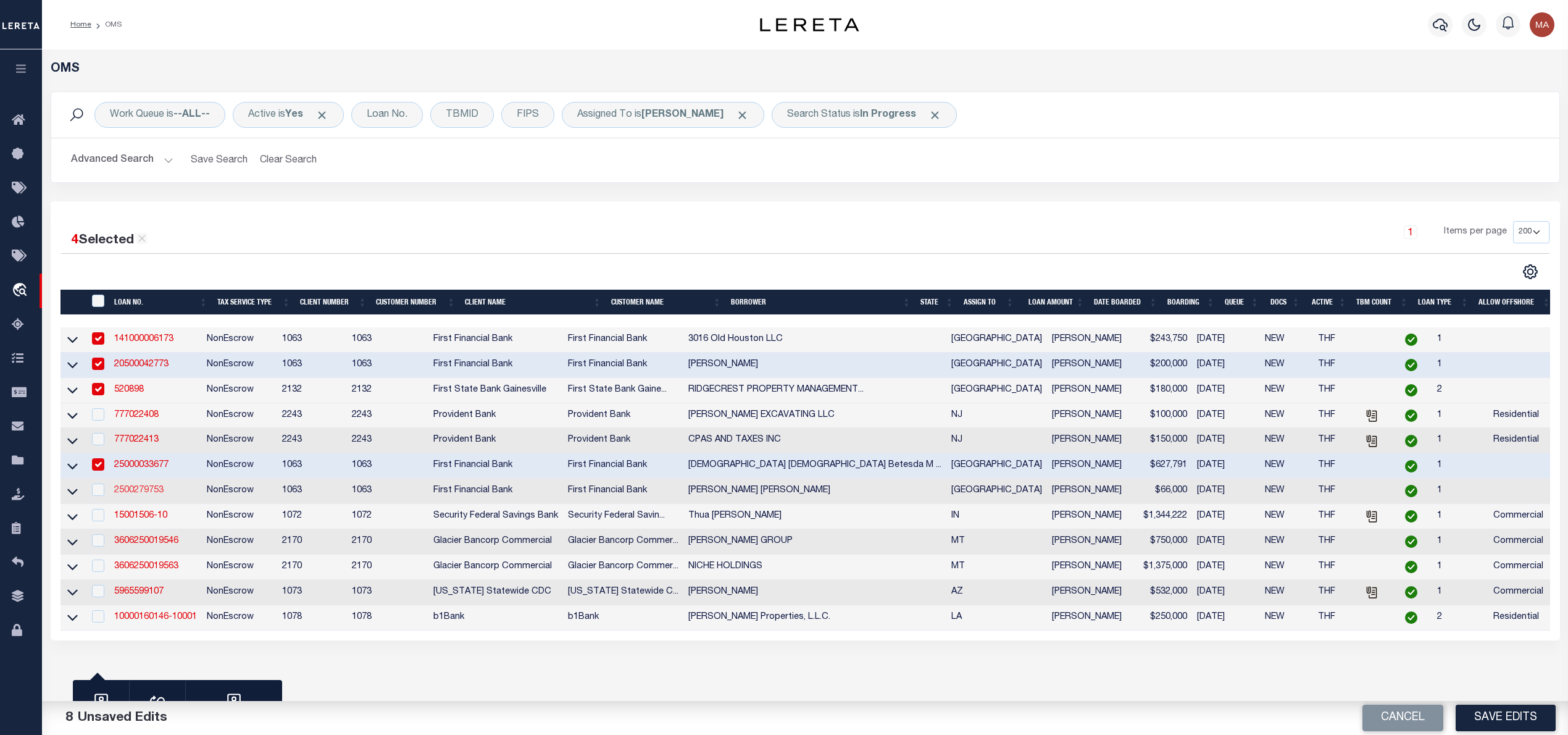
click at [142, 494] on link "2500279753" at bounding box center [138, 491] width 49 height 9
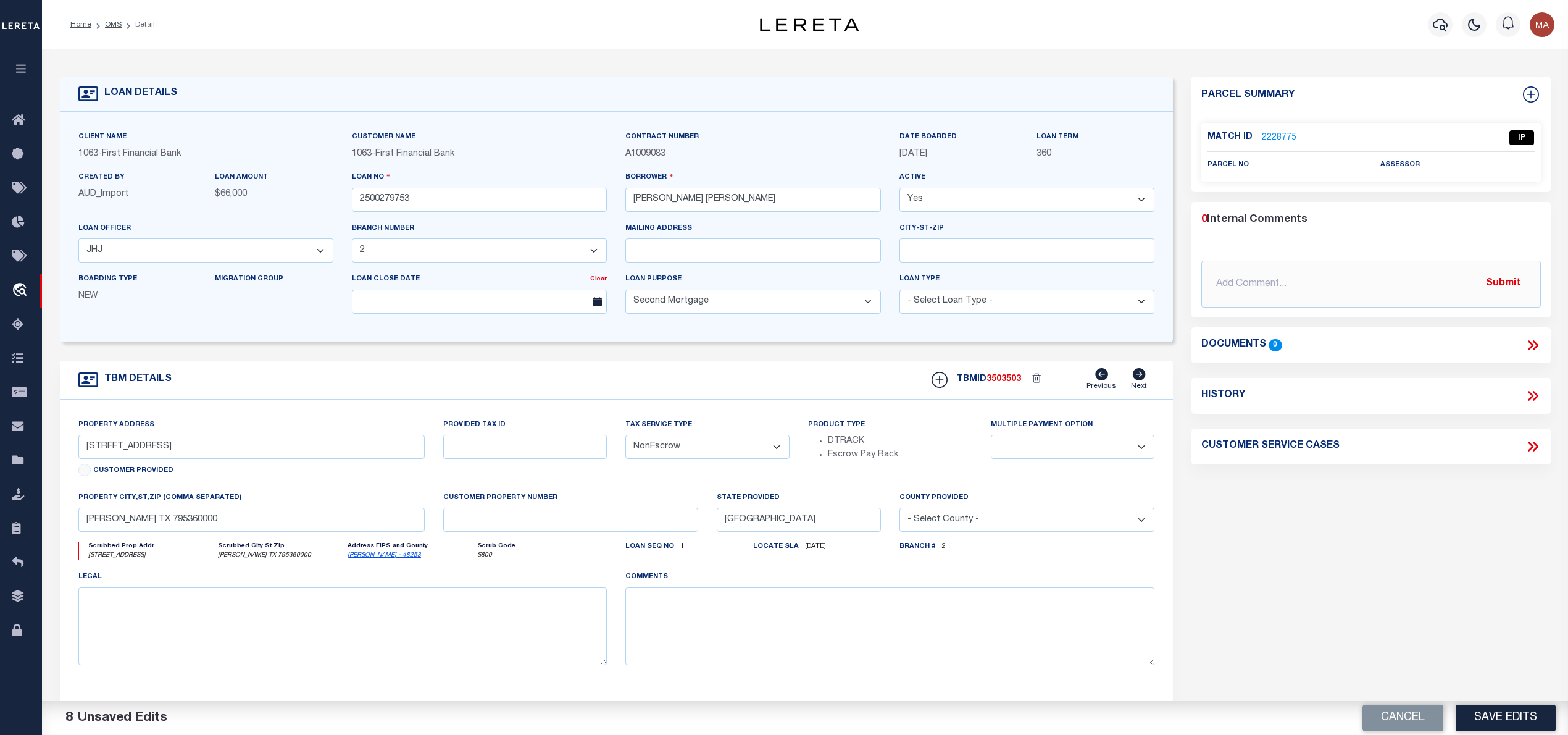
click at [1274, 132] on link "2228775" at bounding box center [1279, 138] width 34 height 13
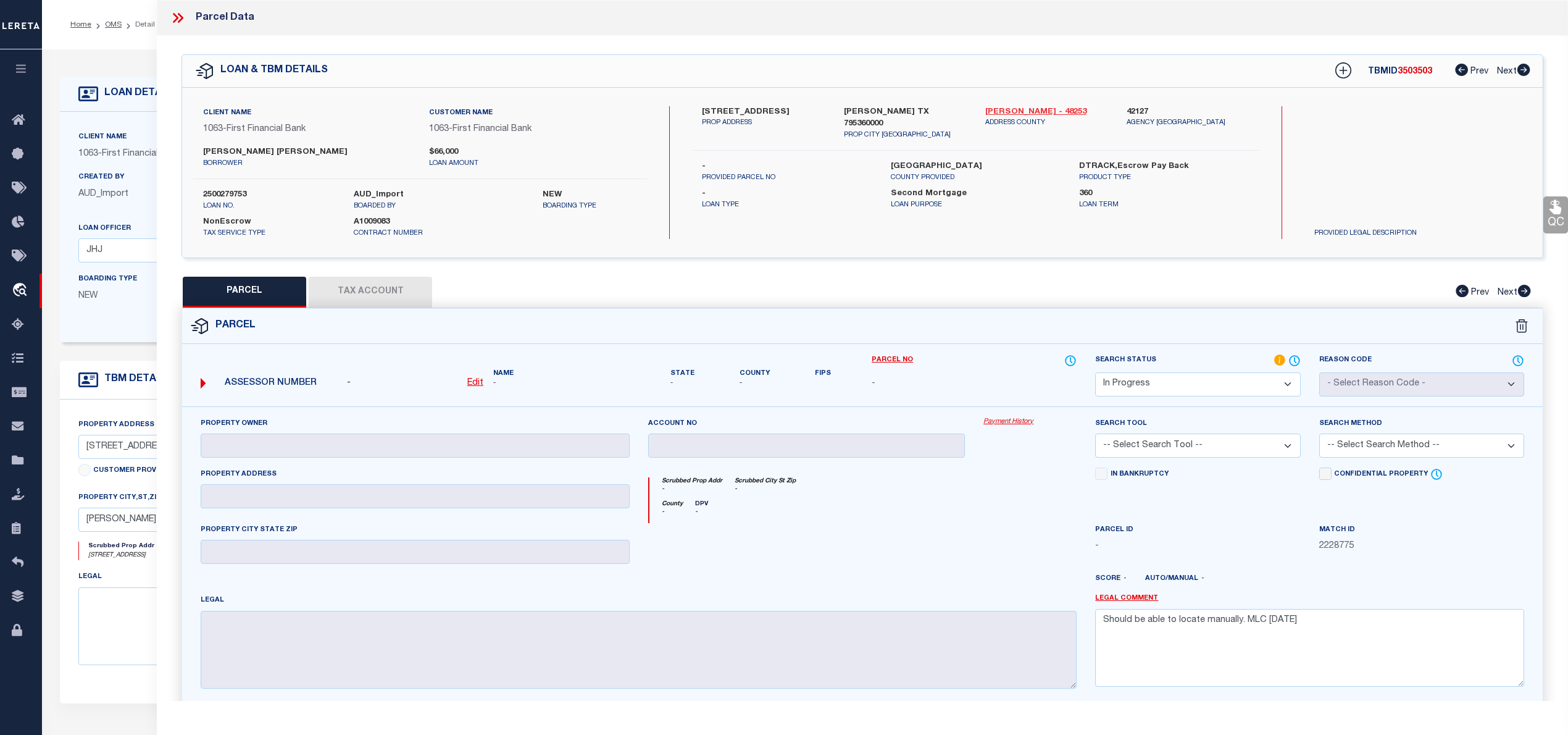
click at [1023, 109] on link "Jones - 48253" at bounding box center [1046, 112] width 123 height 12
drag, startPoint x: 702, startPoint y: 112, endPoint x: 804, endPoint y: 108, distance: 102.1
click at [804, 108] on label "14292 COUNTY ROAD 421" at bounding box center [763, 112] width 123 height 12
click at [477, 385] on u "Edit" at bounding box center [475, 383] width 16 height 9
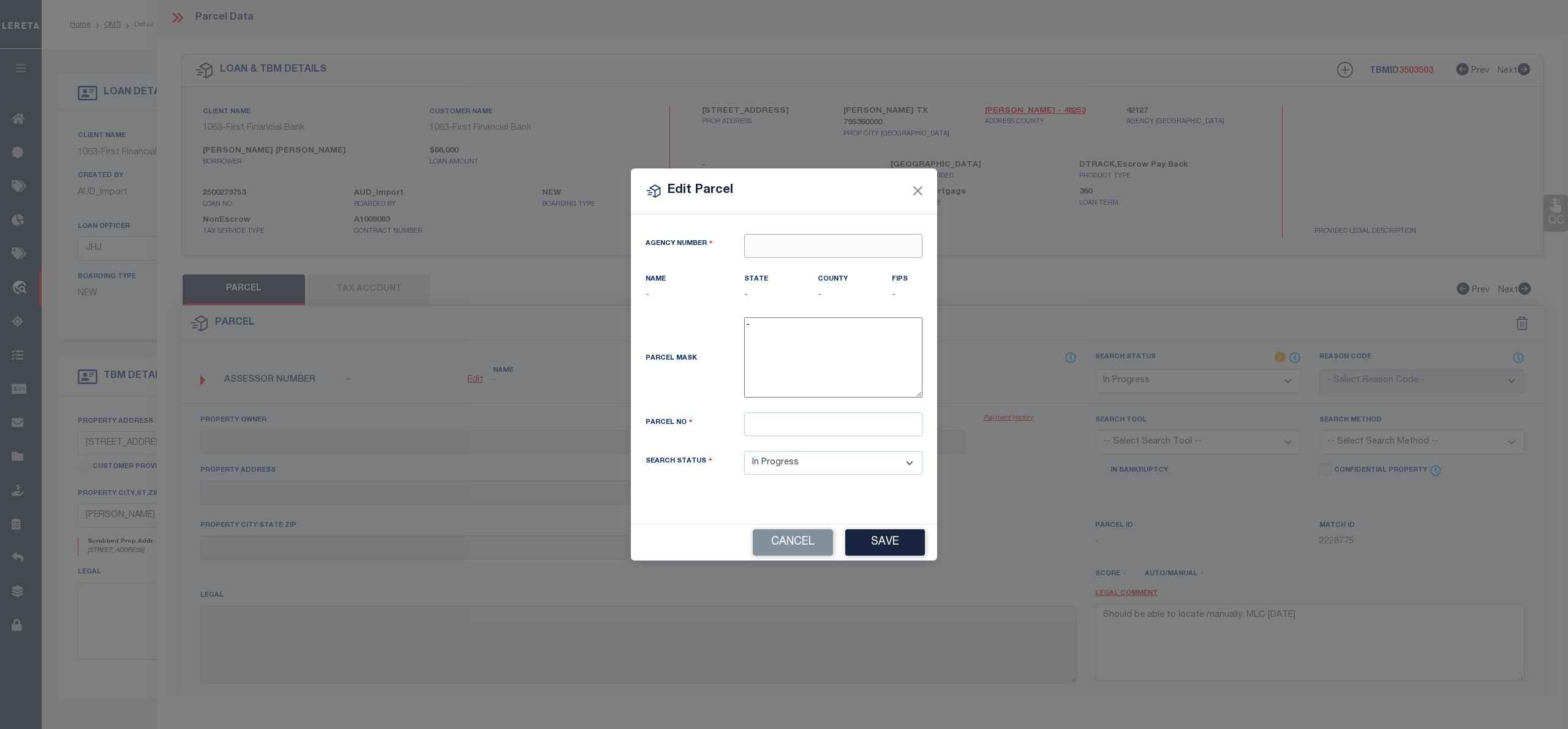
click at [789, 246] on input "text" at bounding box center [834, 246] width 179 height 24
click at [810, 267] on div "421270000 : JONES COUNTY" at bounding box center [834, 274] width 177 height 35
click at [769, 433] on input "text" at bounding box center [834, 424] width 179 height 24
click at [781, 427] on input "text" at bounding box center [834, 424] width 179 height 24
paste input "100806-0005-00000-000000"
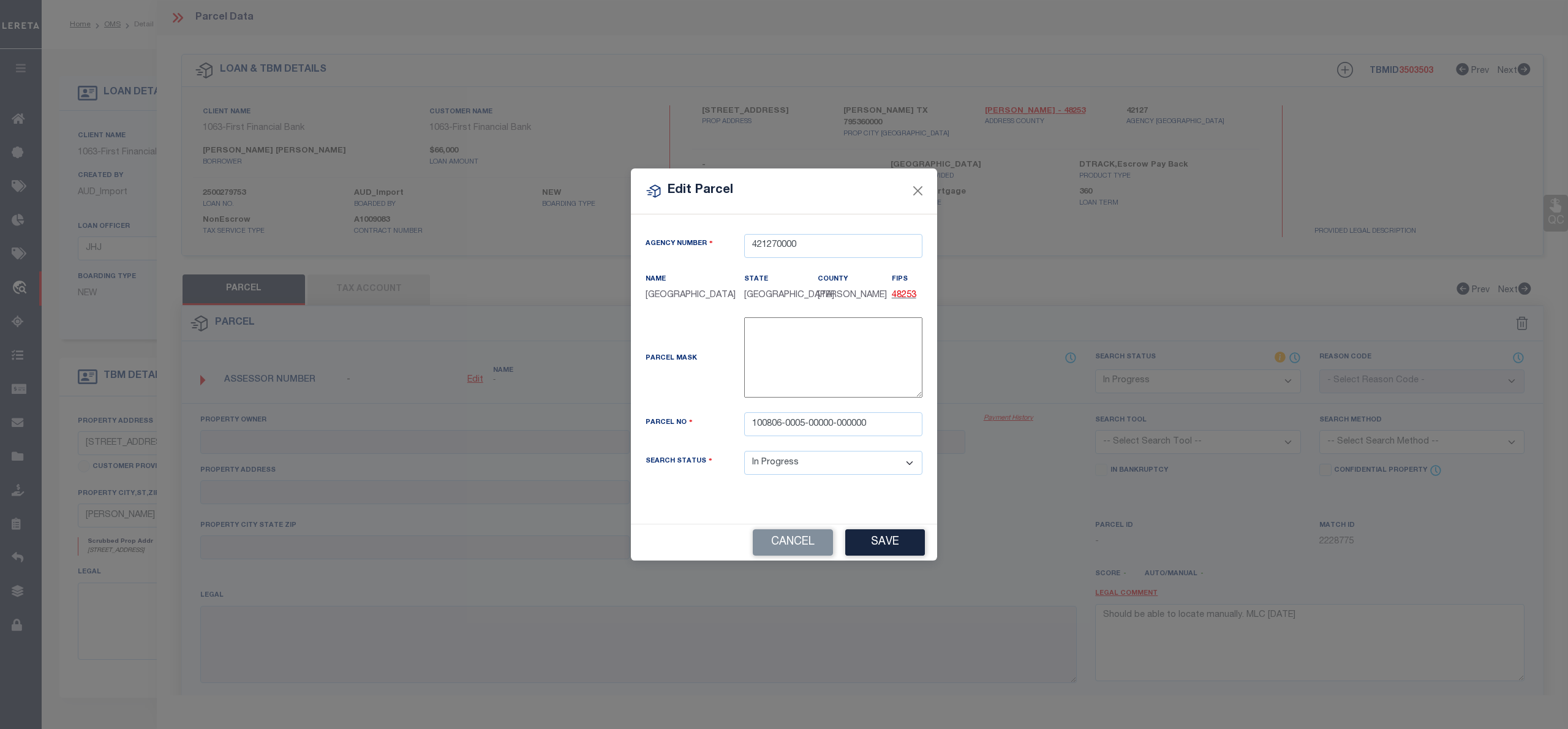
click at [891, 564] on div "Edit Parcel Agency Number 421270000 Name State" at bounding box center [784, 364] width 1568 height 729
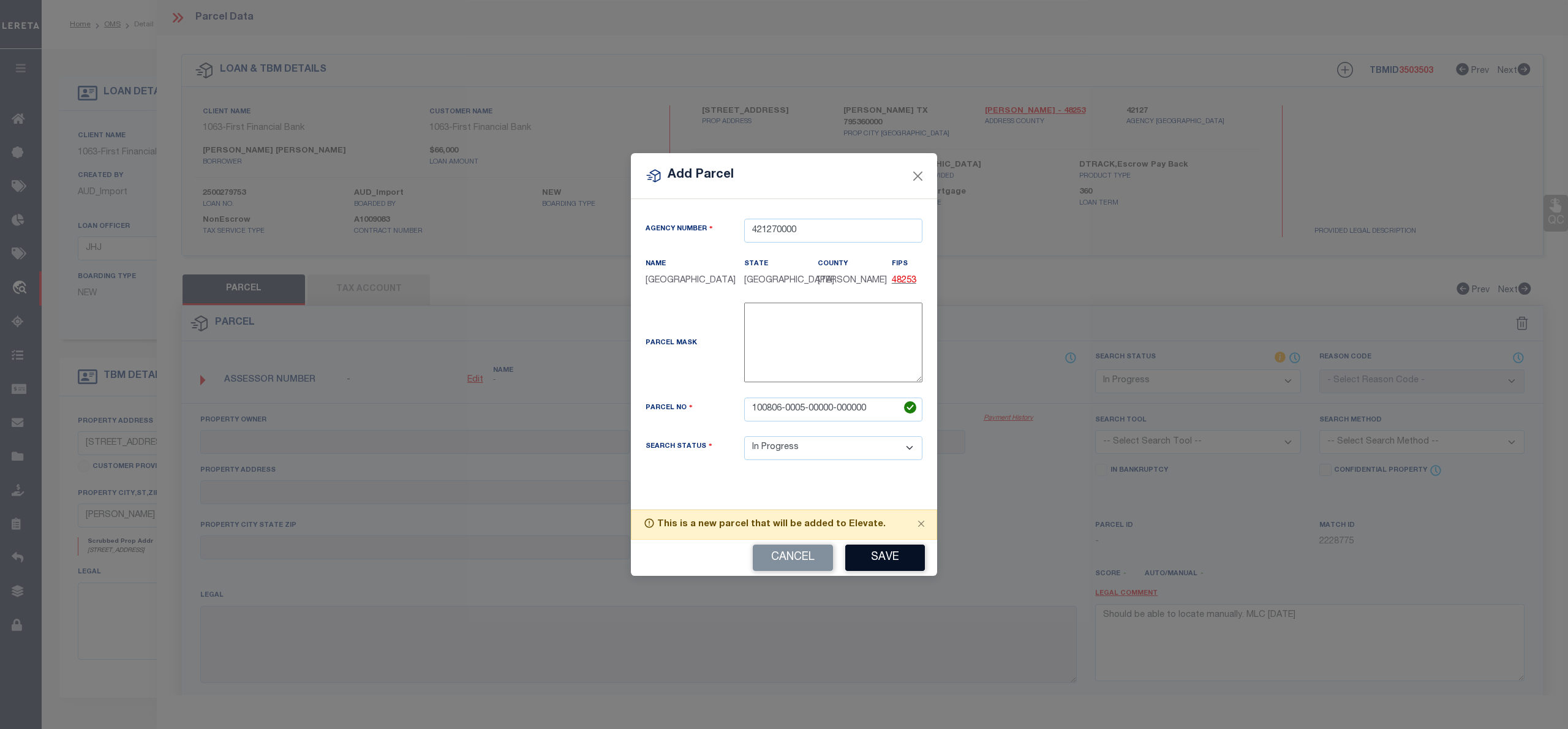
click at [891, 558] on button "Save" at bounding box center [885, 558] width 80 height 27
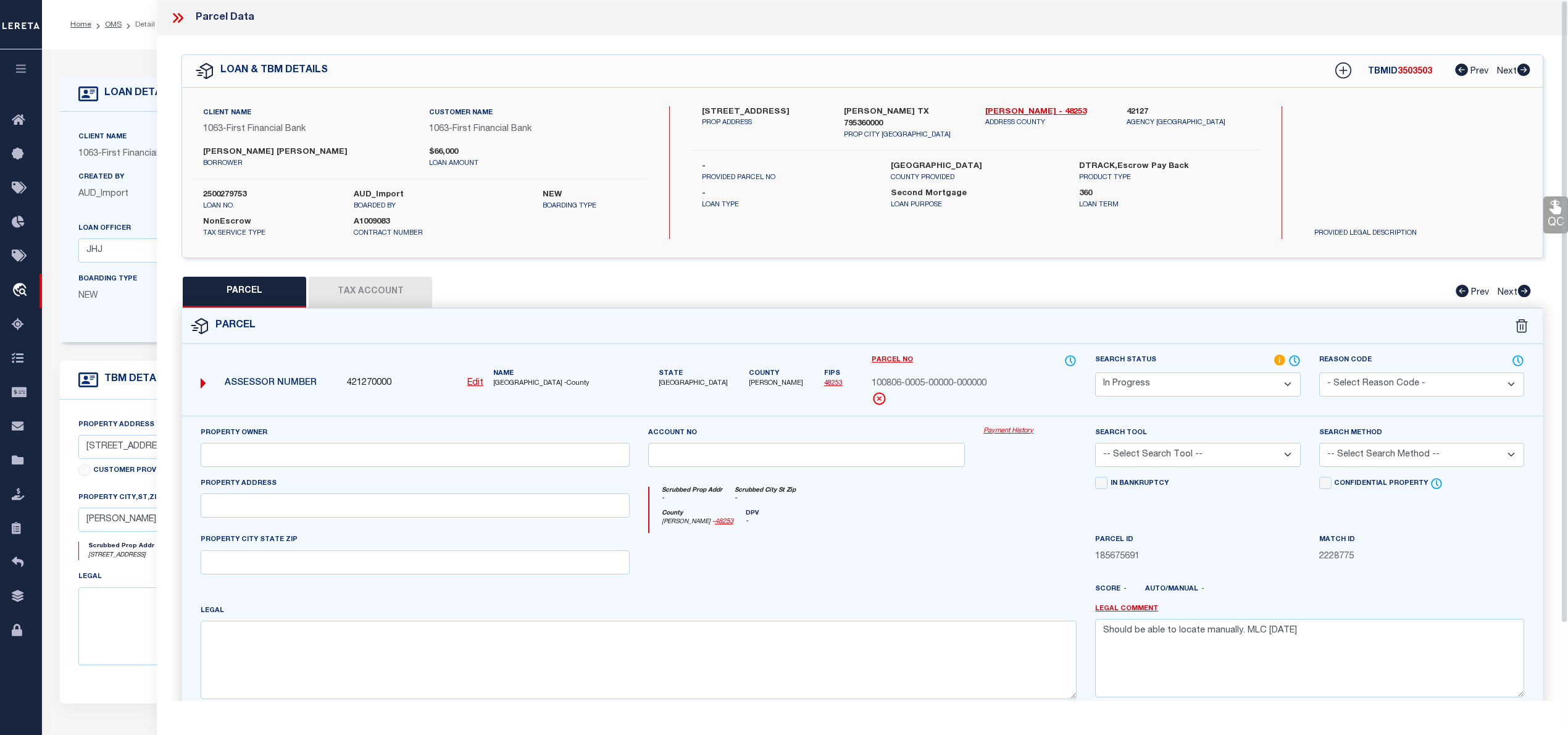
click at [347, 295] on button "Tax Account" at bounding box center [371, 292] width 124 height 31
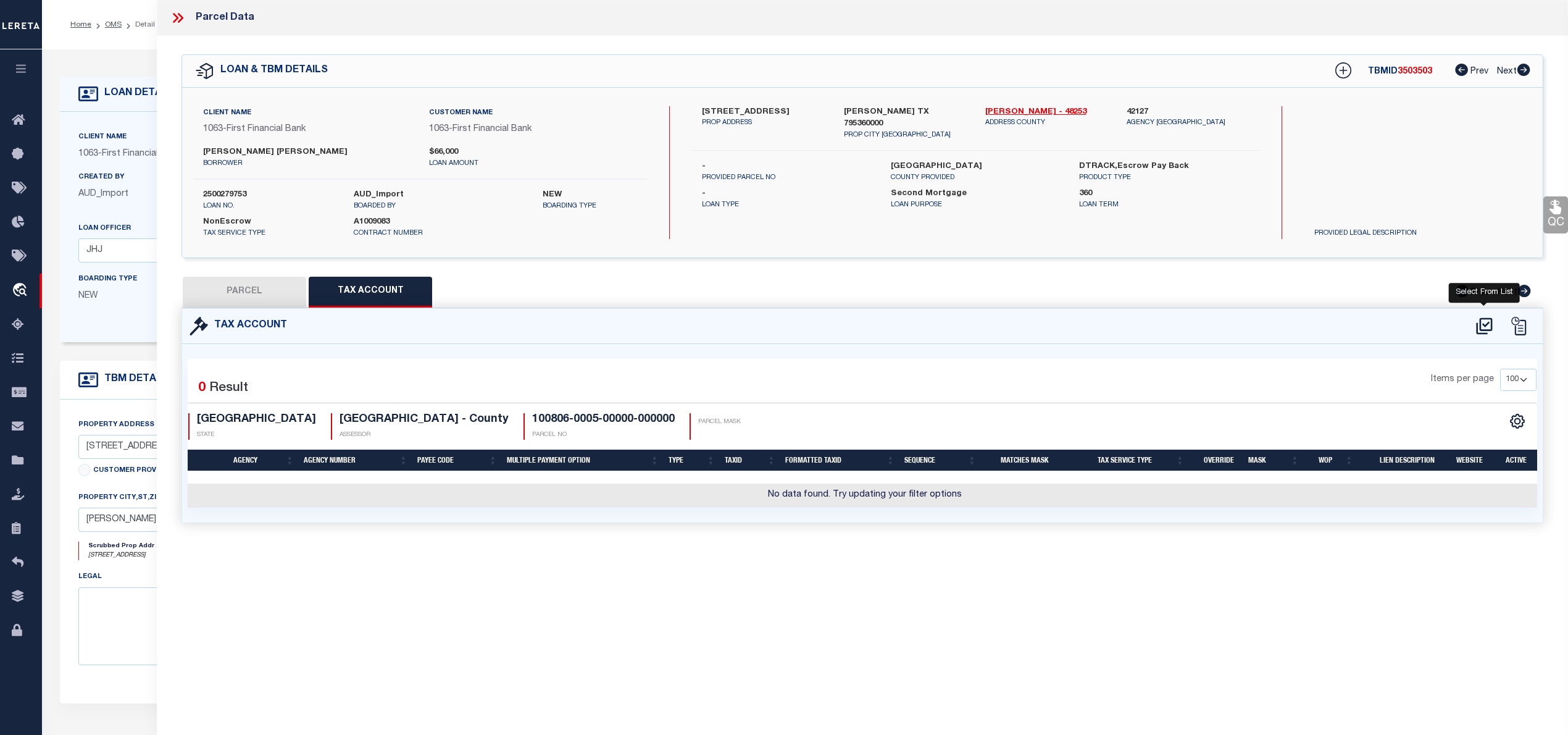
click at [1491, 326] on icon at bounding box center [1484, 325] width 16 height 17
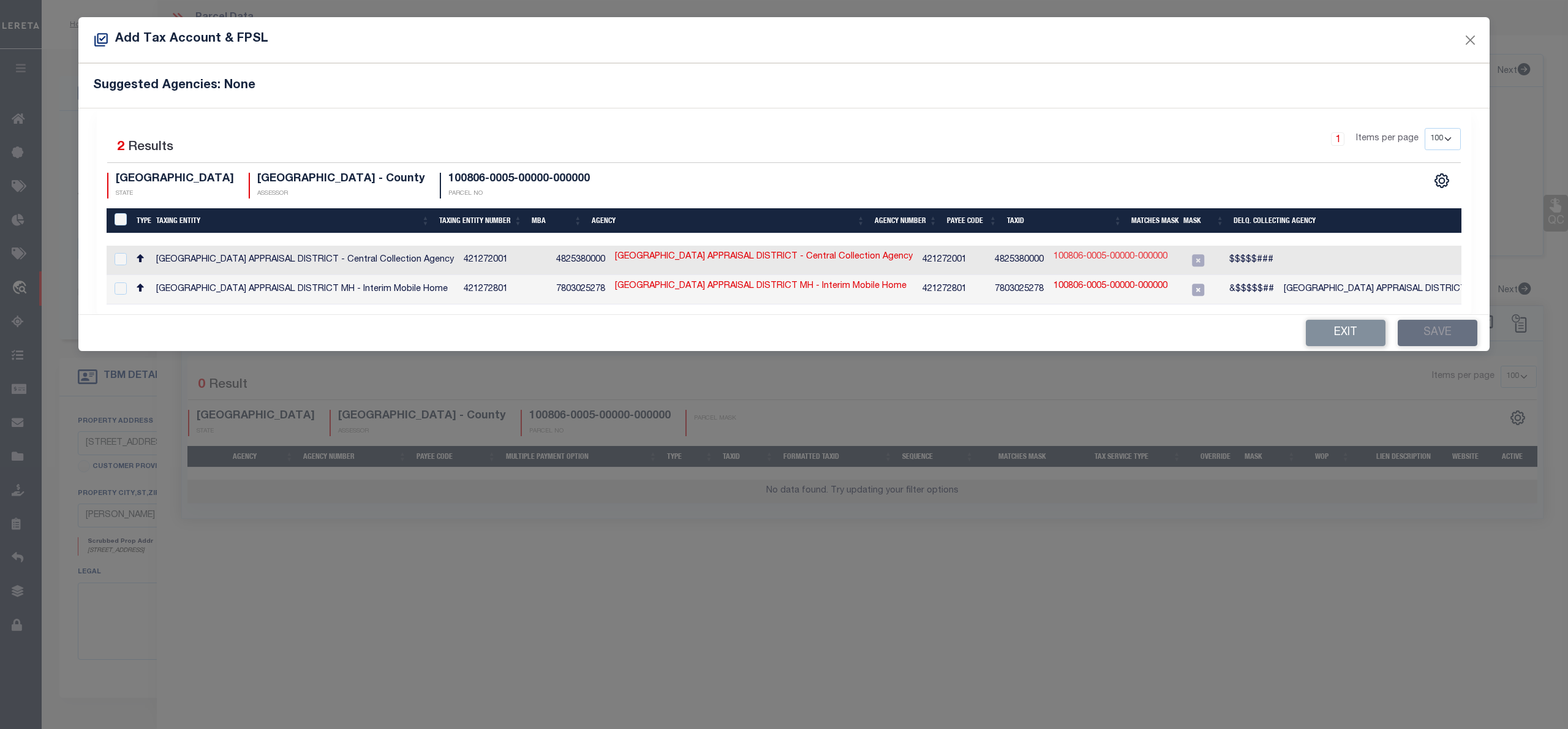
click at [1053, 255] on link "100806-0005-00000-000000" at bounding box center [1110, 257] width 114 height 13
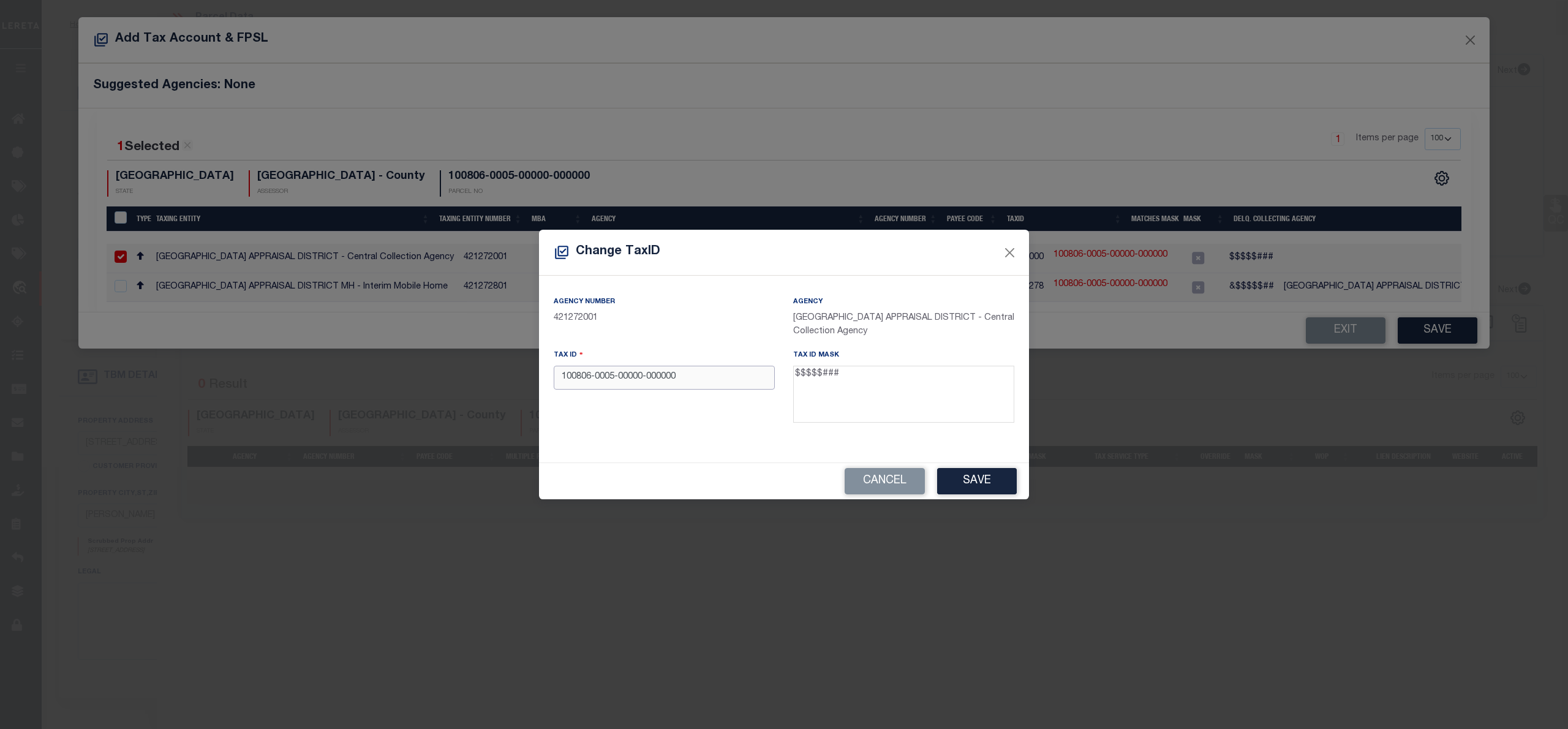
click at [670, 380] on input "100806-0005-00000-000000" at bounding box center [664, 378] width 221 height 24
paste input "538979"
click at [983, 487] on button "Save" at bounding box center [977, 481] width 80 height 27
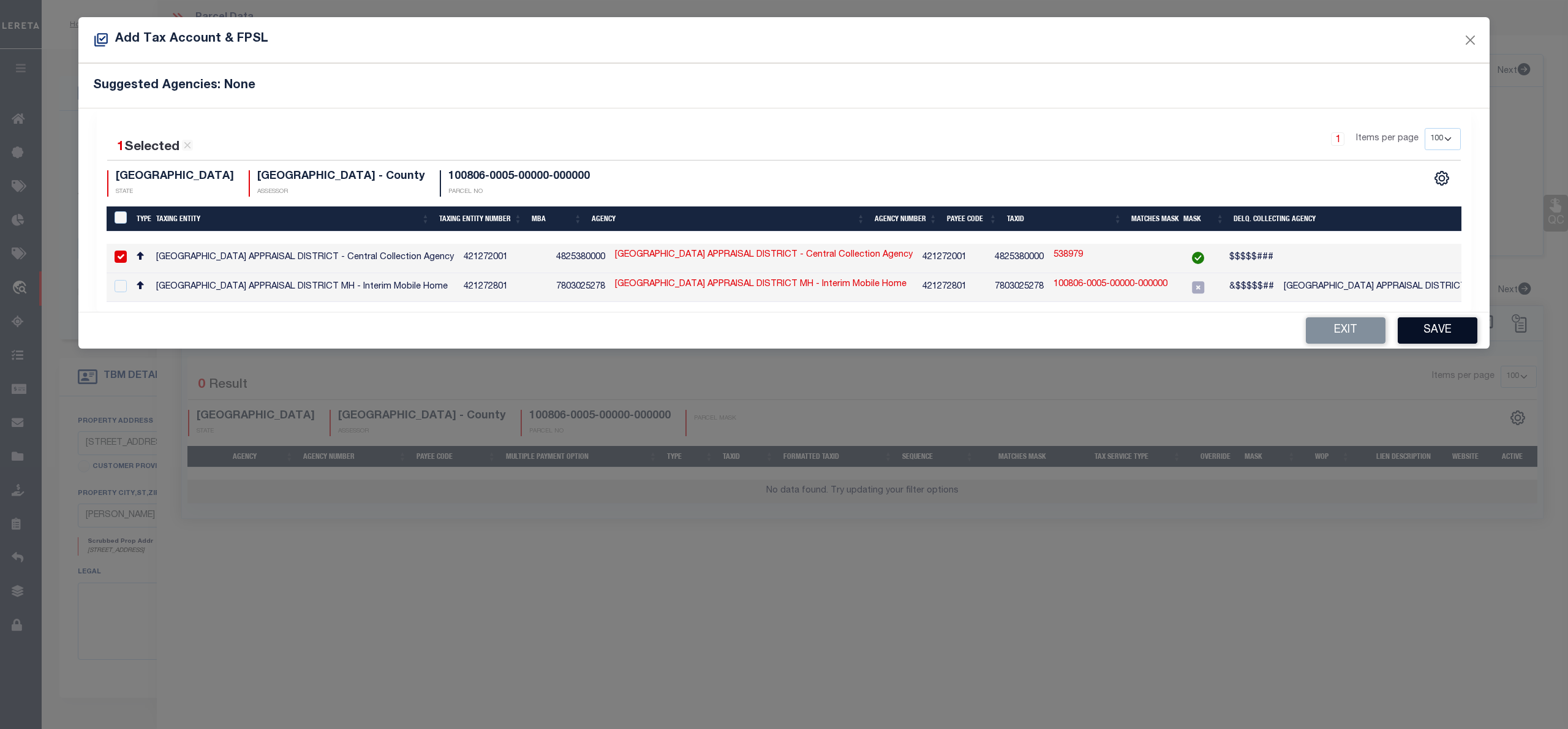
click at [1436, 332] on button "Save" at bounding box center [1438, 330] width 80 height 27
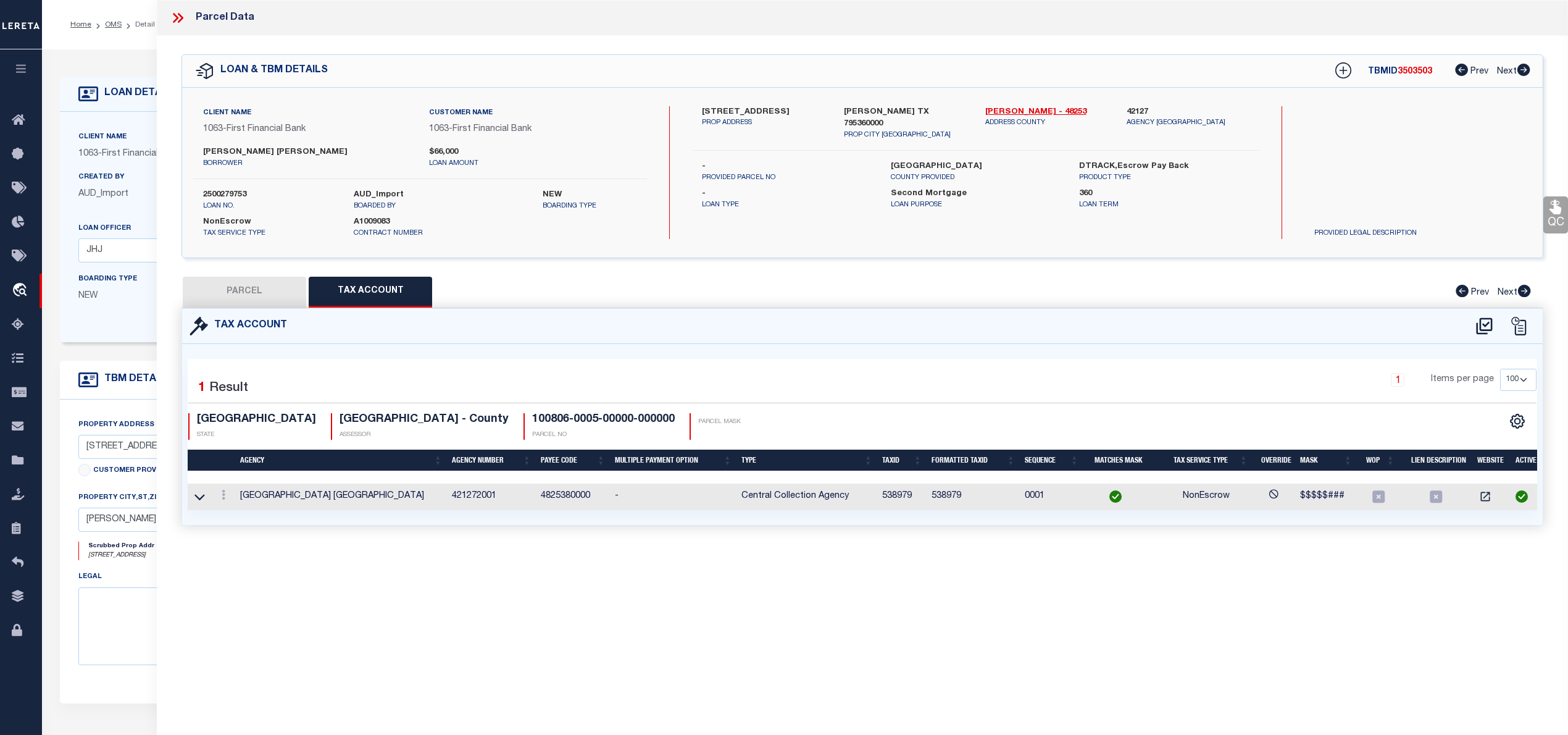
click at [267, 294] on button "PARCEL" at bounding box center [244, 292] width 124 height 31
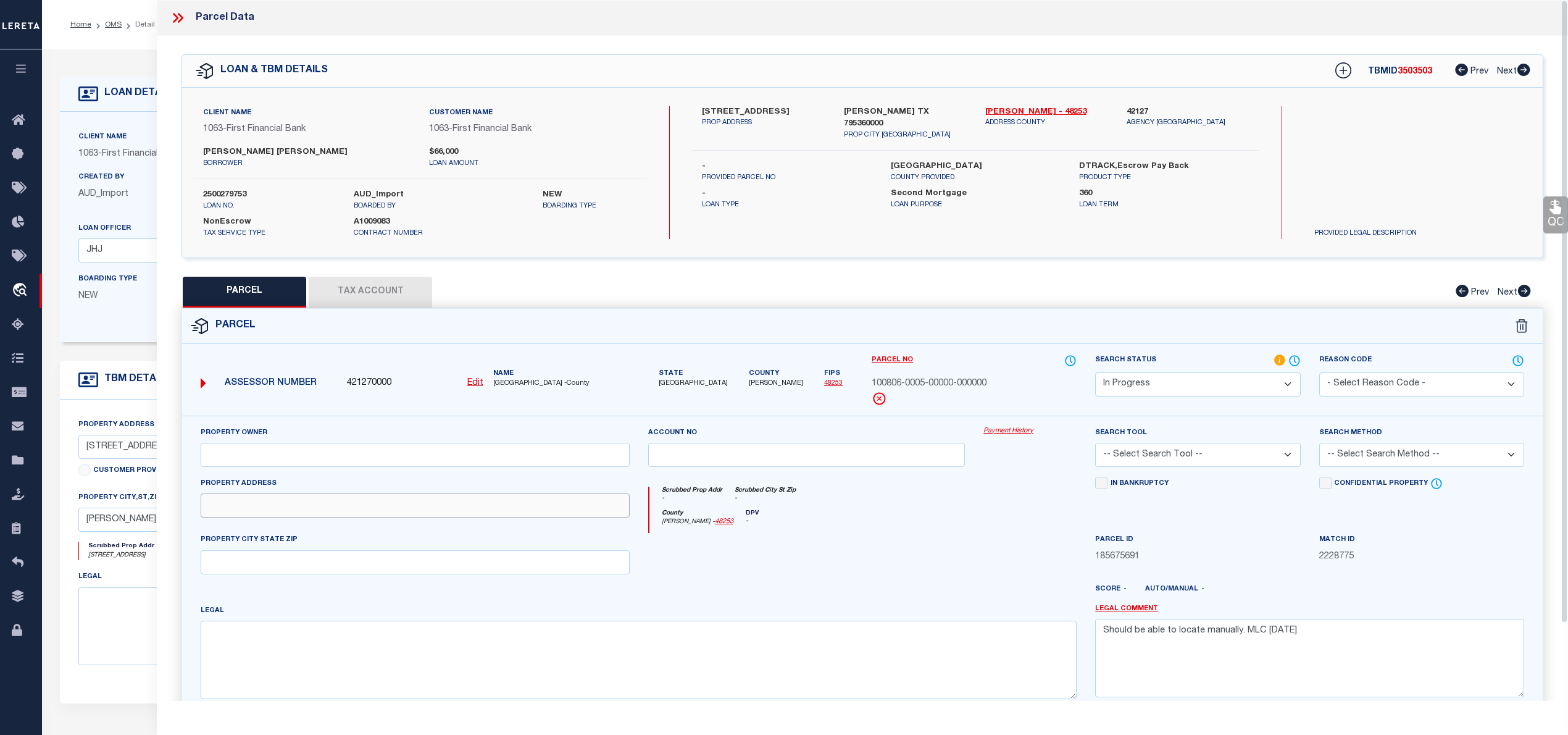
click at [411, 505] on input "text" at bounding box center [415, 505] width 429 height 24
paste input "14292 CR 421 MERKEL TX 79536"
drag, startPoint x: 268, startPoint y: 507, endPoint x: 376, endPoint y: 515, distance: 108.3
click at [376, 515] on input "14292 CR 421 MERKEL TX 79536" at bounding box center [415, 505] width 429 height 24
click at [275, 567] on input "text" at bounding box center [415, 562] width 429 height 24
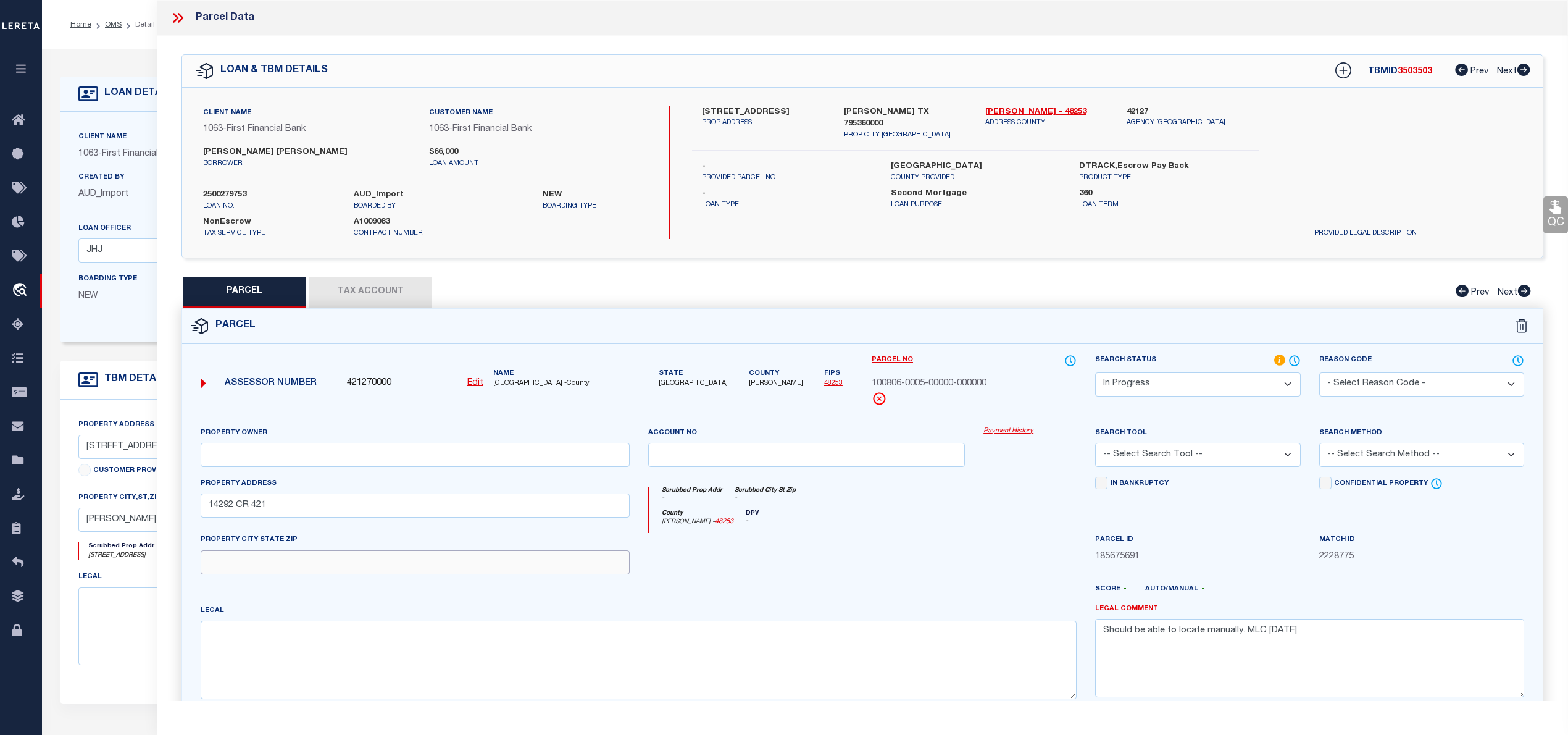
paste input "MERKEL TX 79536"
click at [392, 452] on input "text" at bounding box center [415, 455] width 429 height 24
paste input "MIKIENIA JILL"
click at [449, 668] on textarea at bounding box center [639, 660] width 876 height 78
paste textarea "A0164 150 DEWITT, TRACT 15,"
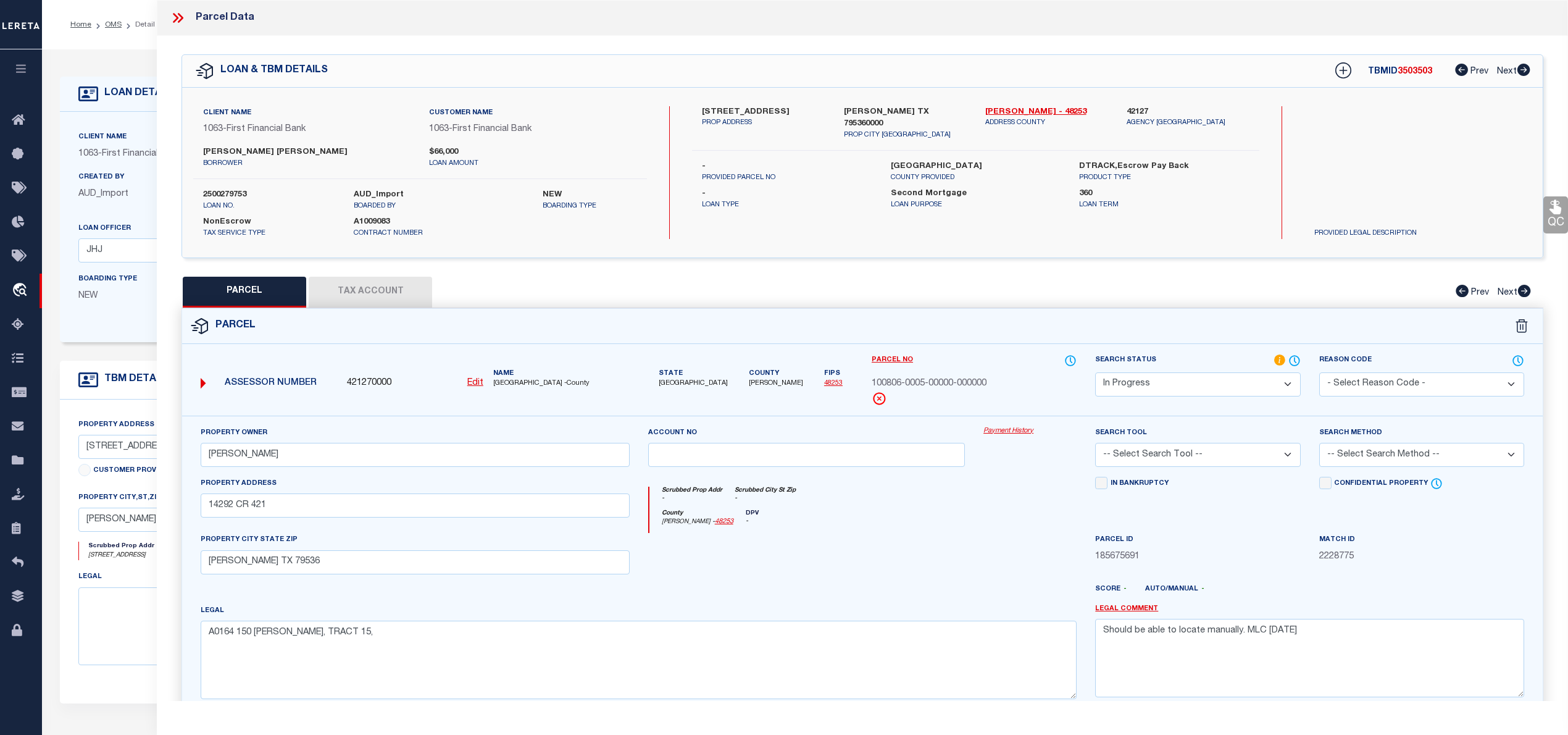
click at [1221, 392] on select "Automated Search Bad Parcel Complete Duplicate Parcel High Dollar Reporting In …" at bounding box center [1197, 385] width 205 height 24
click at [1095, 373] on select "Automated Search Bad Parcel Complete Duplicate Parcel High Dollar Reporting In …" at bounding box center [1197, 385] width 205 height 24
click at [1176, 462] on select "-- Select Search Tool -- 3rd Party Website Agency File Agency Website ATLS CNV-…" at bounding box center [1197, 455] width 205 height 24
click at [1095, 445] on select "-- Select Search Tool -- 3rd Party Website Agency File Agency Website ATLS CNV-…" at bounding box center [1197, 455] width 205 height 24
click at [1377, 461] on select "-- Select Search Method -- Property Address Legal Liability Info Provided" at bounding box center [1421, 455] width 205 height 24
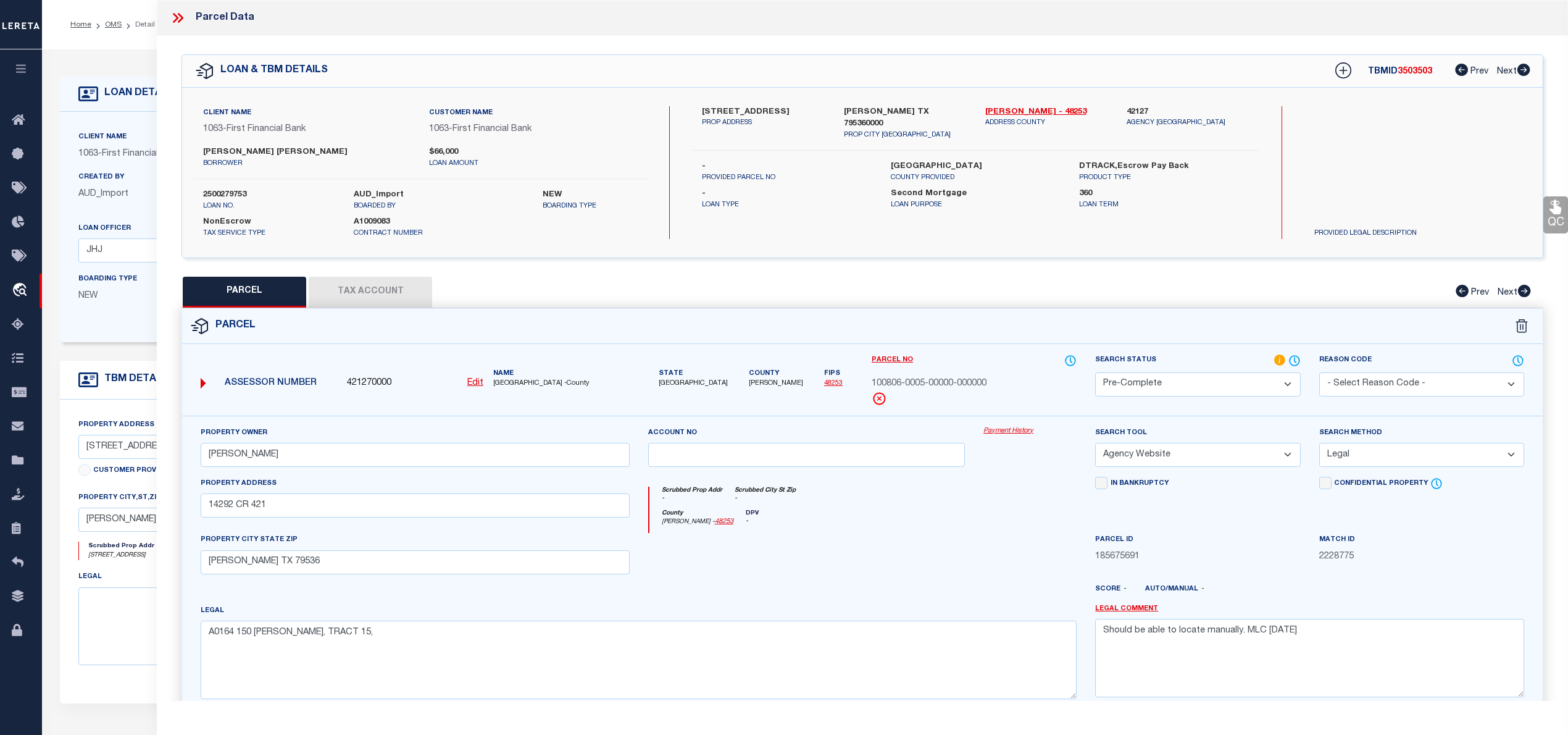
click at [1319, 445] on select "-- Select Search Method -- Property Address Legal Liability Info Provided" at bounding box center [1421, 455] width 205 height 24
click at [1365, 465] on select "-- Select Search Method -- Property Address Legal Liability Info Provided" at bounding box center [1421, 455] width 205 height 24
click at [1319, 445] on select "-- Select Search Method -- Property Address Legal Liability Info Provided" at bounding box center [1421, 455] width 205 height 24
click at [1228, 641] on textarea "Should be able to locate manually. MLC 8/19/2025" at bounding box center [1310, 658] width 429 height 78
click at [1227, 641] on textarea "Should be able to locate manually. MLC 8/19/2025" at bounding box center [1310, 658] width 429 height 78
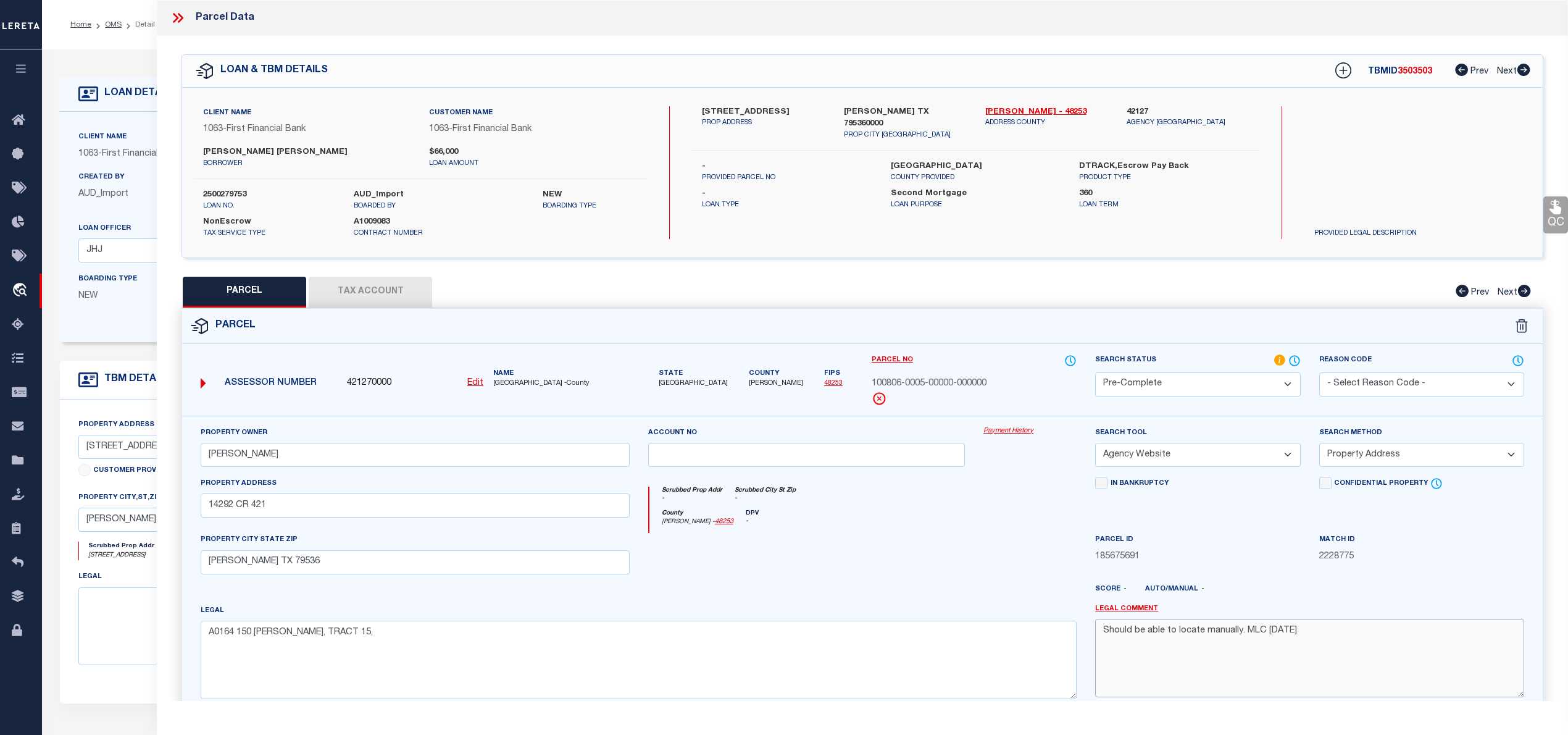
click at [1227, 641] on textarea "Should be able to locate manually. MLC 8/19/2025" at bounding box center [1310, 658] width 429 height 78
click at [373, 294] on button "Tax Account" at bounding box center [371, 292] width 124 height 31
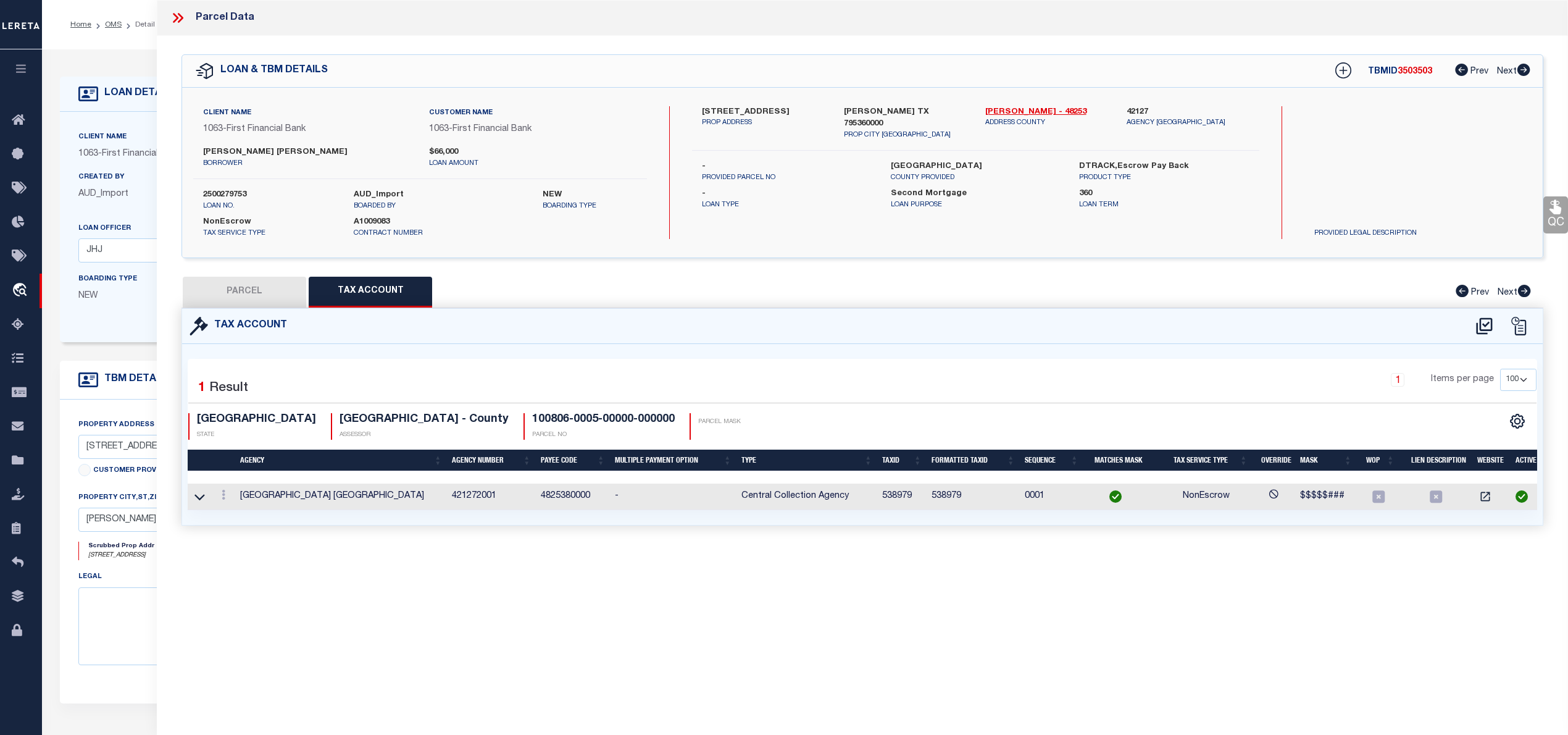
click at [253, 297] on button "PARCEL" at bounding box center [244, 292] width 124 height 31
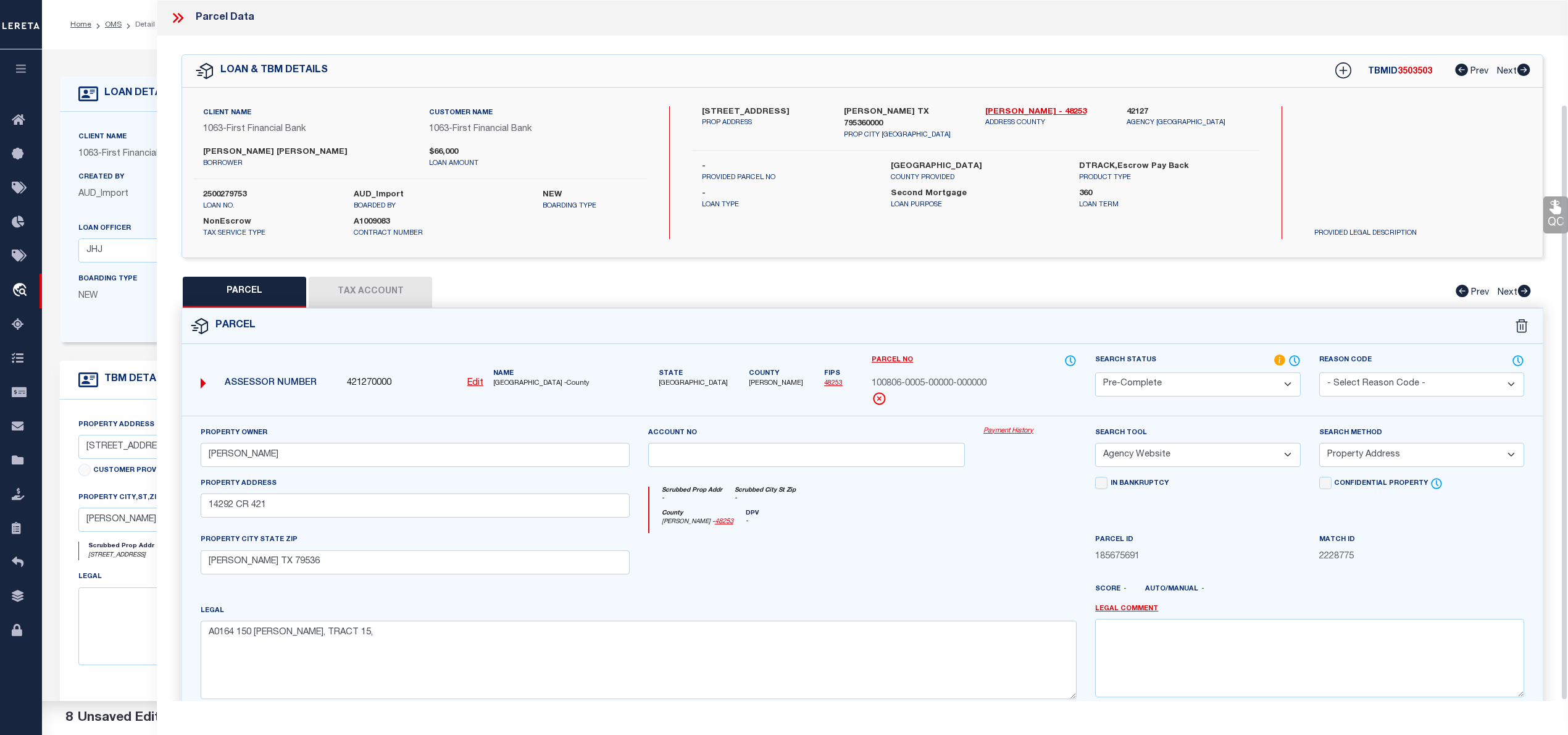
scroll to position [124, 0]
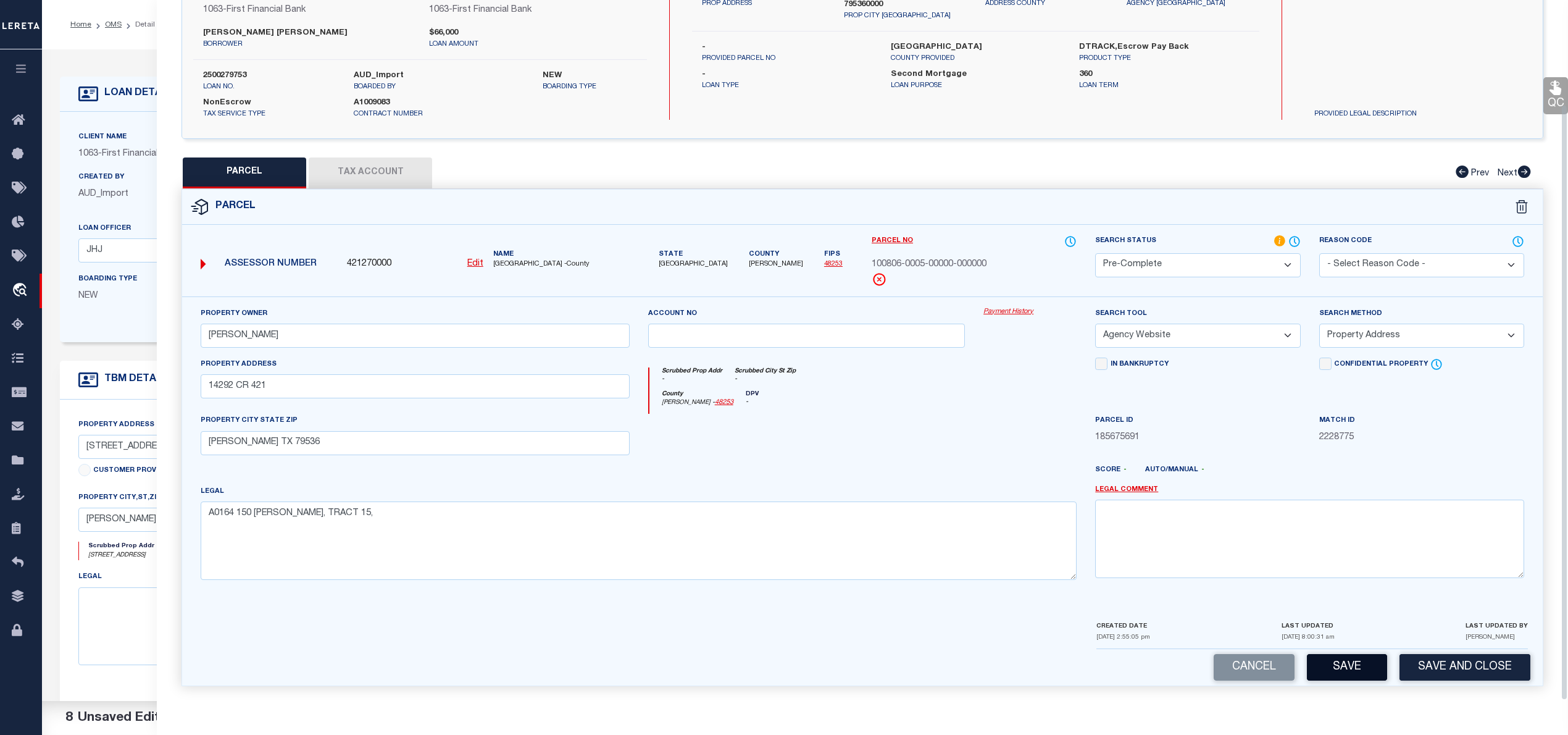
click at [1358, 663] on button "Save" at bounding box center [1347, 667] width 80 height 27
click at [1352, 667] on button "Save" at bounding box center [1347, 667] width 80 height 27
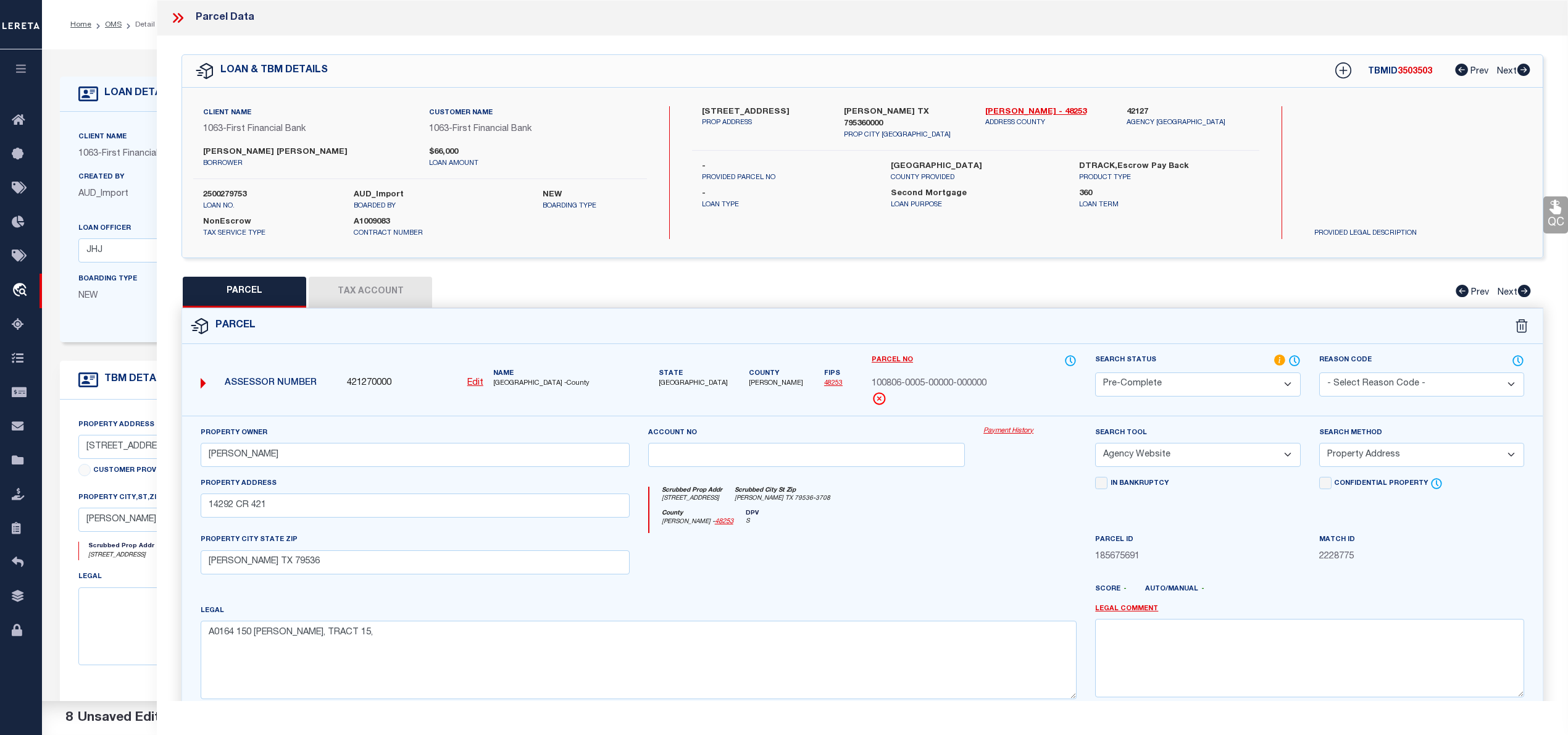
click at [950, 382] on span "100806-0005-00000-000000" at bounding box center [929, 383] width 115 height 13
click at [951, 380] on span "100806-0005-00000-000000" at bounding box center [929, 383] width 115 height 13
click at [181, 18] on icon at bounding box center [177, 17] width 16 height 16
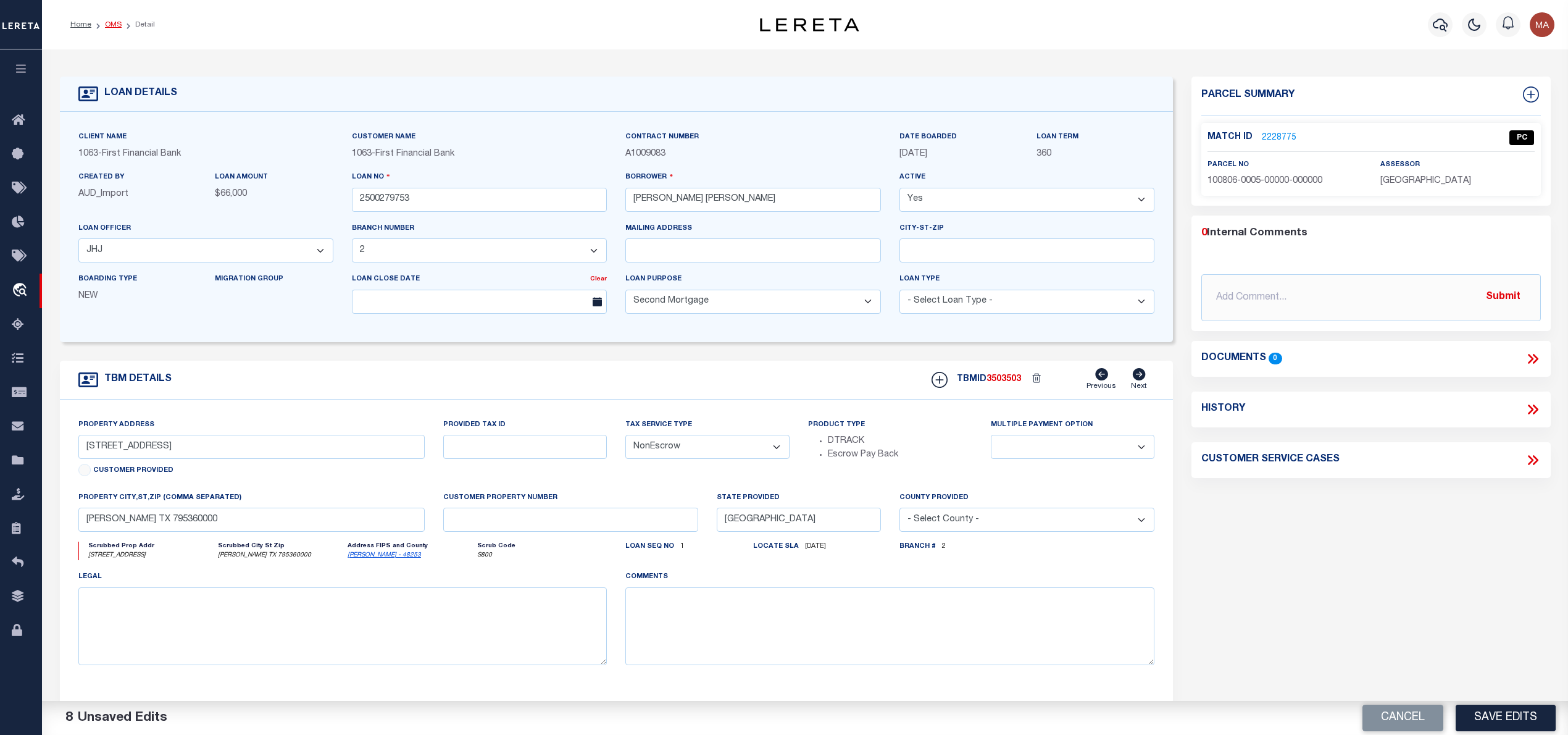
click at [108, 21] on link "OMS" at bounding box center [114, 25] width 17 height 8
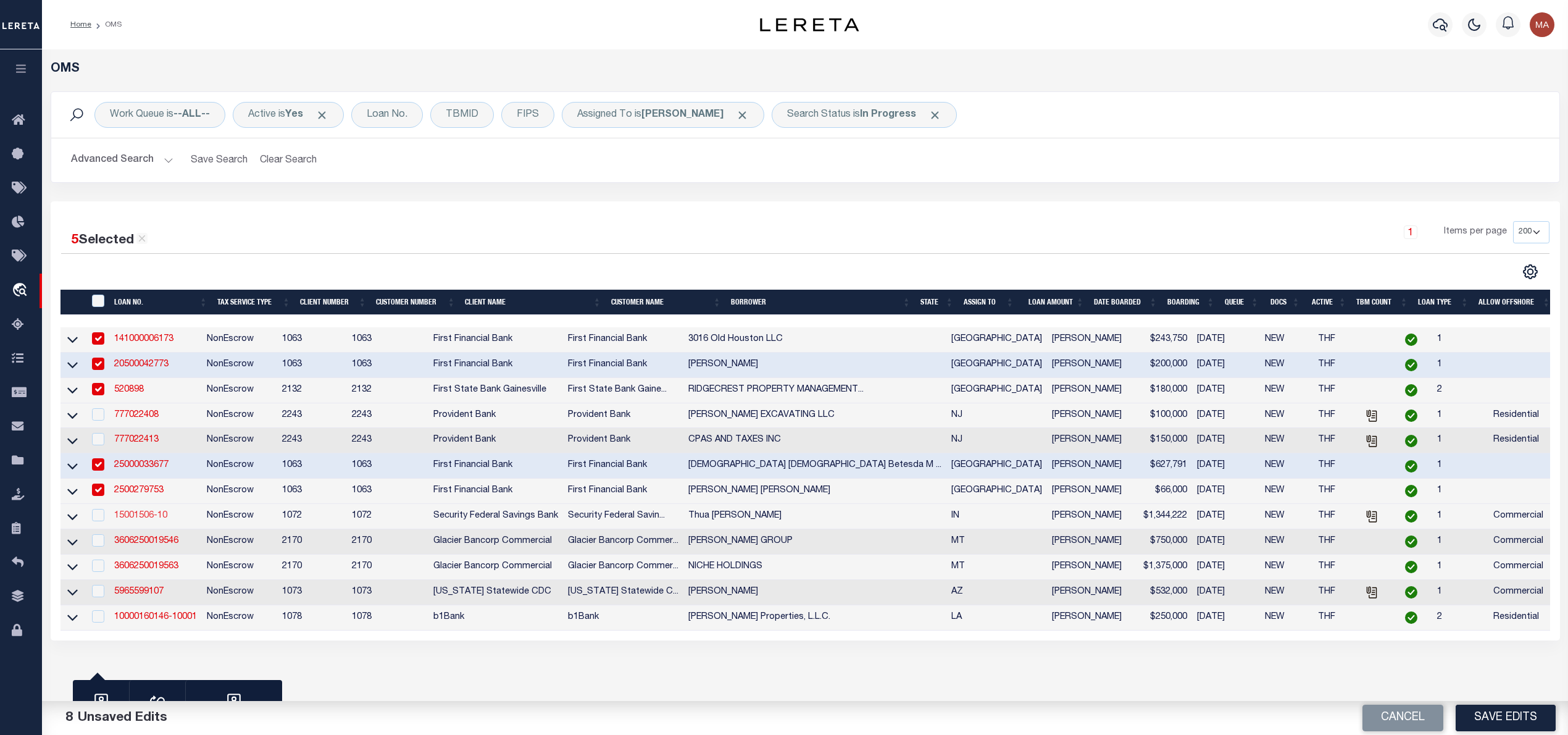
click at [152, 520] on link "15001506-10" at bounding box center [140, 516] width 53 height 9
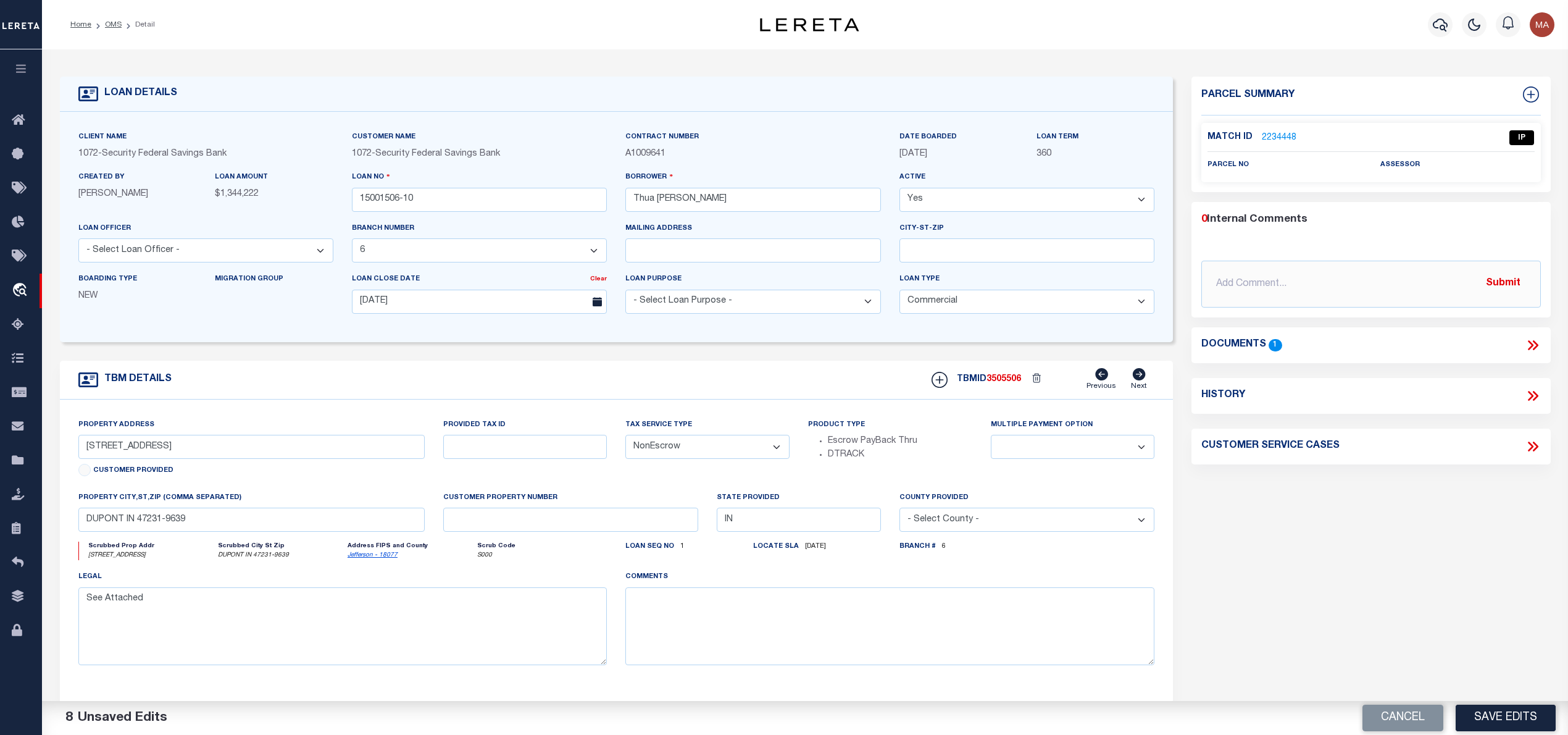
click at [1535, 343] on icon at bounding box center [1535, 345] width 6 height 10
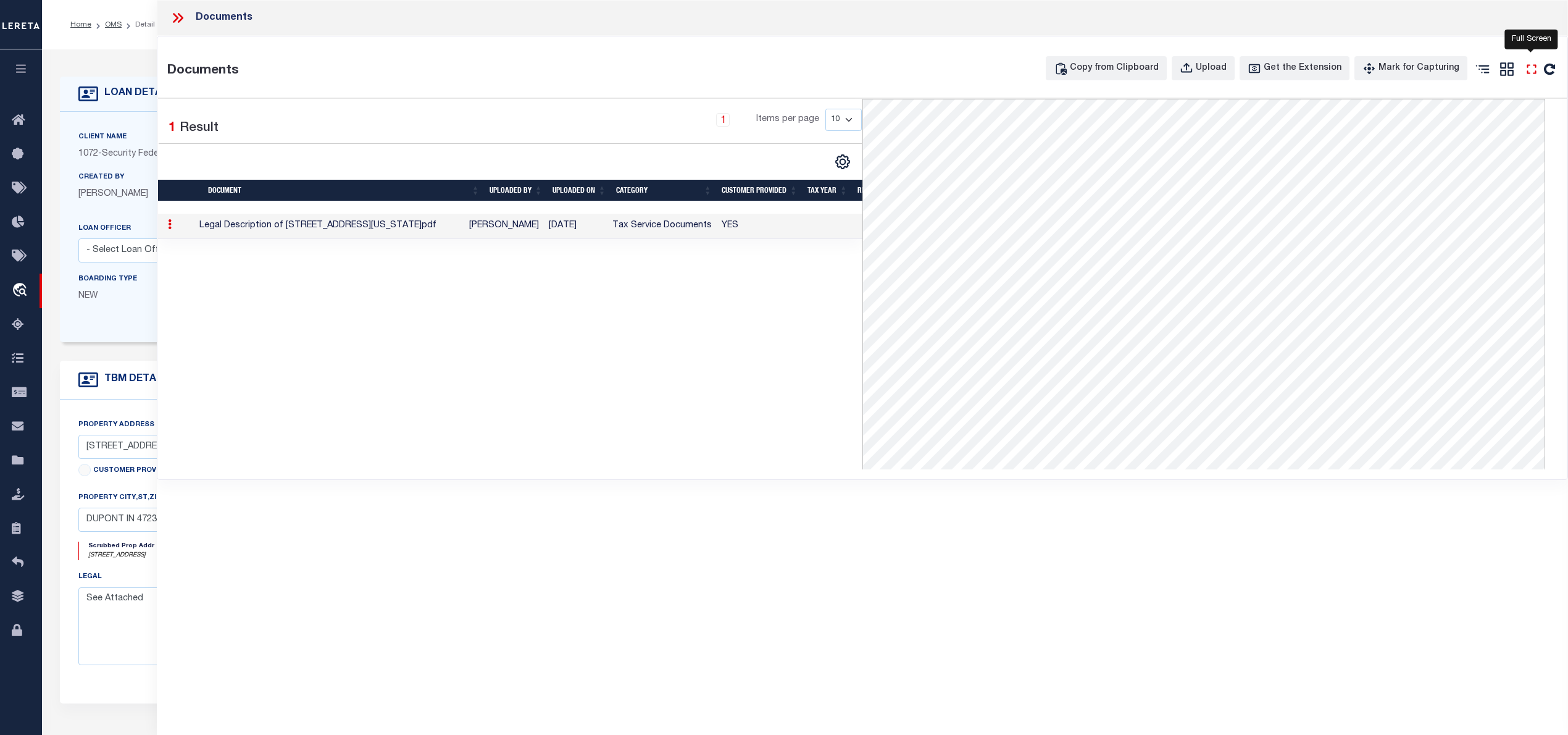
click at [1534, 68] on icon "" at bounding box center [1531, 69] width 16 height 16
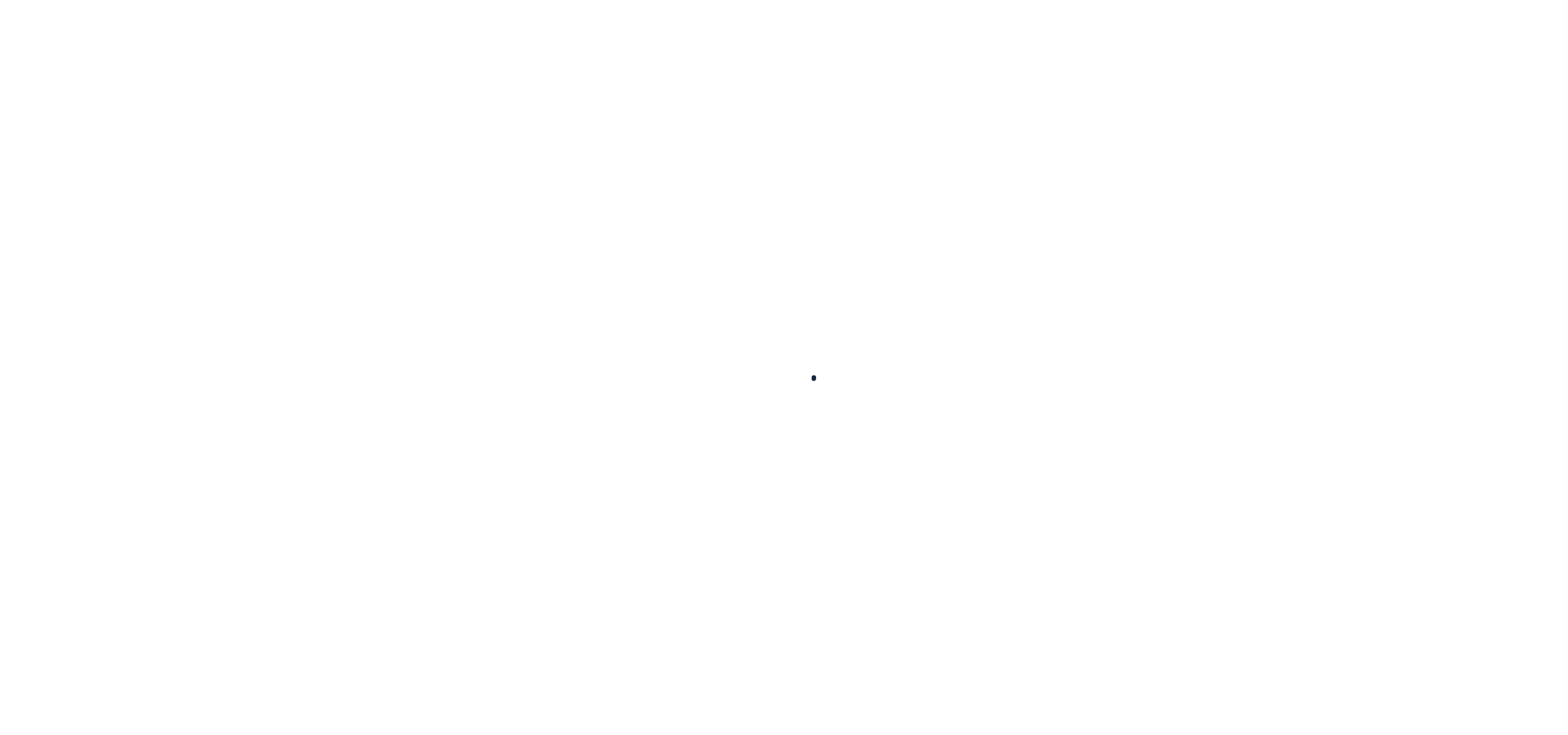
select select "382"
select select "20"
select select "NonEscrow"
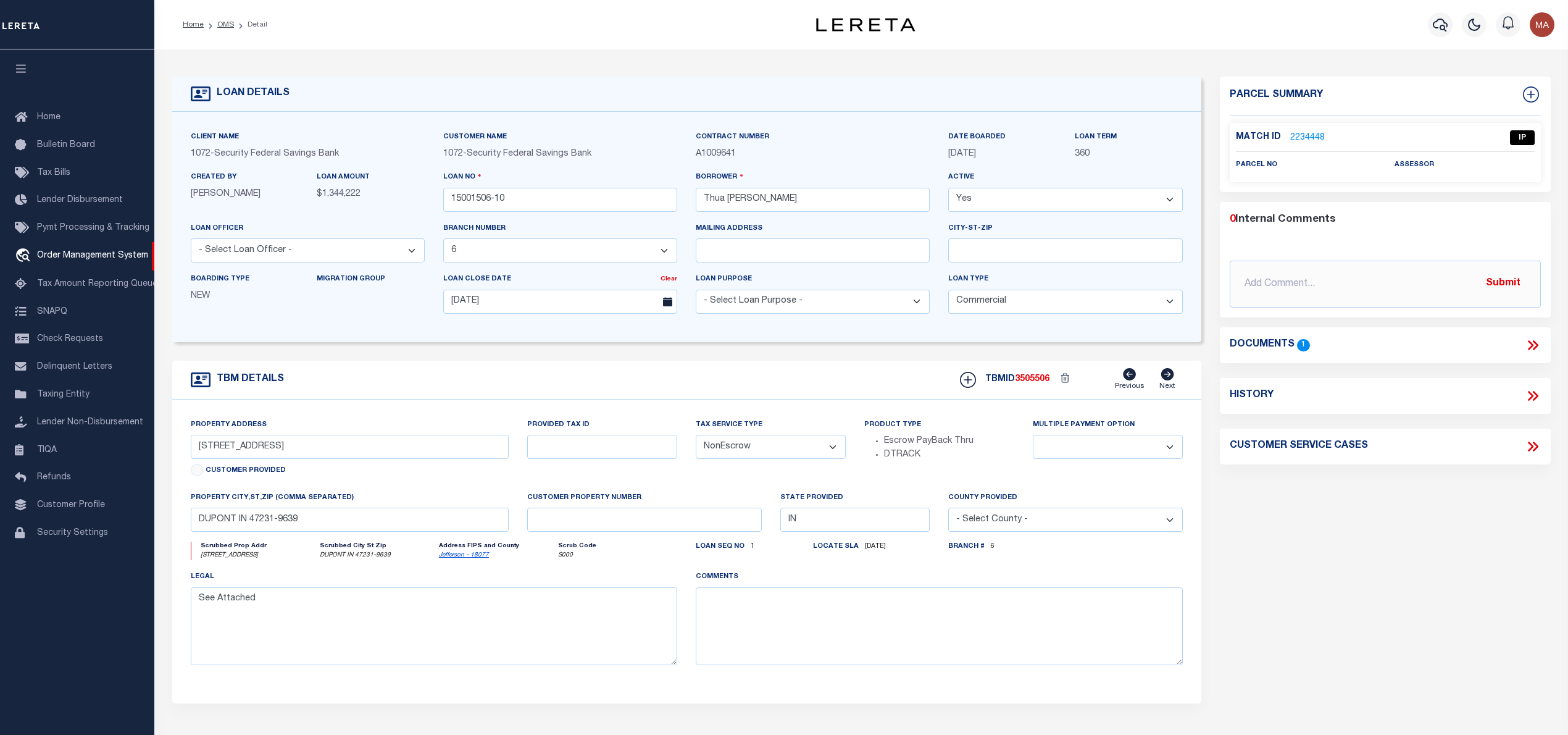
click at [1317, 136] on link "2234448" at bounding box center [1308, 138] width 34 height 13
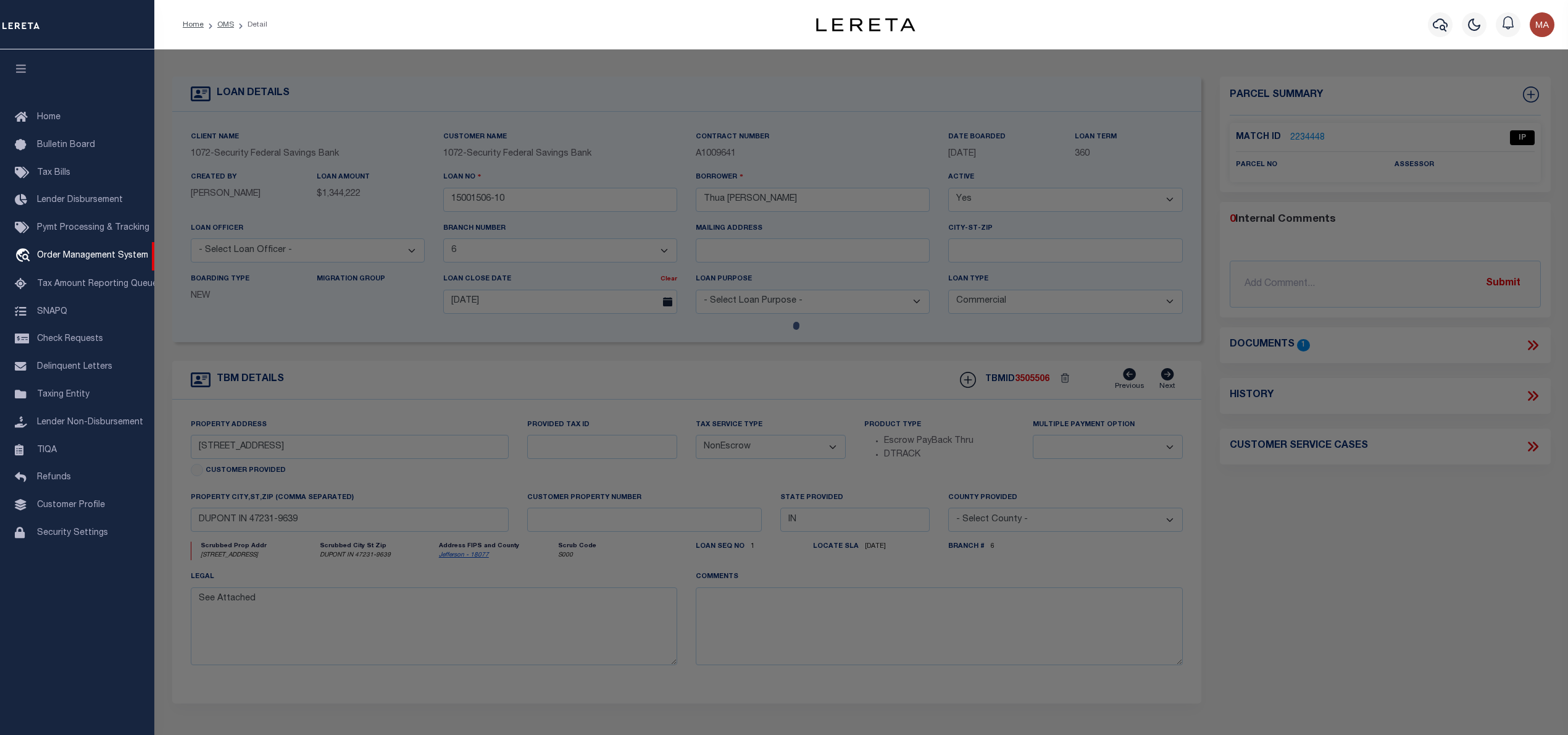
select select "AS"
select select
checkbox input "false"
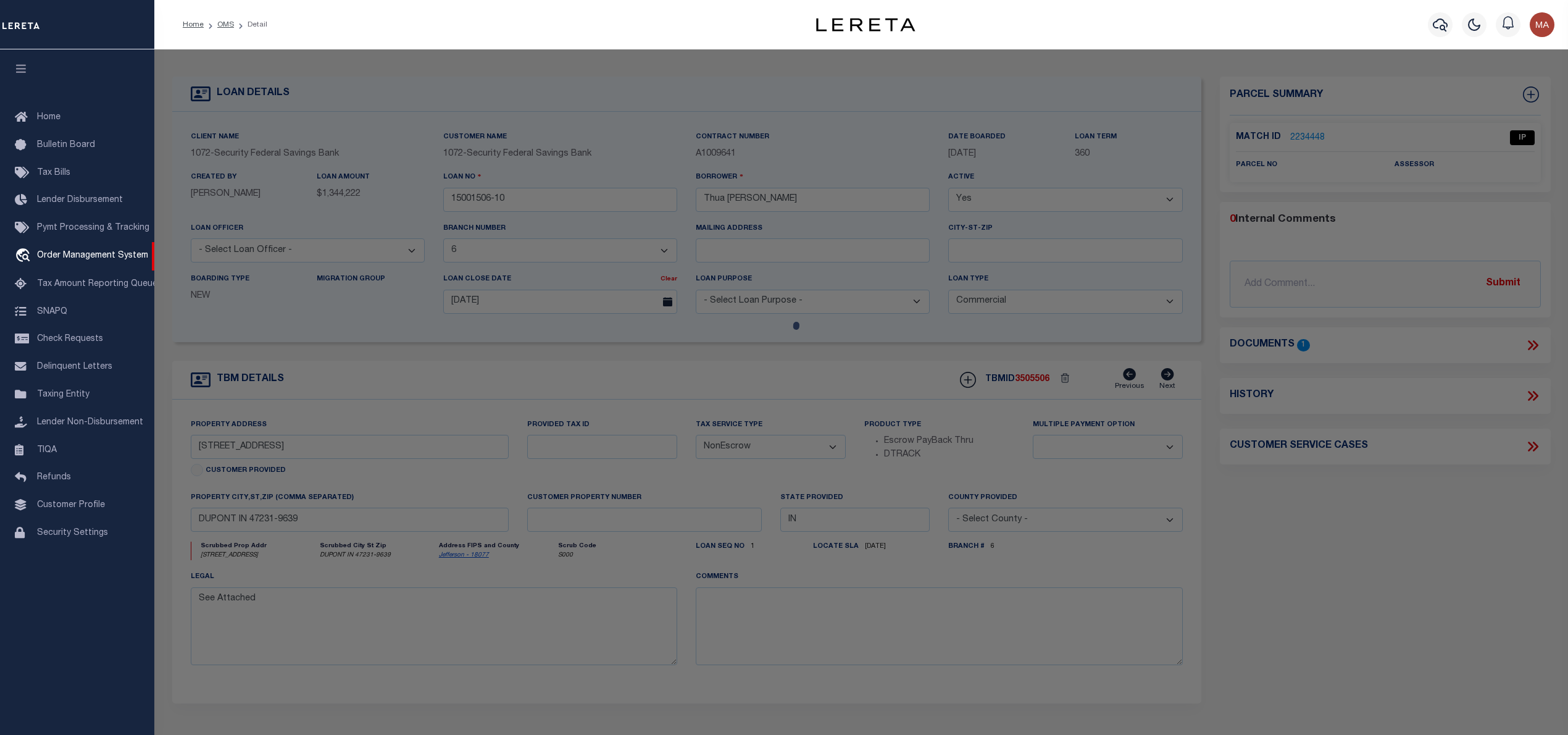
select select "IP"
checkbox input "false"
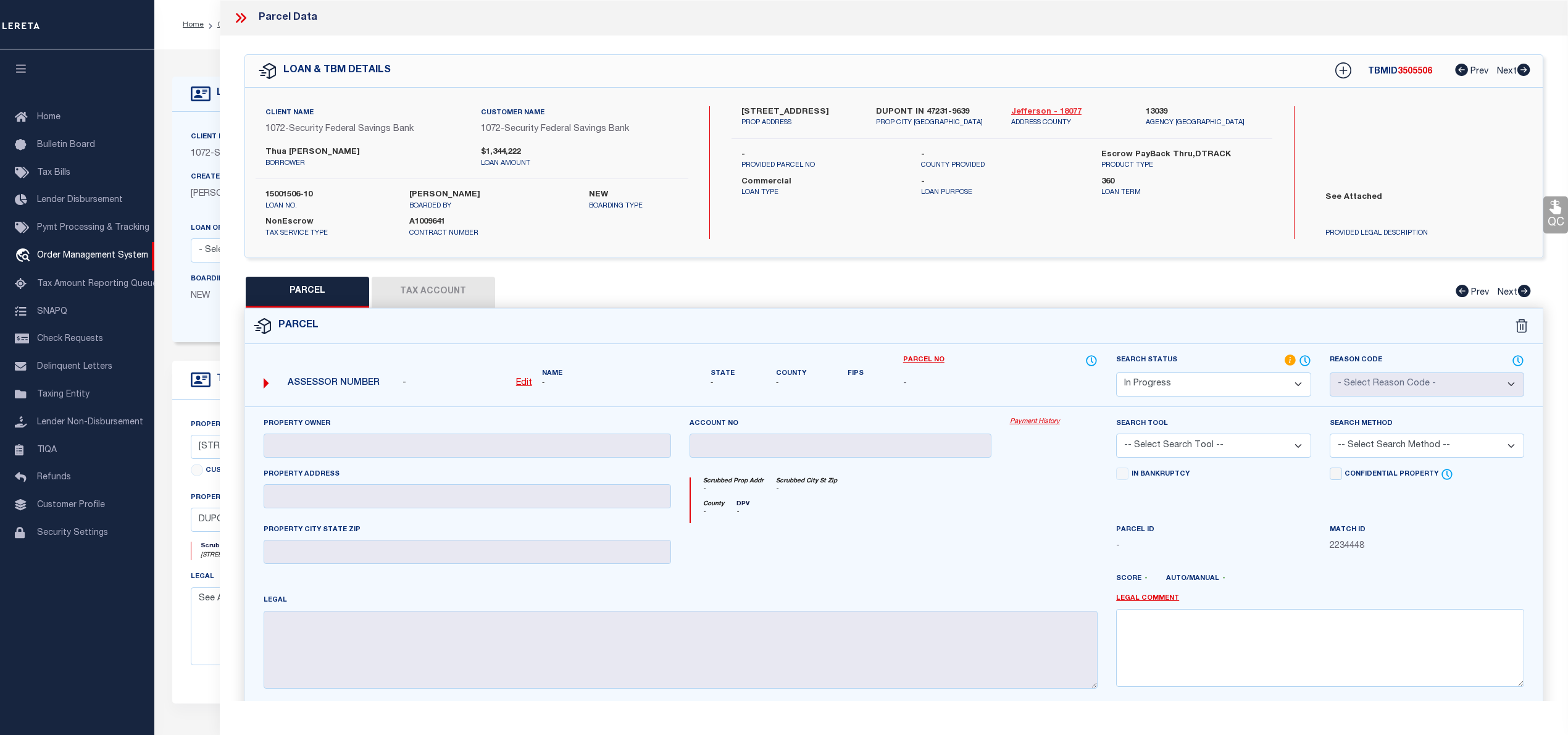
click at [1058, 112] on link "Jefferson - 18077" at bounding box center [1069, 112] width 116 height 12
drag, startPoint x: 739, startPoint y: 112, endPoint x: 845, endPoint y: 109, distance: 106.0
click at [845, 109] on div "[STREET_ADDRESS] PROP ADDRESS" at bounding box center [799, 117] width 135 height 22
copy label "[STREET_ADDRESS]"
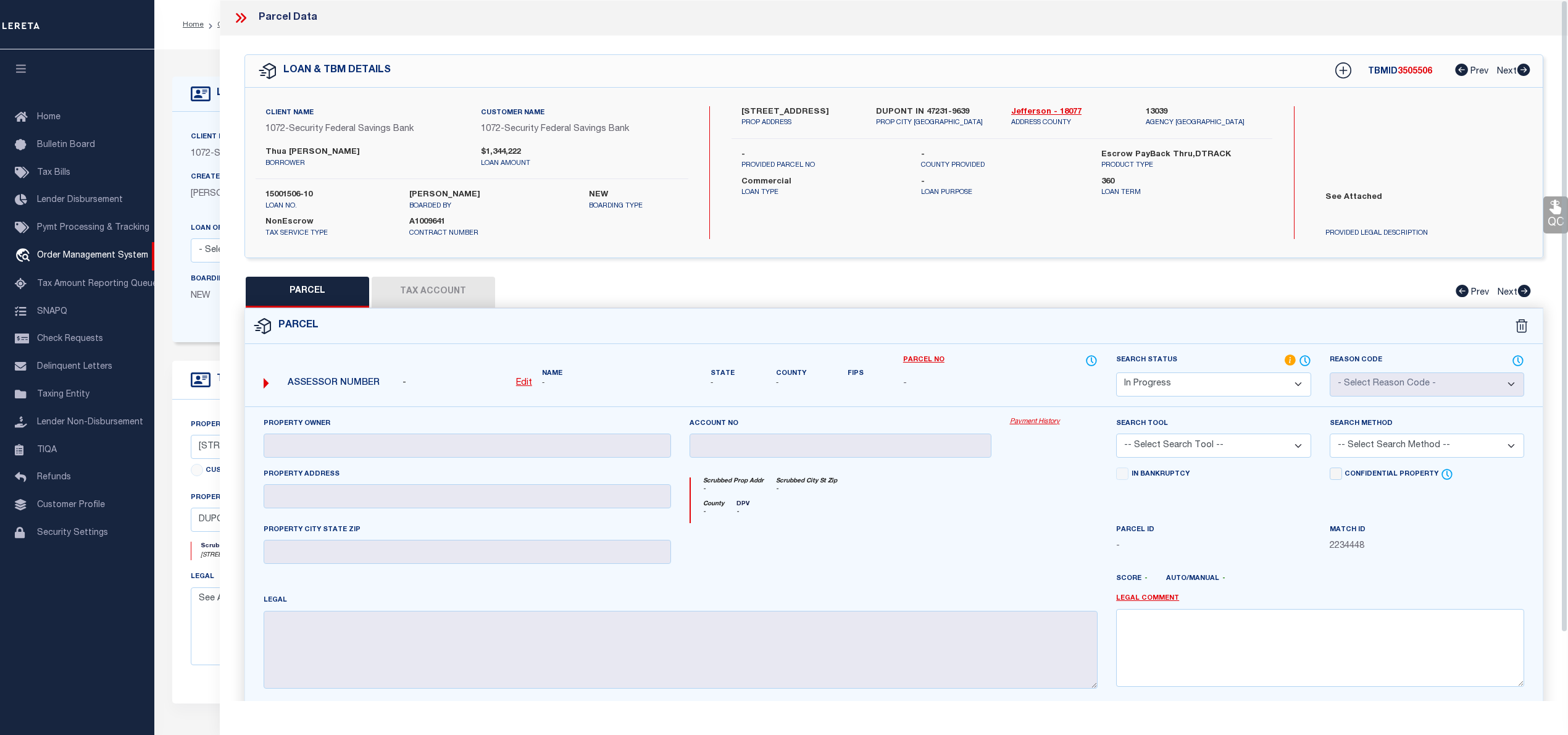
click at [758, 107] on label "[STREET_ADDRESS]" at bounding box center [799, 112] width 116 height 12
click at [742, 111] on label "[STREET_ADDRESS]" at bounding box center [799, 112] width 116 height 12
drag, startPoint x: 739, startPoint y: 111, endPoint x: 774, endPoint y: 112, distance: 35.0
click at [774, 112] on div "[STREET_ADDRESS] PROP ADDRESS" at bounding box center [799, 117] width 135 height 22
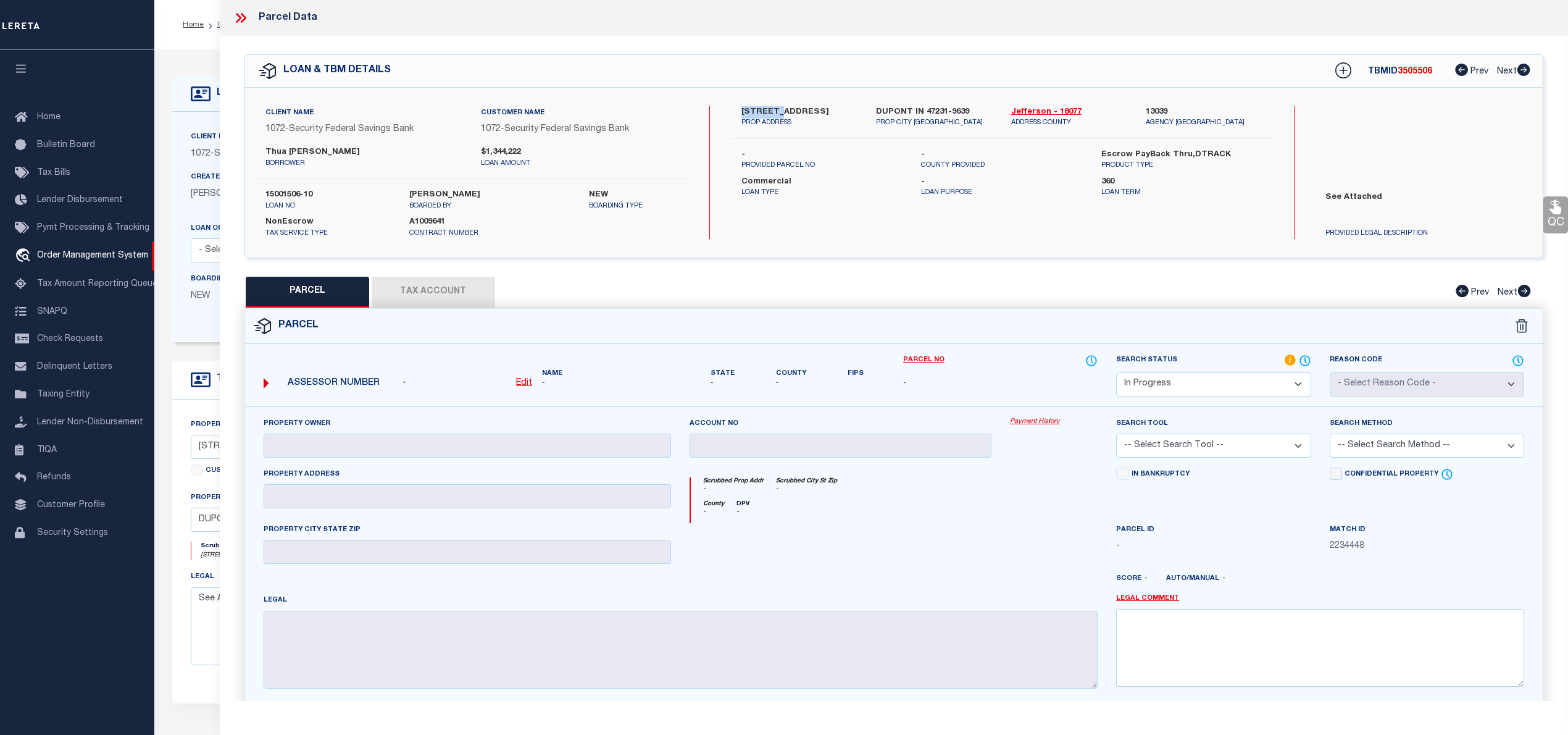
copy label "10454 N"
click at [525, 386] on u "Edit" at bounding box center [524, 383] width 16 height 9
select select "IP"
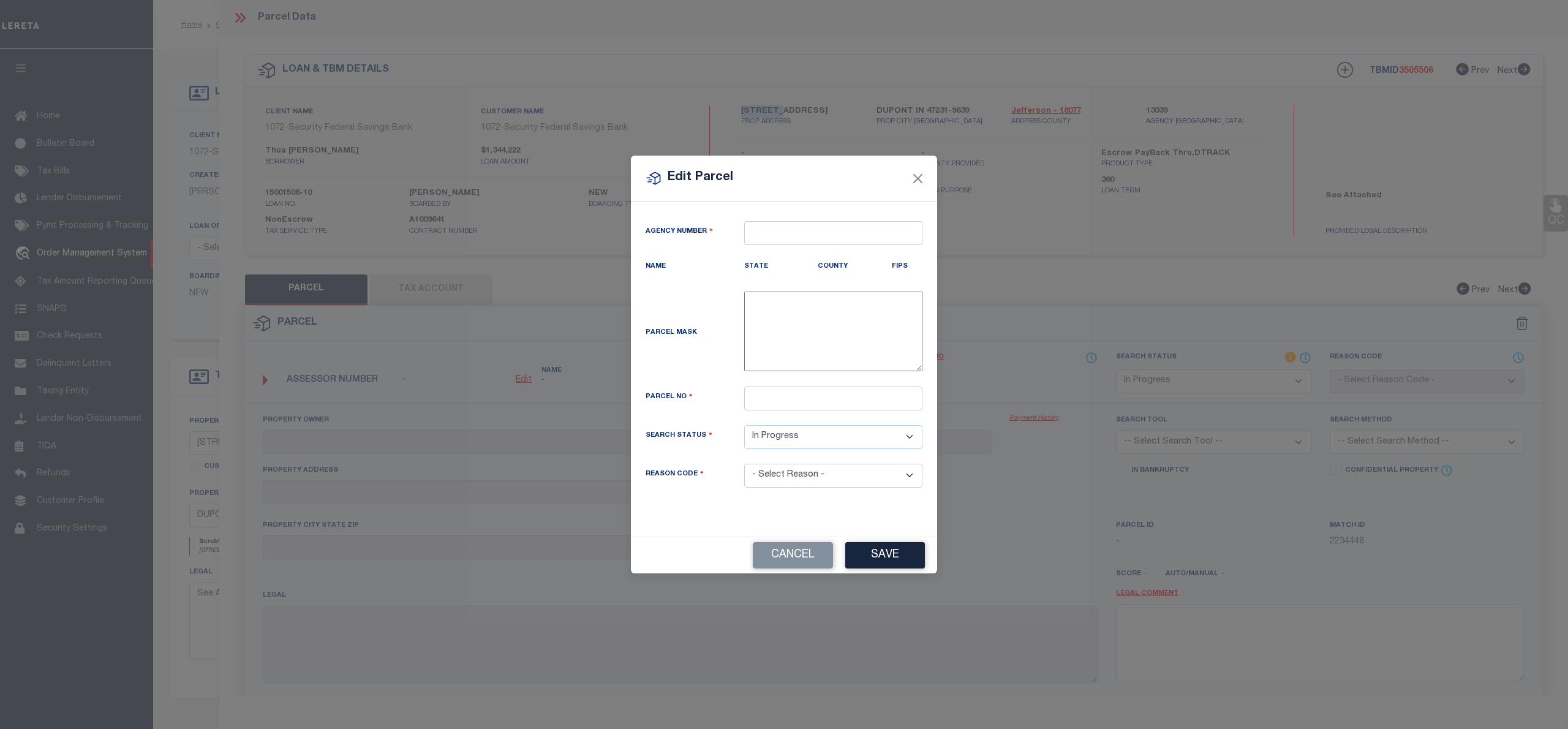
type textarea "-"
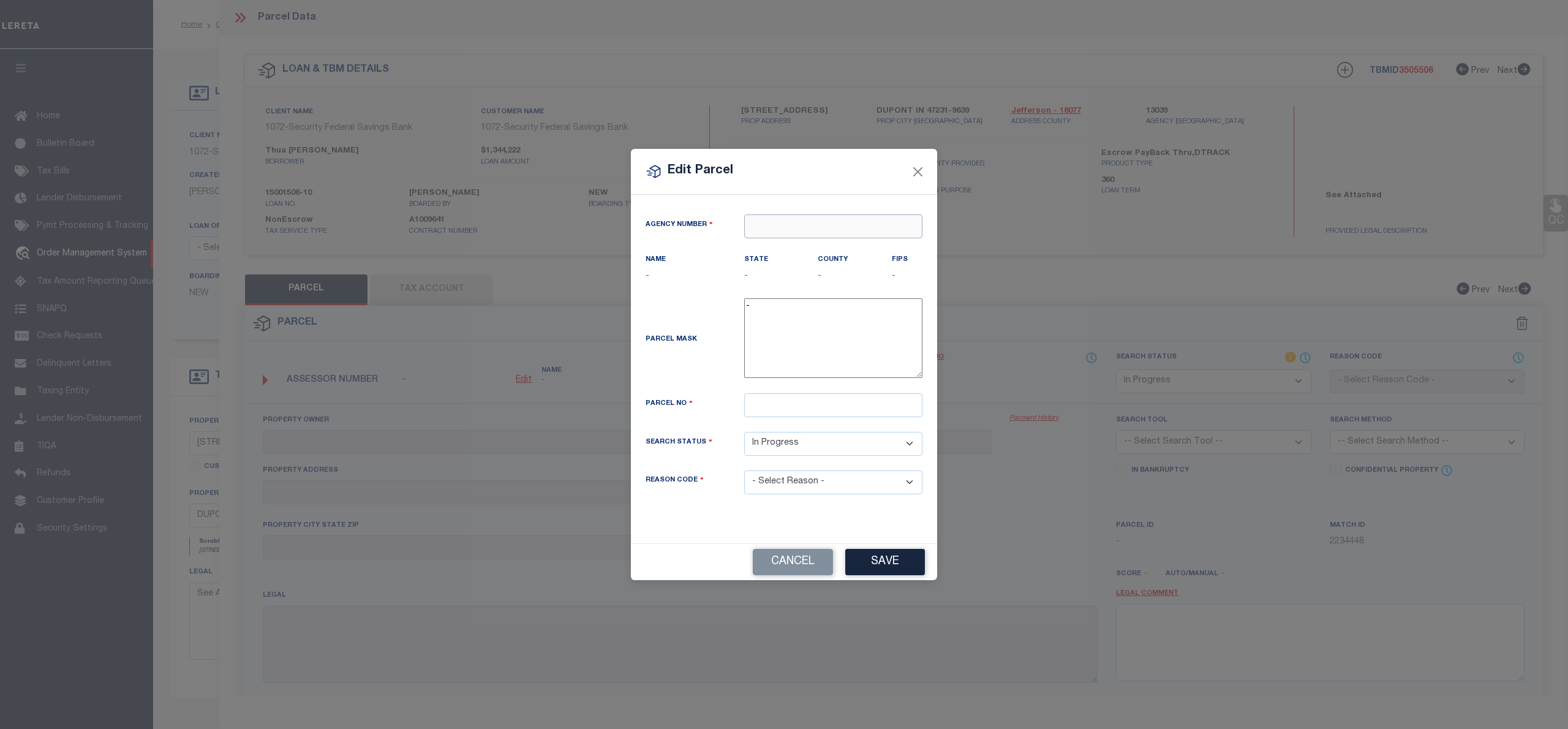
click at [807, 217] on input "text" at bounding box center [834, 227] width 179 height 24
click at [813, 241] on div "130390000 : [GEOGRAPHIC_DATA]" at bounding box center [837, 247] width 185 height 20
type input "130390000"
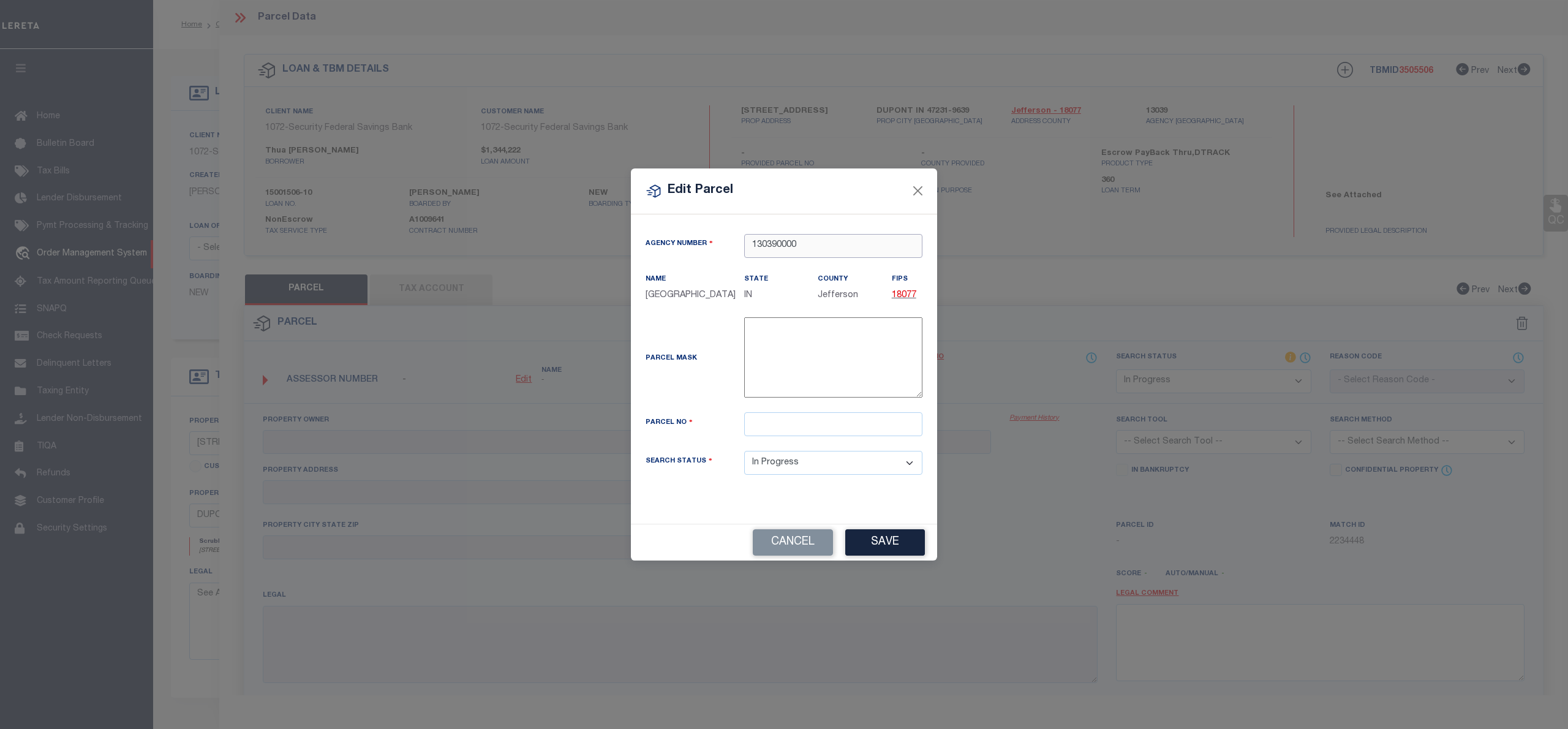
type input "130390000"
click at [755, 432] on input "text" at bounding box center [834, 424] width 179 height 24
click at [784, 446] on div "Parcel No" at bounding box center [784, 431] width 295 height 39
click at [775, 427] on input "text" at bounding box center [834, 424] width 179 height 24
paste input "39-04-09-000-015.001-005"
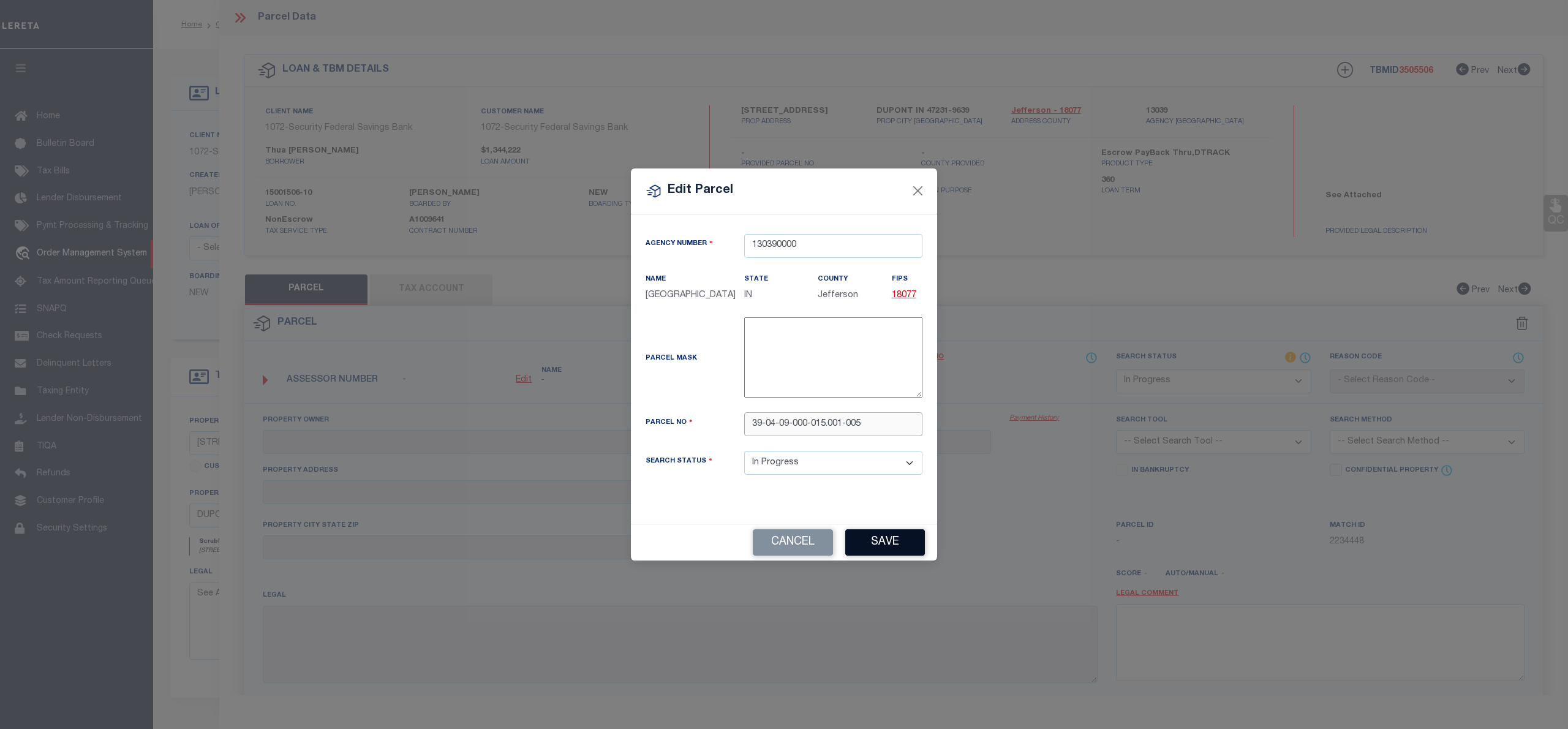
type input "39-04-09-000-015.001-005"
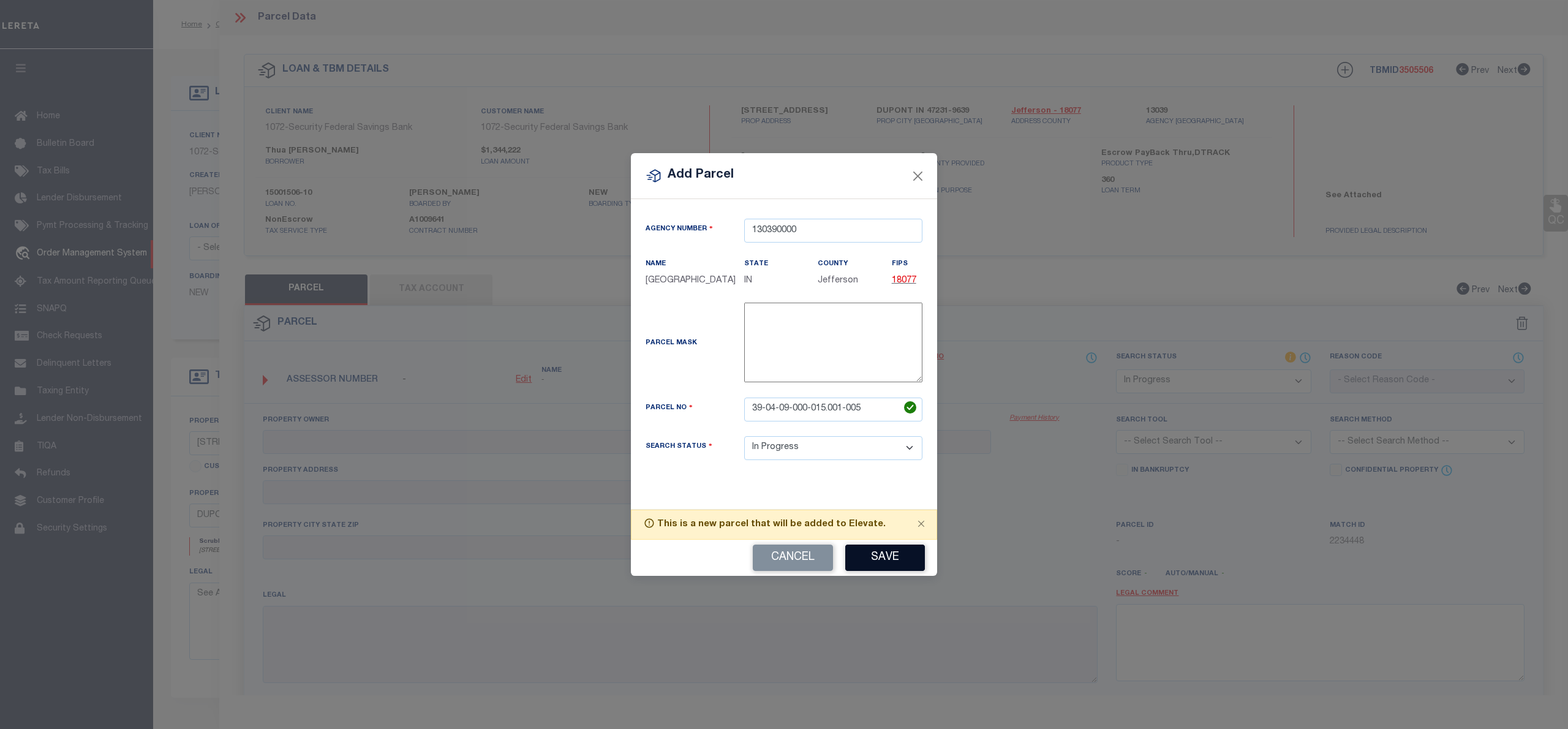
click at [882, 550] on div "Cancel Save" at bounding box center [784, 558] width 306 height 36
click at [885, 561] on button "Save" at bounding box center [885, 558] width 80 height 27
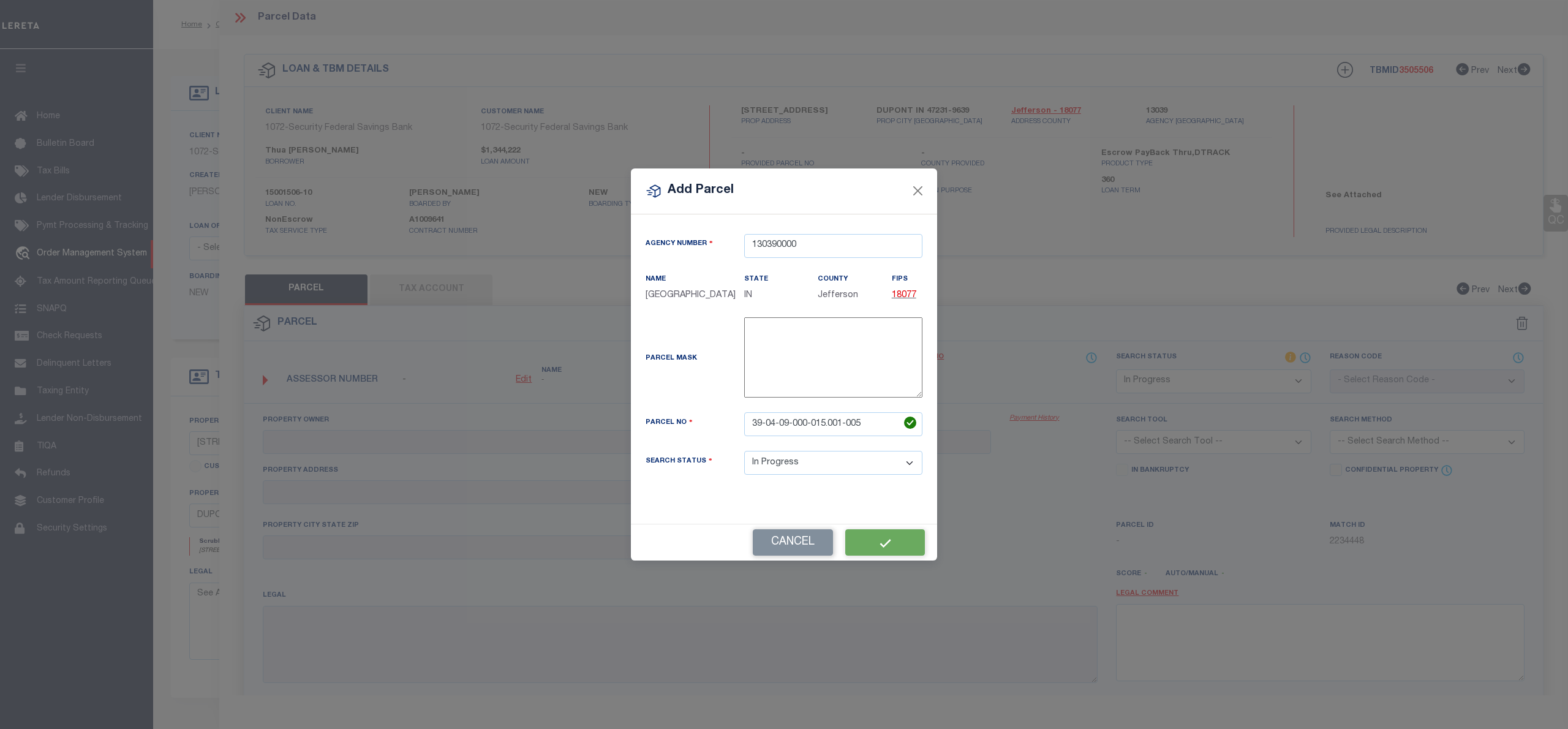
select select "IP"
checkbox input "false"
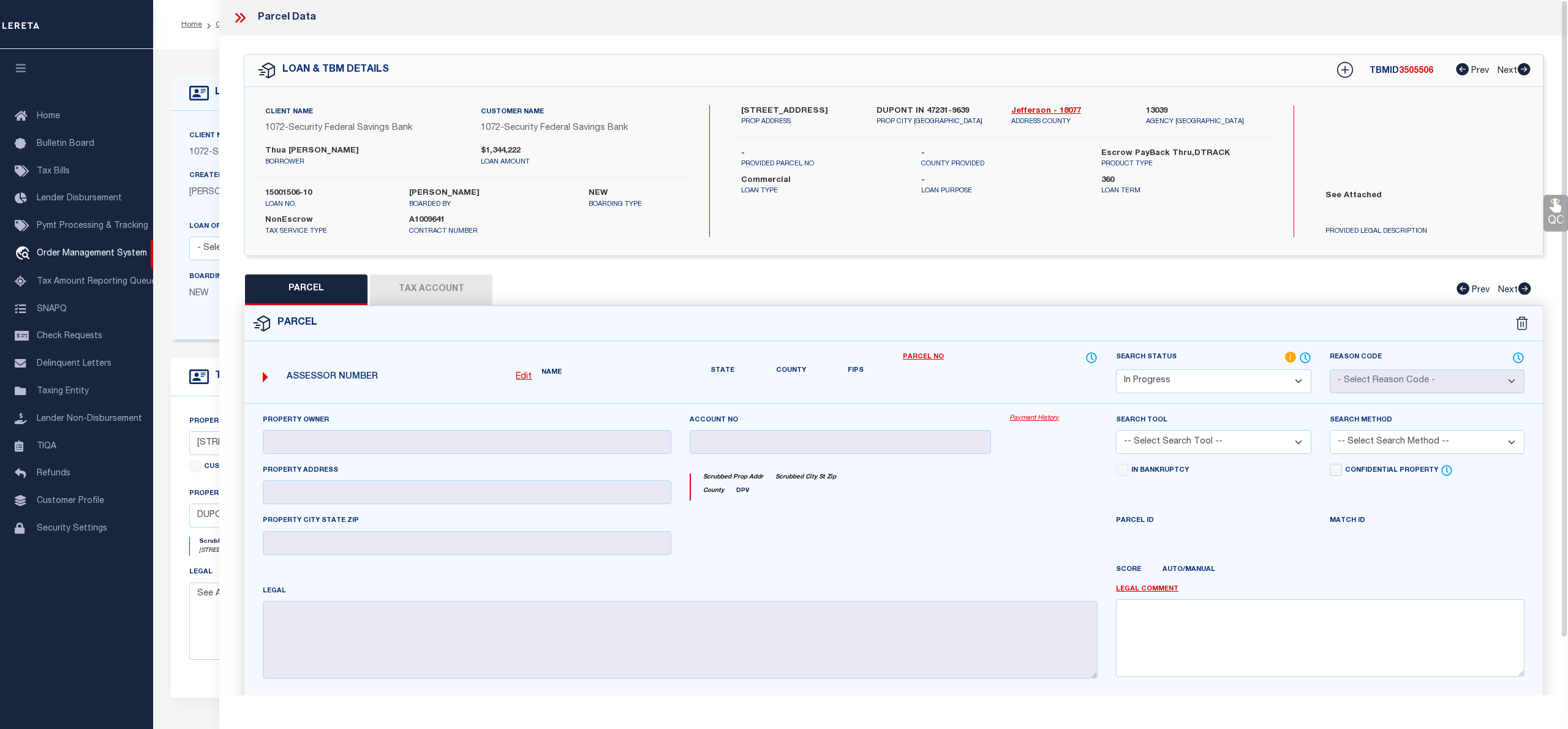
checkbox input "false"
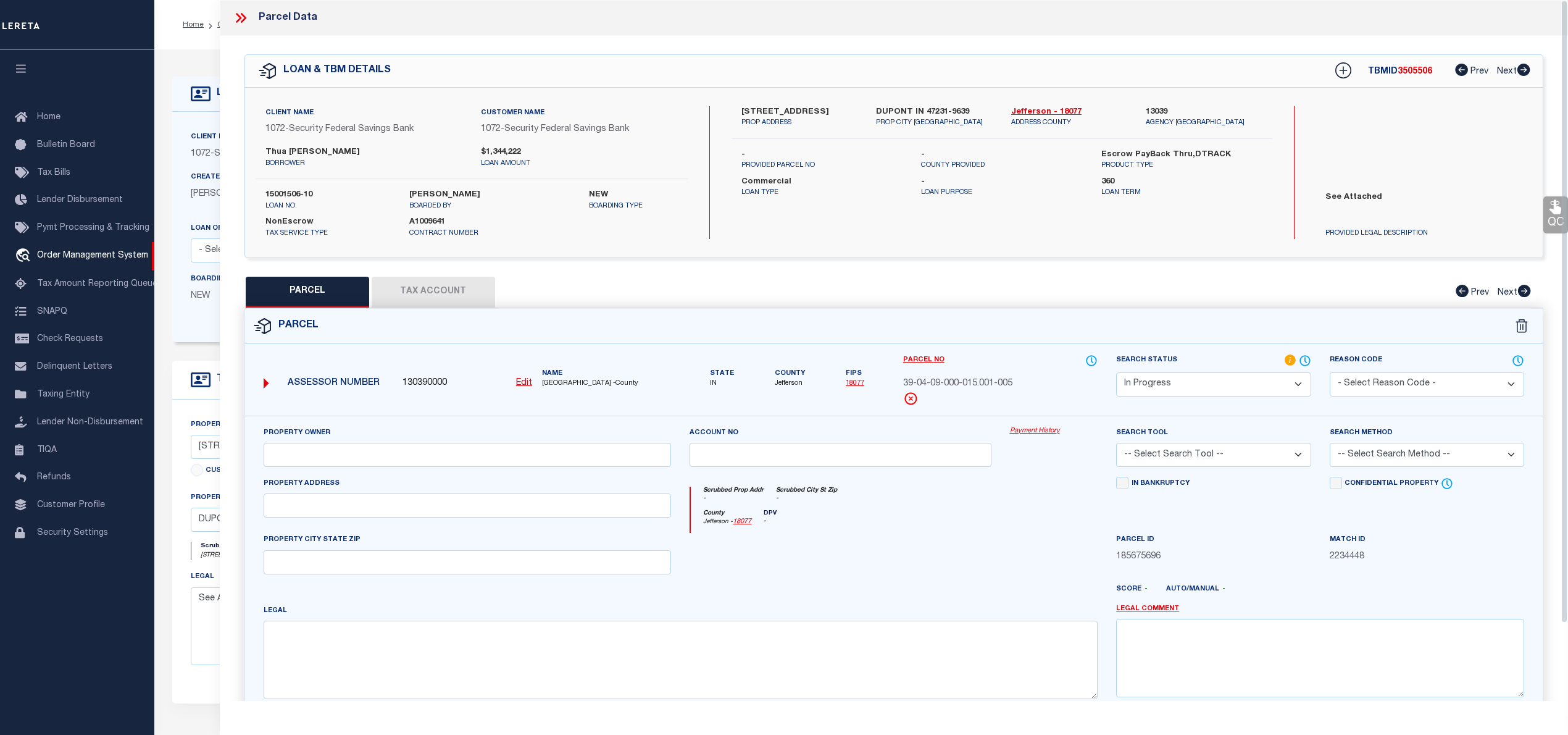
click at [240, 19] on icon at bounding box center [239, 17] width 6 height 10
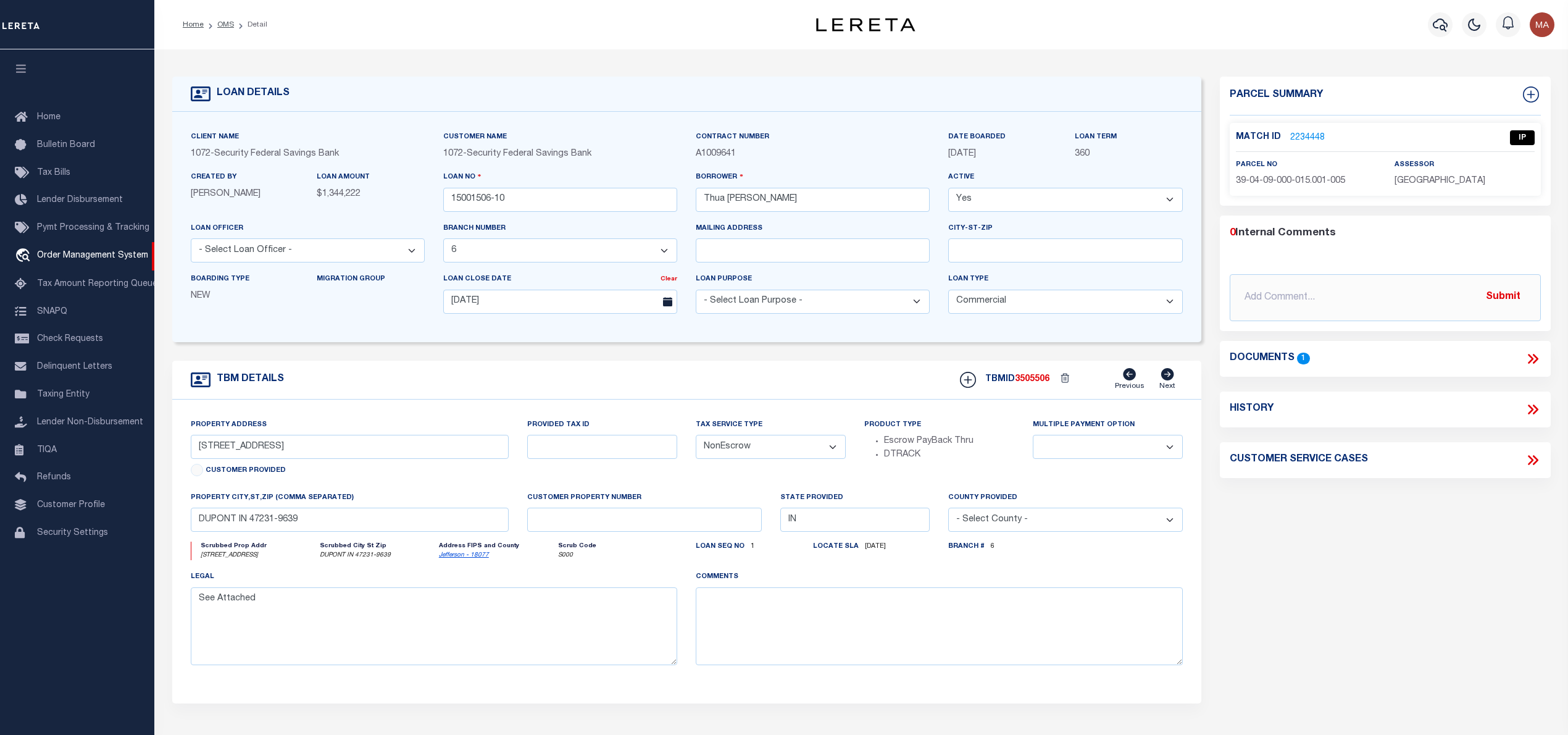
click at [1306, 135] on link "2234448" at bounding box center [1308, 138] width 34 height 13
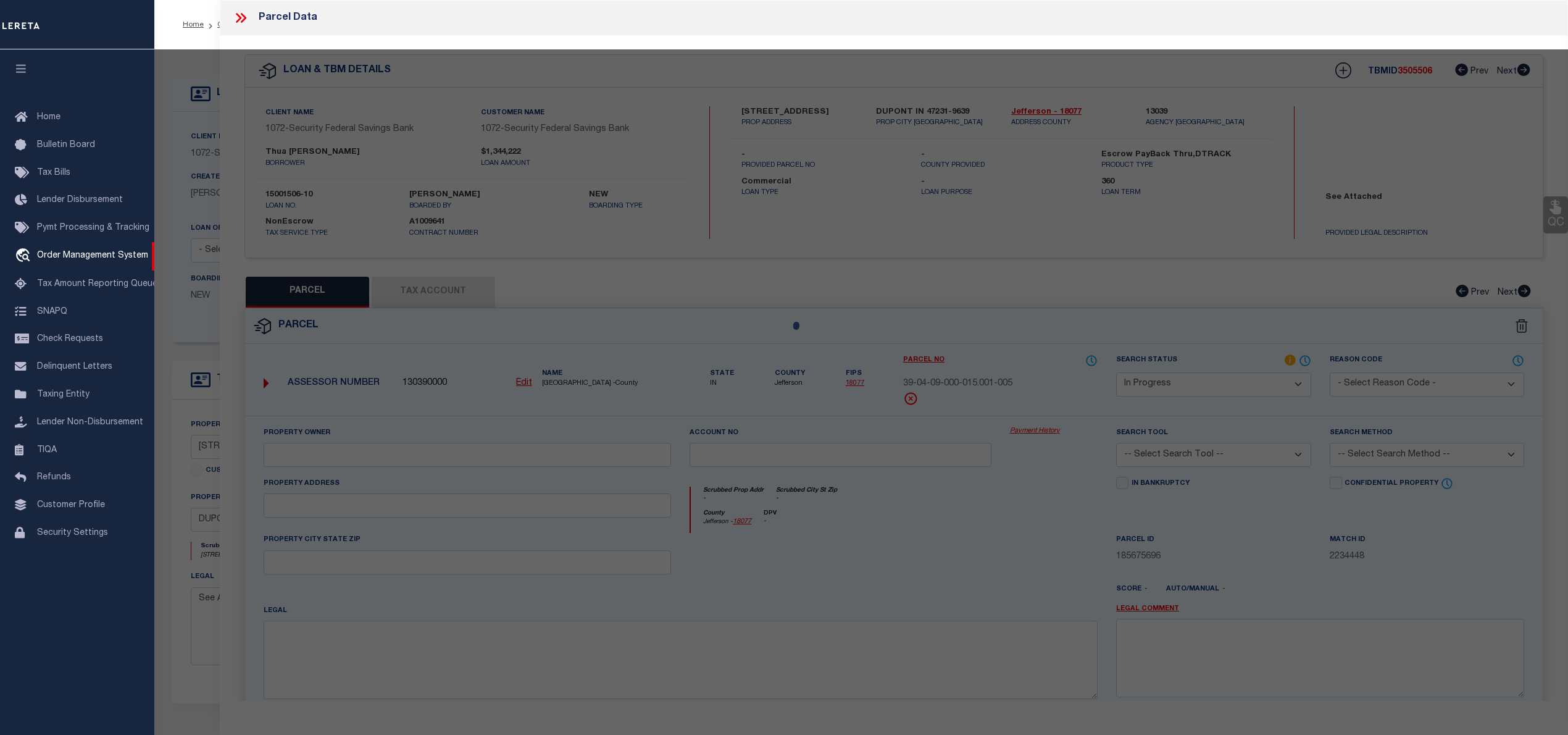
select select "AS"
checkbox input "false"
select select "IP"
checkbox input "false"
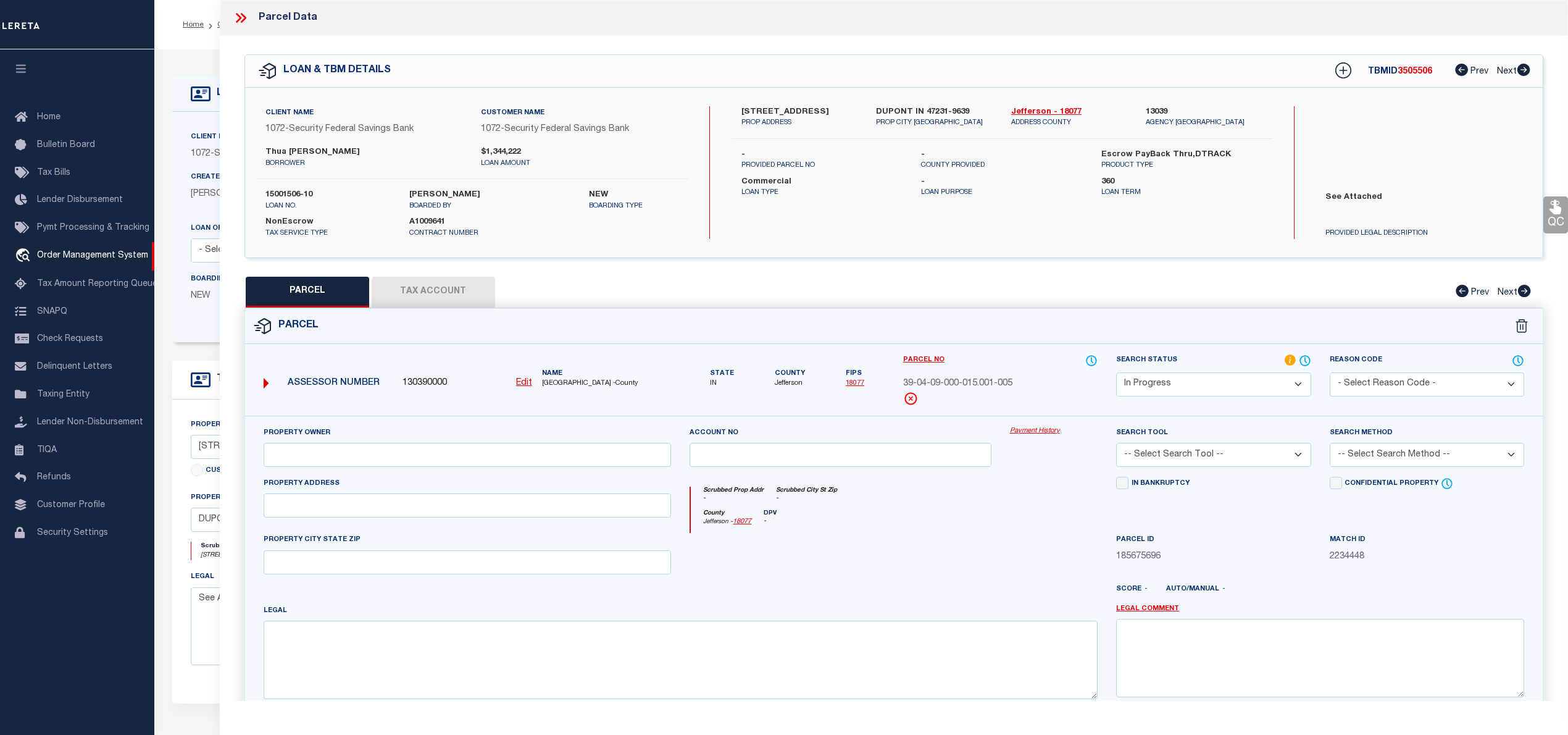
click at [475, 297] on button "Tax Account" at bounding box center [434, 292] width 124 height 31
select select "100"
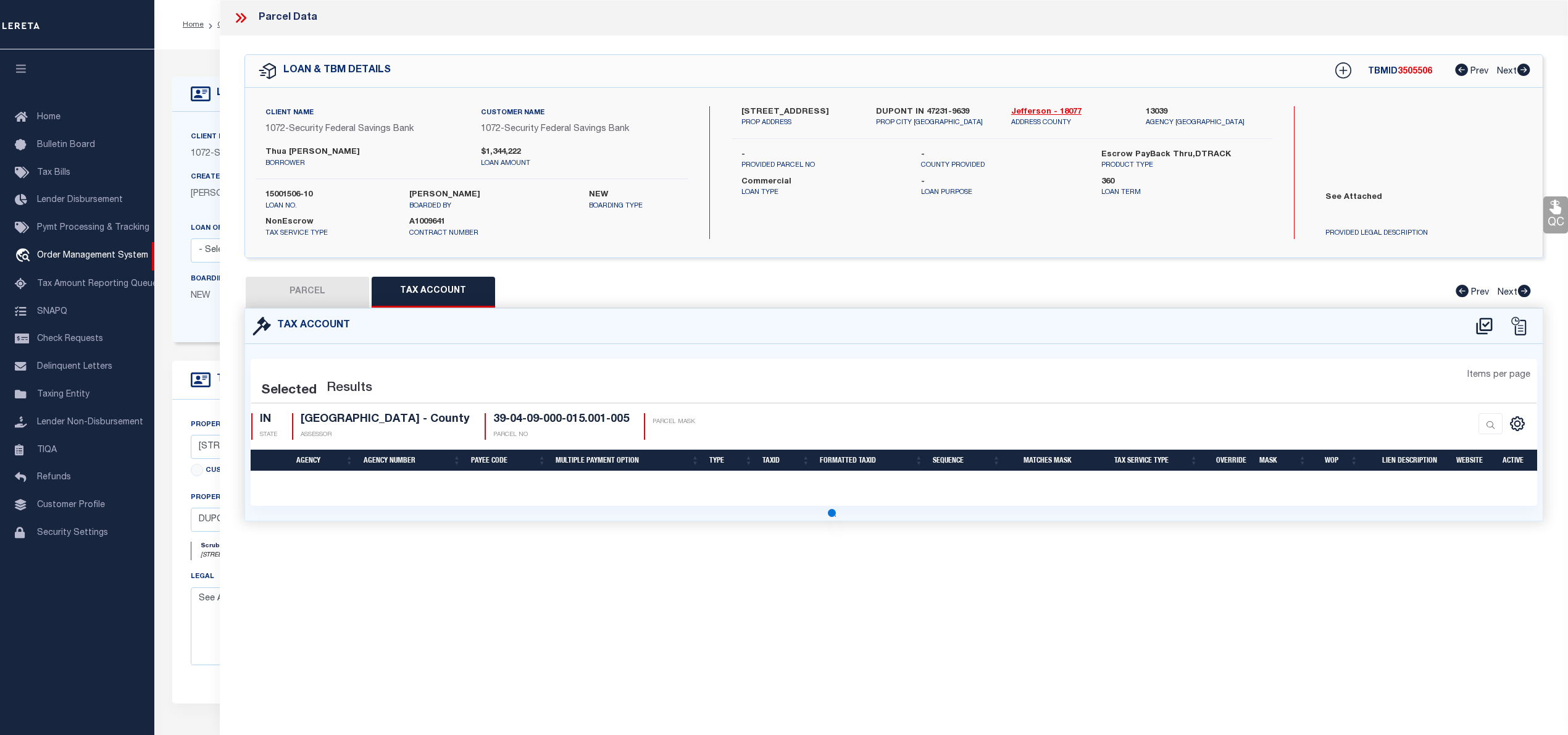
select select "100"
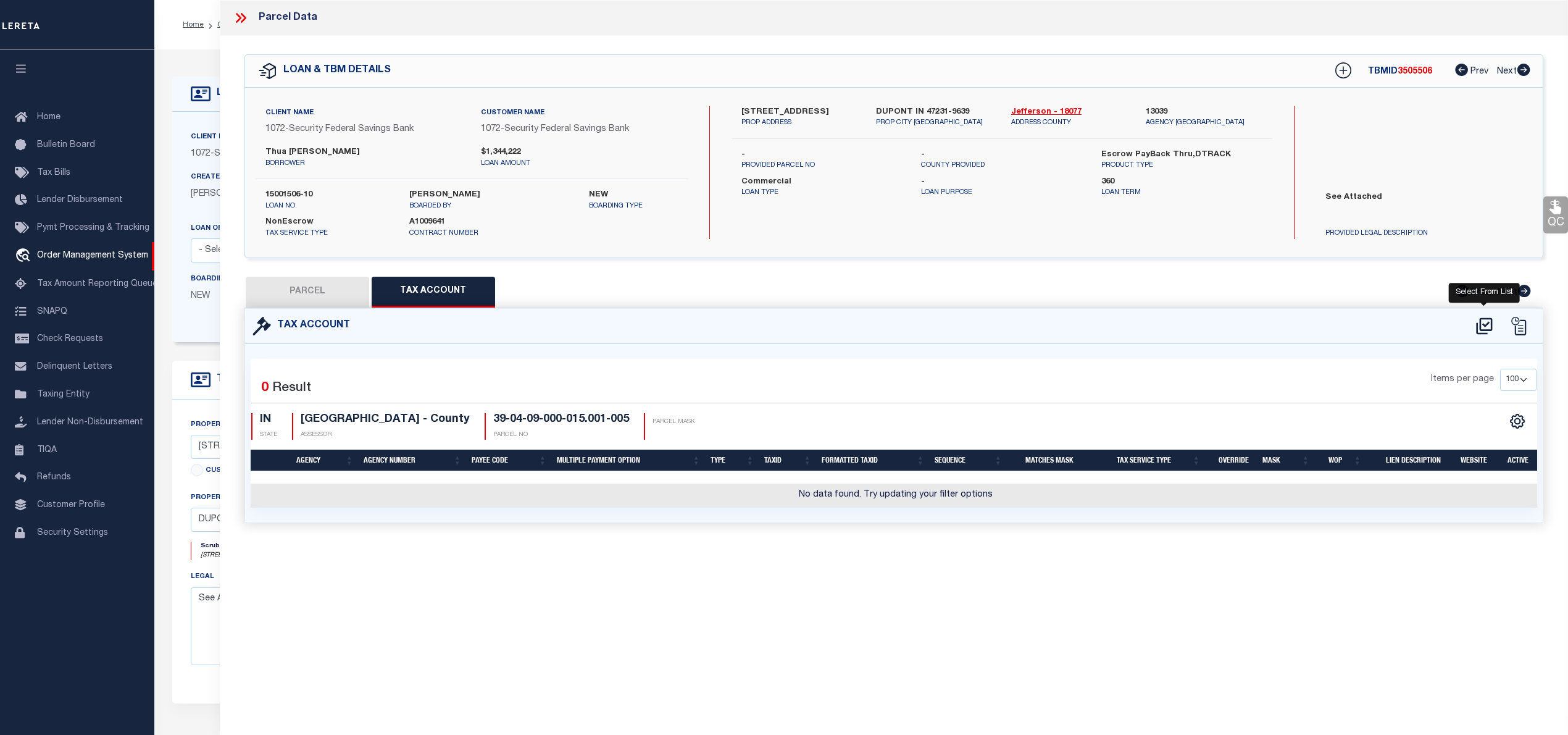
click at [1484, 334] on icon at bounding box center [1484, 325] width 20 height 20
select select "100"
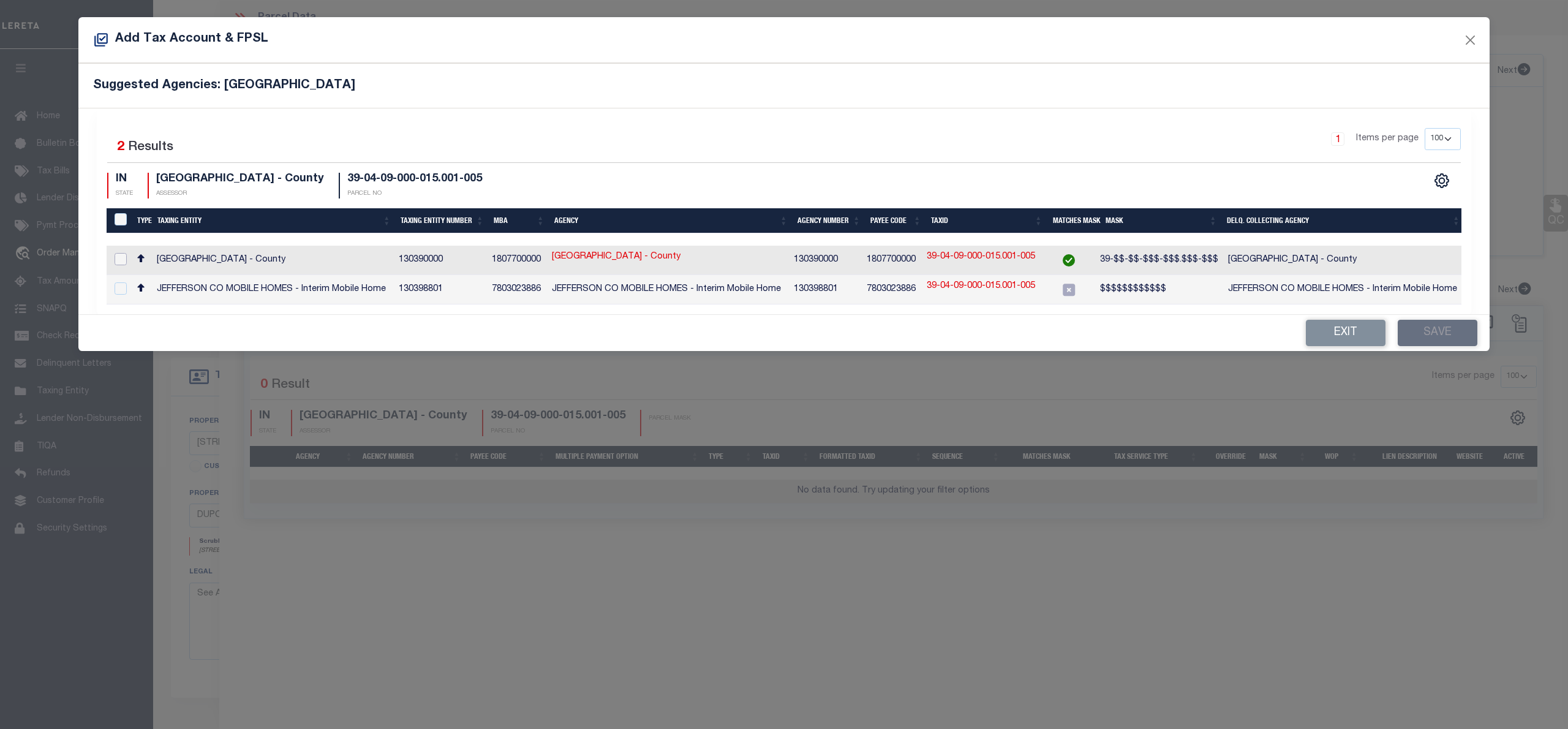
click at [118, 262] on input "checkbox" at bounding box center [120, 259] width 12 height 12
checkbox input "true"
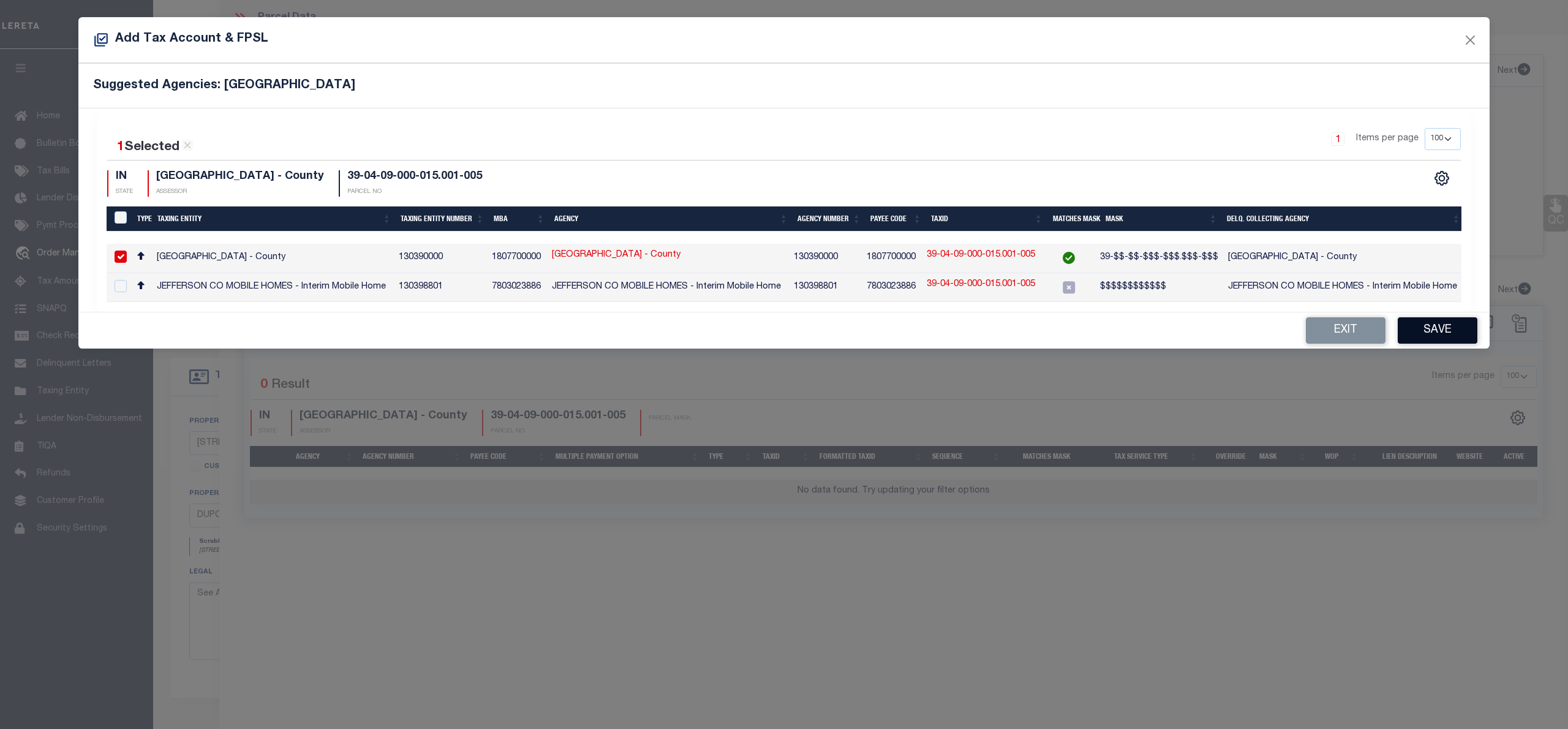
click at [1471, 338] on button "Save" at bounding box center [1438, 330] width 80 height 27
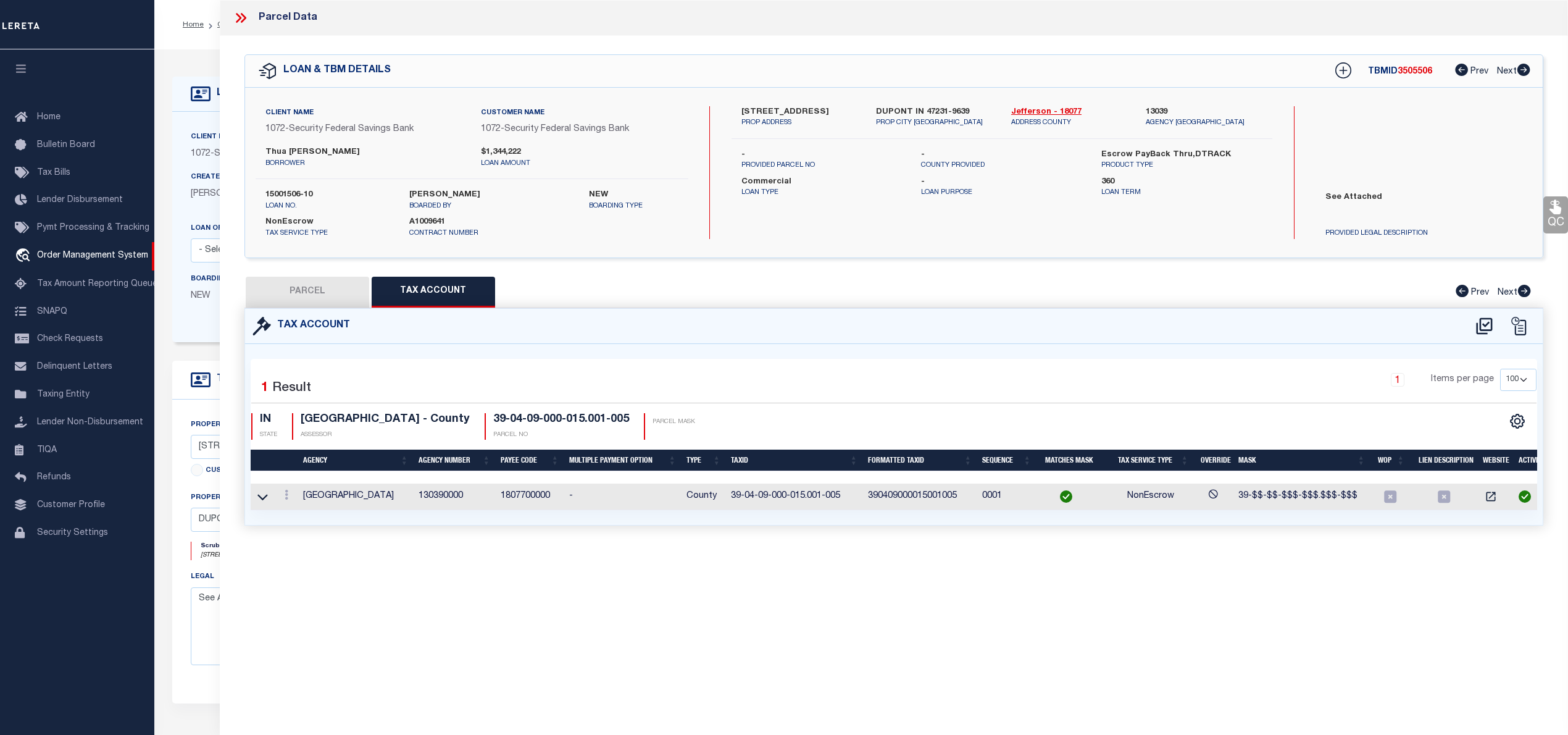
click at [327, 302] on button "PARCEL" at bounding box center [307, 292] width 124 height 31
select select "AS"
checkbox input "false"
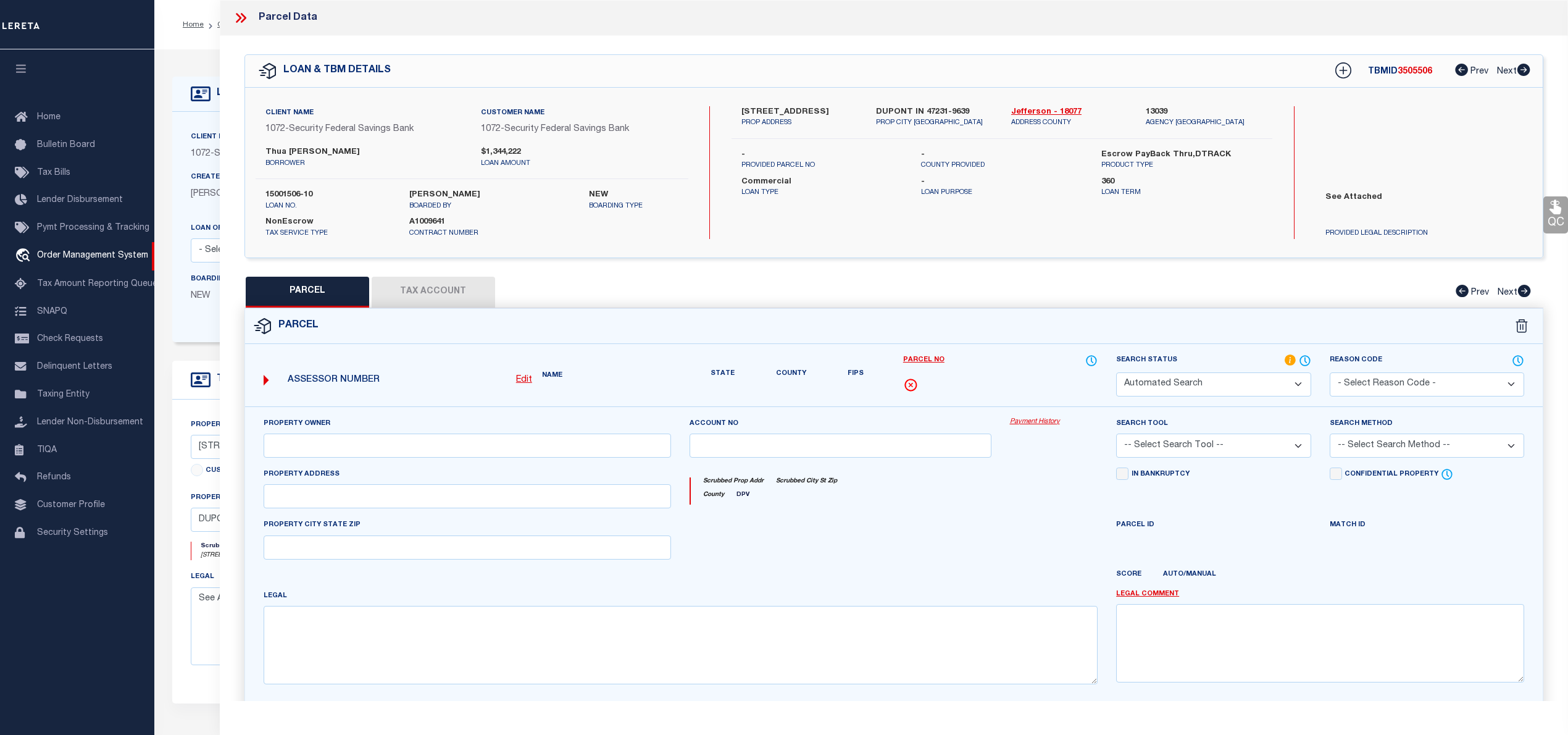
select select "IP"
checkbox input "false"
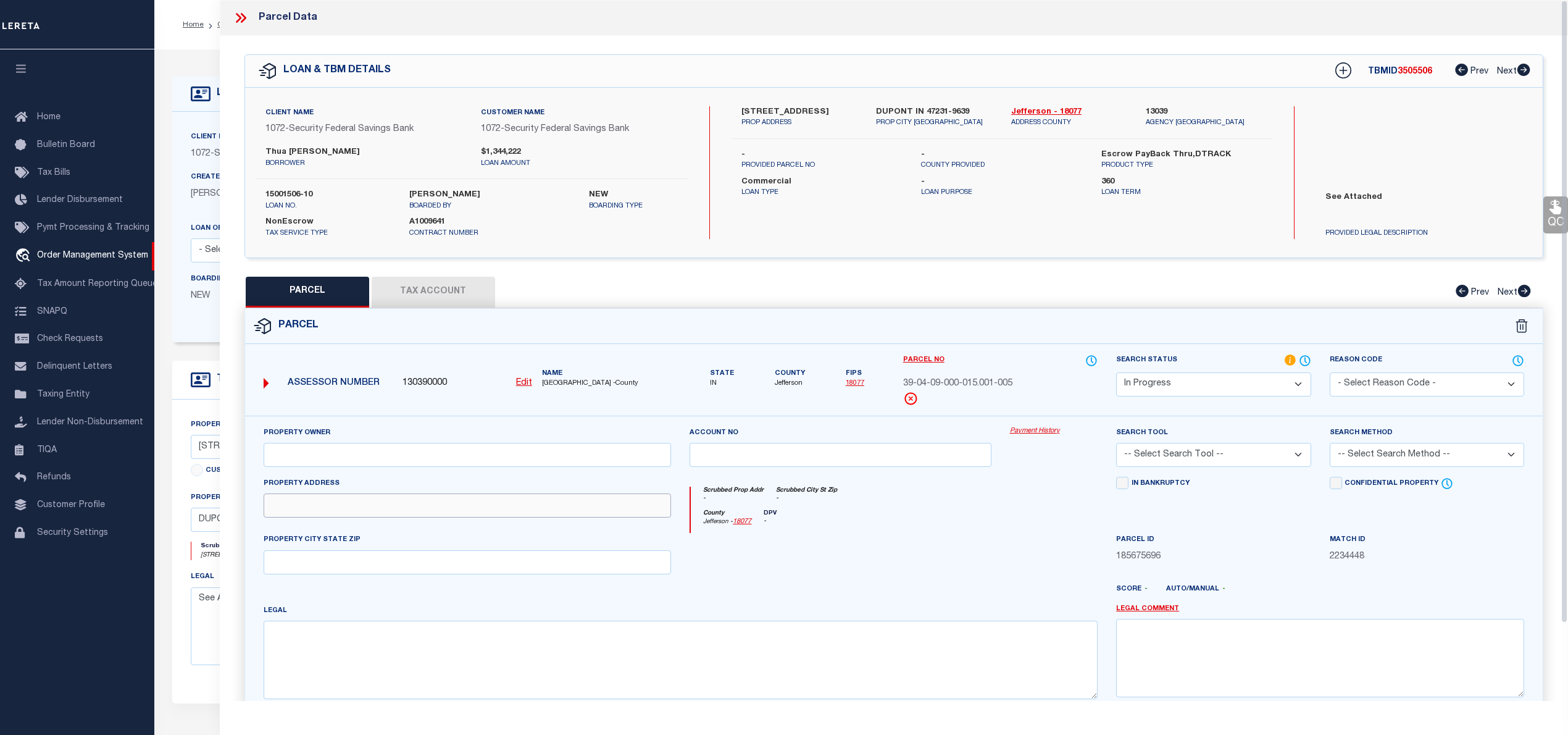
click at [316, 514] on input "text" at bounding box center [468, 505] width 408 height 24
paste input "[STREET_ADDRESS]"
type input "[STREET_ADDRESS]"
click at [487, 561] on input "text" at bounding box center [468, 562] width 408 height 24
paste input "DUPONT,IN 47231"
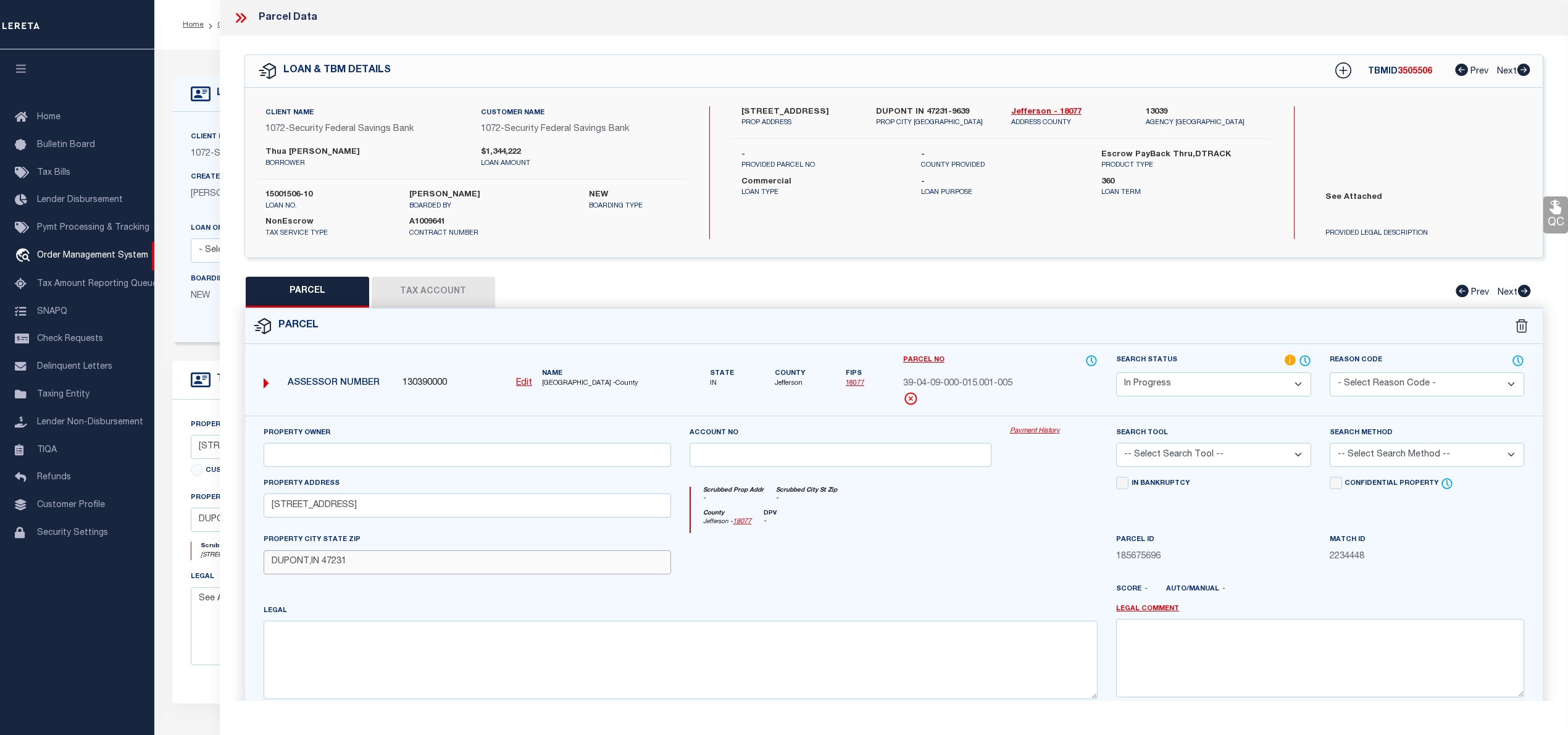
type input "DUPONT,IN 47231"
click at [457, 664] on textarea at bounding box center [681, 660] width 834 height 78
paste textarea "S1/2 NE 9-5-9 2.00A 10454 N State"
type textarea "S1/2 NE 9-5-9 2.00A 10454 N State"
click at [409, 466] on input "text" at bounding box center [468, 455] width 408 height 24
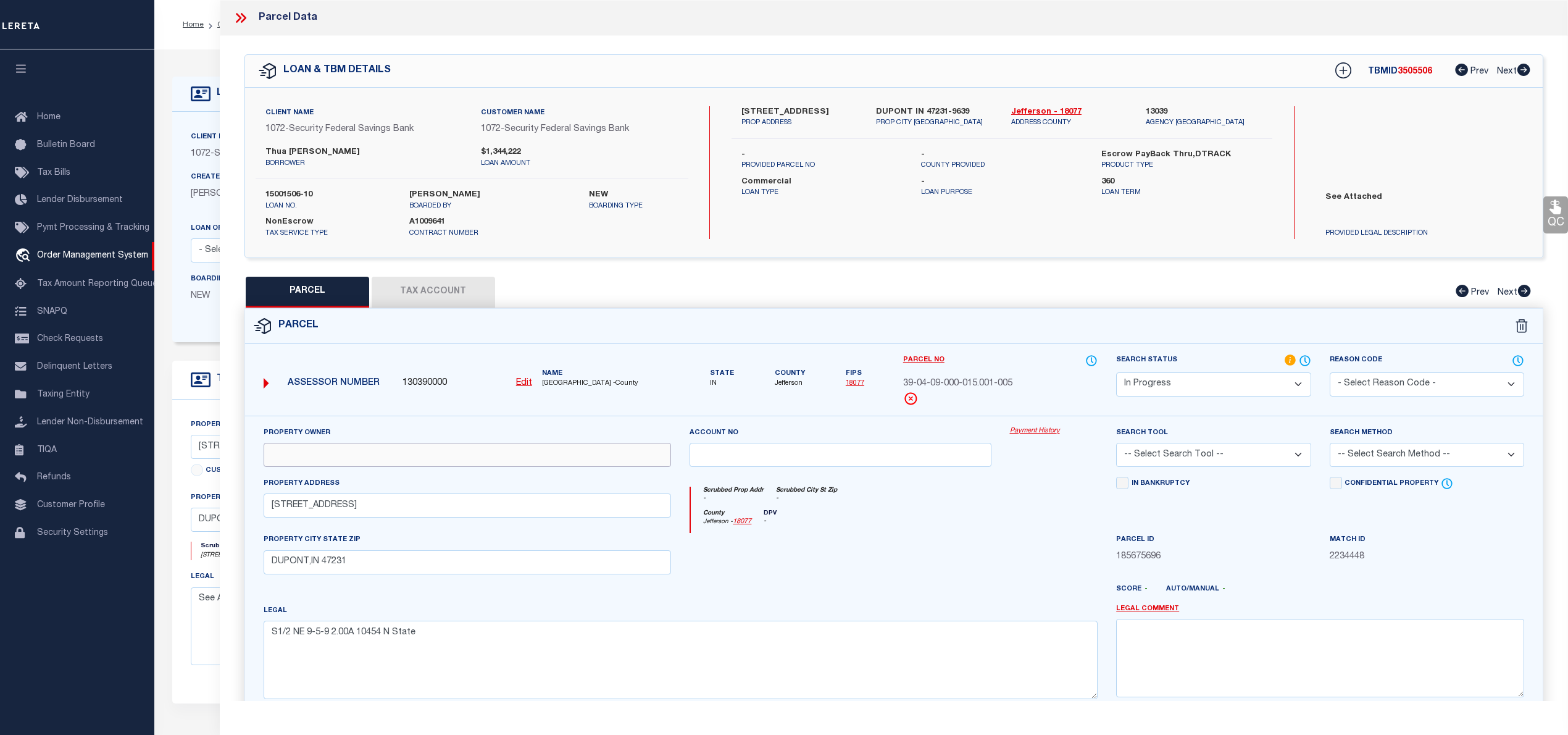
paste input "Ly [PERSON_NAME]"
type input "Ly [PERSON_NAME]"
click at [1141, 378] on select "Automated Search Bad Parcel Complete Duplicate Parcel High Dollar Reporting In …" at bounding box center [1213, 385] width 195 height 24
select select "PC"
click at [1116, 373] on select "Automated Search Bad Parcel Complete Duplicate Parcel High Dollar Reporting In …" at bounding box center [1213, 385] width 195 height 24
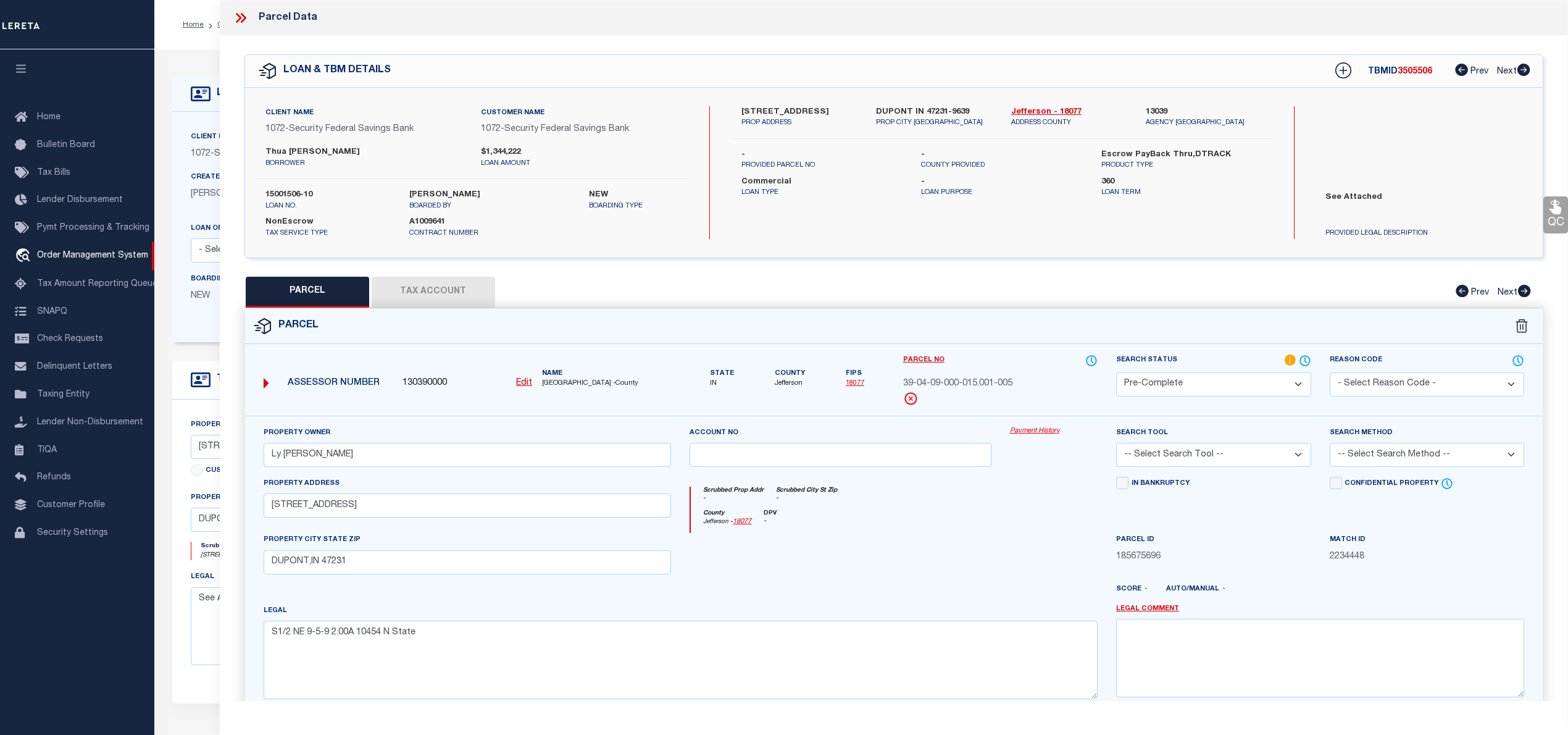
click at [1157, 453] on select "-- Select Search Tool -- 3rd Party Website Agency File Agency Website ATLS CNV-…" at bounding box center [1213, 455] width 195 height 24
select select "AGW"
click at [1116, 445] on select "-- Select Search Tool -- 3rd Party Website Agency File Agency Website ATLS CNV-…" at bounding box center [1213, 455] width 195 height 24
click at [1347, 447] on select "-- Select Search Method -- Property Address Legal Liability Info Provided" at bounding box center [1426, 455] width 195 height 24
select select "LEG"
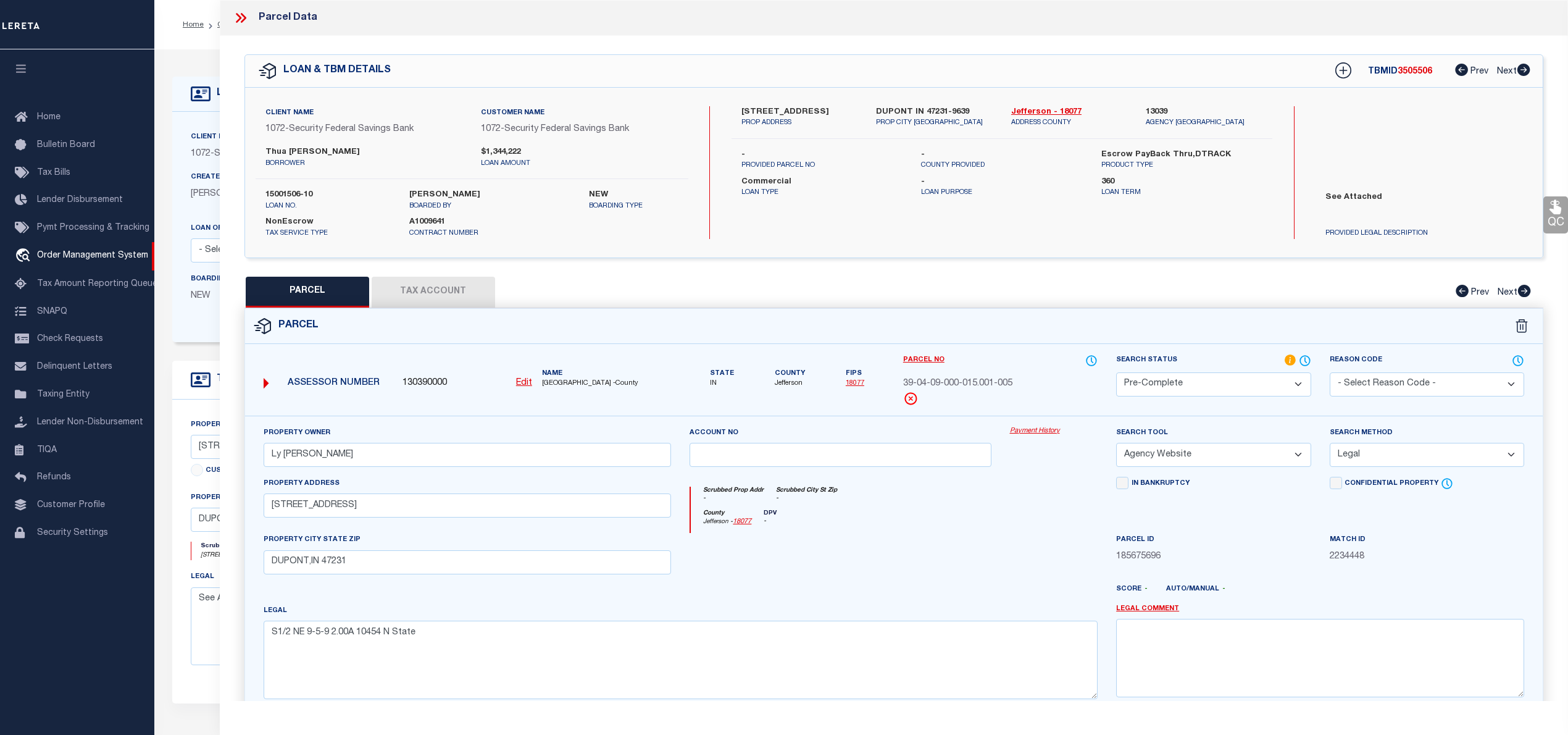
click at [1329, 445] on select "-- Select Search Method -- Property Address Legal Liability Info Provided" at bounding box center [1426, 455] width 195 height 24
click at [440, 290] on button "Tax Account" at bounding box center [434, 292] width 124 height 31
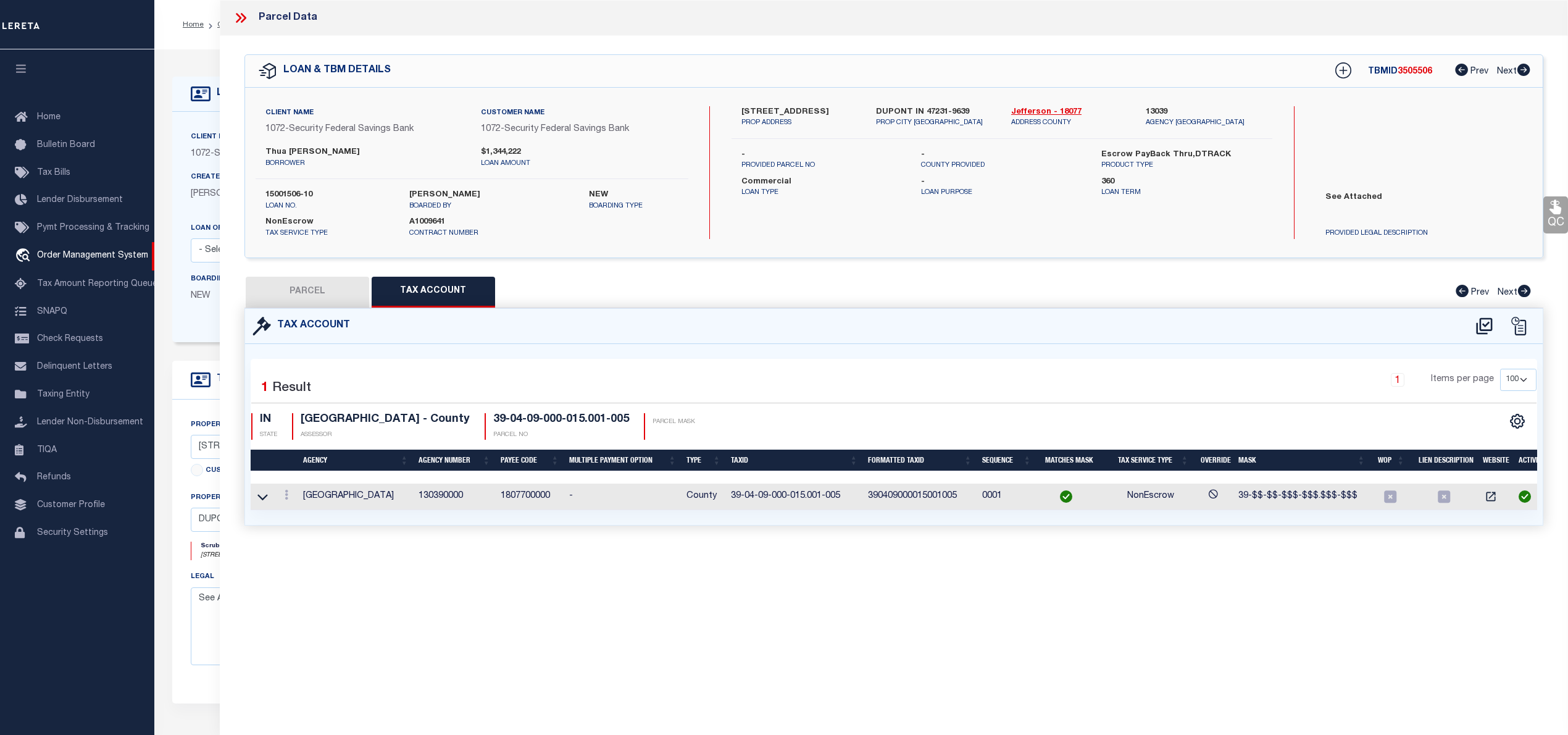
select select "100"
click at [314, 287] on button "PARCEL" at bounding box center [307, 292] width 124 height 31
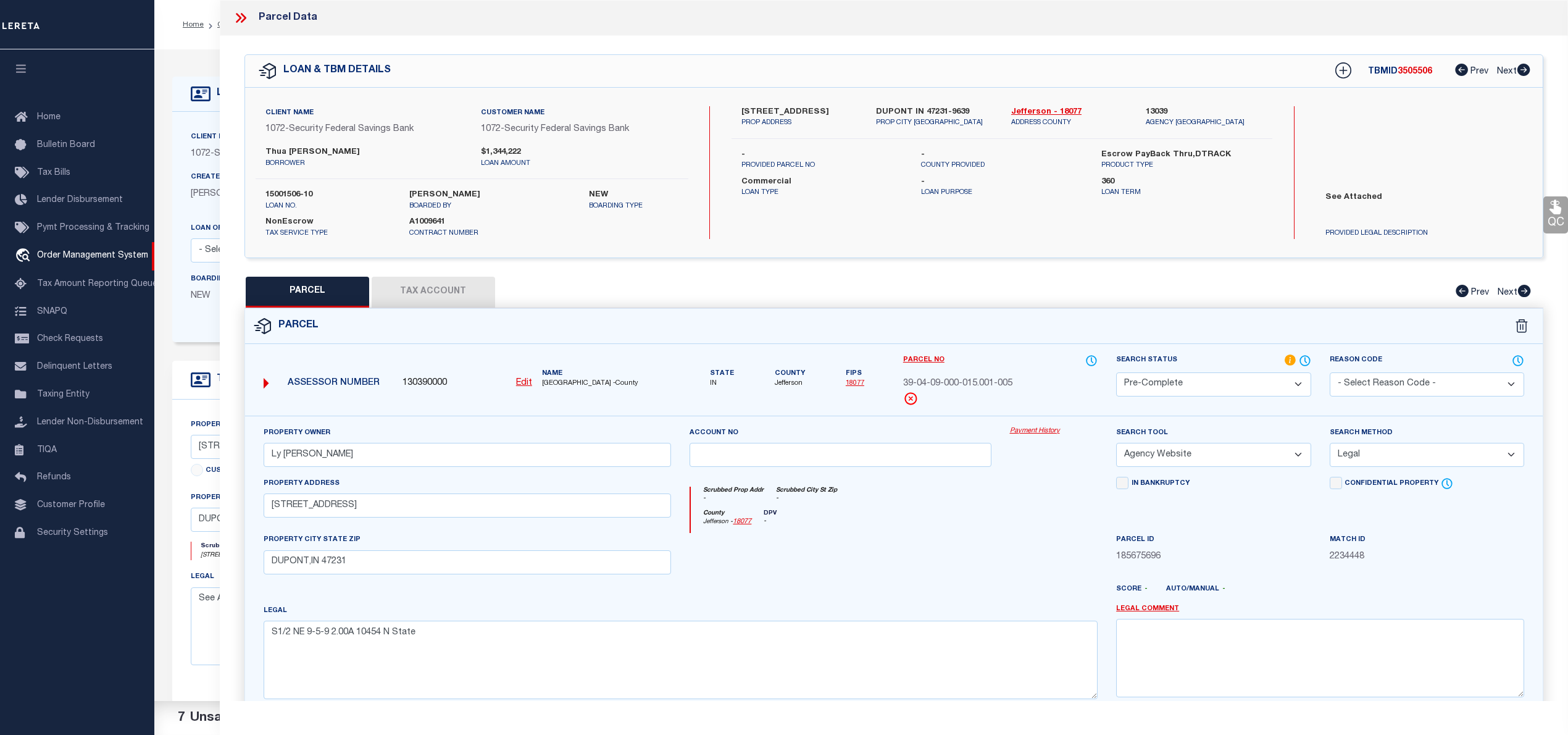
scroll to position [124, 0]
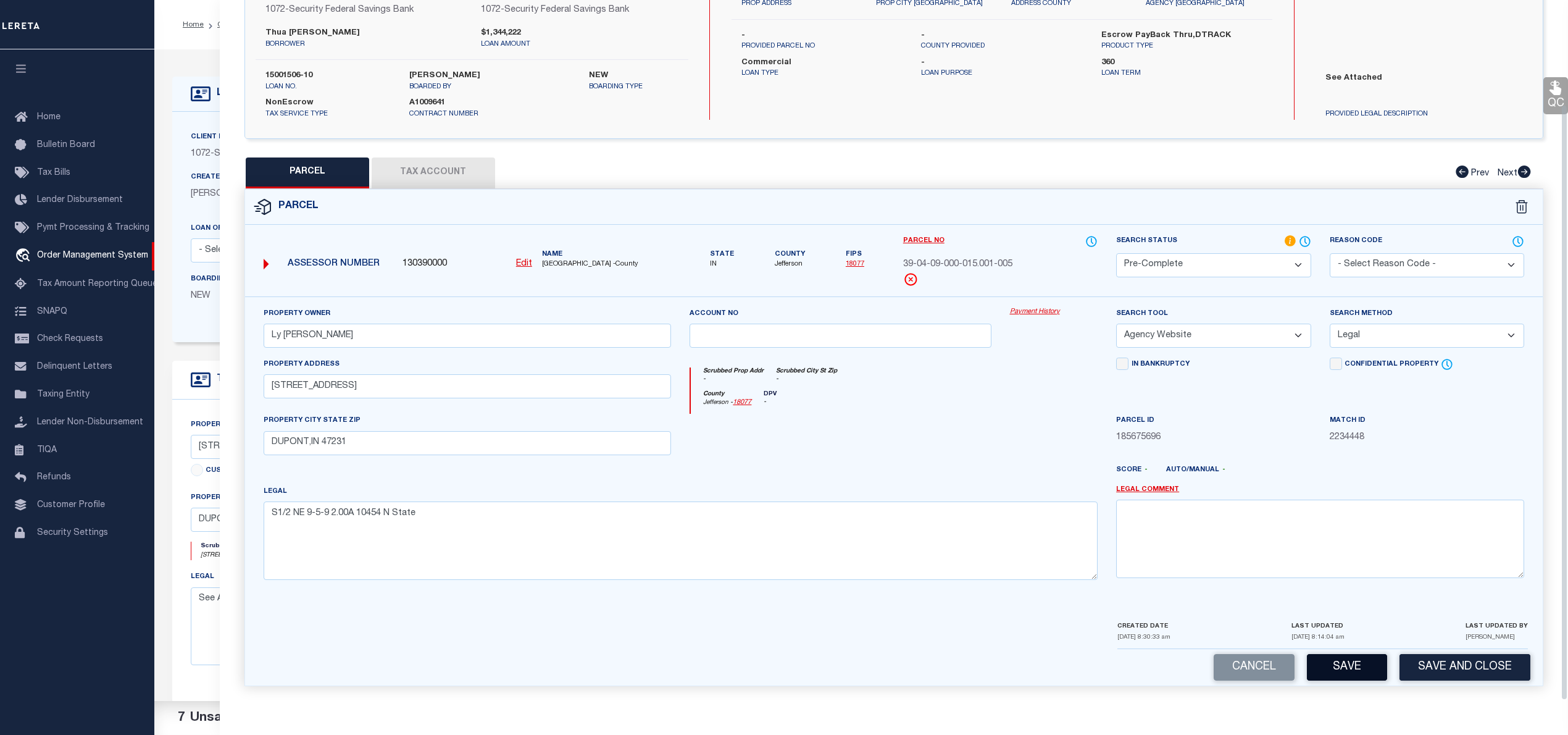
click at [1382, 671] on button "Save" at bounding box center [1347, 667] width 80 height 27
select select "AS"
select select
checkbox input "false"
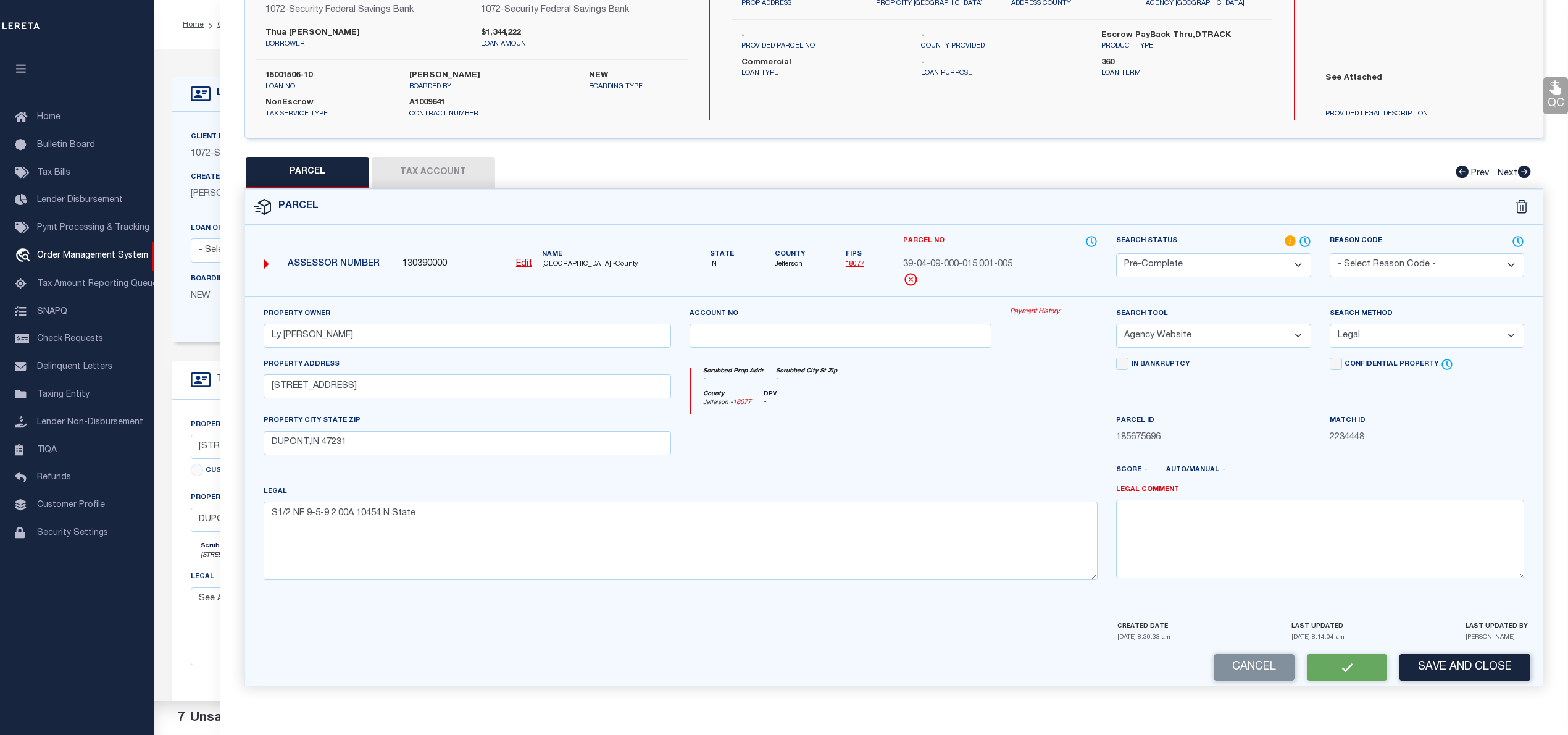
checkbox input "false"
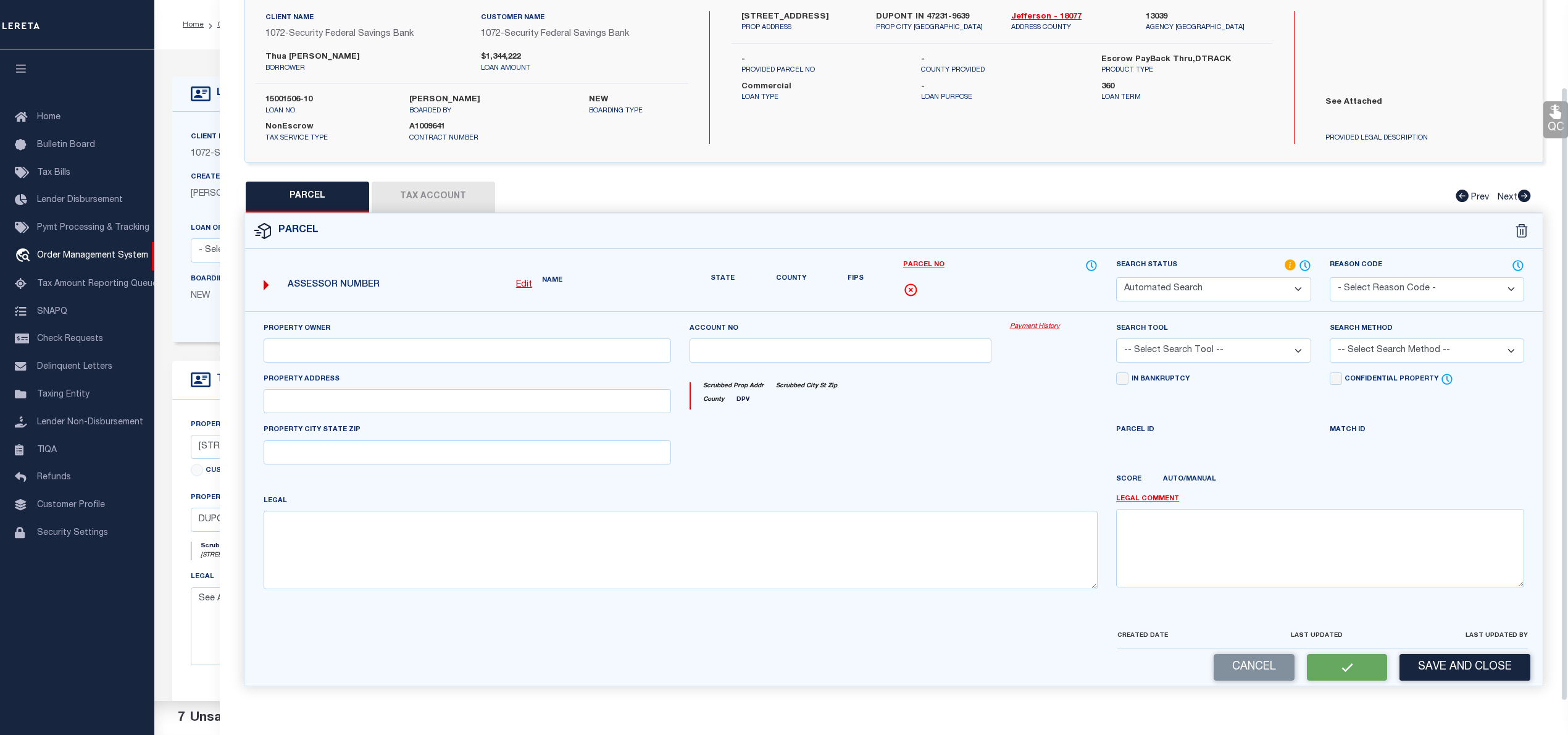
select select "PC"
type input "Ly [PERSON_NAME]"
select select "AGW"
select select "LEG"
type input "[STREET_ADDRESS]"
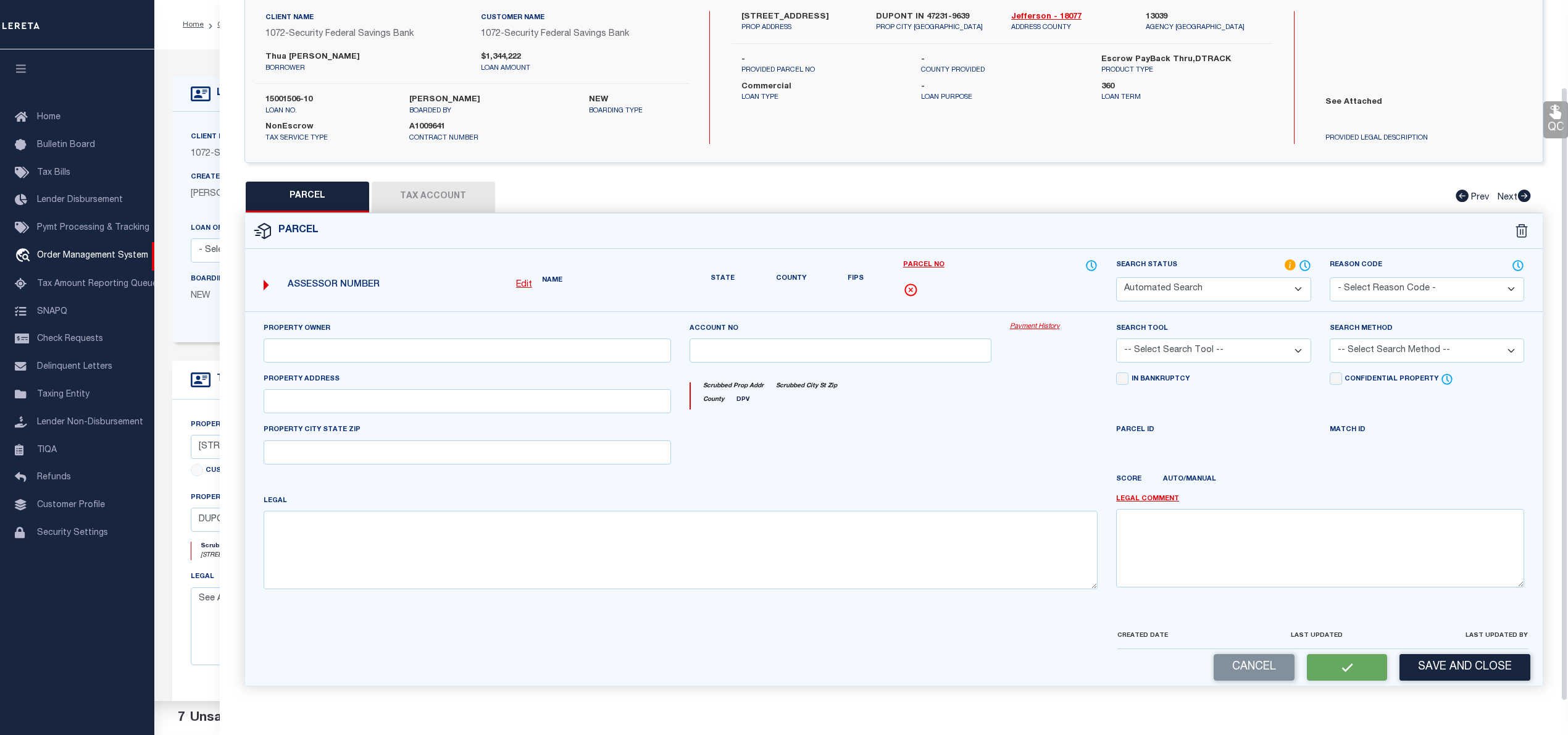
type input "DUPONT,IN 47231"
type textarea "S1/2 NE 9-5-9 2.00A 10454 N State"
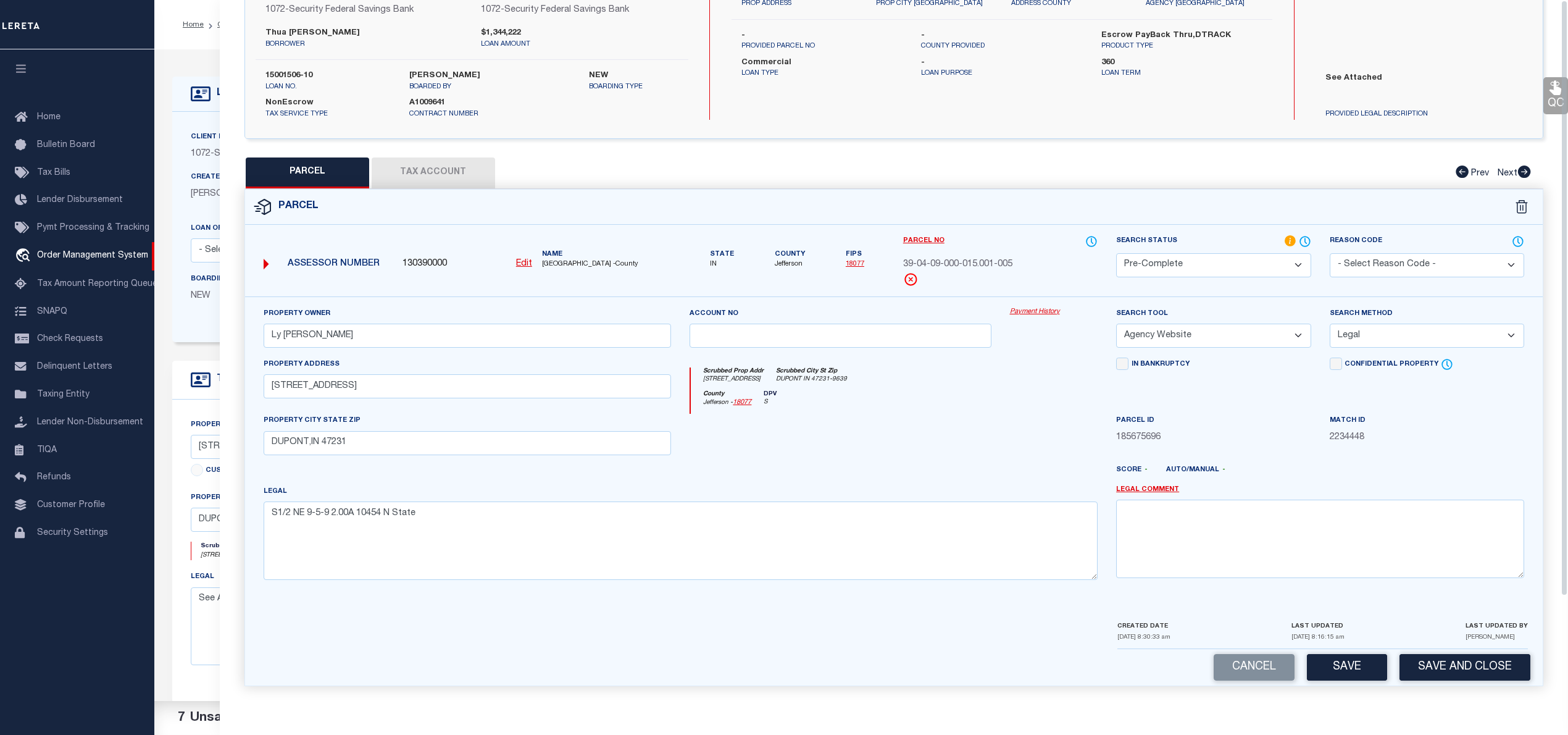
scroll to position [0, 0]
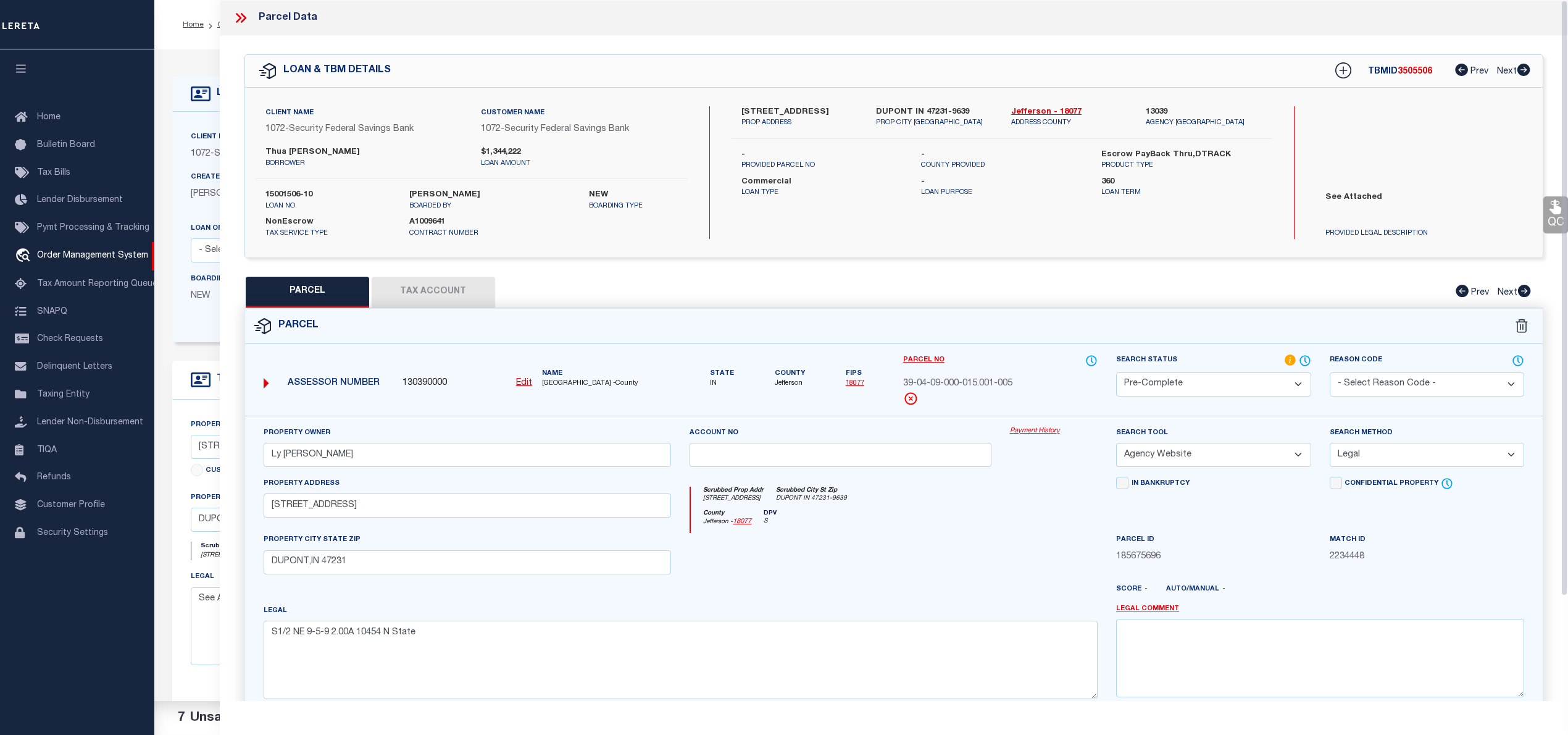
click at [1410, 67] on span "3505506" at bounding box center [1415, 71] width 34 height 9
copy span "3505506"
click at [965, 387] on span "39-04-09-000-015.001-005" at bounding box center [958, 383] width 109 height 13
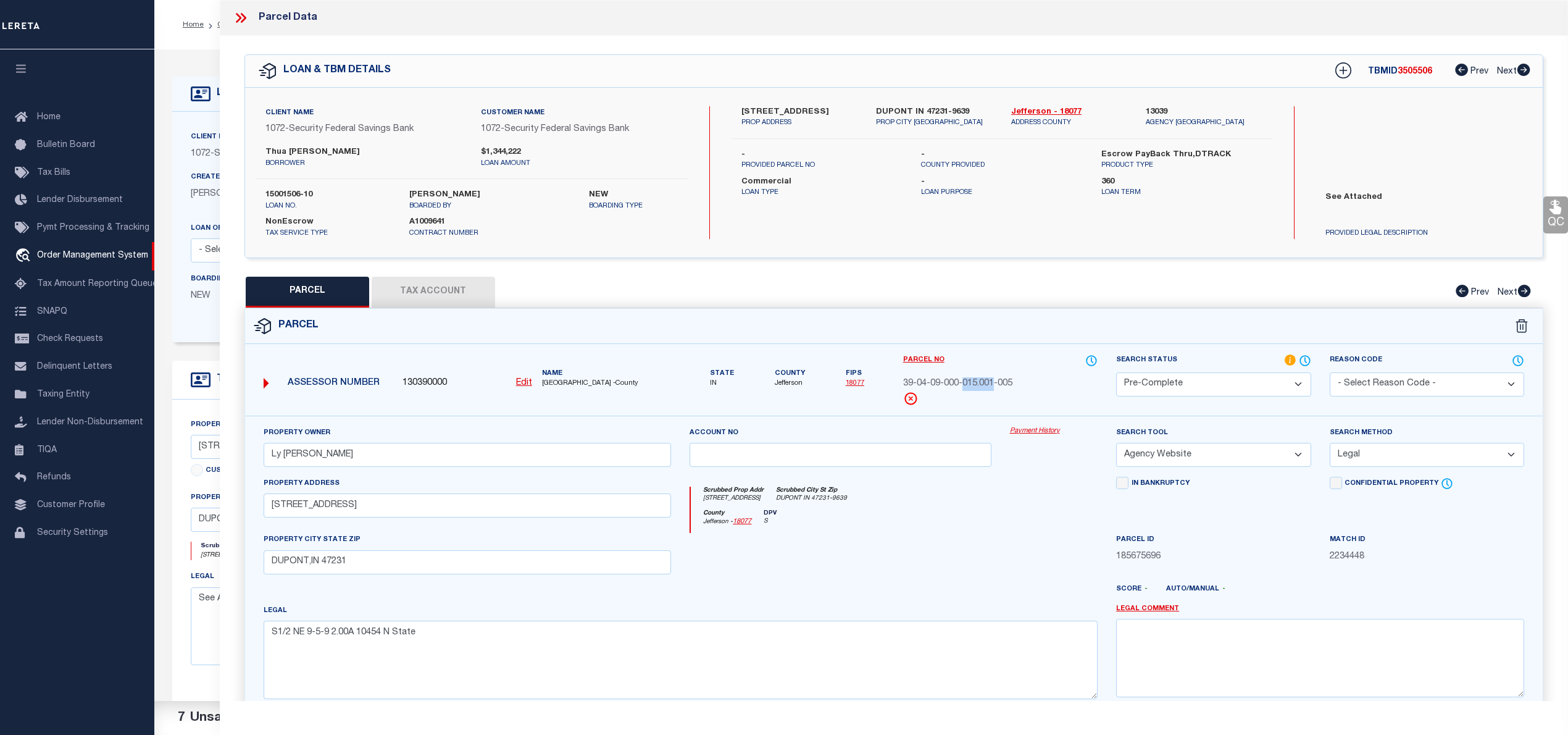
click at [965, 387] on span "39-04-09-000-015.001-005" at bounding box center [958, 383] width 109 height 13
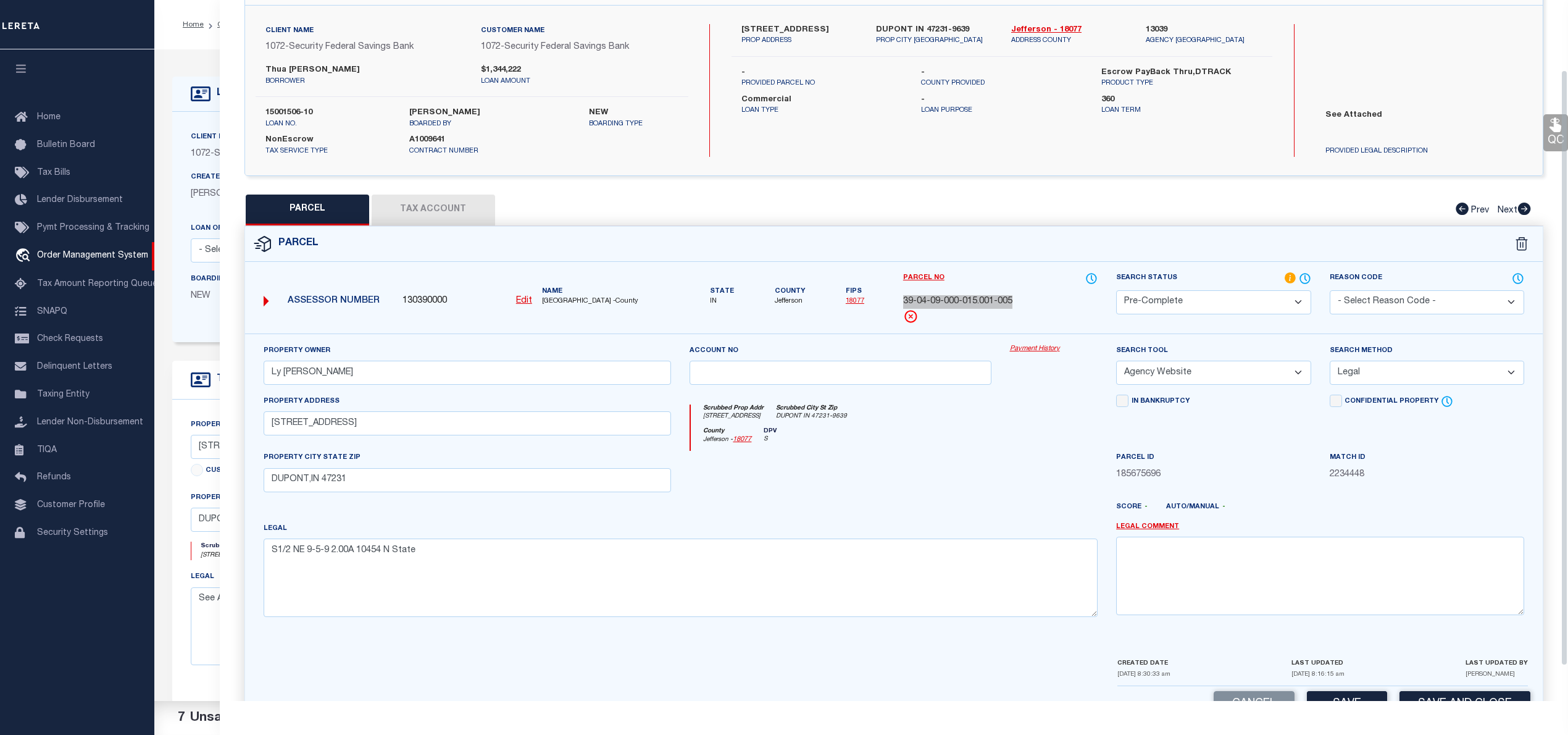
scroll to position [124, 0]
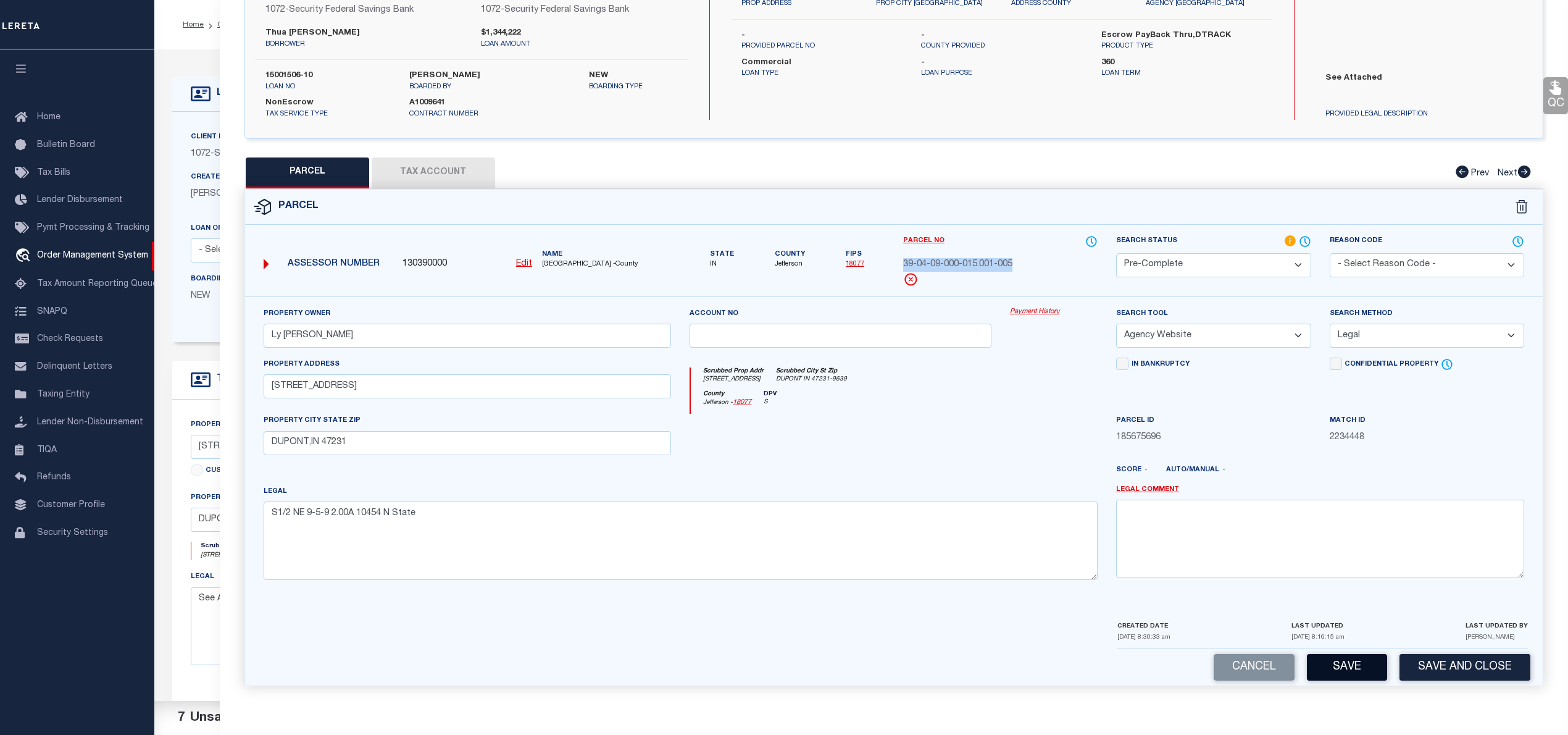
click at [1341, 663] on button "Save" at bounding box center [1347, 667] width 80 height 27
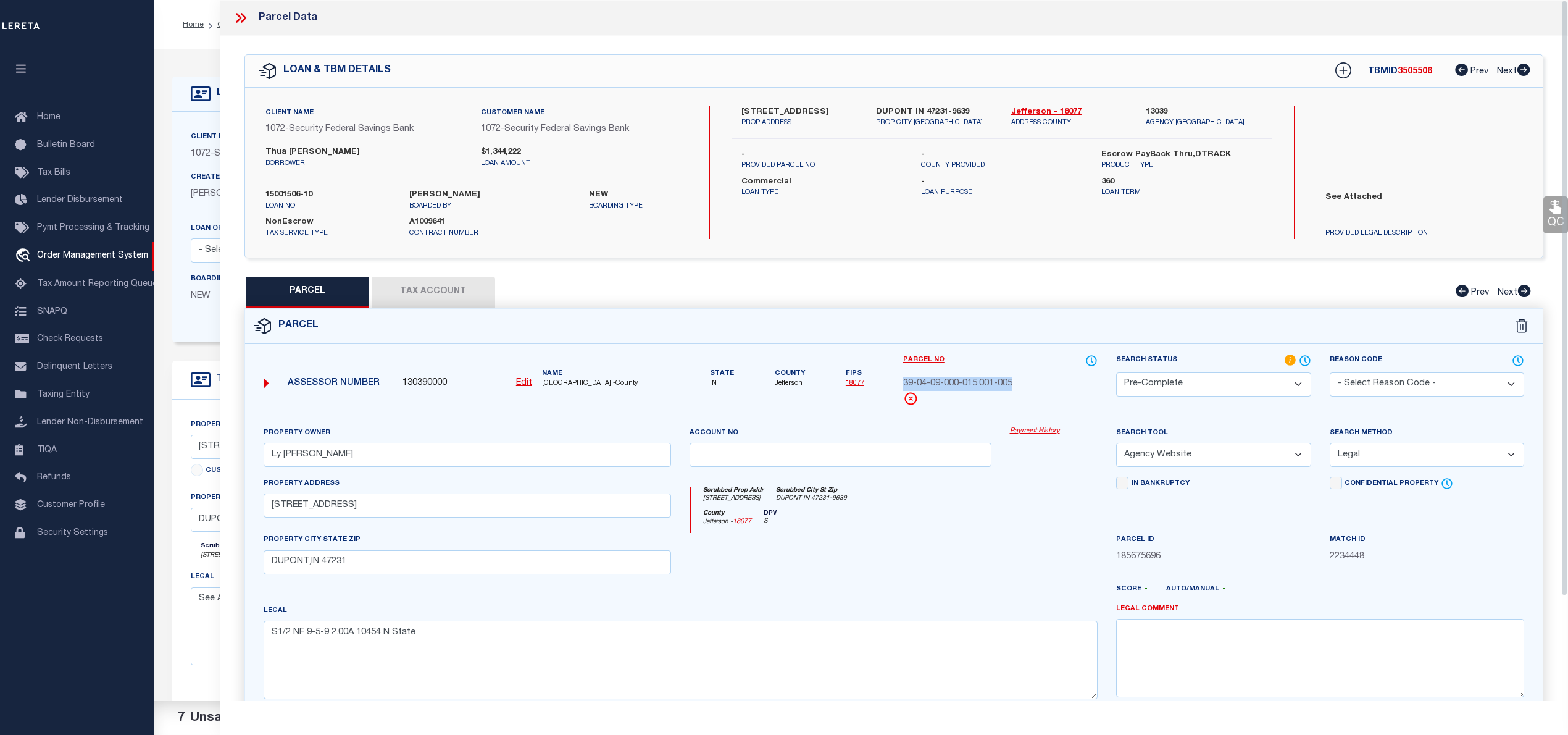
select select "AS"
select select
checkbox input "false"
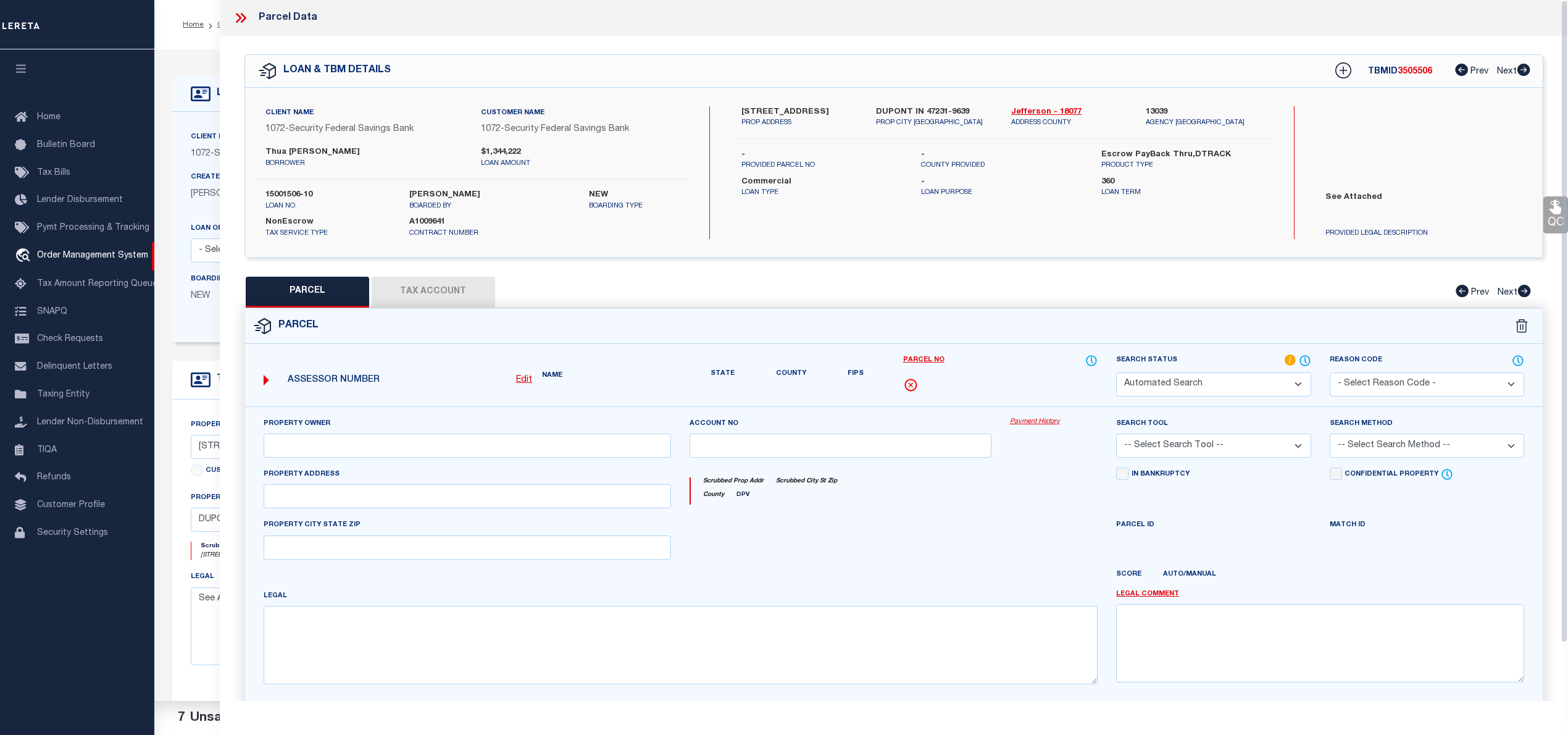
select select "PC"
type input "Ly [PERSON_NAME]"
select select "AGW"
select select "LEG"
type input "[STREET_ADDRESS]"
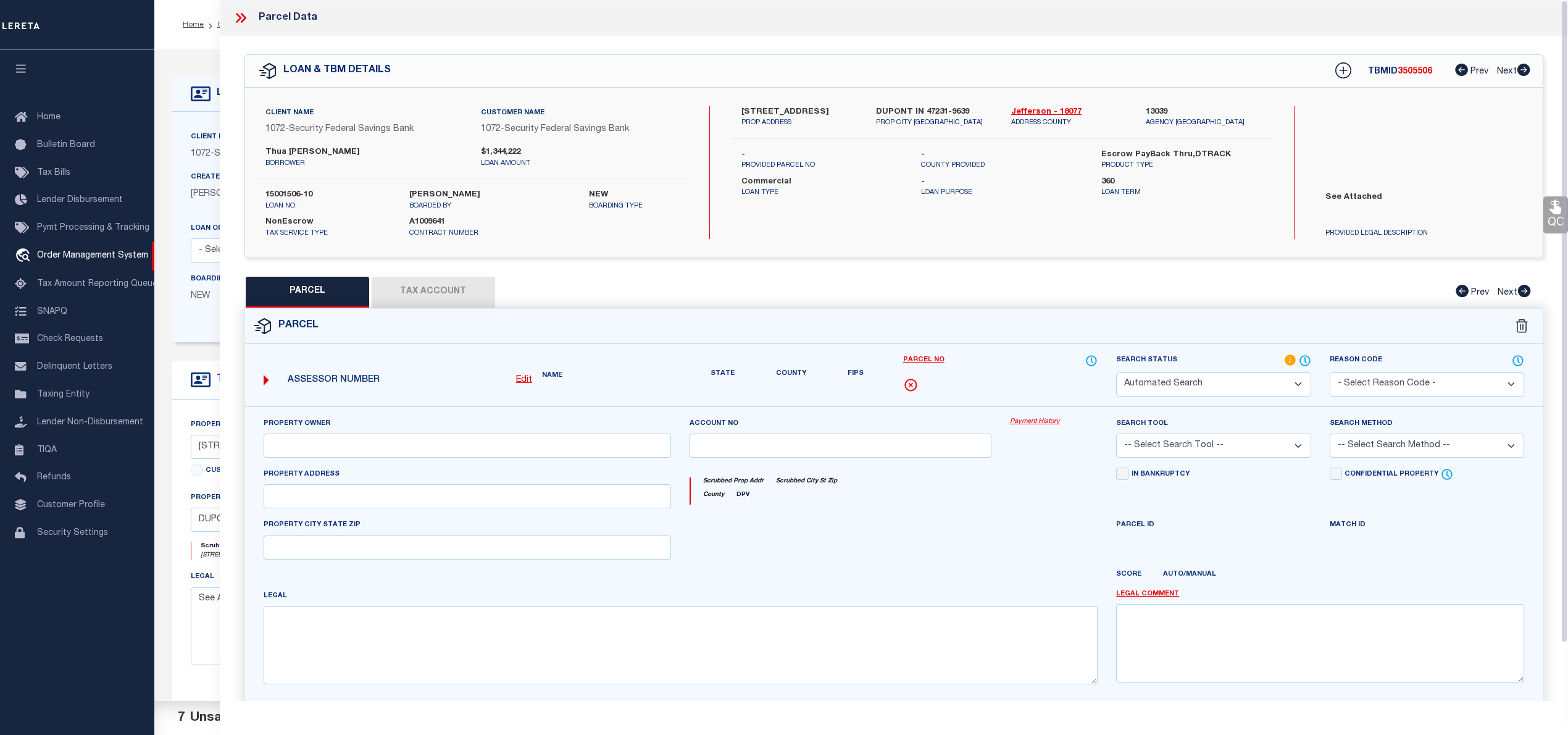
type input "DUPONT,IN 47231"
type textarea "S1/2 NE 9-5-9 2.00A 10454 N State"
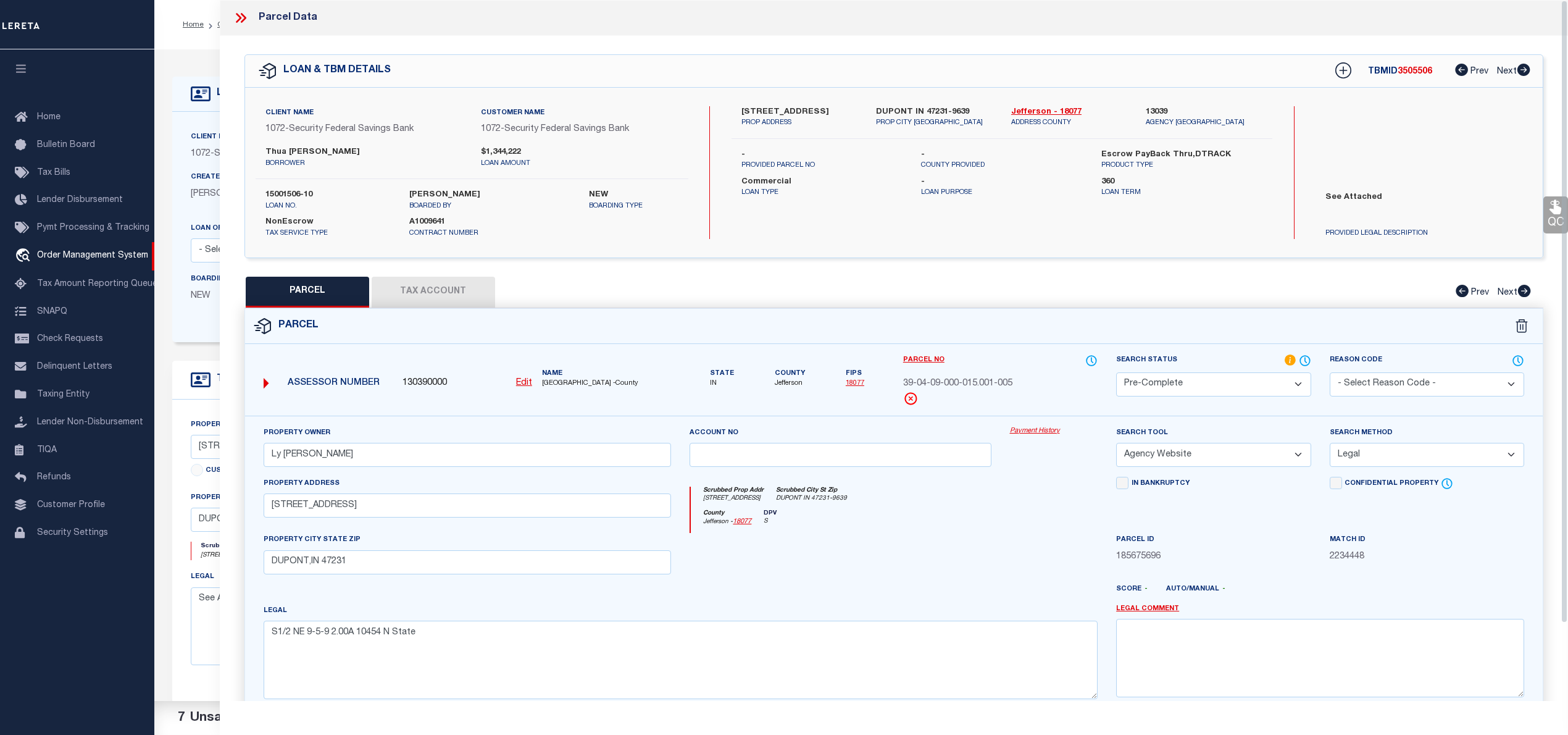
click at [243, 15] on icon at bounding box center [243, 17] width 6 height 10
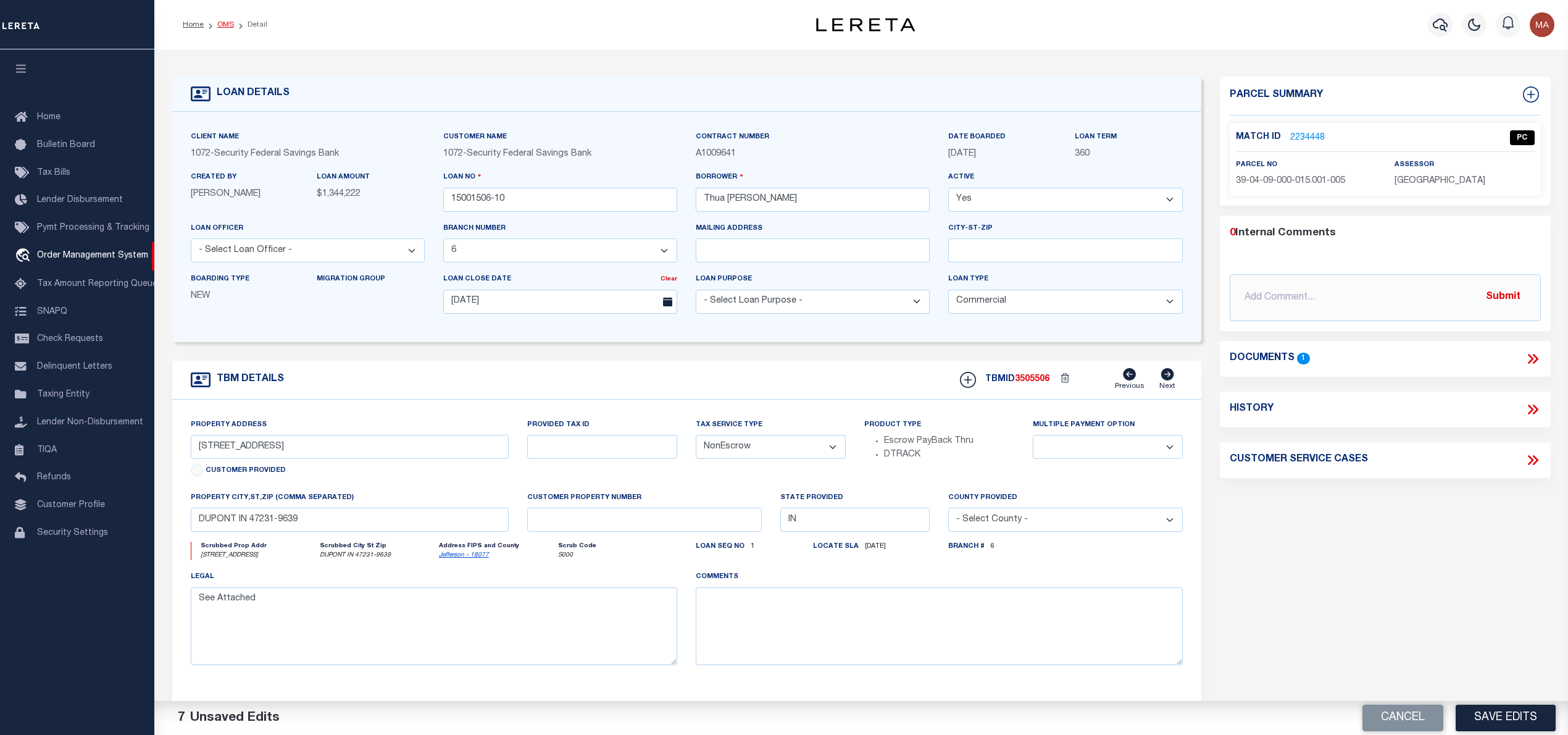
click at [230, 23] on link "OMS" at bounding box center [226, 25] width 17 height 8
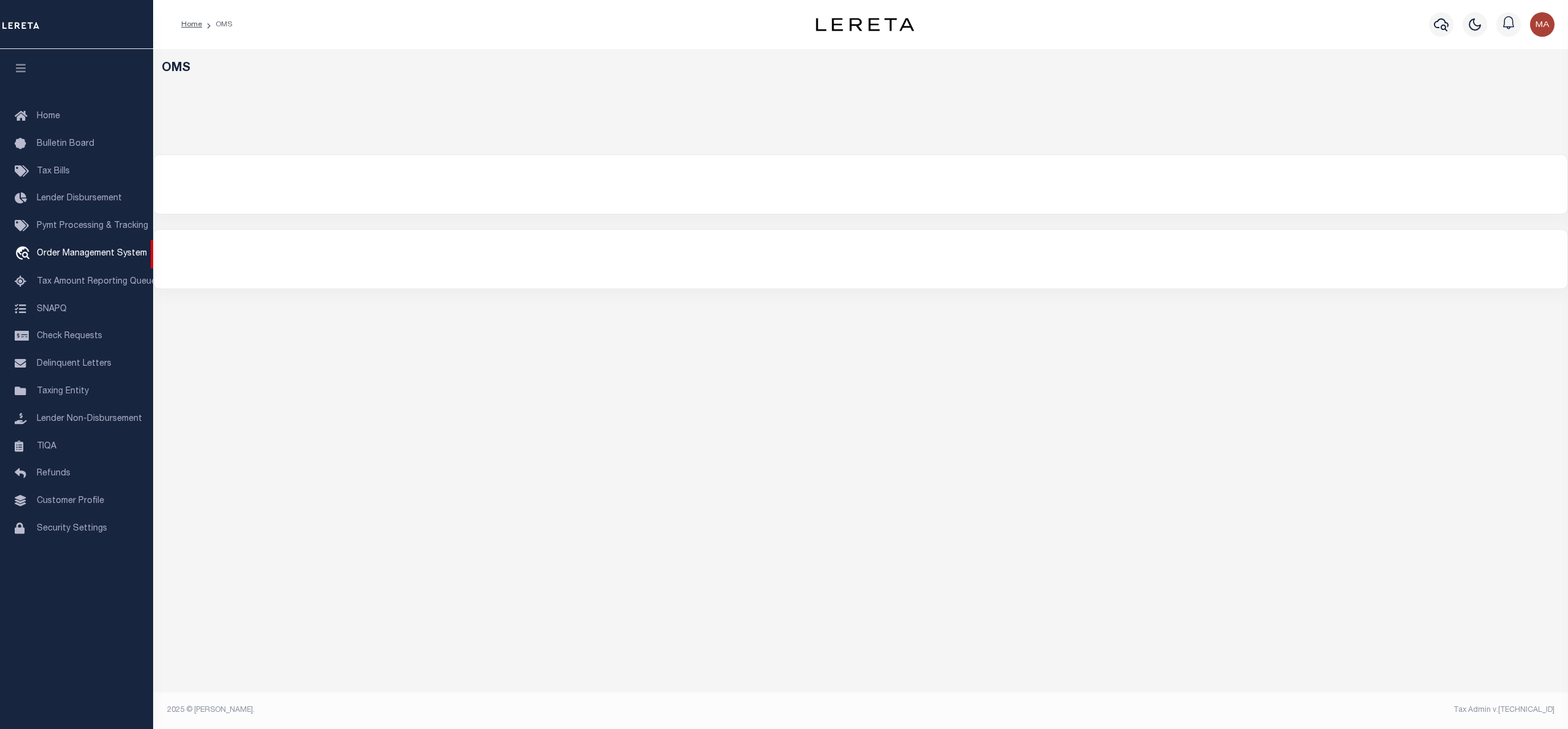
select select "200"
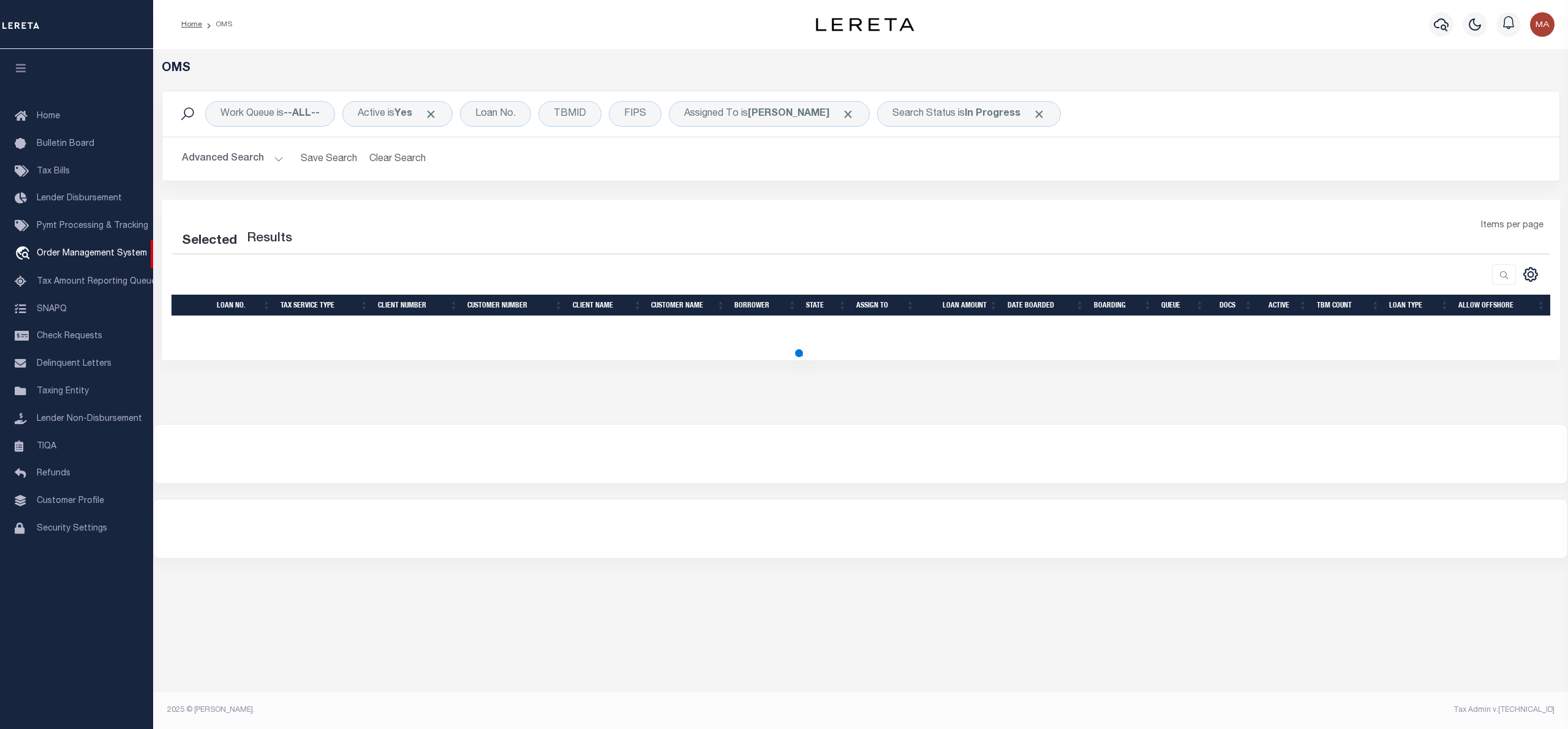
select select "200"
